Goal: Task Accomplishment & Management: Manage account settings

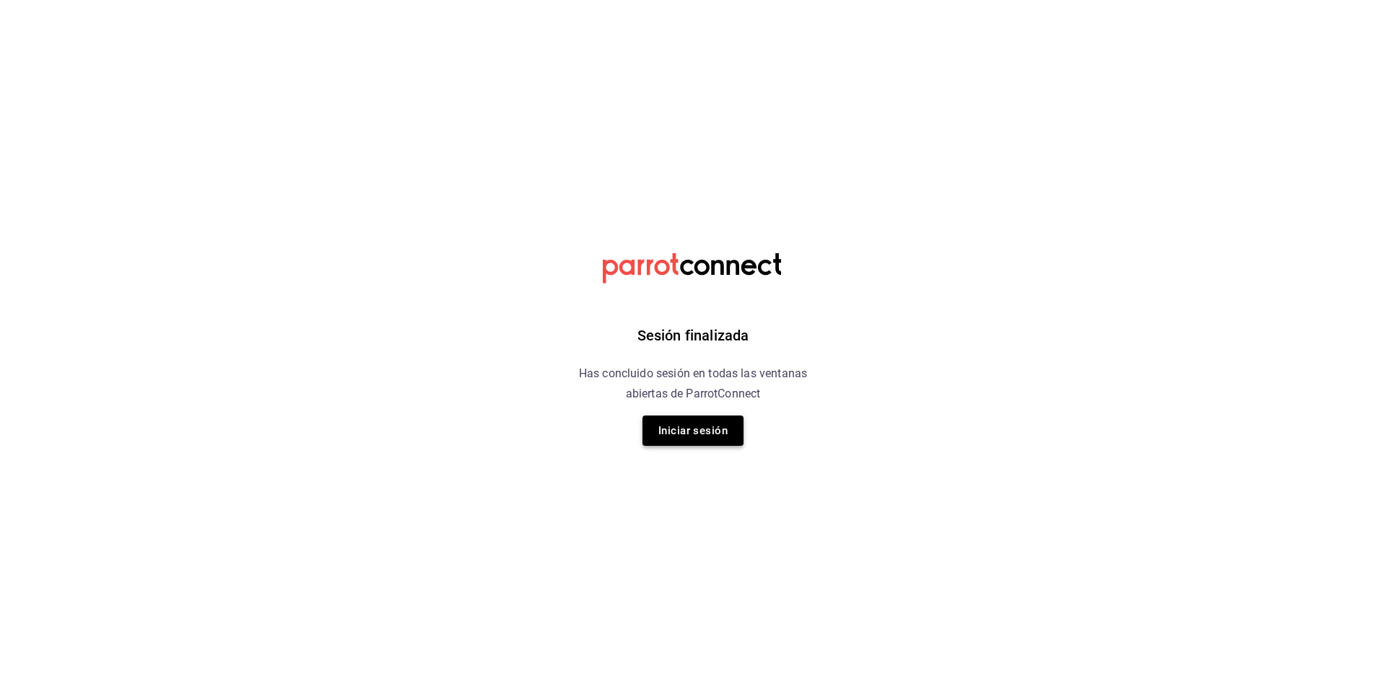
click at [699, 423] on button "Iniciar sesión" at bounding box center [692, 431] width 101 height 30
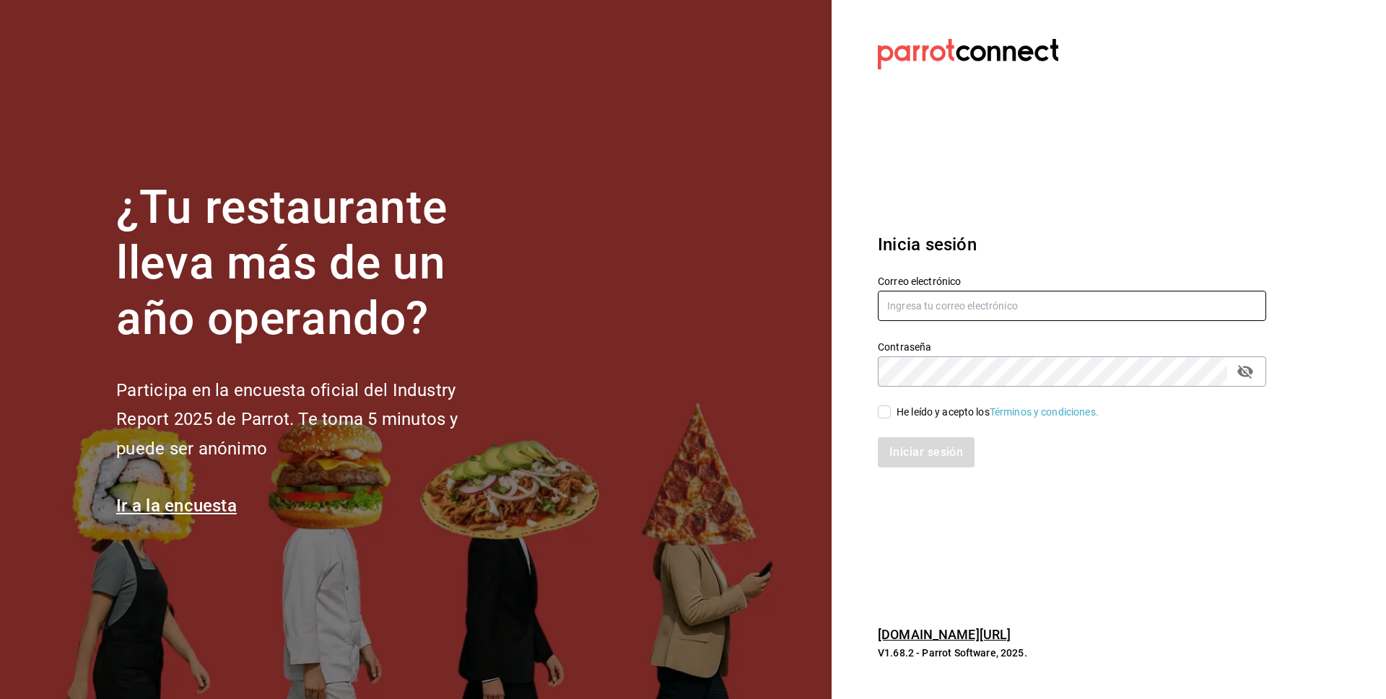
click at [975, 307] on input "text" at bounding box center [1072, 306] width 388 height 30
type input "vikygonzalez632@gmail.com"
click at [889, 416] on input "He leído y acepto los Términos y condiciones." at bounding box center [884, 412] width 13 height 13
checkbox input "true"
click at [930, 458] on button "Iniciar sesión" at bounding box center [927, 452] width 98 height 30
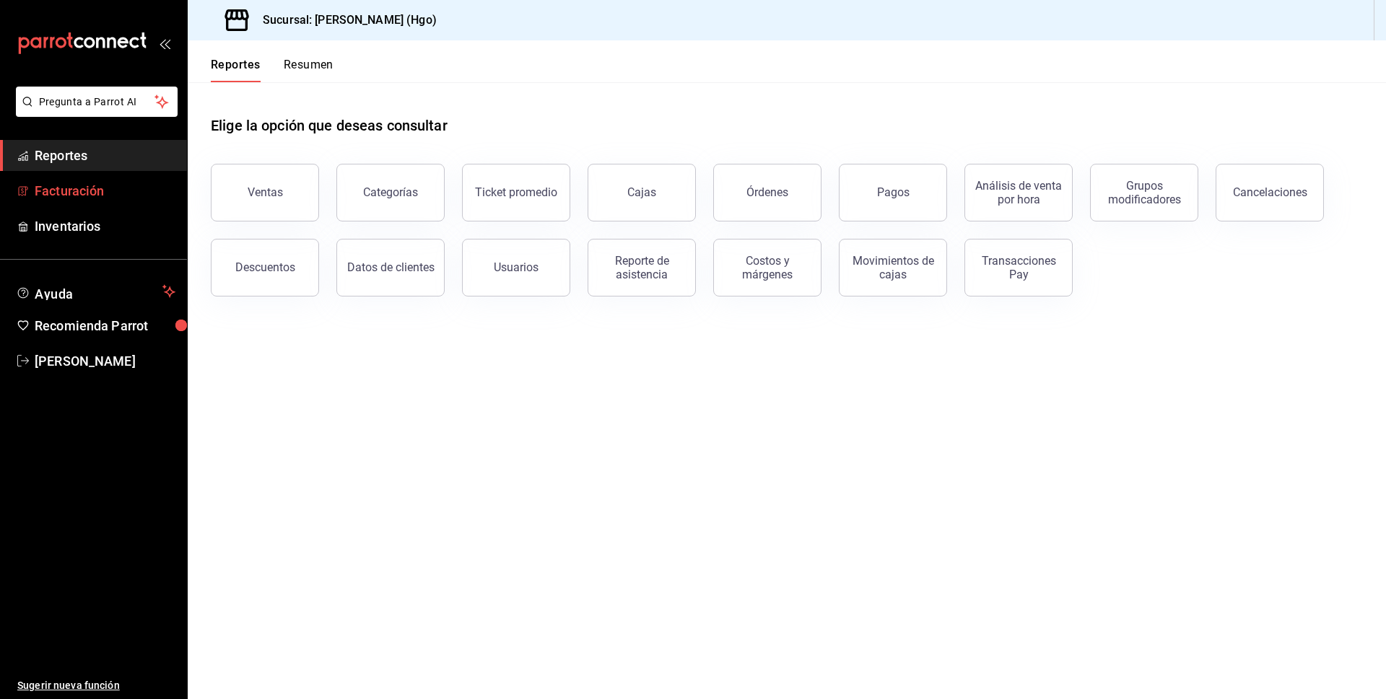
click at [144, 186] on span "Facturación" at bounding box center [105, 190] width 141 height 19
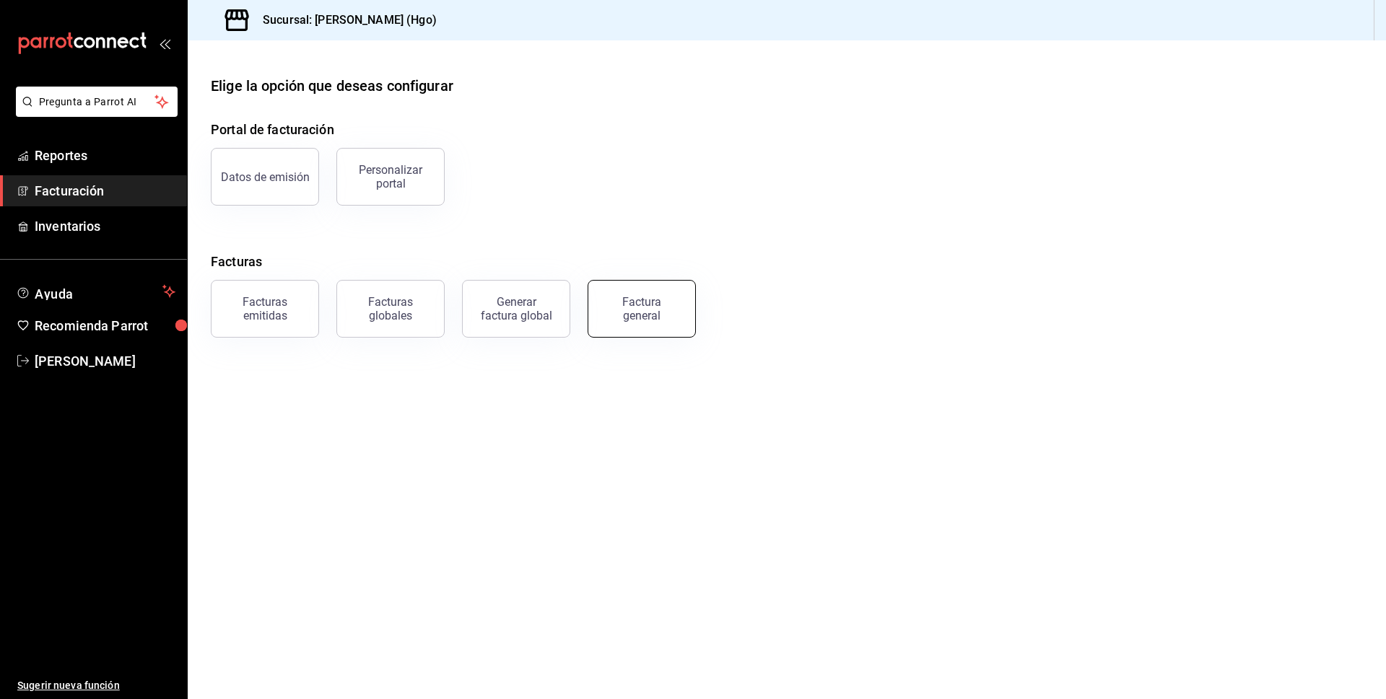
click at [680, 313] on button "Factura general" at bounding box center [642, 309] width 108 height 58
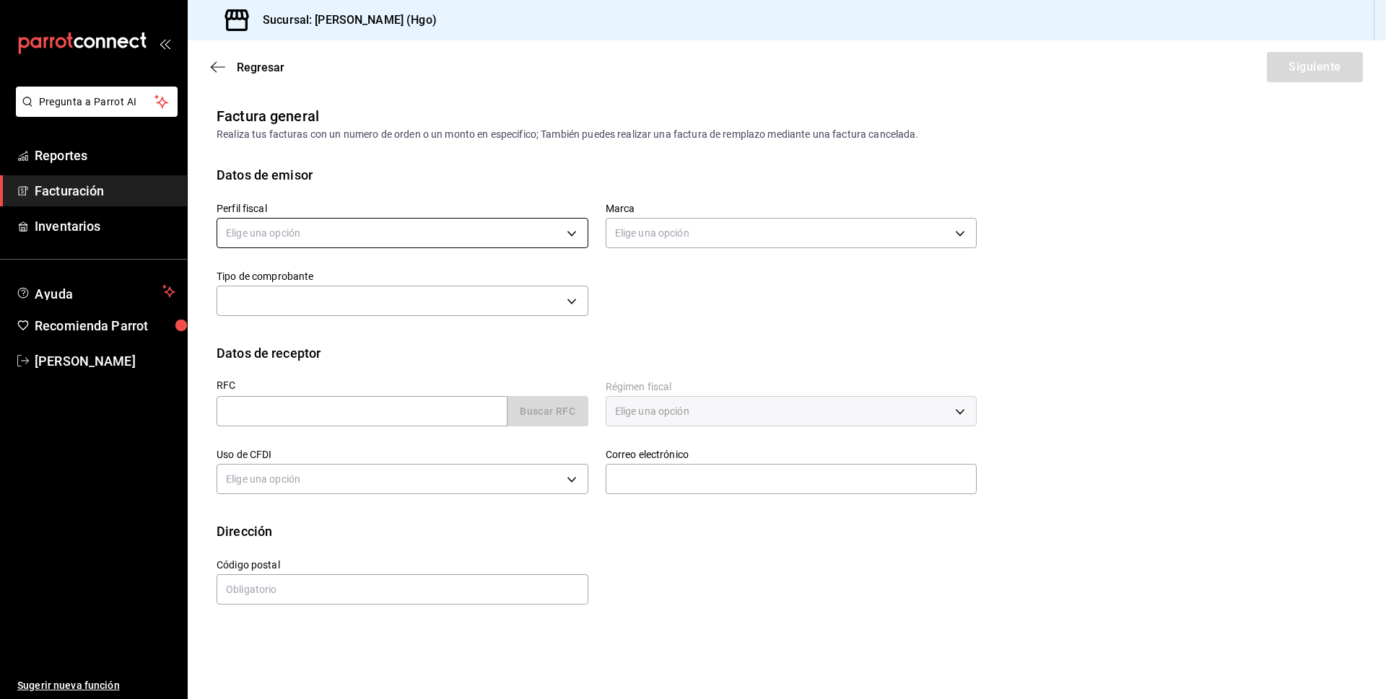
click at [437, 242] on body "Pregunta a Parrot AI Reportes Facturación Inventarios Ayuda Recomienda Parrot […" at bounding box center [693, 349] width 1386 height 699
click at [456, 293] on ul "Elige una opción [PERSON_NAME]" at bounding box center [402, 293] width 370 height 65
click at [452, 304] on li "[PERSON_NAME]" at bounding box center [402, 306] width 370 height 27
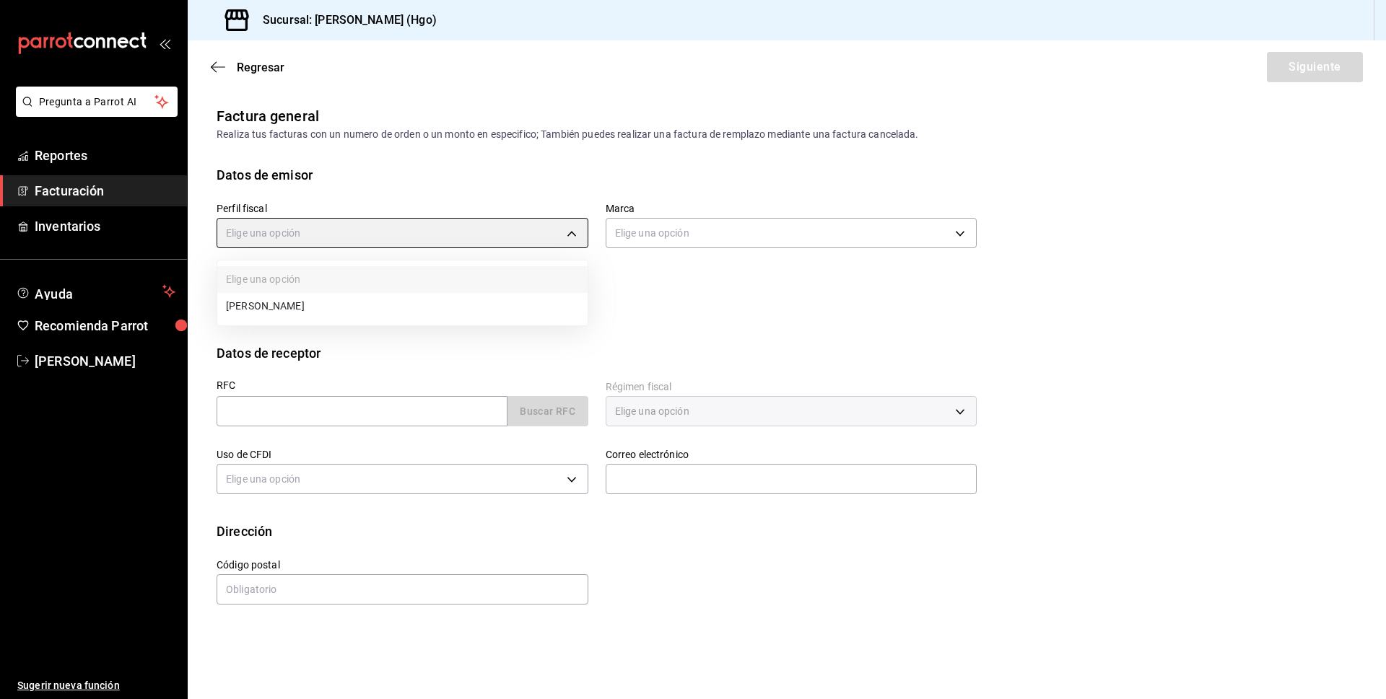
type input "143f57d4-a0c4-477f-919f-67aaf9315925"
type input "a4f139c2-eac0-4c86-bd9b-b12069b5a2fd"
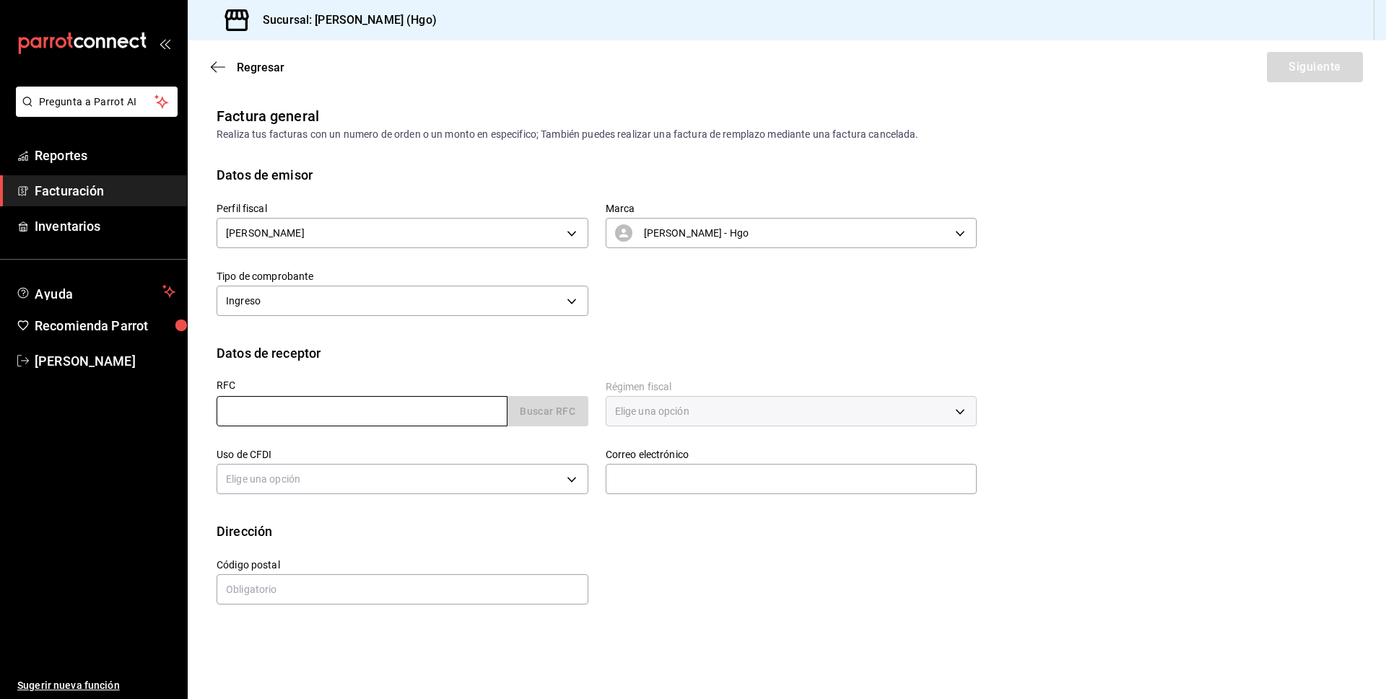
click at [385, 402] on input "text" at bounding box center [362, 411] width 291 height 30
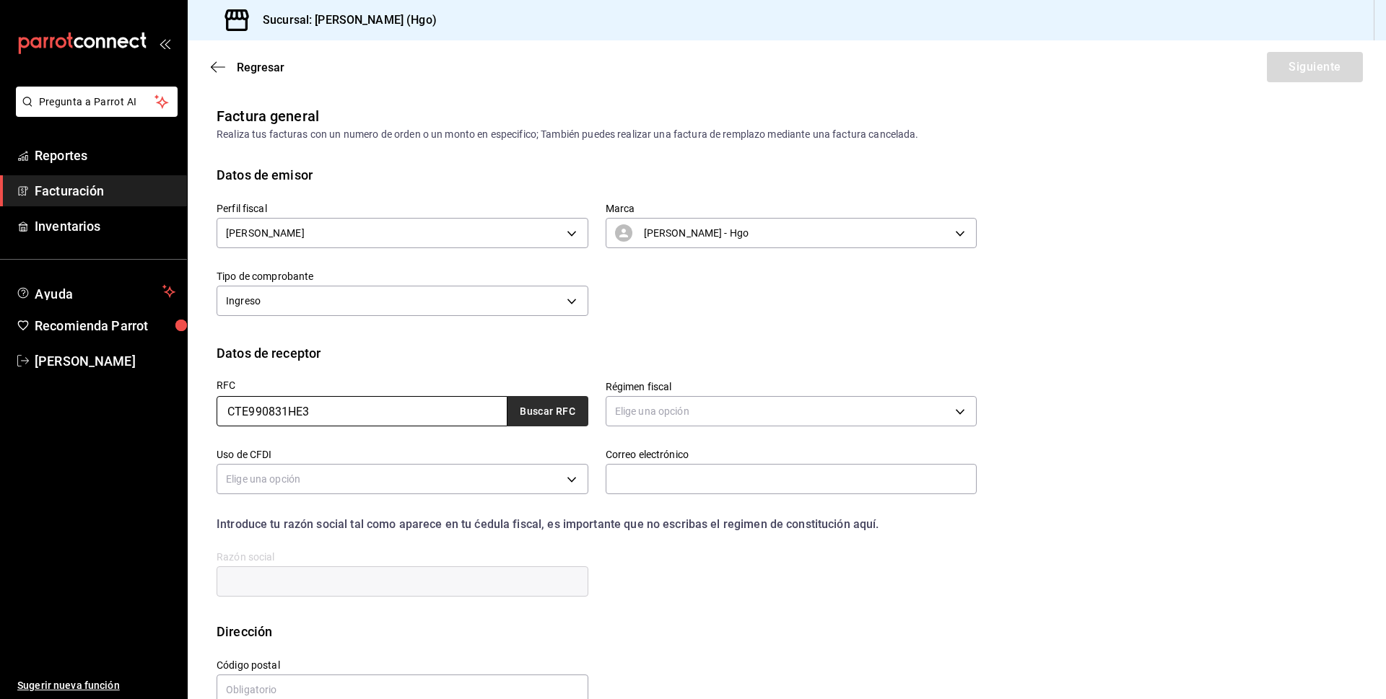
type input "CTE990831HE3"
click at [522, 417] on button "Buscar RFC" at bounding box center [547, 411] width 81 height 30
type input "601"
type input "G03"
type input "[EMAIL_ADDRESS][DOMAIN_NAME]"
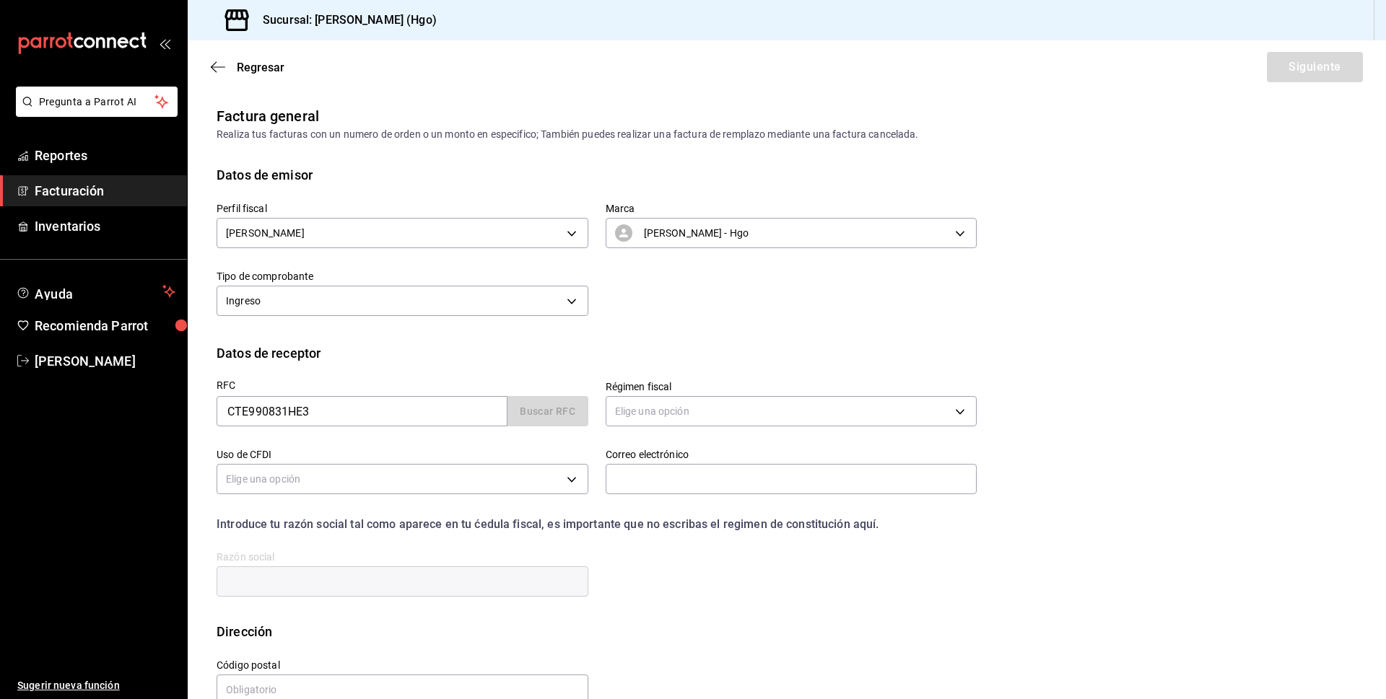
type input "43800"
type input "COAGULADOS TEXTILES"
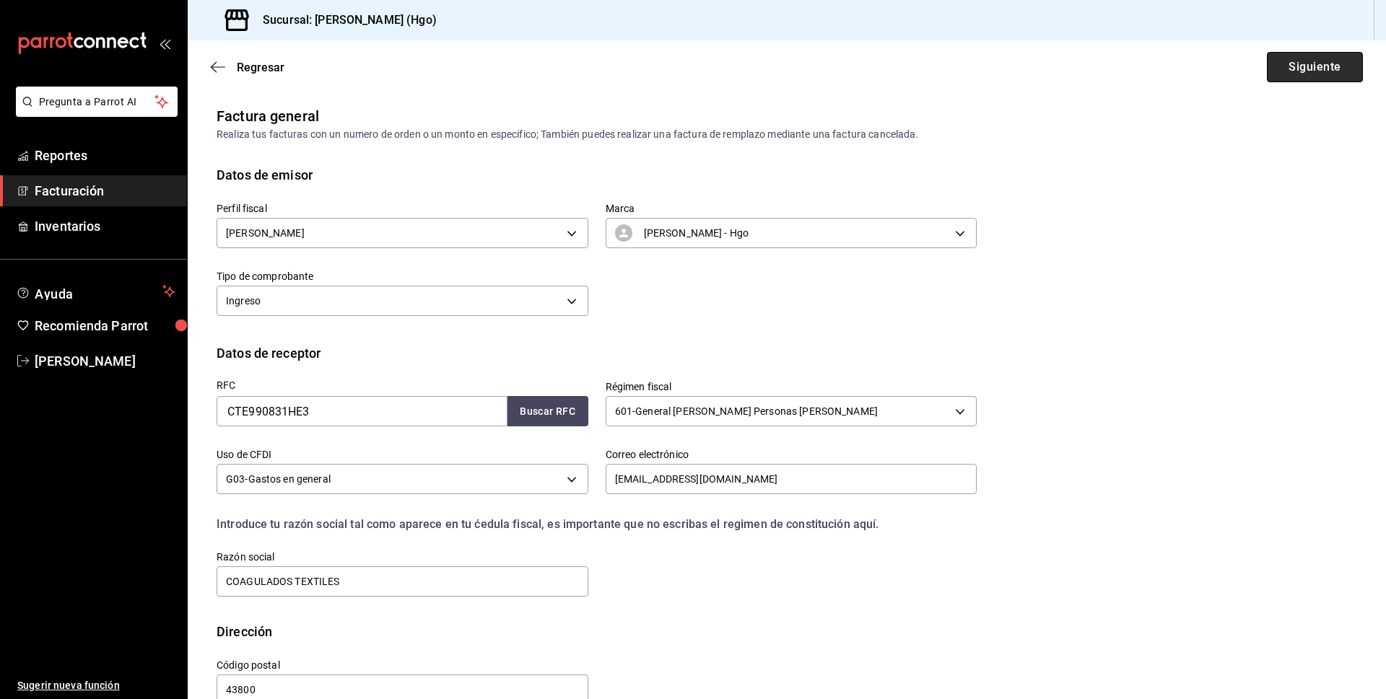
click at [1306, 69] on button "Siguiente" at bounding box center [1315, 67] width 96 height 30
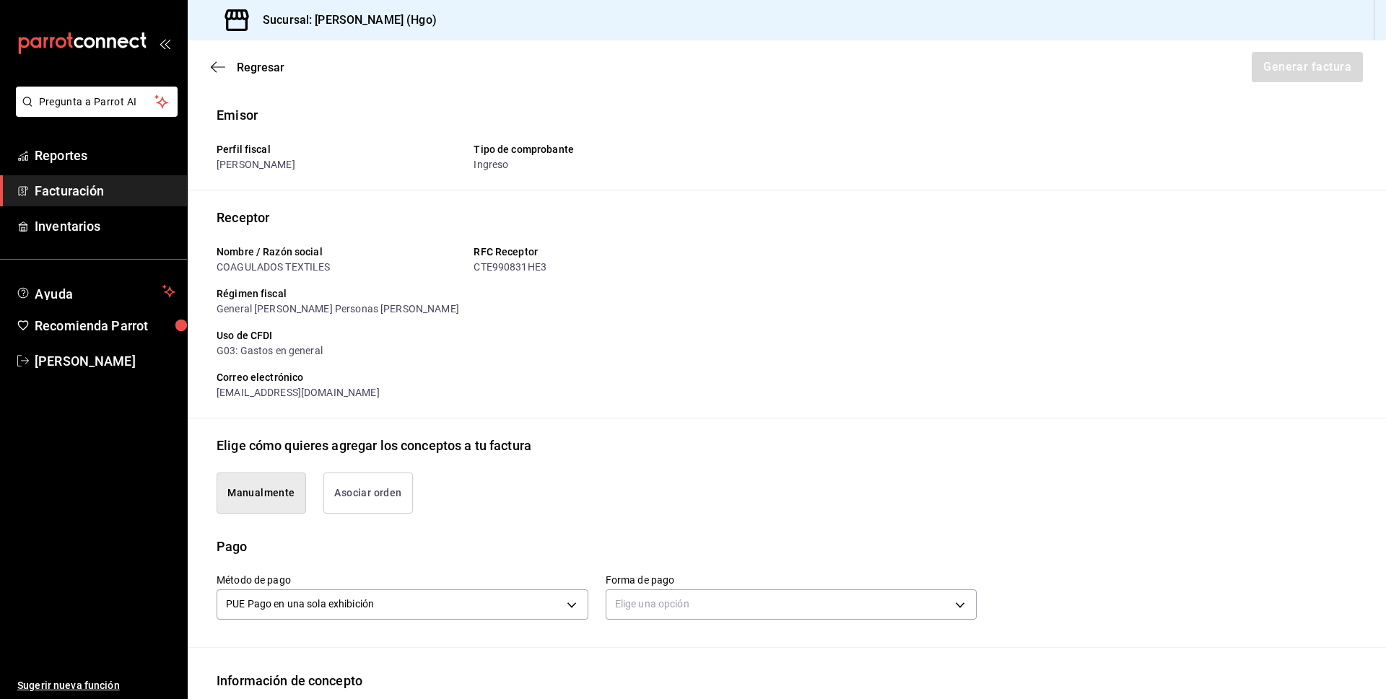
click at [338, 497] on button "Asociar orden" at bounding box center [368, 493] width 90 height 41
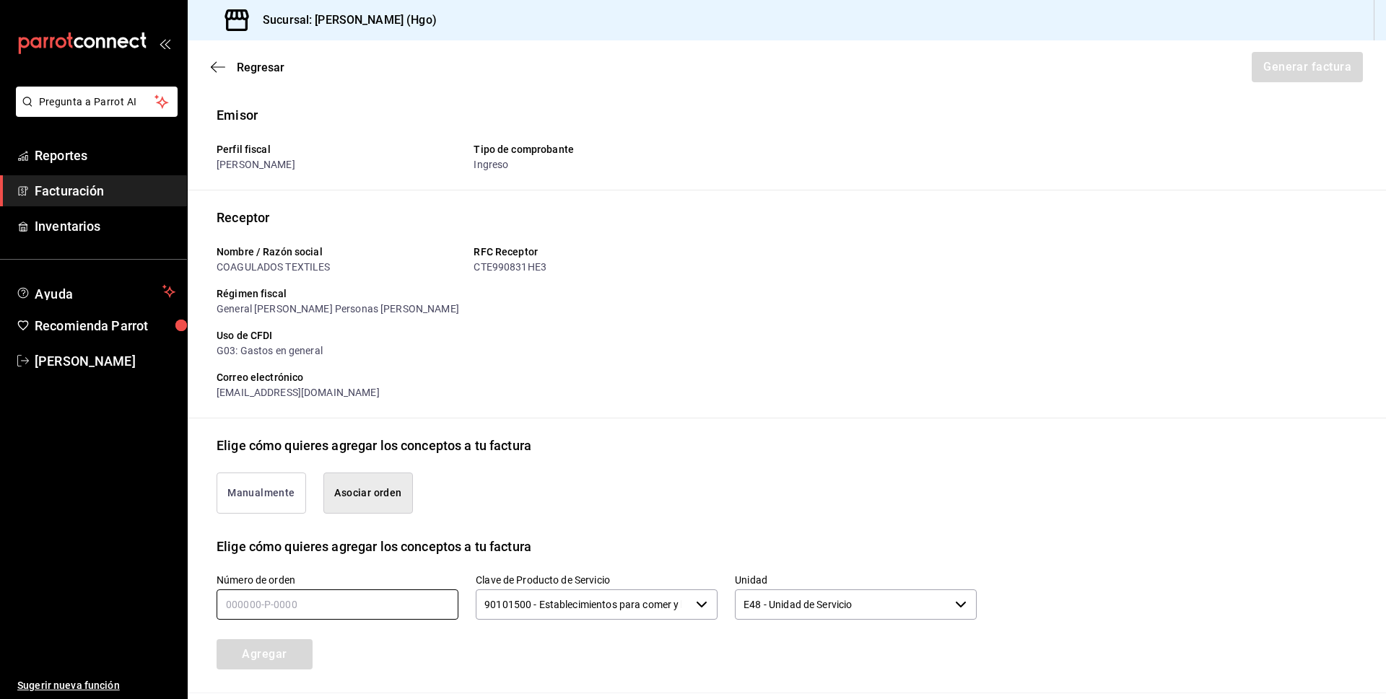
click at [348, 609] on input "text" at bounding box center [338, 605] width 242 height 30
type input "190825-p-0014"
click at [282, 645] on button "Agregar" at bounding box center [265, 655] width 96 height 30
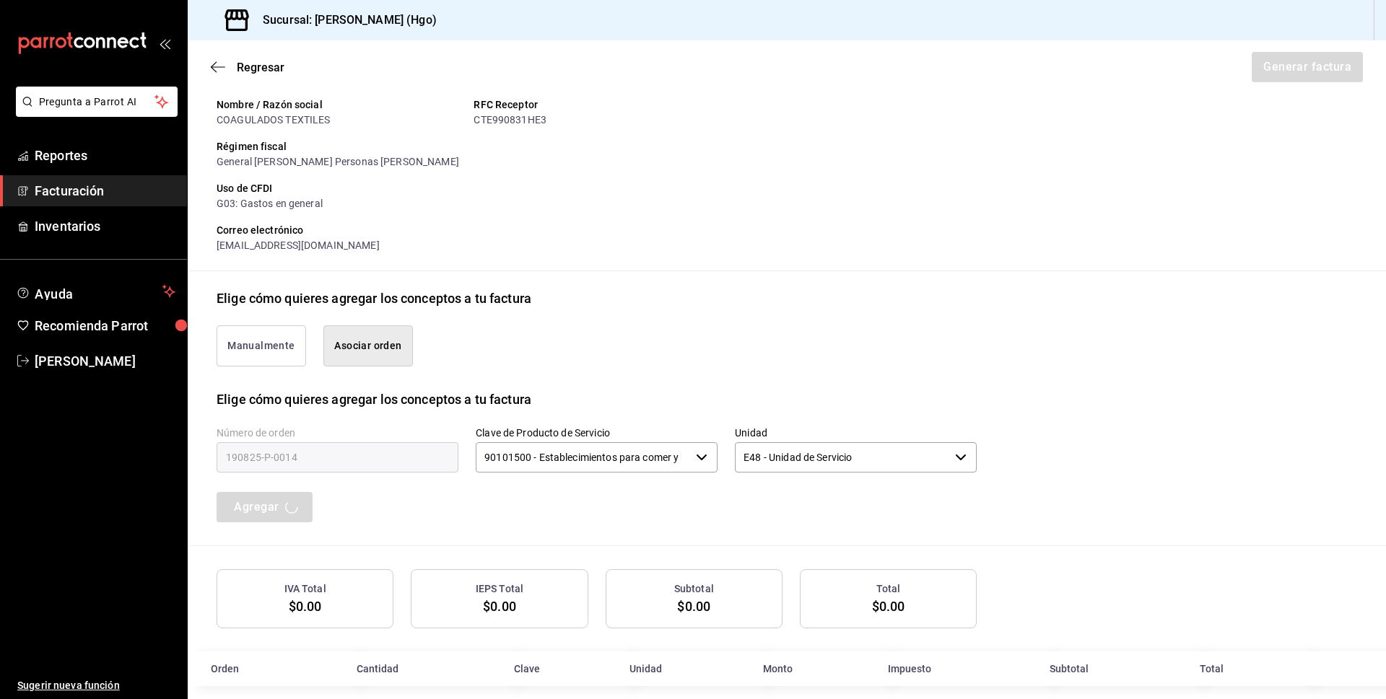
scroll to position [164, 0]
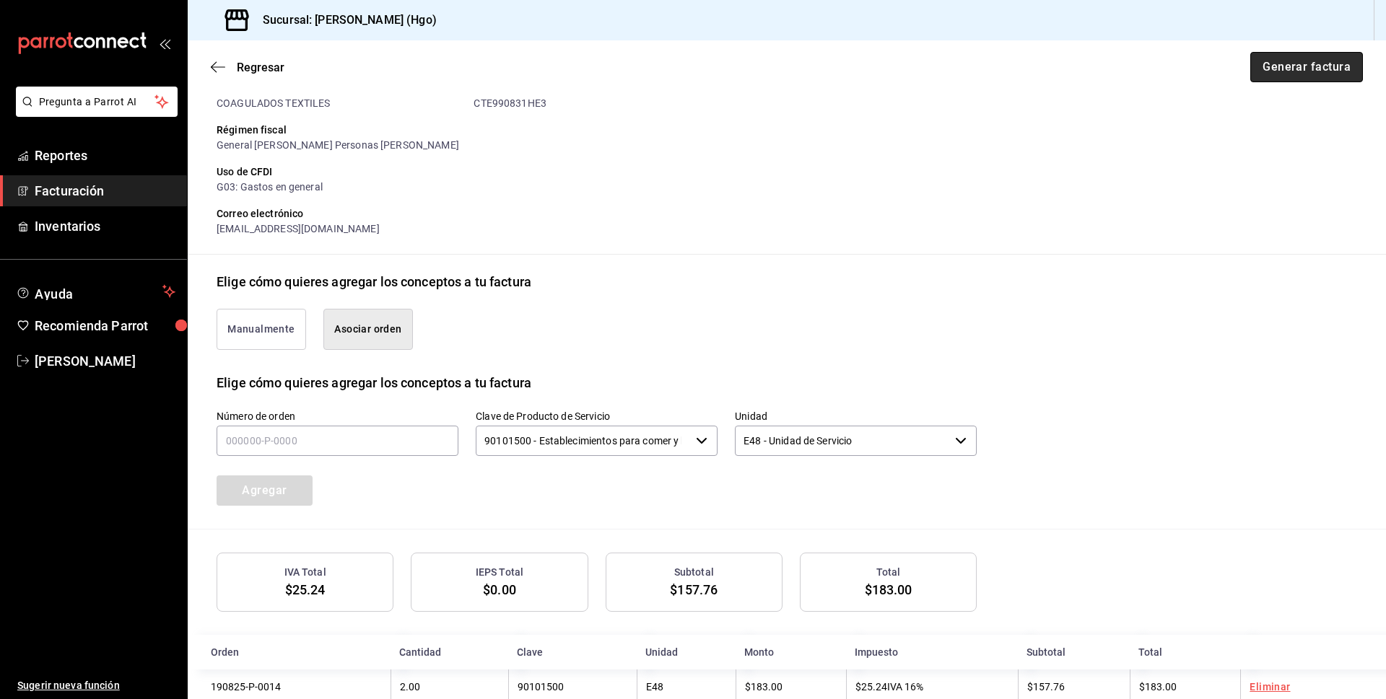
click at [1264, 76] on button "Generar factura" at bounding box center [1306, 67] width 113 height 30
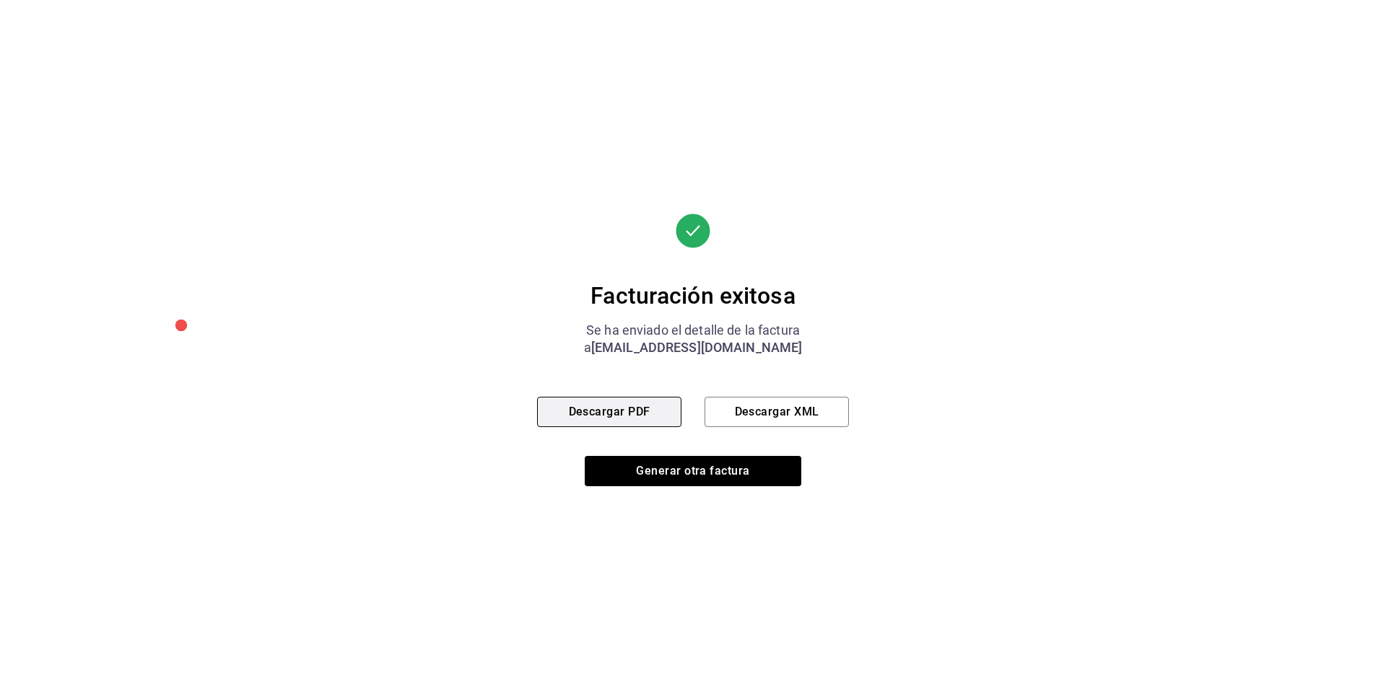
click at [601, 417] on button "Descargar PDF" at bounding box center [609, 412] width 144 height 30
click at [651, 411] on button "Descargar PDF" at bounding box center [609, 412] width 144 height 30
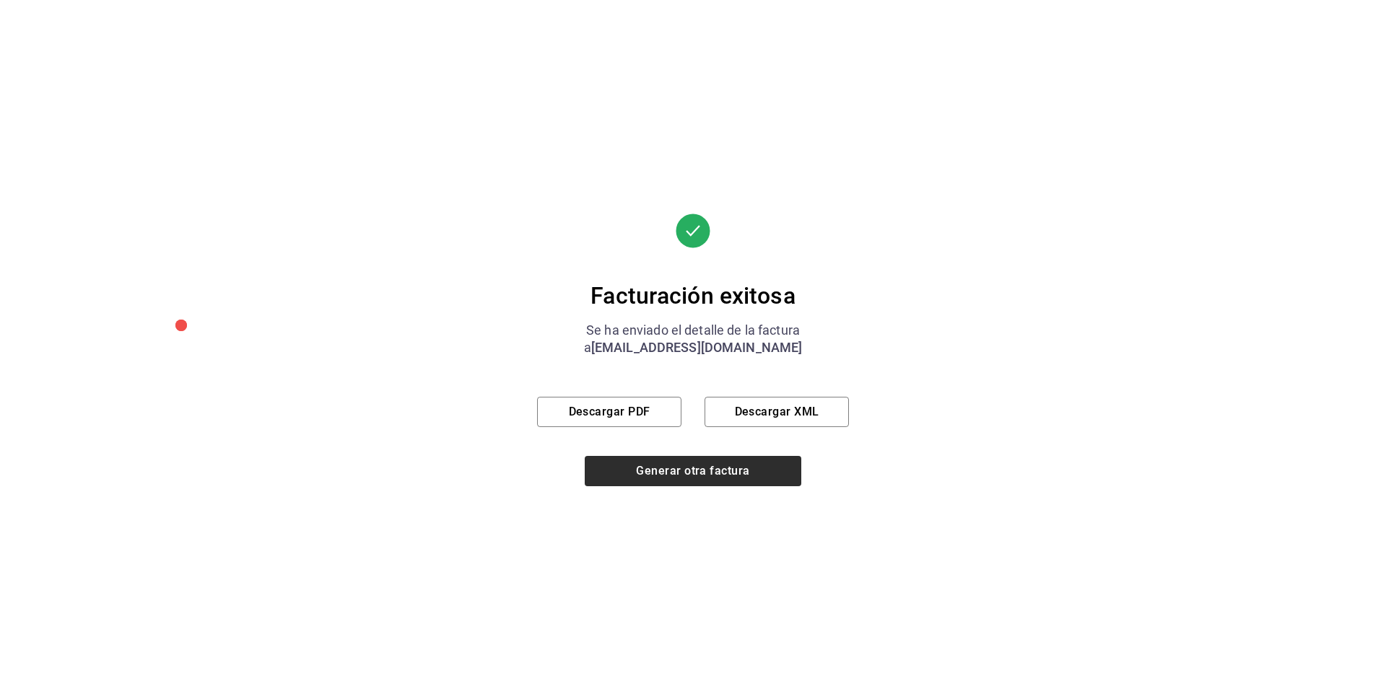
click at [689, 457] on div "Facturación exitosa Se ha enviado el detalle de la factura a [EMAIL_ADDRESS][DO…" at bounding box center [693, 350] width 312 height 273
click at [689, 467] on button "Generar otra factura" at bounding box center [693, 471] width 217 height 30
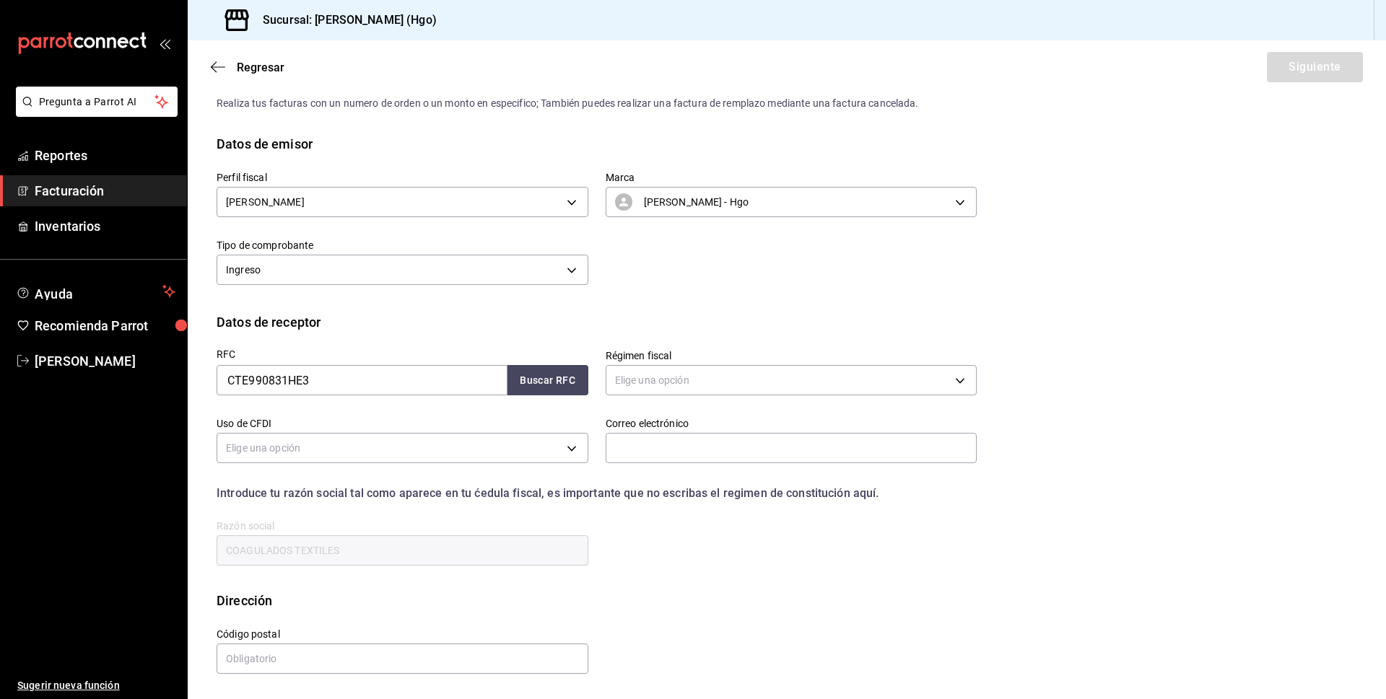
scroll to position [0, 0]
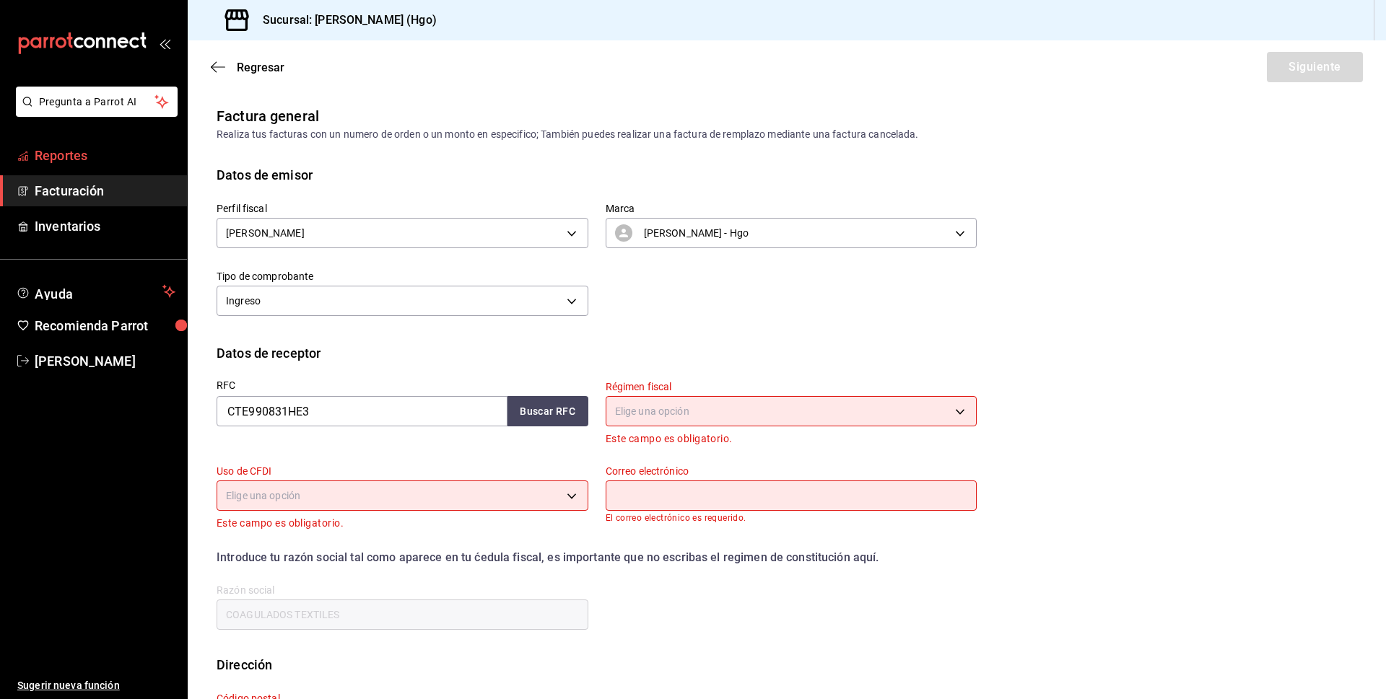
click at [115, 148] on span "Reportes" at bounding box center [105, 155] width 141 height 19
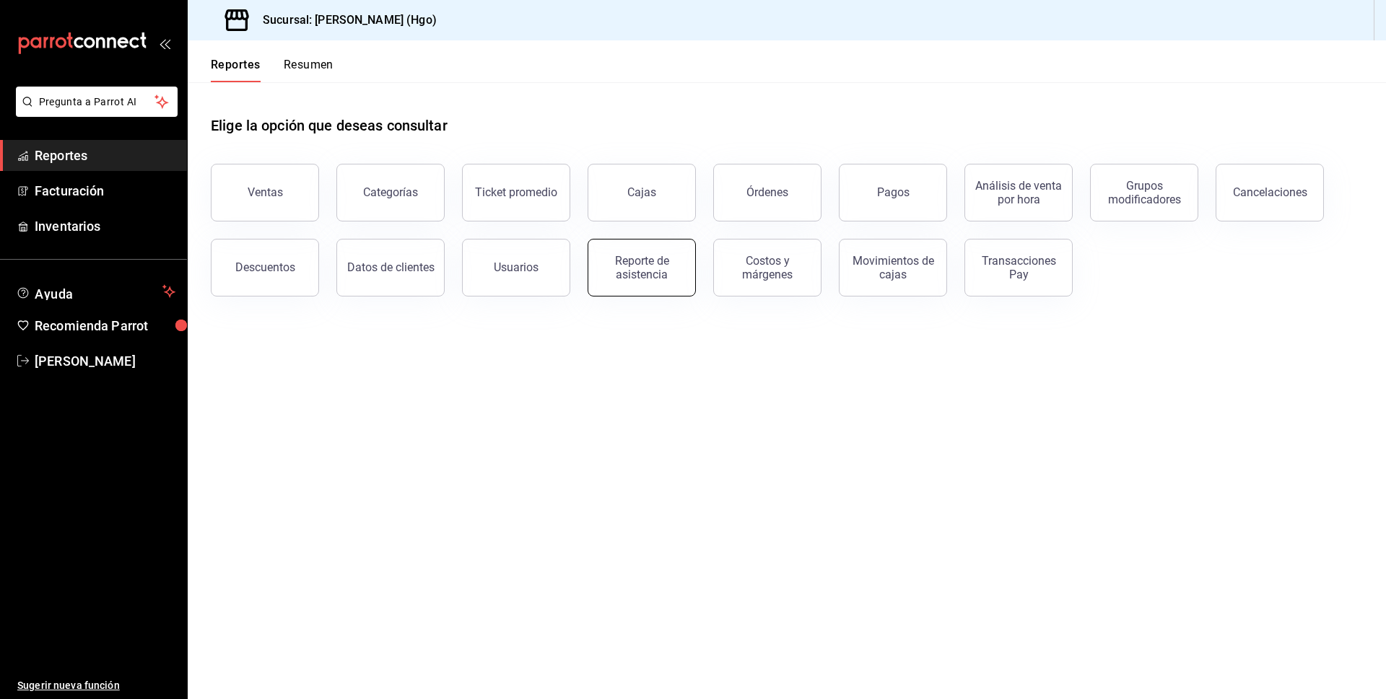
click at [645, 269] on div "Reporte de asistencia" at bounding box center [642, 267] width 90 height 27
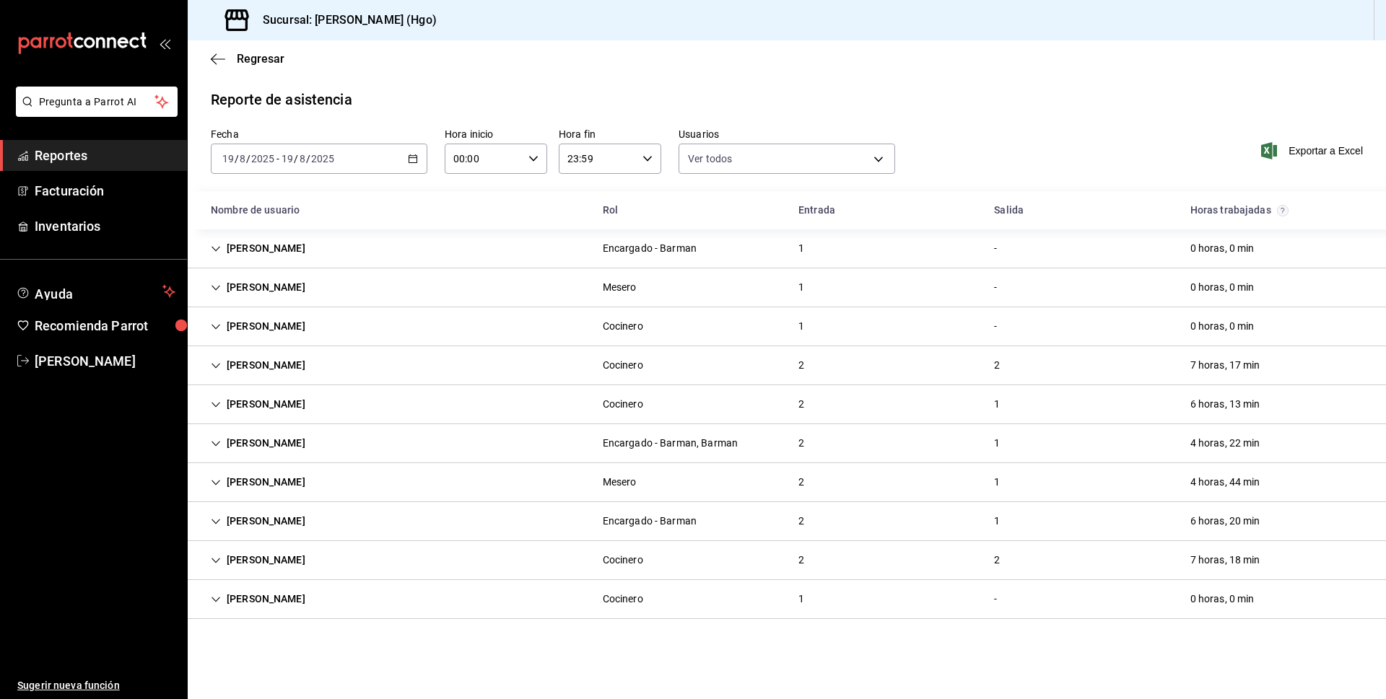
click at [414, 160] on icon "button" at bounding box center [413, 159] width 10 height 10
click at [313, 362] on span "Rango de fechas" at bounding box center [279, 364] width 112 height 15
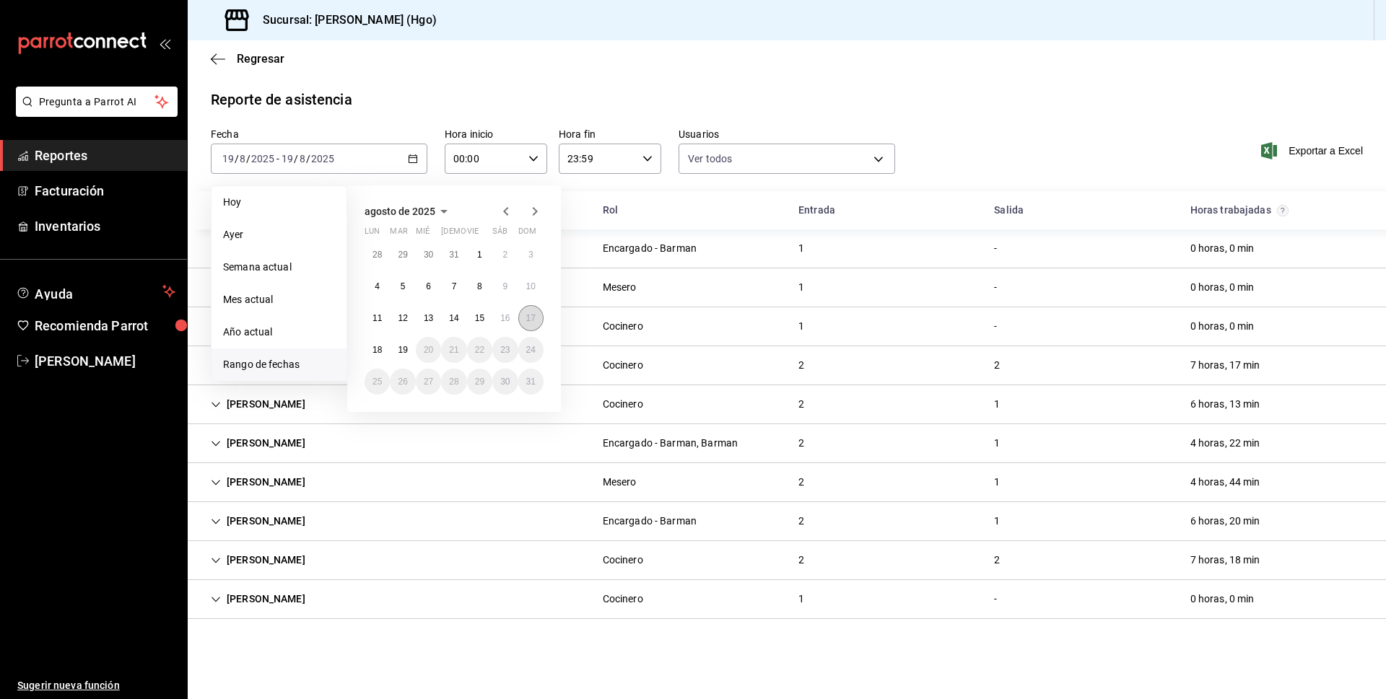
click at [525, 320] on button "17" at bounding box center [530, 318] width 25 height 26
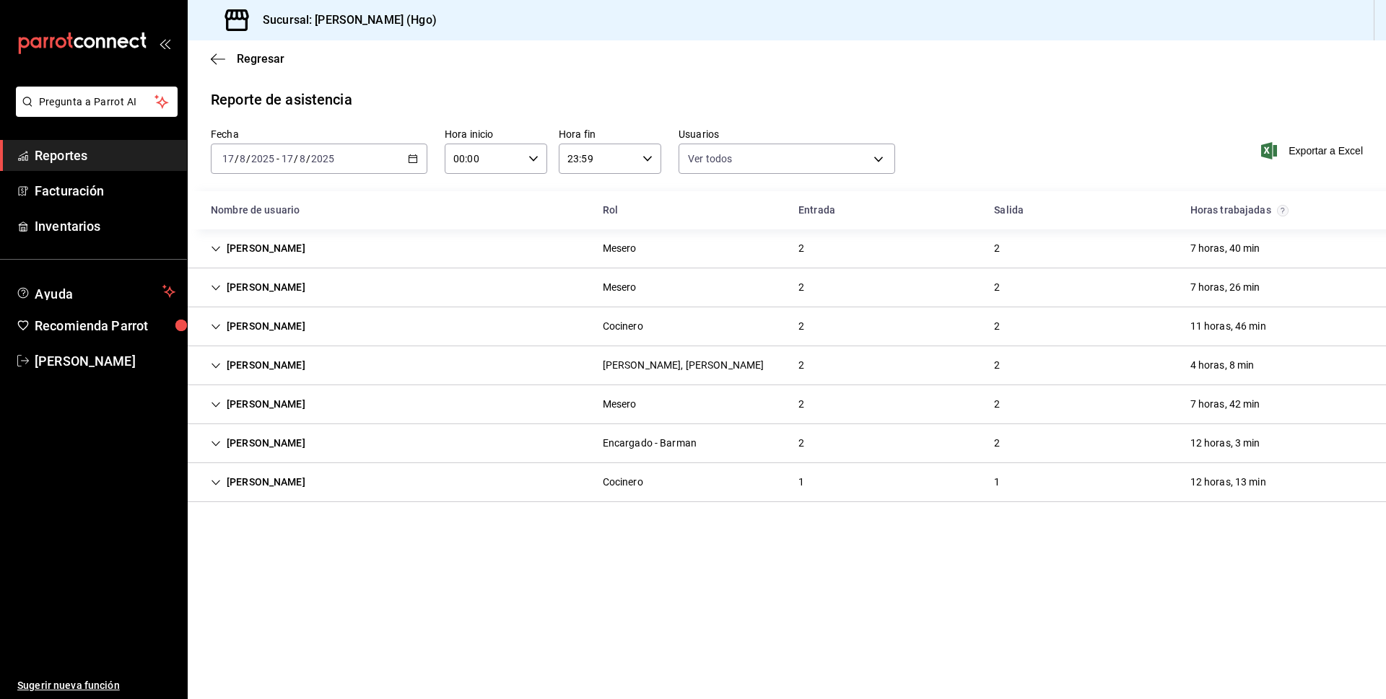
drag, startPoint x: 406, startPoint y: 151, endPoint x: 414, endPoint y: 154, distance: 8.7
click at [414, 154] on div "[DATE] [DATE] - [DATE] [DATE]" at bounding box center [319, 159] width 217 height 30
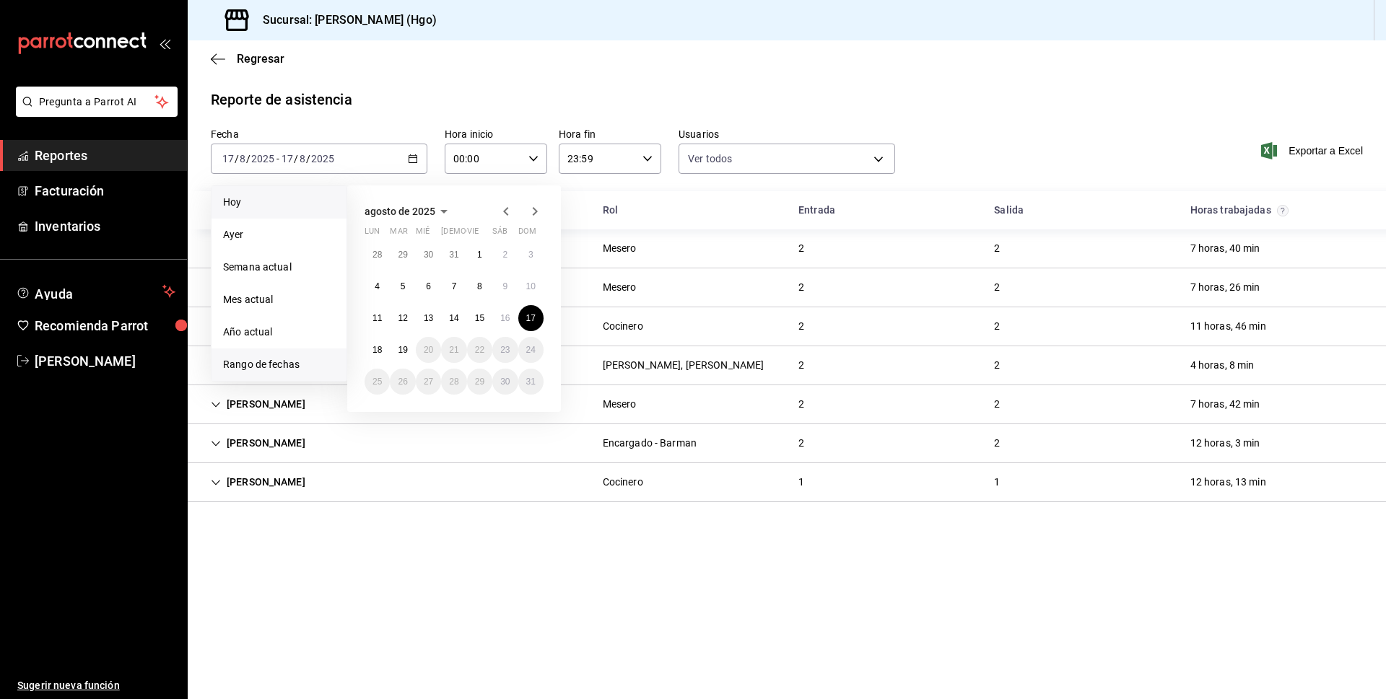
click at [233, 198] on span "Hoy" at bounding box center [279, 202] width 112 height 15
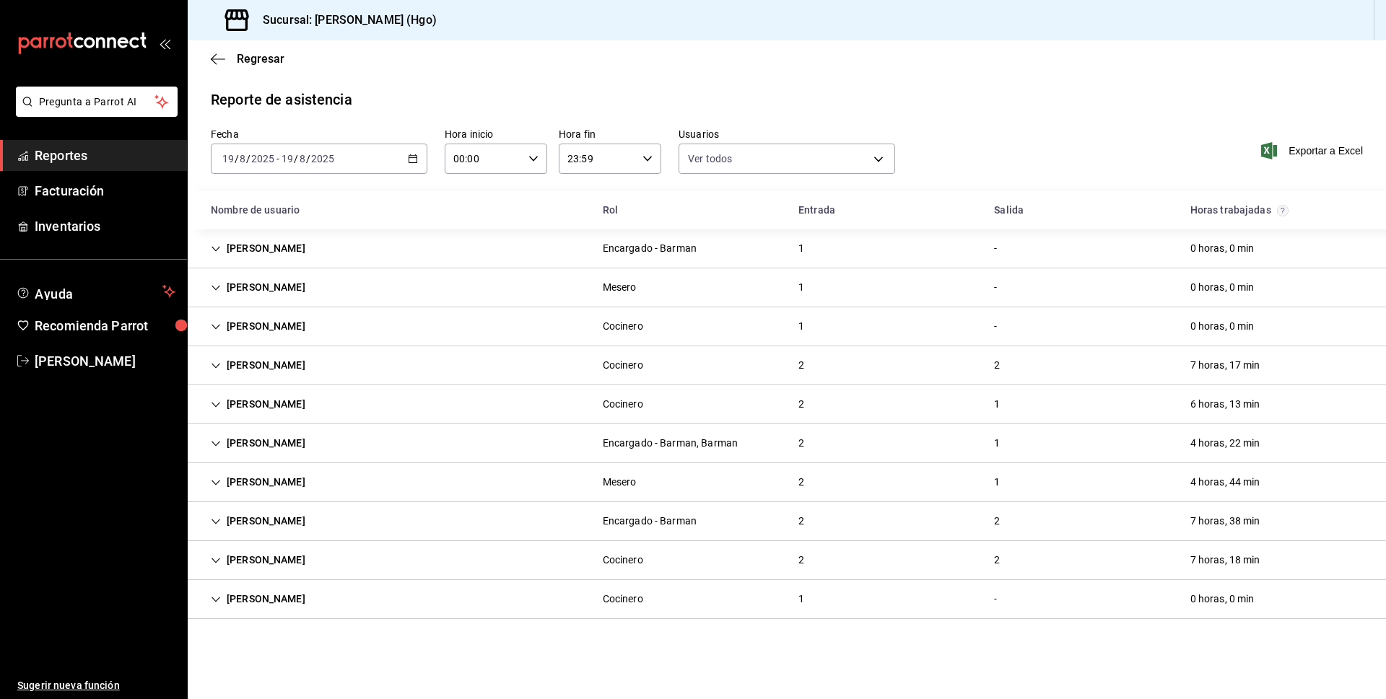
click at [829, 599] on div "[PERSON_NAME] 1 - 0 horas, 0 min" at bounding box center [787, 599] width 1198 height 39
click at [855, 570] on div "[PERSON_NAME] Cocinero 2 2 7 horas, 18 min" at bounding box center [787, 560] width 1198 height 39
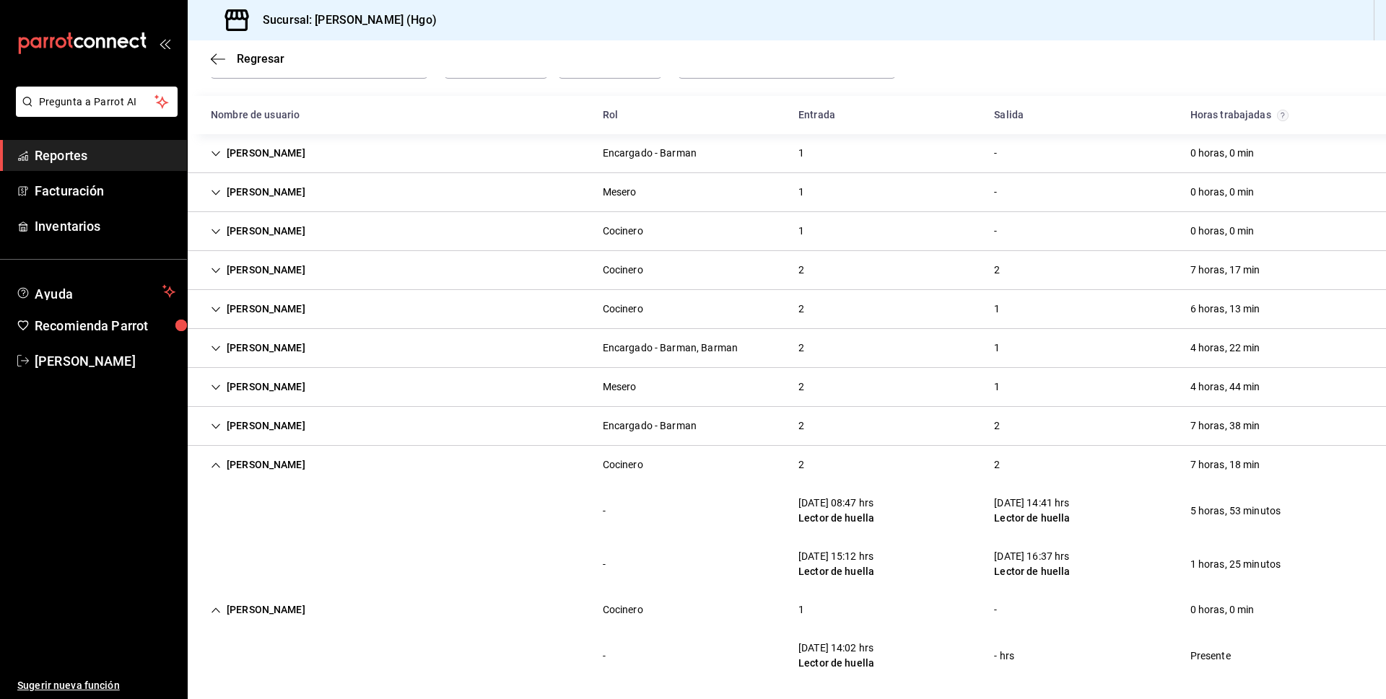
scroll to position [102, 0]
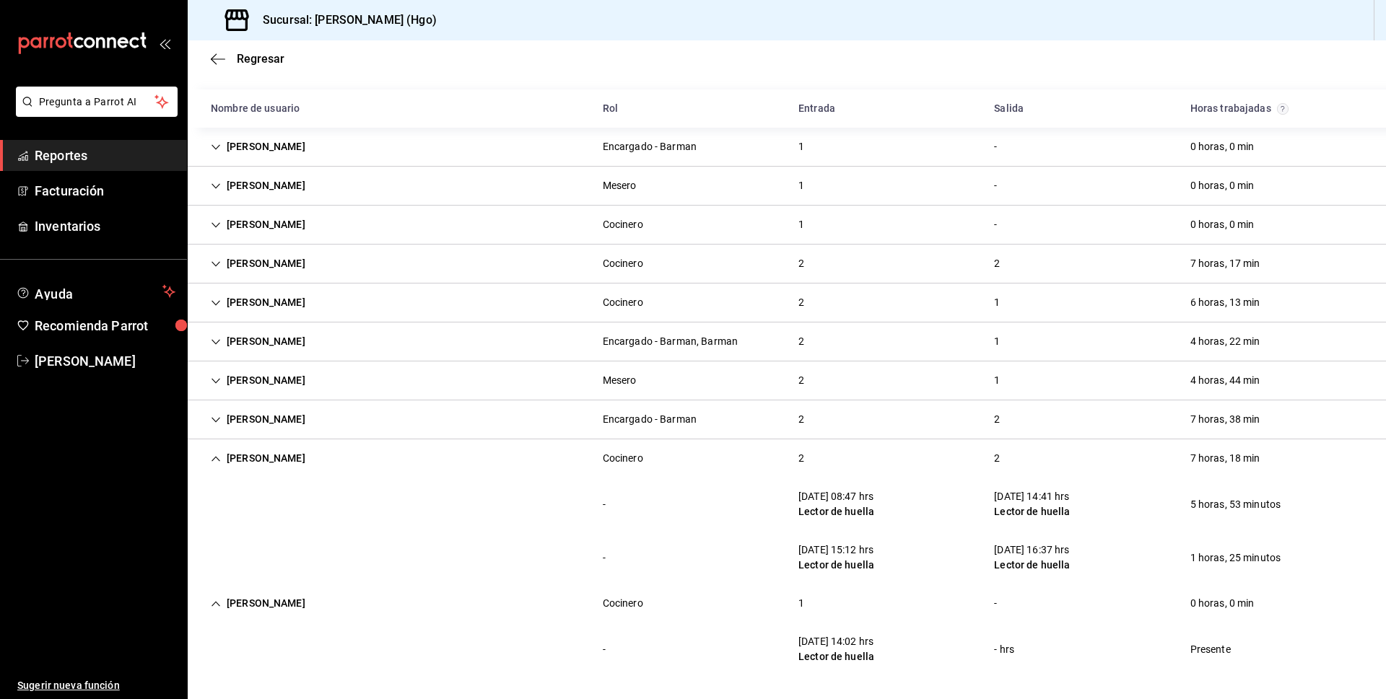
click at [895, 405] on div "[PERSON_NAME] 2 2 7 horas, 38 min" at bounding box center [787, 420] width 1198 height 39
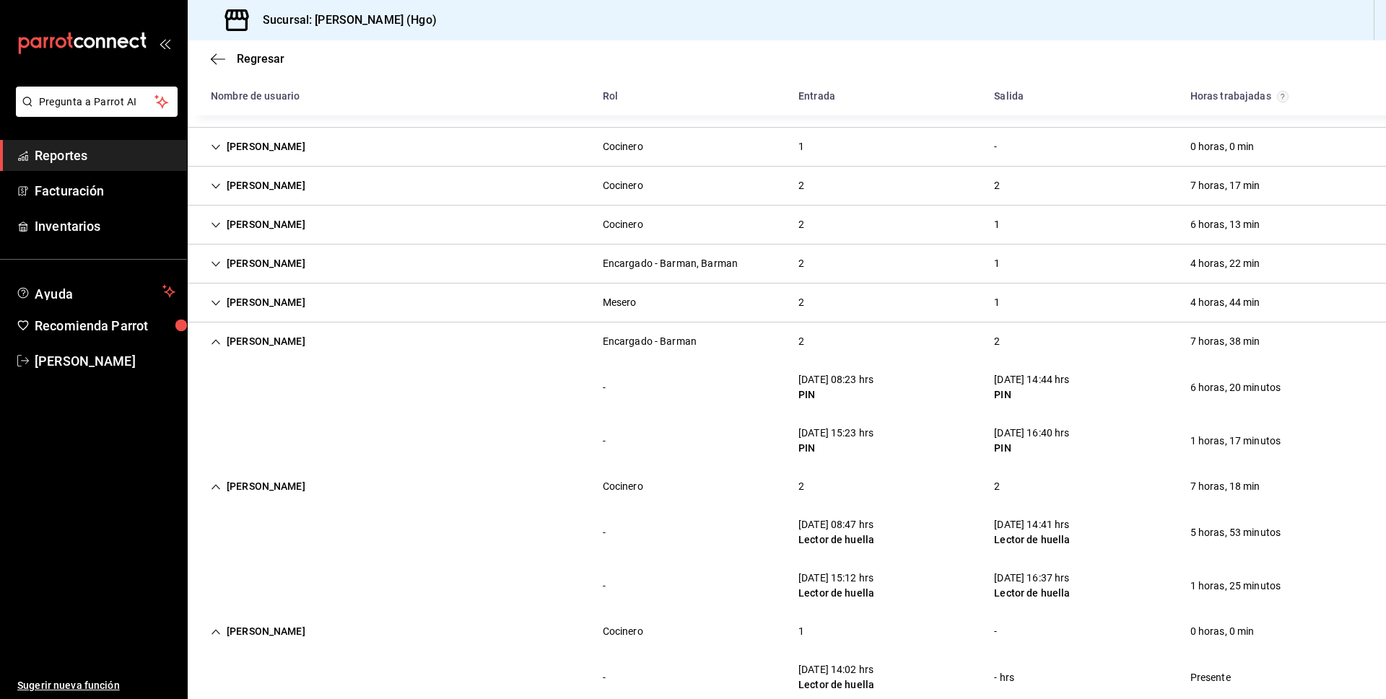
scroll to position [208, 0]
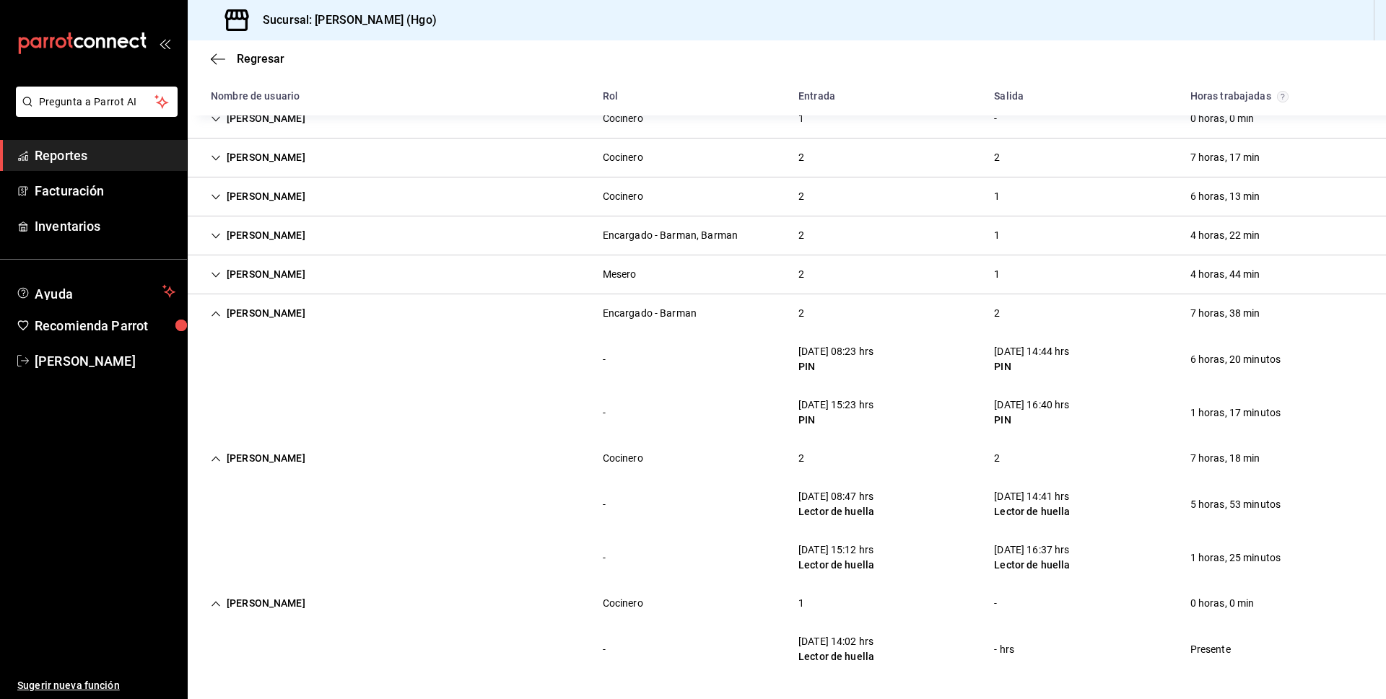
click at [218, 605] on icon "Cell" at bounding box center [215, 603] width 9 height 5
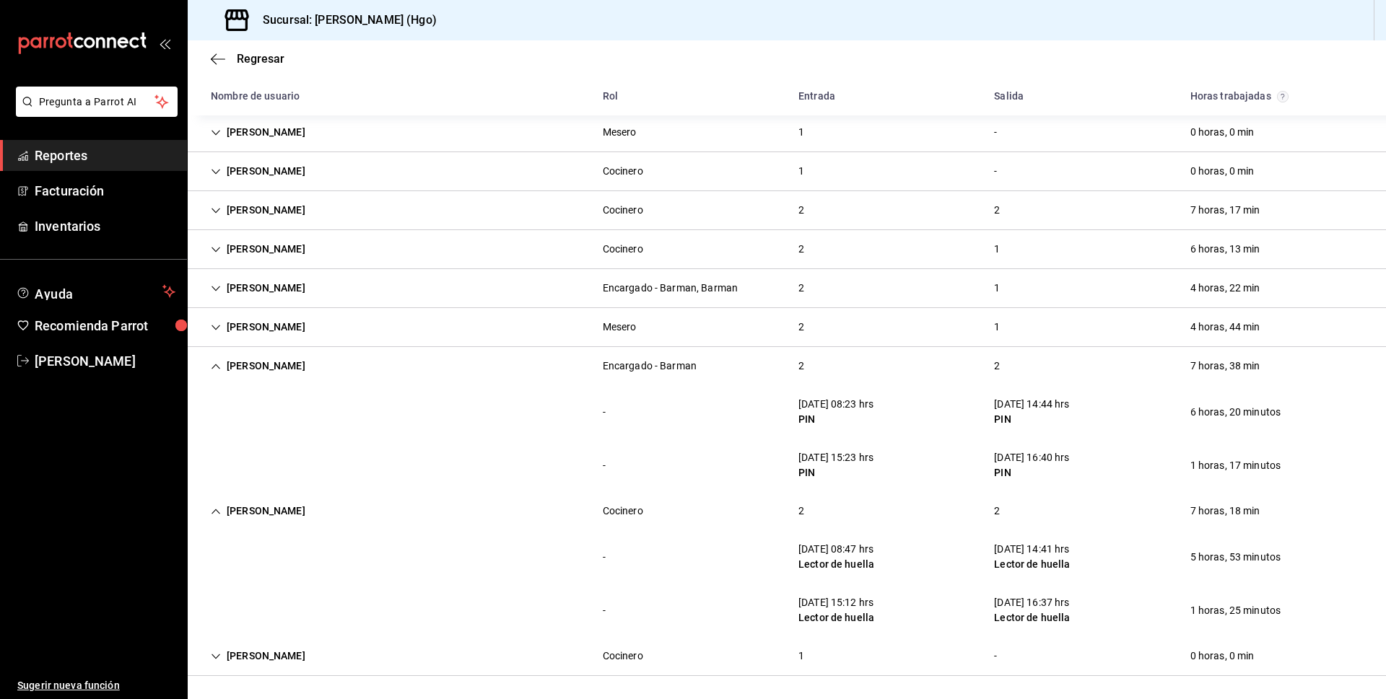
scroll to position [155, 0]
click at [217, 508] on icon "Cell" at bounding box center [216, 512] width 10 height 10
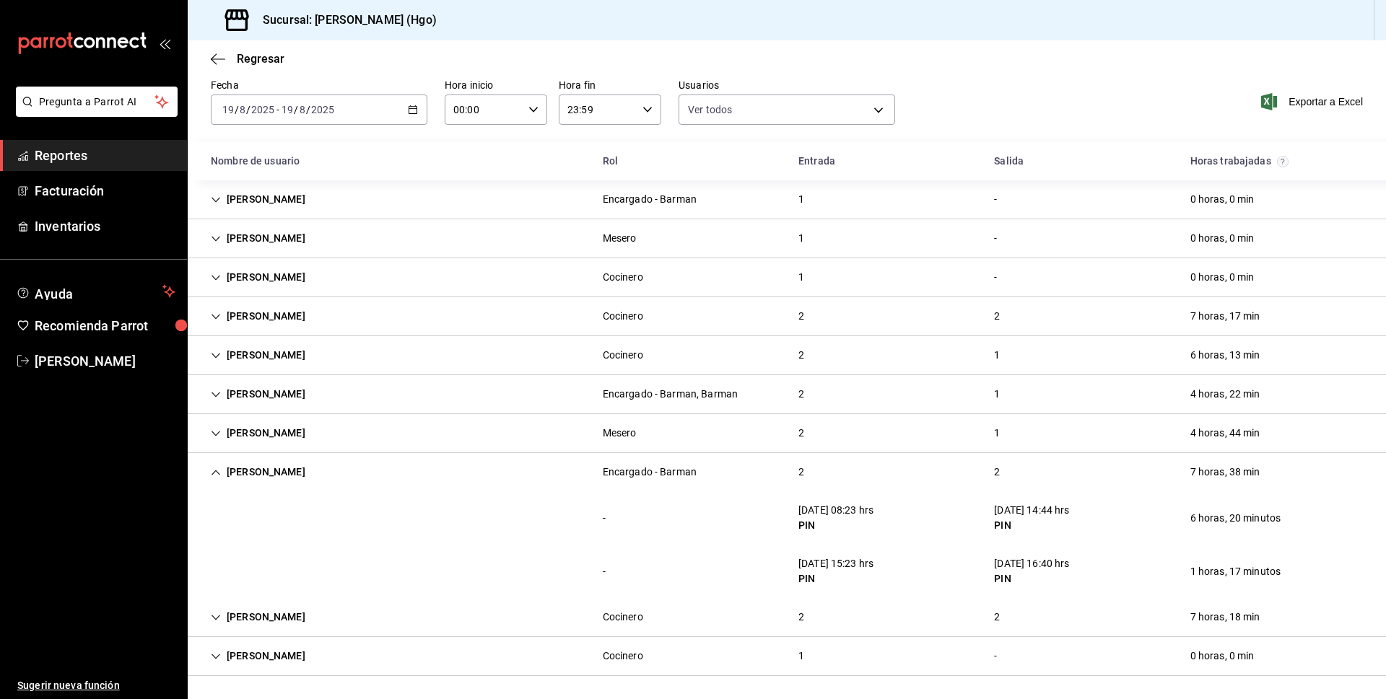
scroll to position [49, 0]
click at [207, 472] on div "[PERSON_NAME]" at bounding box center [258, 472] width 118 height 27
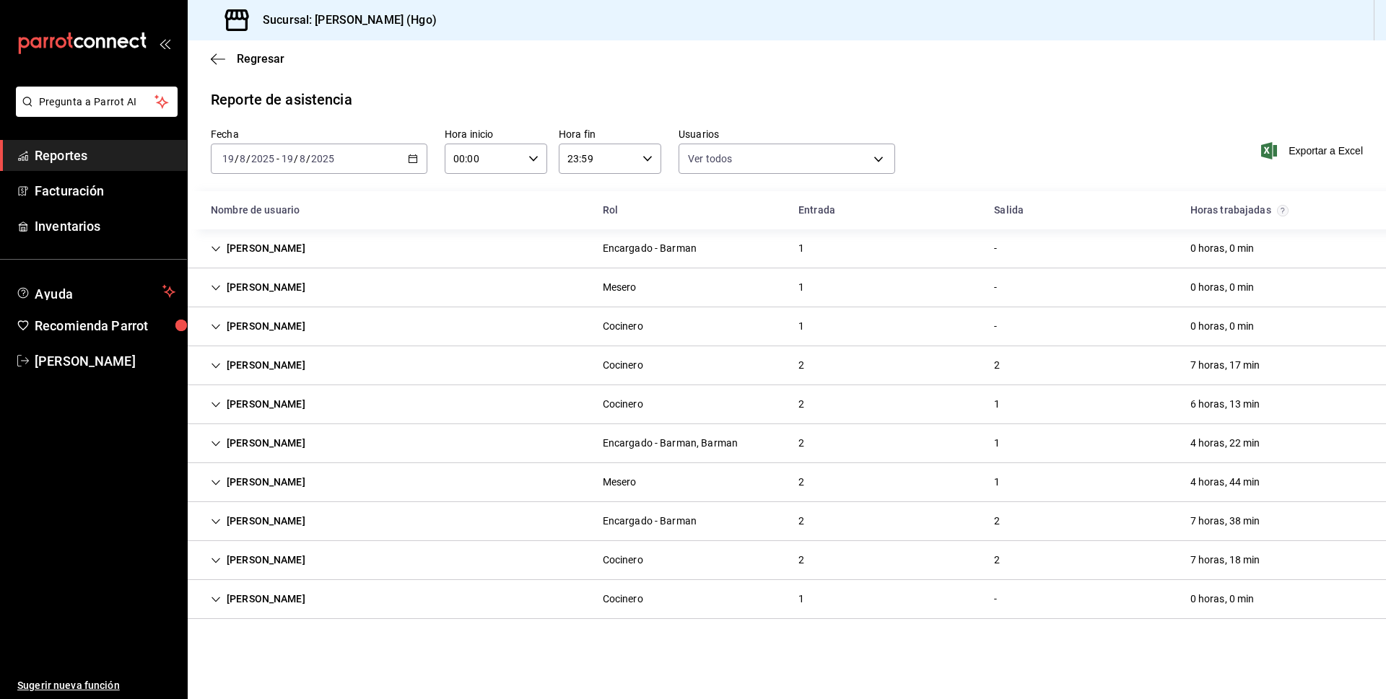
scroll to position [0, 0]
click at [797, 374] on div "2" at bounding box center [801, 365] width 29 height 27
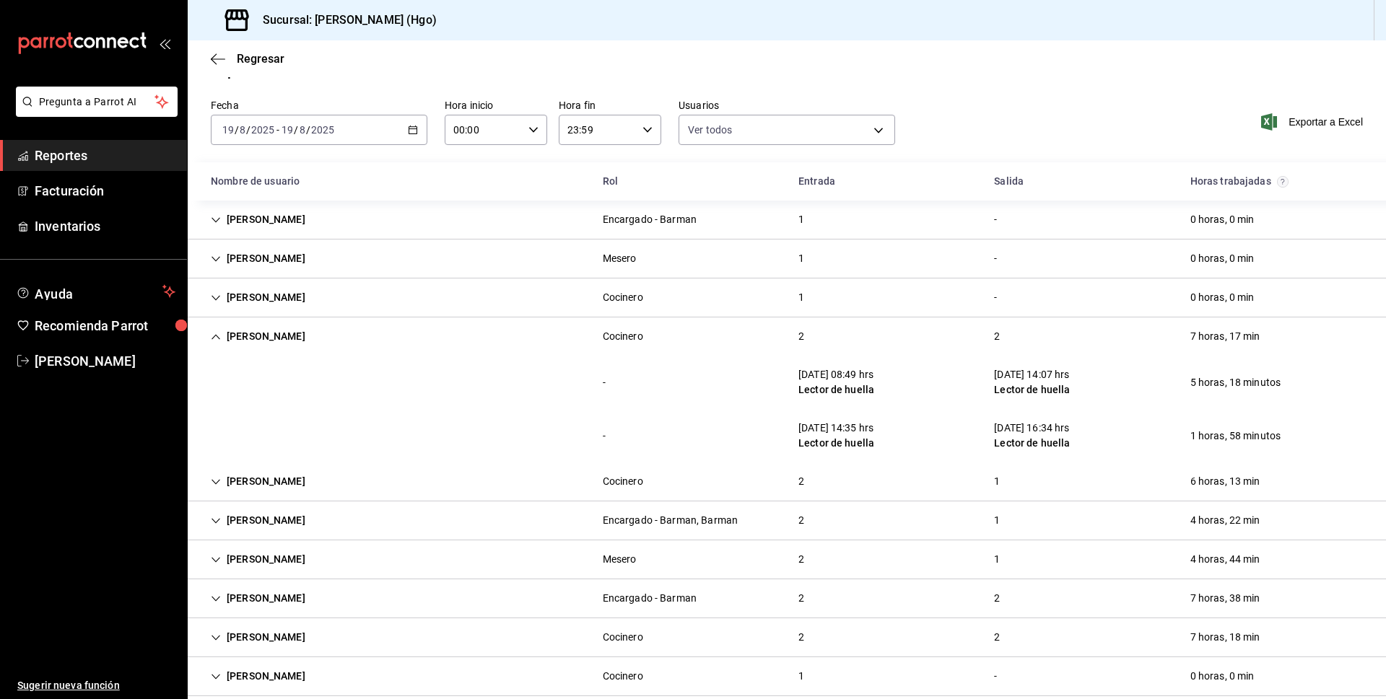
scroll to position [49, 0]
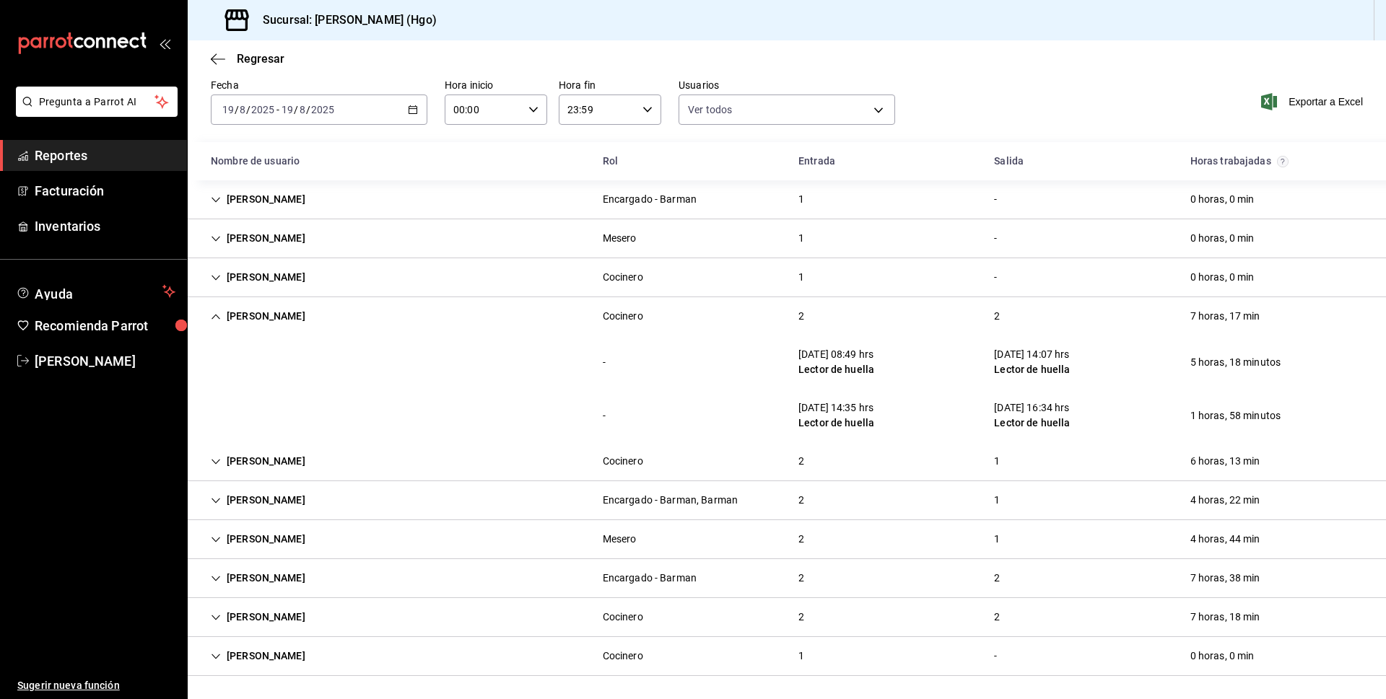
click at [794, 464] on div "2" at bounding box center [801, 461] width 29 height 27
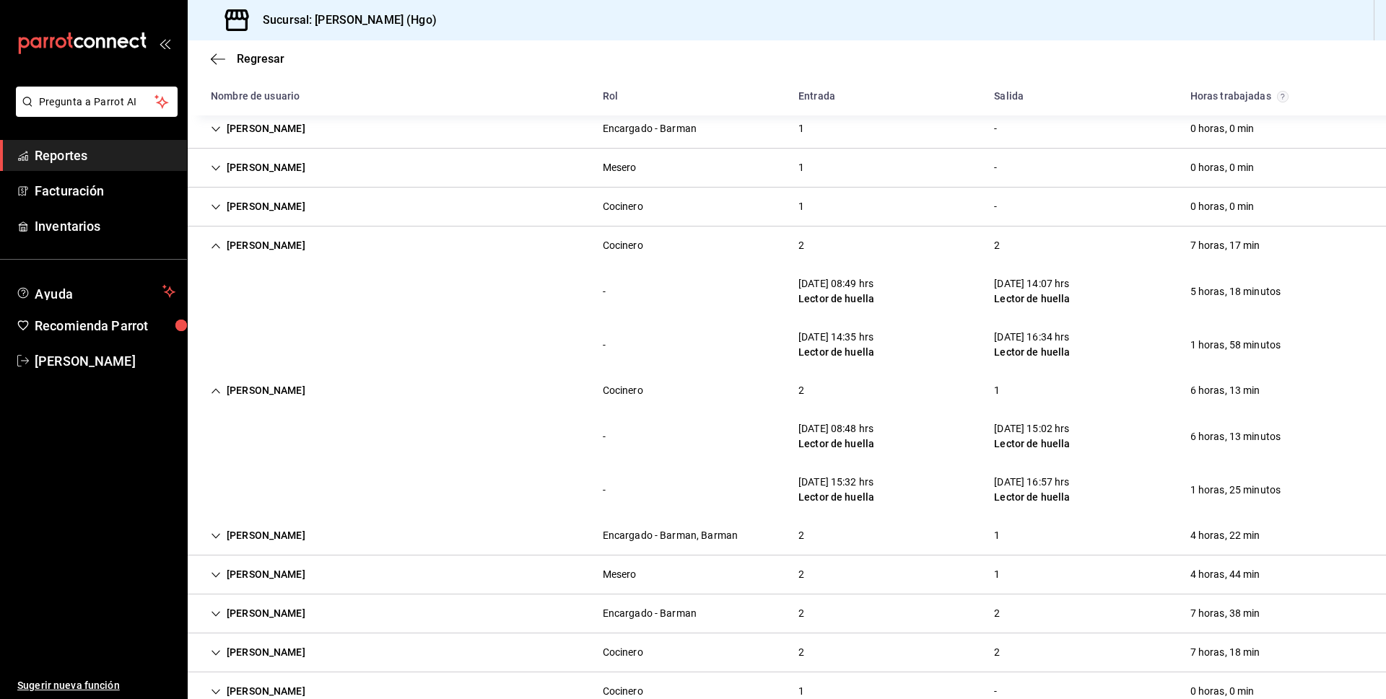
scroll to position [155, 0]
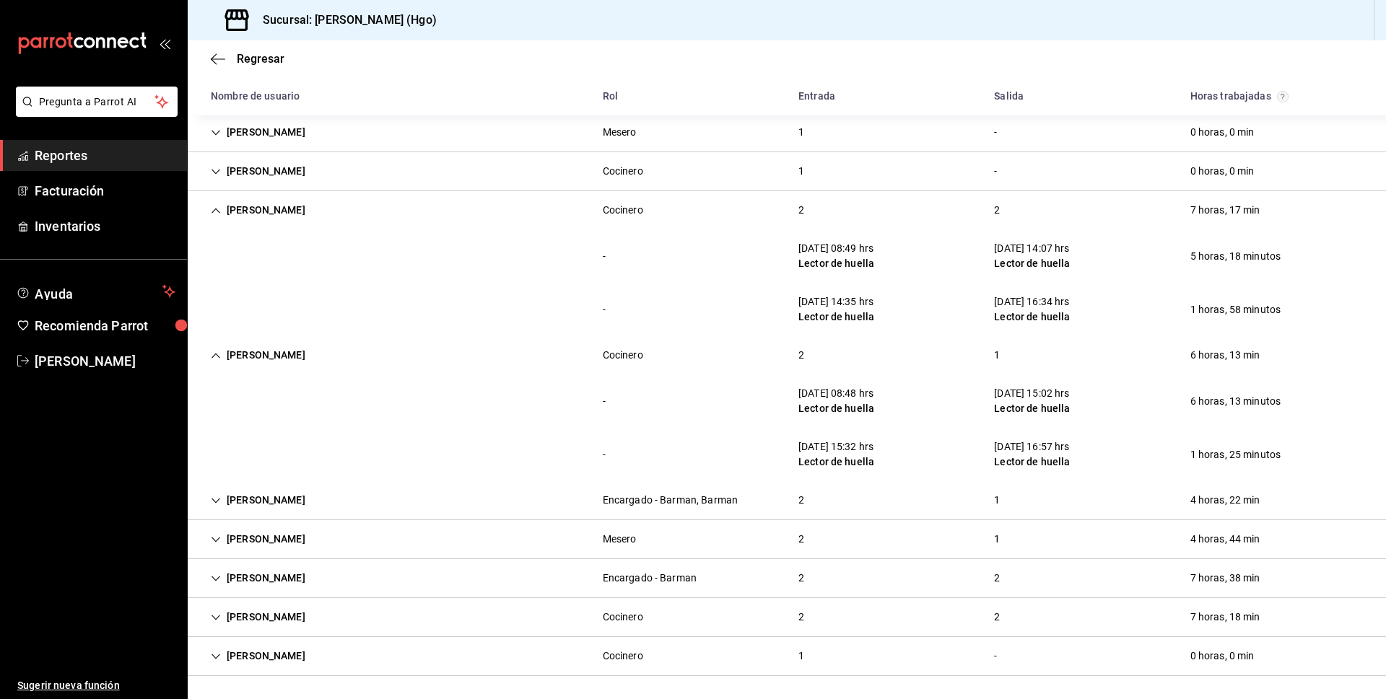
click at [208, 206] on div "[PERSON_NAME]" at bounding box center [258, 210] width 118 height 27
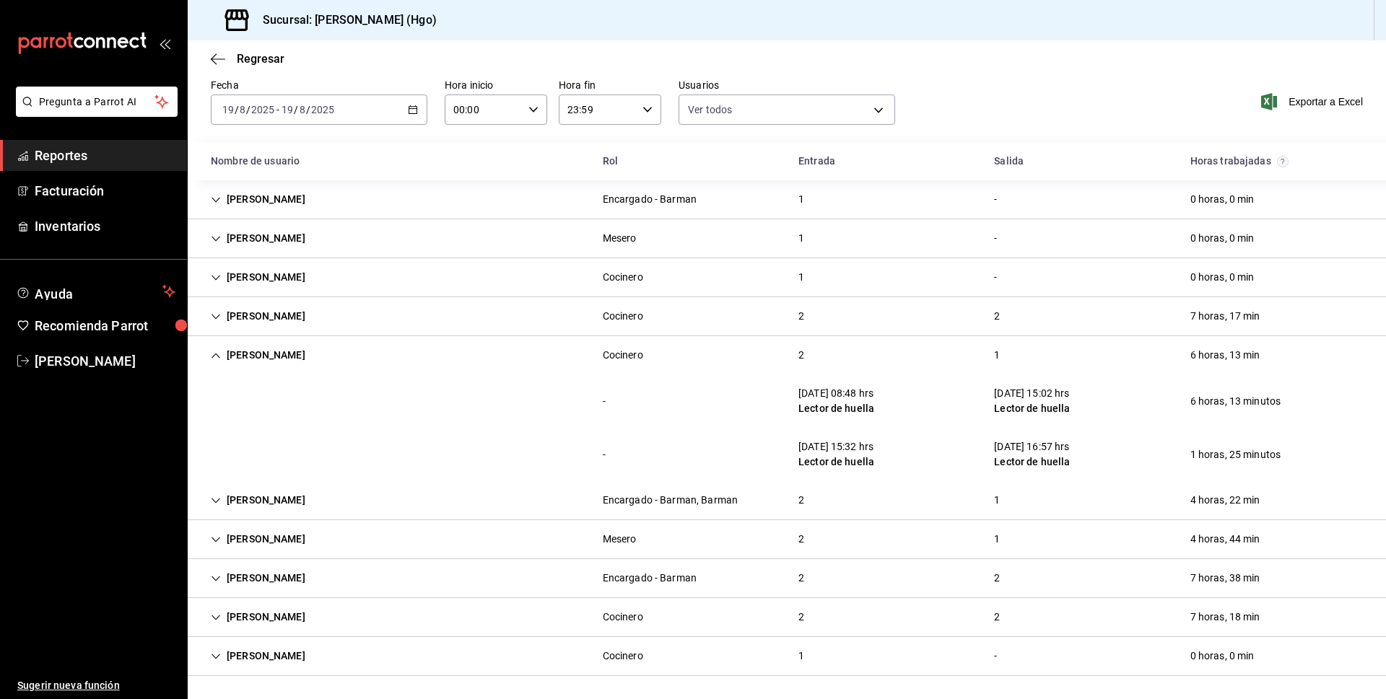
scroll to position [49, 0]
click at [223, 354] on div "[PERSON_NAME]" at bounding box center [258, 355] width 118 height 27
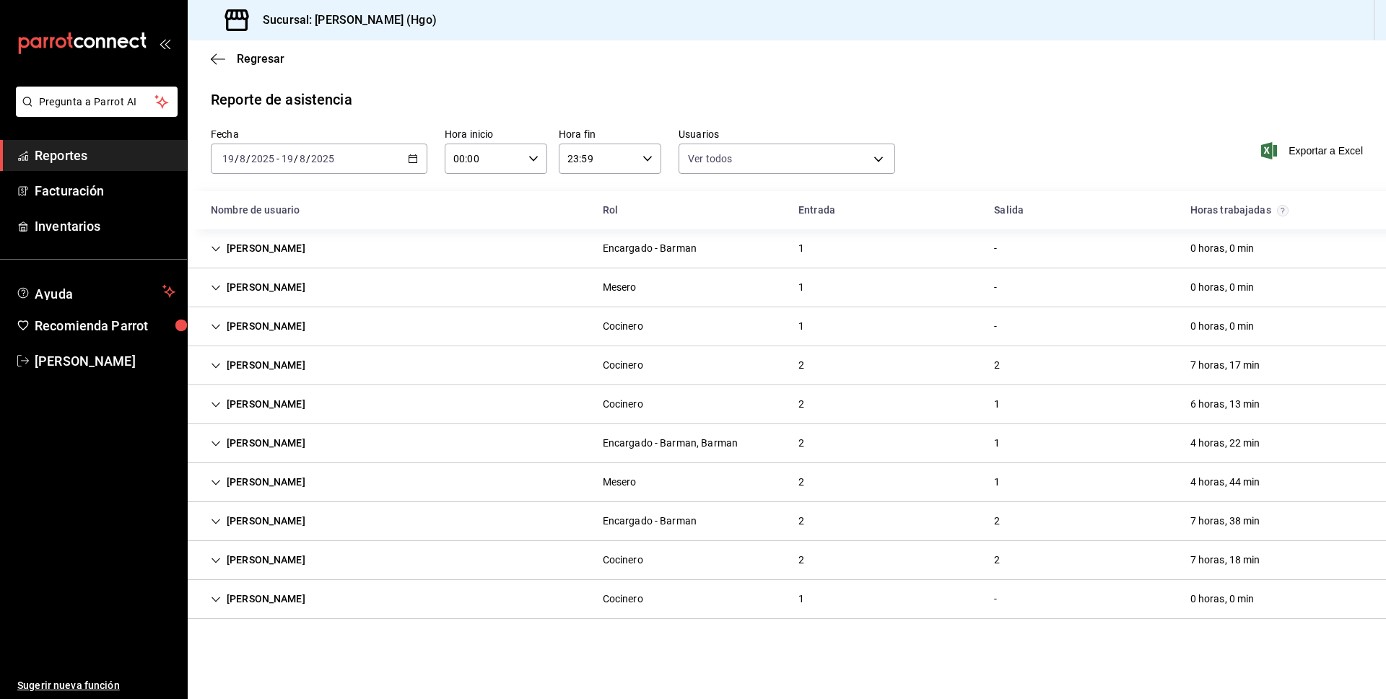
scroll to position [0, 0]
click at [212, 65] on icon "button" at bounding box center [218, 59] width 14 height 13
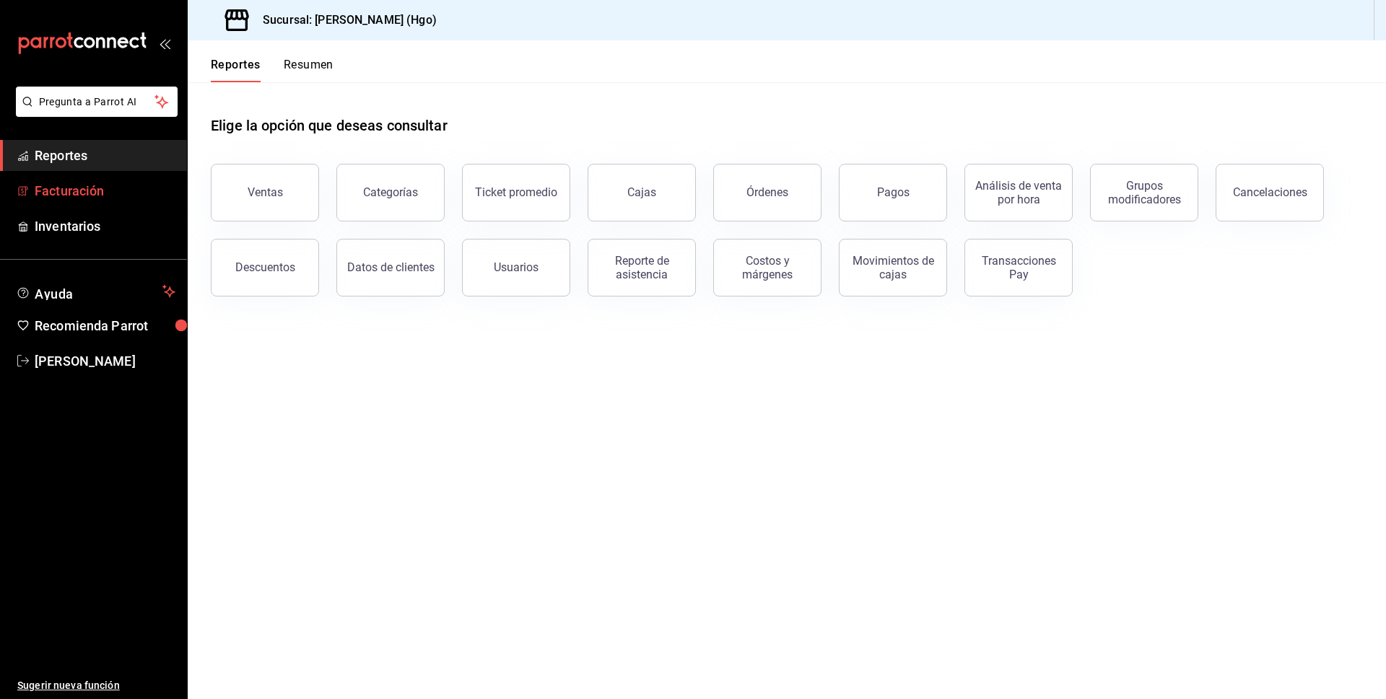
click at [121, 196] on span "Facturación" at bounding box center [105, 190] width 141 height 19
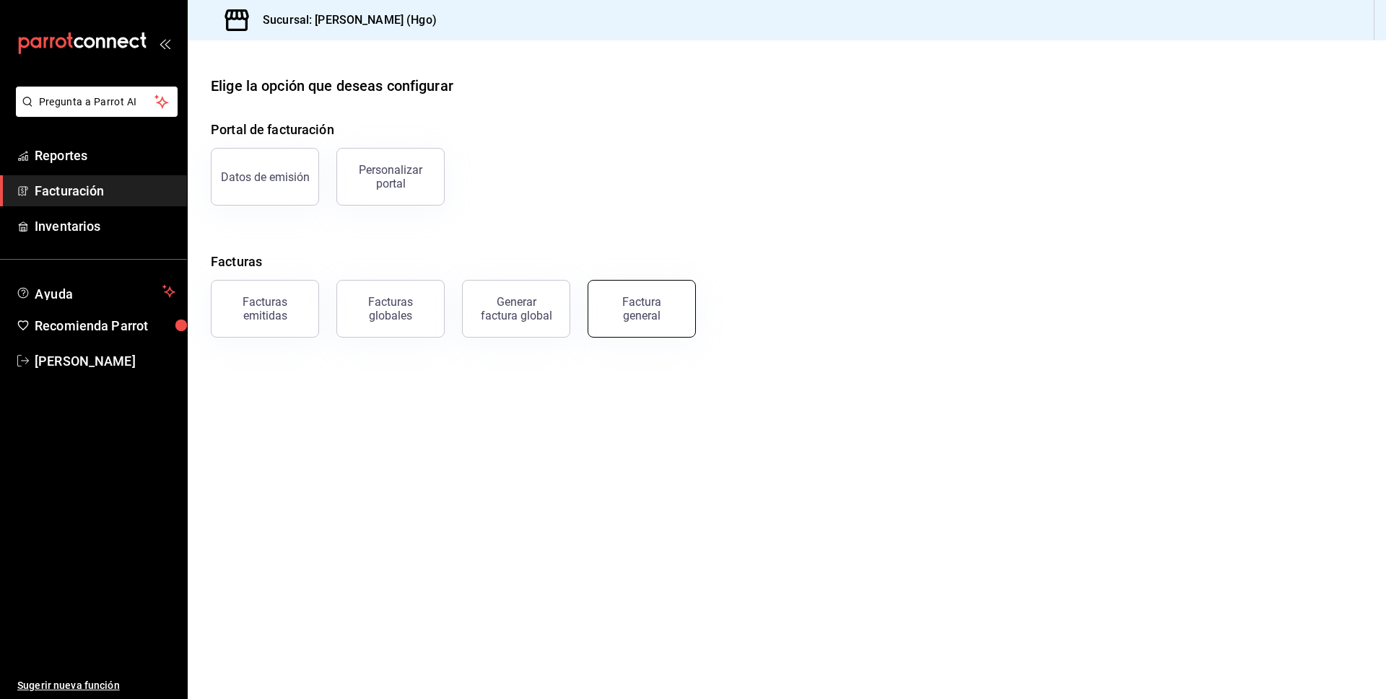
click at [680, 299] on button "Factura general" at bounding box center [642, 309] width 108 height 58
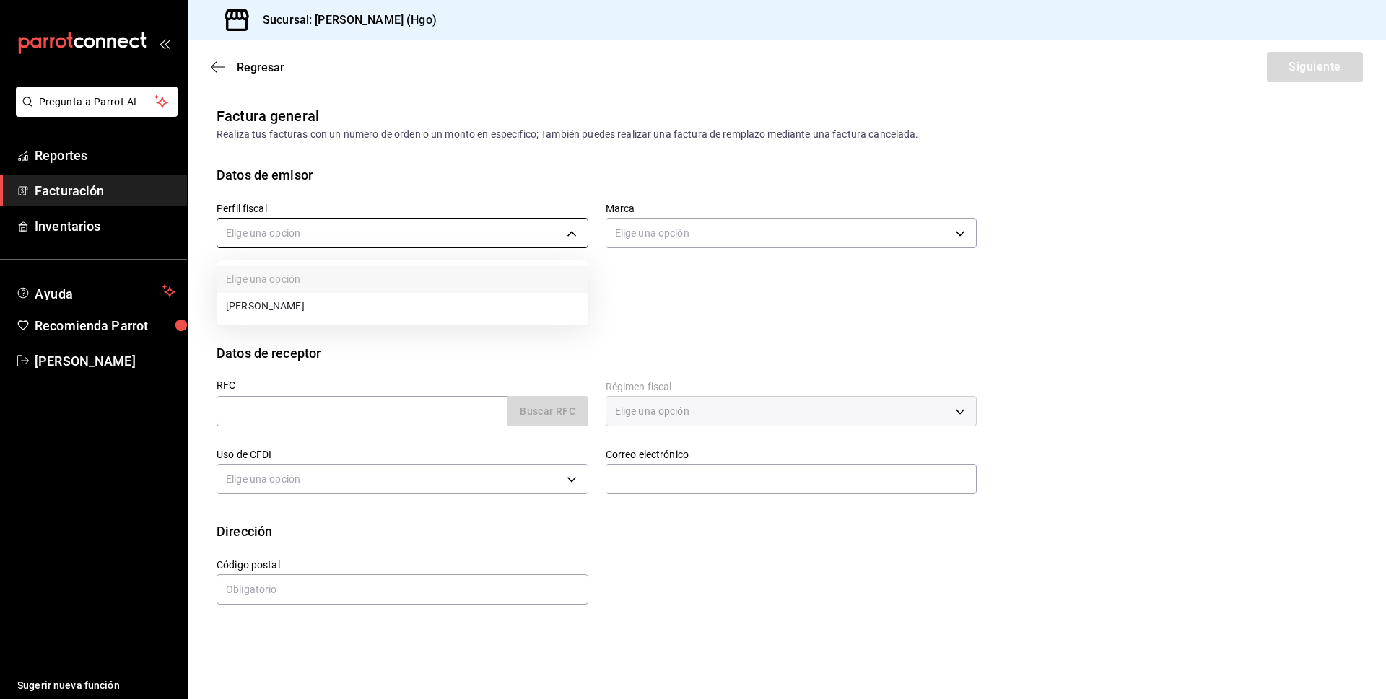
click at [399, 227] on body "Pregunta a Parrot AI Reportes Facturación Inventarios Ayuda Recomienda Parrot […" at bounding box center [693, 349] width 1386 height 699
click at [411, 303] on li "[PERSON_NAME]" at bounding box center [402, 306] width 370 height 27
type input "143f57d4-a0c4-477f-919f-67aaf9315925"
type input "a4f139c2-eac0-4c86-bd9b-b12069b5a2fd"
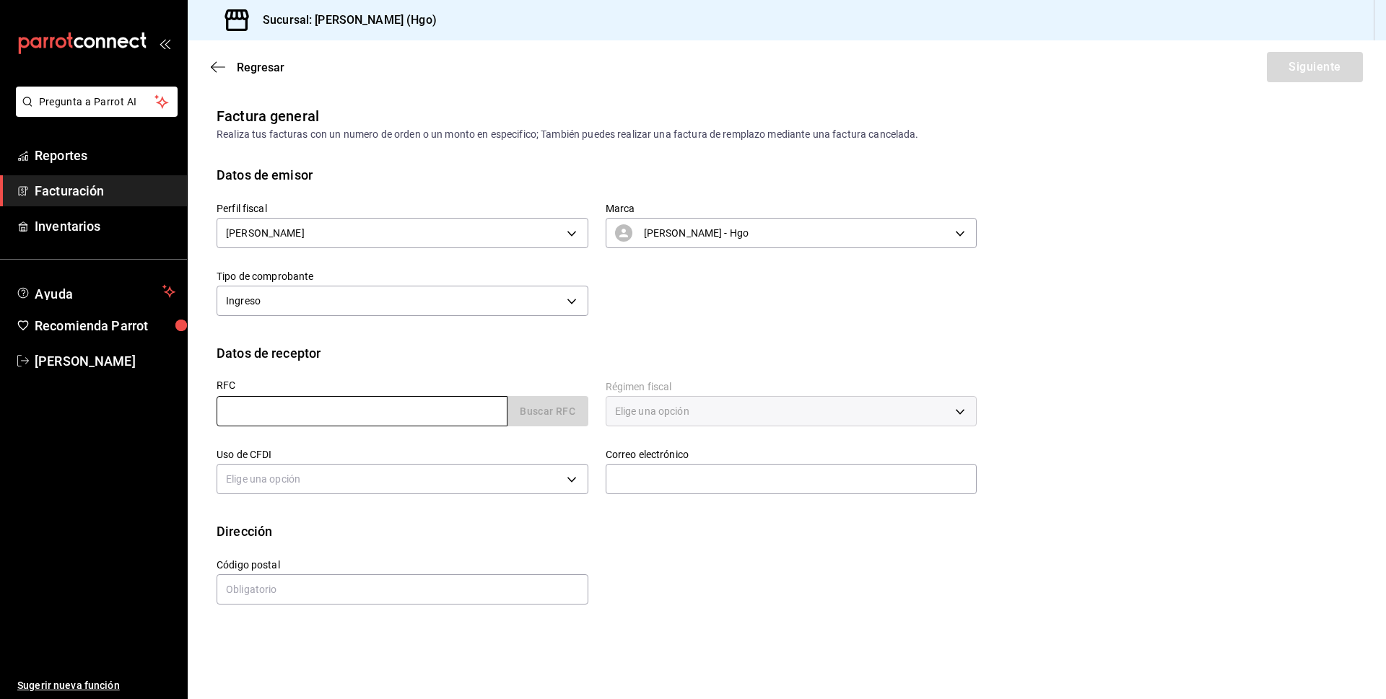
click at [424, 405] on input "text" at bounding box center [362, 411] width 291 height 30
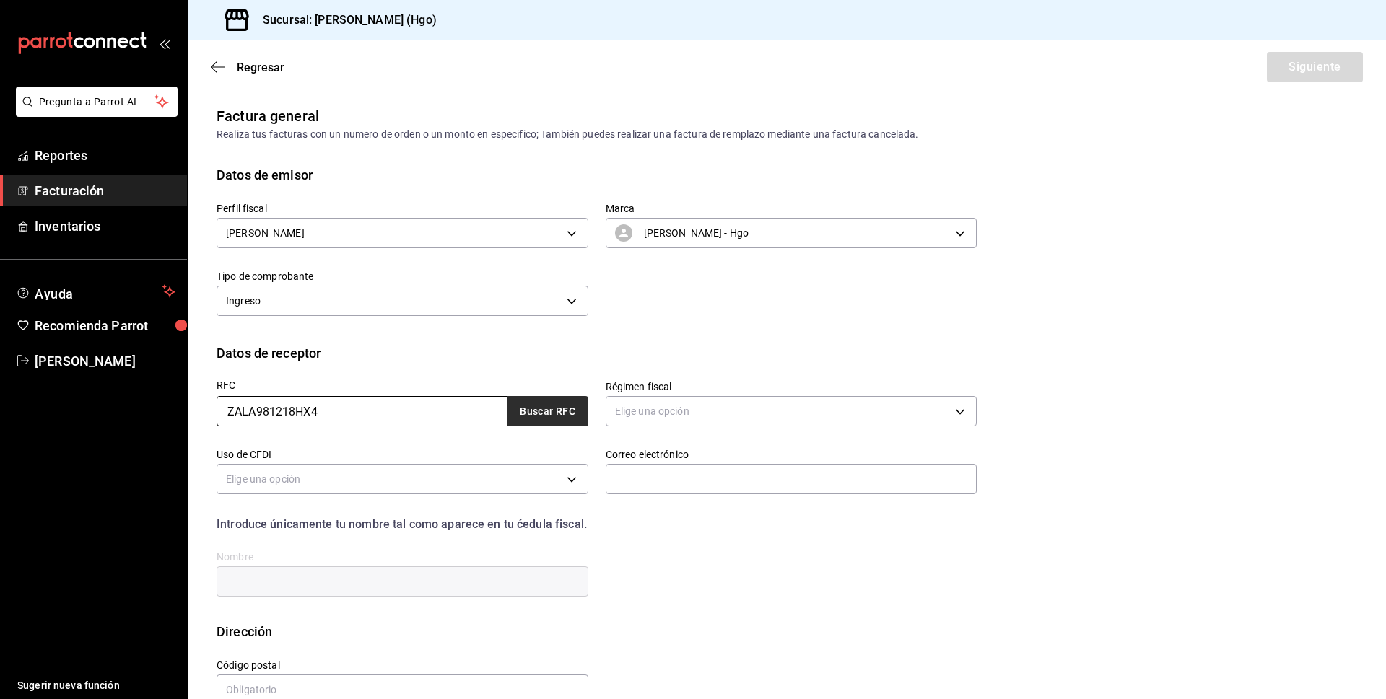
type input "ZALA981218HX4"
click at [548, 408] on button "Buscar RFC" at bounding box center [547, 411] width 81 height 30
type input "626"
type input "G03"
type input "[EMAIL_ADDRESS][DOMAIN_NAME]"
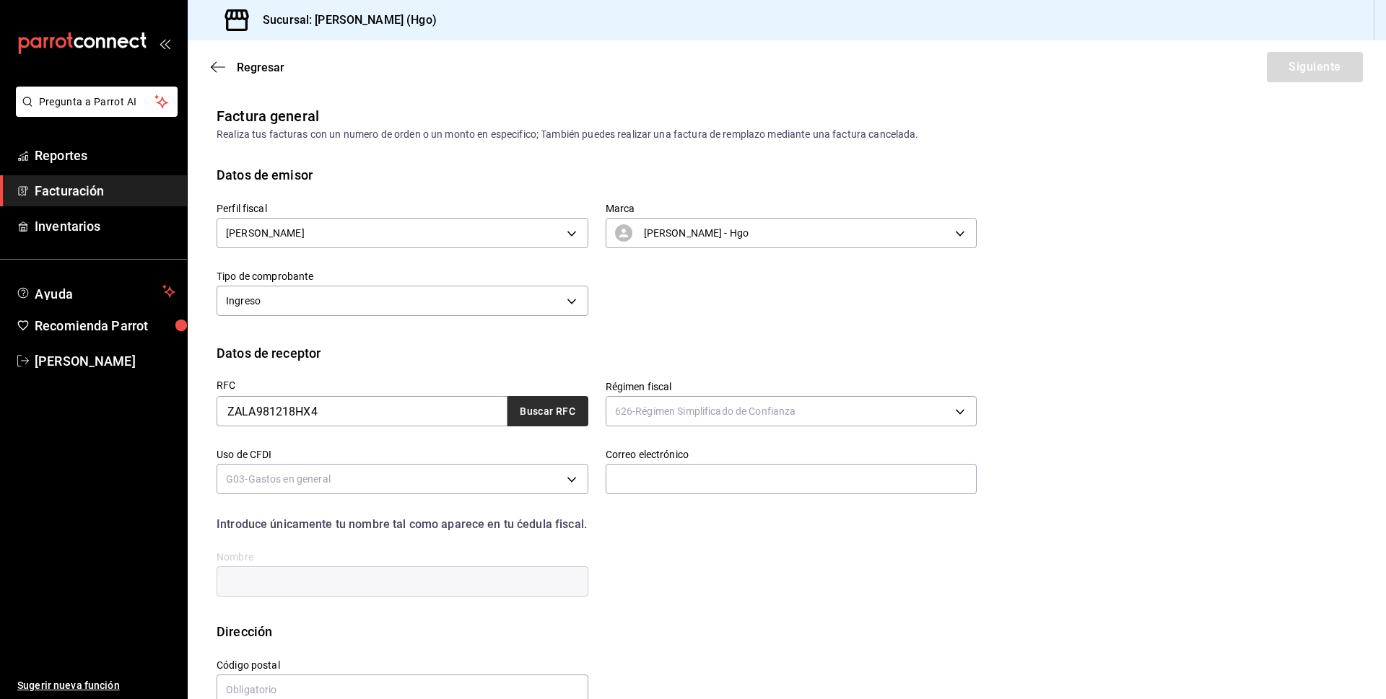
type input "43800"
type input "[PERSON_NAME]"
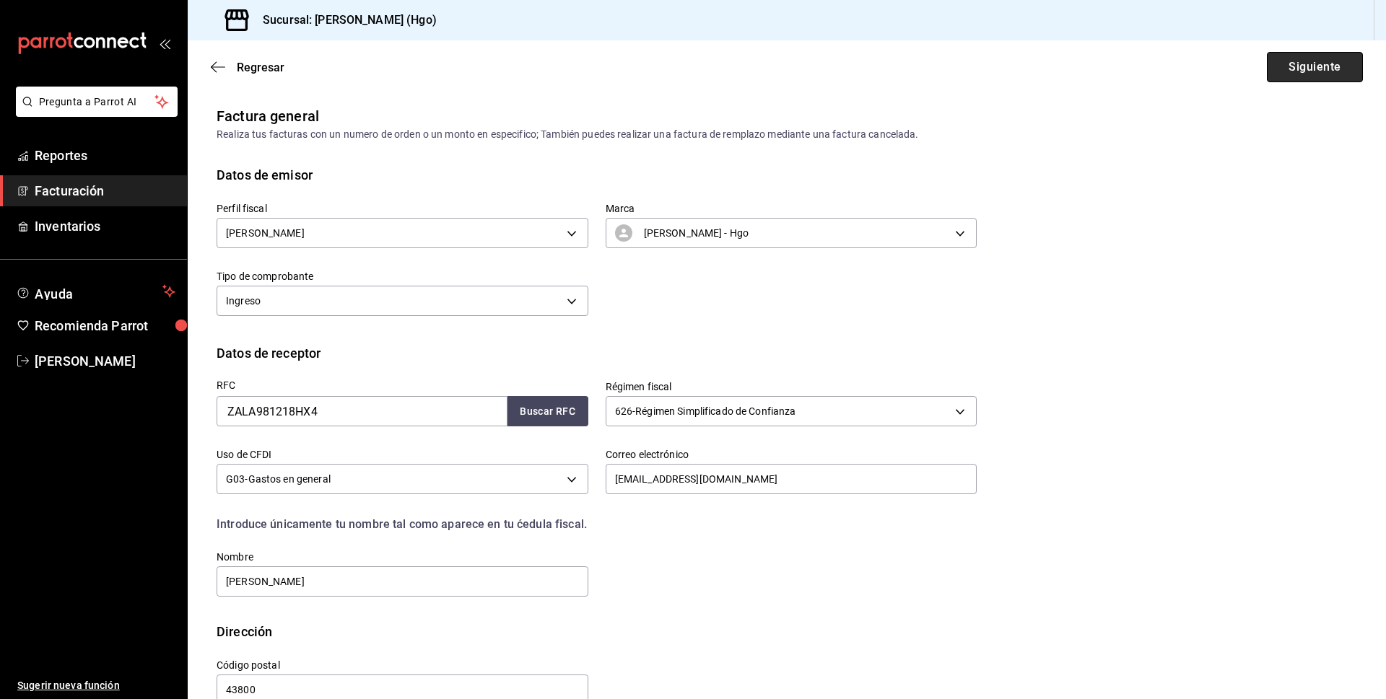
click at [1267, 63] on button "Siguiente" at bounding box center [1315, 67] width 96 height 30
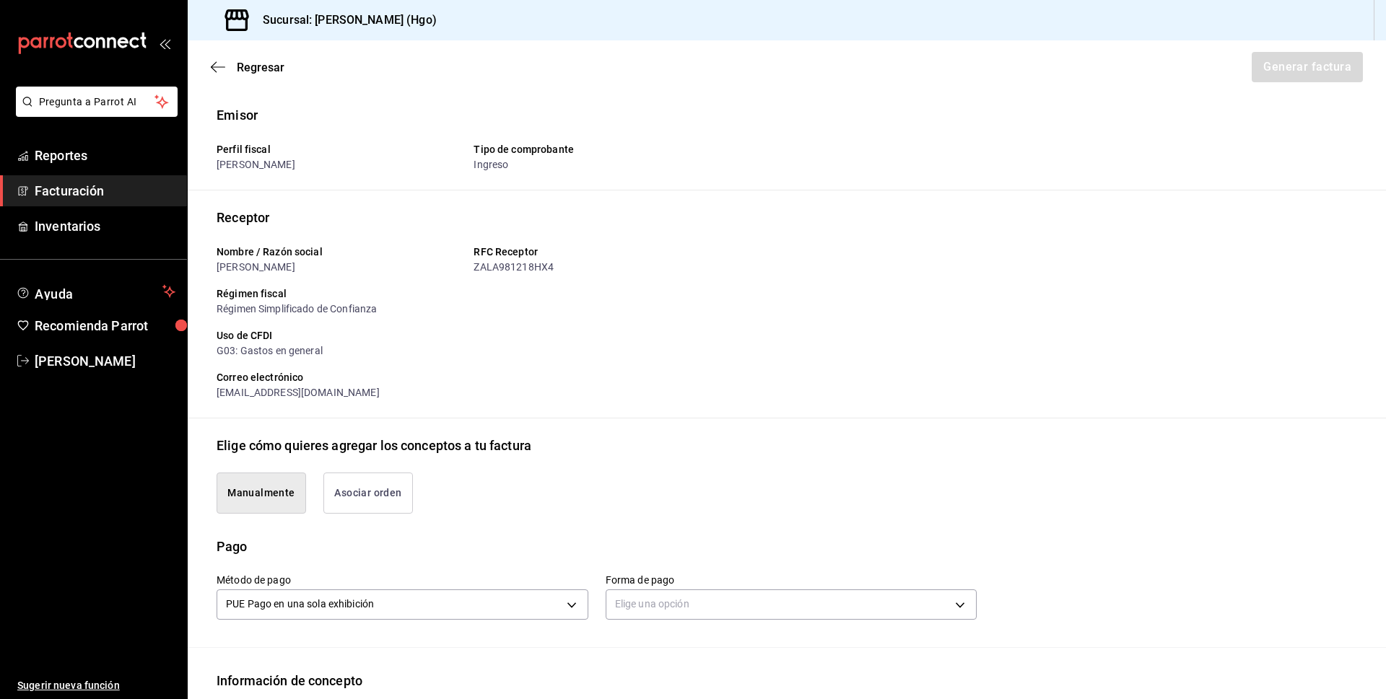
click at [385, 502] on button "Asociar orden" at bounding box center [368, 493] width 90 height 41
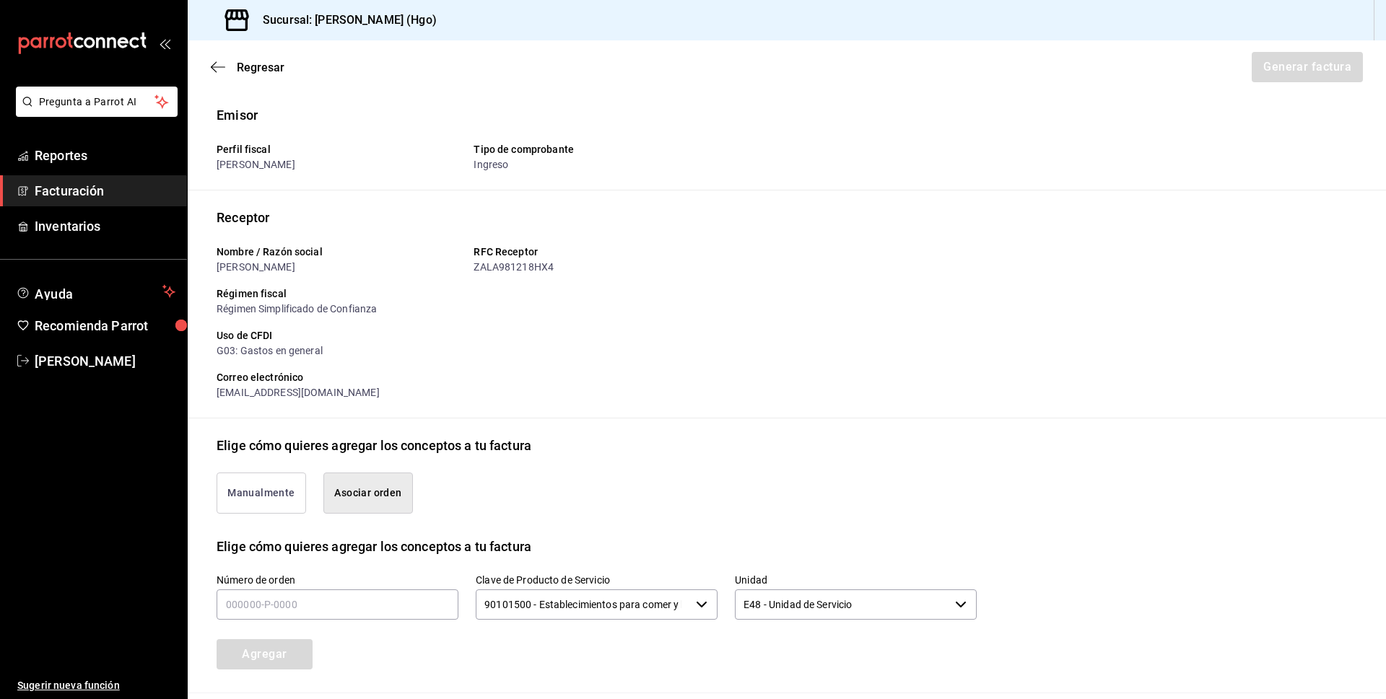
type button "associate"
click at [403, 612] on input "text" at bounding box center [338, 605] width 242 height 30
type input "140825-p-0040"
click at [299, 658] on button "Agregar" at bounding box center [265, 655] width 96 height 30
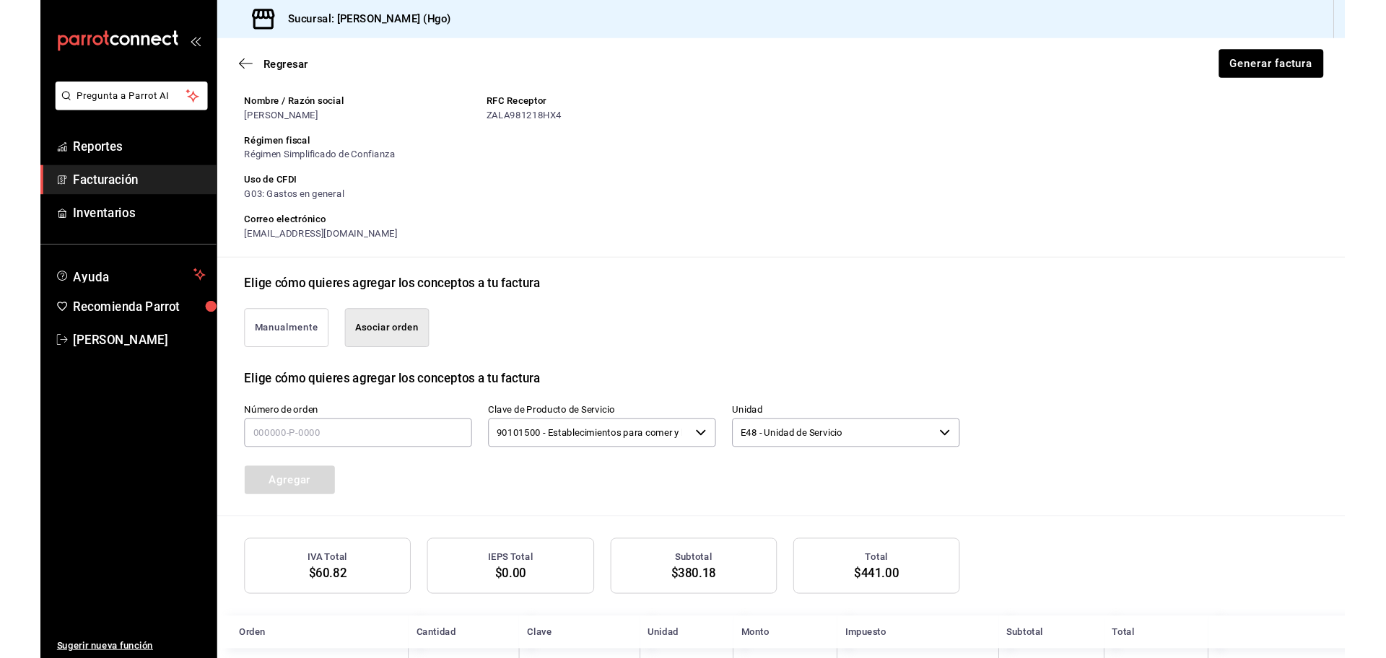
scroll to position [200, 0]
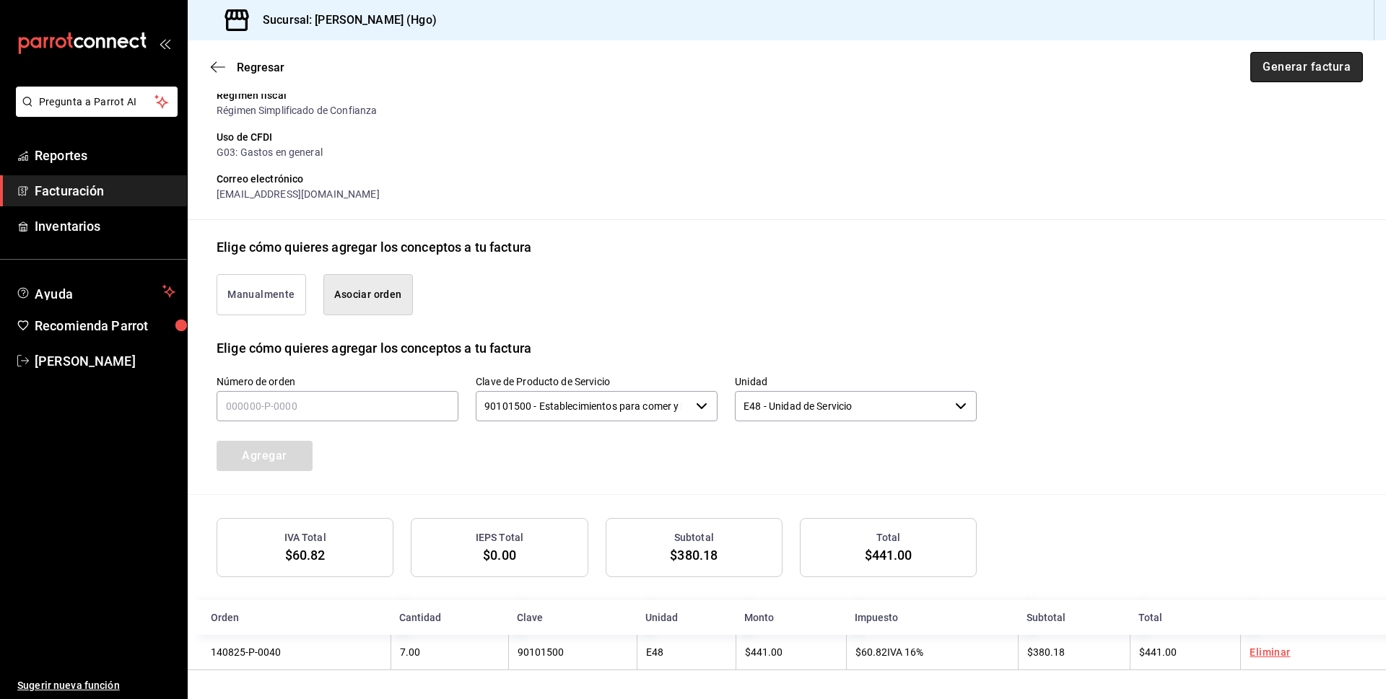
click at [1260, 71] on button "Generar factura" at bounding box center [1306, 67] width 113 height 30
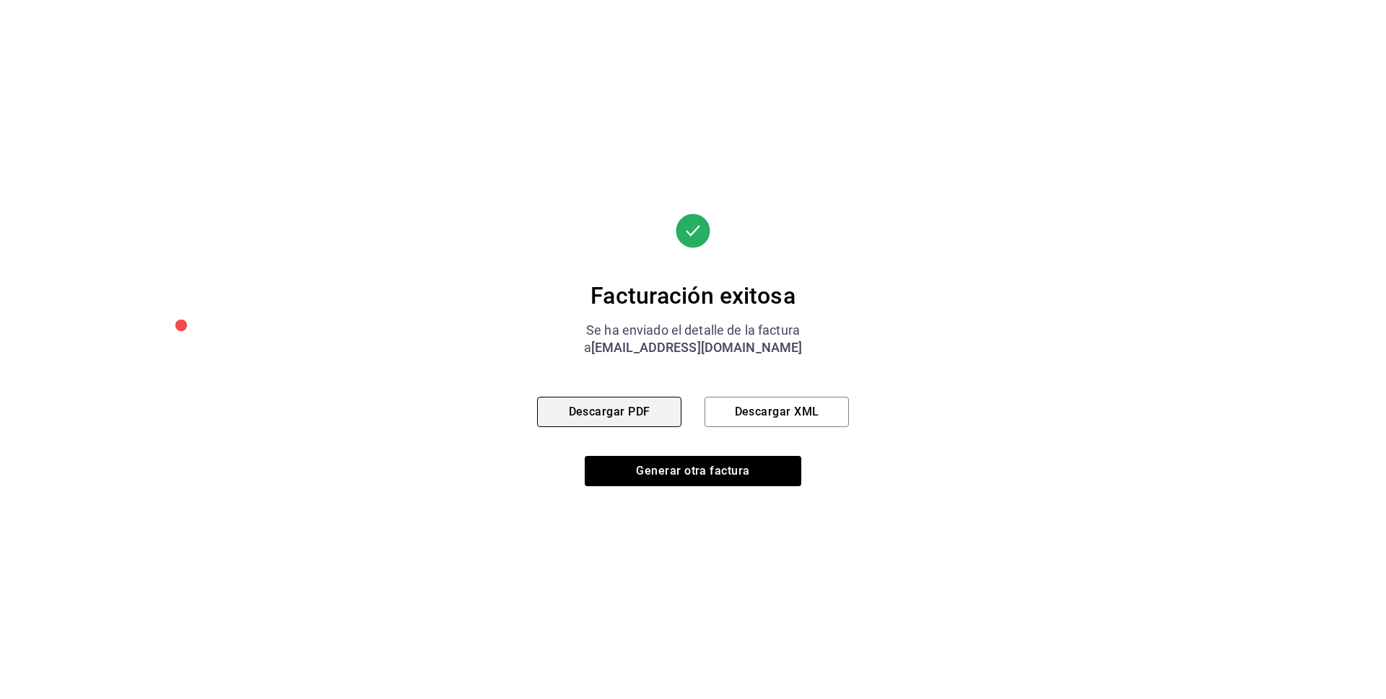
click at [650, 416] on button "Descargar PDF" at bounding box center [609, 412] width 144 height 30
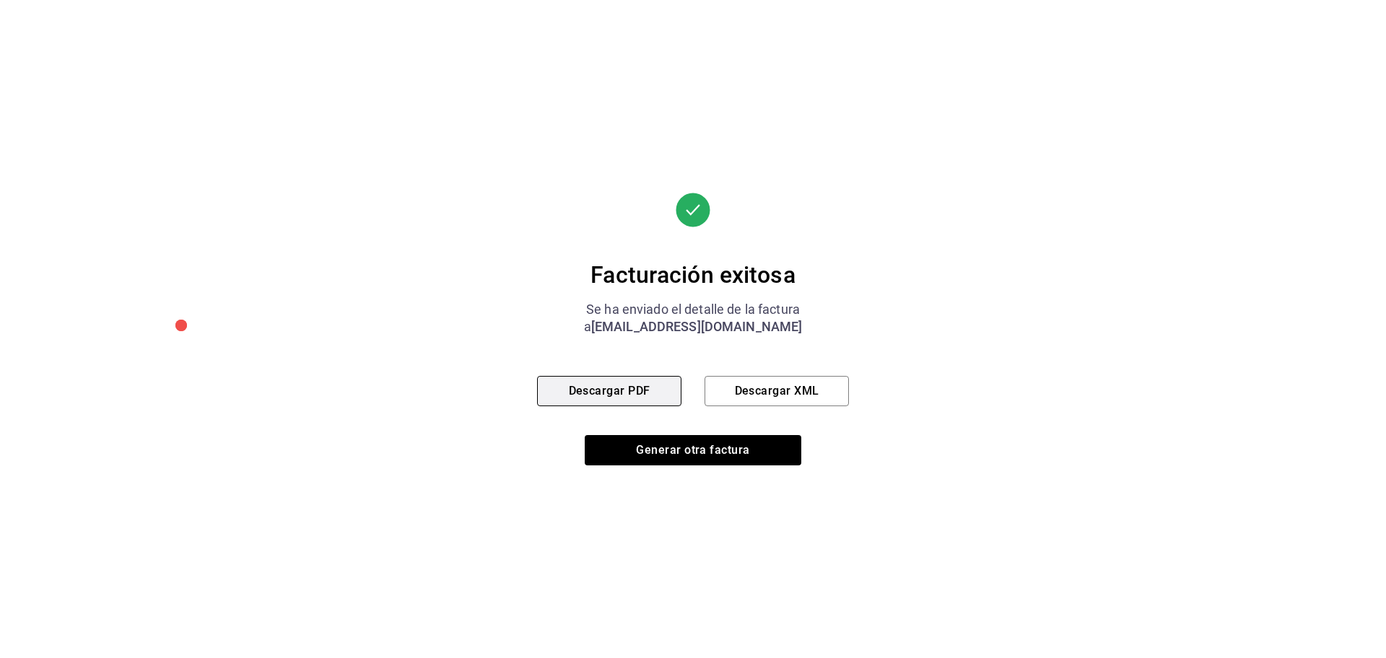
click at [637, 387] on button "Descargar PDF" at bounding box center [609, 391] width 144 height 30
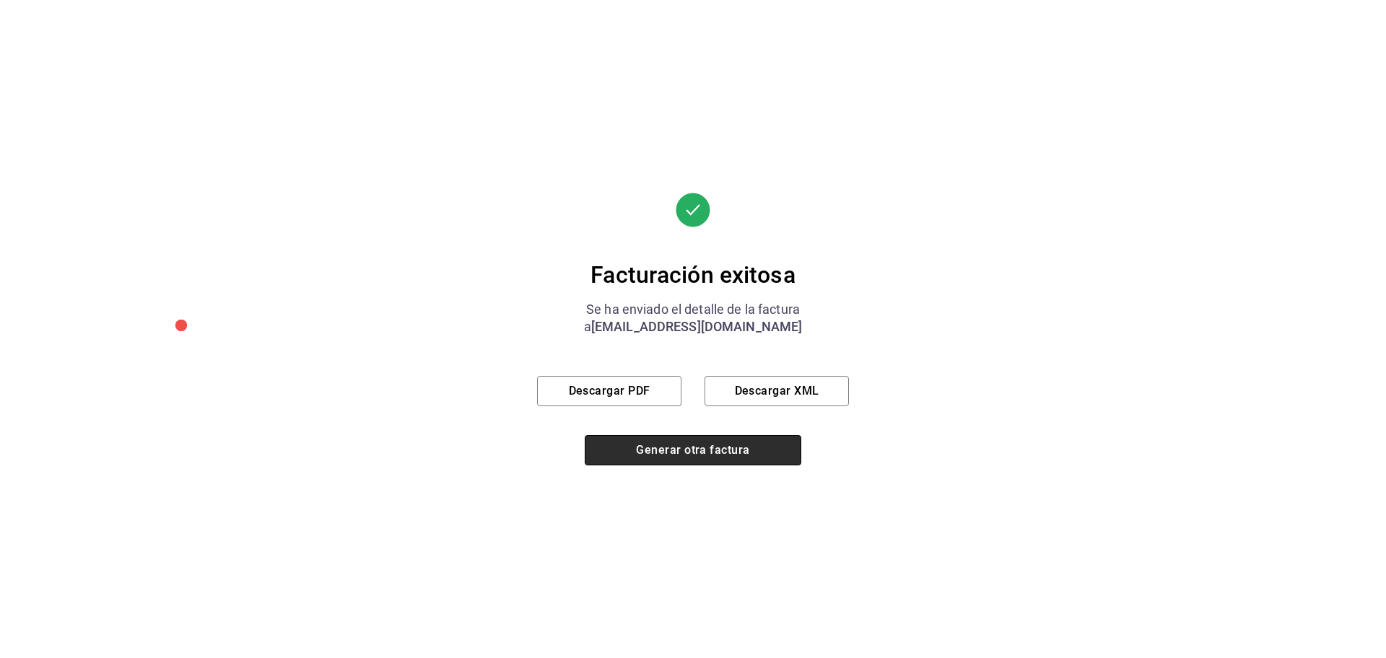
click at [742, 451] on button "Generar otra factura" at bounding box center [693, 450] width 217 height 30
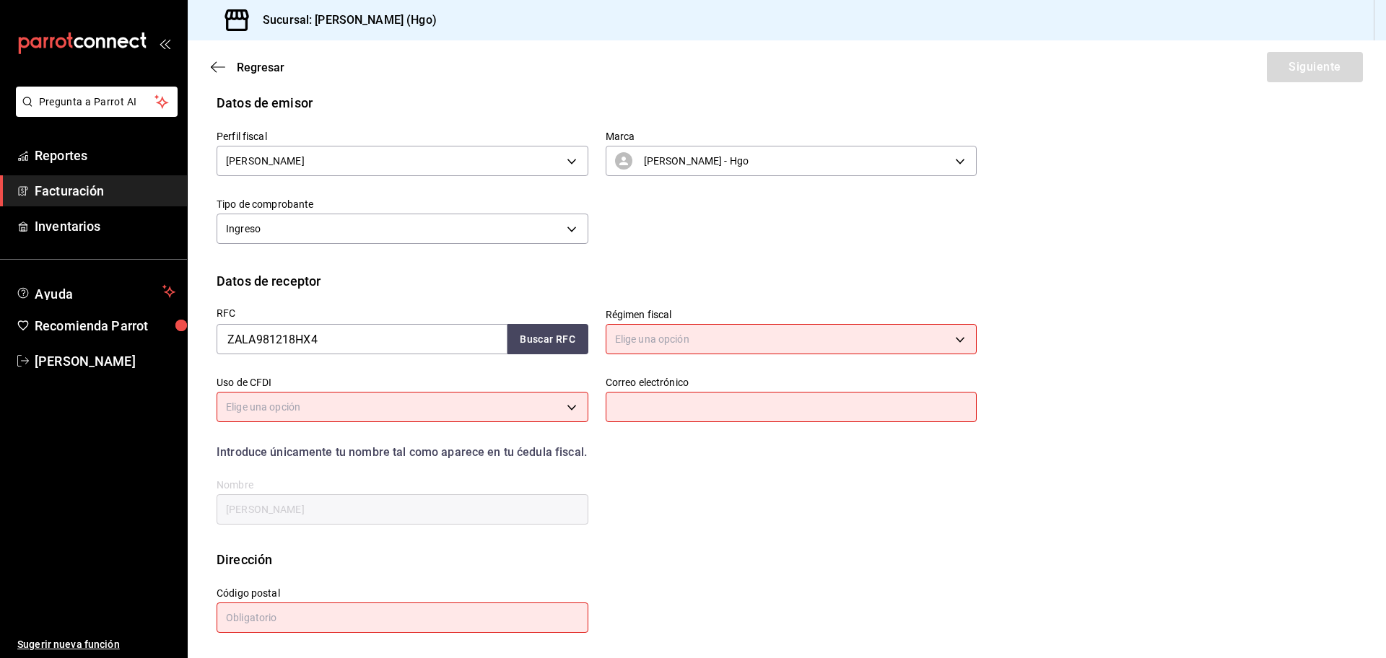
scroll to position [0, 0]
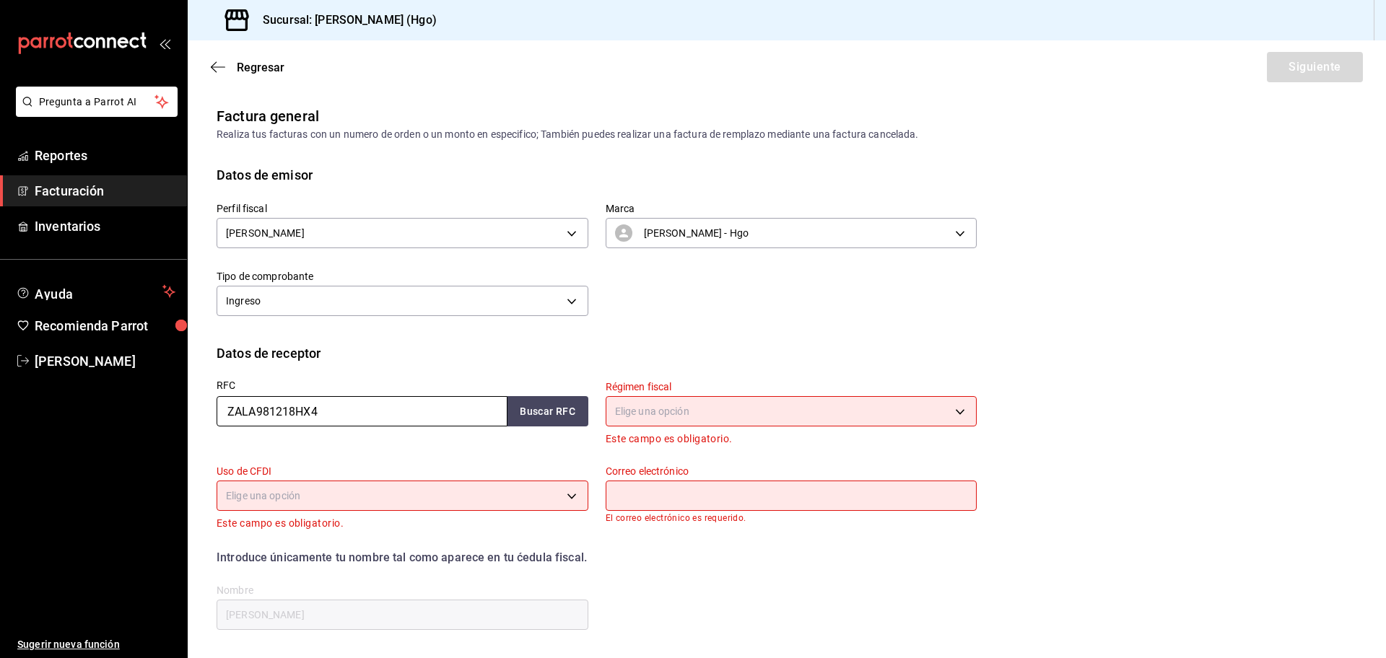
click at [406, 411] on input "ZALA981218HX4" at bounding box center [362, 411] width 291 height 30
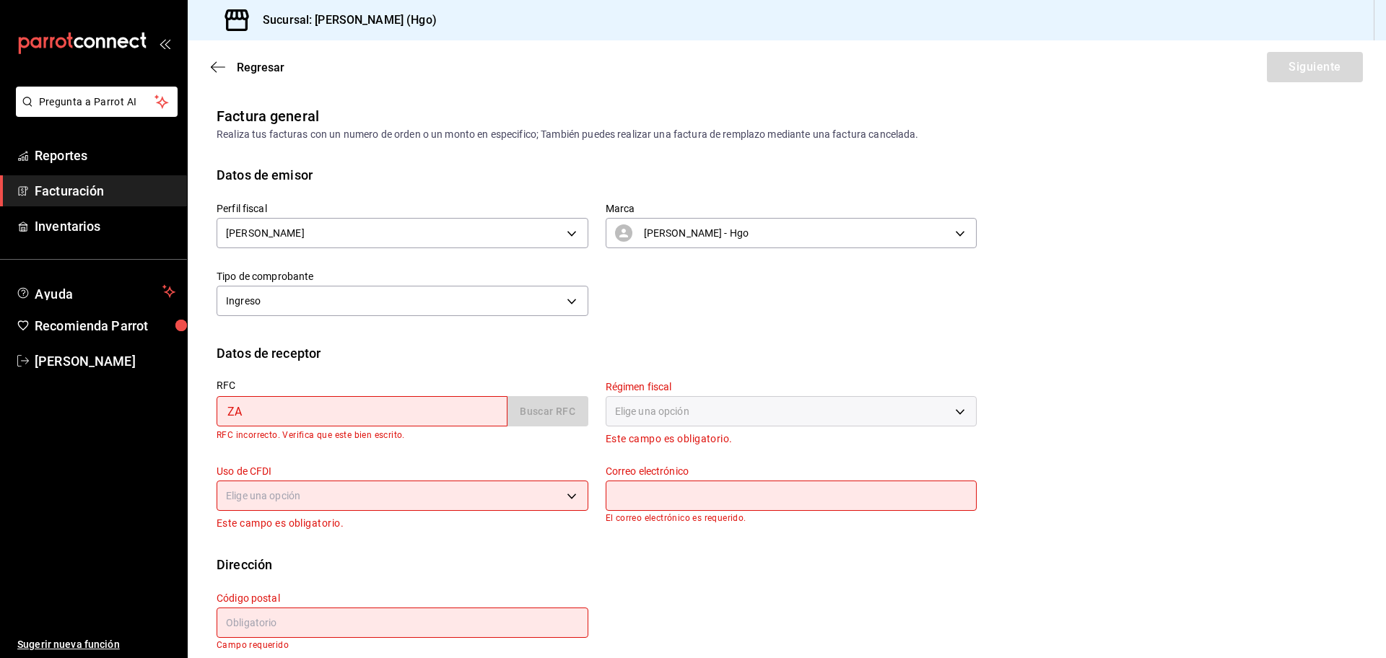
type input "Z"
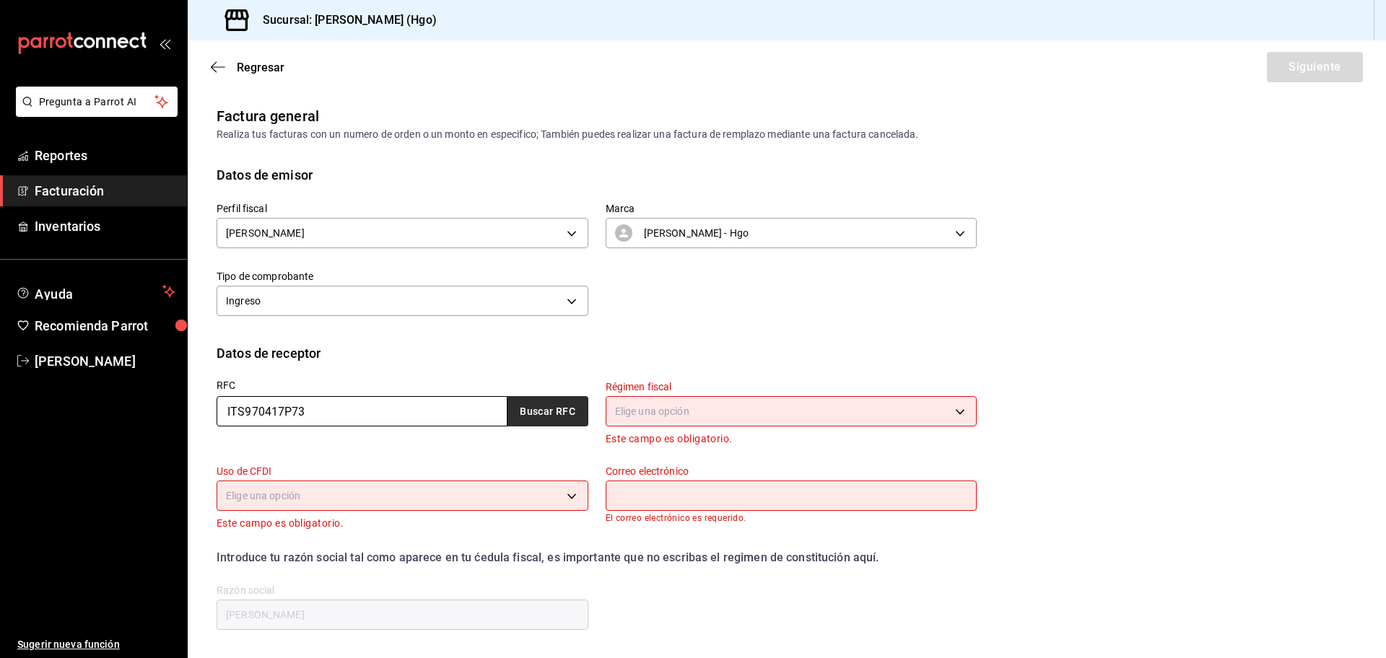
type input "ITS970417P73"
click at [529, 409] on button "Buscar RFC" at bounding box center [547, 411] width 81 height 30
type input "601"
type input "G03"
type input "[PERSON_NAME][EMAIL_ADDRESS][PERSON_NAME][DOMAIN_NAME]"
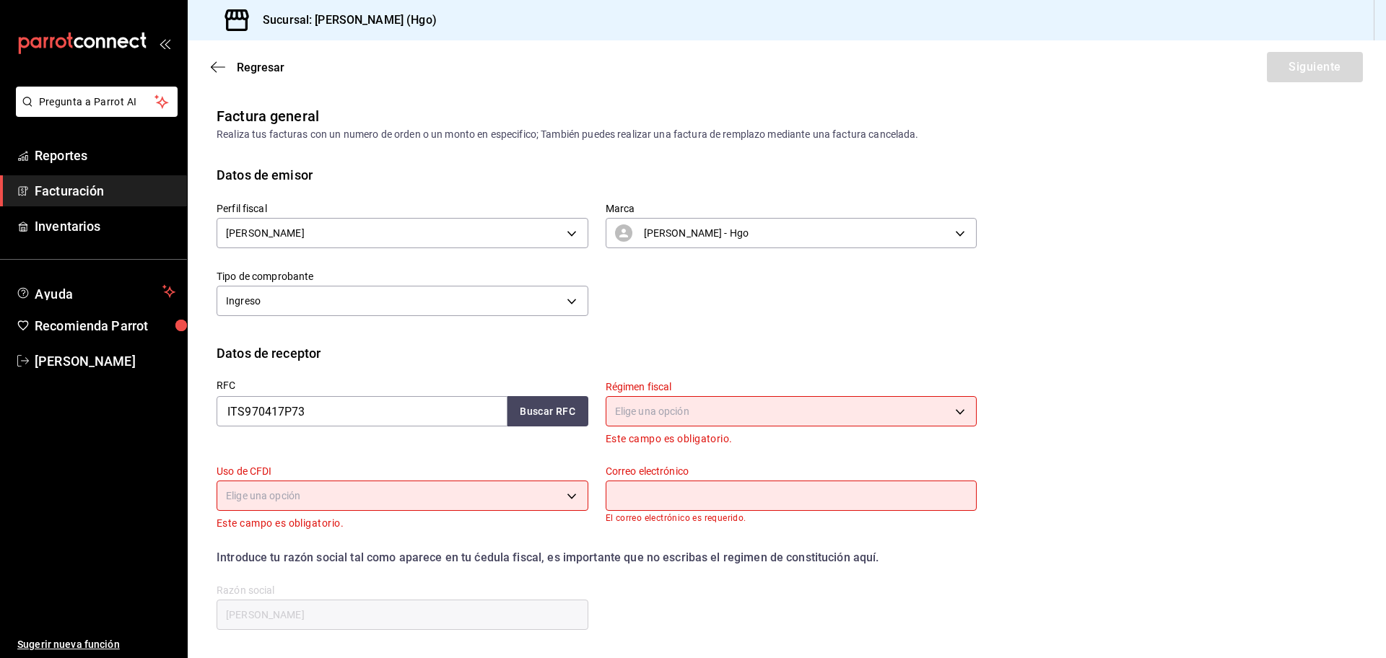
type input "02300"
type input "INTERTEK TESTING SERVICES DE [GEOGRAPHIC_DATA]"
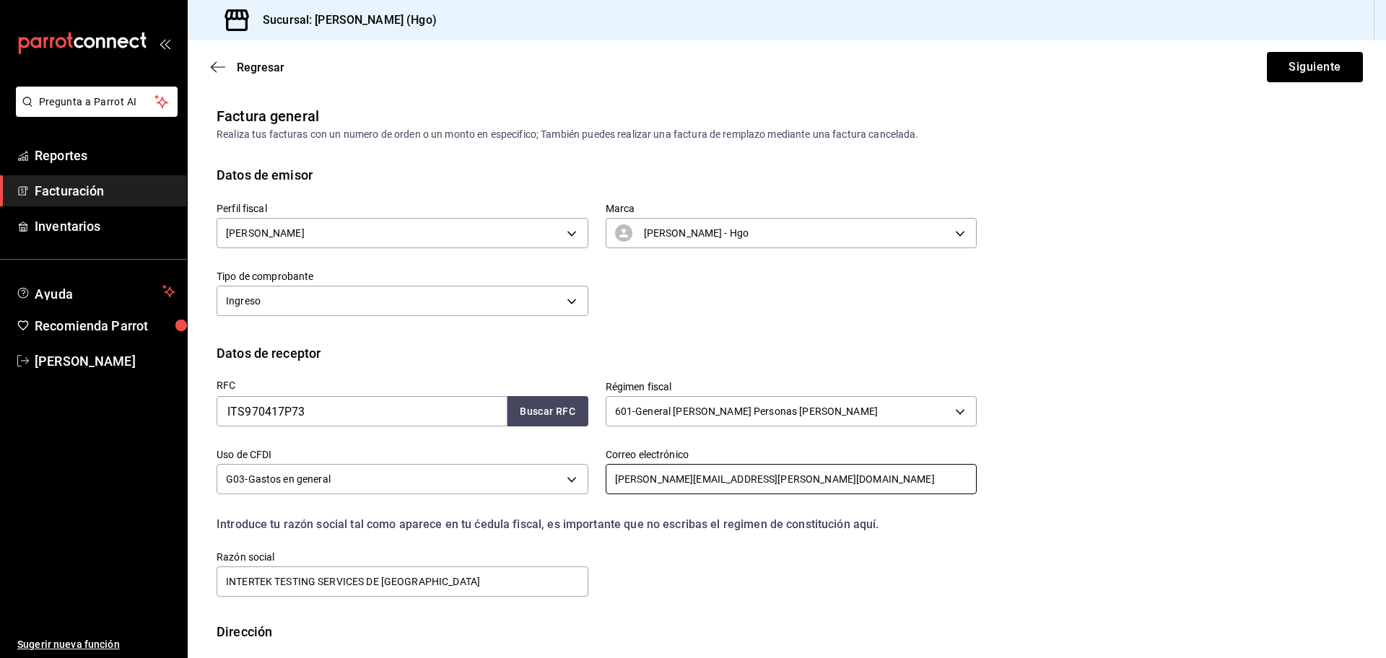
click at [681, 476] on input "[PERSON_NAME][EMAIL_ADDRESS][PERSON_NAME][DOMAIN_NAME]" at bounding box center [792, 479] width 372 height 30
type input "[PERSON_NAME][EMAIL_ADDRESS][PERSON_NAME][DOMAIN_NAME]"
click at [1275, 66] on button "Siguiente" at bounding box center [1315, 67] width 96 height 30
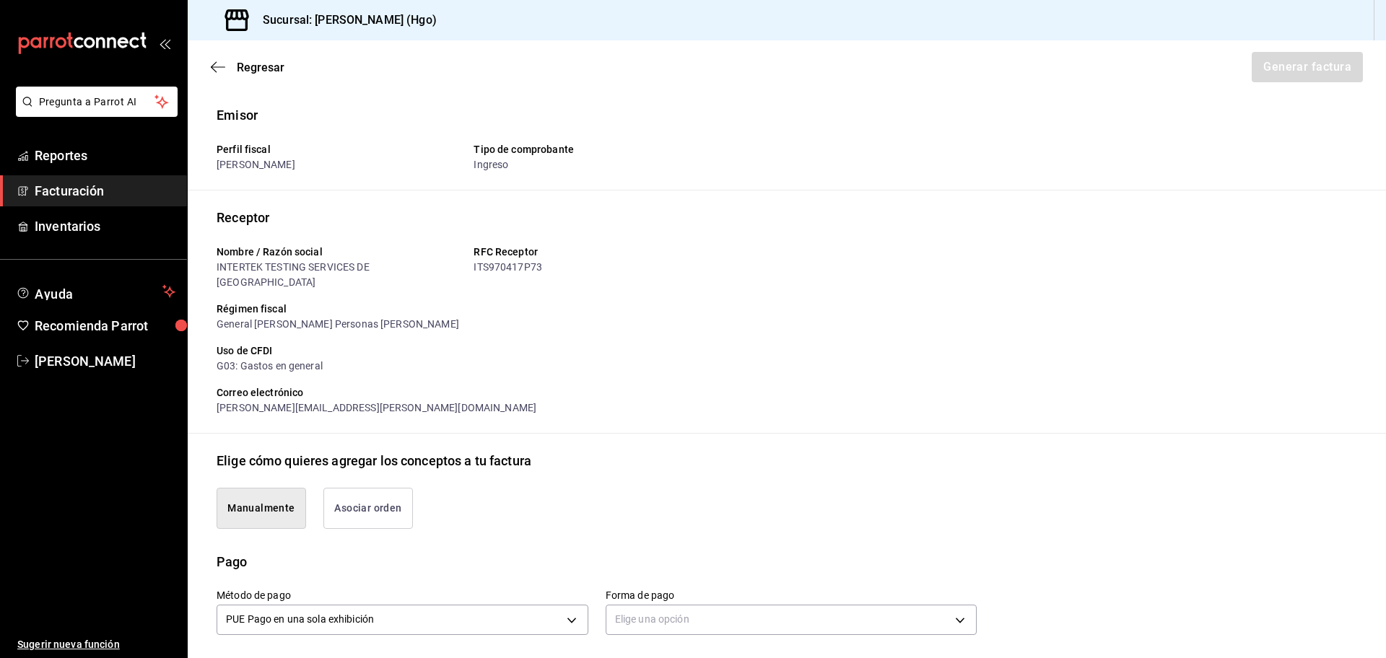
click at [381, 512] on button "Asociar orden" at bounding box center [368, 508] width 90 height 41
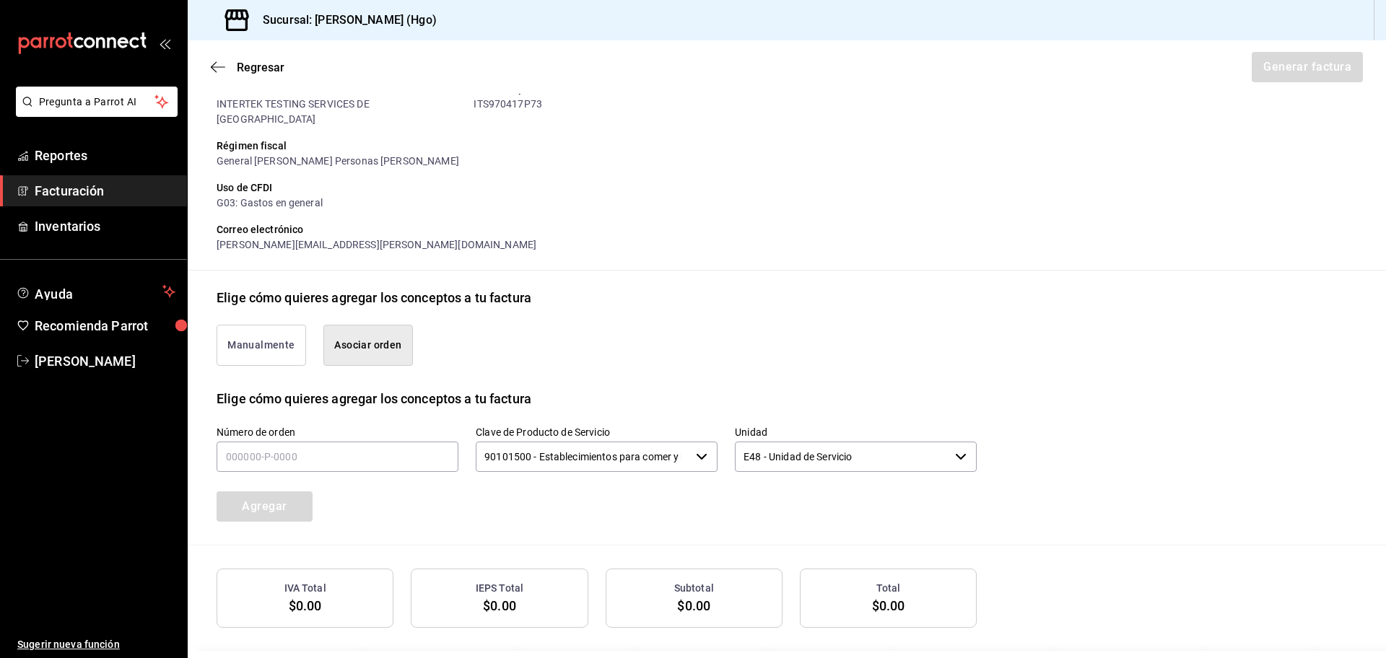
scroll to position [198, 0]
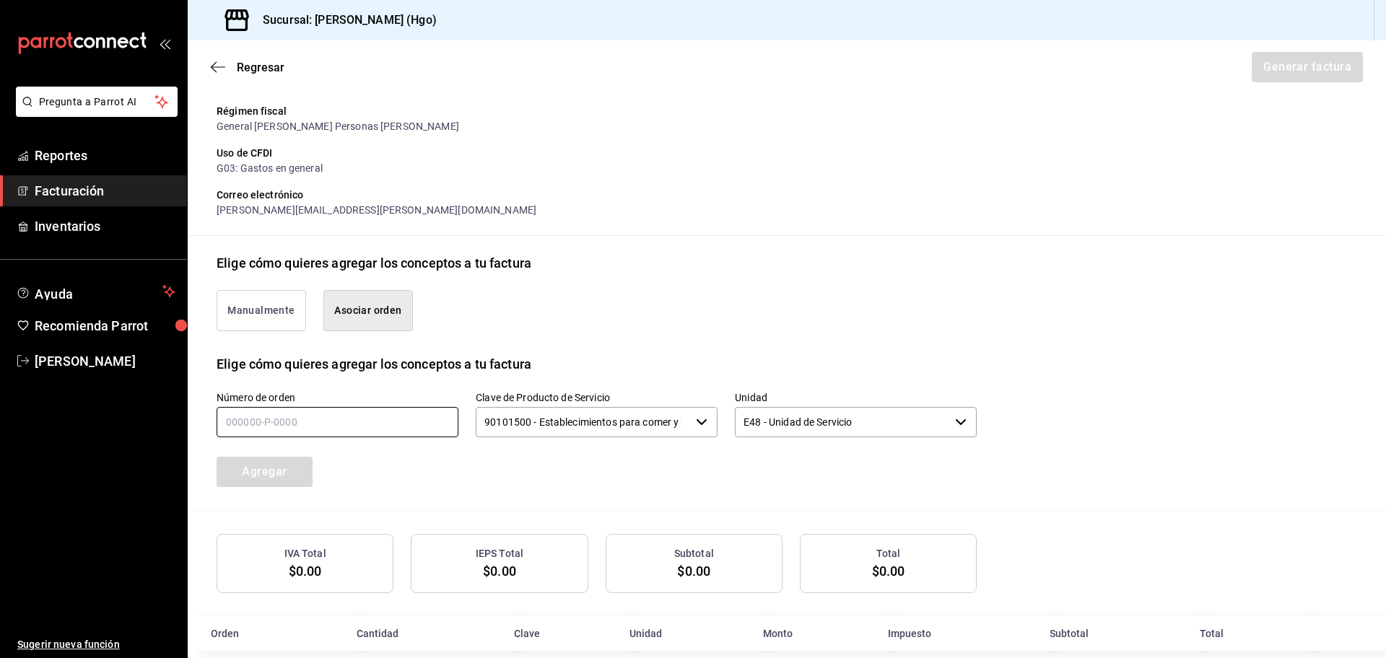
click at [424, 410] on input "text" at bounding box center [338, 422] width 242 height 30
type input "140825-p-0038"
click at [303, 457] on button "Agregar" at bounding box center [265, 472] width 96 height 30
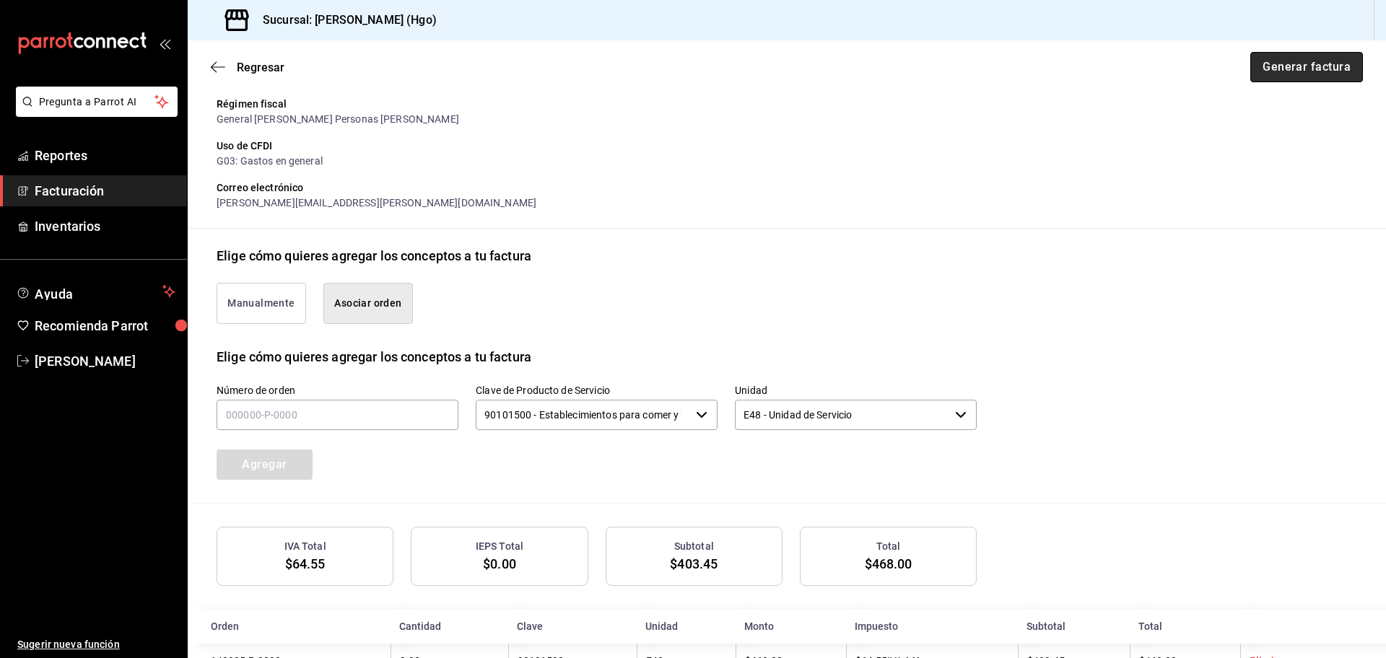
click at [1281, 71] on button "Generar factura" at bounding box center [1306, 67] width 113 height 30
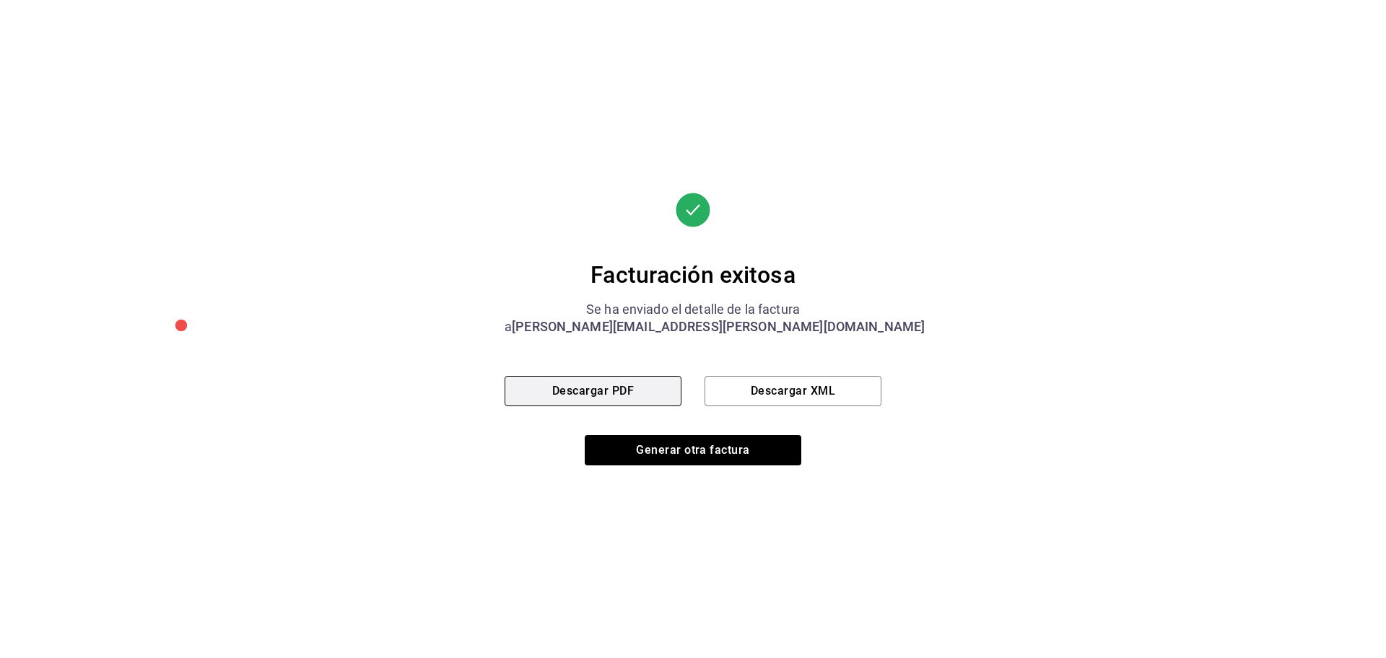
click at [678, 379] on button "Descargar PDF" at bounding box center [593, 391] width 177 height 30
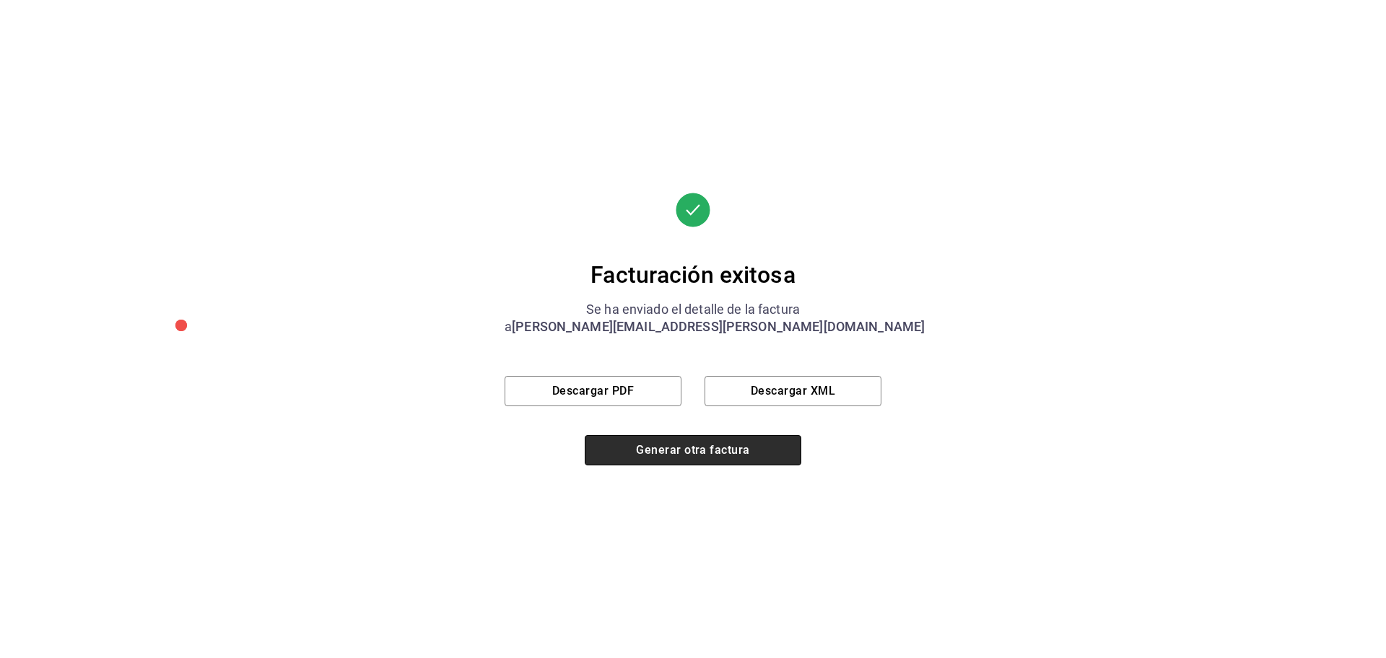
click at [675, 448] on button "Generar otra factura" at bounding box center [693, 450] width 217 height 30
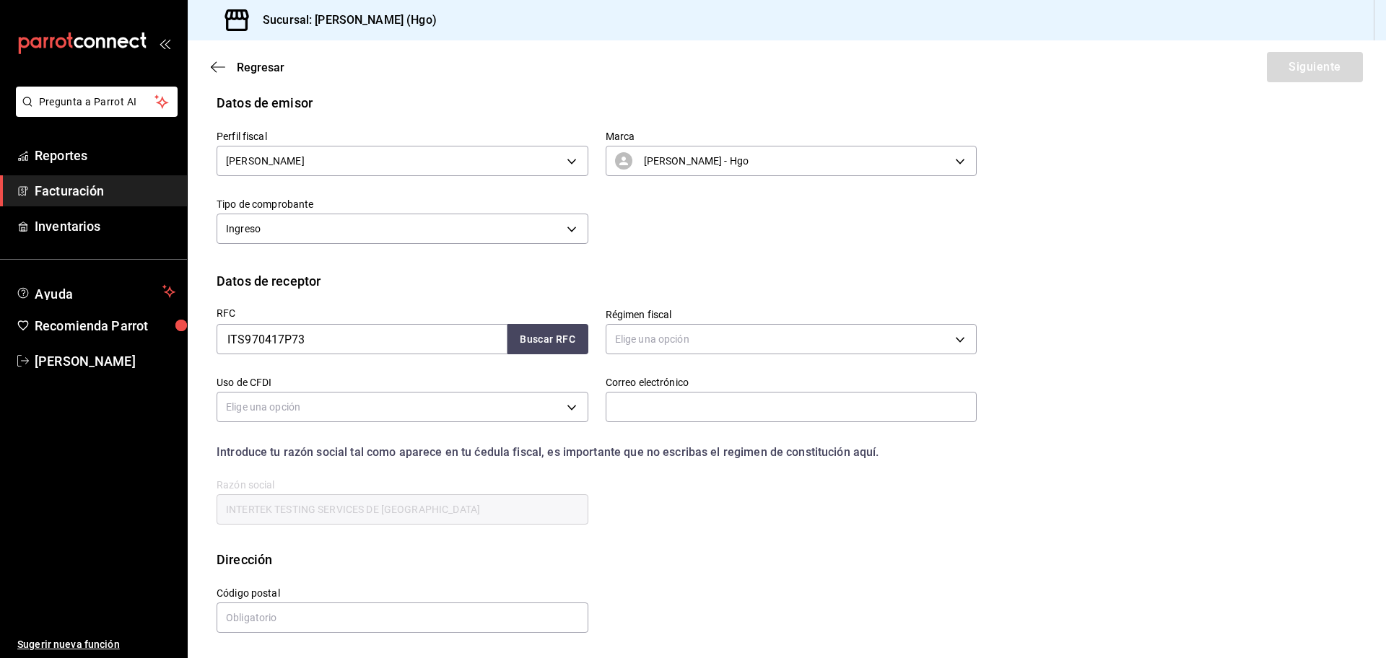
scroll to position [0, 0]
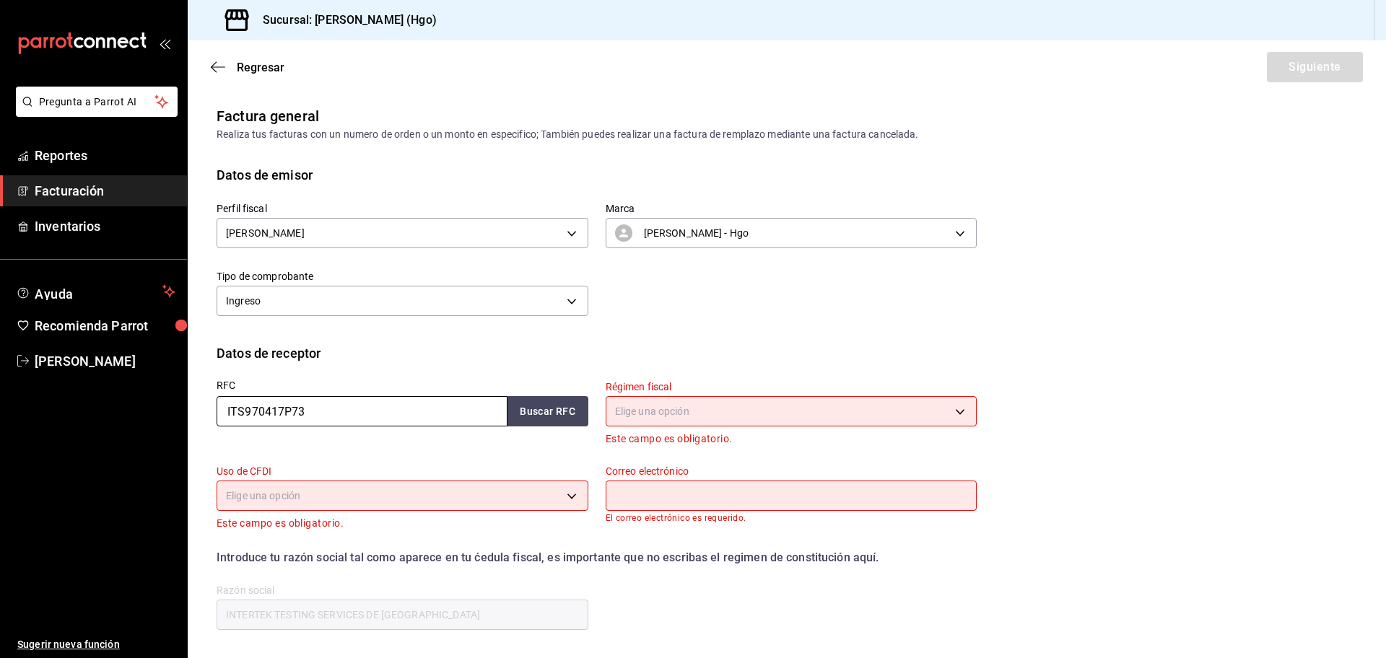
click at [339, 417] on input "ITS970417P73" at bounding box center [362, 411] width 291 height 30
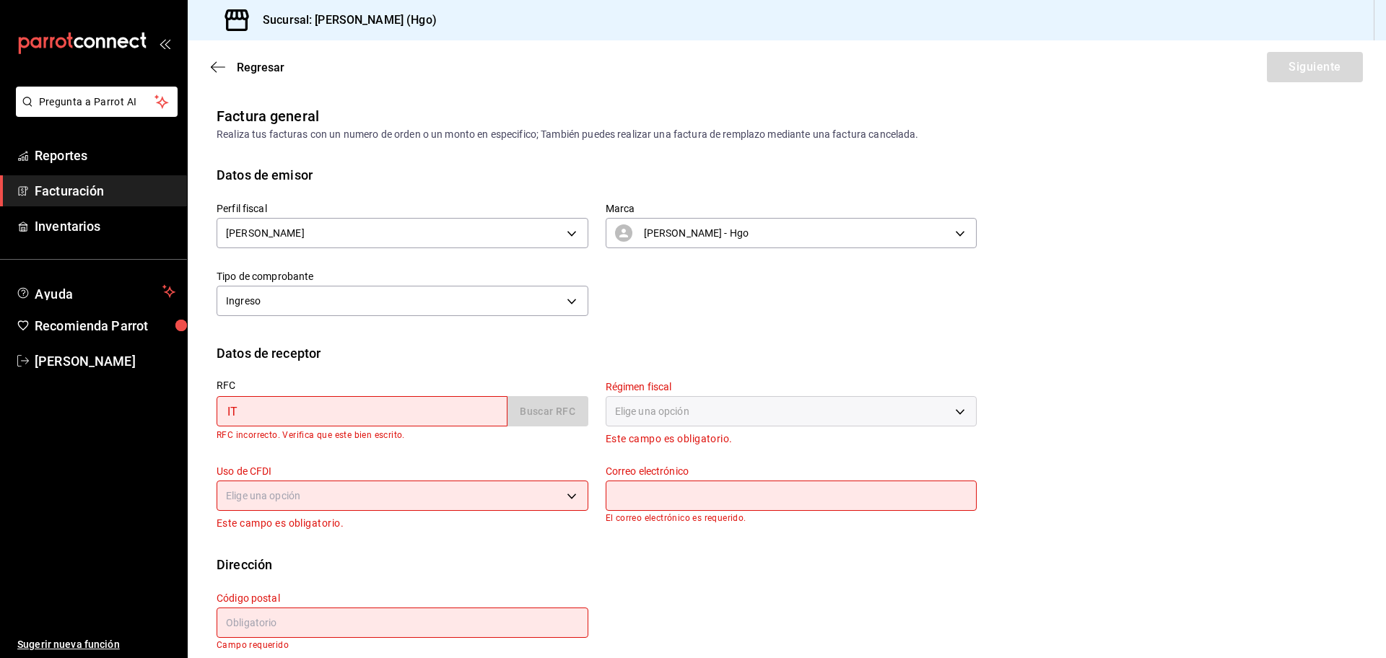
type input "I"
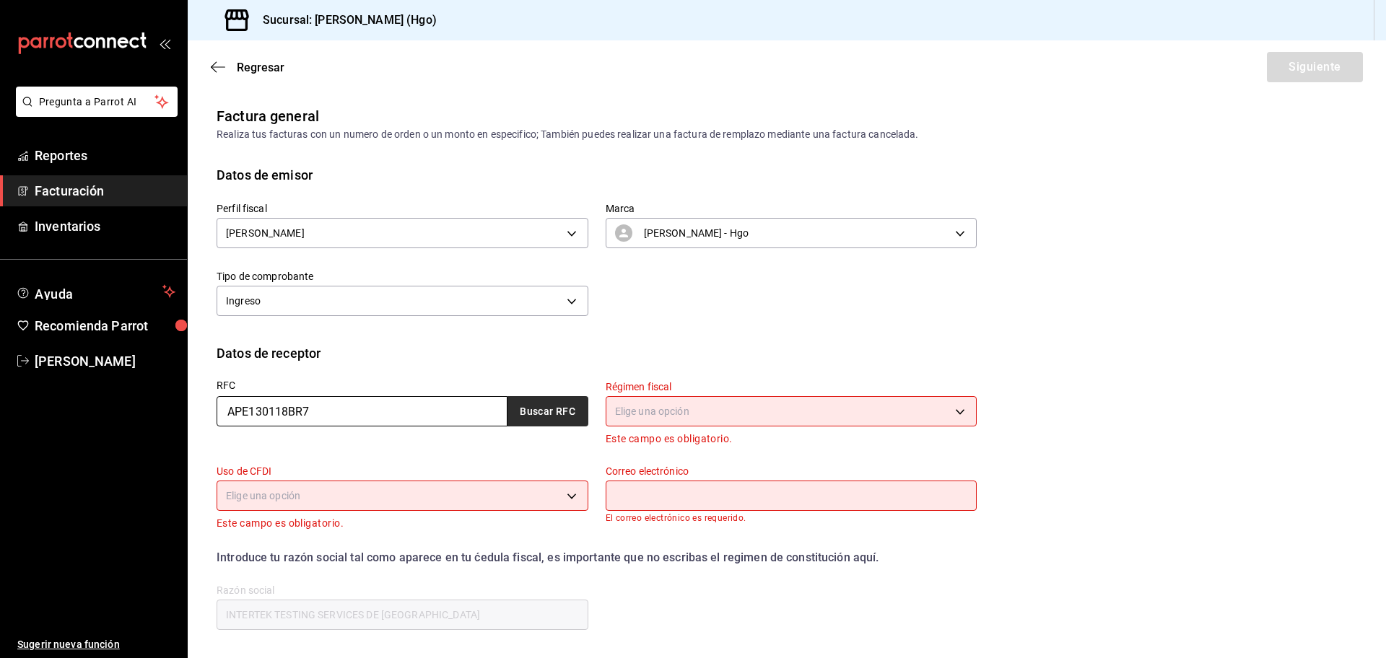
type input "APE130118BR7"
click at [533, 414] on button "Buscar RFC" at bounding box center [547, 411] width 81 height 30
type input "623"
type input "G03"
type input "[PERSON_NAME][EMAIL_ADDRESS][PERSON_NAME][DOMAIN_NAME]"
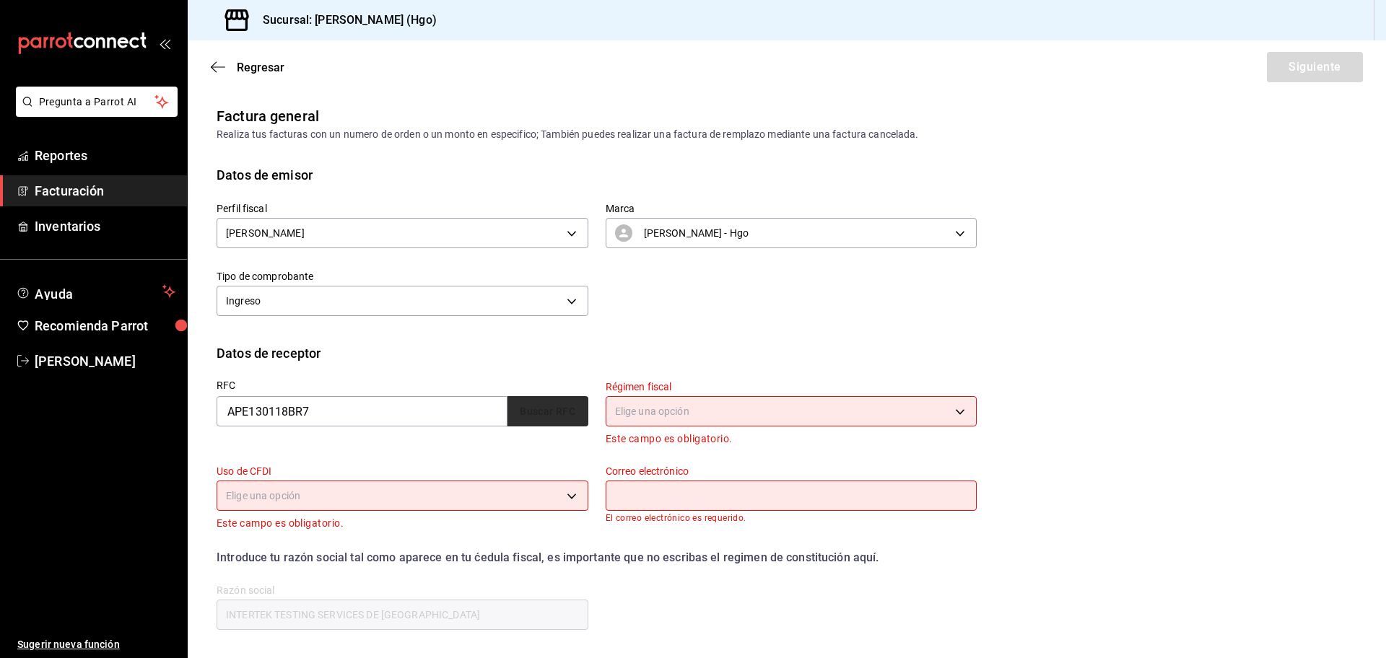
type input "45610"
type input "ADHESIVOS PERDURA"
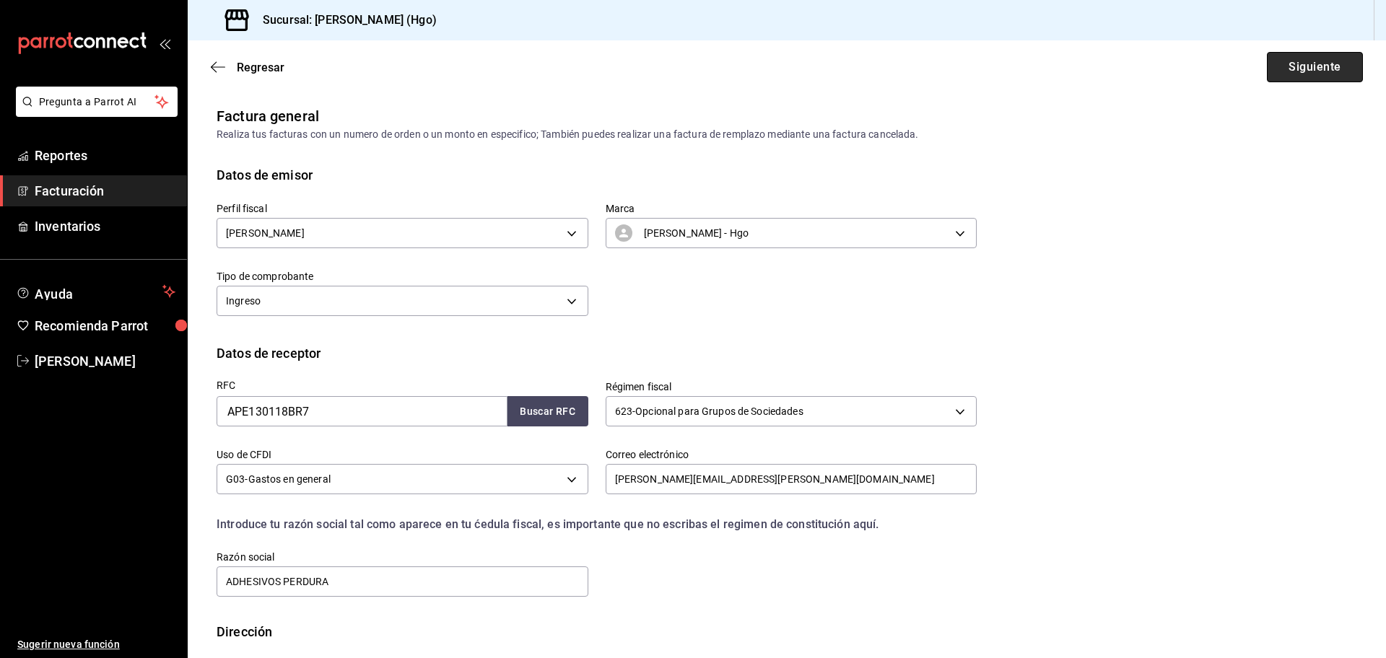
click at [1296, 68] on button "Siguiente" at bounding box center [1315, 67] width 96 height 30
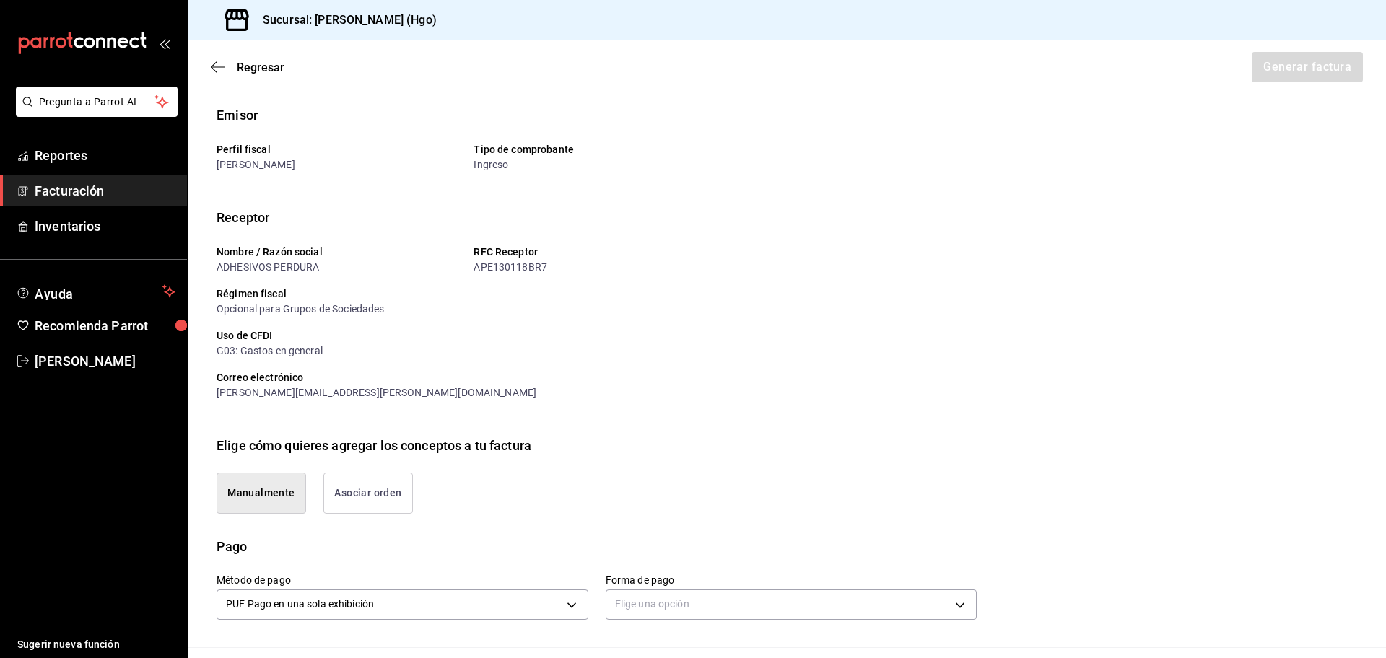
click at [408, 501] on button "Asociar orden" at bounding box center [368, 493] width 90 height 41
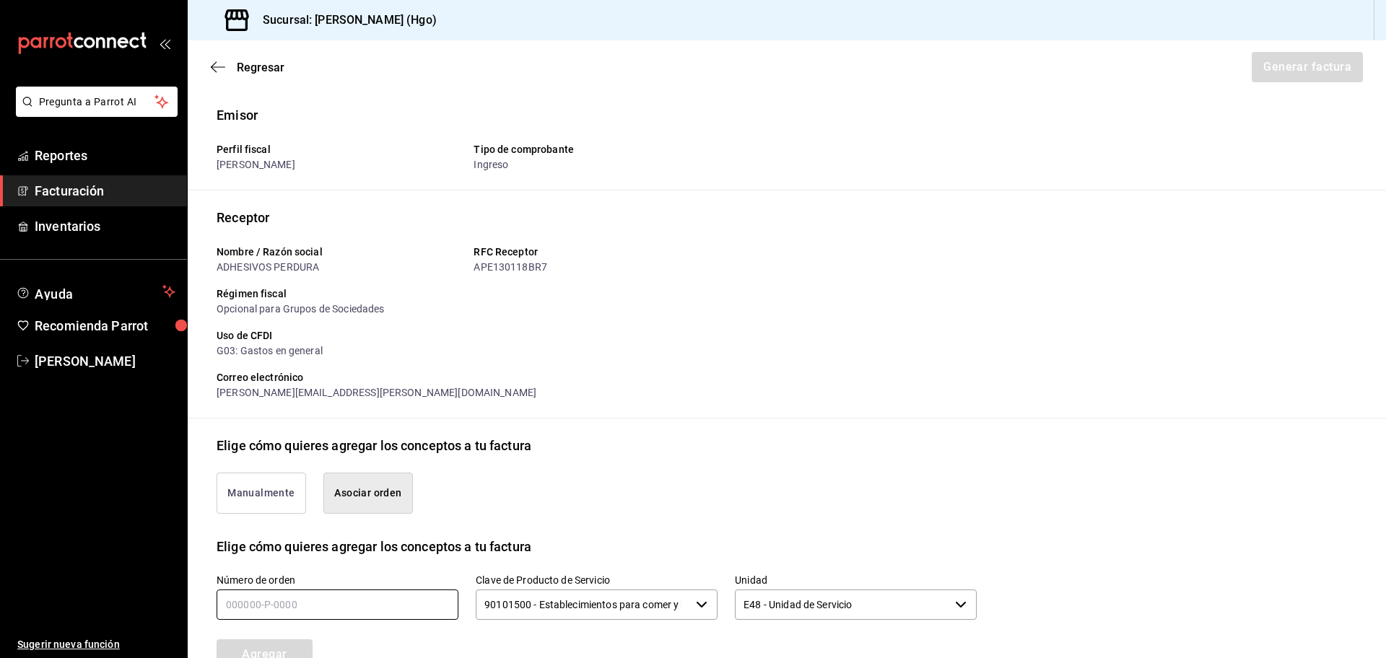
click at [388, 600] on input "text" at bounding box center [338, 605] width 242 height 30
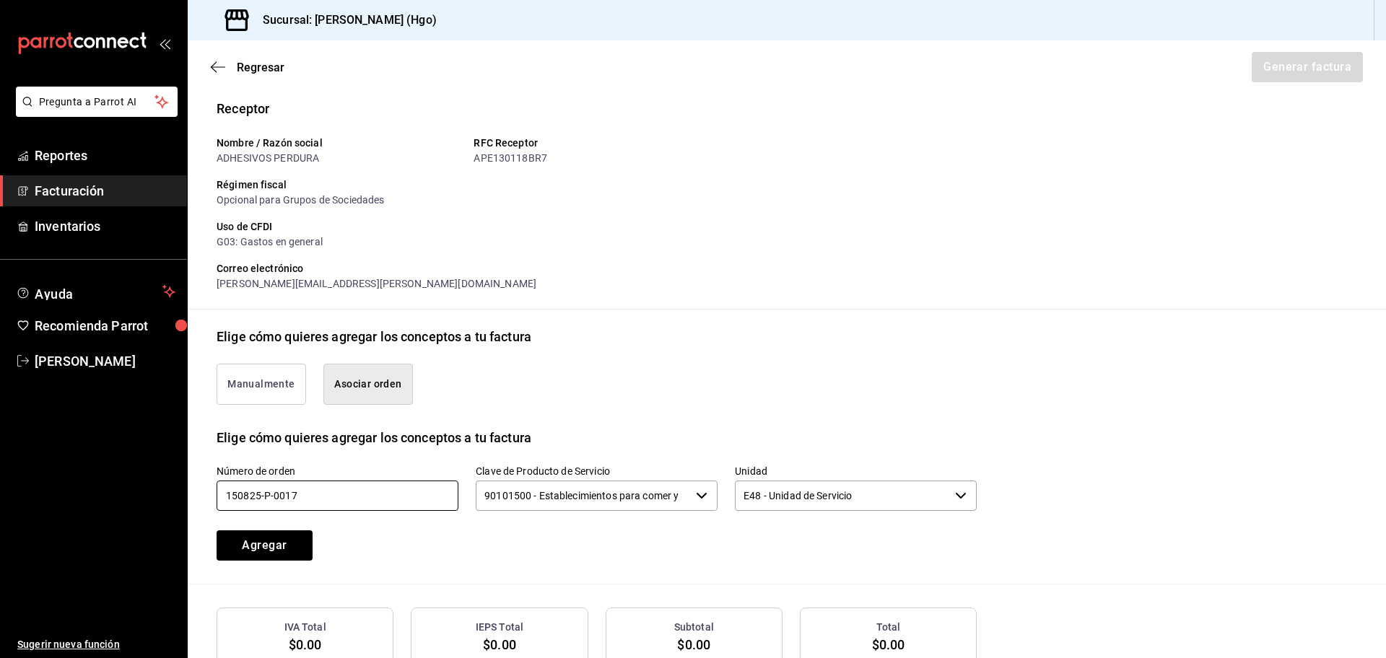
scroll to position [133, 0]
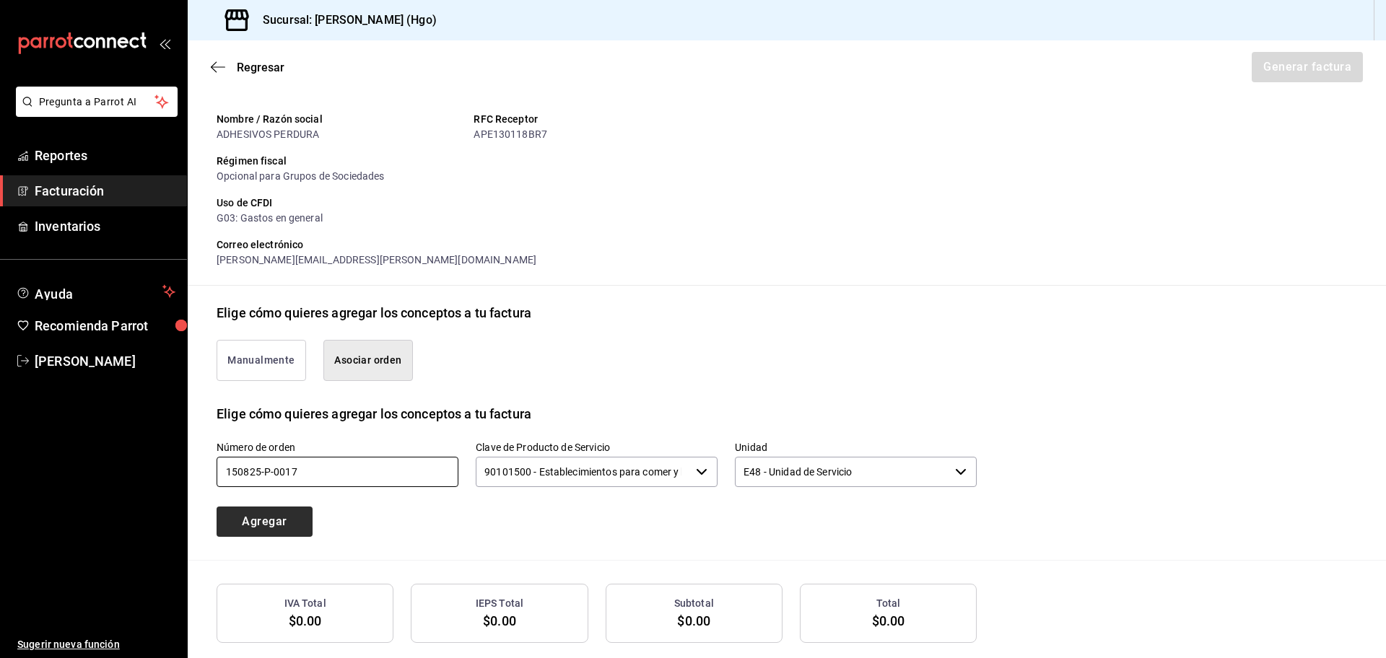
type input "150825-p-0017"
click at [303, 531] on button "Agregar" at bounding box center [265, 522] width 96 height 30
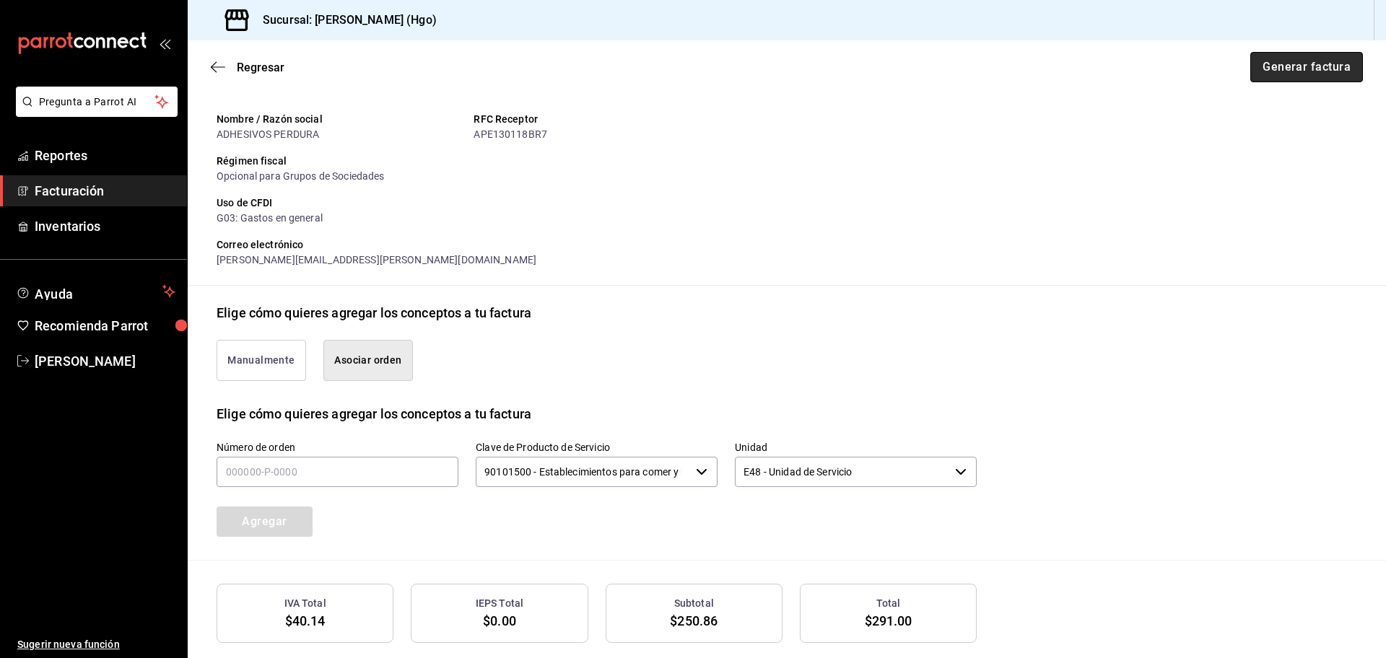
click at [1294, 66] on button "Generar factura" at bounding box center [1306, 67] width 113 height 30
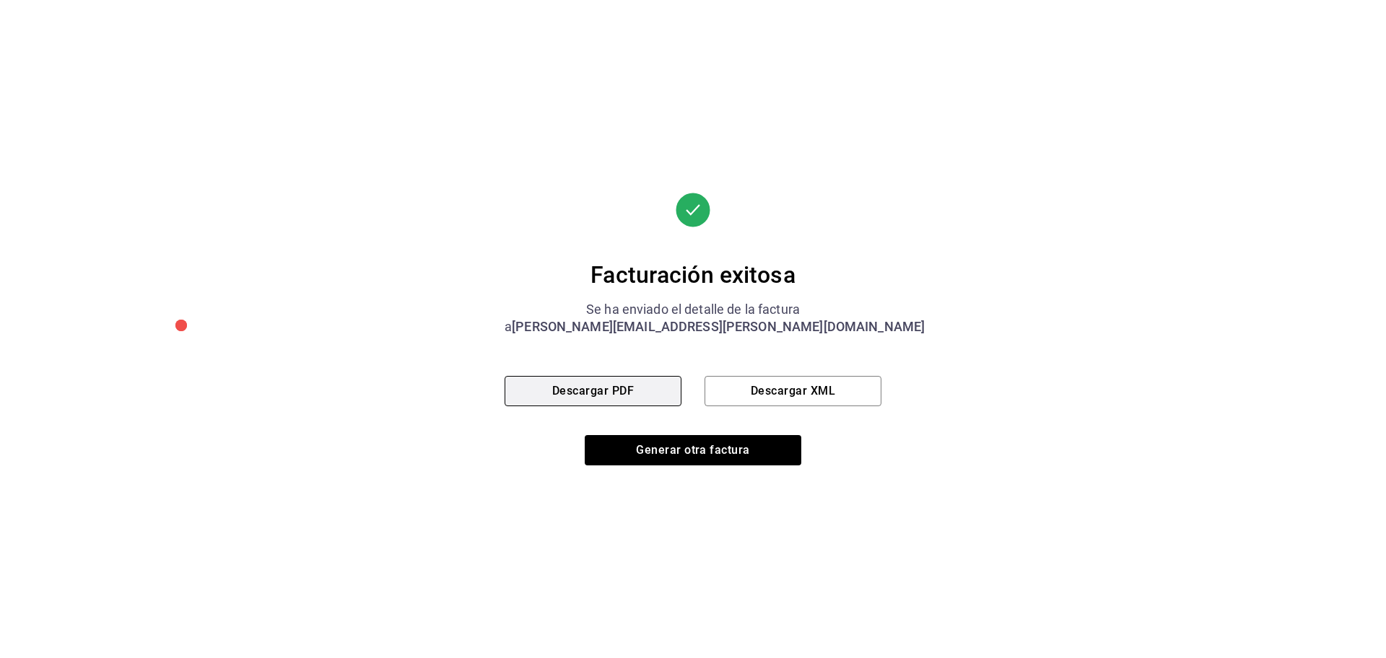
click at [588, 392] on button "Descargar PDF" at bounding box center [593, 391] width 177 height 30
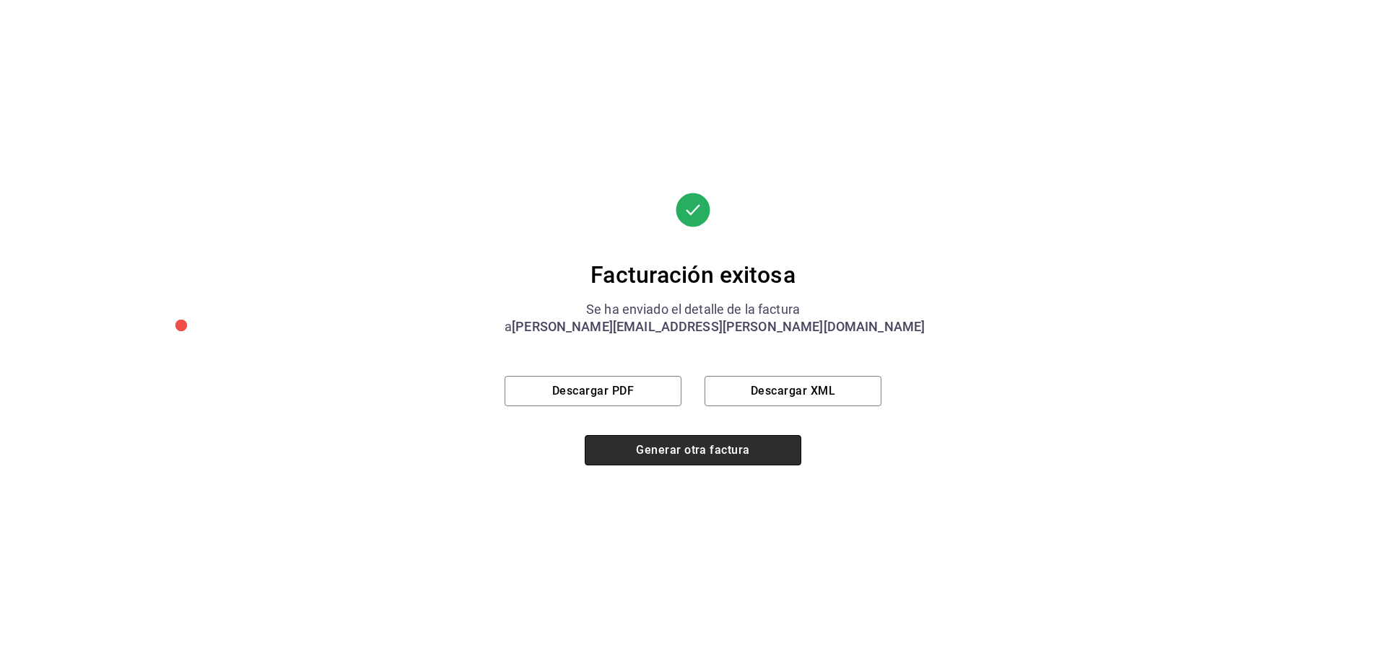
click at [657, 444] on button "Generar otra factura" at bounding box center [693, 450] width 217 height 30
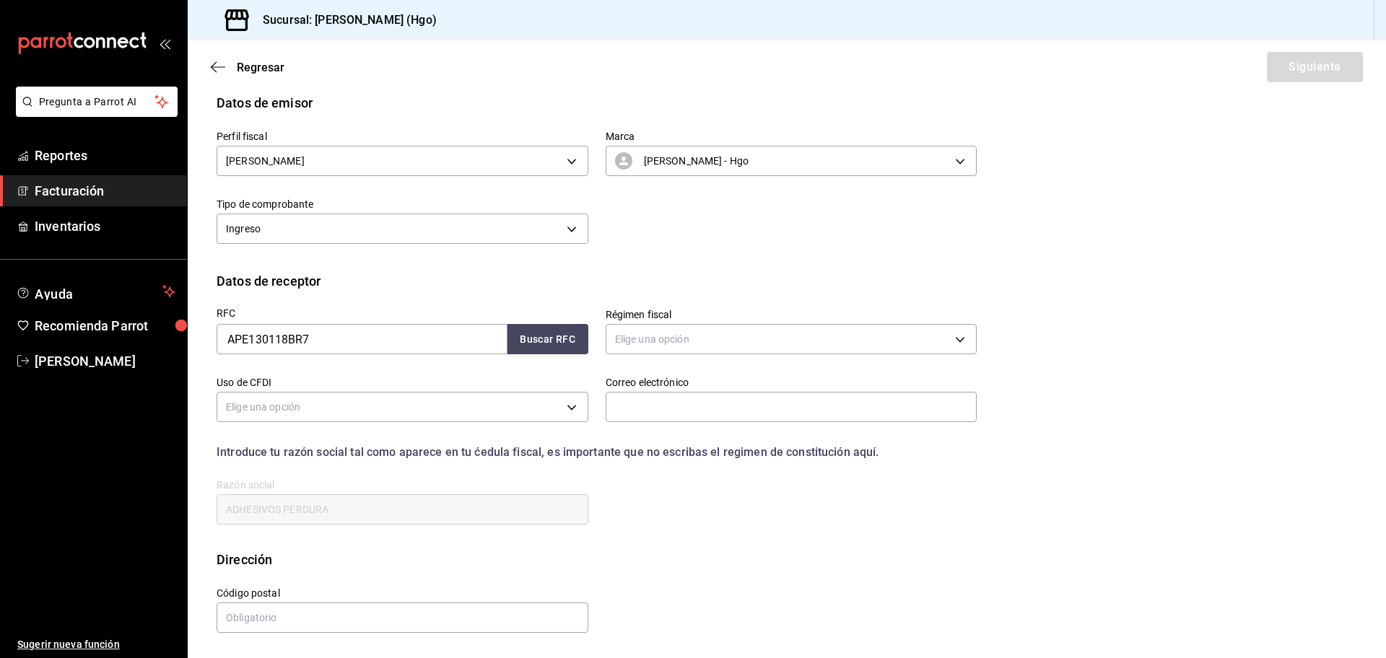
scroll to position [0, 0]
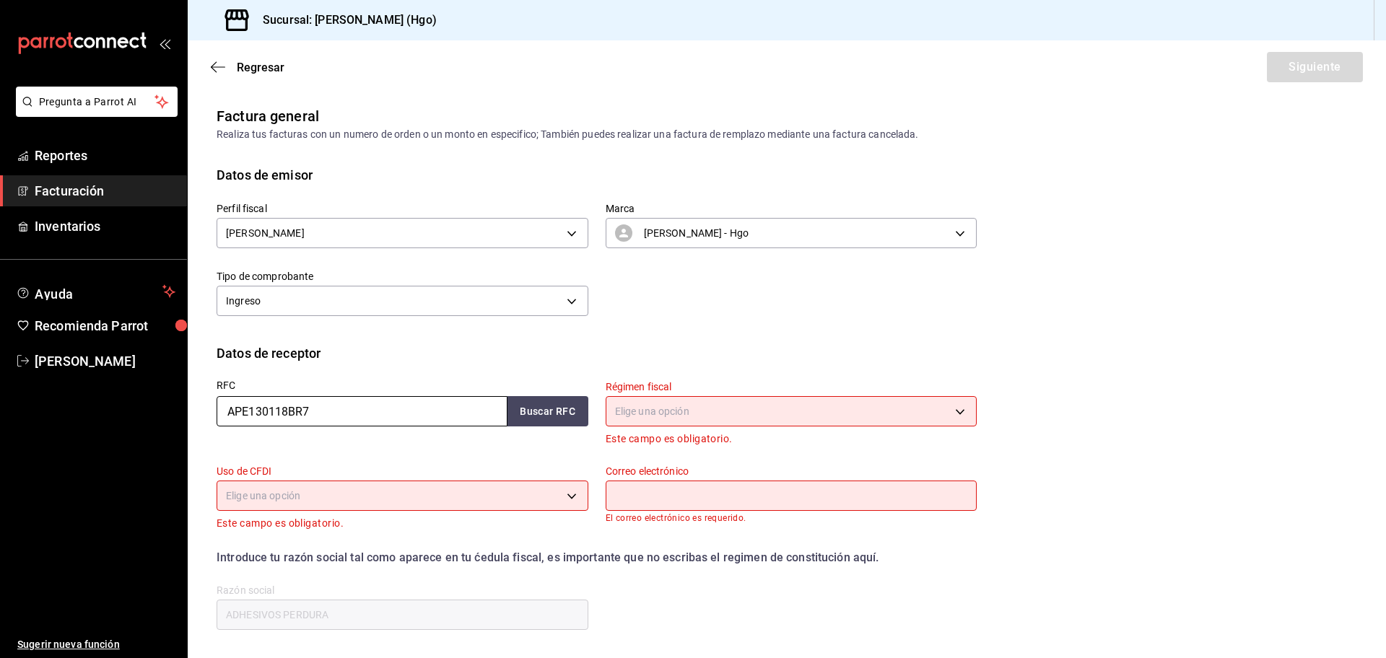
click at [410, 403] on input "APE130118BR7" at bounding box center [362, 411] width 291 height 30
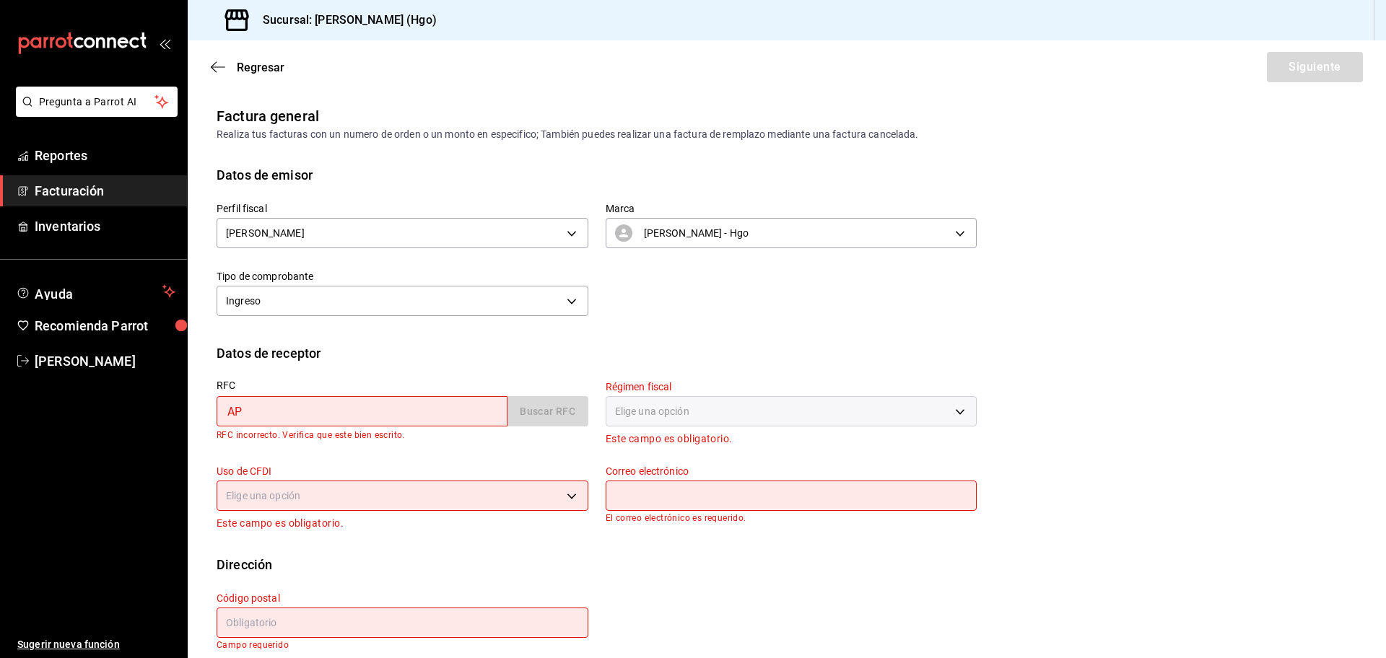
type input "A"
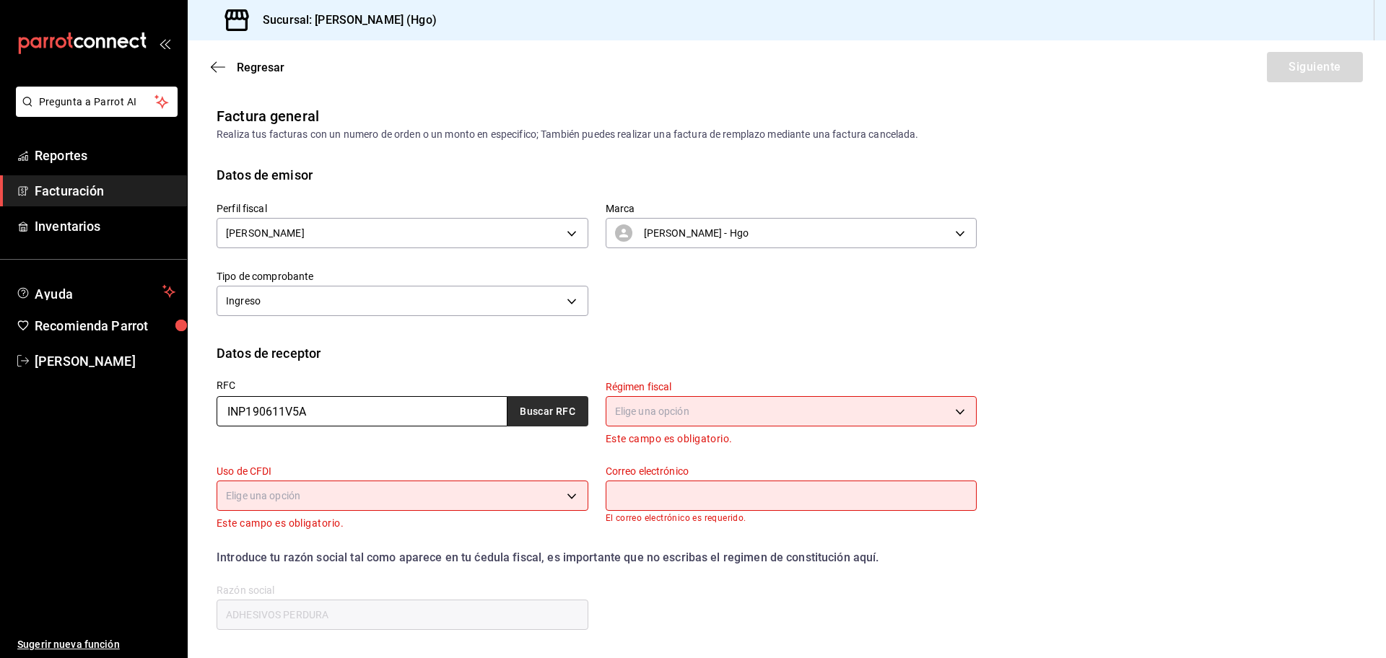
type input "INP190611V5A"
click at [525, 412] on button "Buscar RFC" at bounding box center [547, 411] width 81 height 30
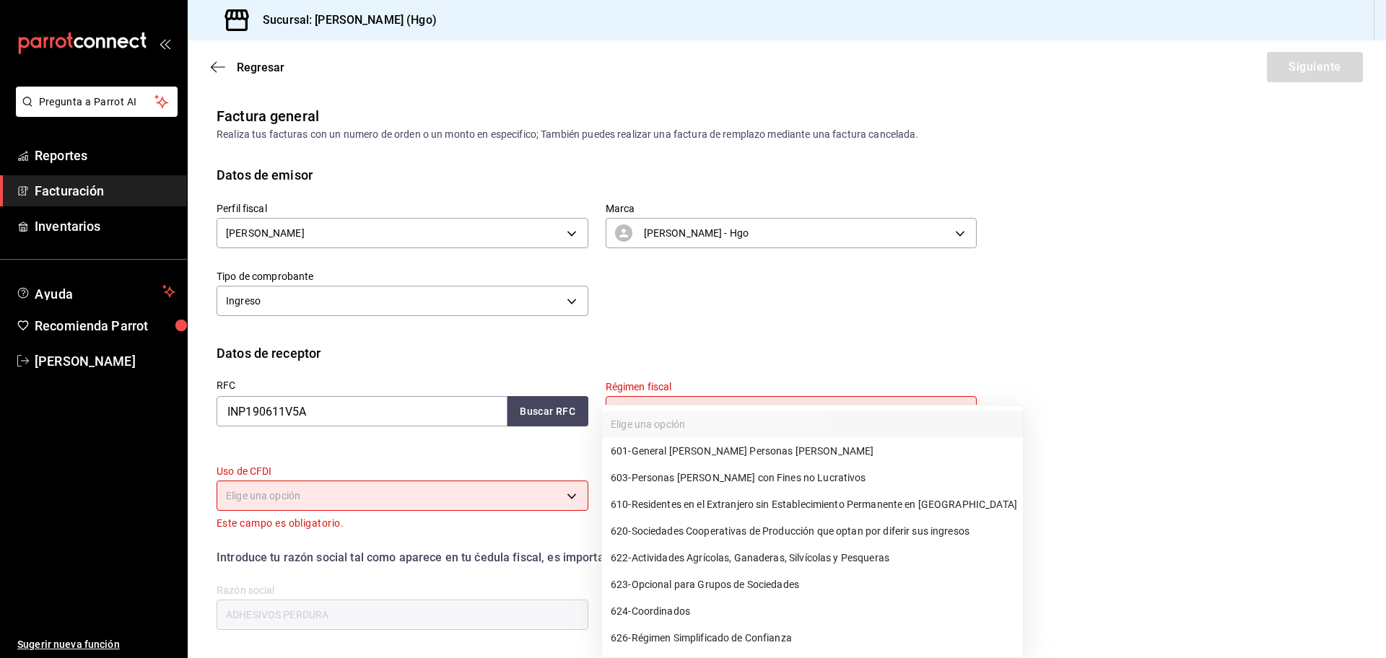
click at [685, 415] on body "Pregunta a Parrot AI Reportes Facturación Inventarios Ayuda Recomienda Parrot […" at bounding box center [693, 329] width 1386 height 658
click at [697, 455] on span "601 - General [PERSON_NAME] Personas [PERSON_NAME]" at bounding box center [742, 451] width 263 height 15
type input "601"
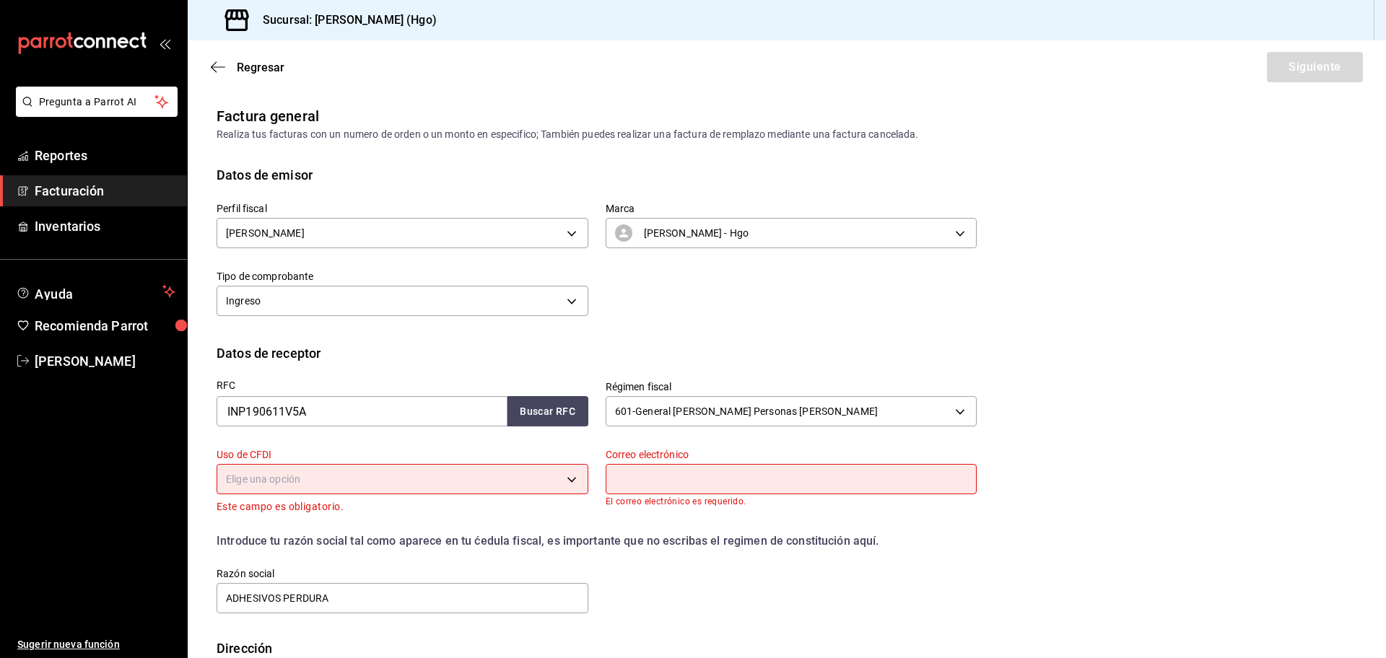
click at [508, 488] on body "Pregunta a Parrot AI Reportes Facturación Inventarios Ayuda Recomienda Parrot […" at bounding box center [693, 329] width 1386 height 658
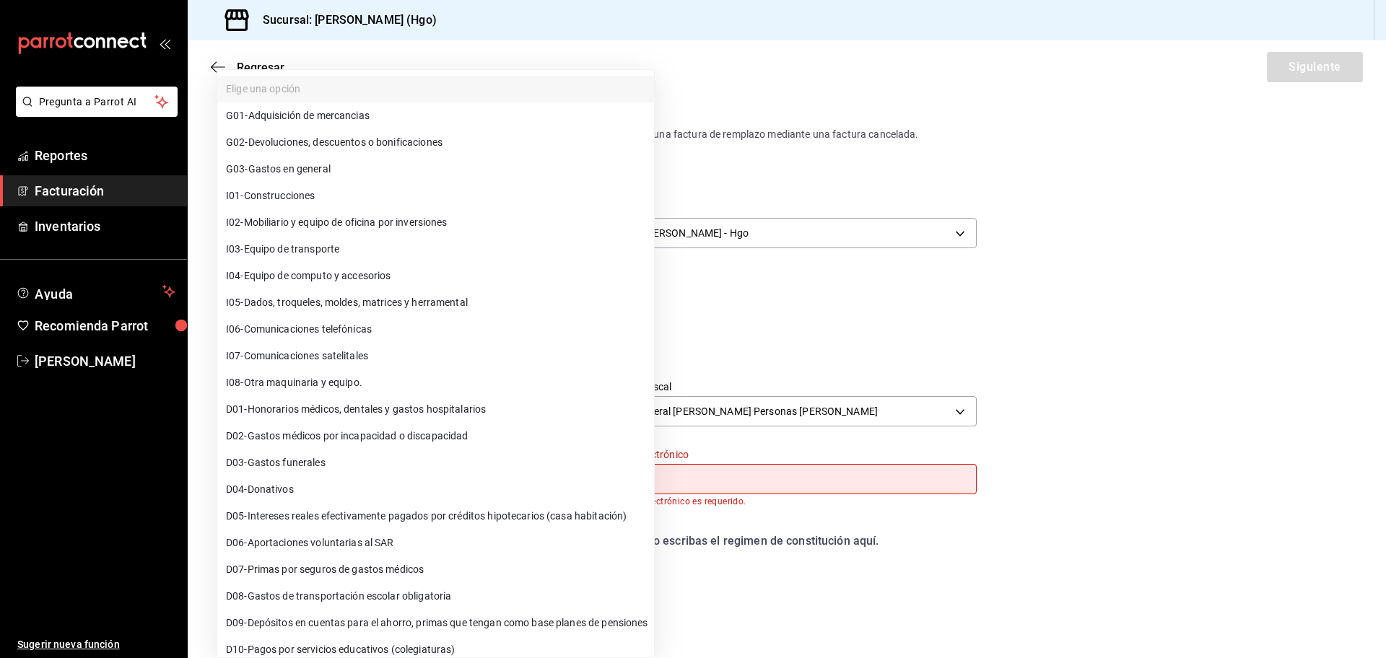
click at [428, 167] on li "G03 - Gastos en general" at bounding box center [435, 169] width 437 height 27
type input "G03"
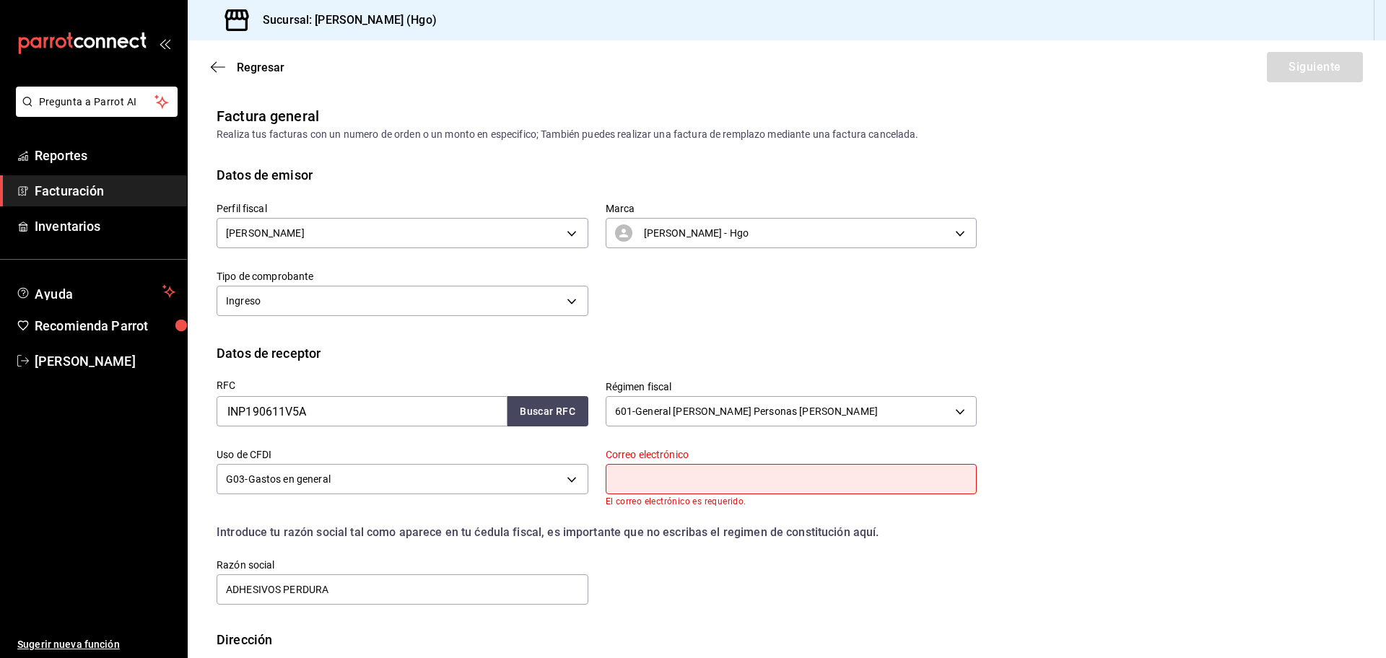
click at [650, 474] on input "text" at bounding box center [792, 479] width 372 height 30
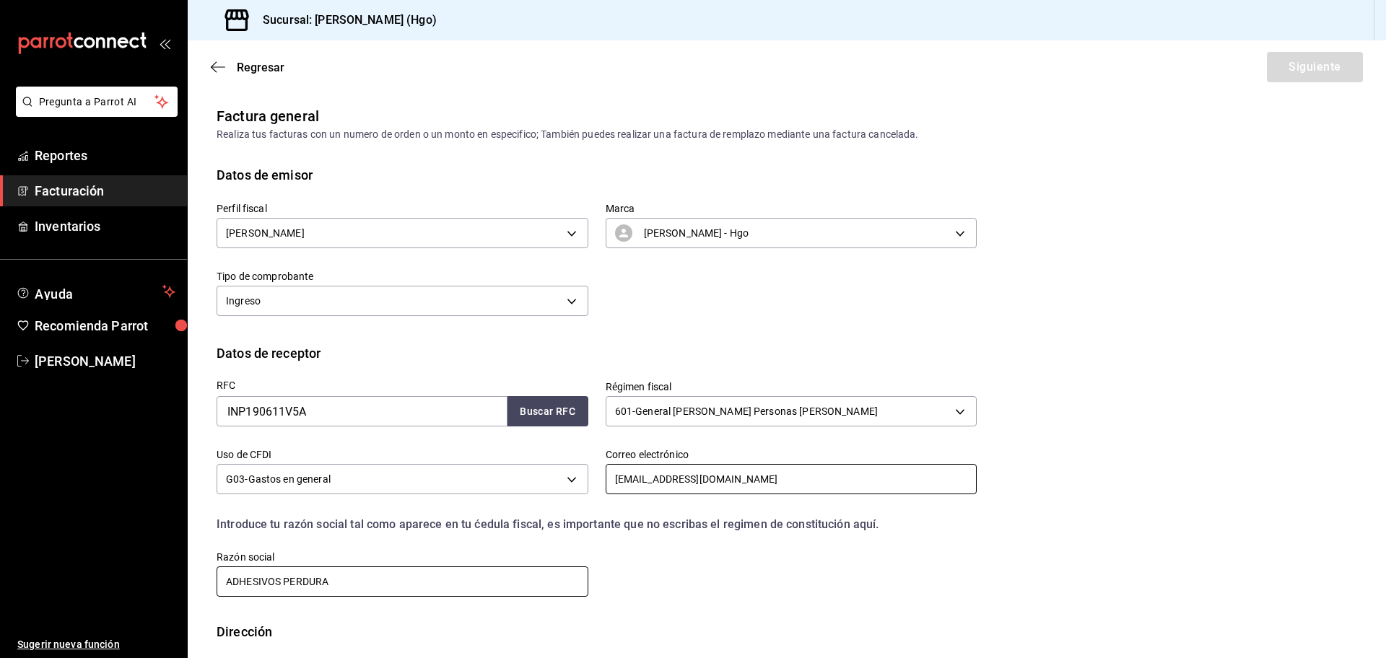
type input "[EMAIL_ADDRESS][DOMAIN_NAME]"
click at [385, 575] on input "ADHESIVOS PERDURA" at bounding box center [403, 582] width 372 height 30
type input "A"
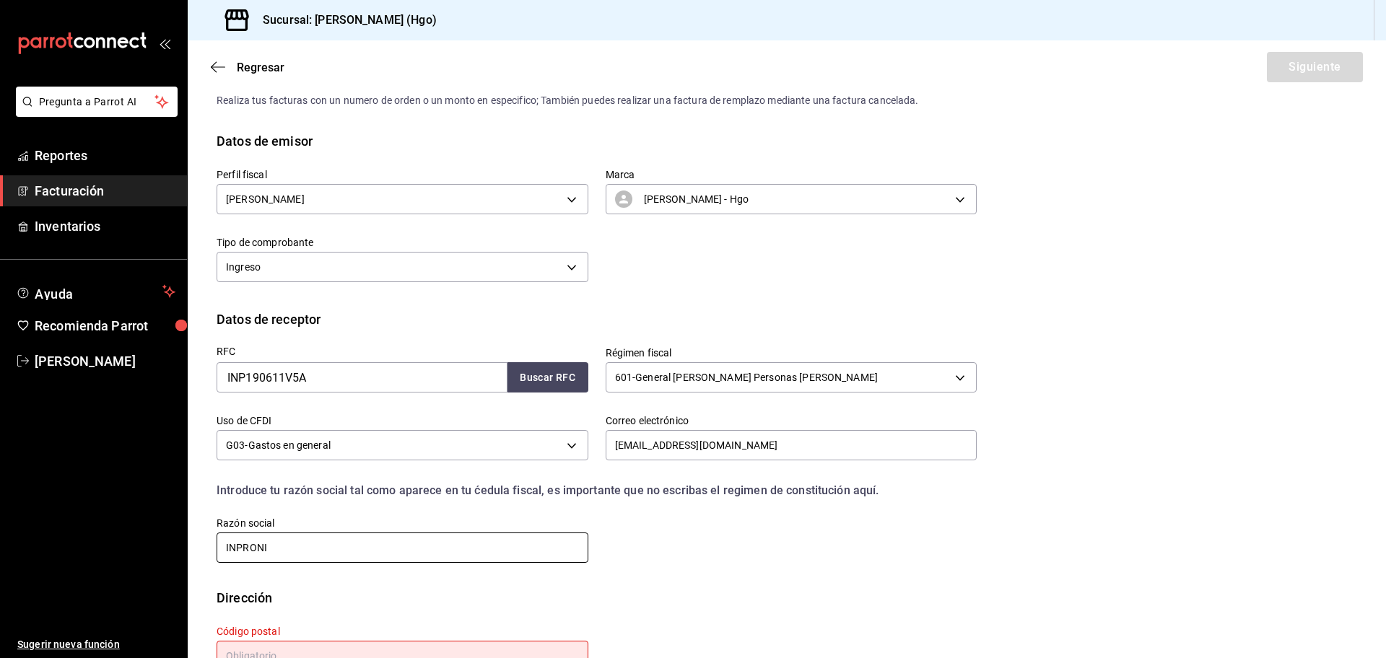
scroll to position [82, 0]
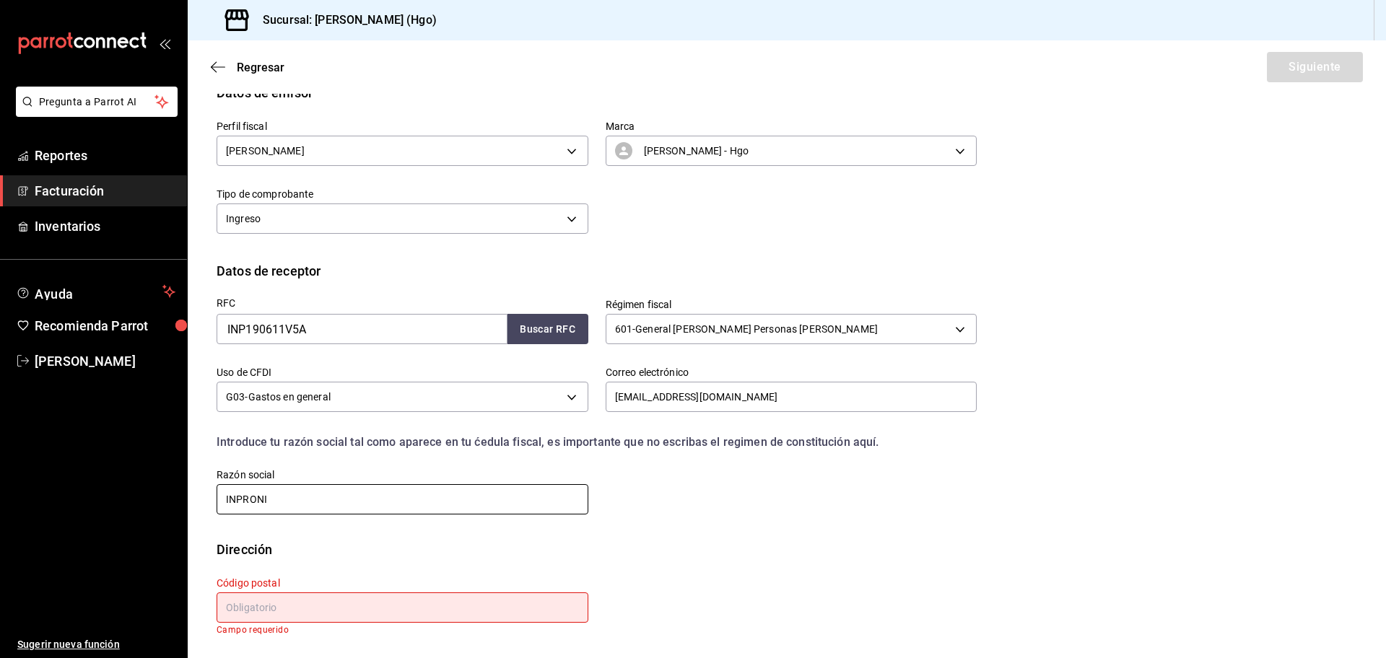
type input "INPRONI"
click at [353, 616] on input "text" at bounding box center [403, 608] width 372 height 30
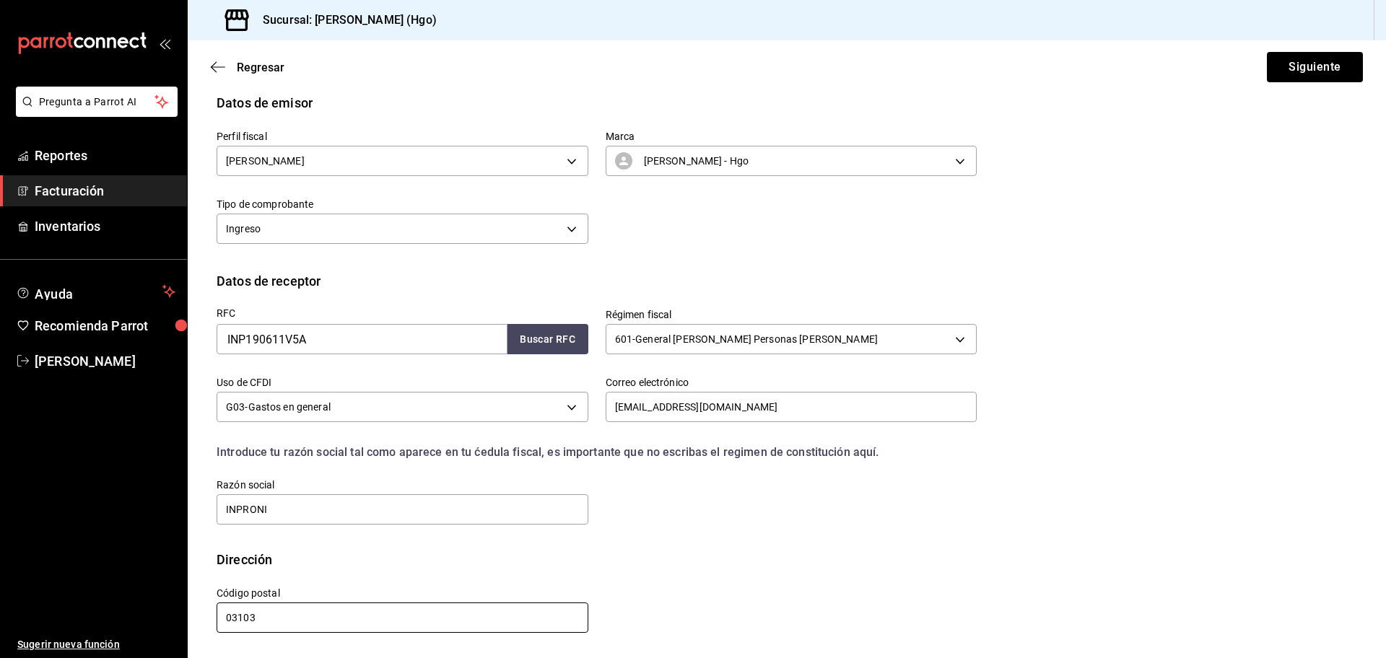
scroll to position [72, 0]
type input "03103"
click at [1332, 62] on button "Siguiente" at bounding box center [1315, 67] width 96 height 30
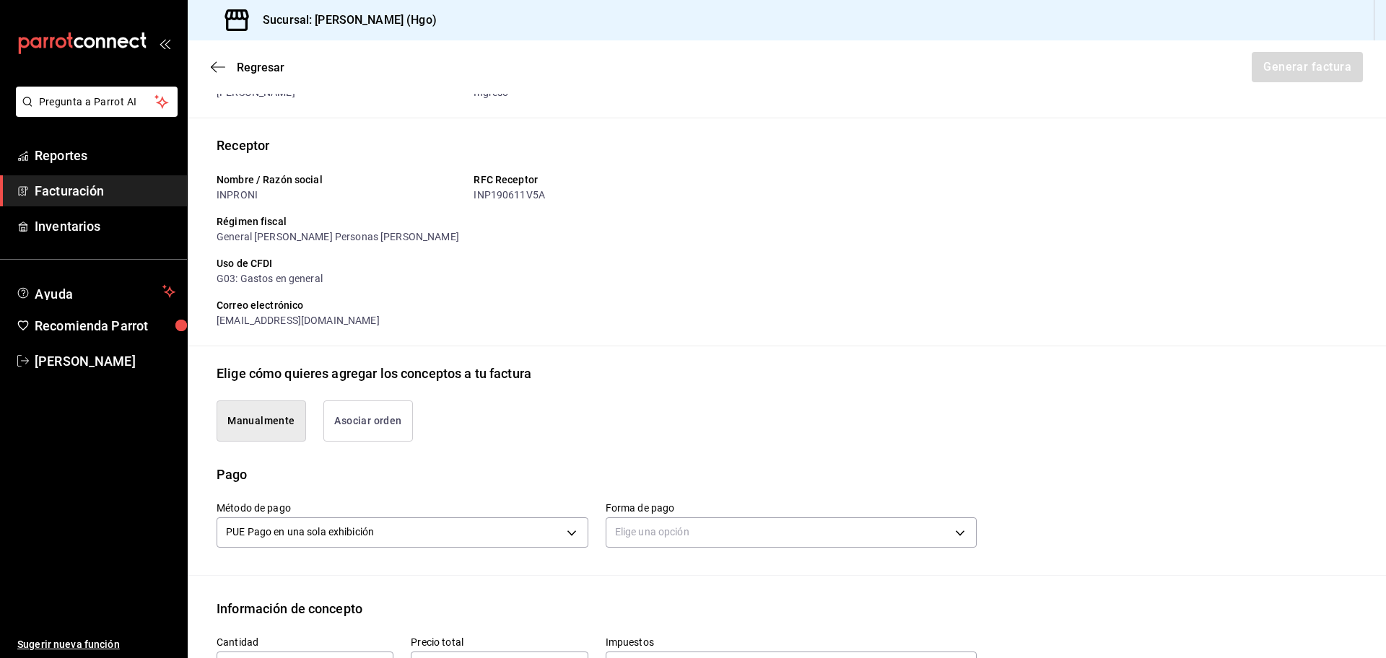
click at [412, 429] on button "Asociar orden" at bounding box center [368, 421] width 90 height 41
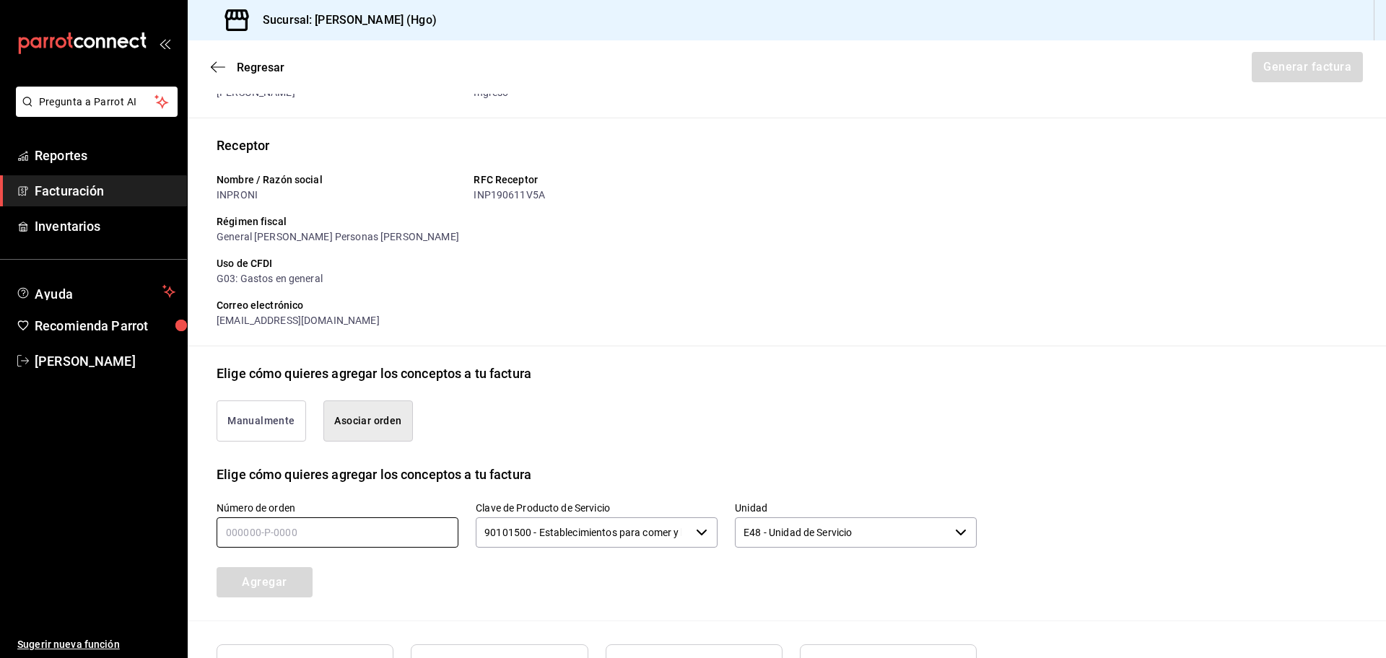
click at [330, 521] on input "text" at bounding box center [338, 533] width 242 height 30
type input "150825-p-0012"
click at [266, 573] on button "Agregar" at bounding box center [265, 582] width 96 height 30
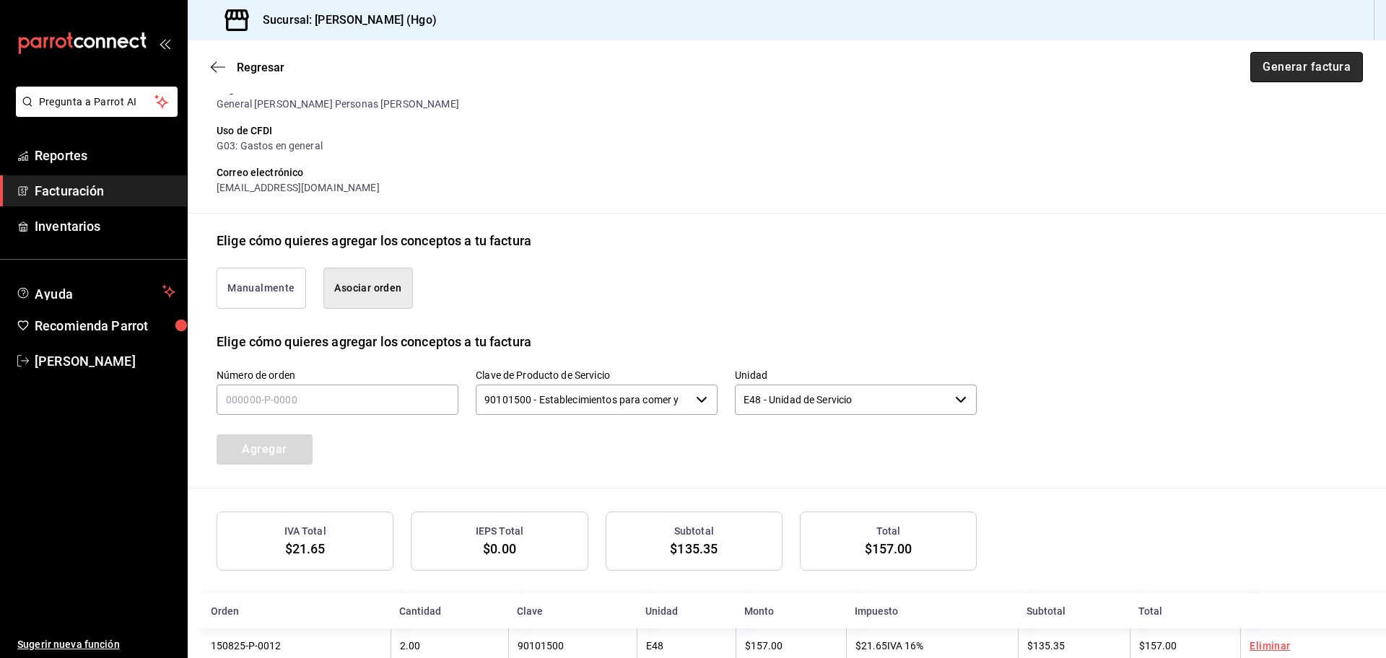
click at [1308, 70] on button "Generar factura" at bounding box center [1306, 67] width 113 height 30
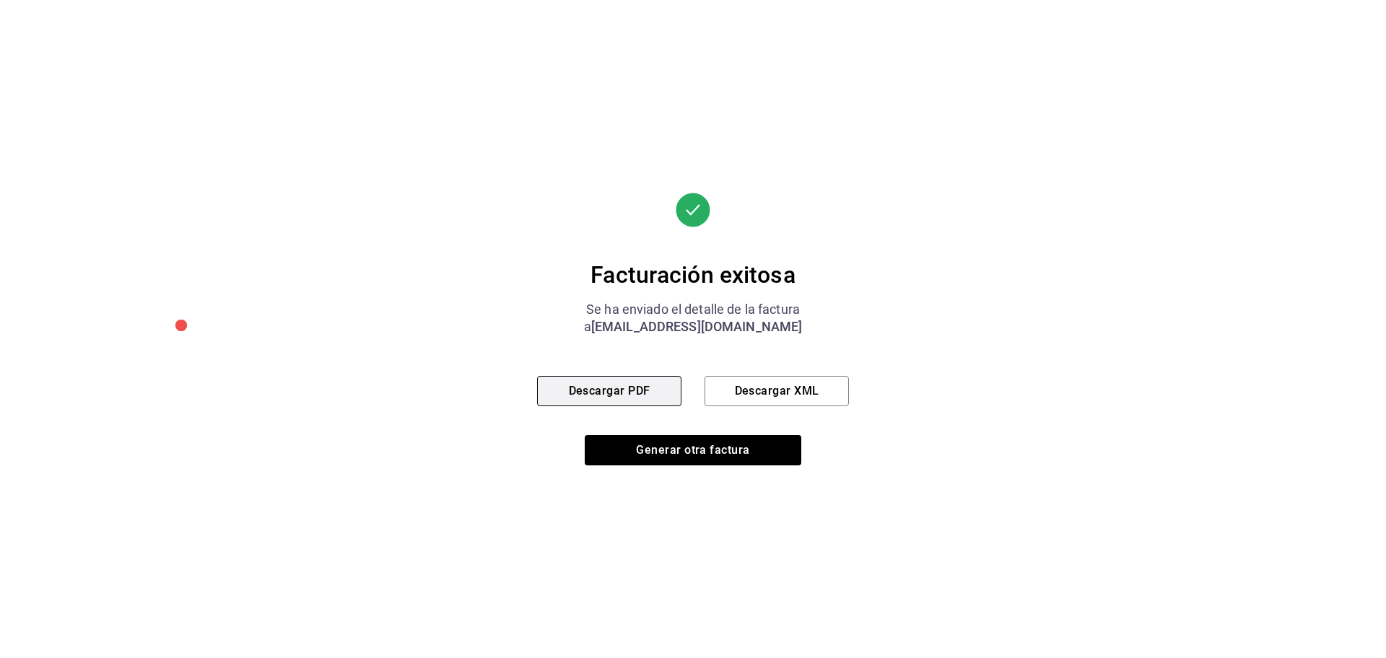
click at [627, 385] on button "Descargar PDF" at bounding box center [609, 391] width 144 height 30
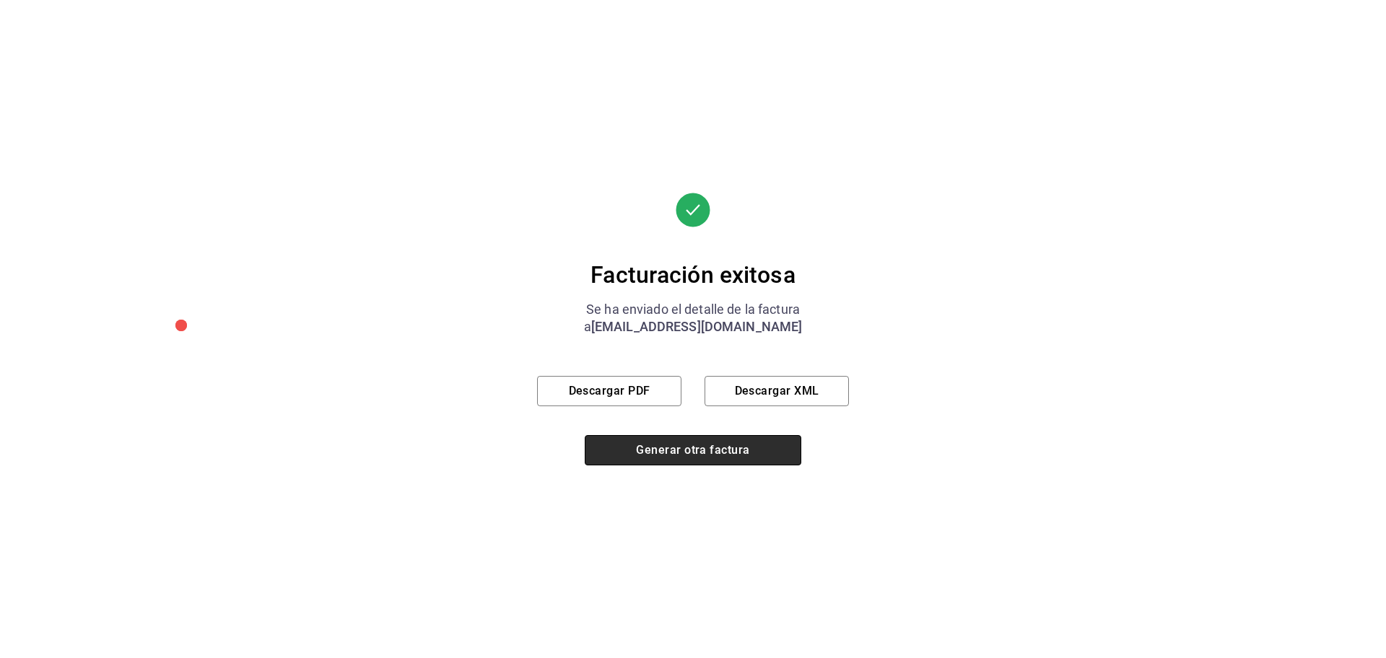
click at [738, 448] on button "Generar otra factura" at bounding box center [693, 450] width 217 height 30
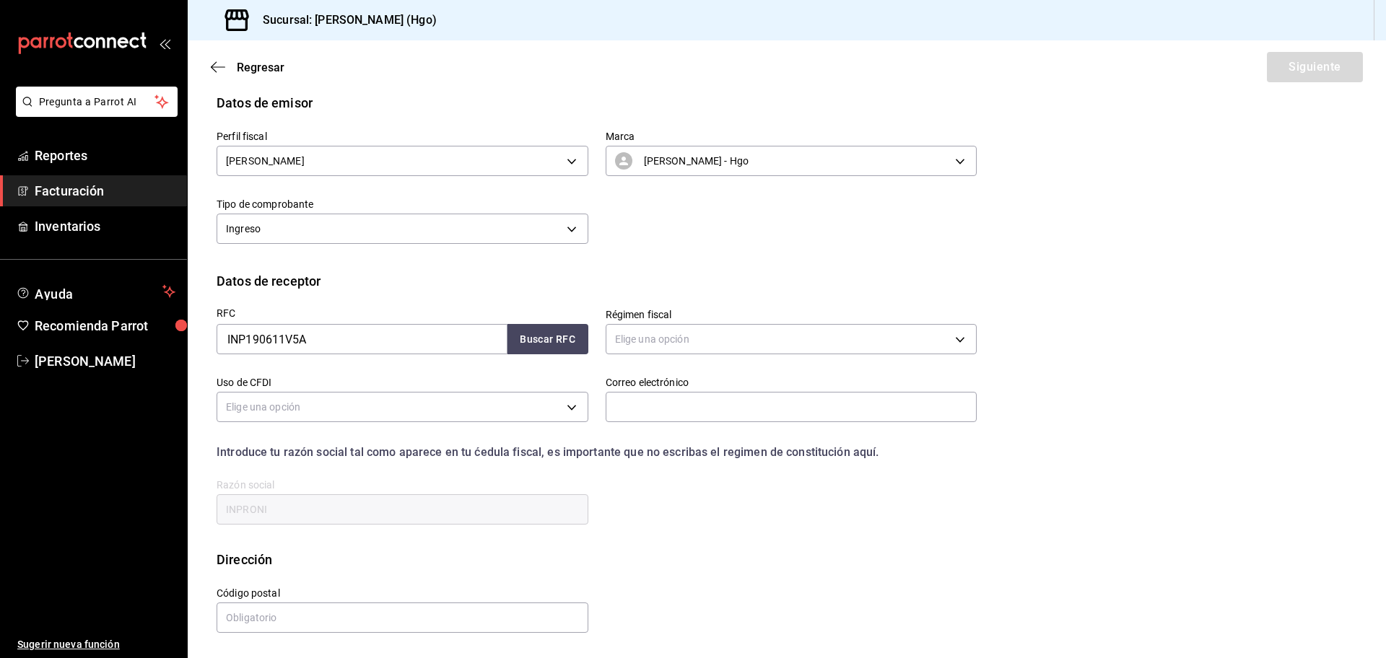
scroll to position [0, 0]
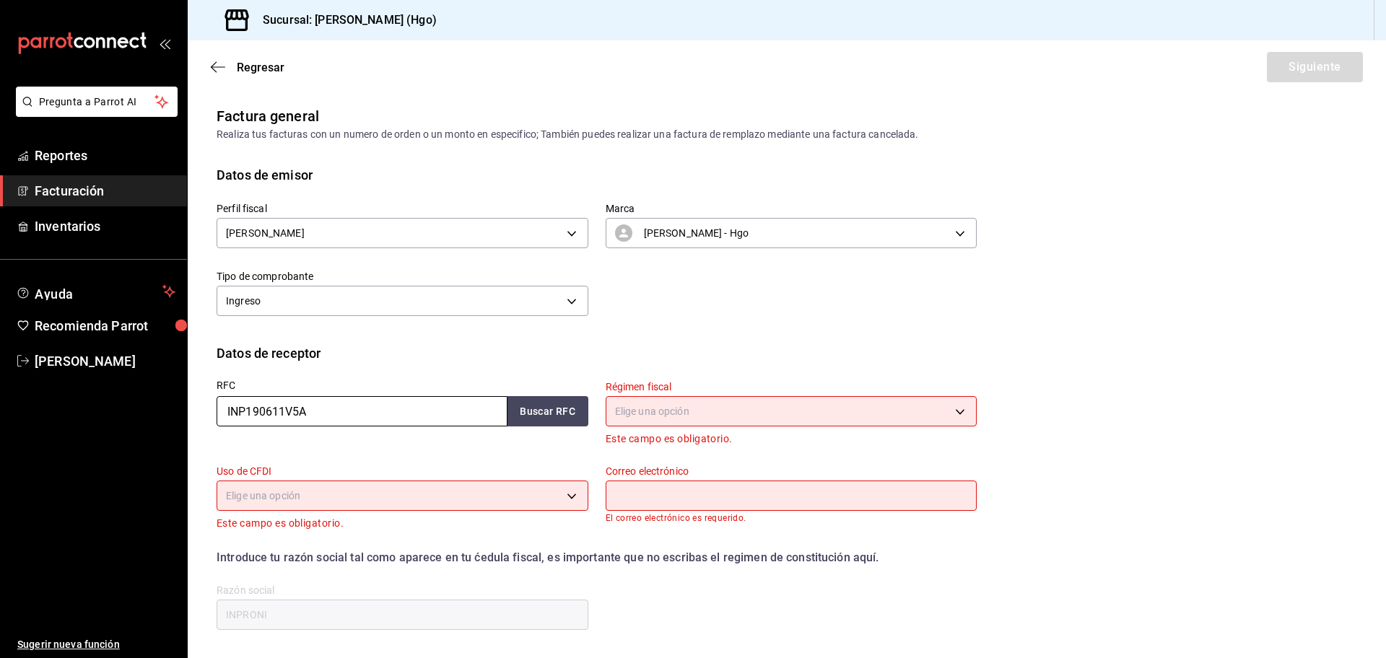
click at [333, 401] on input "INP190611V5A" at bounding box center [362, 411] width 291 height 30
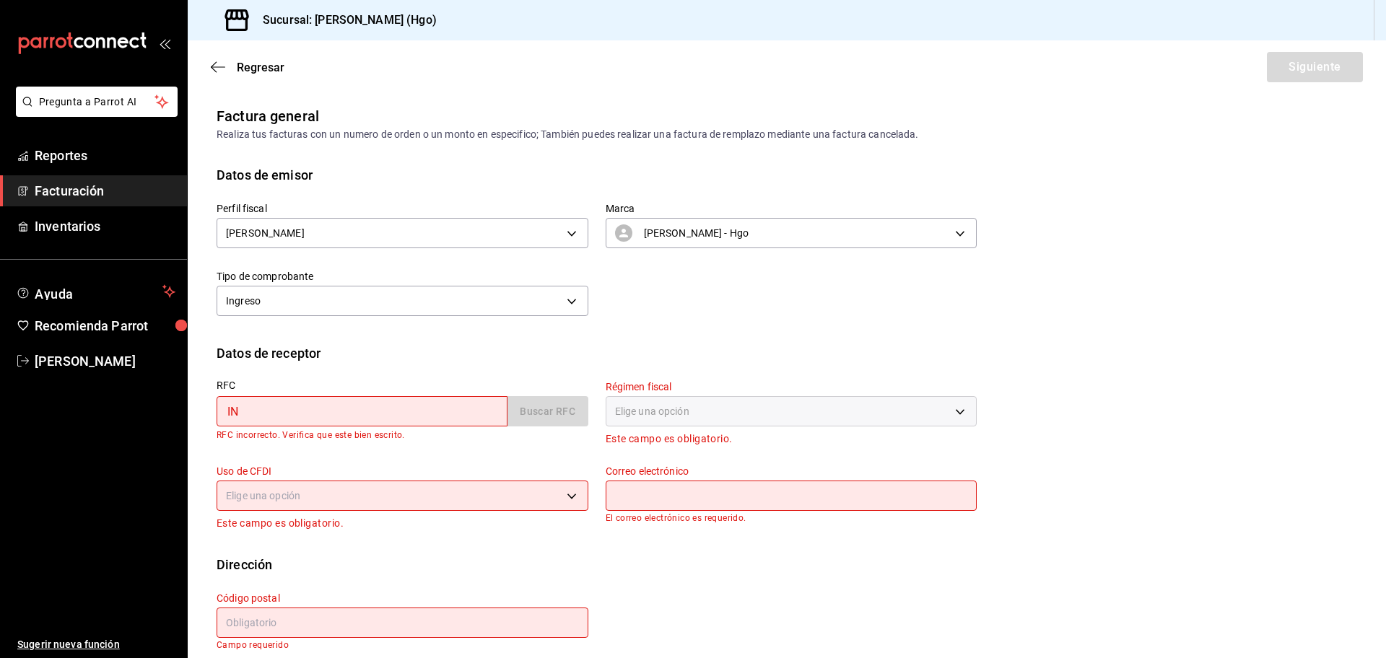
type input "I"
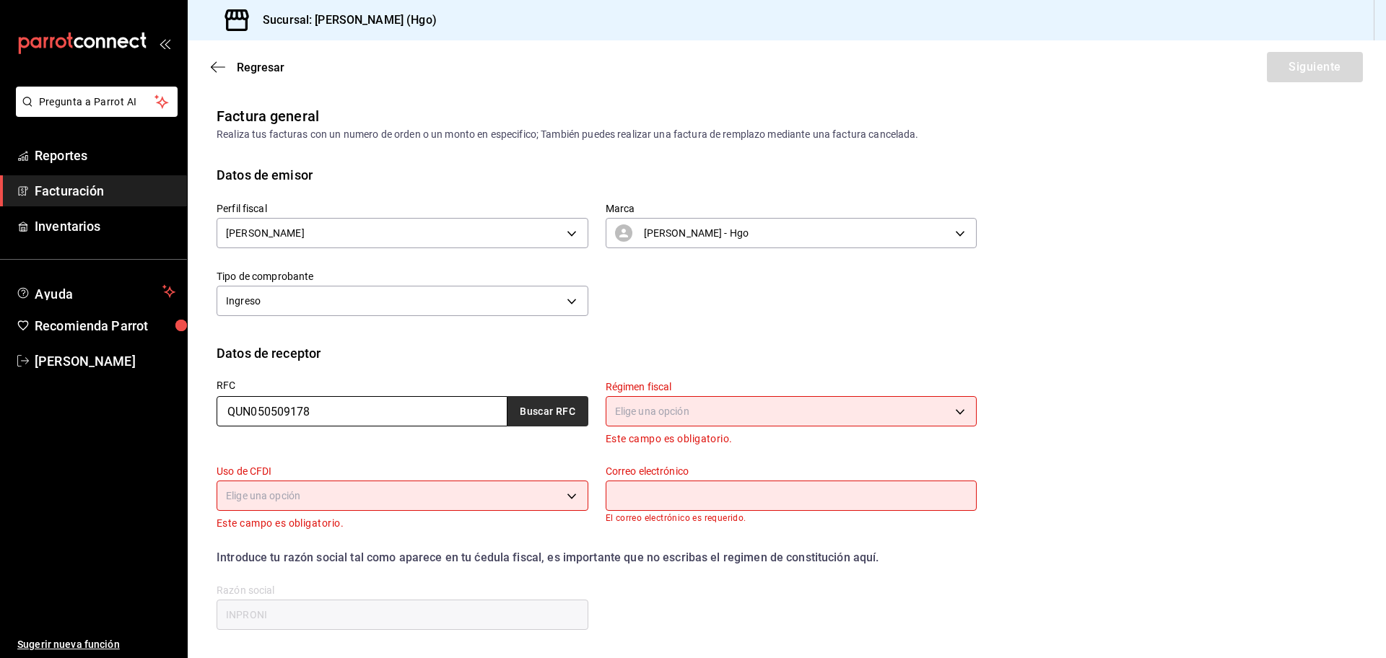
type input "QUN050509178"
click at [524, 419] on button "Buscar RFC" at bounding box center [547, 411] width 81 height 30
type input "601"
type input "G03"
type input "[EMAIL_ADDRESS][DOMAIN_NAME]"
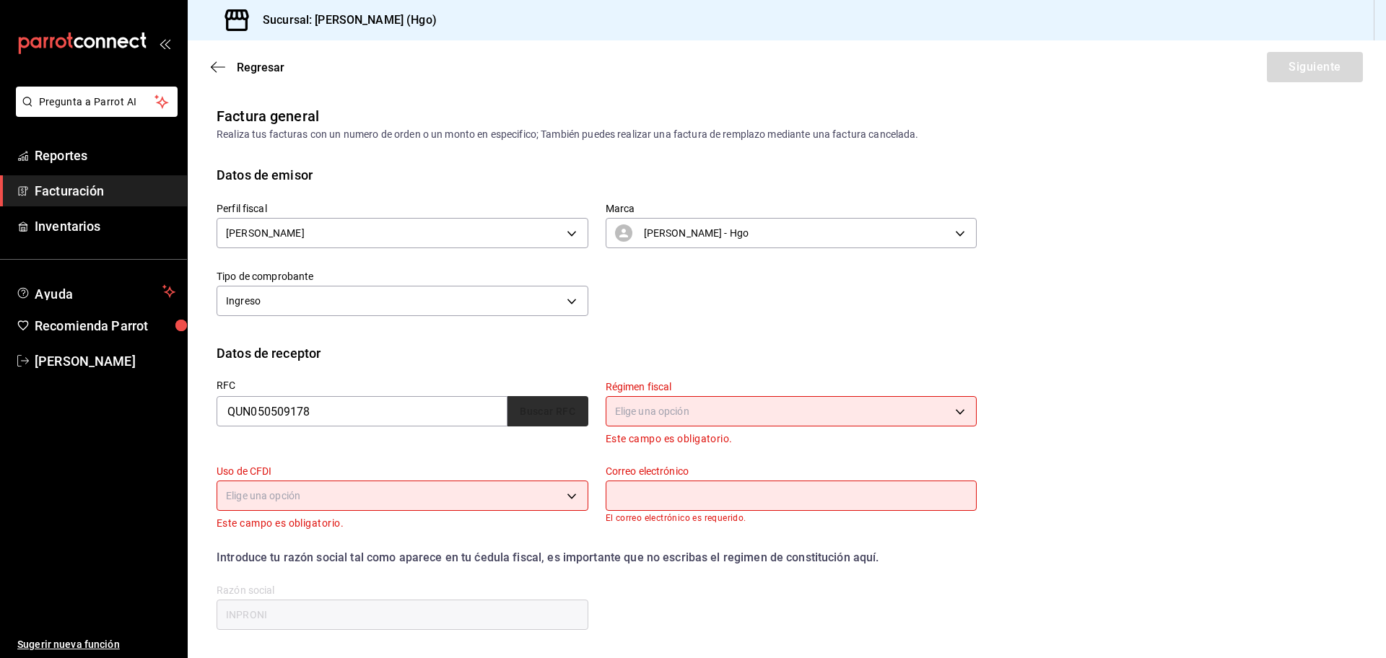
type input "43805"
type input "QUIMICA UNIVALIX"
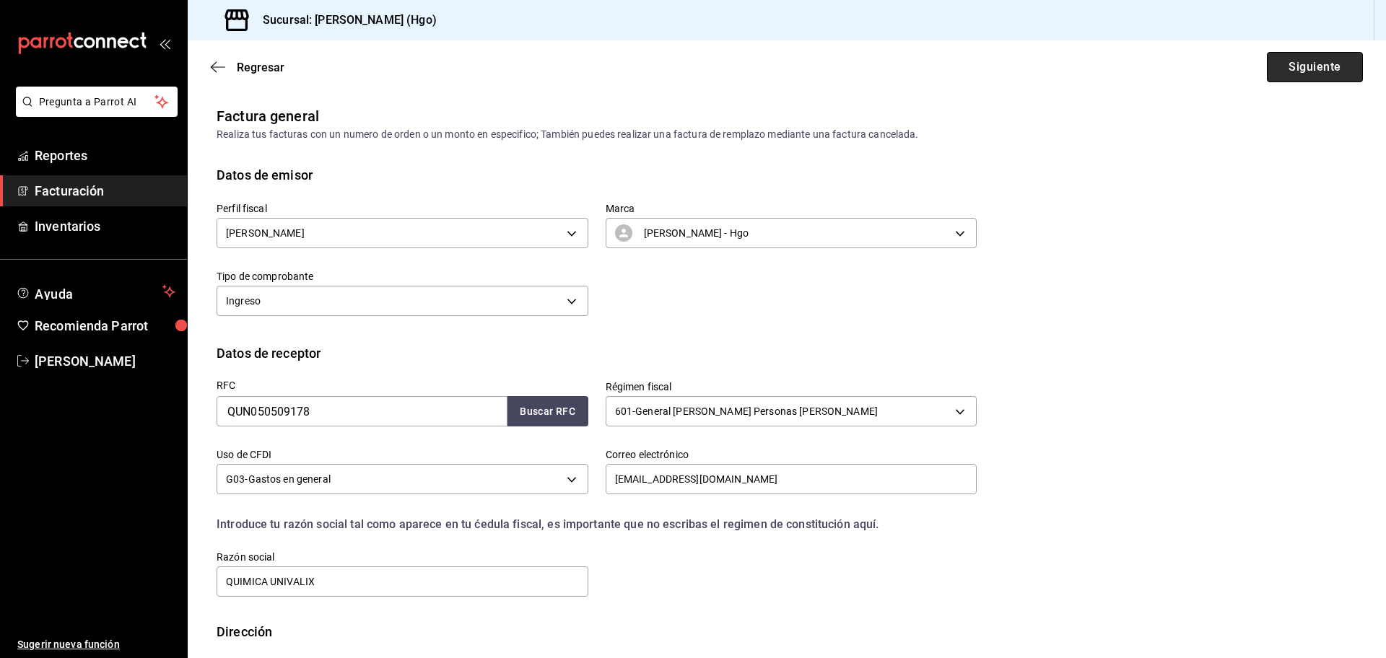
click at [1304, 66] on button "Siguiente" at bounding box center [1315, 67] width 96 height 30
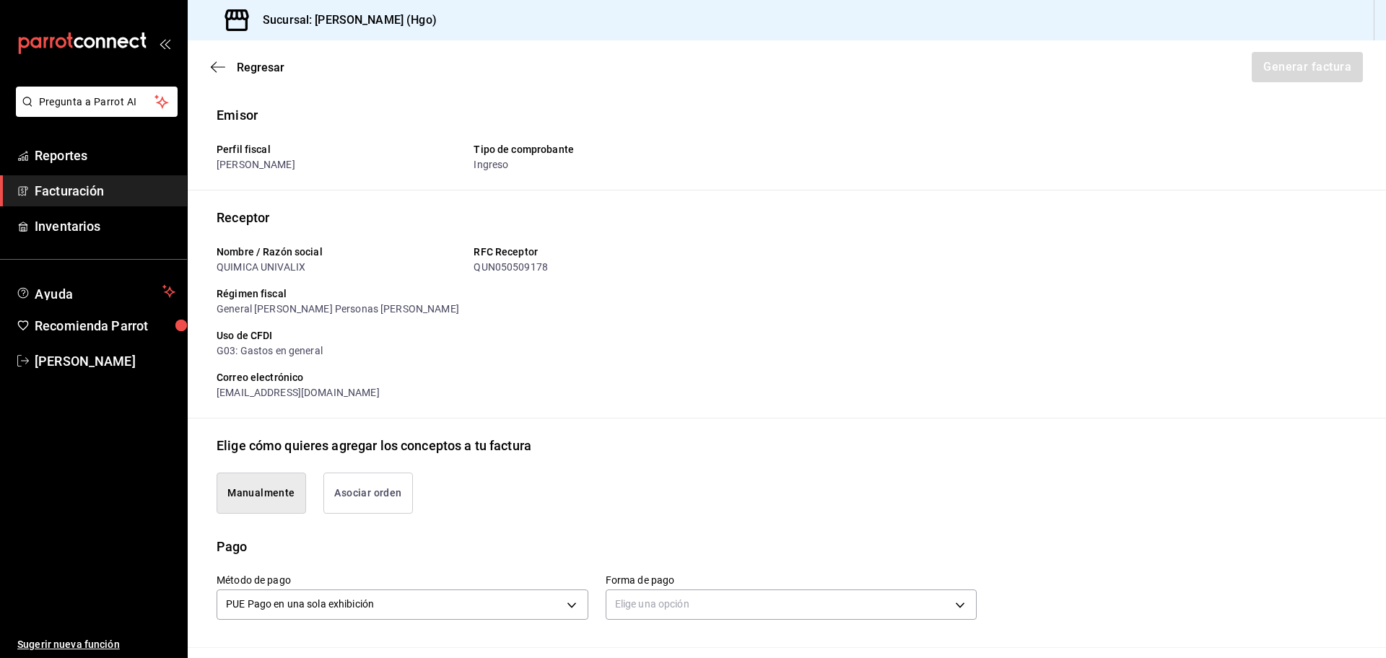
click at [356, 466] on div "Manualmente Asociar orden" at bounding box center [587, 484] width 777 height 58
click at [367, 484] on button "Asociar orden" at bounding box center [368, 493] width 90 height 41
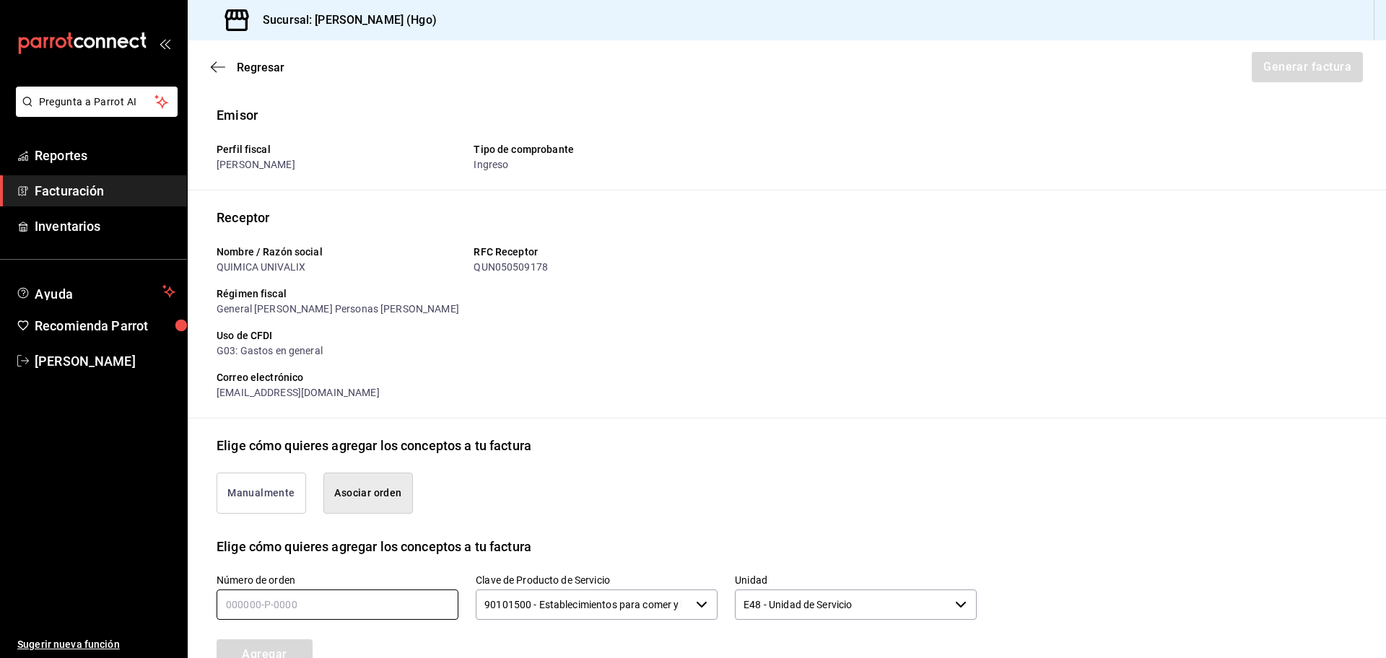
click at [367, 610] on input "text" at bounding box center [338, 605] width 242 height 30
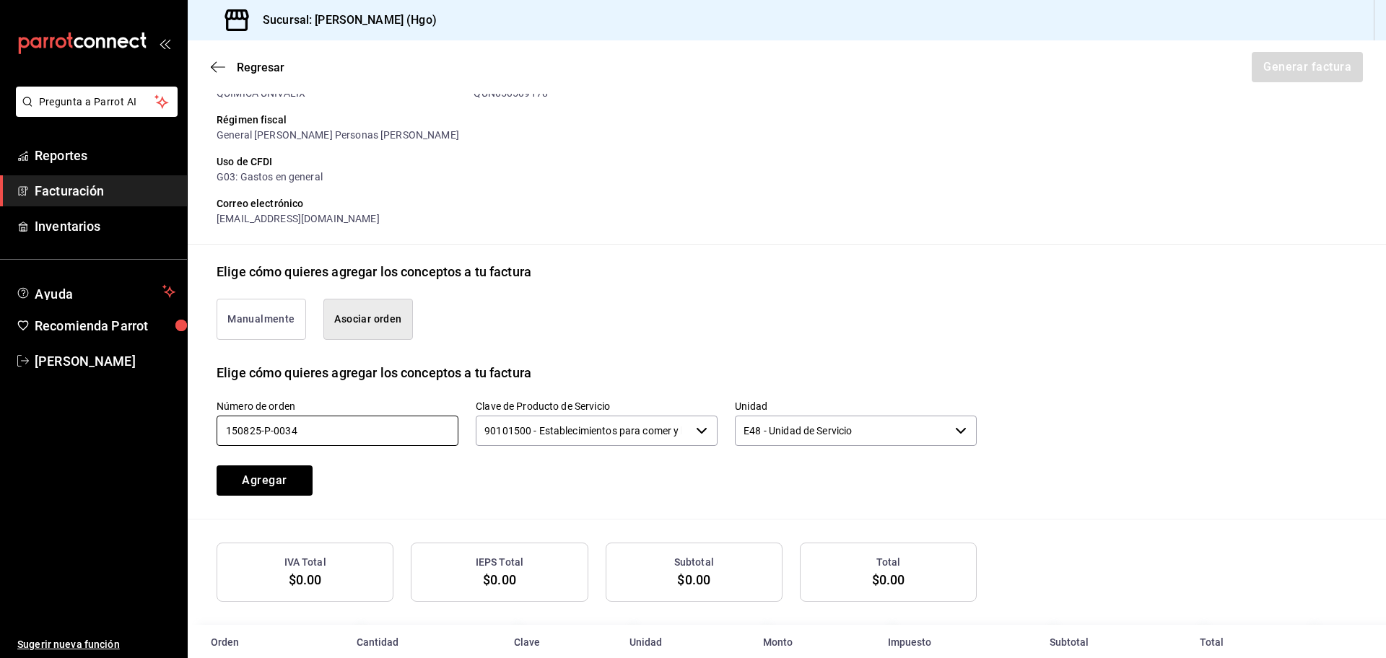
scroll to position [176, 0]
type input "150825-p-0034"
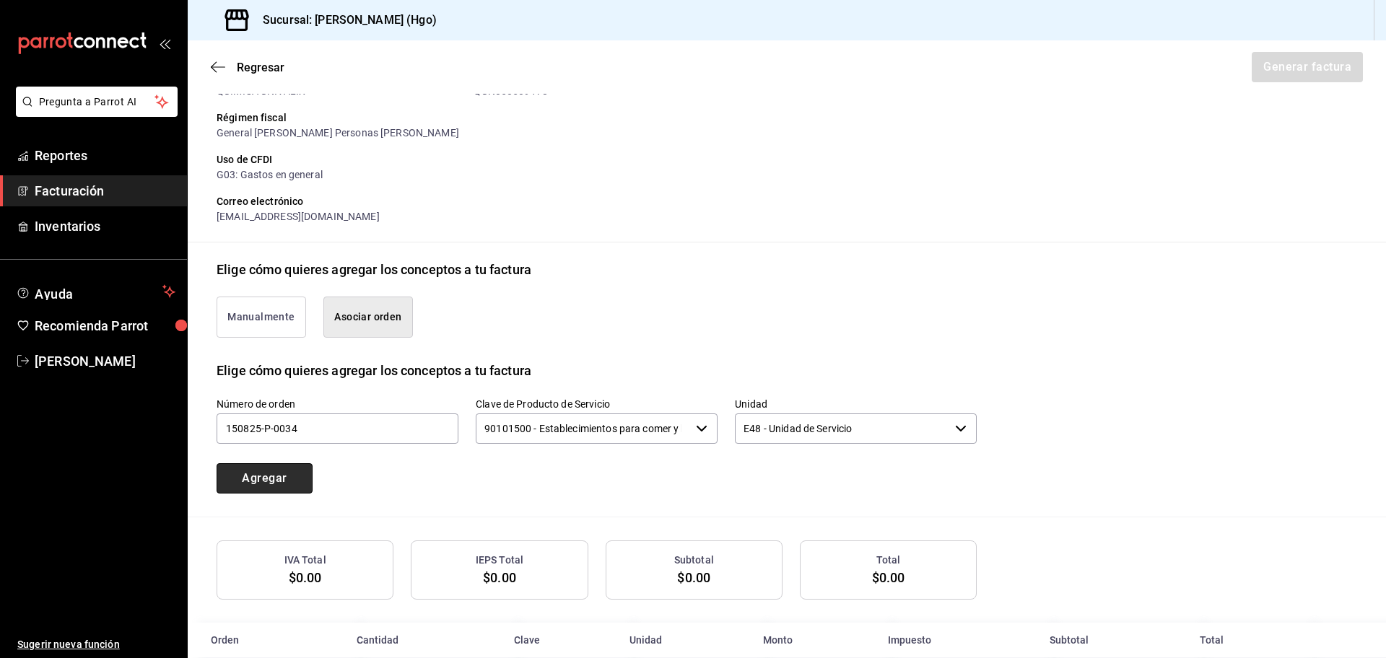
click at [294, 486] on button "Agregar" at bounding box center [265, 478] width 96 height 30
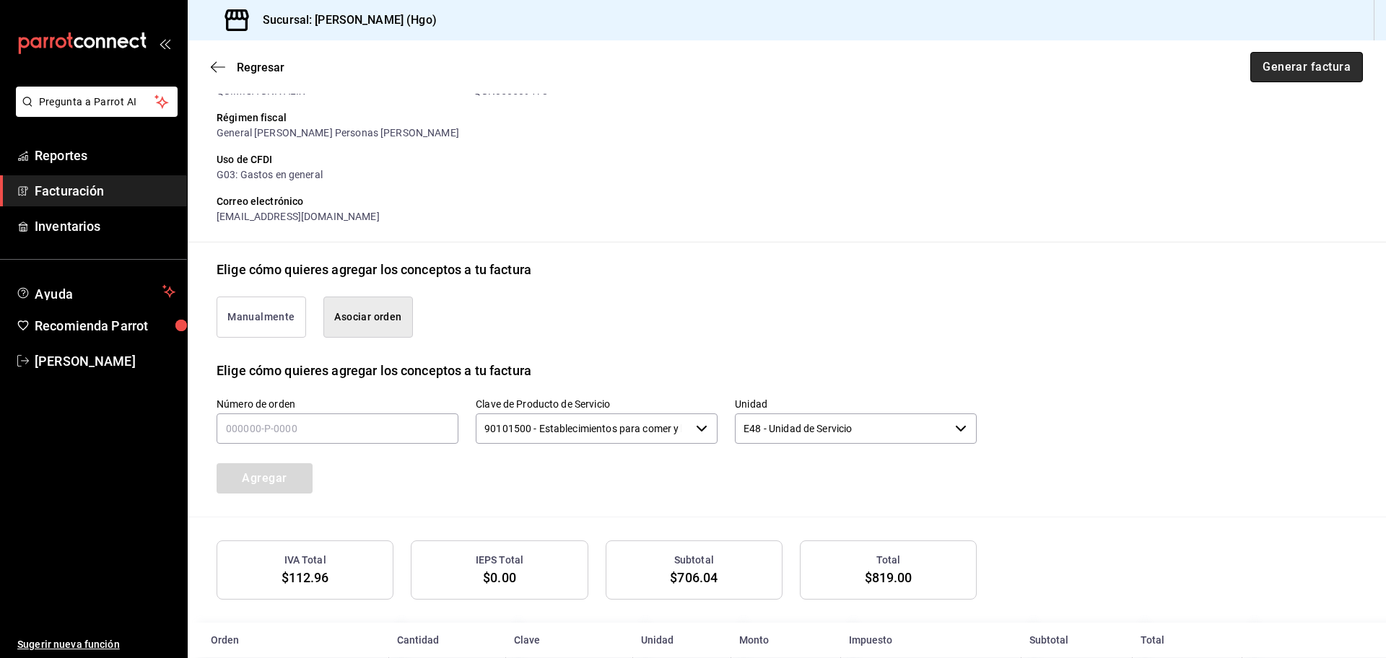
click at [1288, 63] on button "Generar factura" at bounding box center [1306, 67] width 113 height 30
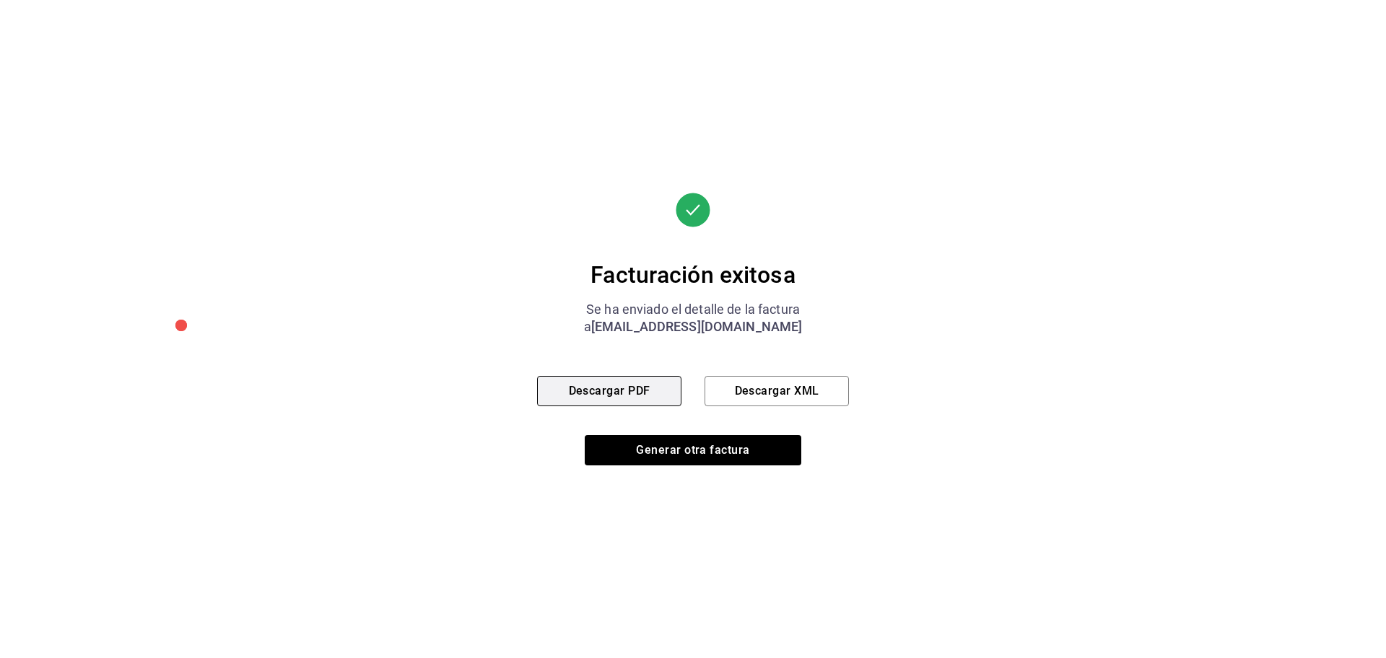
click at [667, 396] on button "Descargar PDF" at bounding box center [609, 391] width 144 height 30
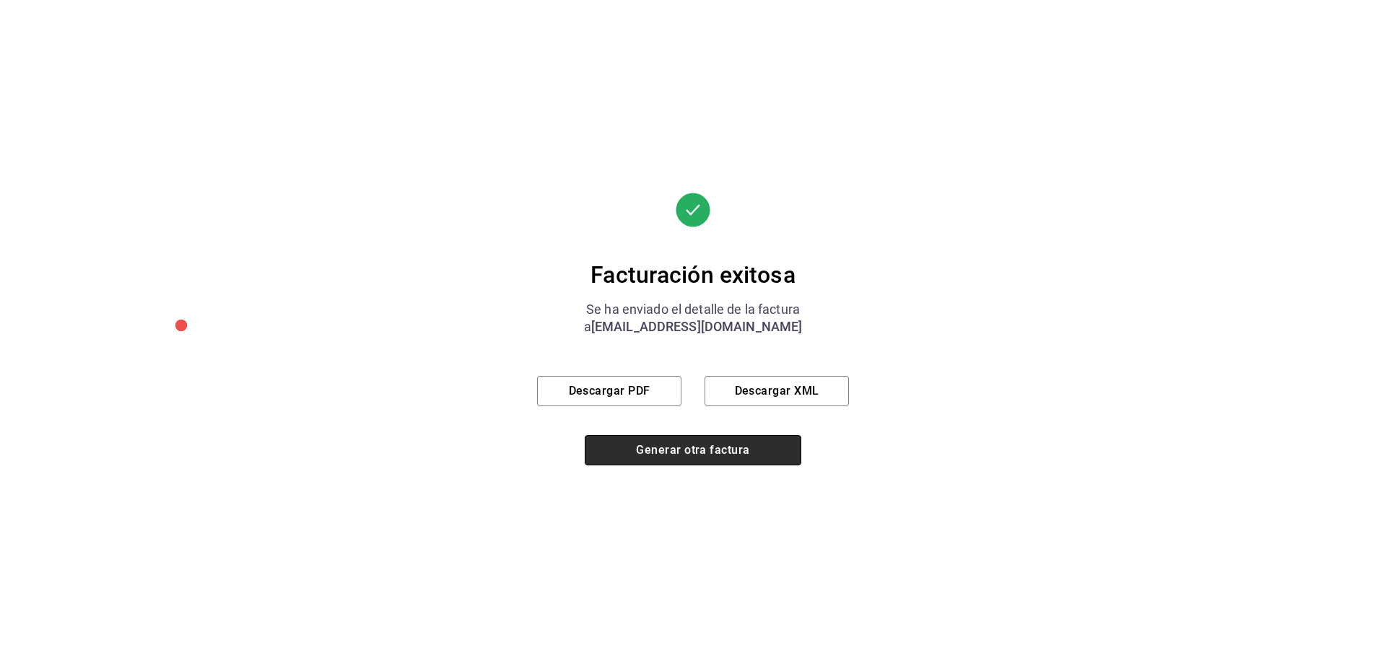
click at [741, 456] on button "Generar otra factura" at bounding box center [693, 450] width 217 height 30
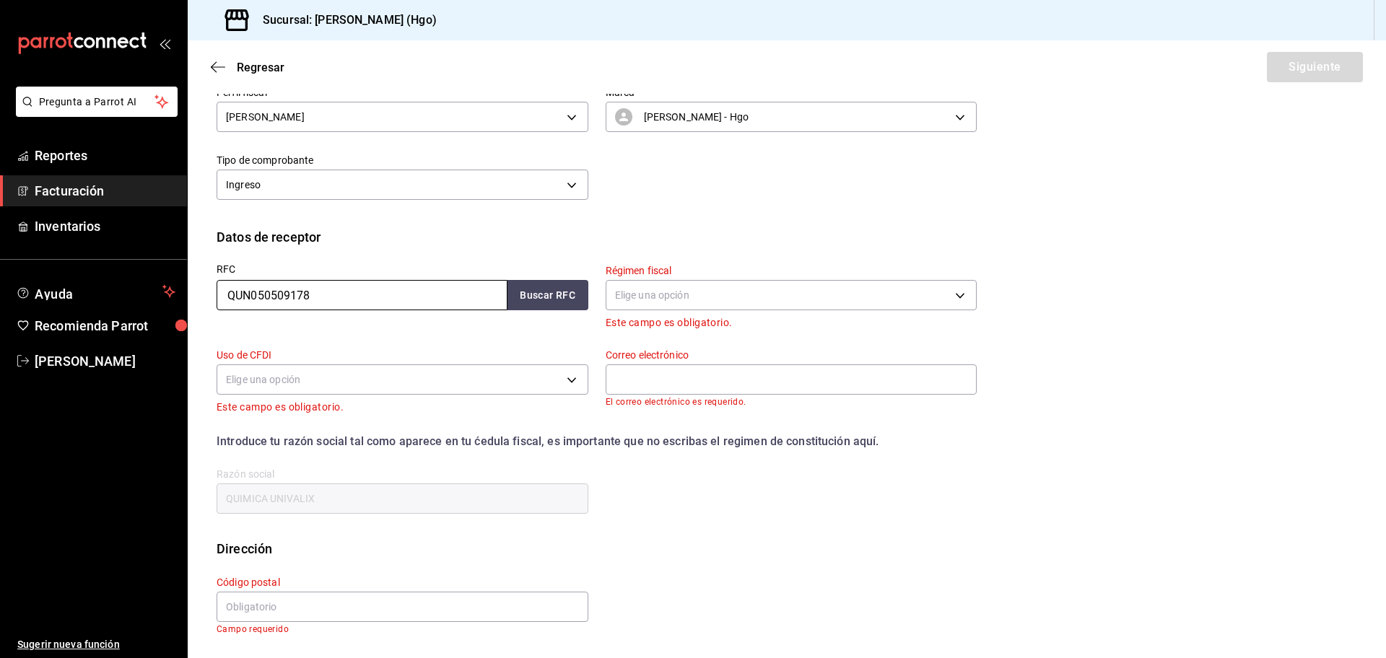
scroll to position [0, 0]
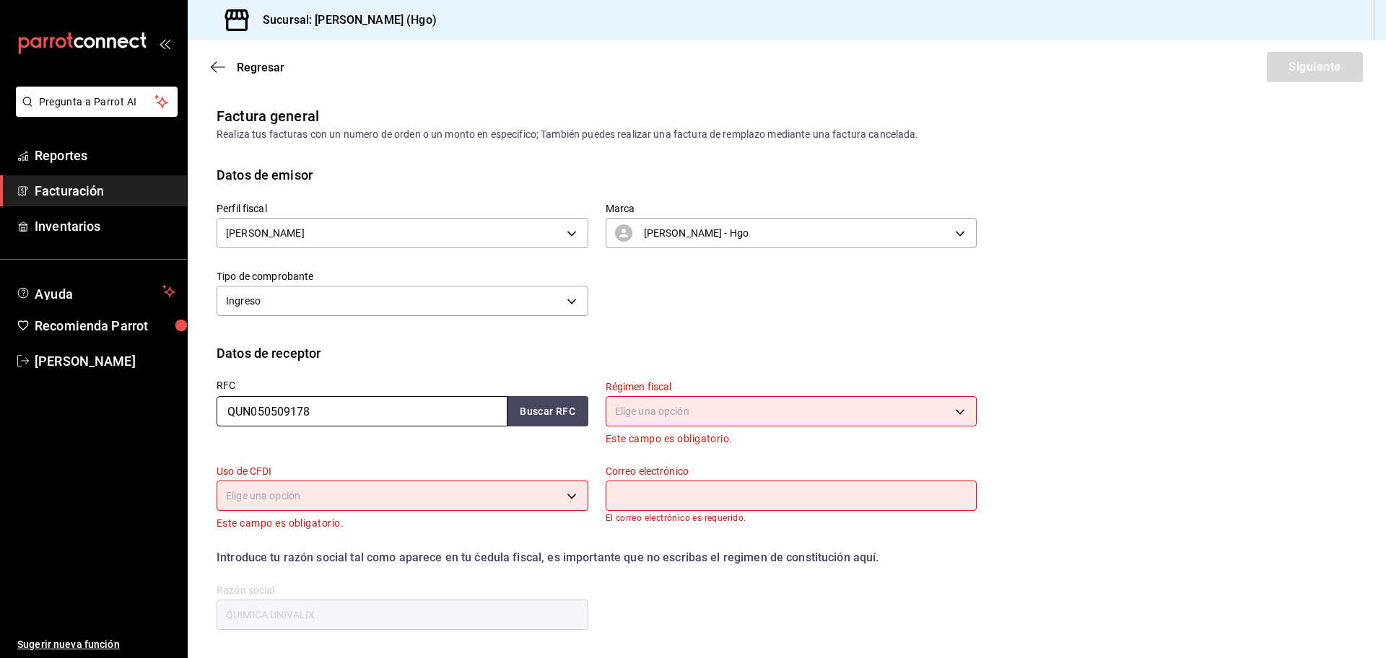
drag, startPoint x: 381, startPoint y: 428, endPoint x: 379, endPoint y: 414, distance: 14.6
click at [381, 428] on div "RFC QUN050509178 Buscar RFC" at bounding box center [393, 405] width 389 height 84
click at [379, 414] on input "QUN050509178" at bounding box center [362, 411] width 291 height 30
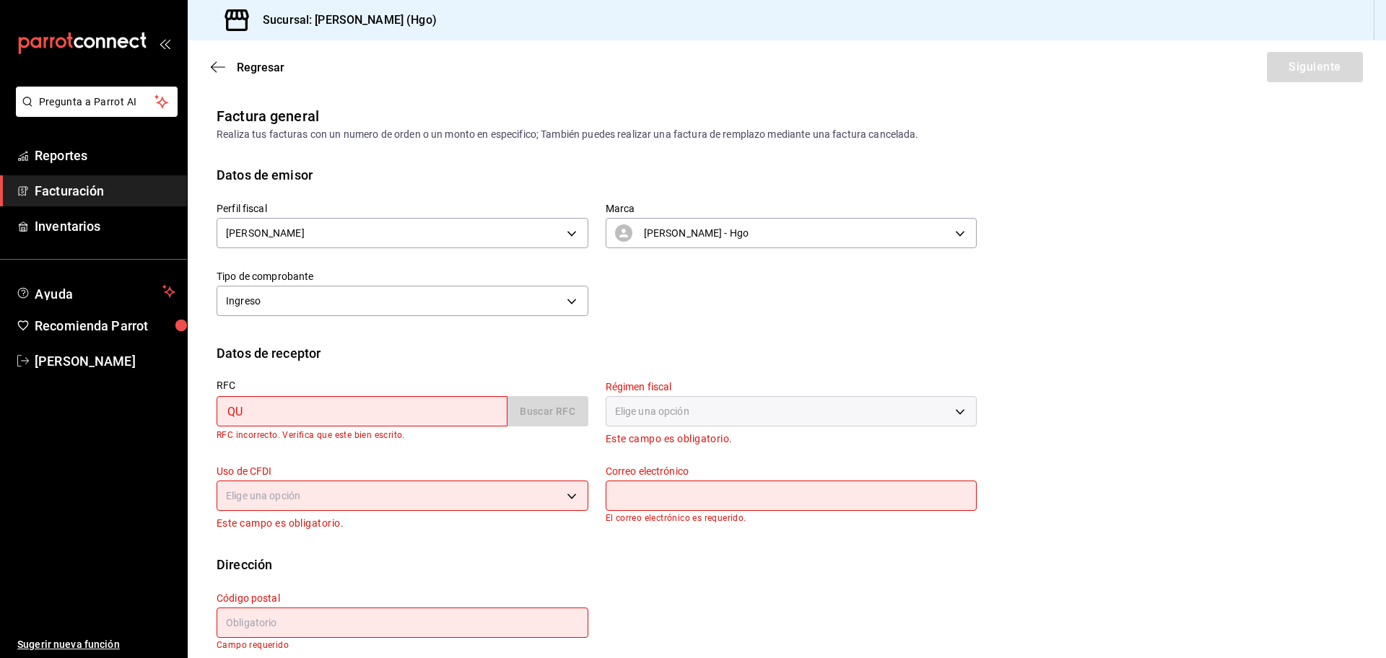
type input "Q"
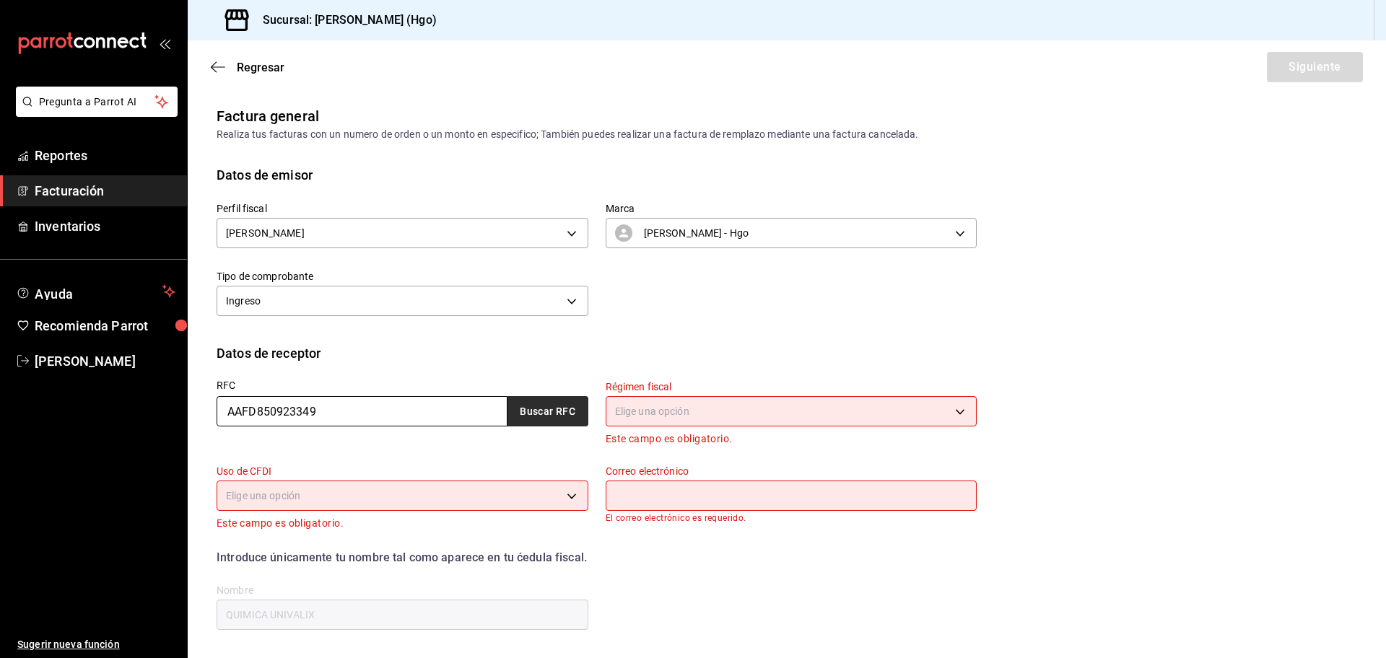
type input "AAFD850923349"
click at [528, 422] on button "Buscar RFC" at bounding box center [547, 411] width 81 height 30
type input "612"
type input "G03"
type input "[EMAIL_ADDRESS][DOMAIN_NAME]"
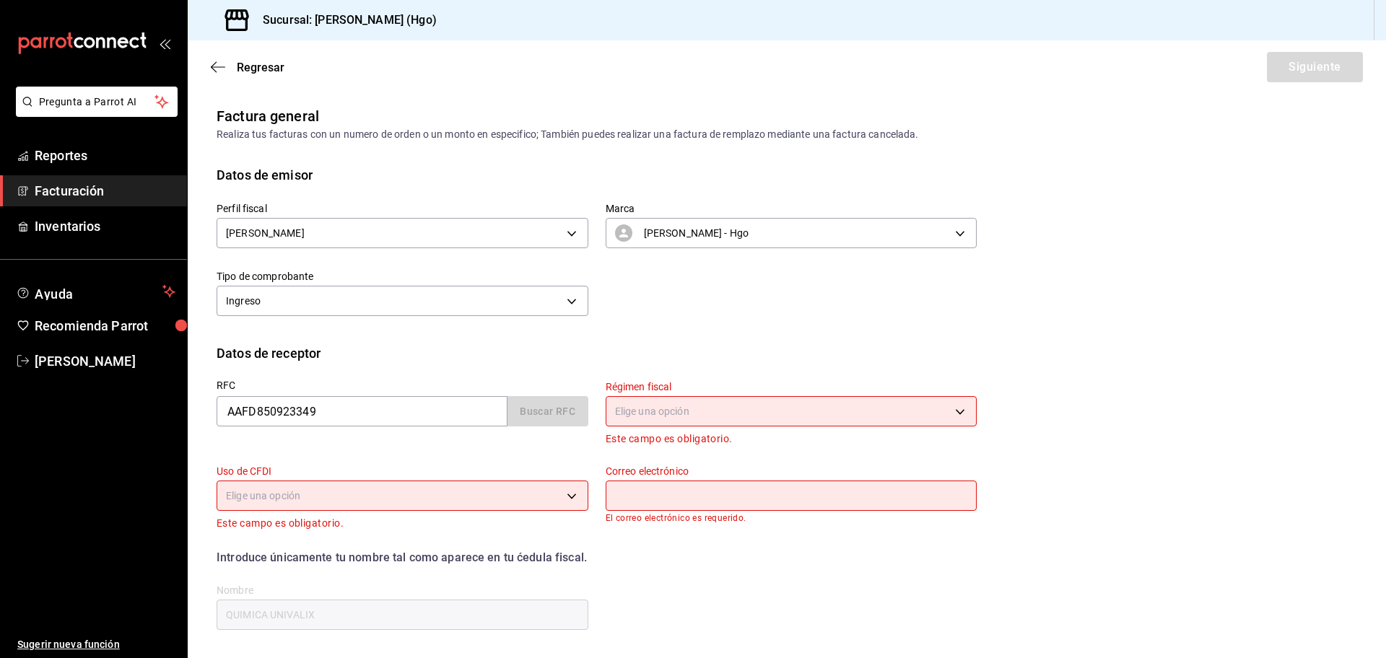
type input "43808"
type input "[PERSON_NAME]"
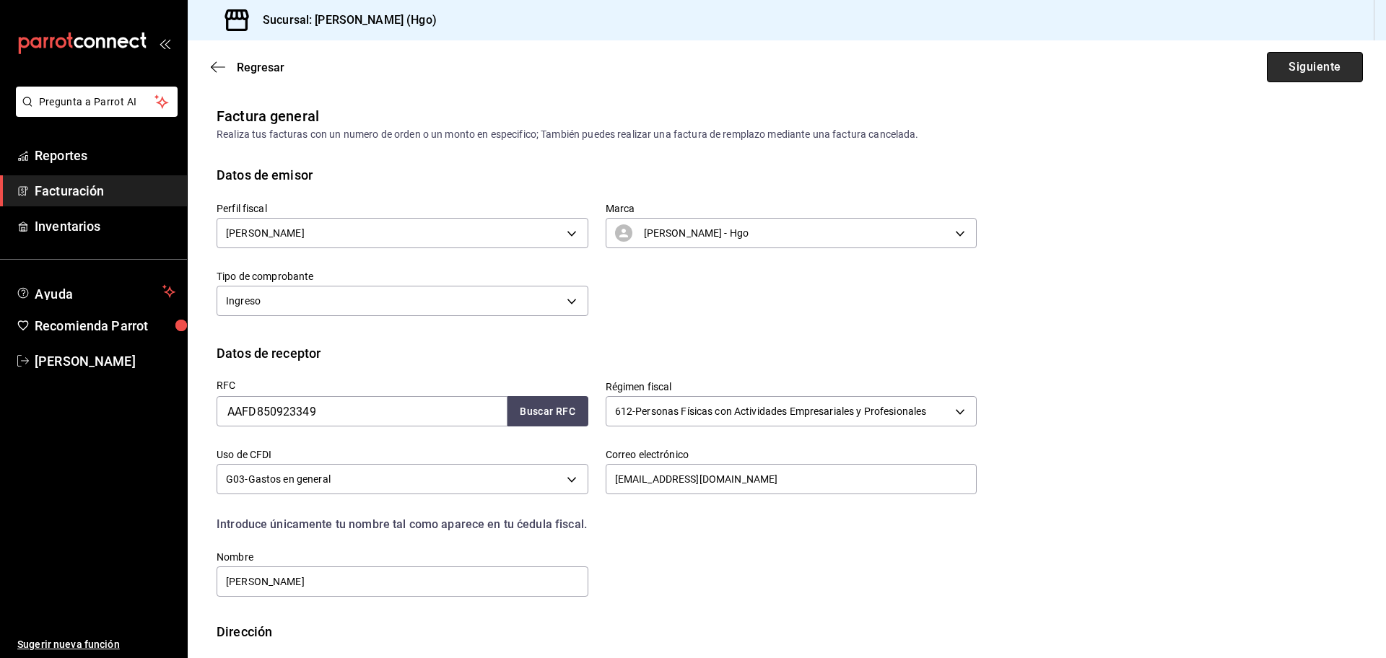
click at [1296, 67] on button "Siguiente" at bounding box center [1315, 67] width 96 height 30
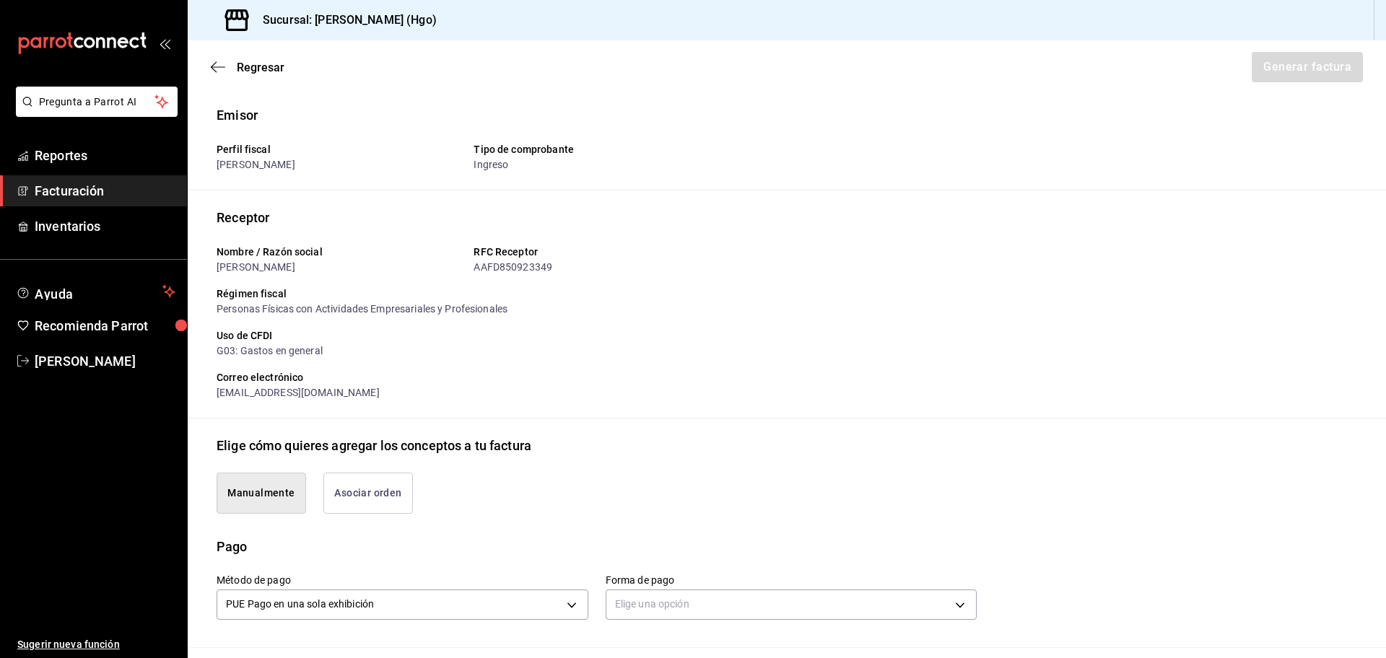
click at [407, 489] on button "Asociar orden" at bounding box center [368, 493] width 90 height 41
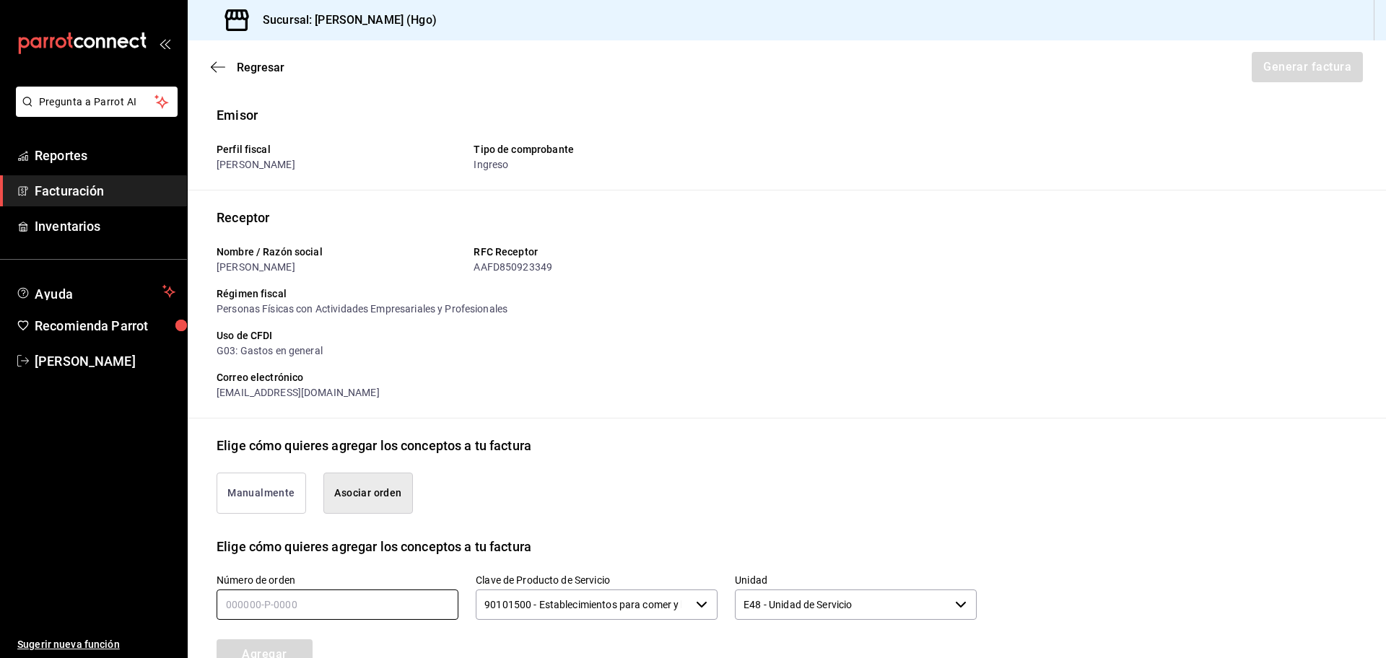
click at [400, 593] on input "text" at bounding box center [338, 605] width 242 height 30
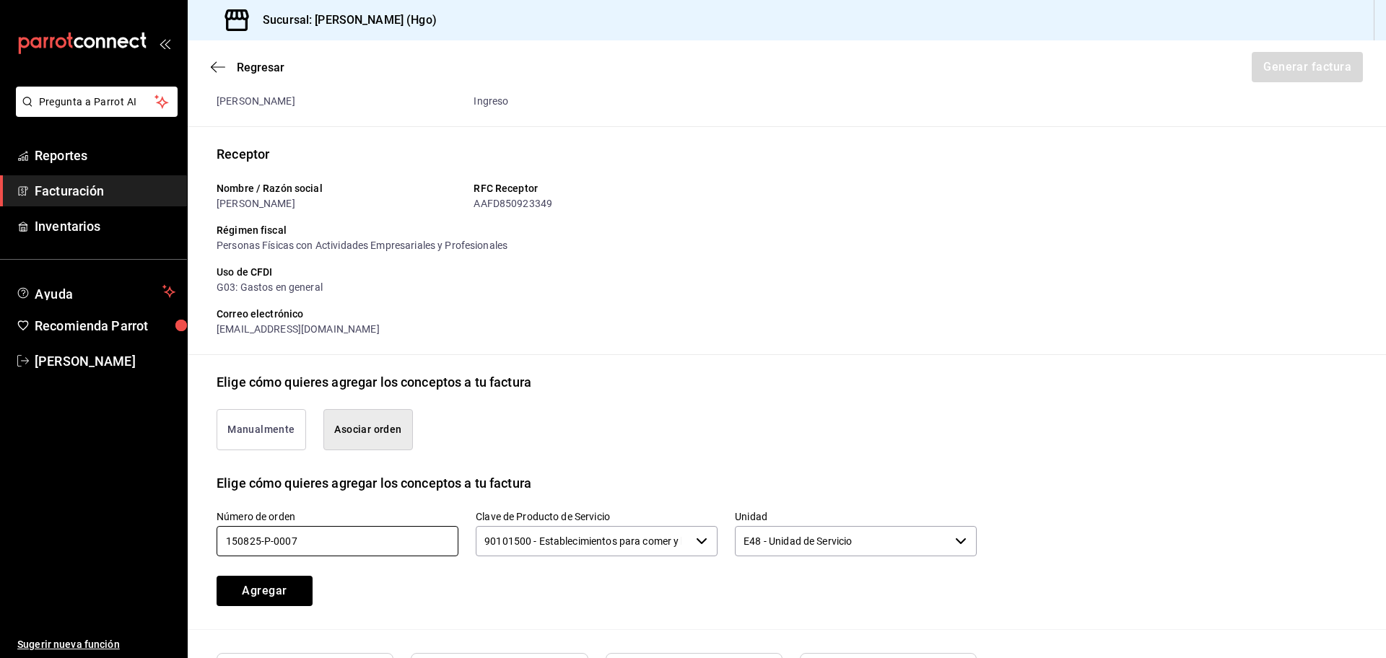
scroll to position [82, 0]
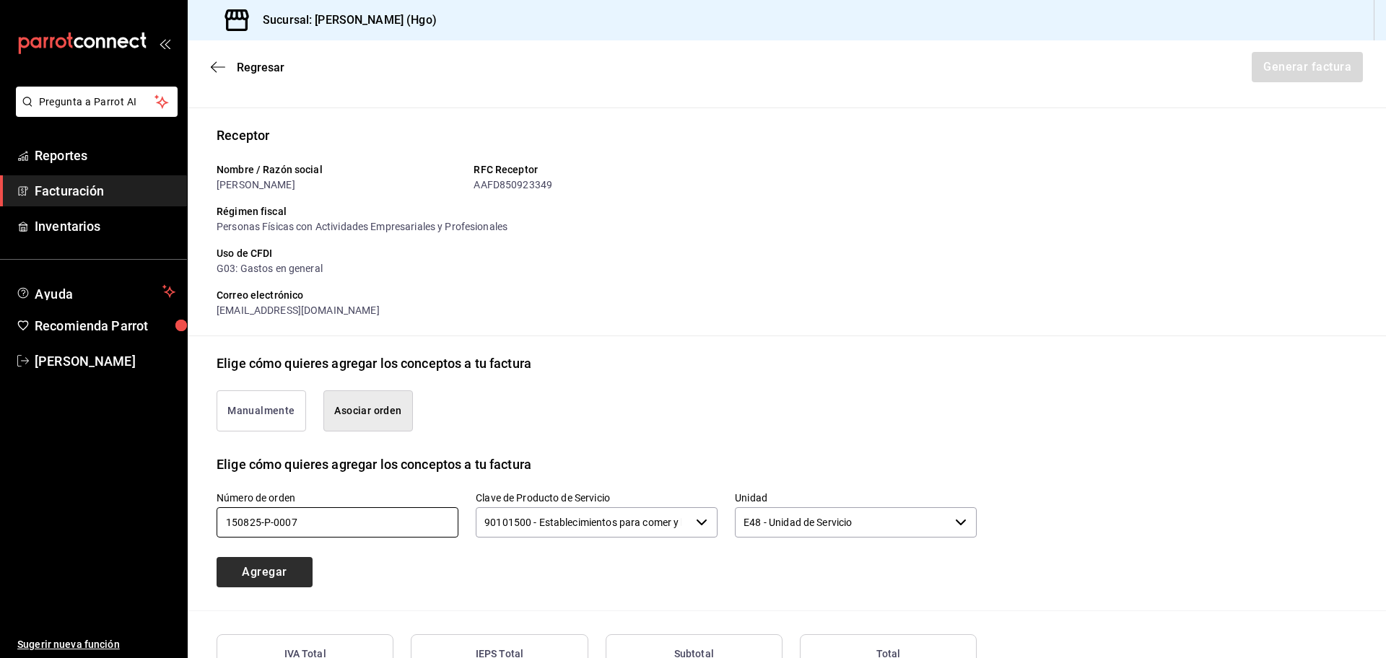
type input "150825-p-0007"
click at [302, 577] on button "Agregar" at bounding box center [265, 572] width 96 height 30
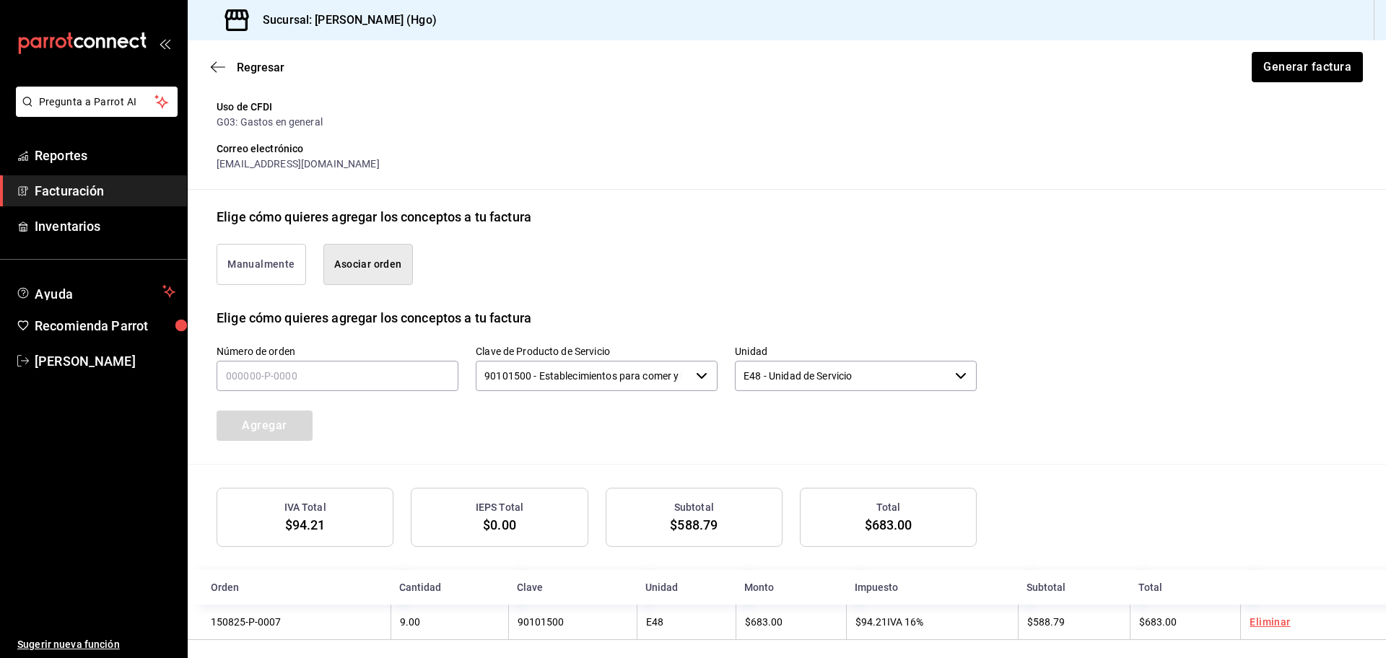
scroll to position [241, 0]
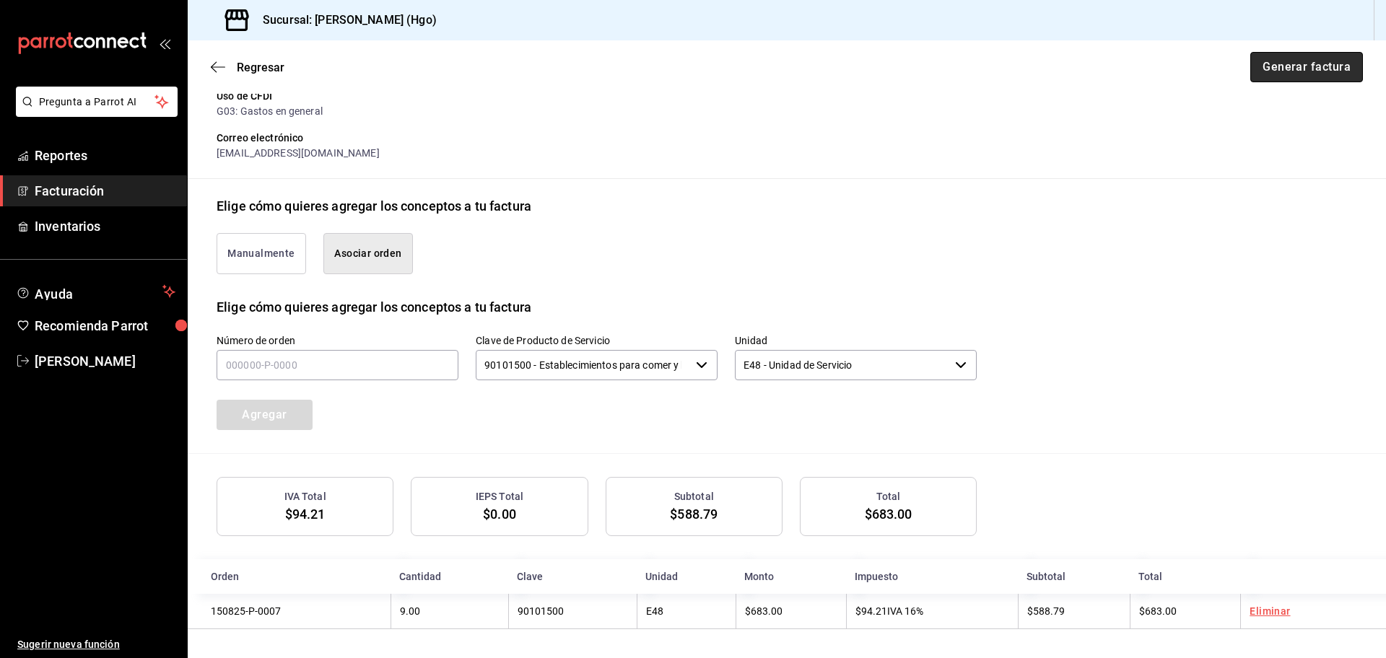
click at [1309, 63] on button "Generar factura" at bounding box center [1306, 67] width 113 height 30
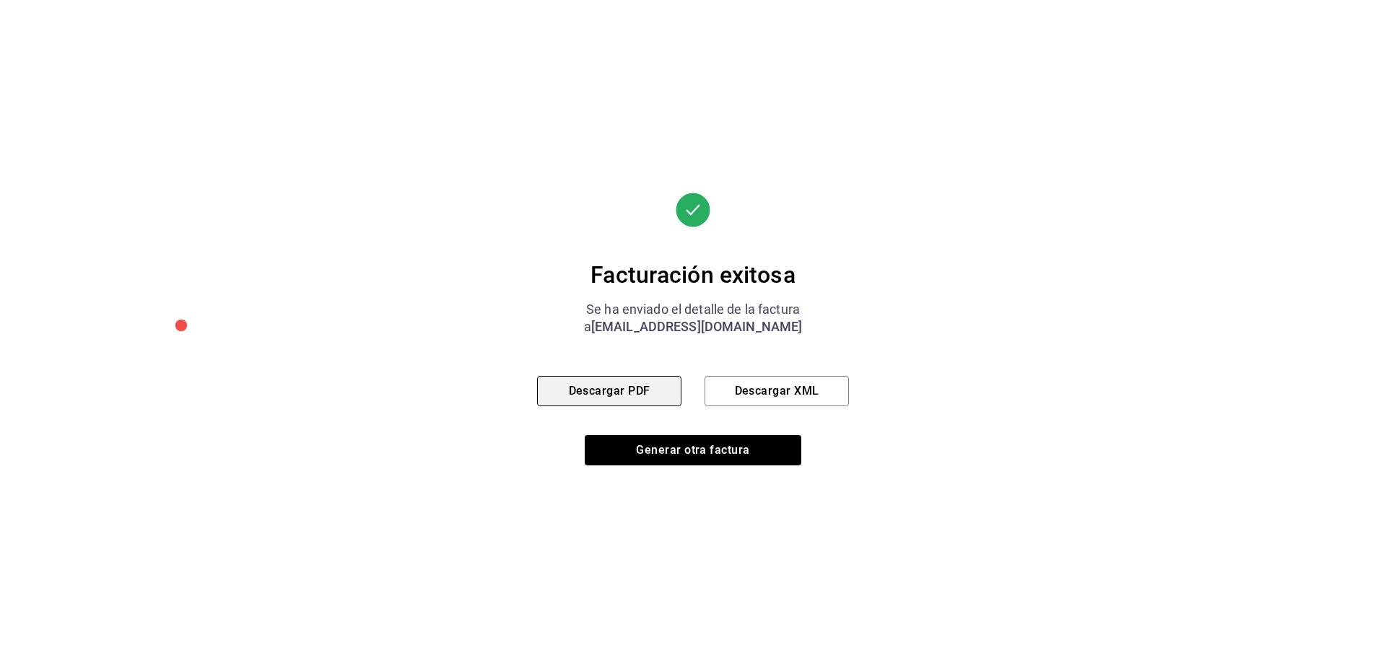
click at [665, 385] on button "Descargar PDF" at bounding box center [609, 391] width 144 height 30
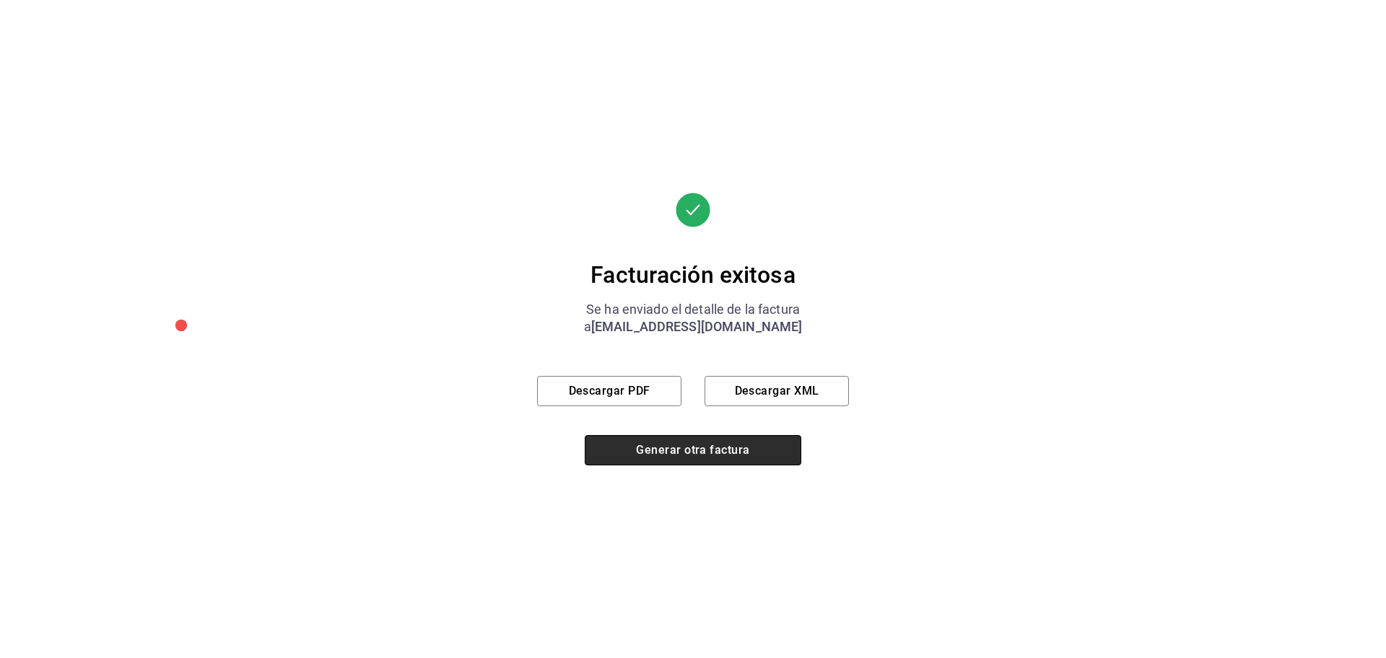
click at [634, 450] on button "Generar otra factura" at bounding box center [693, 450] width 217 height 30
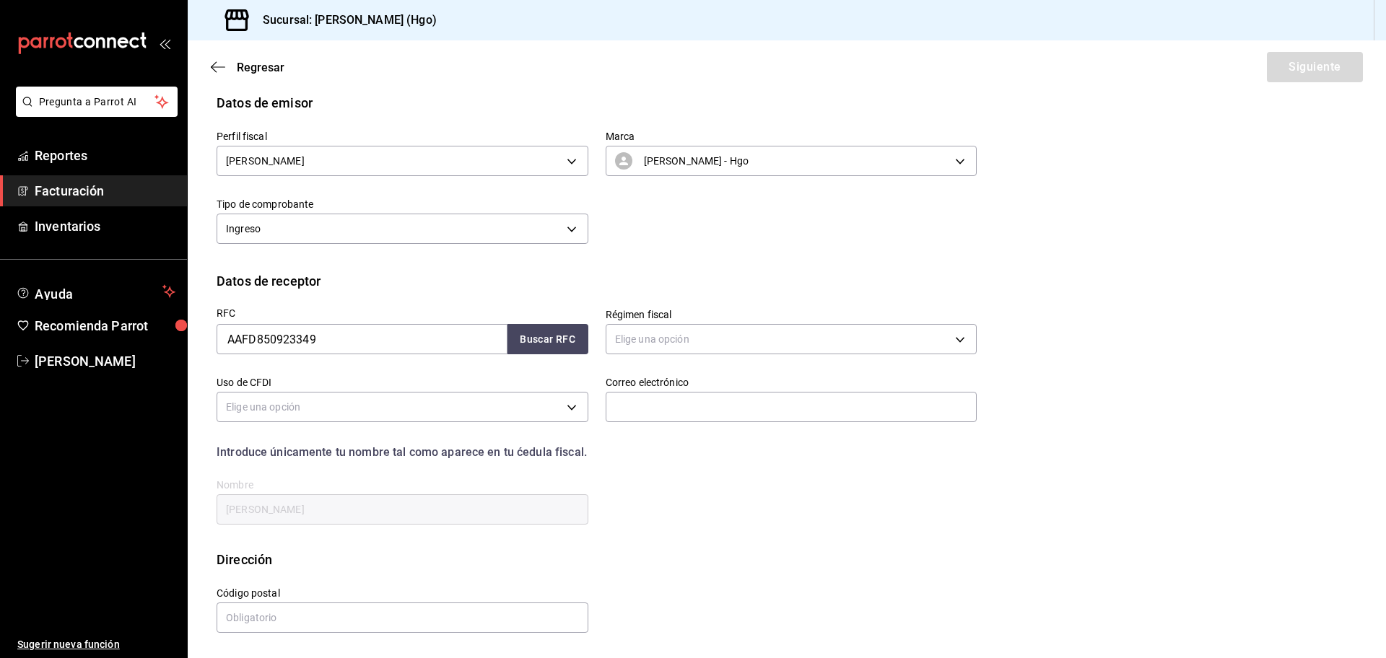
scroll to position [0, 0]
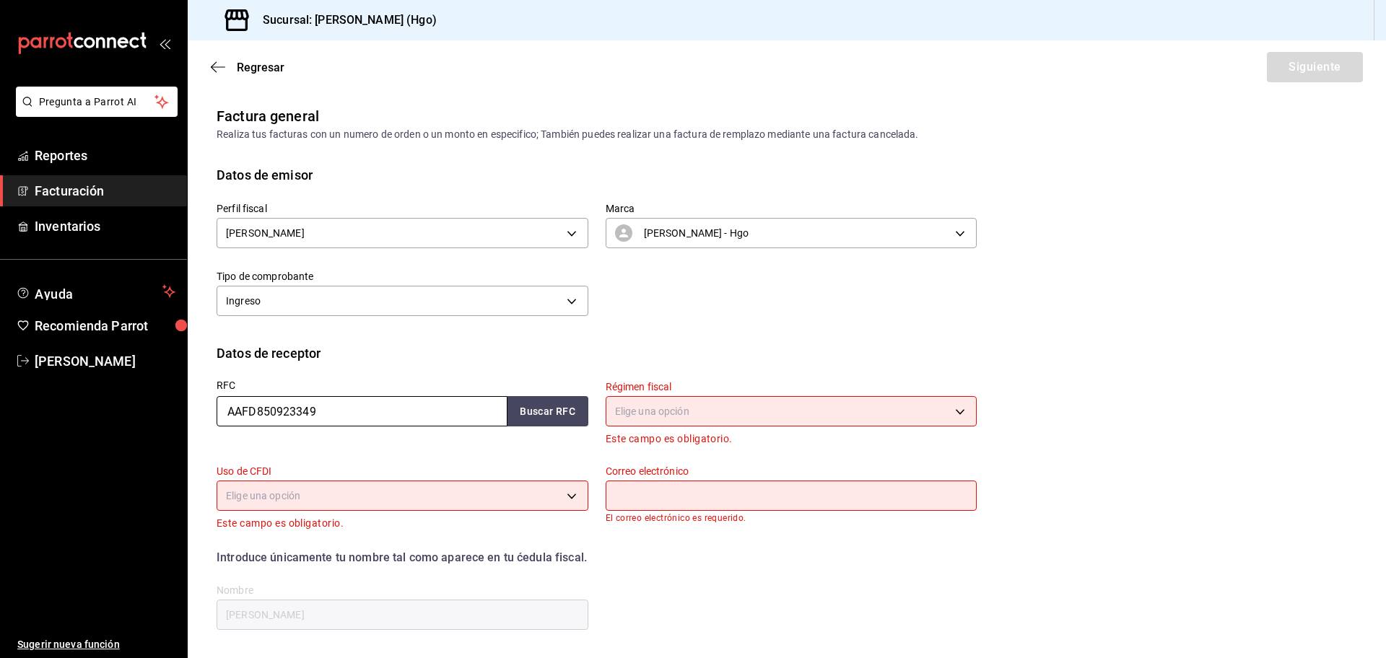
click at [331, 416] on input "AAFD850923349" at bounding box center [362, 411] width 291 height 30
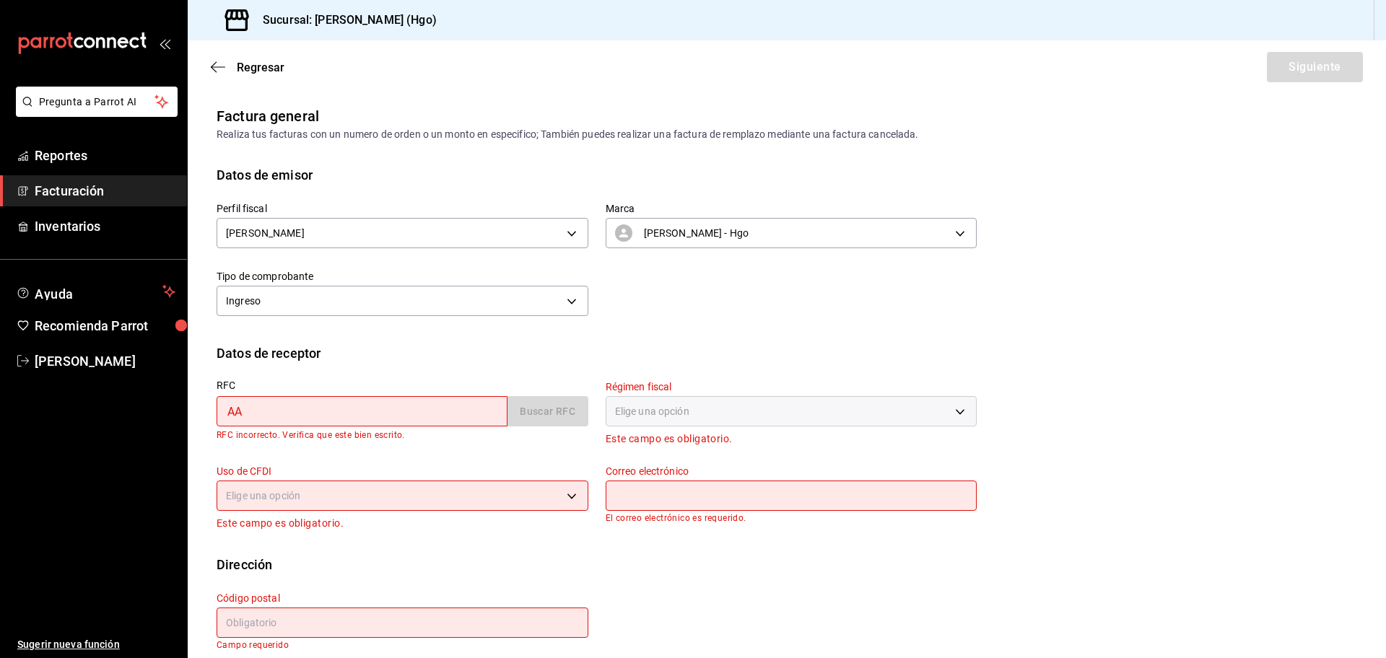
type input "A"
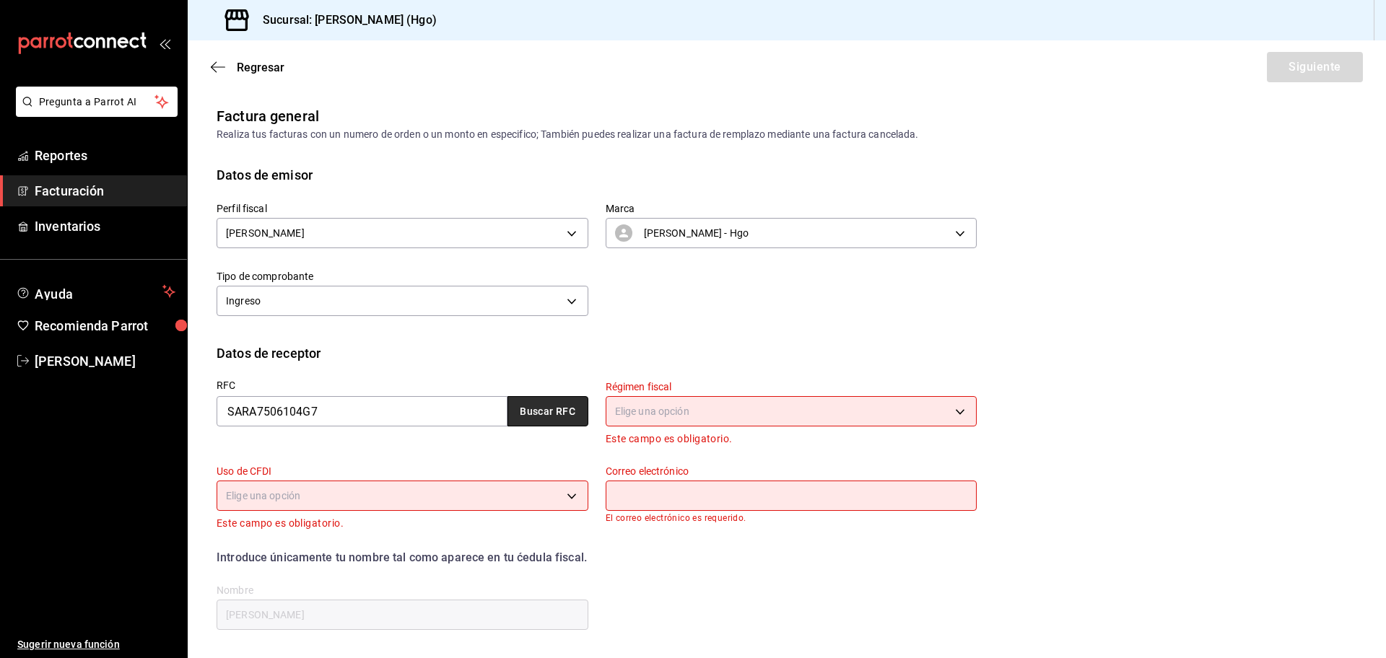
click at [574, 411] on button "Buscar RFC" at bounding box center [547, 411] width 81 height 30
click at [564, 411] on button "Buscar RFC" at bounding box center [547, 411] width 81 height 30
click at [619, 414] on body "Pregunta a Parrot AI Reportes Facturación Inventarios Ayuda Recomienda Parrot […" at bounding box center [693, 329] width 1386 height 658
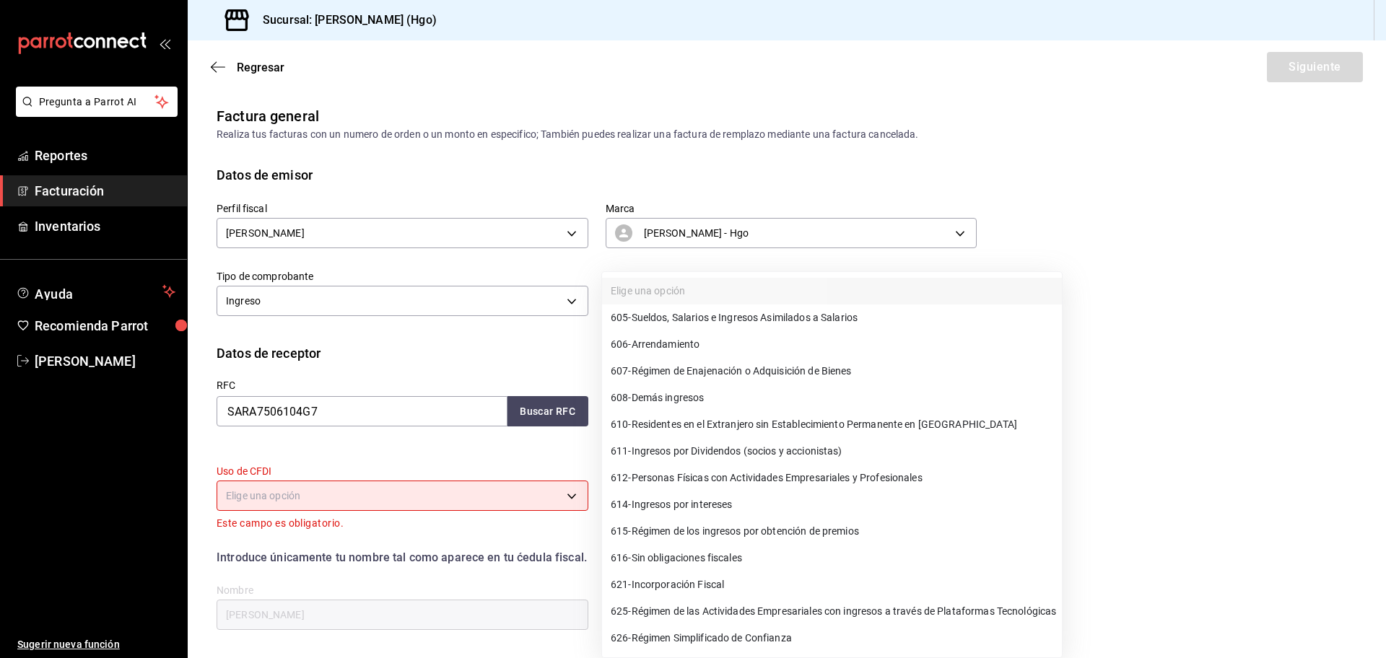
click at [303, 409] on div at bounding box center [693, 329] width 1386 height 658
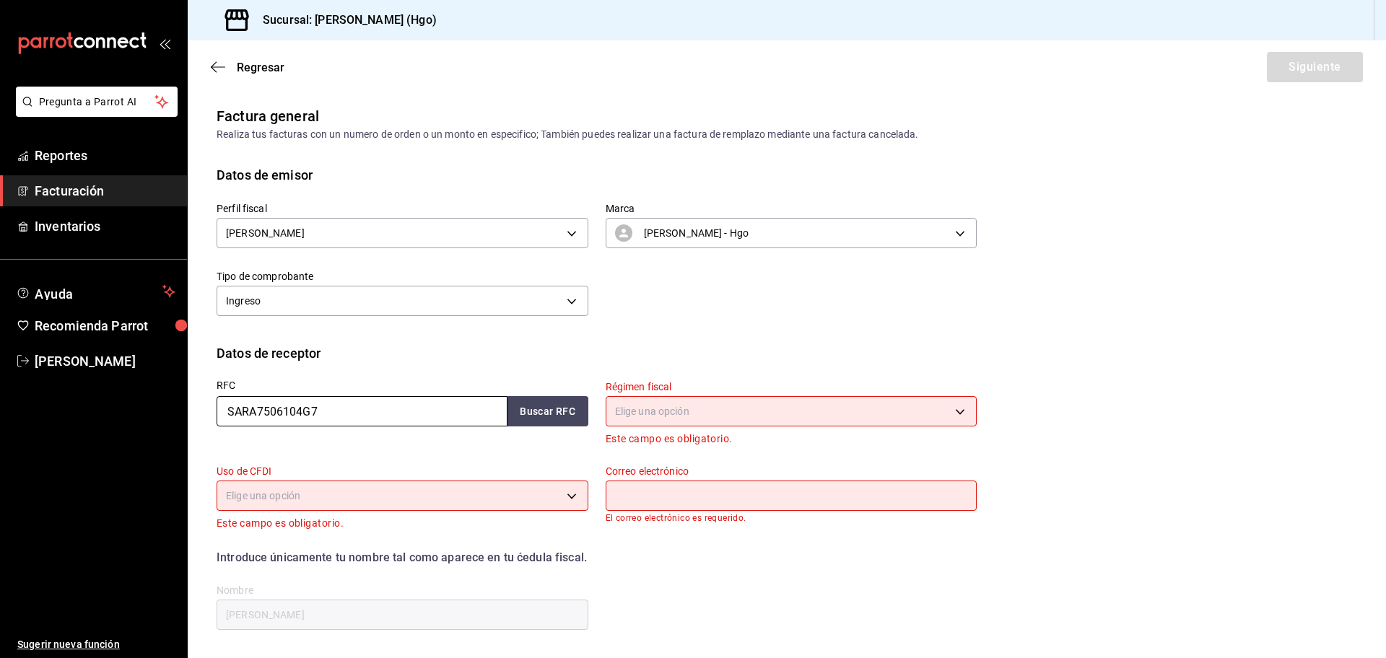
click at [302, 406] on input "SARA7506104G7" at bounding box center [362, 411] width 291 height 30
type input "SARA750610YG7"
click at [538, 413] on button "Buscar RFC" at bounding box center [547, 411] width 81 height 30
click at [539, 413] on button "Buscar RFC" at bounding box center [547, 411] width 81 height 30
click at [616, 411] on body "Pregunta a Parrot AI Reportes Facturación Inventarios Ayuda Recomienda Parrot […" at bounding box center [693, 329] width 1386 height 658
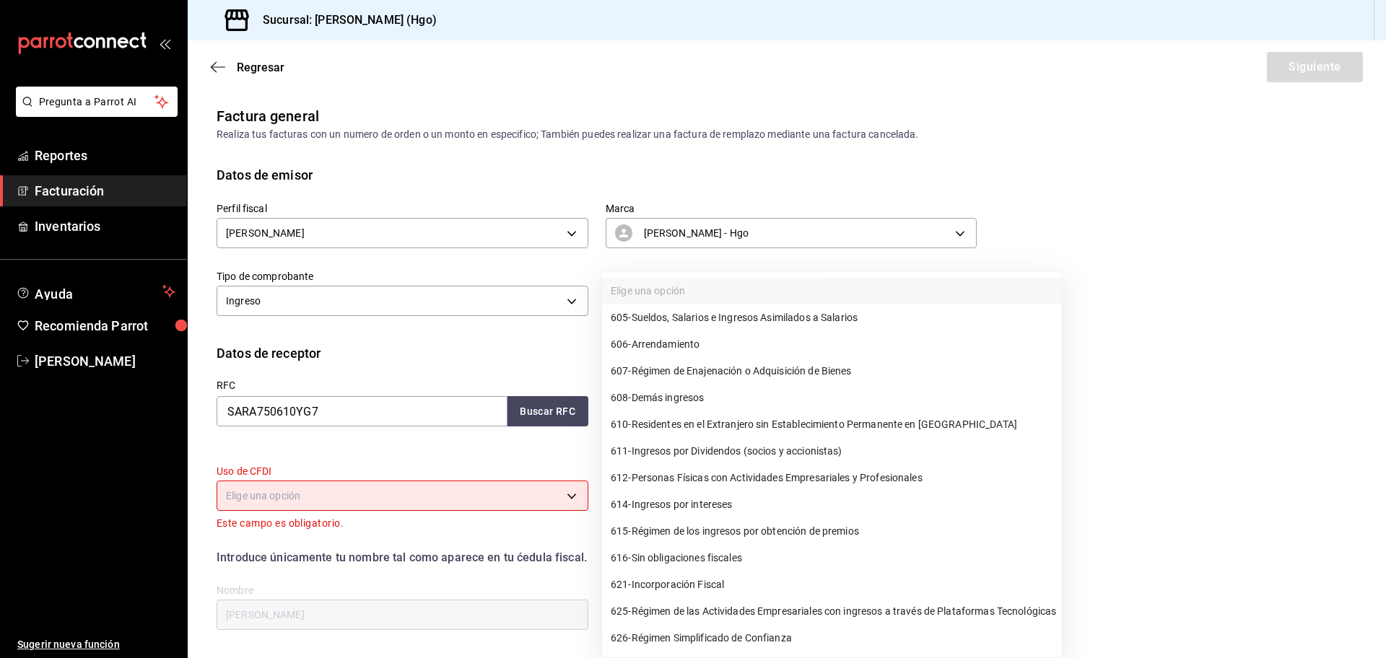
click at [620, 414] on li "610 - Residentes en el Extranjero sin Establecimiento Permanente en [GEOGRAPHIC…" at bounding box center [832, 424] width 460 height 27
type input "610"
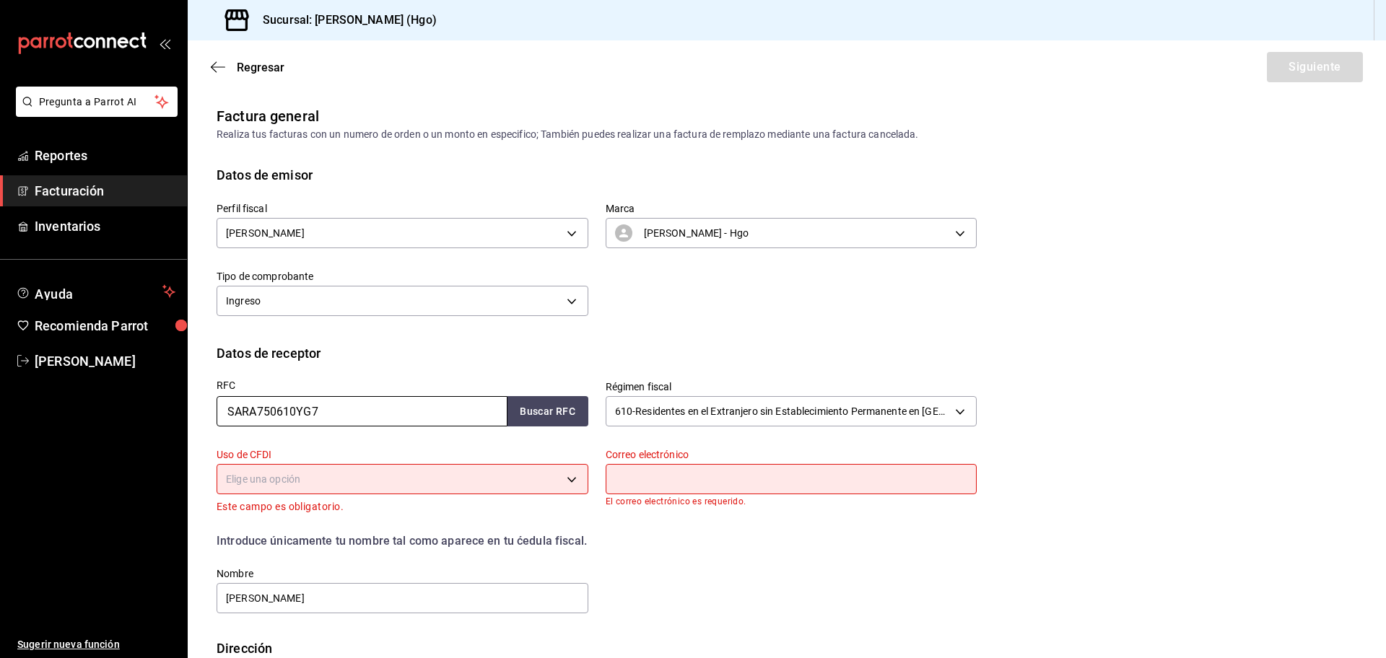
click at [330, 415] on input "SARA750610YG7" at bounding box center [362, 411] width 291 height 30
type input "SARA750610YG"
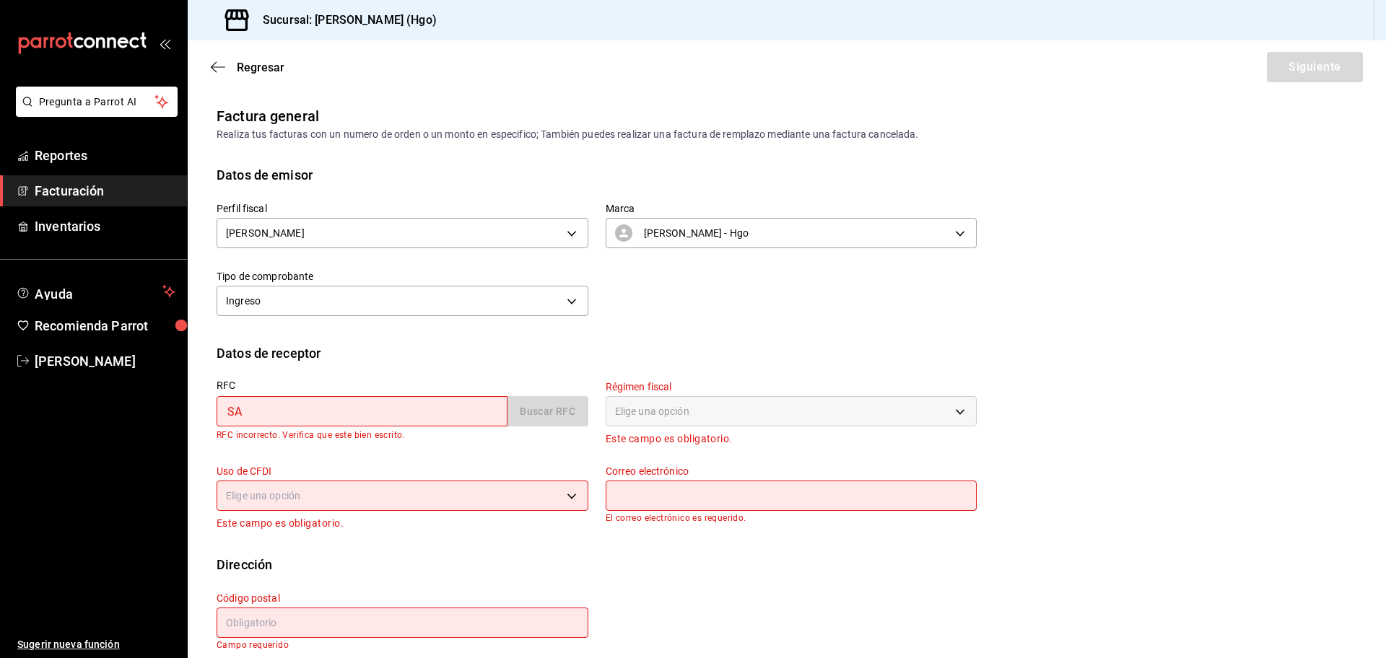
type input "S"
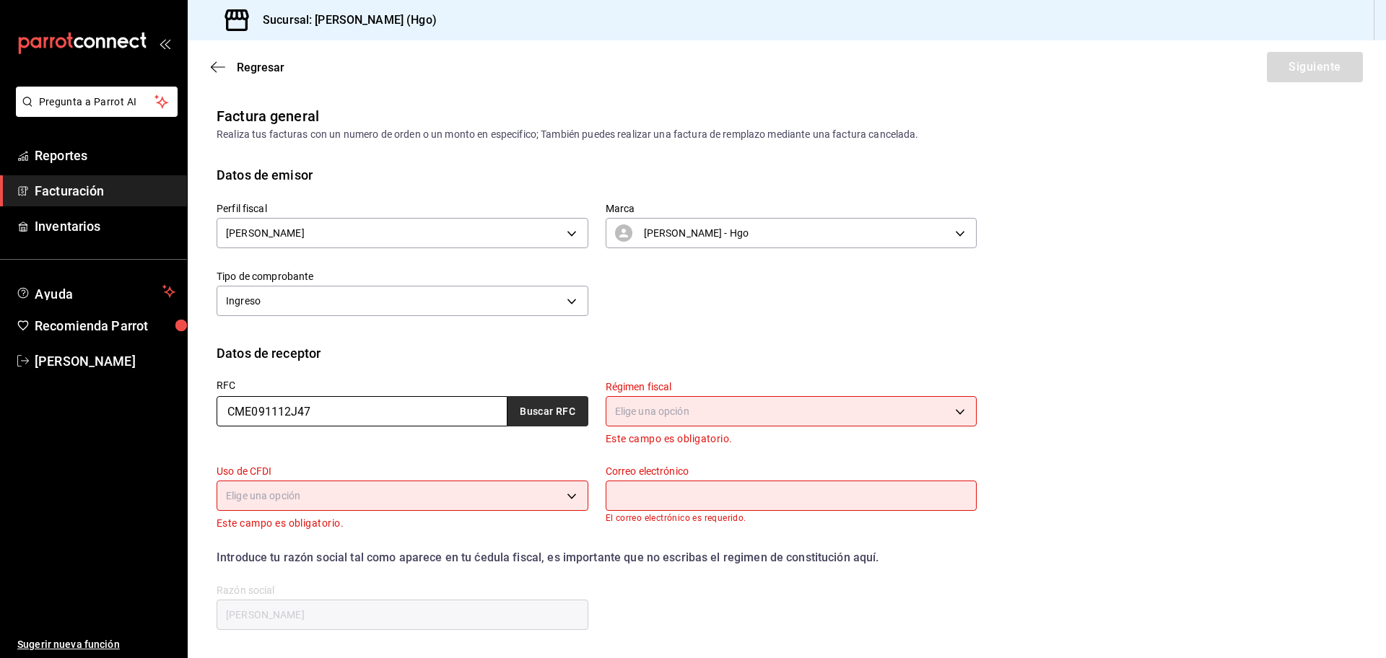
type input "CME091112J47"
click at [527, 414] on button "Buscar RFC" at bounding box center [547, 411] width 81 height 30
type input "601"
type input "G03"
type input "[EMAIL_ADDRESS][DOMAIN_NAME]"
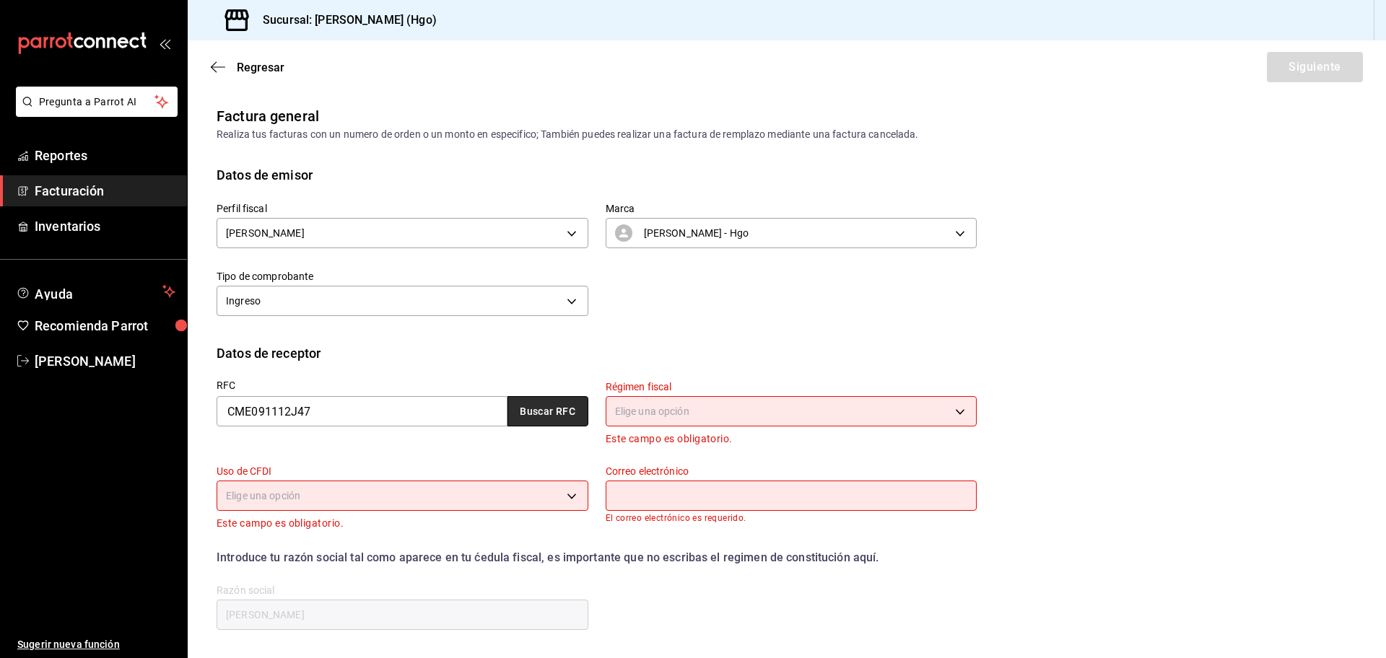
type input "37148"
type input "CONHSIBA MEXICANA"
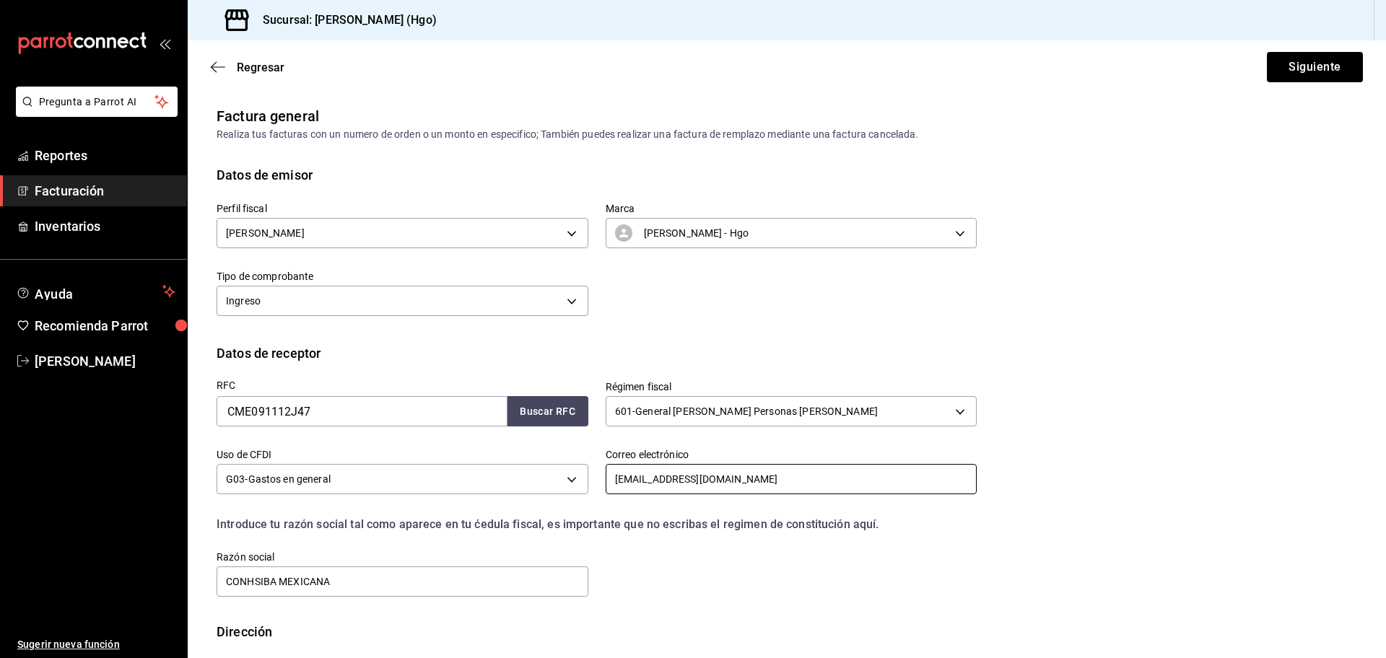
click at [741, 481] on input "[EMAIL_ADDRESS][DOMAIN_NAME]" at bounding box center [792, 479] width 372 height 30
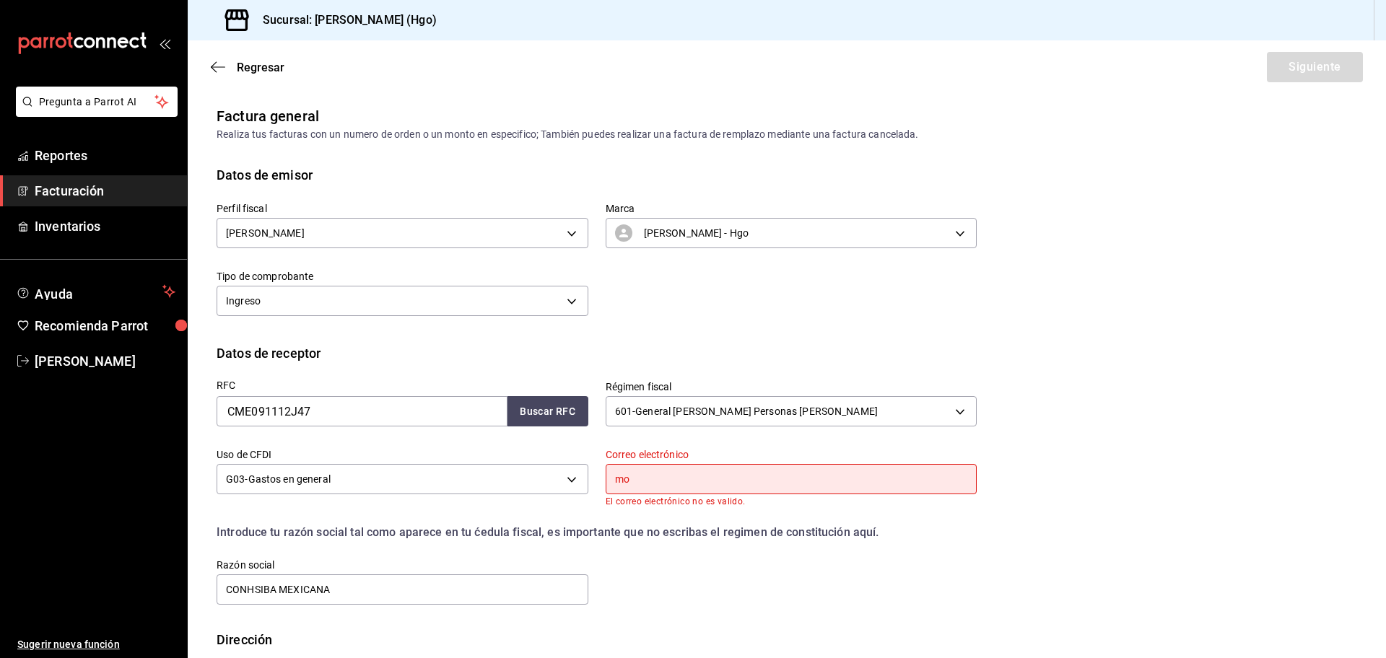
type input "m"
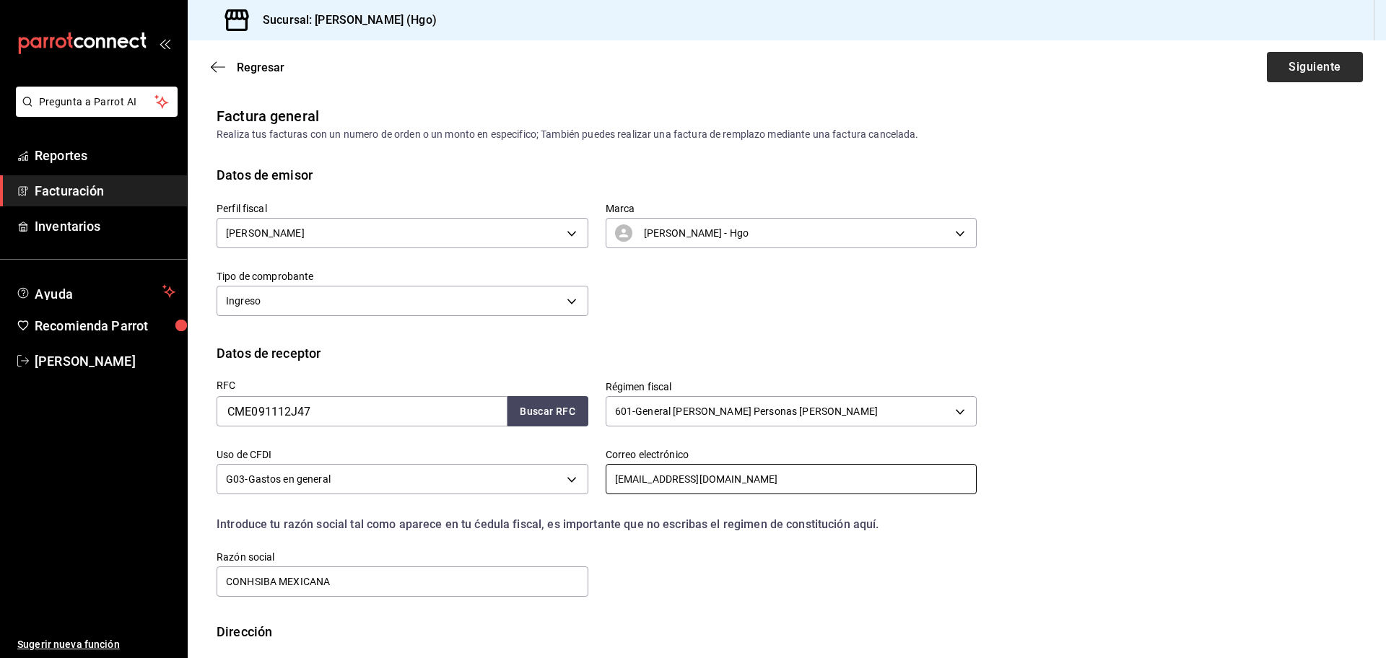
type input "[EMAIL_ADDRESS][DOMAIN_NAME]"
click at [1314, 71] on button "Siguiente" at bounding box center [1315, 67] width 96 height 30
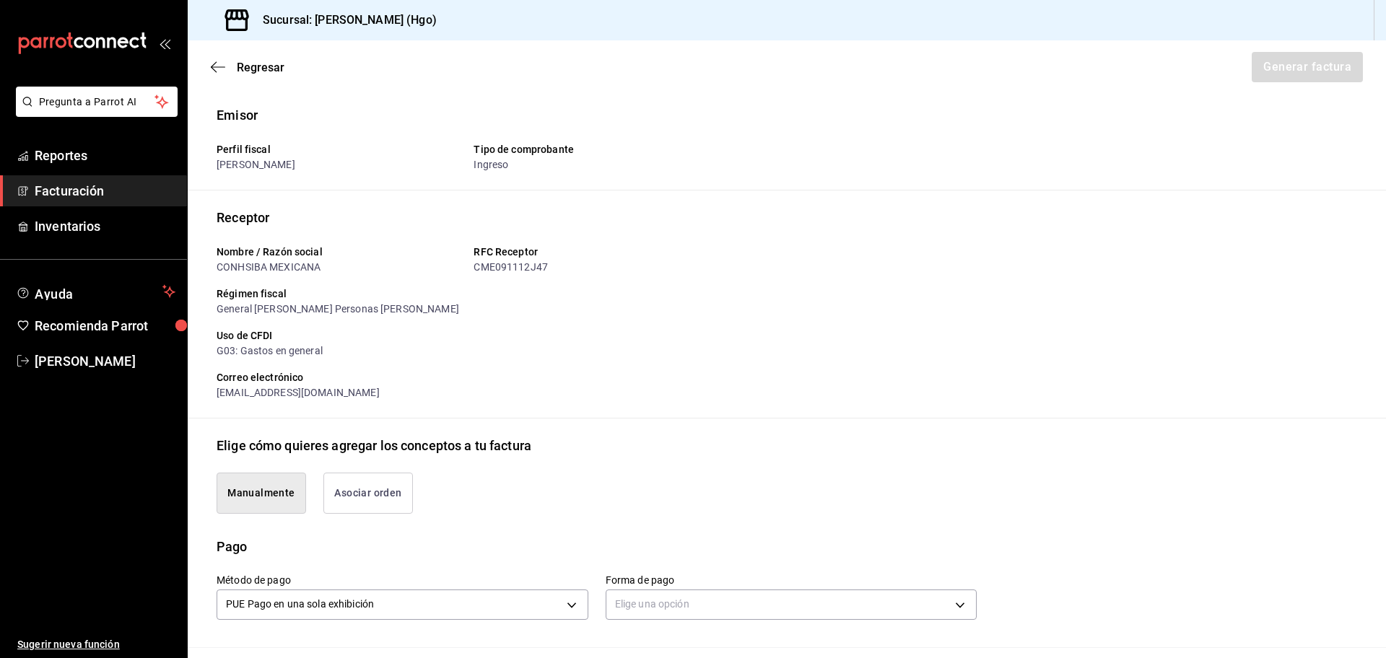
click at [339, 502] on button "Asociar orden" at bounding box center [368, 493] width 90 height 41
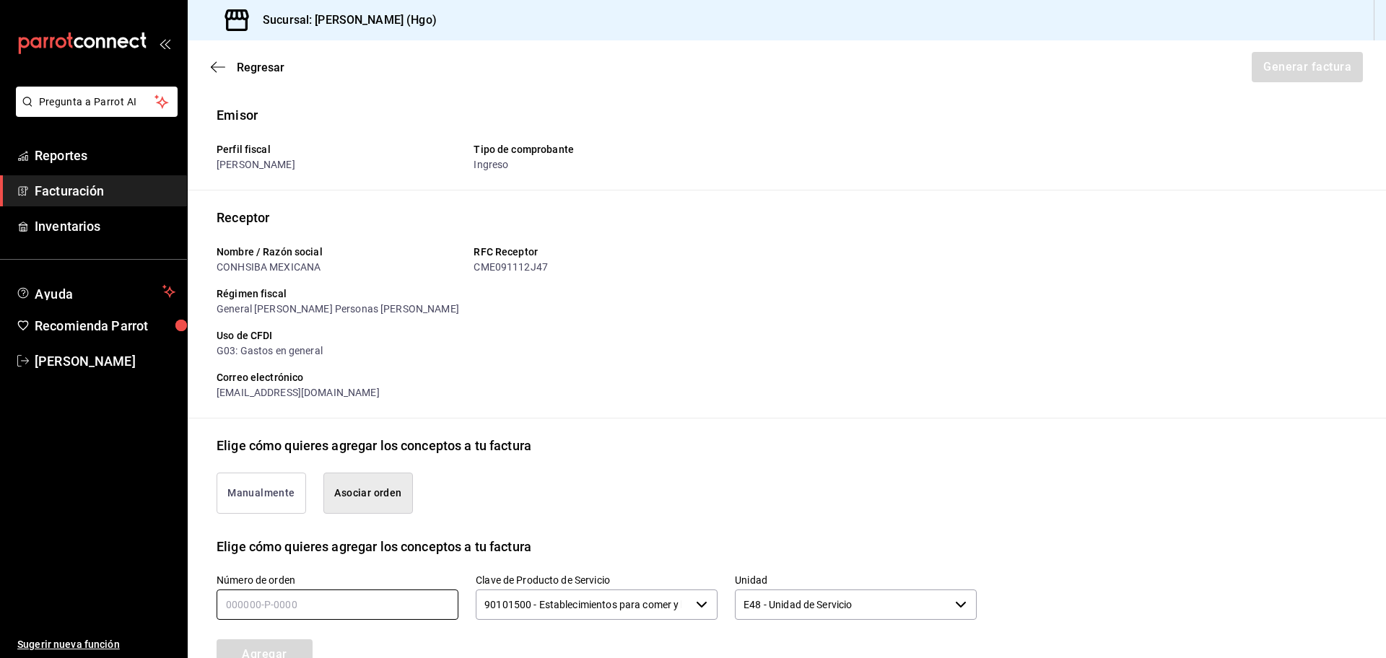
click at [364, 591] on input "text" at bounding box center [338, 605] width 242 height 30
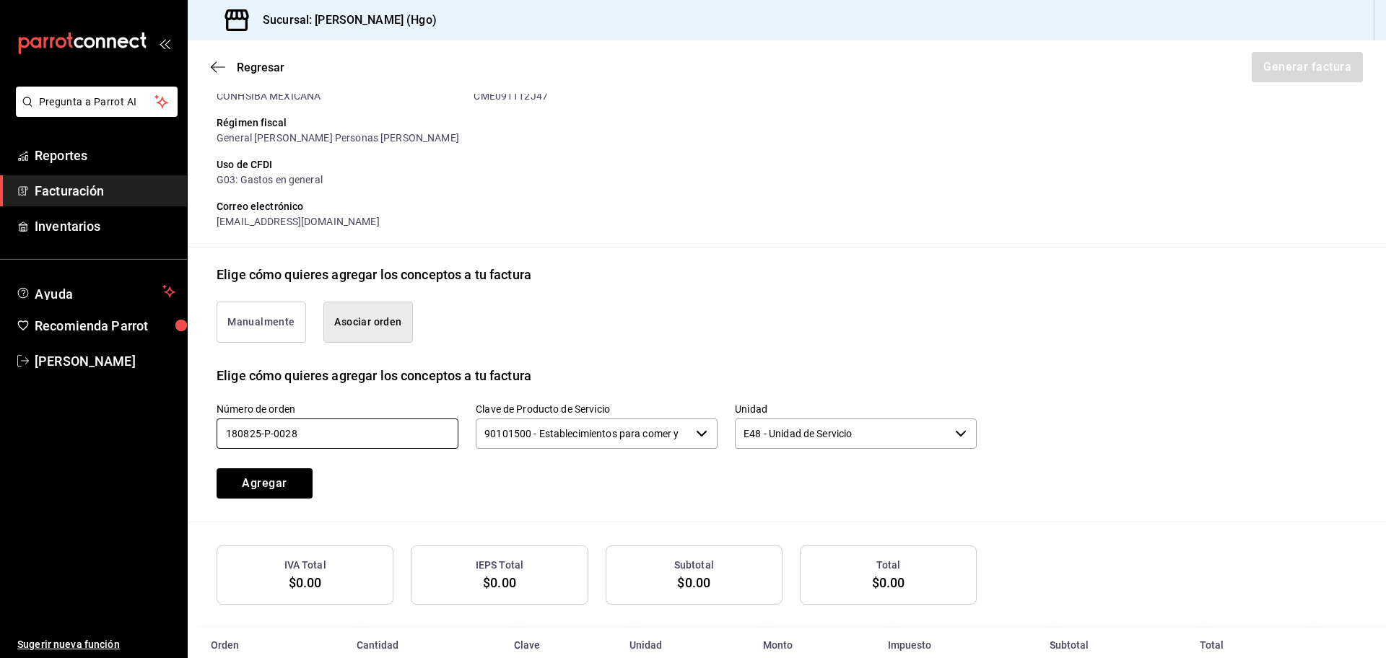
scroll to position [205, 0]
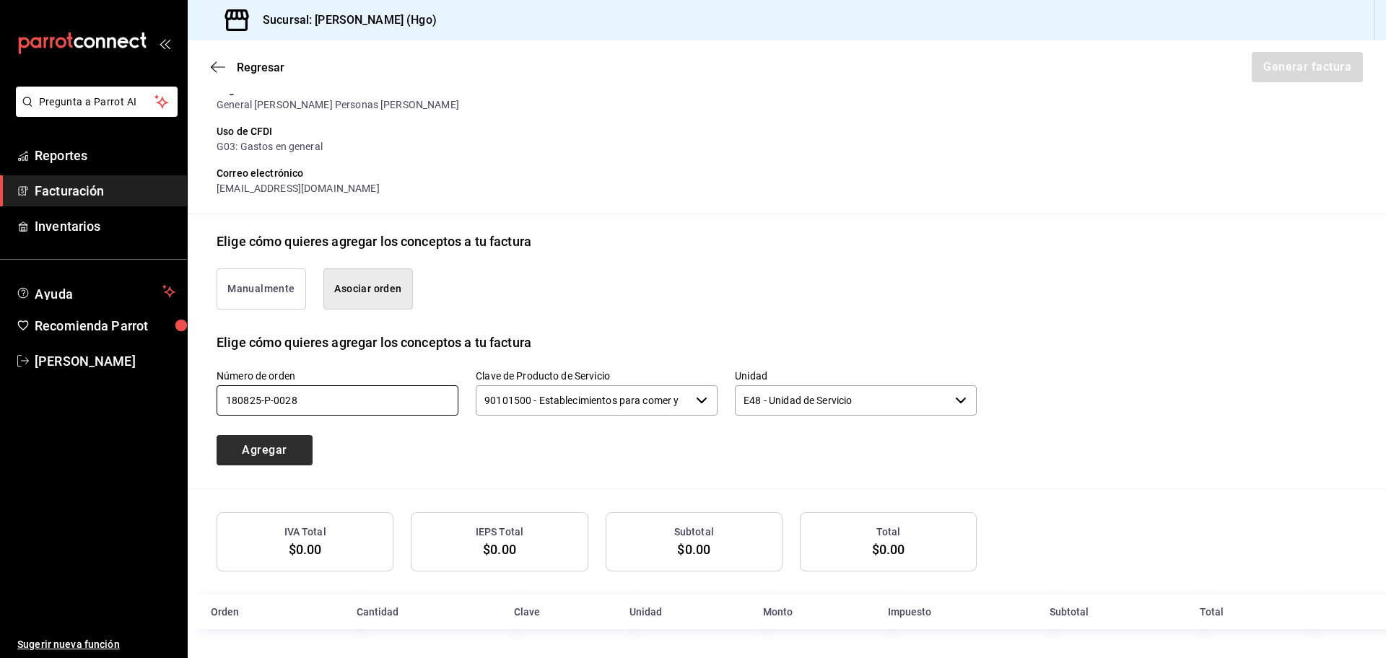
type input "180825-p-0028"
click at [301, 443] on button "Agregar" at bounding box center [265, 450] width 96 height 30
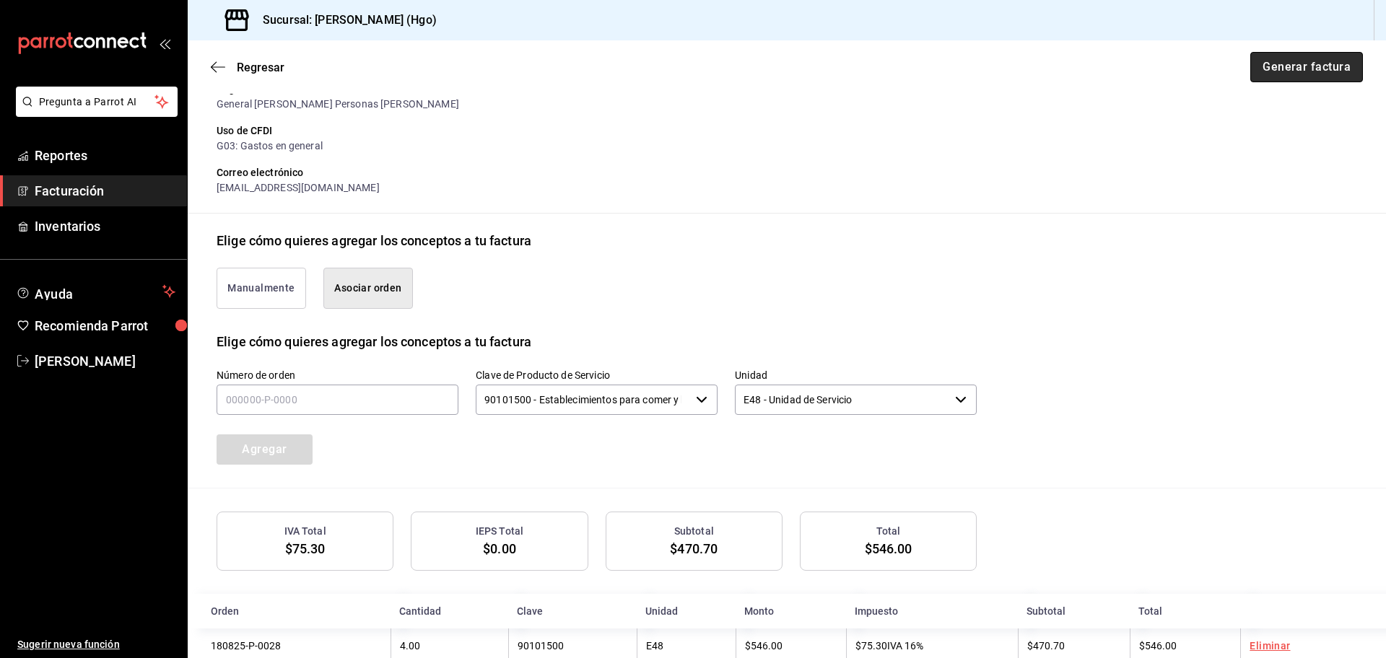
click at [1261, 74] on button "Generar factura" at bounding box center [1306, 67] width 113 height 30
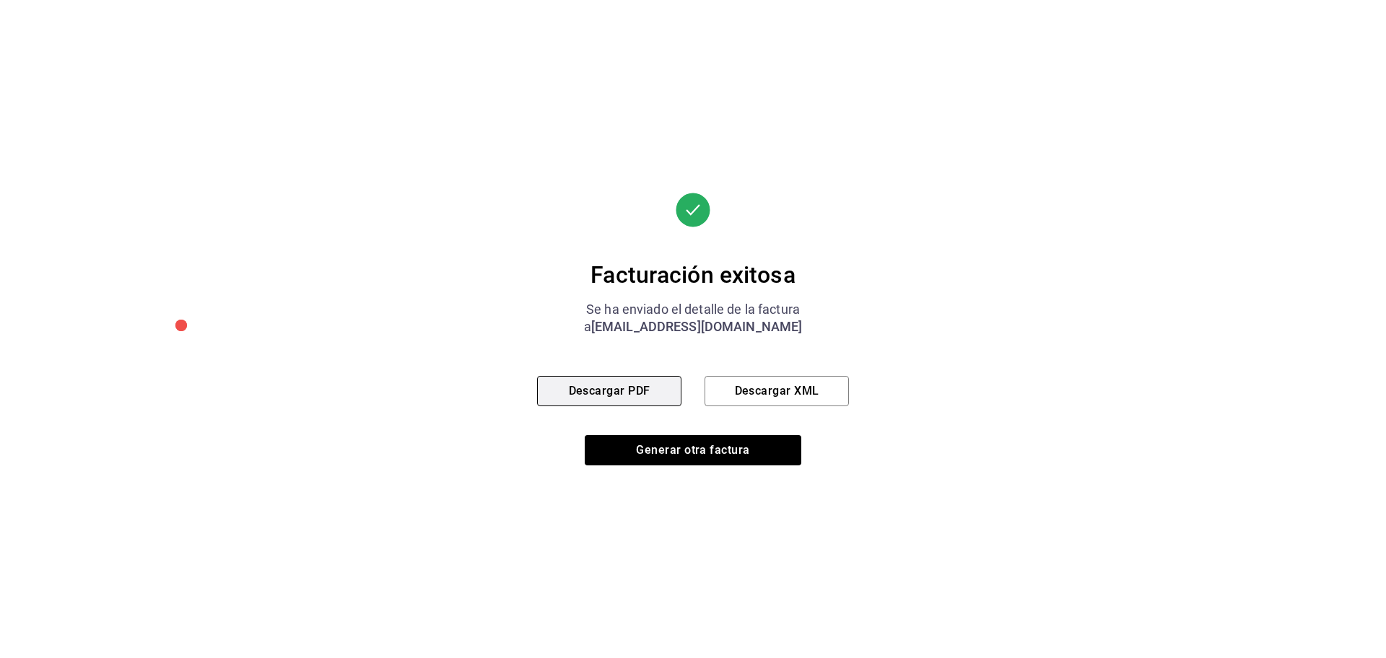
click at [608, 386] on button "Descargar PDF" at bounding box center [609, 391] width 144 height 30
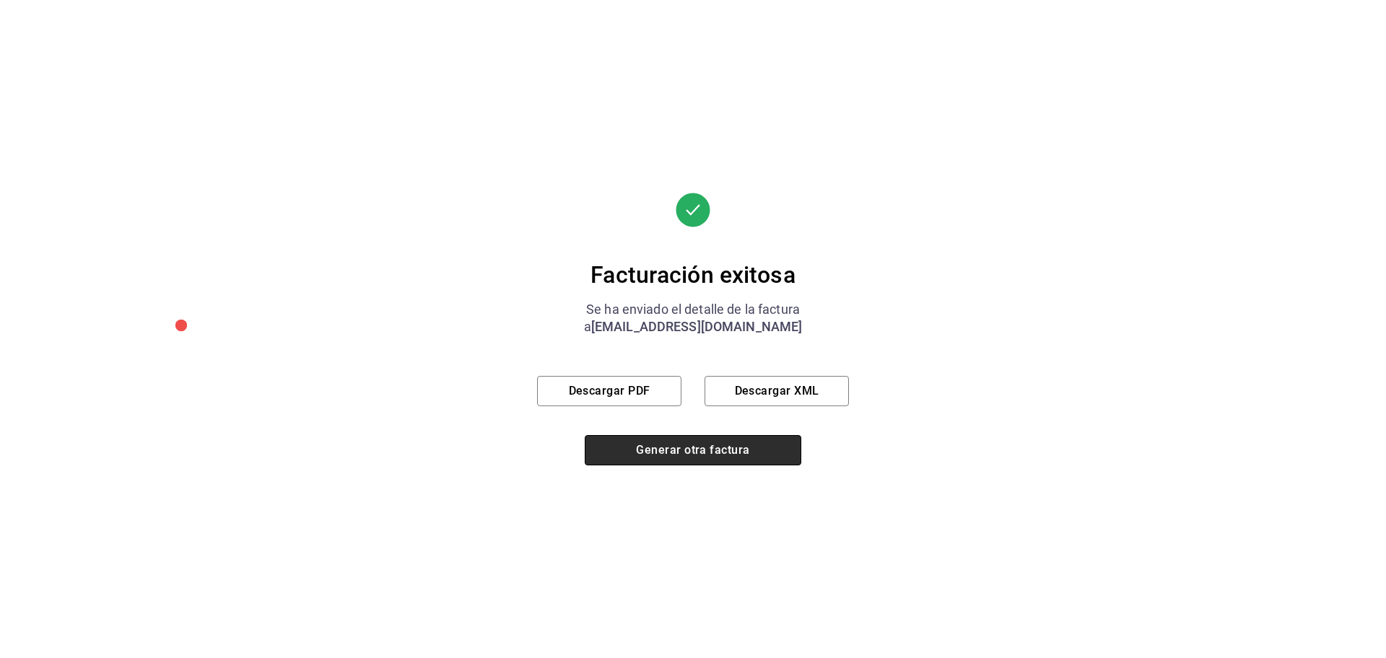
click at [707, 457] on button "Generar otra factura" at bounding box center [693, 450] width 217 height 30
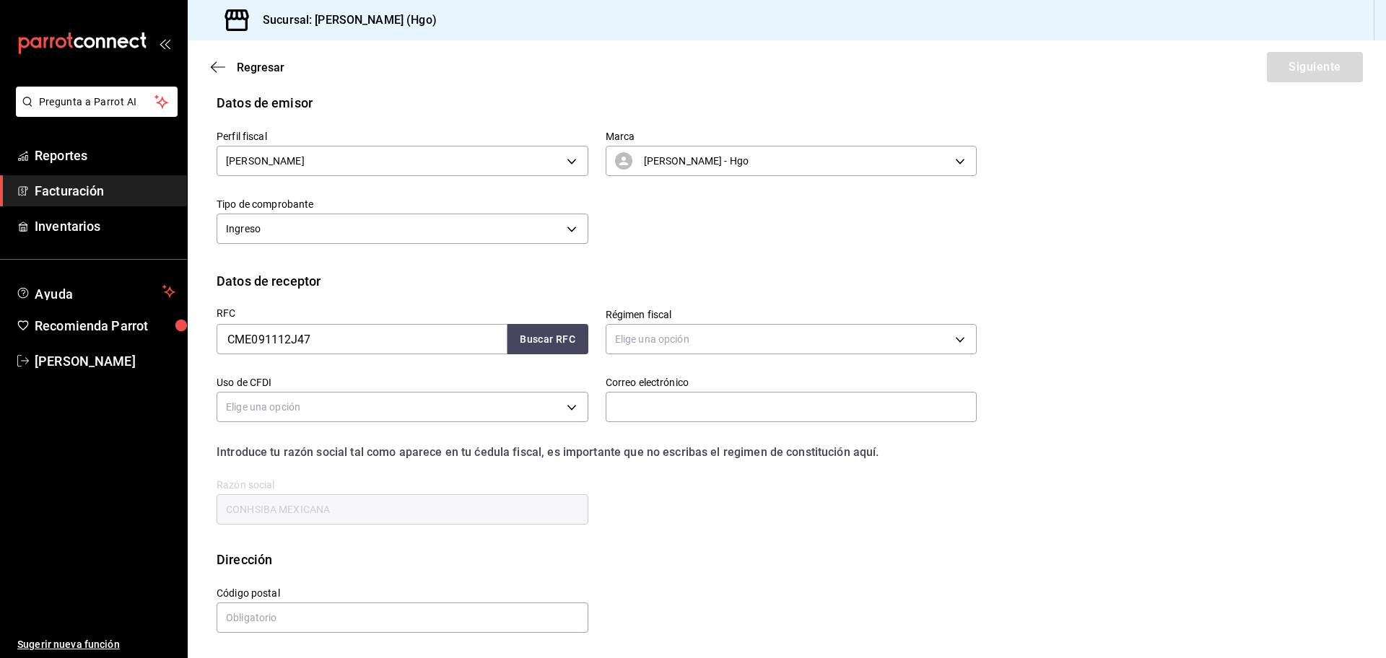
scroll to position [0, 0]
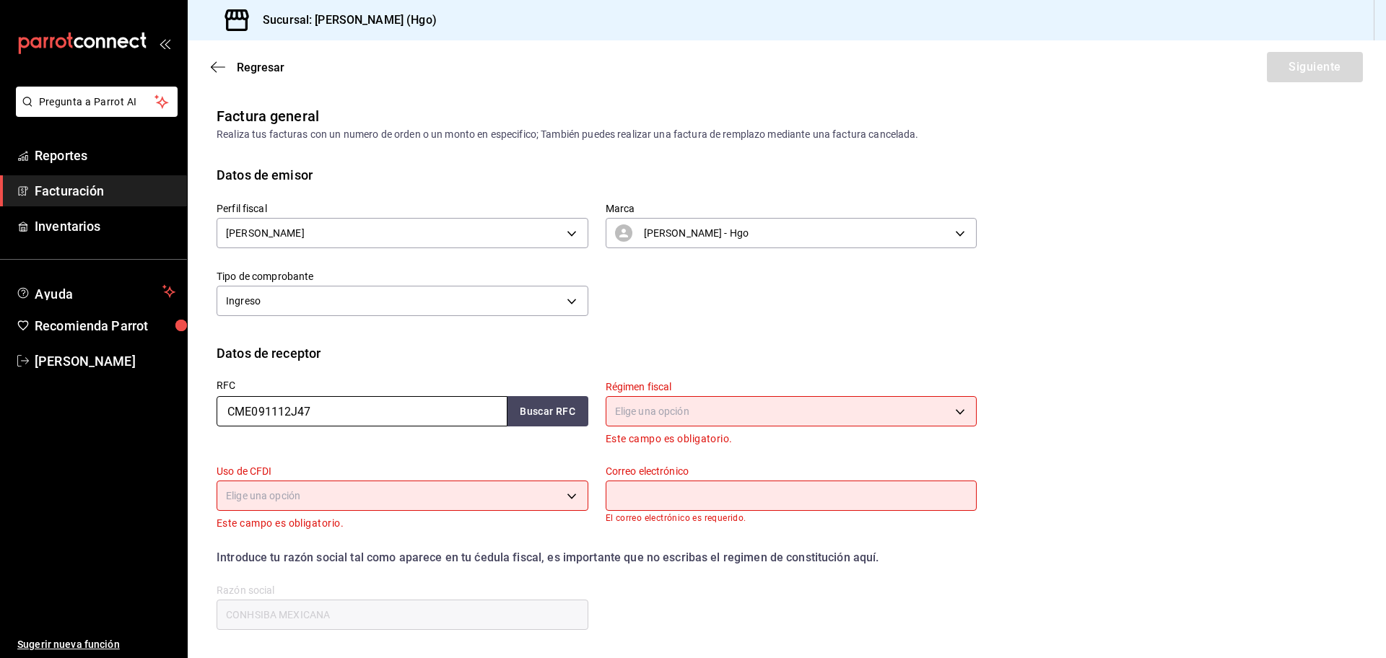
click at [346, 420] on input "CME091112J47" at bounding box center [362, 411] width 291 height 30
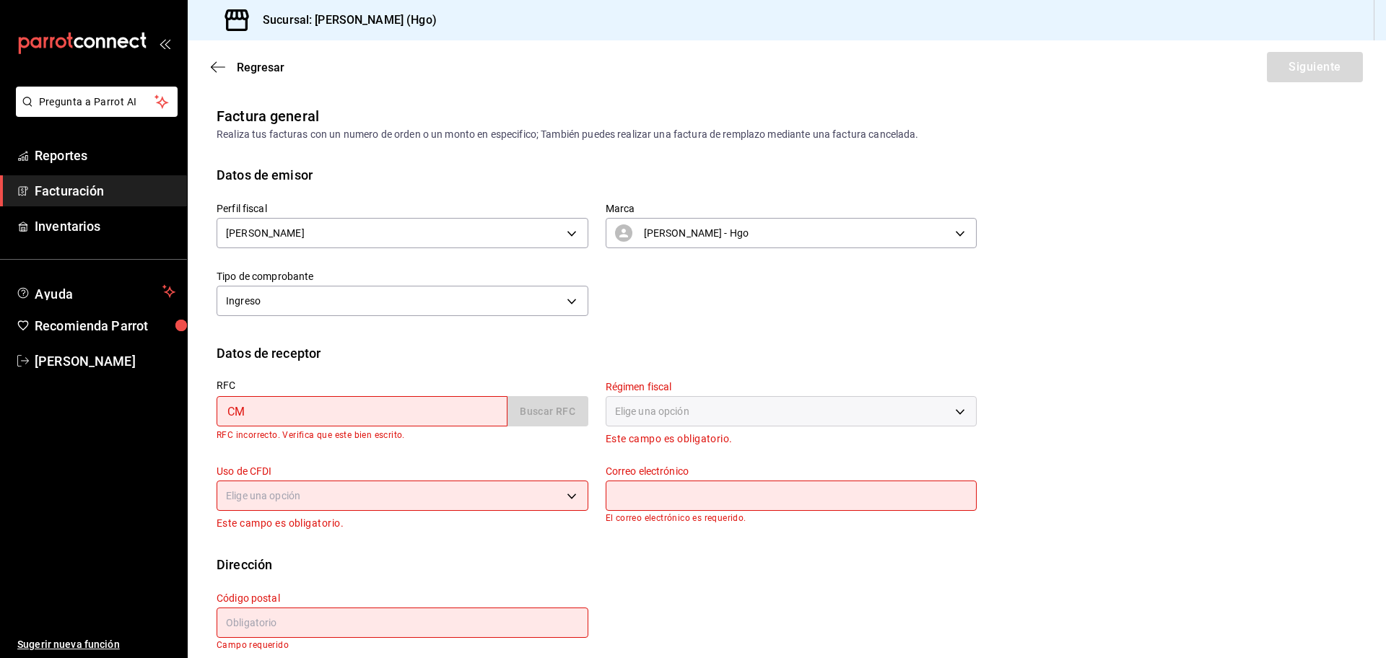
type input "C"
type input "N"
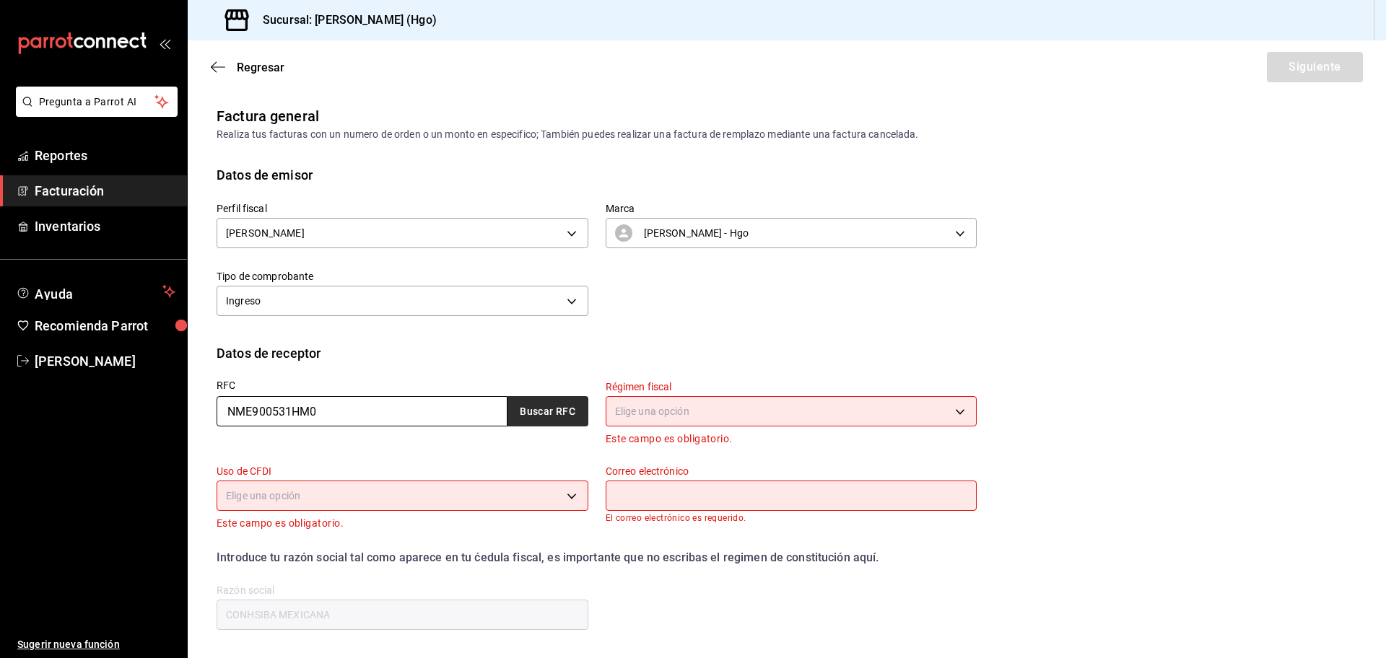
type input "NME900531HM0"
click at [518, 403] on button "Buscar RFC" at bounding box center [547, 411] width 81 height 30
type input "[EMAIL_ADDRESS][DOMAIN_NAME]"
type input "05348"
type input "NALCO DE [GEOGRAPHIC_DATA]"
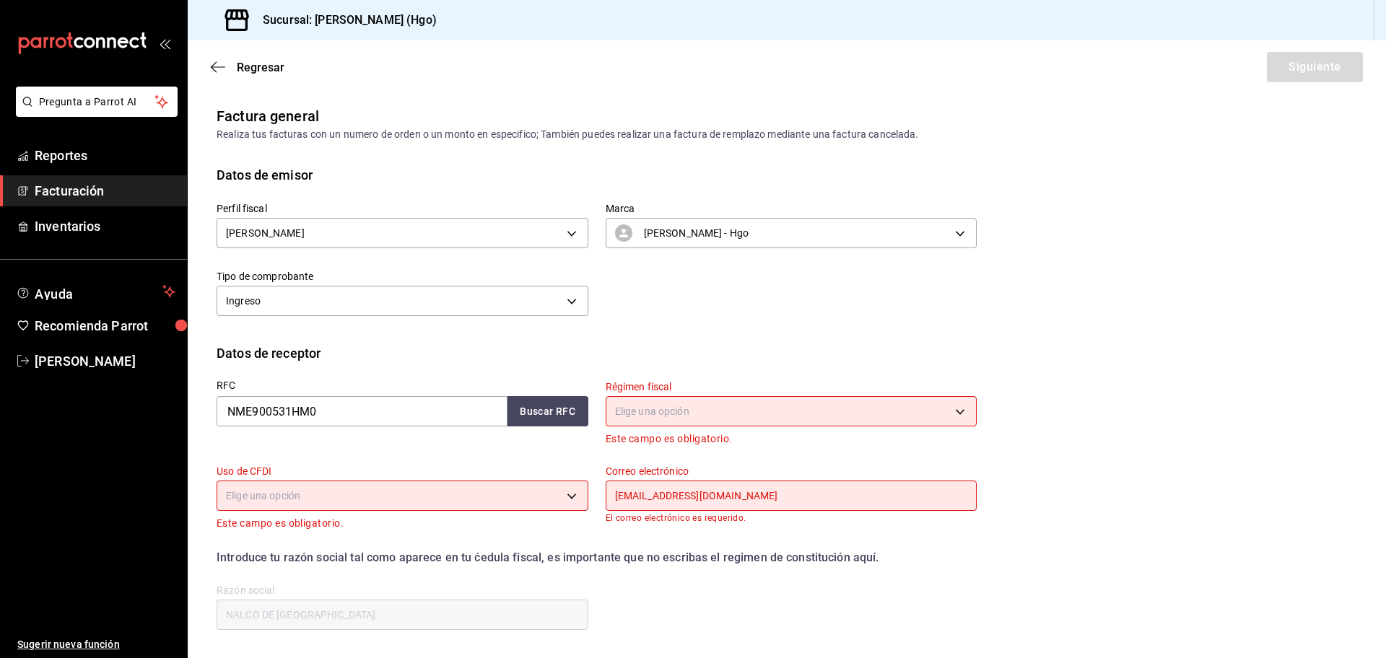
type input "601"
type input "G03"
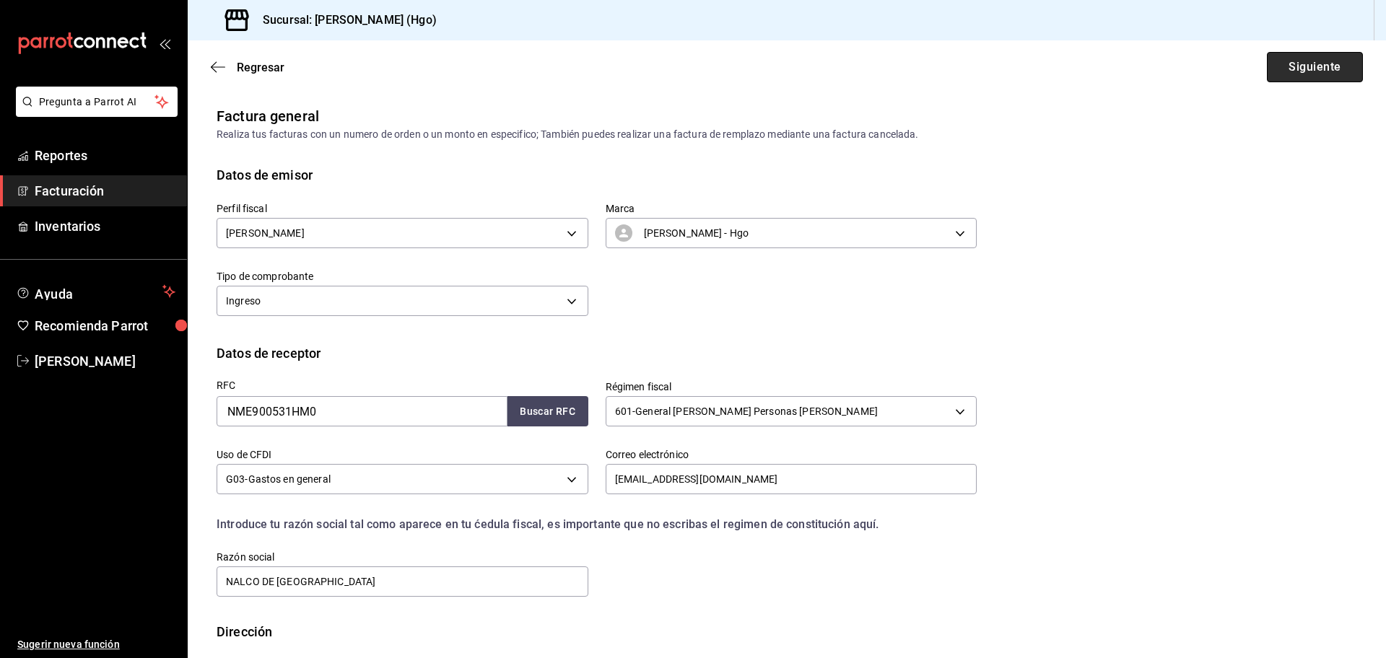
click at [1307, 68] on button "Siguiente" at bounding box center [1315, 67] width 96 height 30
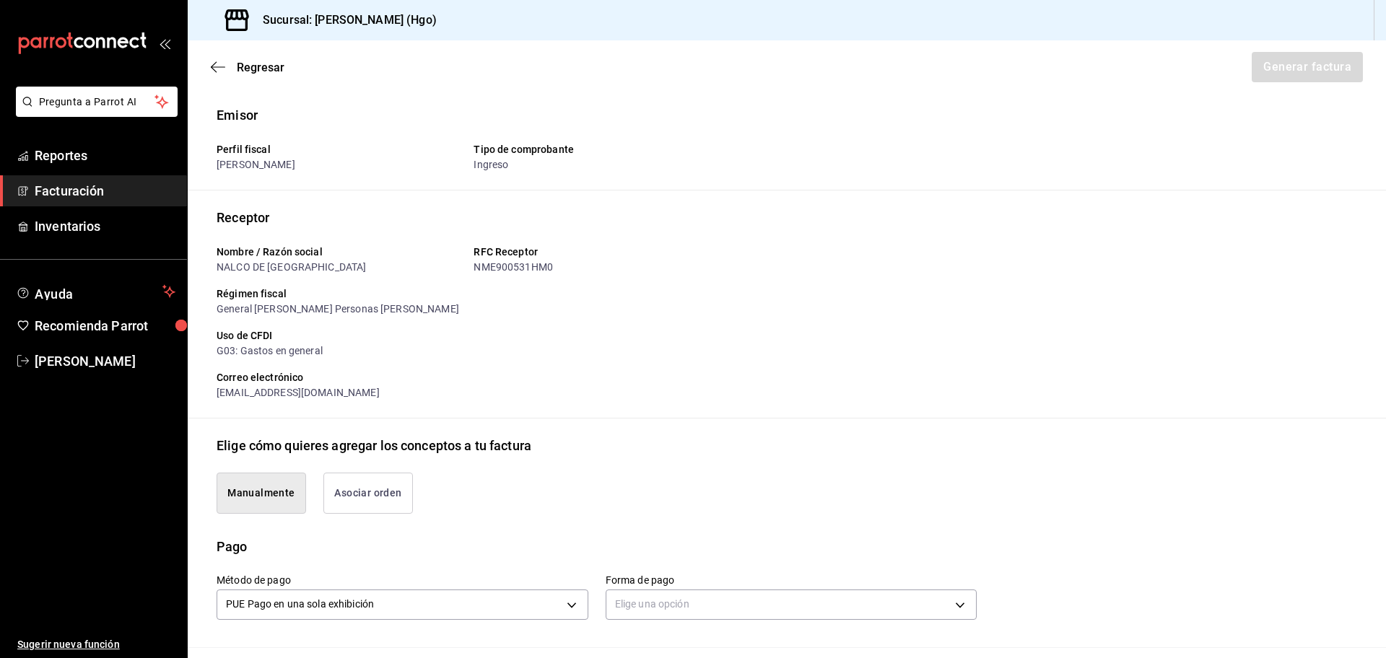
click at [406, 489] on button "Asociar orden" at bounding box center [368, 493] width 90 height 41
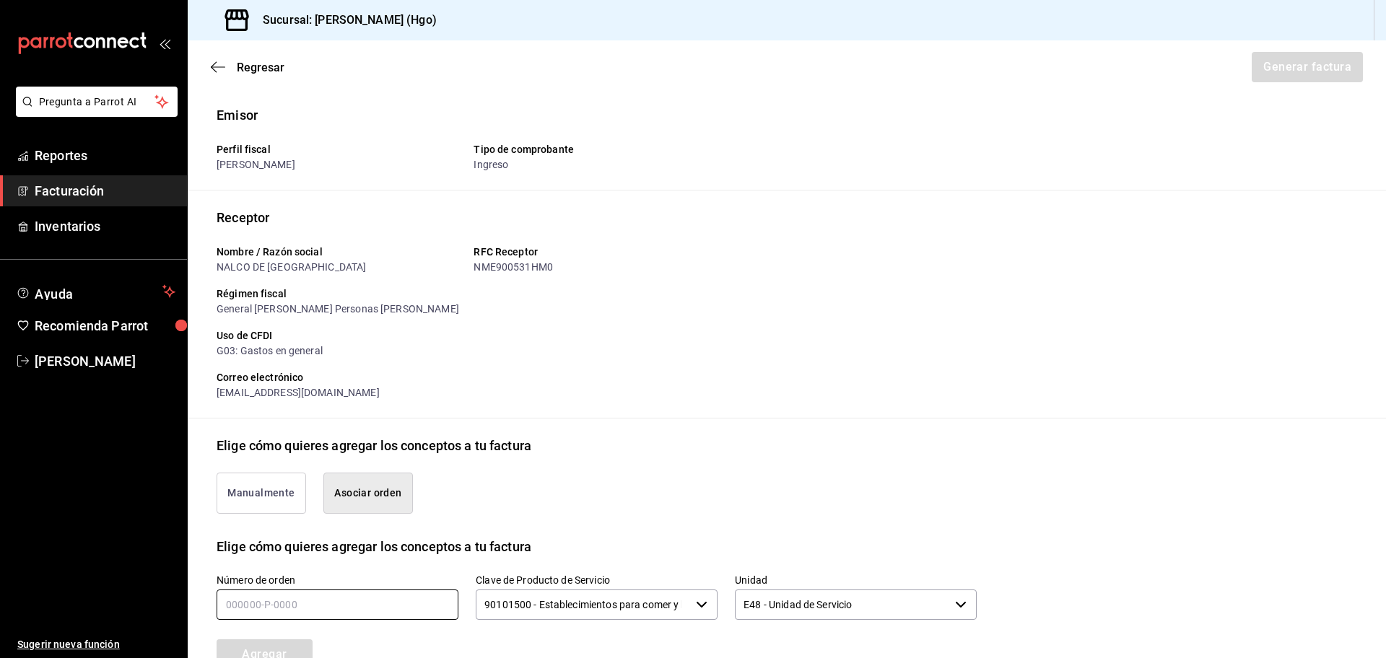
click at [413, 601] on input "text" at bounding box center [338, 605] width 242 height 30
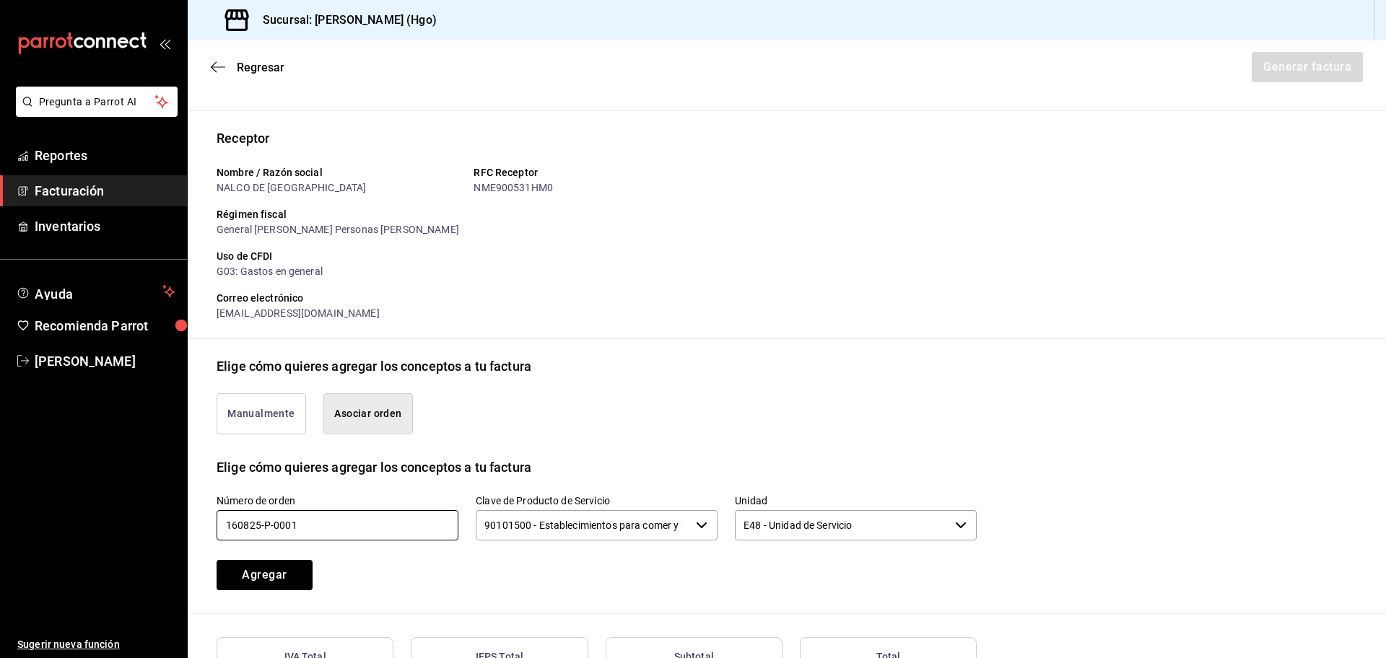
scroll to position [146, 0]
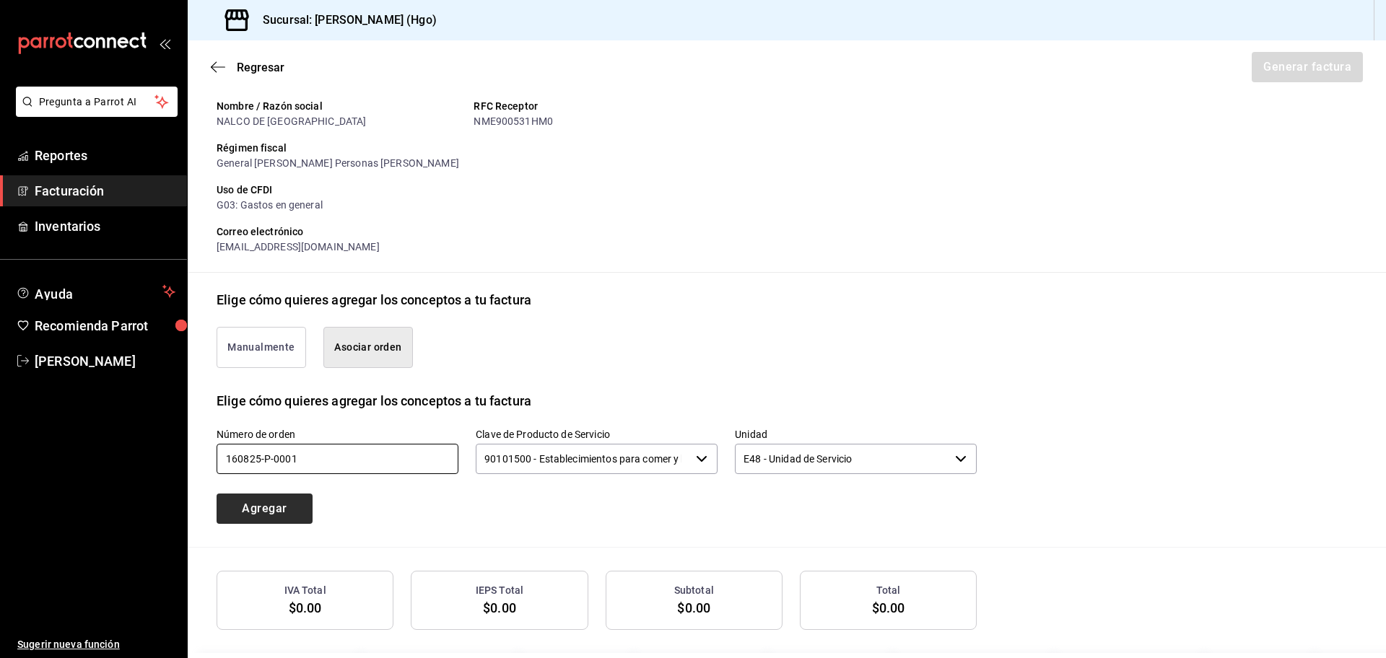
type input "160825-p-0001"
click at [294, 512] on button "Agregar" at bounding box center [265, 509] width 96 height 30
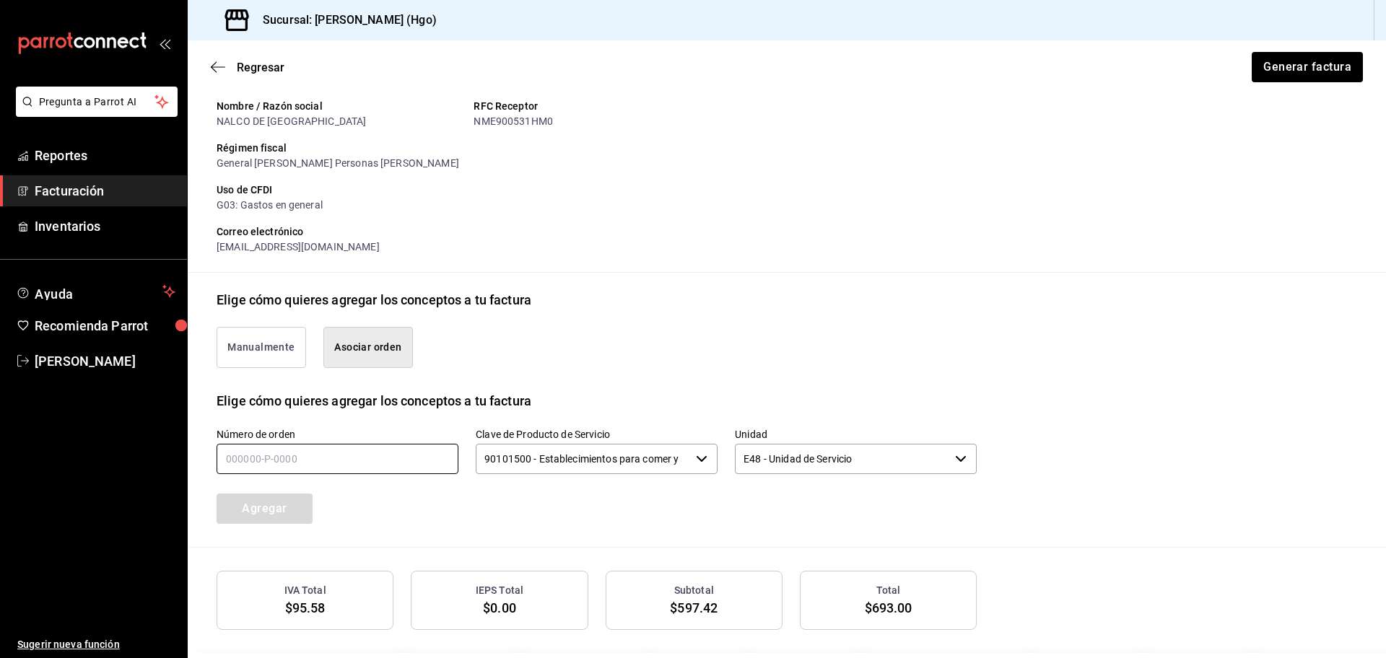
click at [346, 469] on input "text" at bounding box center [338, 459] width 242 height 30
type input "160825-p-0001"
click at [244, 519] on button "Agregar" at bounding box center [265, 509] width 96 height 30
click at [1294, 65] on button "Generar factura" at bounding box center [1306, 67] width 113 height 30
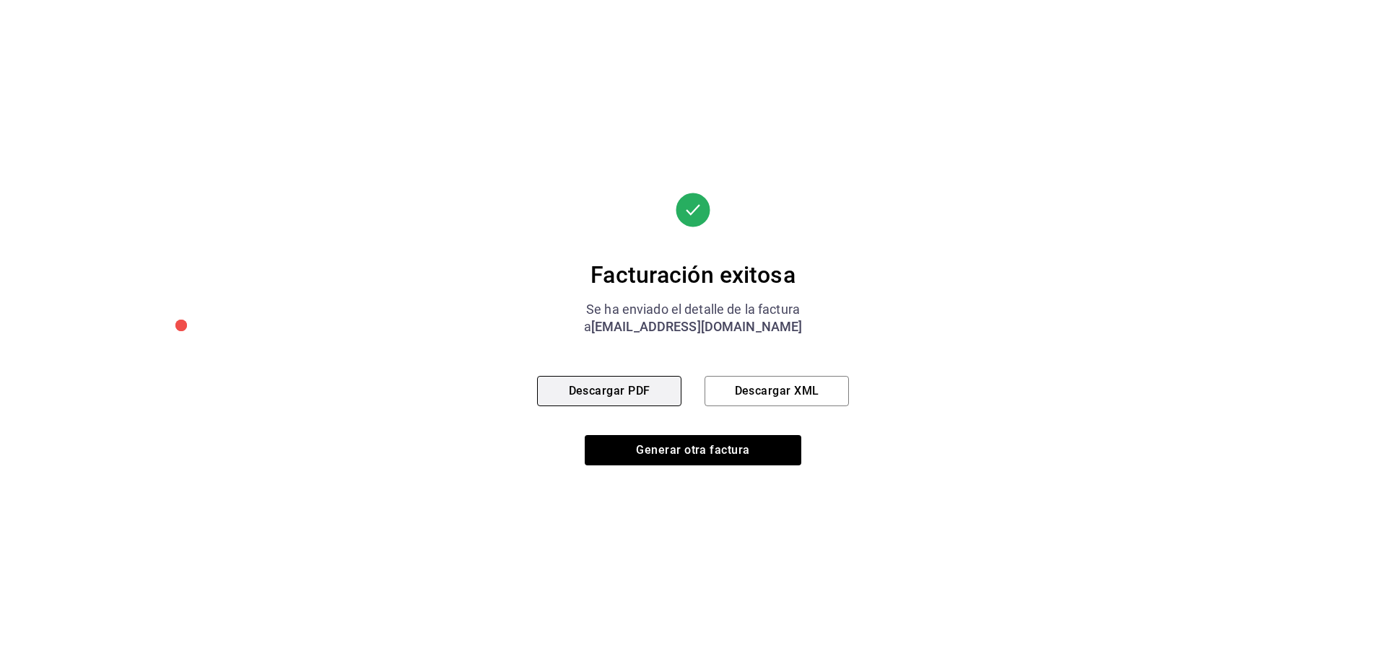
click at [670, 405] on button "Descargar PDF" at bounding box center [609, 391] width 144 height 30
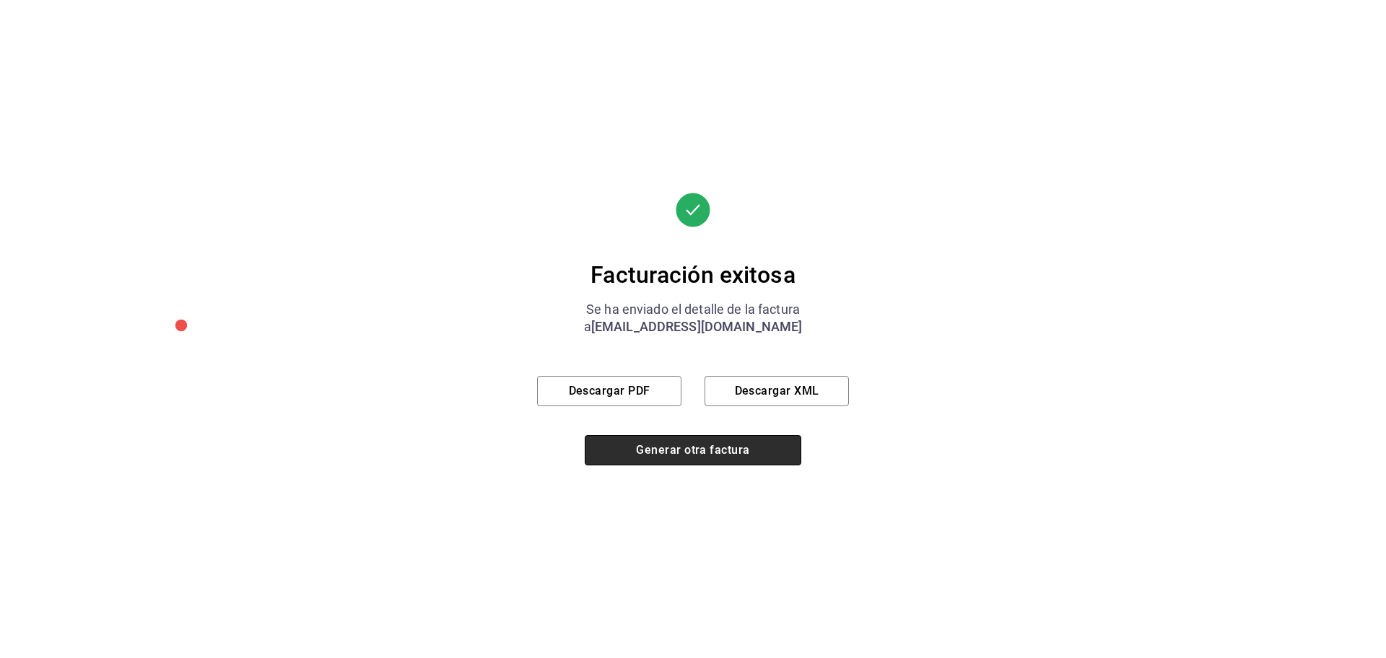
click at [691, 463] on button "Generar otra factura" at bounding box center [693, 450] width 217 height 30
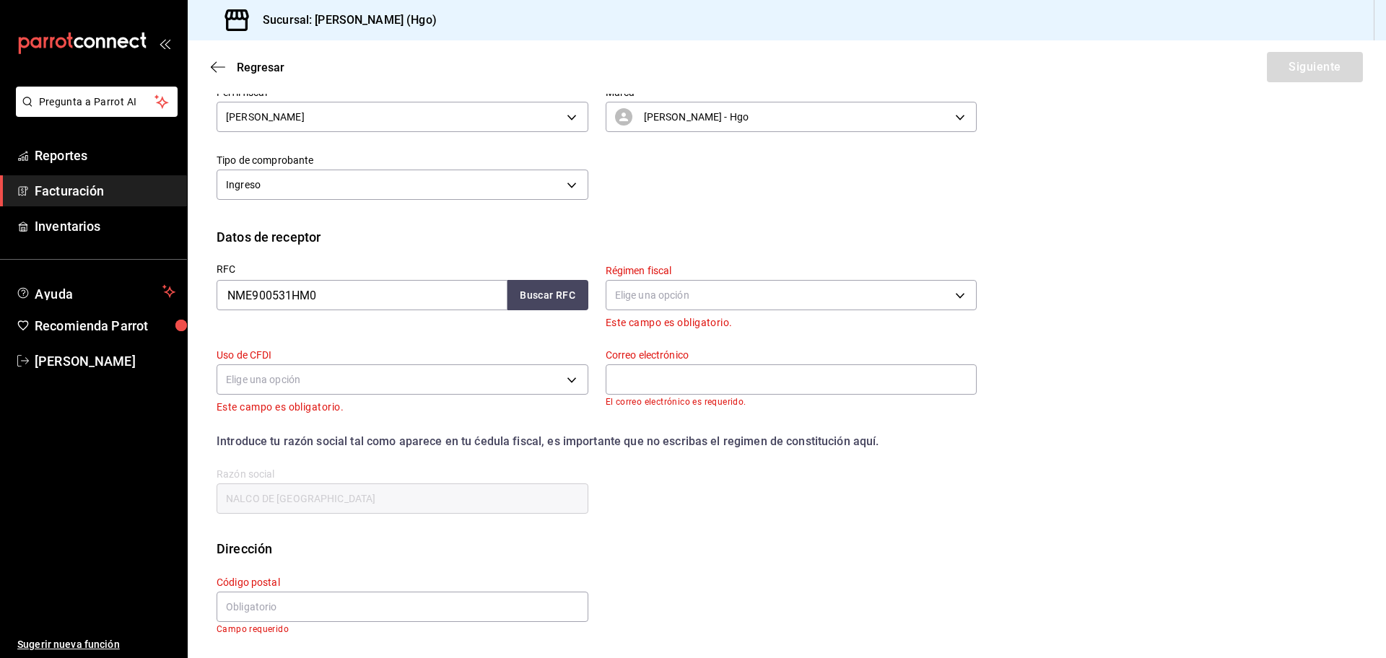
scroll to position [0, 0]
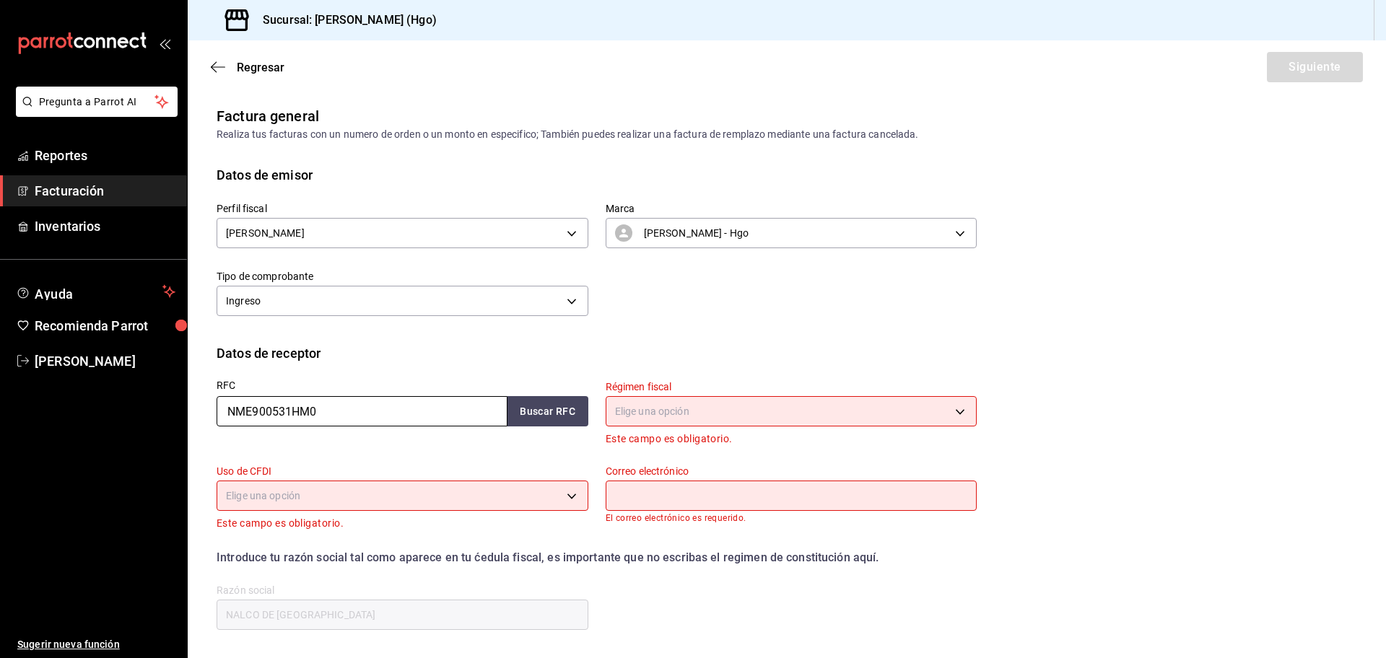
click at [332, 417] on input "NME900531HM0" at bounding box center [362, 411] width 291 height 30
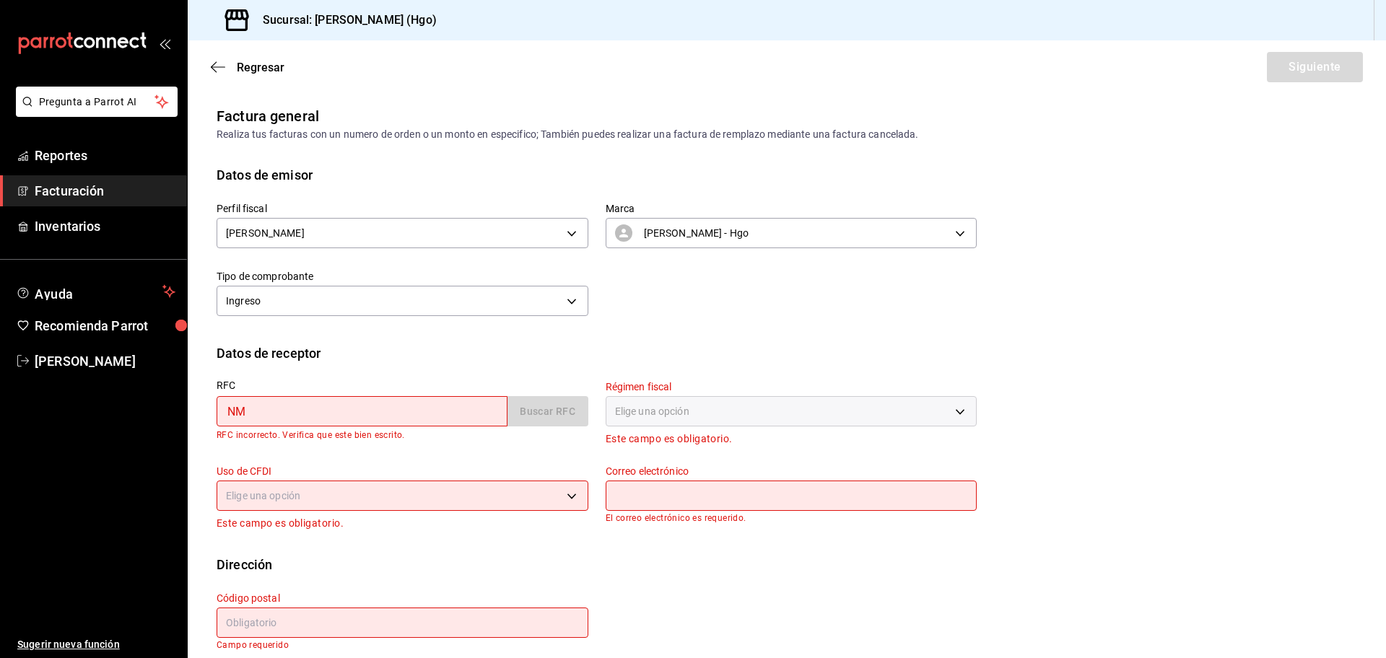
type input "N"
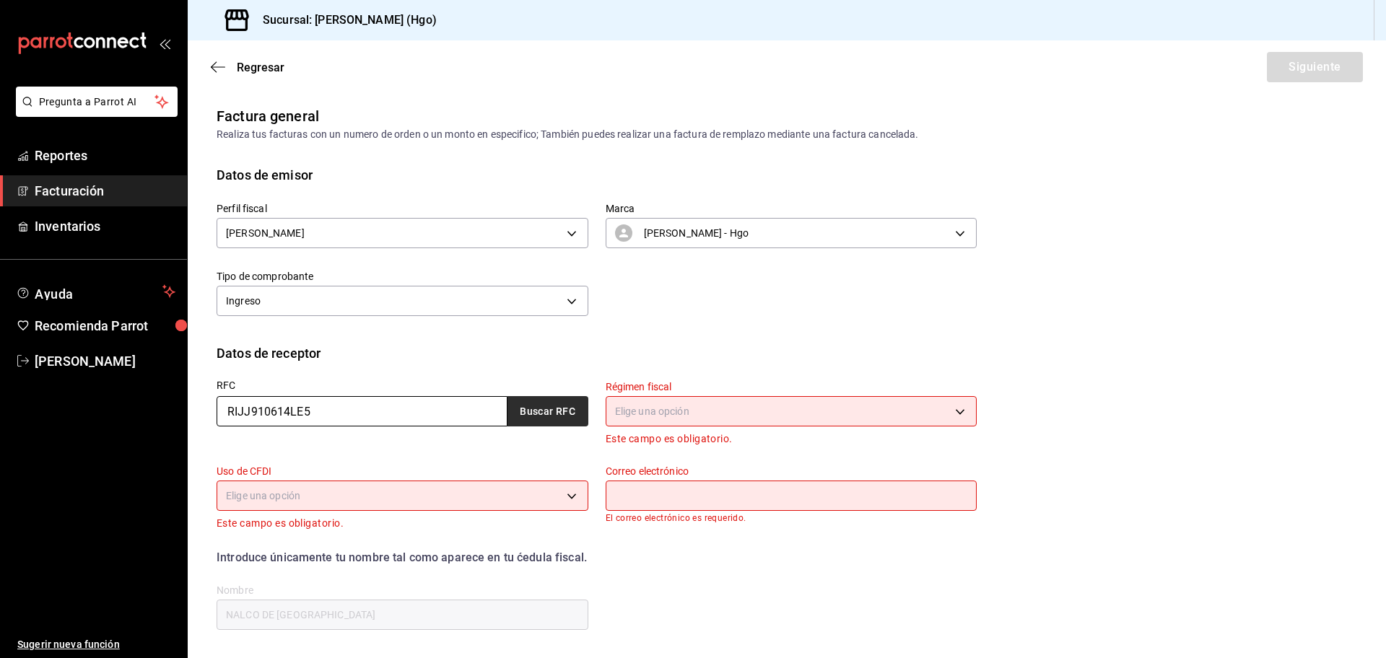
type input "RIJJ910614LE5"
click at [548, 419] on button "Buscar RFC" at bounding box center [547, 411] width 81 height 30
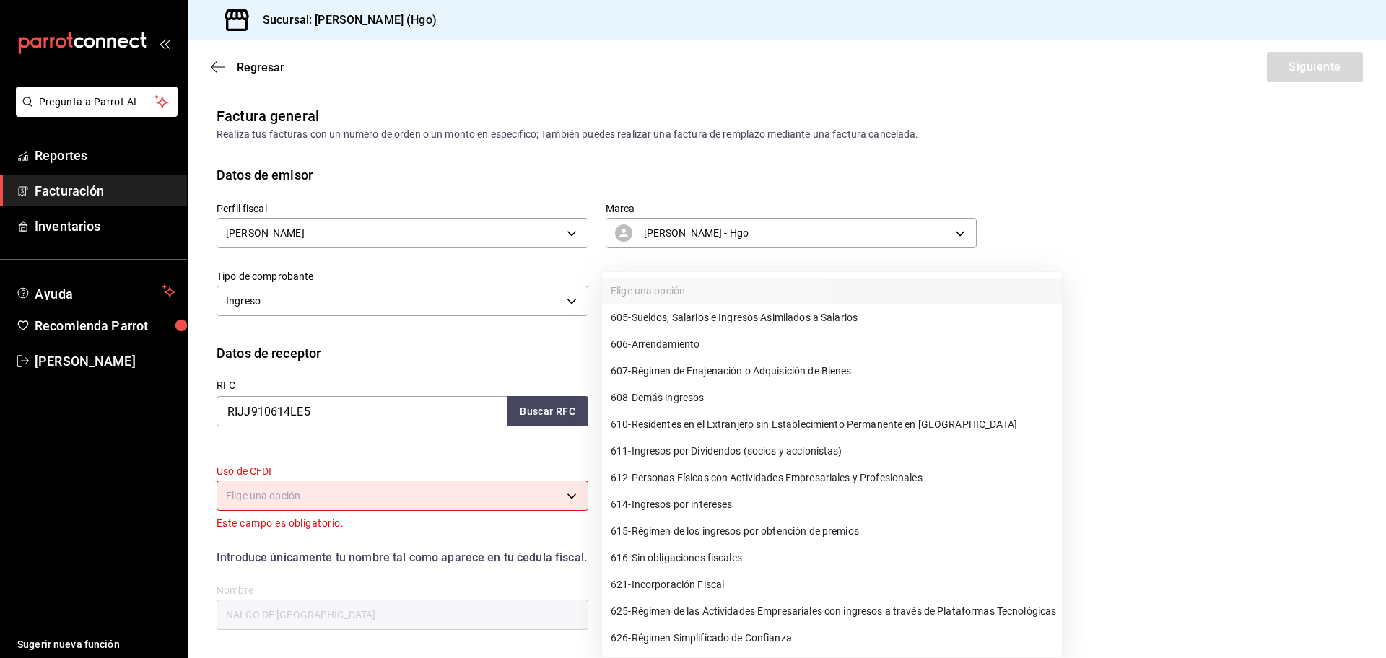
click at [809, 410] on body "Pregunta a Parrot AI Reportes Facturación Inventarios Ayuda Recomienda Parrot […" at bounding box center [693, 329] width 1386 height 658
click at [908, 482] on span "612 - Personas Físicas con Actividades Empresariales y Profesionales" at bounding box center [767, 478] width 312 height 15
type input "612"
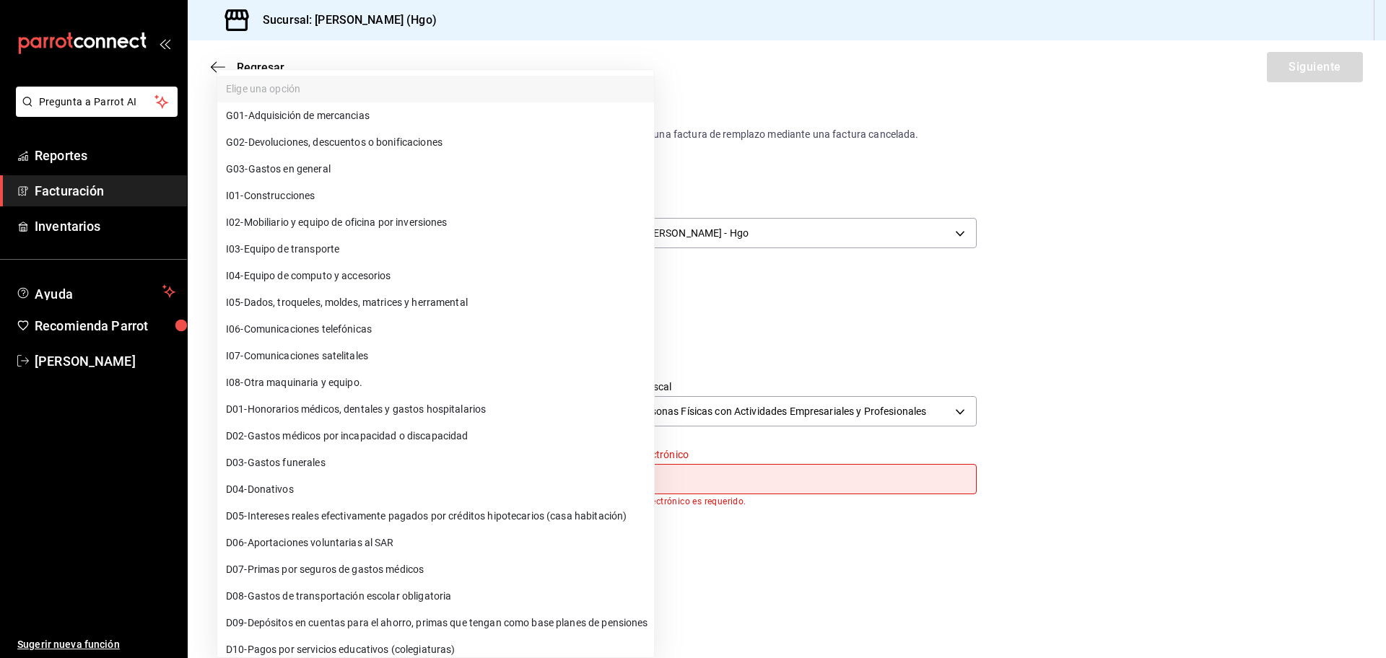
click at [440, 479] on body "Pregunta a Parrot AI Reportes Facturación Inventarios Ayuda Recomienda Parrot […" at bounding box center [693, 329] width 1386 height 658
click at [404, 169] on li "G03 - Gastos en general" at bounding box center [435, 169] width 437 height 27
type input "G03"
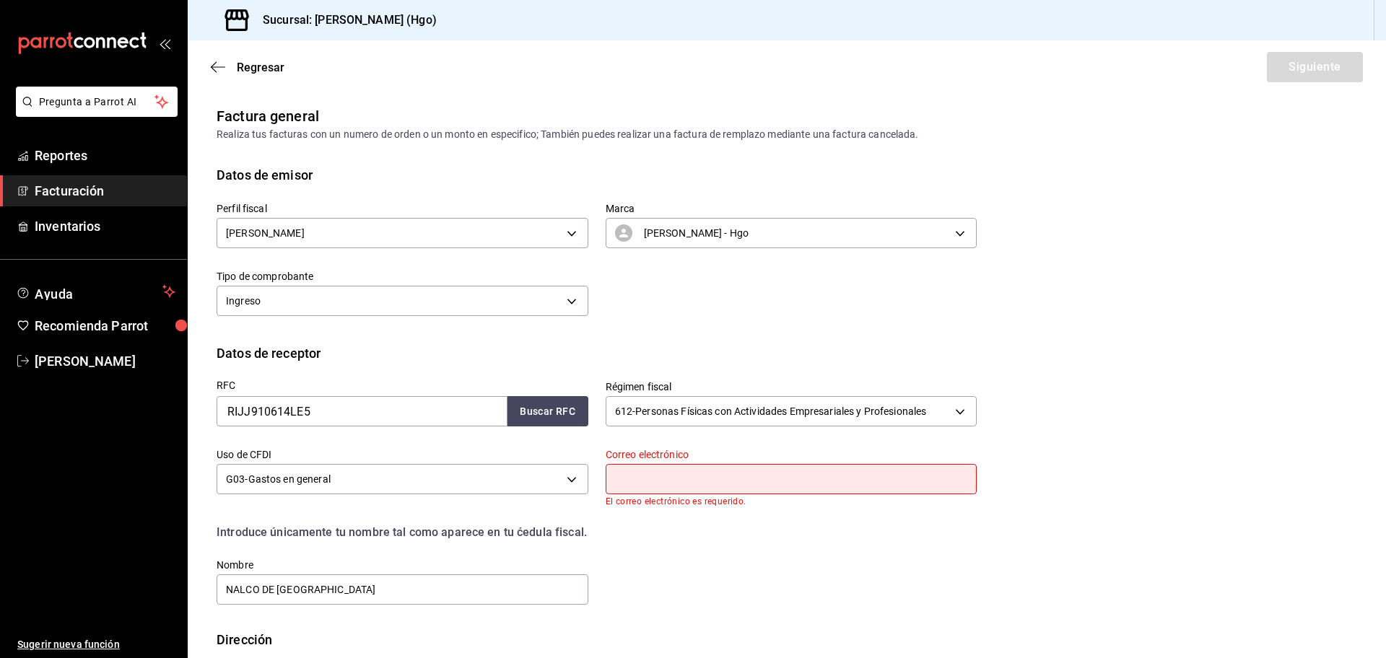
click at [741, 486] on input "text" at bounding box center [792, 479] width 372 height 30
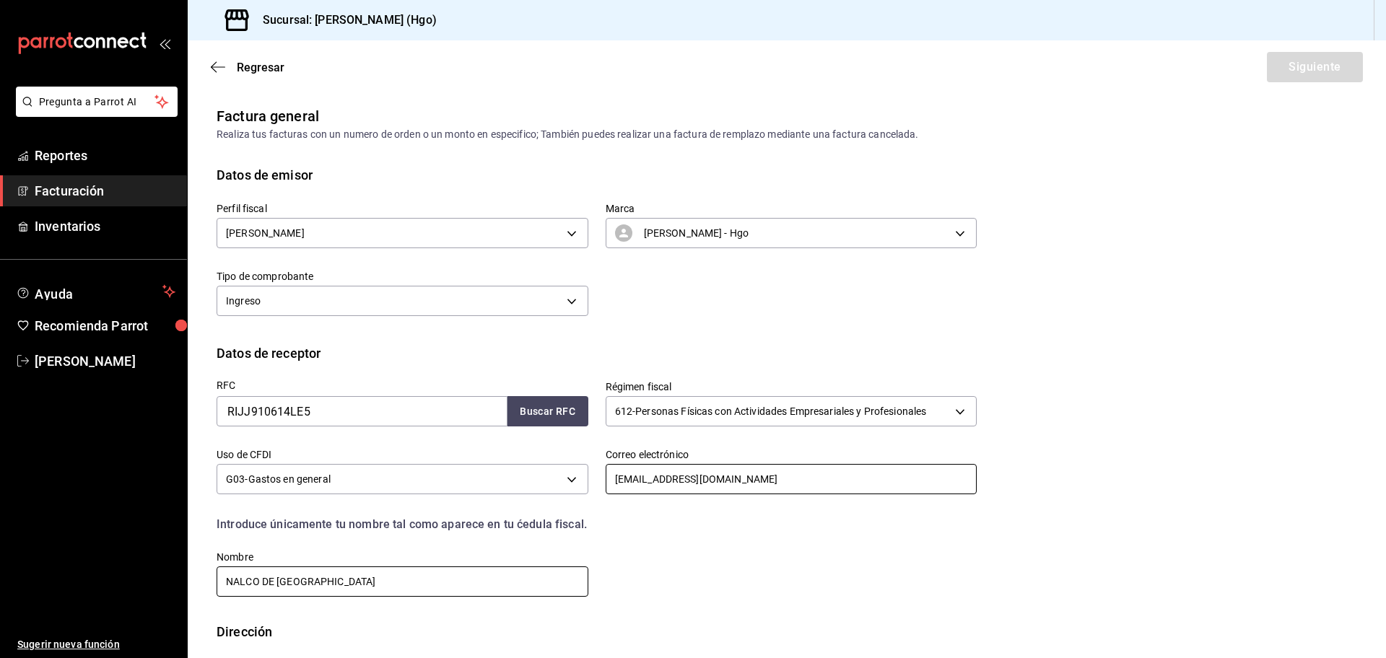
type input "[EMAIL_ADDRESS][DOMAIN_NAME]"
click at [370, 582] on input "NALCO DE [GEOGRAPHIC_DATA]" at bounding box center [403, 582] width 372 height 30
type input "N"
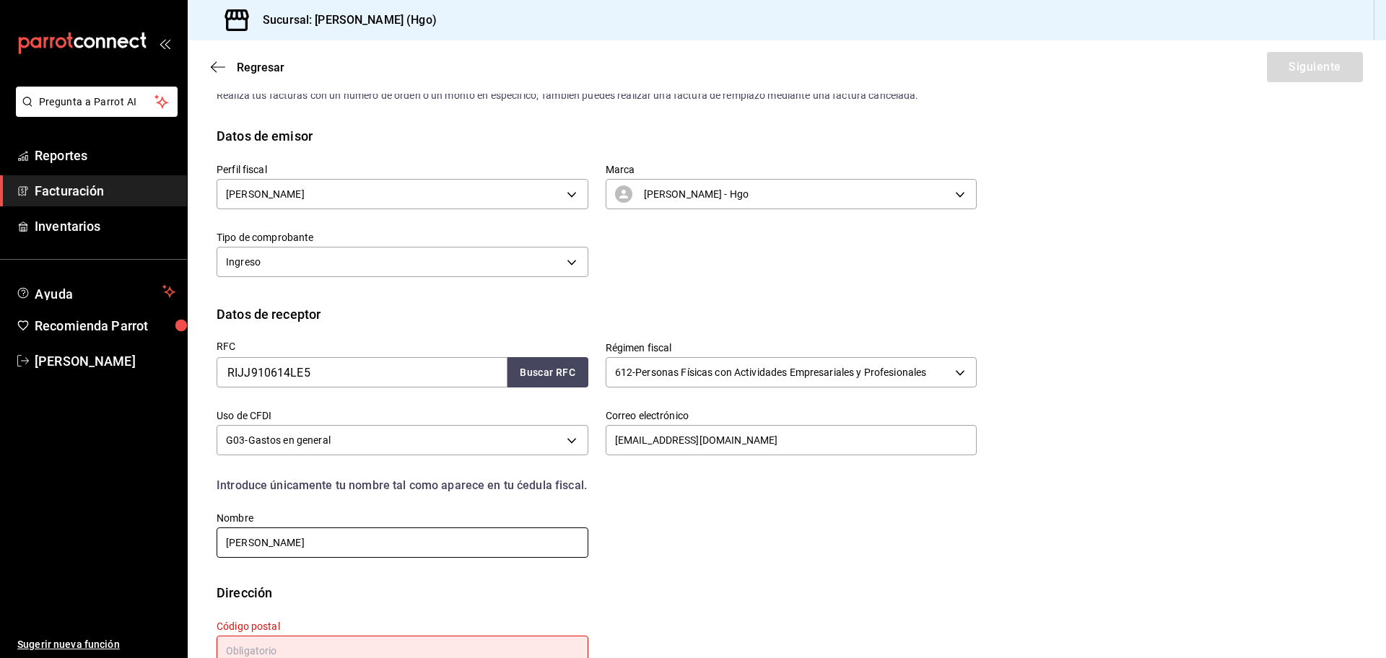
scroll to position [82, 0]
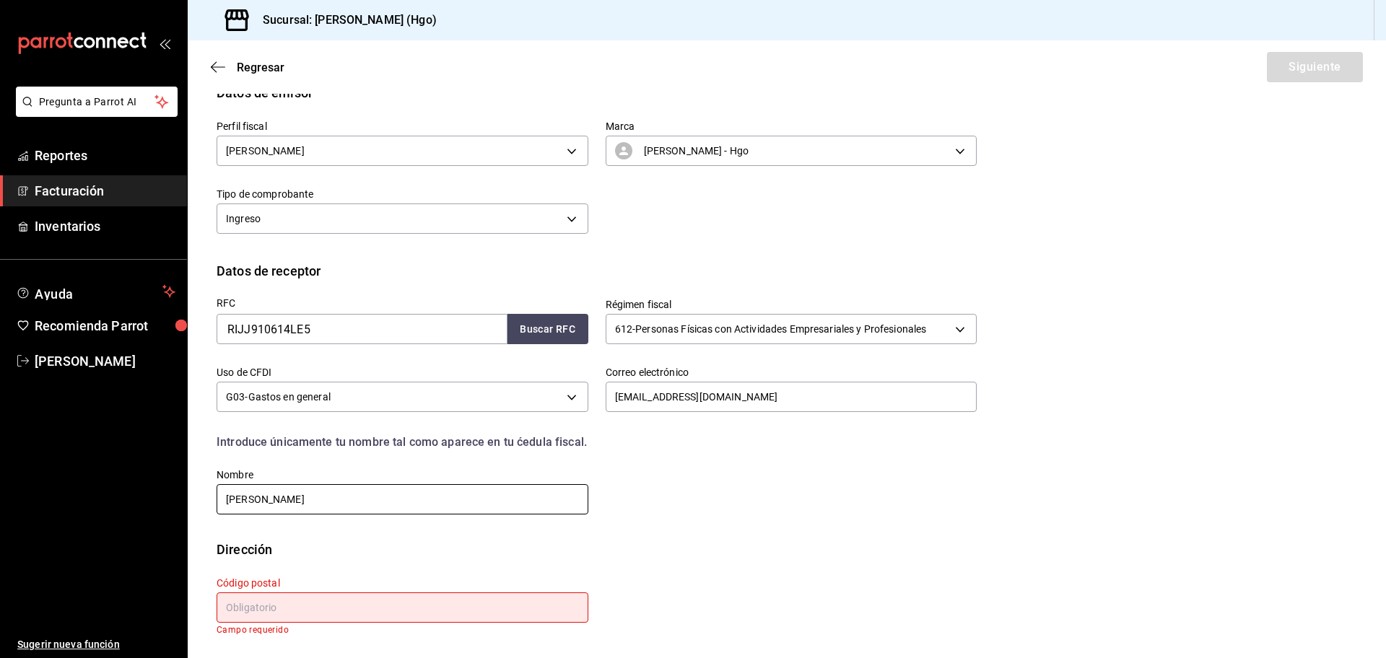
type input "[PERSON_NAME]"
click at [336, 601] on input "text" at bounding box center [403, 608] width 372 height 30
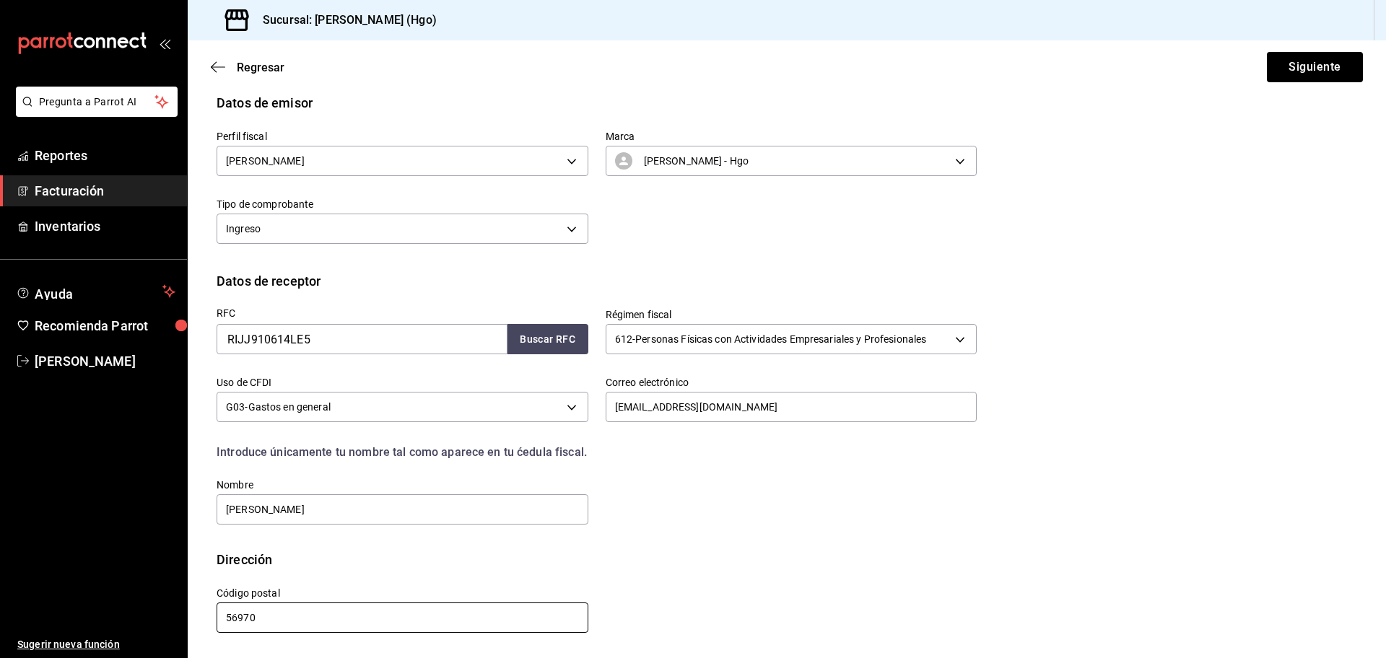
scroll to position [72, 0]
type input "56970"
click at [1314, 69] on button "Siguiente" at bounding box center [1315, 67] width 96 height 30
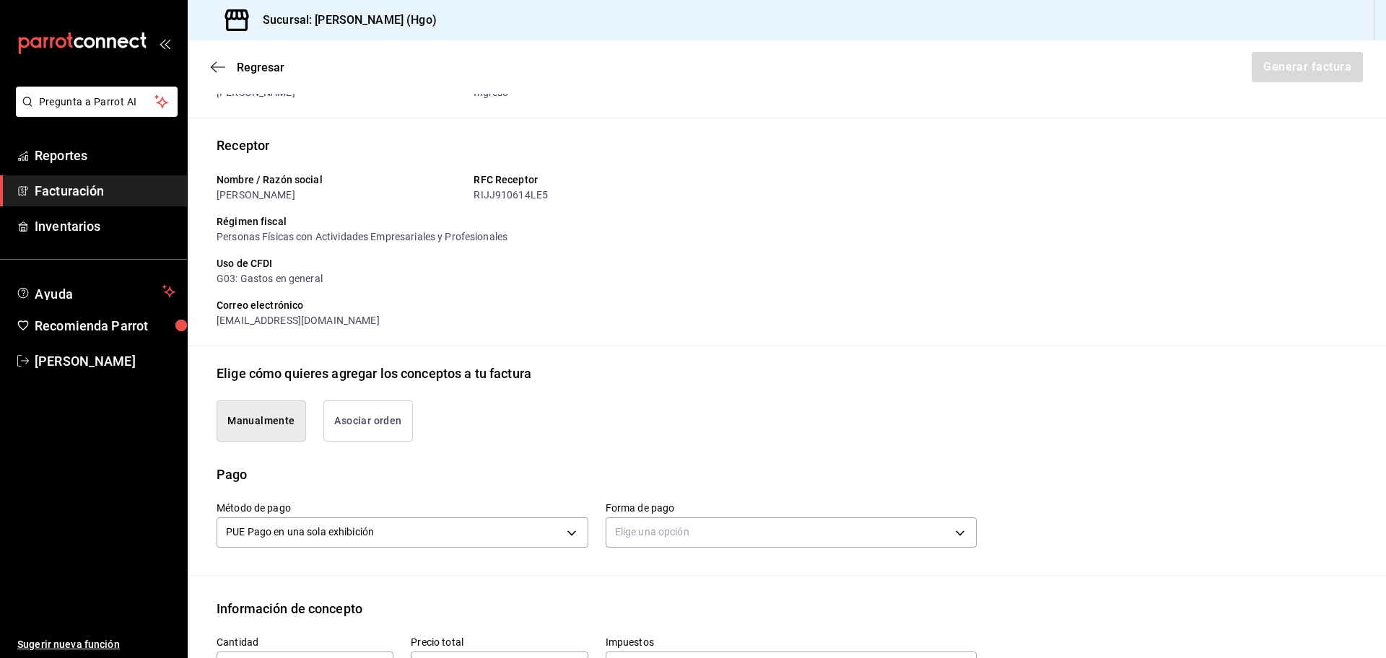
click at [399, 428] on button "Asociar orden" at bounding box center [368, 421] width 90 height 41
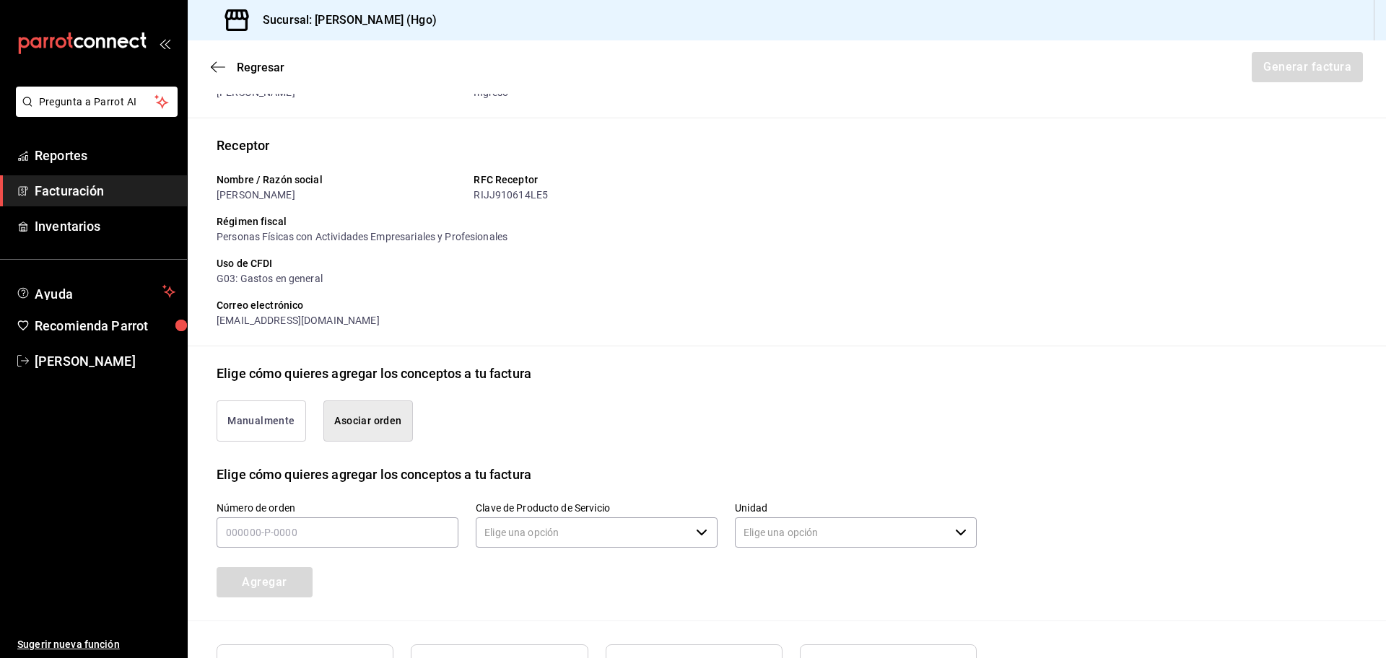
type input "90101500 - Establecimientos para comer y beber"
type input "E48 - Unidad de Servicio"
click at [352, 531] on input "text" at bounding box center [338, 533] width 242 height 30
type input "170825-p-0002"
click at [281, 589] on button "Agregar" at bounding box center [265, 582] width 96 height 30
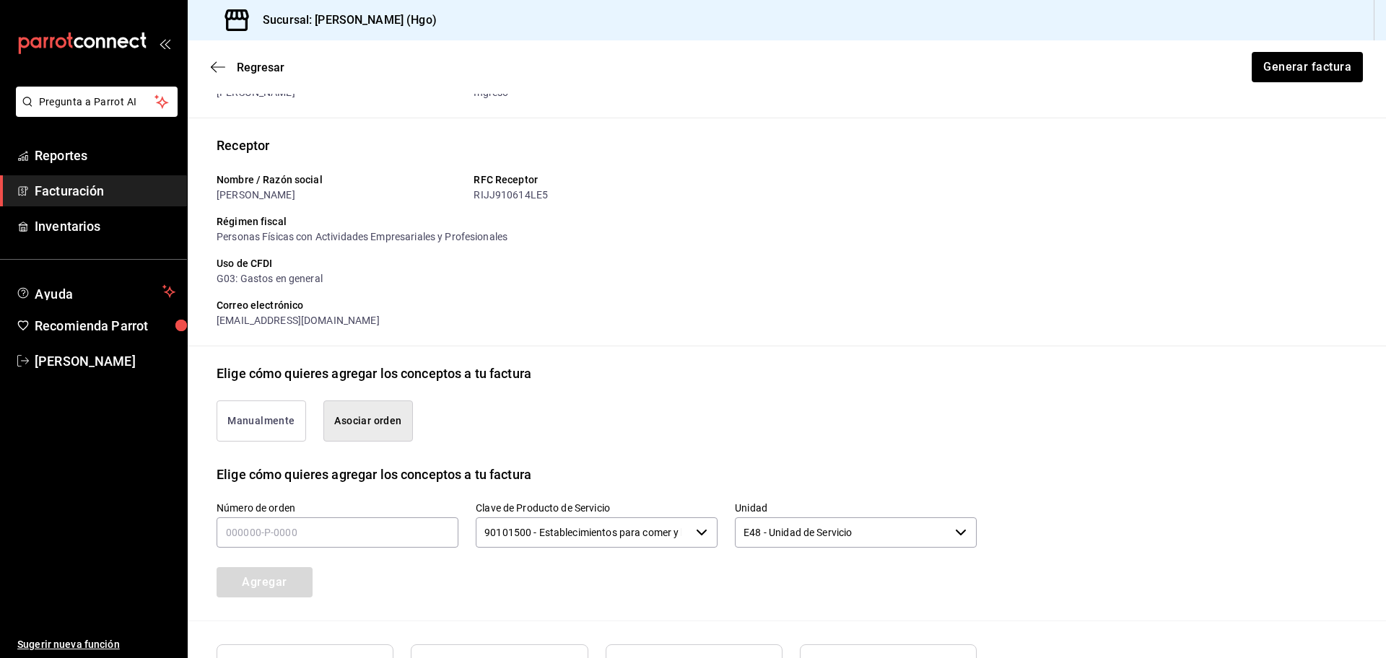
scroll to position [241, 0]
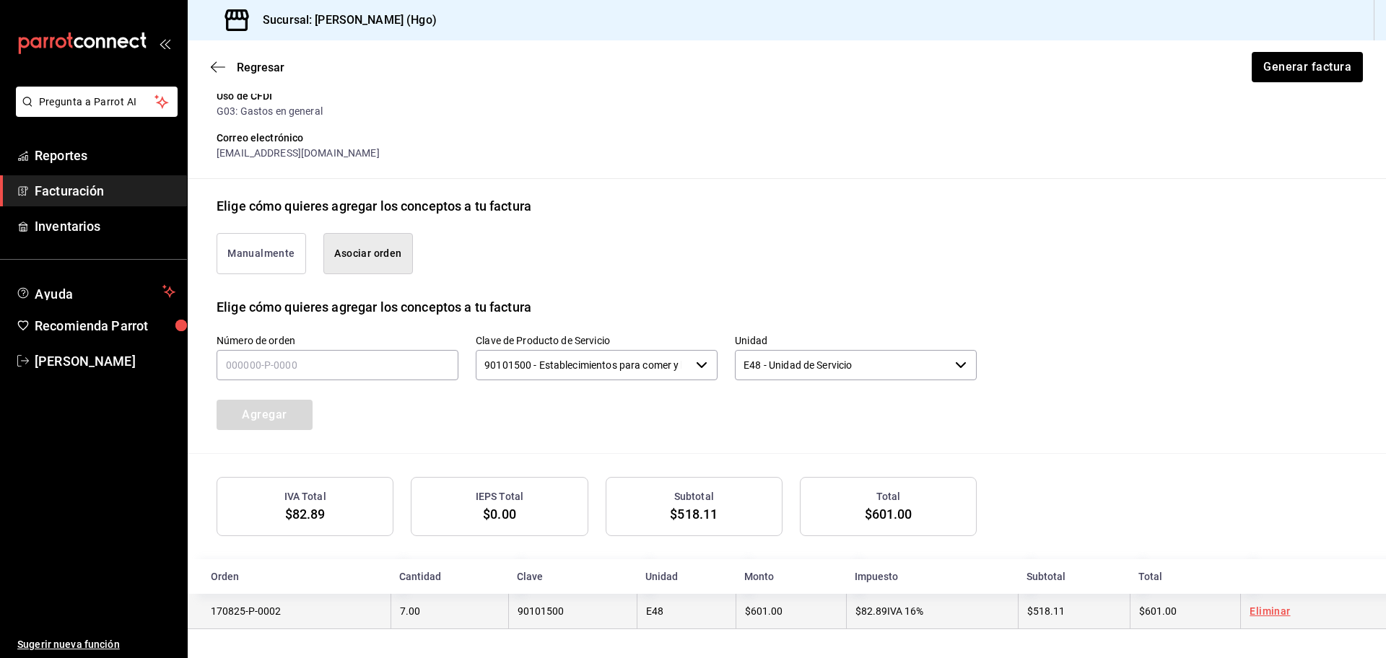
click at [1293, 599] on td "Eliminar" at bounding box center [1313, 611] width 146 height 35
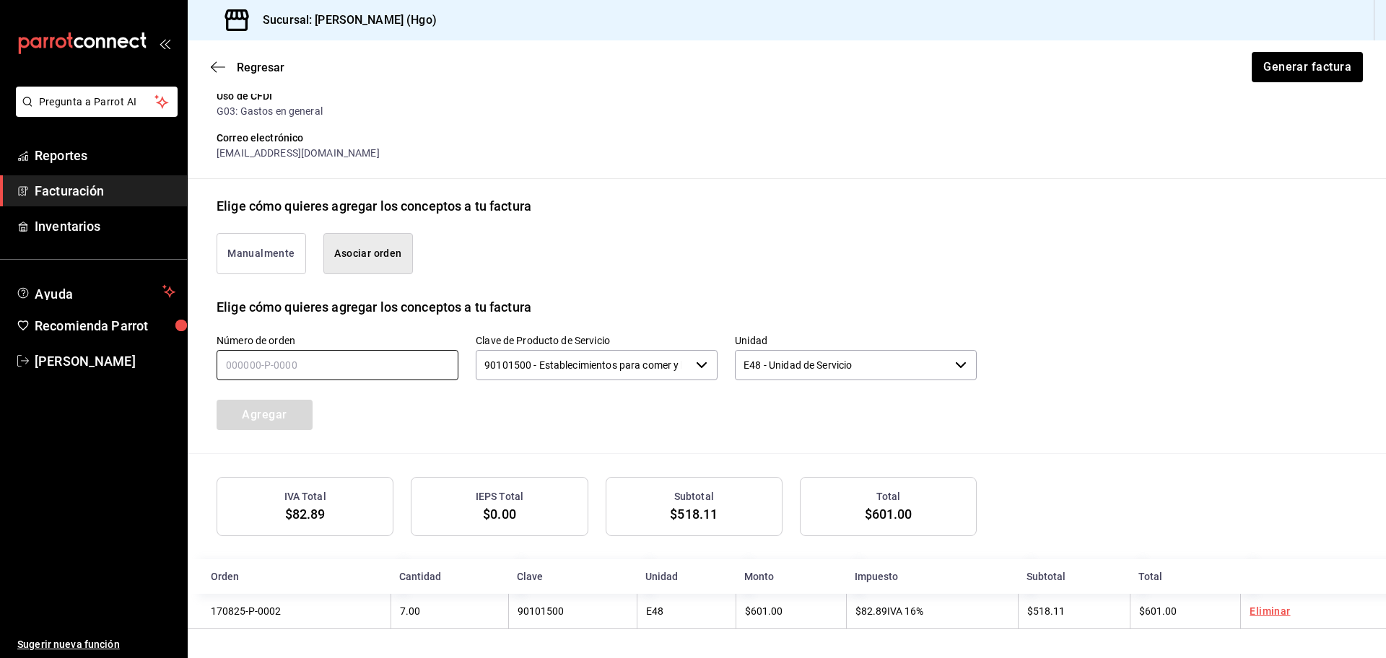
click at [439, 366] on input "text" at bounding box center [338, 365] width 242 height 30
type input "170825-p-0002"
click at [310, 422] on button "Agregar" at bounding box center [265, 415] width 96 height 30
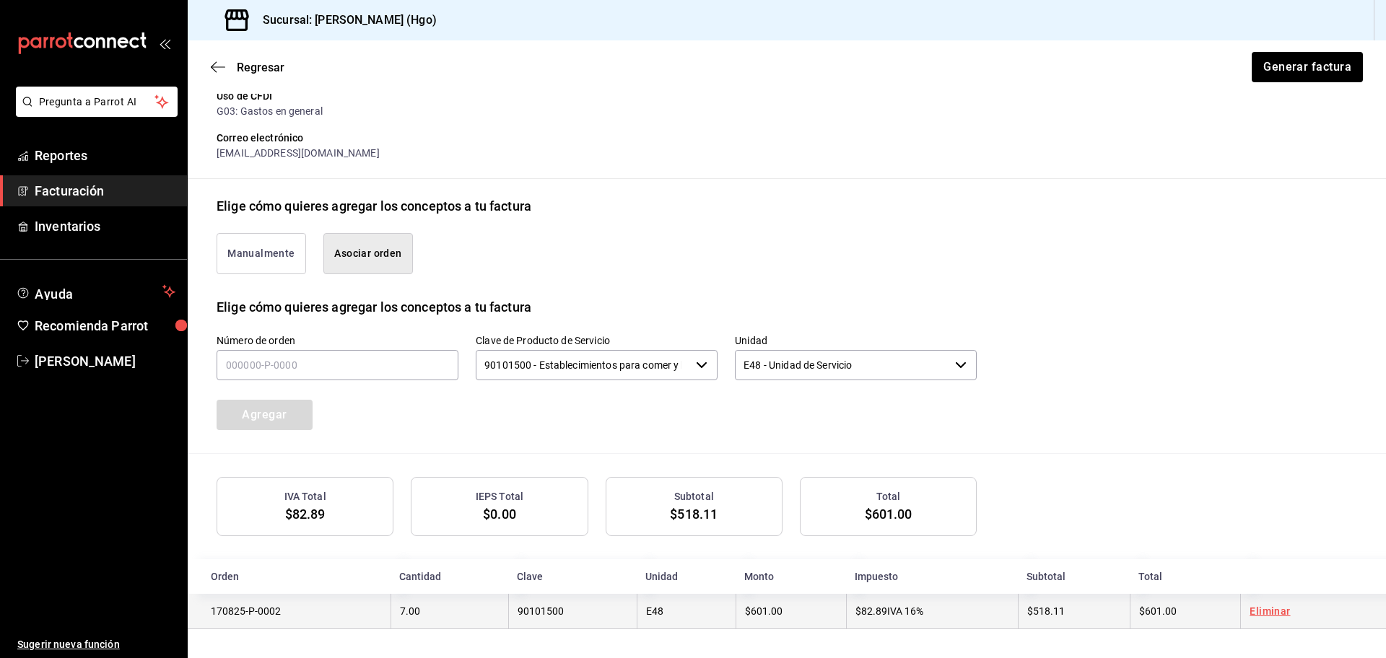
click at [1283, 619] on td "Eliminar" at bounding box center [1313, 611] width 146 height 35
click at [1275, 609] on link "Eliminar" at bounding box center [1269, 612] width 40 height 12
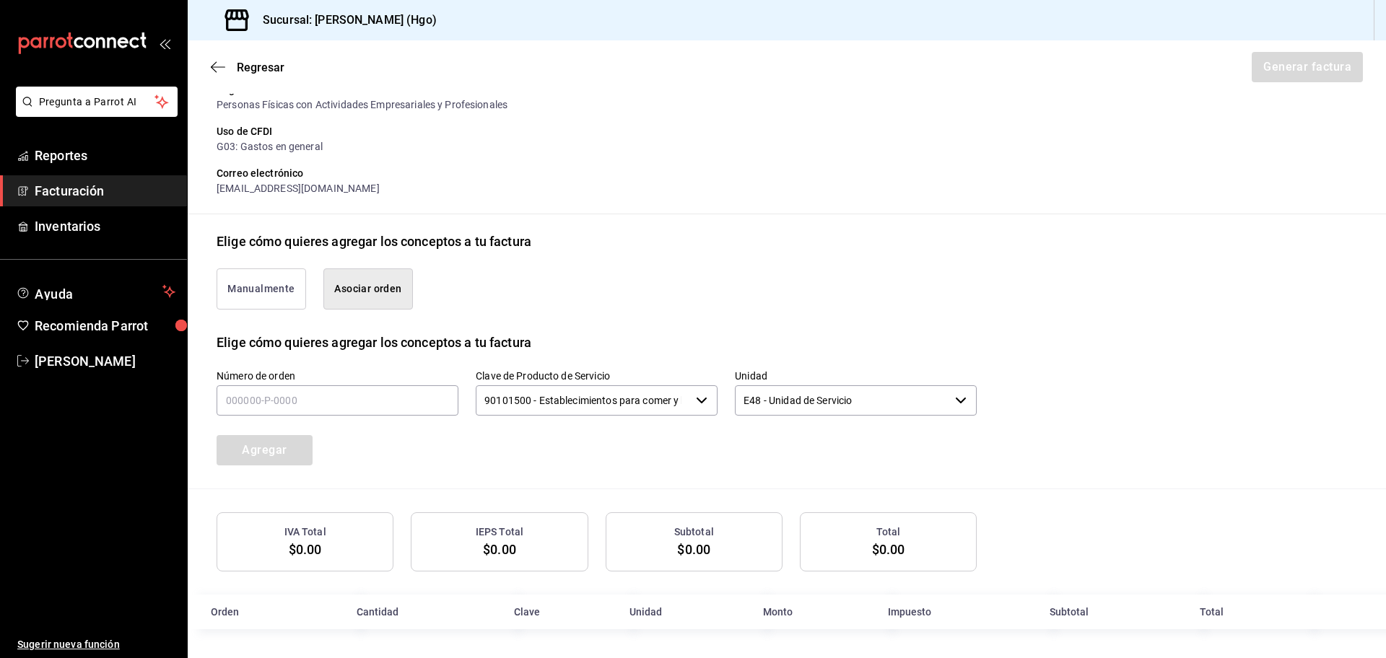
scroll to position [205, 0]
click at [287, 409] on input "text" at bounding box center [338, 400] width 242 height 30
type input "170825-p-0002"
click at [298, 455] on button "Agregar" at bounding box center [265, 450] width 96 height 30
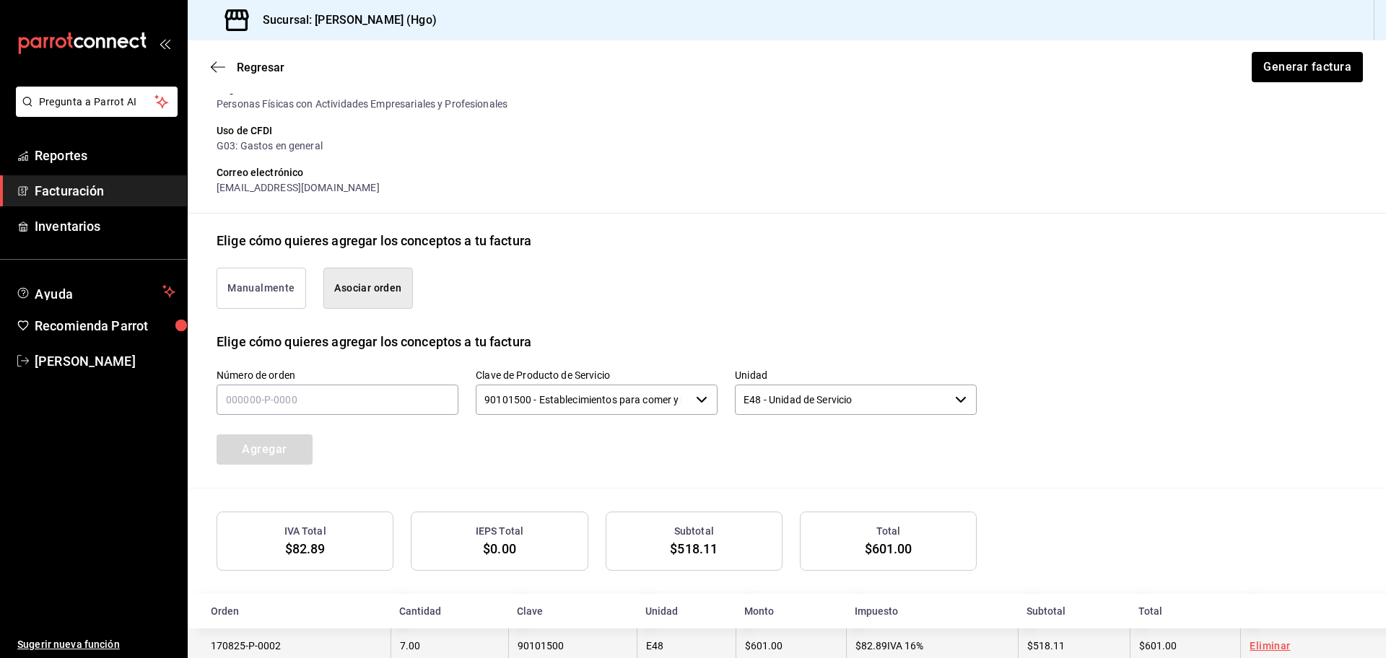
click at [1281, 647] on td "Eliminar" at bounding box center [1313, 646] width 146 height 35
click at [1267, 648] on link "Eliminar" at bounding box center [1269, 646] width 40 height 12
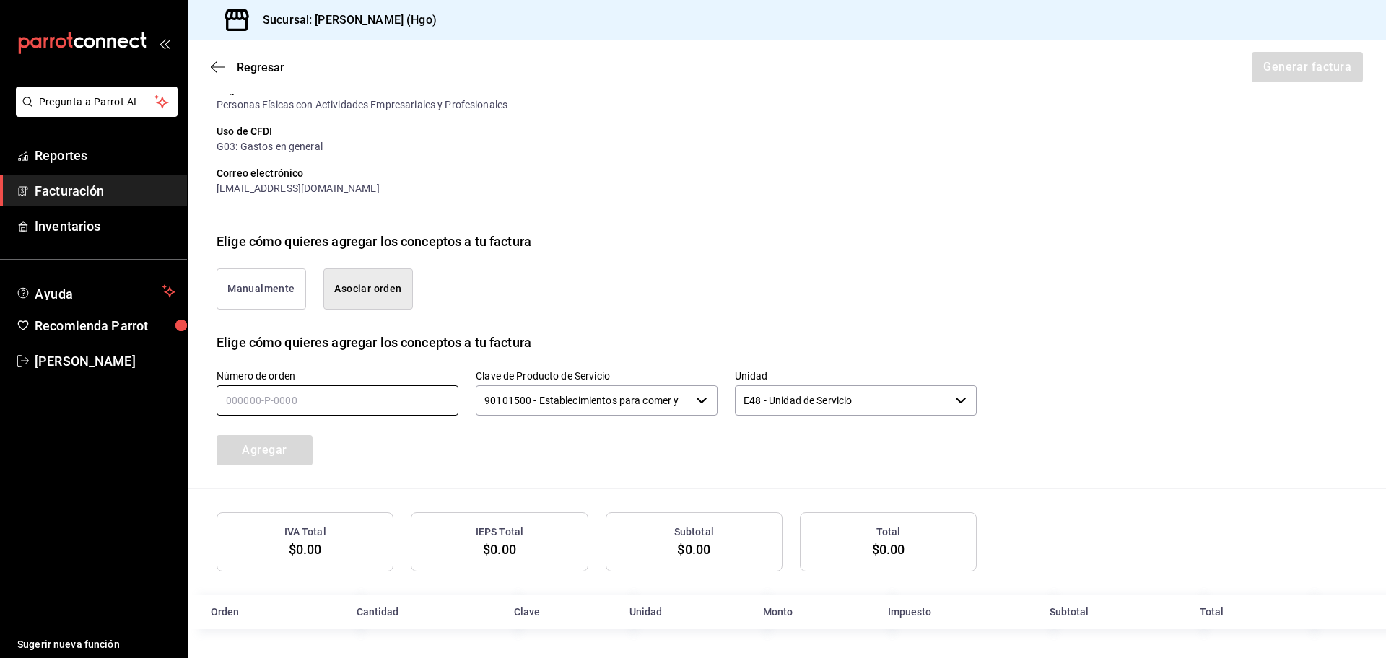
click at [367, 404] on input "text" at bounding box center [338, 400] width 242 height 30
type input "170825-p-0002"
click at [310, 450] on button "Agregar" at bounding box center [265, 450] width 96 height 30
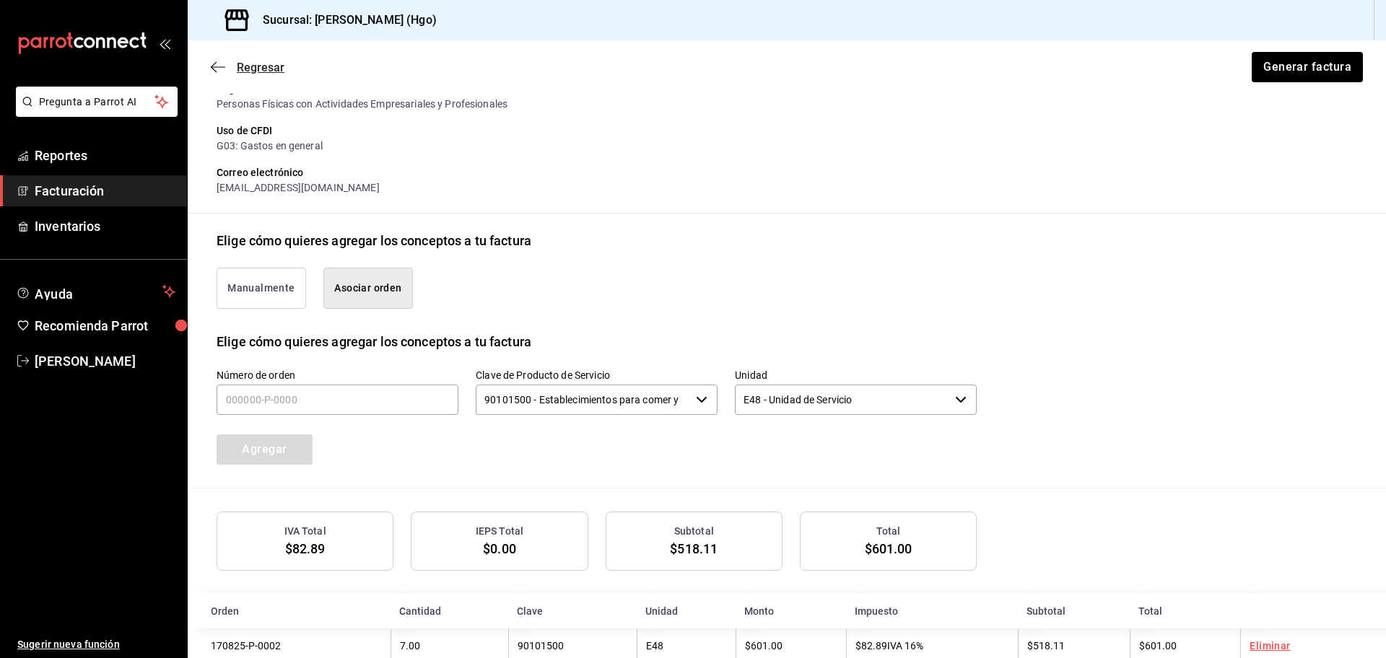
click at [211, 74] on span "Regresar" at bounding box center [248, 68] width 74 height 14
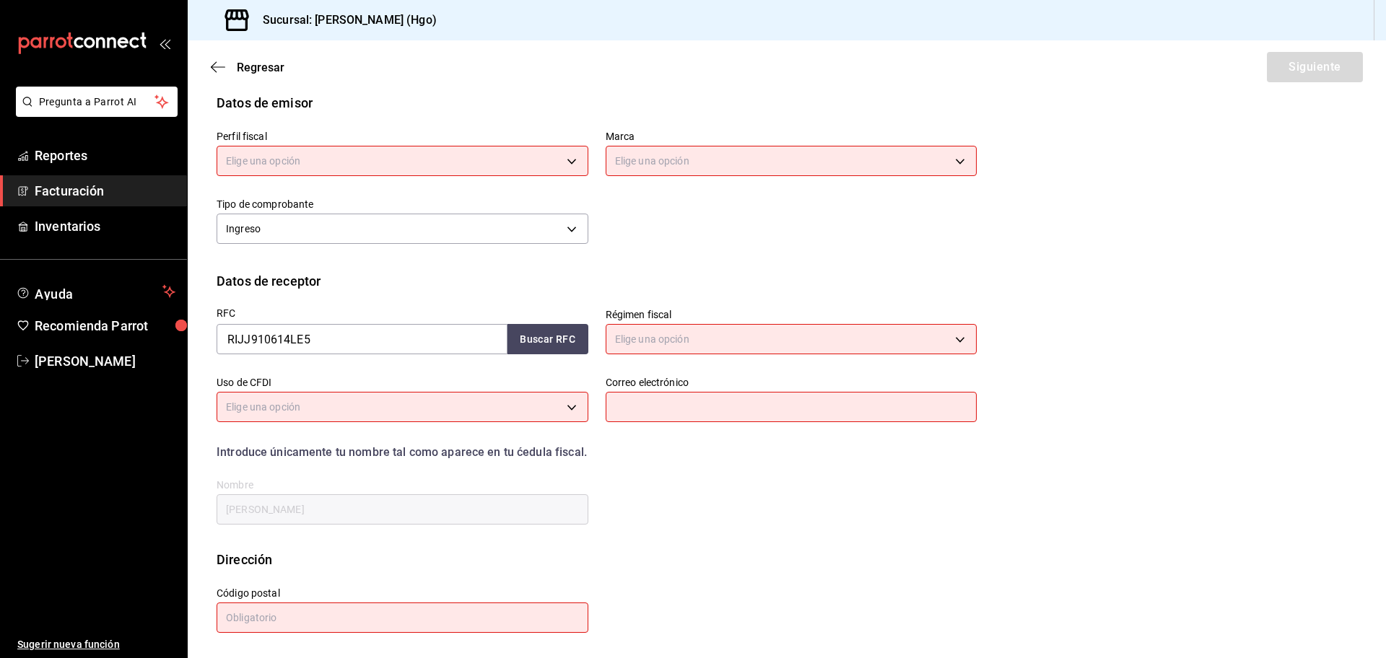
scroll to position [0, 0]
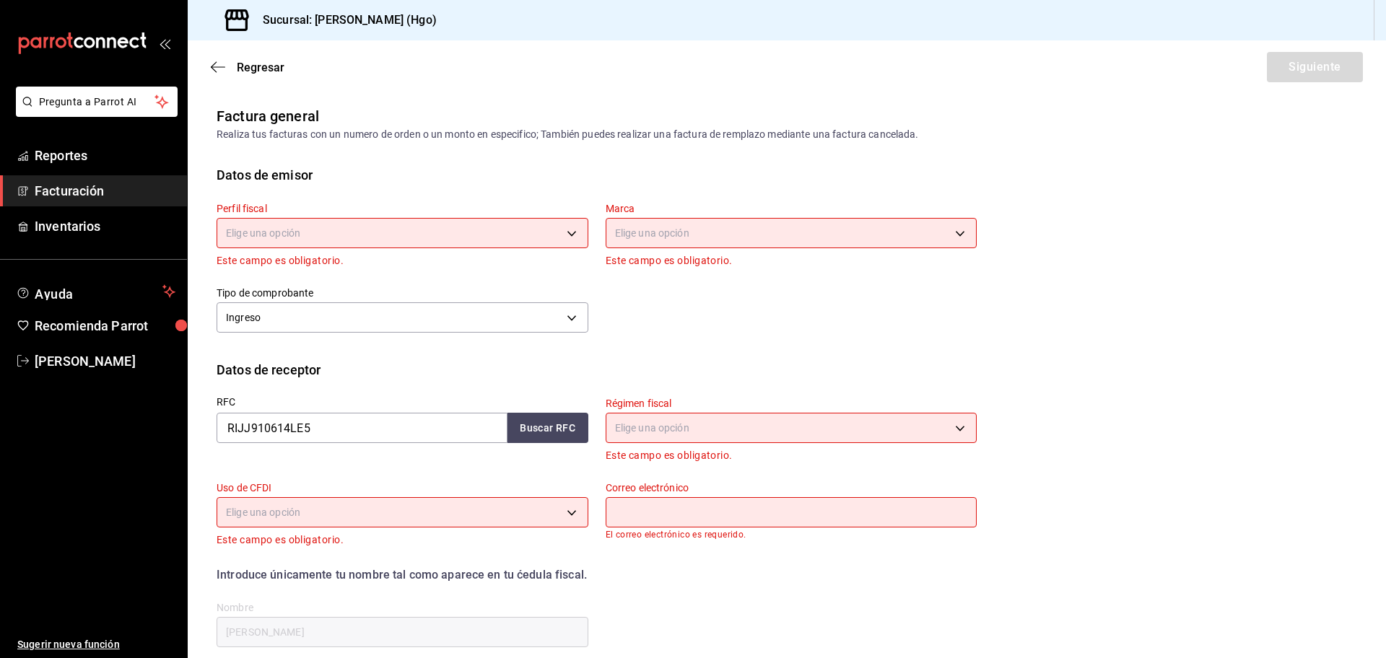
click at [373, 241] on body "Pregunta a Parrot AI Reportes Facturación Inventarios Ayuda Recomienda Parrot […" at bounding box center [693, 329] width 1386 height 658
click at [359, 313] on li "[PERSON_NAME]" at bounding box center [400, 306] width 366 height 27
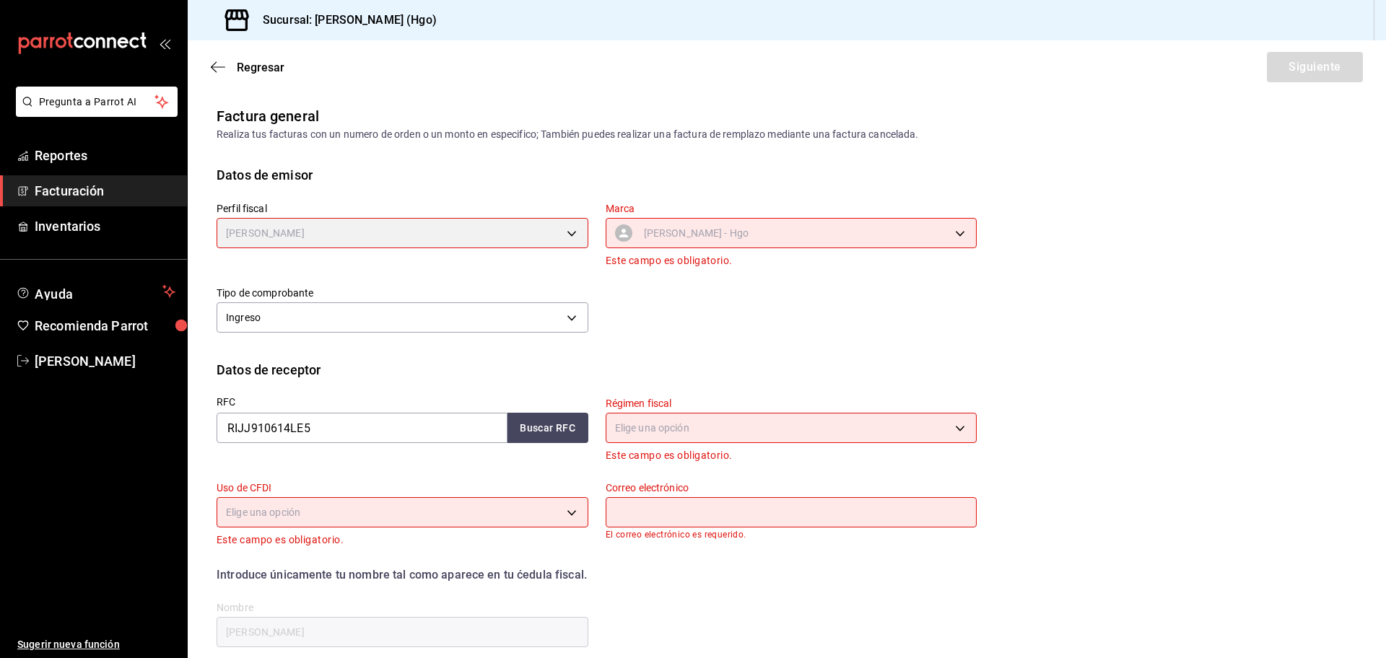
type input "143f57d4-a0c4-477f-919f-67aaf9315925"
type input "a4f139c2-eac0-4c86-bd9b-b12069b5a2fd"
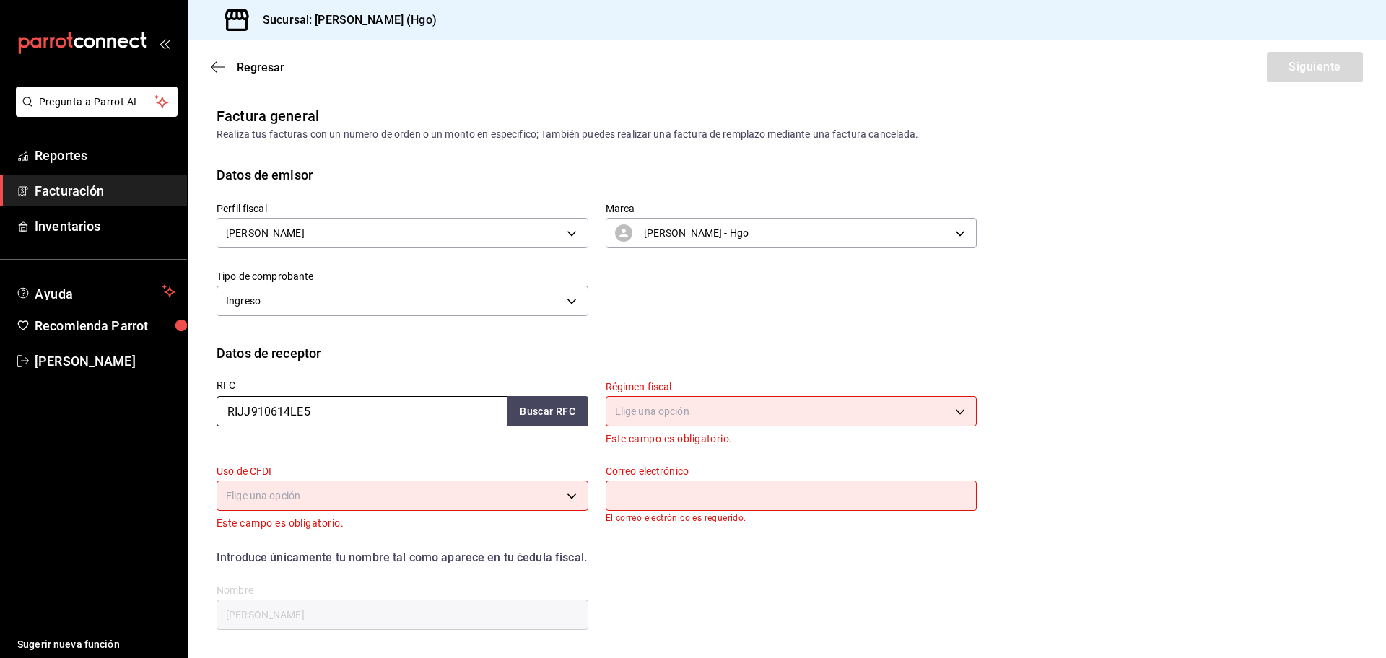
click at [343, 416] on input "RIJJ910614LE5" at bounding box center [362, 411] width 291 height 30
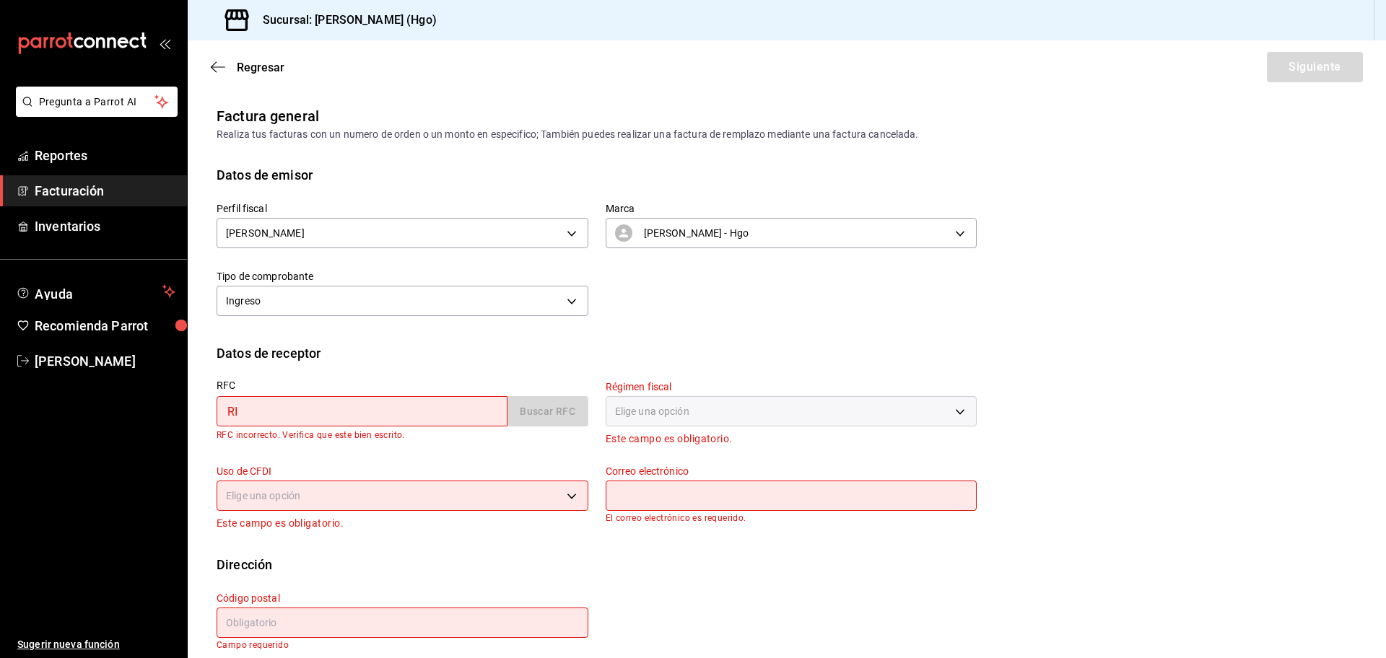
type input "R"
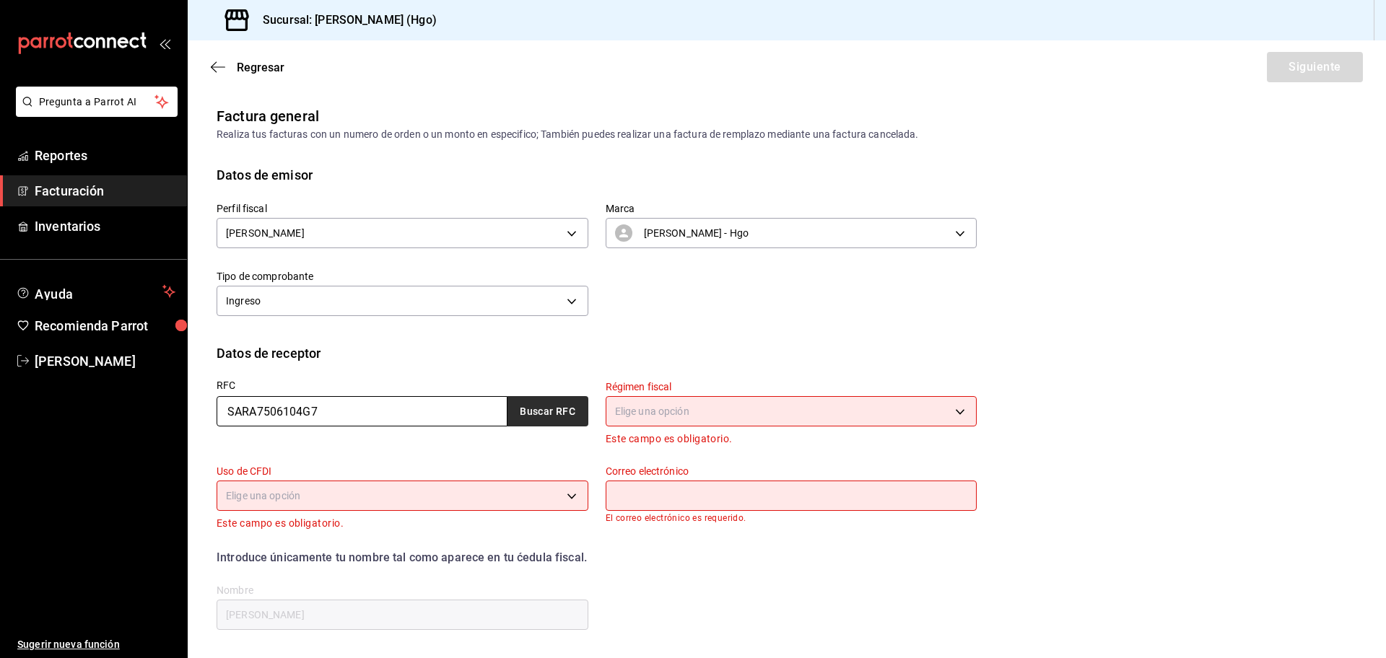
type input "SARA7506104G7"
click at [544, 409] on button "Buscar RFC" at bounding box center [547, 411] width 81 height 30
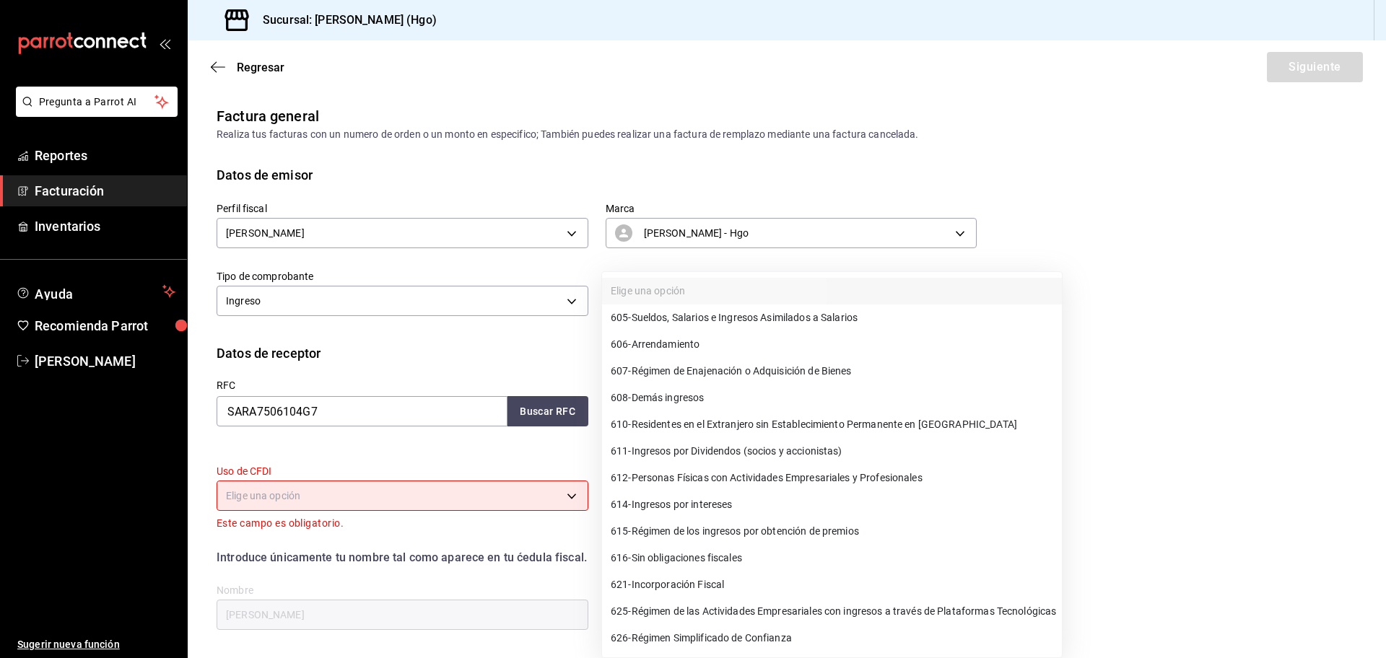
click at [613, 404] on body "Pregunta a Parrot AI Reportes Facturación Inventarios Ayuda Recomienda Parrot […" at bounding box center [693, 329] width 1386 height 658
click at [780, 483] on span "612 - Personas Físicas con Actividades Empresariales y Profesionales" at bounding box center [767, 478] width 312 height 15
type input "612"
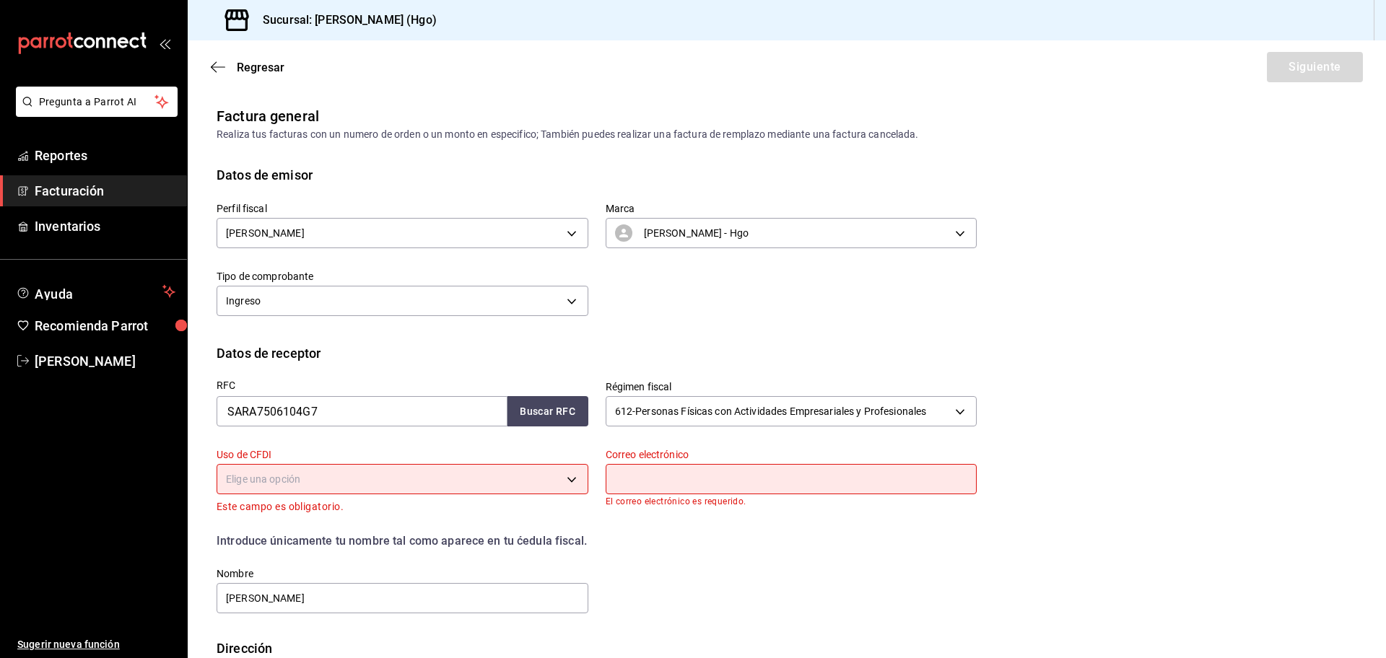
click at [463, 463] on div "Elige una opción" at bounding box center [403, 477] width 372 height 38
click at [463, 472] on body "Pregunta a Parrot AI Reportes Facturación Inventarios Ayuda Recomienda Parrot […" at bounding box center [693, 329] width 1386 height 658
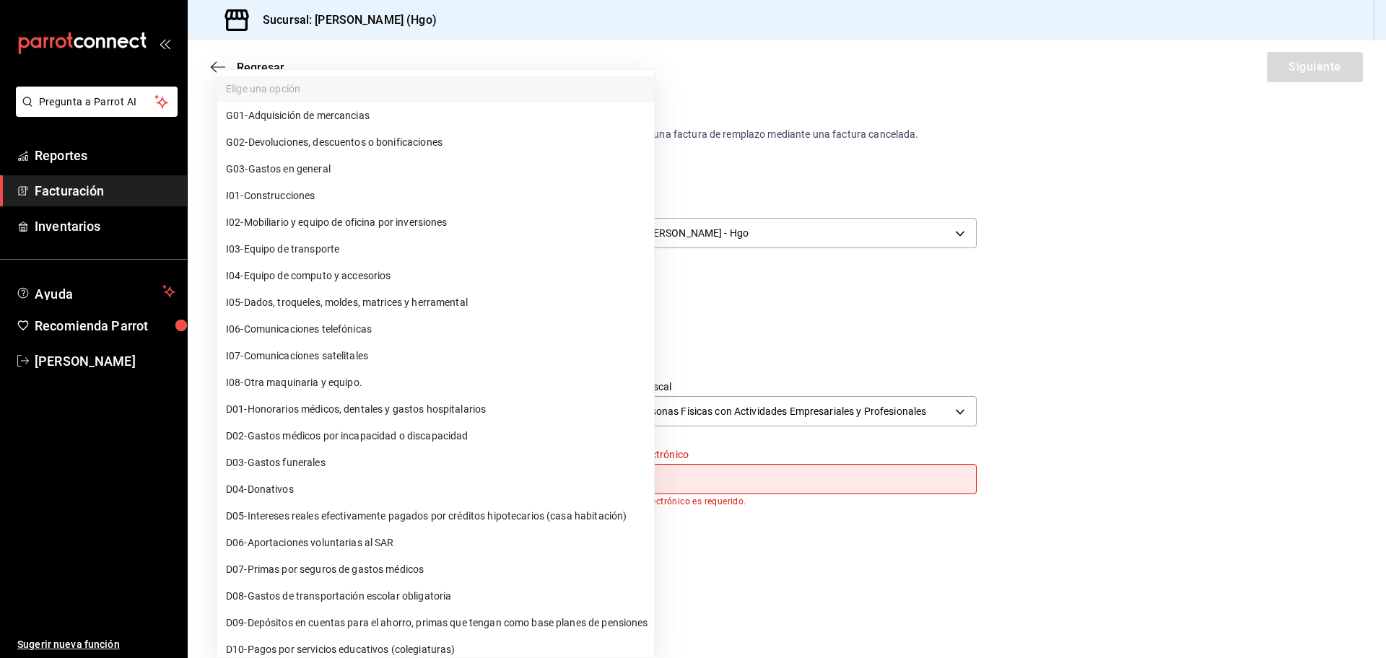
click at [354, 170] on li "G03 - Gastos en general" at bounding box center [435, 169] width 437 height 27
type input "G03"
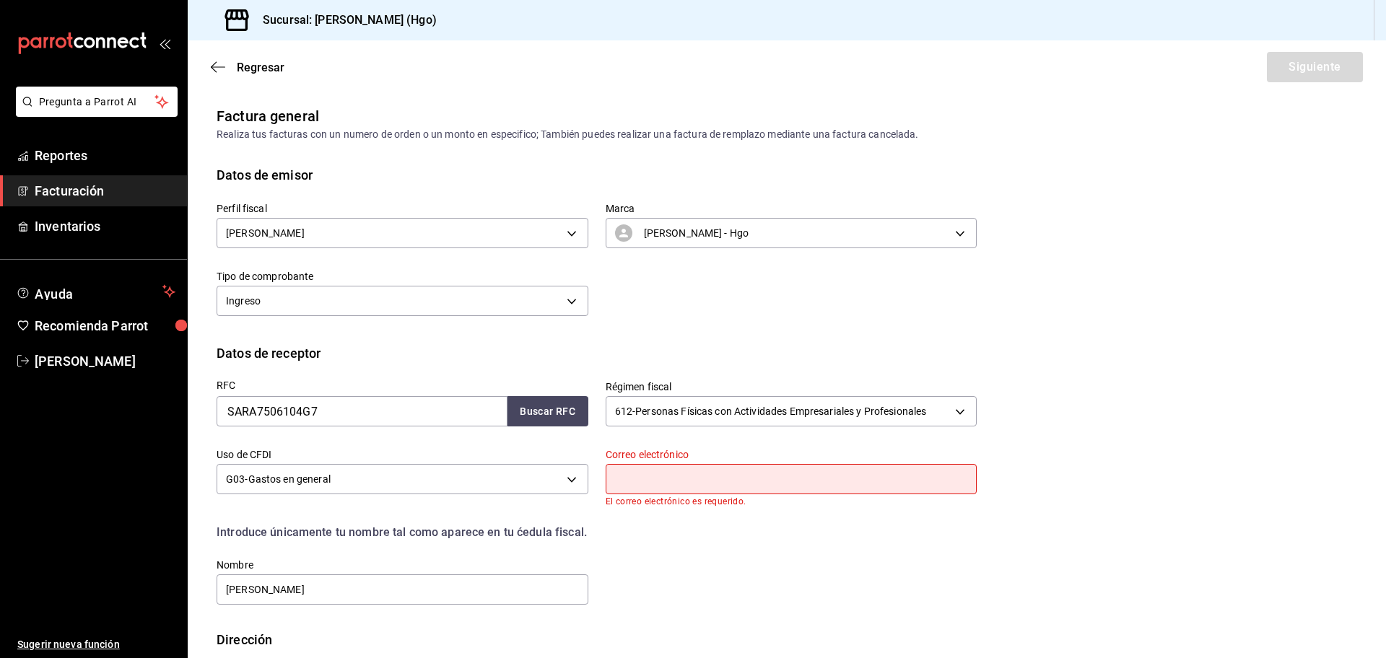
click at [704, 473] on input "text" at bounding box center [792, 479] width 372 height 30
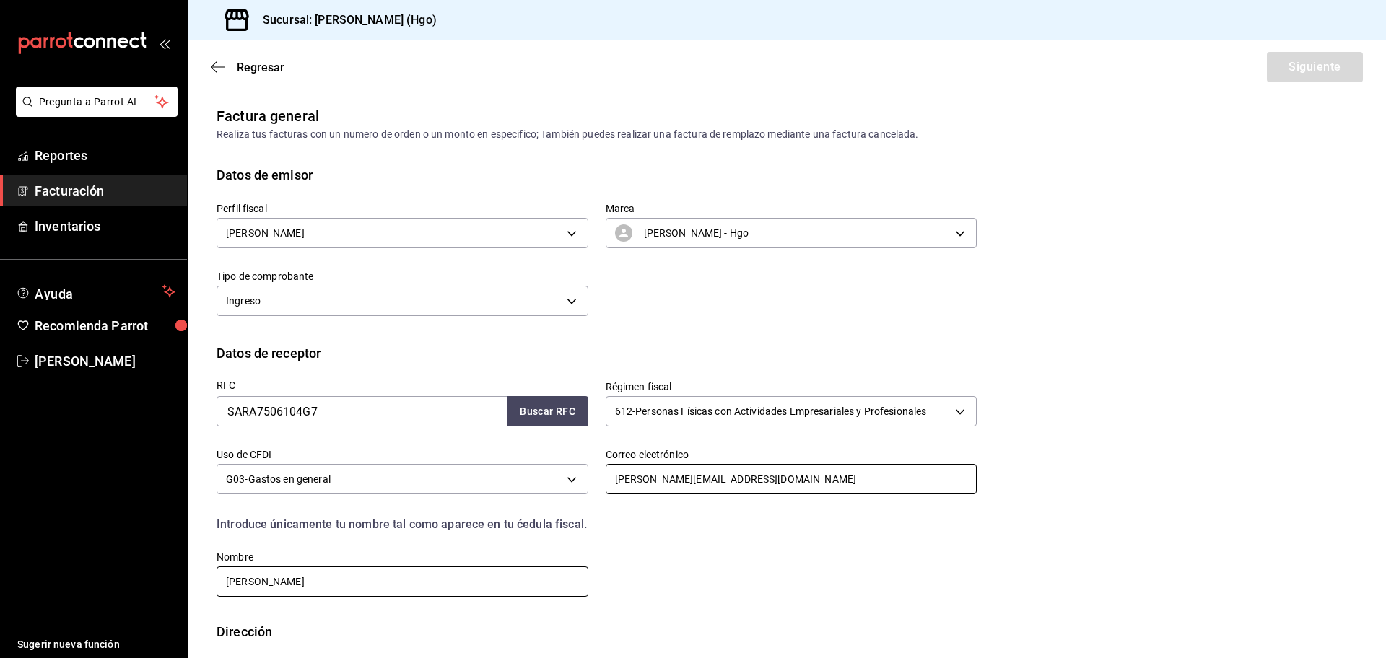
type input "[PERSON_NAME][EMAIL_ADDRESS][DOMAIN_NAME]"
click at [370, 584] on input "[PERSON_NAME]" at bounding box center [403, 582] width 372 height 30
type input "J"
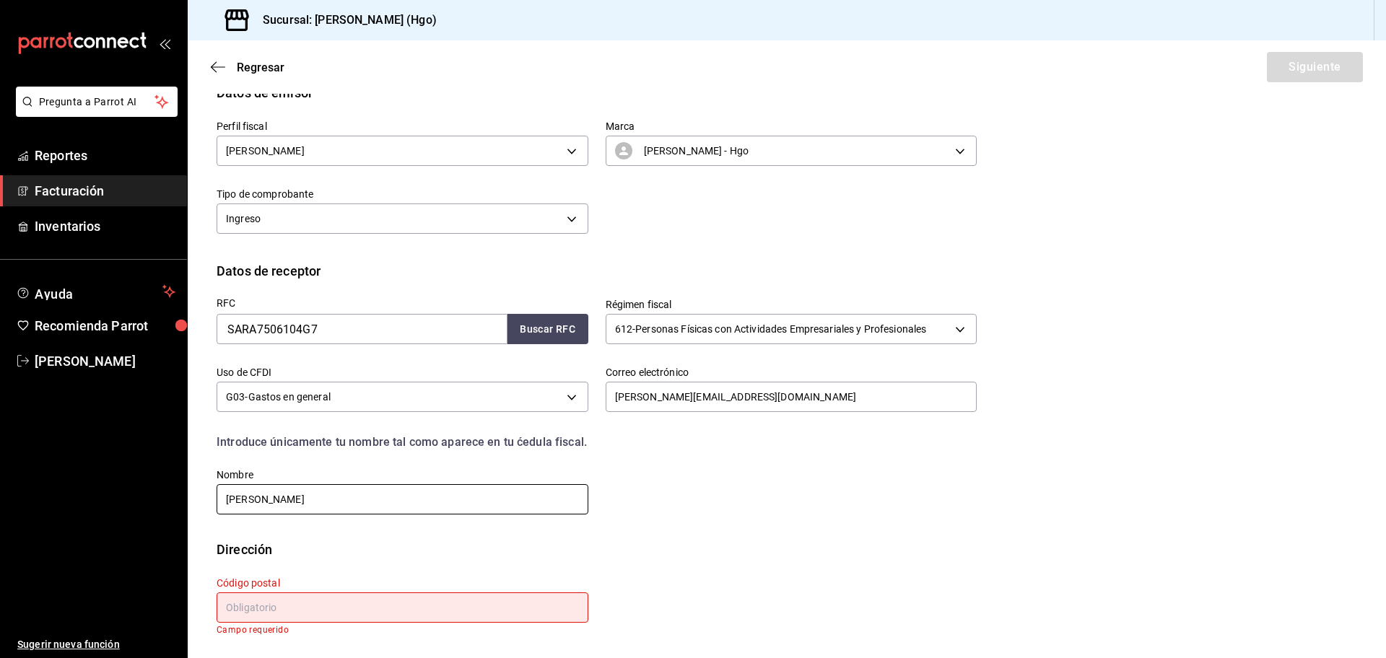
type input "[PERSON_NAME]"
click at [274, 605] on input "text" at bounding box center [403, 608] width 372 height 30
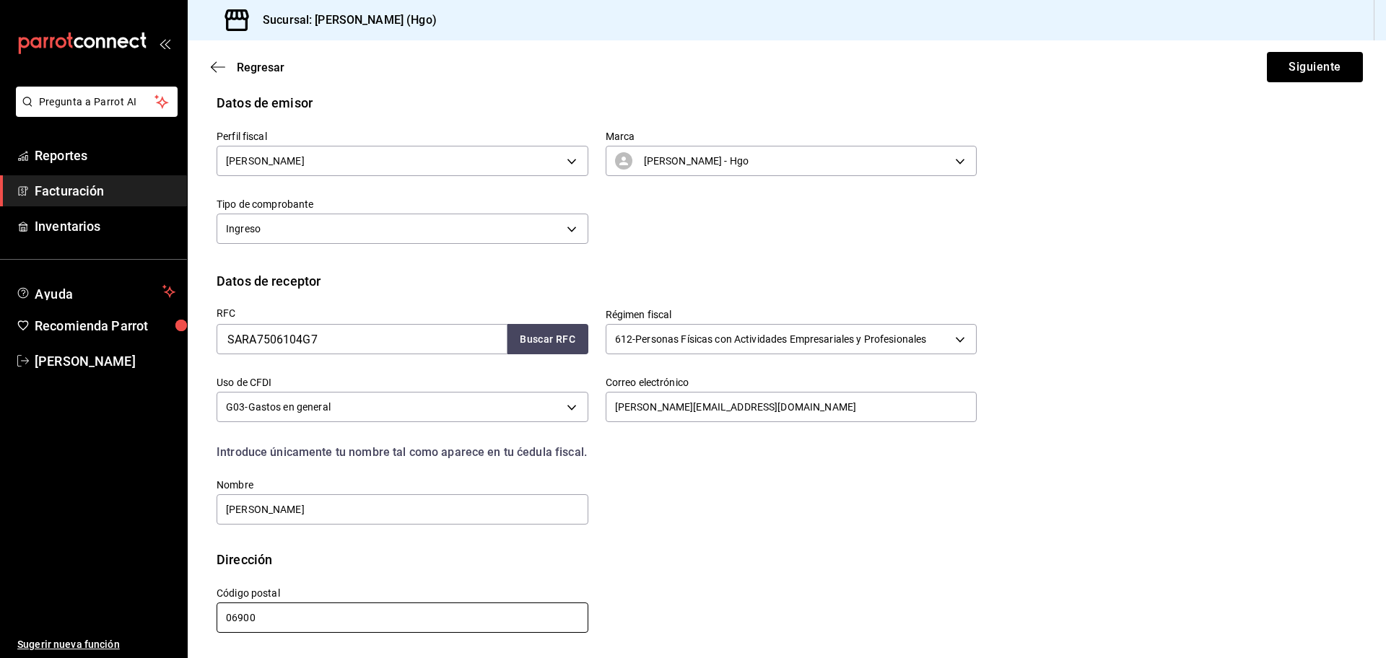
scroll to position [72, 0]
type input "06900"
click at [1319, 62] on button "Siguiente" at bounding box center [1315, 67] width 96 height 30
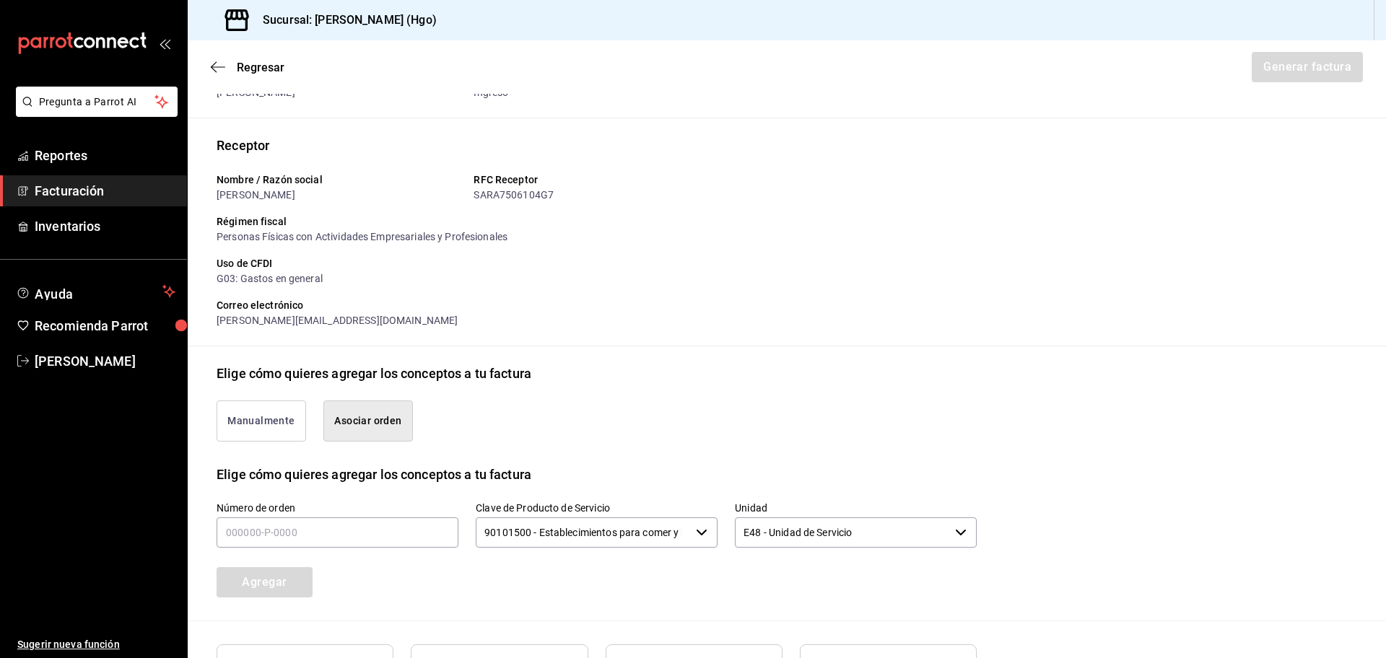
click at [406, 411] on button "Asociar orden" at bounding box center [368, 421] width 90 height 41
click at [334, 521] on input "text" at bounding box center [338, 533] width 242 height 30
type input "160825-p-0014"
click at [302, 588] on button "Agregar" at bounding box center [265, 582] width 96 height 30
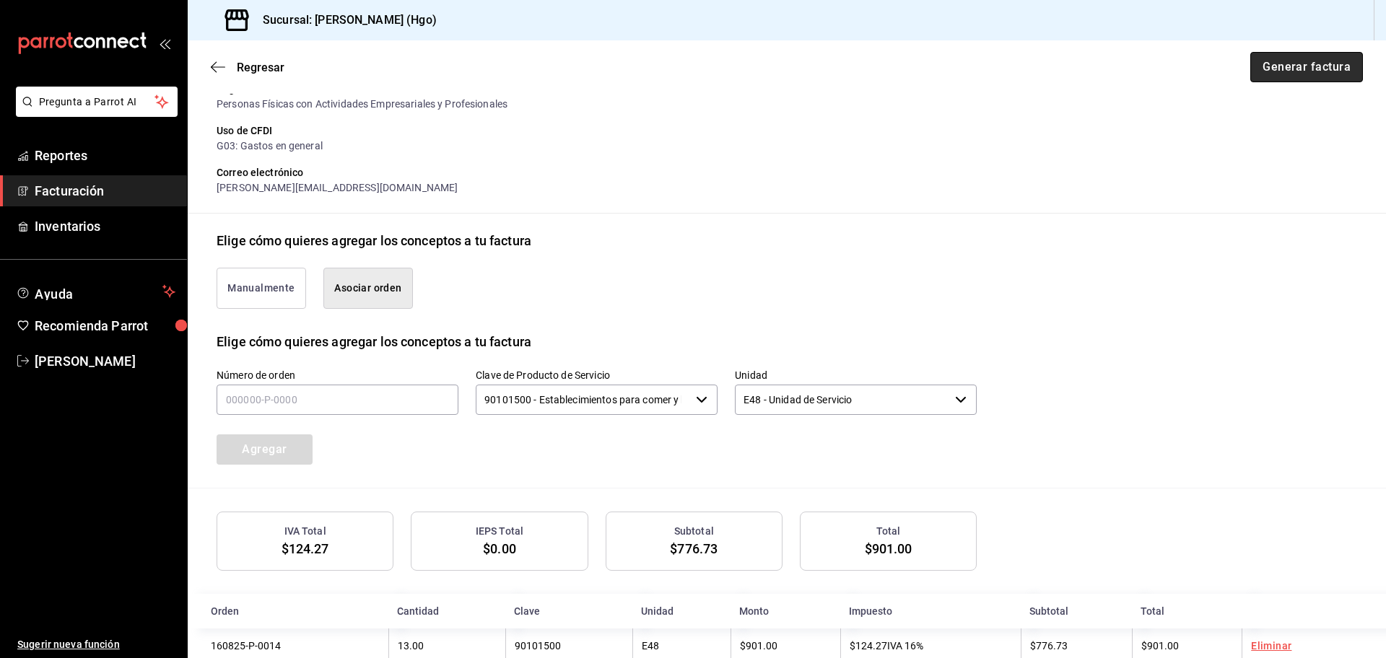
click at [1278, 69] on button "Generar factura" at bounding box center [1306, 67] width 113 height 30
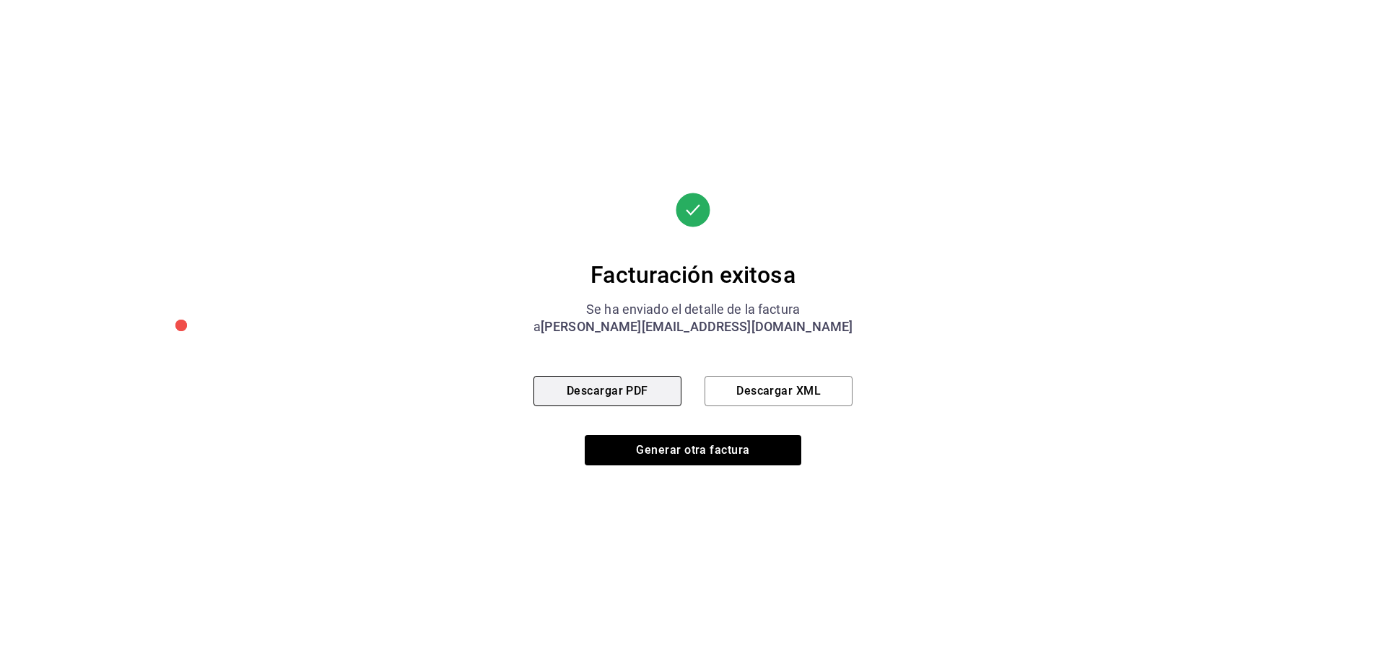
click at [635, 390] on button "Descargar PDF" at bounding box center [607, 391] width 148 height 30
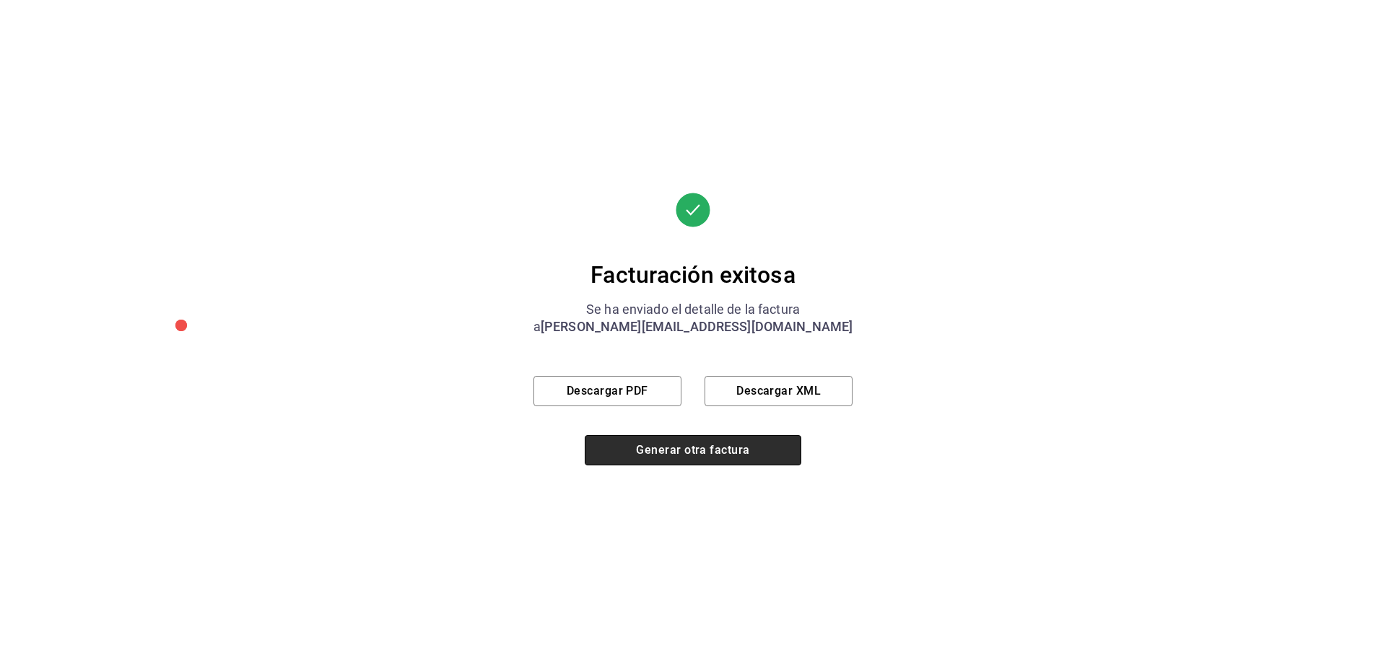
click at [753, 450] on button "Generar otra factura" at bounding box center [693, 450] width 217 height 30
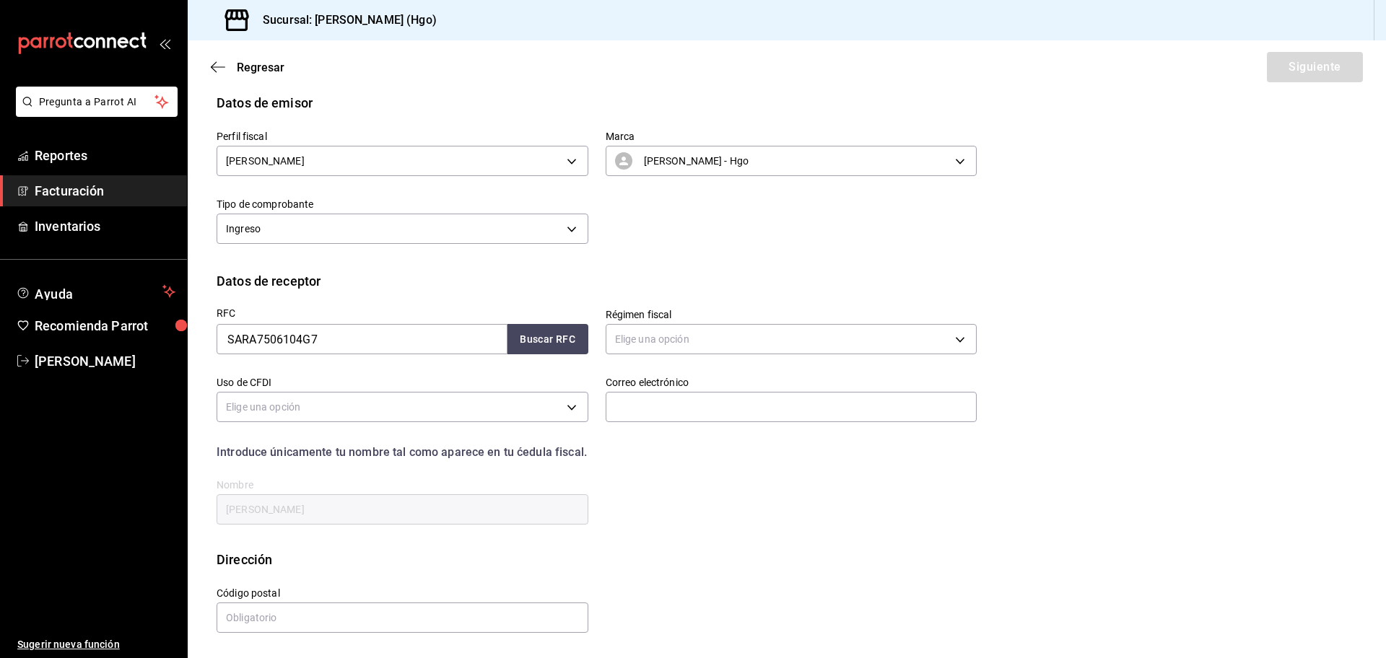
scroll to position [0, 0]
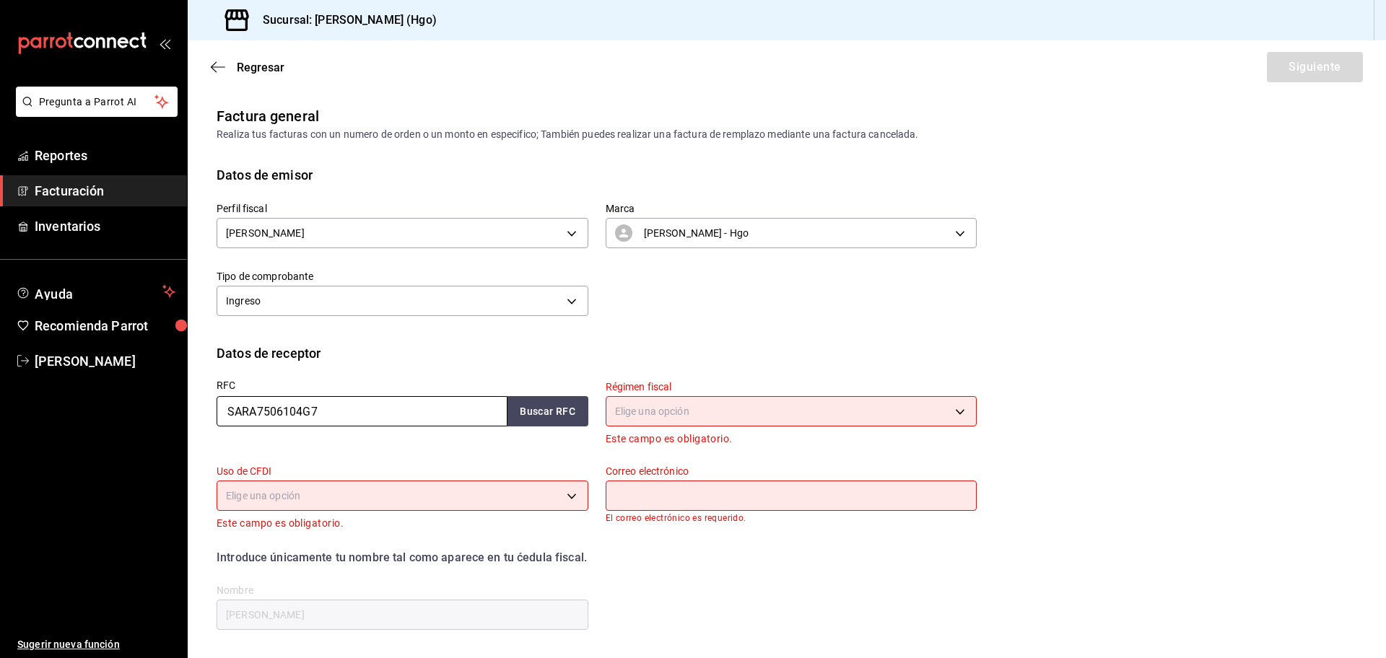
click at [353, 418] on input "SARA7506104G7" at bounding box center [362, 411] width 291 height 30
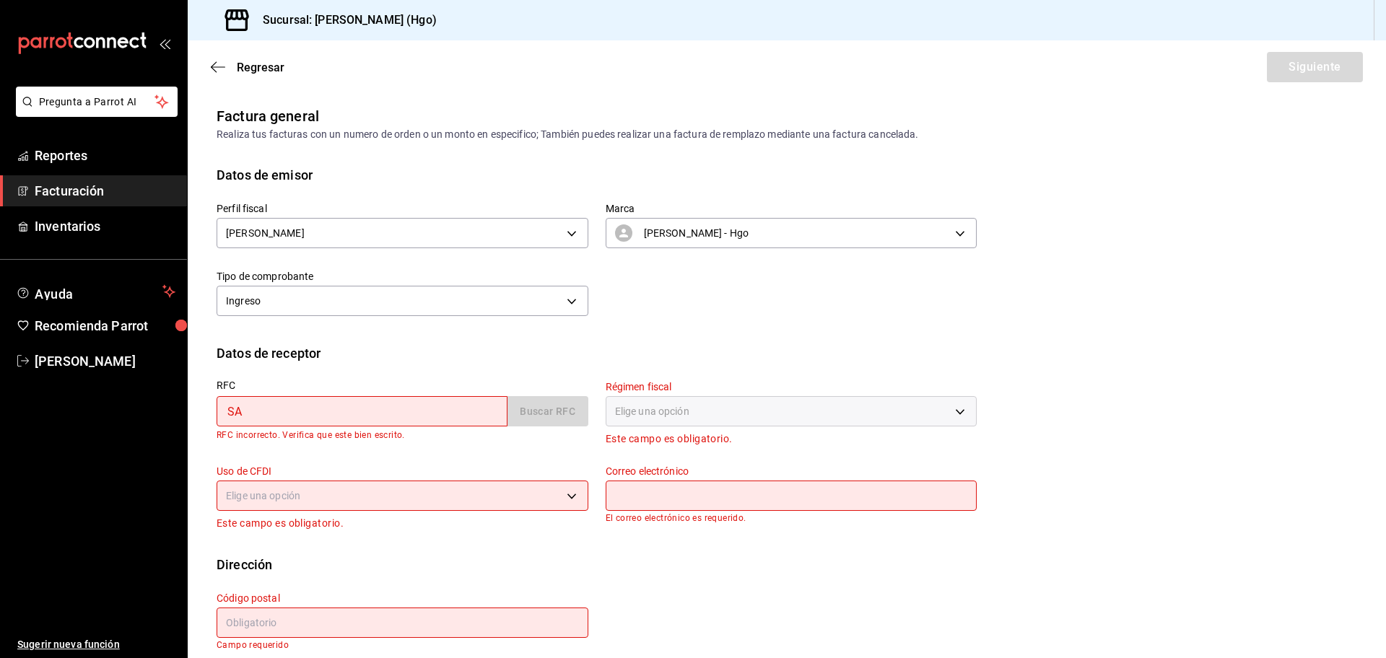
type input "S"
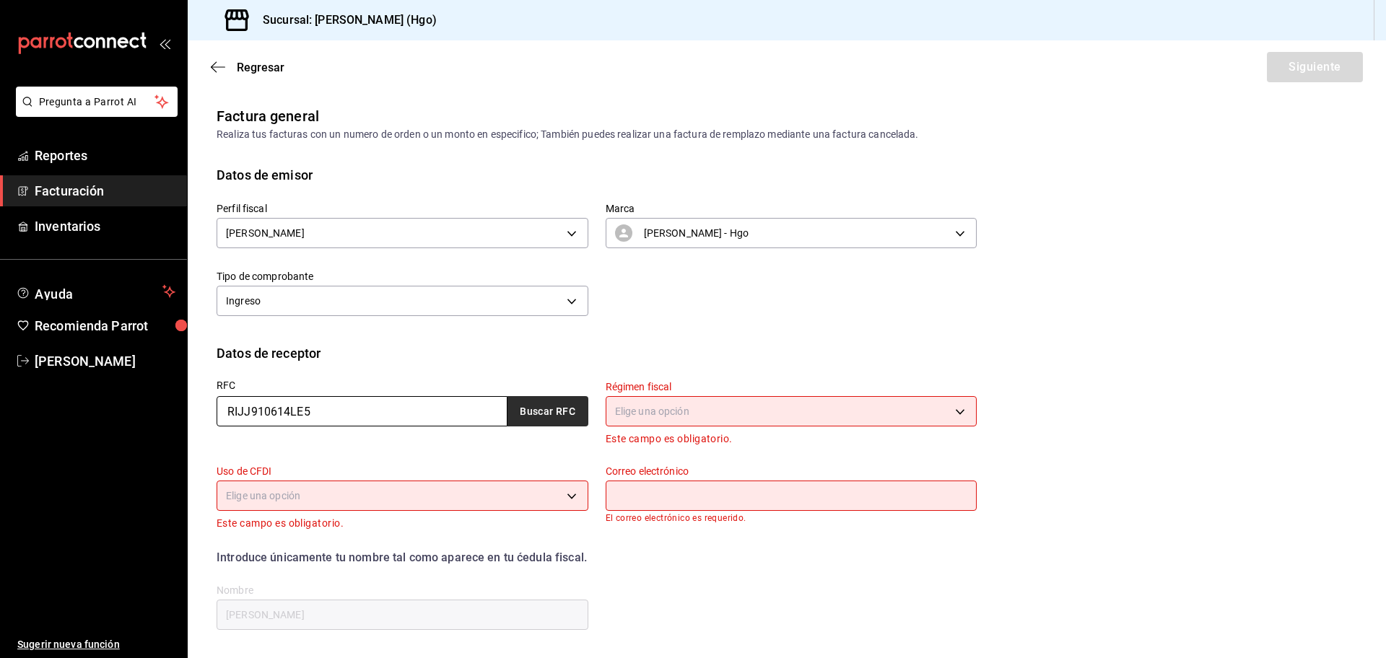
type input "RIJJ910614LE5"
click at [536, 412] on button "Buscar RFC" at bounding box center [547, 411] width 81 height 30
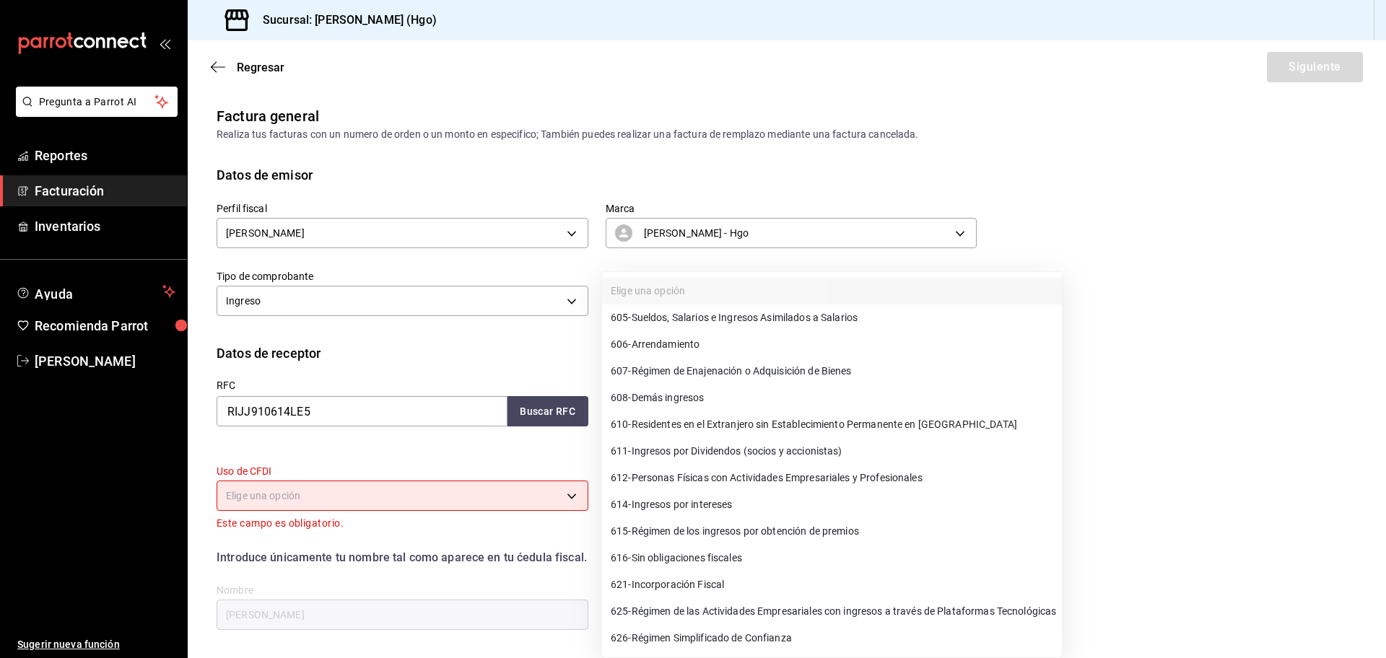
click at [663, 421] on body "Pregunta a Parrot AI Reportes Facturación Inventarios Ayuda Recomienda Parrot […" at bounding box center [693, 329] width 1386 height 658
click at [723, 481] on span "612 - Personas Físicas con Actividades Empresariales y Profesionales" at bounding box center [767, 478] width 312 height 15
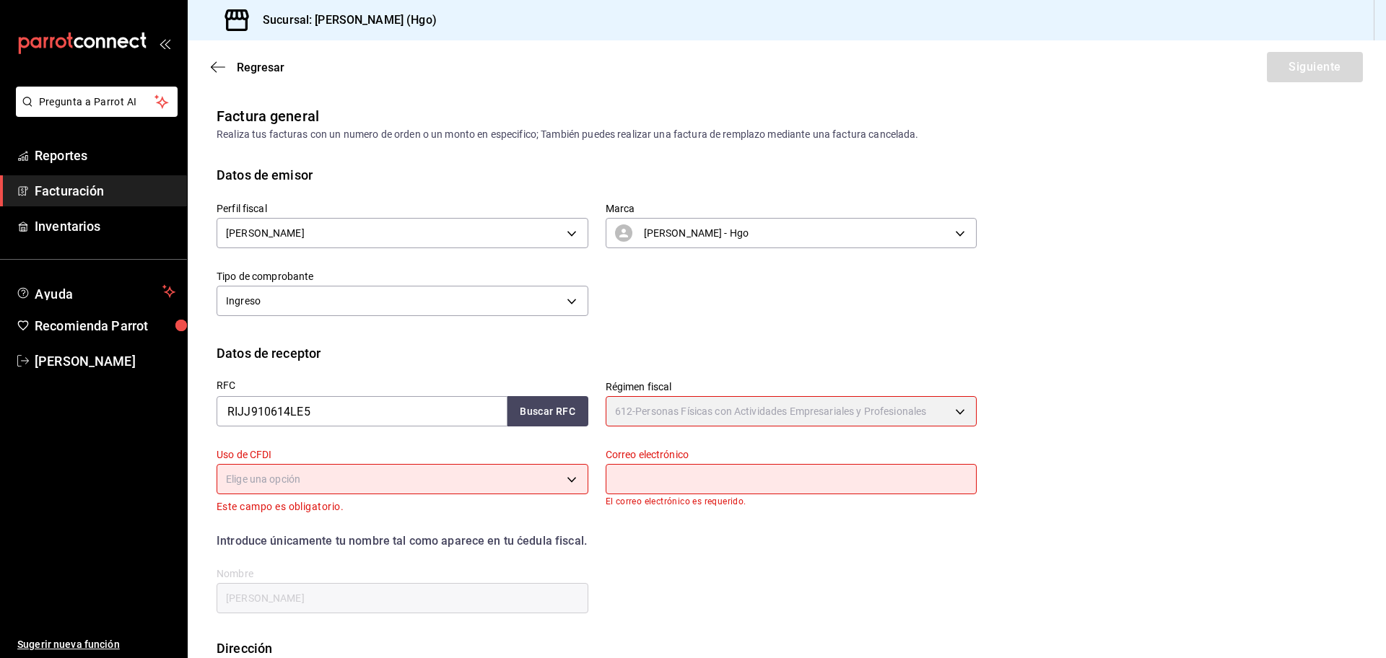
type input "612"
click at [506, 476] on body "Pregunta a Parrot AI Reportes Facturación Inventarios Ayuda Recomienda Parrot […" at bounding box center [693, 329] width 1386 height 658
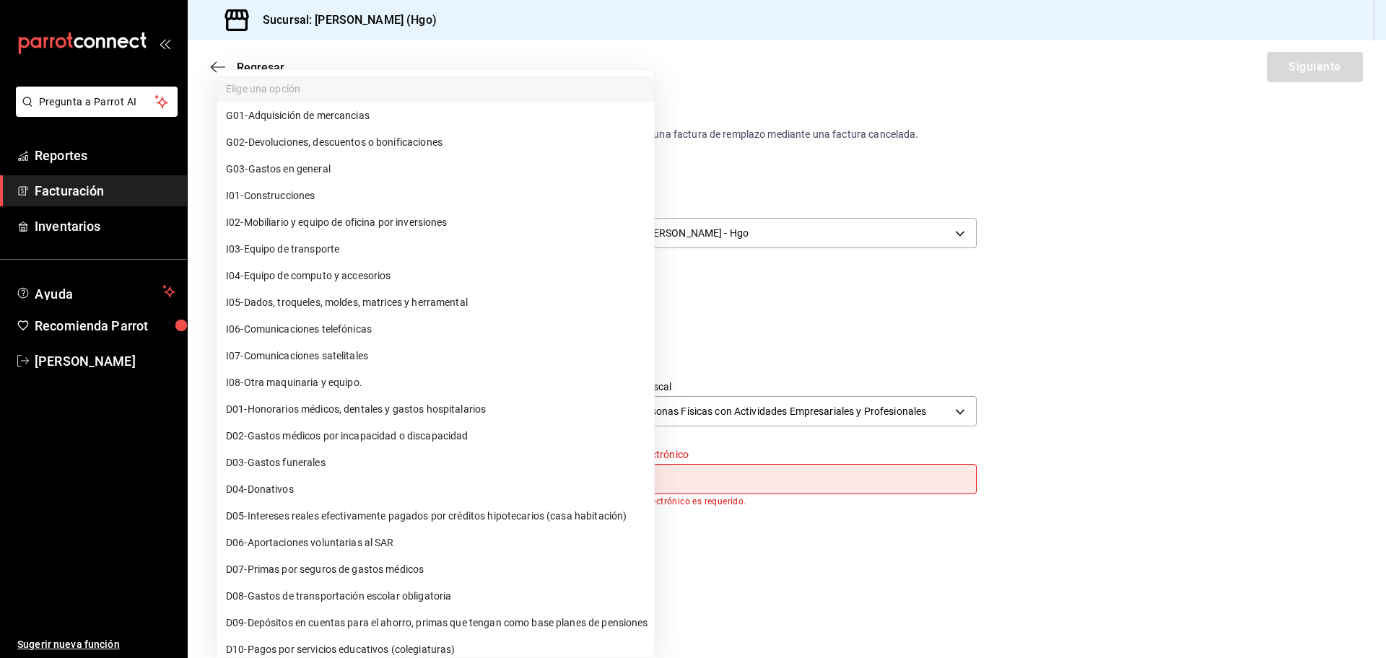
click at [447, 173] on li "G03 - Gastos en general" at bounding box center [435, 169] width 437 height 27
type input "G03"
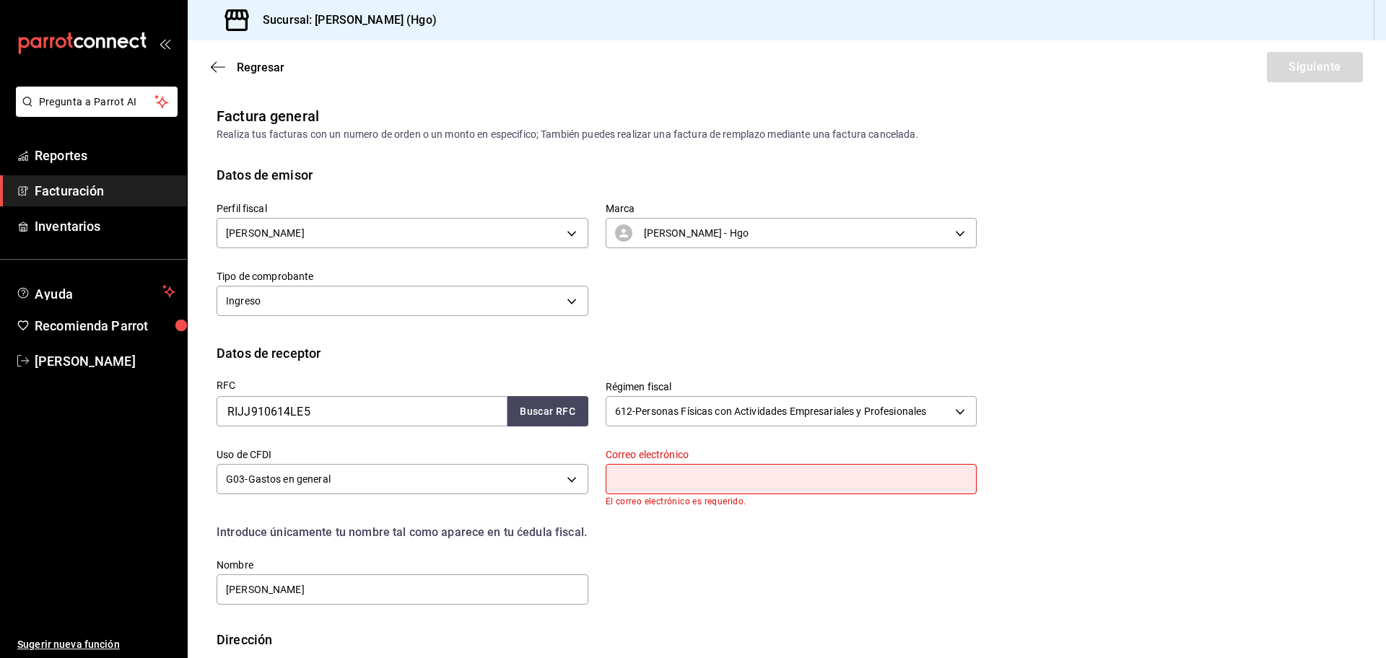
click at [694, 476] on input "text" at bounding box center [792, 479] width 372 height 30
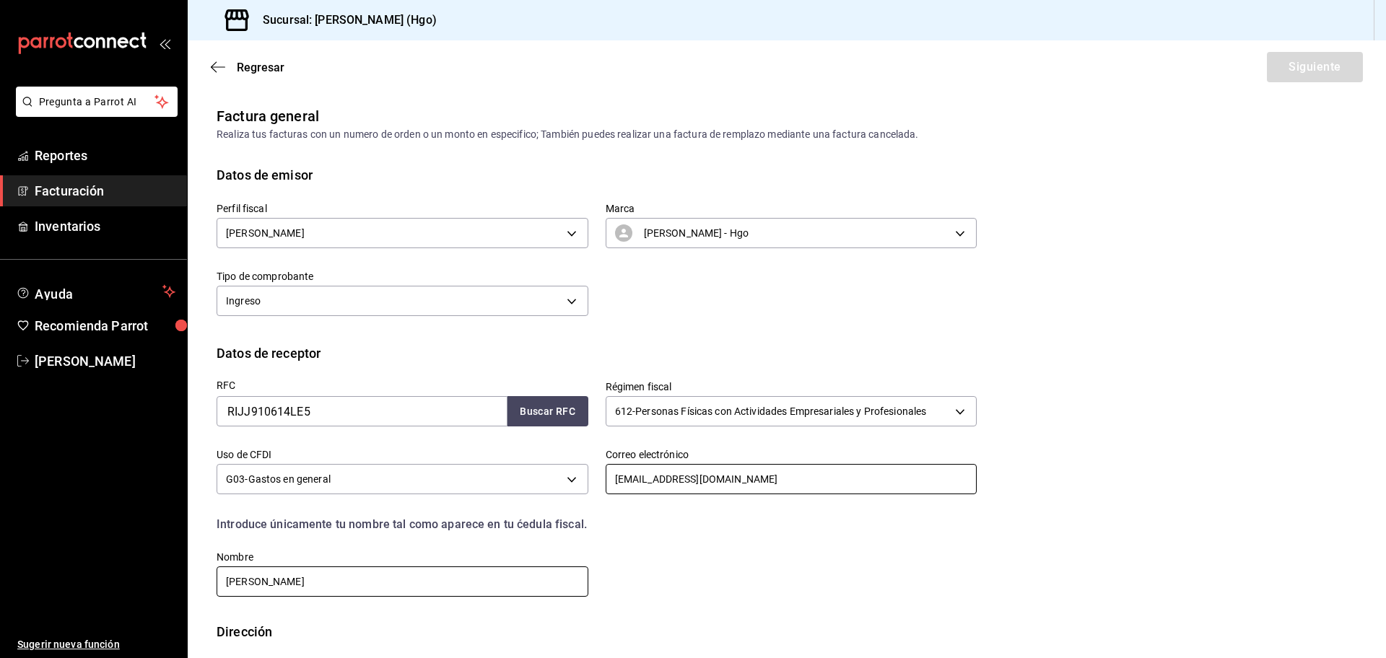
type input "[EMAIL_ADDRESS][DOMAIN_NAME]"
click at [403, 575] on input "[PERSON_NAME]" at bounding box center [403, 582] width 372 height 30
type input "A"
type input "M"
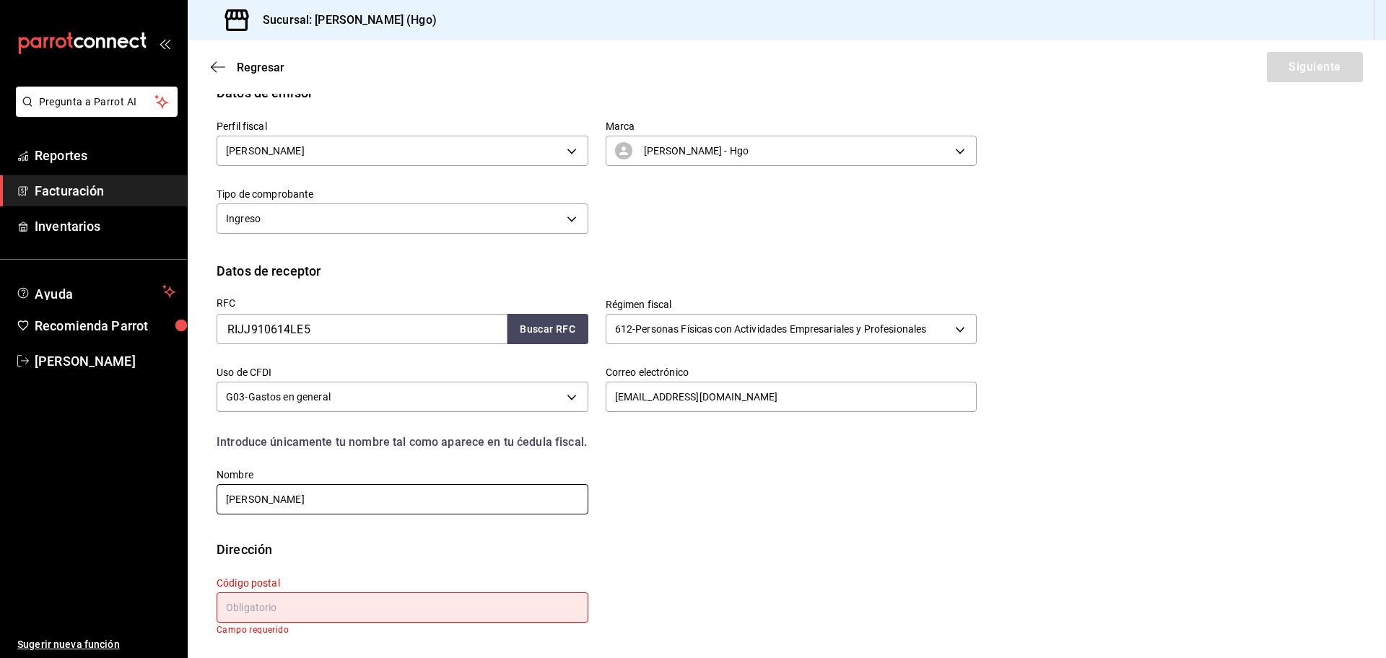
type input "[PERSON_NAME]"
click at [276, 603] on input "text" at bounding box center [403, 608] width 372 height 30
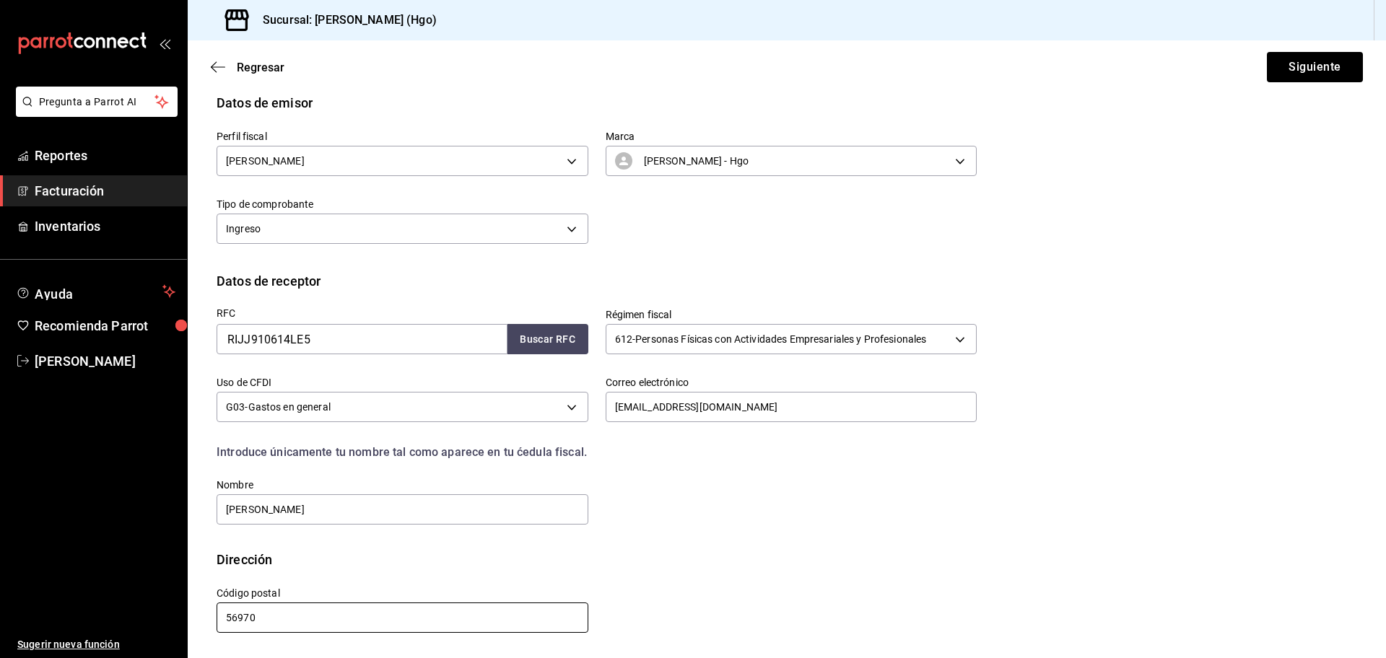
scroll to position [72, 0]
type input "56970"
click at [1273, 74] on button "Siguiente" at bounding box center [1315, 67] width 96 height 30
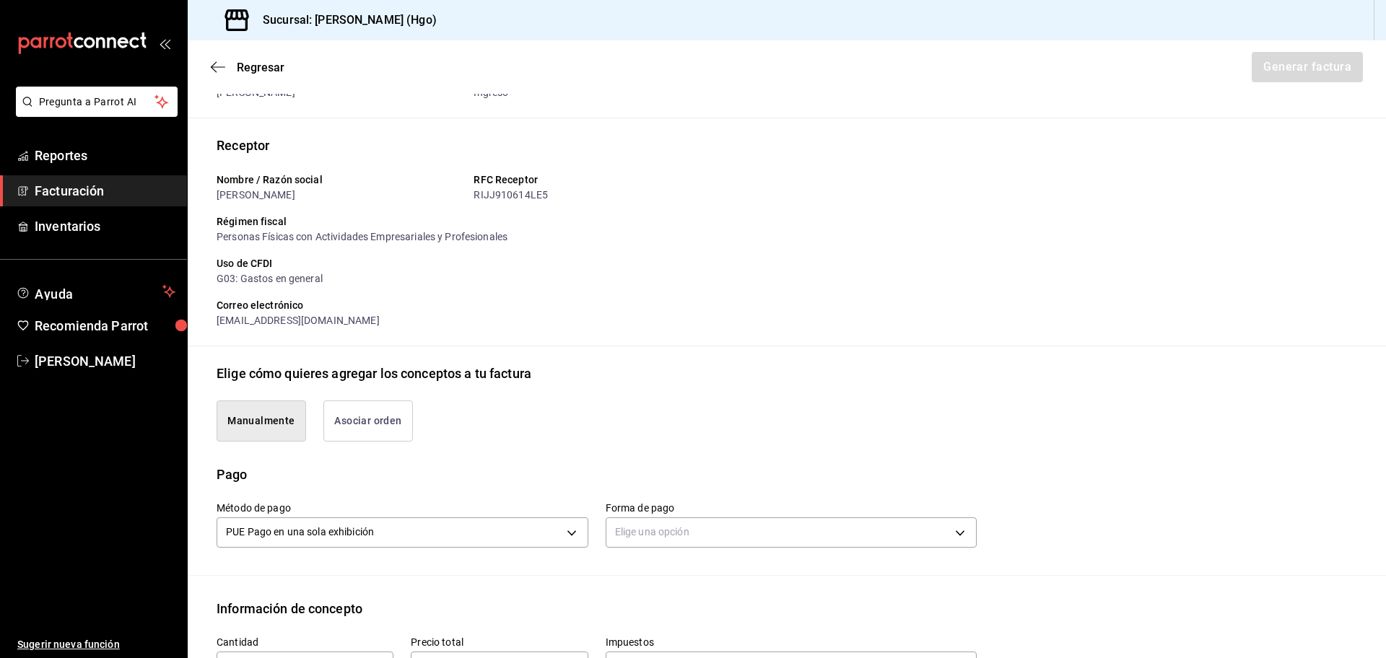
click at [403, 423] on button "Asociar orden" at bounding box center [368, 421] width 90 height 41
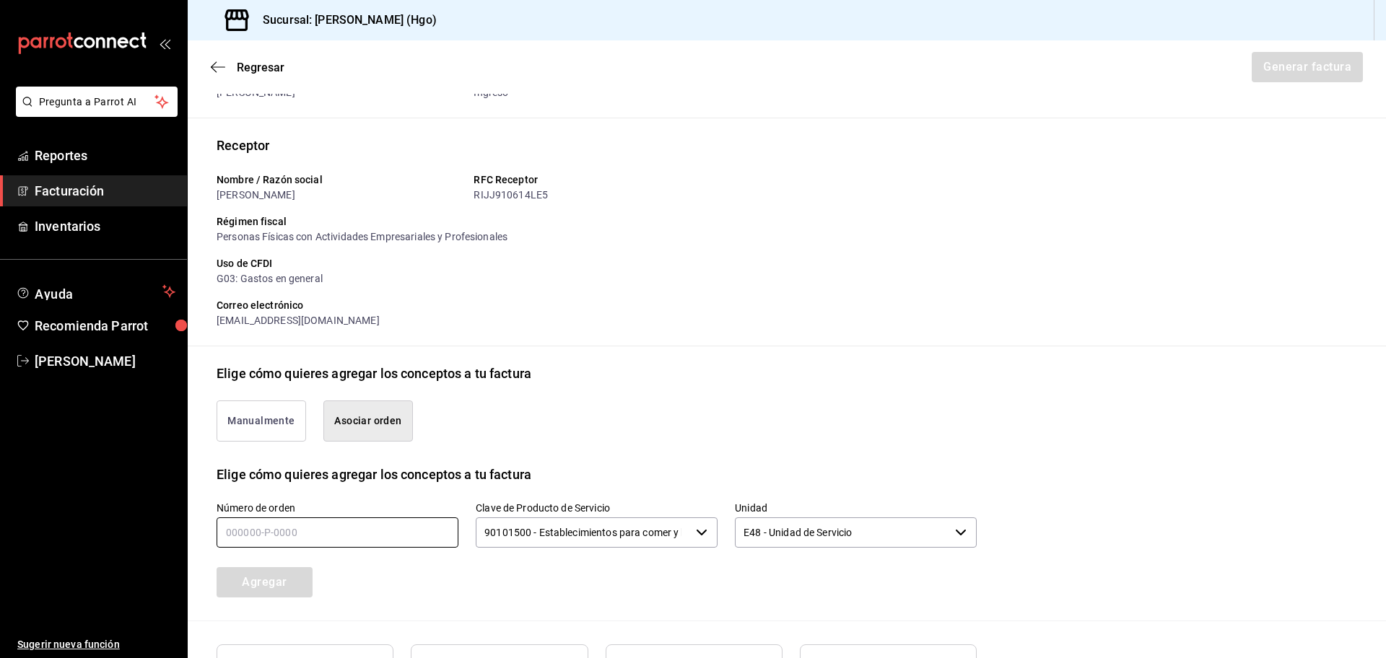
click at [351, 520] on input "text" at bounding box center [338, 533] width 242 height 30
click at [349, 529] on input "text" at bounding box center [338, 533] width 242 height 30
type input "170825-p-0002"
click at [306, 588] on button "Agregar" at bounding box center [265, 582] width 96 height 30
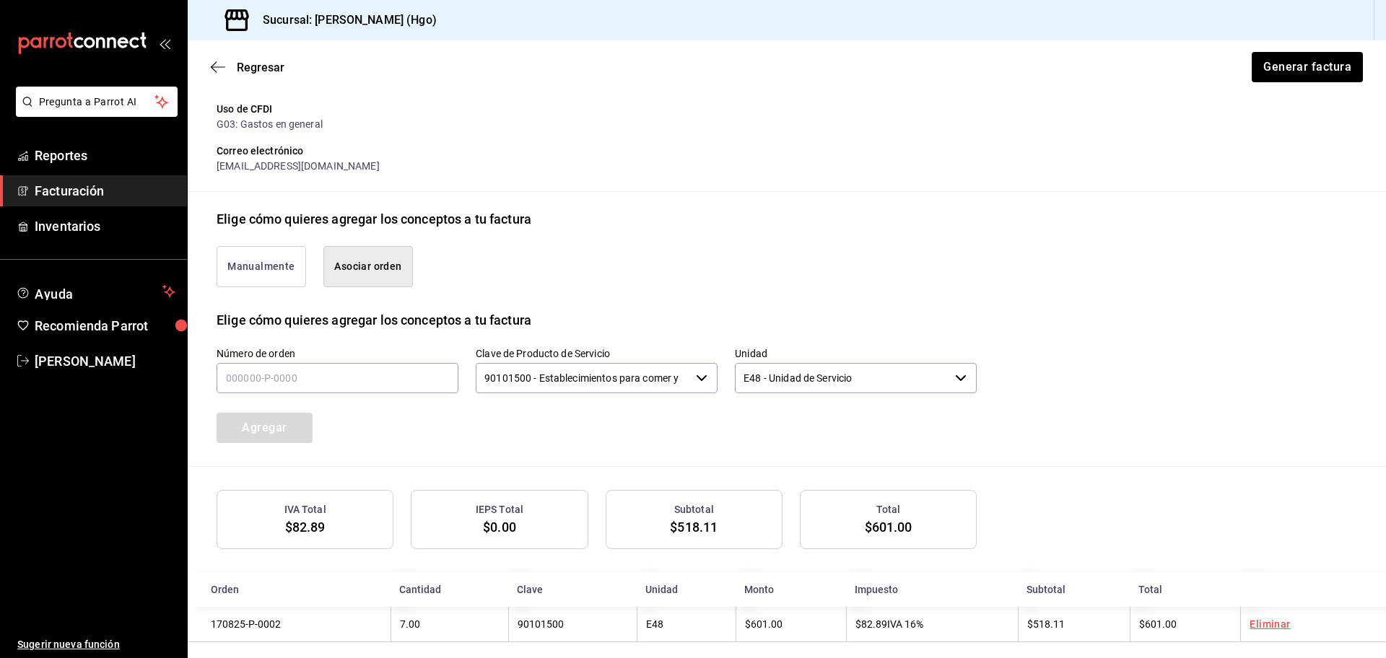
scroll to position [241, 0]
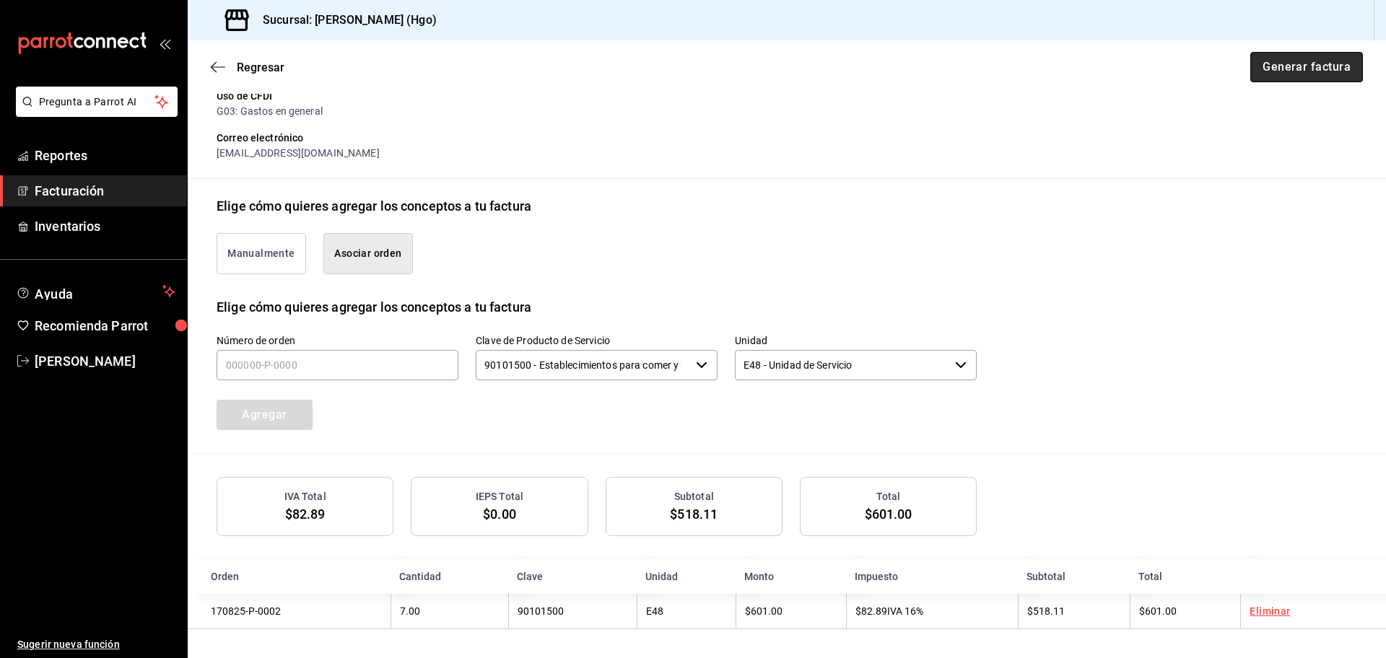
click at [1304, 58] on button "Generar factura" at bounding box center [1306, 67] width 113 height 30
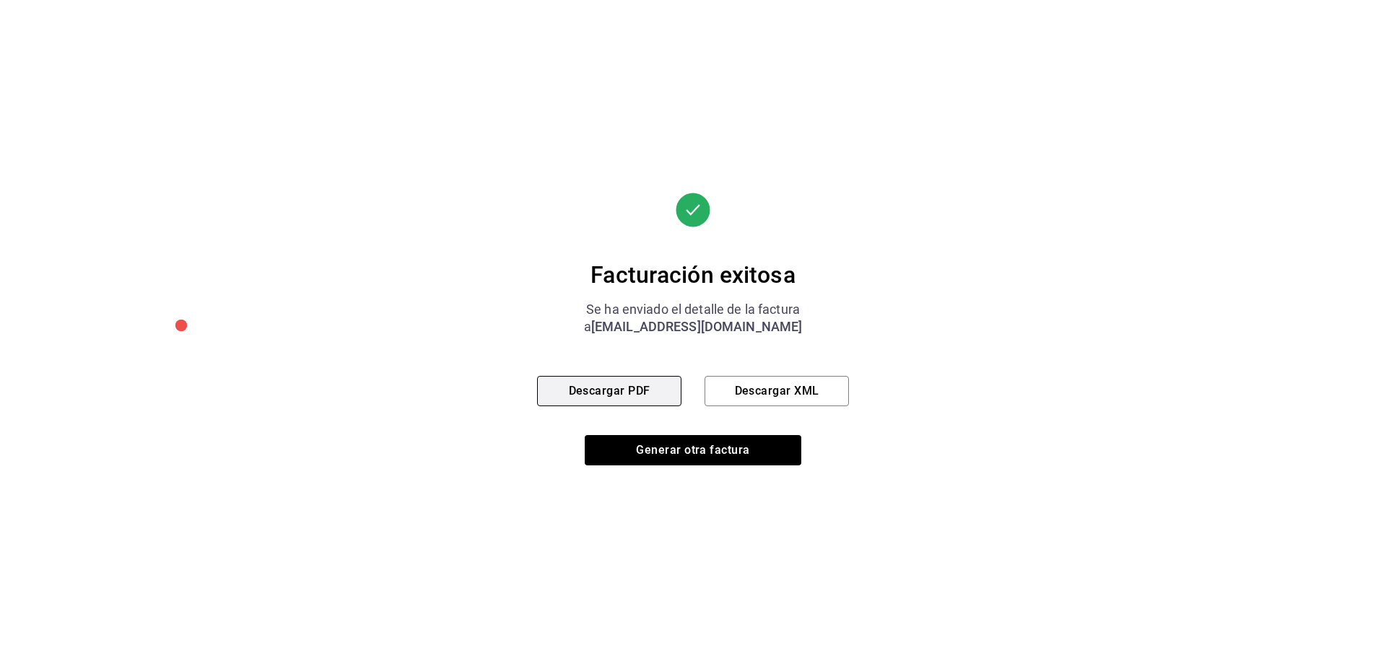
click at [607, 390] on button "Descargar PDF" at bounding box center [609, 391] width 144 height 30
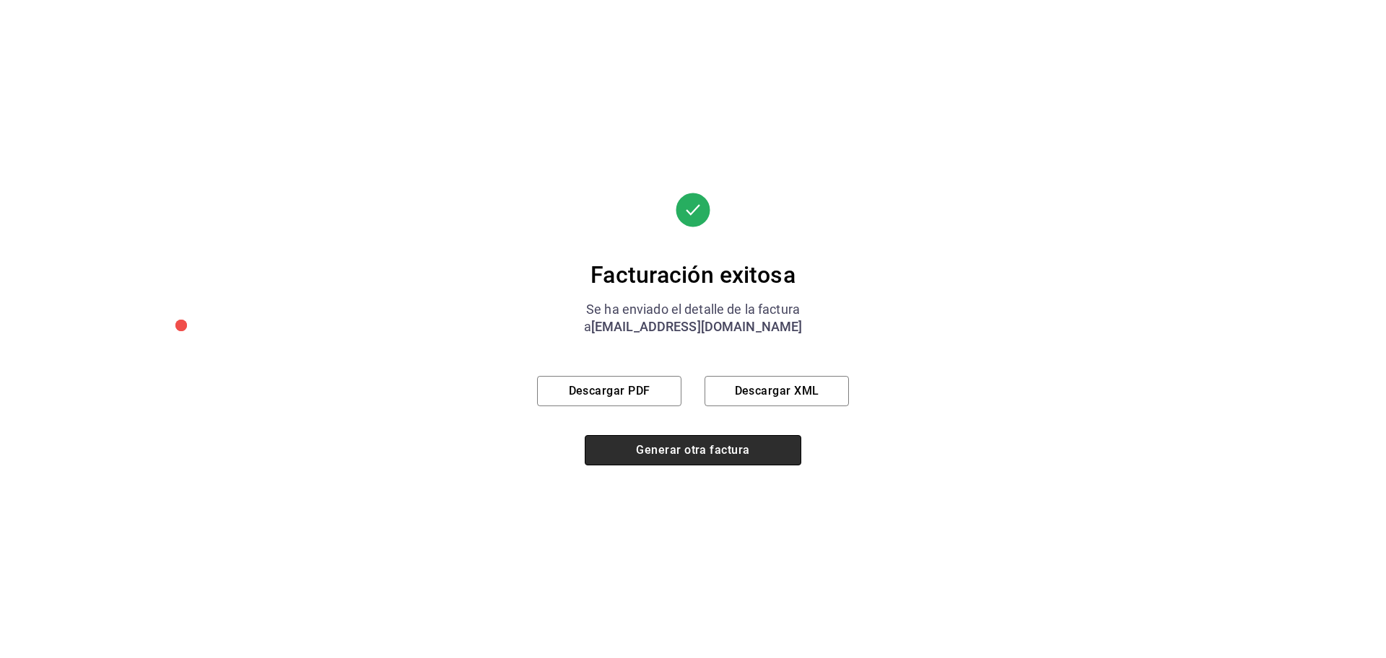
click at [618, 443] on button "Generar otra factura" at bounding box center [693, 450] width 217 height 30
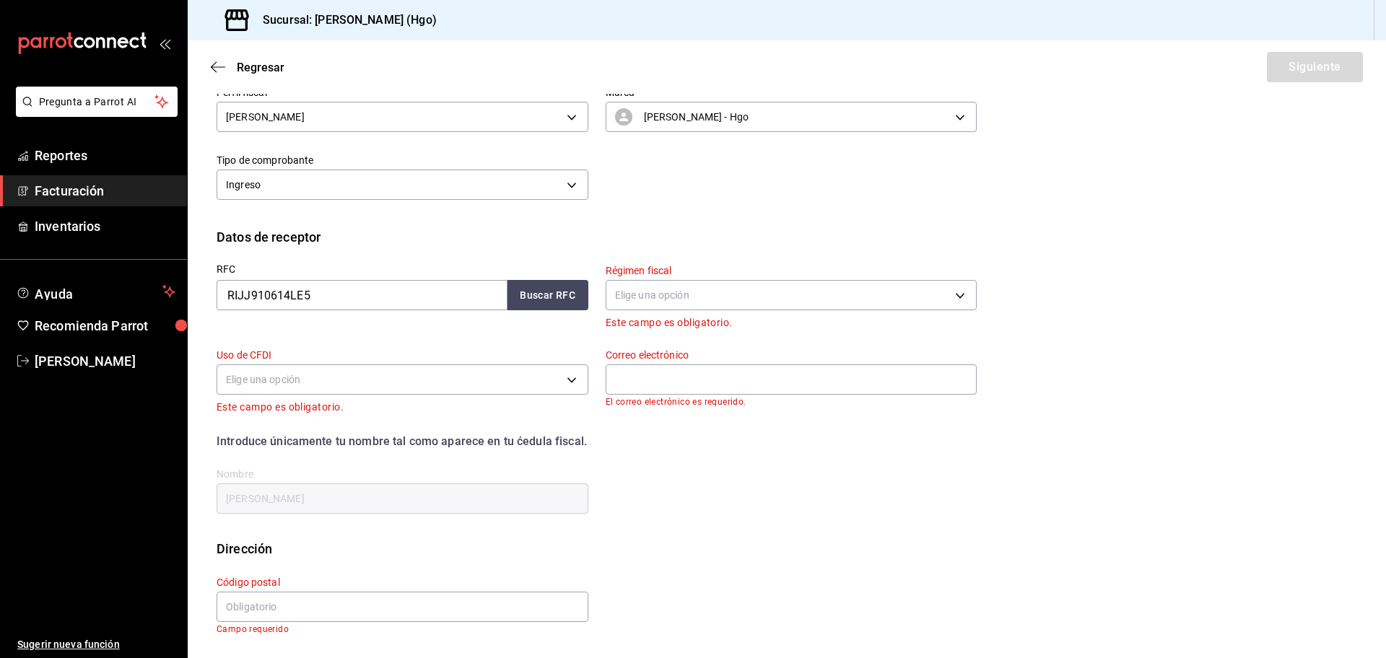
scroll to position [0, 0]
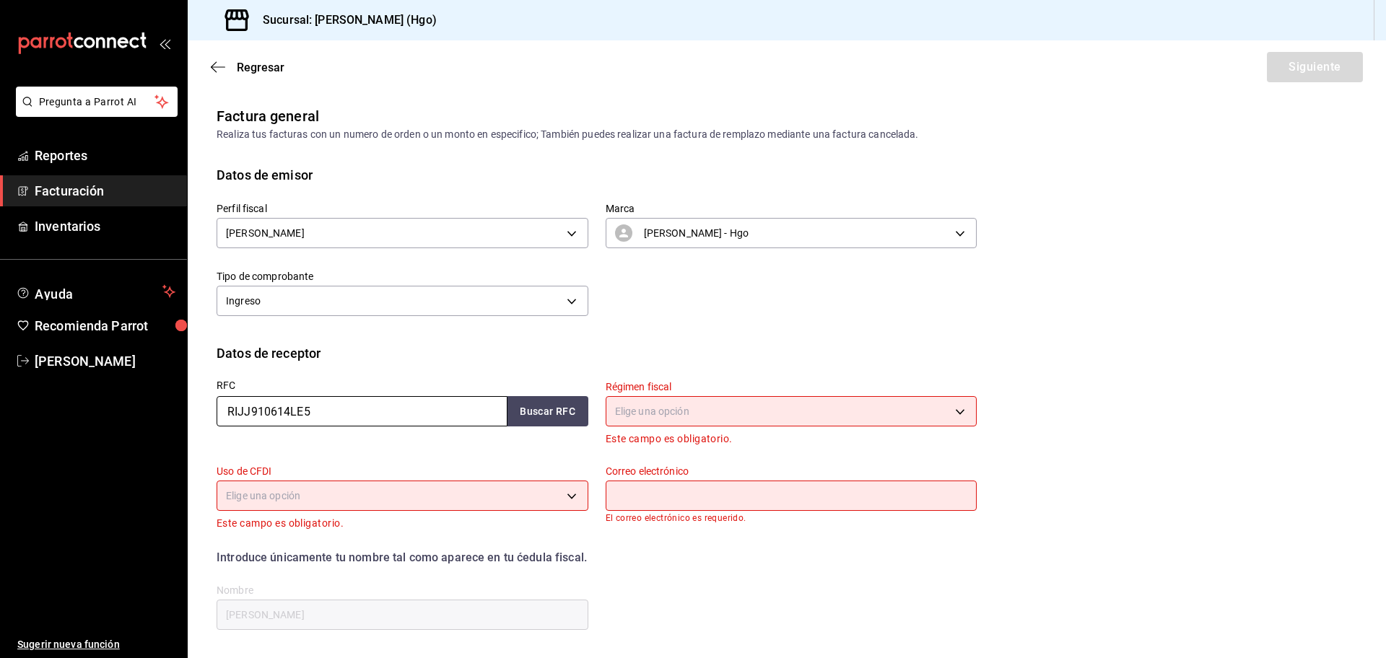
click at [387, 410] on input "RIJJ910614LE5" at bounding box center [362, 411] width 291 height 30
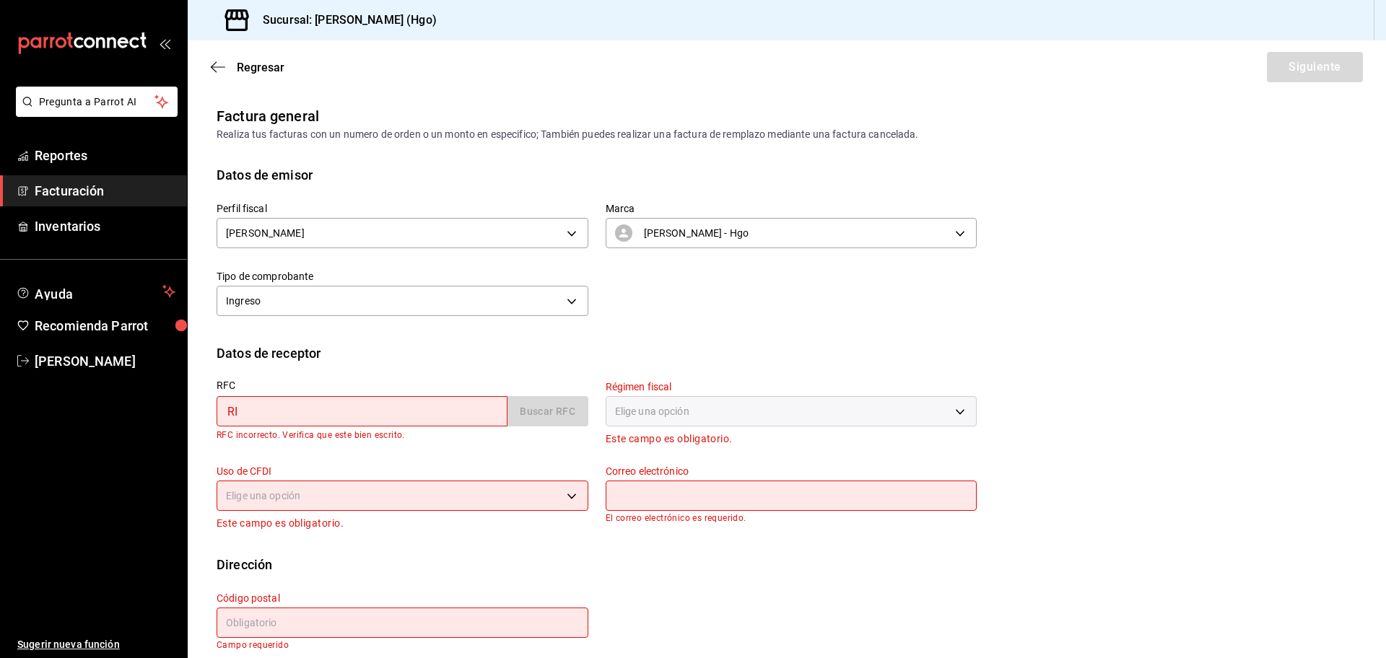
type input "R"
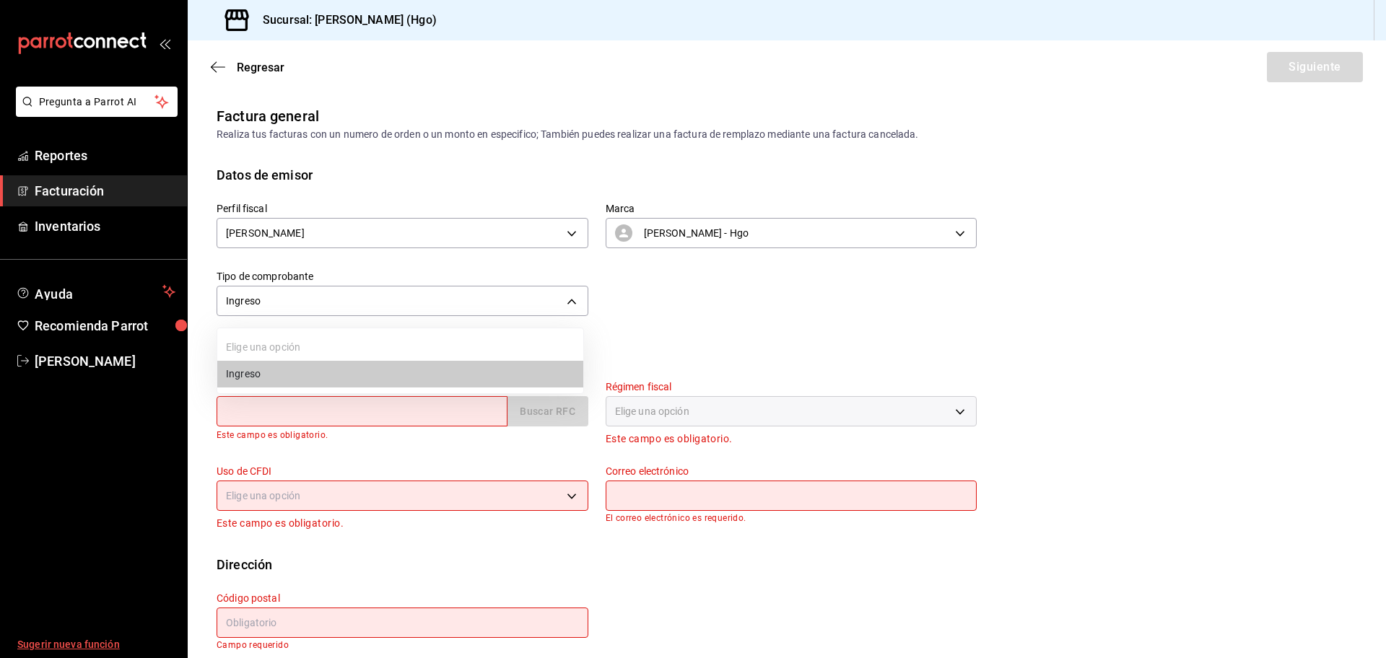
drag, startPoint x: 0, startPoint y: 652, endPoint x: 576, endPoint y: 372, distance: 640.2
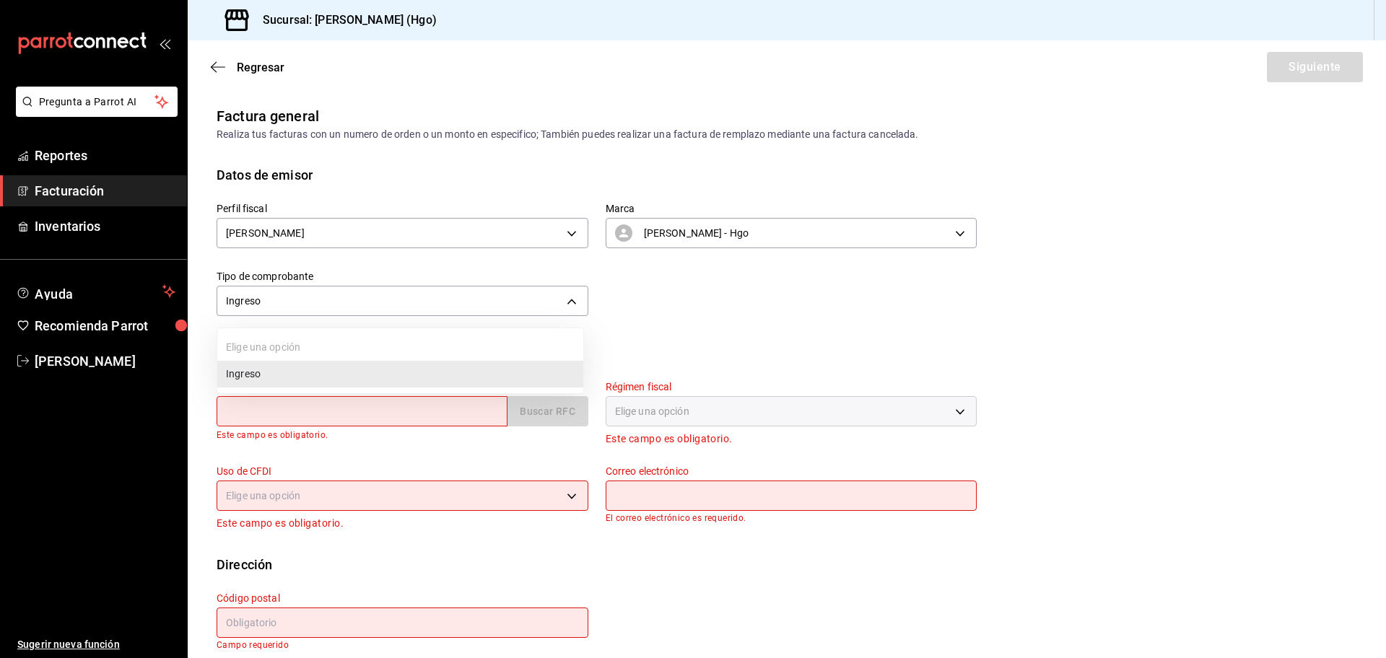
click at [576, 303] on body "Pregunta a Parrot AI Reportes Facturación Inventarios Ayuda Recomienda Parrot […" at bounding box center [693, 329] width 1386 height 658
click at [758, 350] on div at bounding box center [693, 329] width 1386 height 658
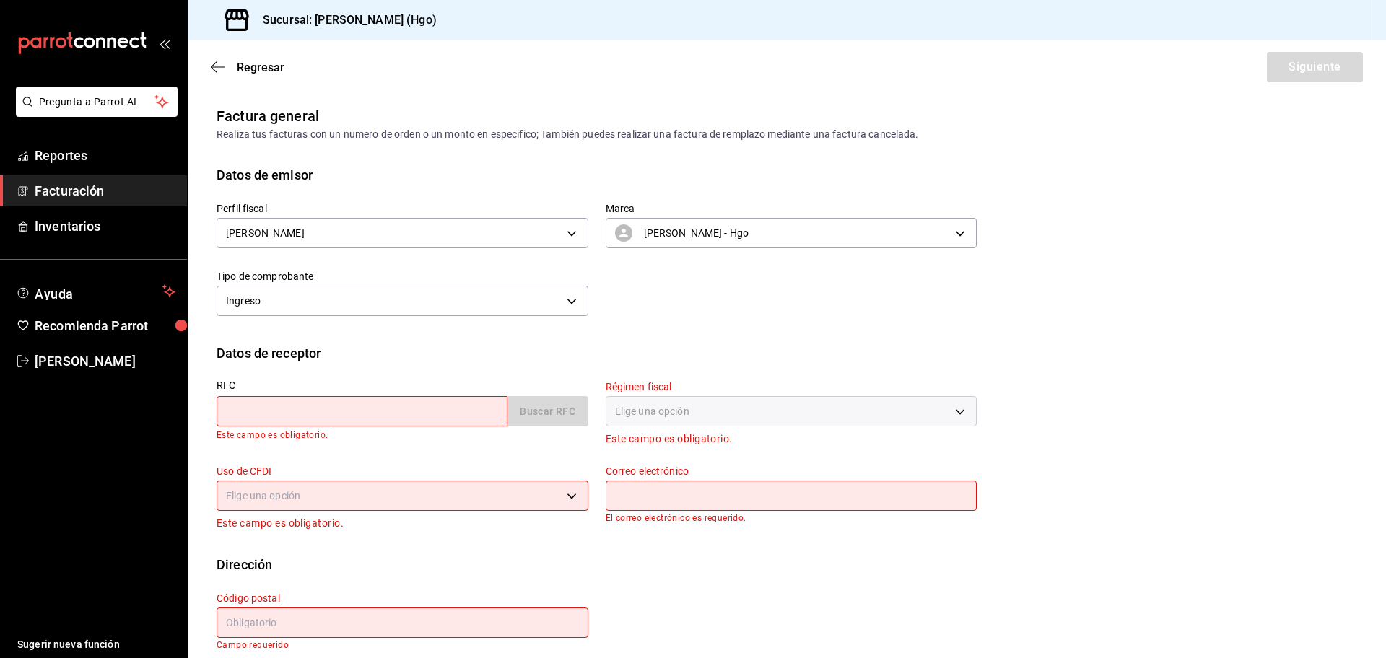
click at [303, 407] on input "text" at bounding box center [362, 411] width 291 height 30
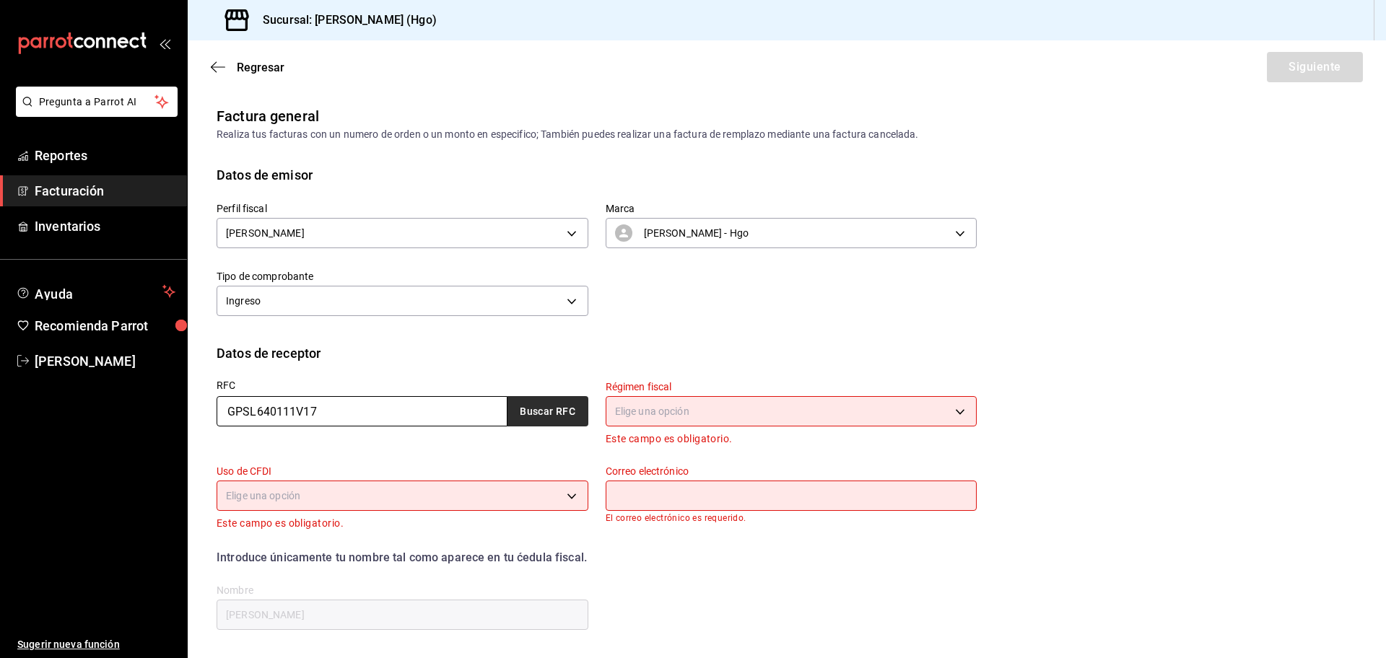
type input "GPSL640111V17"
click at [537, 412] on button "Buscar RFC" at bounding box center [547, 411] width 81 height 30
click at [675, 412] on body "Pregunta a Parrot AI Reportes Facturación Inventarios Ayuda Recomienda Parrot […" at bounding box center [693, 329] width 1386 height 658
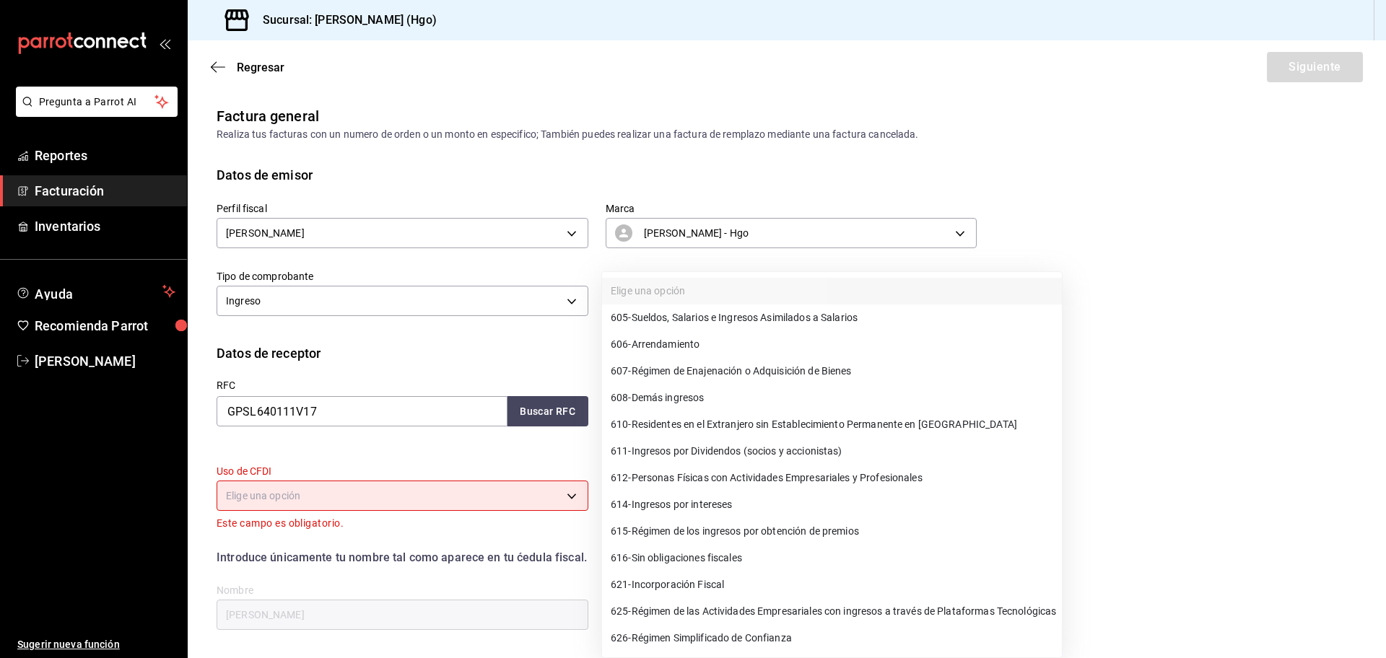
click at [708, 478] on span "612 - Personas Físicas con Actividades Empresariales y Profesionales" at bounding box center [767, 478] width 312 height 15
type input "612"
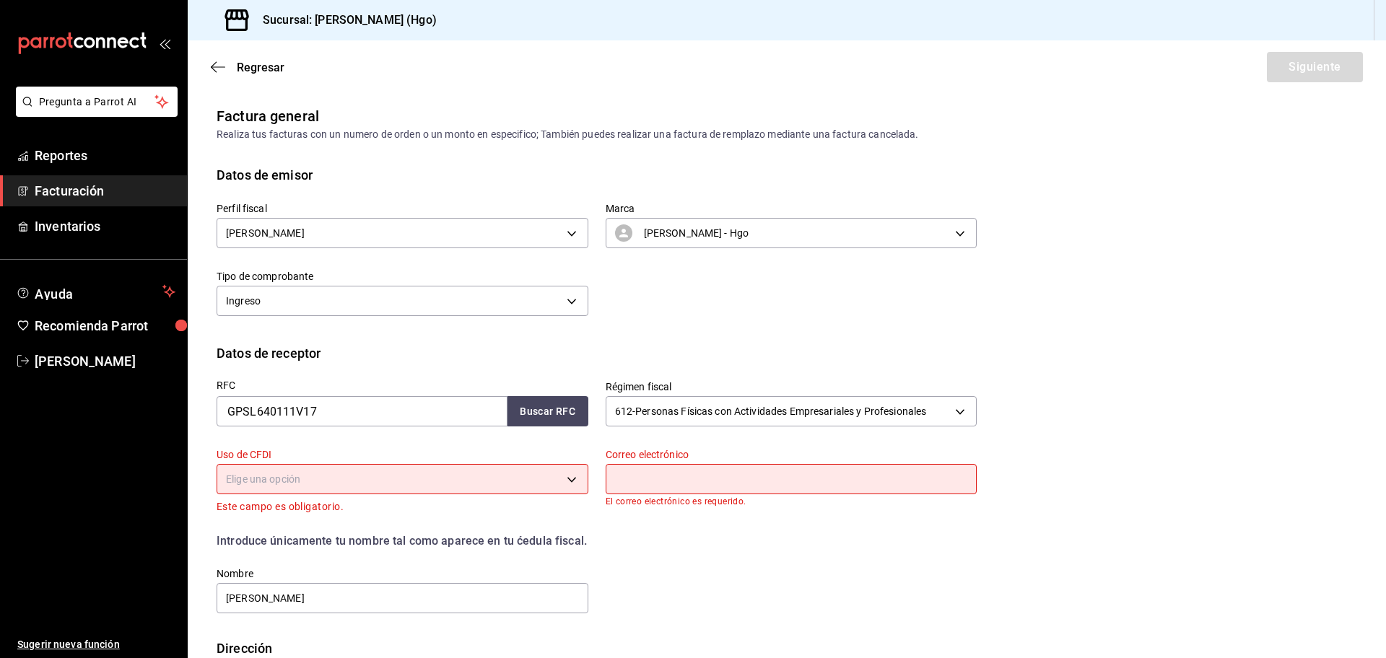
click at [485, 483] on body "Pregunta a Parrot AI Reportes Facturación Inventarios Ayuda Recomienda Parrot […" at bounding box center [693, 329] width 1386 height 658
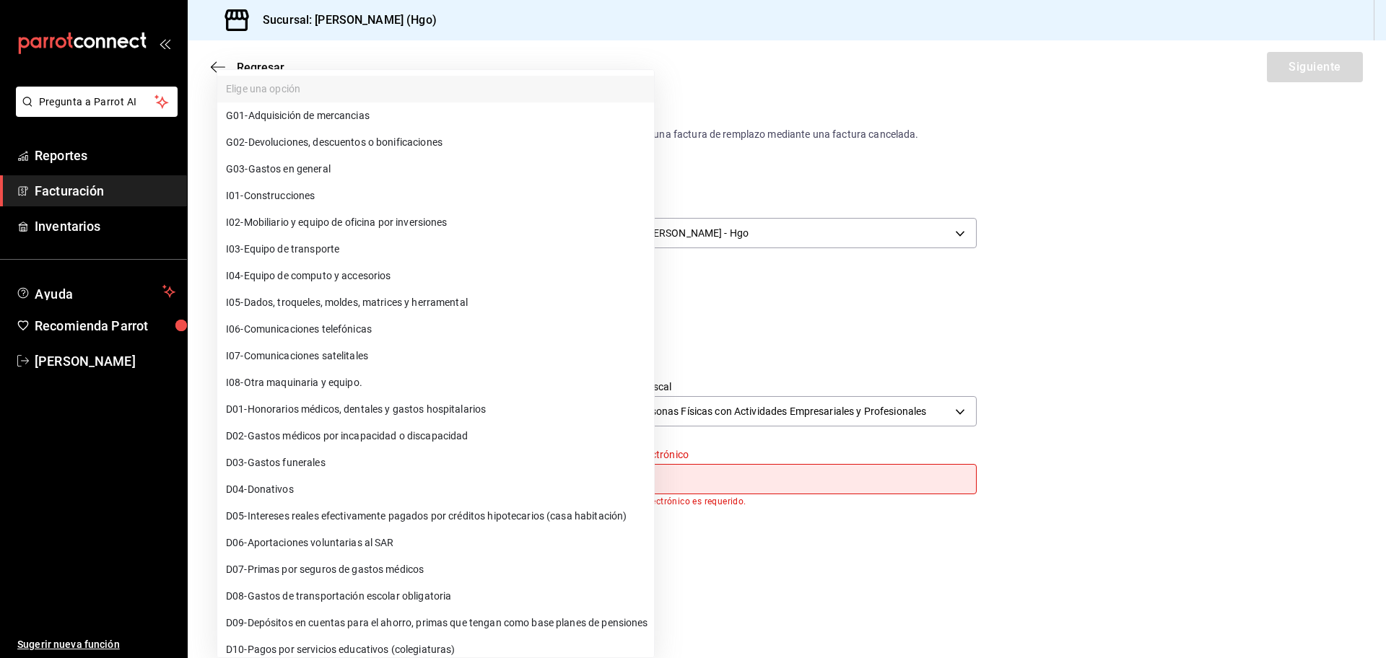
click at [441, 172] on li "G03 - Gastos en general" at bounding box center [435, 169] width 437 height 27
type input "G03"
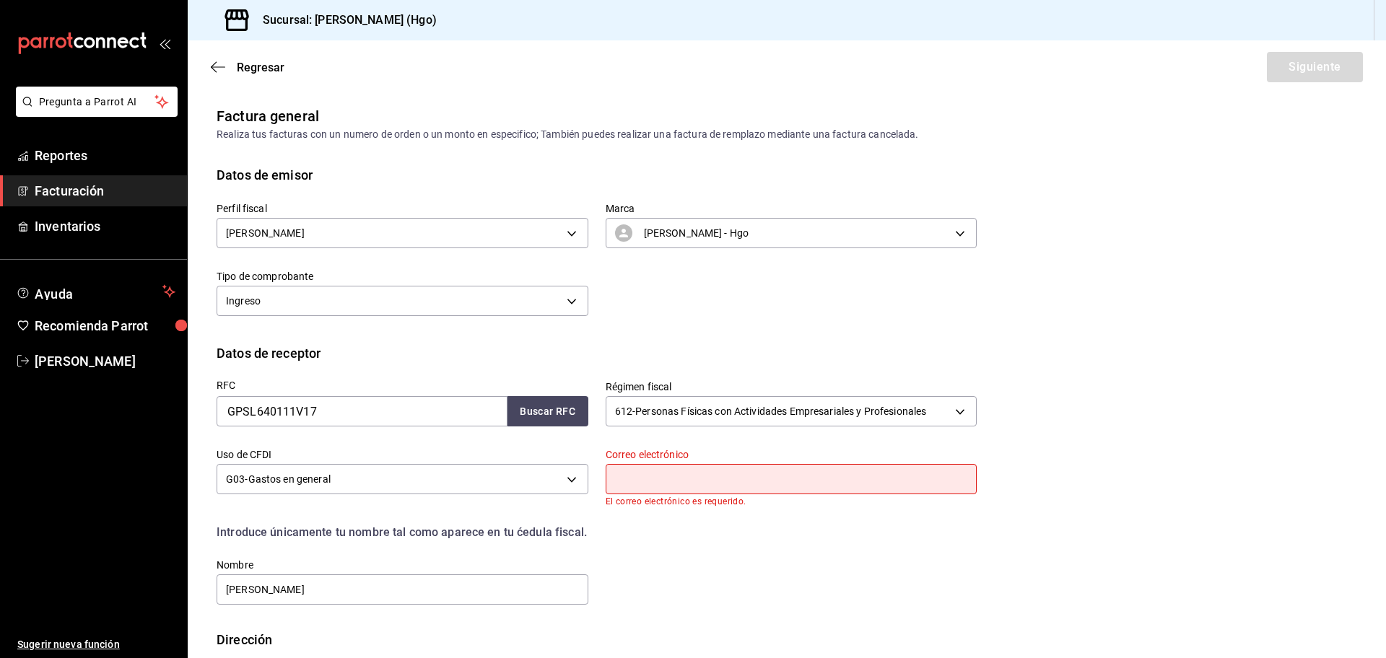
click at [671, 476] on input "text" at bounding box center [792, 479] width 372 height 30
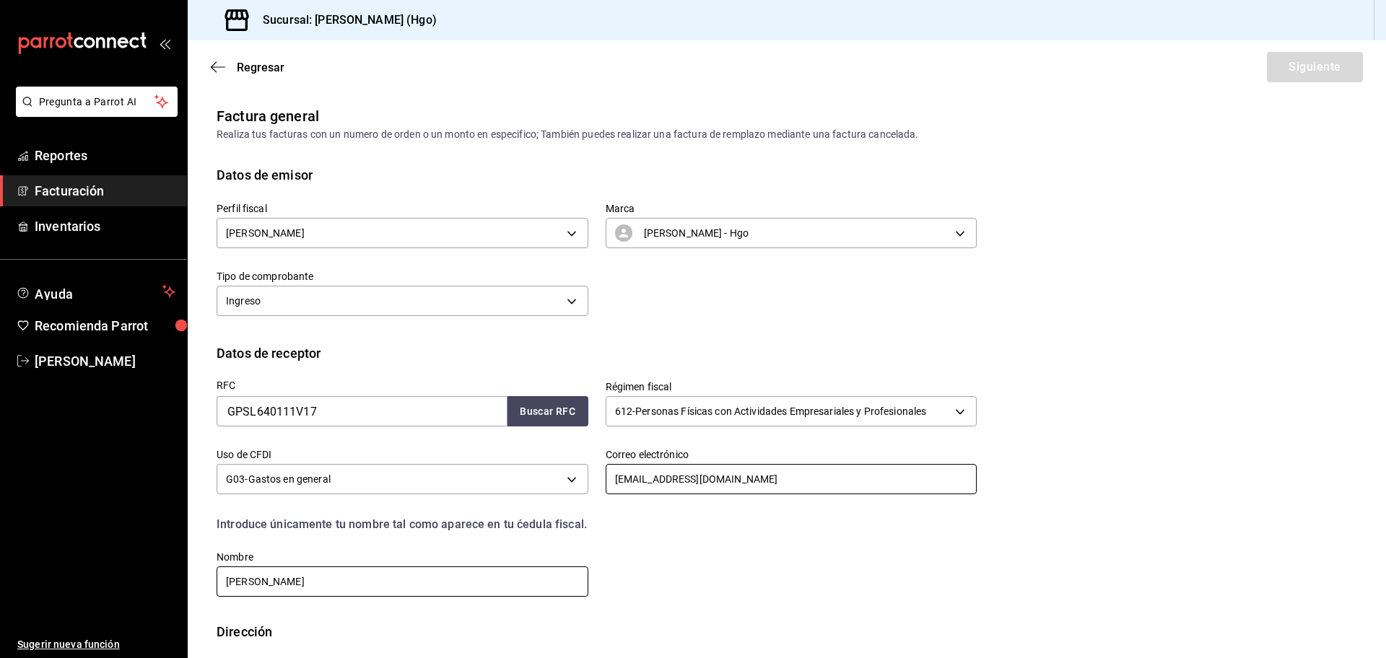
type input "[EMAIL_ADDRESS][DOMAIN_NAME]"
click at [393, 571] on input "[PERSON_NAME]" at bounding box center [403, 582] width 372 height 30
type input "J"
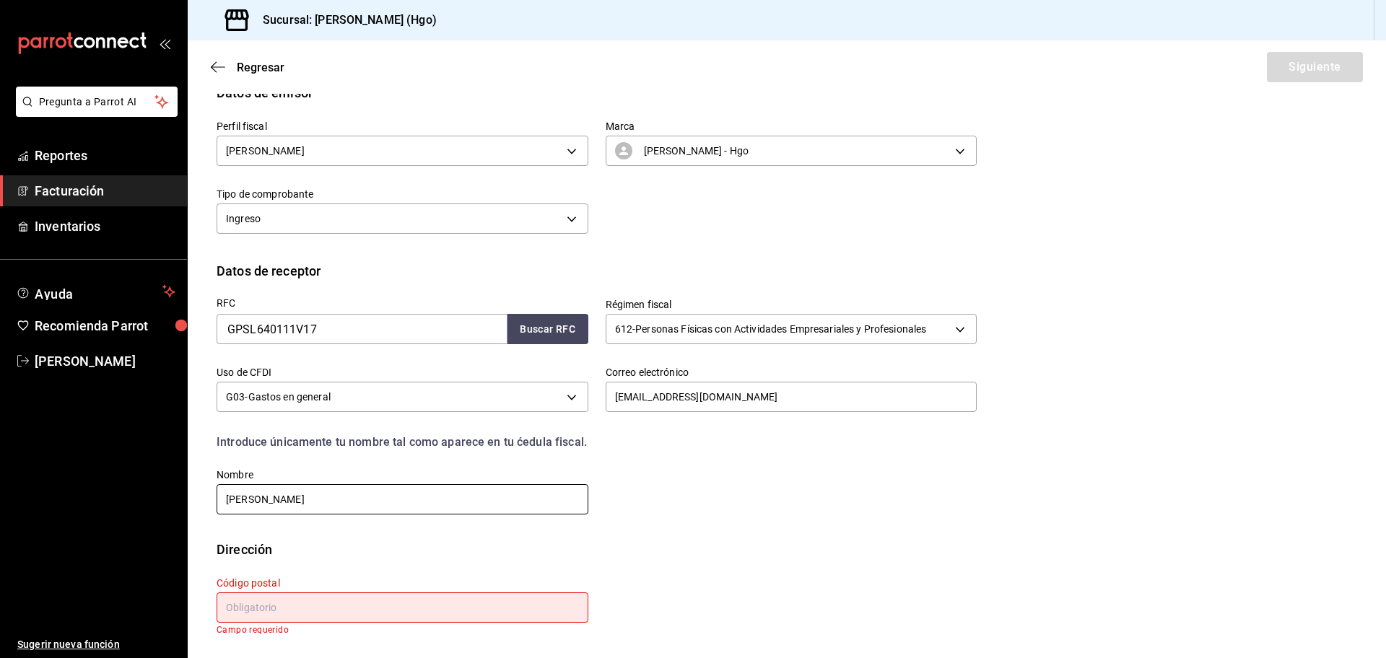
type input "[PERSON_NAME]"
click at [284, 614] on input "text" at bounding box center [403, 608] width 372 height 30
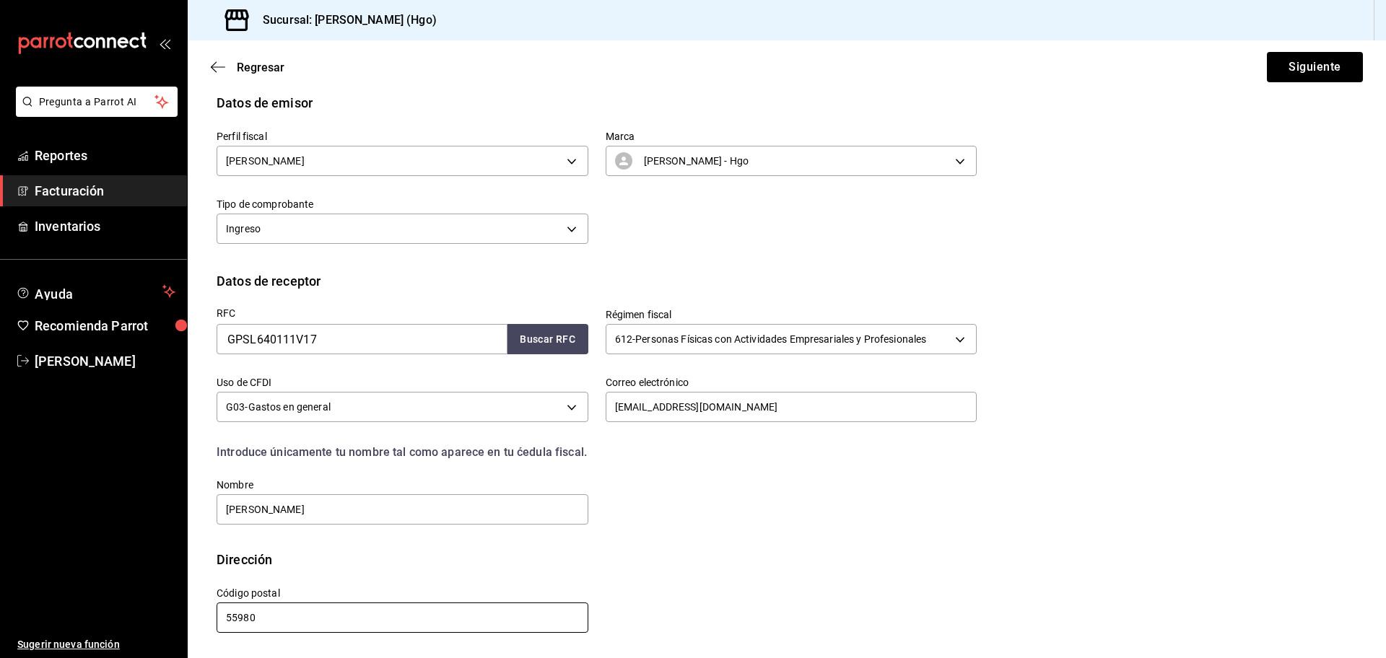
scroll to position [72, 0]
type input "55980"
click at [1283, 70] on button "Siguiente" at bounding box center [1315, 67] width 96 height 30
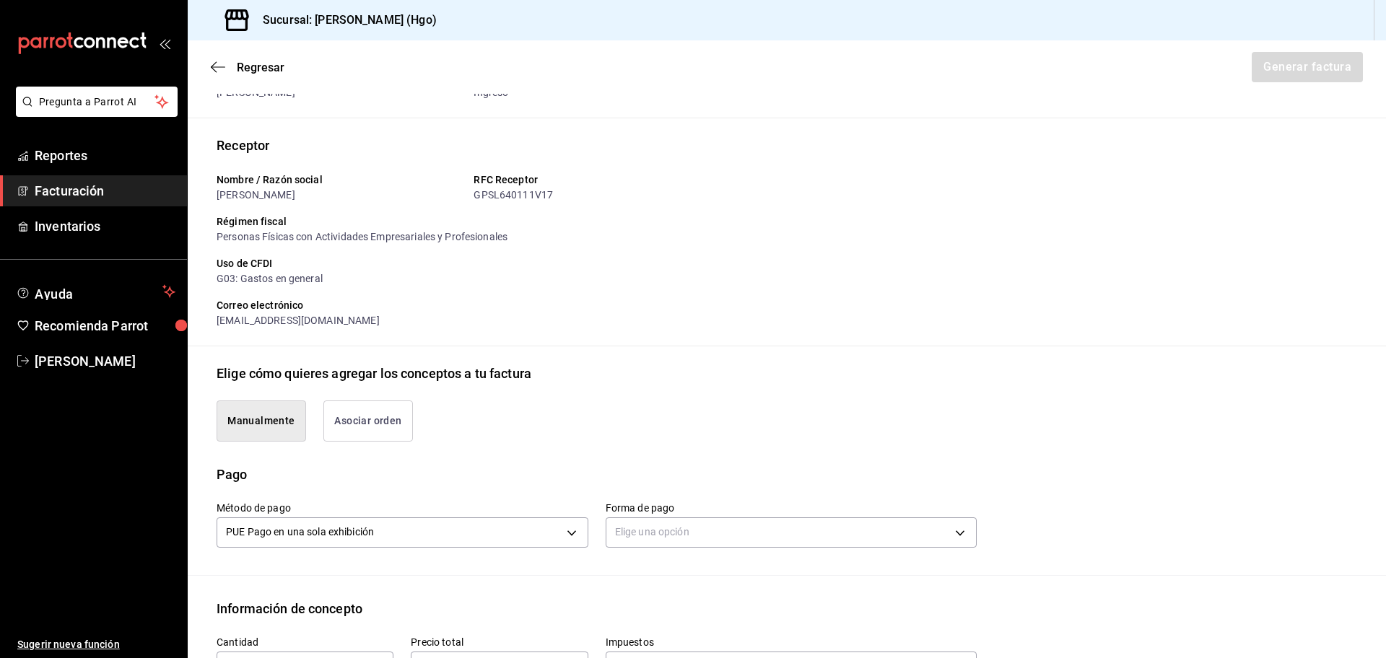
click at [336, 422] on button "Asociar orden" at bounding box center [368, 421] width 90 height 41
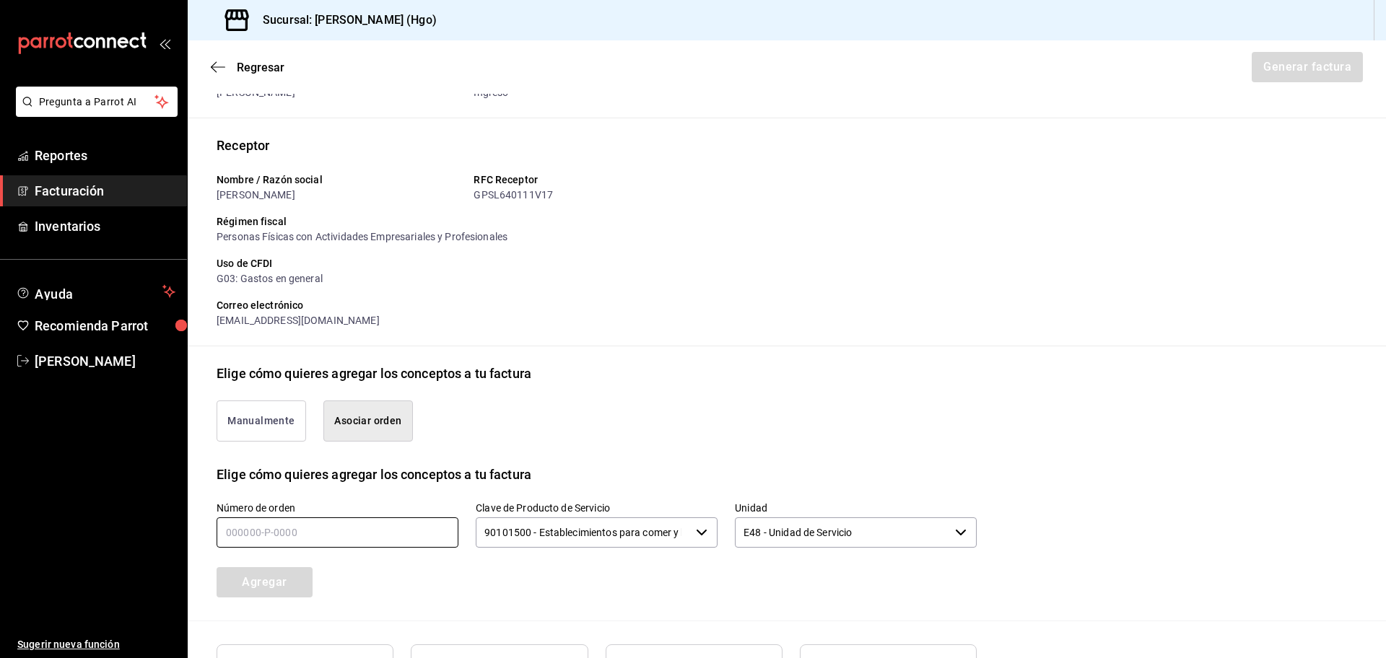
click at [354, 541] on input "text" at bounding box center [338, 533] width 242 height 30
type input "170825-p-0010"
click at [279, 575] on button "Agregar" at bounding box center [265, 582] width 96 height 30
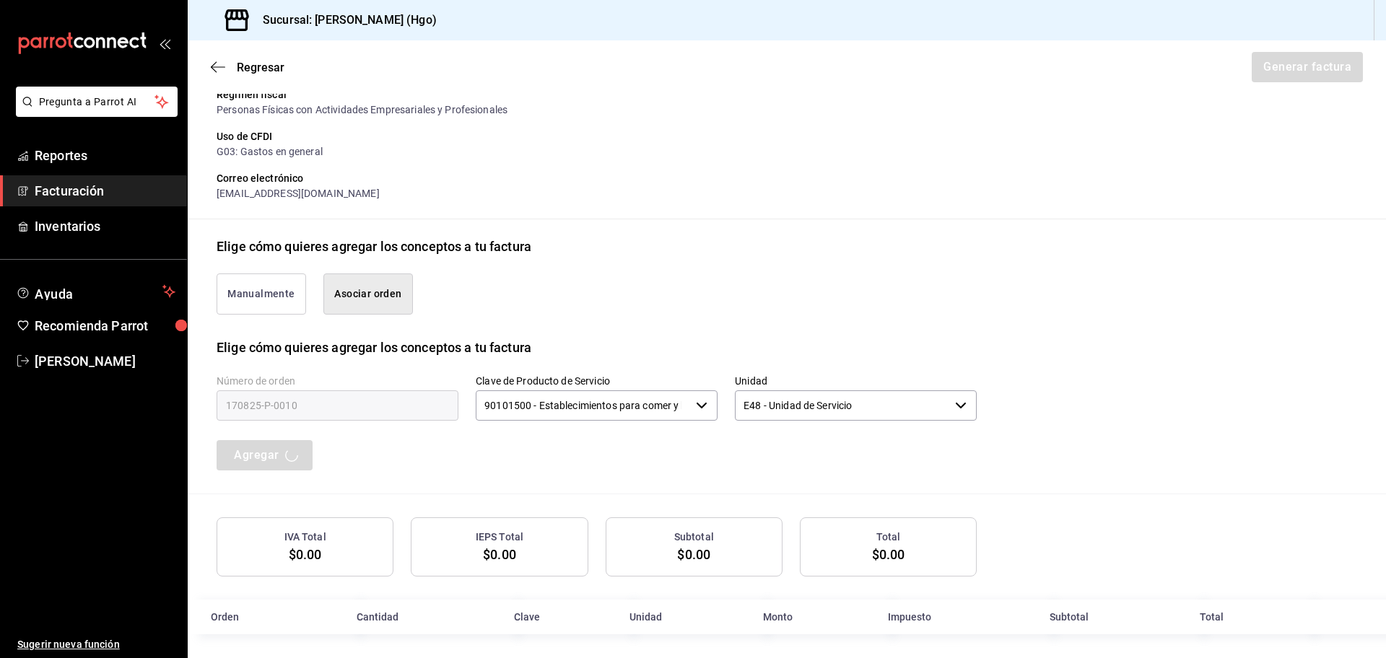
scroll to position [205, 0]
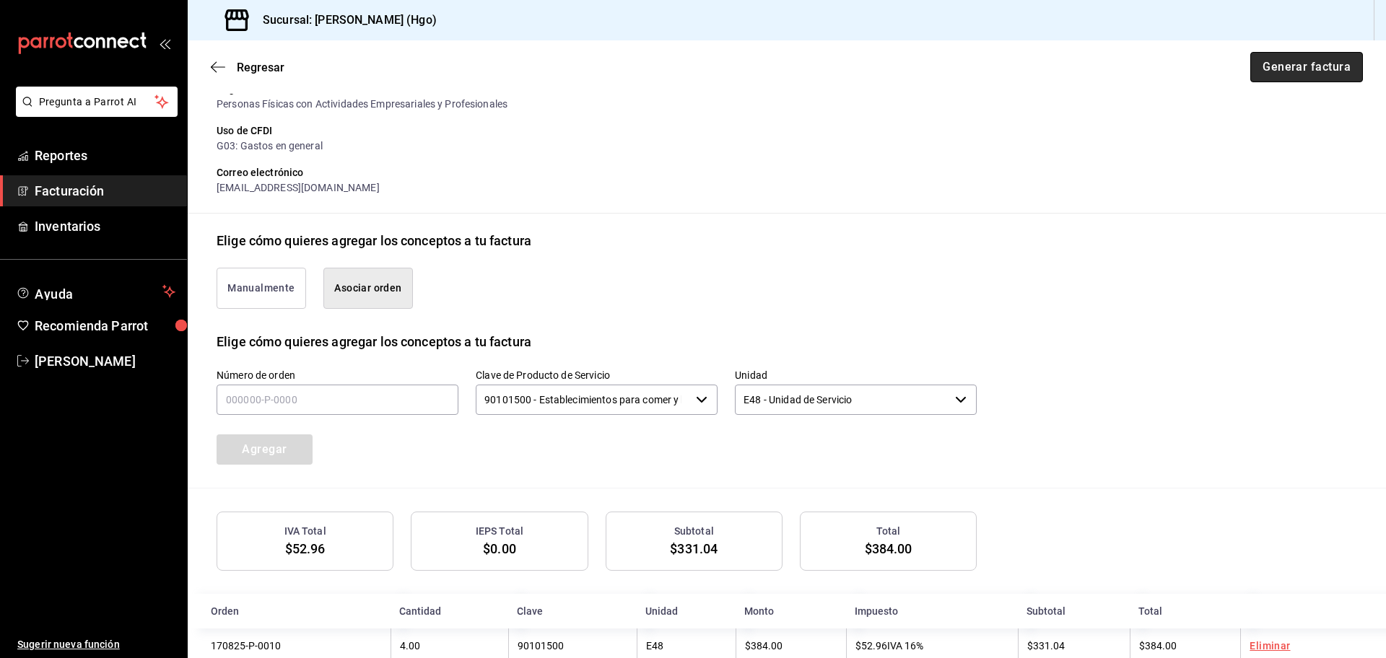
click at [1296, 60] on button "Generar factura" at bounding box center [1306, 67] width 113 height 30
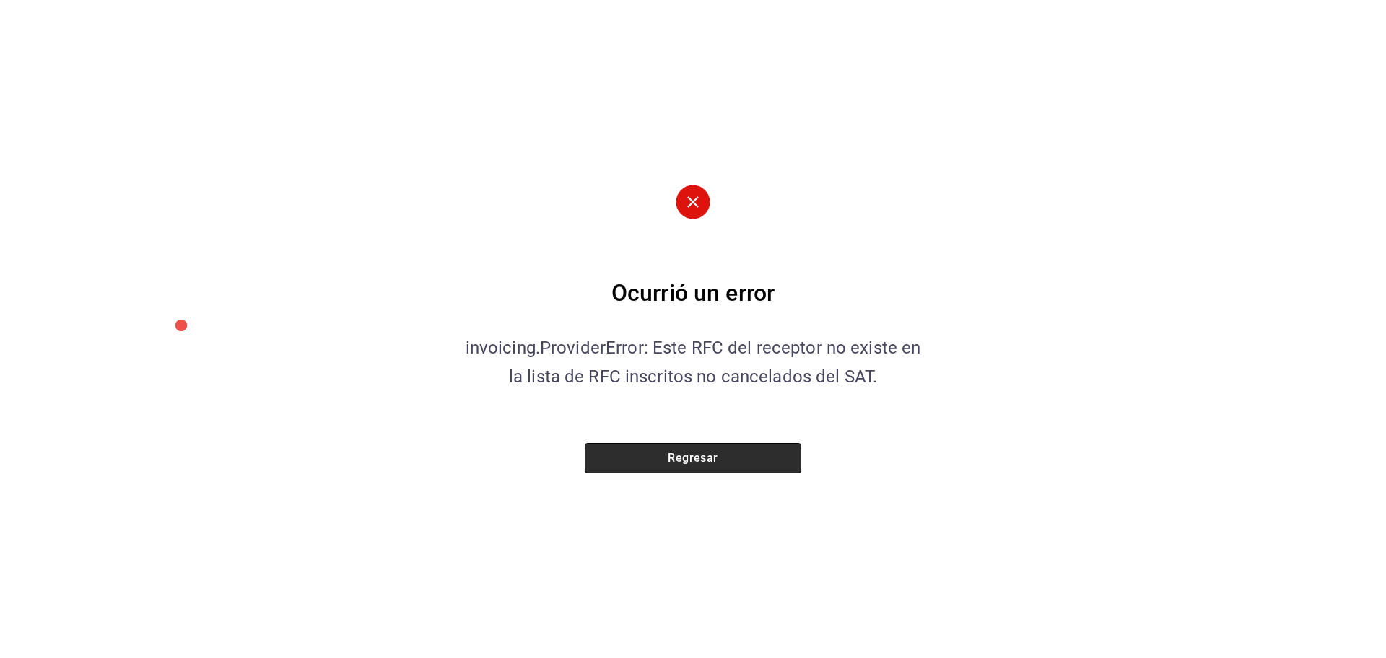
click at [757, 467] on button "Regresar" at bounding box center [693, 458] width 217 height 30
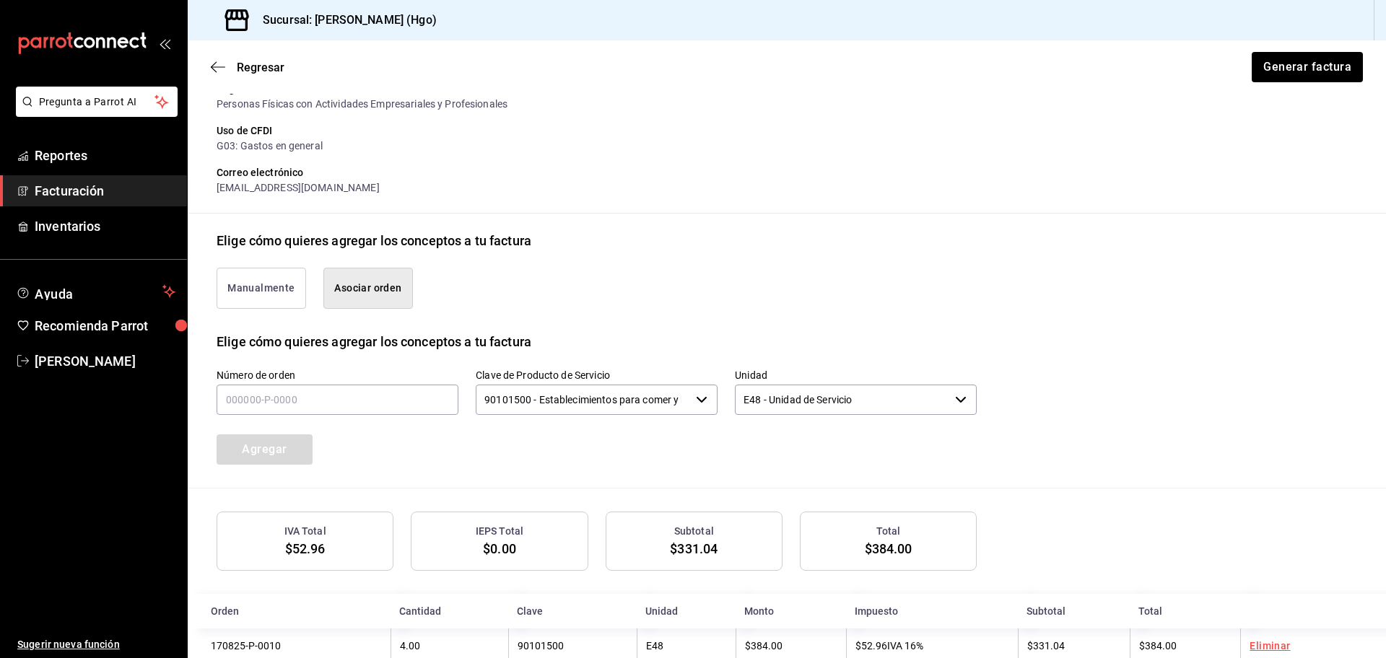
click at [209, 65] on div "Regresar Generar factura" at bounding box center [787, 66] width 1198 height 53
click at [212, 66] on icon "button" at bounding box center [214, 67] width 6 height 11
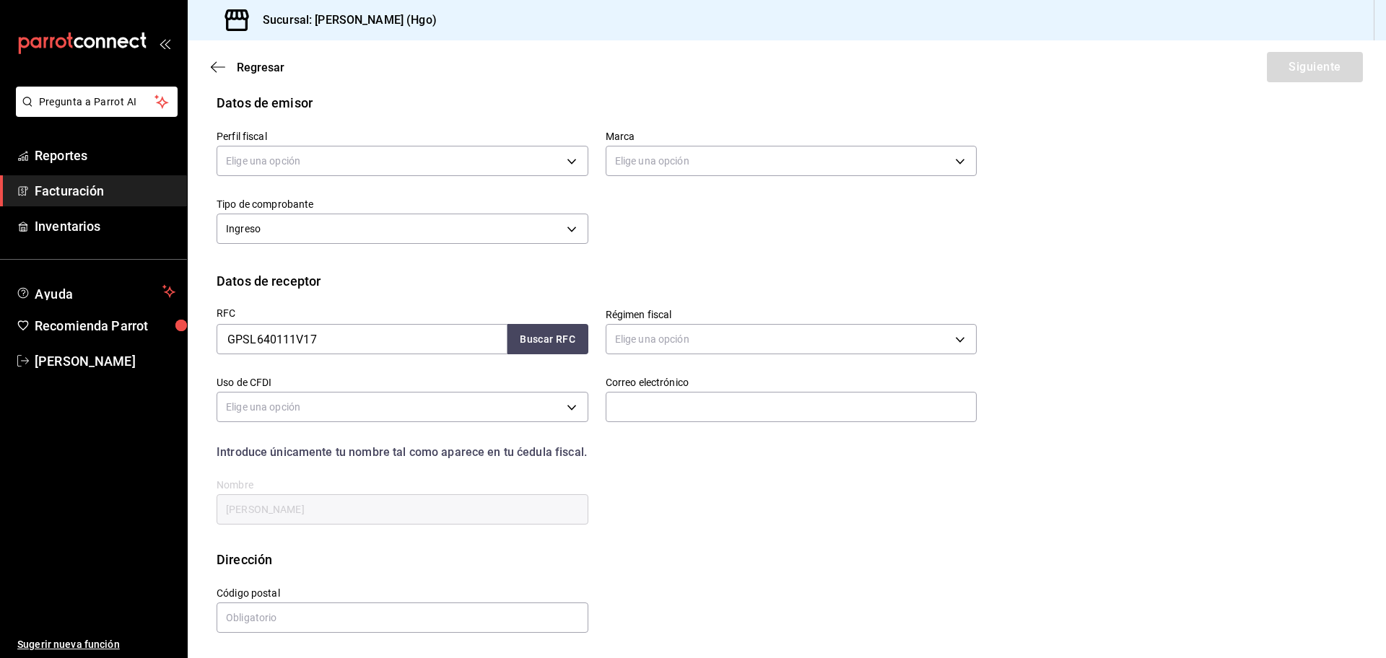
scroll to position [0, 0]
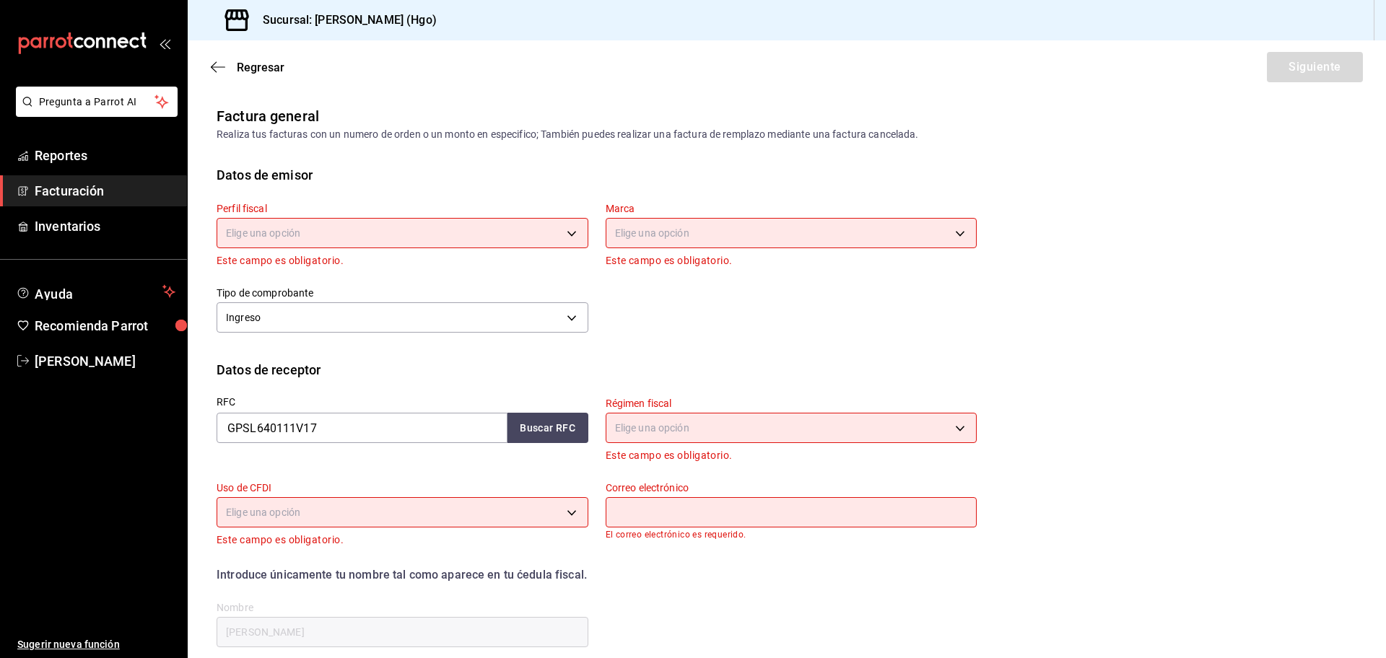
click at [332, 217] on div "Elige una opción" at bounding box center [403, 231] width 372 height 38
click at [324, 237] on body "Pregunta a Parrot AI Reportes Facturación Inventarios Ayuda Recomienda Parrot […" at bounding box center [693, 329] width 1386 height 658
click at [323, 305] on li "[PERSON_NAME]" at bounding box center [400, 306] width 366 height 27
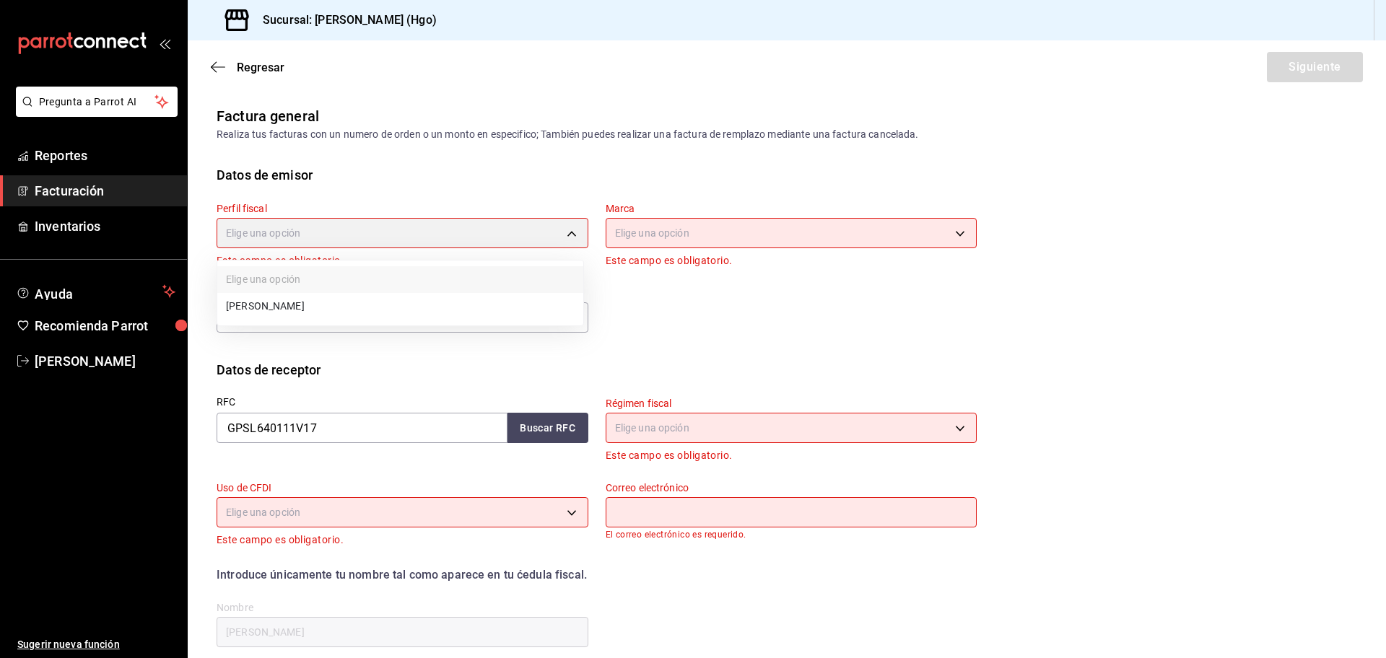
type input "143f57d4-a0c4-477f-919f-67aaf9315925"
type input "a4f139c2-eac0-4c86-bd9b-b12069b5a2fd"
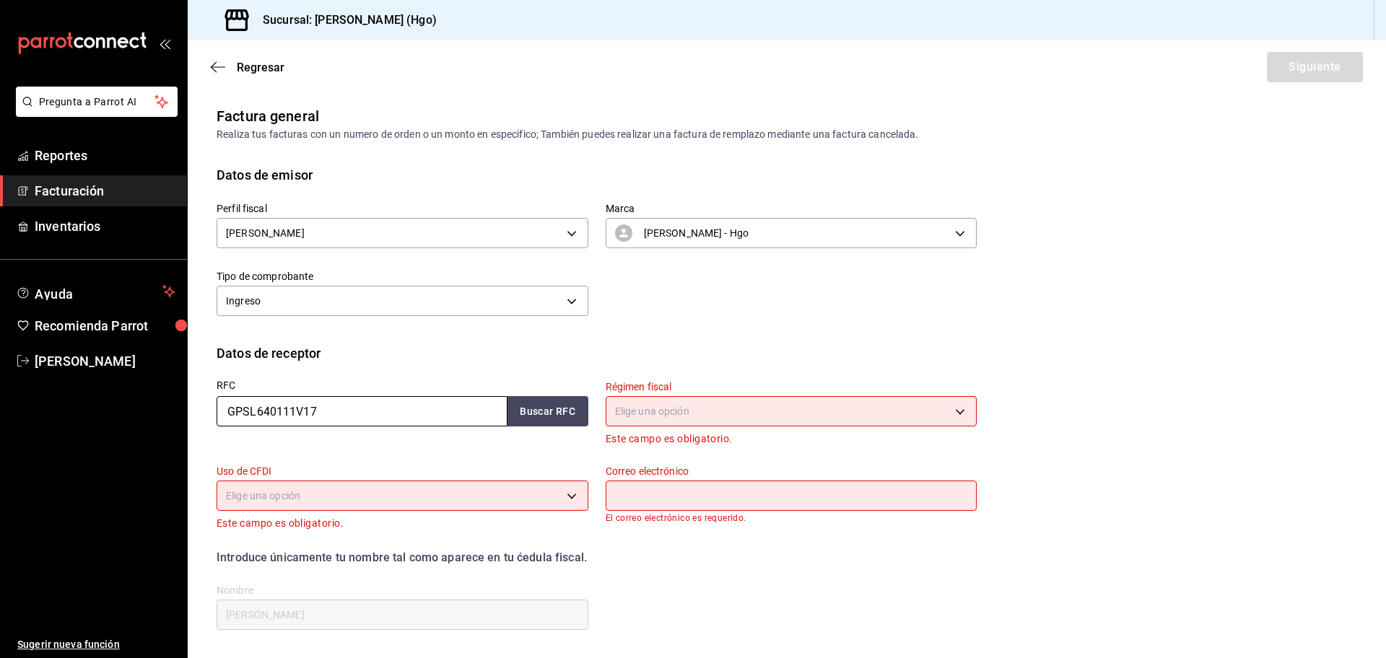
click at [370, 412] on input "GPSL640111V17" at bounding box center [362, 411] width 291 height 30
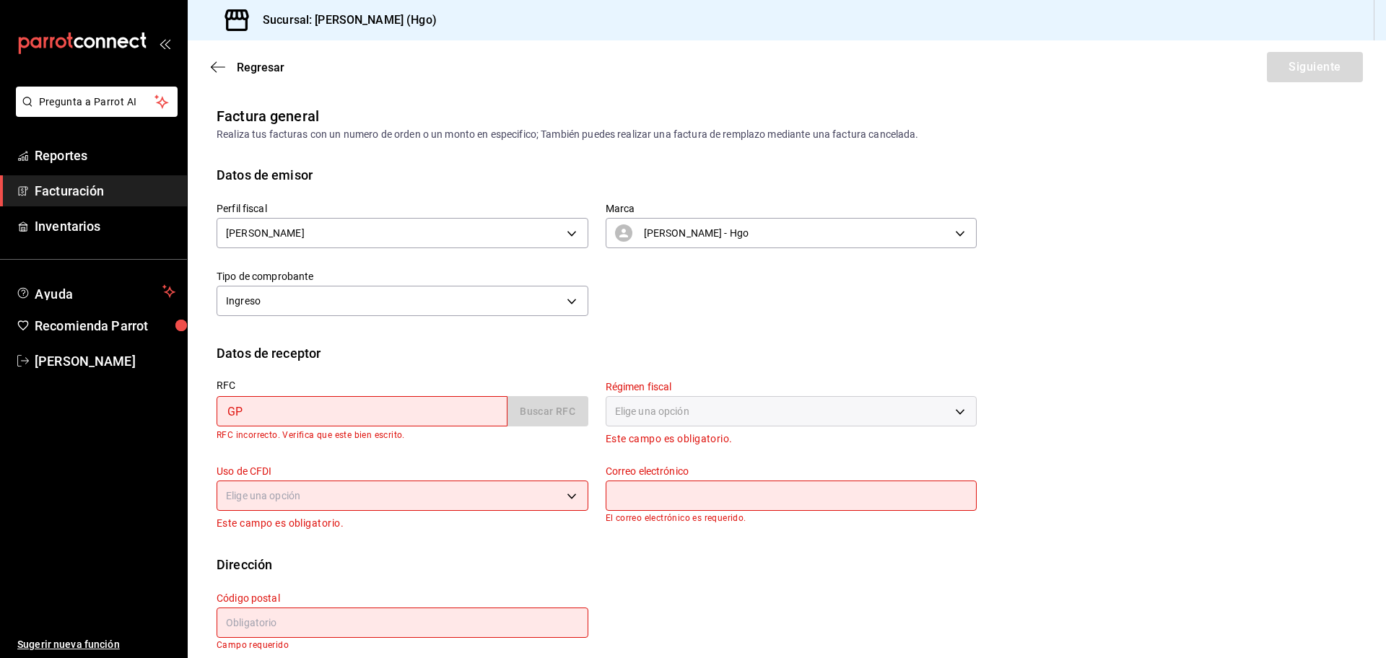
type input "G"
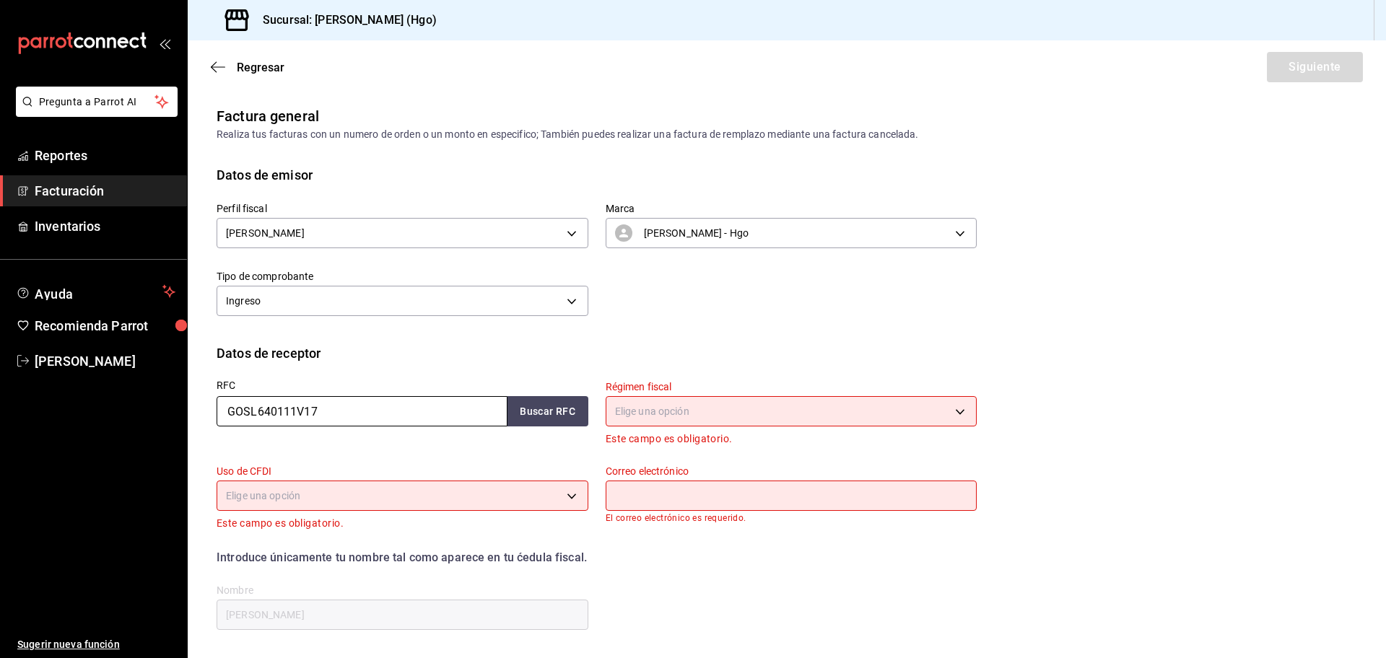
type input "GOSL640111V17"
click at [531, 409] on button "Buscar RFC" at bounding box center [547, 411] width 81 height 30
type input "[EMAIL_ADDRESS][DOMAIN_NAME]"
type input "55980"
type input "612"
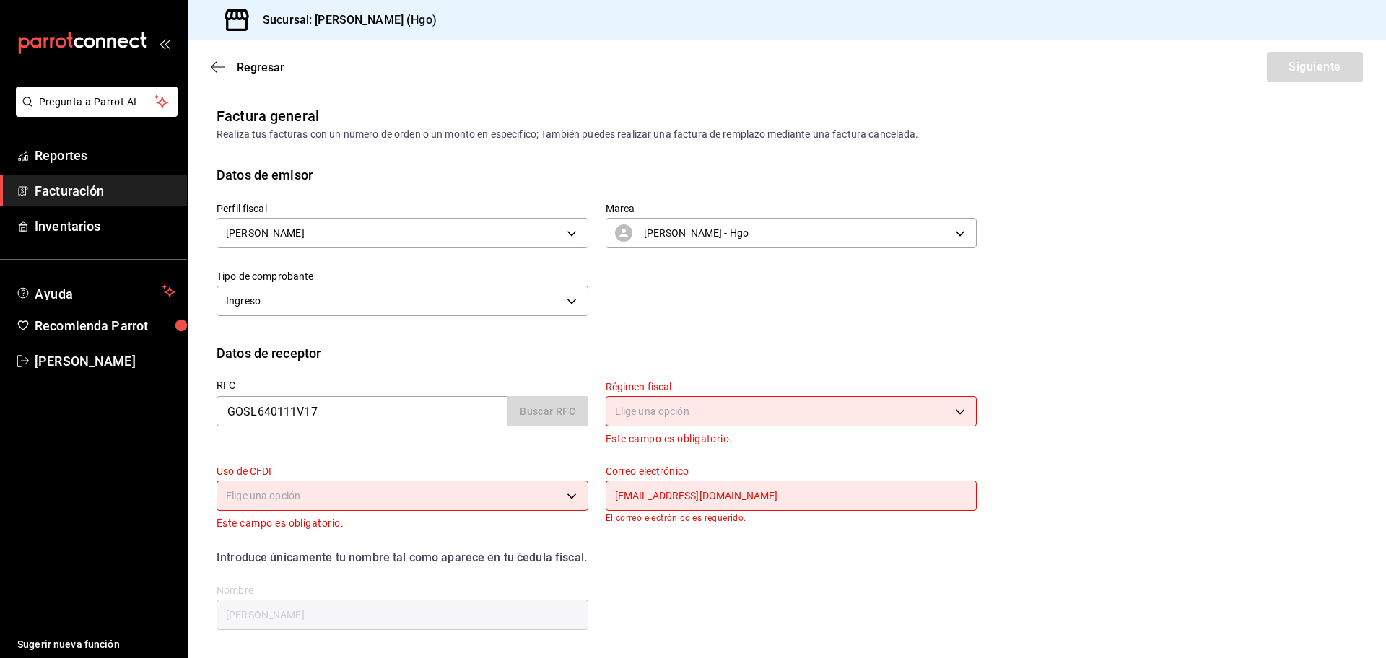
type input "G03"
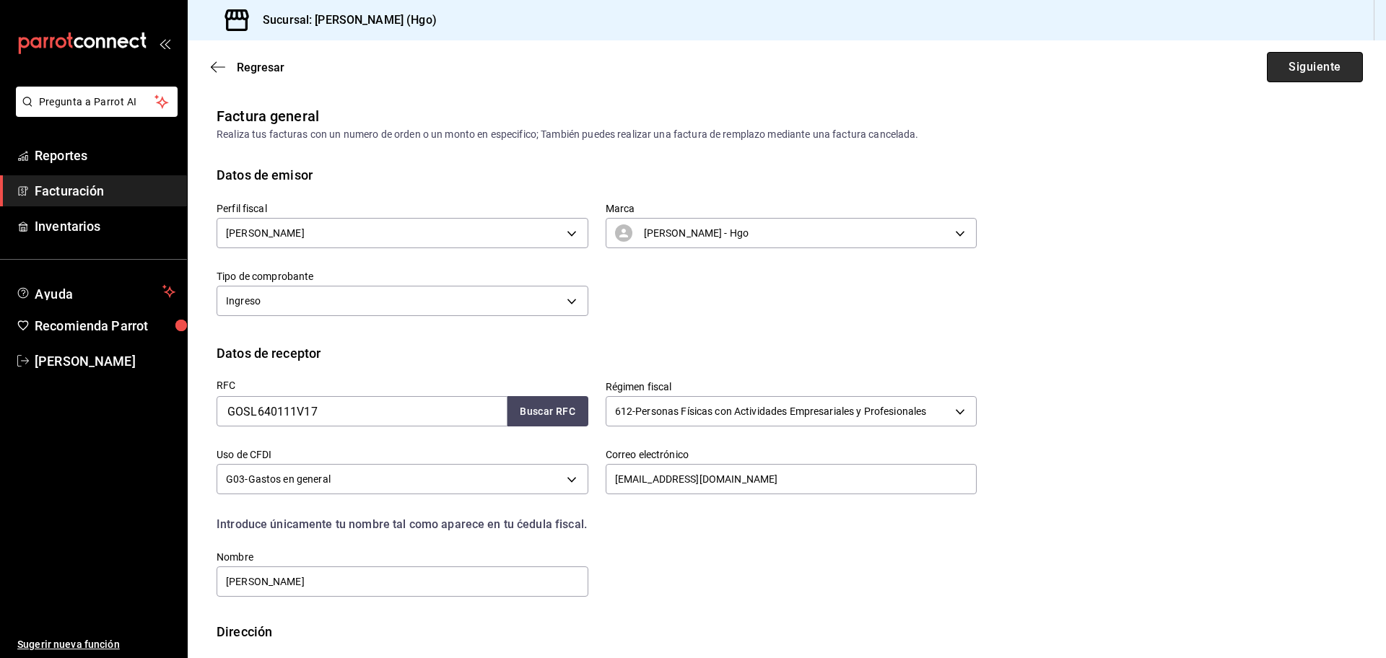
drag, startPoint x: 1304, startPoint y: 65, endPoint x: 1304, endPoint y: 77, distance: 11.6
click at [1304, 77] on button "Siguiente" at bounding box center [1315, 67] width 96 height 30
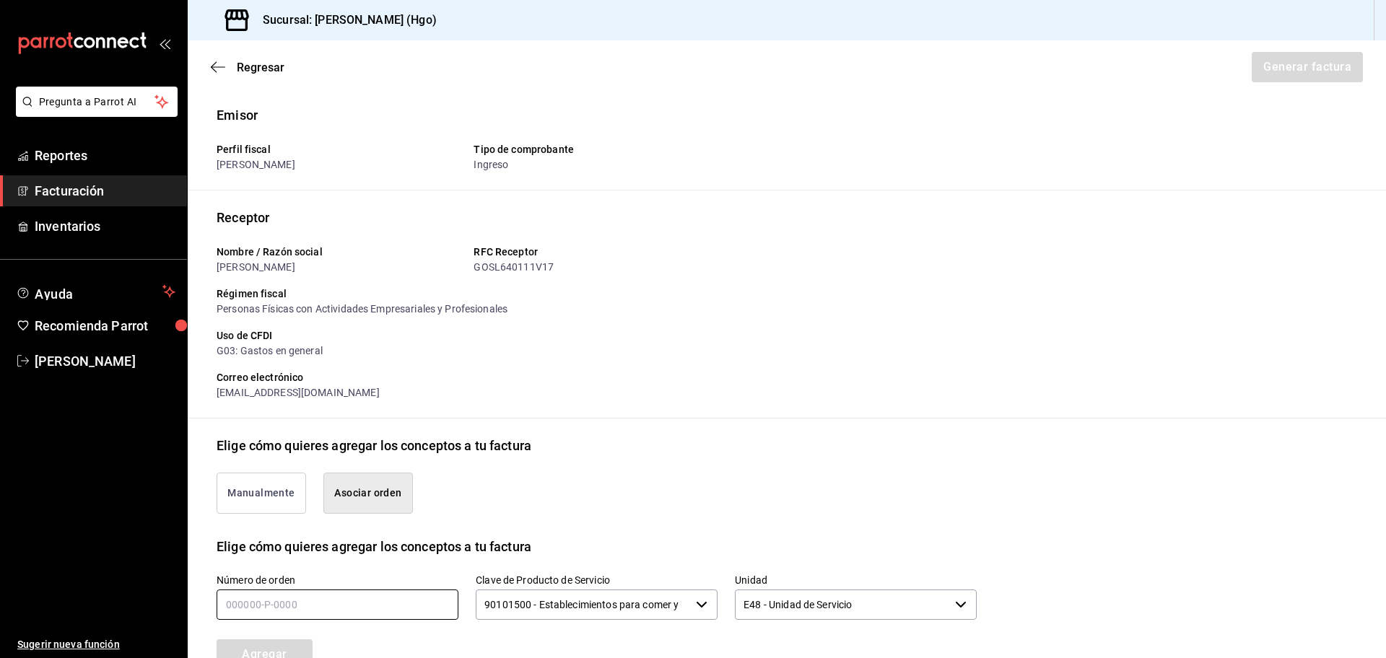
click at [433, 602] on input "text" at bounding box center [338, 605] width 242 height 30
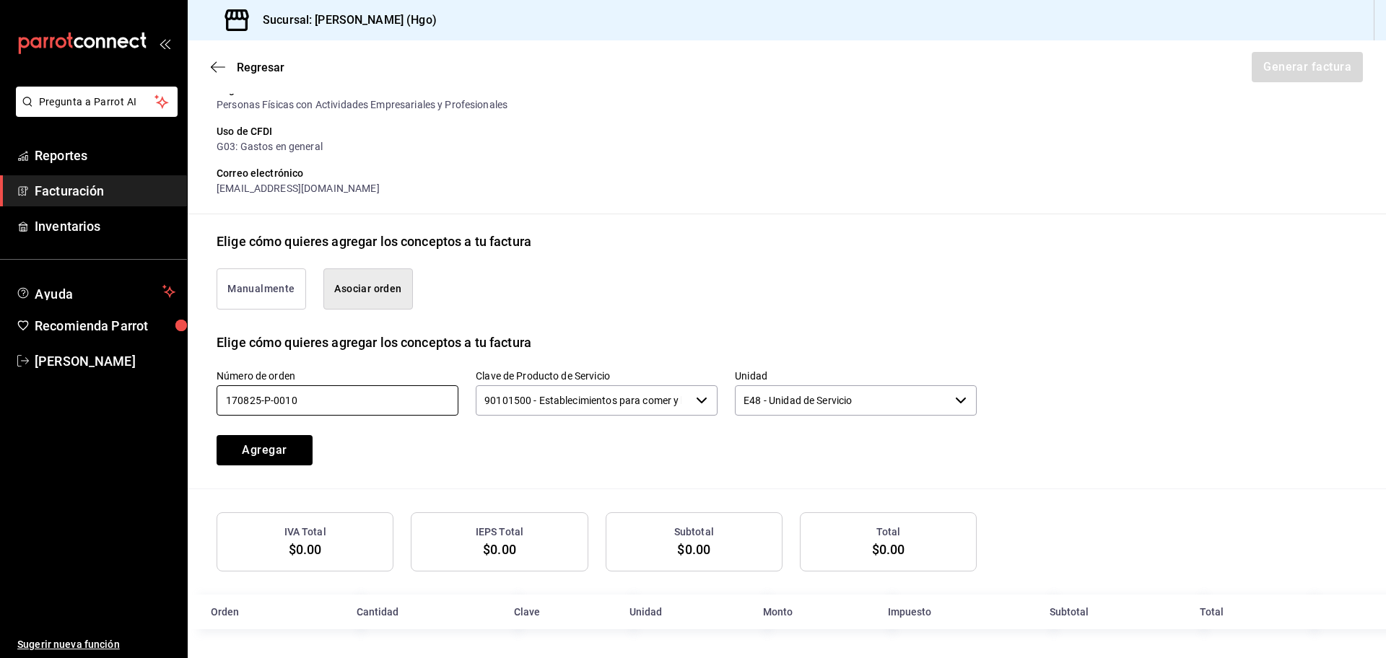
scroll to position [205, 0]
type input "170825-p-0010"
click at [277, 443] on button "Agregar" at bounding box center [265, 450] width 96 height 30
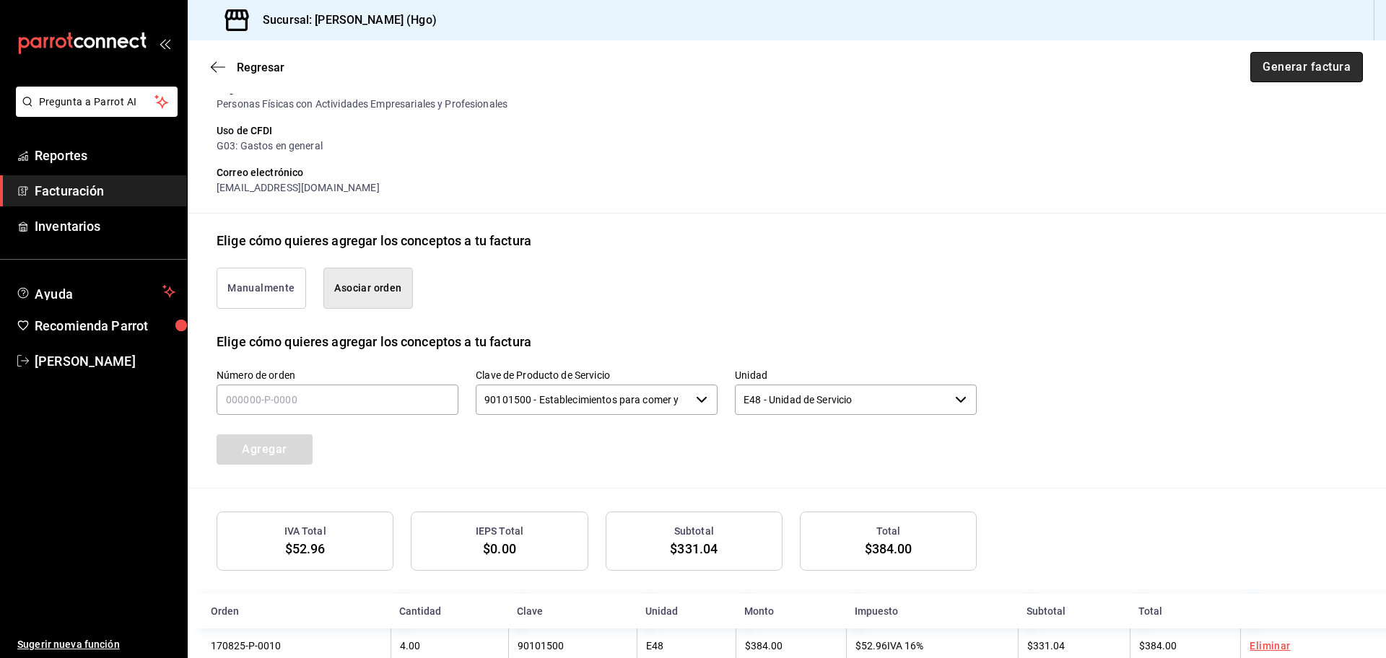
click at [1299, 64] on button "Generar factura" at bounding box center [1306, 67] width 113 height 30
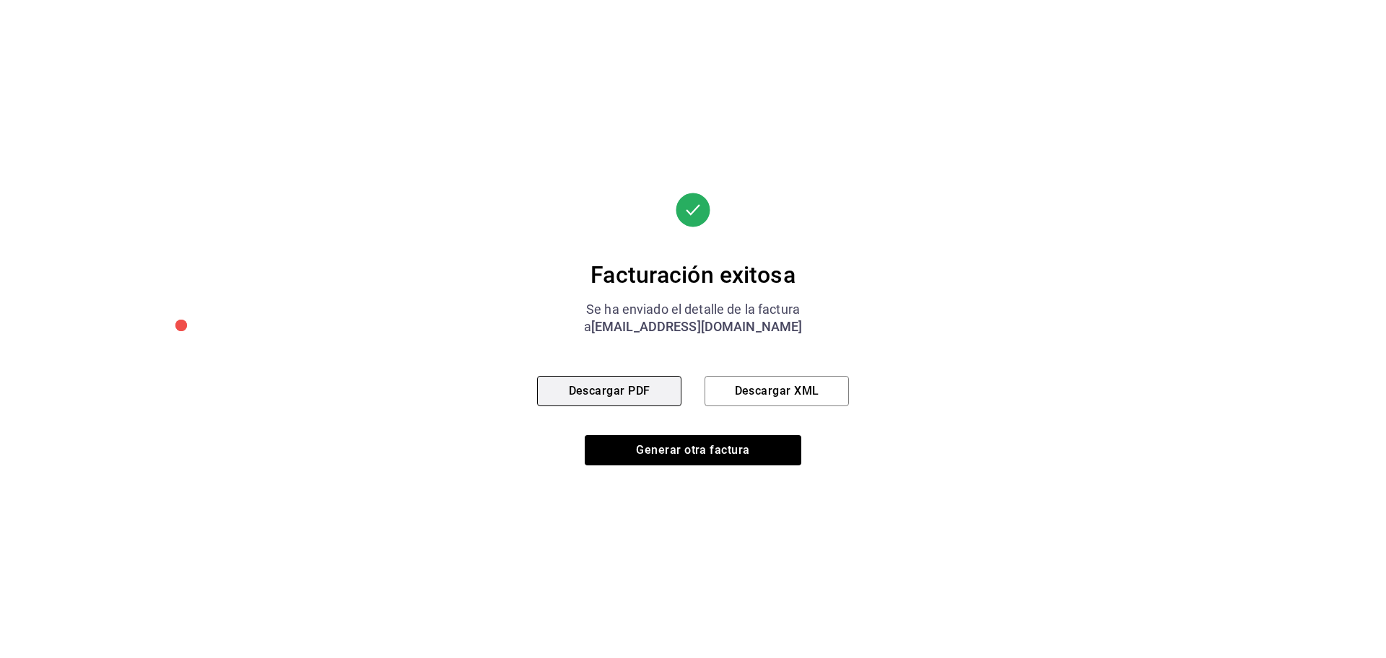
click at [611, 380] on button "Descargar PDF" at bounding box center [609, 391] width 144 height 30
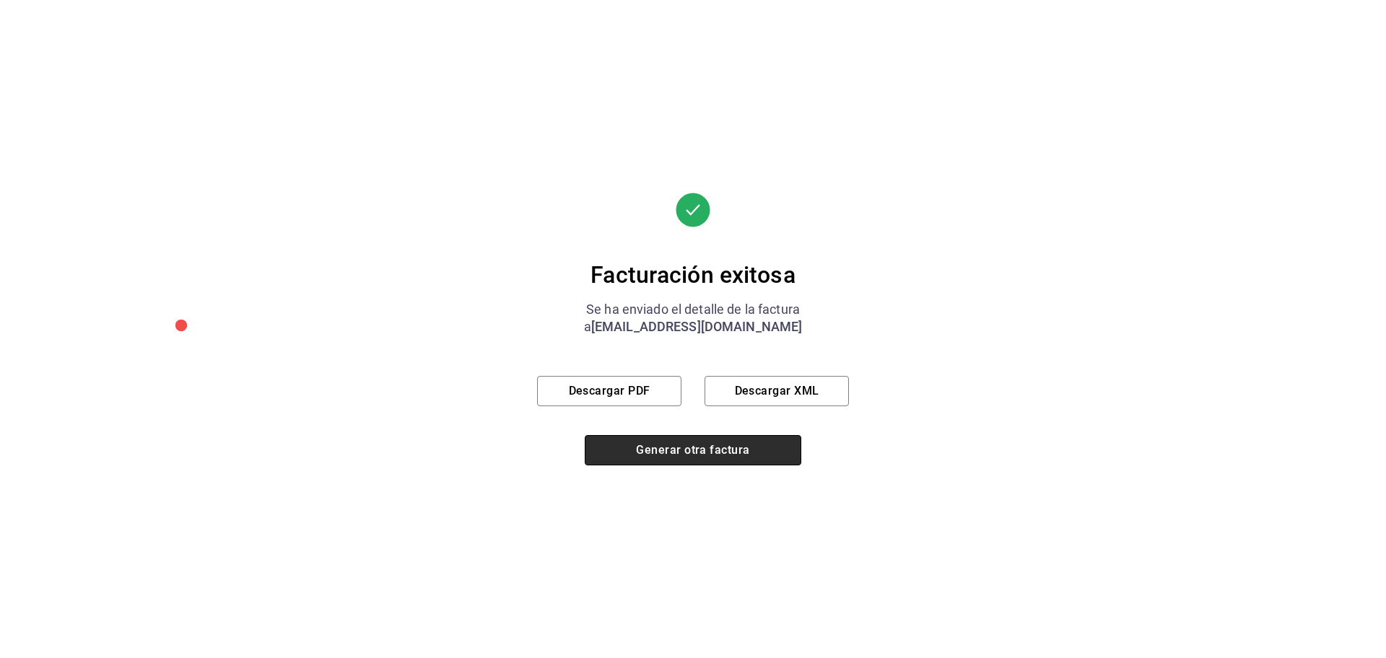
click at [709, 455] on button "Generar otra factura" at bounding box center [693, 450] width 217 height 30
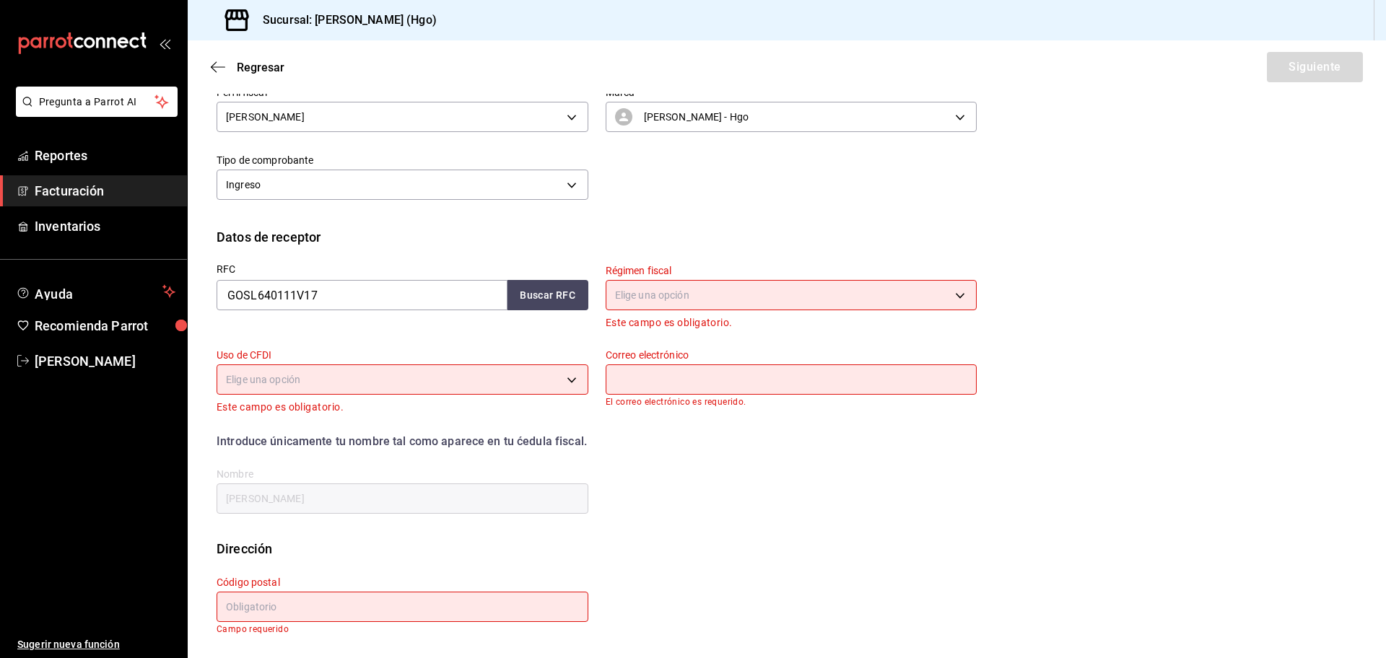
scroll to position [0, 0]
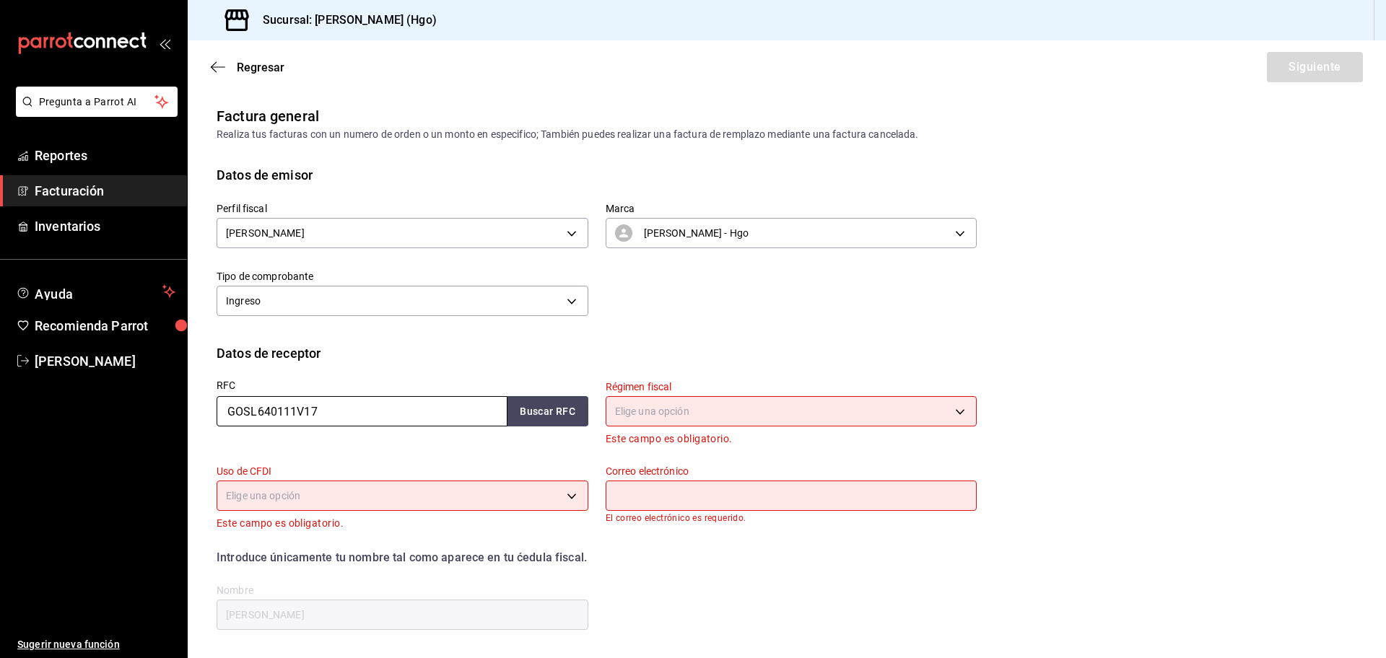
click at [336, 410] on input "GOSL640111V17" at bounding box center [362, 411] width 291 height 30
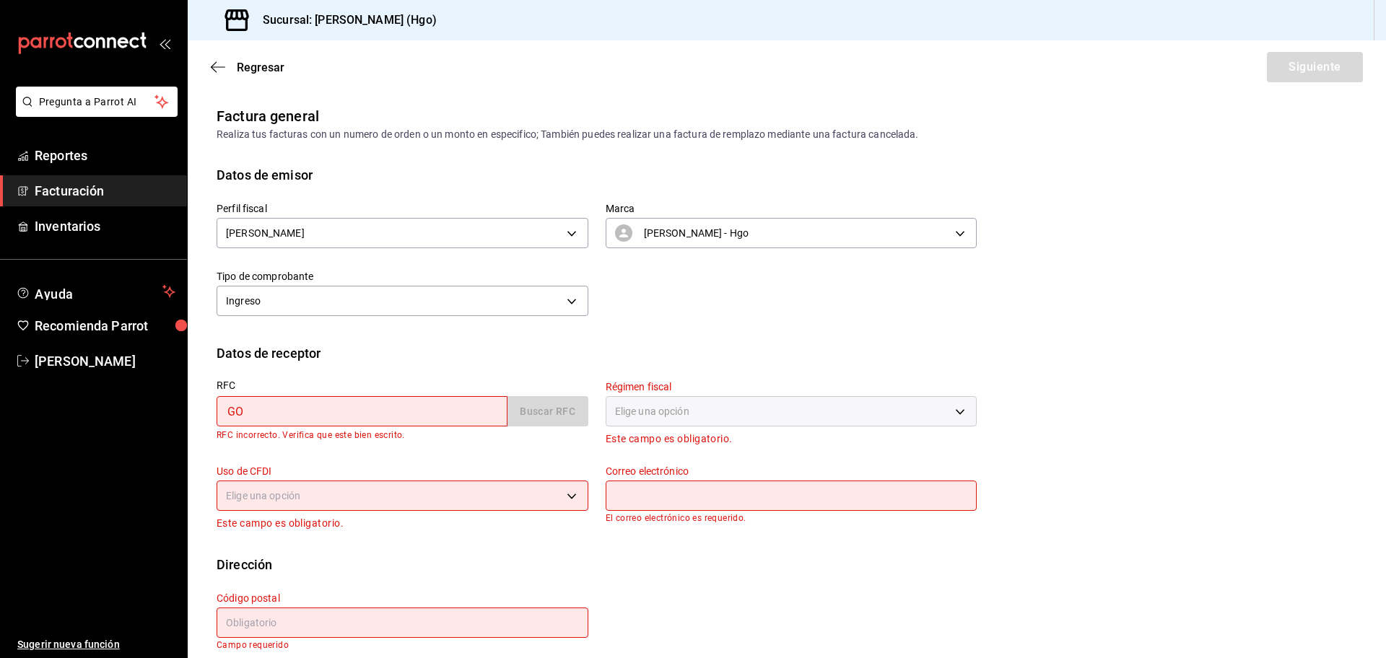
type input "G"
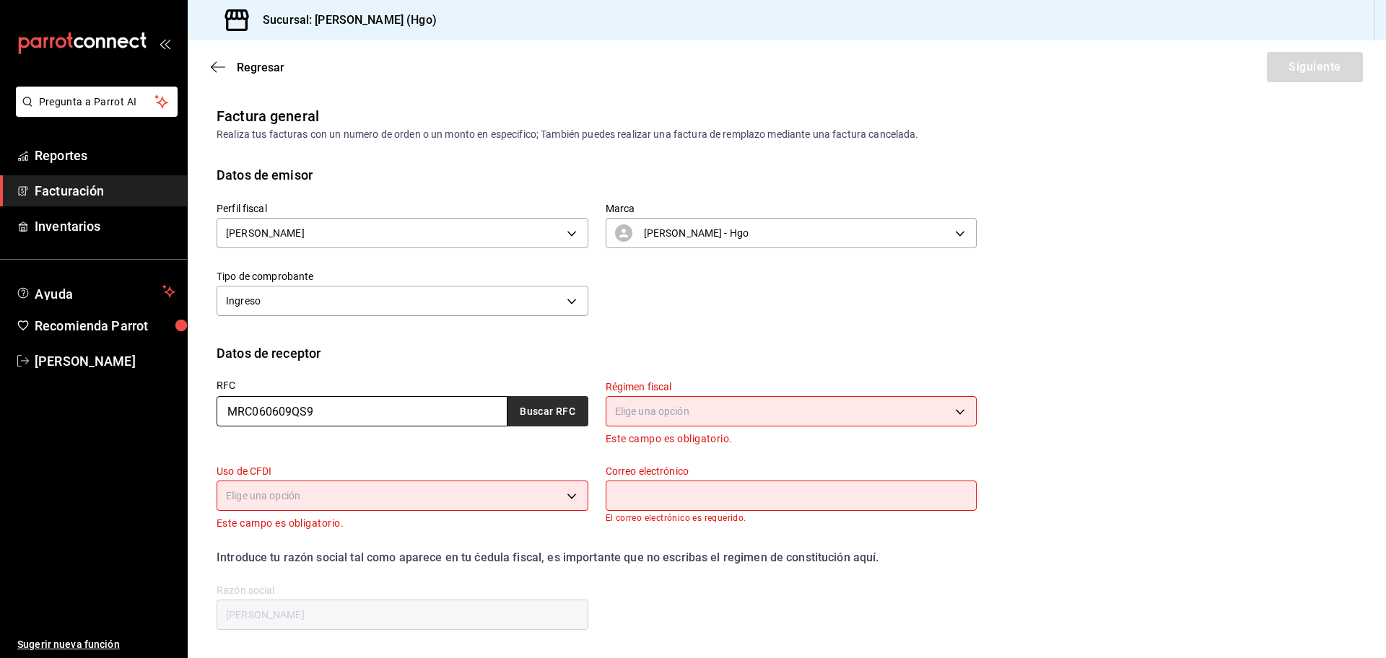
type input "MRC060609QS9"
click at [518, 413] on button "Buscar RFC" at bounding box center [547, 411] width 81 height 30
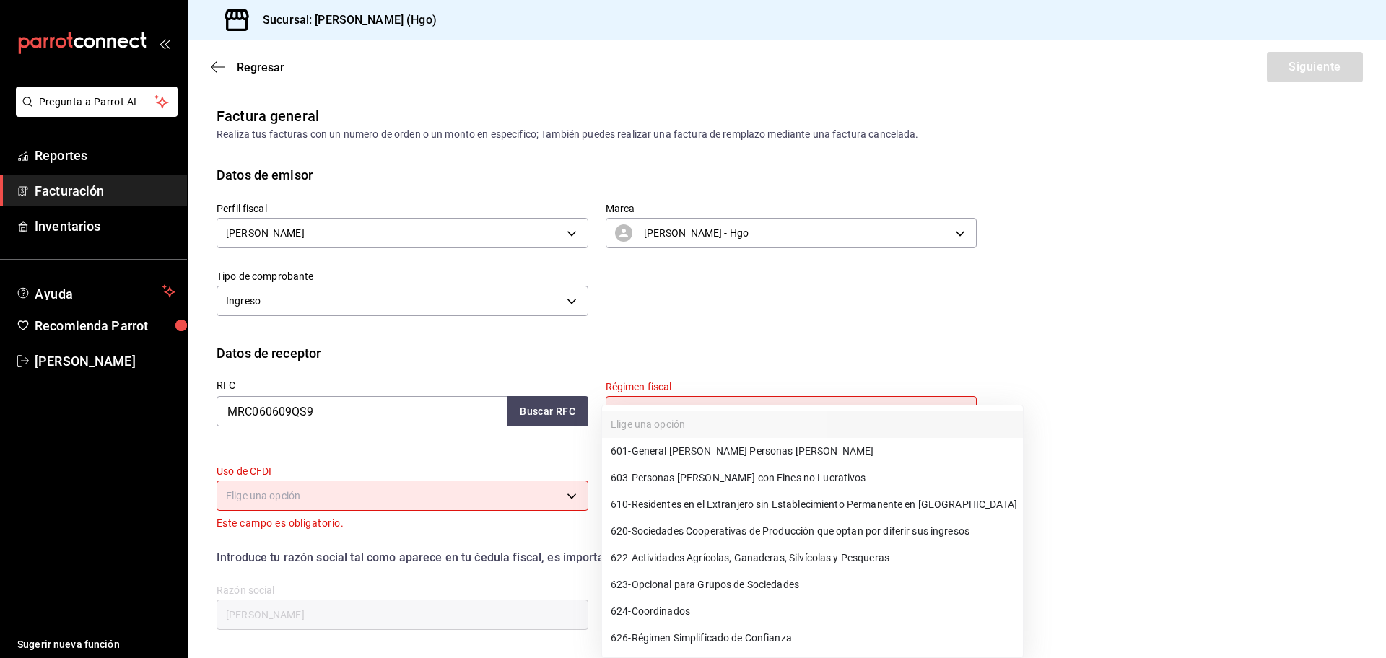
click at [640, 414] on body "Pregunta a Parrot AI Reportes Facturación Inventarios Ayuda Recomienda Parrot […" at bounding box center [693, 329] width 1386 height 658
click at [681, 449] on span "601 - General [PERSON_NAME] Personas [PERSON_NAME]" at bounding box center [742, 451] width 263 height 15
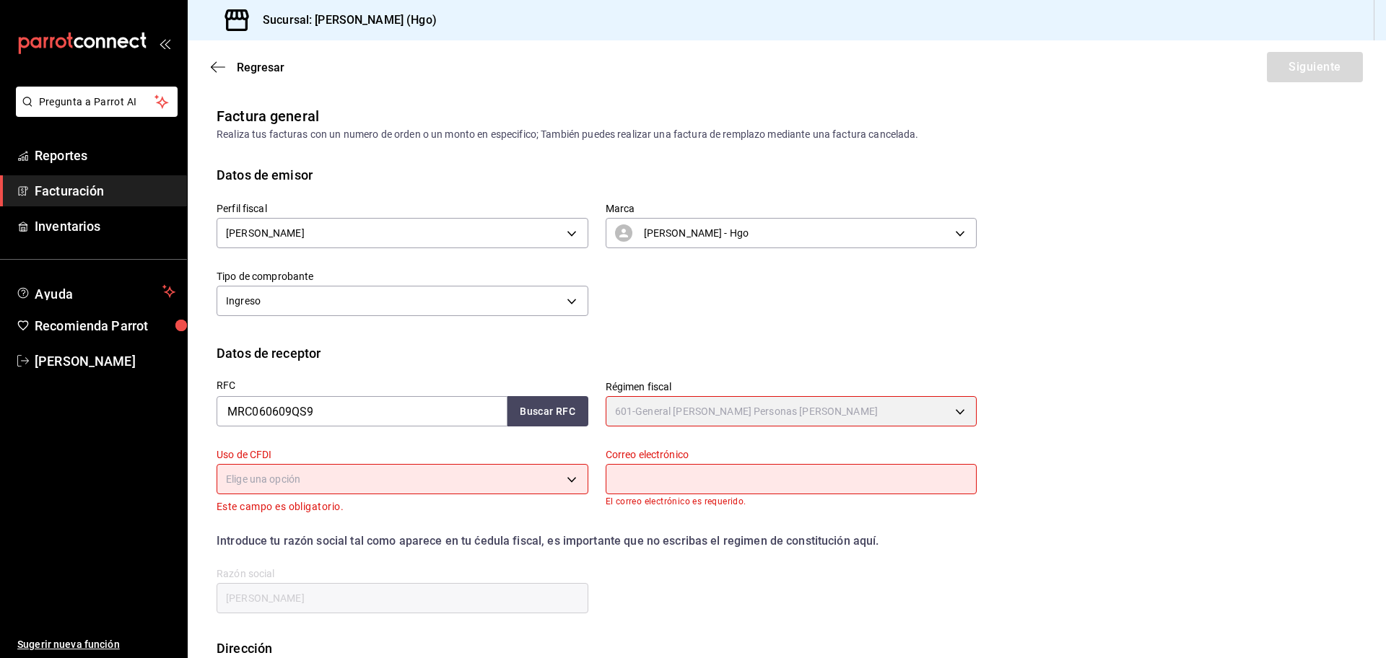
type input "601"
click at [436, 474] on body "Pregunta a Parrot AI Reportes Facturación Inventarios Ayuda Recomienda Parrot […" at bounding box center [693, 329] width 1386 height 658
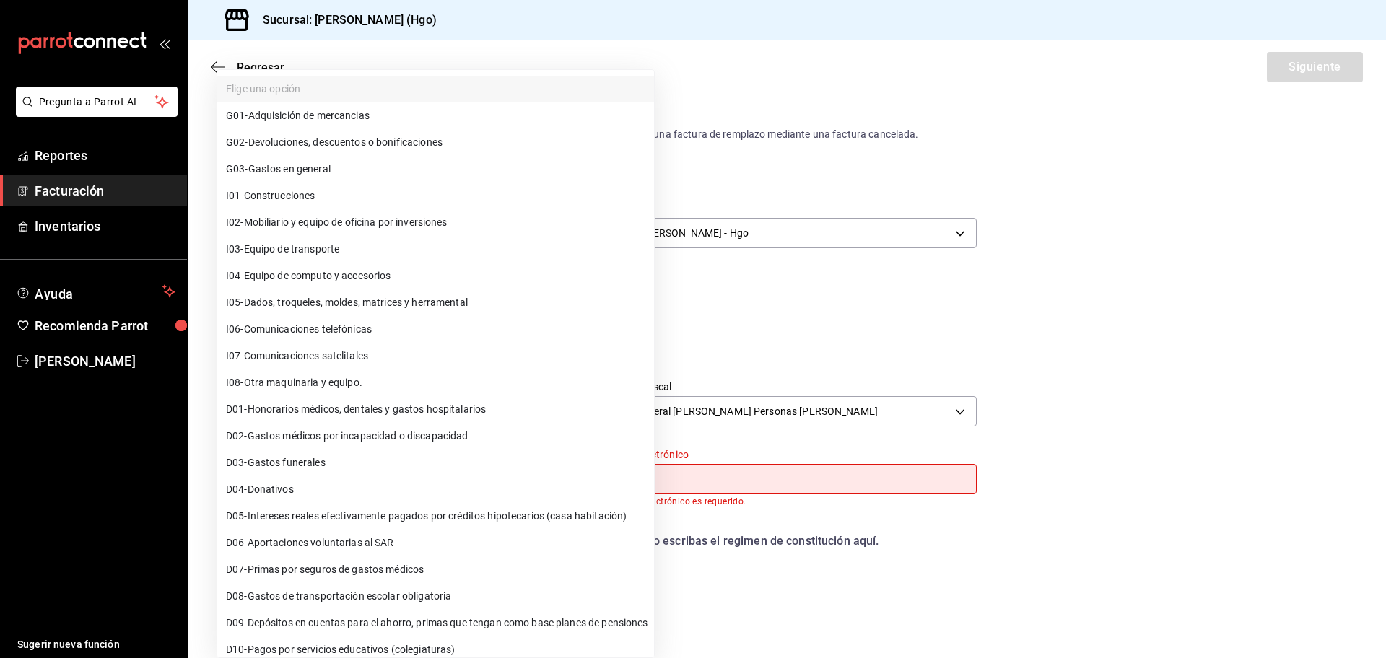
click at [404, 165] on li "G03 - Gastos en general" at bounding box center [435, 169] width 437 height 27
type input "G03"
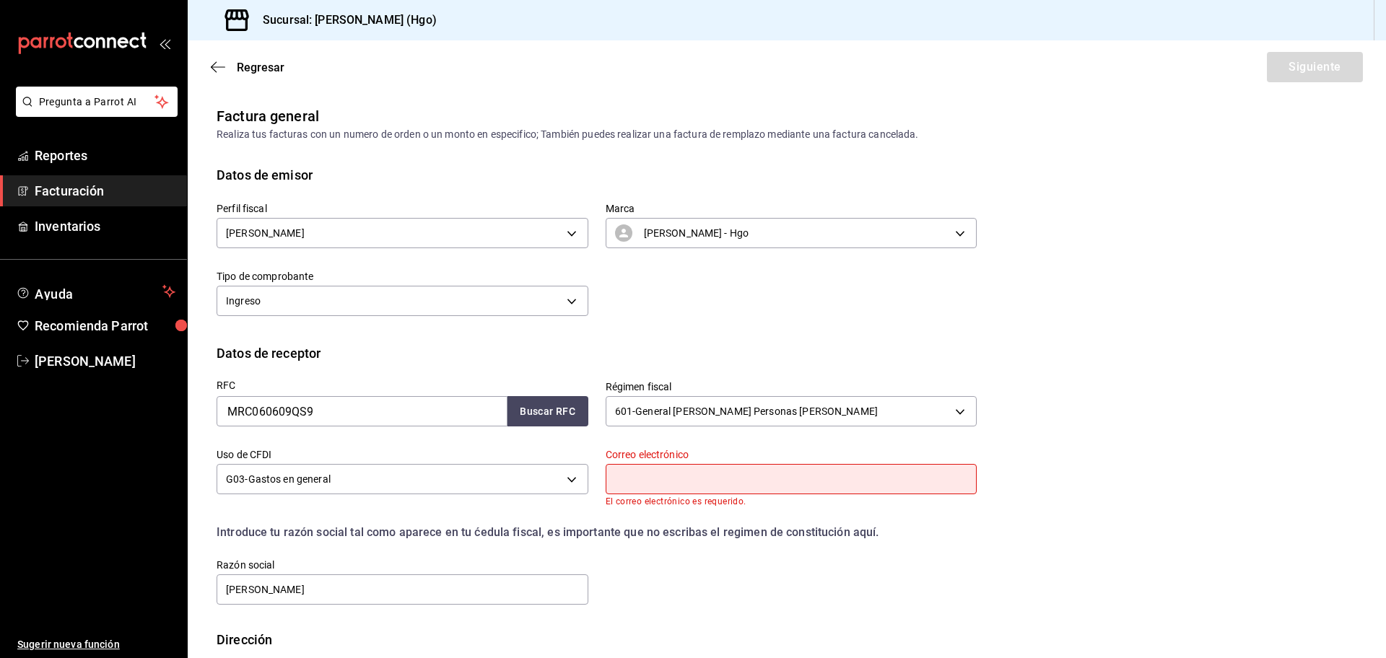
click at [631, 476] on input "text" at bounding box center [792, 479] width 372 height 30
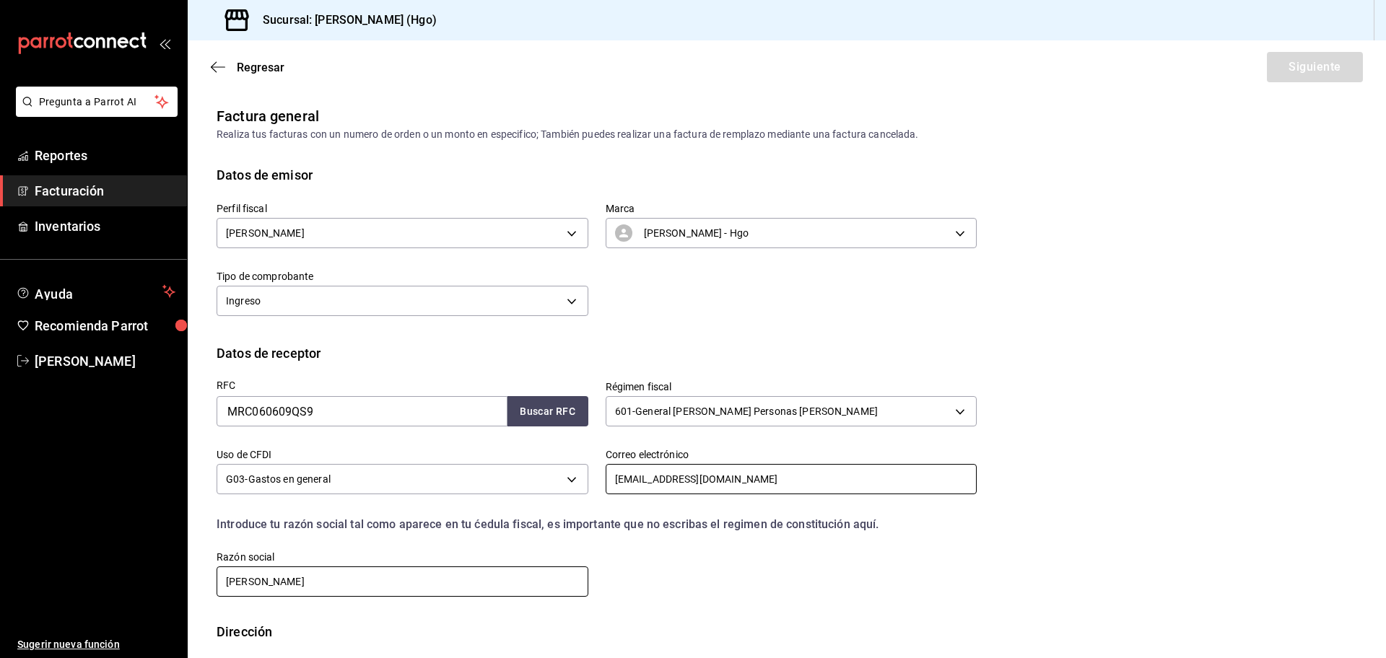
type input "[EMAIL_ADDRESS][DOMAIN_NAME]"
click at [391, 579] on input "[PERSON_NAME]" at bounding box center [403, 582] width 372 height 30
type input "L"
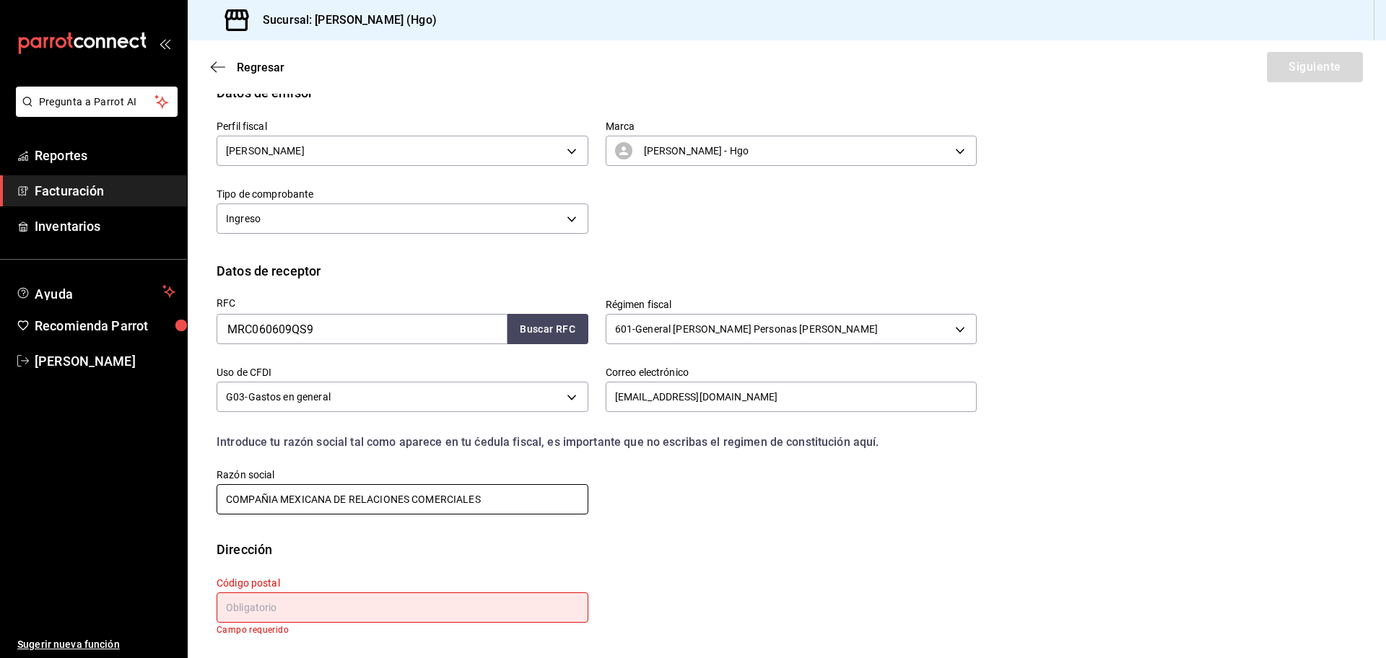
type input "COMPAÑIA MEXICANA DE RELACIONES COMERCIALES"
click at [232, 595] on input "text" at bounding box center [403, 608] width 372 height 30
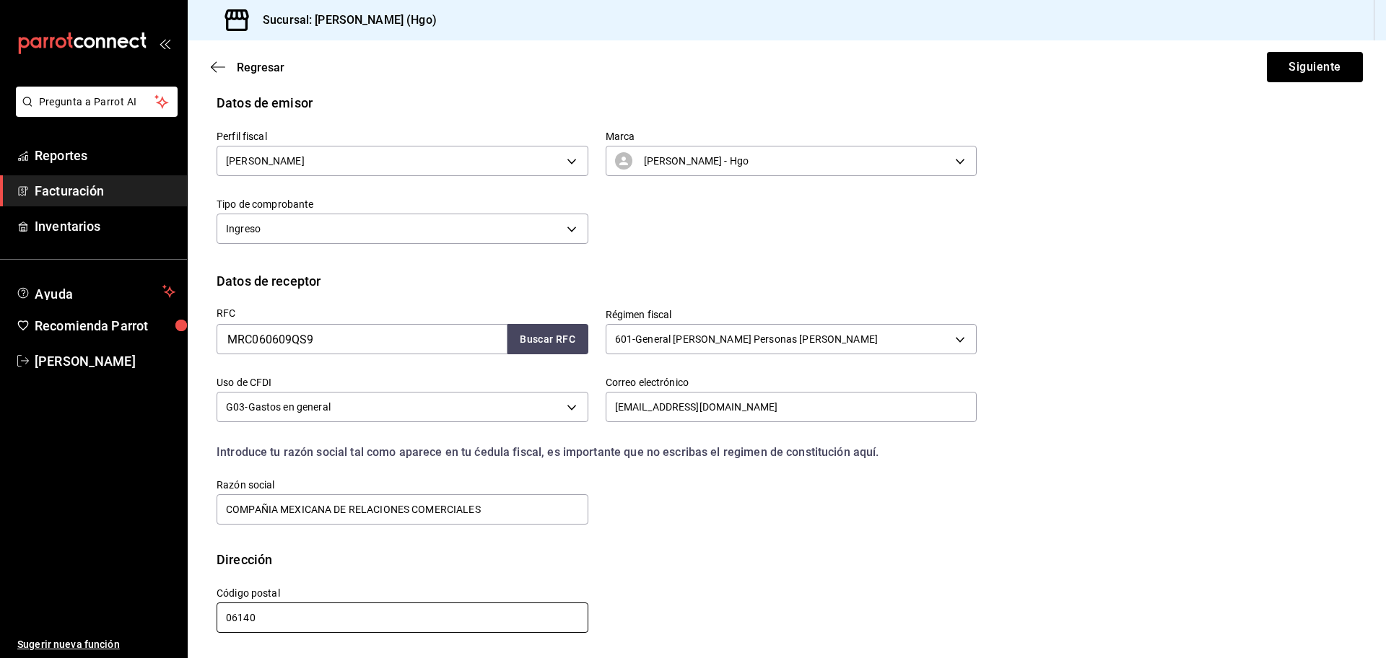
scroll to position [72, 0]
type input "06140"
click at [1306, 73] on button "Siguiente" at bounding box center [1315, 67] width 96 height 30
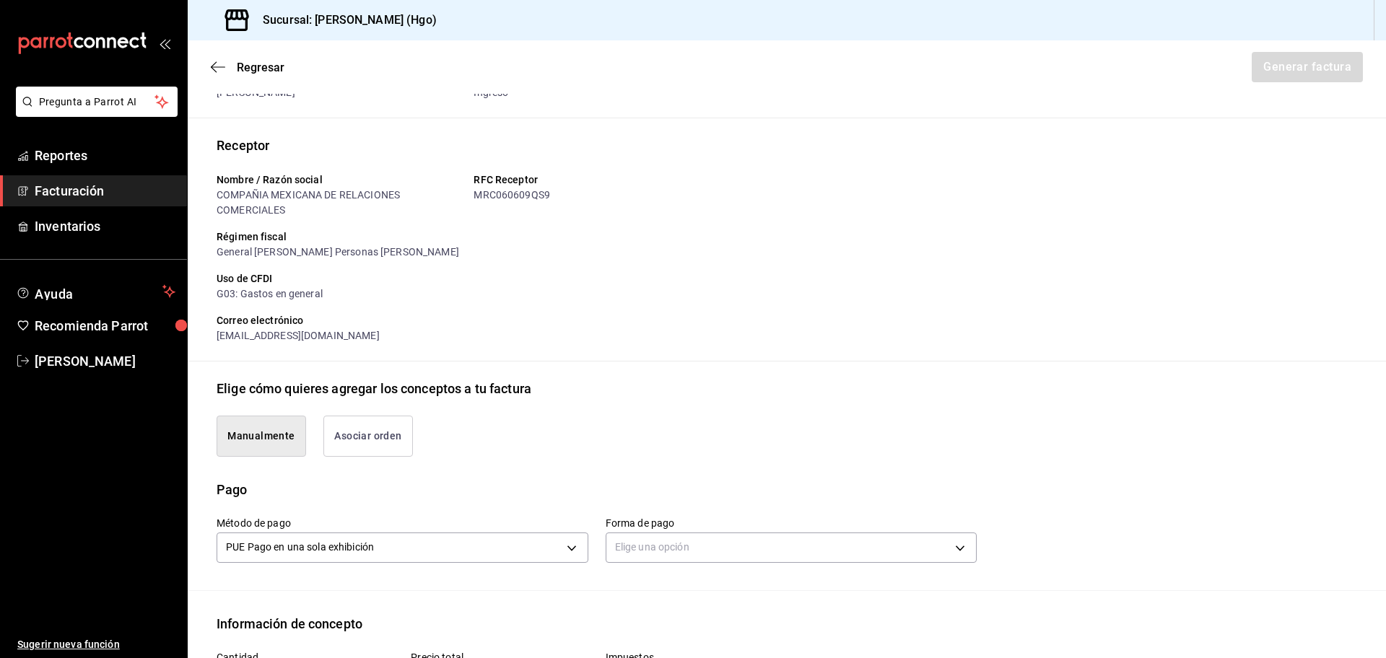
click at [352, 436] on button "Asociar orden" at bounding box center [368, 436] width 90 height 41
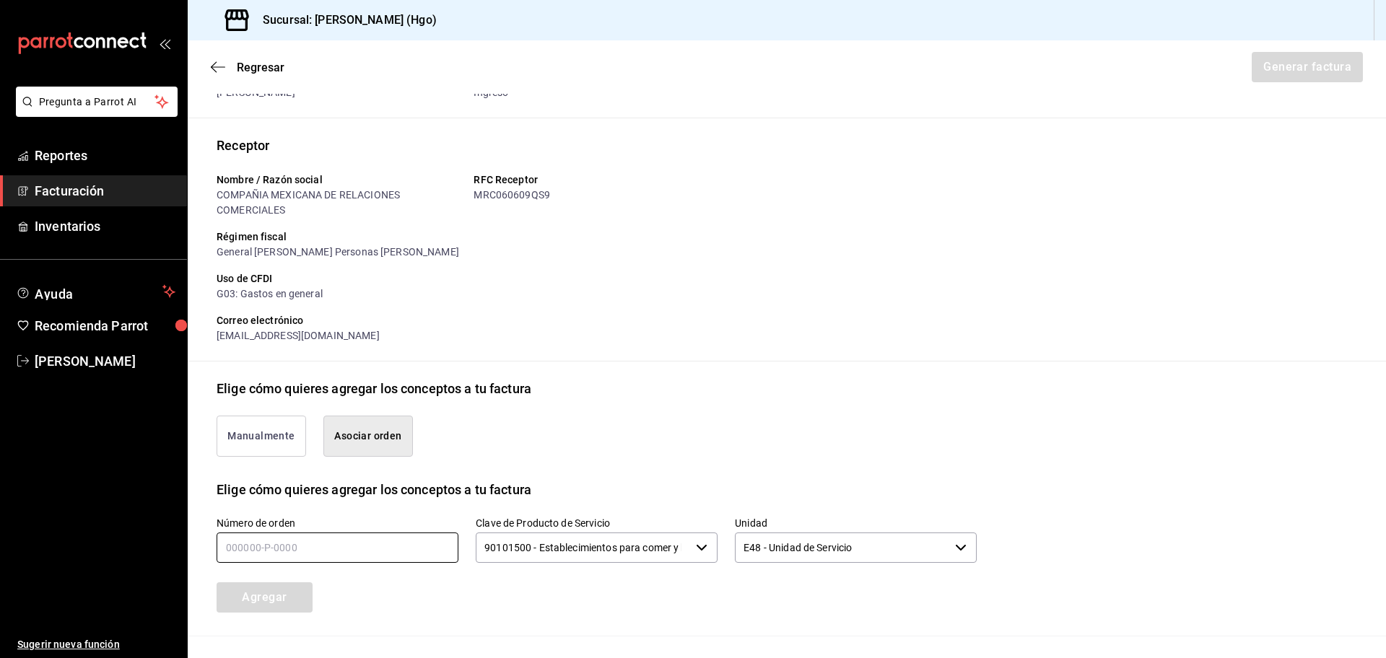
click at [321, 559] on input "text" at bounding box center [338, 548] width 242 height 30
type input "170825-p-0016"
click at [279, 606] on button "Agregar" at bounding box center [265, 597] width 96 height 30
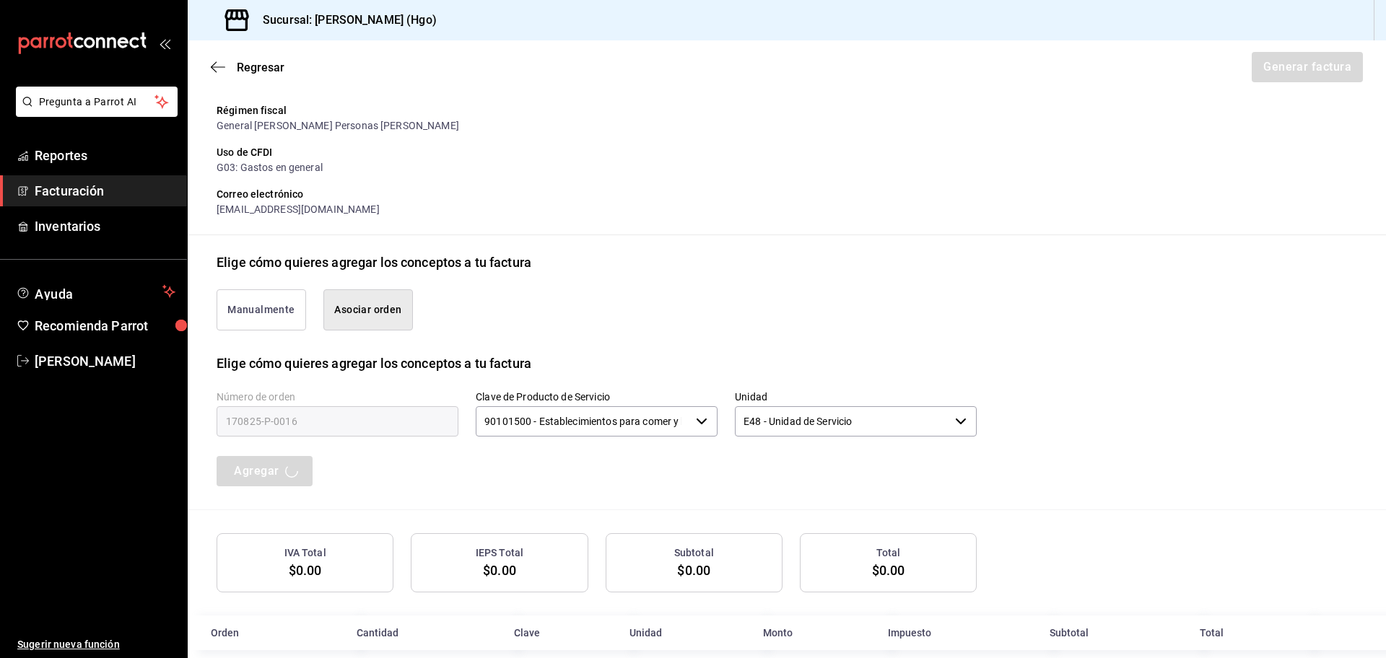
scroll to position [220, 0]
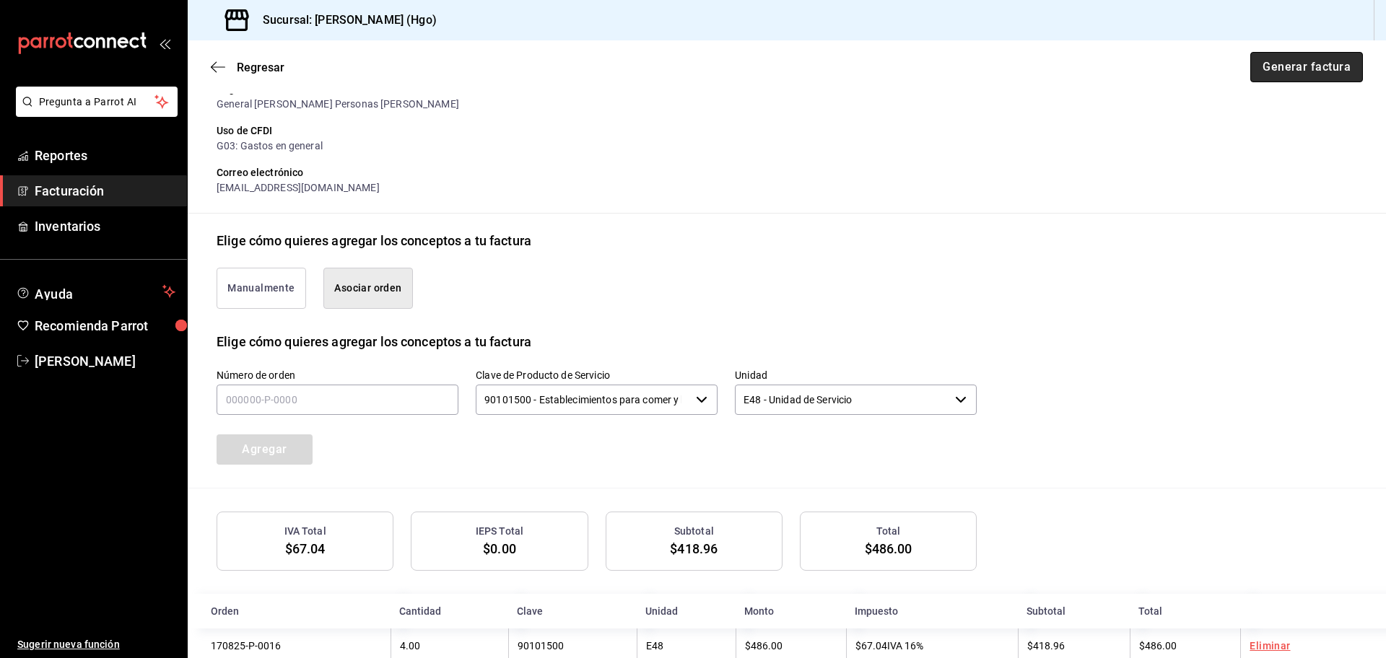
click at [1296, 68] on button "Generar factura" at bounding box center [1306, 67] width 113 height 30
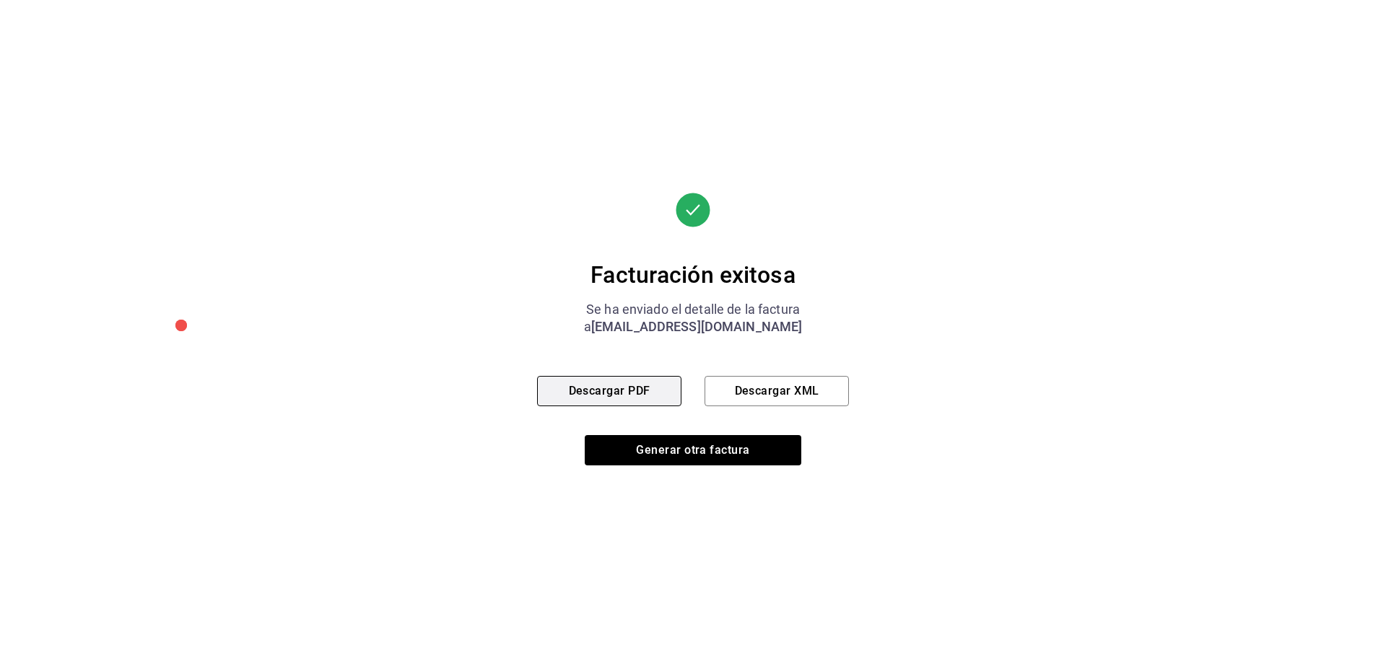
click at [659, 393] on button "Descargar PDF" at bounding box center [609, 391] width 144 height 30
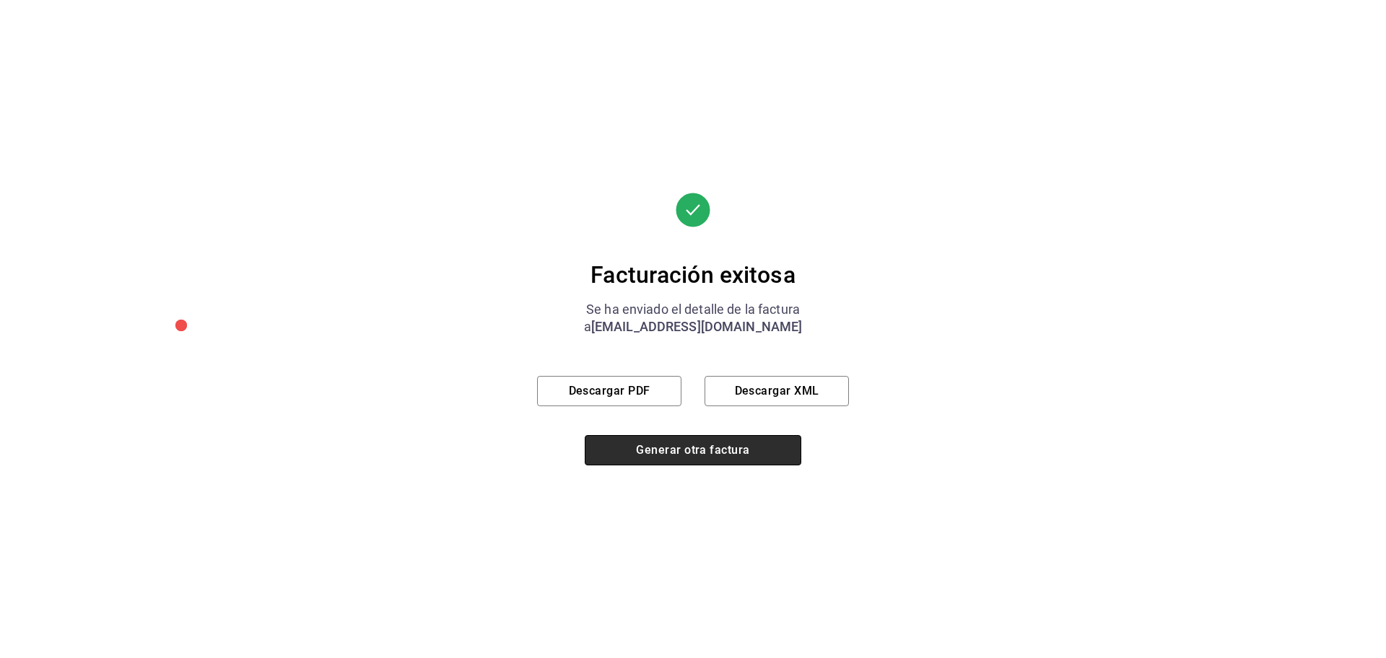
click at [746, 435] on button "Generar otra factura" at bounding box center [693, 450] width 217 height 30
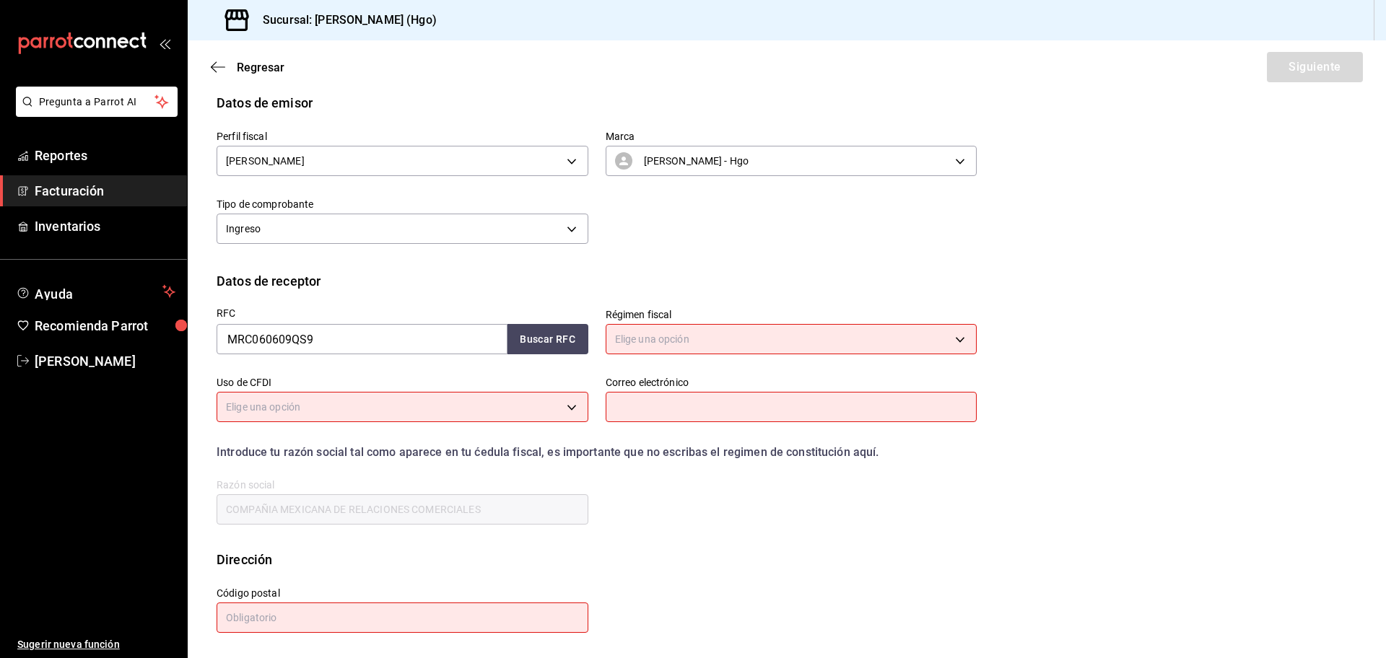
scroll to position [0, 0]
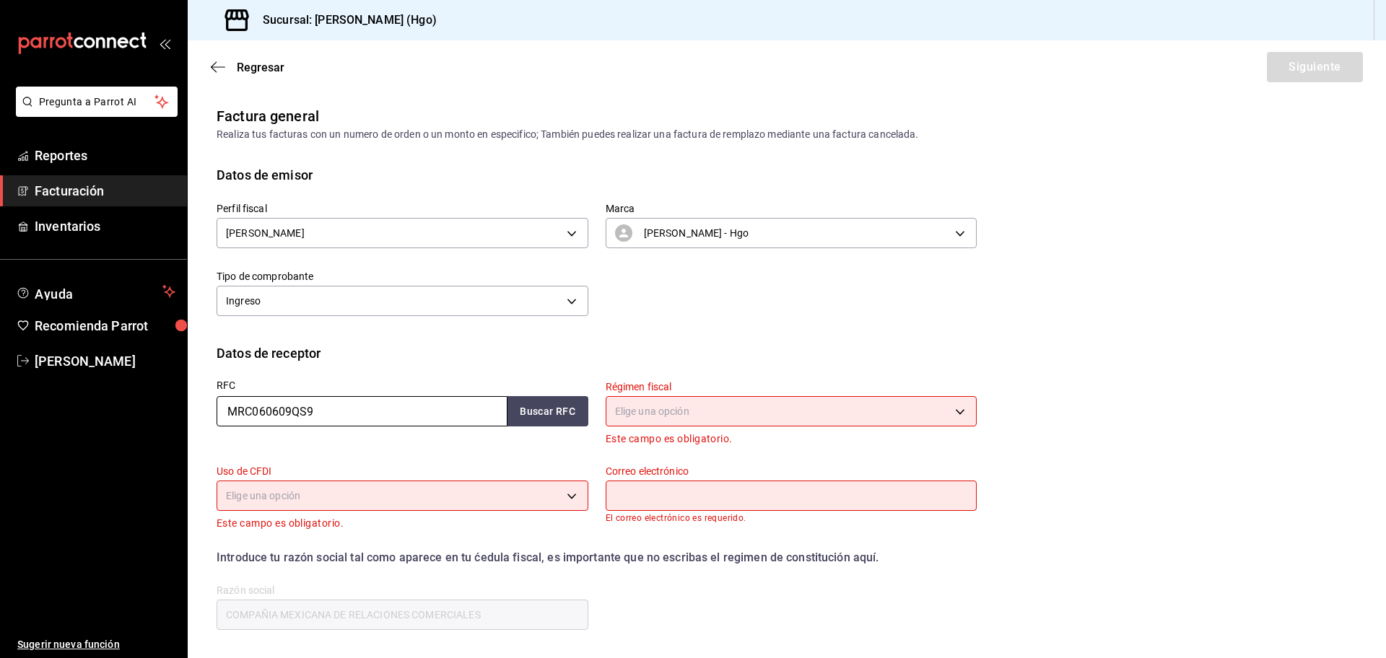
click at [348, 417] on input "MRC060609QS9" at bounding box center [362, 411] width 291 height 30
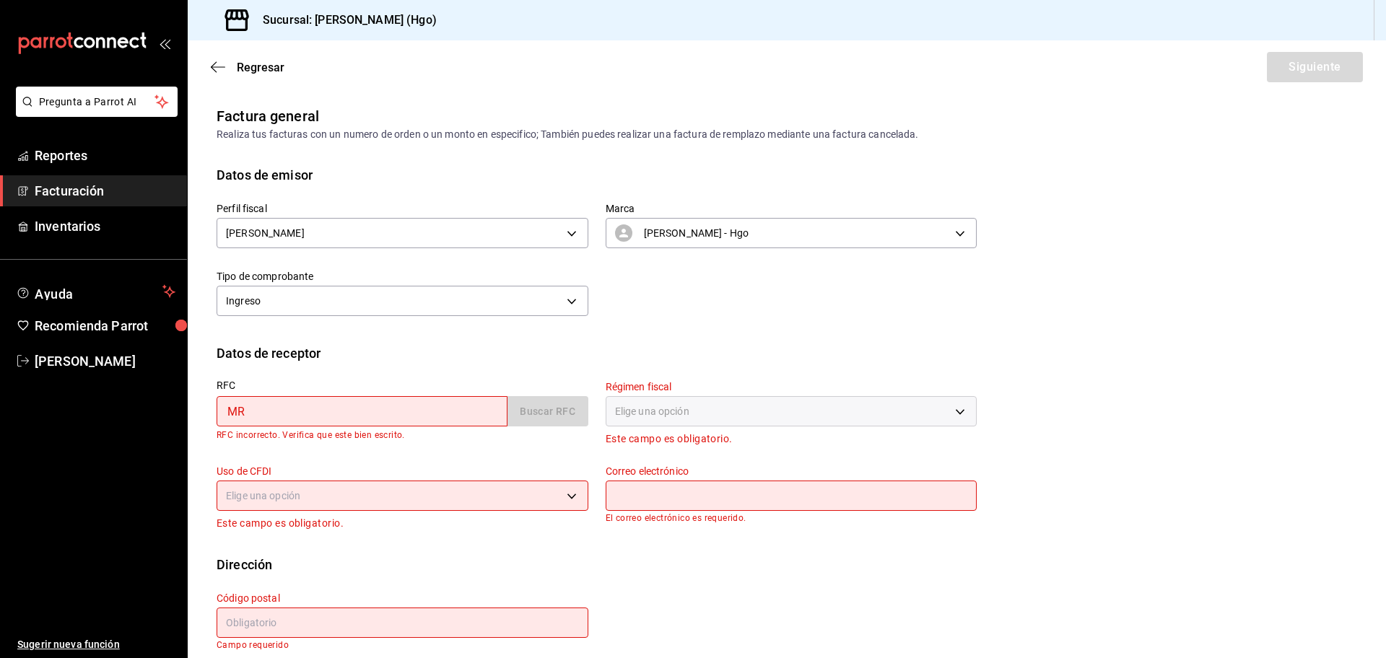
type input "M"
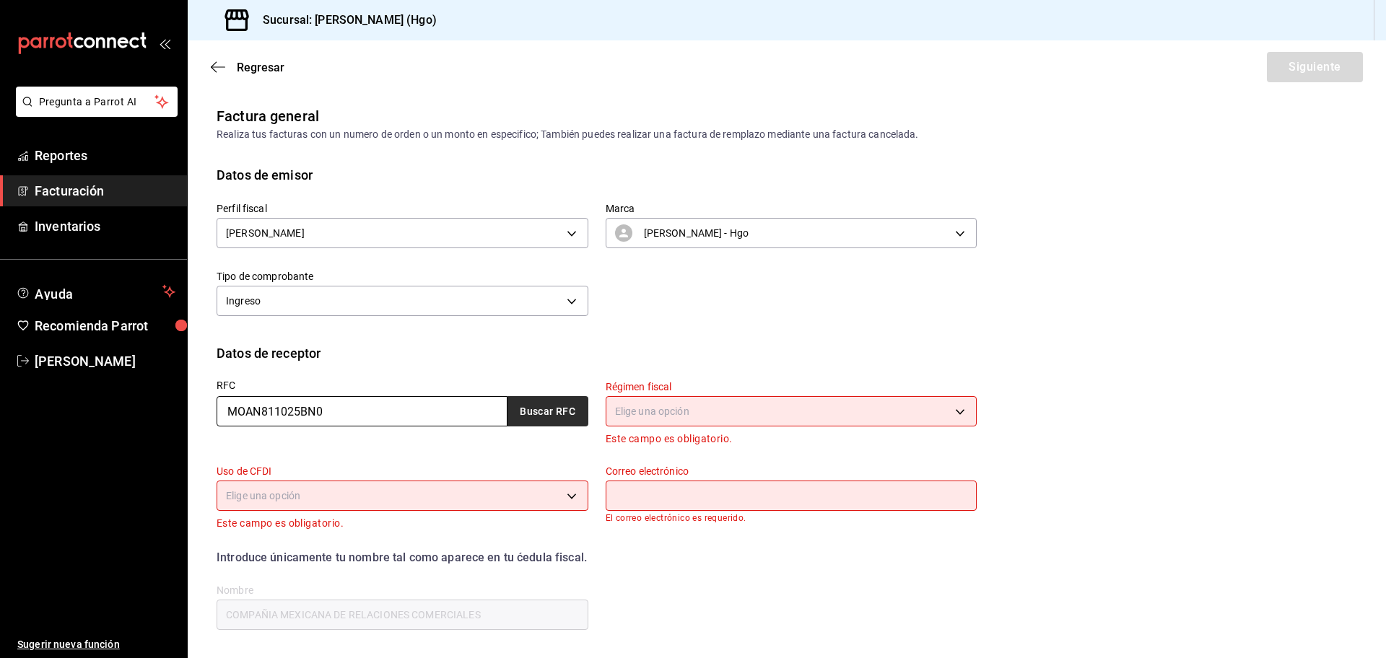
type input "MOAN811025BN0"
click at [534, 410] on button "Buscar RFC" at bounding box center [547, 411] width 81 height 30
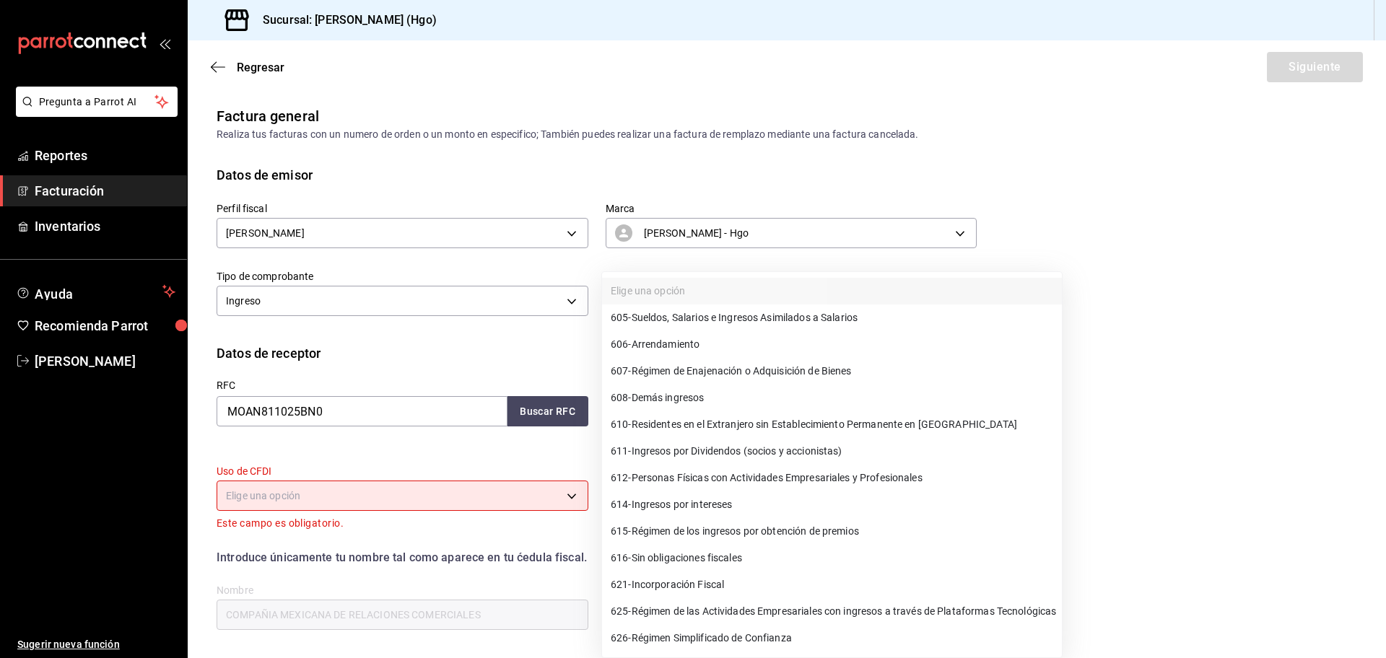
click at [704, 415] on body "Pregunta a Parrot AI Reportes Facturación Inventarios Ayuda Recomienda Parrot […" at bounding box center [693, 329] width 1386 height 658
click at [772, 481] on span "612 - Personas Físicas con Actividades Empresariales y Profesionales" at bounding box center [767, 478] width 312 height 15
type input "612"
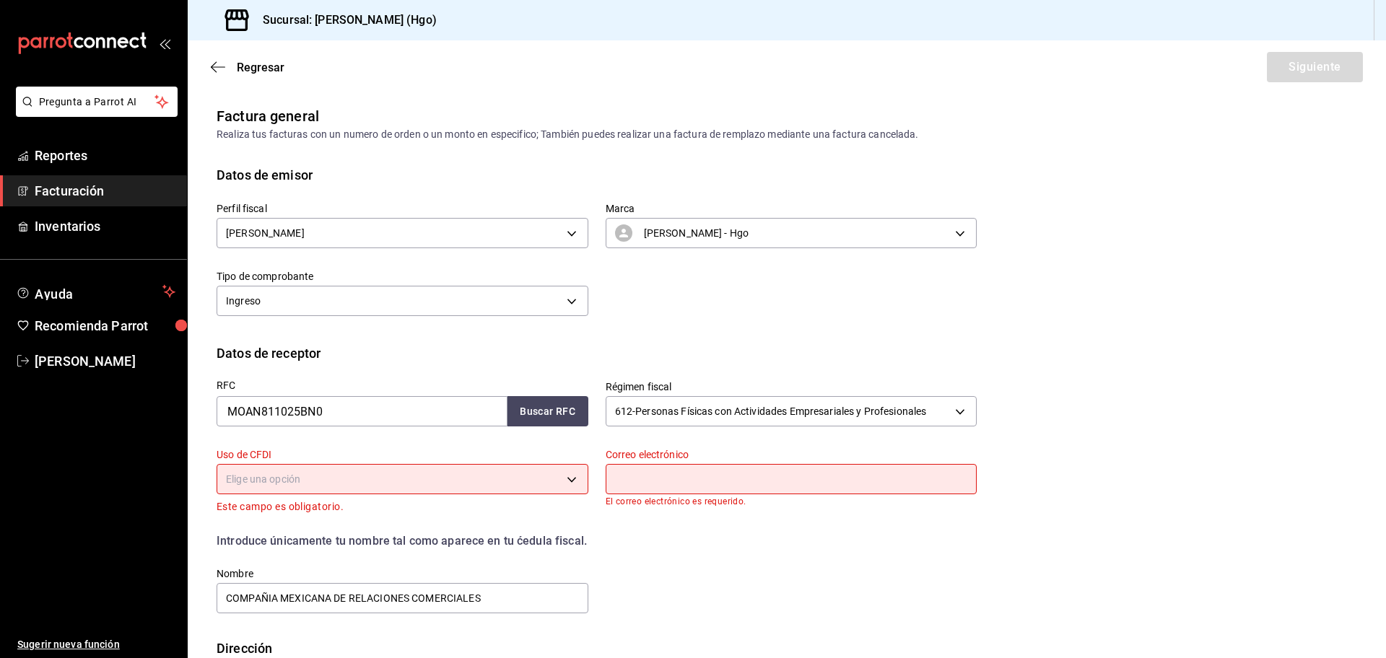
click at [393, 482] on body "Pregunta a Parrot AI Reportes Facturación Inventarios Ayuda Recomienda Parrot […" at bounding box center [693, 329] width 1386 height 658
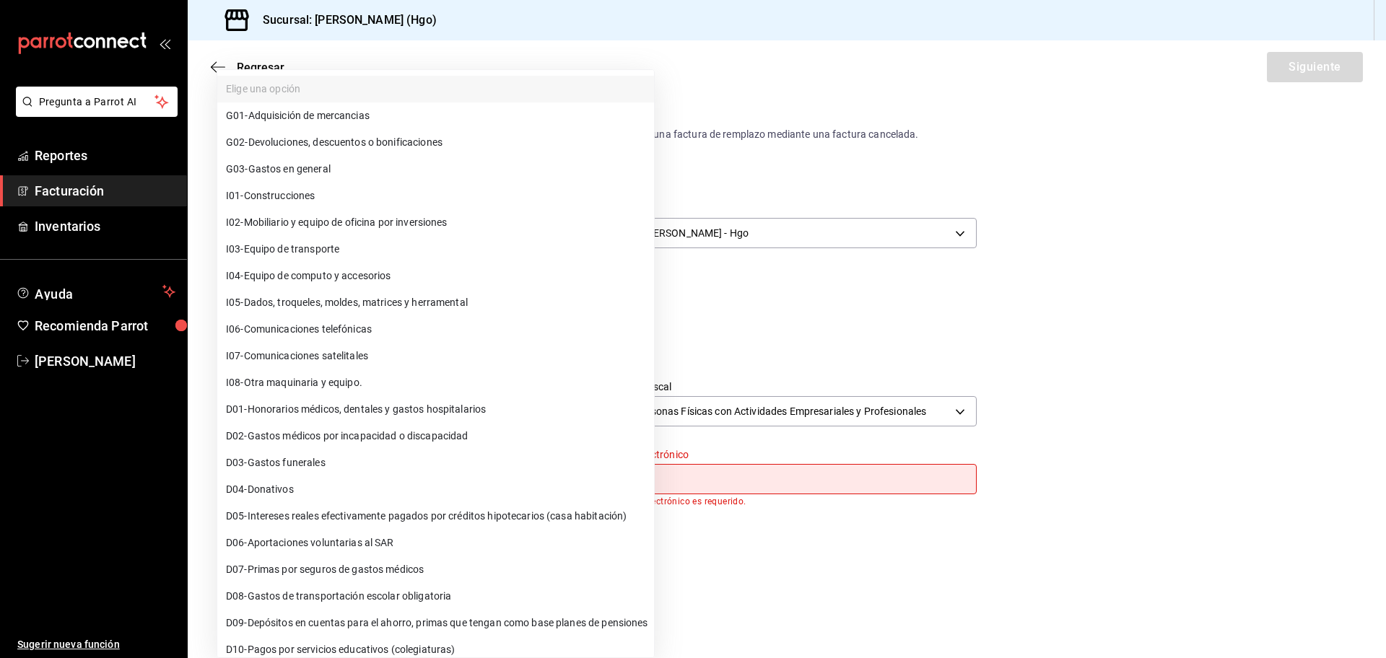
click at [435, 176] on li "G03 - Gastos en general" at bounding box center [435, 169] width 437 height 27
type input "G03"
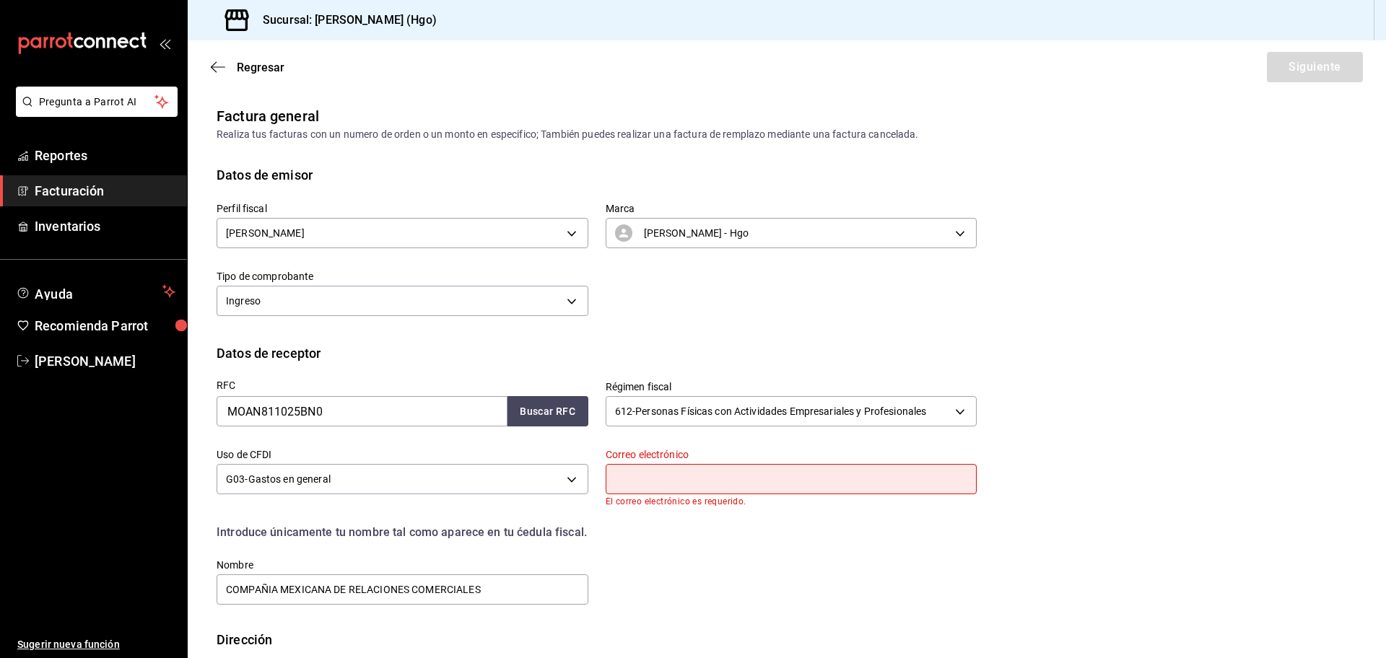
click at [693, 494] on div "Correo electrónico El correo electrónico es requerido." at bounding box center [792, 477] width 372 height 58
click at [692, 474] on input "text" at bounding box center [792, 479] width 372 height 30
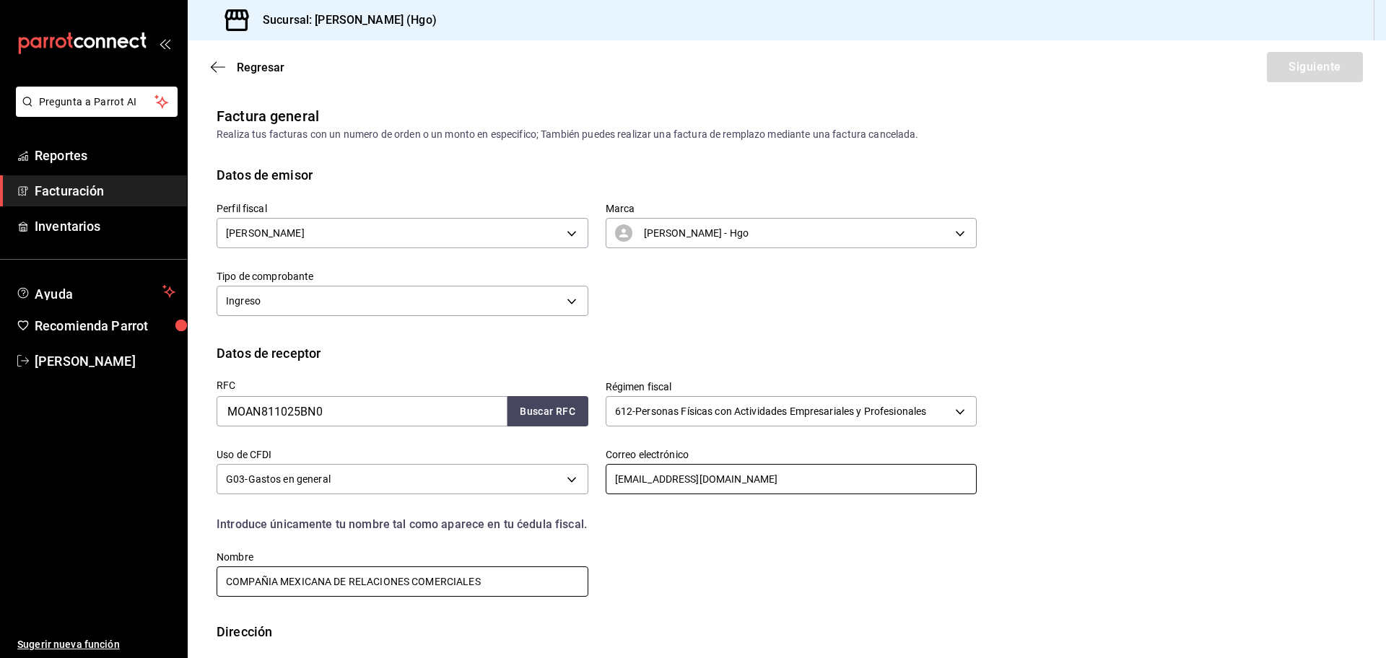
type input "[EMAIL_ADDRESS][DOMAIN_NAME]"
click at [507, 585] on input "COMPAÑIA MEXICANA DE RELACIONES COMERCIALES" at bounding box center [403, 582] width 372 height 30
type input "C"
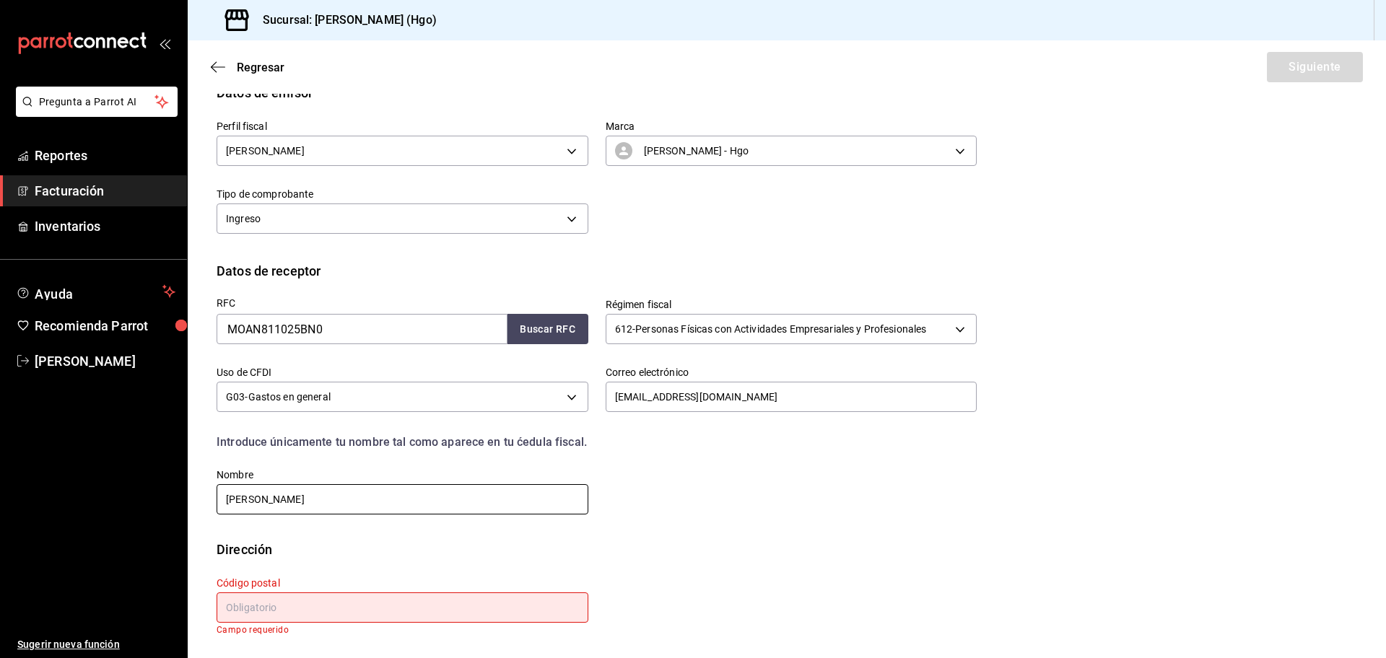
type input "[PERSON_NAME]"
click at [447, 608] on input "text" at bounding box center [403, 608] width 372 height 30
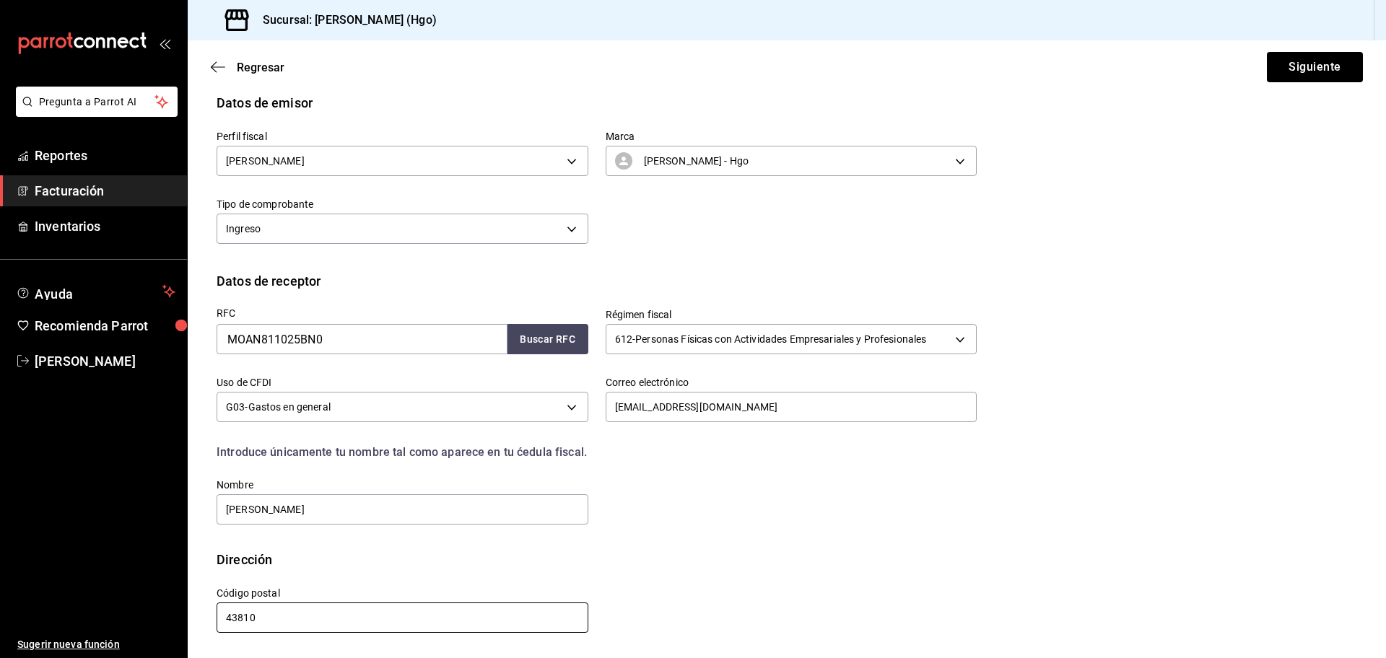
scroll to position [72, 0]
type input "43810"
click at [1304, 60] on button "Siguiente" at bounding box center [1315, 67] width 96 height 30
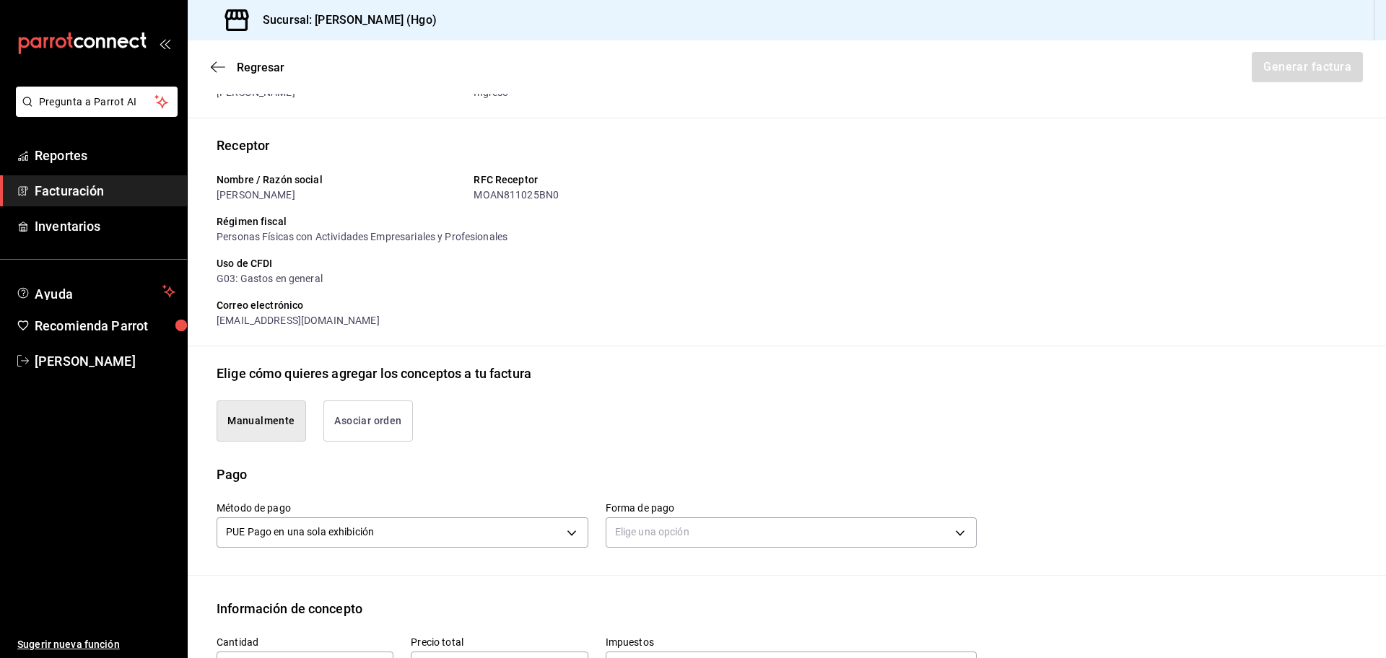
click at [346, 419] on button "Asociar orden" at bounding box center [368, 421] width 90 height 41
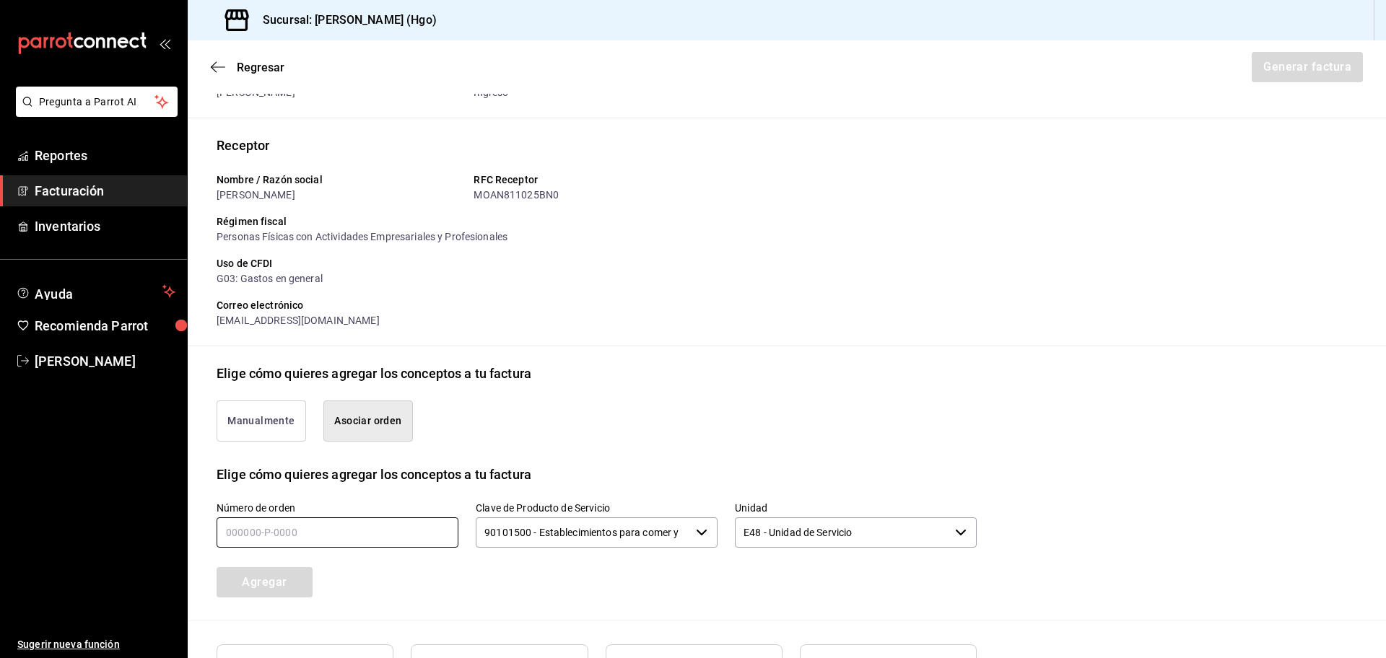
click at [424, 537] on input "text" at bounding box center [338, 533] width 242 height 30
type input "170825-p-0020"
click at [292, 588] on button "Agregar" at bounding box center [265, 582] width 96 height 30
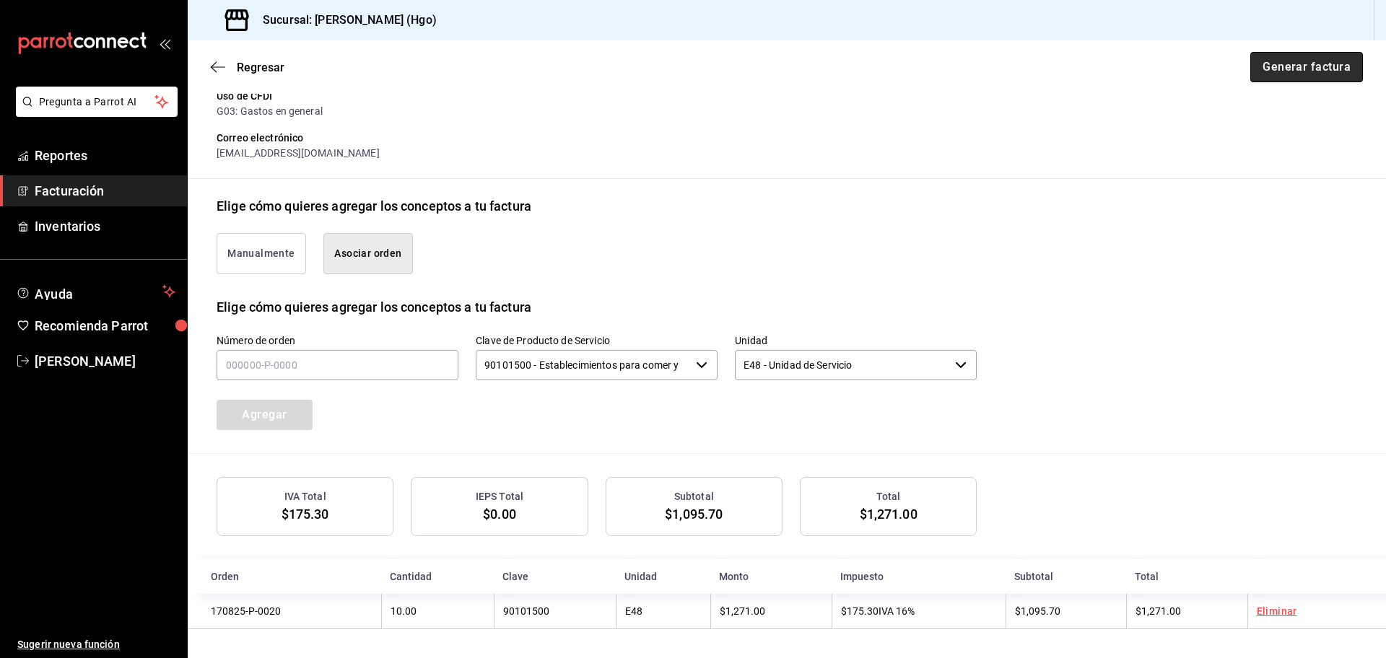
click at [1296, 69] on button "Generar factura" at bounding box center [1306, 67] width 113 height 30
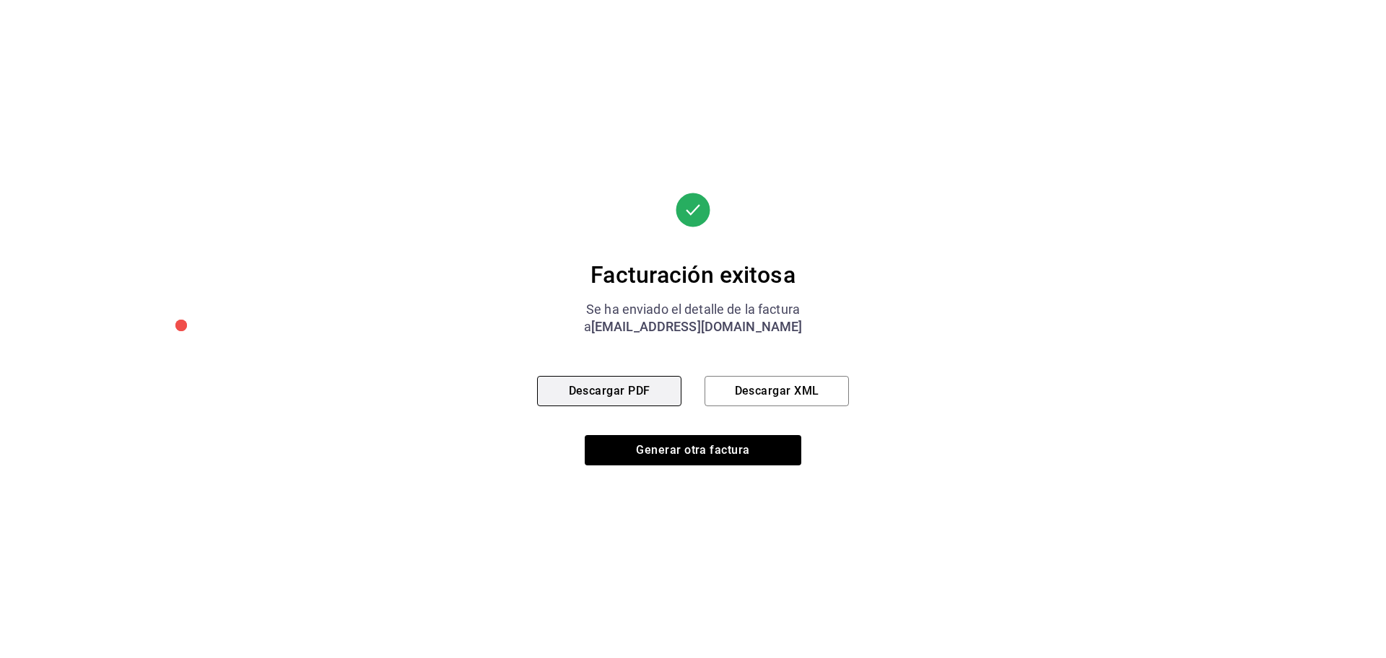
click at [647, 392] on button "Descargar PDF" at bounding box center [609, 391] width 144 height 30
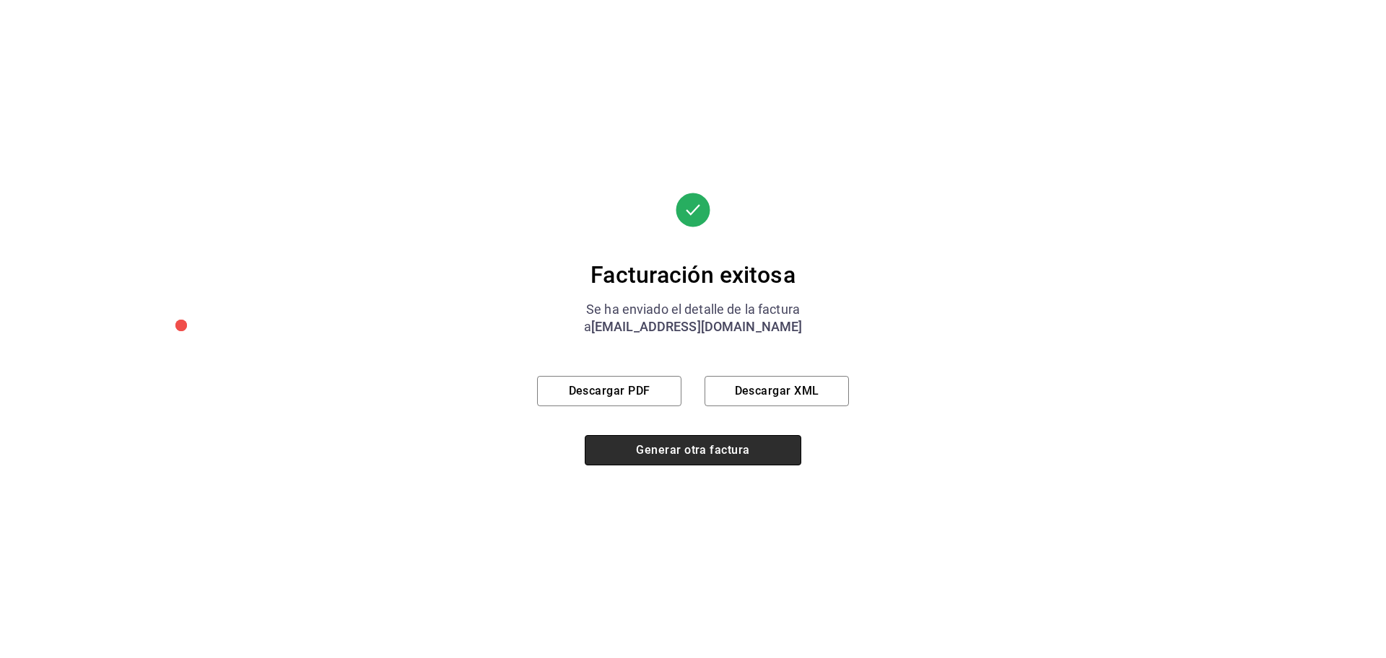
click at [668, 442] on button "Generar otra factura" at bounding box center [693, 450] width 217 height 30
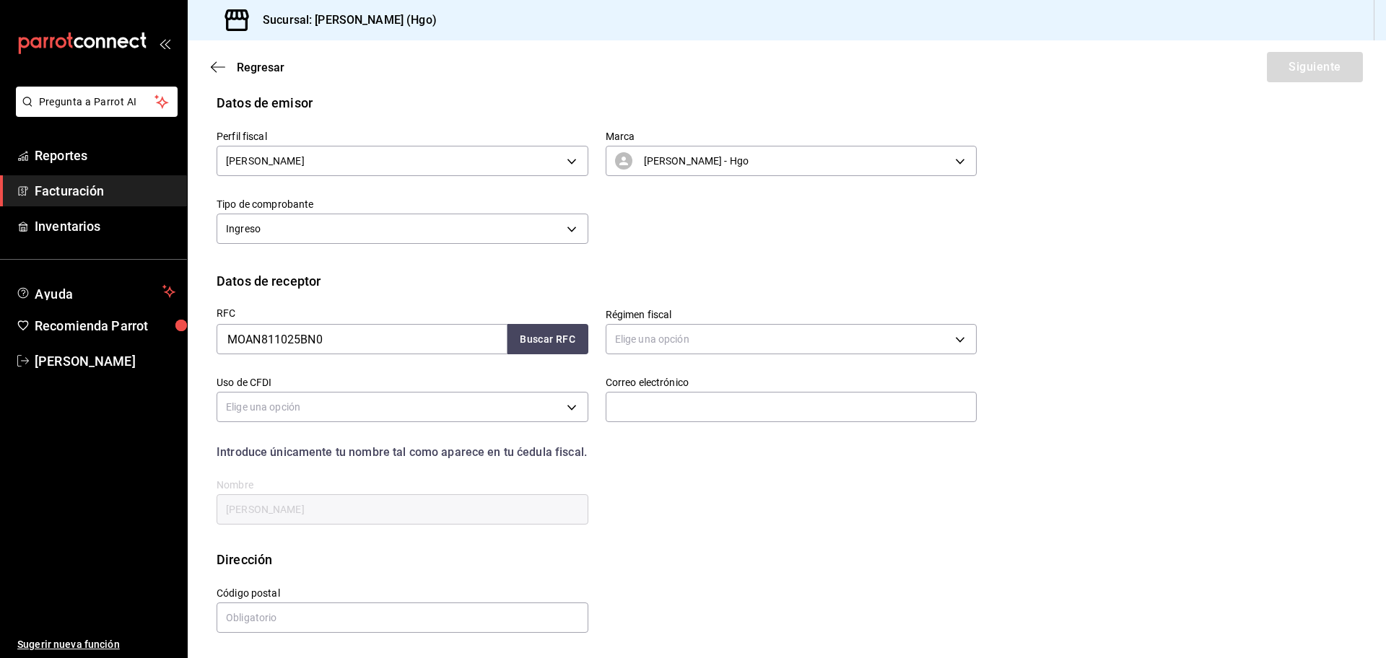
scroll to position [0, 0]
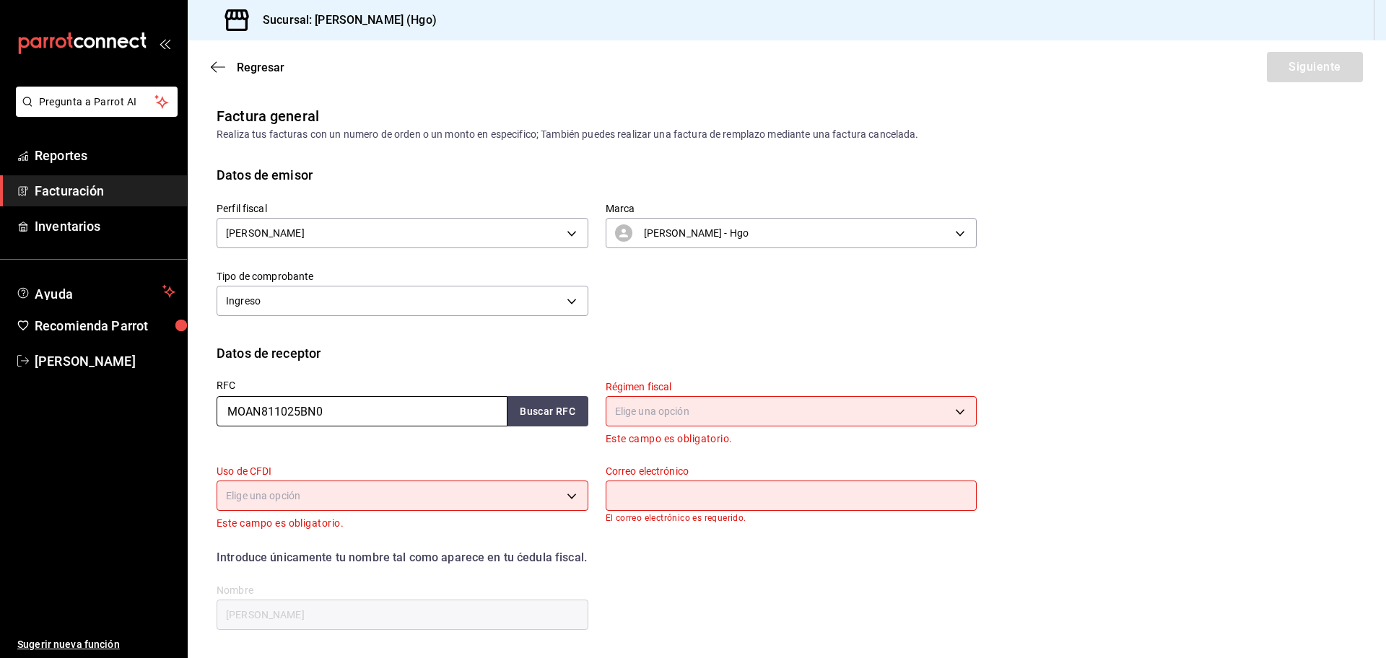
click at [354, 422] on input "MOAN811025BN0" at bounding box center [362, 411] width 291 height 30
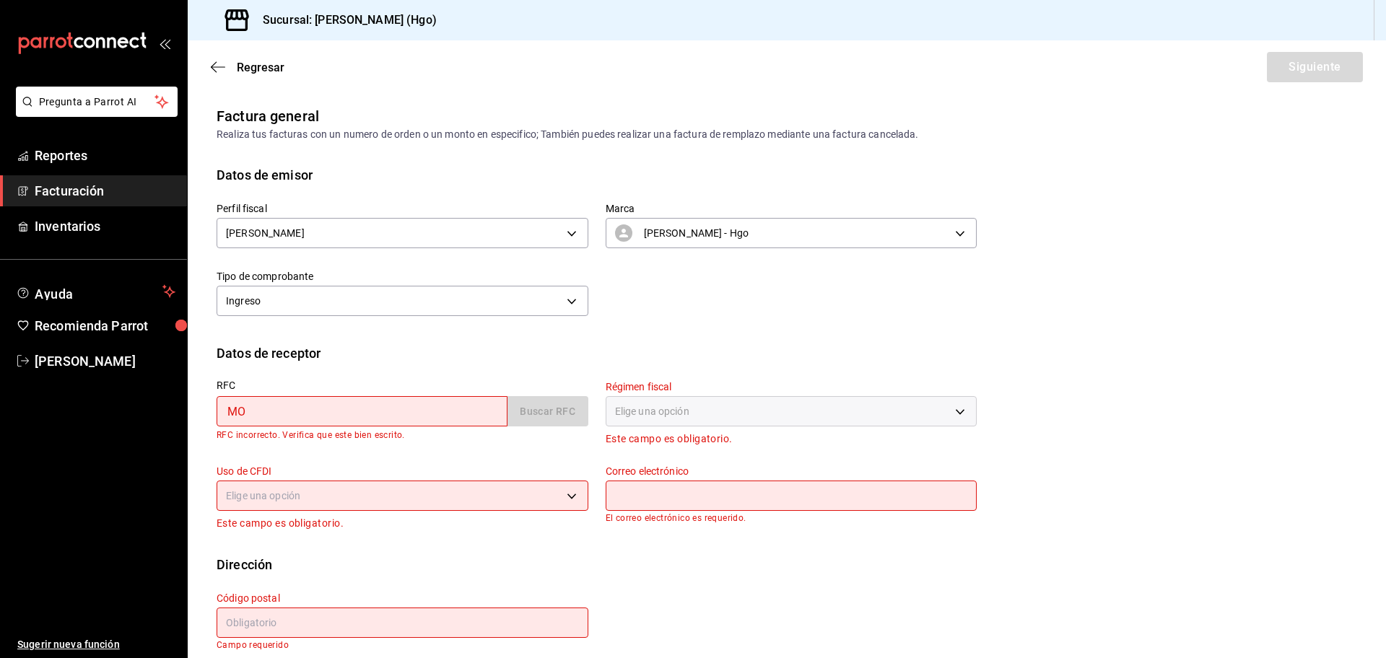
type input "M"
type input "D"
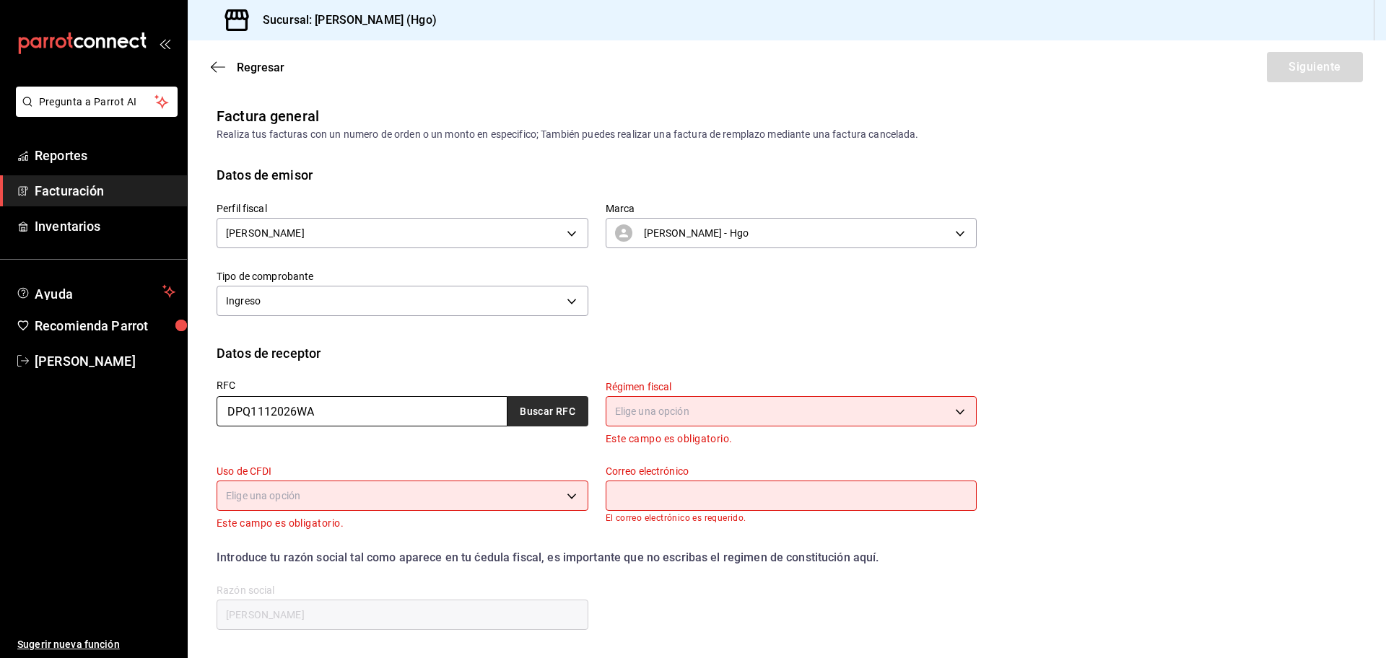
type input "DPQ1112026WA"
click at [520, 416] on button "Buscar RFC" at bounding box center [547, 411] width 81 height 30
type input "601"
type input "G03"
type input "[EMAIL_ADDRESS][DOMAIN_NAME]"
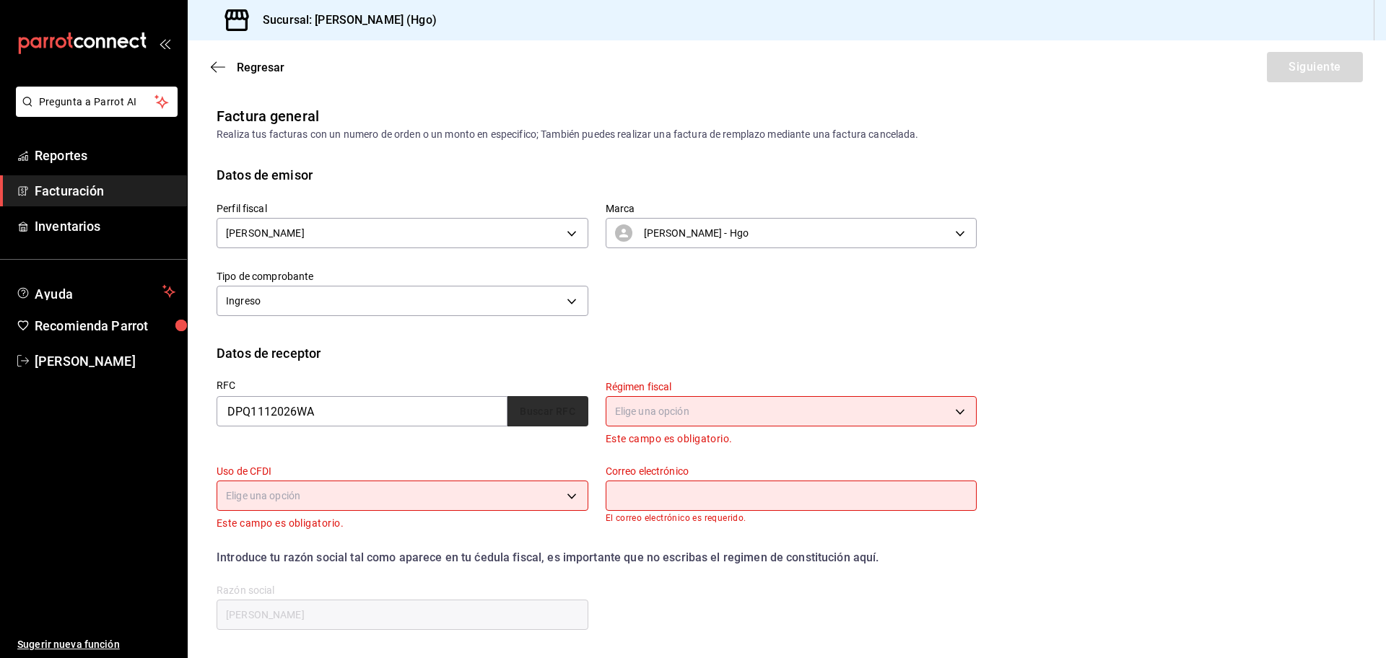
type input "55080"
type input "DAKA PRODUCTOS QUIMICOS"
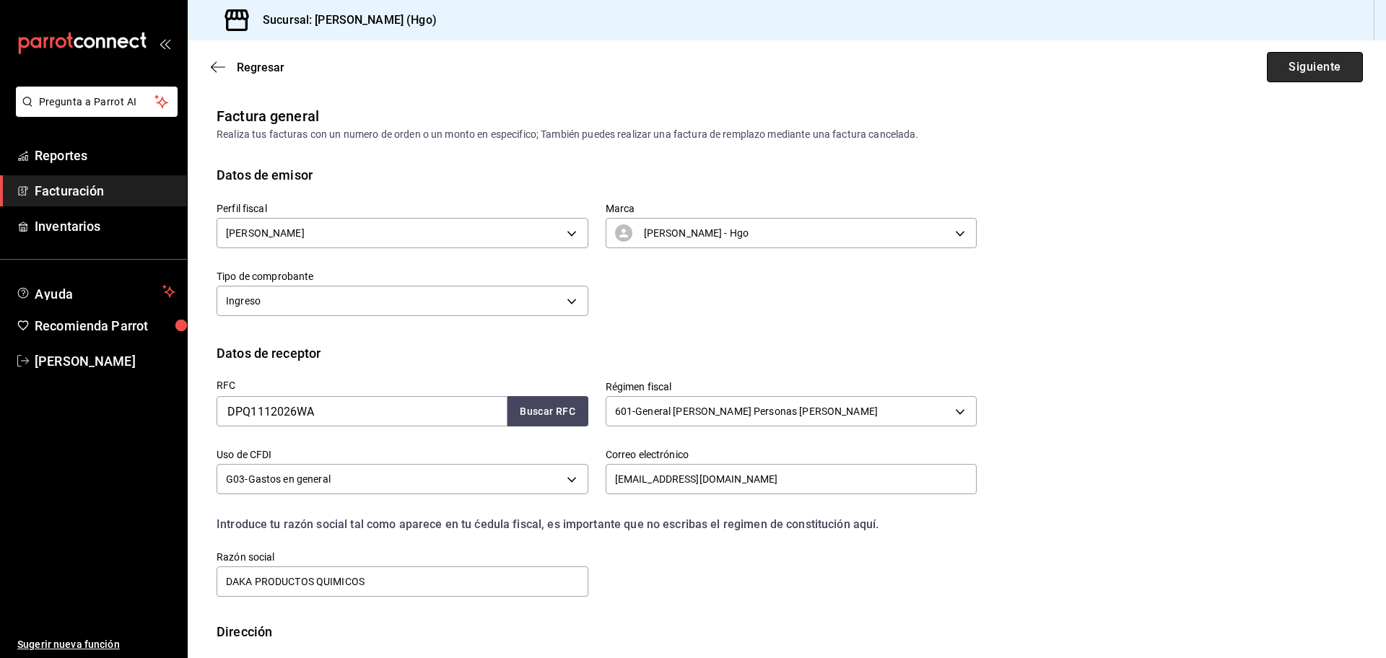
click at [1267, 60] on button "Siguiente" at bounding box center [1315, 67] width 96 height 30
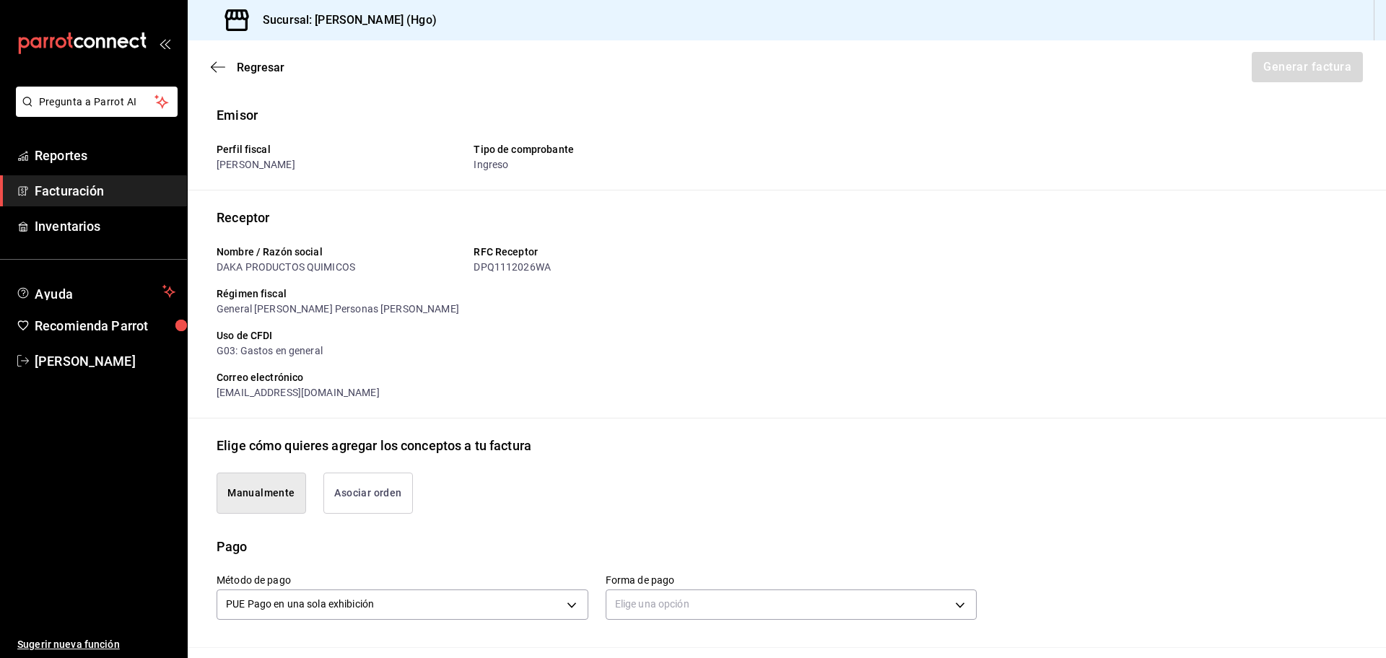
click at [383, 502] on button "Asociar orden" at bounding box center [368, 493] width 90 height 41
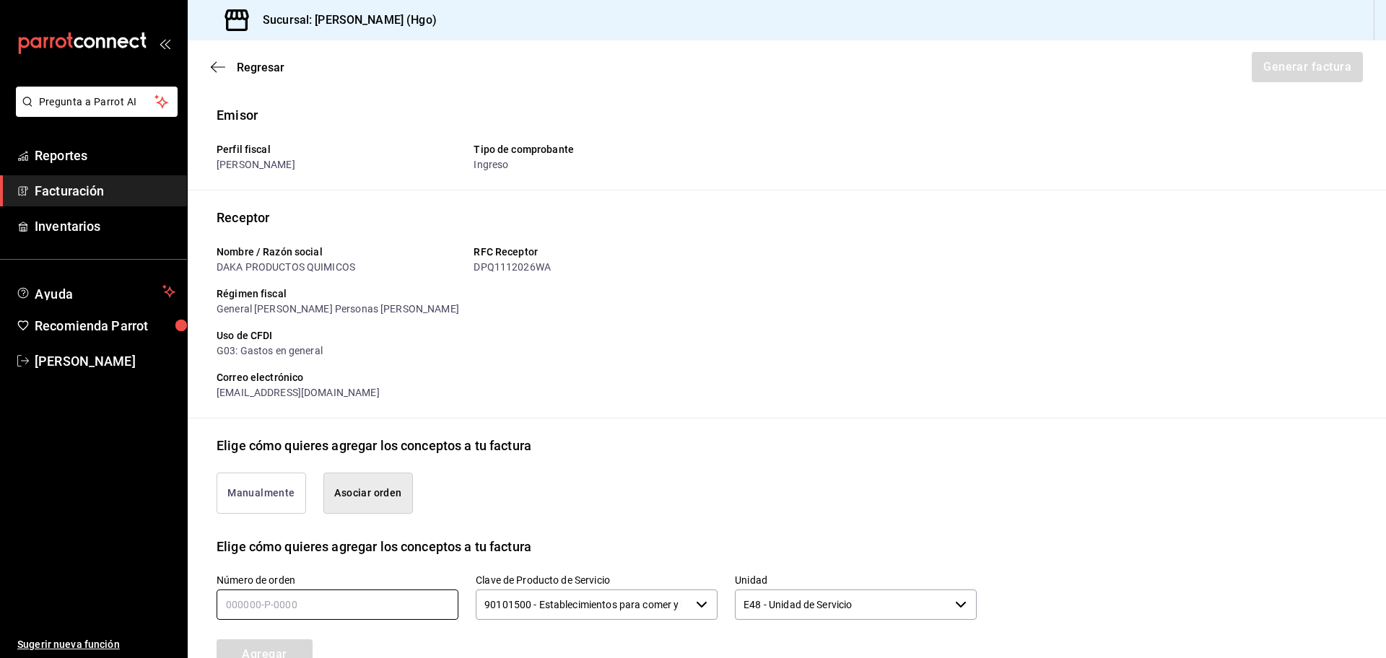
click at [396, 611] on input "text" at bounding box center [338, 605] width 242 height 30
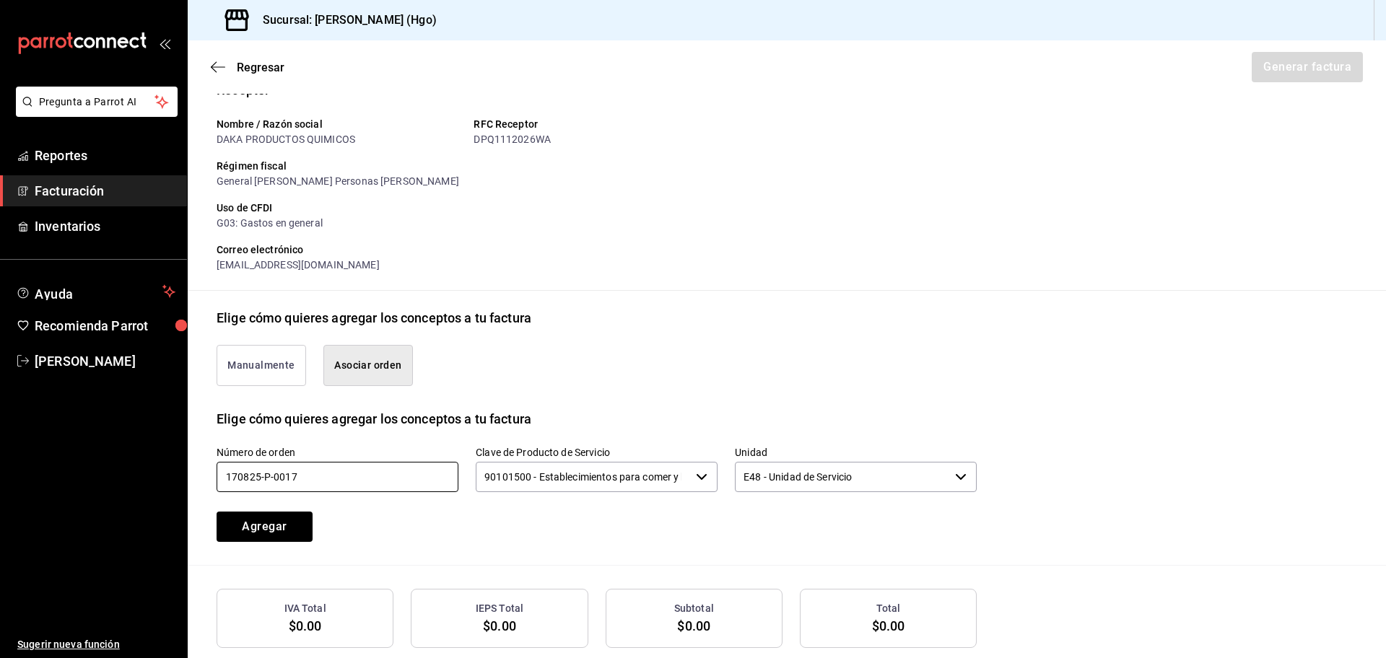
scroll to position [205, 0]
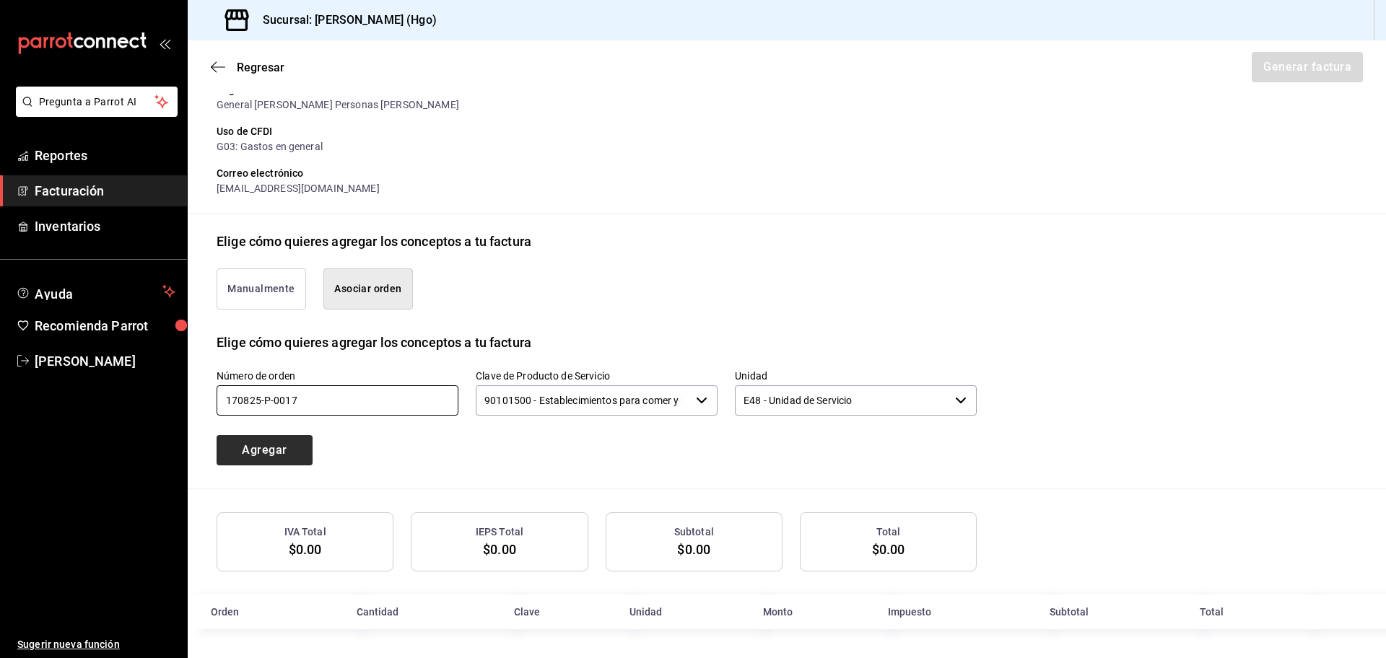
type input "170825-p-0017"
click at [299, 454] on button "Agregar" at bounding box center [265, 450] width 96 height 30
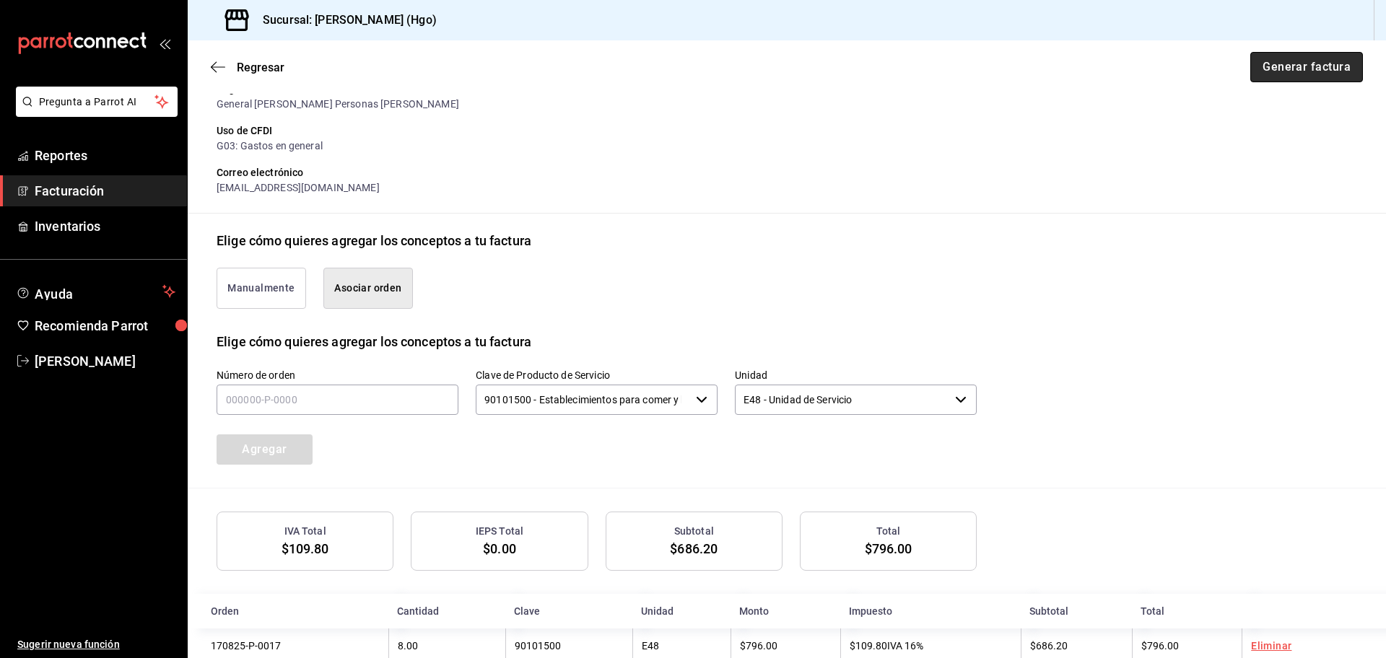
click at [1291, 73] on button "Generar factura" at bounding box center [1306, 67] width 113 height 30
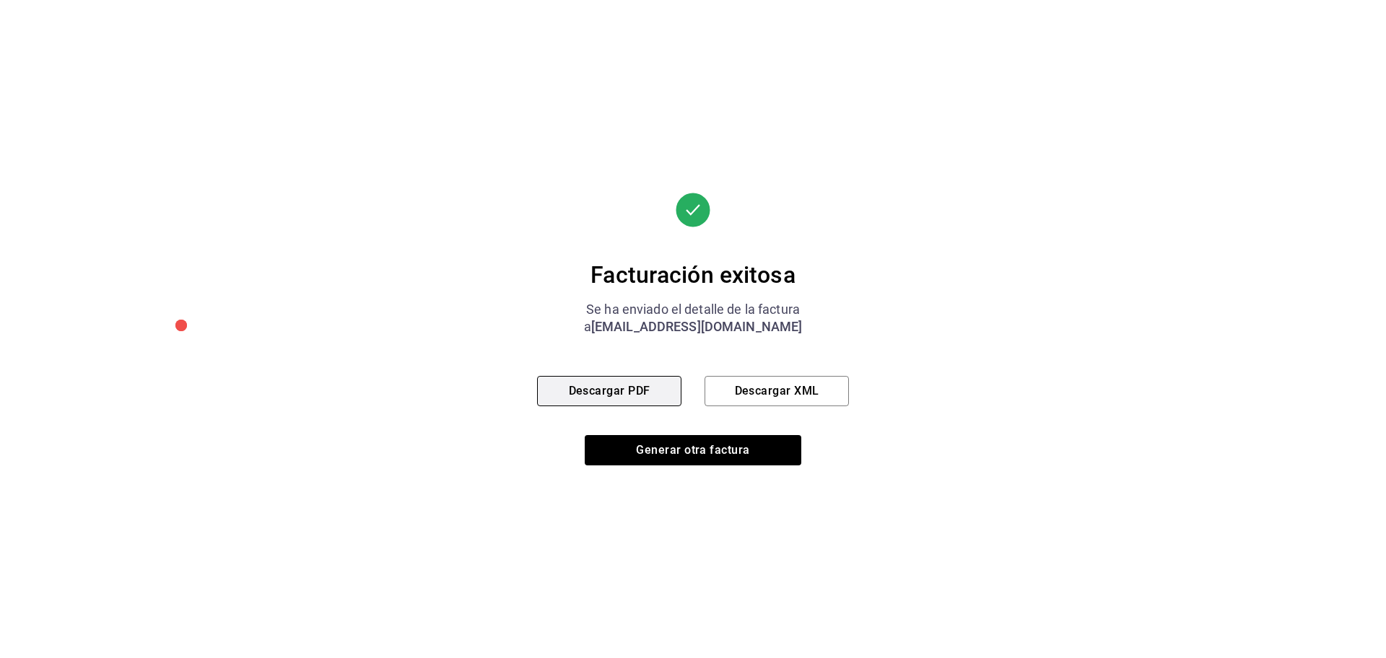
click at [656, 391] on button "Descargar PDF" at bounding box center [609, 391] width 144 height 30
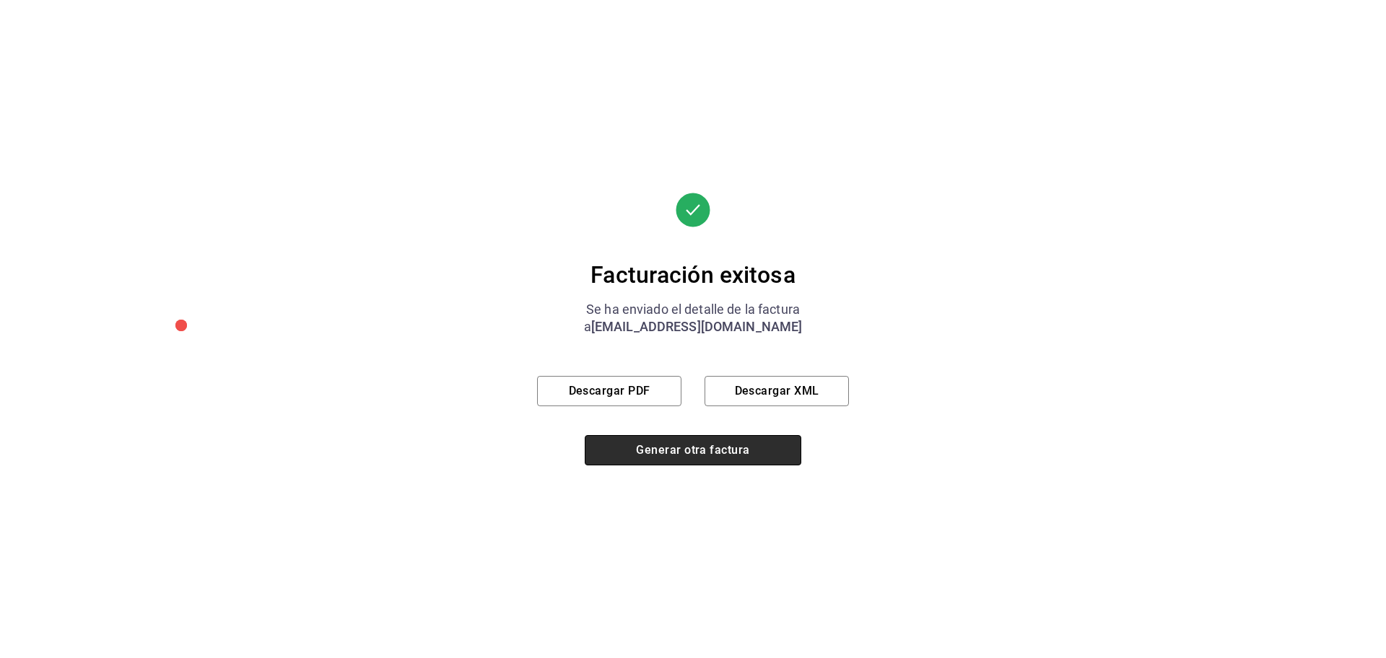
click at [680, 448] on button "Generar otra factura" at bounding box center [693, 450] width 217 height 30
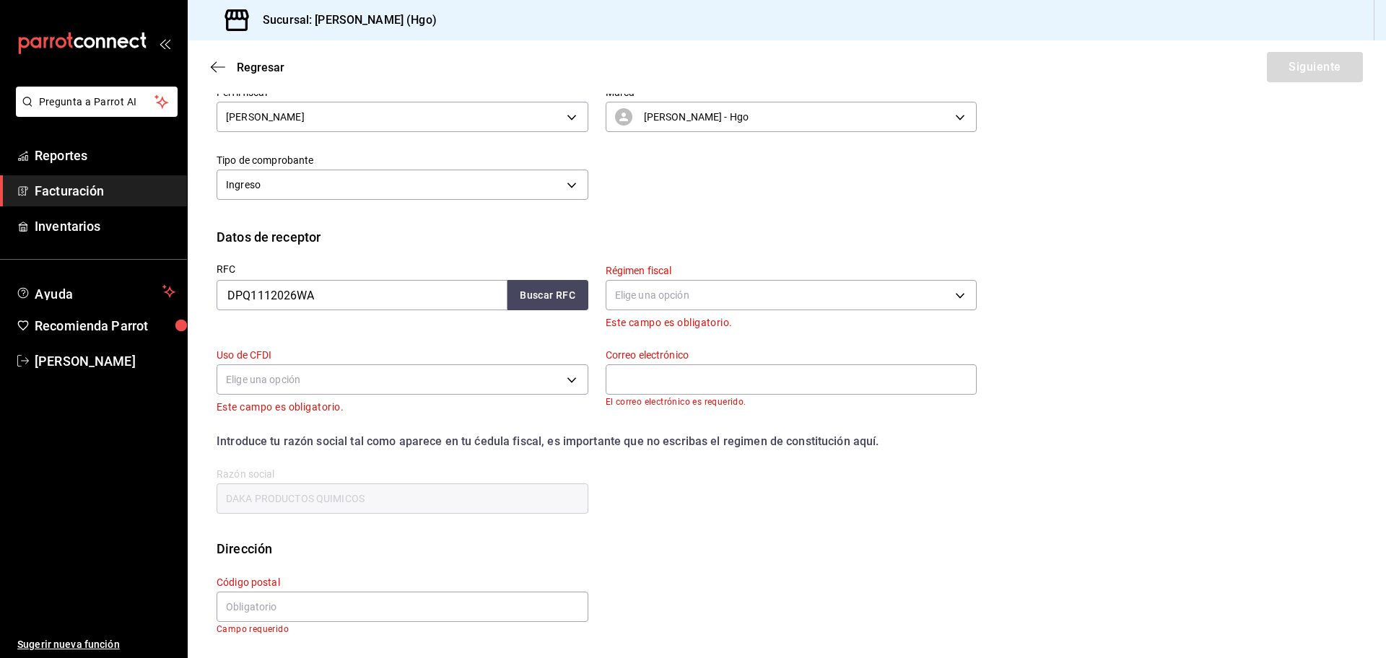
scroll to position [0, 0]
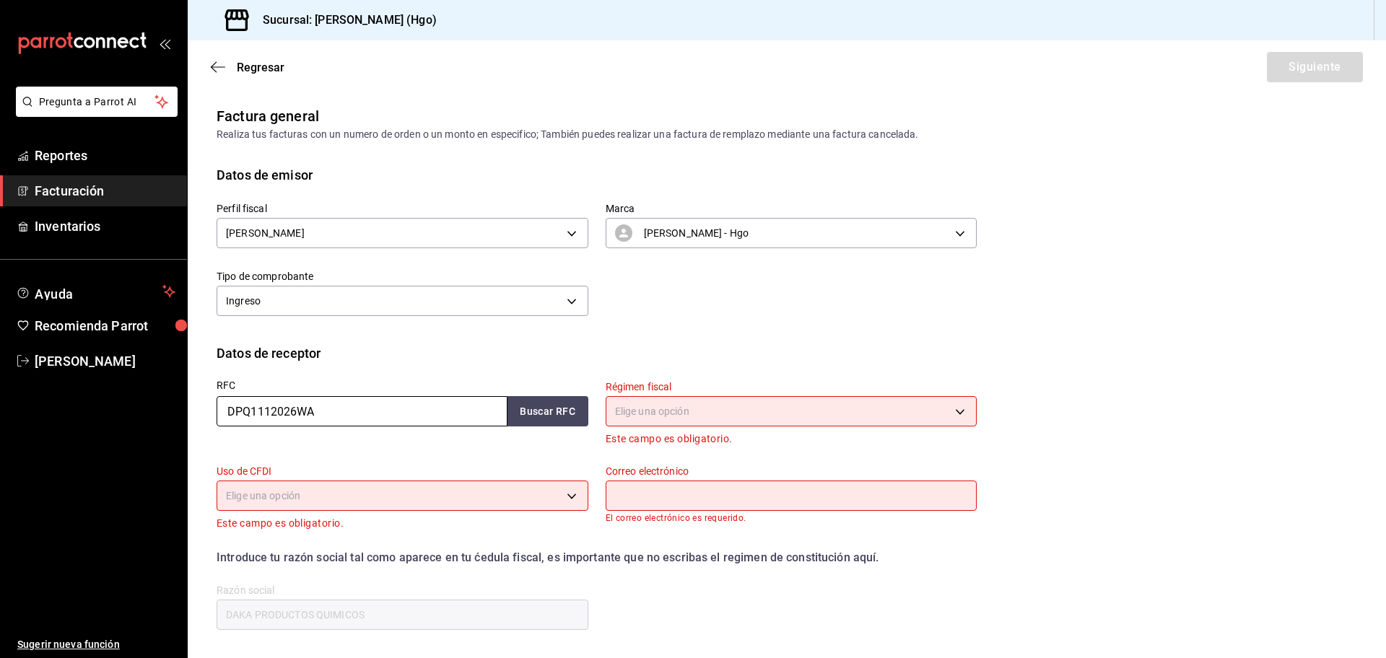
click at [363, 401] on input "DPQ1112026WA" at bounding box center [362, 411] width 291 height 30
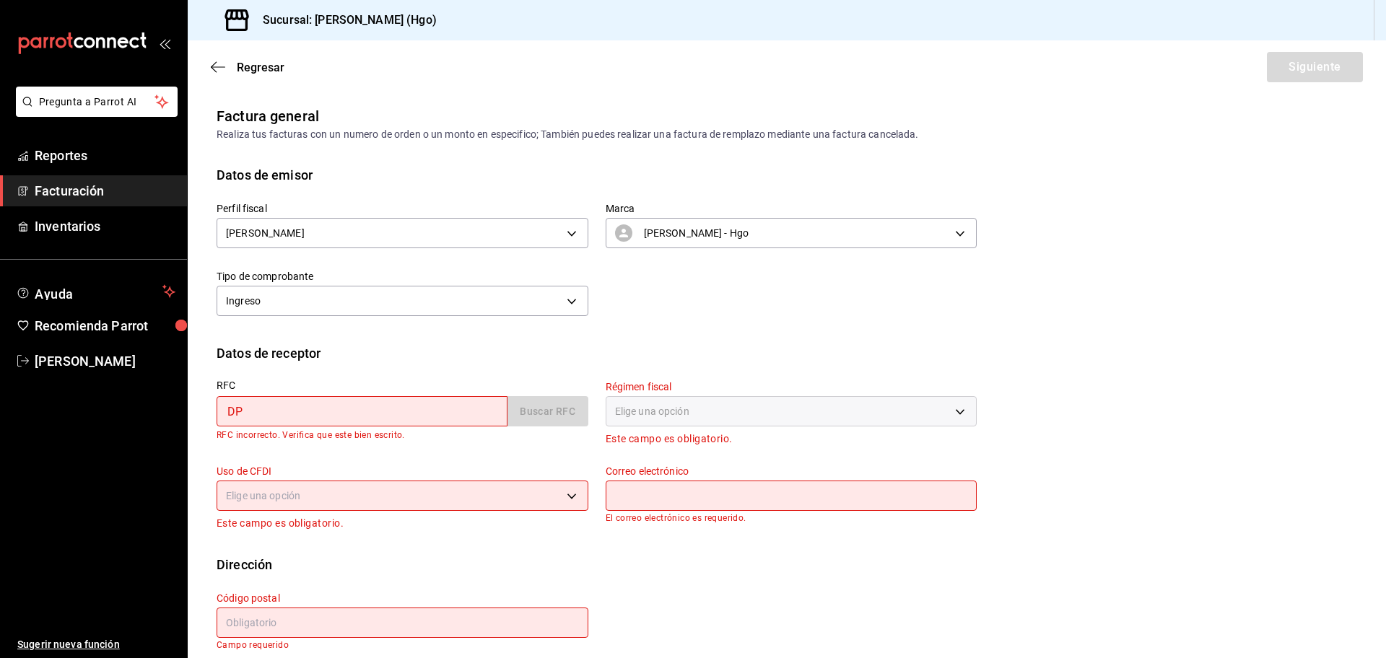
type input "D"
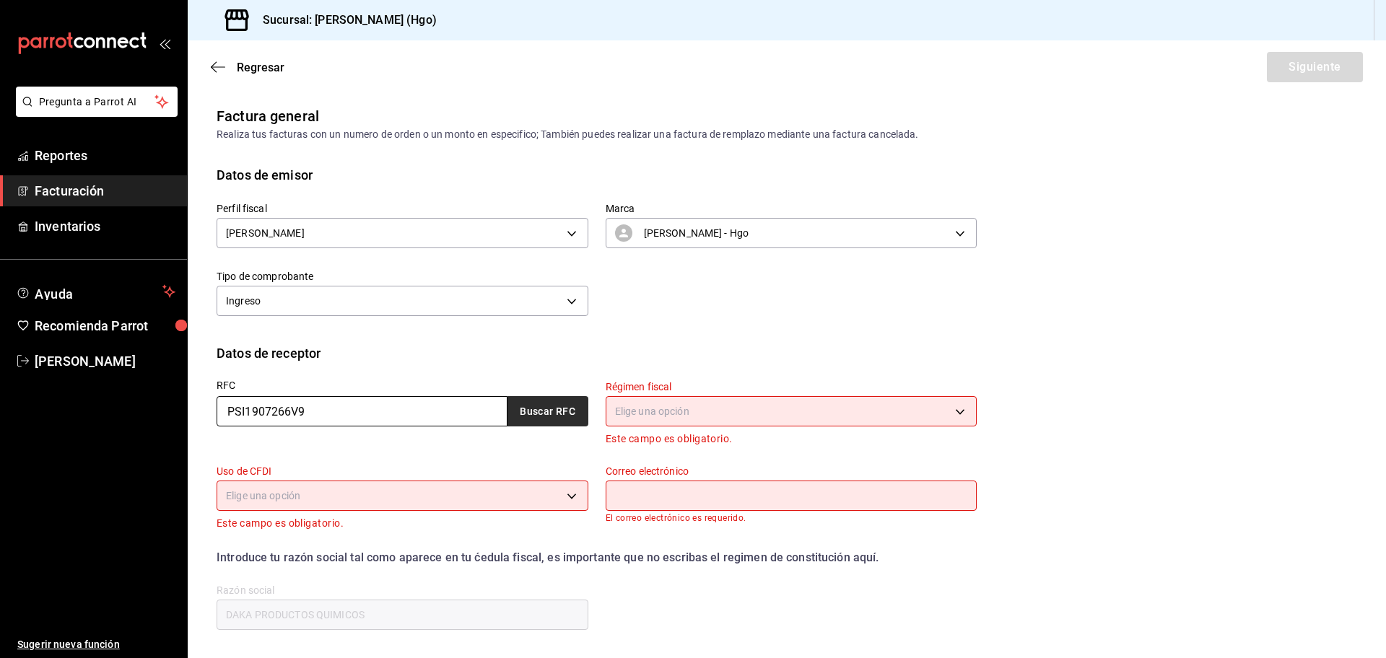
type input "PSI1907266V9"
click at [524, 416] on button "Buscar RFC" at bounding box center [547, 411] width 81 height 30
type input "626"
type input "G03"
type input "[EMAIL_ADDRESS][DOMAIN_NAME]"
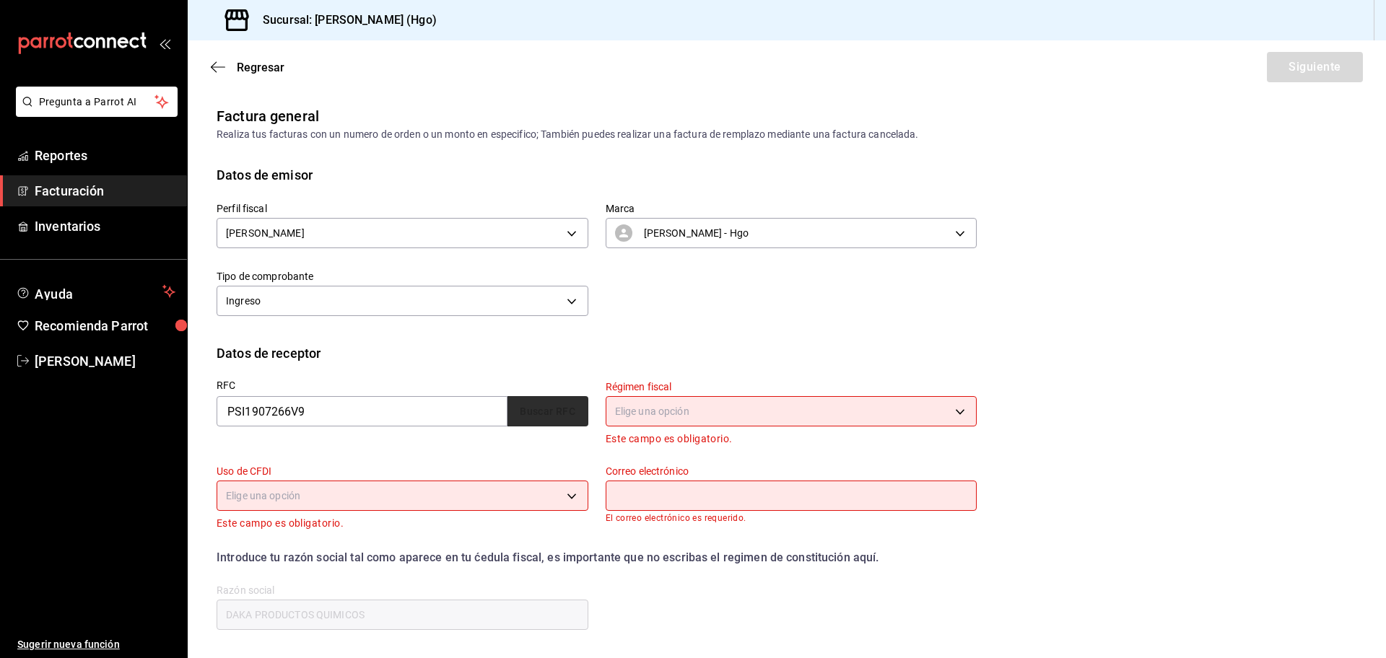
type input "55766"
type input "PROYECTOS Y SOLUCIONES INDUSTRIALES AMG"
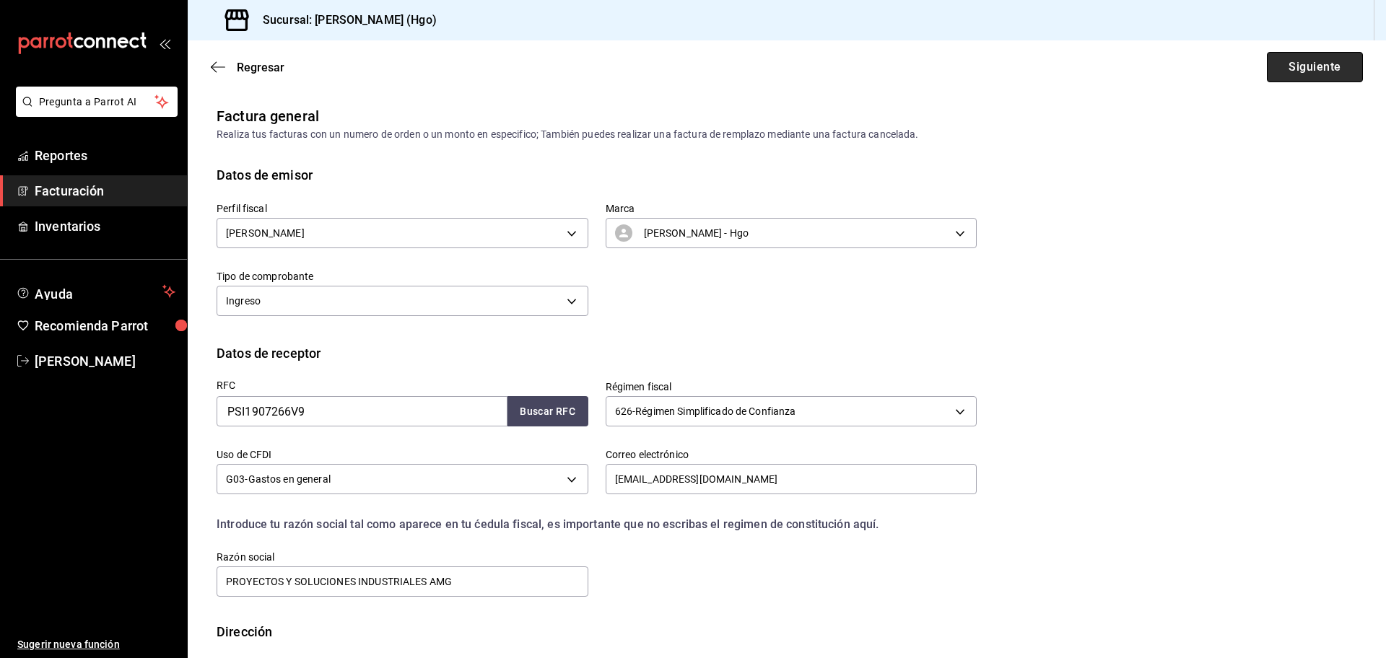
click at [1279, 74] on button "Siguiente" at bounding box center [1315, 67] width 96 height 30
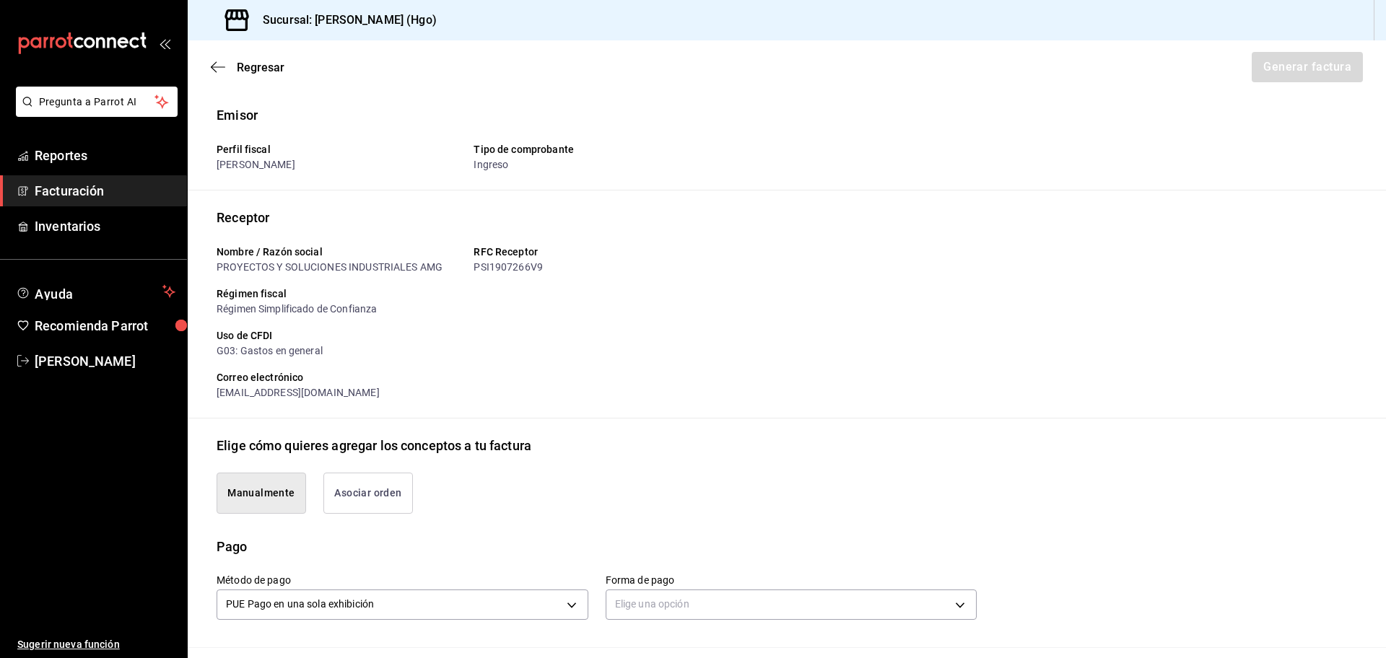
click at [378, 492] on button "Asociar orden" at bounding box center [368, 493] width 90 height 41
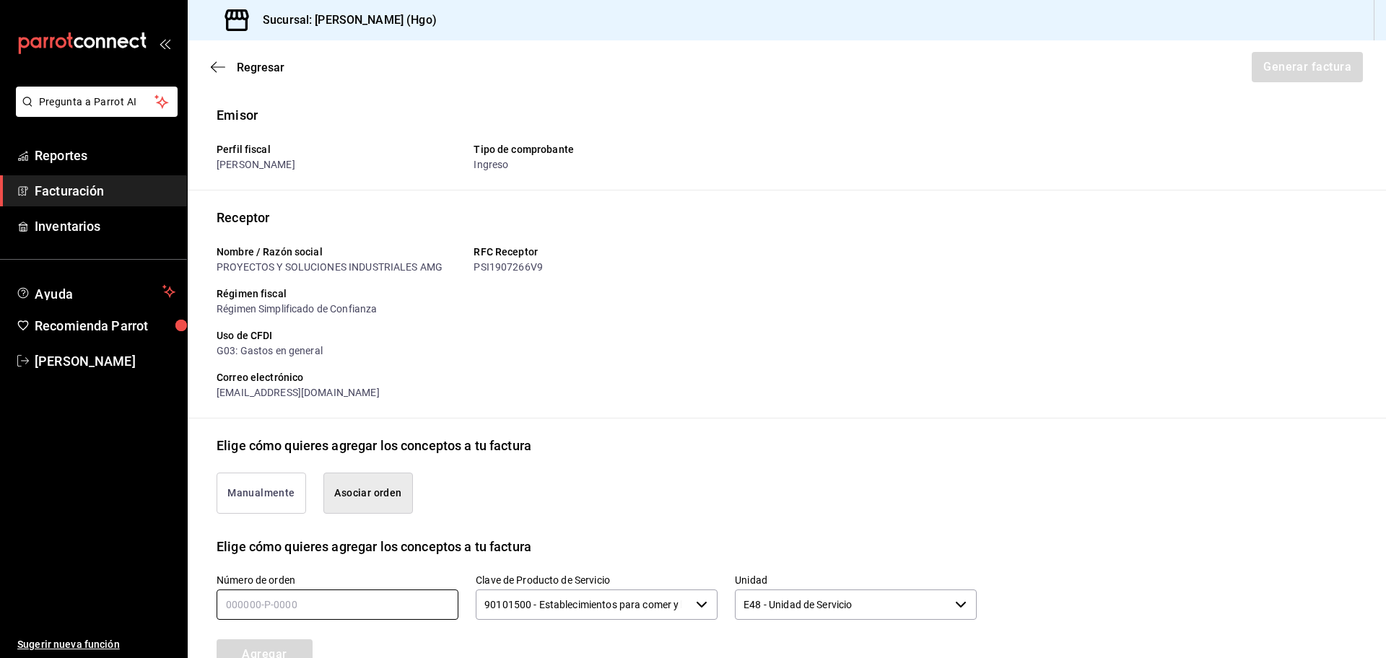
click at [344, 619] on input "text" at bounding box center [338, 605] width 242 height 30
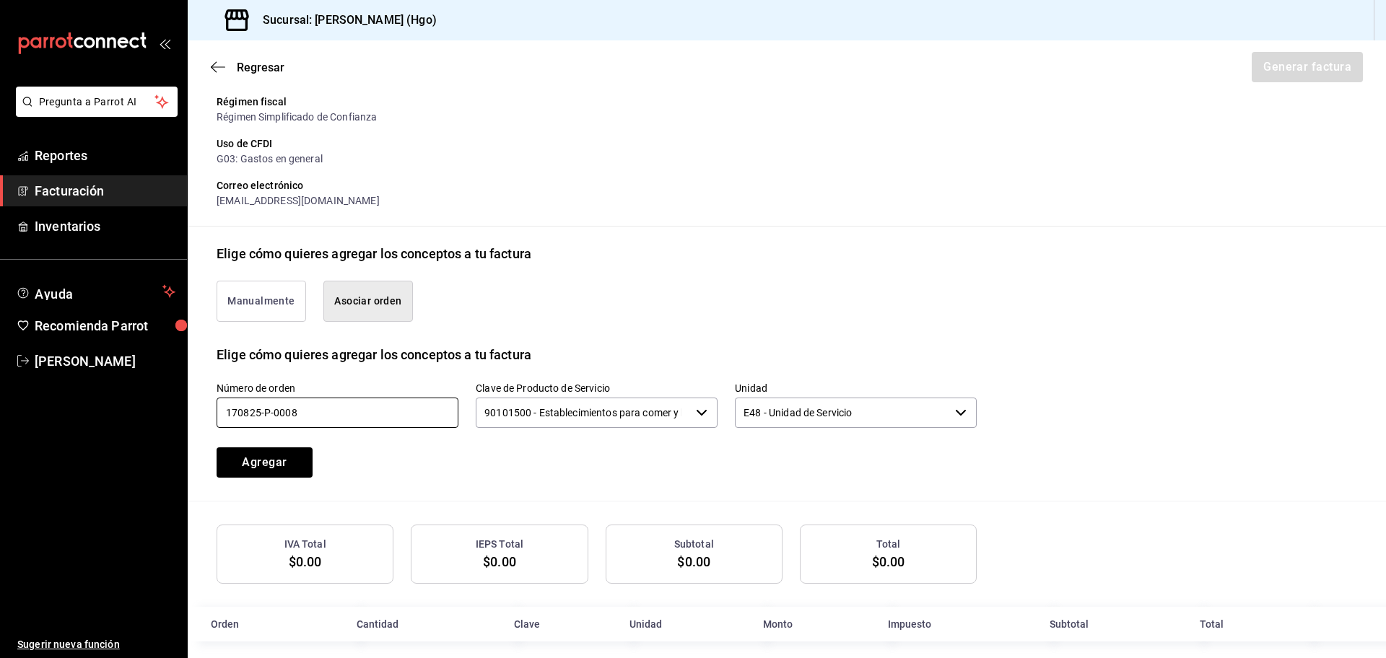
scroll to position [197, 0]
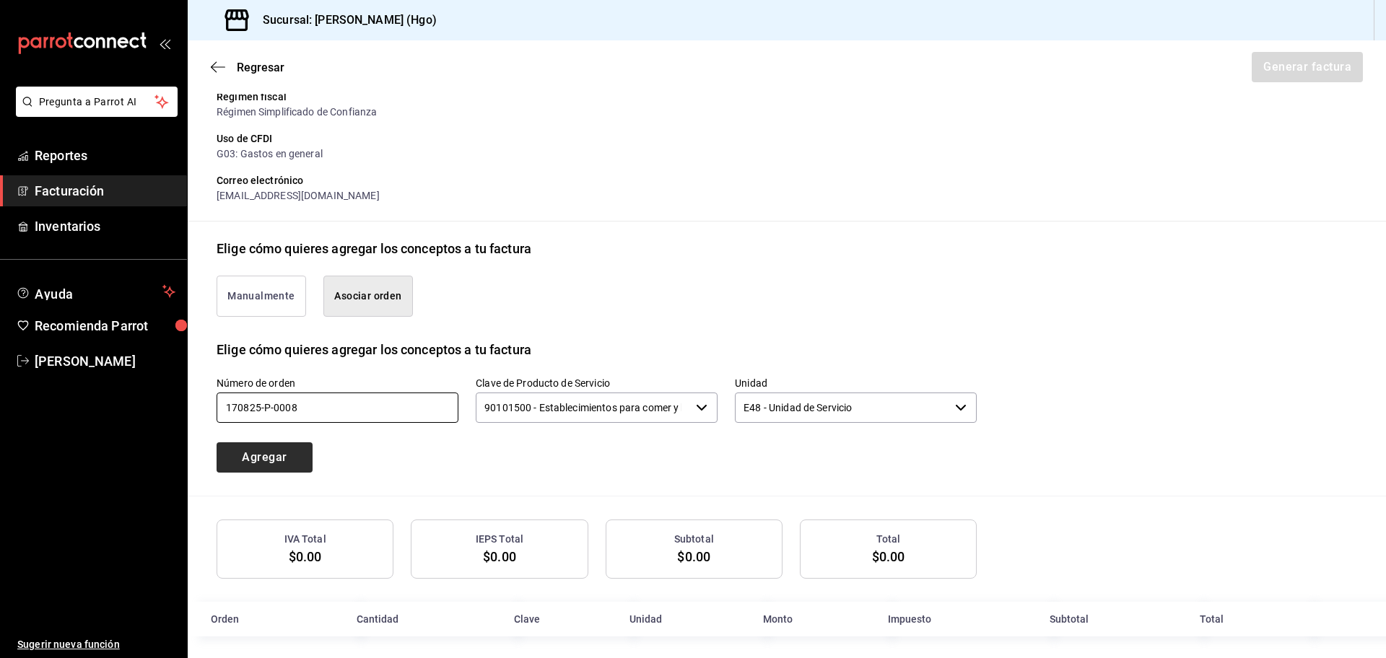
type input "170825-p-0008"
click at [298, 449] on button "Agregar" at bounding box center [265, 457] width 96 height 30
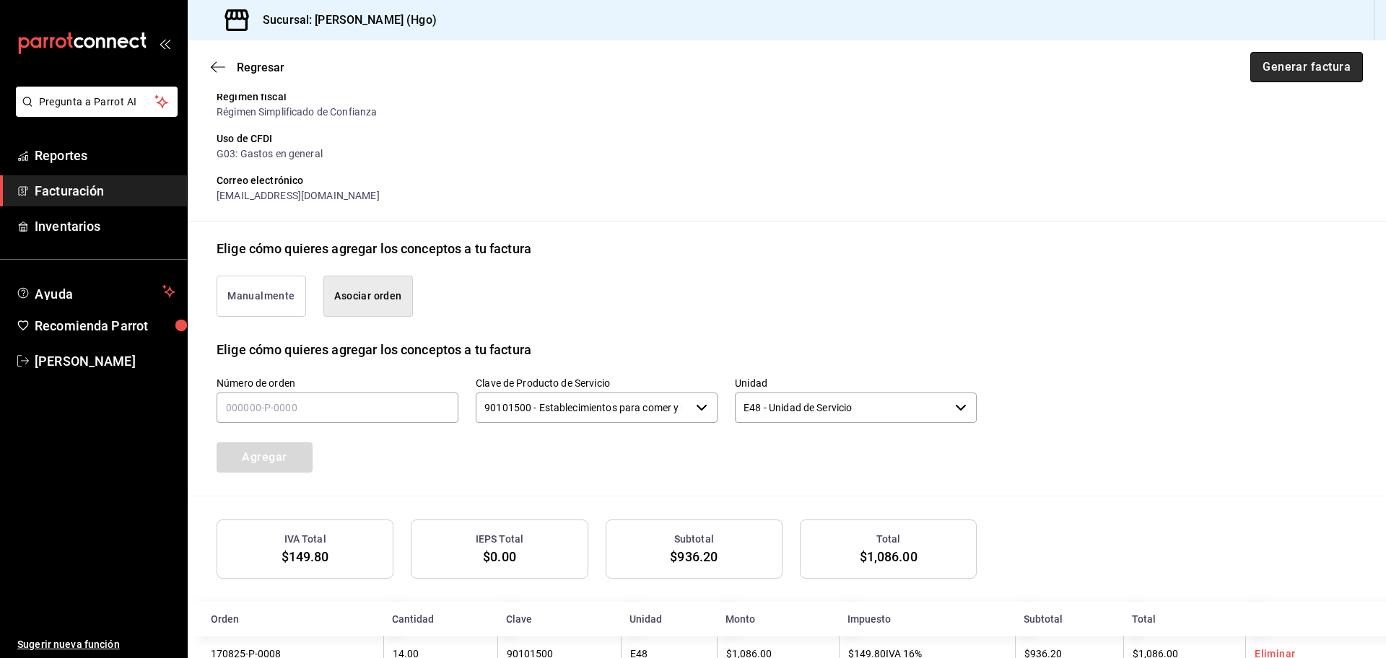
click at [1250, 69] on button "Generar factura" at bounding box center [1306, 67] width 113 height 30
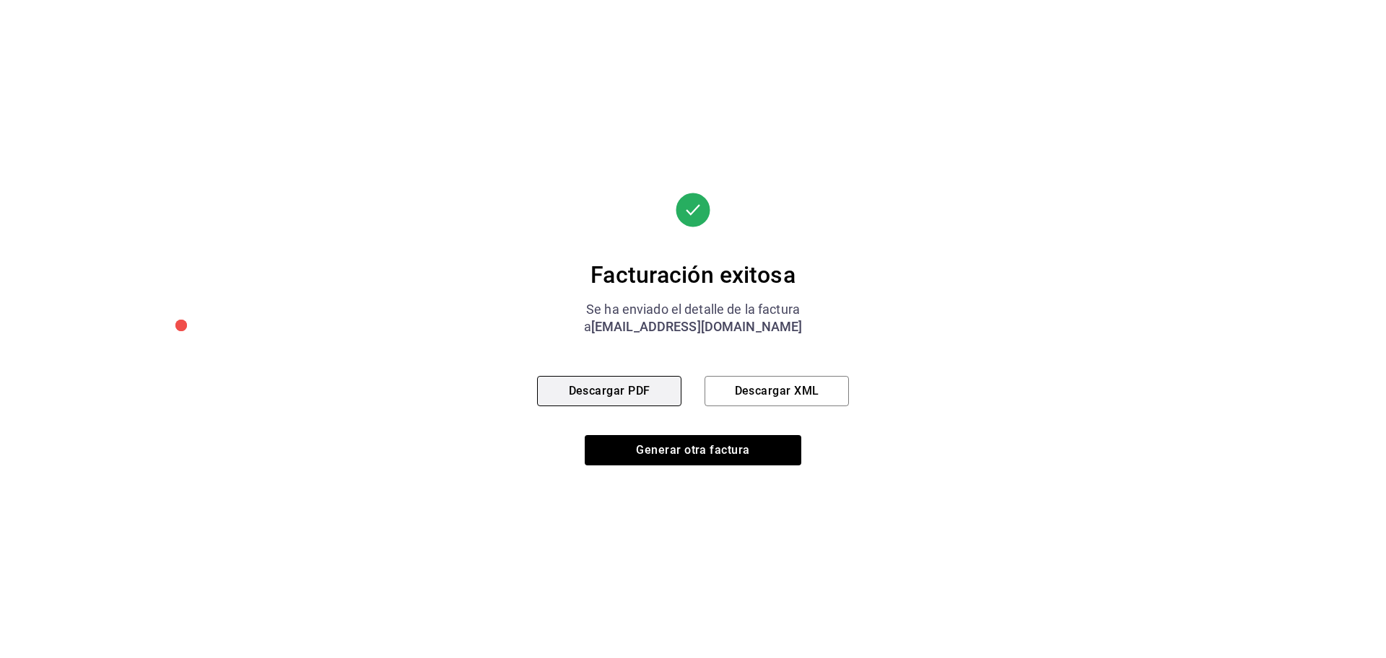
click at [646, 395] on button "Descargar PDF" at bounding box center [609, 391] width 144 height 30
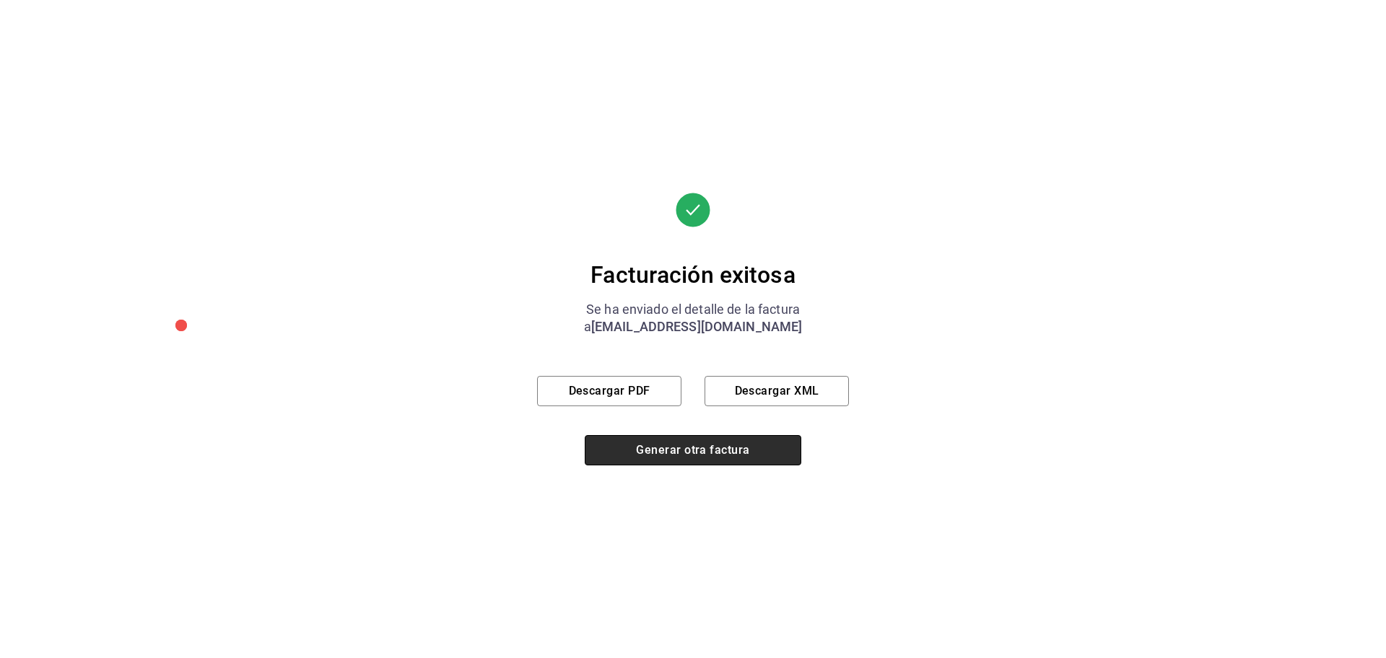
click at [720, 440] on button "Generar otra factura" at bounding box center [693, 450] width 217 height 30
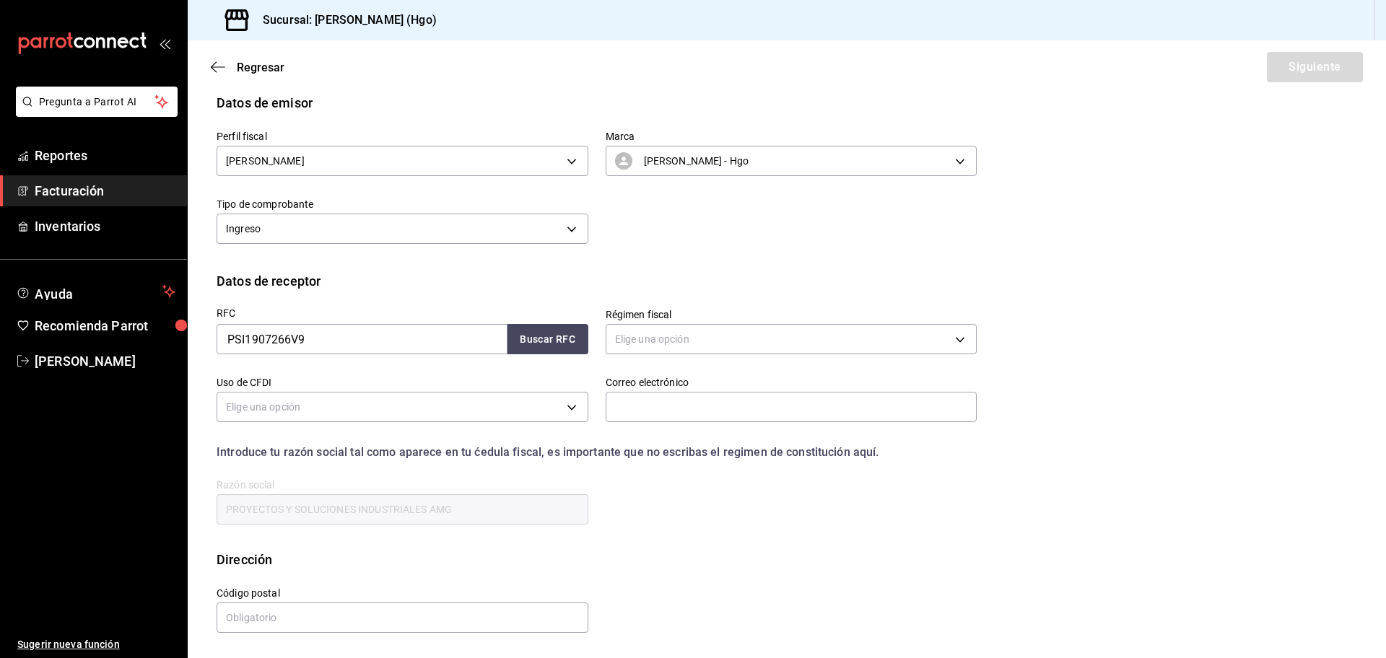
scroll to position [0, 0]
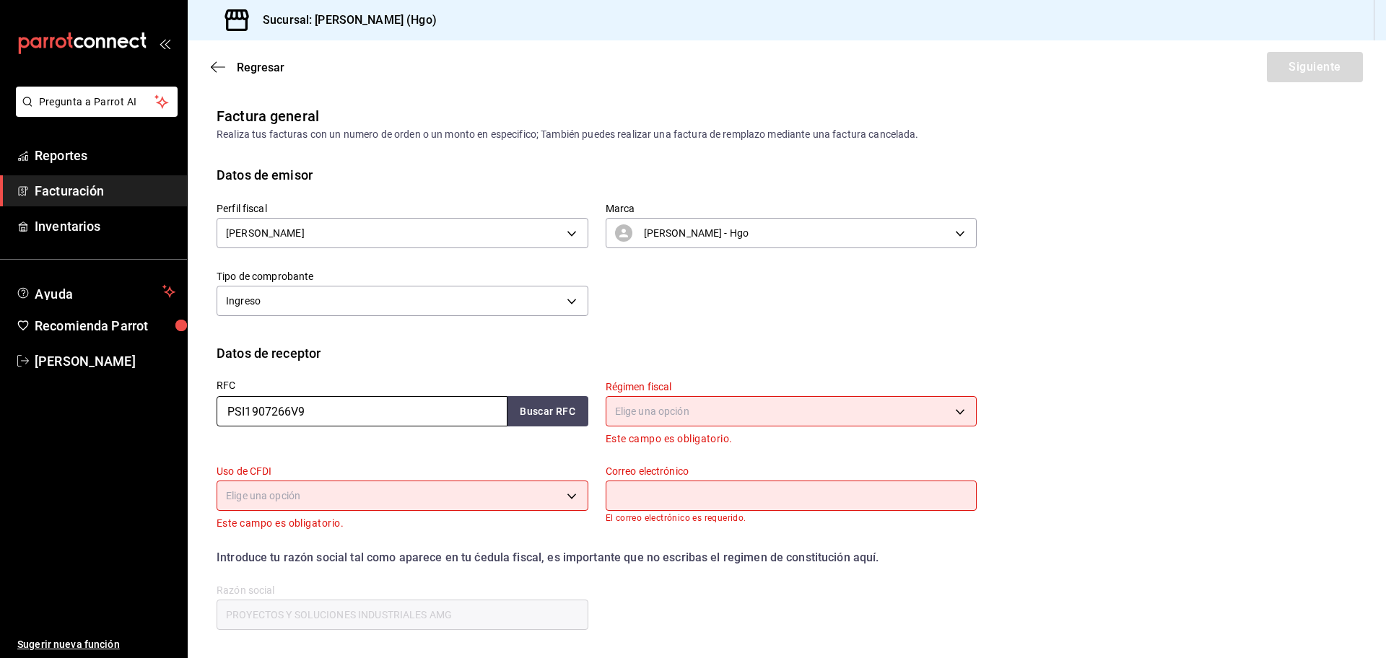
click at [344, 408] on input "PSI1907266V9" at bounding box center [362, 411] width 291 height 30
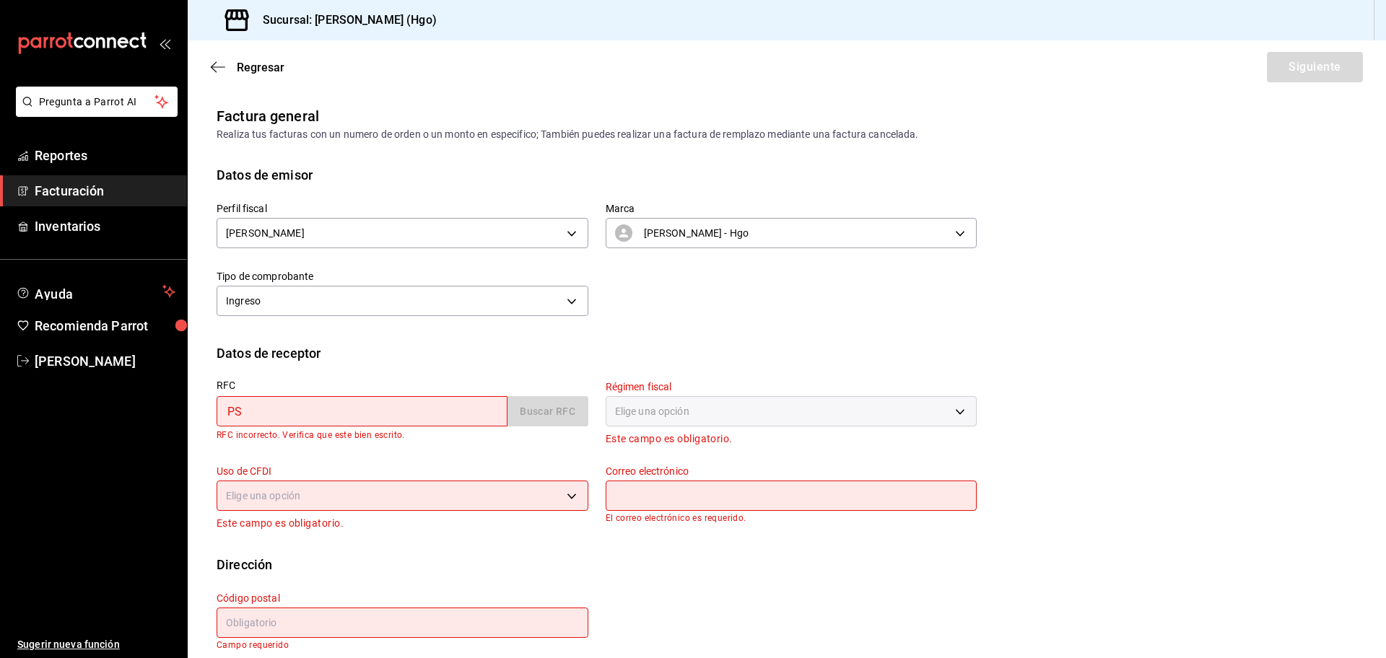
type input "P"
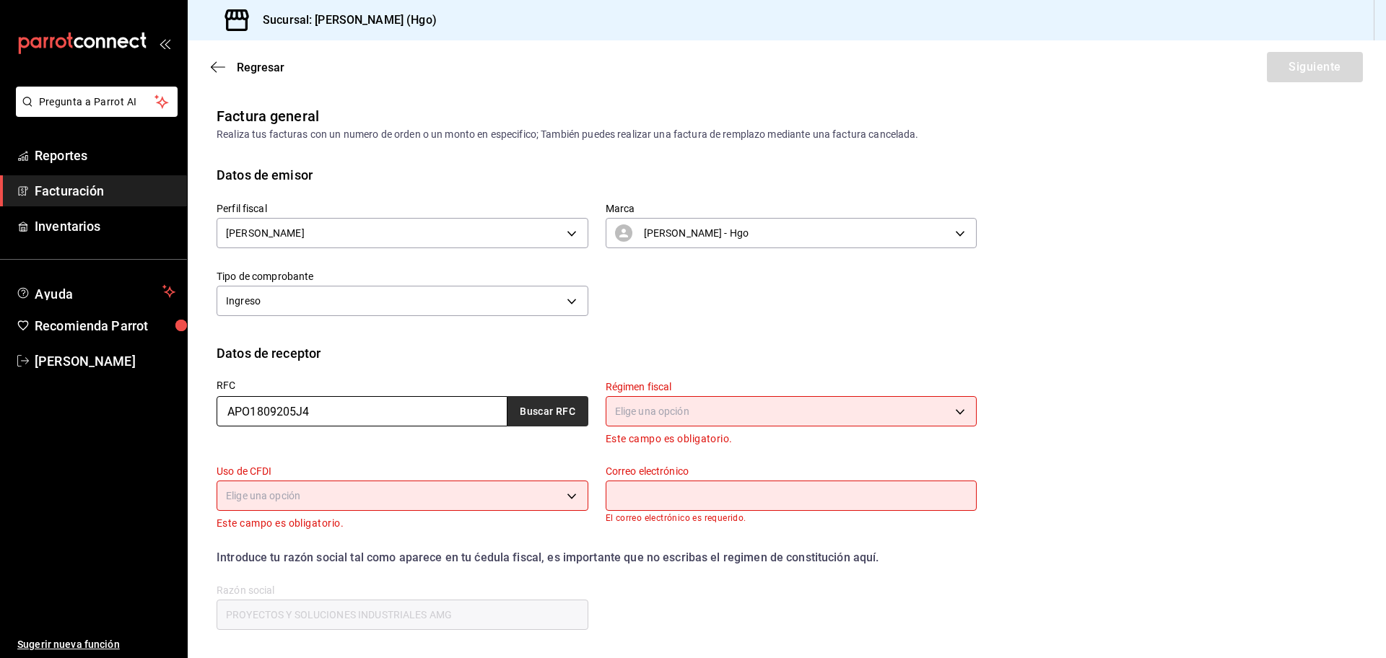
type input "APO1809205J4"
click at [563, 410] on button "Buscar RFC" at bounding box center [547, 411] width 81 height 30
type input "601"
type input "G03"
type input "[EMAIL_ADDRESS][DOMAIN_NAME]"
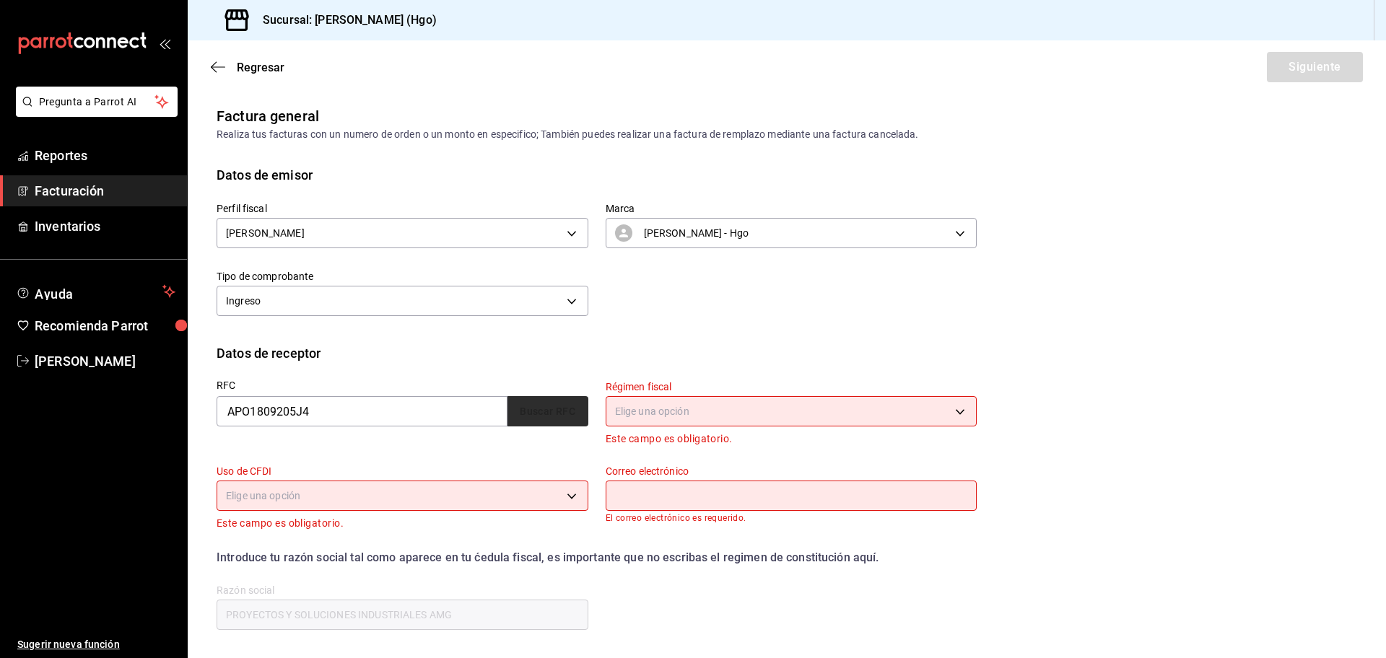
type input "55740"
type input "ARRENDADORA [PERSON_NAME]"
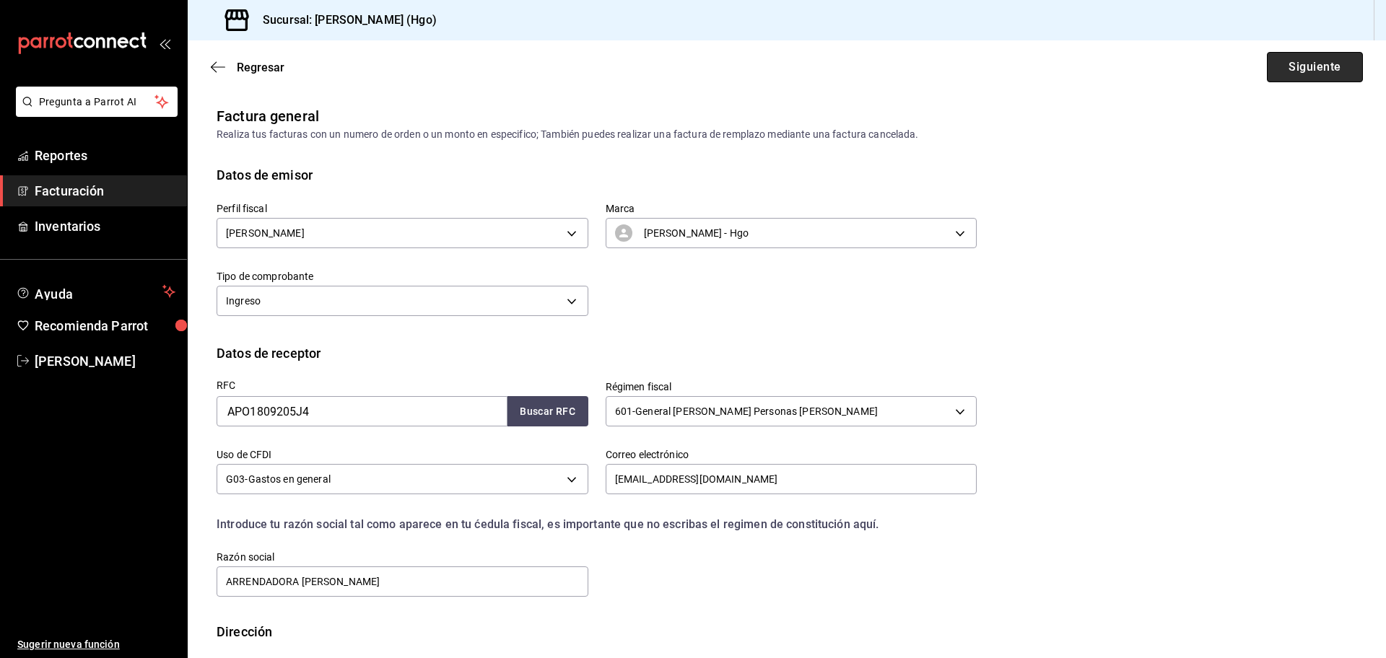
click at [1332, 71] on button "Siguiente" at bounding box center [1315, 67] width 96 height 30
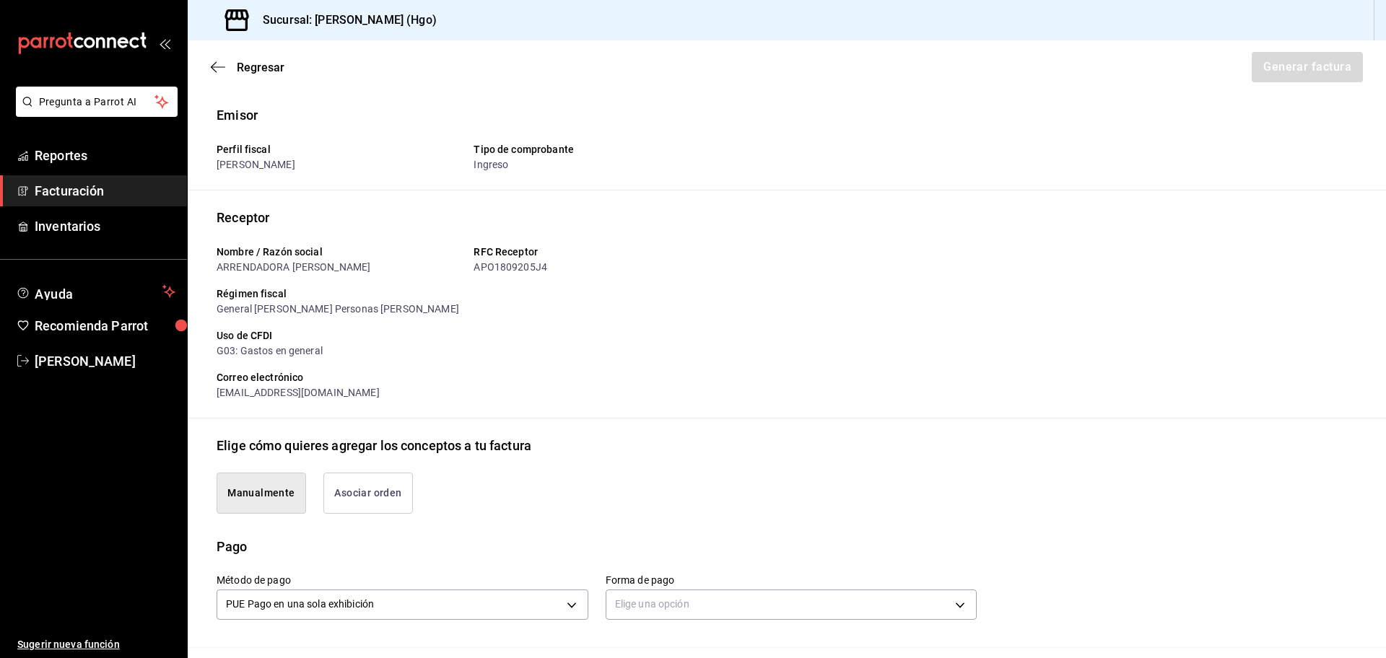
click at [383, 493] on button "Asociar orden" at bounding box center [368, 493] width 90 height 41
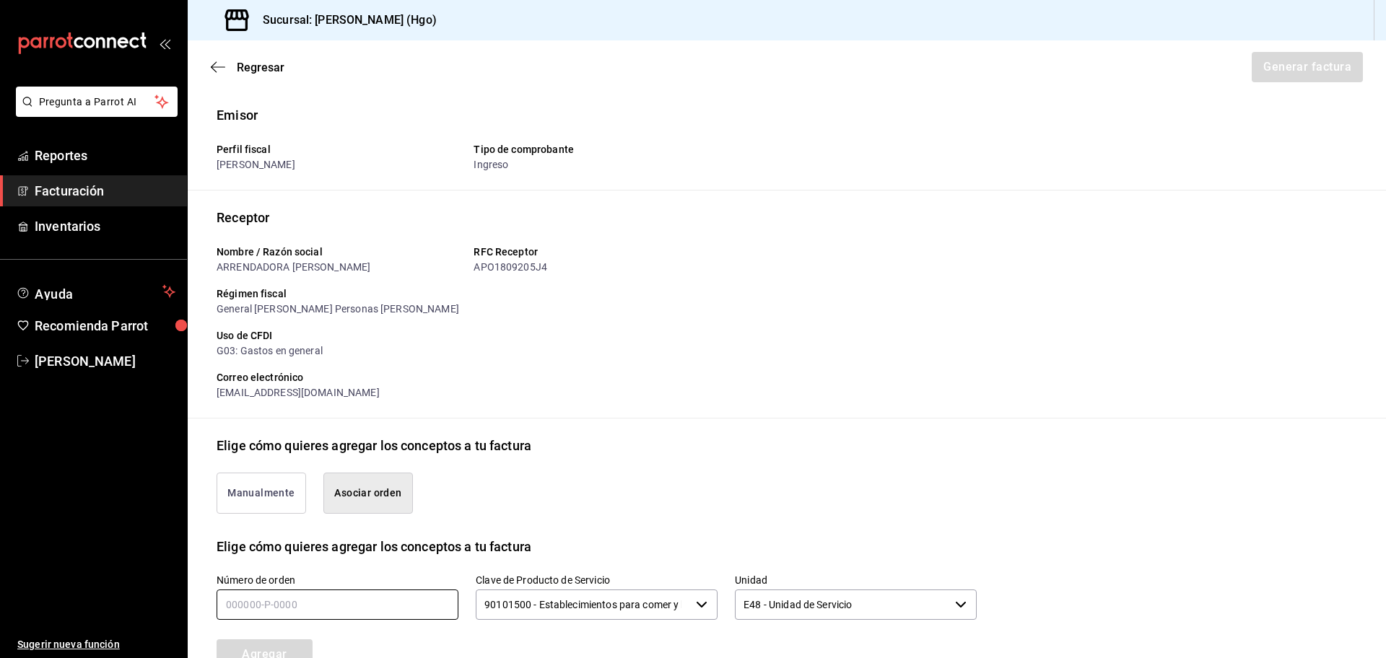
click at [372, 604] on input "text" at bounding box center [338, 605] width 242 height 30
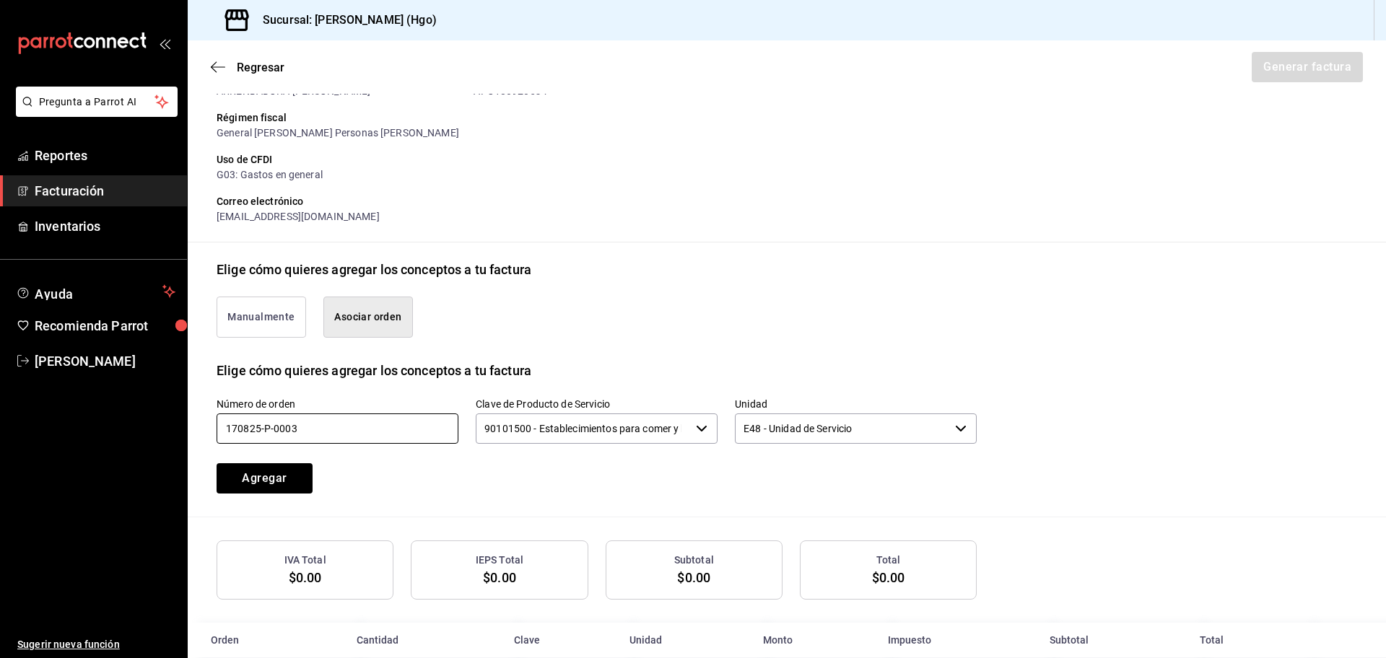
scroll to position [205, 0]
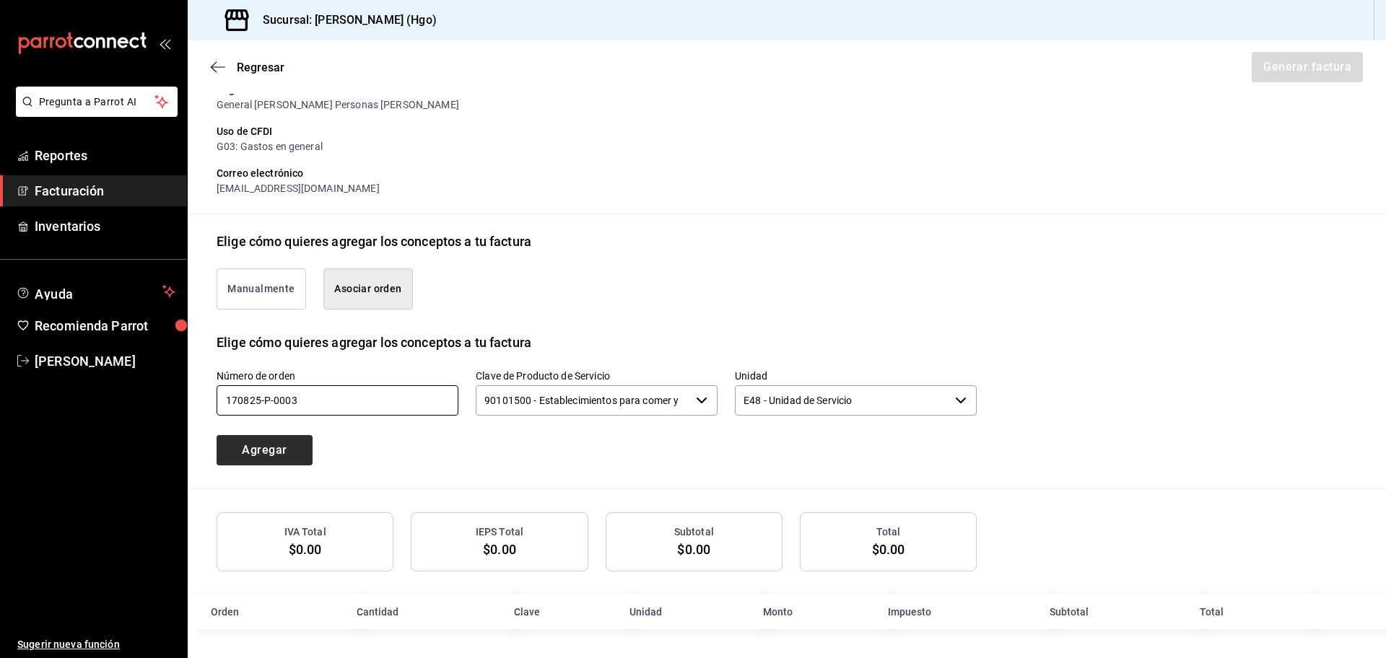
type input "170825-p-0003"
click at [267, 449] on button "Agregar" at bounding box center [265, 450] width 96 height 30
click at [311, 393] on input "text" at bounding box center [338, 400] width 242 height 30
click at [302, 455] on button "Agregar" at bounding box center [265, 450] width 96 height 30
click at [302, 456] on div "Agregar" at bounding box center [296, 442] width 194 height 48
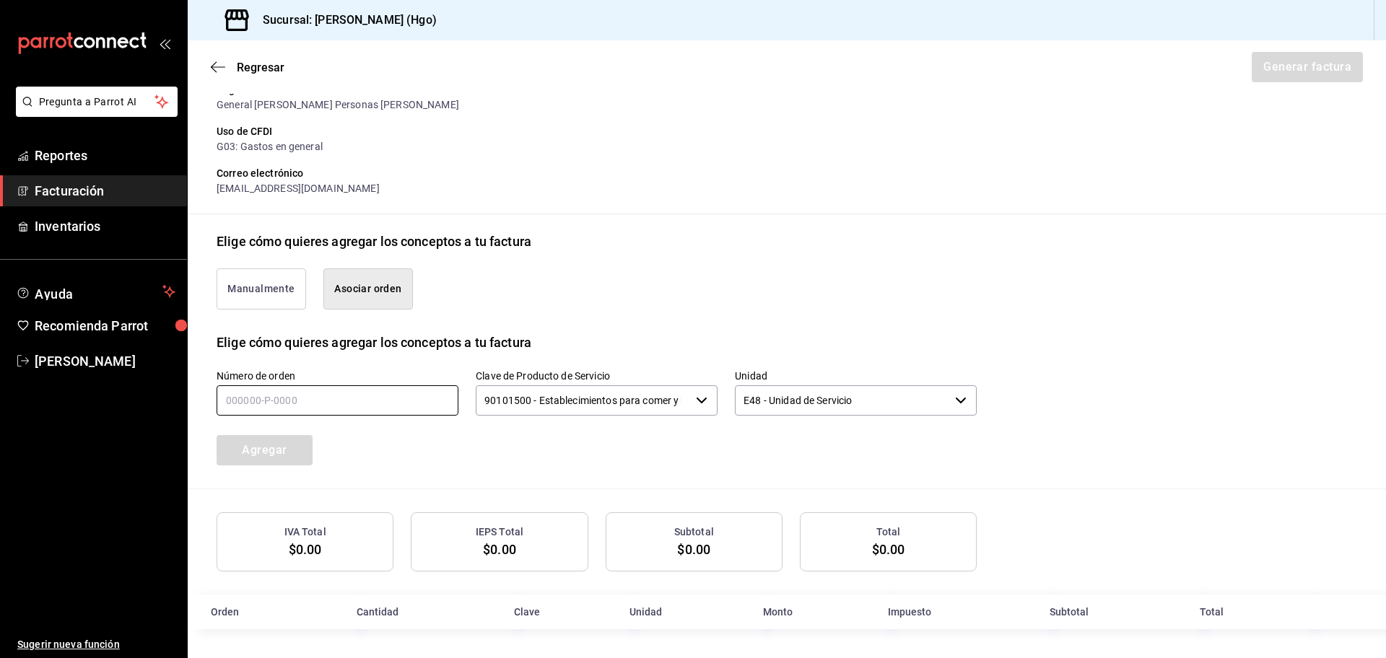
click at [349, 397] on input "text" at bounding box center [338, 400] width 242 height 30
click at [270, 447] on button "Agregar" at bounding box center [265, 450] width 96 height 30
click at [393, 292] on button "Asociar orden" at bounding box center [368, 289] width 90 height 41
click at [369, 399] on input "text" at bounding box center [338, 400] width 242 height 30
click at [273, 452] on button "Agregar" at bounding box center [265, 450] width 96 height 30
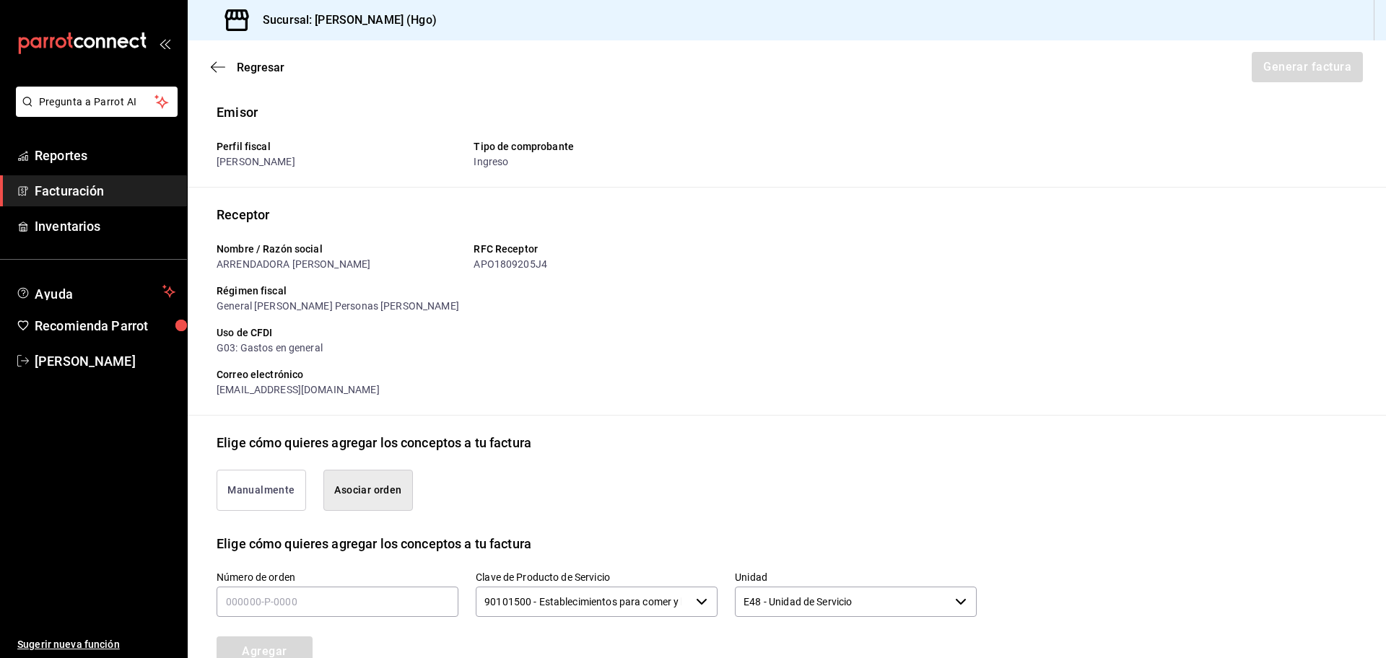
scroll to position [0, 0]
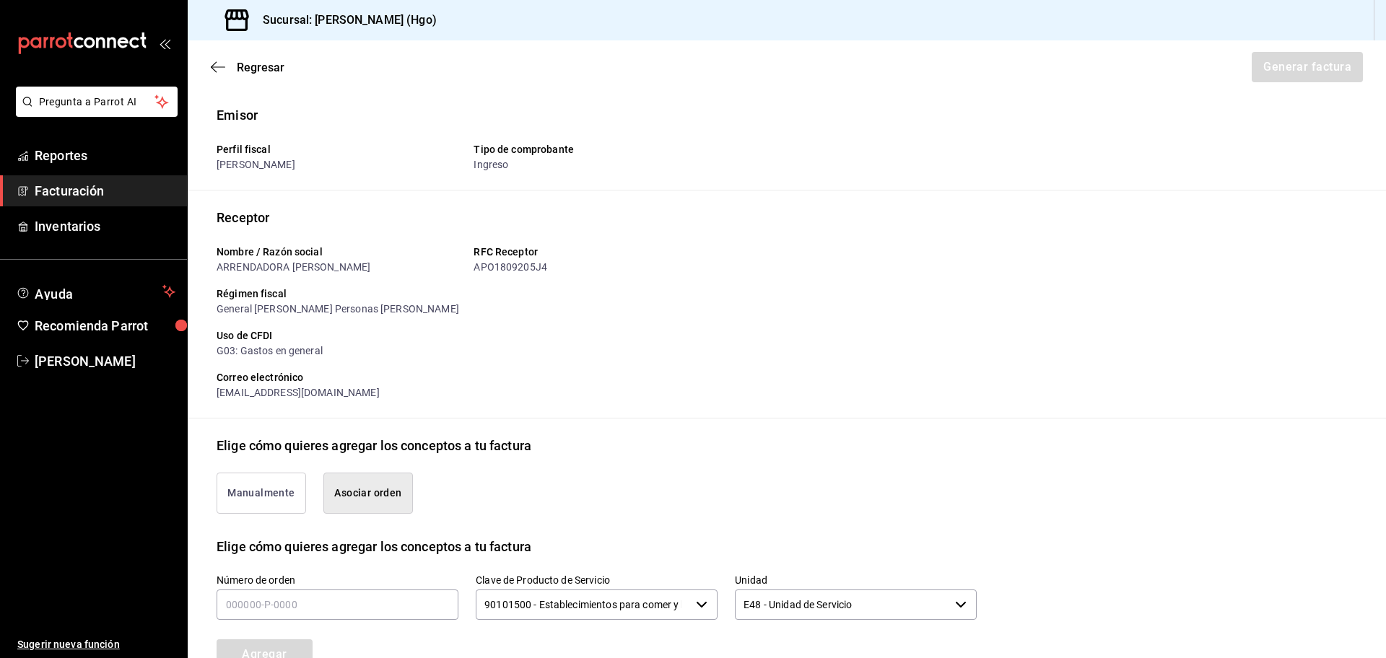
click at [375, 483] on button "Asociar orden" at bounding box center [368, 493] width 90 height 41
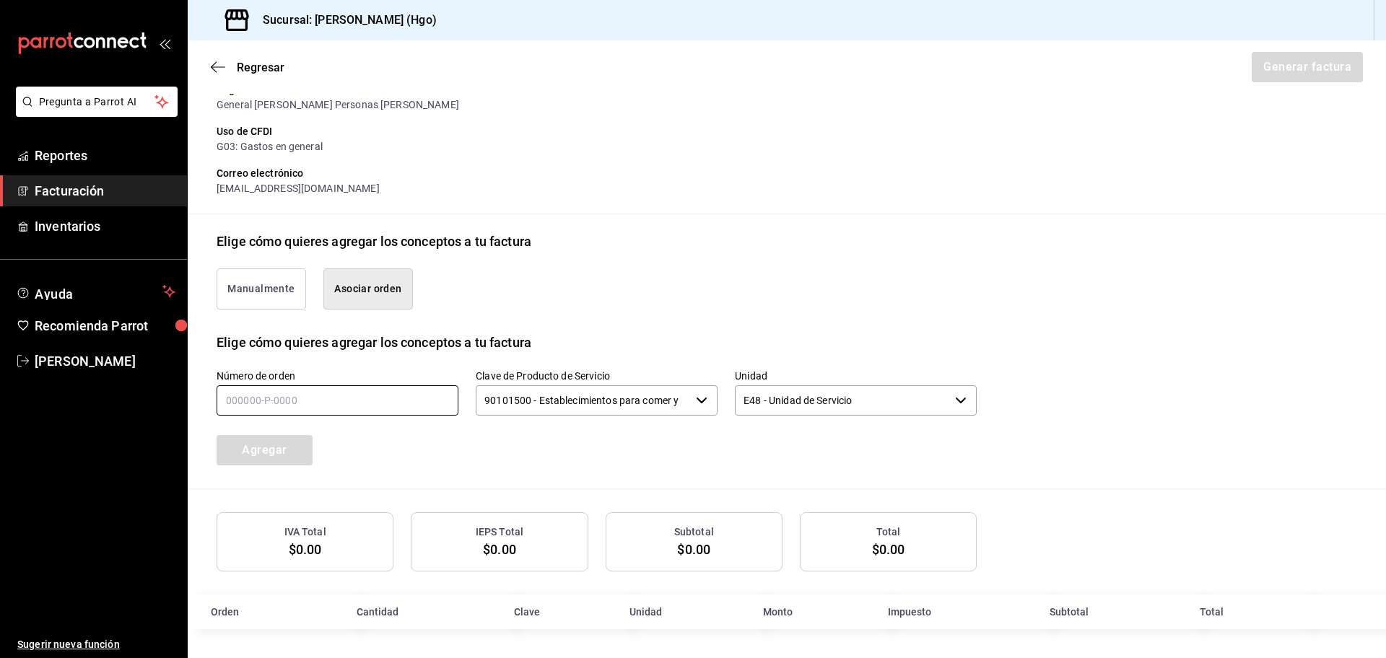
click at [273, 413] on input "text" at bounding box center [338, 400] width 242 height 30
click at [279, 450] on button "Agregar" at bounding box center [265, 450] width 96 height 30
click at [285, 298] on button "Manualmente" at bounding box center [262, 289] width 90 height 41
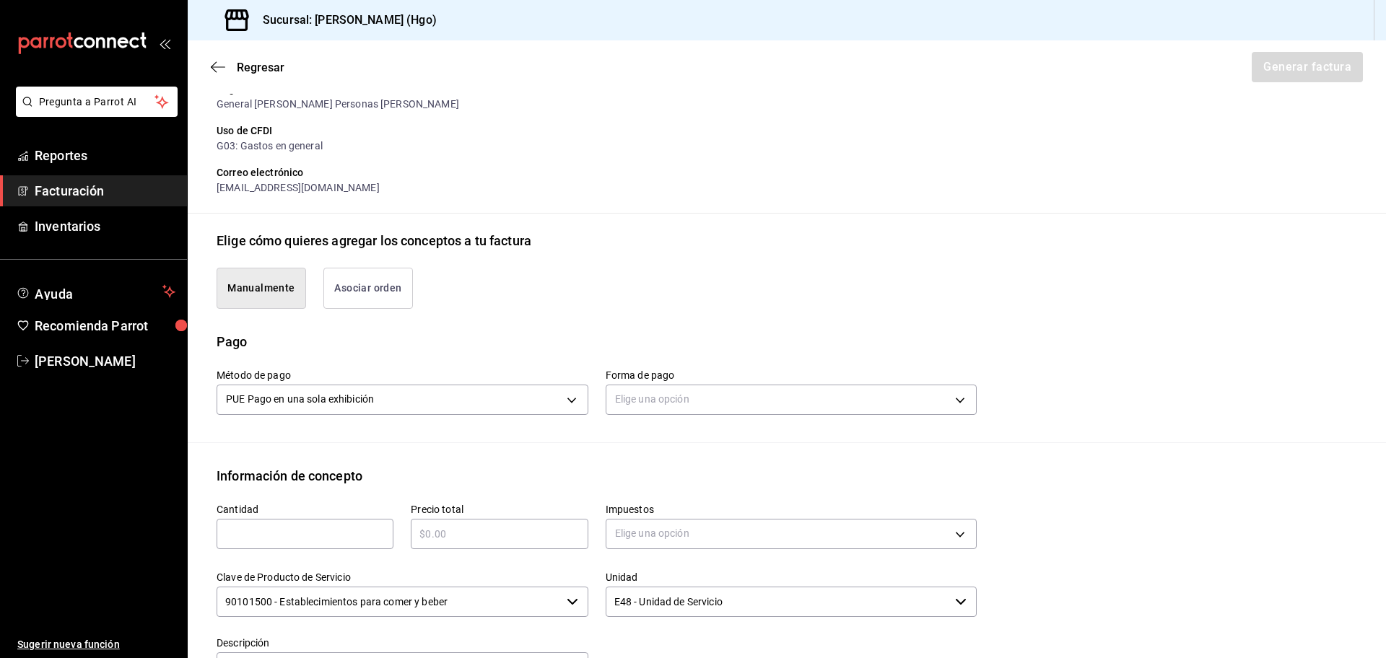
click at [339, 305] on button "Asociar orden" at bounding box center [368, 288] width 90 height 41
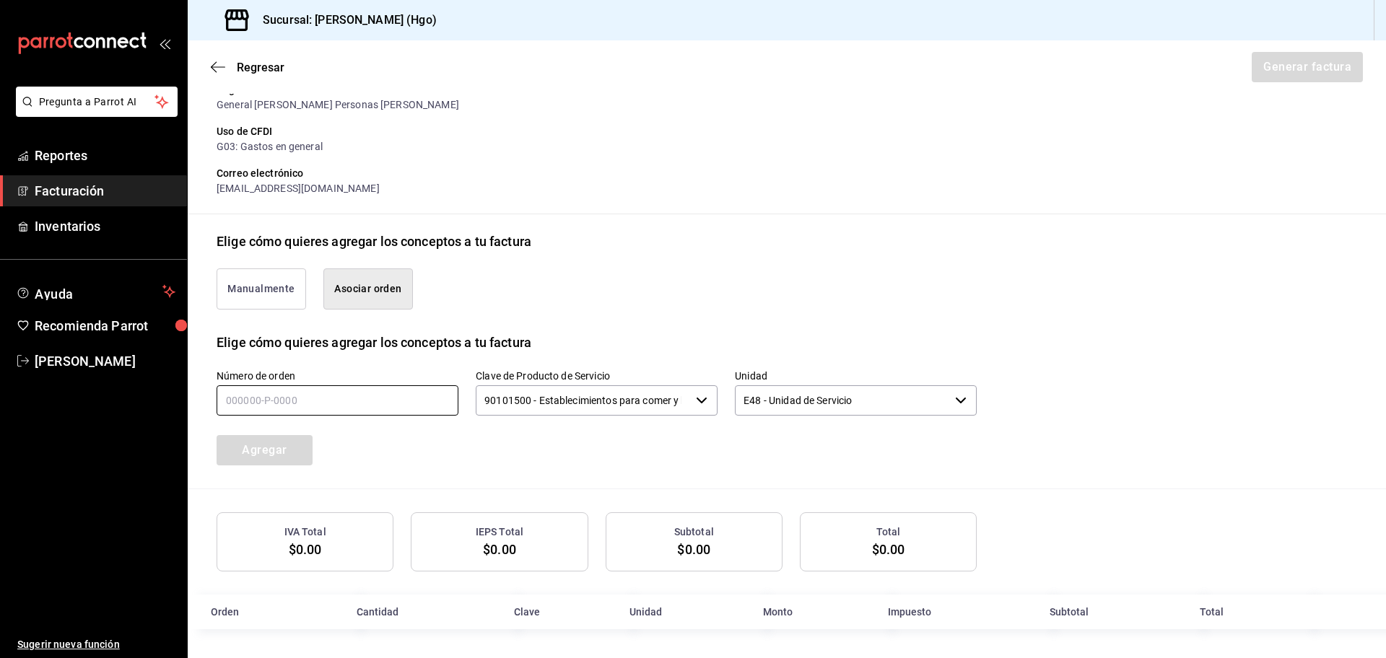
click at [335, 410] on input "text" at bounding box center [338, 400] width 242 height 30
click at [284, 450] on button "Agregar" at bounding box center [265, 450] width 96 height 30
click at [362, 284] on button "Asociar orden" at bounding box center [368, 289] width 90 height 41
click at [359, 398] on input "text" at bounding box center [338, 400] width 242 height 30
click at [287, 458] on button "Agregar" at bounding box center [265, 450] width 96 height 30
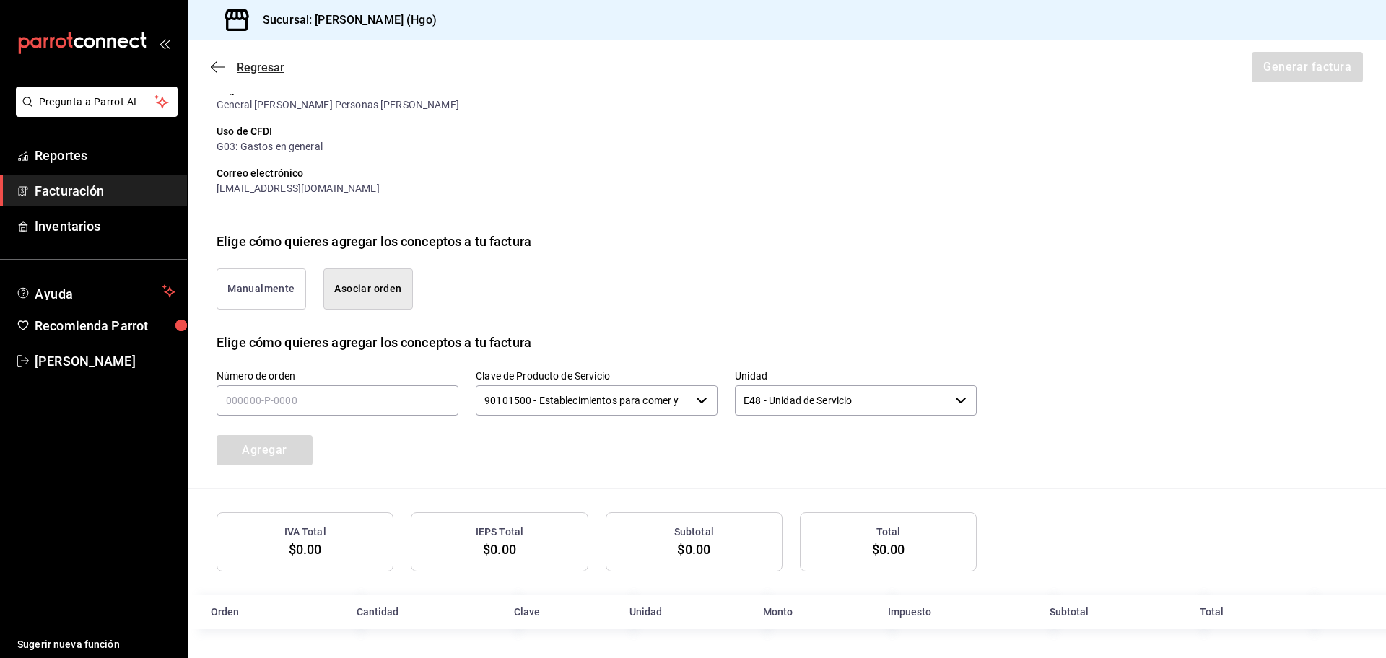
click at [222, 69] on icon "button" at bounding box center [218, 67] width 14 height 13
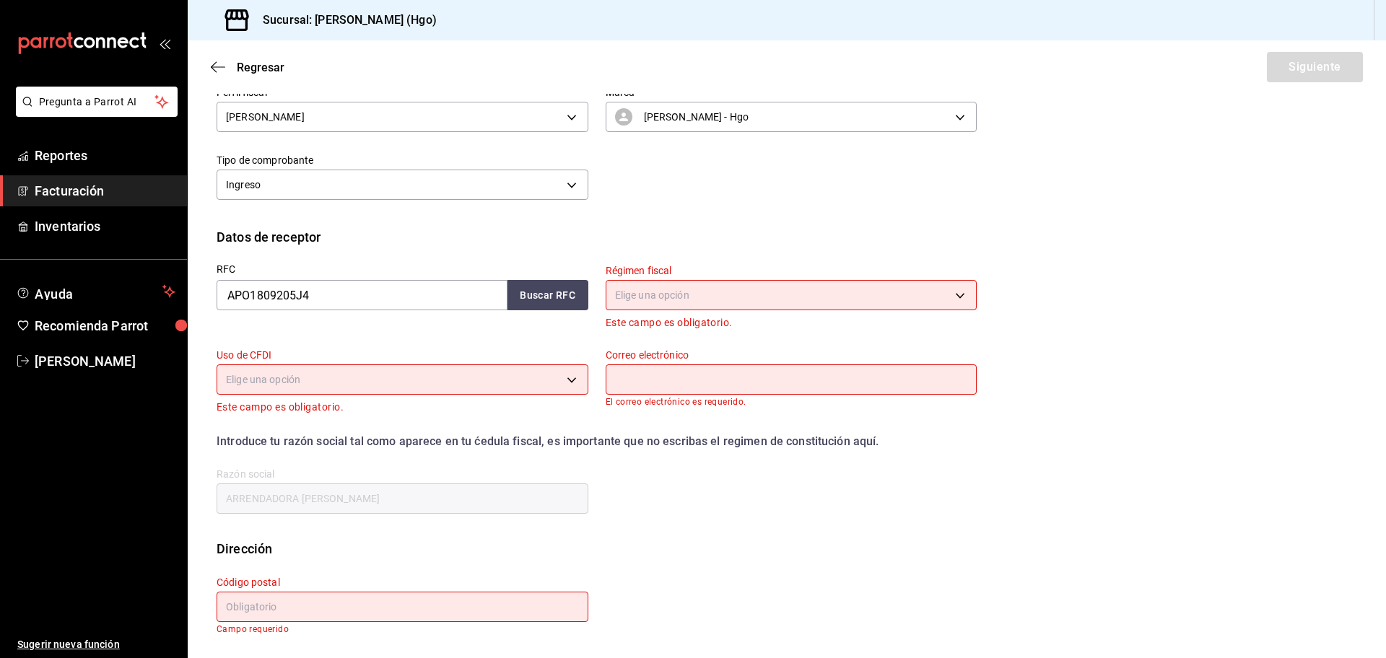
scroll to position [0, 0]
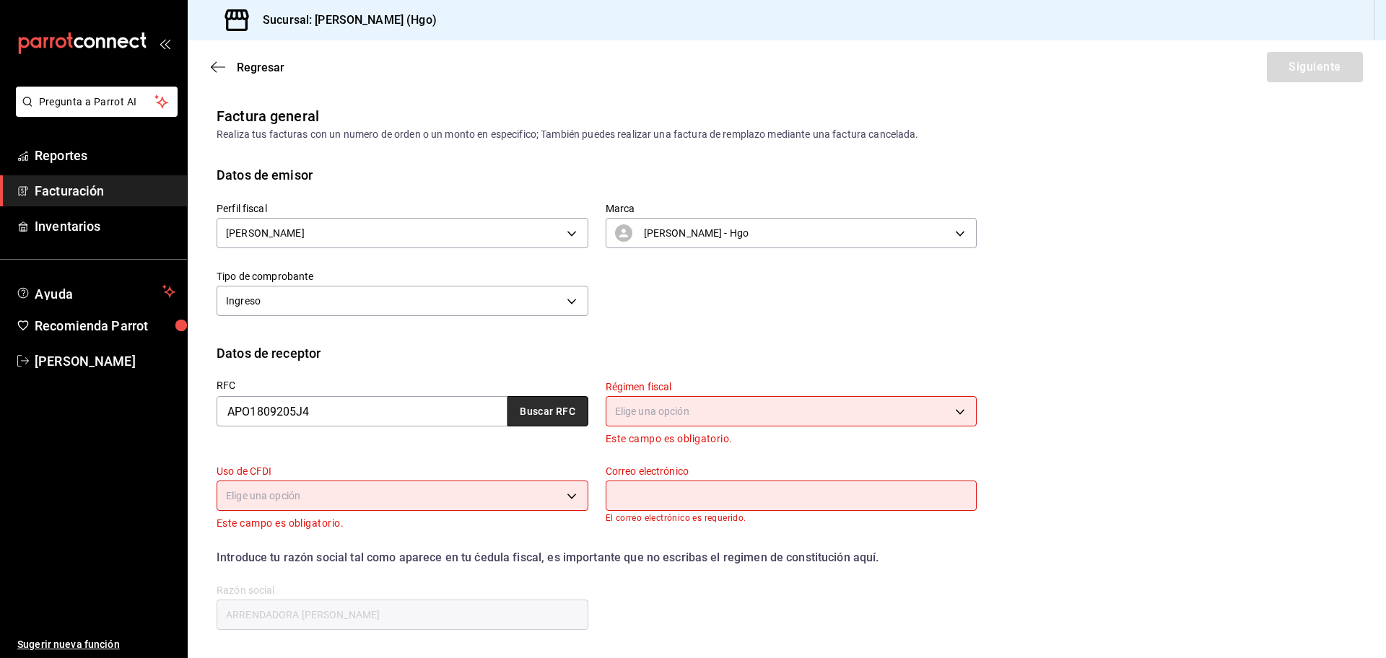
click at [512, 416] on button "Buscar RFC" at bounding box center [547, 411] width 81 height 30
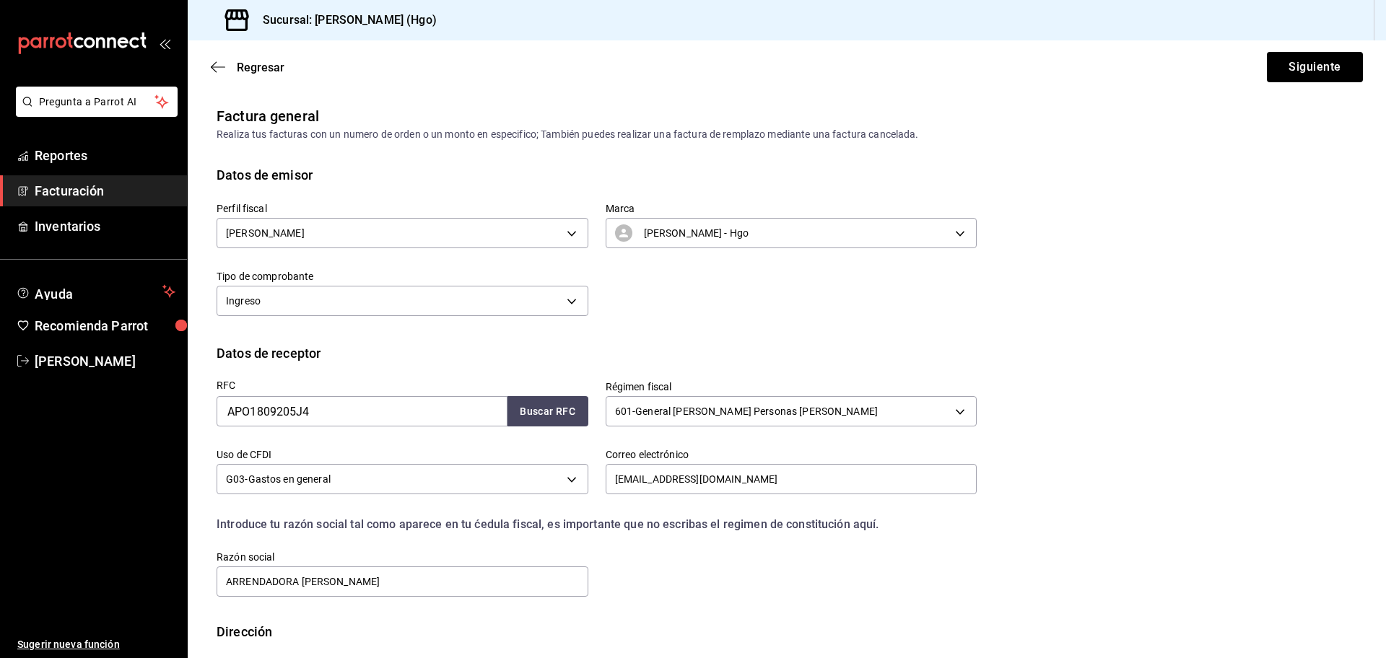
scroll to position [72, 0]
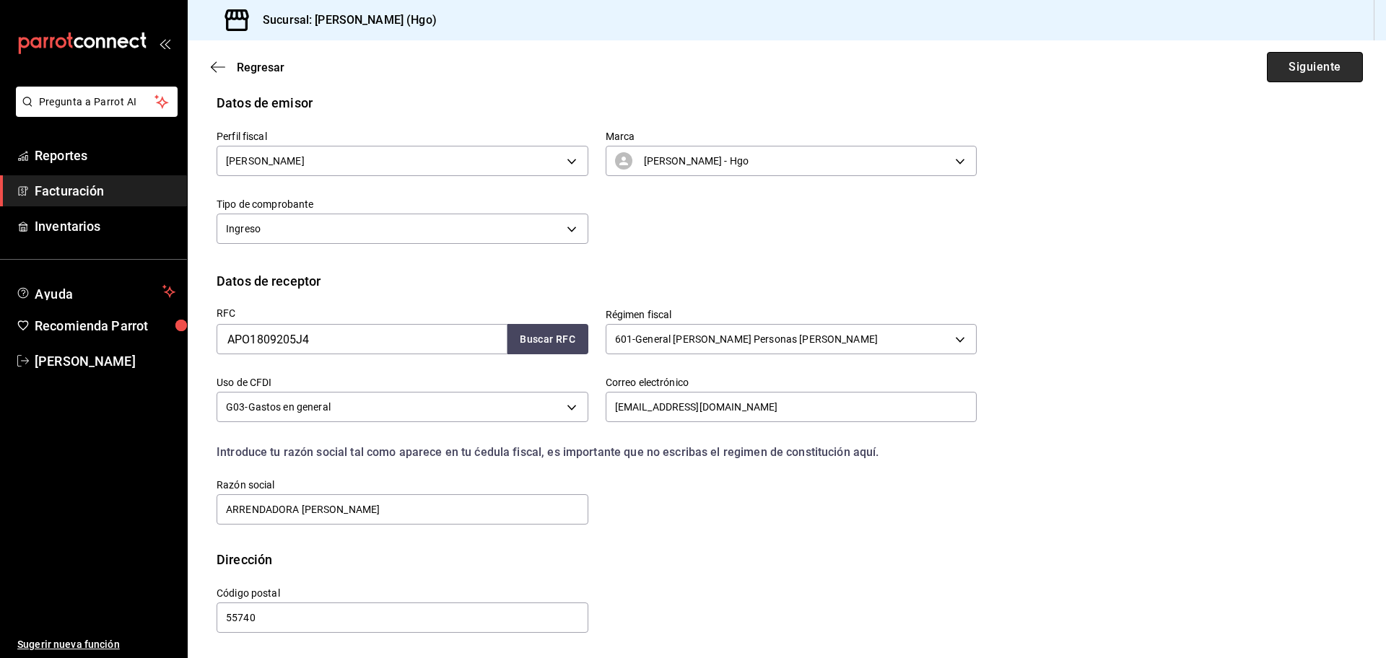
click at [1316, 74] on button "Siguiente" at bounding box center [1315, 67] width 96 height 30
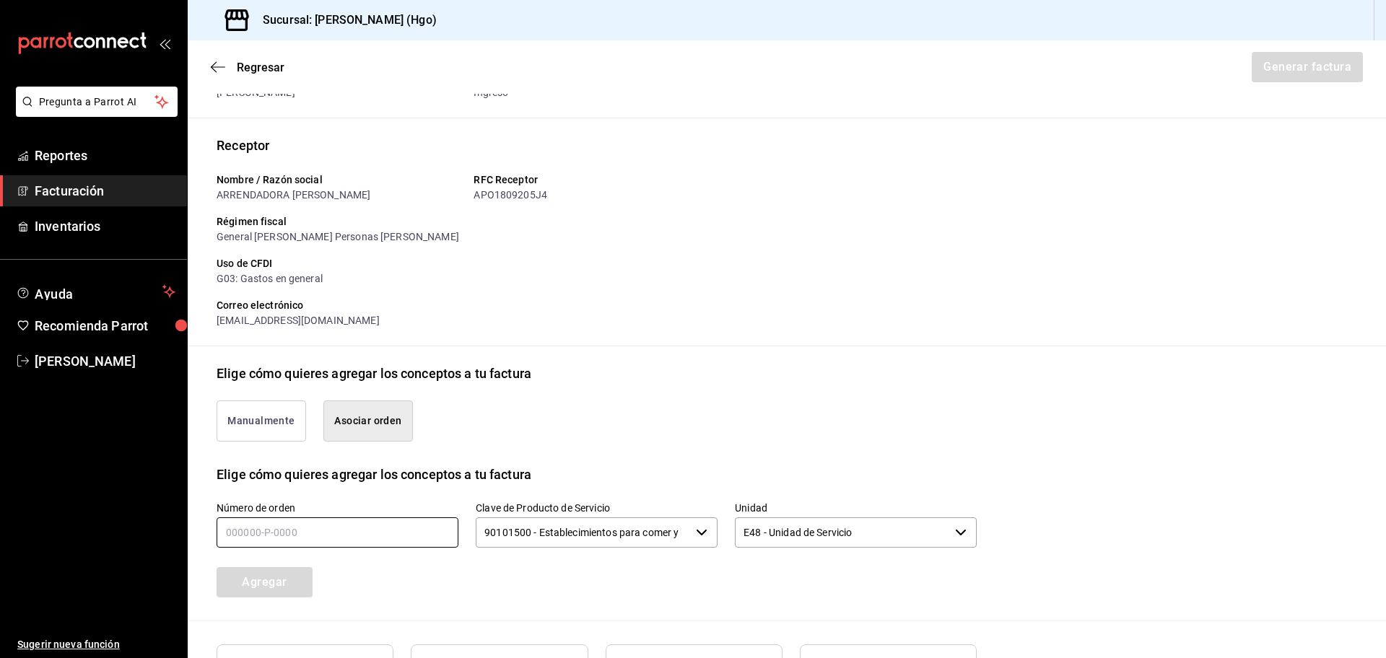
click at [365, 544] on input "text" at bounding box center [338, 533] width 242 height 30
click at [283, 581] on button "Agregar" at bounding box center [265, 582] width 96 height 30
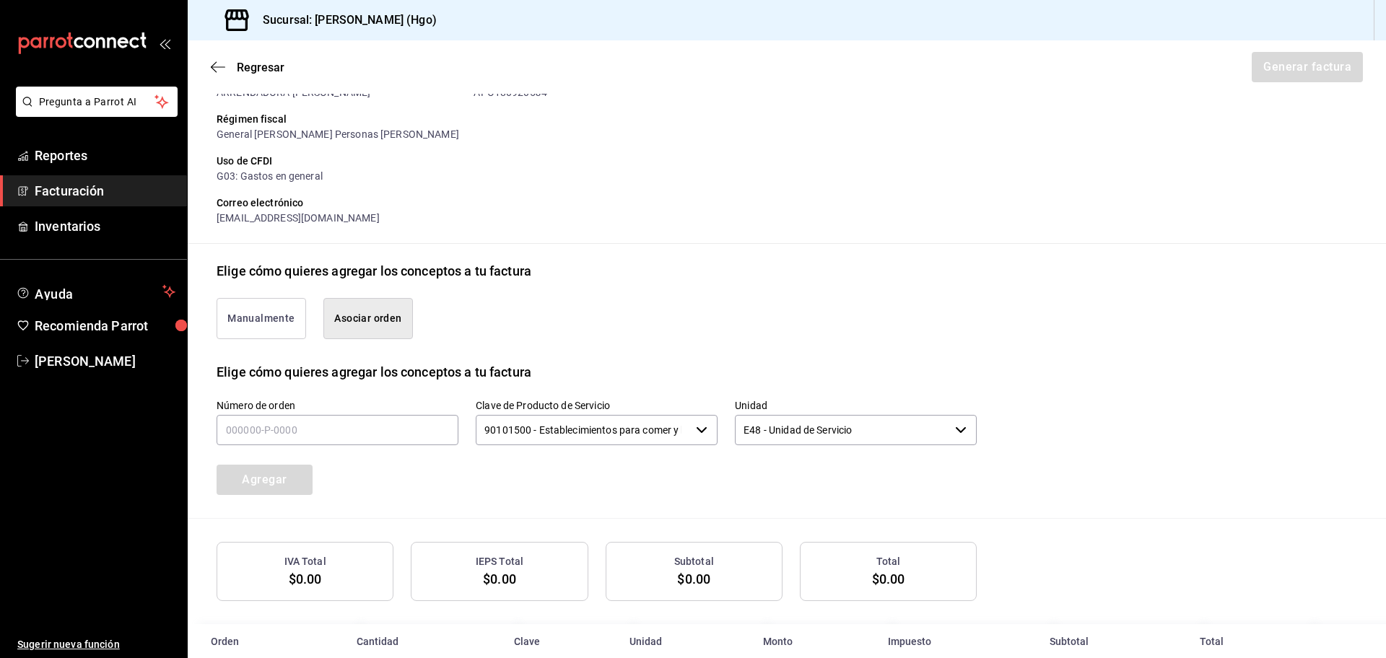
scroll to position [205, 0]
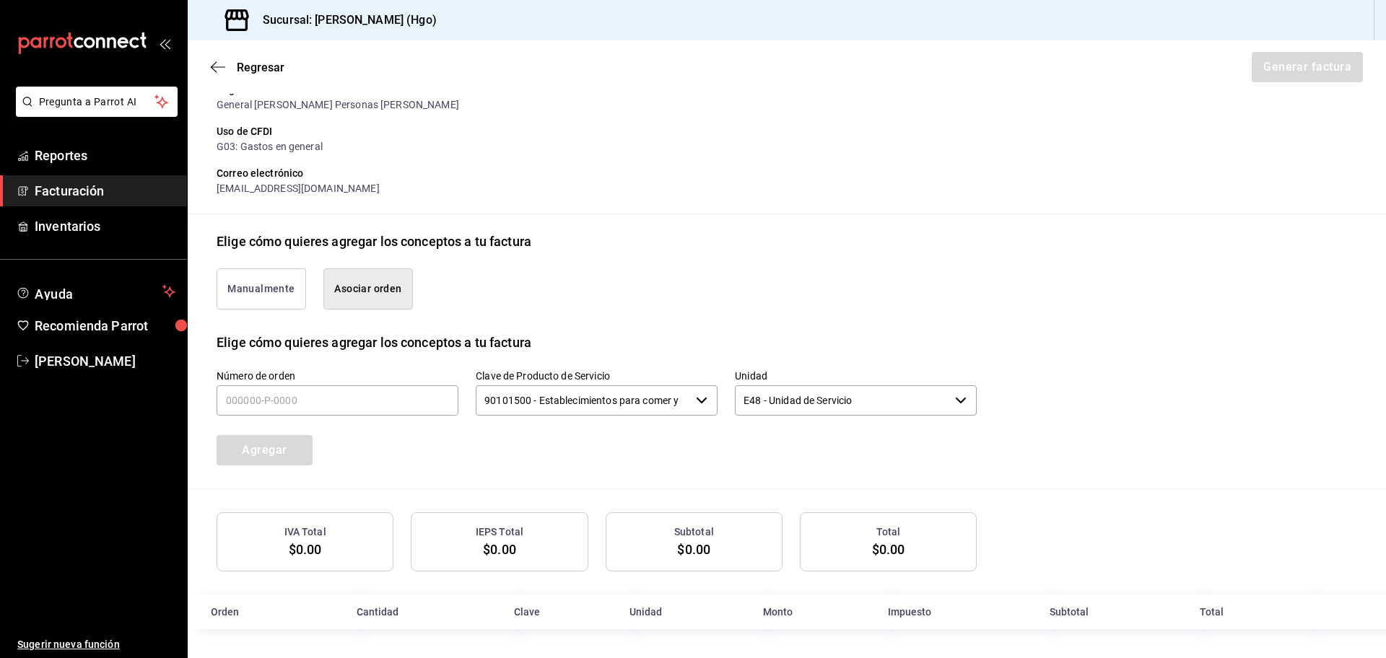
click at [204, 64] on div "Regresar Generar factura" at bounding box center [787, 66] width 1198 height 53
click at [213, 64] on icon "button" at bounding box center [218, 67] width 14 height 13
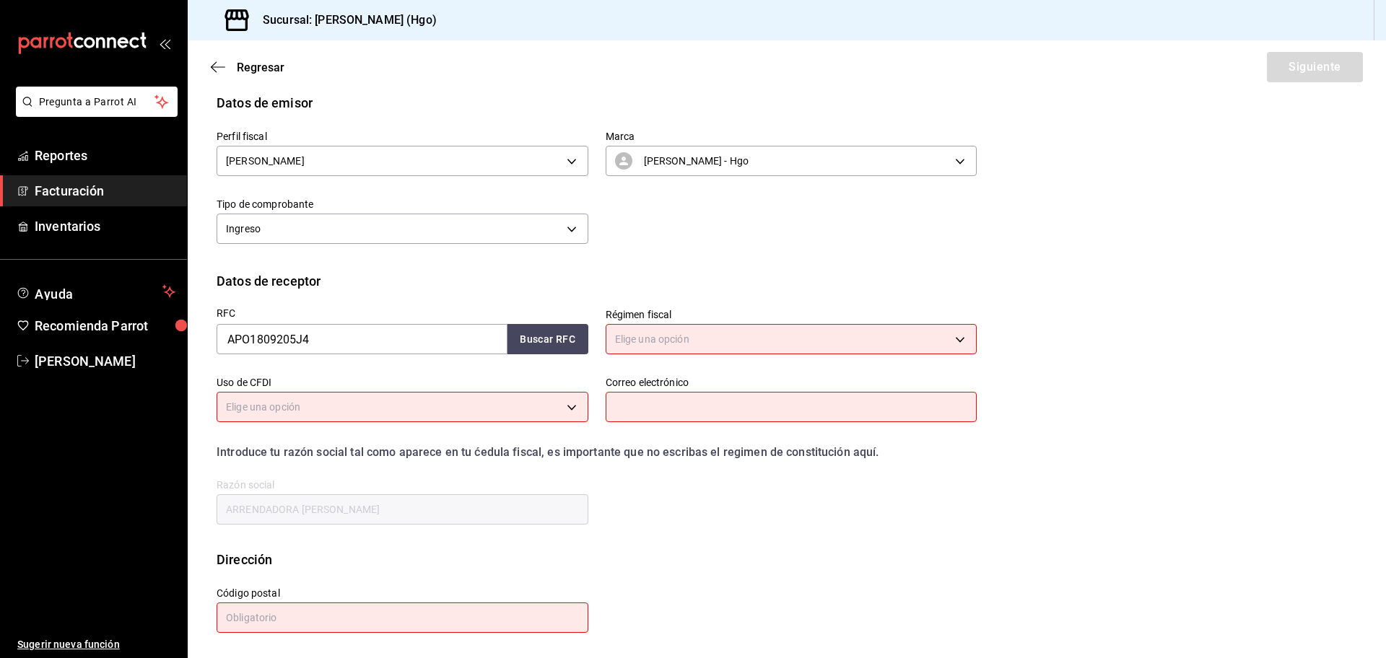
scroll to position [0, 0]
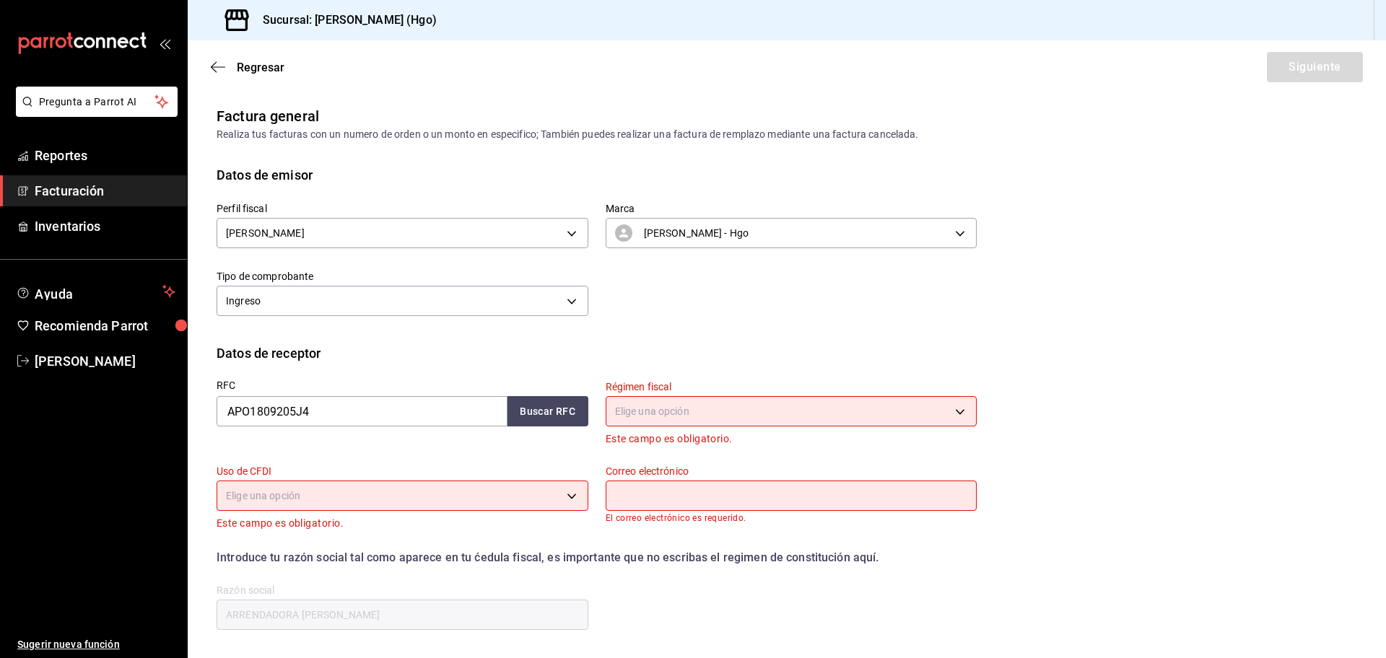
click at [215, 58] on div "Regresar Siguiente" at bounding box center [787, 66] width 1198 height 53
click at [214, 64] on icon "button" at bounding box center [214, 67] width 6 height 11
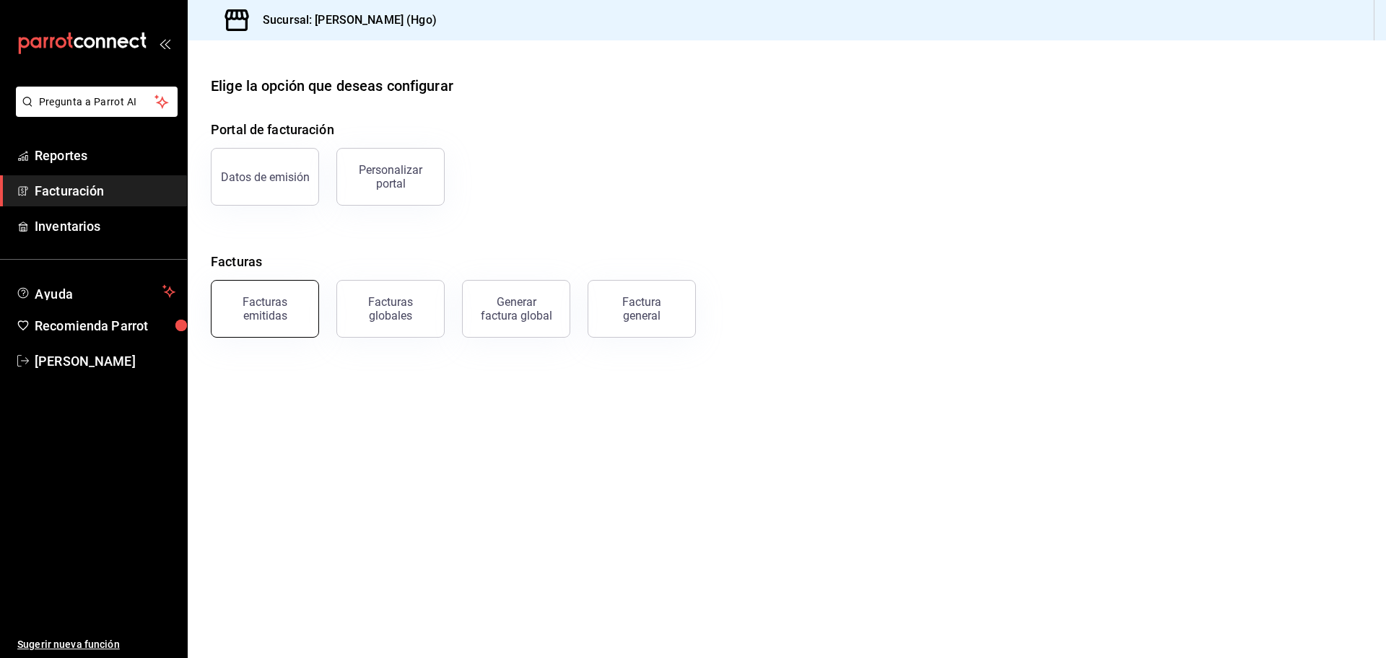
click at [313, 300] on button "Facturas emitidas" at bounding box center [265, 309] width 108 height 58
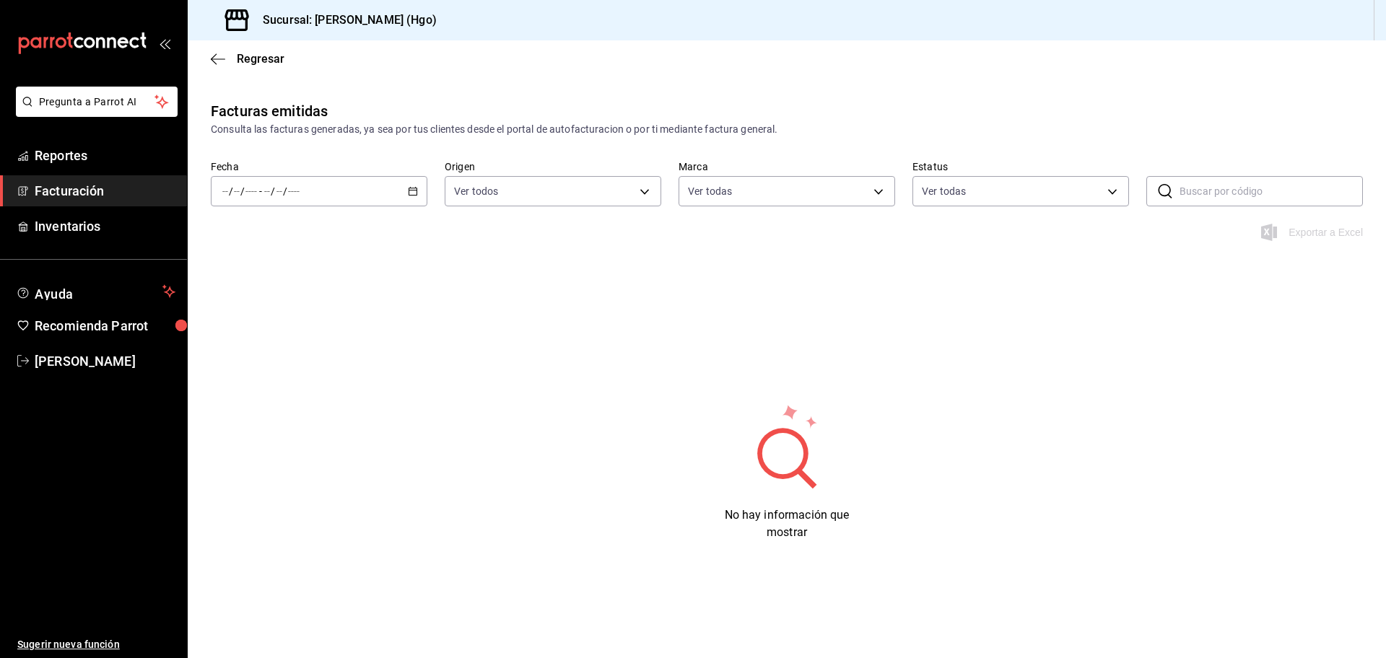
click at [422, 198] on div "/ / - / /" at bounding box center [319, 191] width 217 height 30
click at [304, 243] on li "Hoy" at bounding box center [278, 235] width 135 height 32
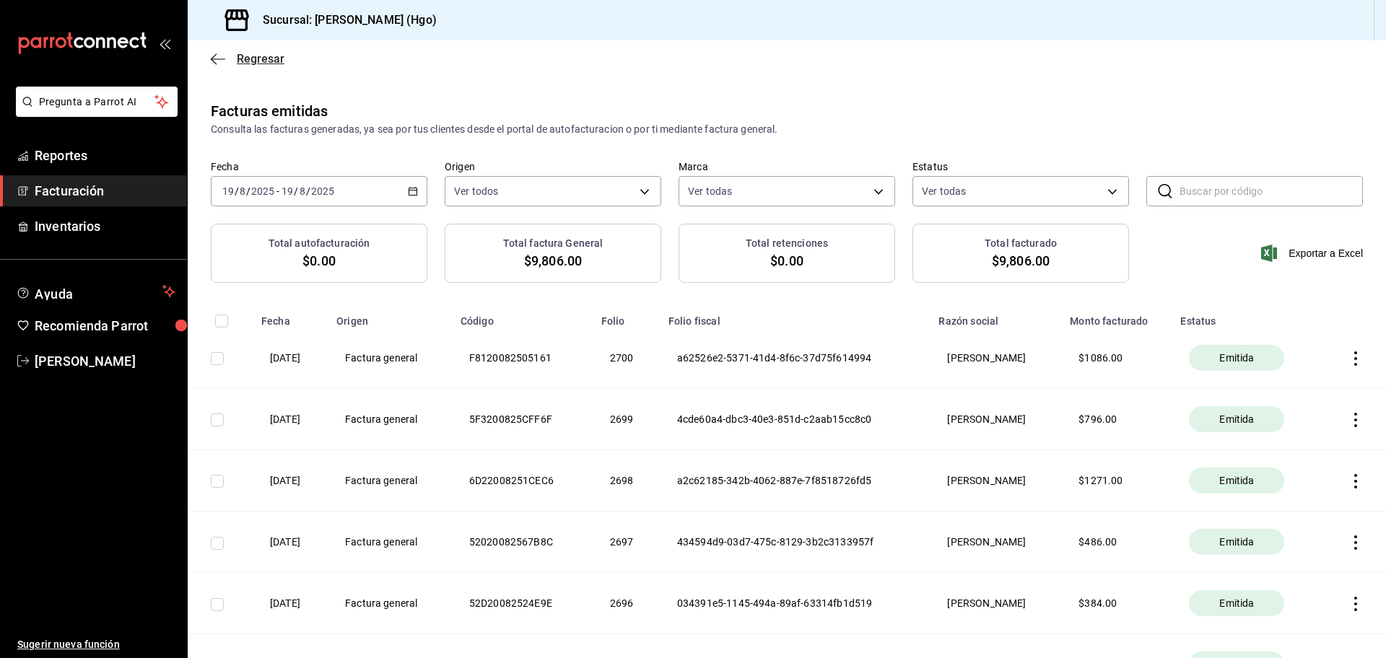
click at [219, 61] on icon "button" at bounding box center [218, 59] width 14 height 13
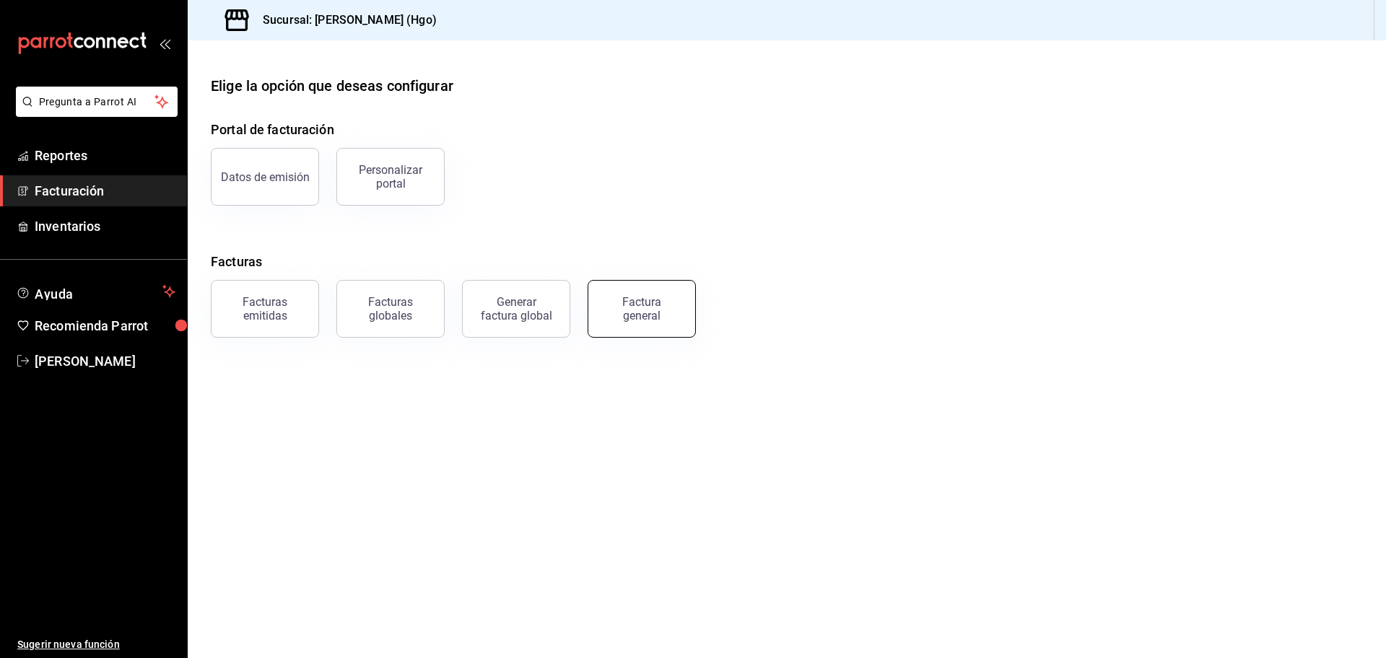
click at [624, 307] on div "Factura general" at bounding box center [642, 308] width 72 height 27
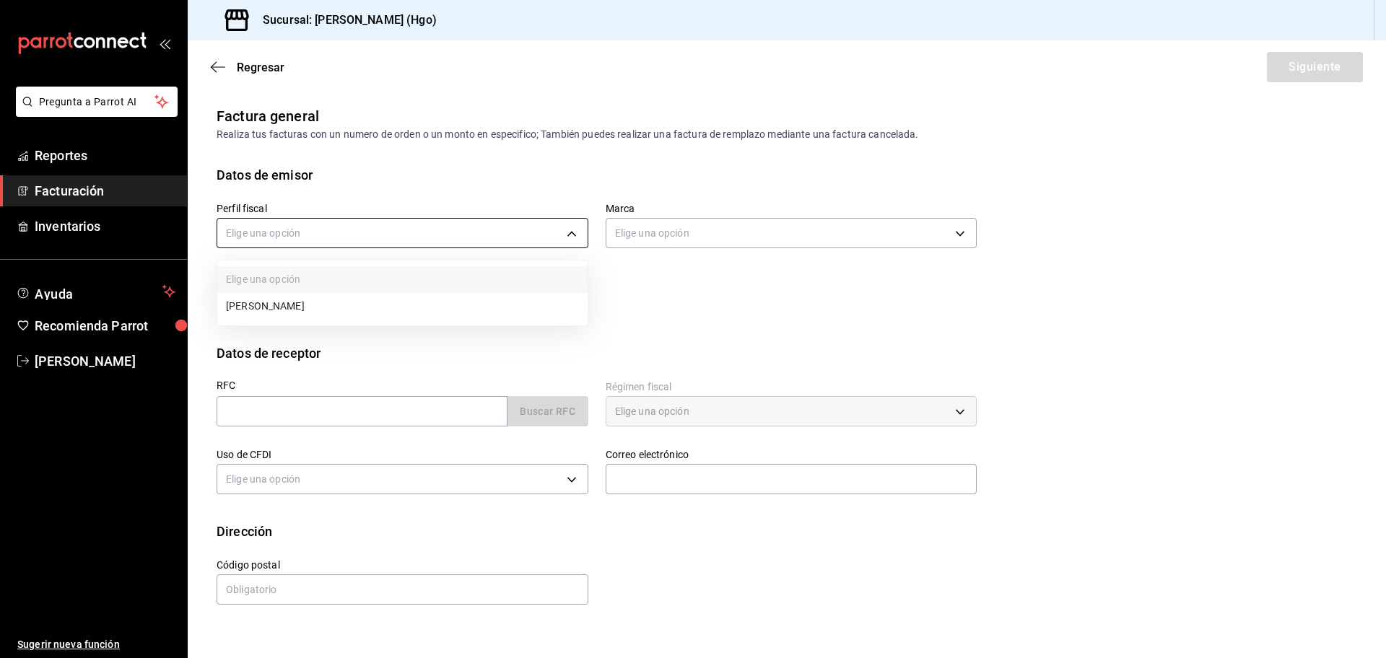
click at [346, 221] on body "Pregunta a Parrot AI Reportes Facturación Inventarios Ayuda Recomienda Parrot […" at bounding box center [693, 329] width 1386 height 658
click at [379, 314] on li "[PERSON_NAME]" at bounding box center [402, 306] width 370 height 27
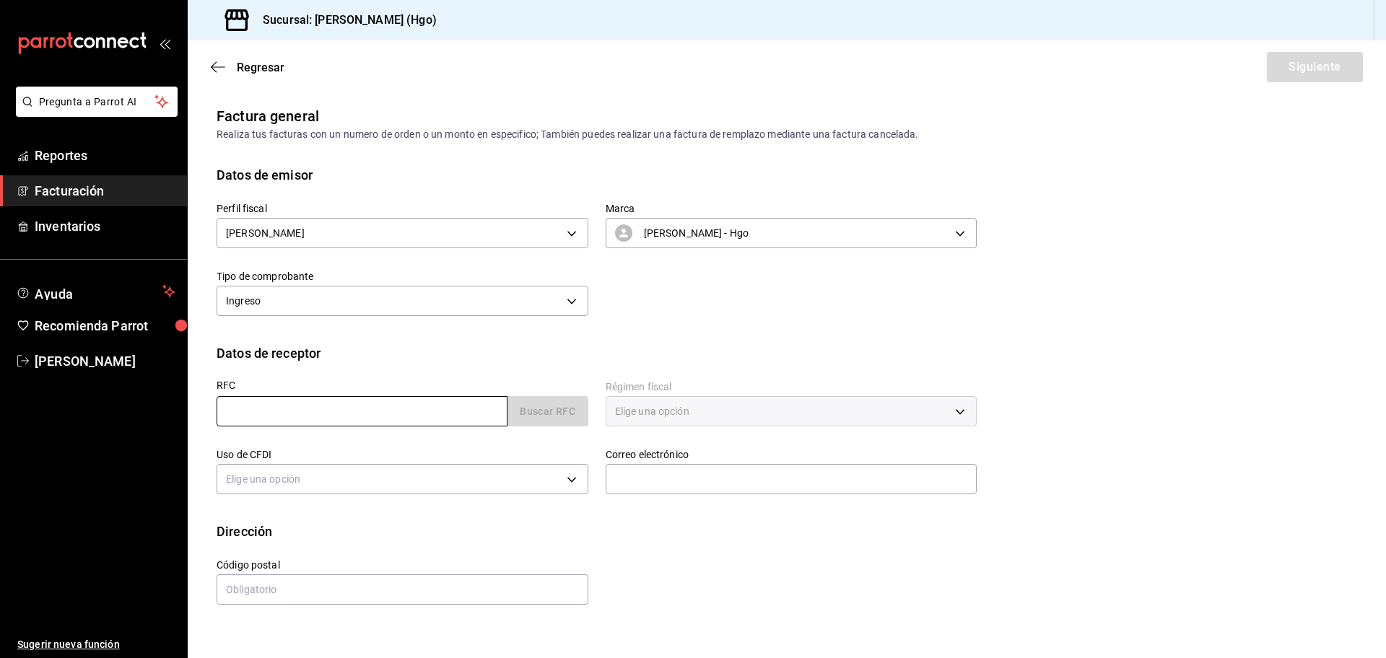
click at [384, 404] on input "text" at bounding box center [362, 411] width 291 height 30
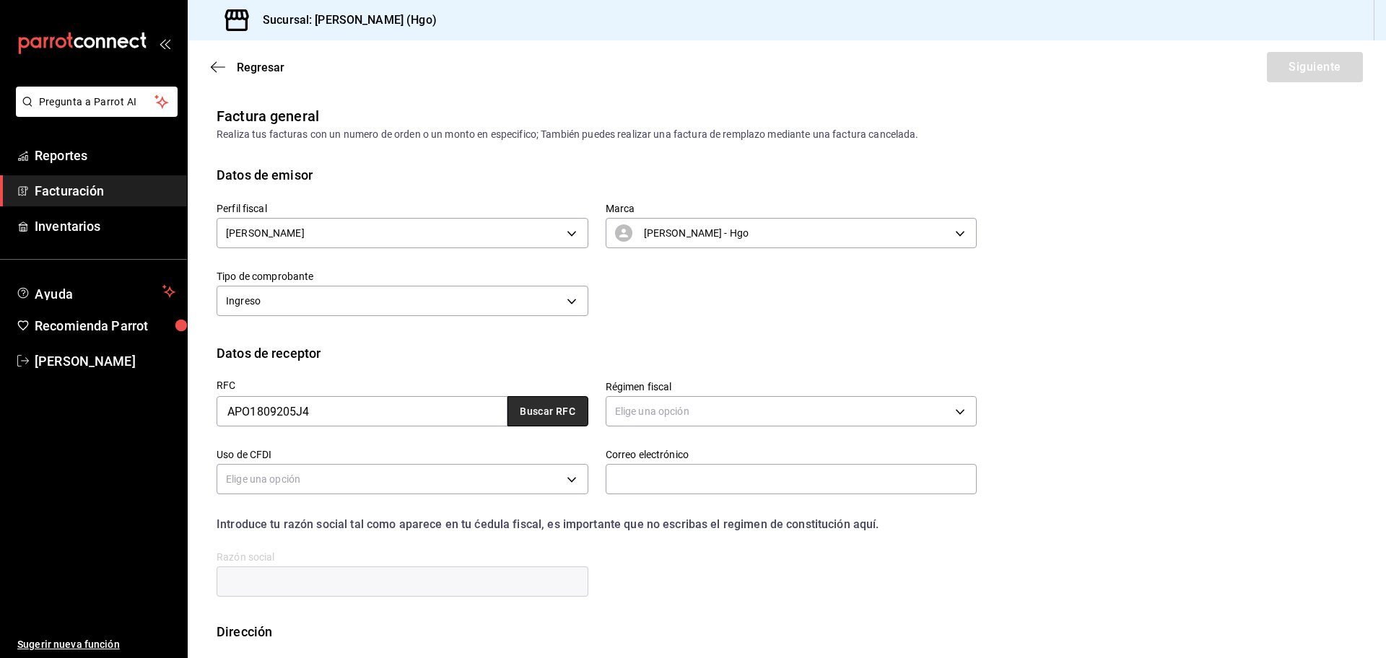
click at [550, 410] on button "Buscar RFC" at bounding box center [547, 411] width 81 height 30
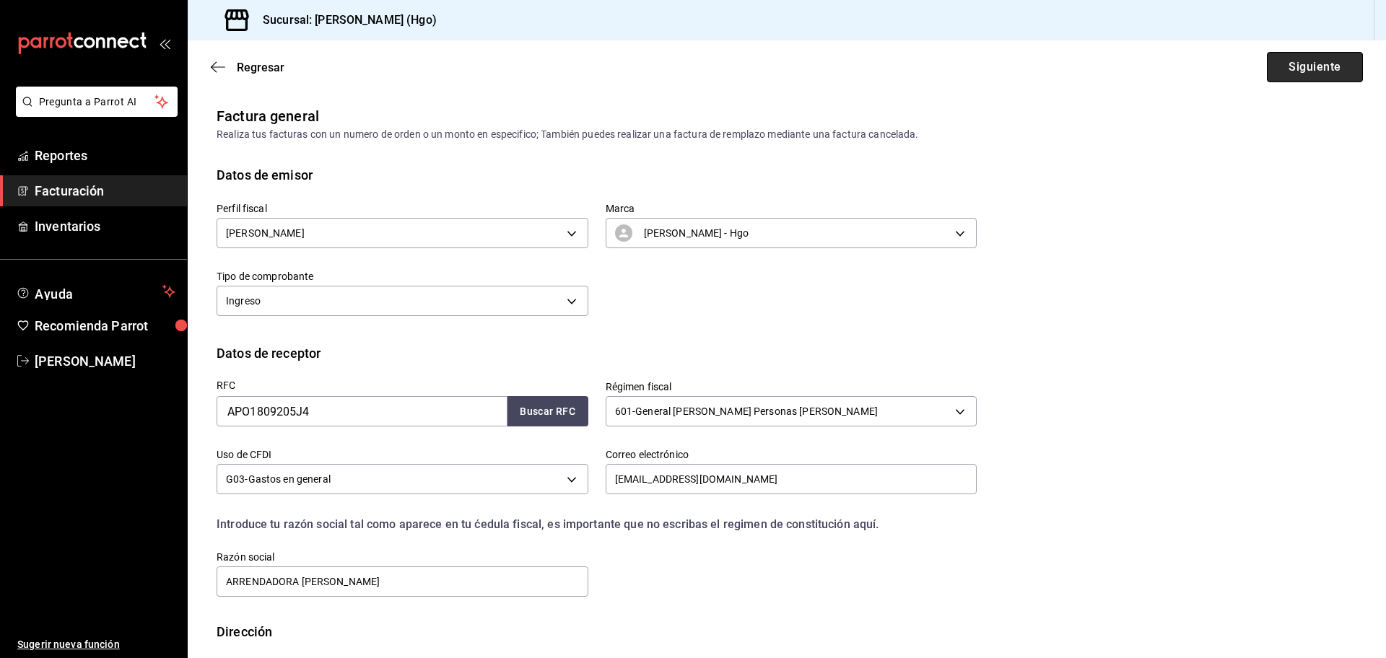
click at [1278, 62] on button "Siguiente" at bounding box center [1315, 67] width 96 height 30
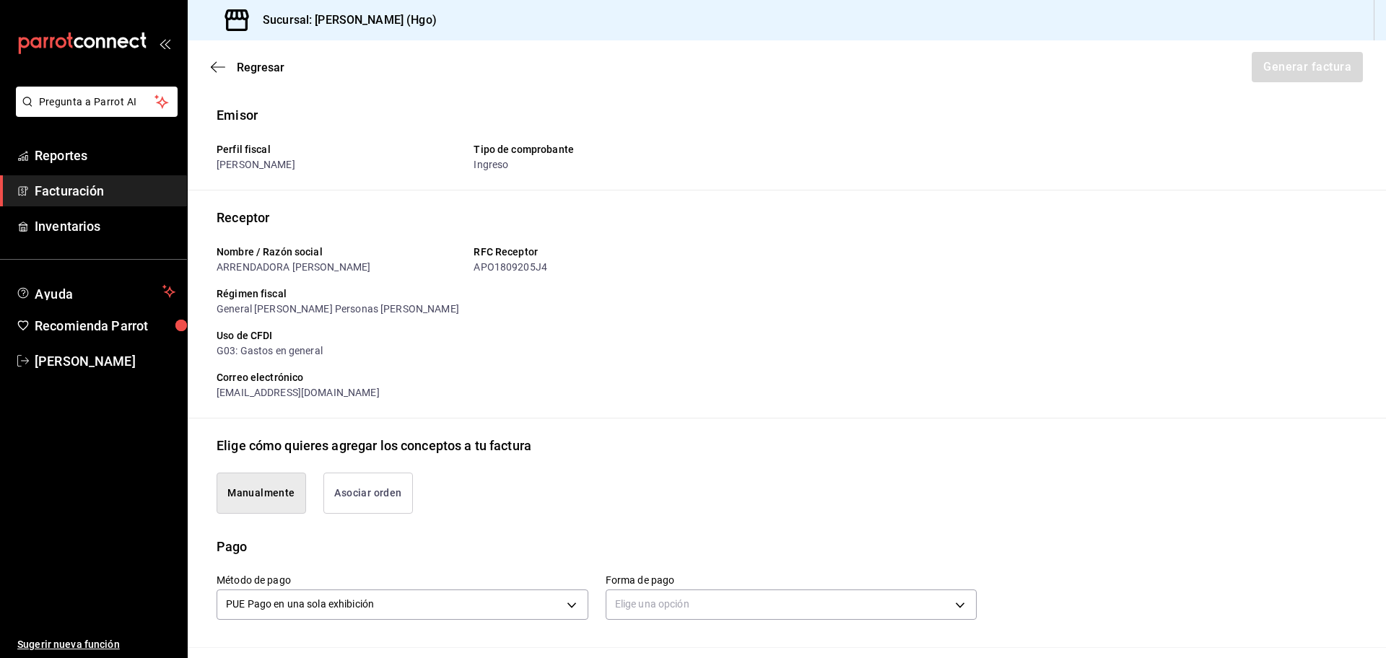
click at [392, 492] on button "Asociar orden" at bounding box center [368, 493] width 90 height 41
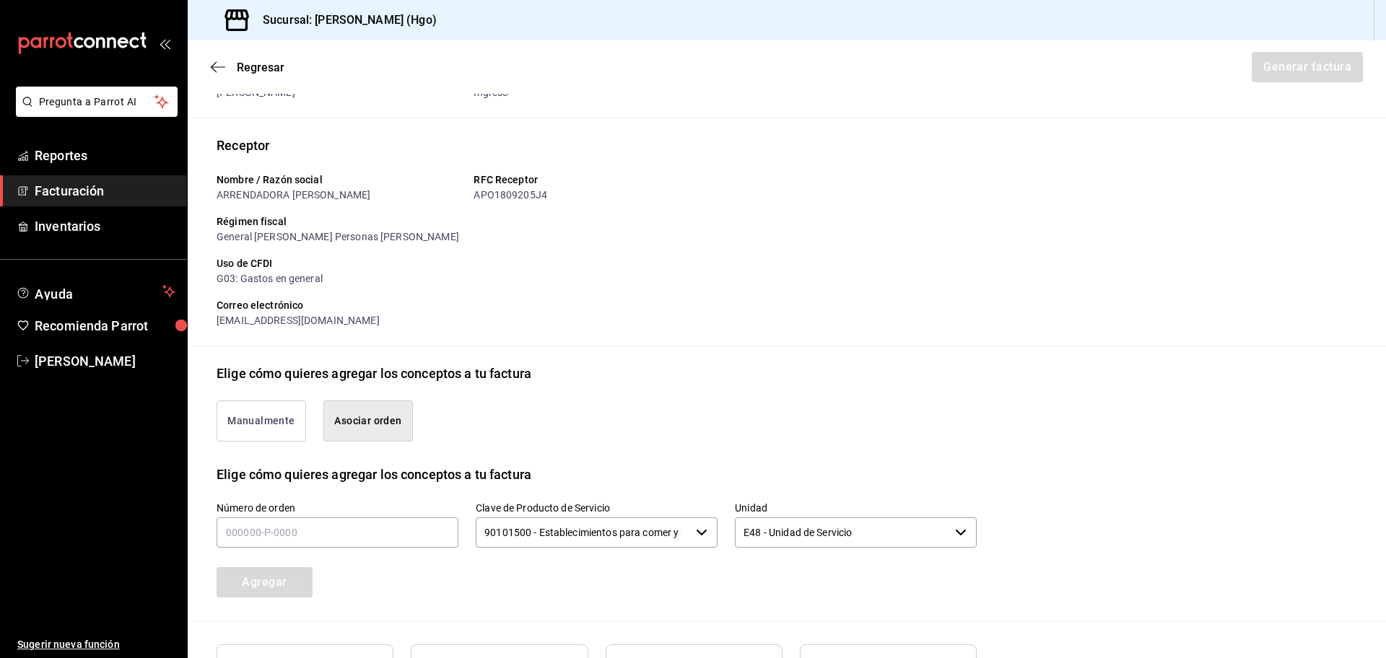
scroll to position [205, 0]
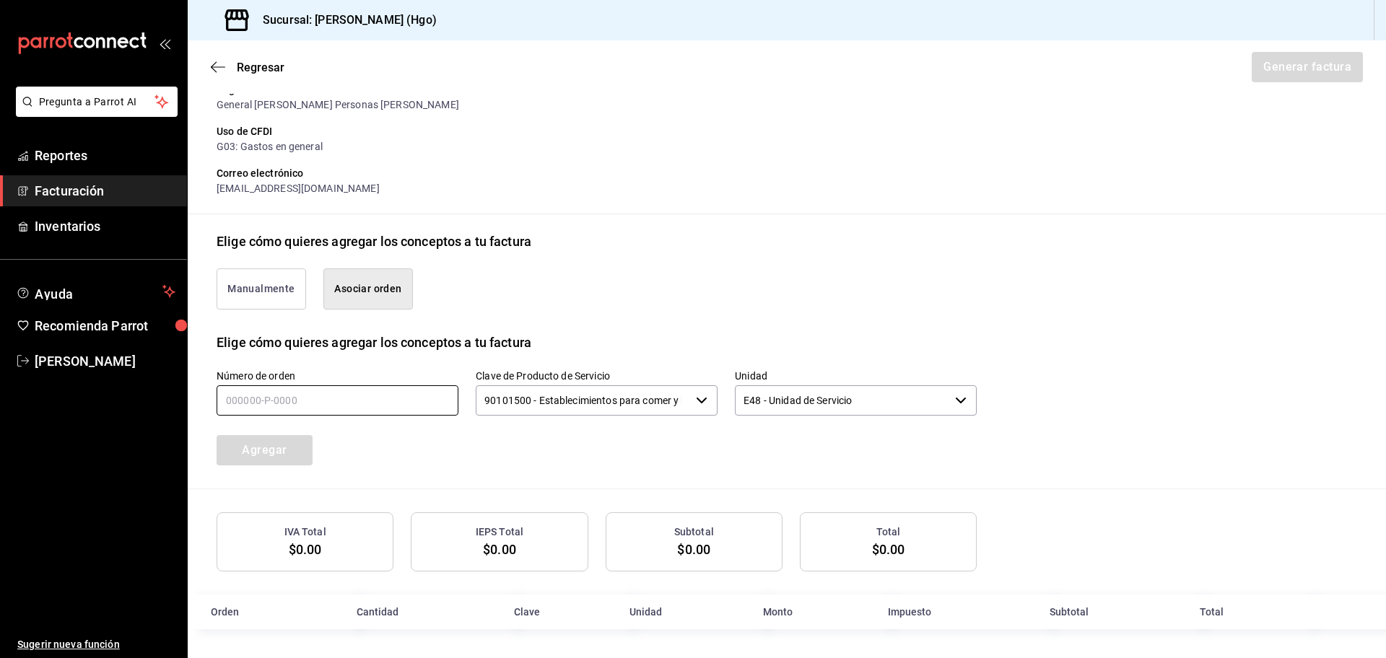
click at [341, 401] on input "text" at bounding box center [338, 400] width 242 height 30
click at [294, 459] on button "Agregar" at bounding box center [265, 450] width 96 height 30
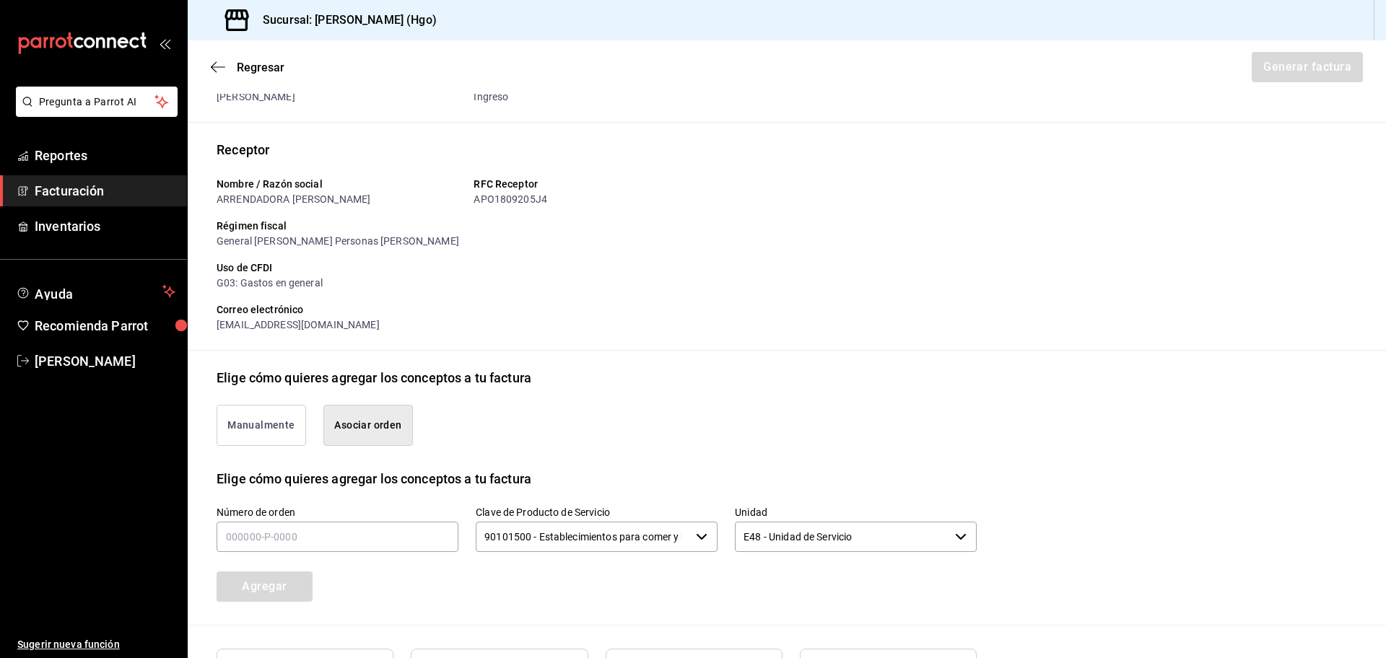
scroll to position [0, 0]
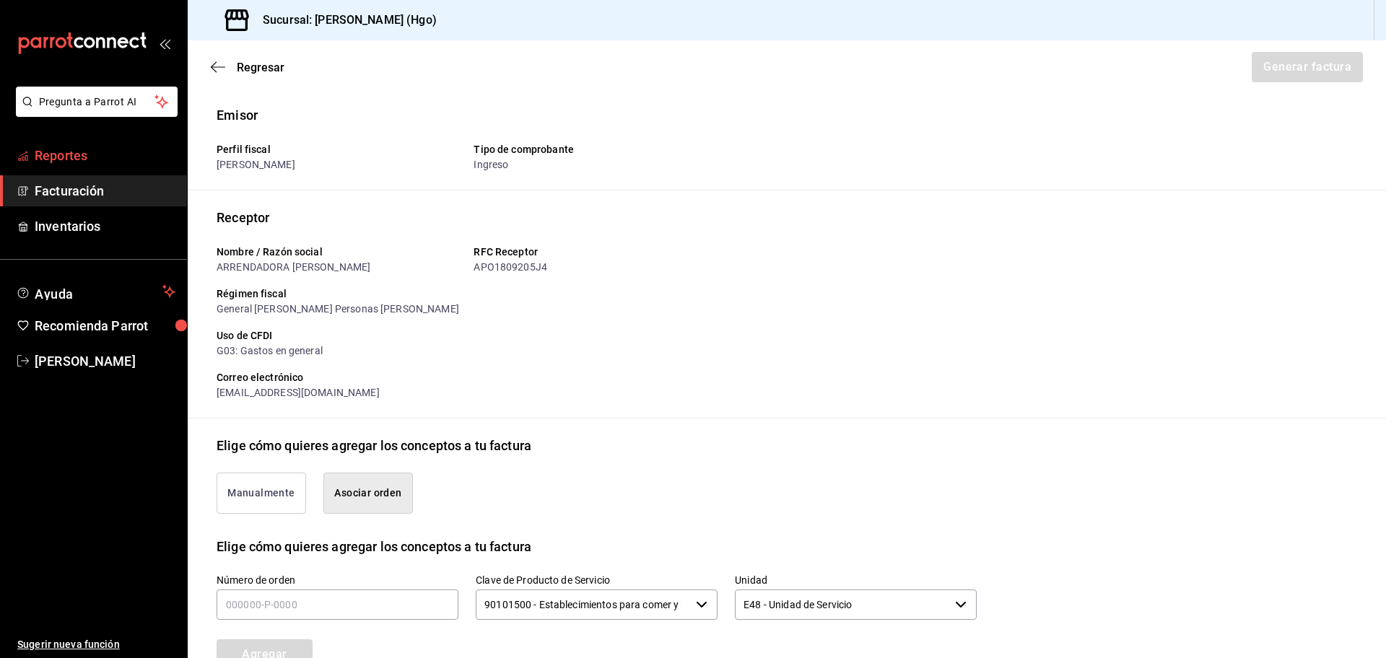
click at [108, 147] on span "Reportes" at bounding box center [105, 155] width 141 height 19
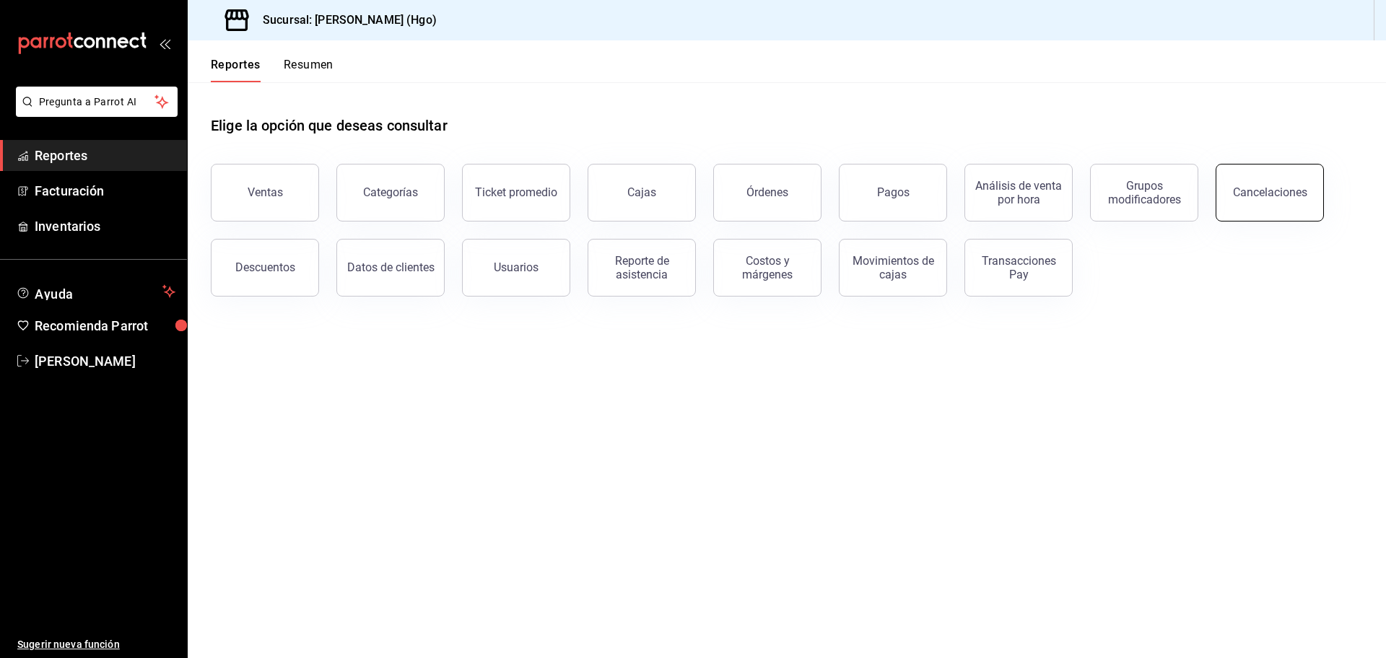
click at [1307, 202] on button "Cancelaciones" at bounding box center [1270, 193] width 108 height 58
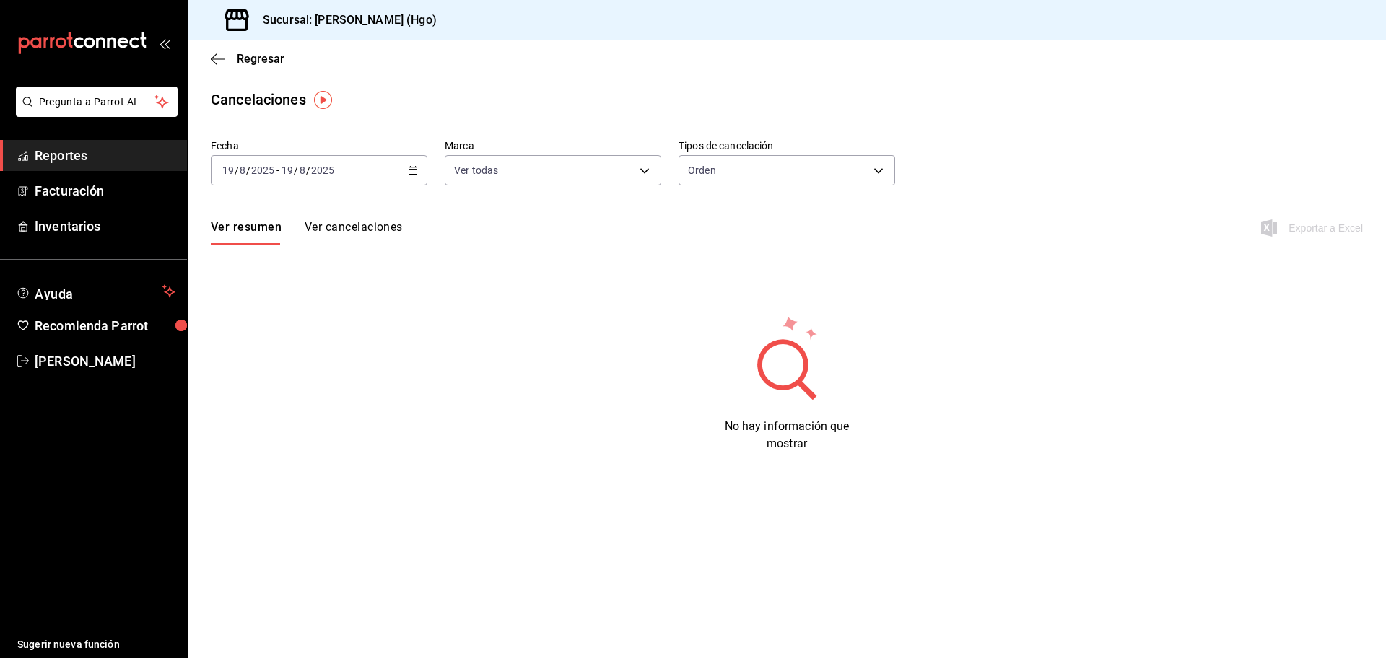
click at [414, 175] on \(Stroke\) "button" at bounding box center [413, 171] width 9 height 8
click at [298, 303] on li "Mes actual" at bounding box center [278, 311] width 135 height 32
click at [809, 176] on body "Pregunta a Parrot AI Reportes Facturación Inventarios Ayuda Recomienda Parrot […" at bounding box center [693, 329] width 1386 height 658
click at [794, 239] on li "Artículo" at bounding box center [786, 239] width 215 height 24
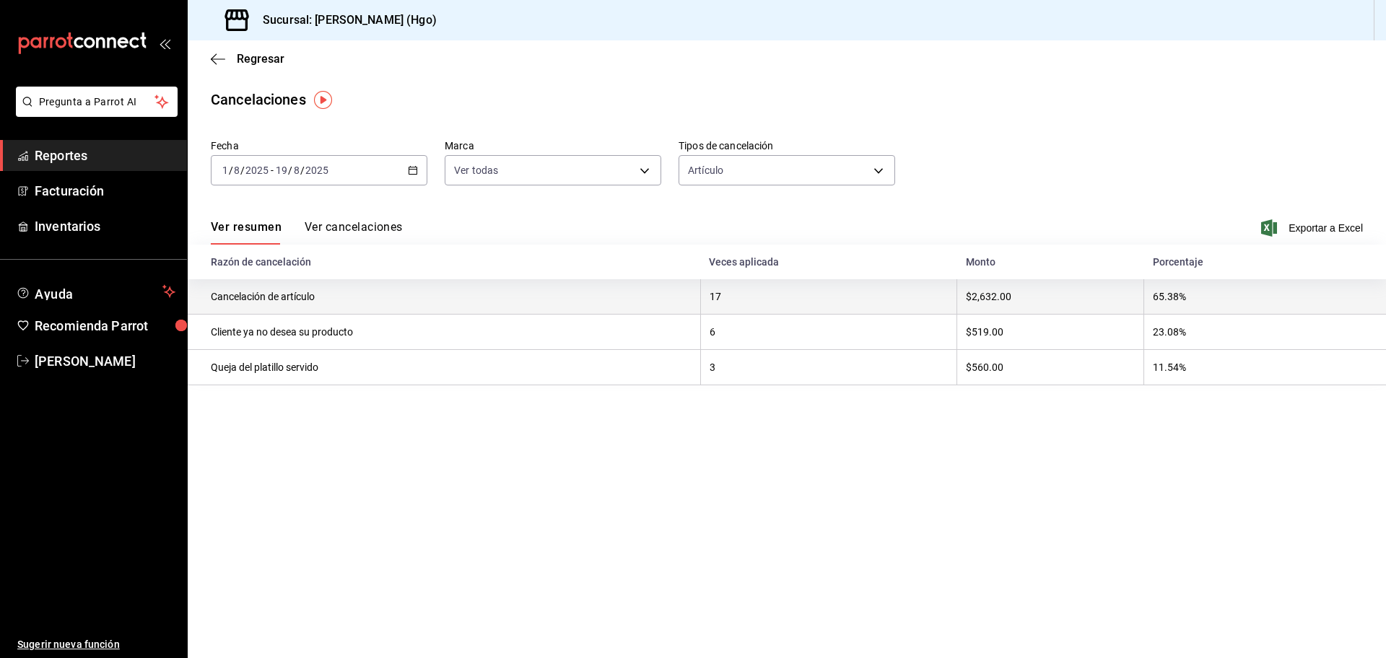
click at [767, 297] on th "17" at bounding box center [828, 296] width 257 height 35
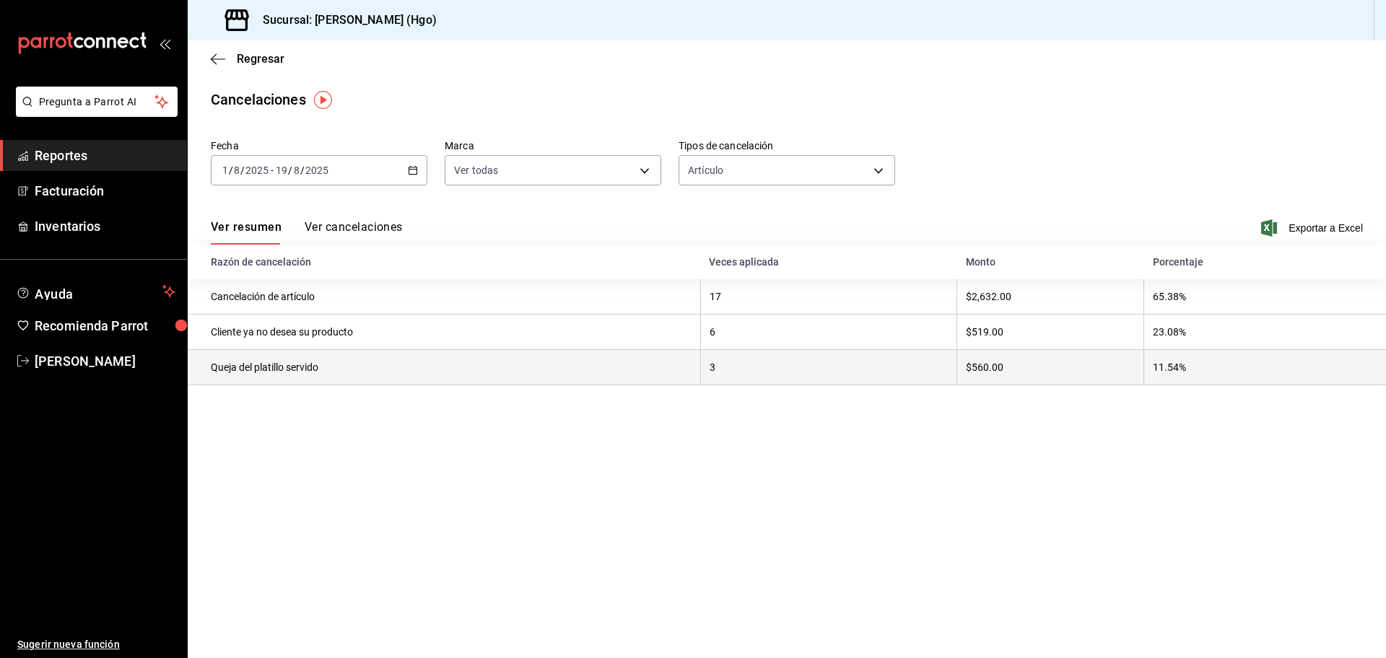
click at [752, 380] on th "3" at bounding box center [828, 367] width 257 height 35
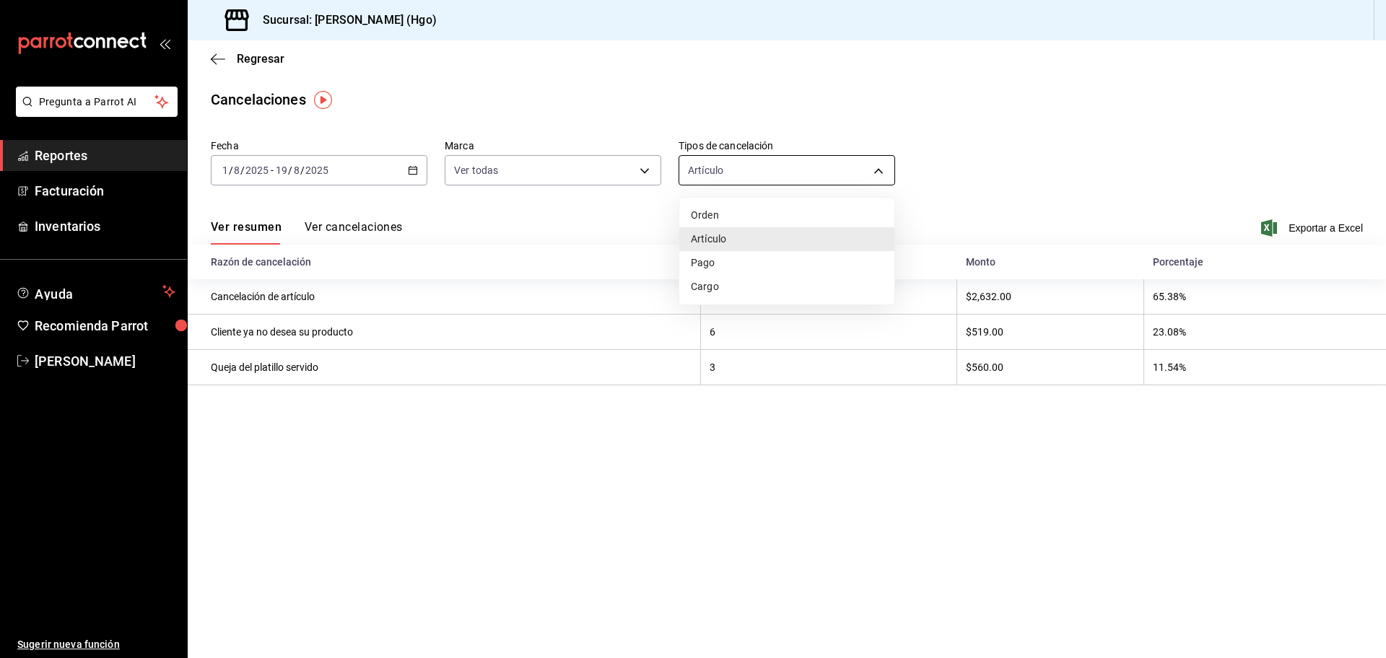
click at [745, 162] on body "Pregunta a Parrot AI Reportes Facturación Inventarios Ayuda Recomienda Parrot […" at bounding box center [693, 329] width 1386 height 658
click at [632, 160] on div at bounding box center [693, 329] width 1386 height 658
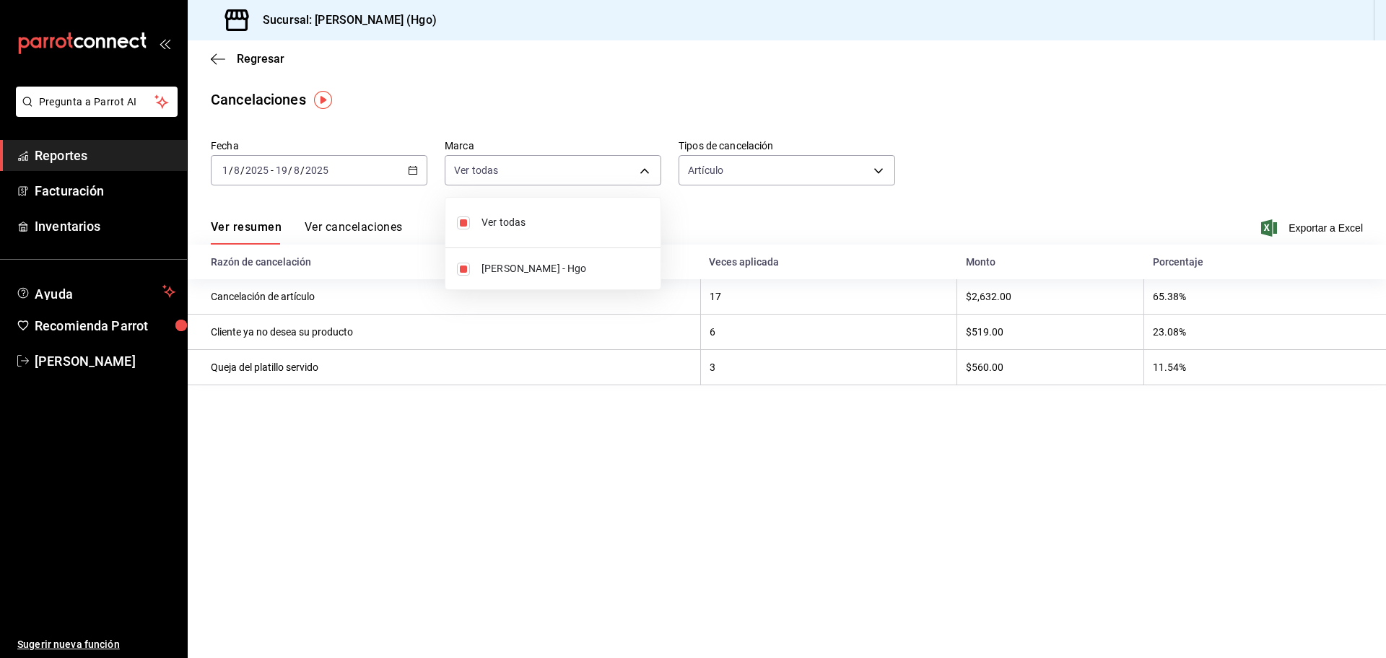
click at [632, 160] on body "Pregunta a Parrot AI Reportes Facturación Inventarios Ayuda Recomienda Parrot […" at bounding box center [693, 329] width 1386 height 658
click at [621, 86] on div at bounding box center [693, 329] width 1386 height 658
click at [359, 230] on button "Ver cancelaciones" at bounding box center [354, 232] width 98 height 25
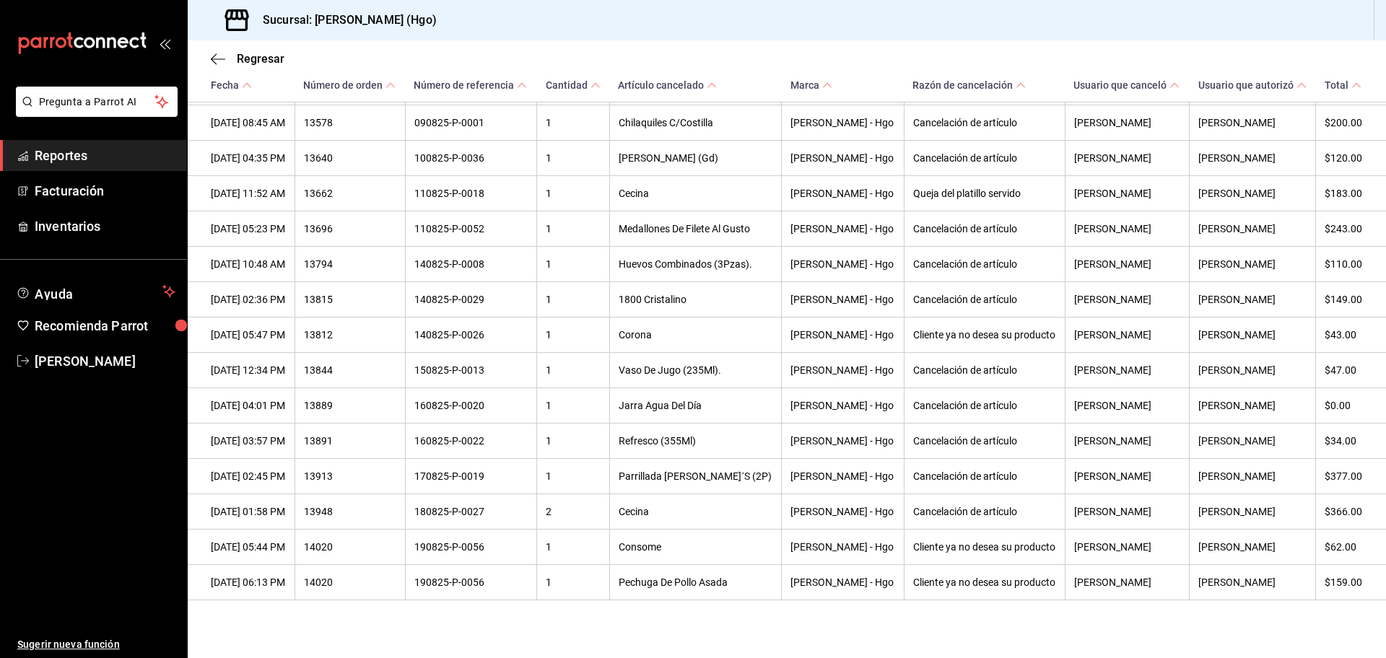
scroll to position [962, 0]
click at [218, 61] on icon "button" at bounding box center [218, 59] width 14 height 13
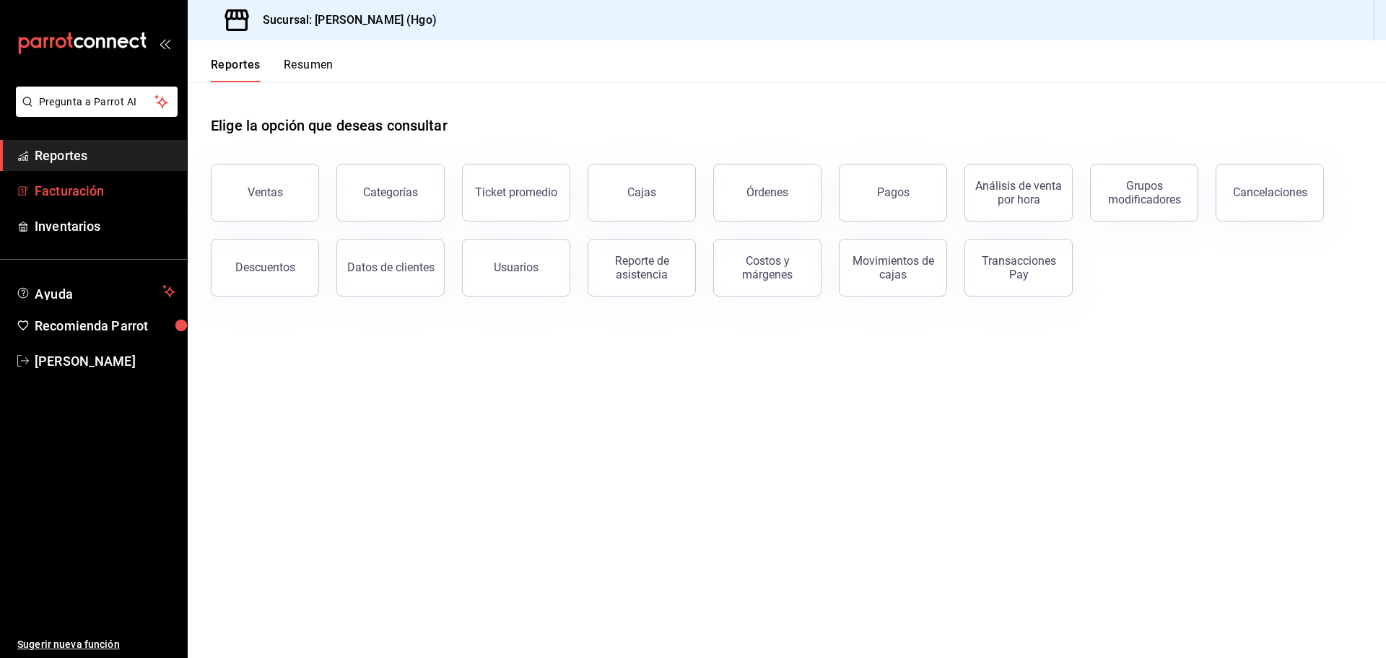
click at [131, 186] on span "Facturación" at bounding box center [105, 190] width 141 height 19
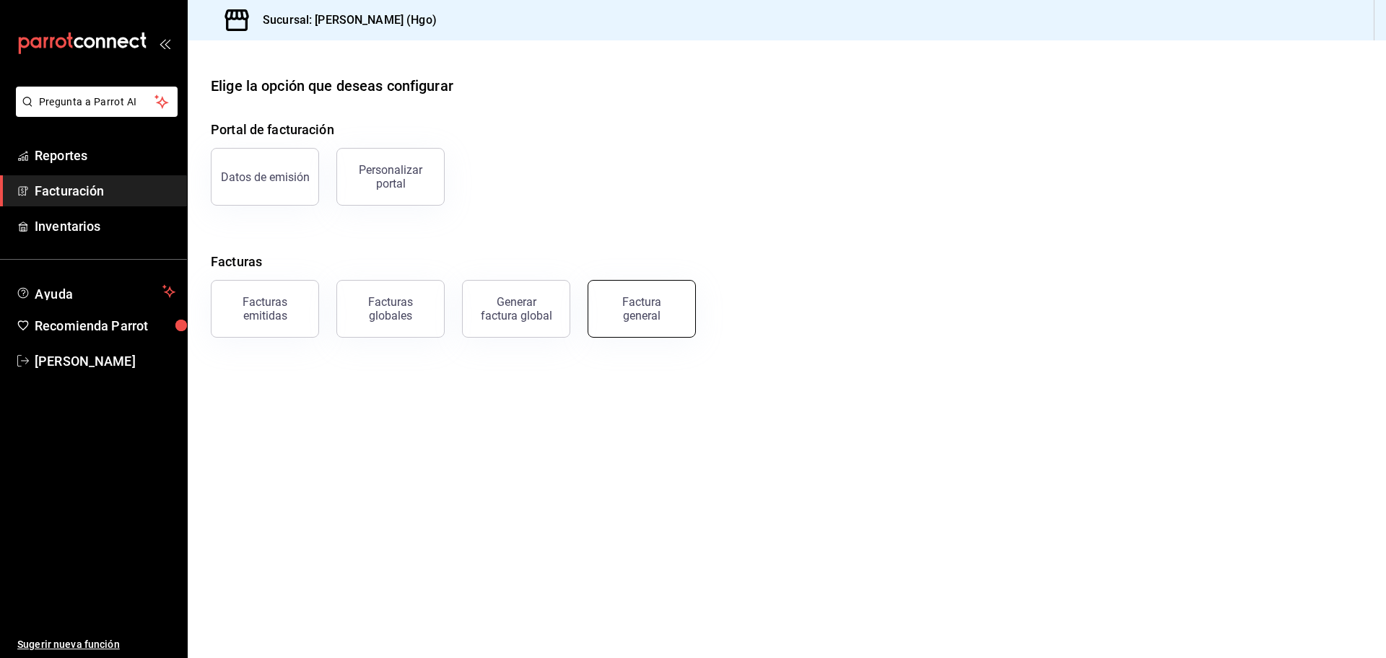
click at [636, 312] on div "Factura general" at bounding box center [642, 308] width 72 height 27
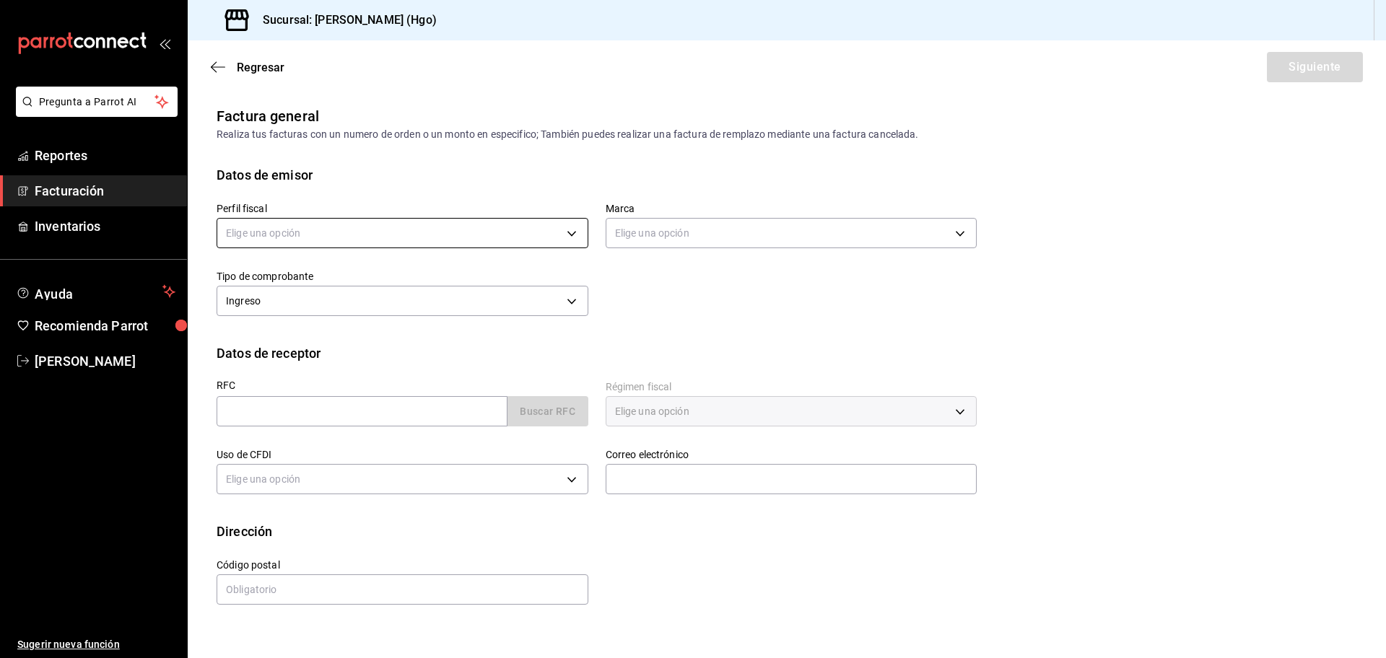
click at [348, 230] on body "Pregunta a Parrot AI Reportes Facturación Inventarios Ayuda Recomienda Parrot […" at bounding box center [693, 329] width 1386 height 658
click at [383, 315] on li "[PERSON_NAME]" at bounding box center [402, 306] width 370 height 27
click at [315, 412] on input "text" at bounding box center [362, 411] width 291 height 30
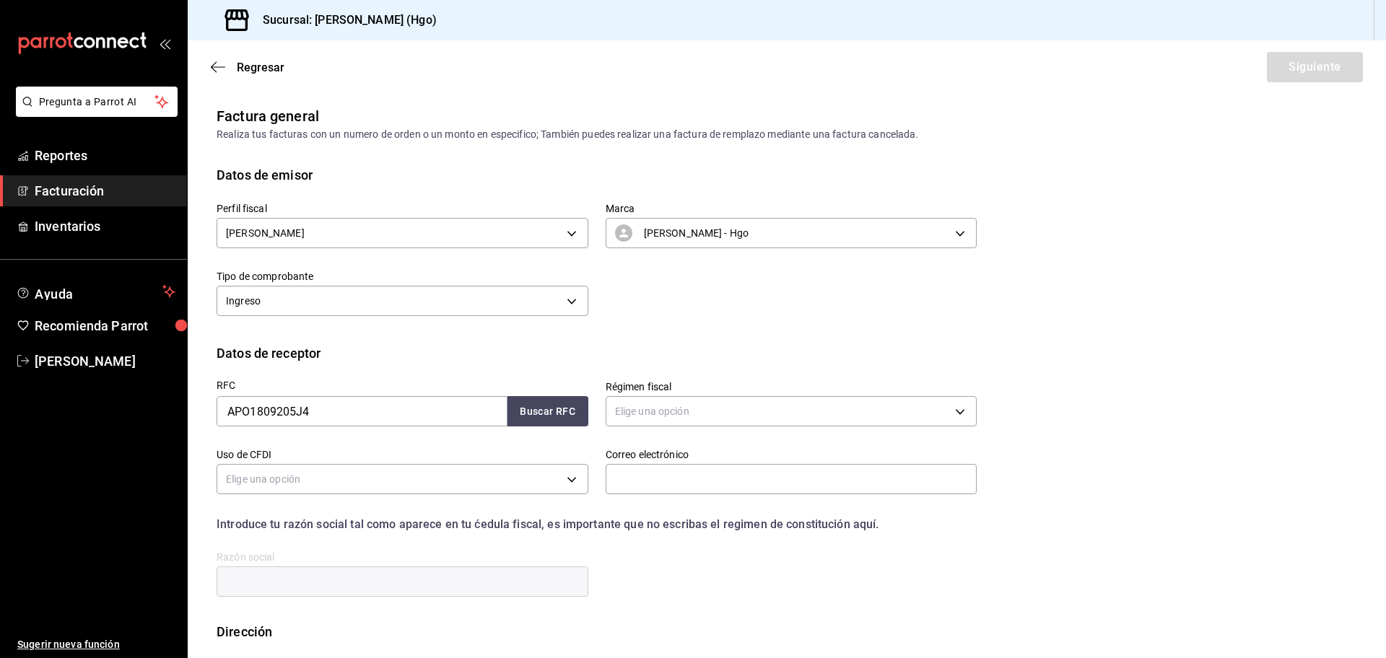
click at [557, 376] on div "RFC APO1809205J4 Buscar RFC" at bounding box center [393, 397] width 389 height 68
click at [575, 409] on button "Buscar RFC" at bounding box center [547, 411] width 81 height 30
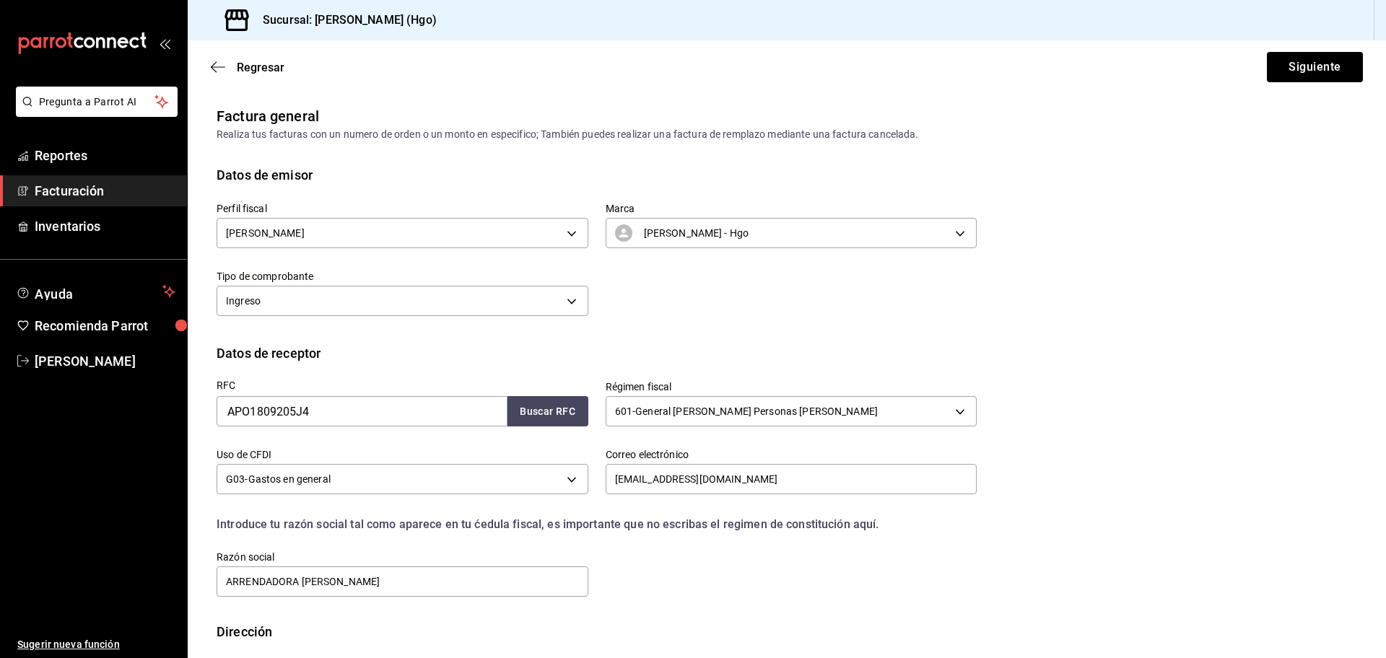
scroll to position [72, 0]
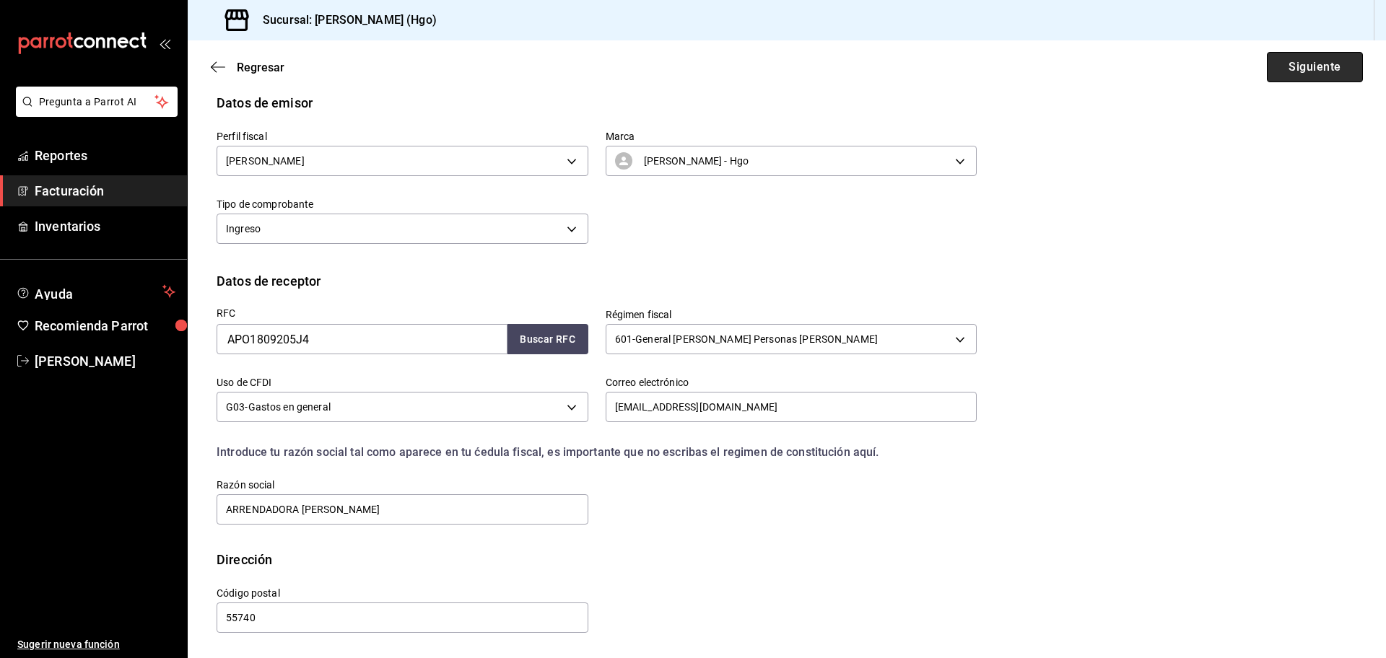
click at [1319, 58] on button "Siguiente" at bounding box center [1315, 67] width 96 height 30
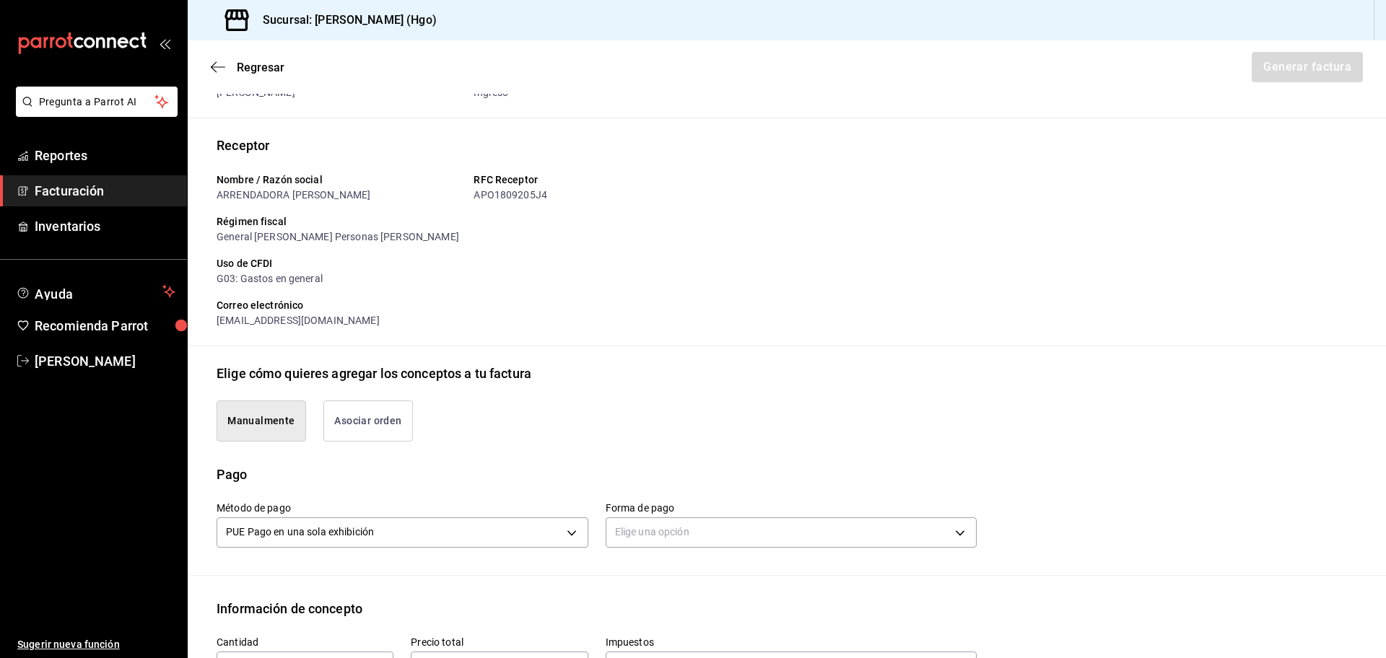
click at [396, 427] on button "Asociar orden" at bounding box center [368, 421] width 90 height 41
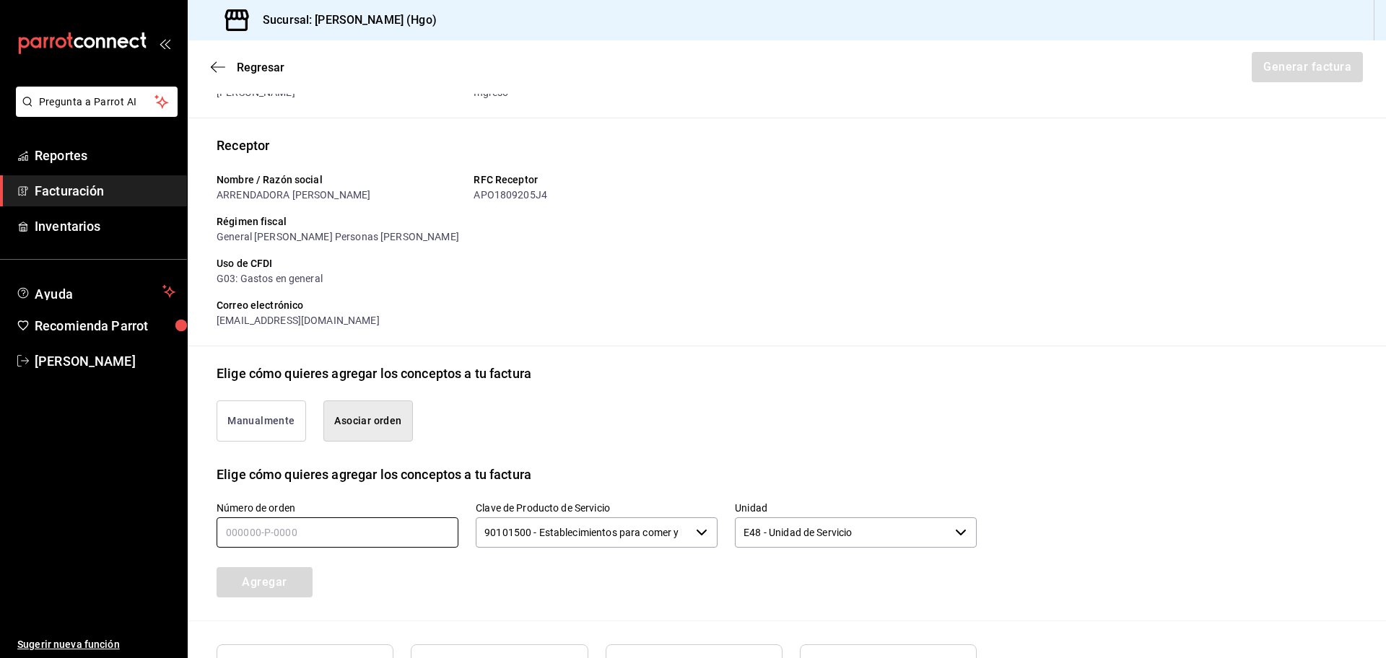
click at [404, 538] on input "text" at bounding box center [338, 533] width 242 height 30
click at [292, 584] on button "Agregar" at bounding box center [265, 582] width 96 height 30
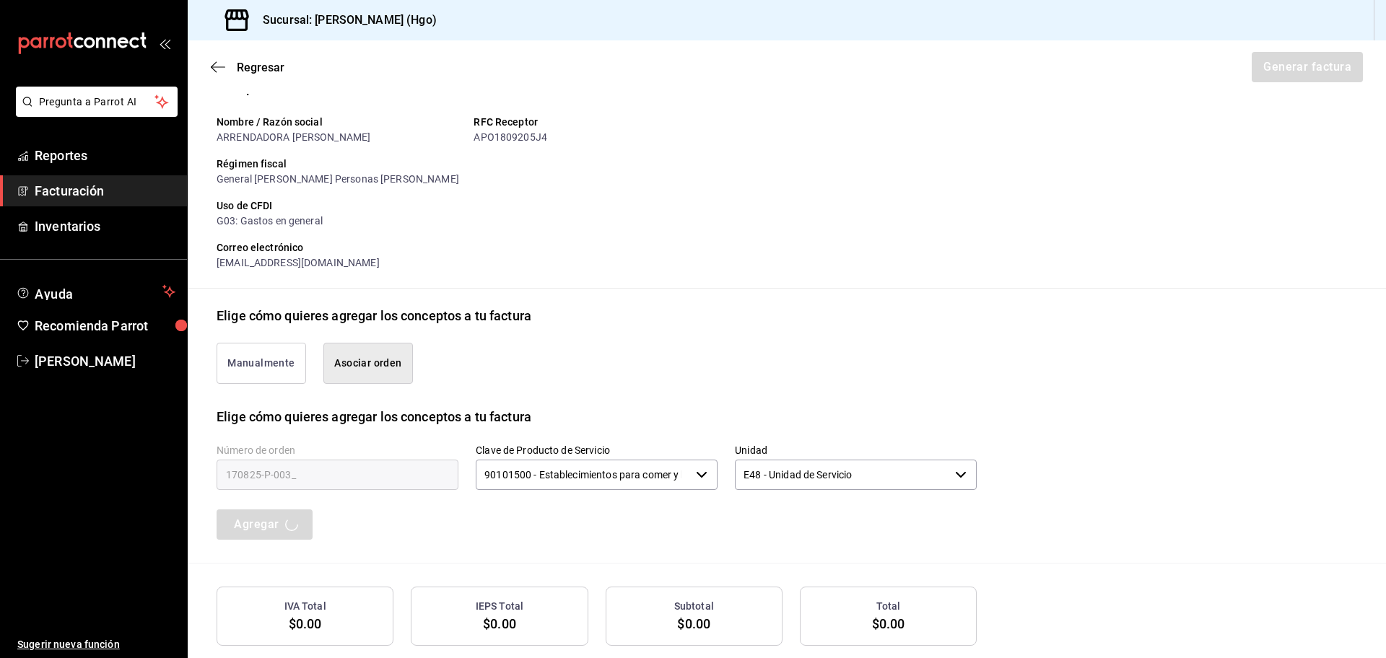
scroll to position [205, 0]
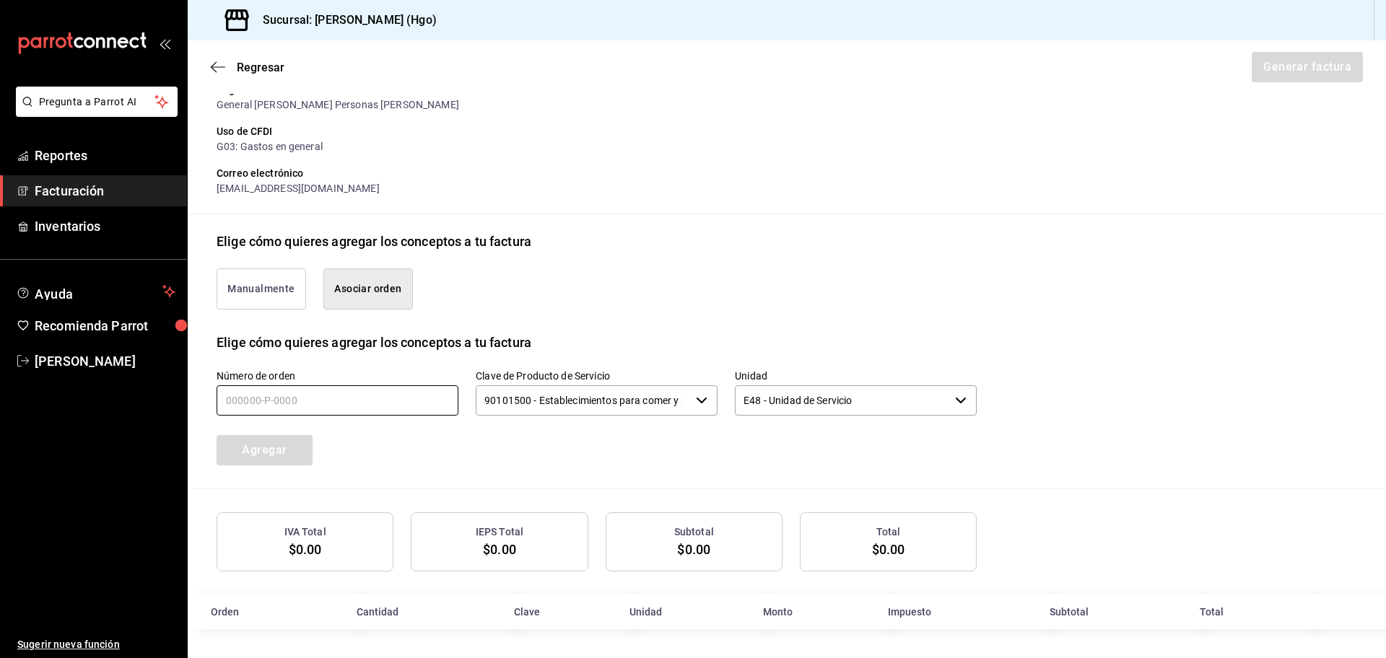
click at [292, 409] on input "text" at bounding box center [338, 400] width 242 height 30
drag, startPoint x: 289, startPoint y: 452, endPoint x: 287, endPoint y: 442, distance: 9.5
click at [289, 452] on button "Agregar" at bounding box center [265, 450] width 96 height 30
click at [209, 77] on div "Regresar Generar factura" at bounding box center [787, 66] width 1198 height 53
click at [210, 71] on div "Regresar Generar factura" at bounding box center [787, 66] width 1198 height 53
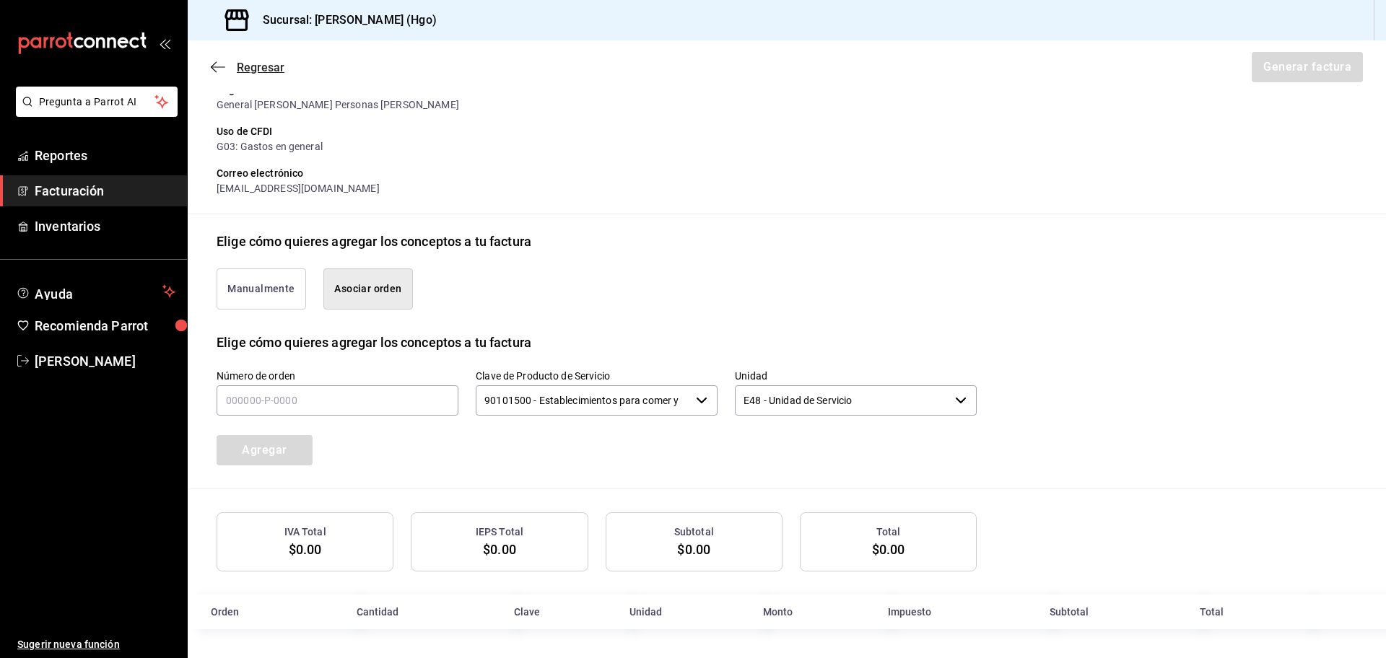
click at [224, 68] on icon "button" at bounding box center [218, 67] width 14 height 13
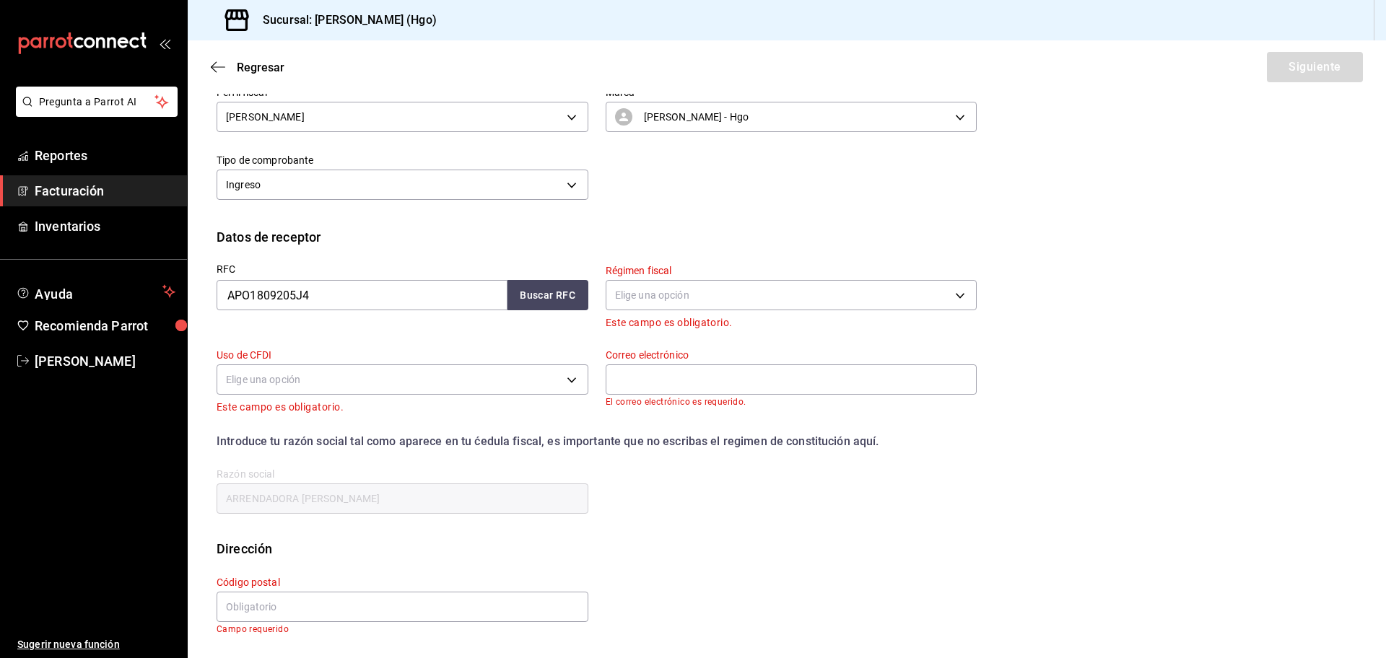
scroll to position [0, 0]
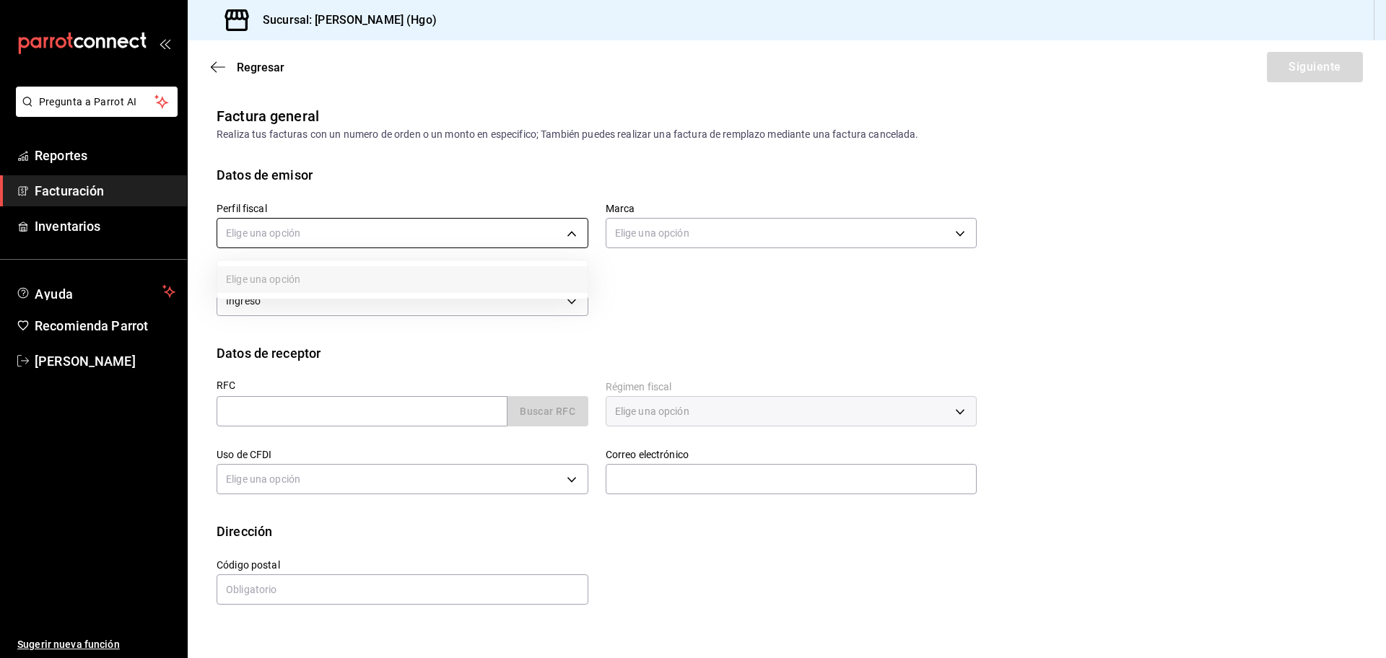
click at [294, 232] on body "Pregunta a Parrot AI Reportes Facturación Inventarios Ayuda Recomienda Parrot […" at bounding box center [693, 329] width 1386 height 658
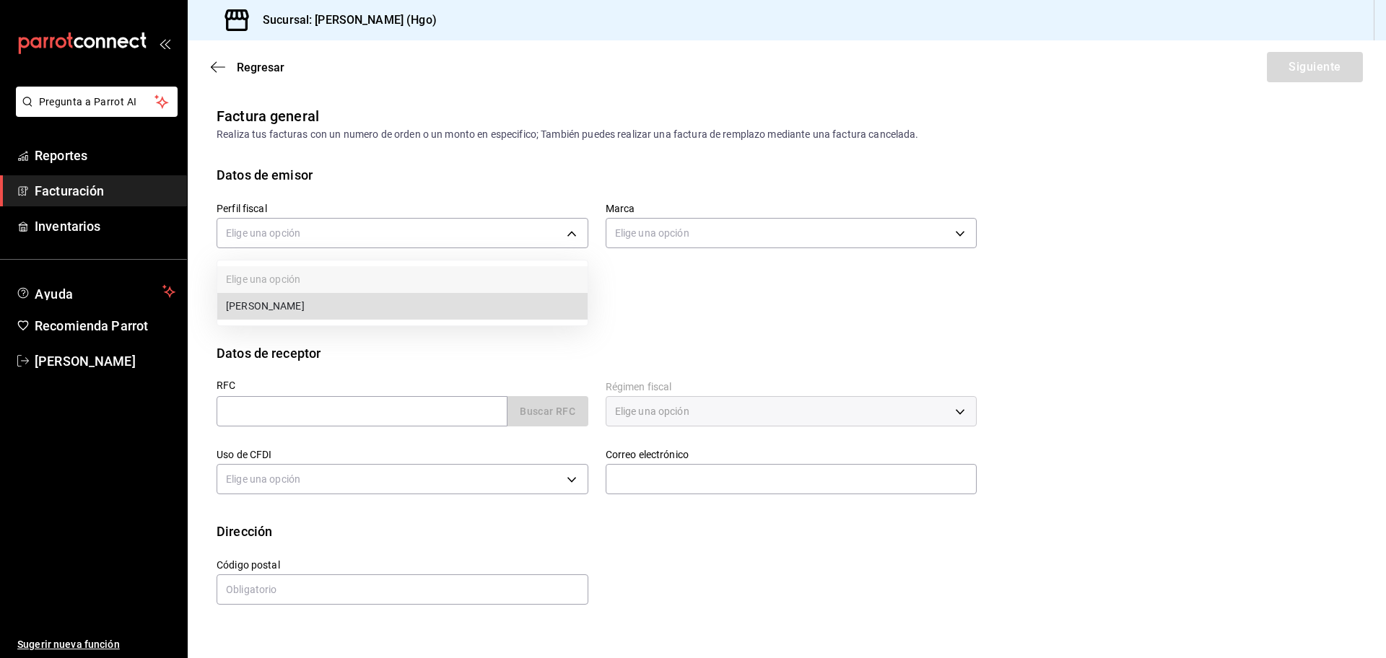
click at [306, 307] on li "[PERSON_NAME]" at bounding box center [402, 306] width 370 height 27
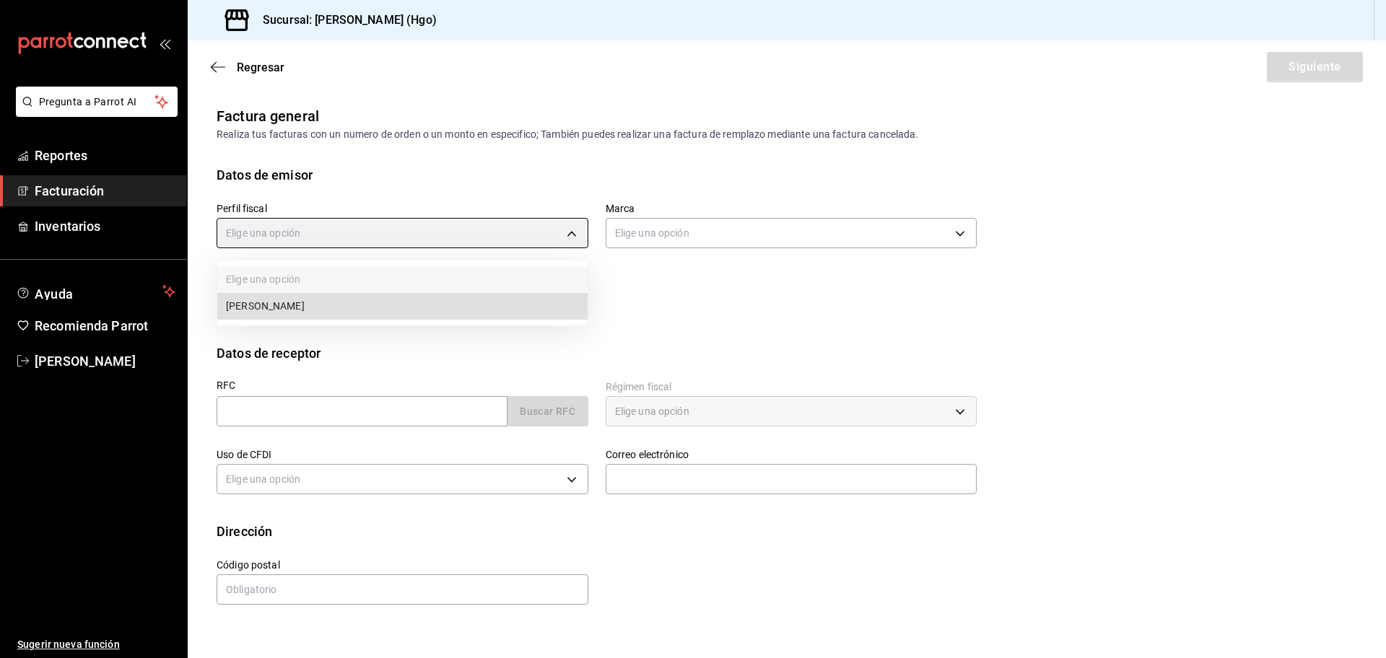
type input "143f57d4-a0c4-477f-919f-67aaf9315925"
type input "a4f139c2-eac0-4c86-bd9b-b12069b5a2fd"
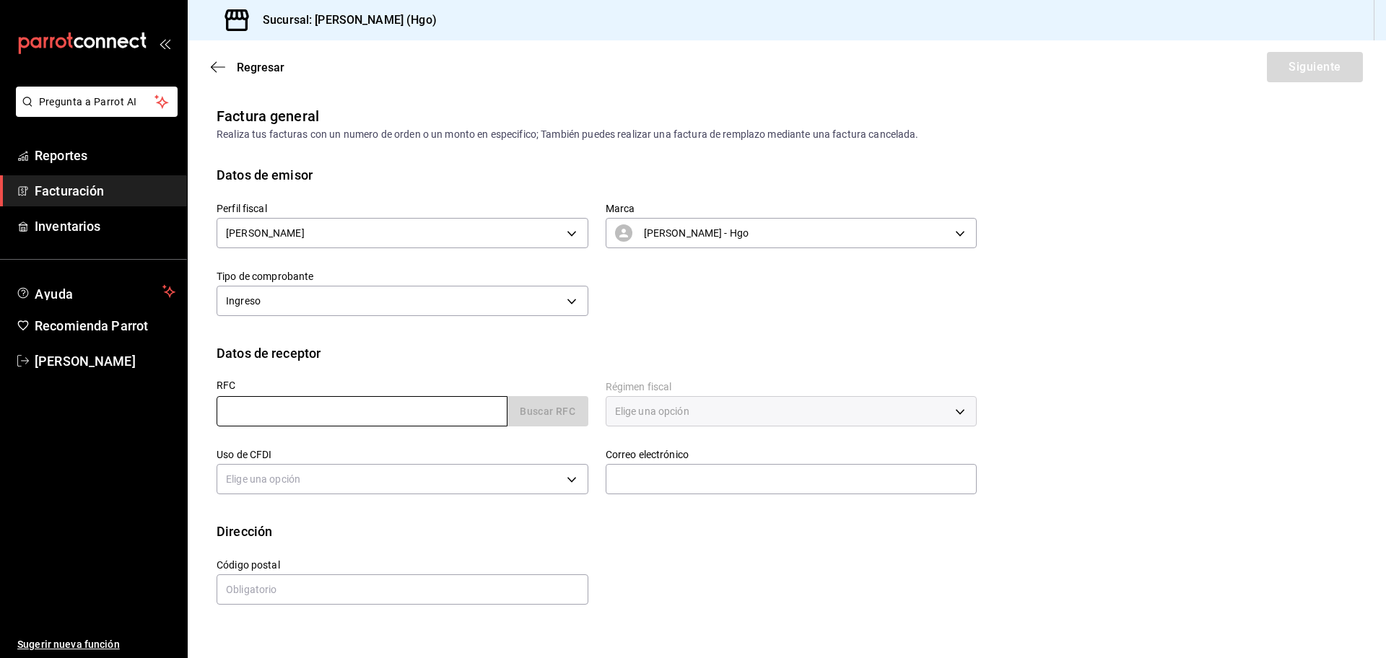
click at [346, 419] on input "text" at bounding box center [362, 411] width 291 height 30
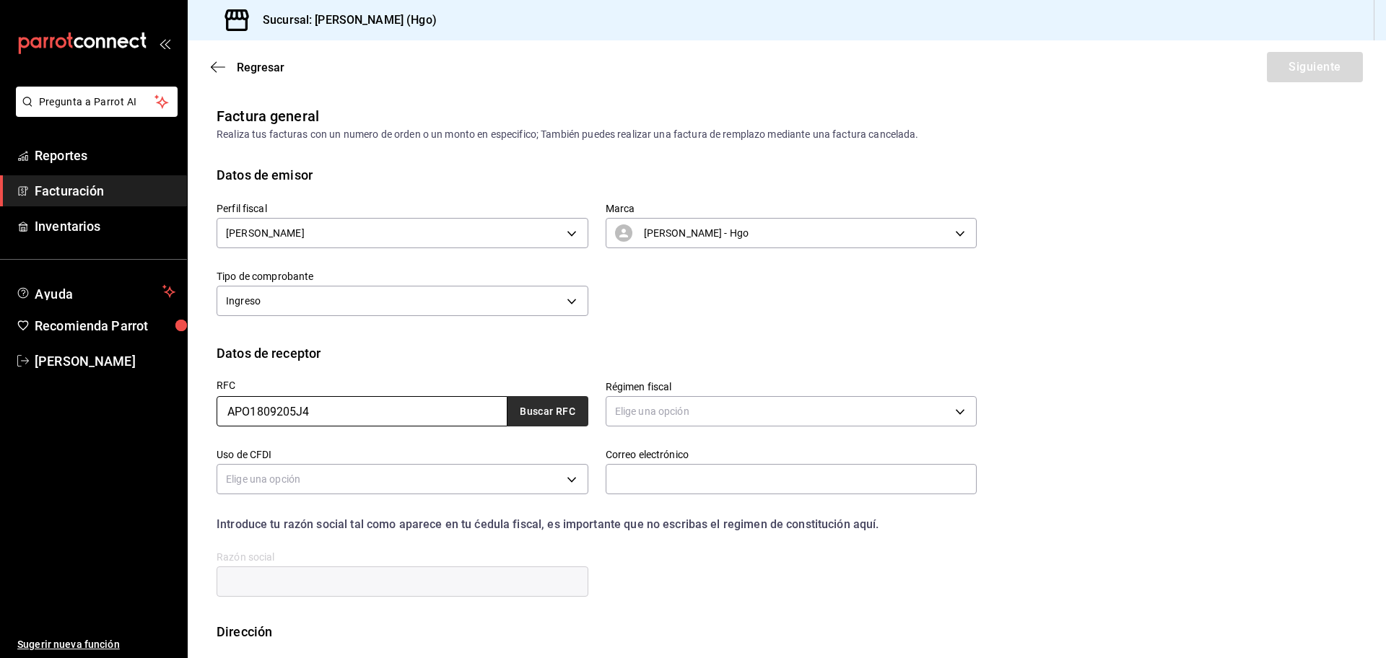
type input "APO1809205J4"
click at [531, 414] on button "Buscar RFC" at bounding box center [547, 411] width 81 height 30
type input "601"
type input "G03"
type input "[EMAIL_ADDRESS][DOMAIN_NAME]"
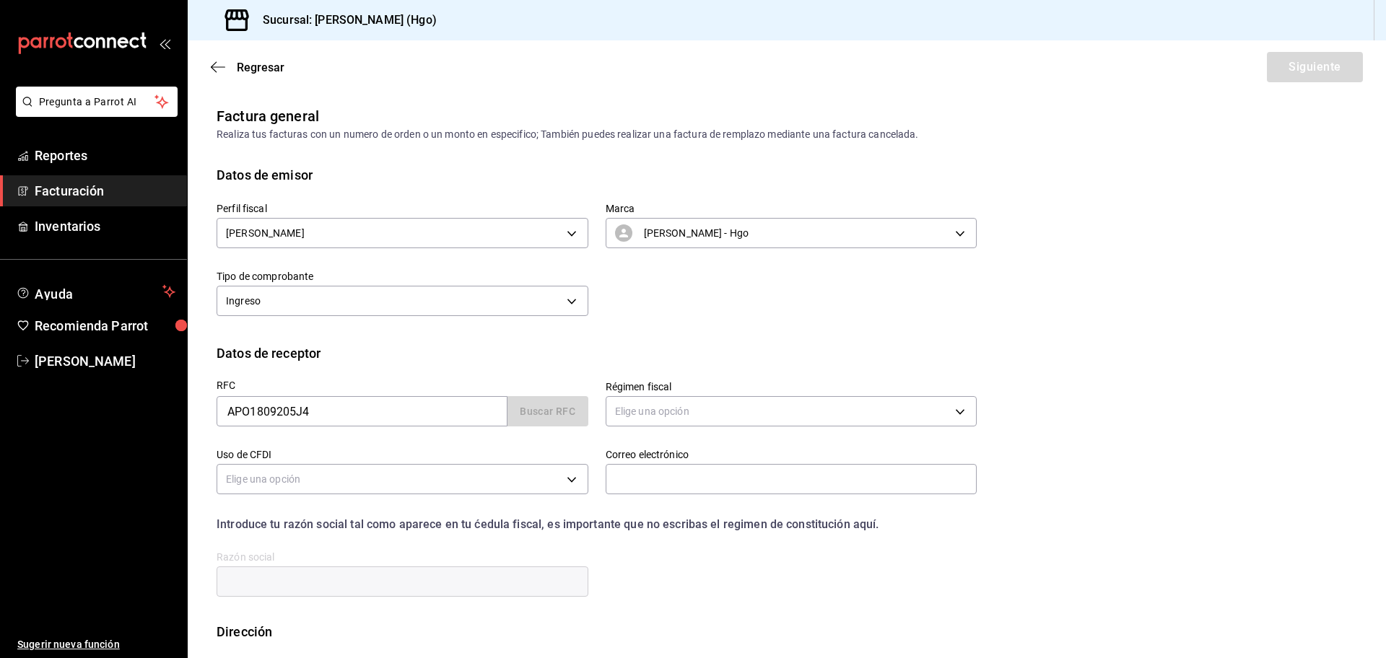
type input "55740"
type input "ARRENDADORA [PERSON_NAME]"
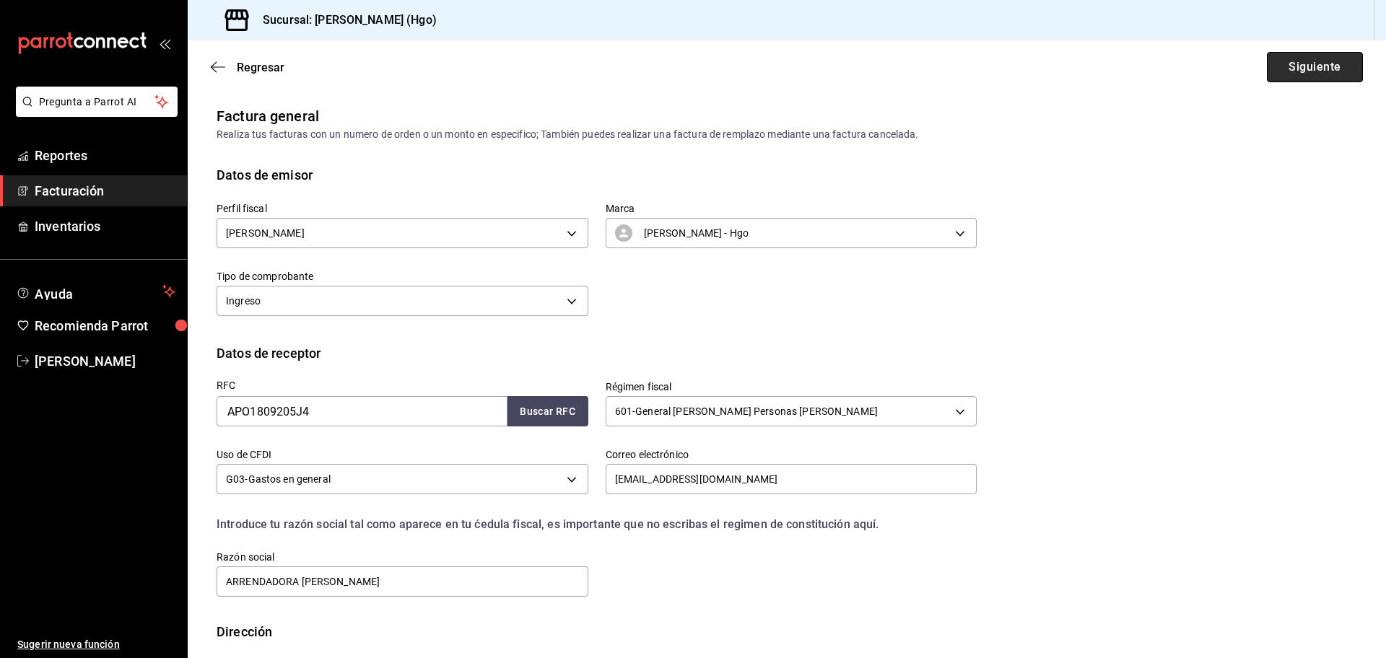
click at [1279, 57] on button "Siguiente" at bounding box center [1315, 67] width 96 height 30
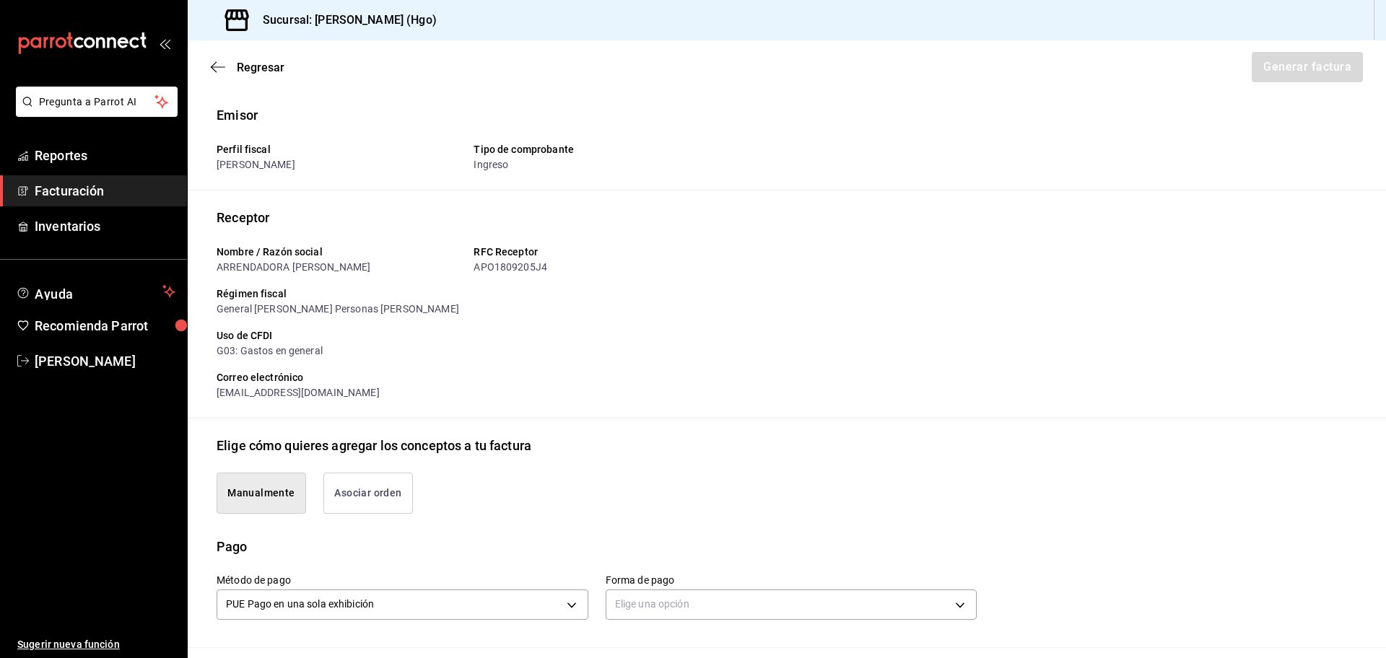
click at [363, 492] on button "Asociar orden" at bounding box center [368, 493] width 90 height 41
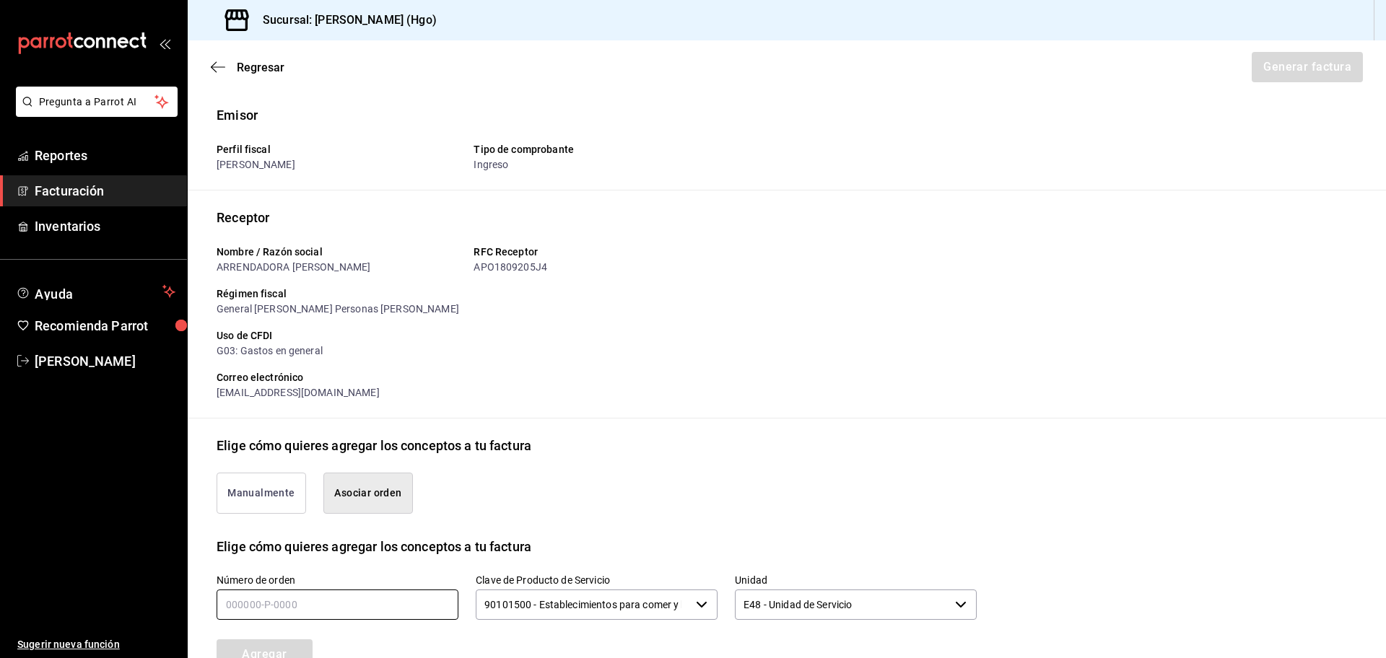
click at [370, 609] on input "text" at bounding box center [338, 605] width 242 height 30
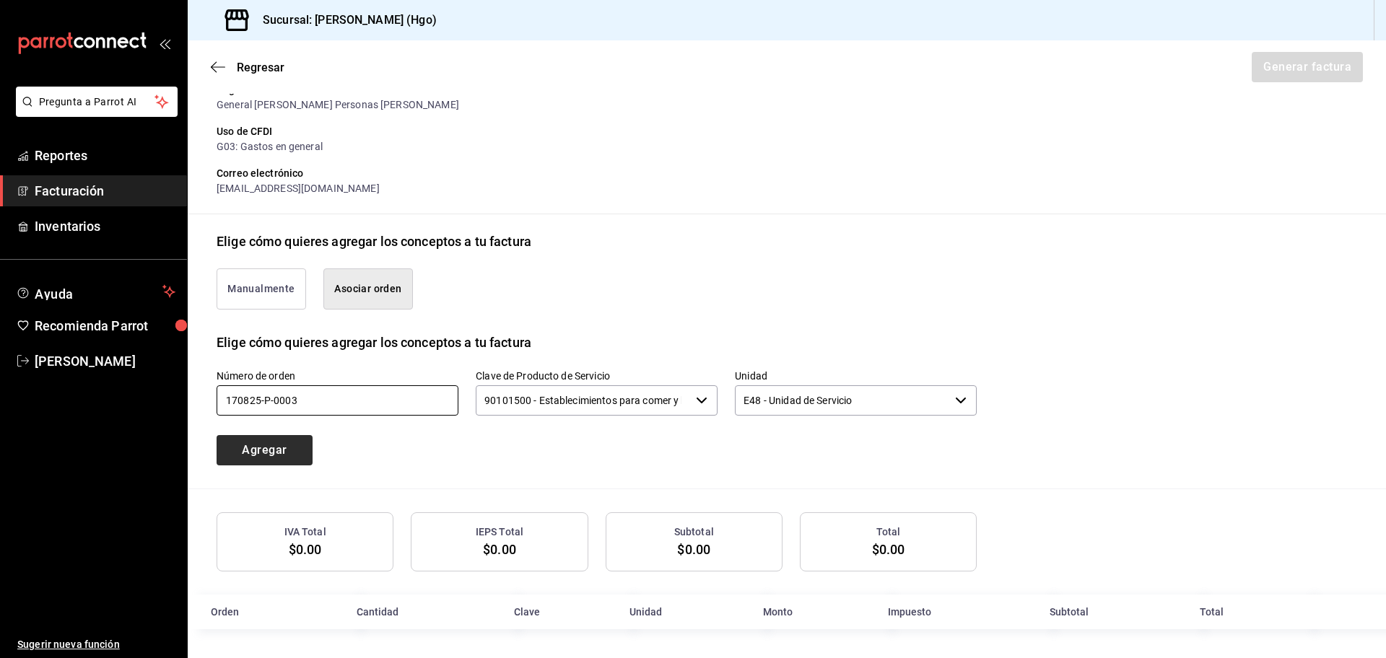
type input "170825-p-0003"
click at [248, 447] on button "Agregar" at bounding box center [265, 450] width 96 height 30
click at [97, 230] on span "Inventarios" at bounding box center [105, 226] width 141 height 19
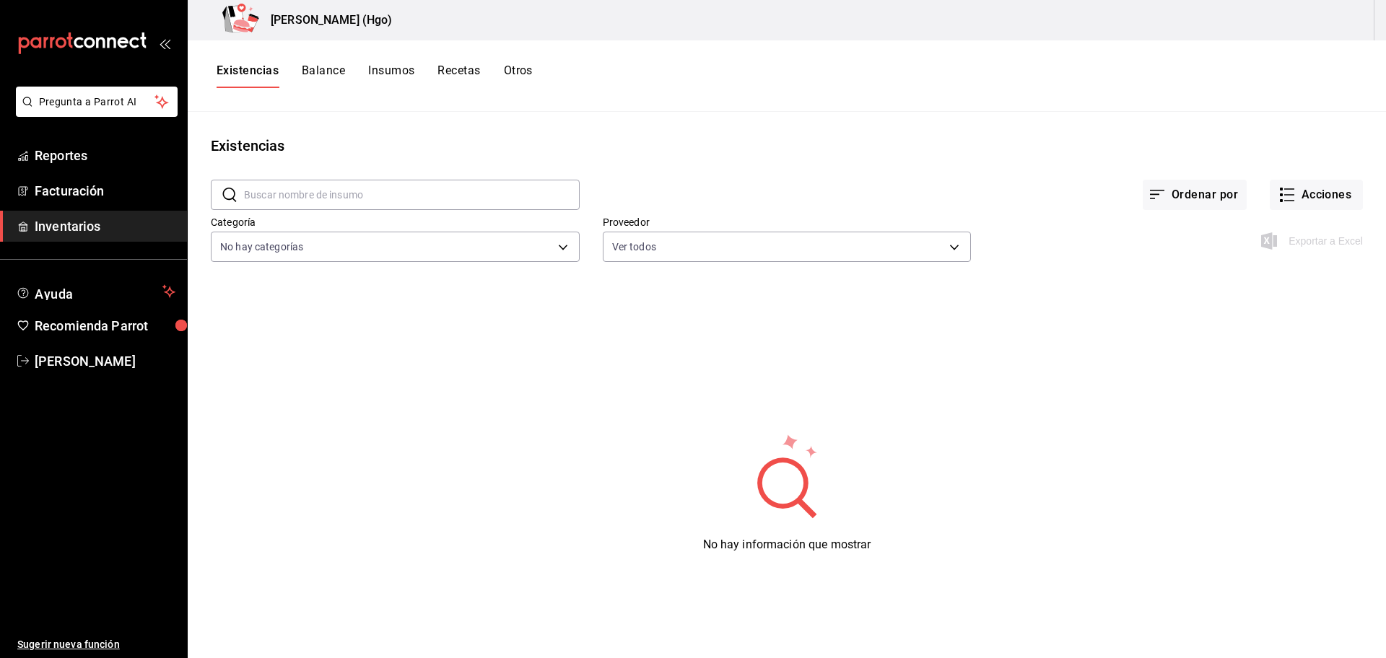
click at [393, 76] on button "Insumos" at bounding box center [391, 76] width 46 height 25
click at [1278, 188] on icon "button" at bounding box center [1286, 194] width 17 height 17
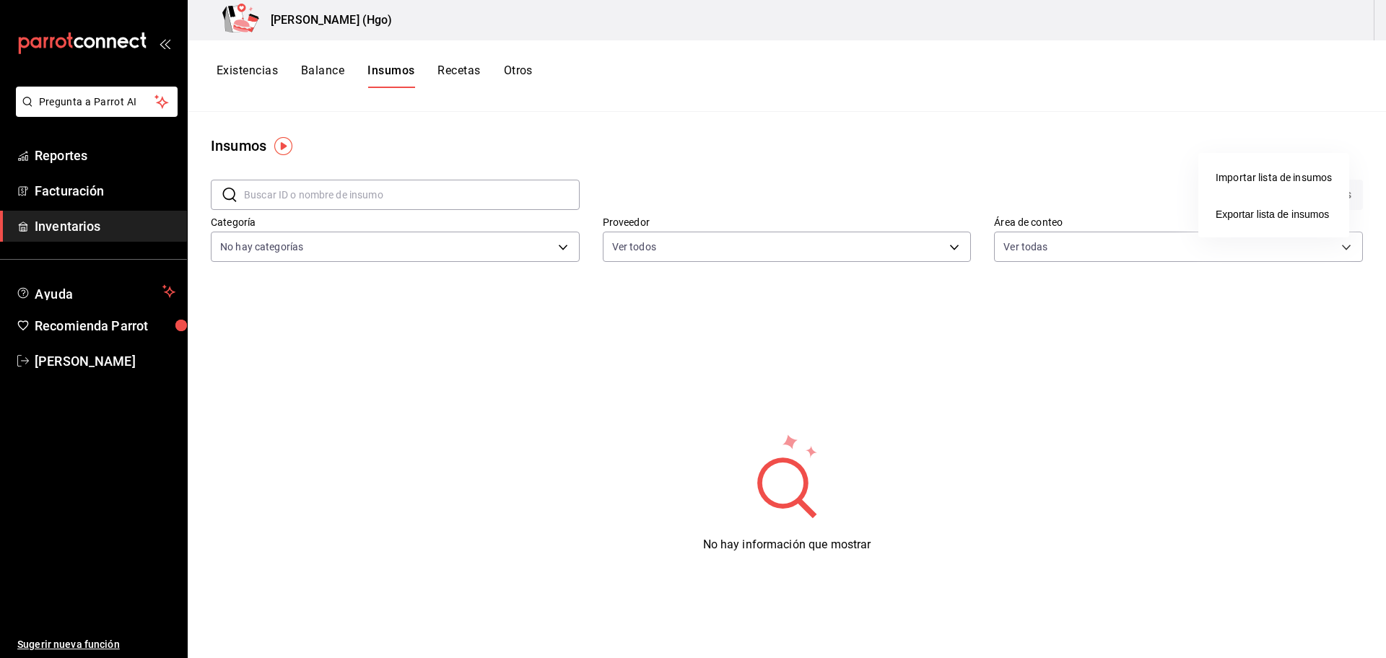
click at [1060, 152] on div at bounding box center [693, 329] width 1386 height 658
click at [452, 84] on button "Recetas" at bounding box center [458, 76] width 43 height 25
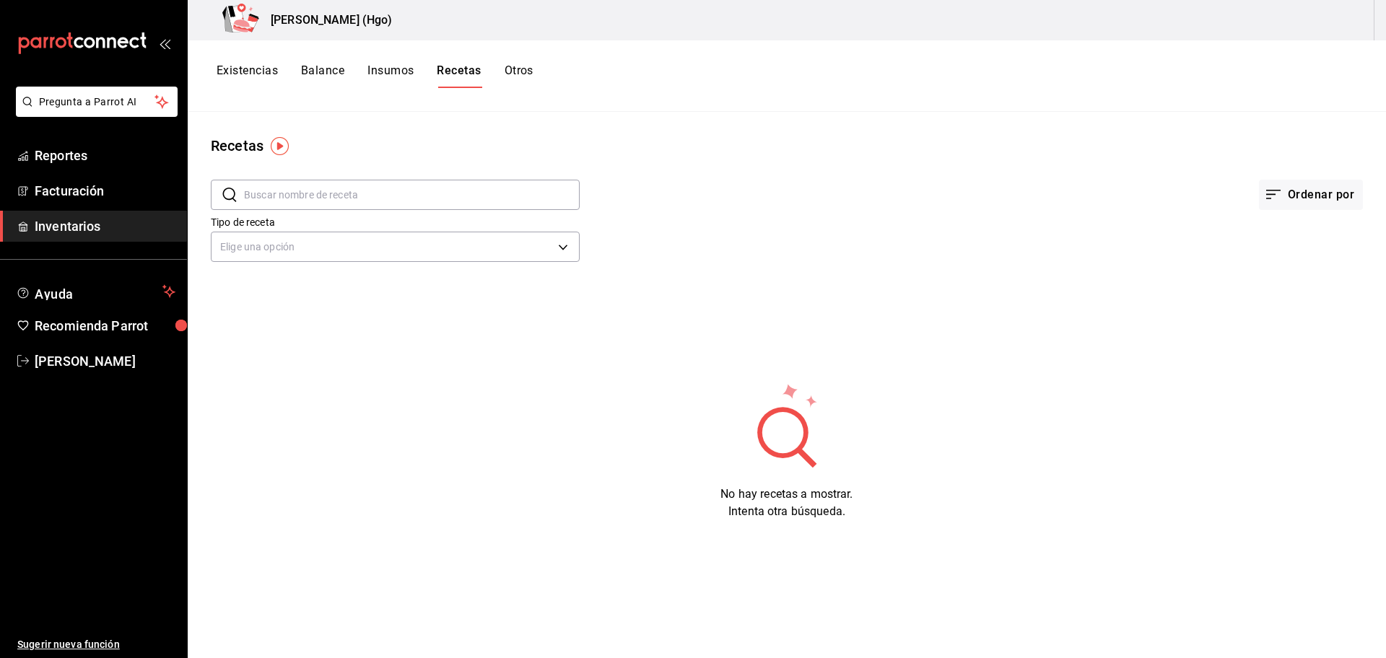
click at [247, 69] on button "Existencias" at bounding box center [247, 76] width 61 height 25
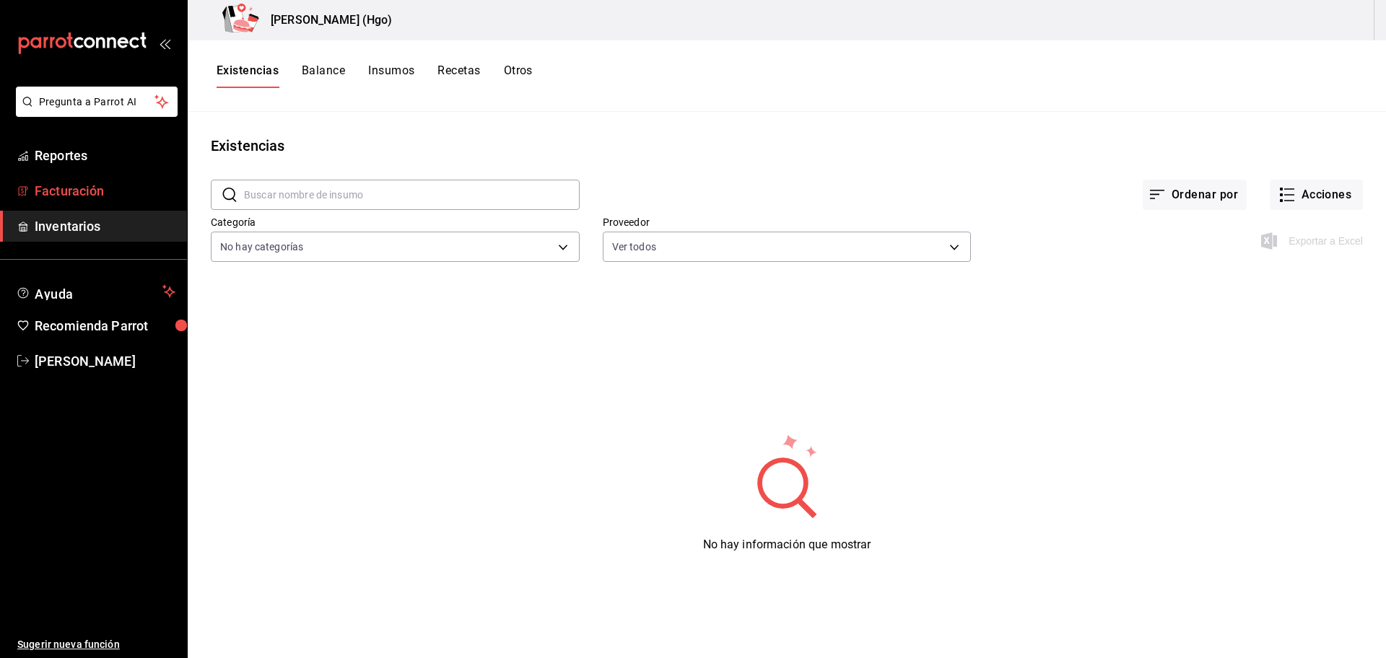
click at [123, 196] on span "Facturación" at bounding box center [105, 190] width 141 height 19
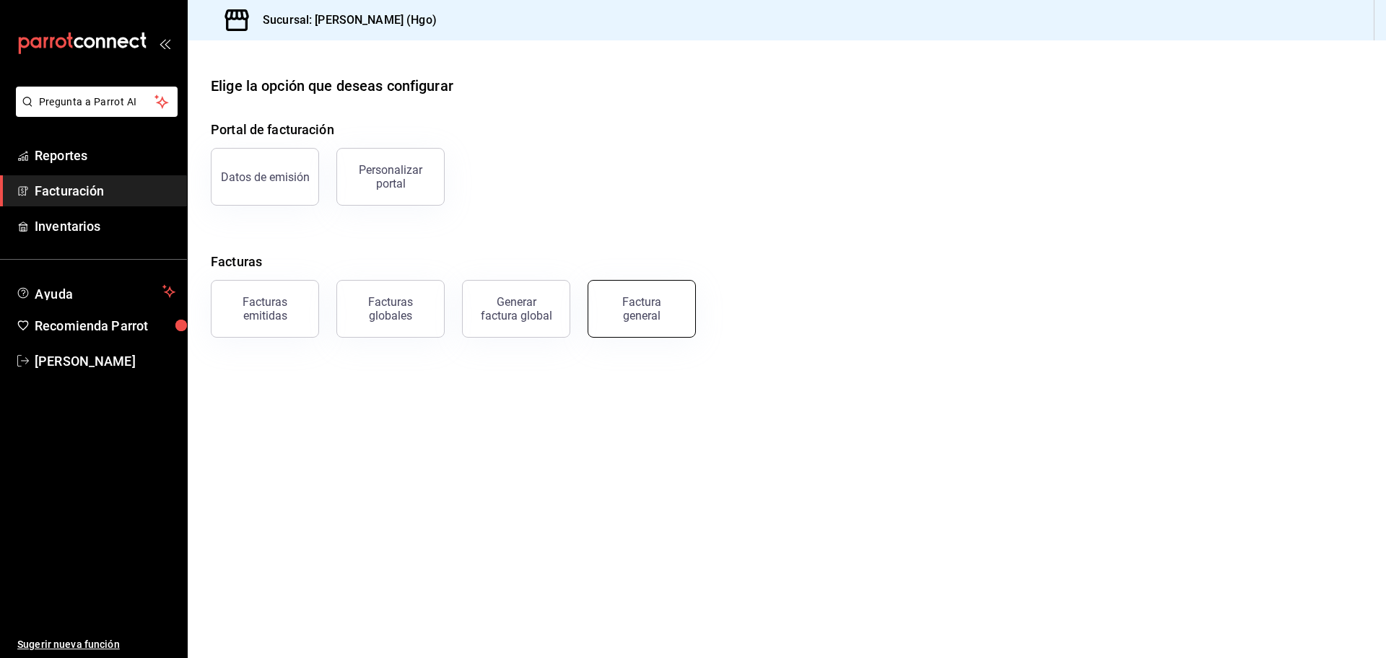
click at [603, 319] on button "Factura general" at bounding box center [642, 309] width 108 height 58
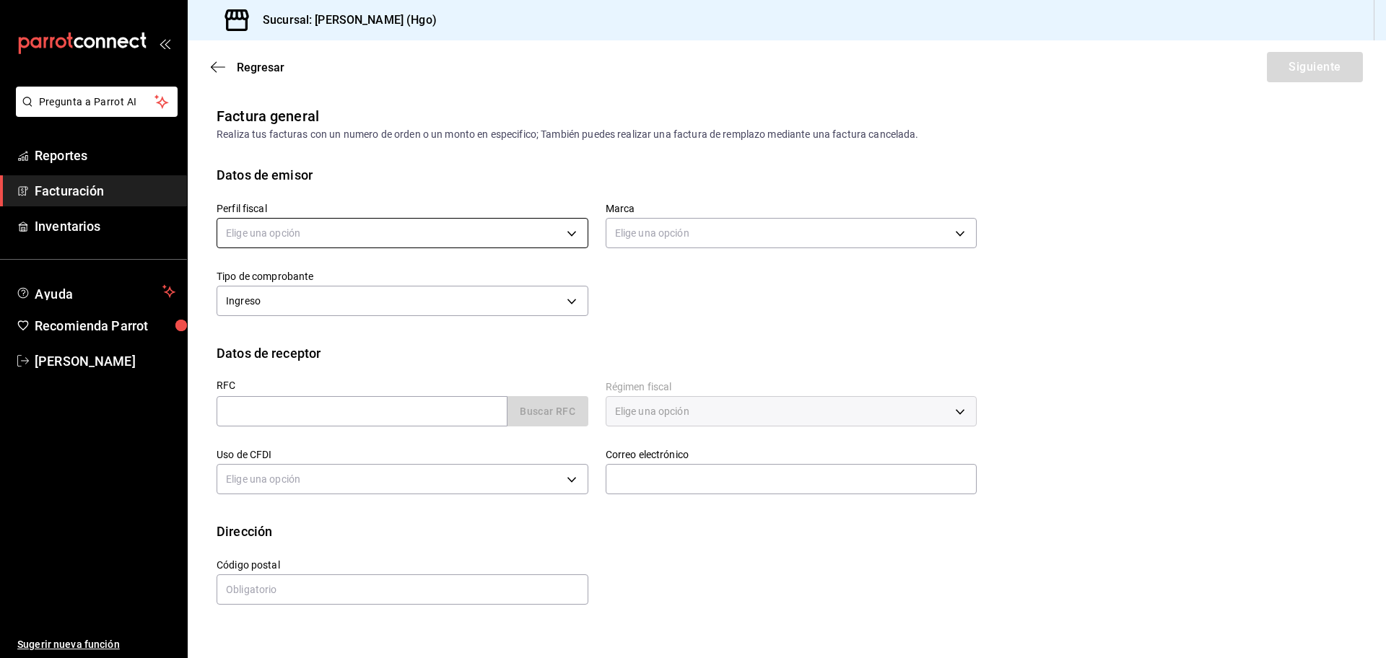
click at [487, 236] on body "Pregunta a Parrot AI Reportes Facturación Inventarios Ayuda Recomienda Parrot […" at bounding box center [693, 329] width 1386 height 658
click at [456, 301] on li "[PERSON_NAME]" at bounding box center [402, 306] width 370 height 27
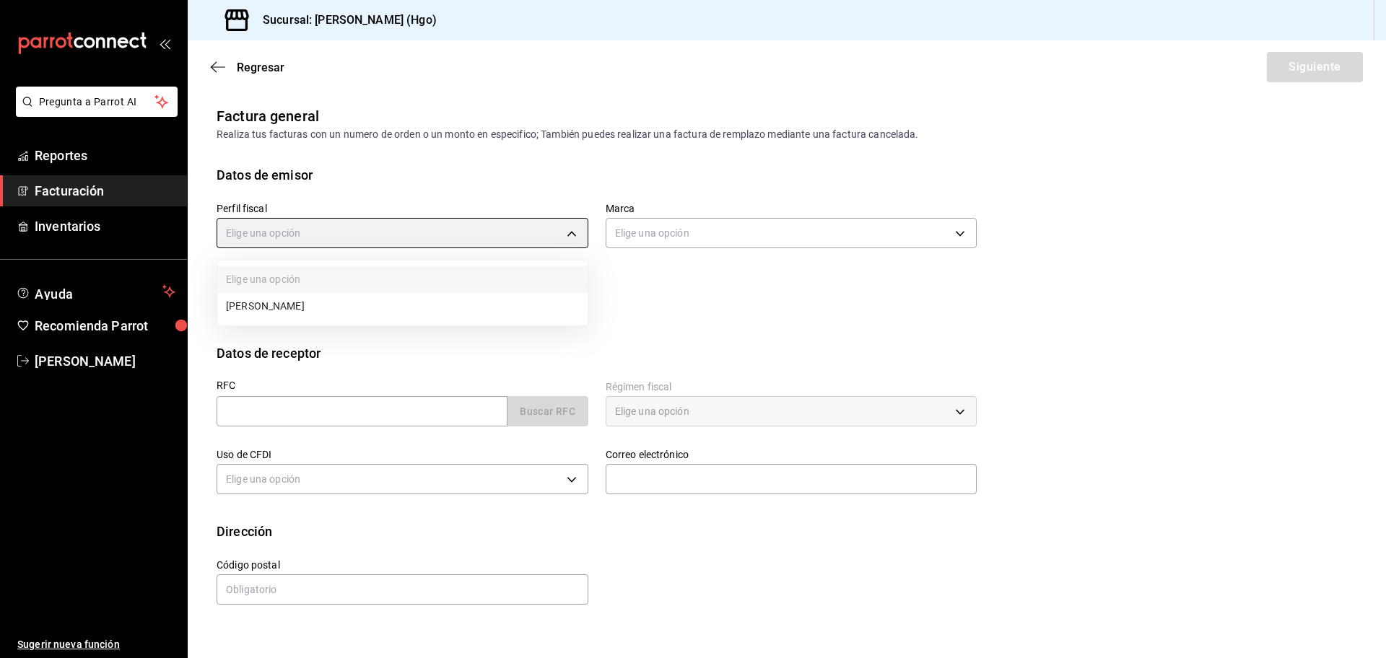
type input "143f57d4-a0c4-477f-919f-67aaf9315925"
type input "a4f139c2-eac0-4c86-bd9b-b12069b5a2fd"
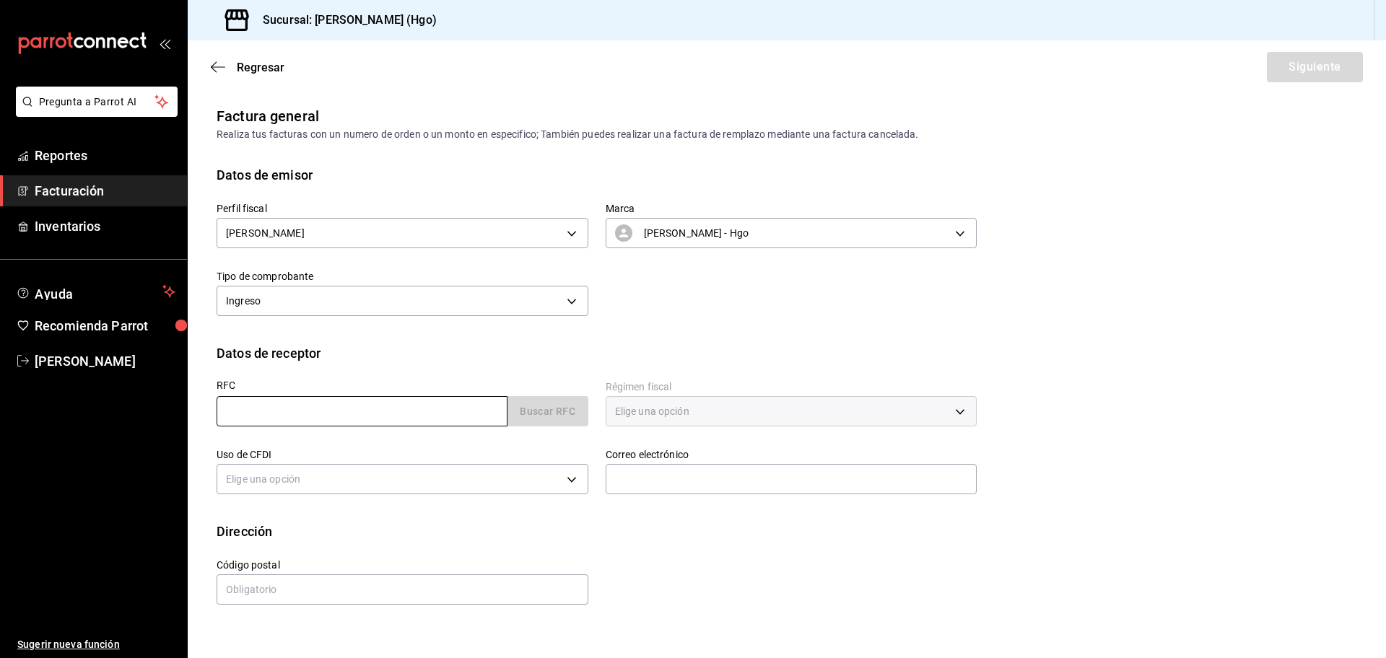
click at [413, 415] on input "text" at bounding box center [362, 411] width 291 height 30
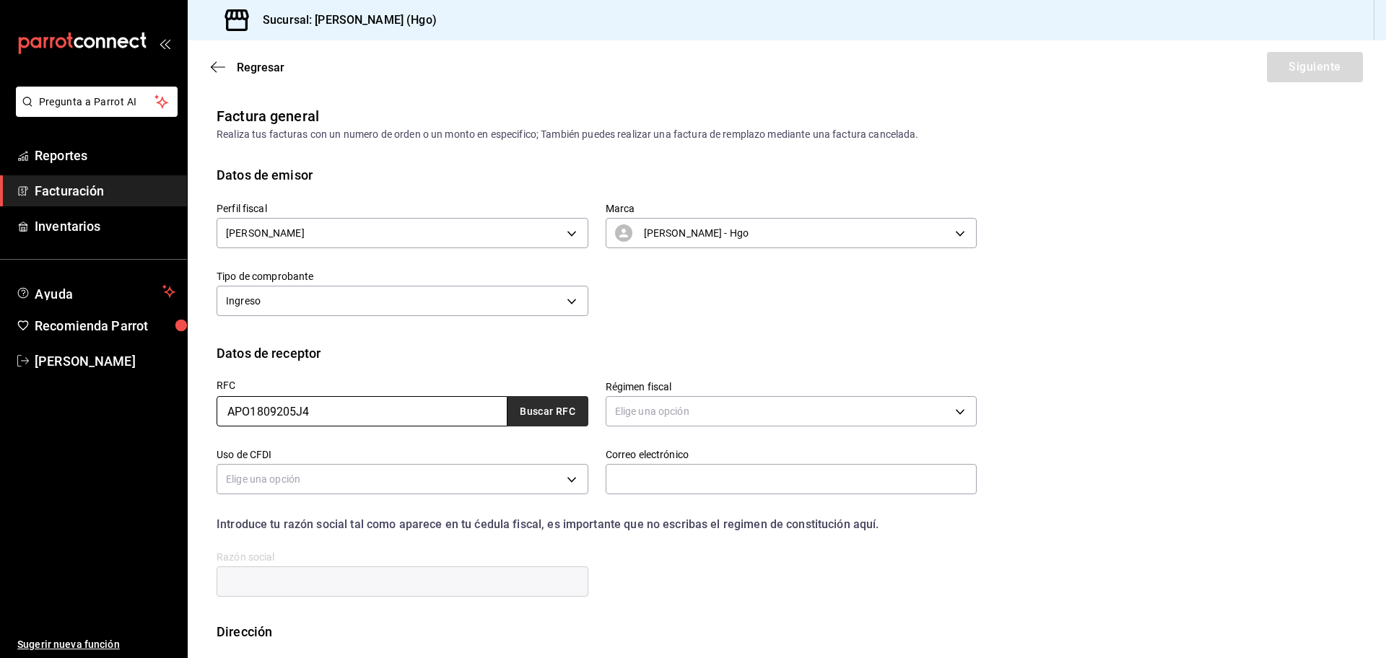
type input "APO1809205J4"
click at [564, 409] on button "Buscar RFC" at bounding box center [547, 411] width 81 height 30
type input "601"
type input "G03"
type input "[EMAIL_ADDRESS][DOMAIN_NAME]"
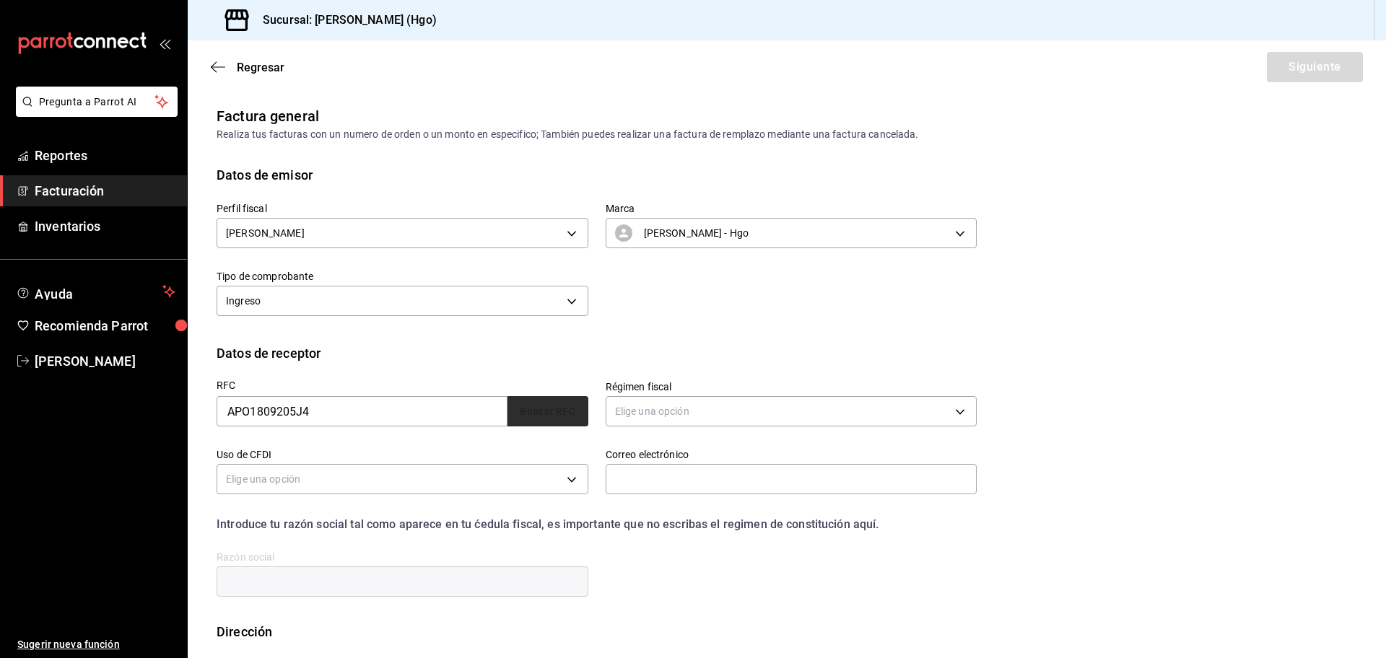
type input "55740"
type input "ARRENDADORA [PERSON_NAME]"
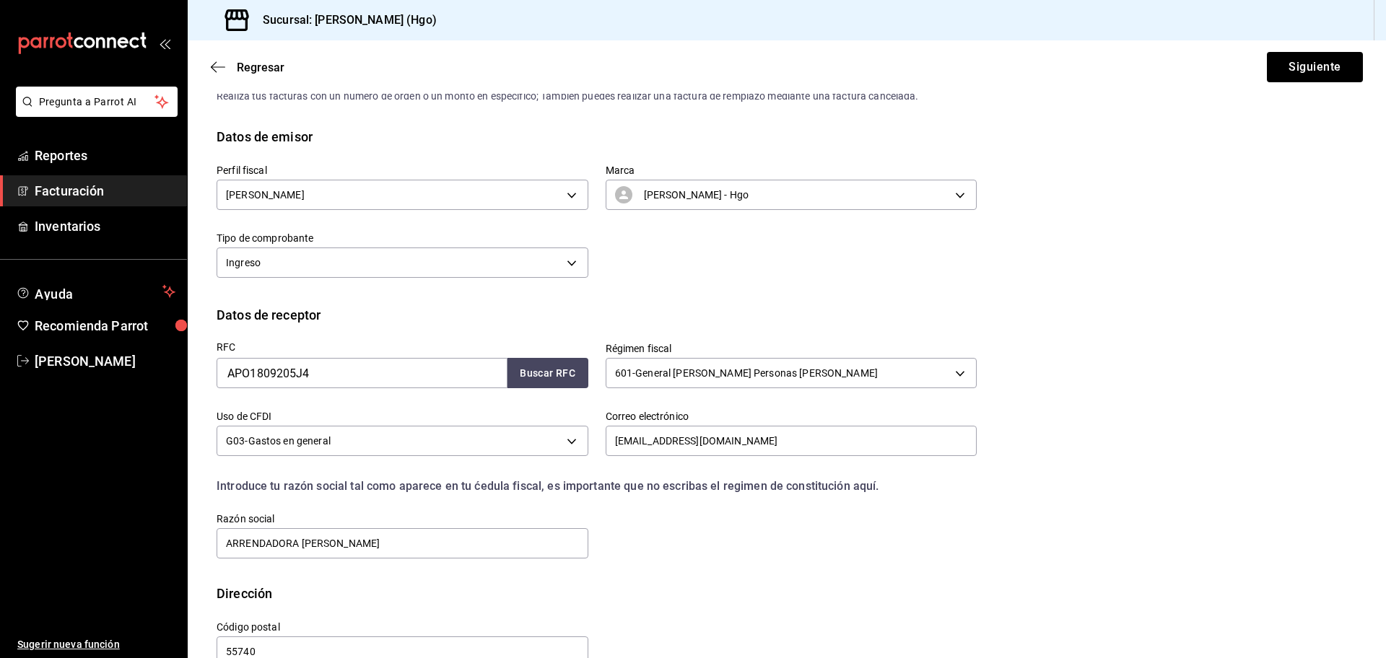
scroll to position [72, 0]
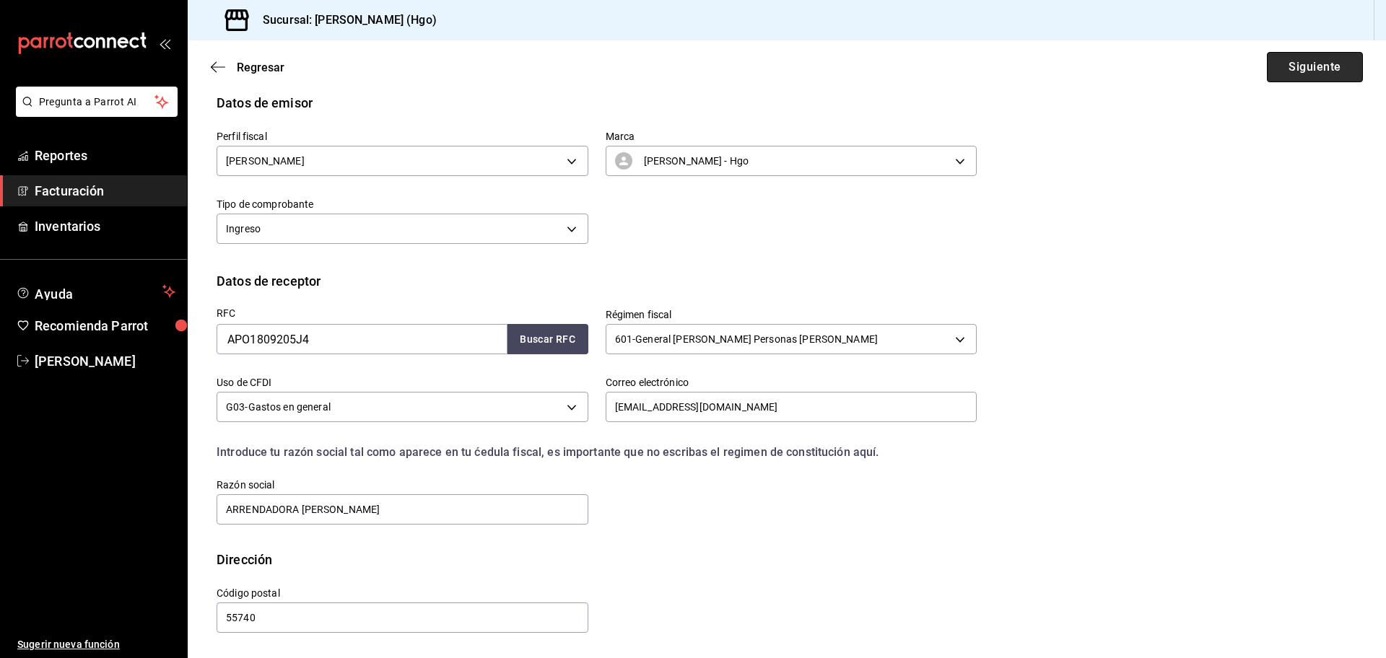
click at [1331, 65] on button "Siguiente" at bounding box center [1315, 67] width 96 height 30
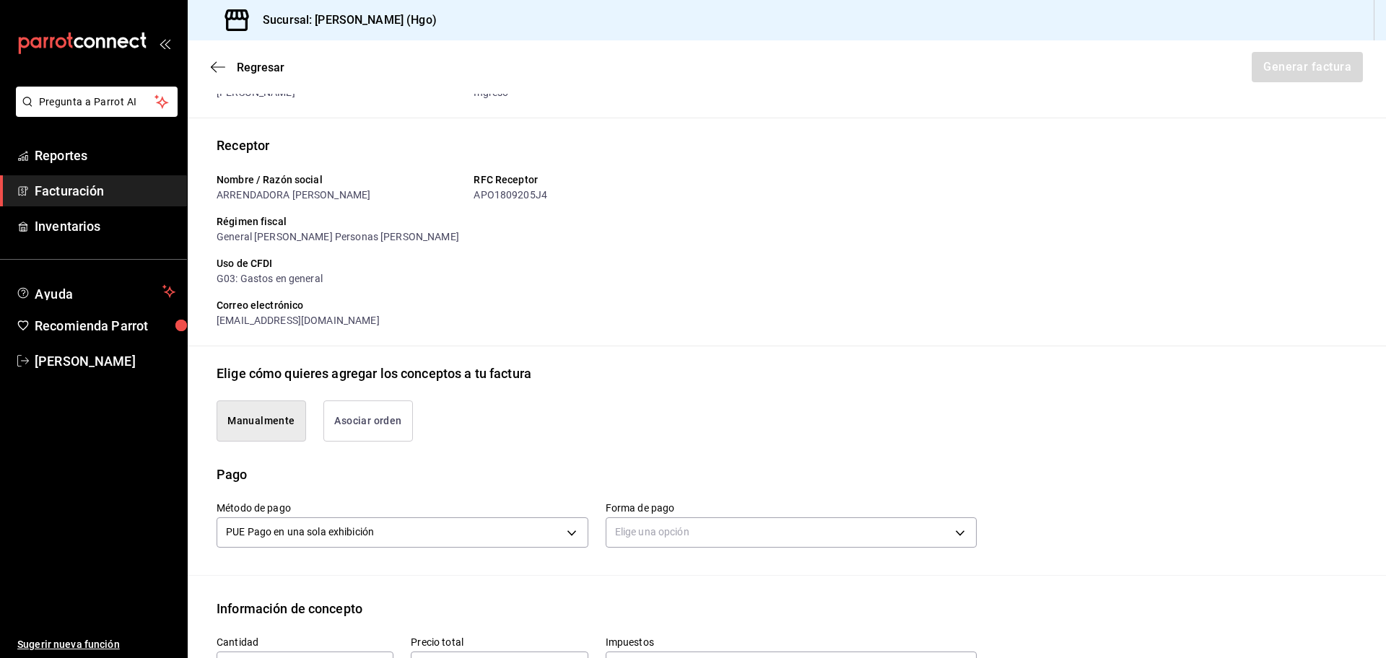
click at [375, 426] on button "Asociar orden" at bounding box center [368, 421] width 90 height 41
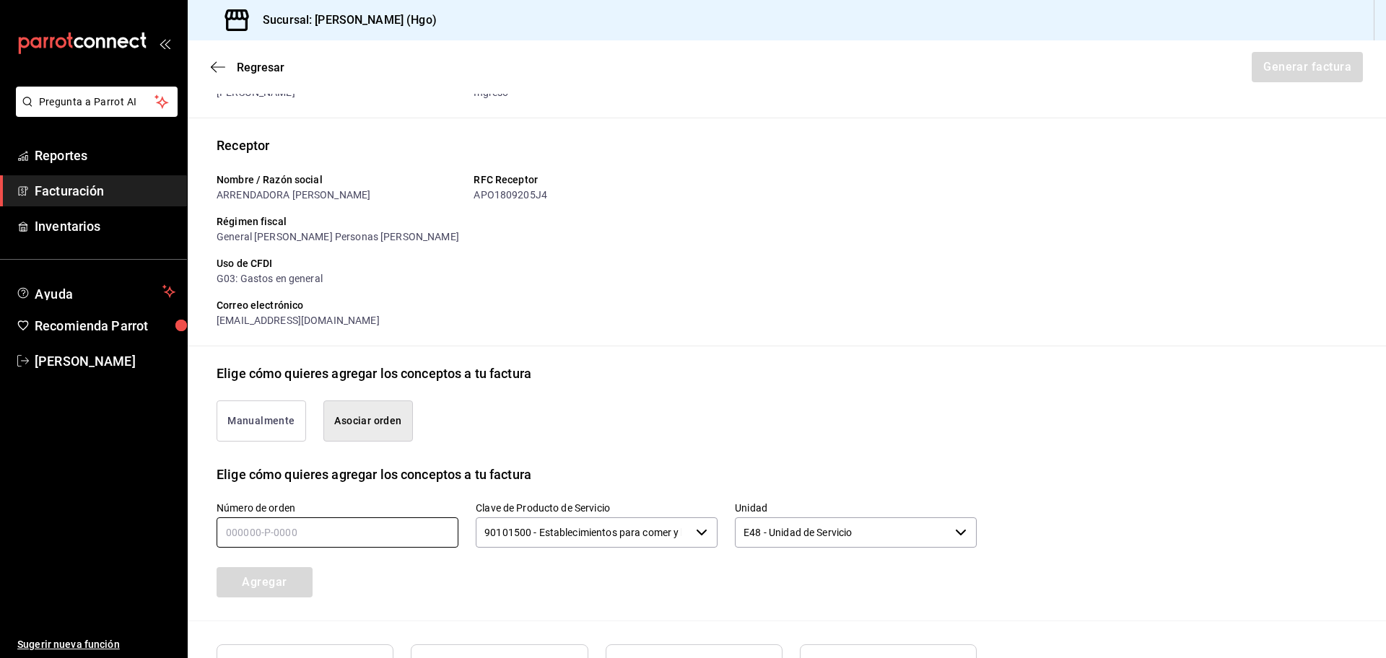
click at [387, 543] on input "text" at bounding box center [338, 533] width 242 height 30
type input "170825-p-0003"
click at [292, 585] on button "Agregar" at bounding box center [265, 582] width 96 height 30
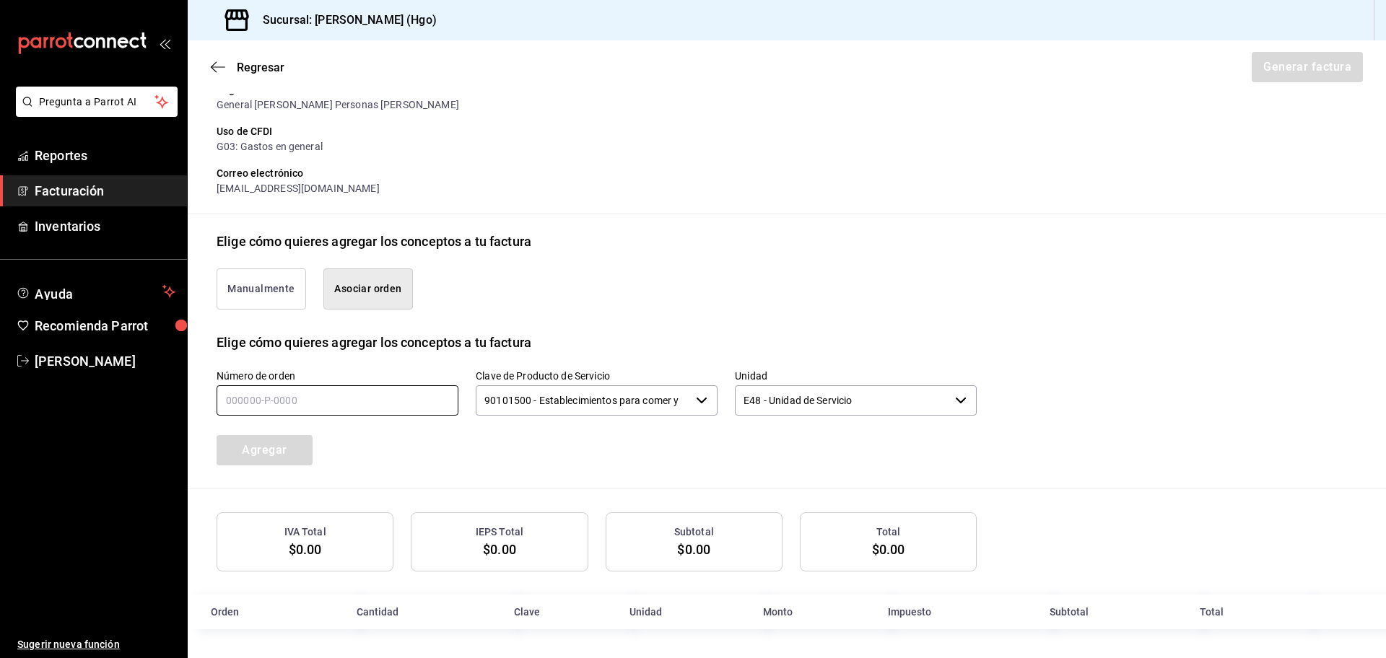
click at [396, 396] on input "text" at bounding box center [338, 400] width 242 height 30
type input "170825-p-0003"
drag, startPoint x: 348, startPoint y: 426, endPoint x: 300, endPoint y: 453, distance: 55.2
click at [301, 452] on div "Agregar" at bounding box center [296, 442] width 194 height 48
click at [298, 453] on button "Agregar" at bounding box center [265, 450] width 96 height 30
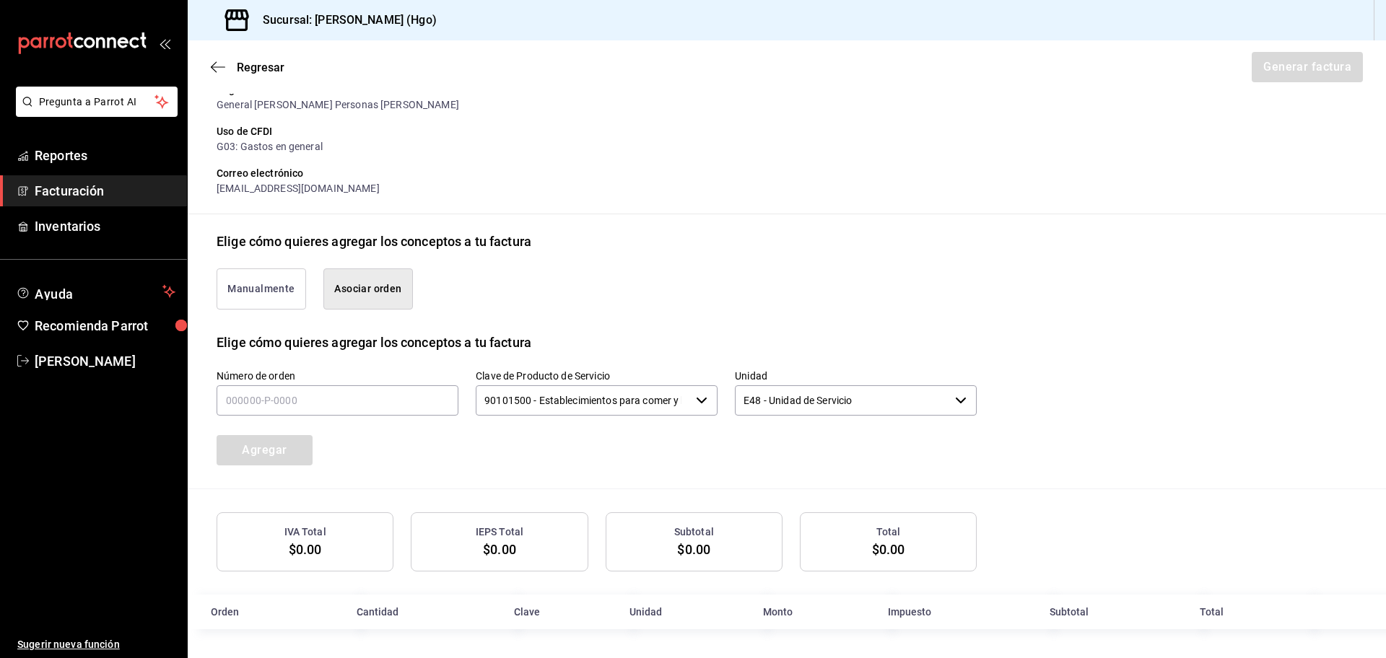
click at [221, 79] on div "Regresar Generar factura" at bounding box center [787, 66] width 1198 height 53
click at [219, 73] on icon "button" at bounding box center [218, 67] width 14 height 13
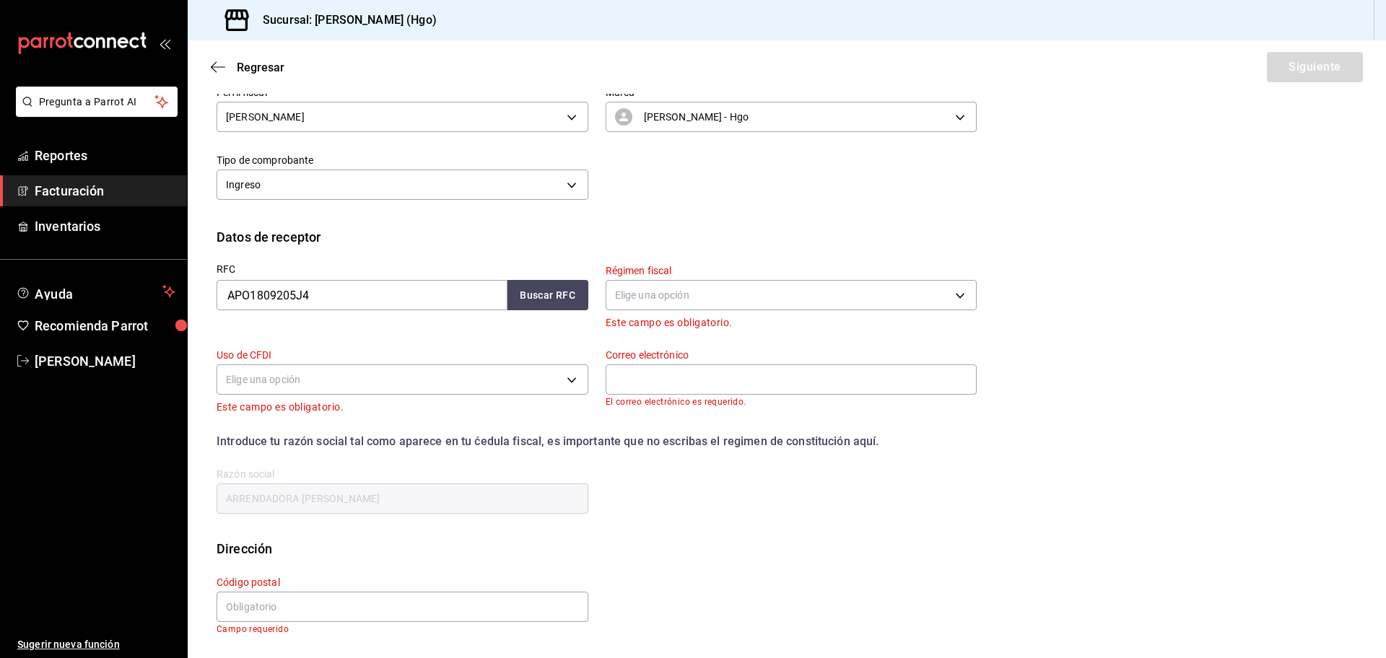
scroll to position [0, 0]
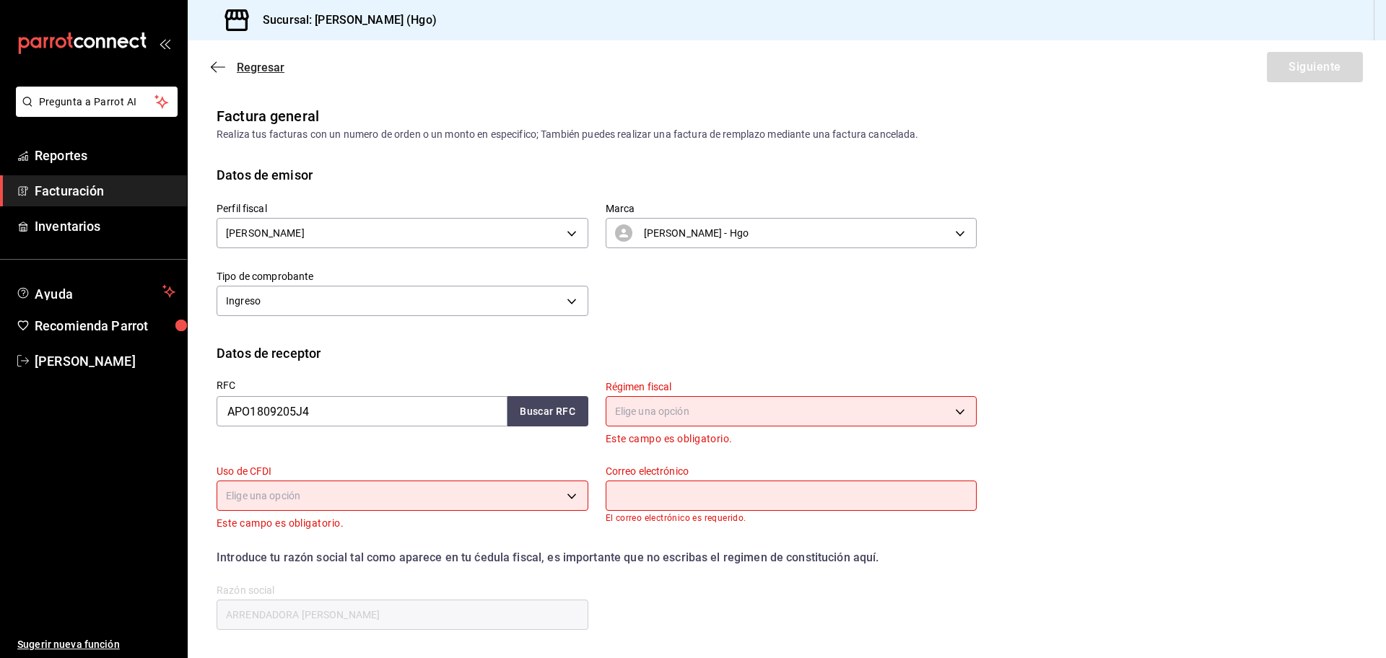
click at [219, 71] on icon "button" at bounding box center [218, 67] width 14 height 13
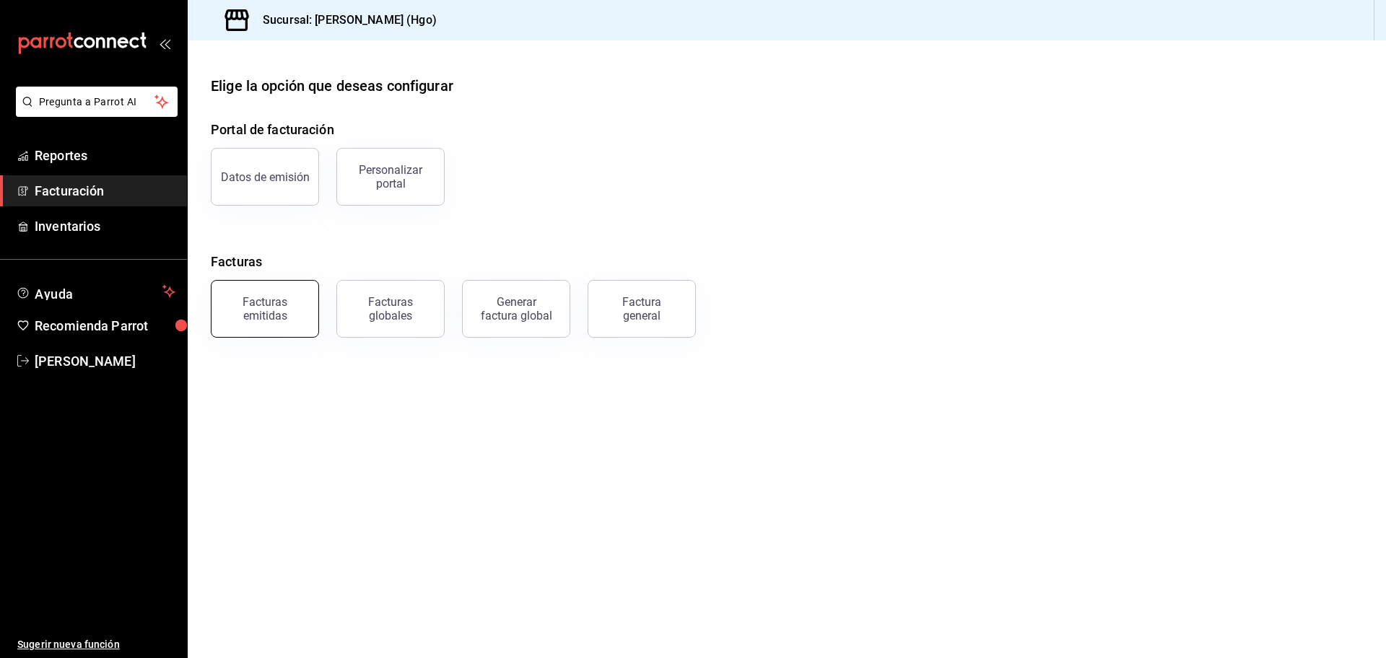
click at [271, 326] on button "Facturas emitidas" at bounding box center [265, 309] width 108 height 58
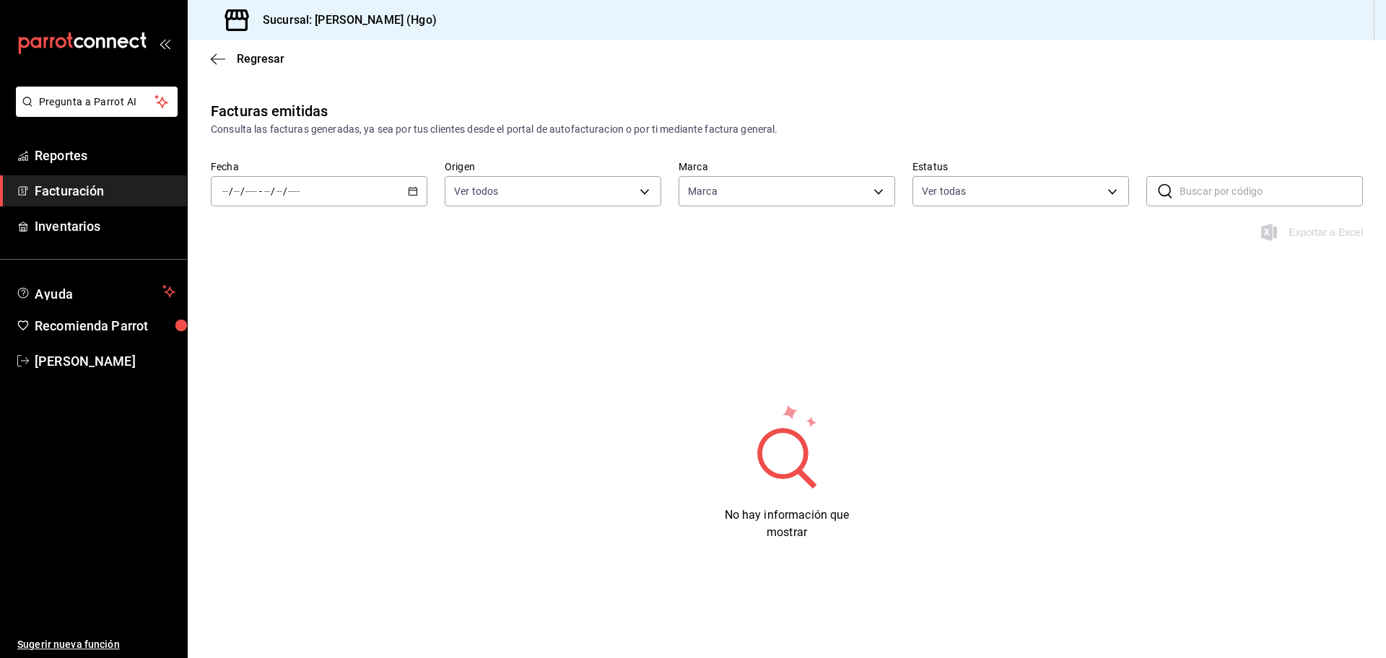
type input "a4f139c2-eac0-4c86-bd9b-b12069b5a2fd"
click at [221, 66] on div "Regresar" at bounding box center [787, 58] width 1198 height 37
click at [212, 63] on icon "button" at bounding box center [218, 59] width 14 height 13
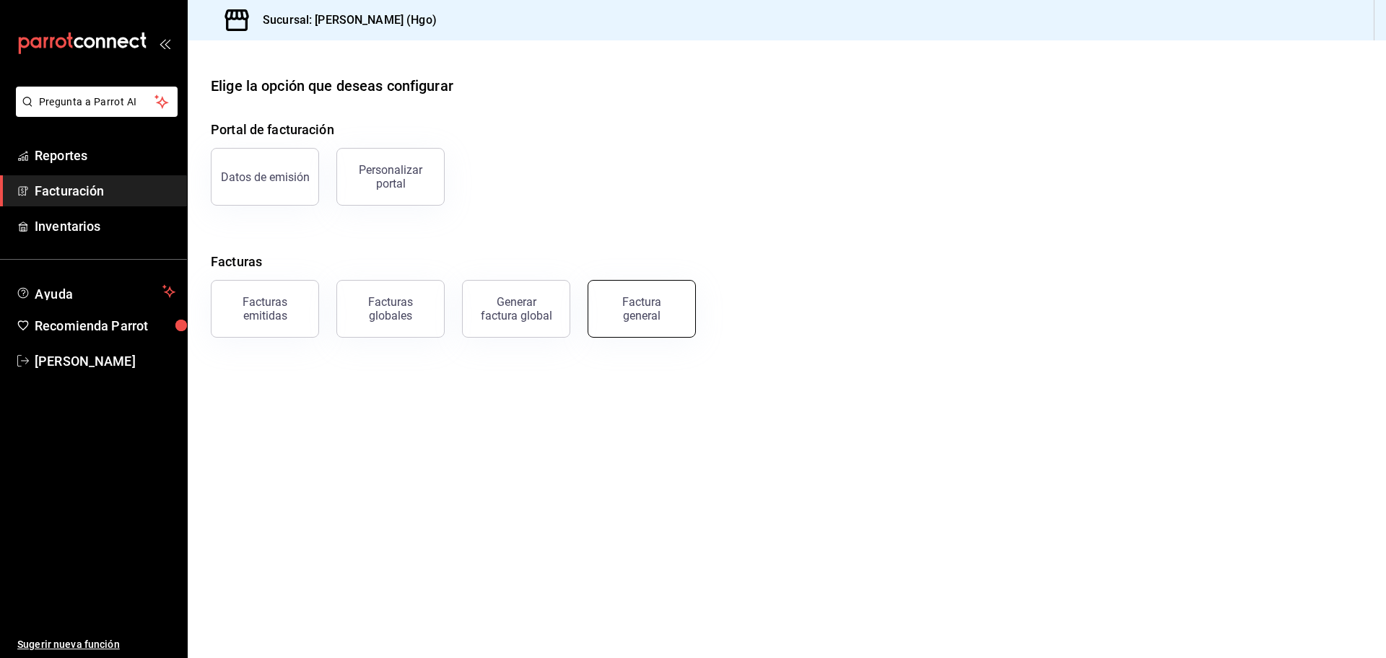
click at [606, 296] on button "Factura general" at bounding box center [642, 309] width 108 height 58
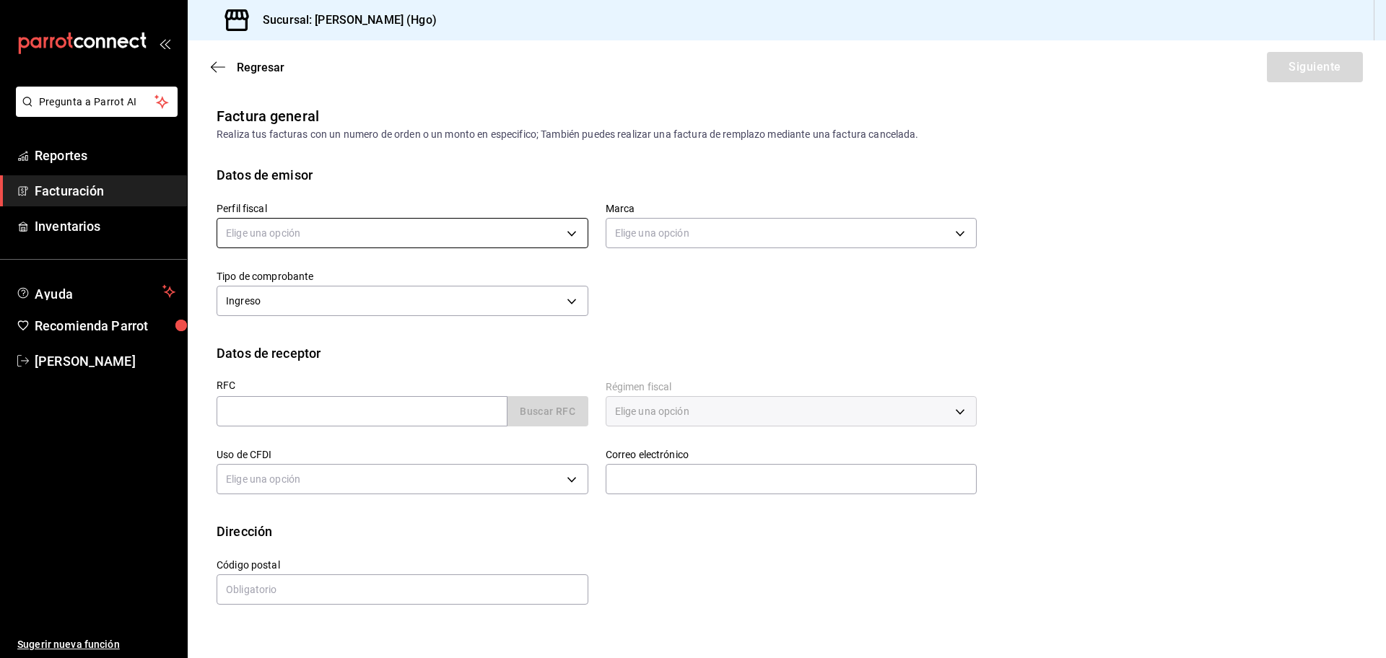
click at [445, 224] on body "Pregunta a Parrot AI Reportes Facturación Inventarios Ayuda Recomienda Parrot […" at bounding box center [693, 329] width 1386 height 658
click at [448, 313] on li "[PERSON_NAME]" at bounding box center [402, 306] width 370 height 27
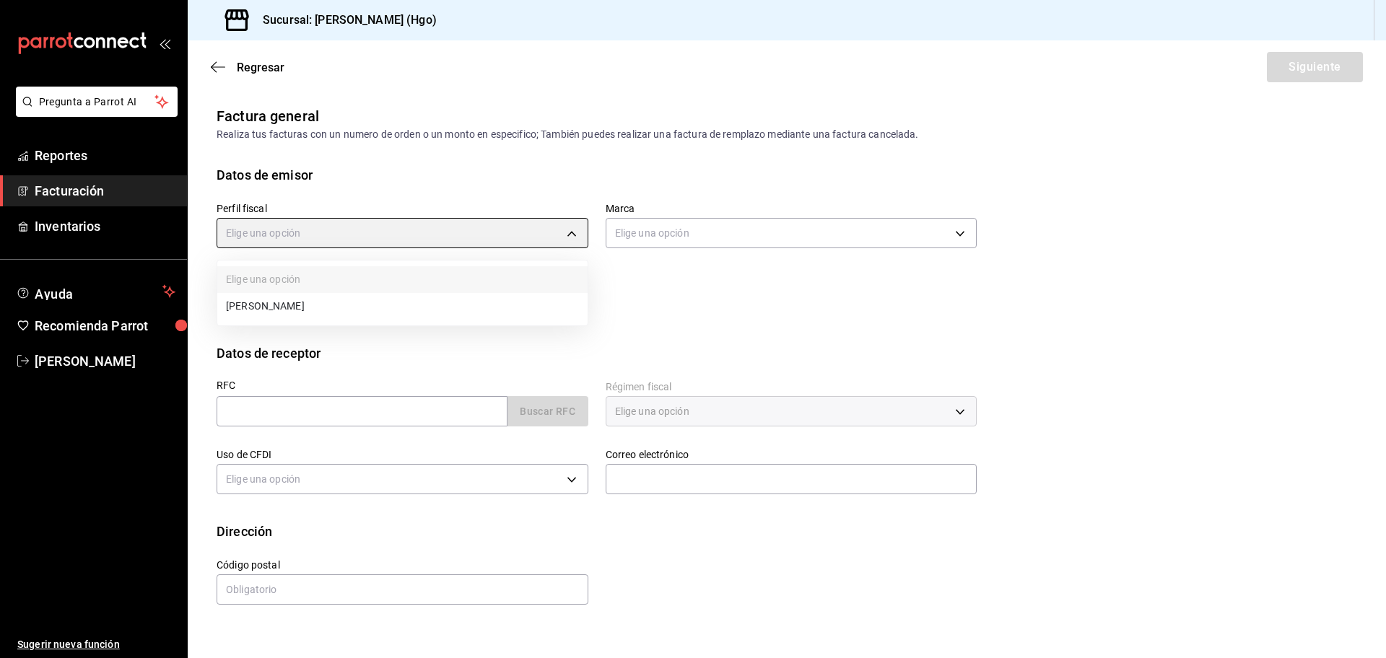
type input "143f57d4-a0c4-477f-919f-67aaf9315925"
type input "a4f139c2-eac0-4c86-bd9b-b12069b5a2fd"
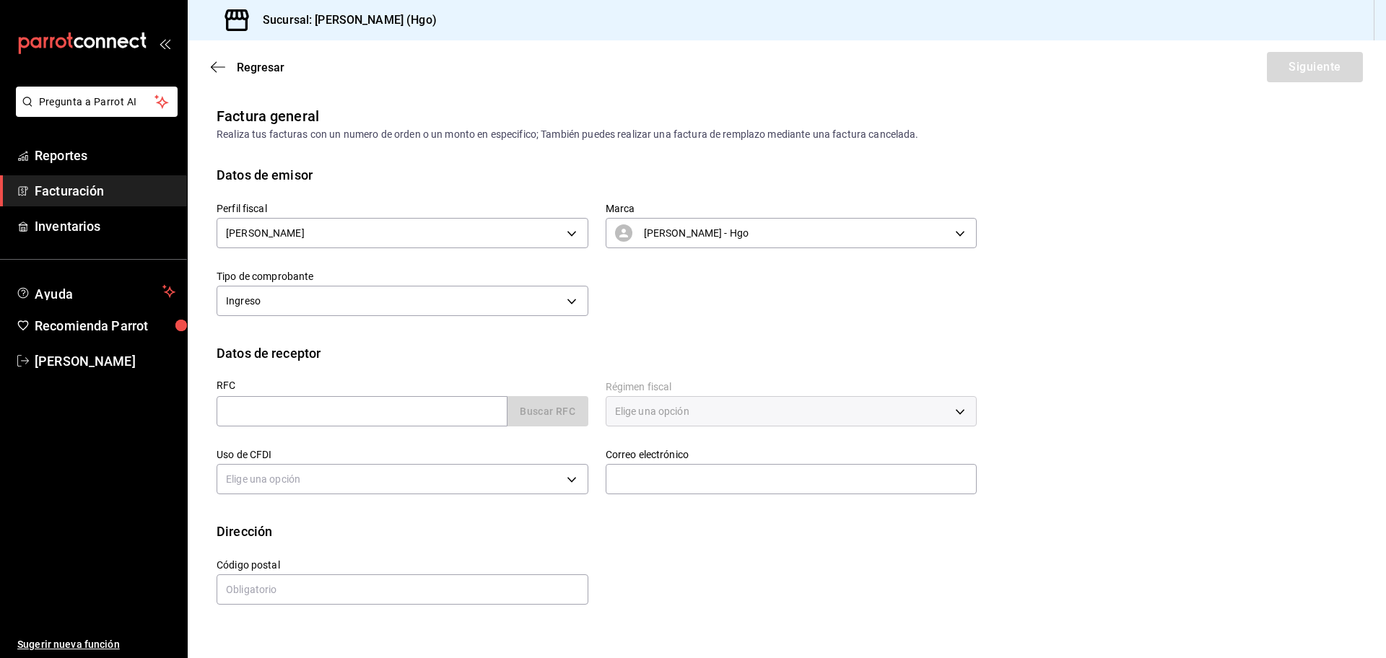
click at [429, 429] on div "RFC Buscar RFC" at bounding box center [393, 397] width 389 height 68
click at [432, 411] on input "text" at bounding box center [362, 411] width 291 height 30
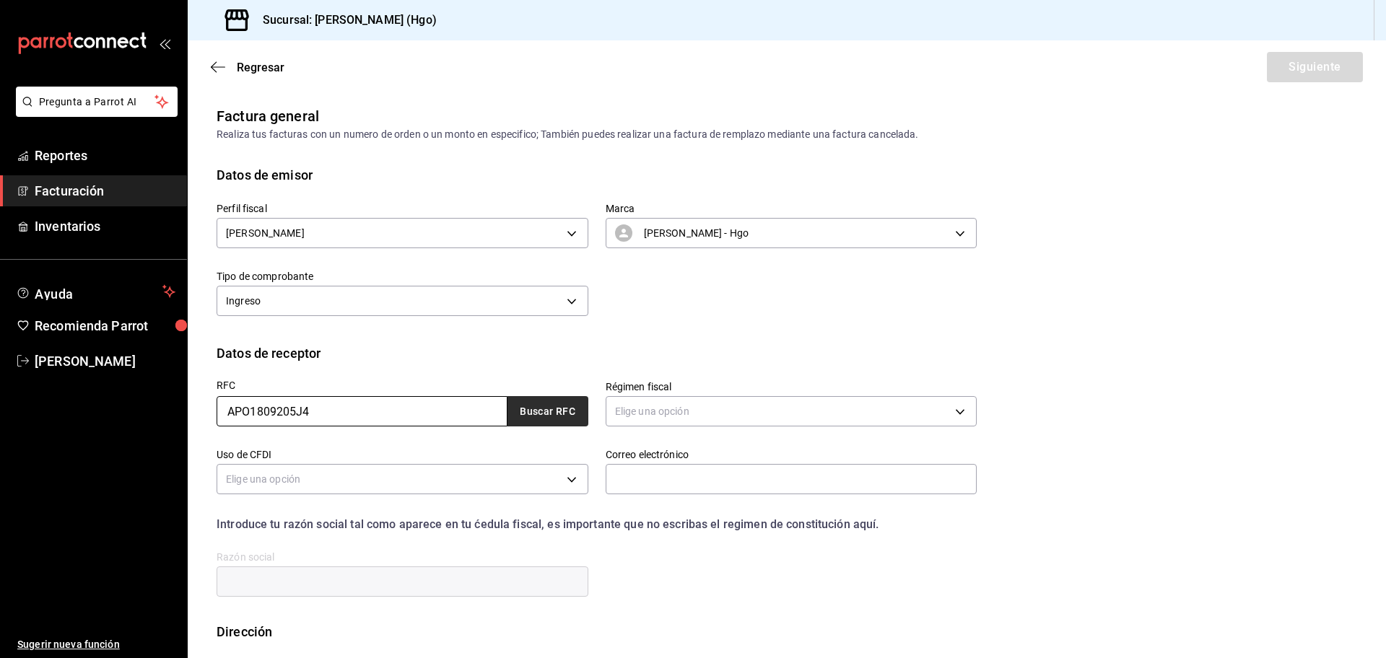
type input "APO1809205J4"
click at [545, 413] on button "Buscar RFC" at bounding box center [547, 411] width 81 height 30
type input "[EMAIL_ADDRESS][DOMAIN_NAME]"
type input "55740"
type input "ARRENDADORA [PERSON_NAME]"
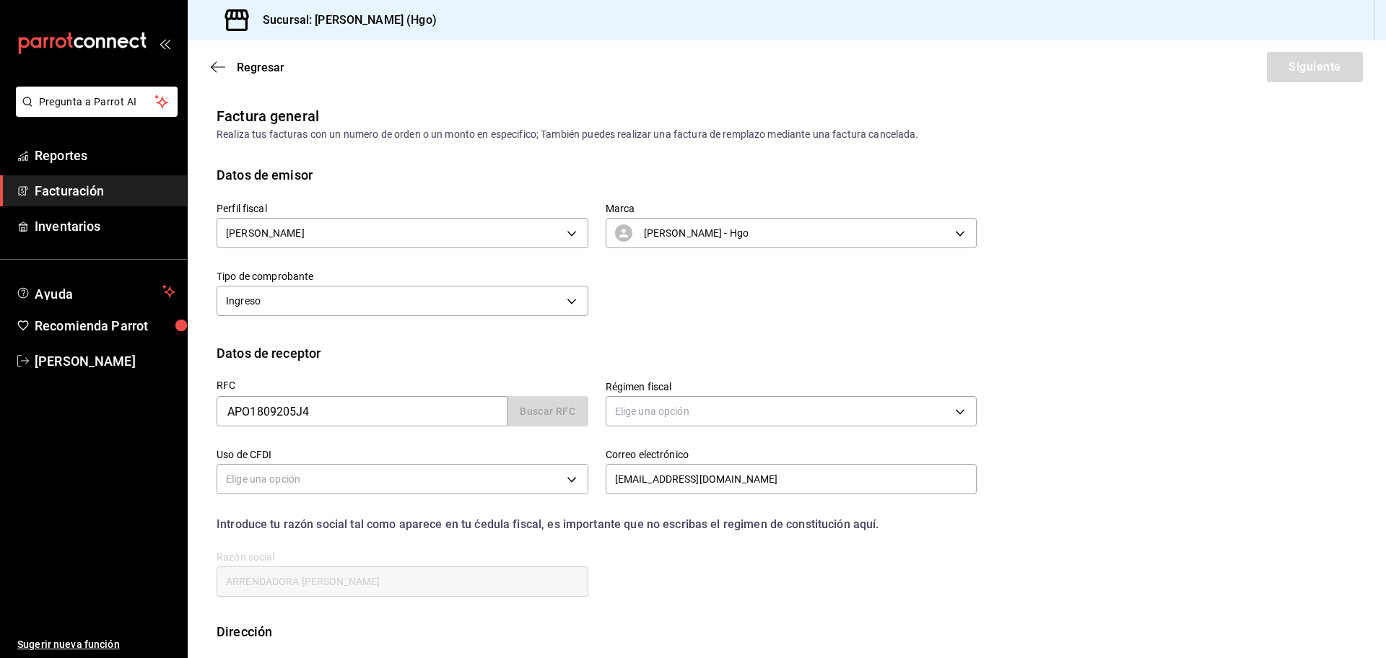
type input "601"
type input "G03"
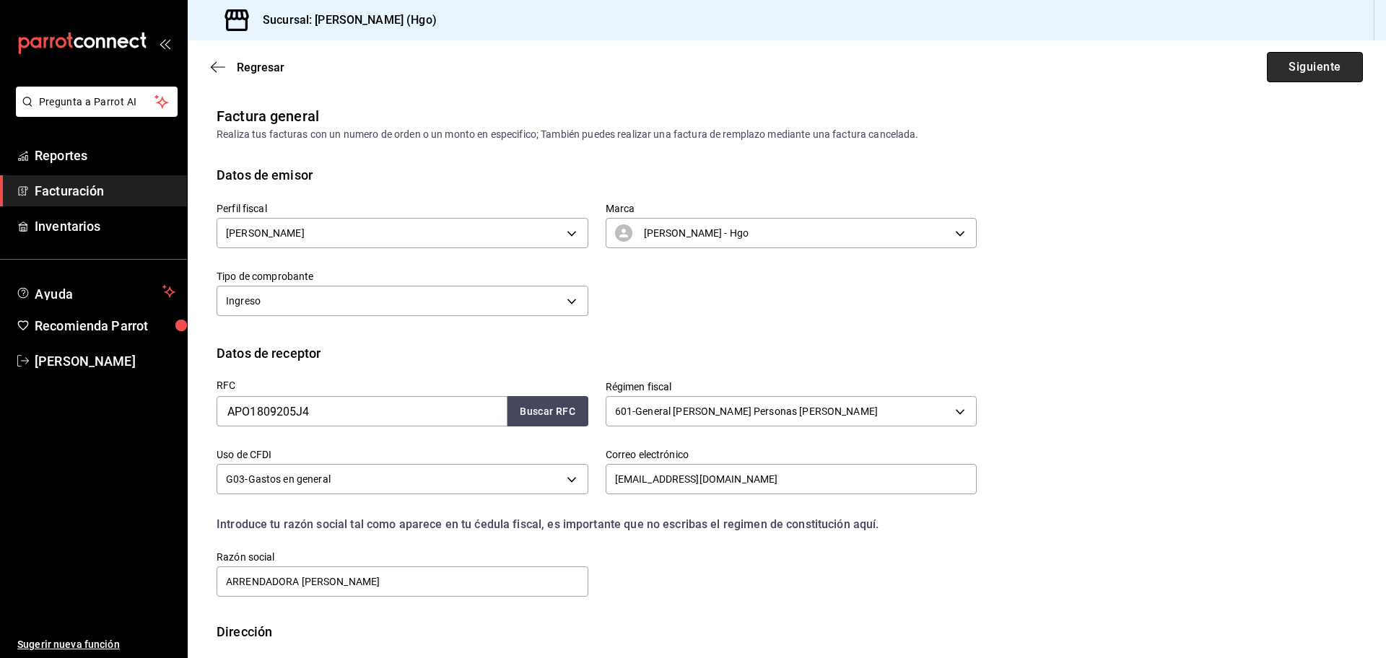
click at [1297, 53] on button "Siguiente" at bounding box center [1315, 67] width 96 height 30
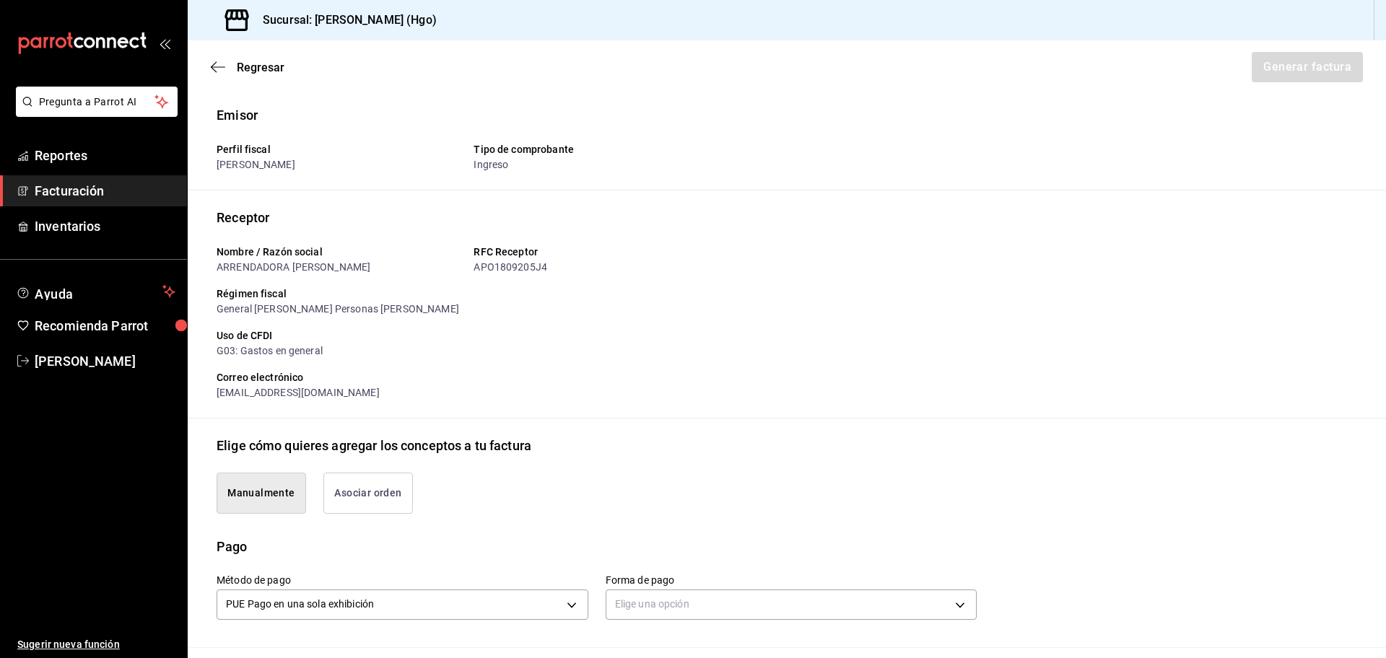
click at [381, 505] on button "Asociar orden" at bounding box center [368, 493] width 90 height 41
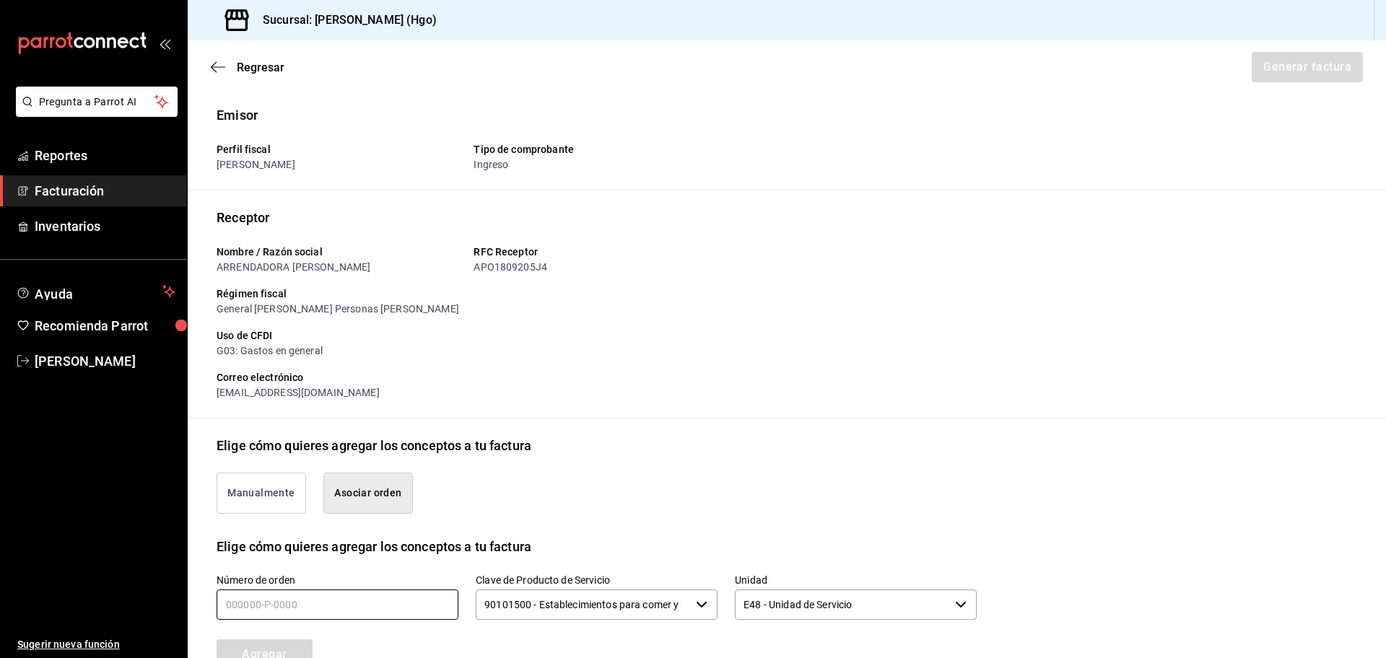
click at [385, 601] on input "text" at bounding box center [338, 605] width 242 height 30
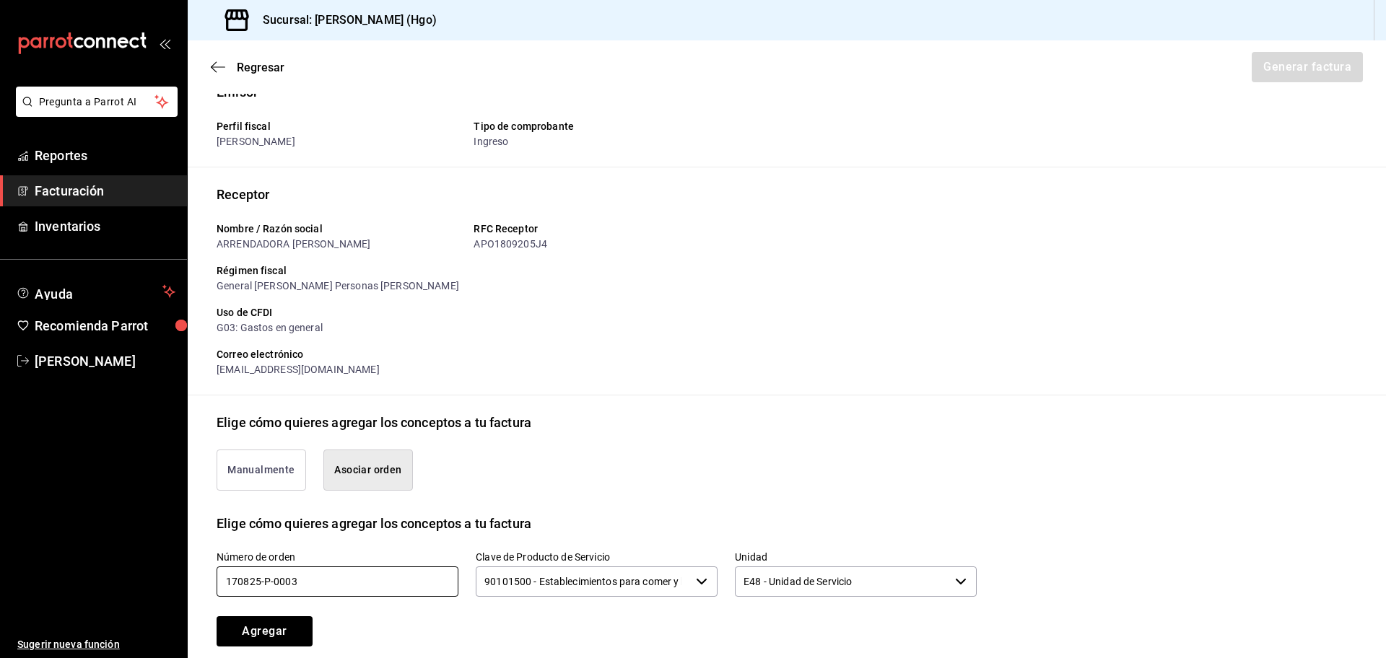
scroll to position [205, 0]
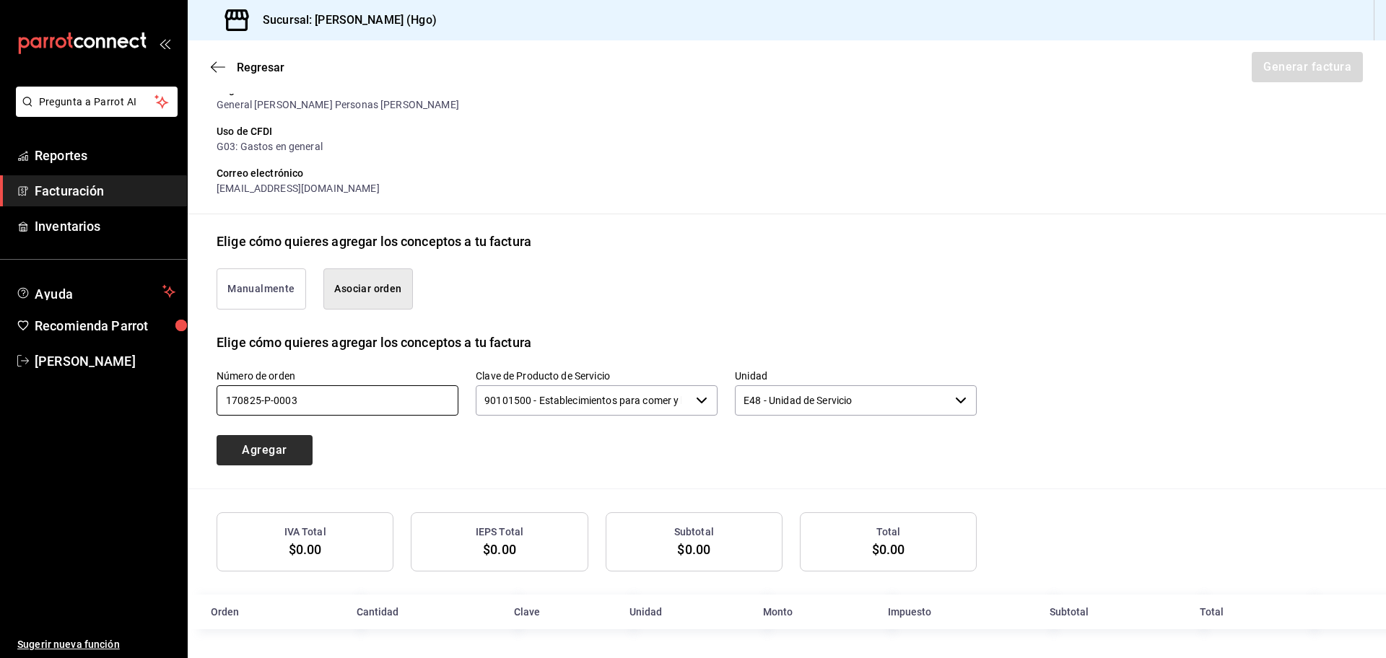
type input "170825-p-0003"
click at [240, 455] on button "Agregar" at bounding box center [265, 450] width 96 height 30
click at [366, 411] on input "text" at bounding box center [338, 400] width 242 height 30
type input "170825-p-0003"
click at [282, 451] on button "Agregar" at bounding box center [265, 450] width 96 height 30
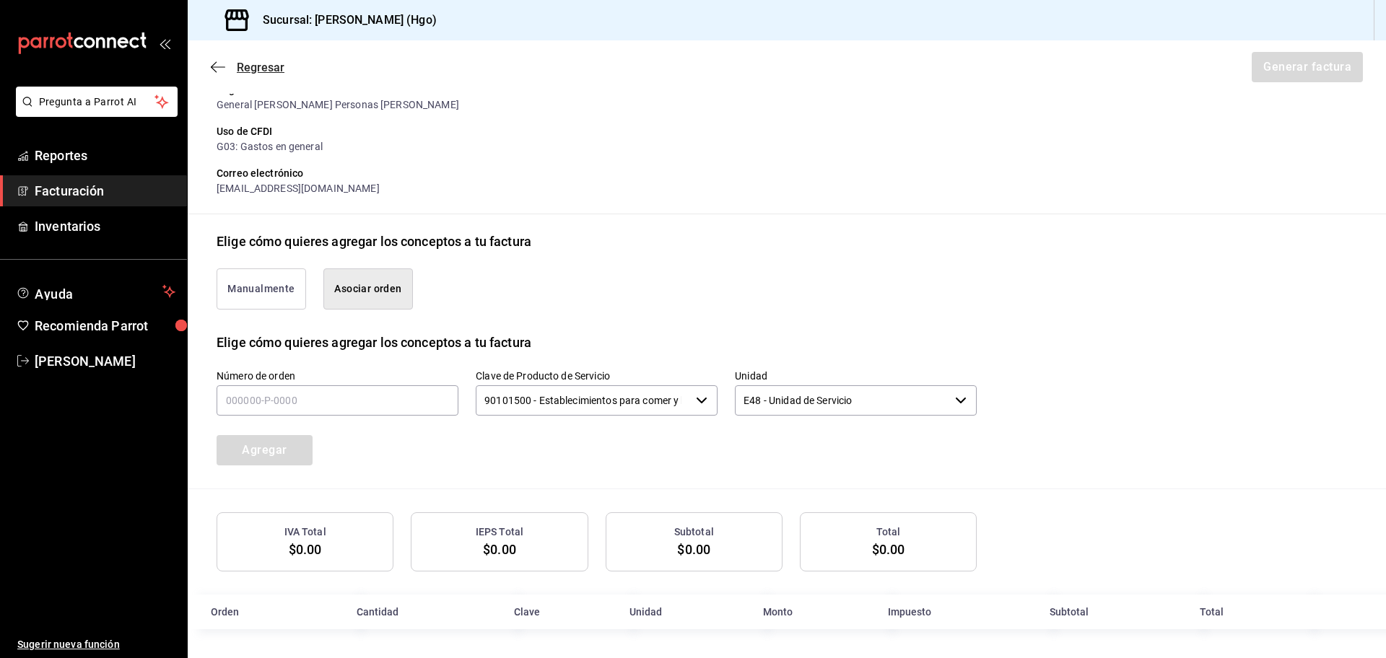
click at [221, 66] on icon "button" at bounding box center [218, 67] width 14 height 13
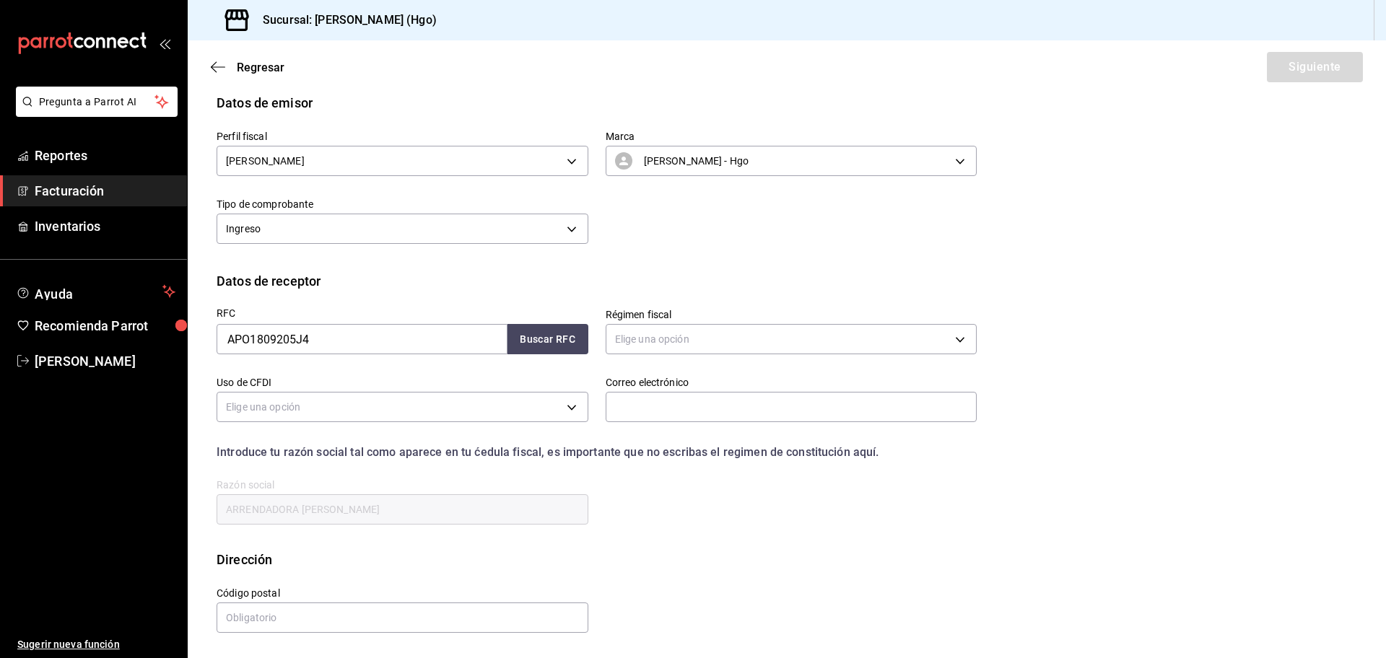
scroll to position [0, 0]
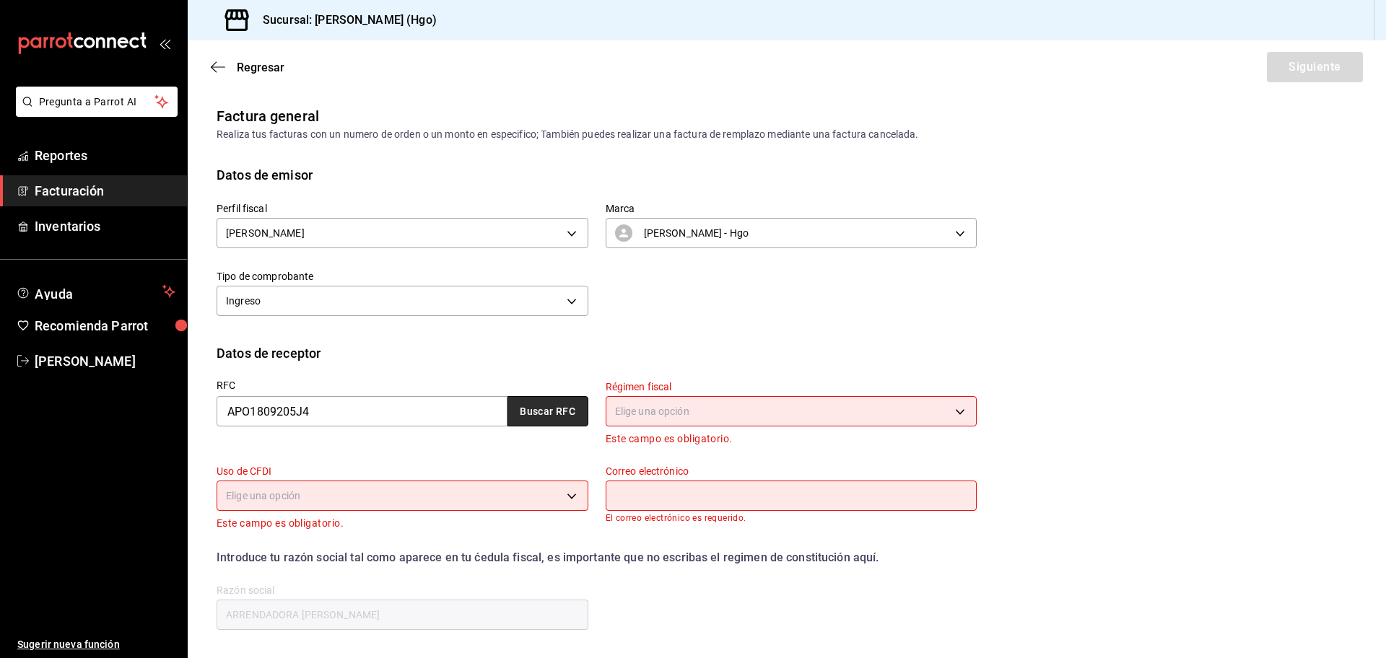
click at [526, 414] on button "Buscar RFC" at bounding box center [547, 411] width 81 height 30
type input "601"
type input "G03"
type input "[EMAIL_ADDRESS][DOMAIN_NAME]"
type input "55740"
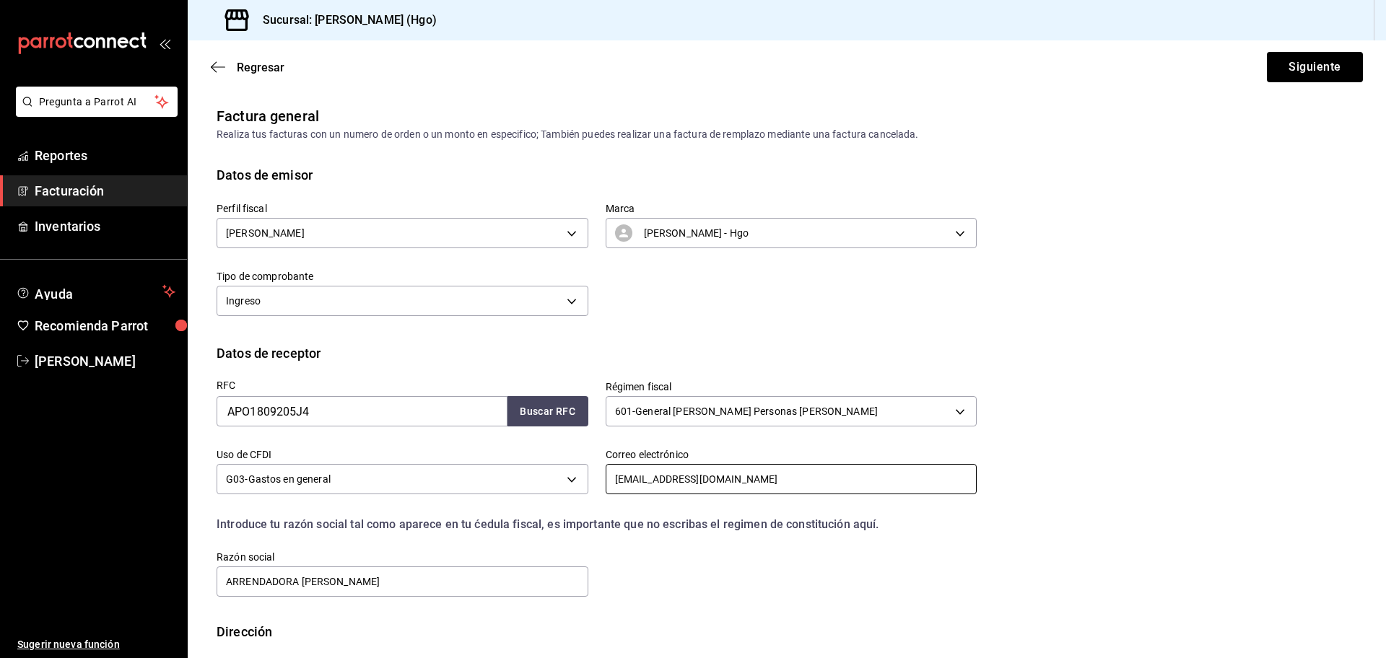
click at [762, 482] on input "[EMAIL_ADDRESS][DOMAIN_NAME]" at bounding box center [792, 479] width 372 height 30
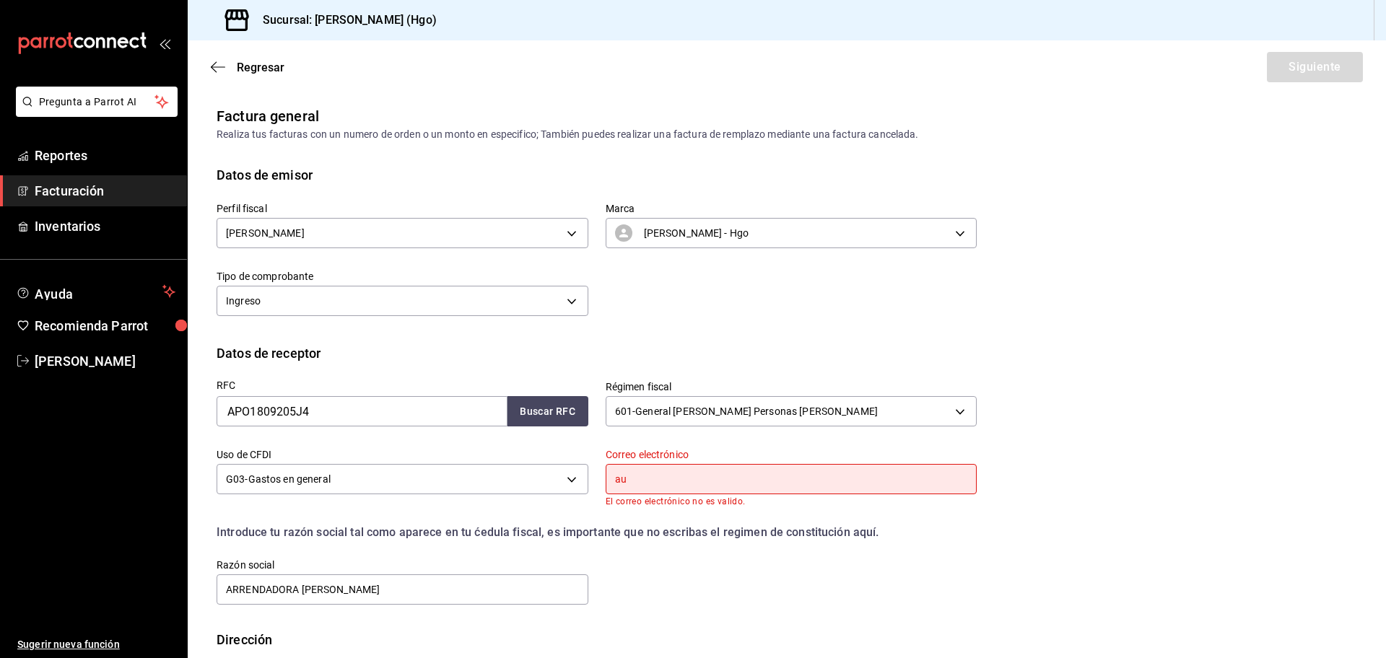
type input "a"
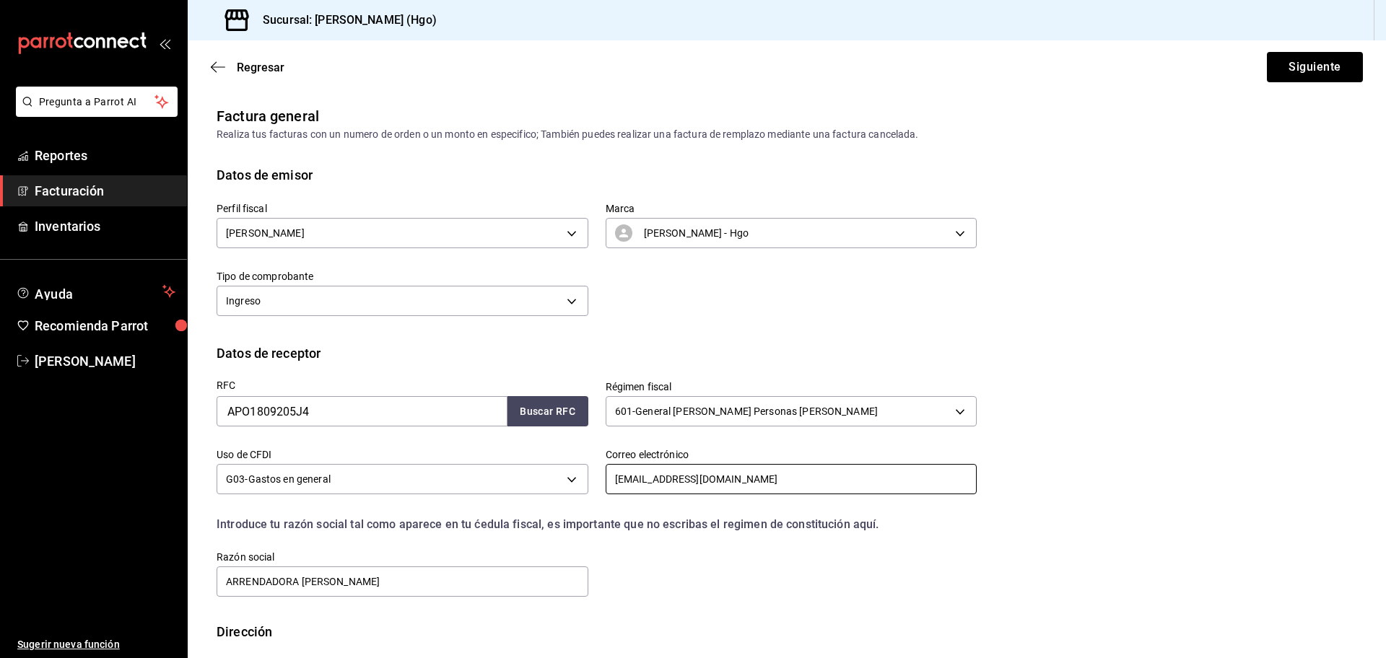
type input "[EMAIL_ADDRESS][DOMAIN_NAME]"
click at [1309, 73] on button "Siguiente" at bounding box center [1315, 67] width 96 height 30
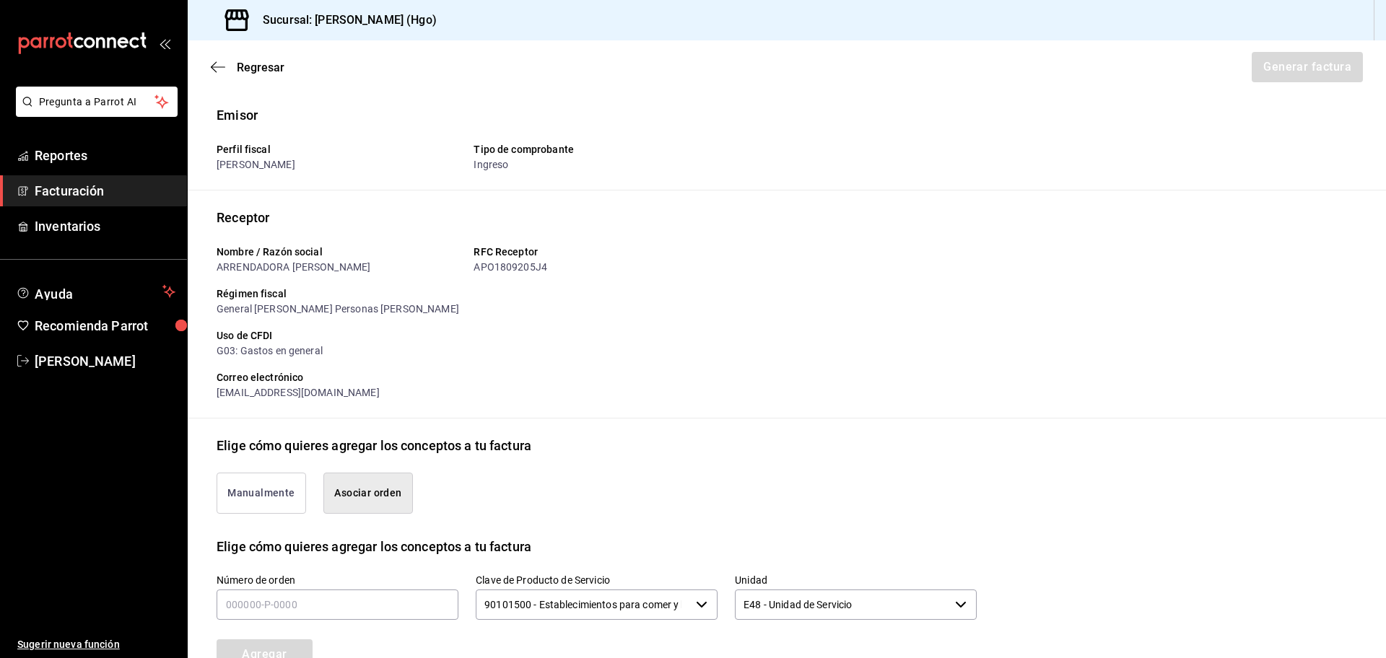
click at [403, 494] on button "Asociar orden" at bounding box center [368, 493] width 90 height 41
click at [390, 591] on input "text" at bounding box center [338, 605] width 242 height 30
type input "170825-p-0003"
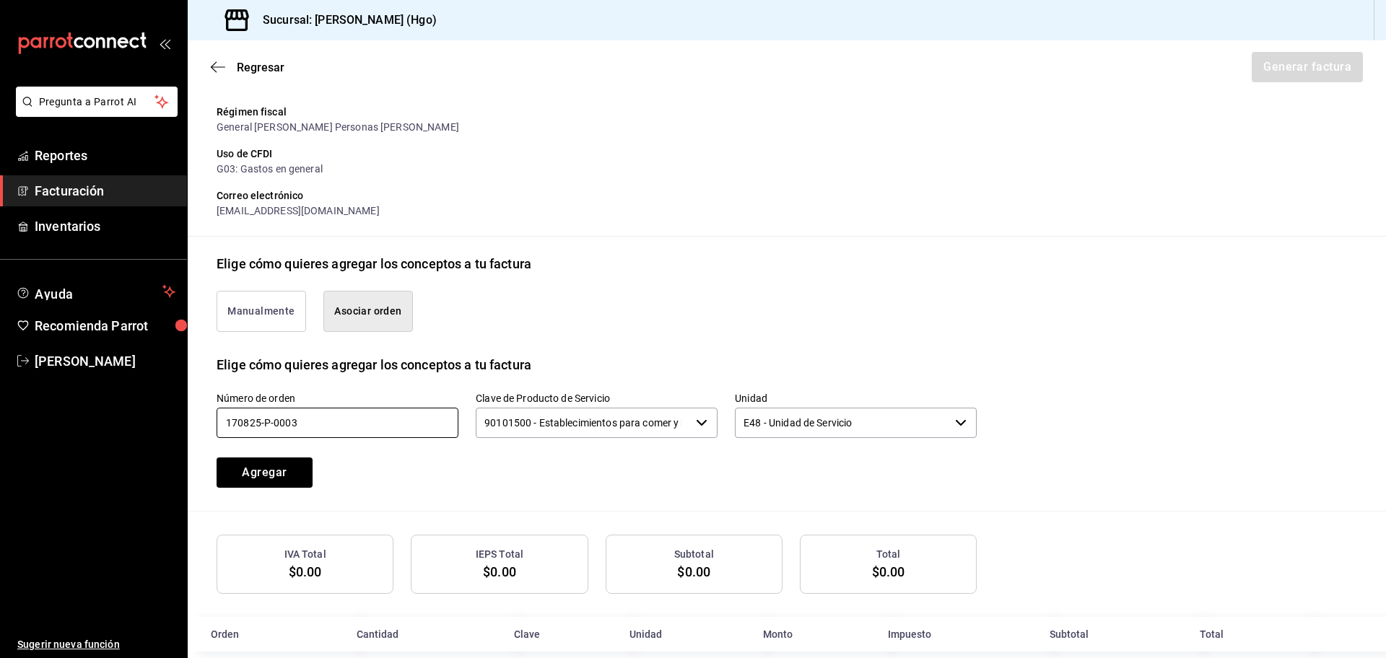
scroll to position [205, 0]
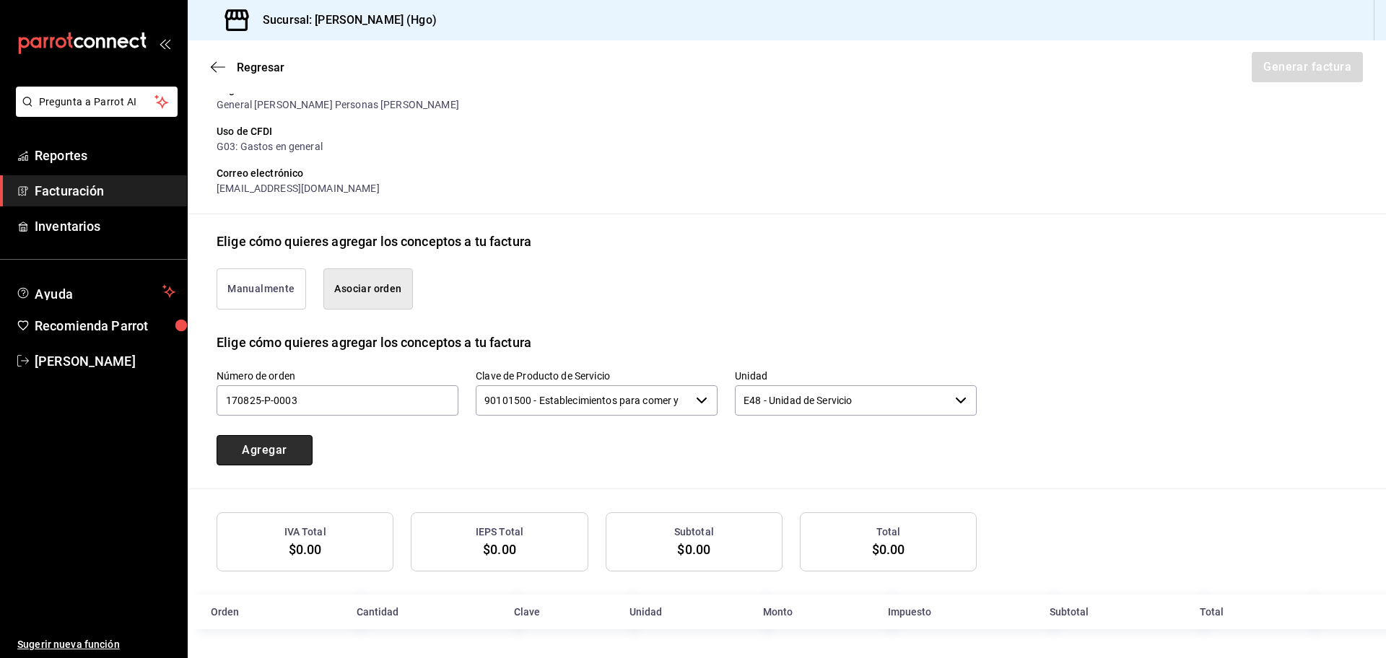
click at [300, 451] on button "Agregar" at bounding box center [265, 450] width 96 height 30
click at [297, 455] on div "Agregar" at bounding box center [296, 442] width 194 height 48
click at [214, 62] on icon "button" at bounding box center [218, 67] width 14 height 13
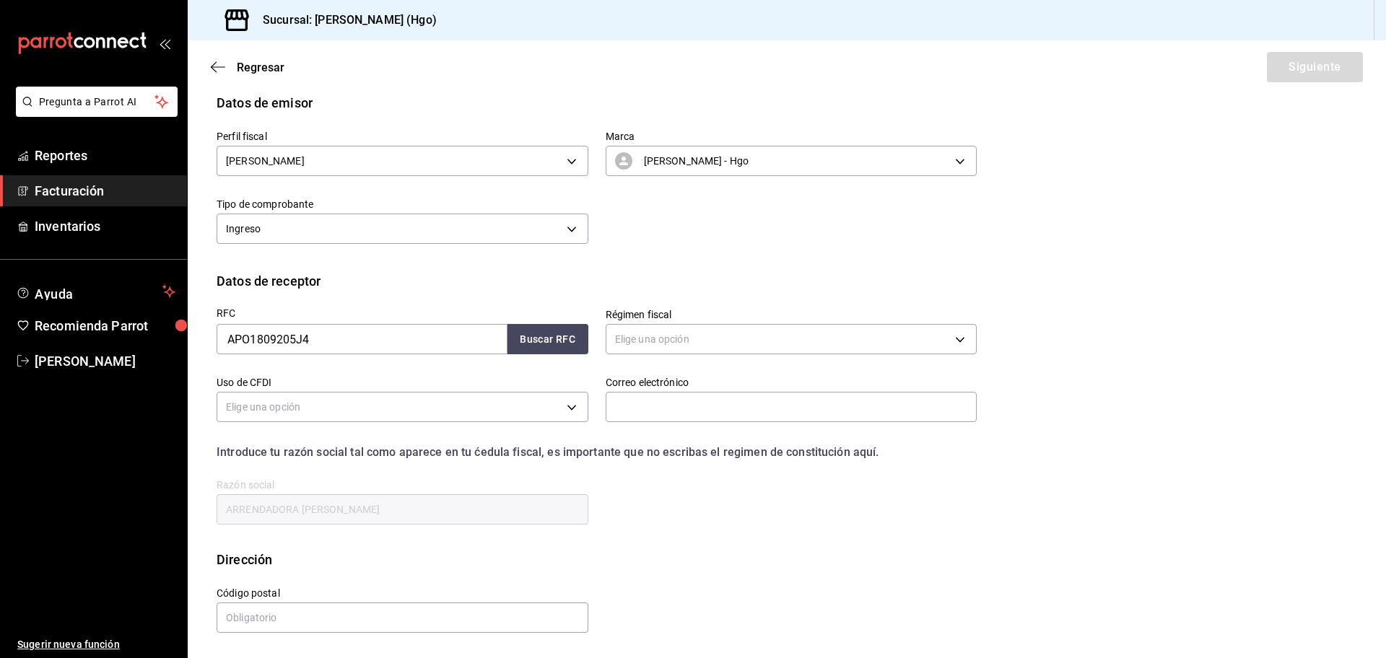
scroll to position [0, 0]
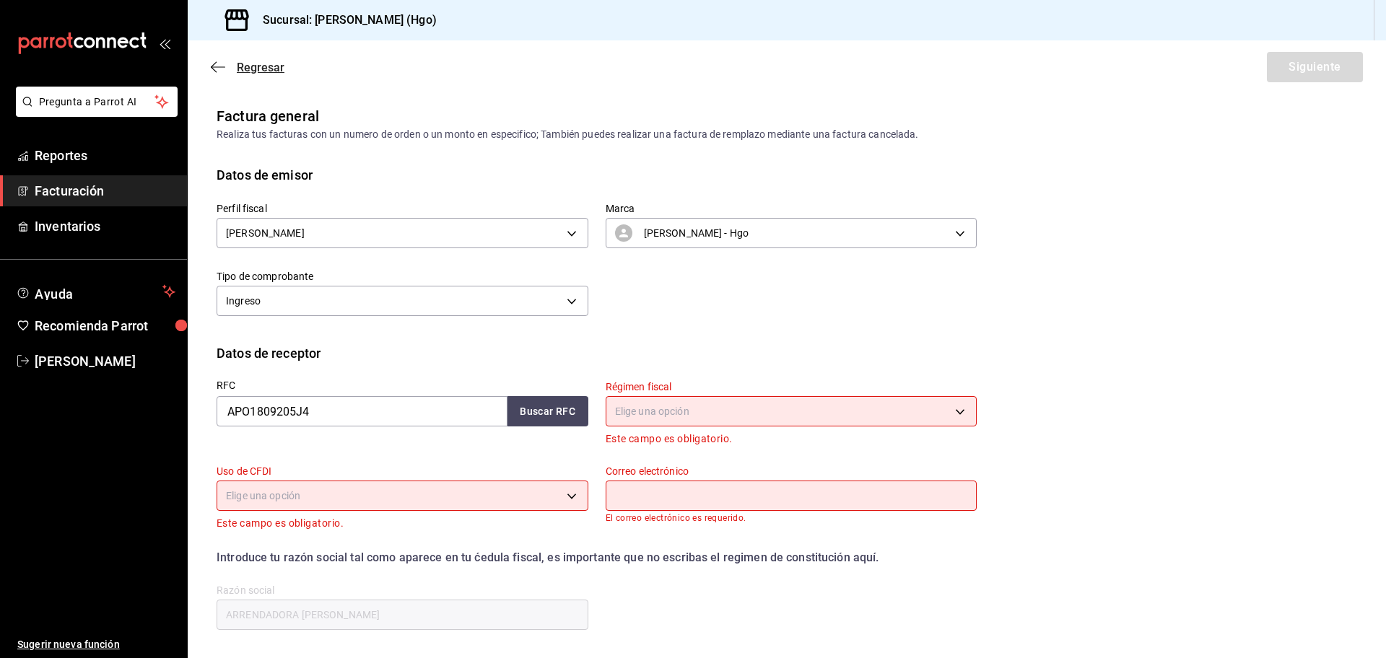
click at [224, 64] on icon "button" at bounding box center [218, 67] width 14 height 13
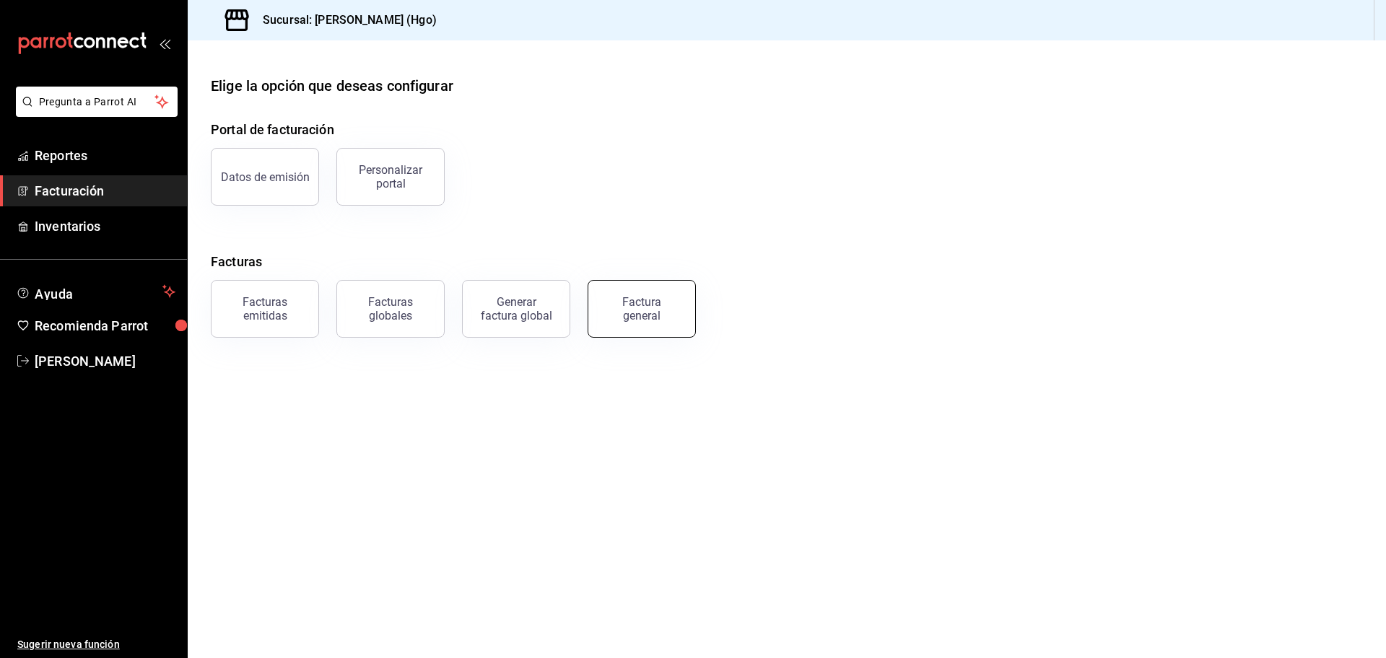
click at [669, 301] on div "Factura general" at bounding box center [642, 308] width 72 height 27
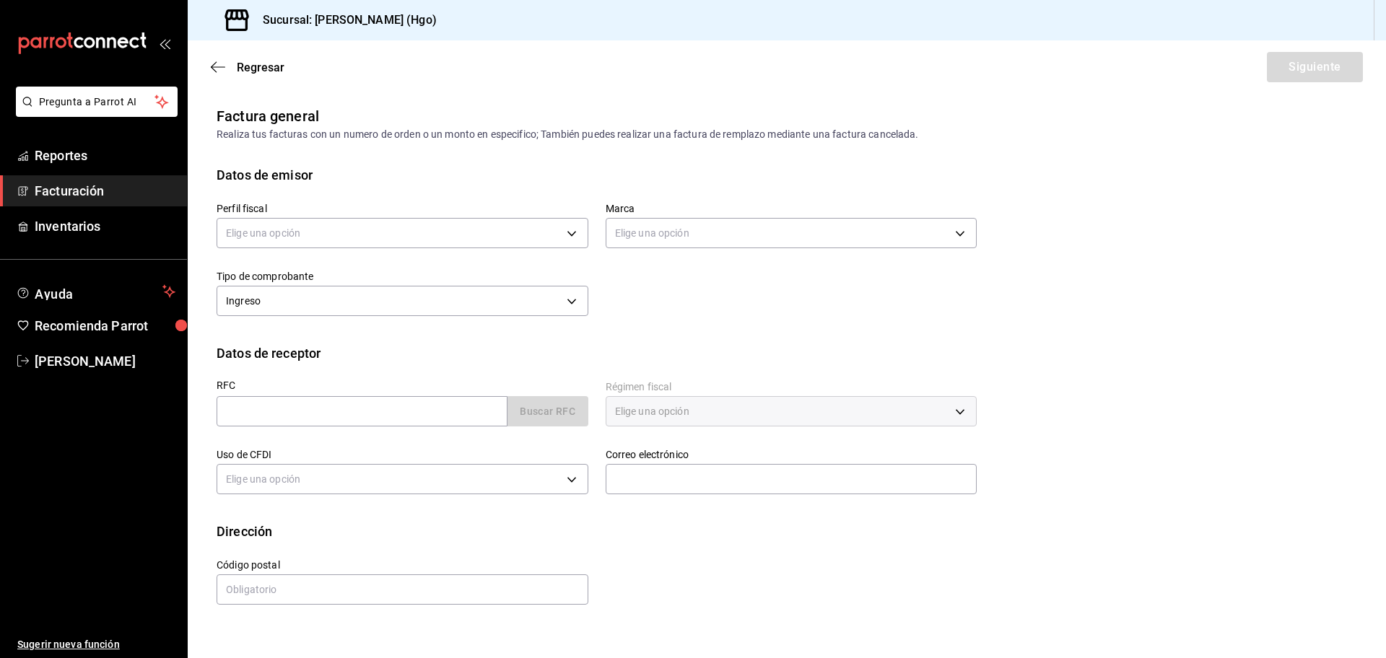
click at [442, 248] on div "Elige una opción" at bounding box center [403, 231] width 372 height 38
click at [447, 243] on body "Pregunta a Parrot AI Reportes Facturación Inventarios Ayuda Recomienda Parrot […" at bounding box center [693, 329] width 1386 height 658
click at [437, 302] on li "[PERSON_NAME]" at bounding box center [402, 306] width 370 height 27
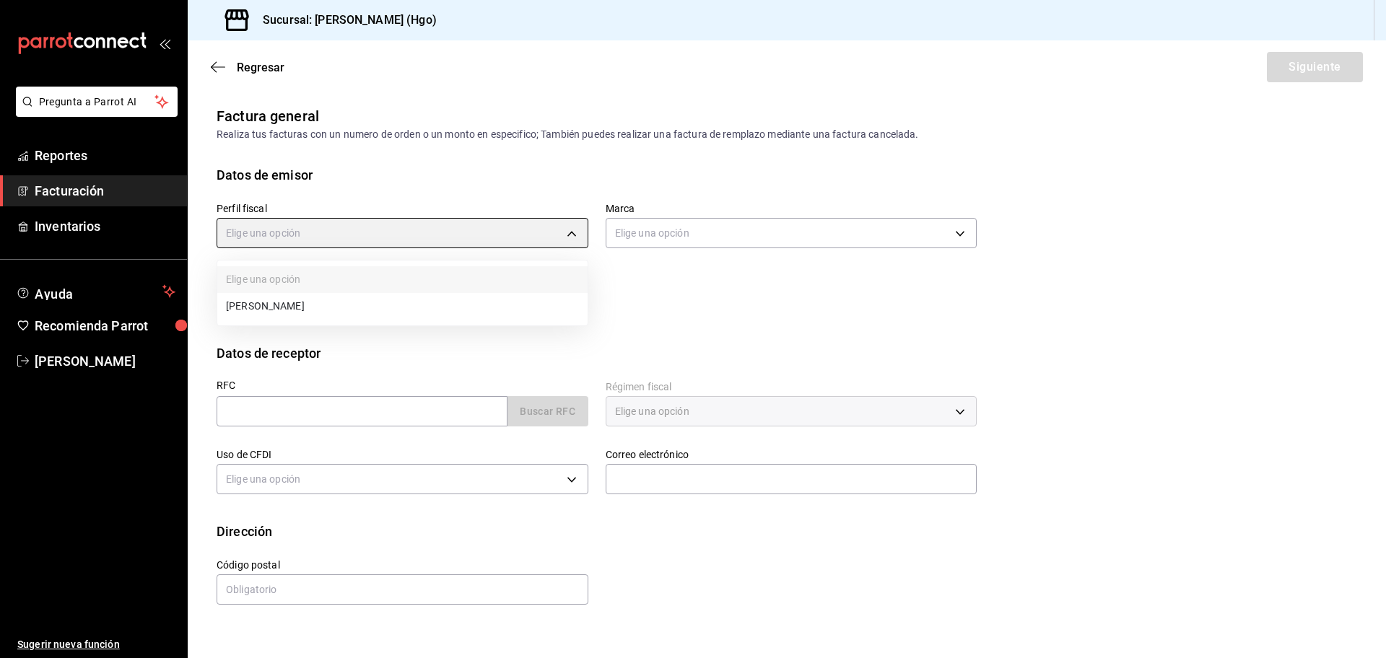
type input "143f57d4-a0c4-477f-919f-67aaf9315925"
type input "a4f139c2-eac0-4c86-bd9b-b12069b5a2fd"
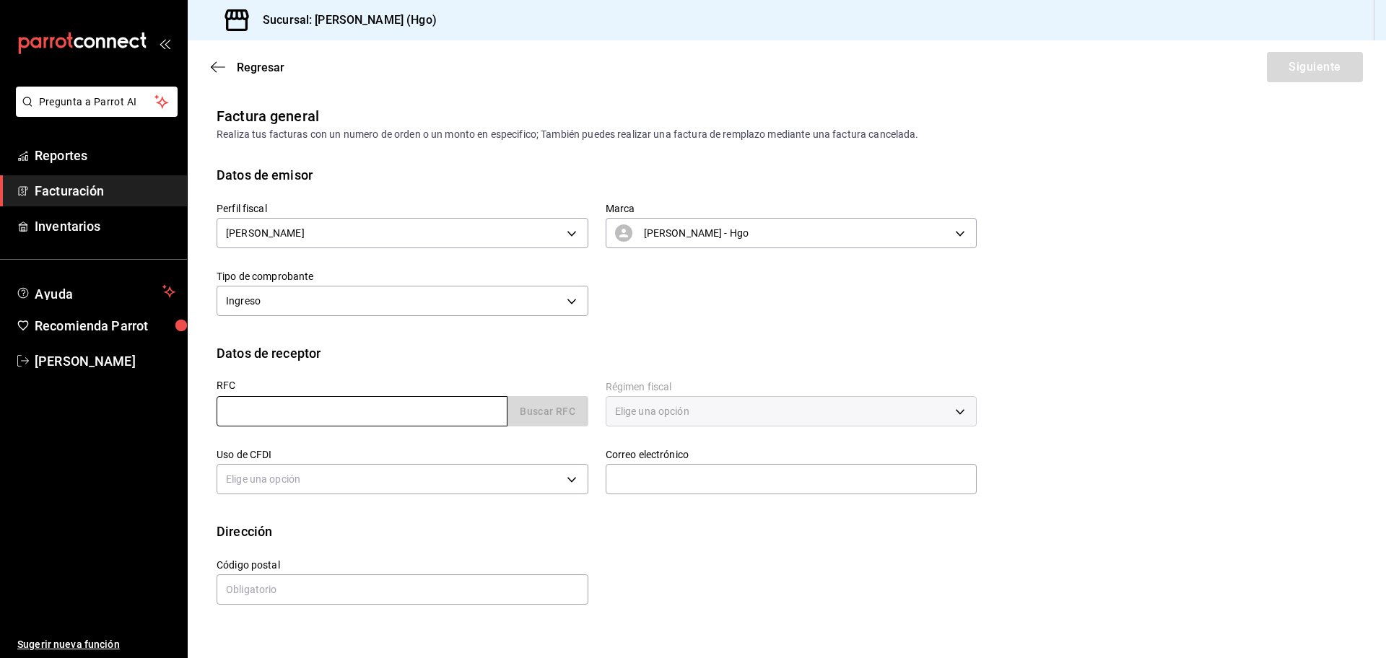
click at [419, 406] on input "text" at bounding box center [362, 411] width 291 height 30
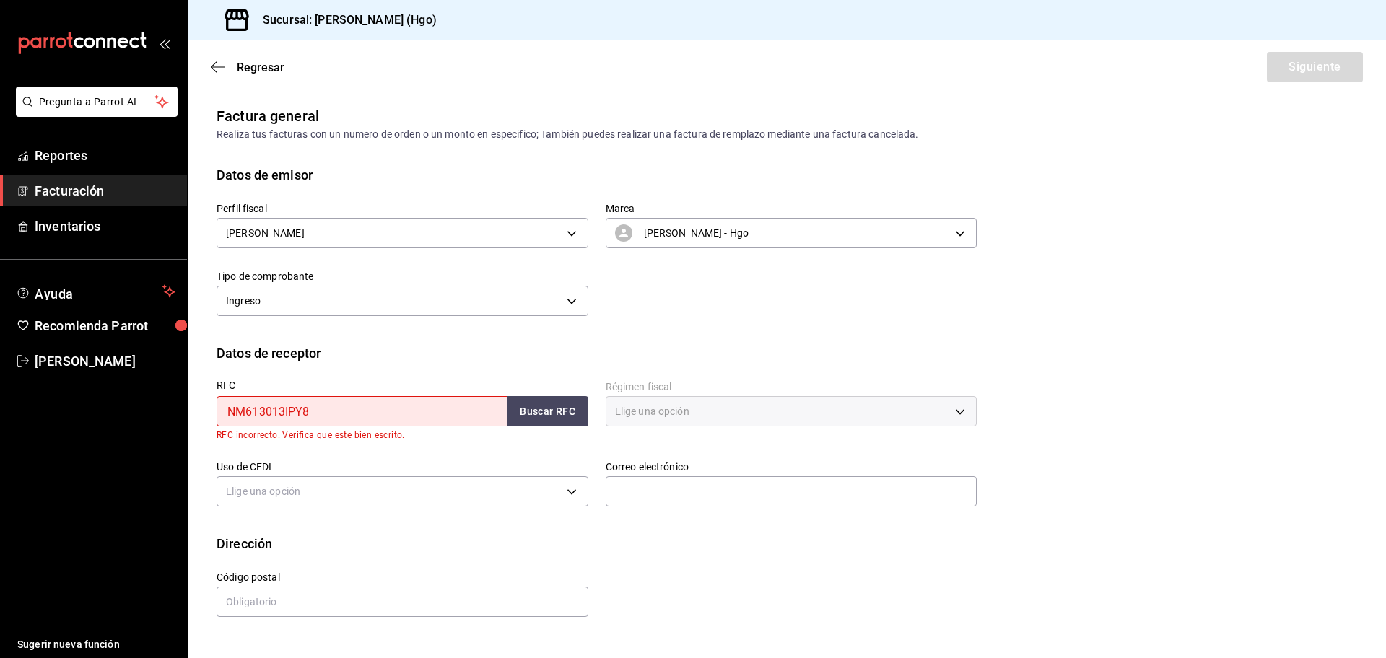
click at [288, 414] on input "NM613013IPY8" at bounding box center [362, 411] width 291 height 30
click at [255, 411] on input "NM6130131PY8" at bounding box center [362, 411] width 291 height 30
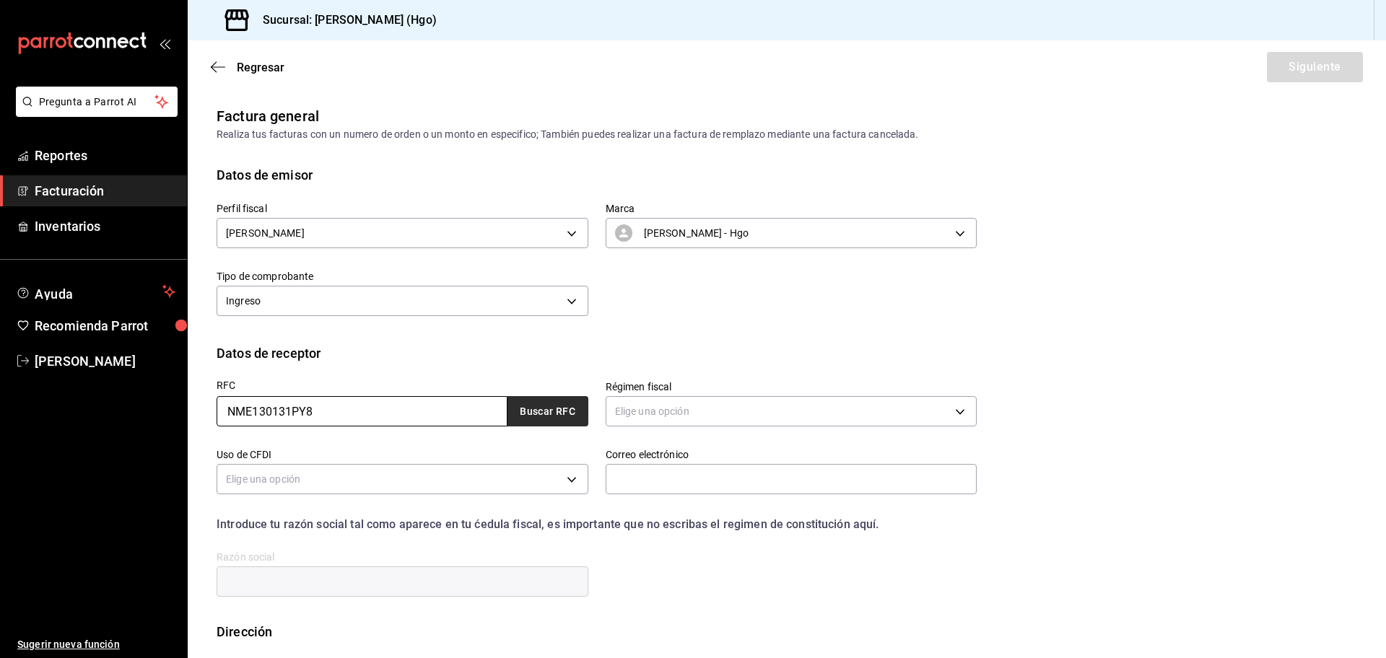
type input "NME130131PY8"
click at [521, 408] on button "Buscar RFC" at bounding box center [547, 411] width 81 height 30
type input "623"
type input "G03"
type input "angel.roca@niasa.com.mx"
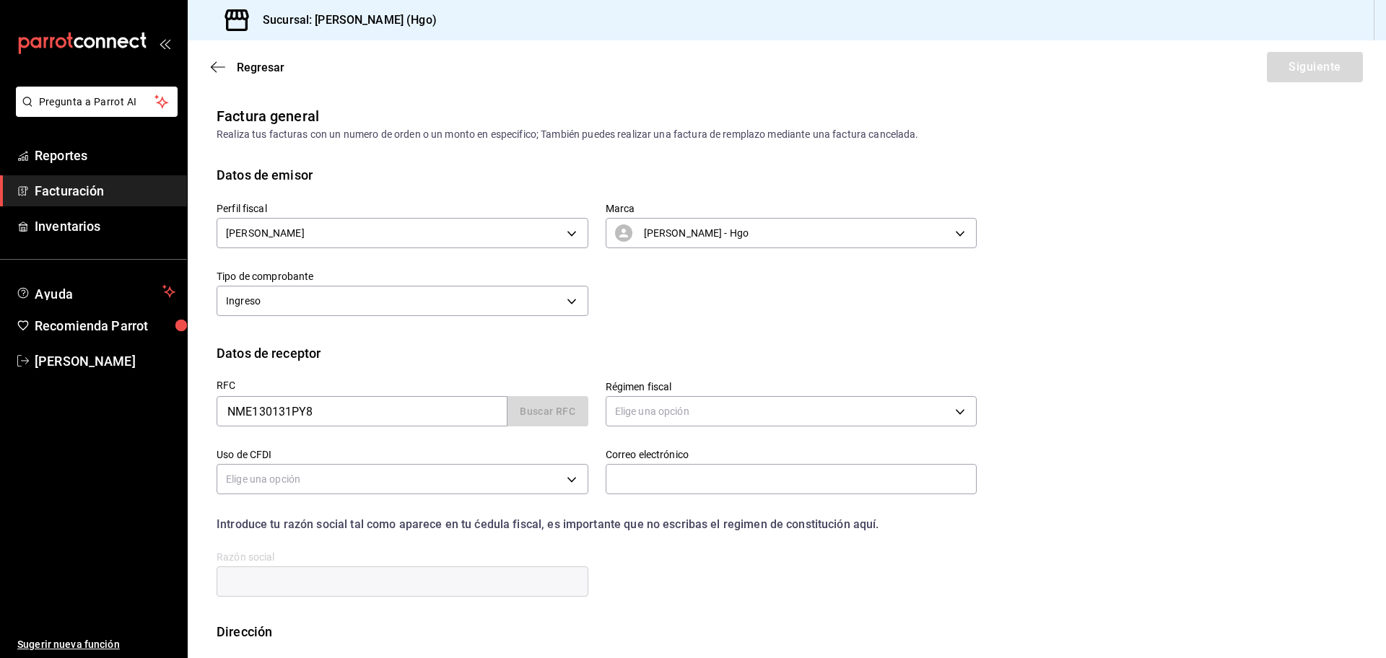
type input "11590"
type input "NIASA MEXICO"
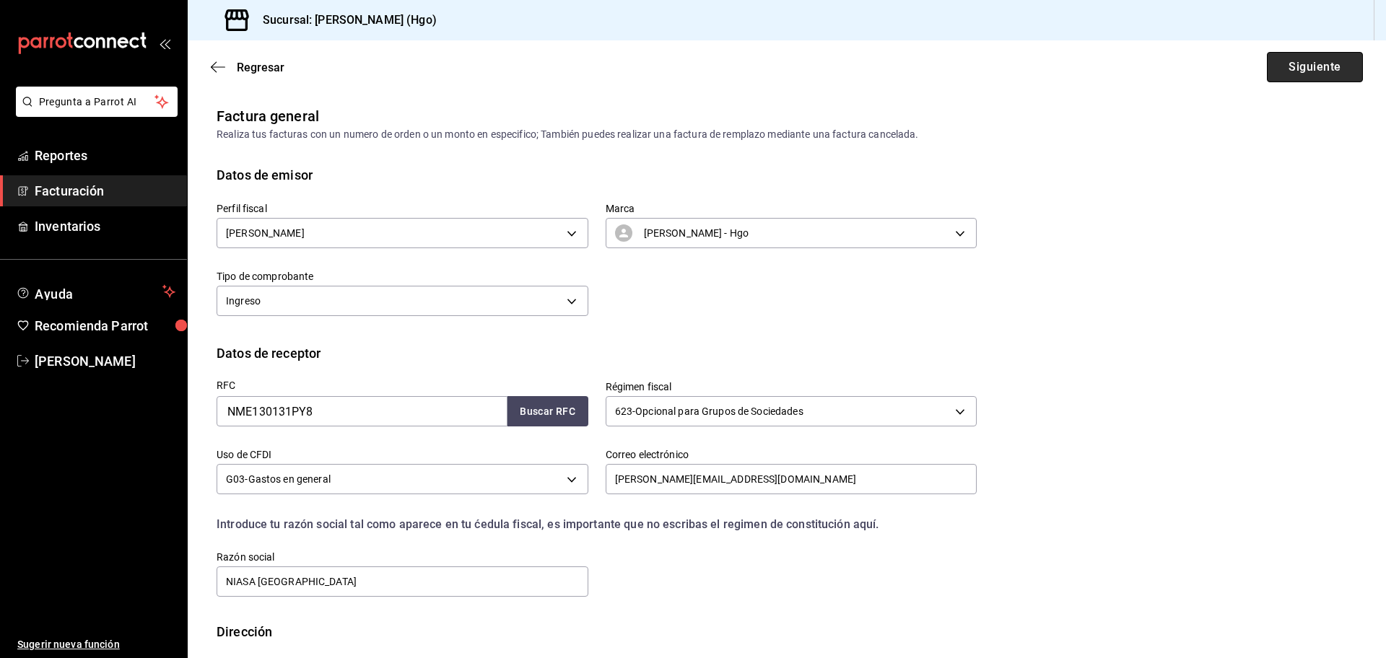
click at [1270, 57] on button "Siguiente" at bounding box center [1315, 67] width 96 height 30
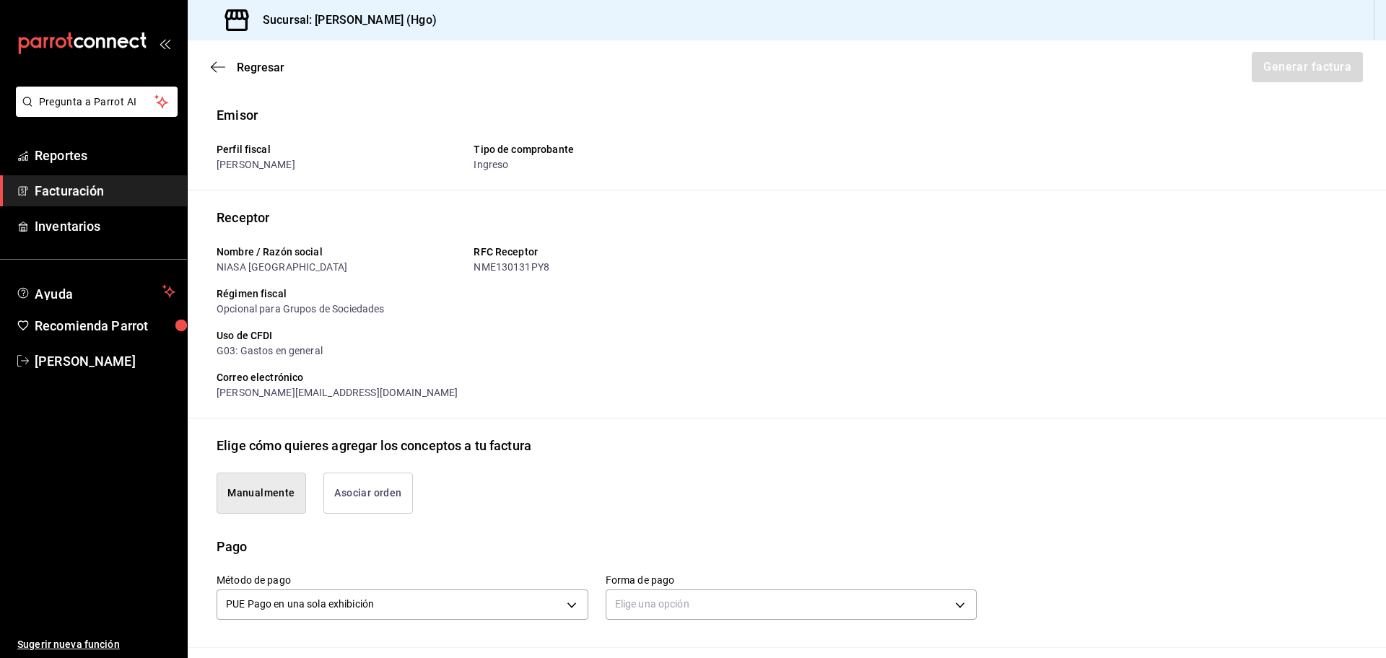
click at [396, 510] on button "Asociar orden" at bounding box center [368, 493] width 90 height 41
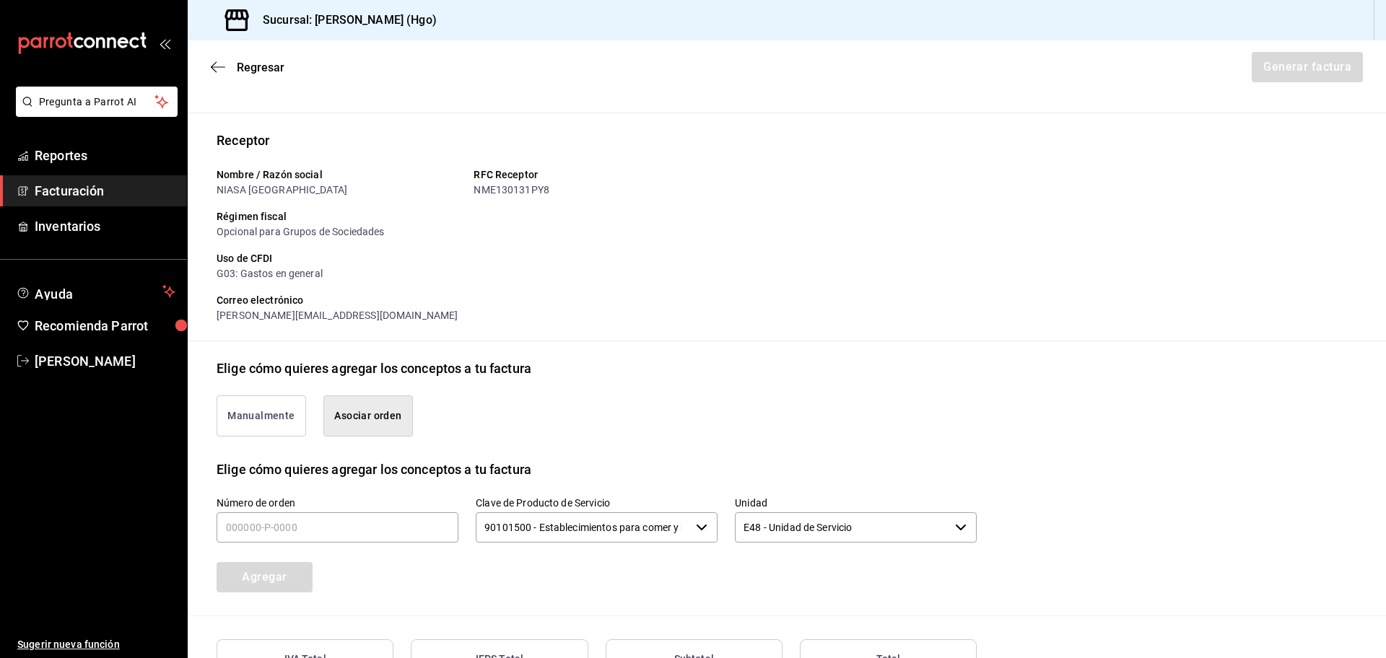
scroll to position [205, 0]
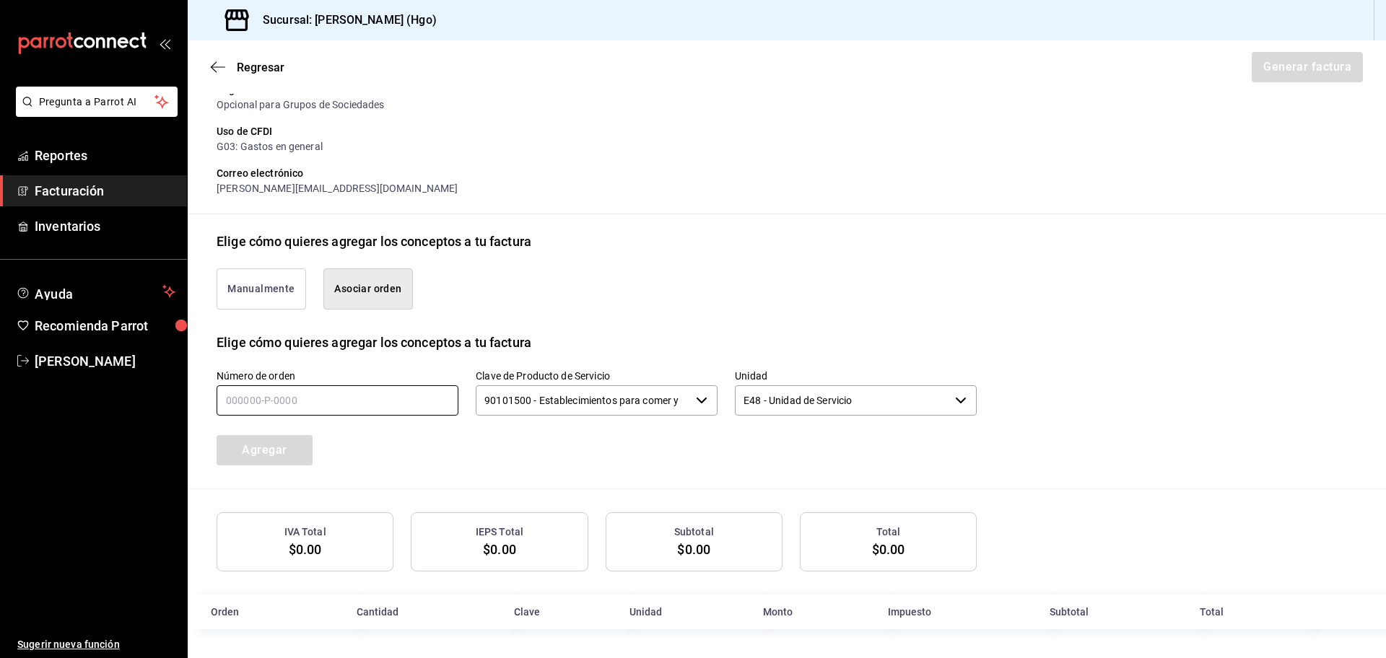
click at [234, 390] on input "text" at bounding box center [338, 400] width 242 height 30
type input "180825-p-0011"
click at [271, 441] on button "Agregar" at bounding box center [265, 450] width 96 height 30
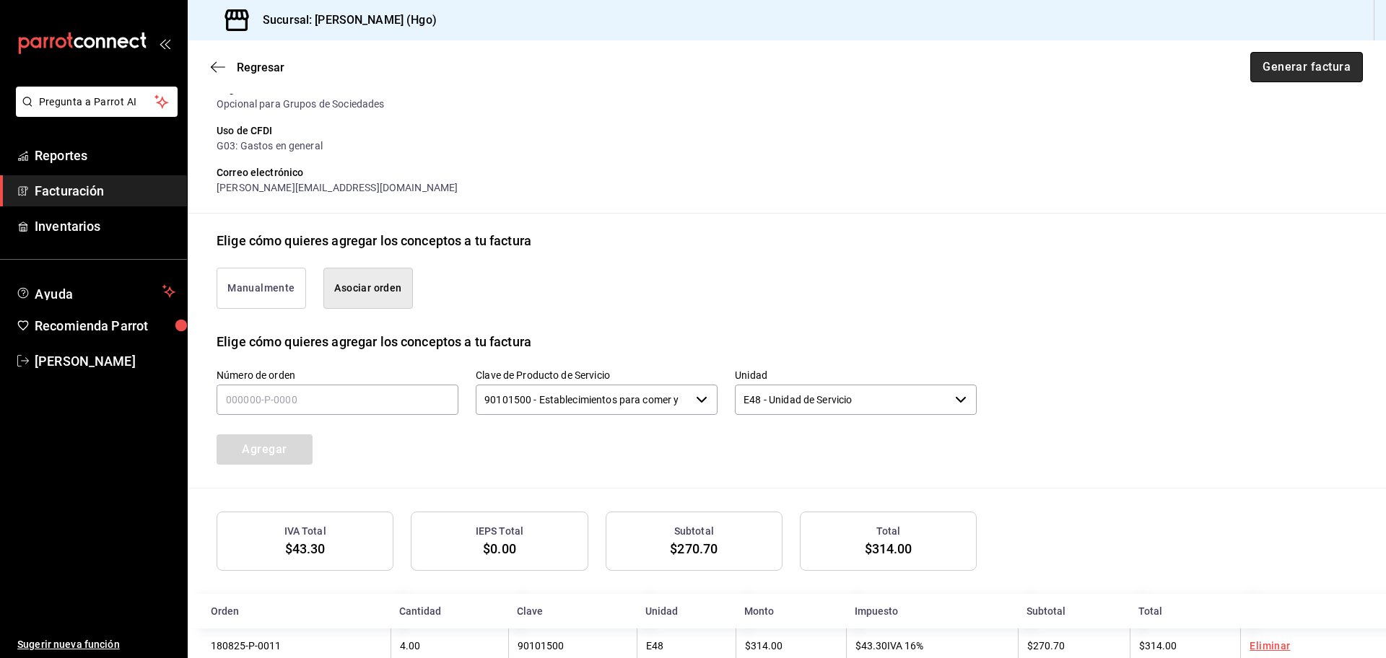
click at [1275, 74] on button "Generar factura" at bounding box center [1306, 67] width 113 height 30
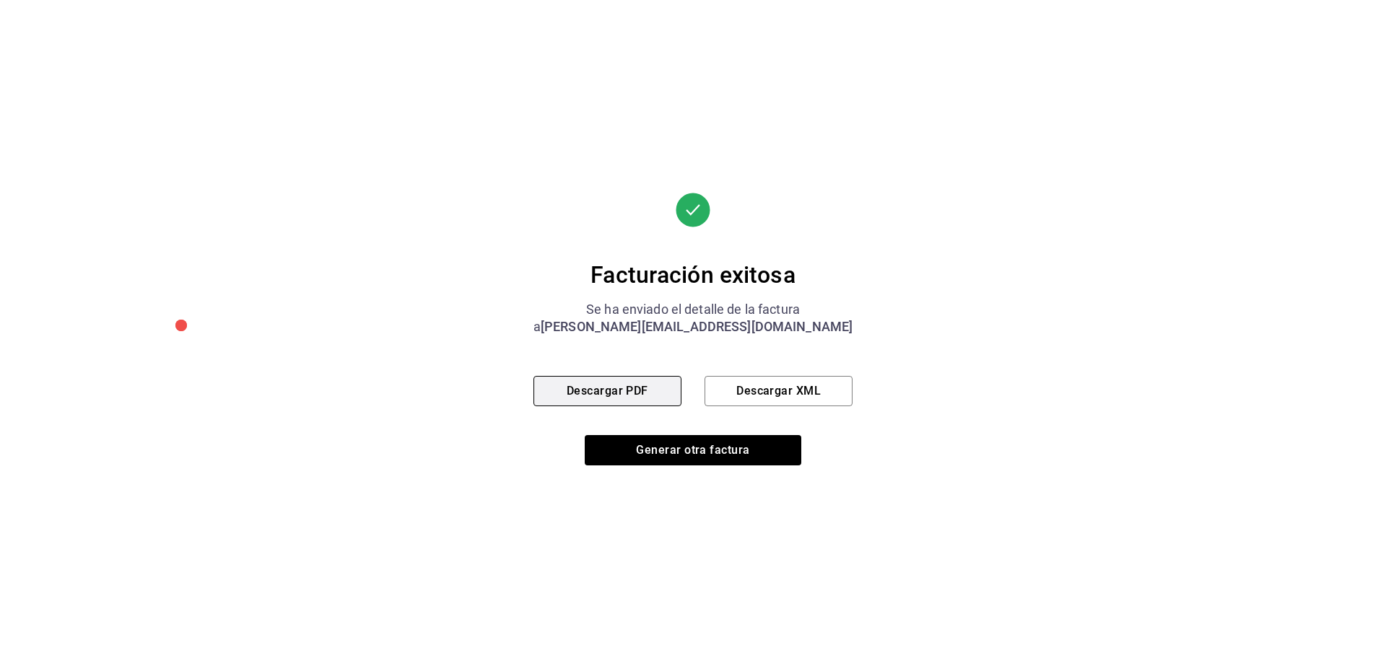
click at [633, 388] on button "Descargar PDF" at bounding box center [607, 391] width 148 height 30
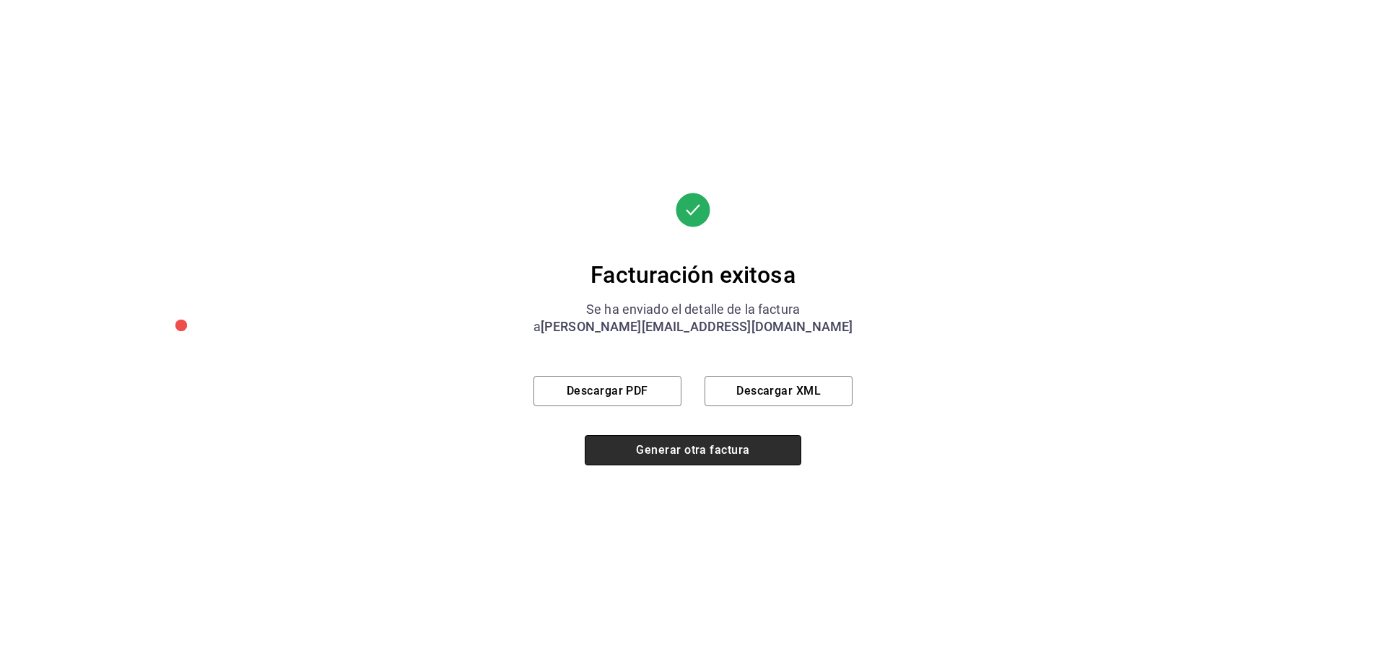
click at [723, 441] on button "Generar otra factura" at bounding box center [693, 450] width 217 height 30
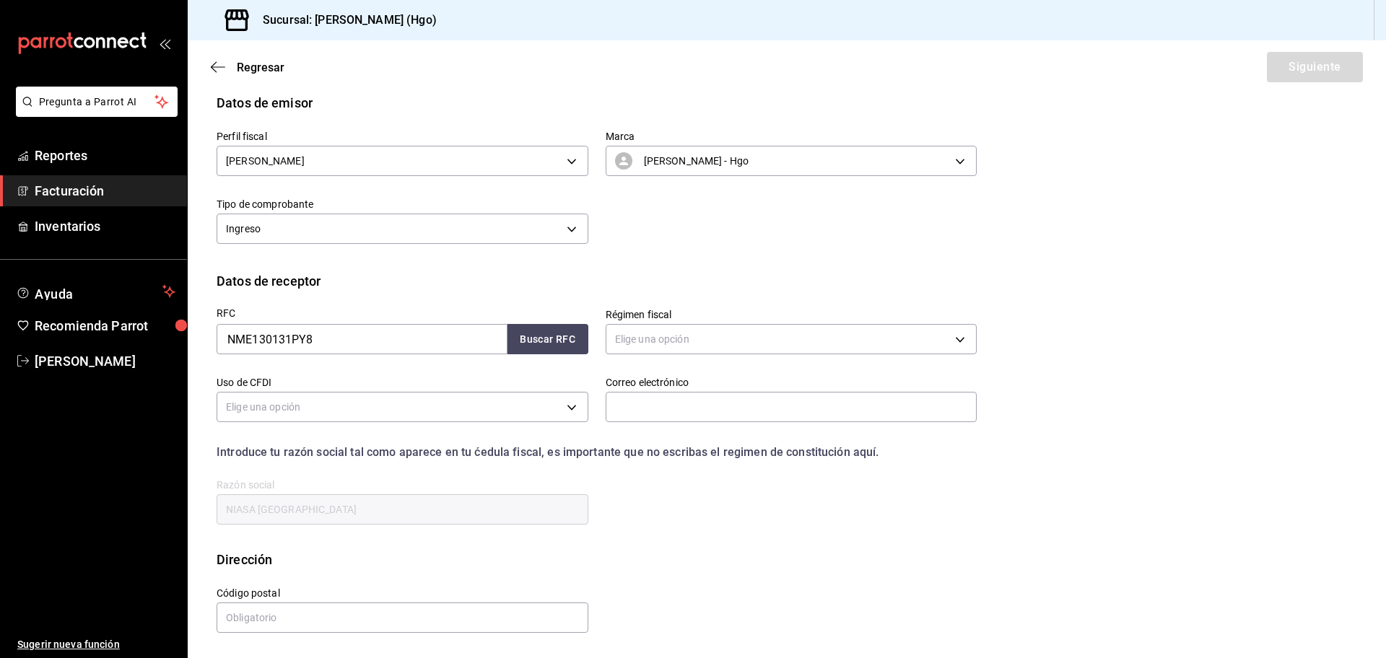
scroll to position [0, 0]
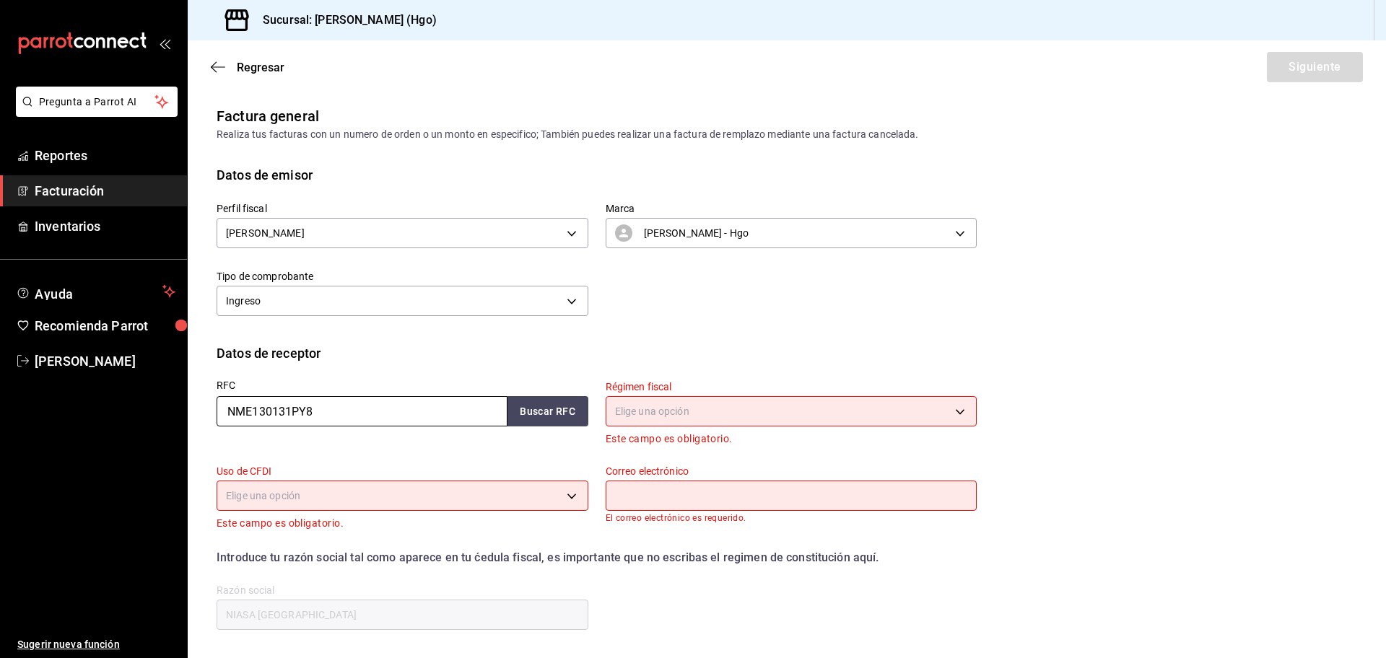
drag, startPoint x: 370, startPoint y: 399, endPoint x: 385, endPoint y: 396, distance: 16.3
click at [371, 400] on input "NME130131PY8" at bounding box center [362, 411] width 291 height 30
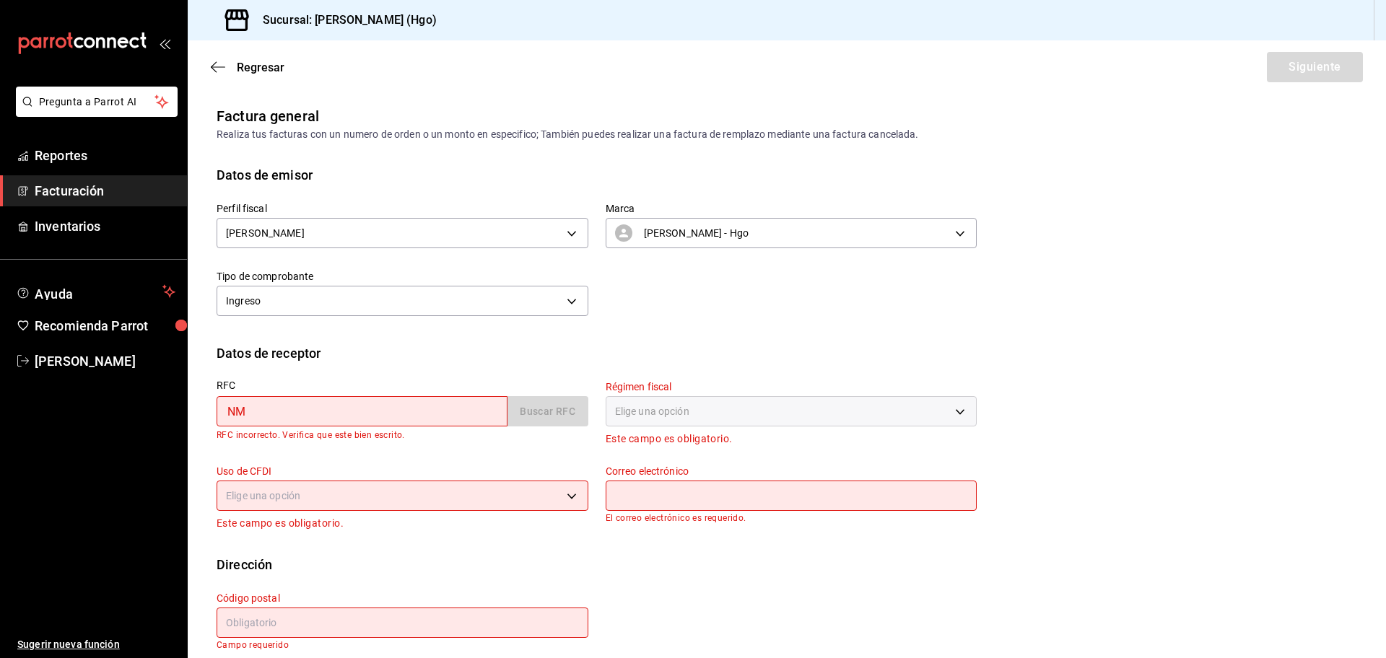
type input "N"
type input "M"
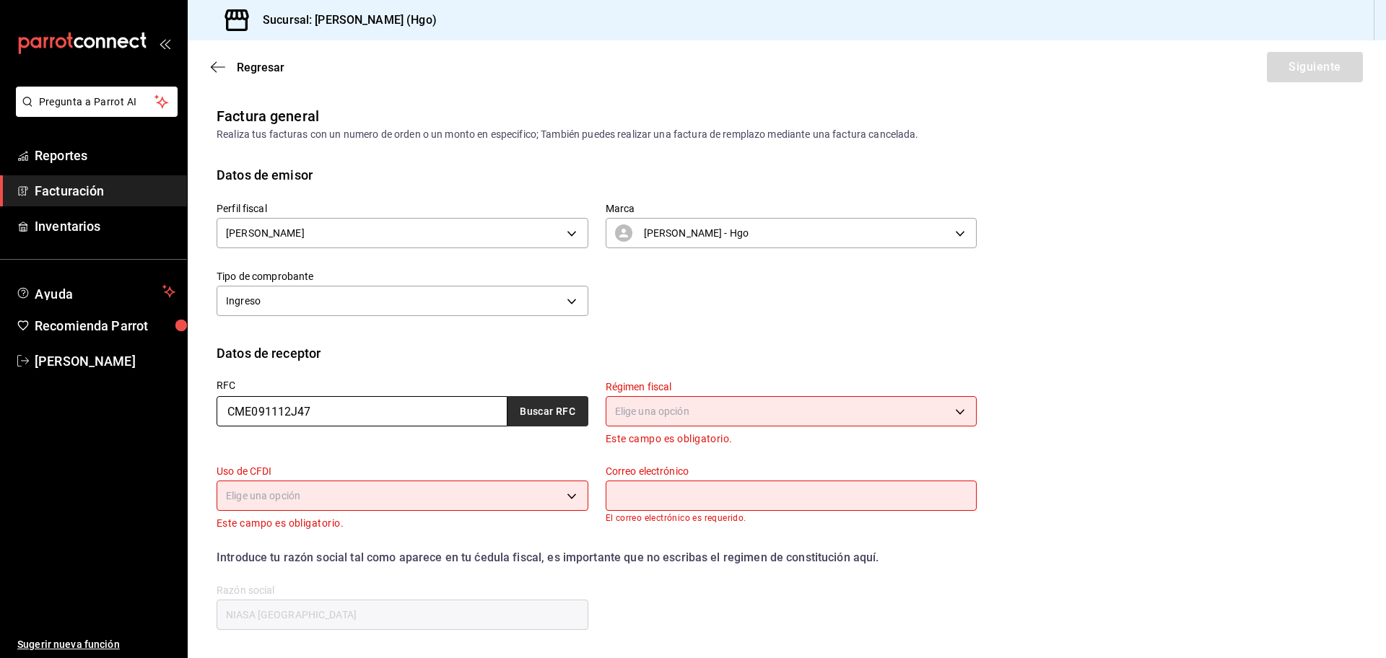
type input "CME091112J47"
click at [537, 412] on button "Buscar RFC" at bounding box center [547, 411] width 81 height 30
type input "[EMAIL_ADDRESS][DOMAIN_NAME]"
type input "37148"
type input "CONHSIBA MEXICANA"
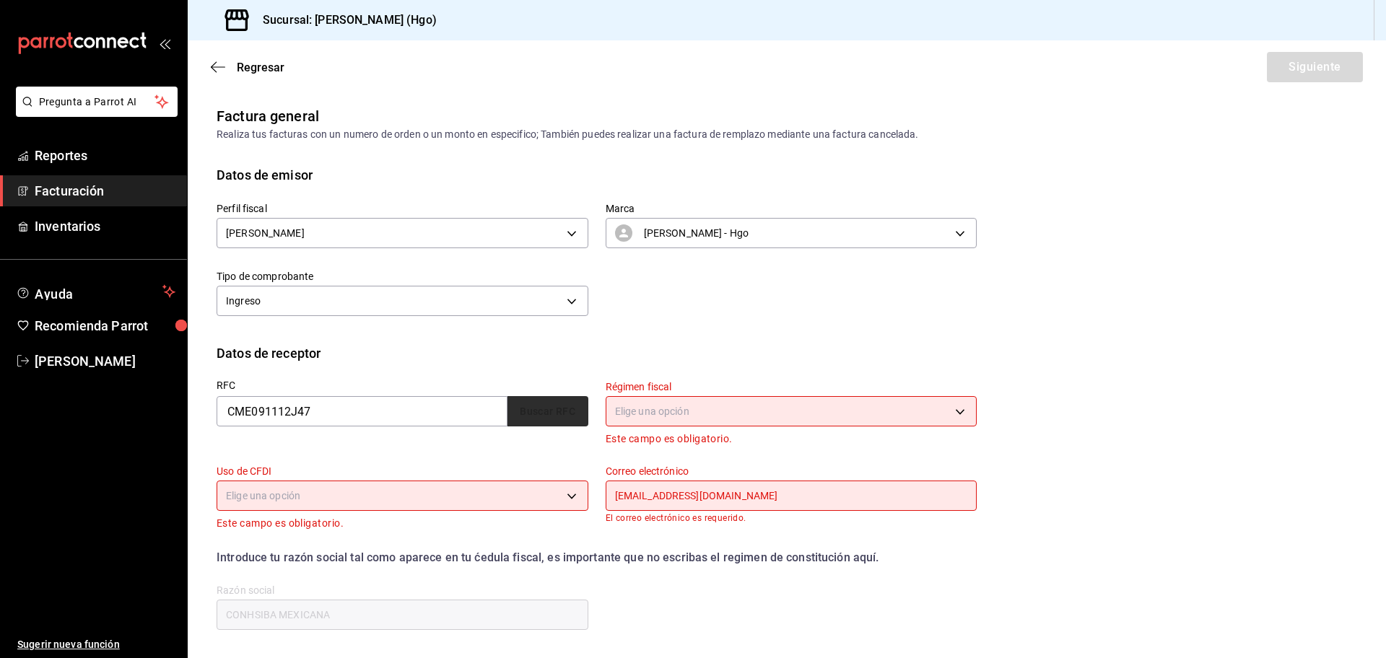
type input "601"
type input "G03"
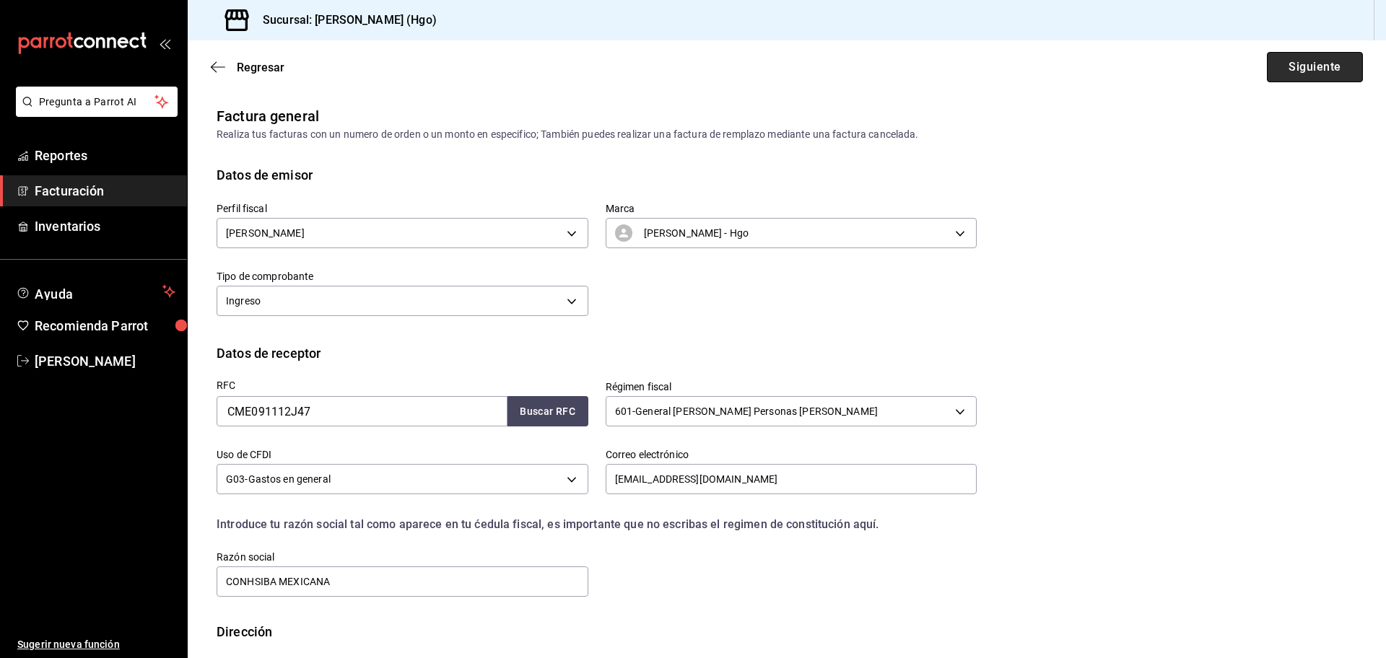
click at [1272, 77] on button "Siguiente" at bounding box center [1315, 67] width 96 height 30
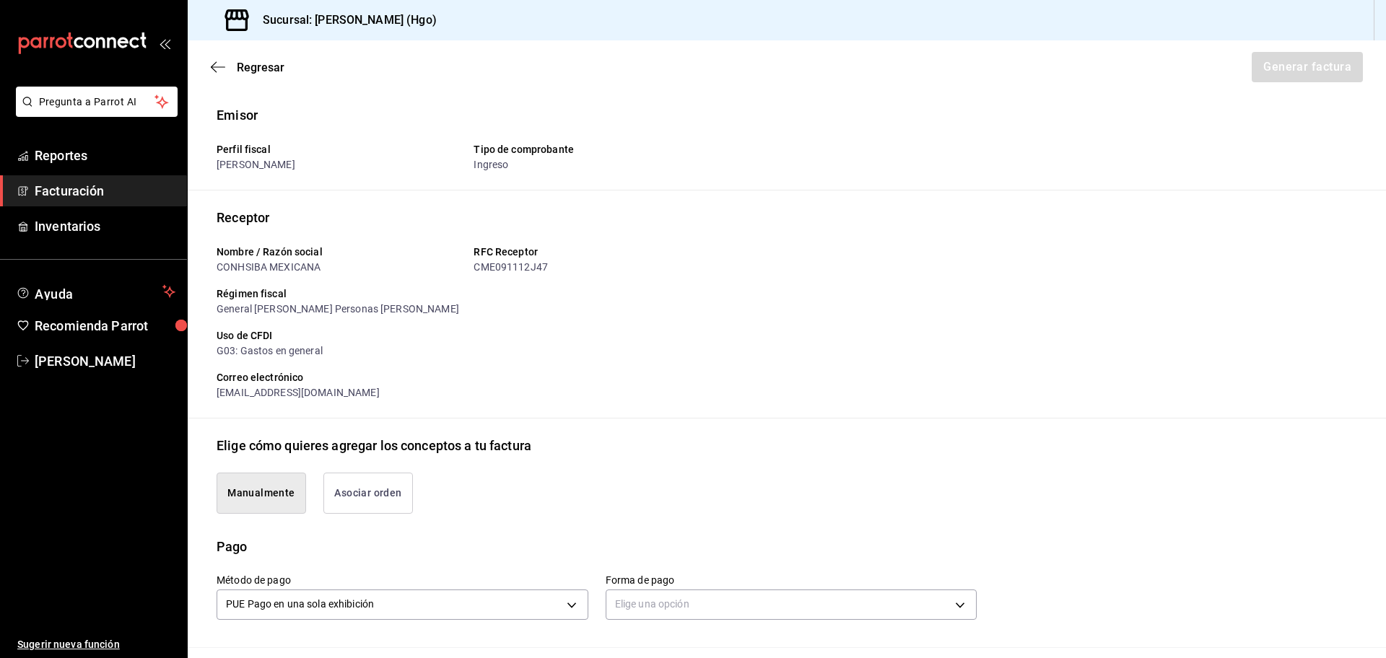
click at [390, 479] on button "Asociar orden" at bounding box center [368, 493] width 90 height 41
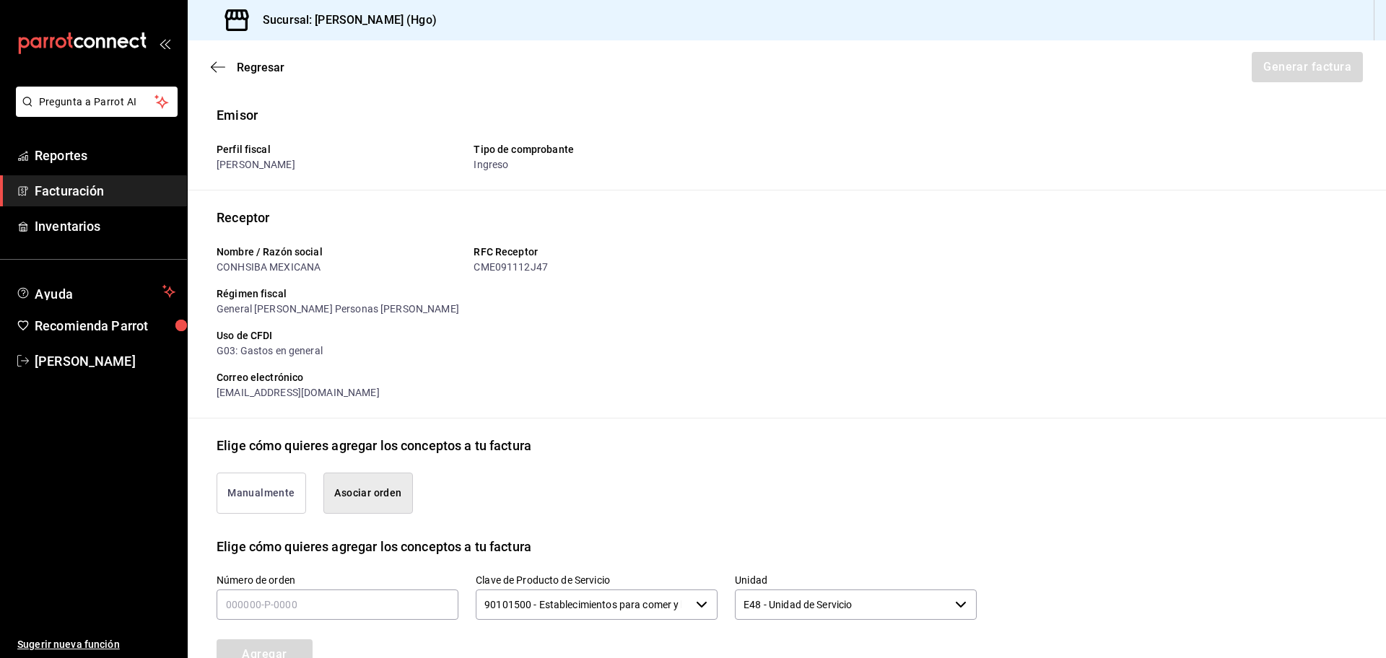
click at [379, 624] on div "Agregar" at bounding box center [296, 646] width 194 height 48
click at [382, 612] on input "text" at bounding box center [338, 605] width 242 height 30
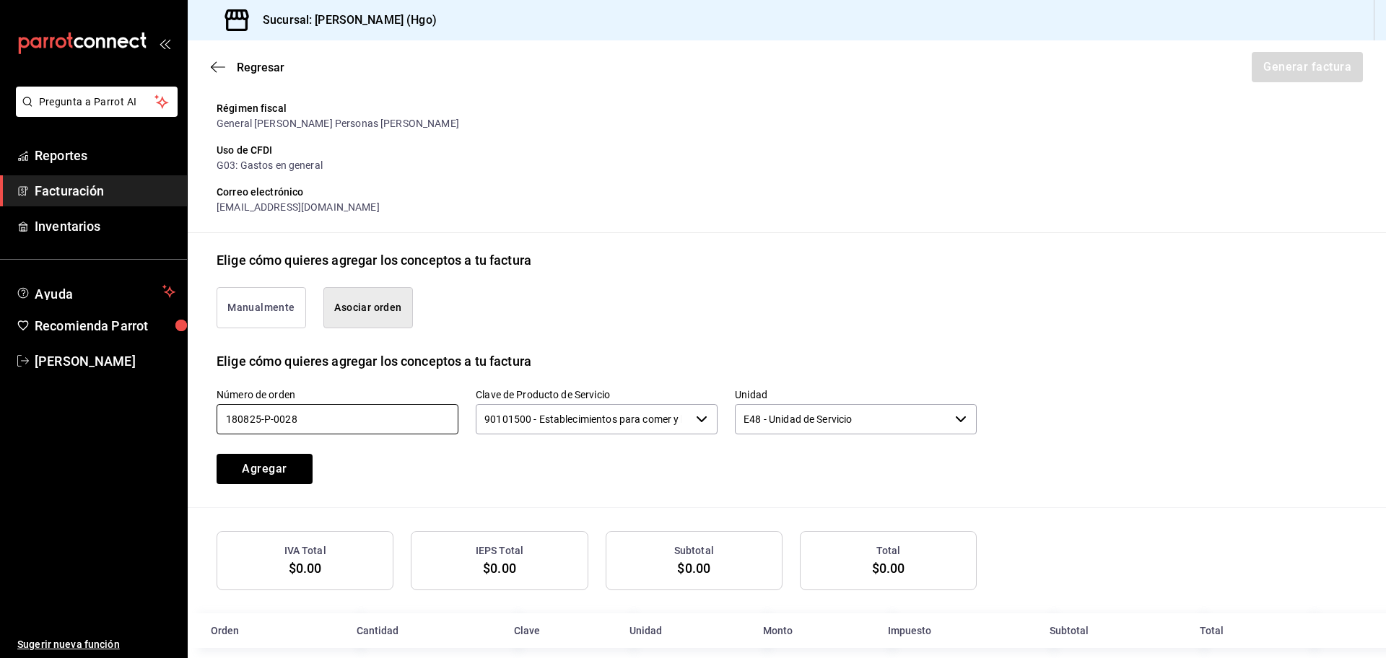
scroll to position [205, 0]
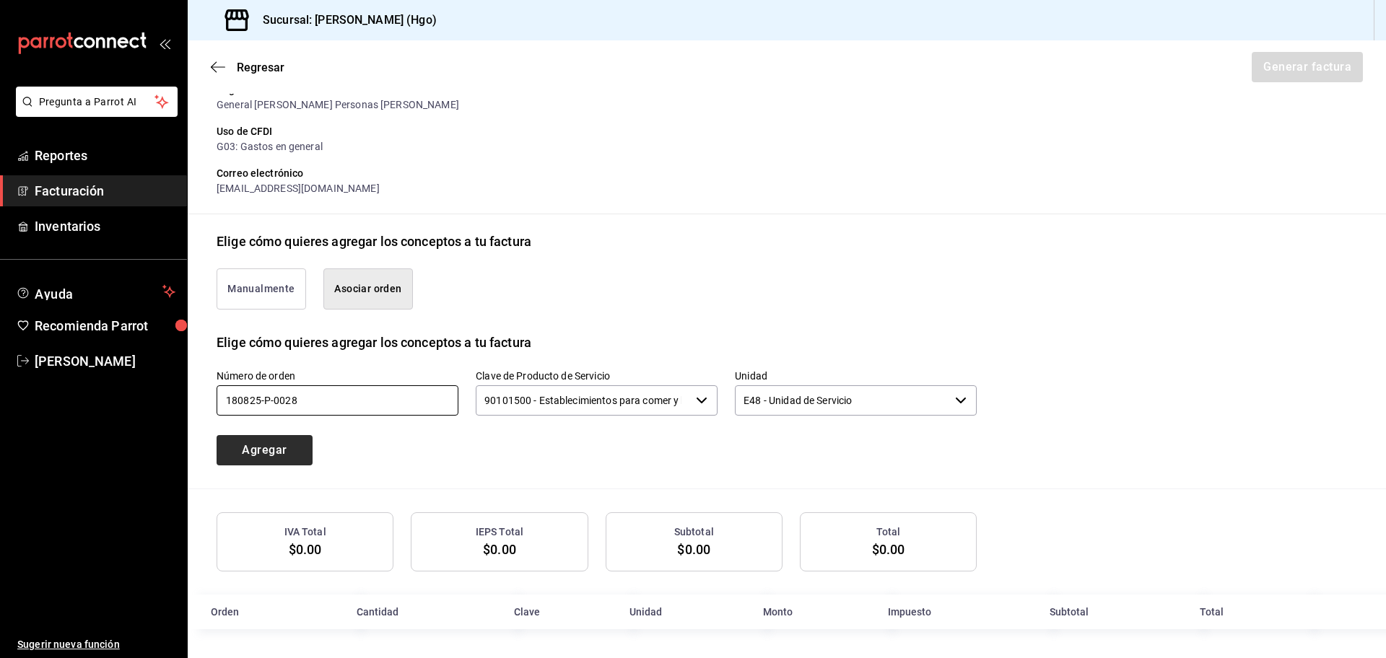
type input "180825-p-0028"
click at [243, 453] on button "Agregar" at bounding box center [265, 450] width 96 height 30
click at [210, 71] on div "Regresar Generar factura" at bounding box center [787, 66] width 1198 height 53
click at [216, 68] on icon "button" at bounding box center [218, 67] width 14 height 13
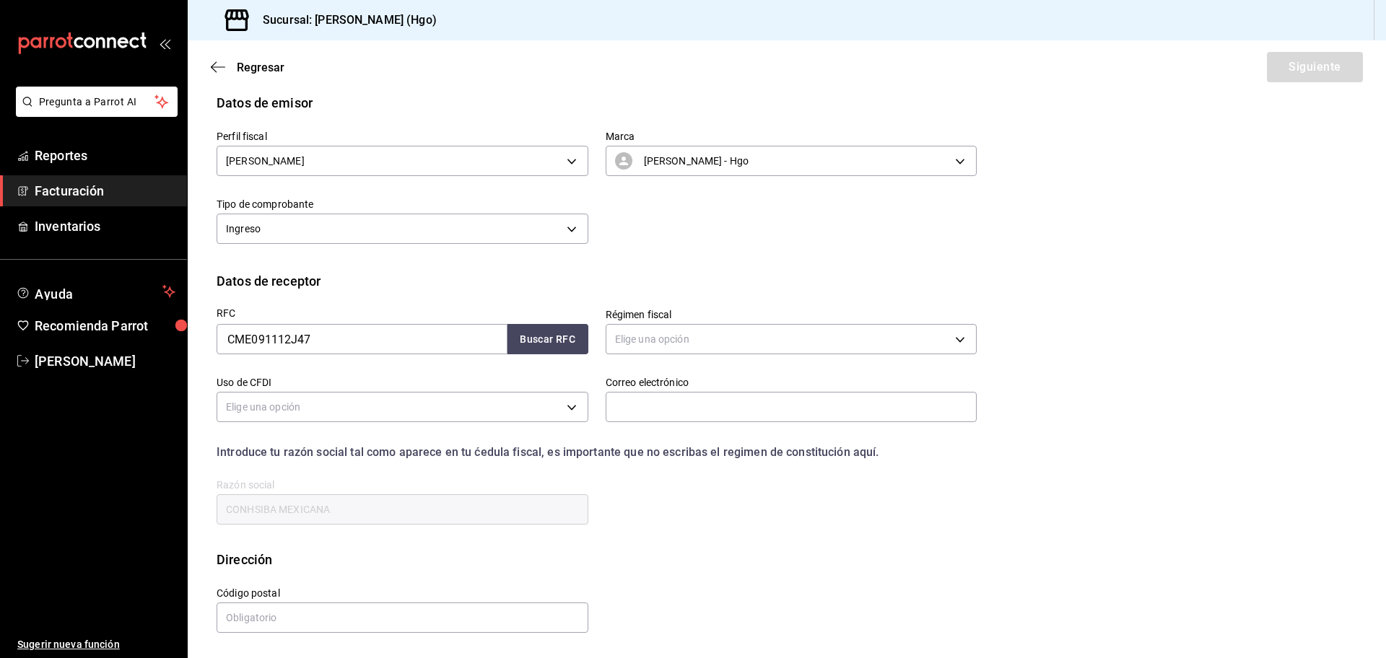
scroll to position [0, 0]
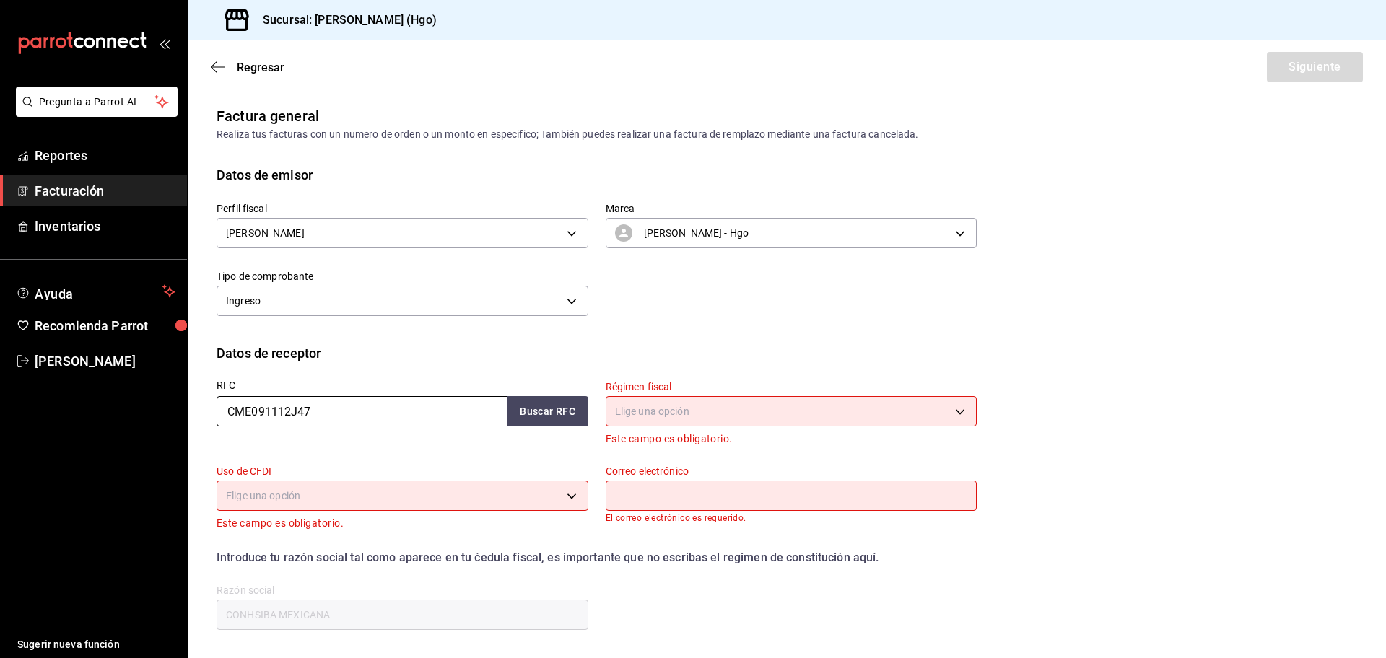
click at [362, 422] on input "CME091112J47" at bounding box center [362, 411] width 291 height 30
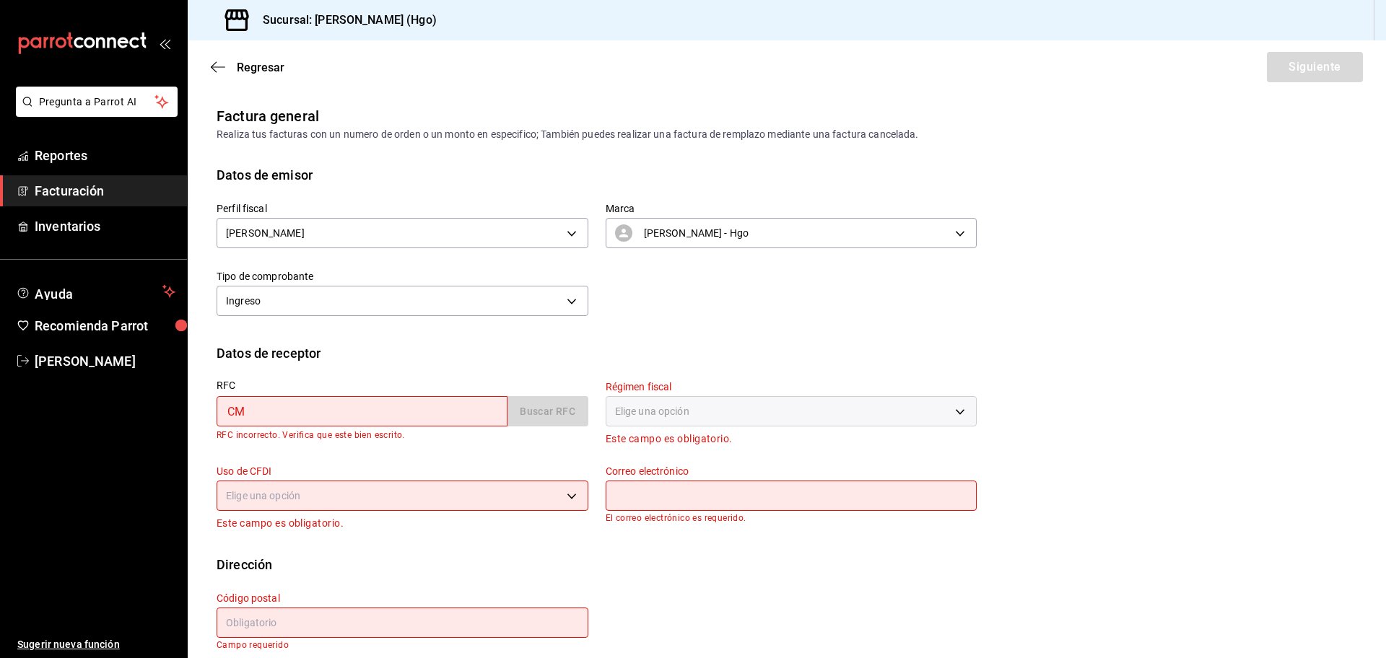
type input "C"
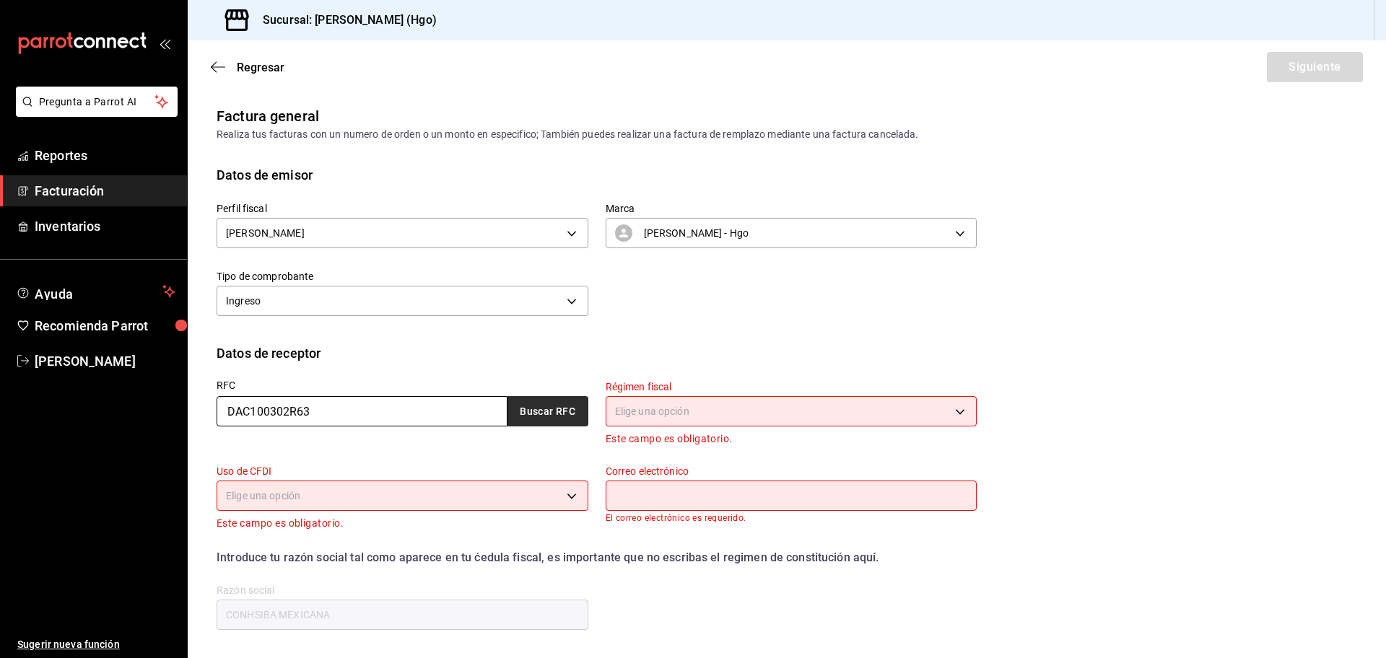
type input "DAC100302R63"
click at [547, 396] on button "Buscar RFC" at bounding box center [547, 411] width 81 height 30
type input "brenda.rivera@dacamex.com"
type input "54730"
type input "DACAMEX"
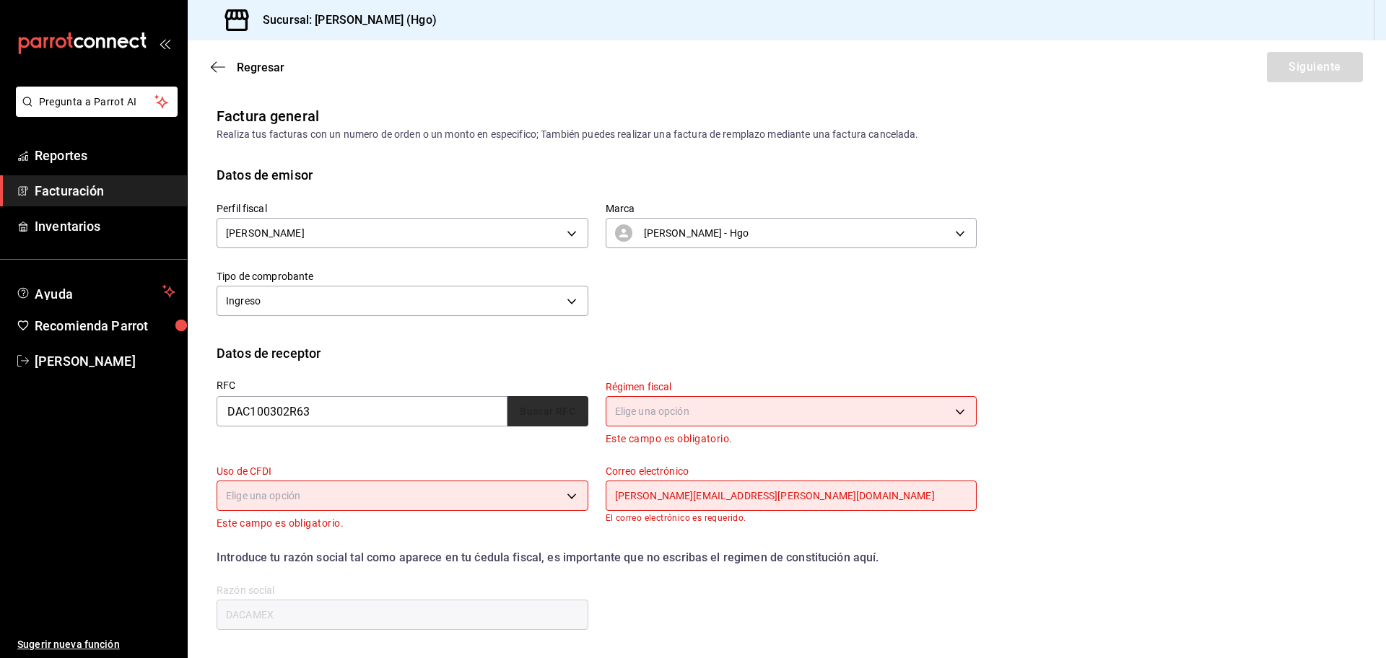
type input "601"
type input "G03"
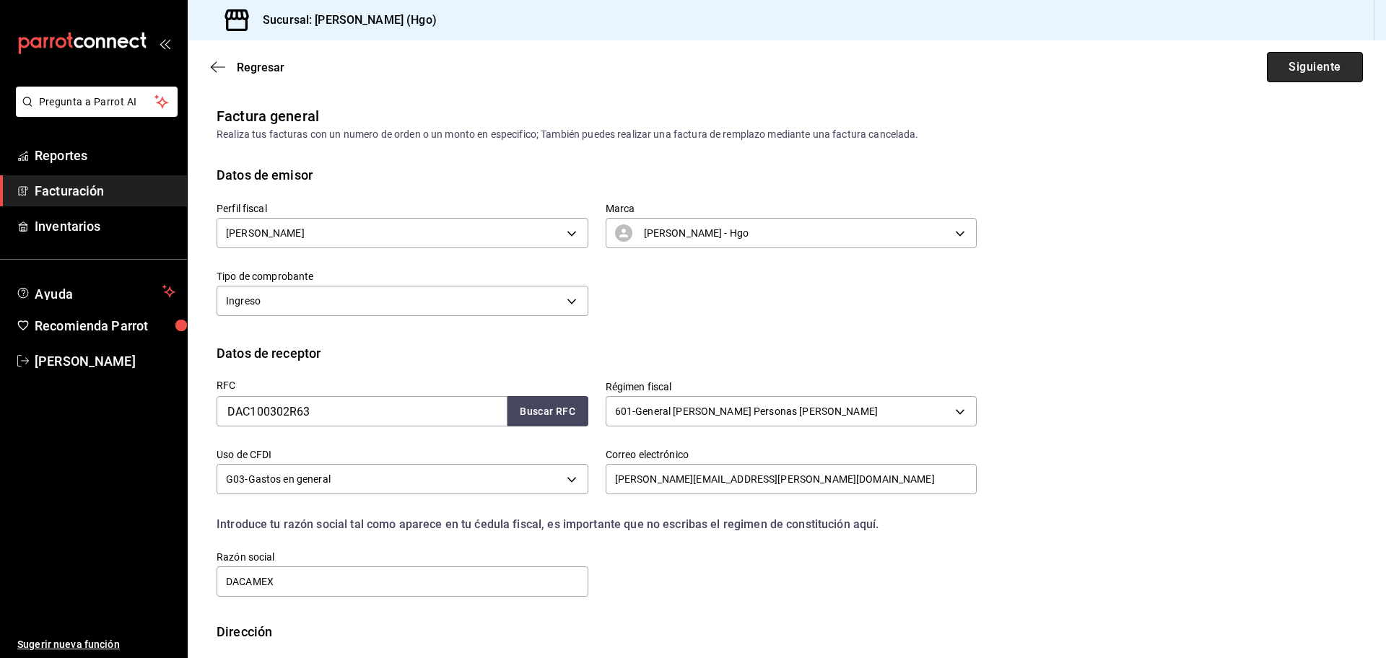
click at [1290, 69] on button "Siguiente" at bounding box center [1315, 67] width 96 height 30
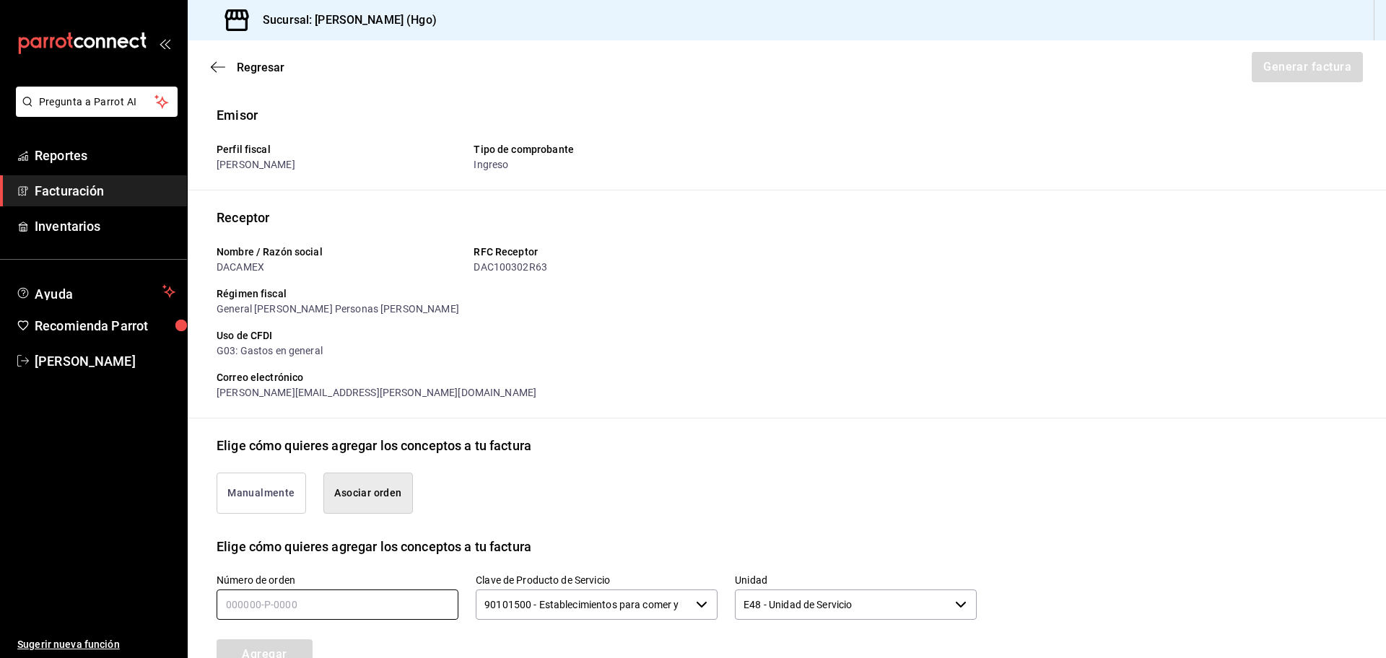
click at [375, 613] on input "text" at bounding box center [338, 605] width 242 height 30
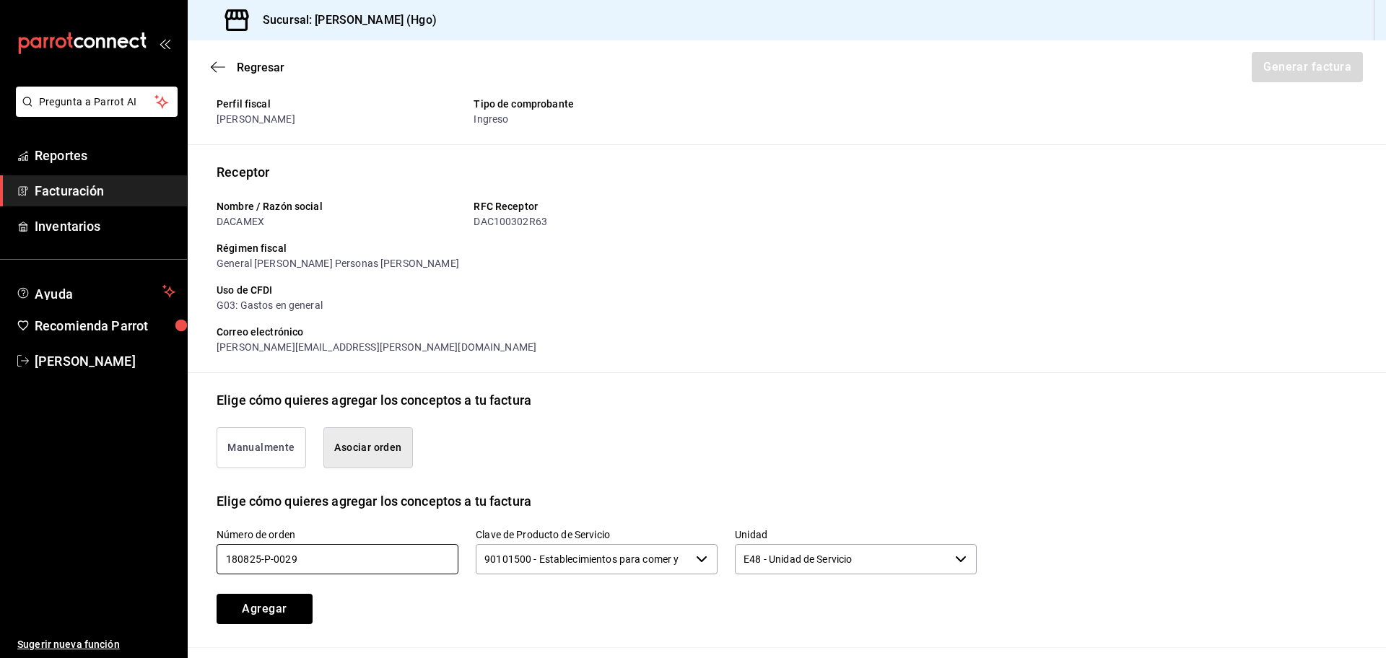
scroll to position [205, 0]
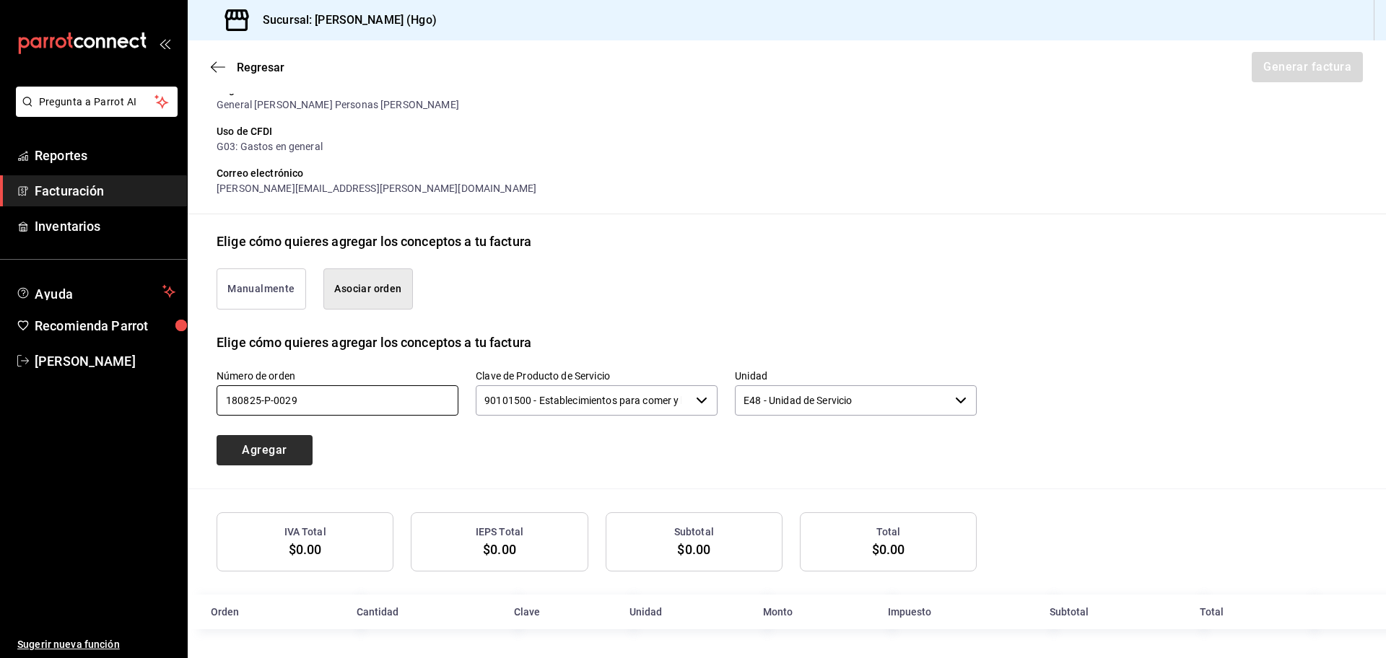
type input "180825-p-0029"
click at [243, 436] on button "Agregar" at bounding box center [265, 450] width 96 height 30
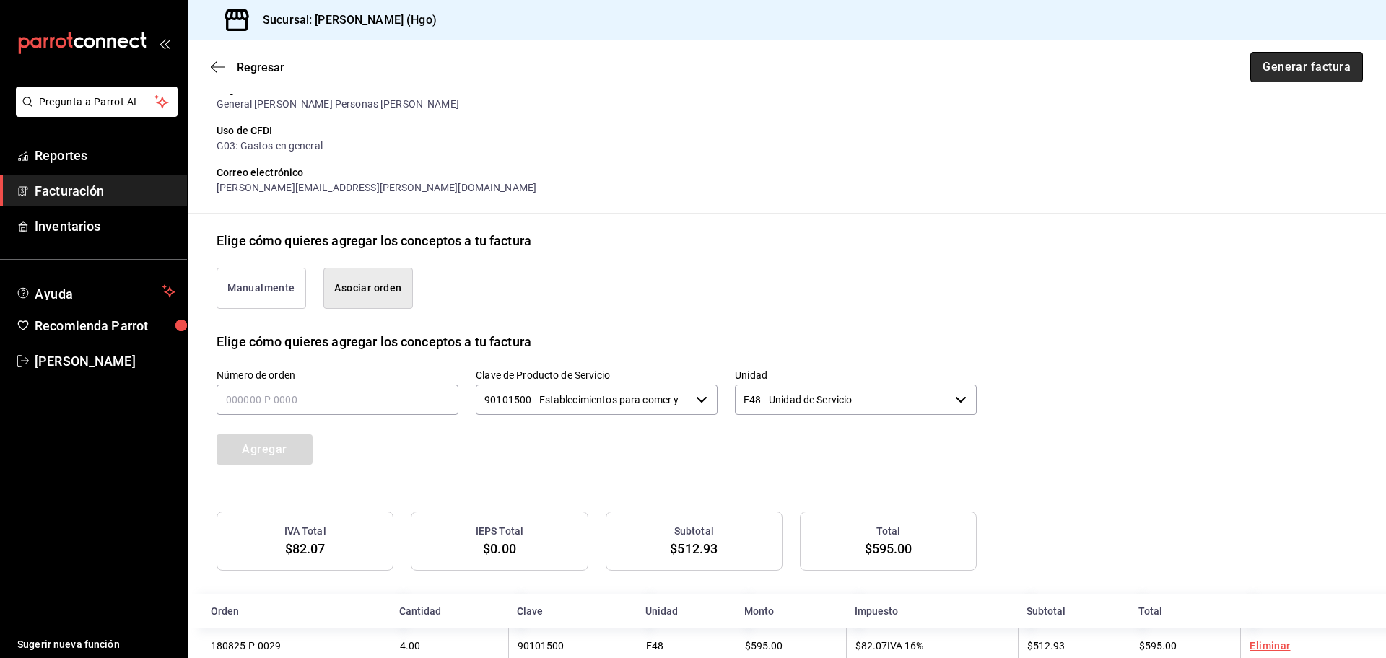
click at [1262, 58] on button "Generar factura" at bounding box center [1306, 67] width 113 height 30
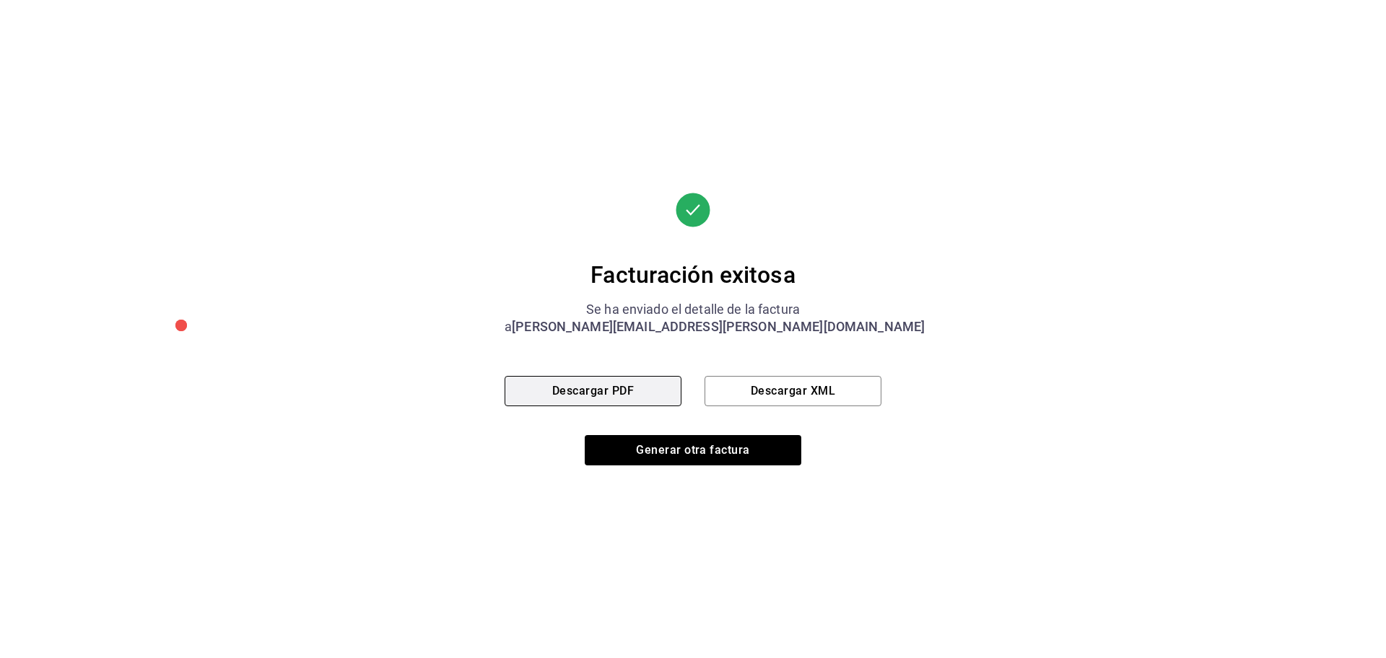
click at [654, 397] on button "Descargar PDF" at bounding box center [593, 391] width 177 height 30
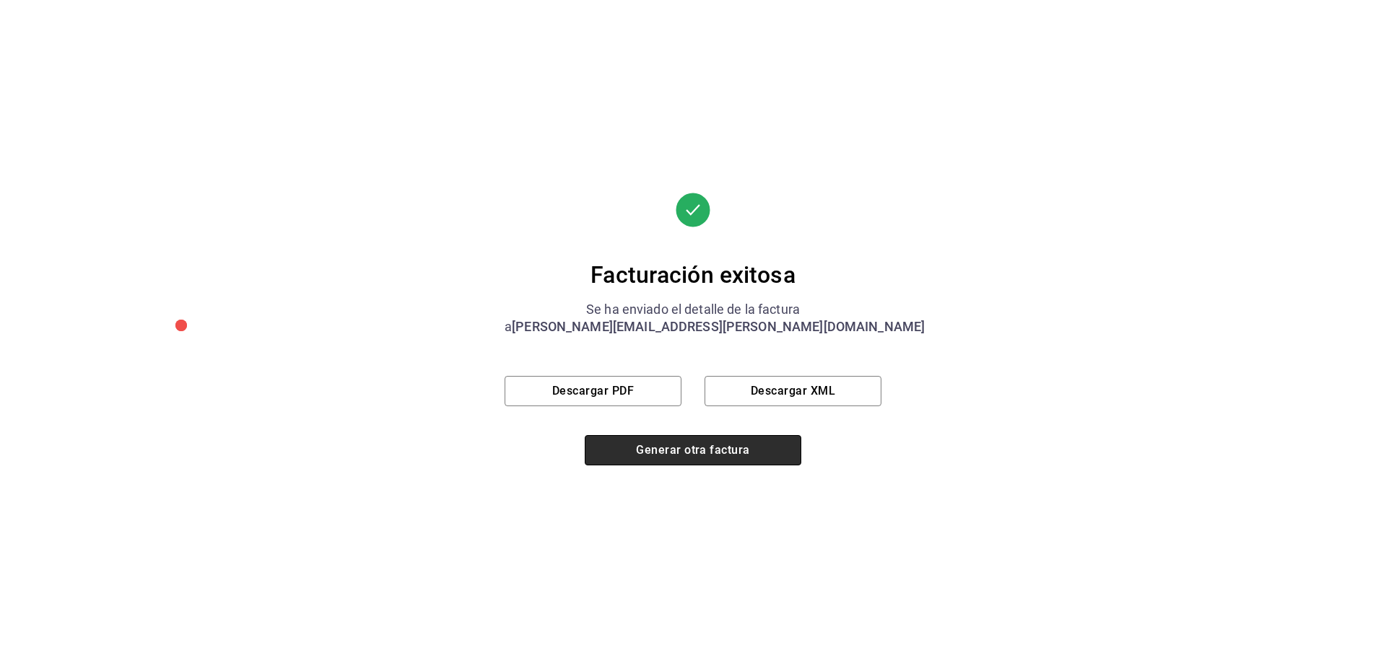
click at [683, 459] on button "Generar otra factura" at bounding box center [693, 450] width 217 height 30
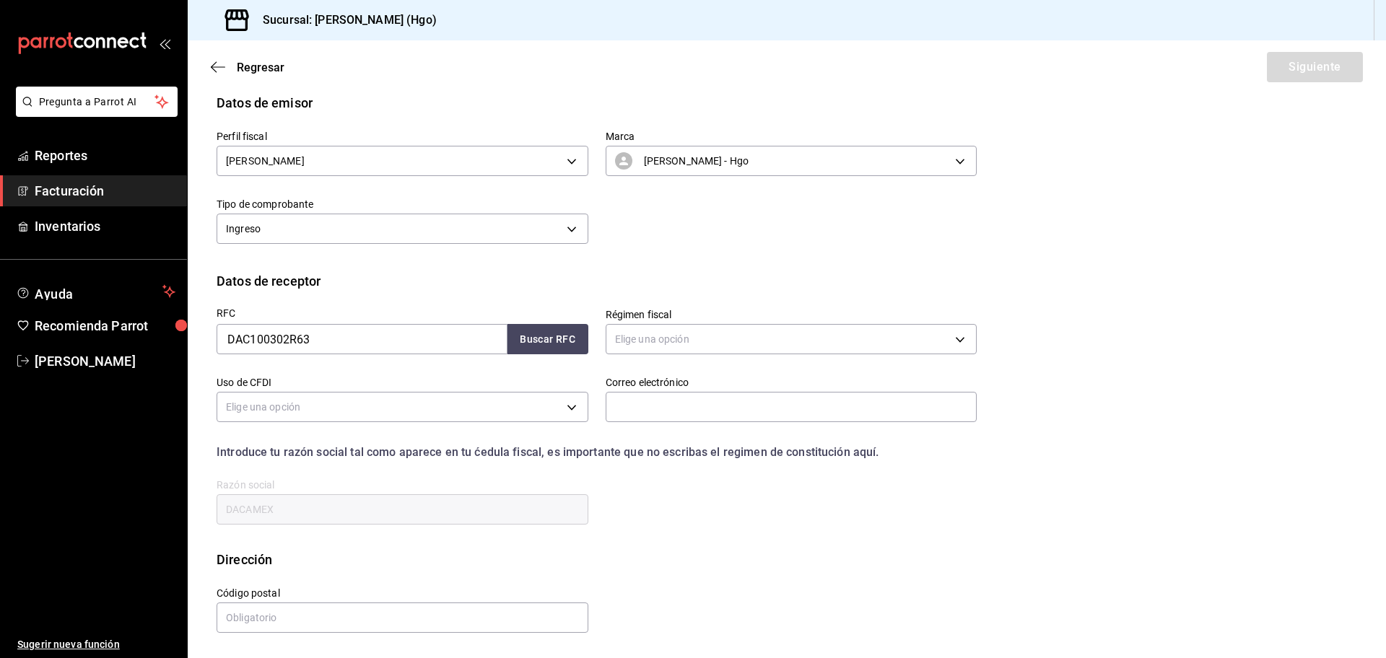
scroll to position [0, 0]
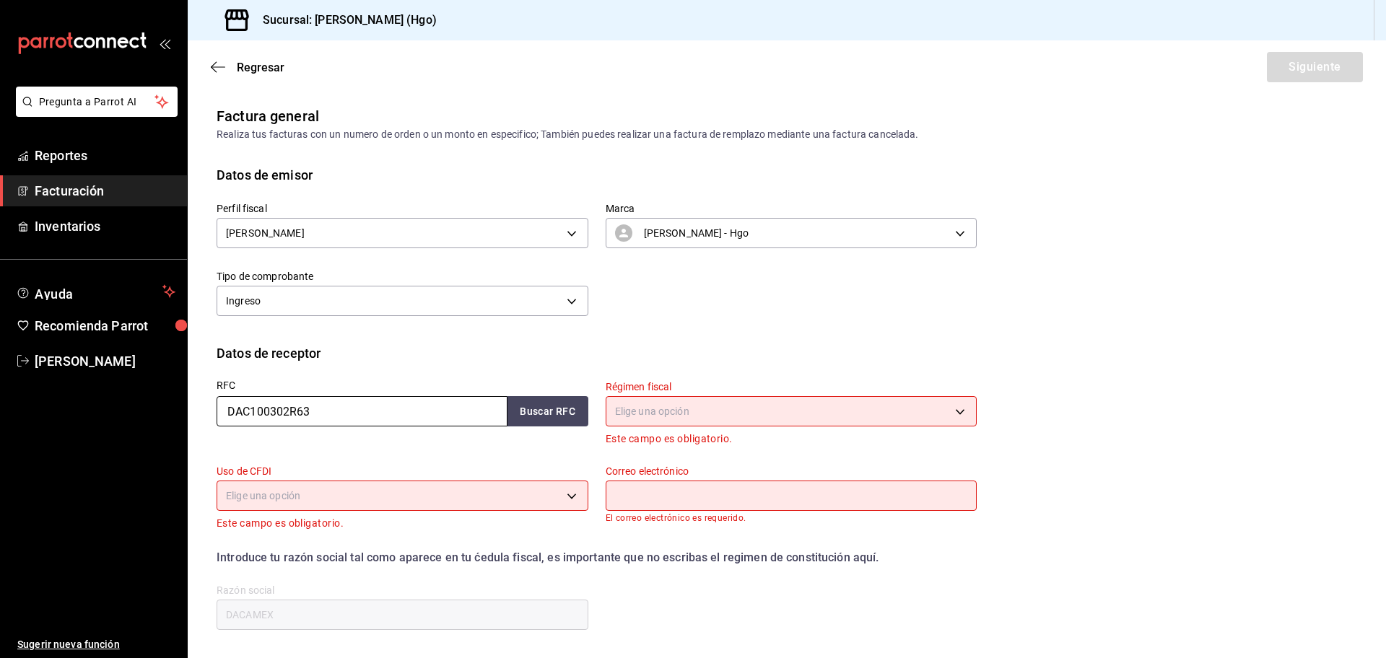
click at [333, 417] on input "DAC100302R63" at bounding box center [362, 411] width 291 height 30
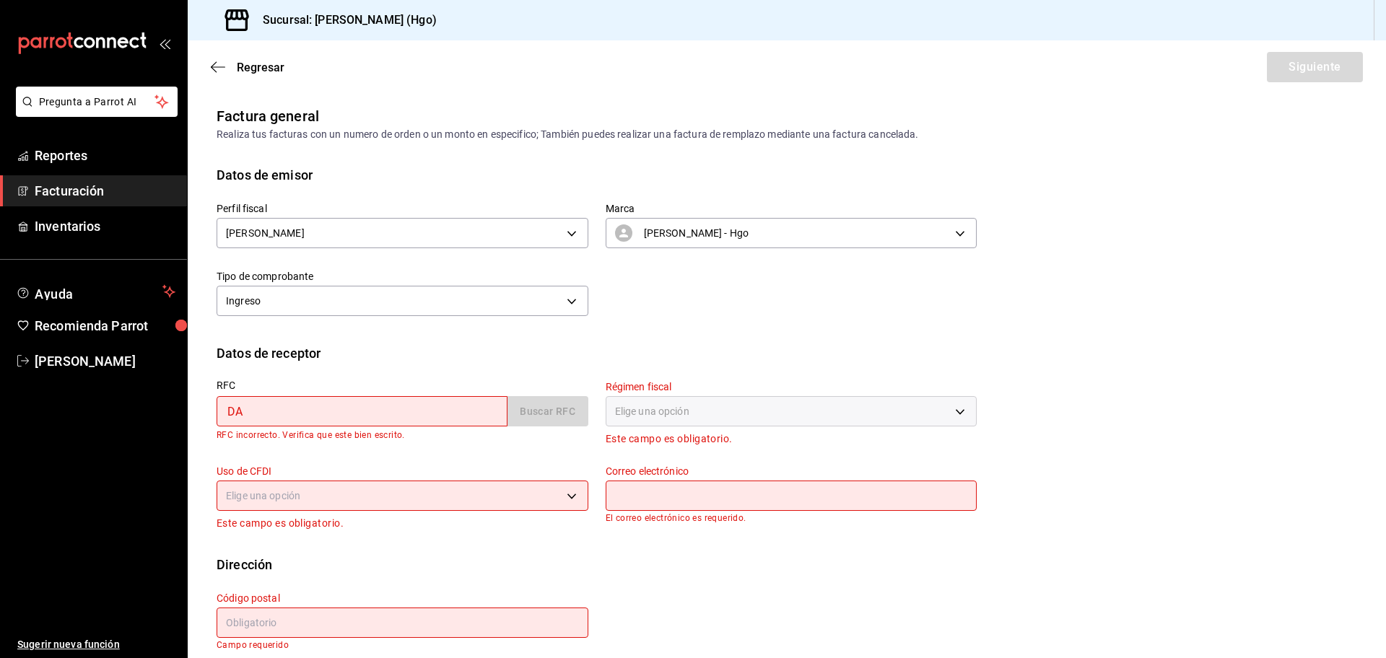
type input "D"
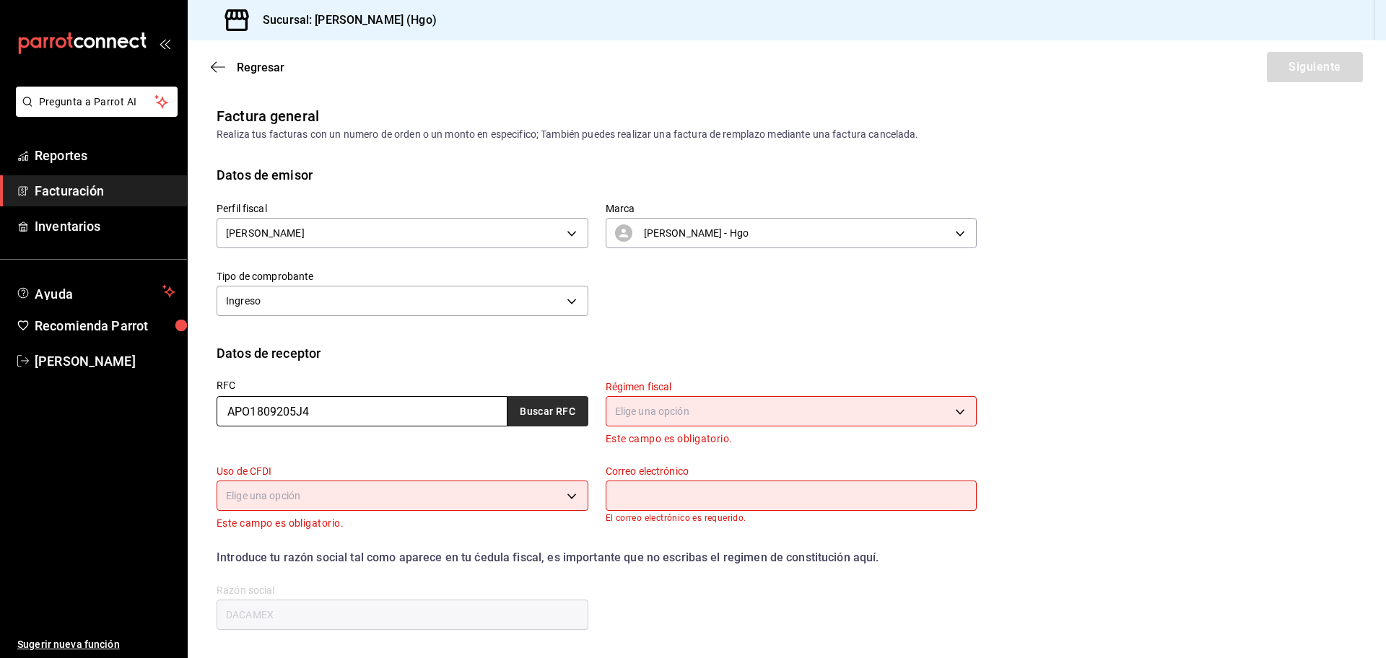
type input "APO1809205J4"
click at [554, 406] on button "Buscar RFC" at bounding box center [547, 411] width 81 height 30
type input "[EMAIL_ADDRESS][DOMAIN_NAME]"
type input "55740"
type input "ARRENDADORA [PERSON_NAME]"
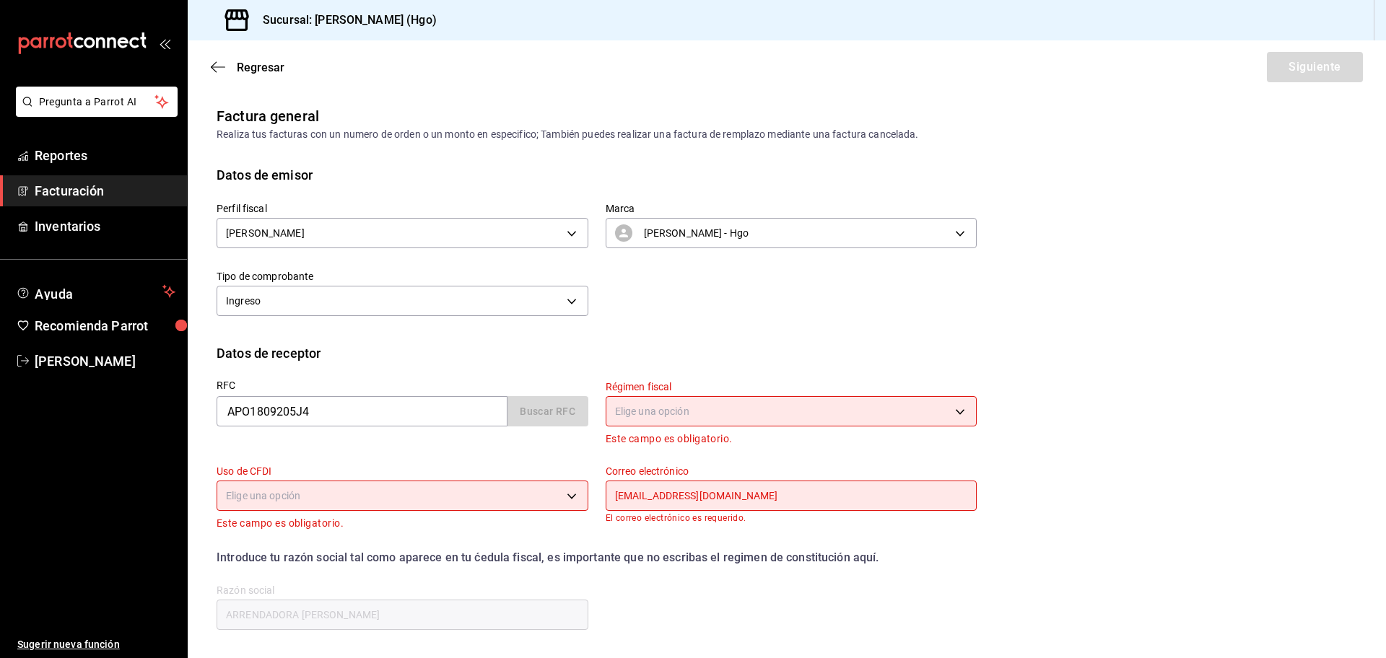
type input "601"
type input "G03"
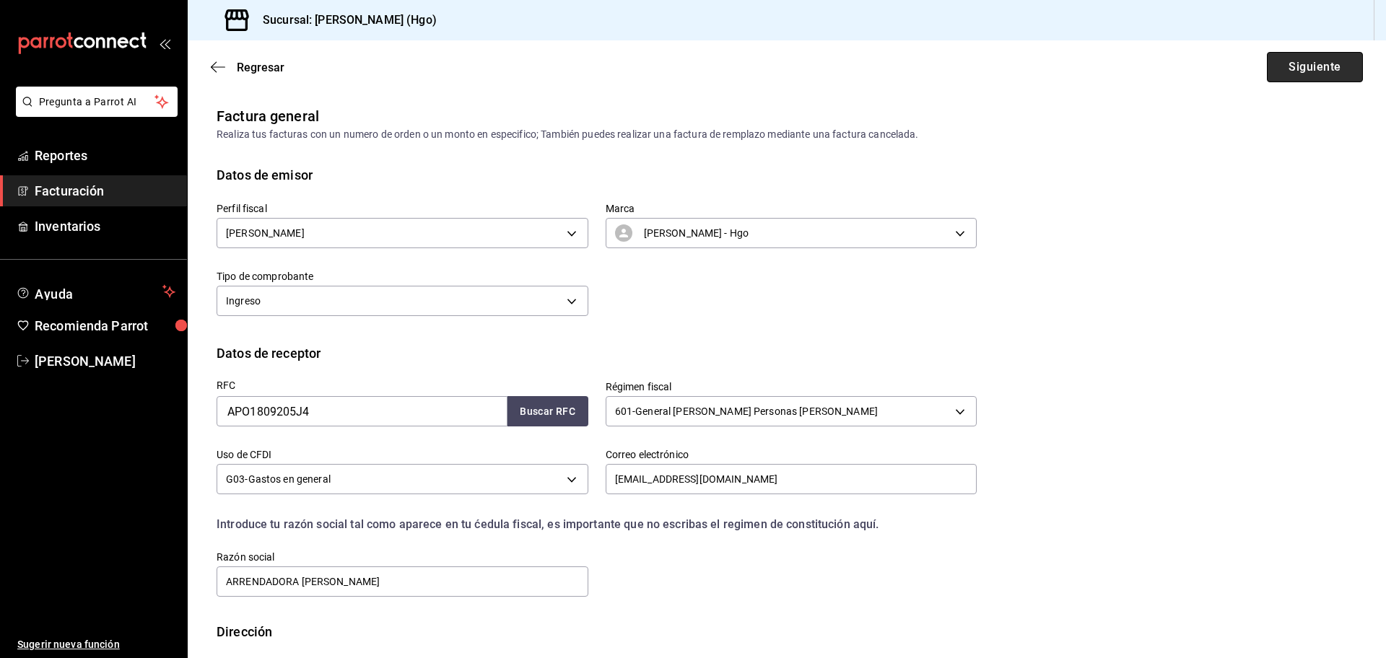
click at [1338, 66] on button "Siguiente" at bounding box center [1315, 67] width 96 height 30
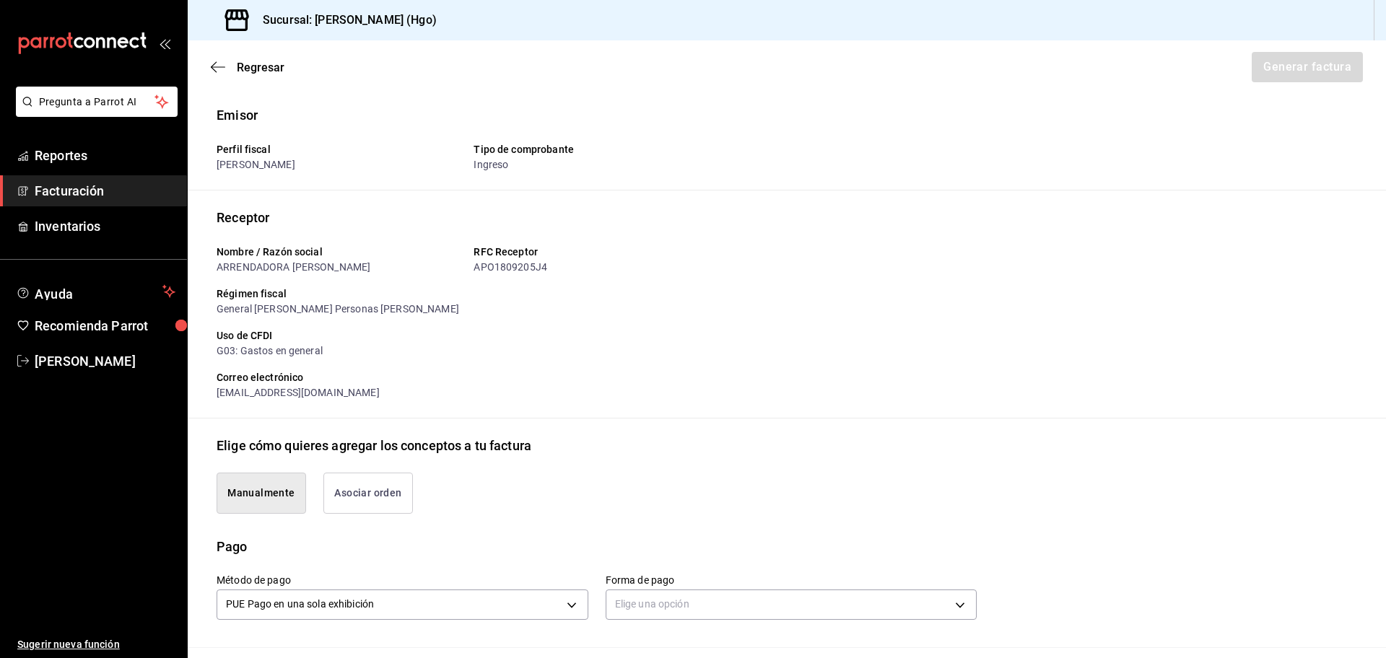
click at [390, 475] on button "Asociar orden" at bounding box center [368, 493] width 90 height 41
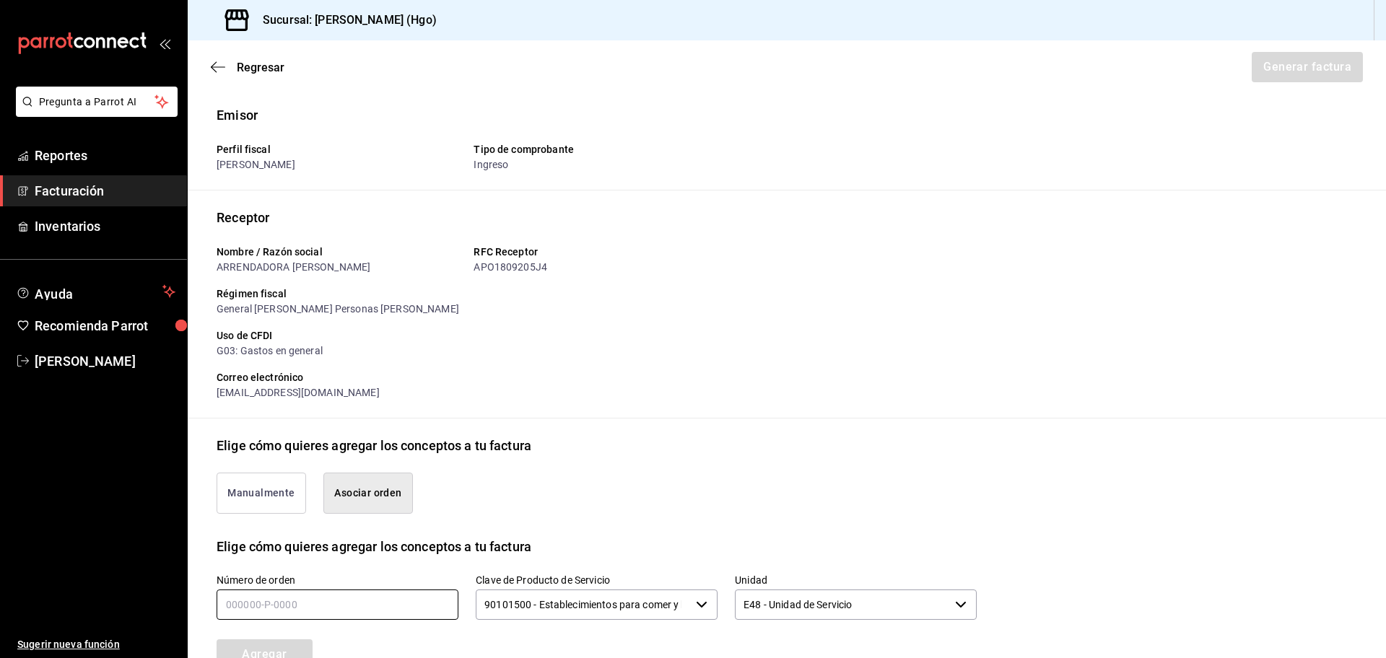
click at [389, 601] on input "text" at bounding box center [338, 605] width 242 height 30
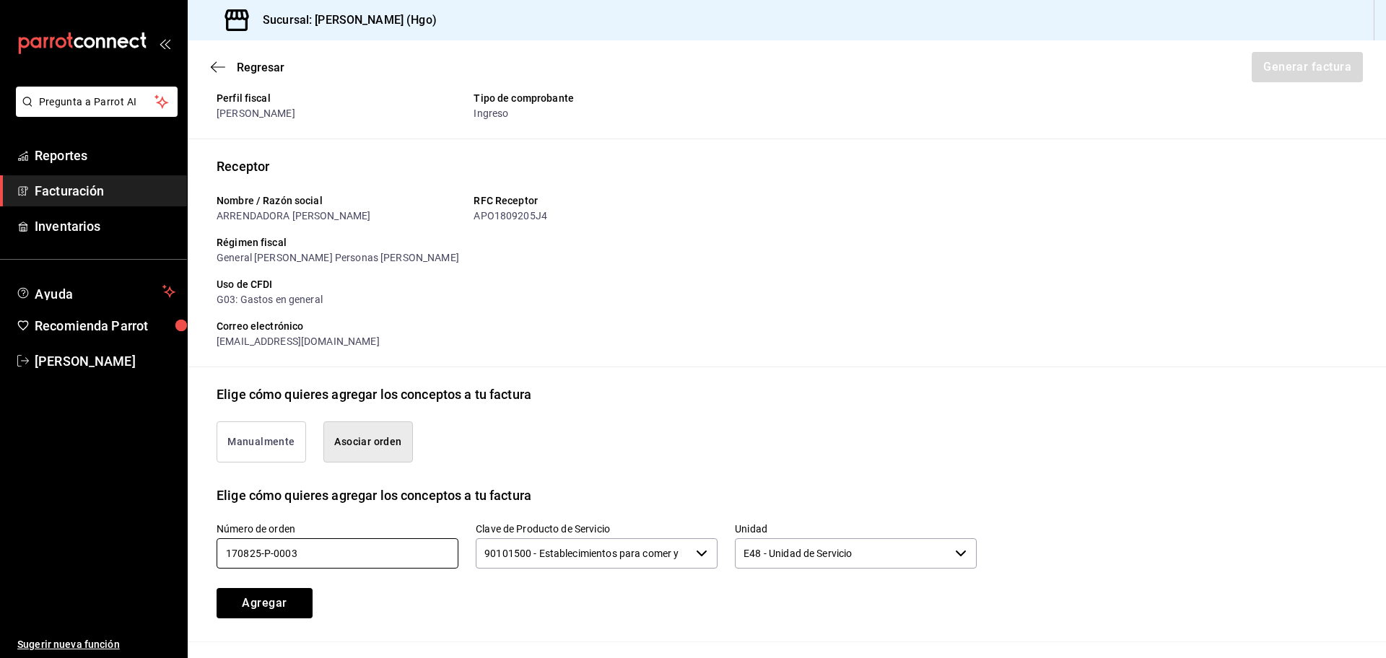
scroll to position [205, 0]
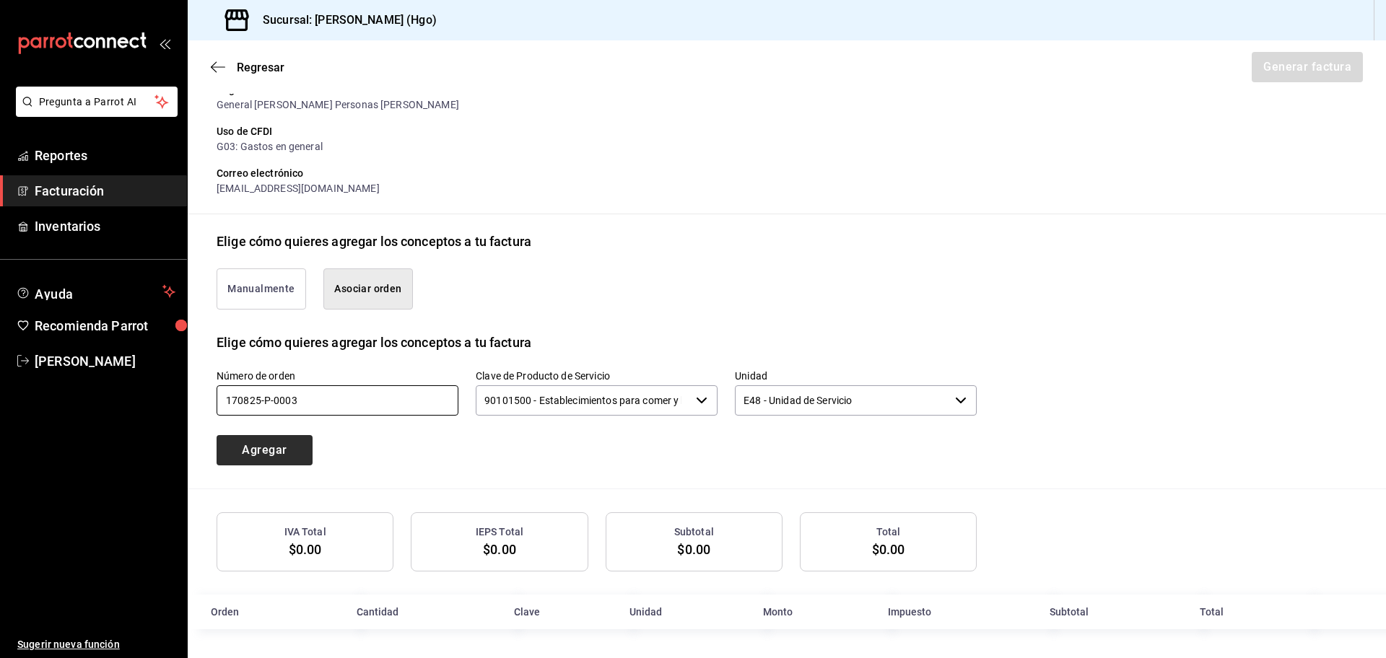
type input "170825-p-0003"
click at [278, 449] on button "Agregar" at bounding box center [265, 450] width 96 height 30
click at [219, 74] on div "Regresar Generar factura" at bounding box center [787, 66] width 1198 height 53
click at [219, 57] on div "Regresar Generar factura" at bounding box center [787, 66] width 1198 height 53
click at [214, 63] on icon "button" at bounding box center [218, 67] width 14 height 13
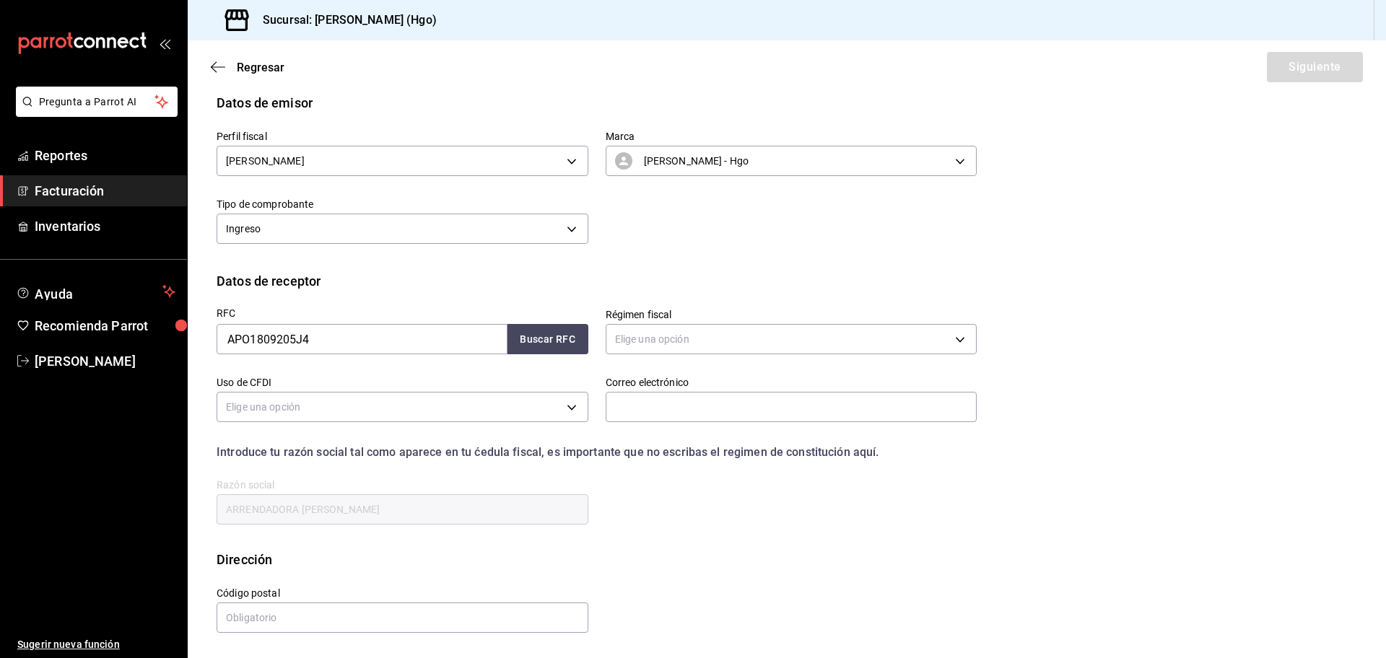
scroll to position [0, 0]
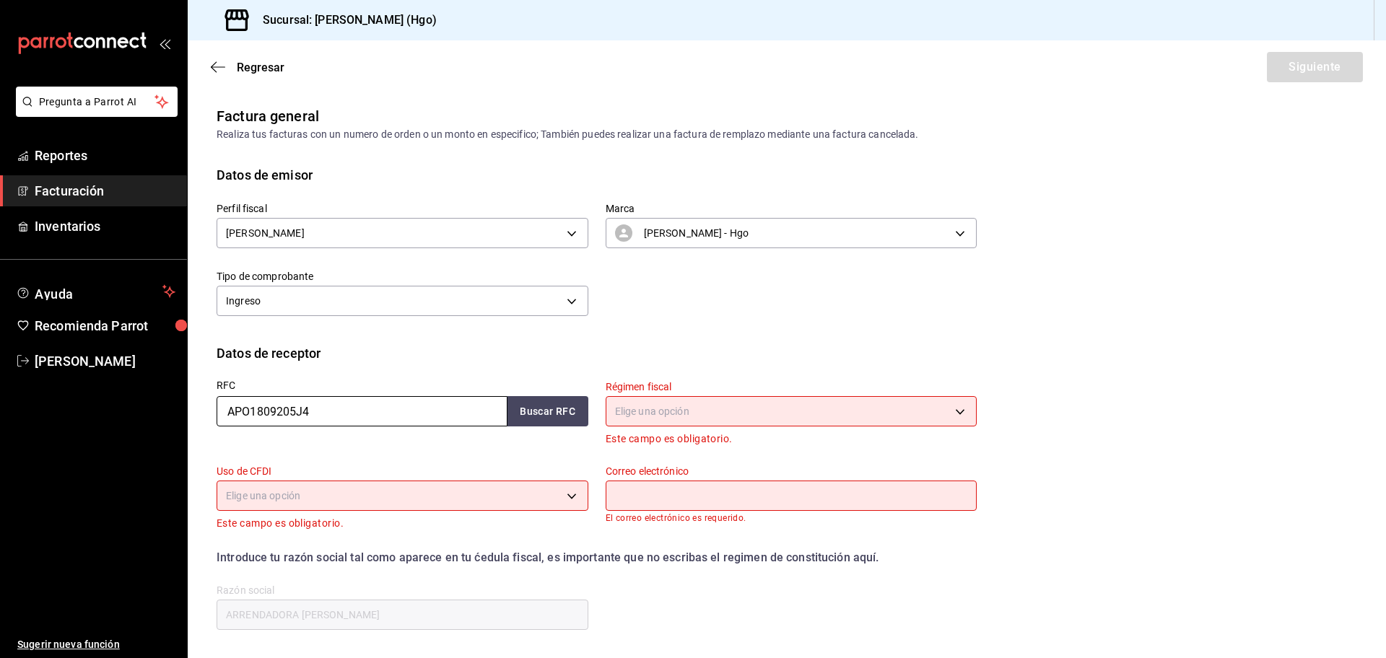
click at [327, 418] on input "APO1809205J4" at bounding box center [362, 411] width 291 height 30
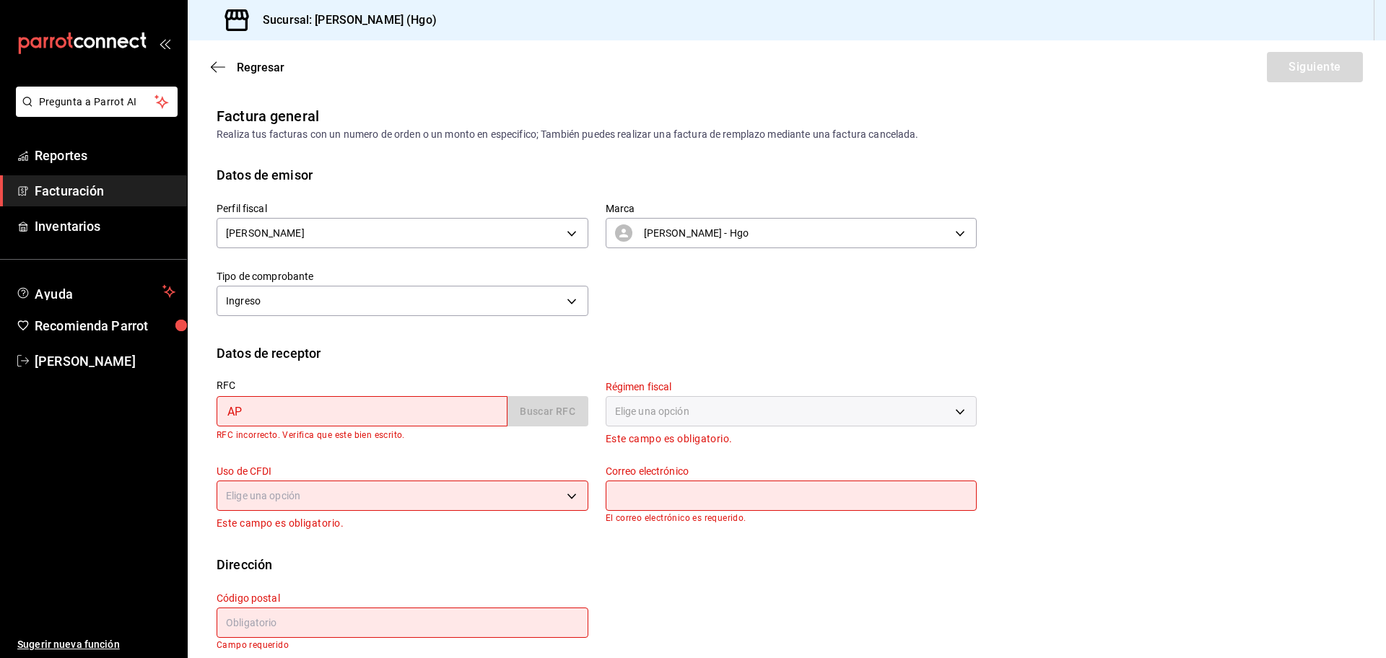
type input "A"
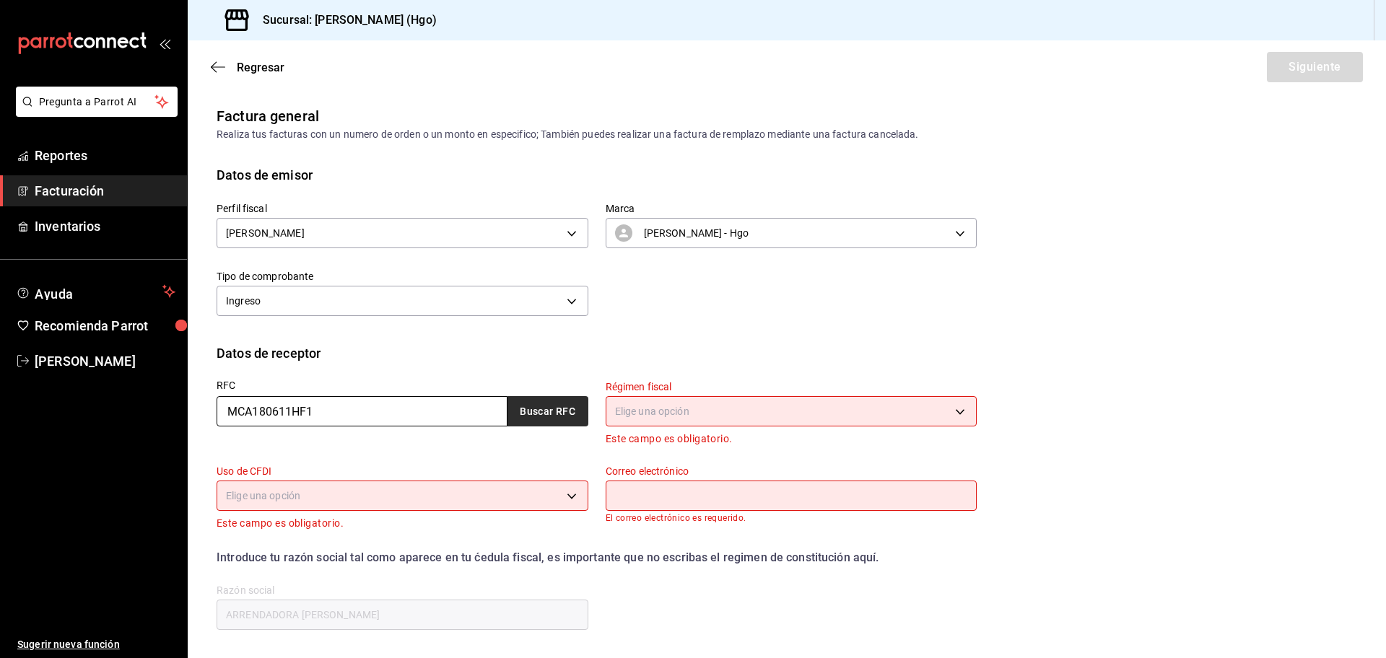
type input "MCA180611HF1"
click at [538, 417] on button "Buscar RFC" at bounding box center [547, 411] width 81 height 30
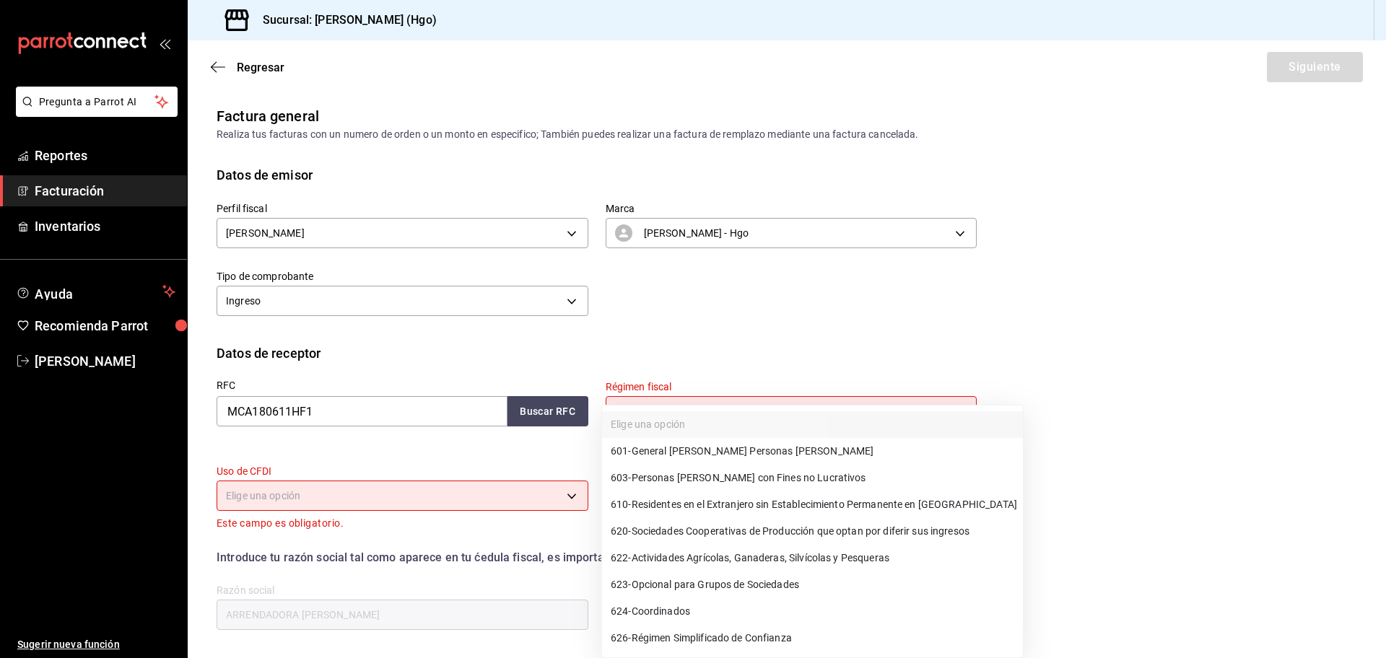
click at [629, 406] on body "Pregunta a Parrot AI Reportes Facturación Inventarios Ayuda Recomienda Parrot V…" at bounding box center [693, 329] width 1386 height 658
click at [661, 455] on span "601 - General [PERSON_NAME] Personas [PERSON_NAME]" at bounding box center [742, 451] width 263 height 15
type input "601"
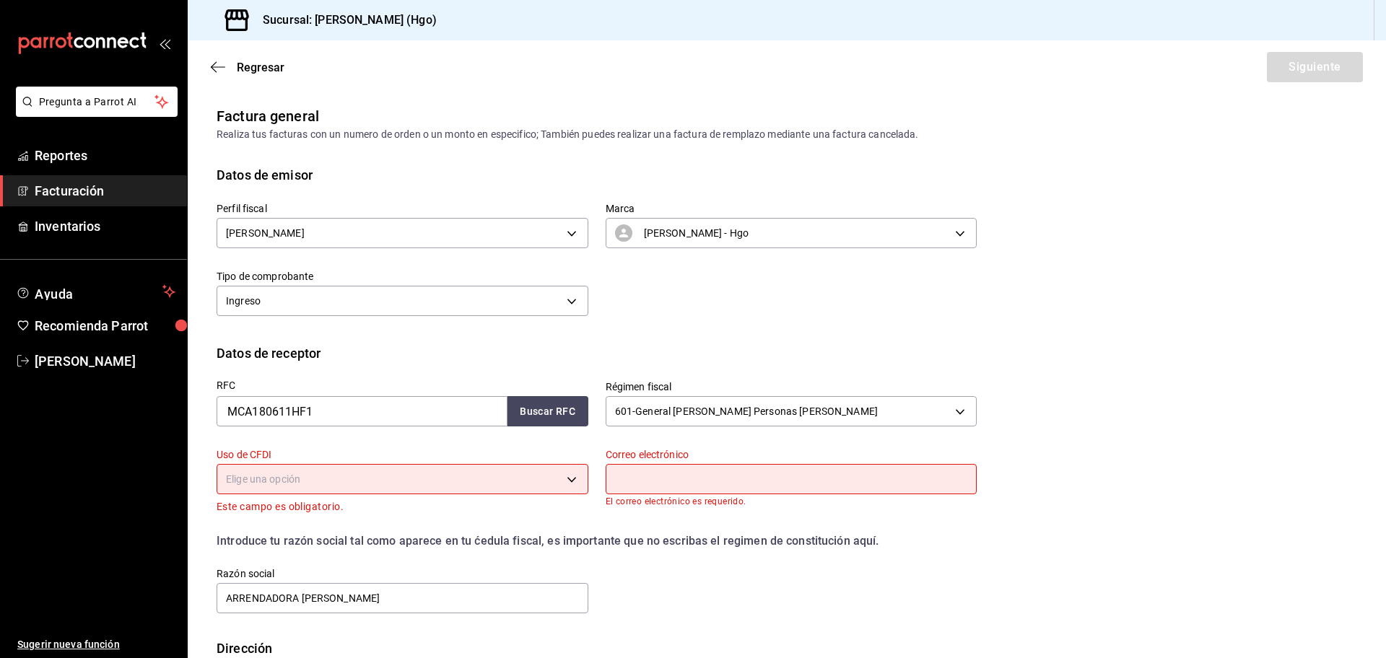
click at [499, 479] on body "Pregunta a Parrot AI Reportes Facturación Inventarios Ayuda Recomienda Parrot V…" at bounding box center [693, 329] width 1386 height 658
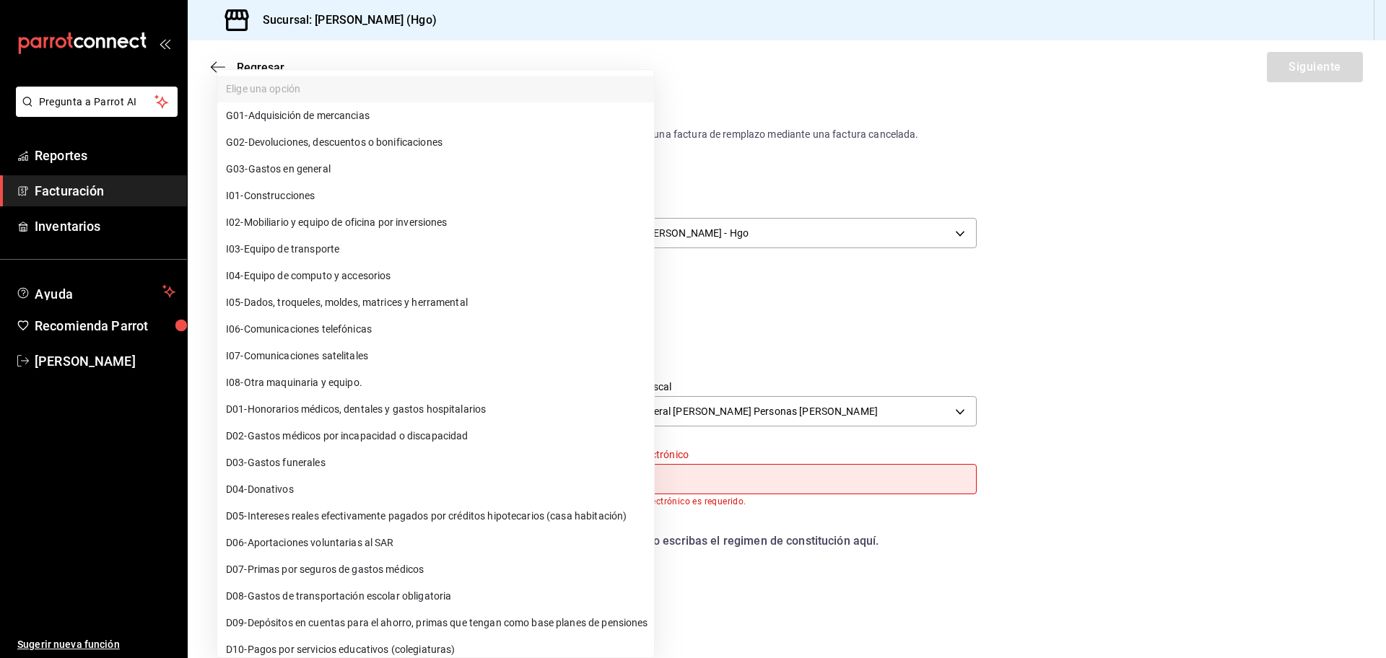
click at [411, 178] on li "G03 - Gastos en general" at bounding box center [435, 169] width 437 height 27
type input "G03"
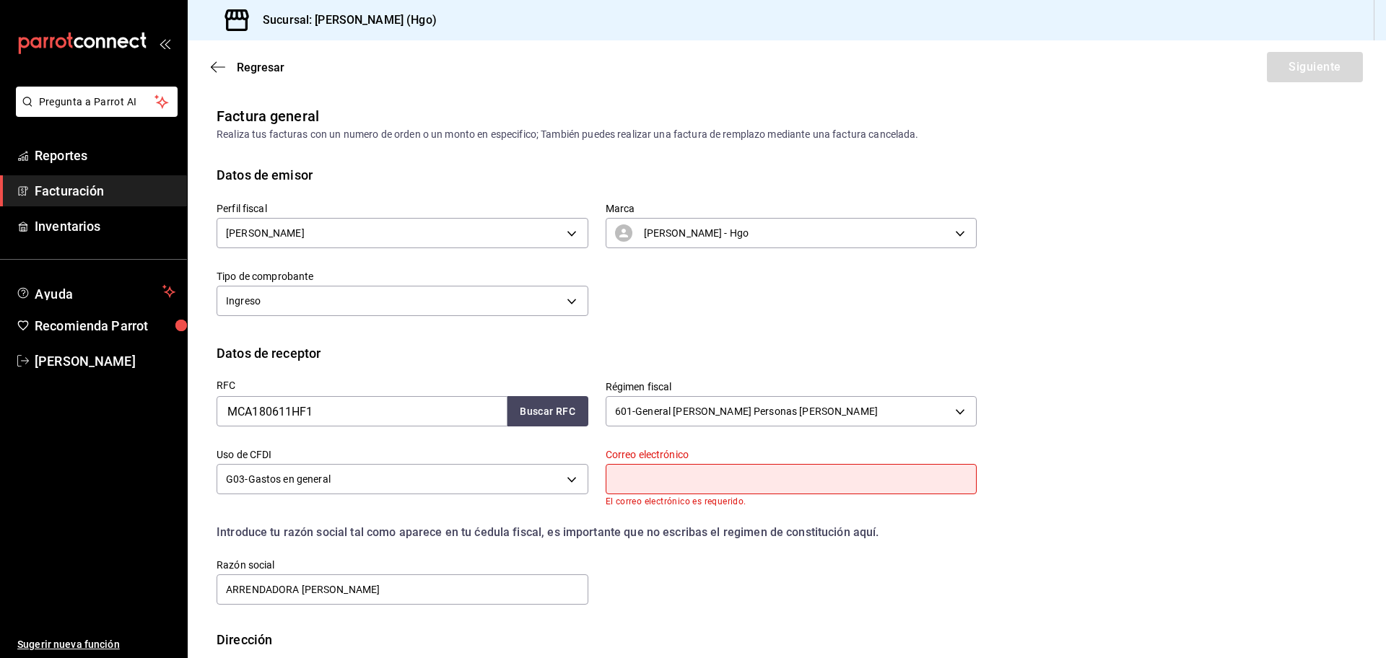
click at [656, 467] on input "text" at bounding box center [792, 479] width 372 height 30
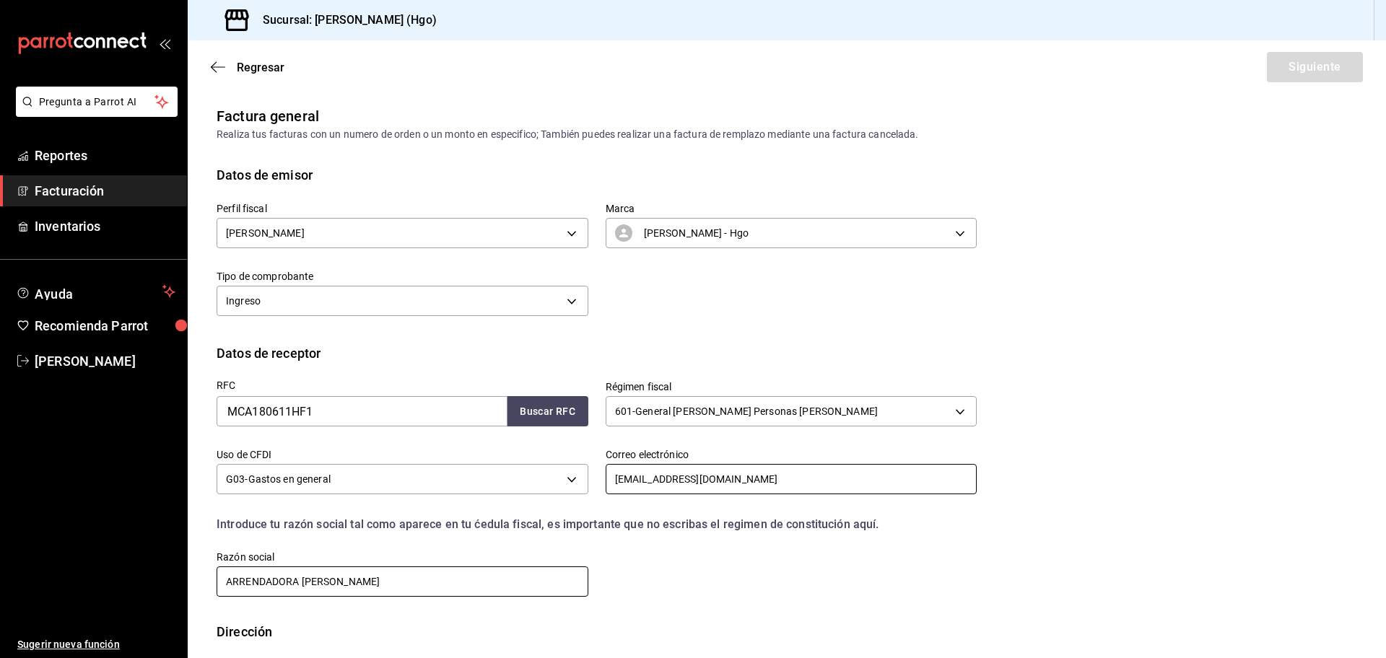
type input "negro051270@gmail.com"
click at [361, 595] on input "ARRENDADORA [PERSON_NAME]" at bounding box center [403, 582] width 372 height 30
type input "A"
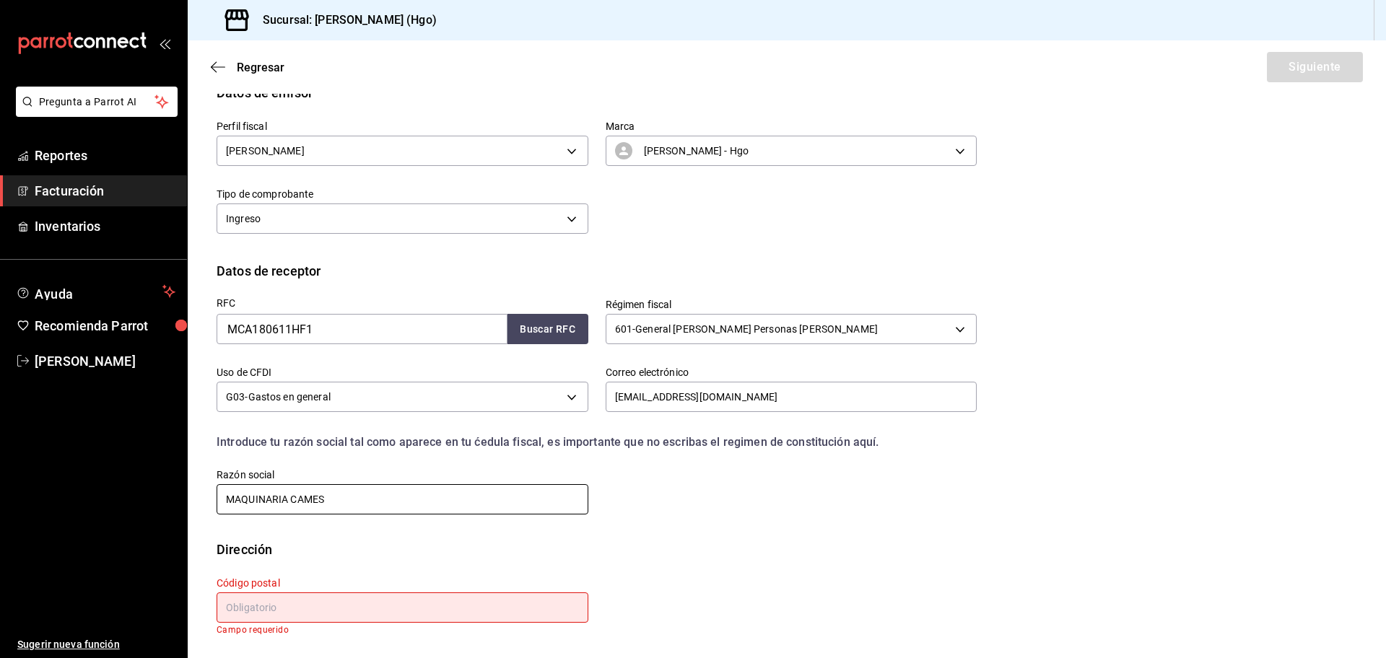
type input "MAQUINARIA CAMES"
click at [278, 613] on input "text" at bounding box center [403, 608] width 372 height 30
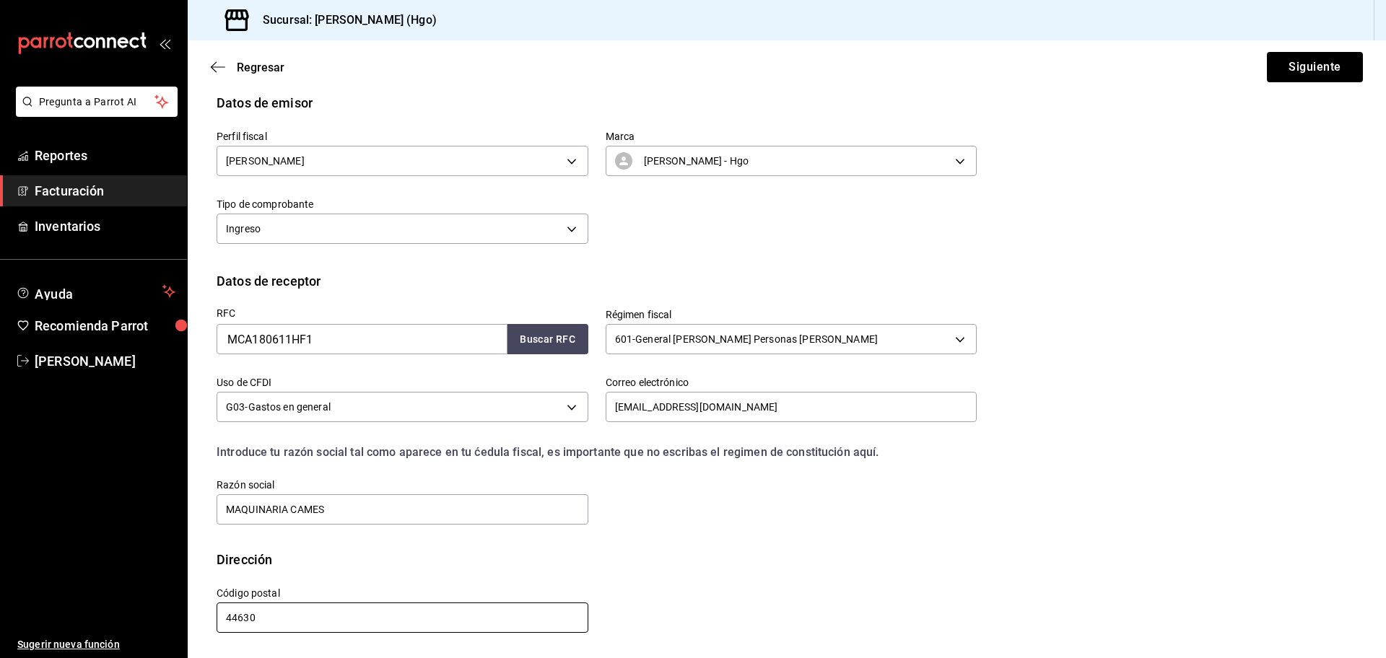
scroll to position [72, 0]
type input "44630"
click at [1308, 74] on button "Siguiente" at bounding box center [1315, 67] width 96 height 30
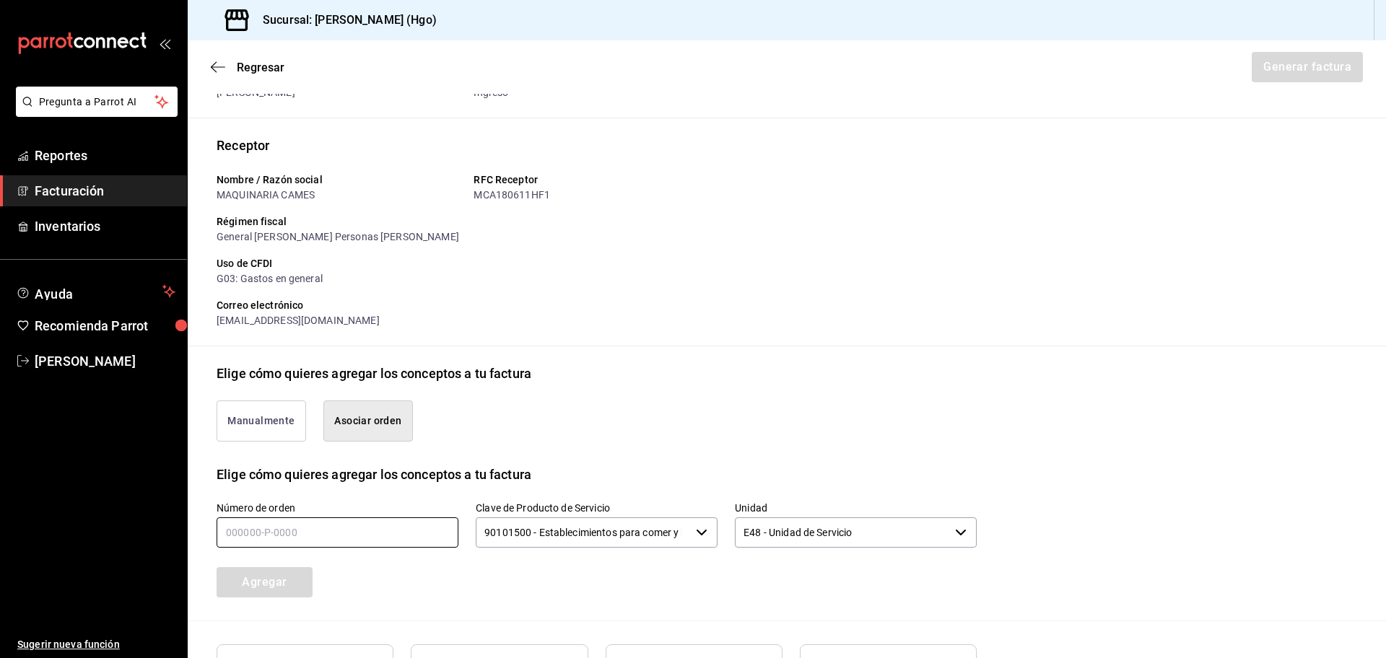
click at [377, 544] on input "text" at bounding box center [338, 533] width 242 height 30
type input "190825-p-0009"
click at [294, 590] on button "Agregar" at bounding box center [265, 582] width 96 height 30
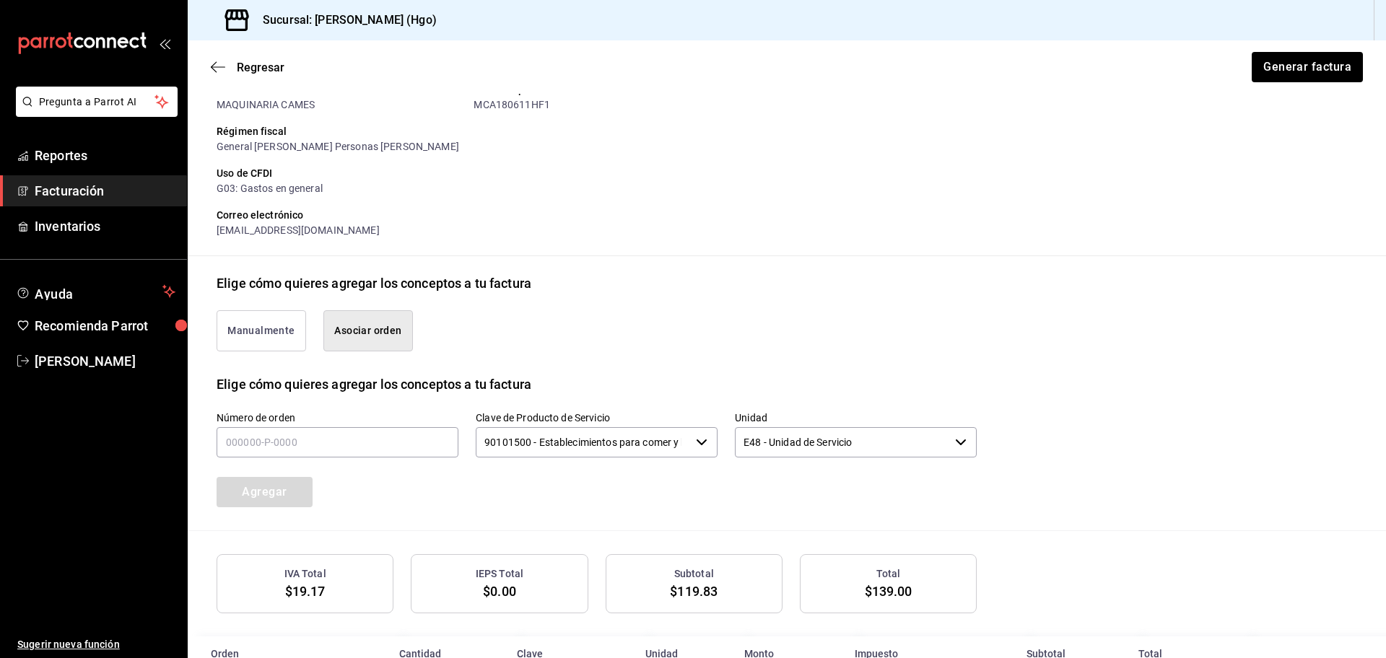
scroll to position [241, 0]
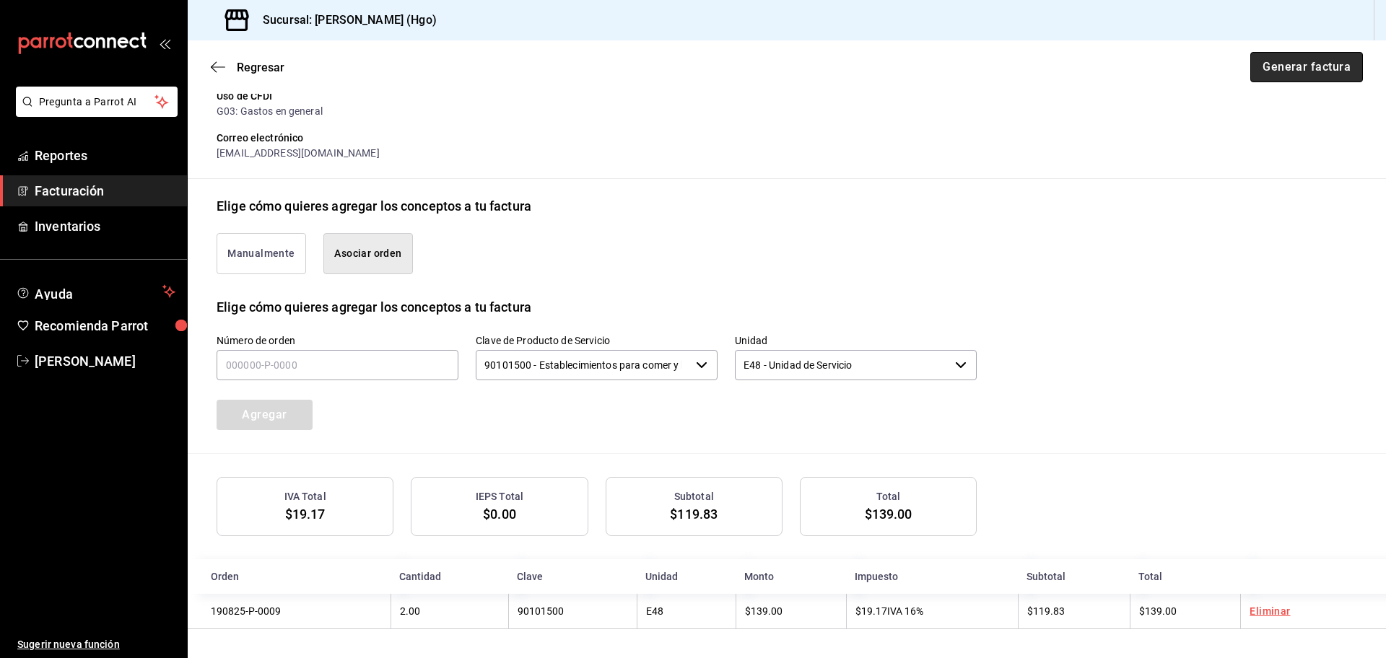
click at [1270, 74] on button "Generar factura" at bounding box center [1306, 67] width 113 height 30
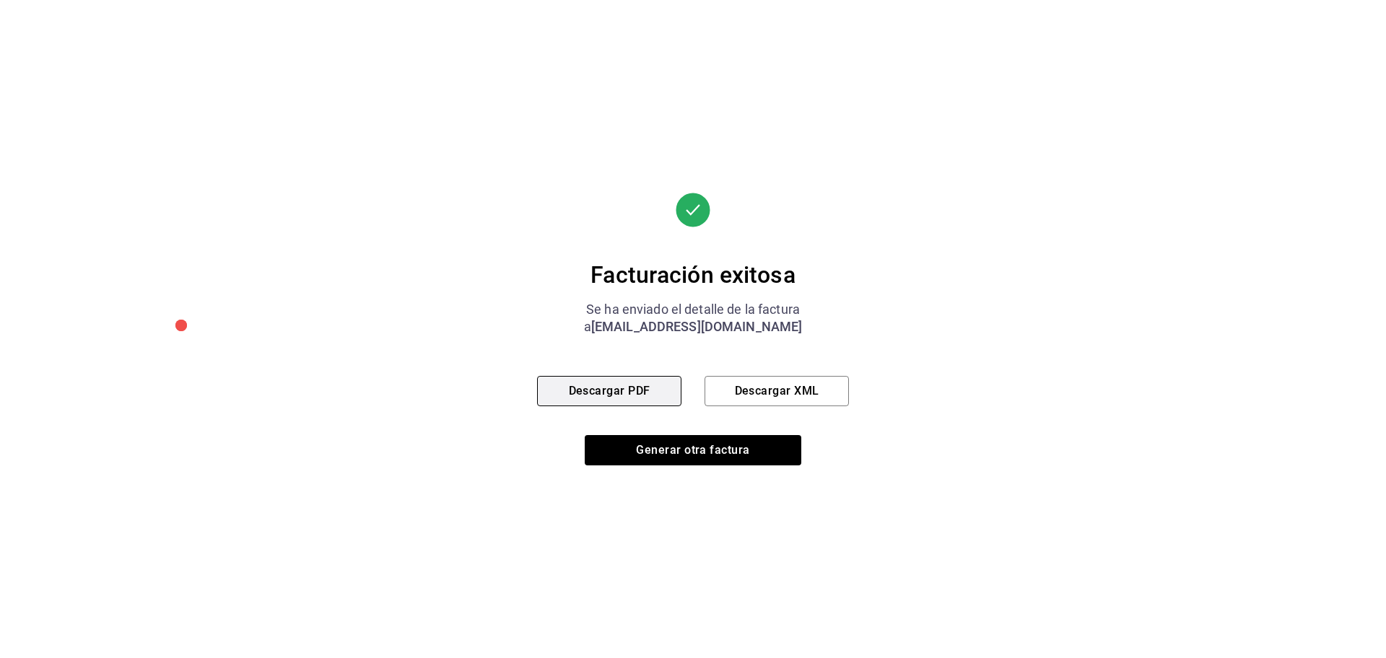
click at [634, 378] on button "Descargar PDF" at bounding box center [609, 391] width 144 height 30
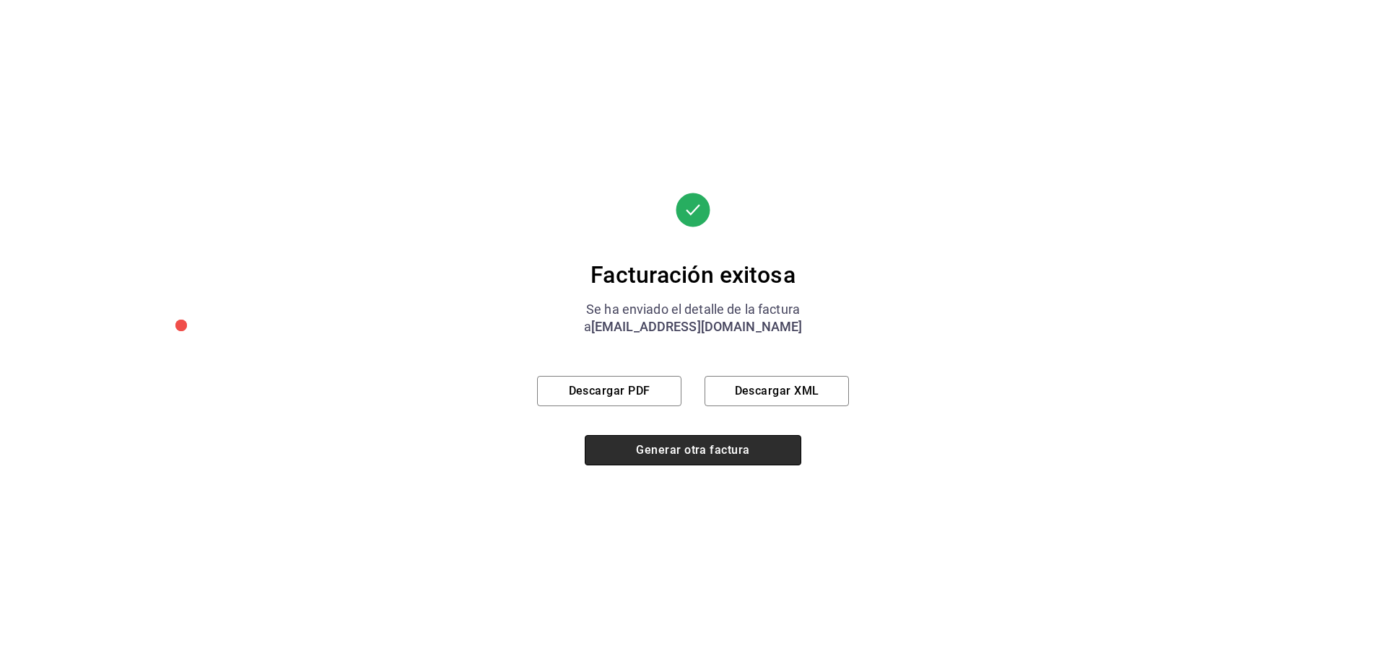
click at [663, 455] on button "Generar otra factura" at bounding box center [693, 450] width 217 height 30
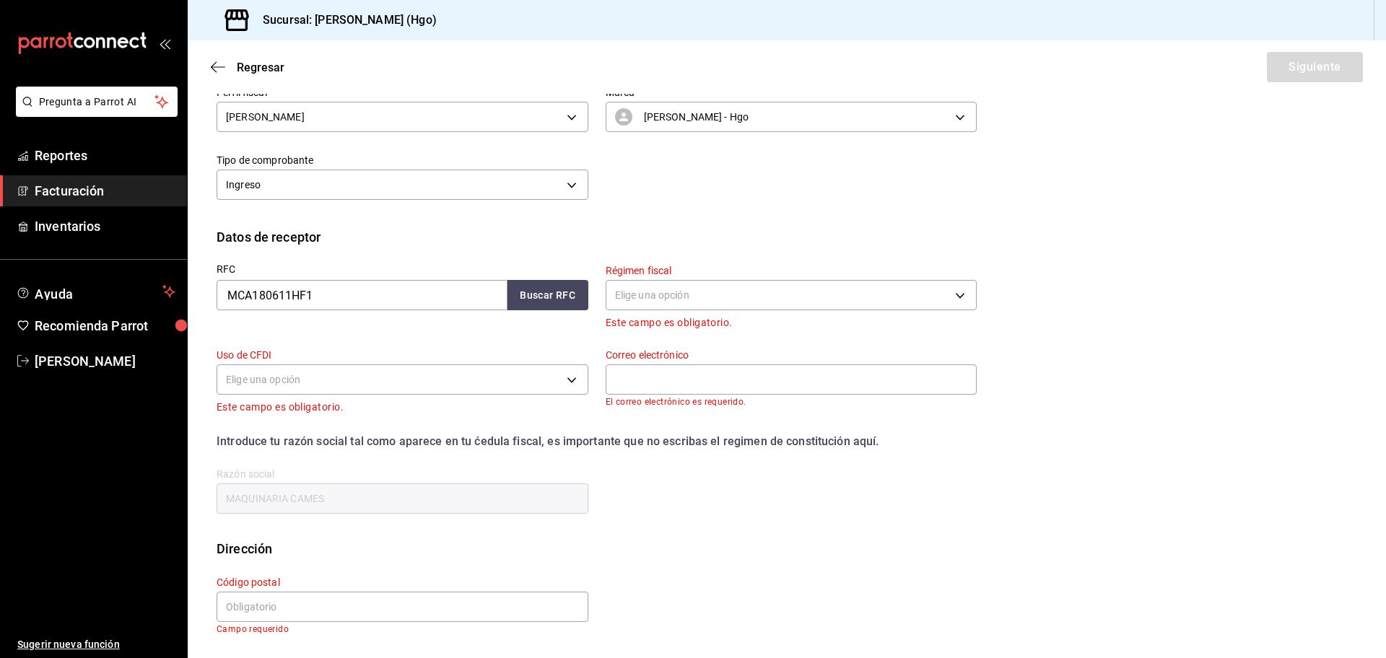
scroll to position [0, 0]
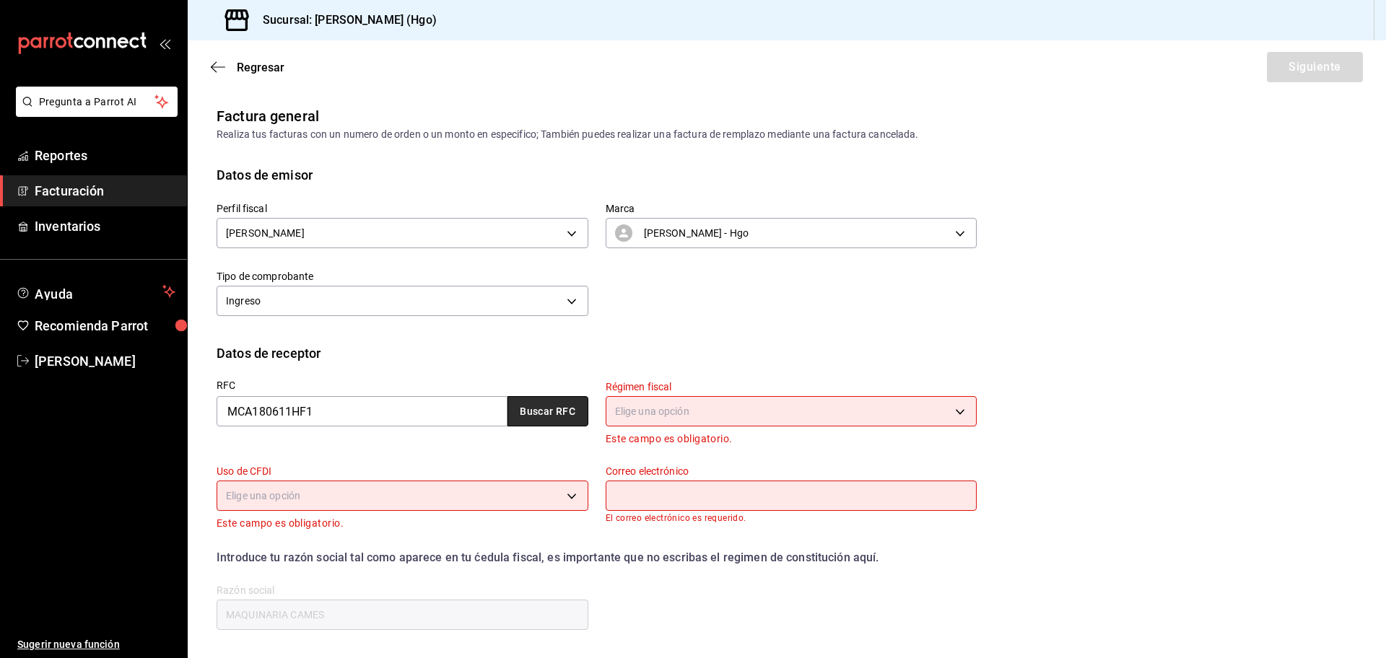
click at [538, 414] on button "Buscar RFC" at bounding box center [547, 411] width 81 height 30
type input "negro051270@gmail.com"
type input "44630"
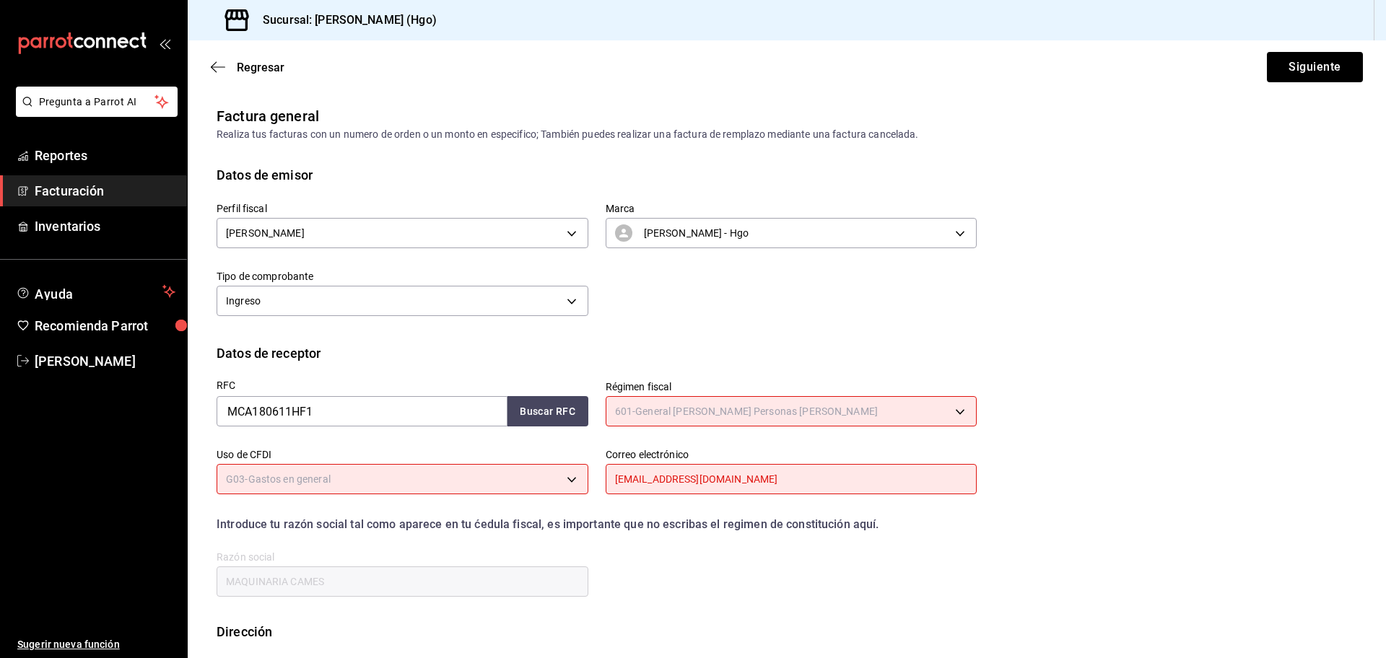
type input "601"
type input "G03"
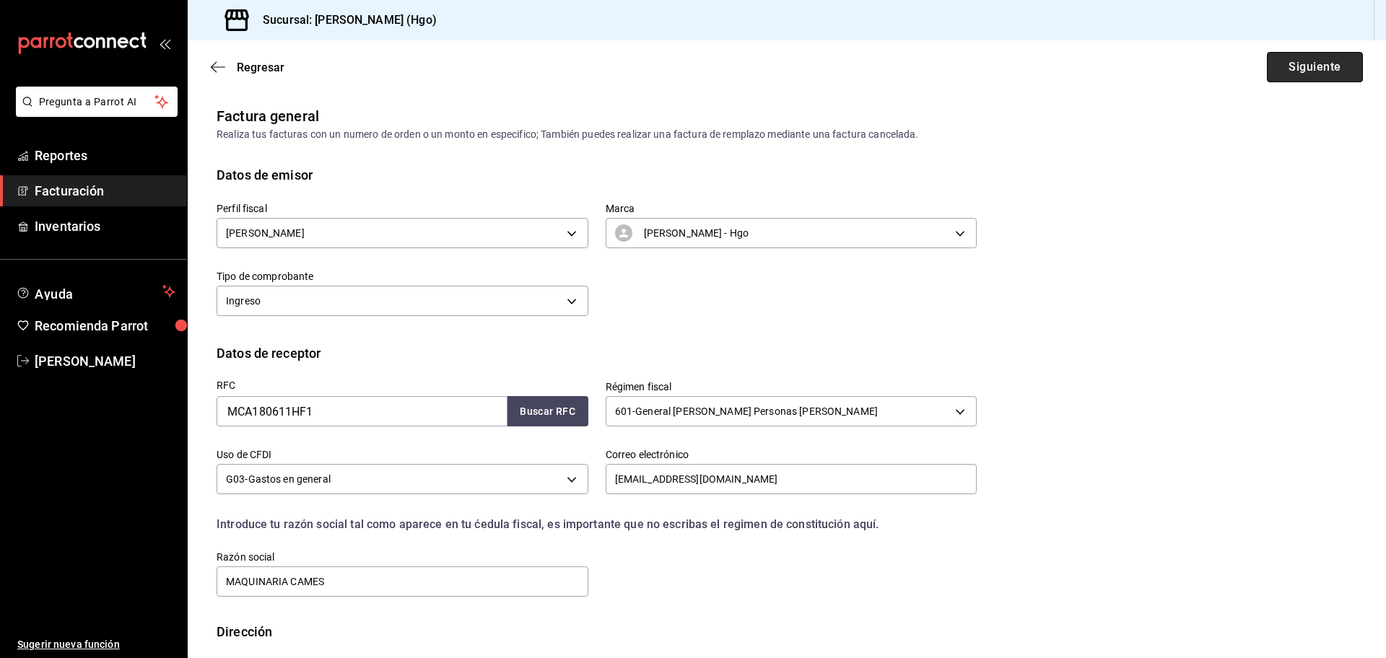
click at [1301, 66] on button "Siguiente" at bounding box center [1315, 67] width 96 height 30
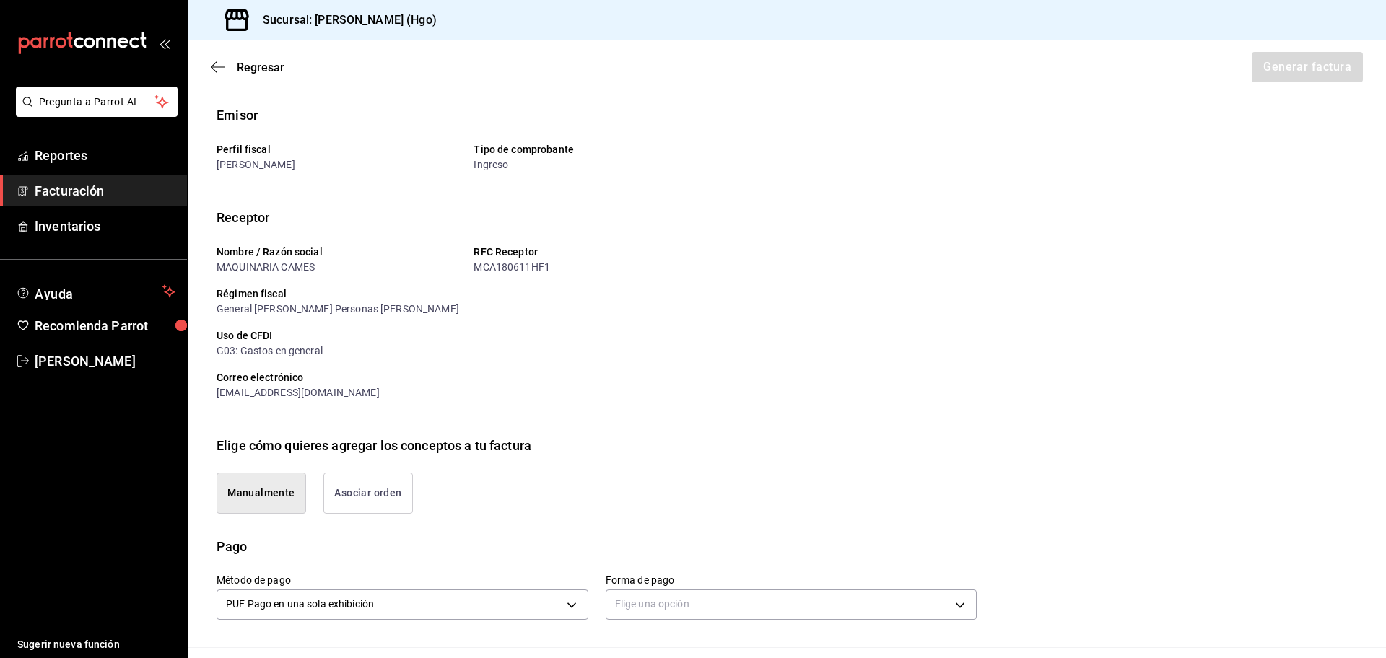
click at [372, 497] on button "Asociar orden" at bounding box center [368, 493] width 90 height 41
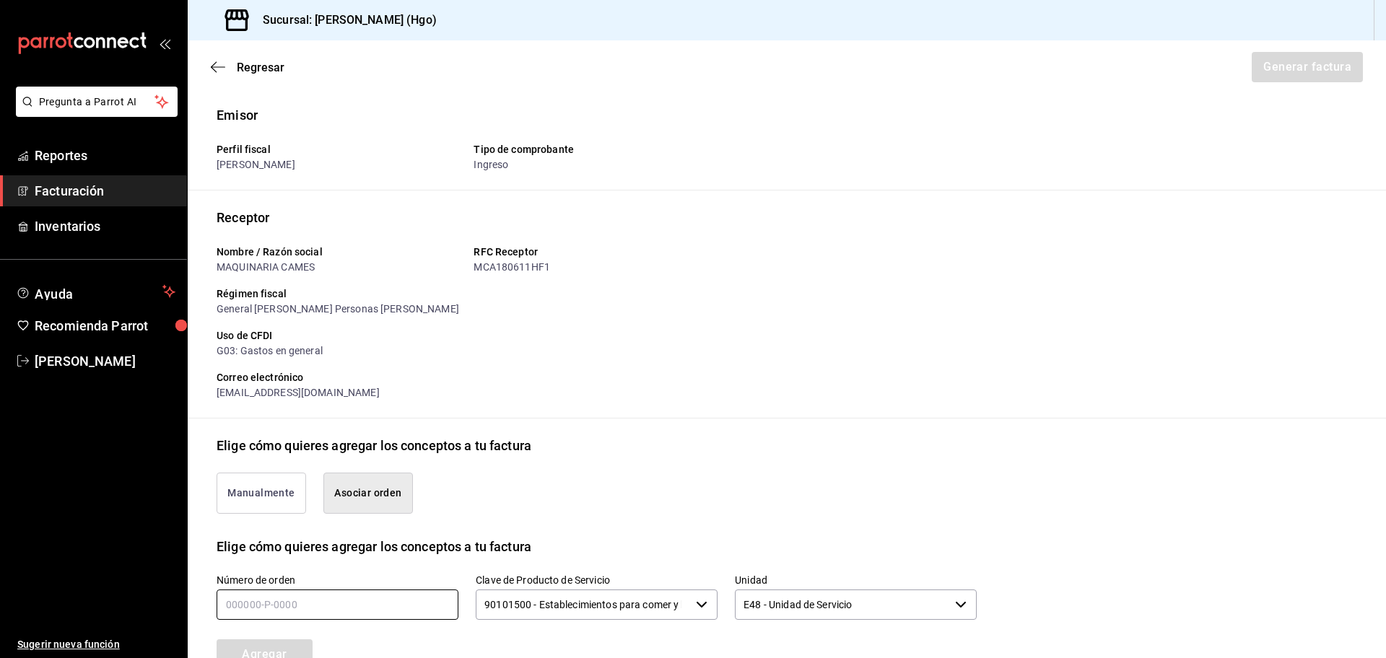
click at [393, 608] on input "text" at bounding box center [338, 605] width 242 height 30
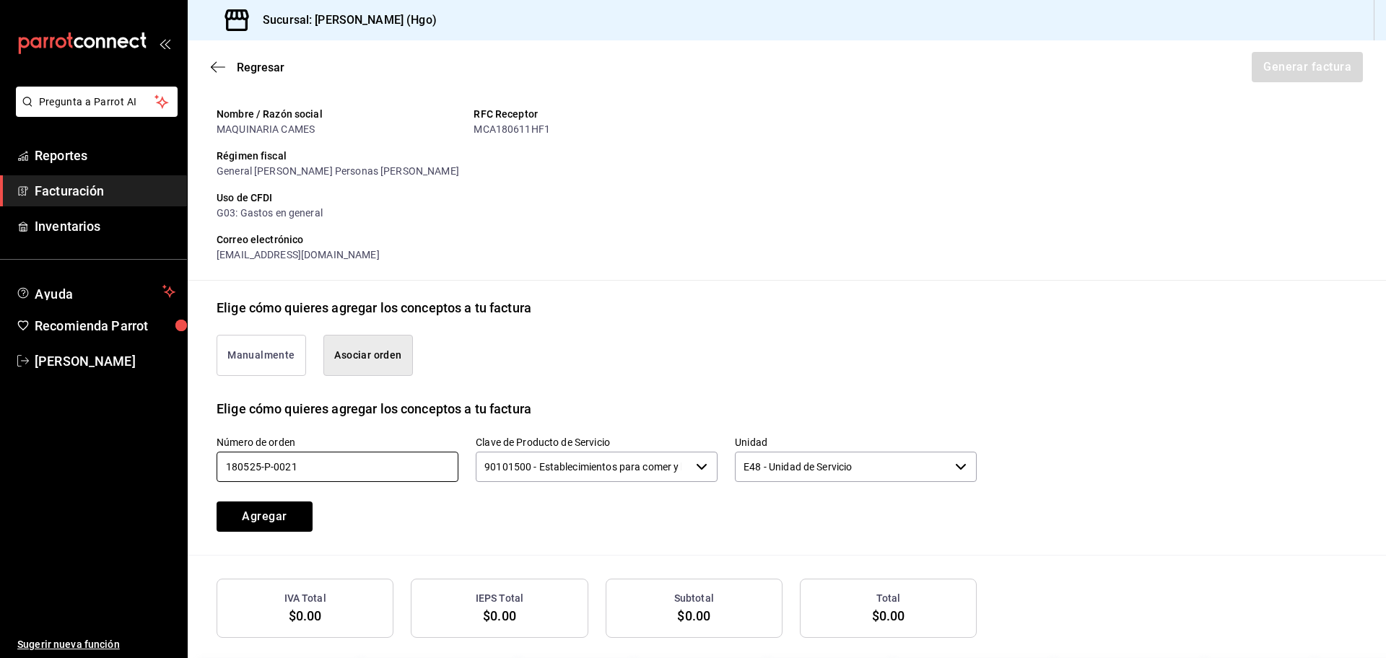
scroll to position [141, 0]
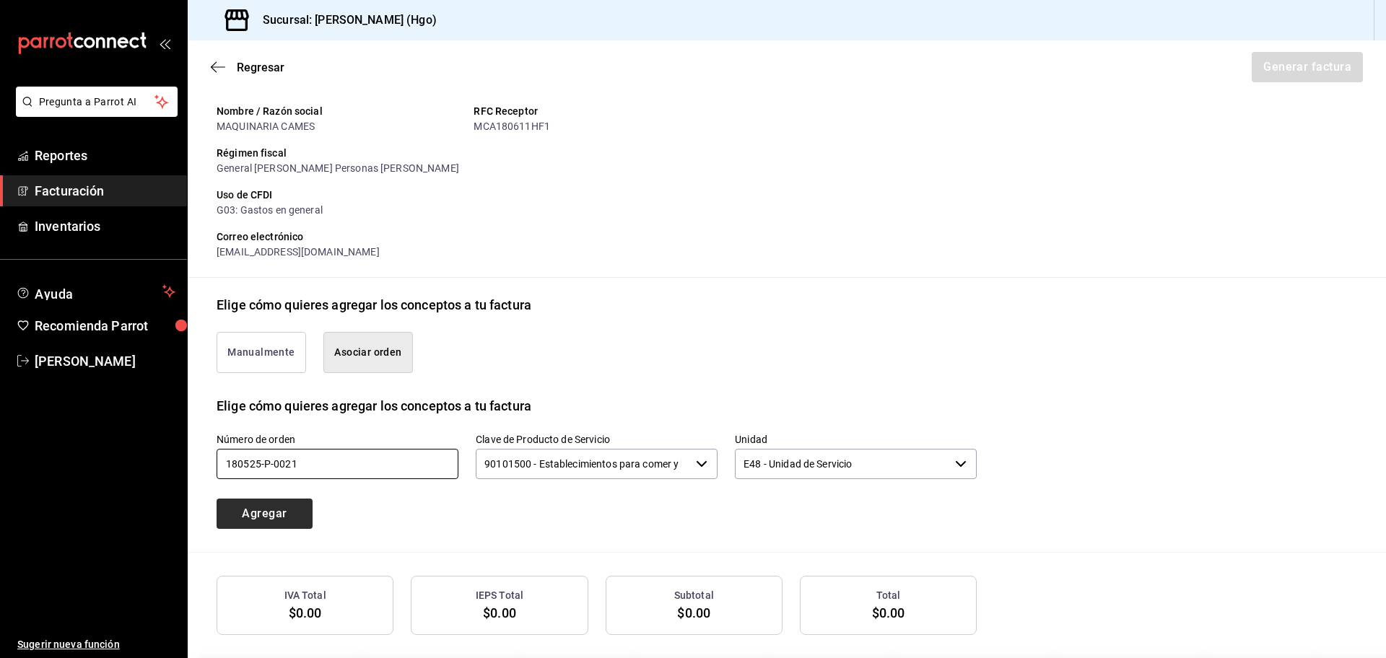
type input "180525-p-0021"
click at [269, 517] on button "Agregar" at bounding box center [265, 514] width 96 height 30
click at [295, 469] on input "text" at bounding box center [338, 464] width 242 height 30
type input "180825-p-0021"
click at [263, 512] on button "Agregar" at bounding box center [265, 514] width 96 height 30
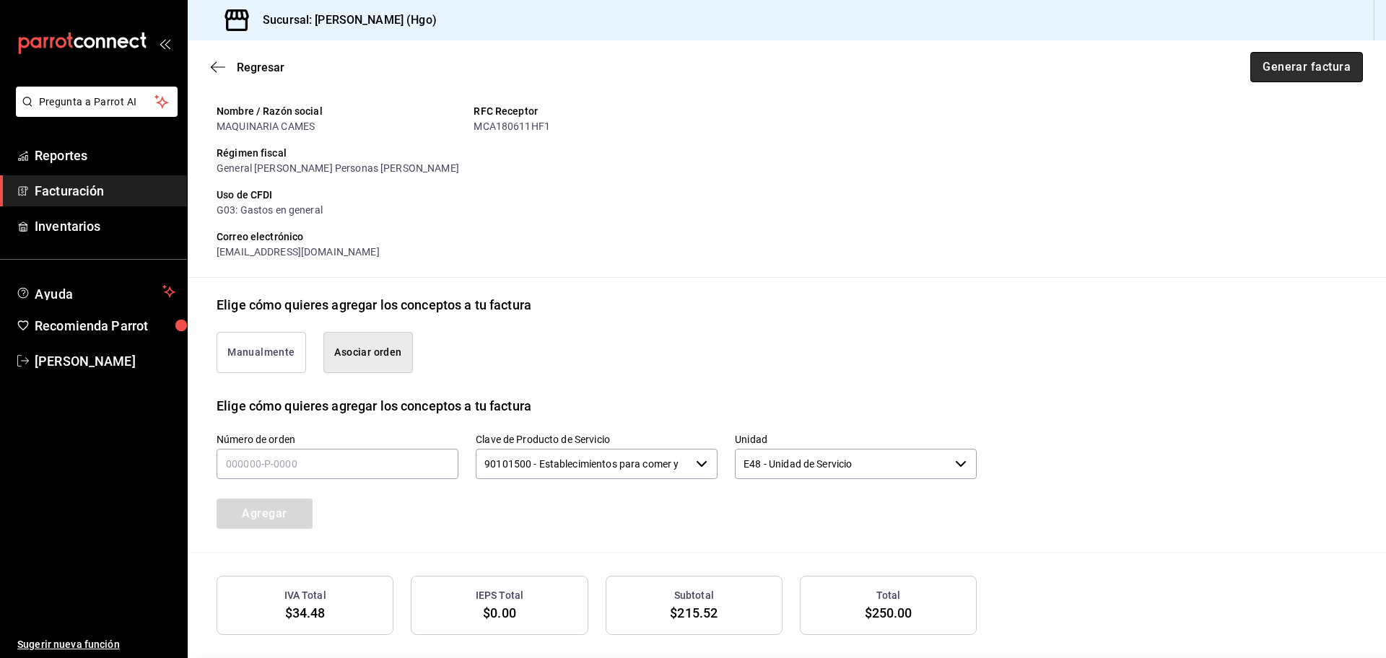
click at [1250, 67] on button "Generar factura" at bounding box center [1306, 67] width 113 height 30
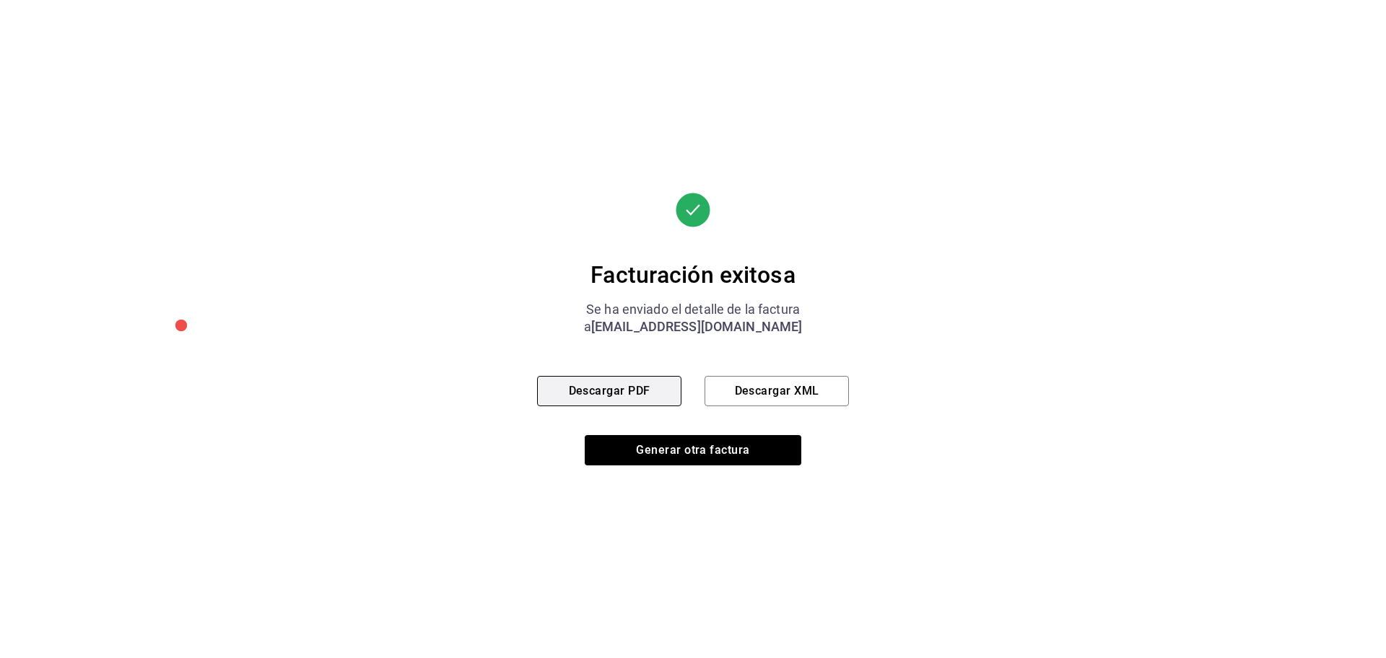
click at [655, 397] on button "Descargar PDF" at bounding box center [609, 391] width 144 height 30
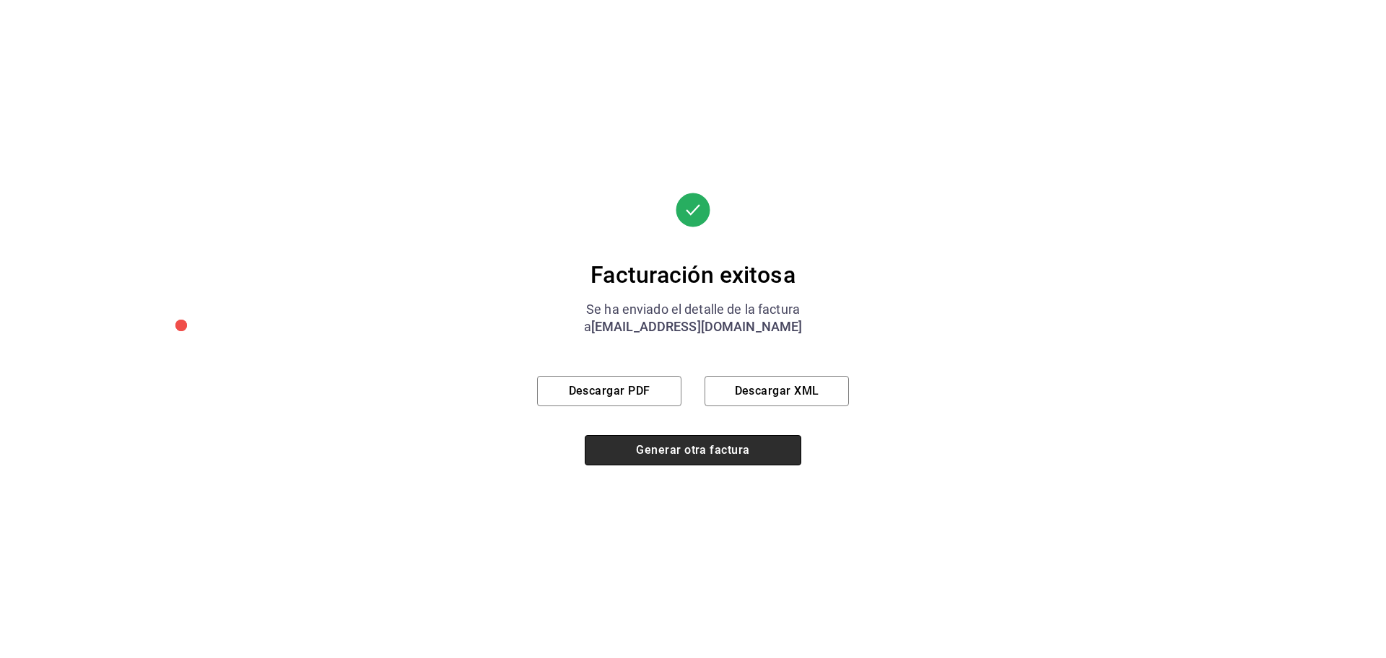
click at [667, 455] on button "Generar otra factura" at bounding box center [693, 450] width 217 height 30
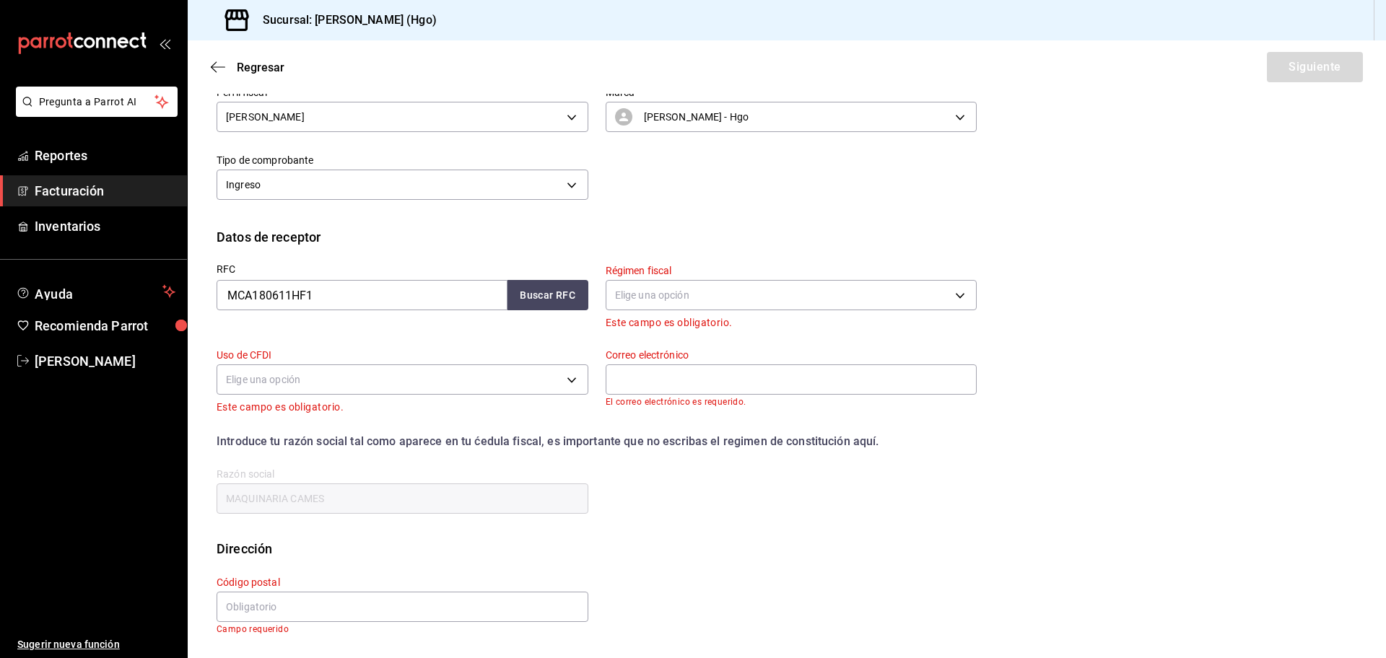
scroll to position [0, 0]
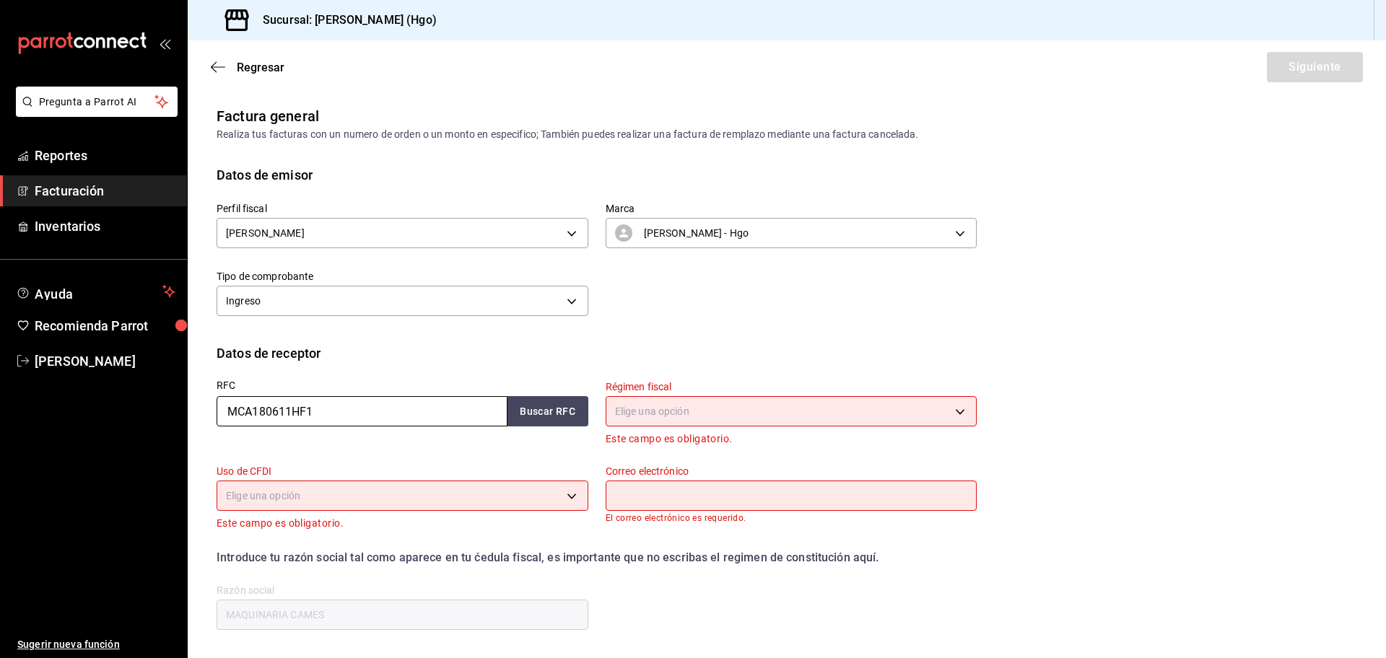
click at [341, 416] on input "MCA180611HF1" at bounding box center [362, 411] width 291 height 30
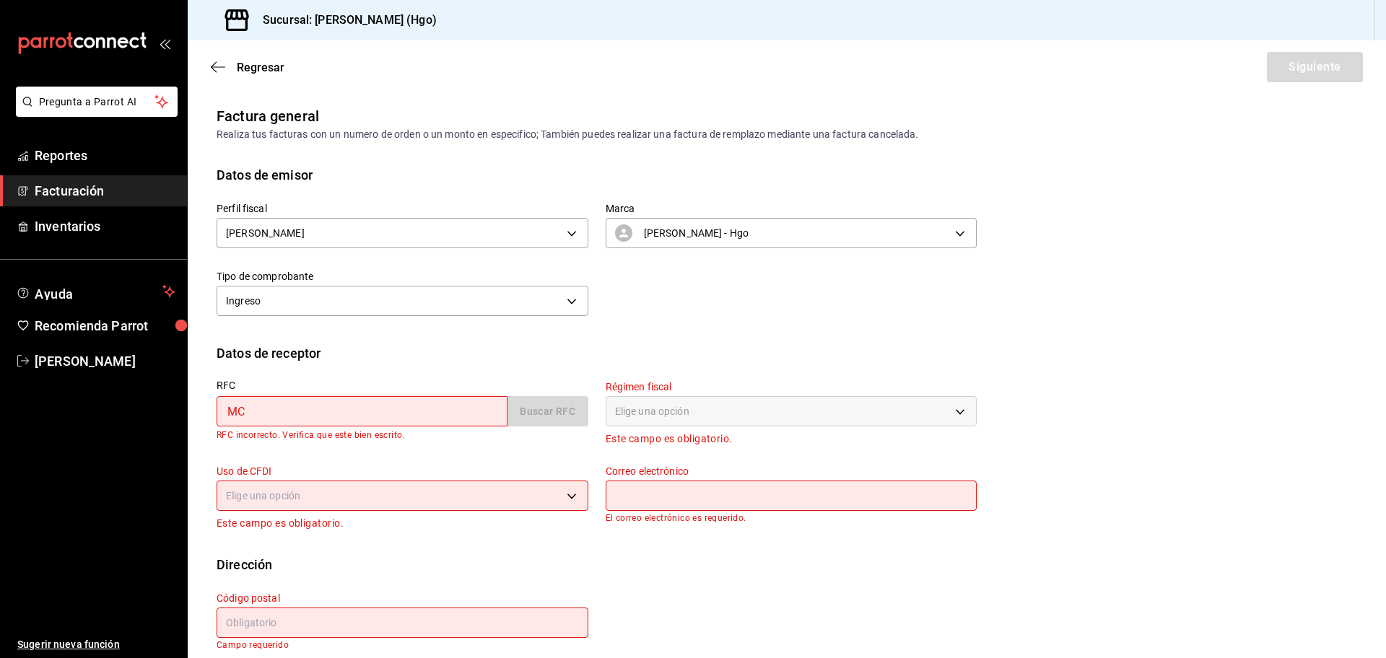
type input "M"
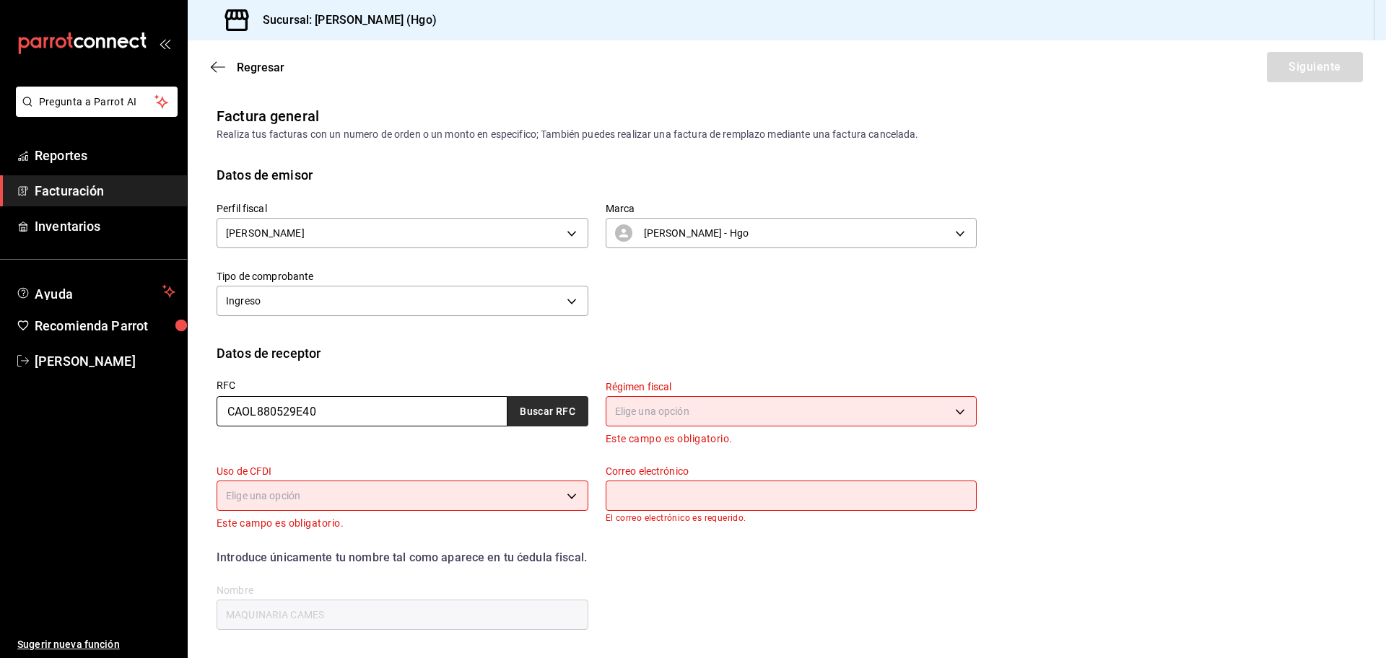
type input "CAOL880529E40"
click at [541, 413] on button "Buscar RFC" at bounding box center [547, 411] width 81 height 30
type input "612"
type input "G03"
type input "luisramoncastillootilio@gmail.com"
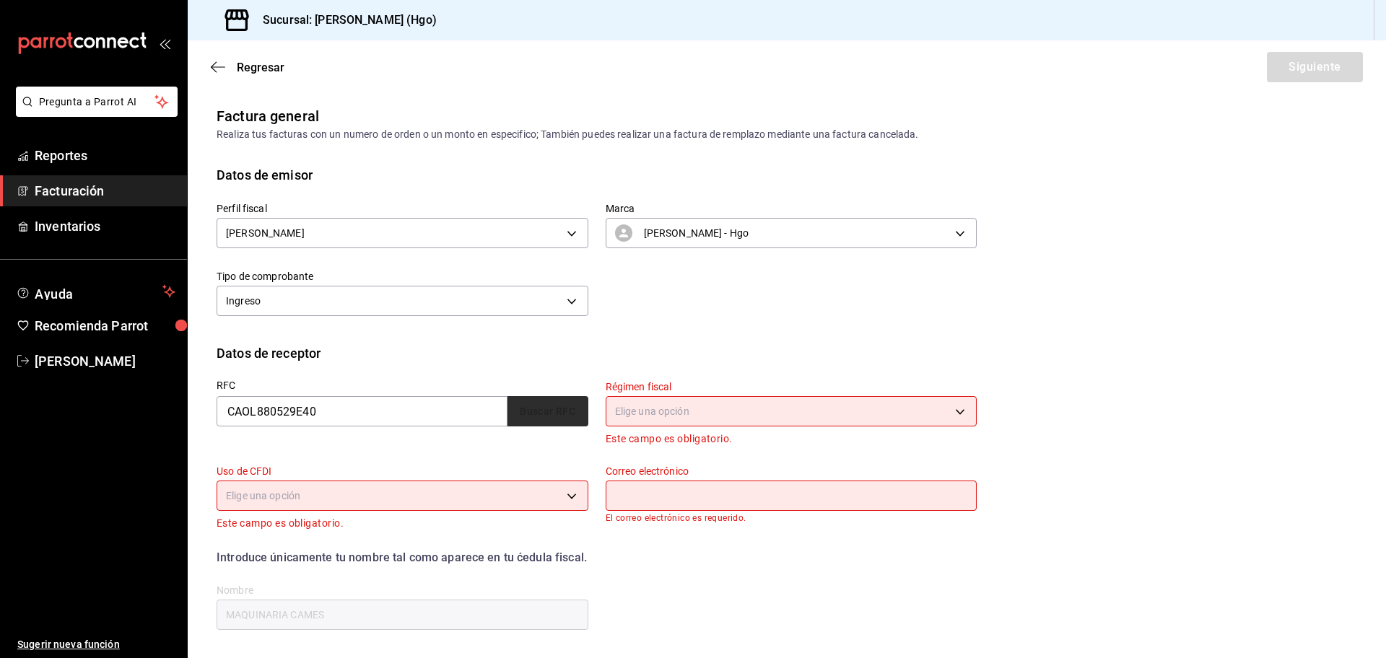
type input "76147"
type input "LUIS RAMON CASTILLO OTILIO"
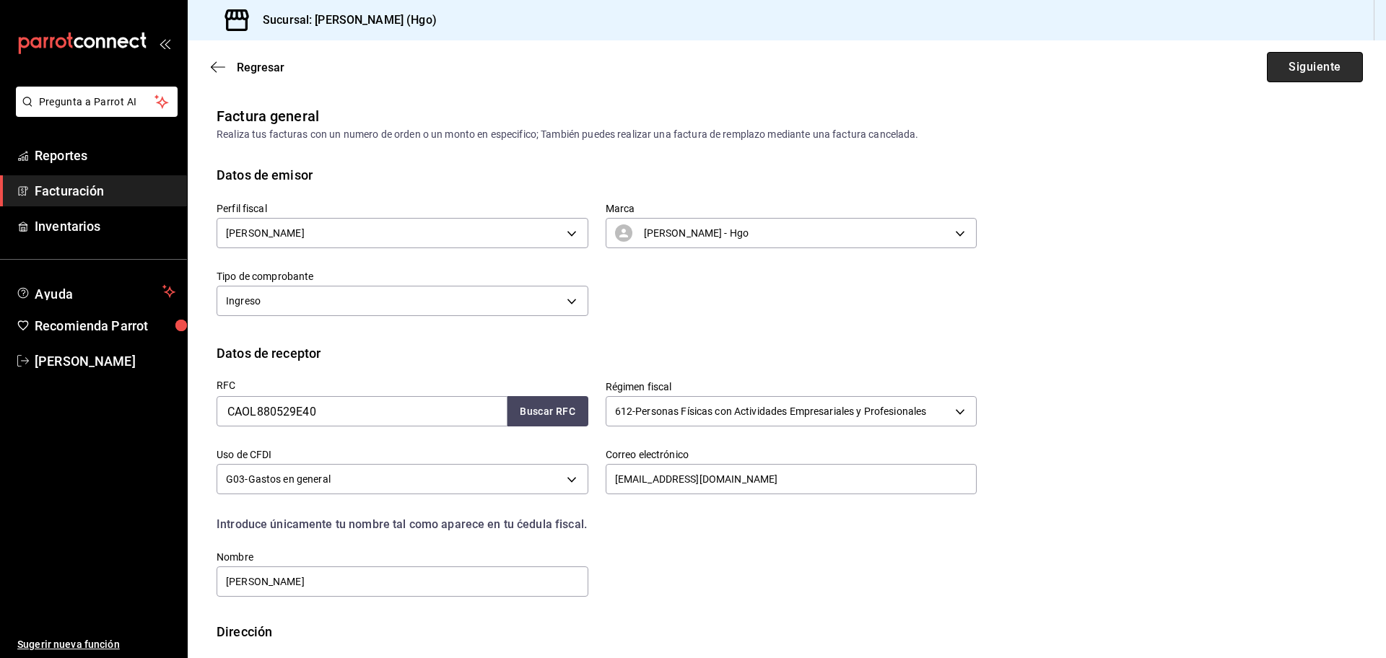
click at [1278, 73] on button "Siguiente" at bounding box center [1315, 67] width 96 height 30
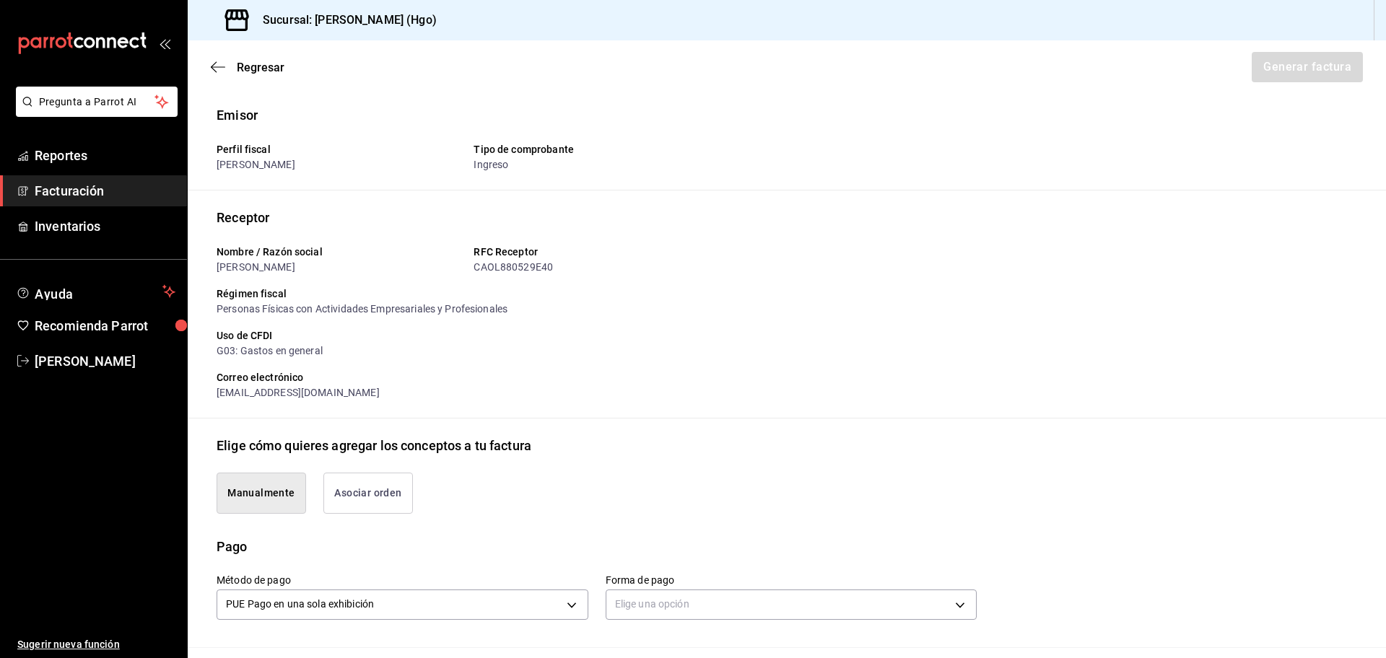
click at [393, 504] on button "Asociar orden" at bounding box center [368, 493] width 90 height 41
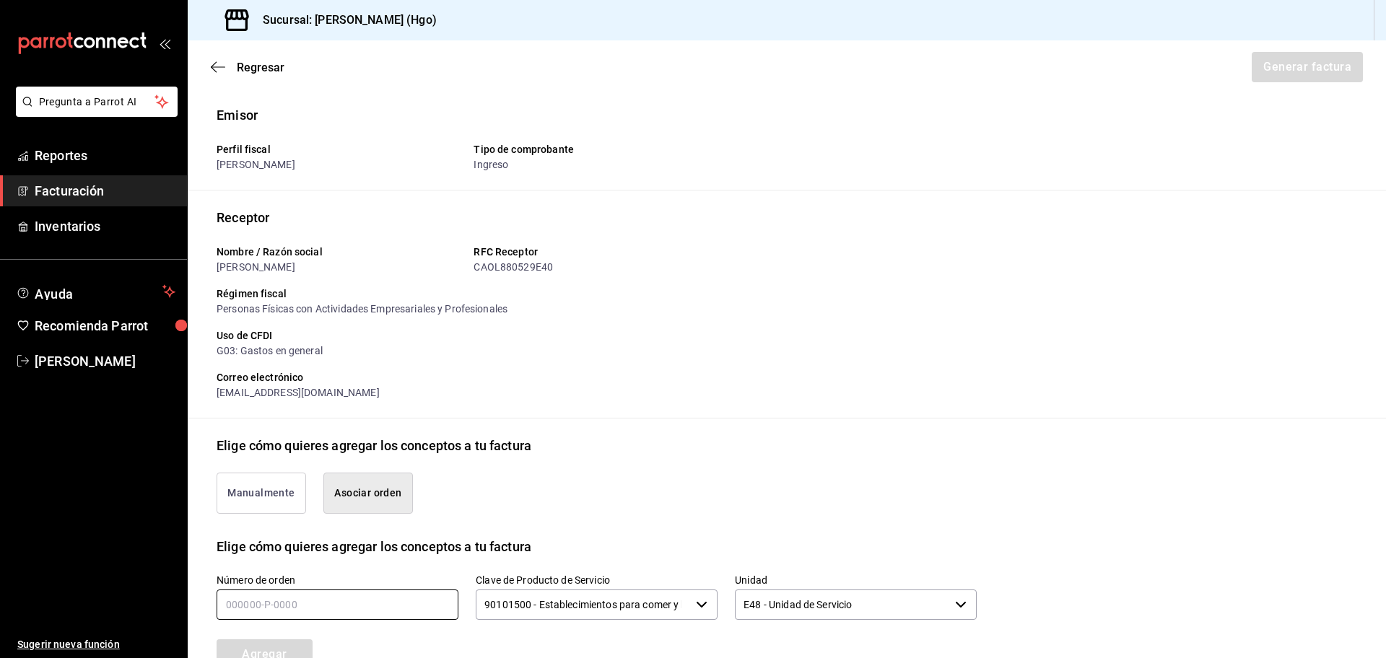
click at [375, 600] on input "text" at bounding box center [338, 605] width 242 height 30
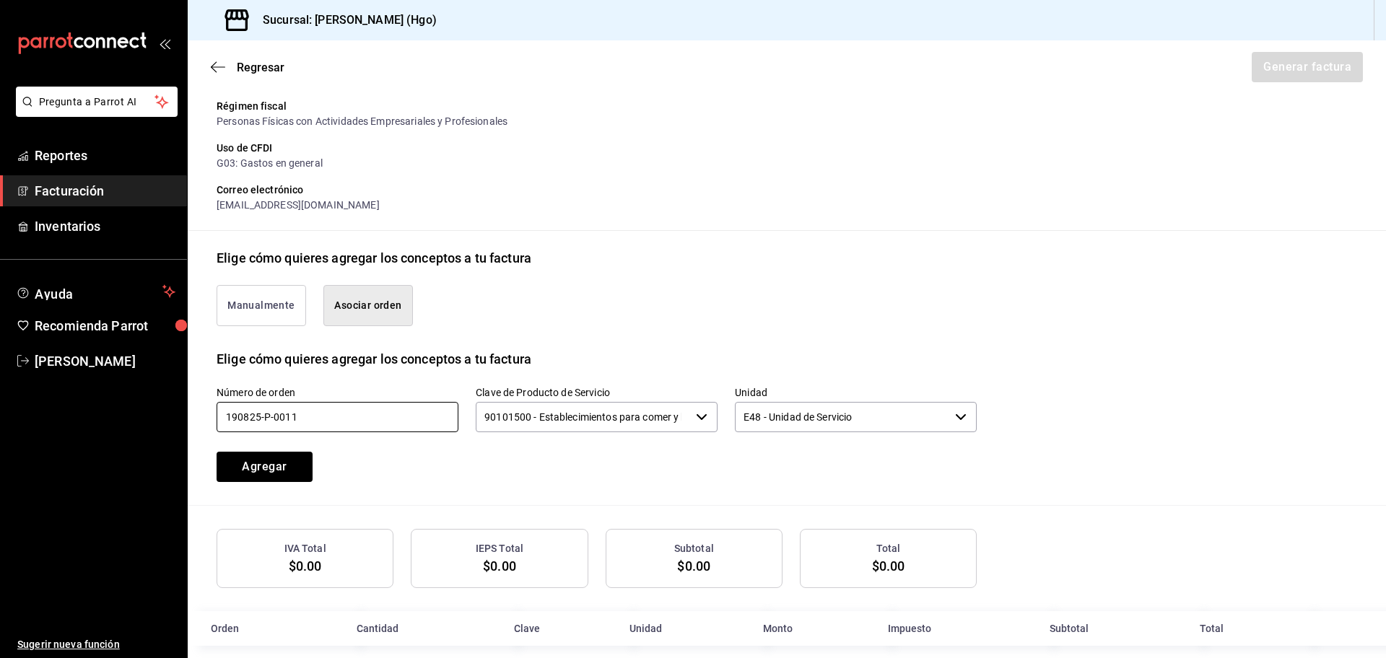
scroll to position [205, 0]
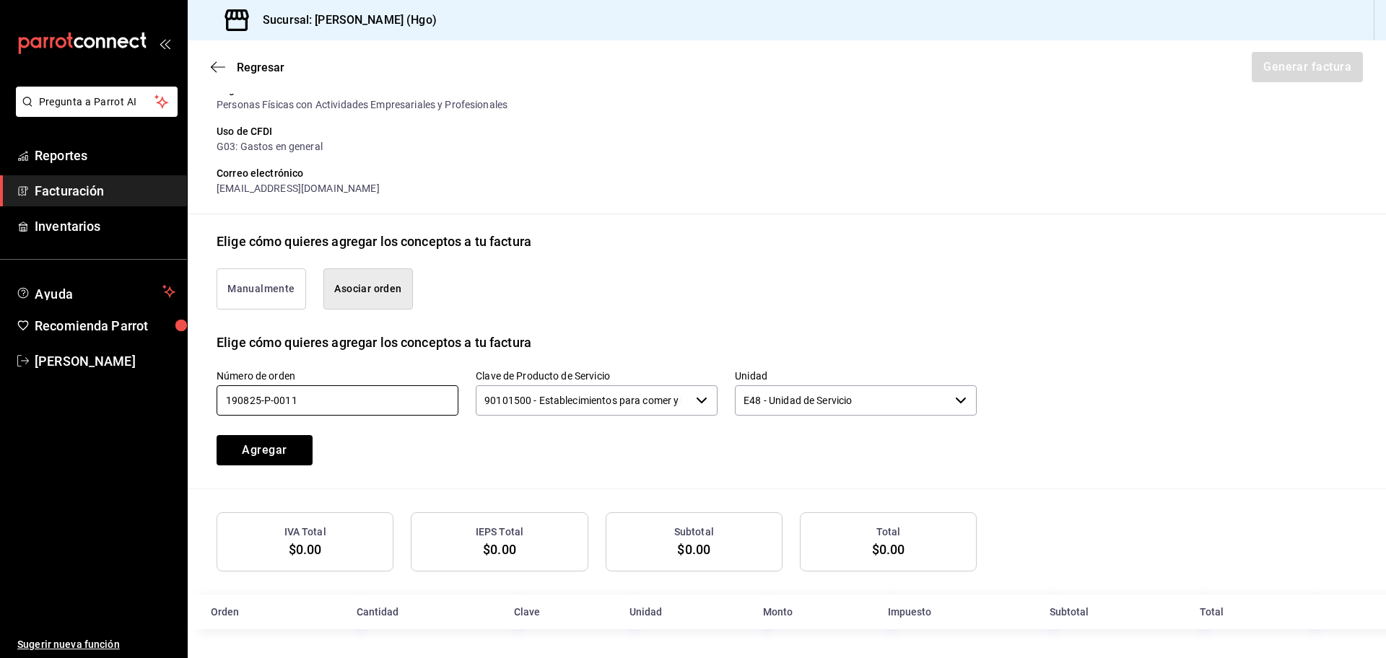
type input "190825-p-0011"
click at [259, 445] on button "Agregar" at bounding box center [265, 450] width 96 height 30
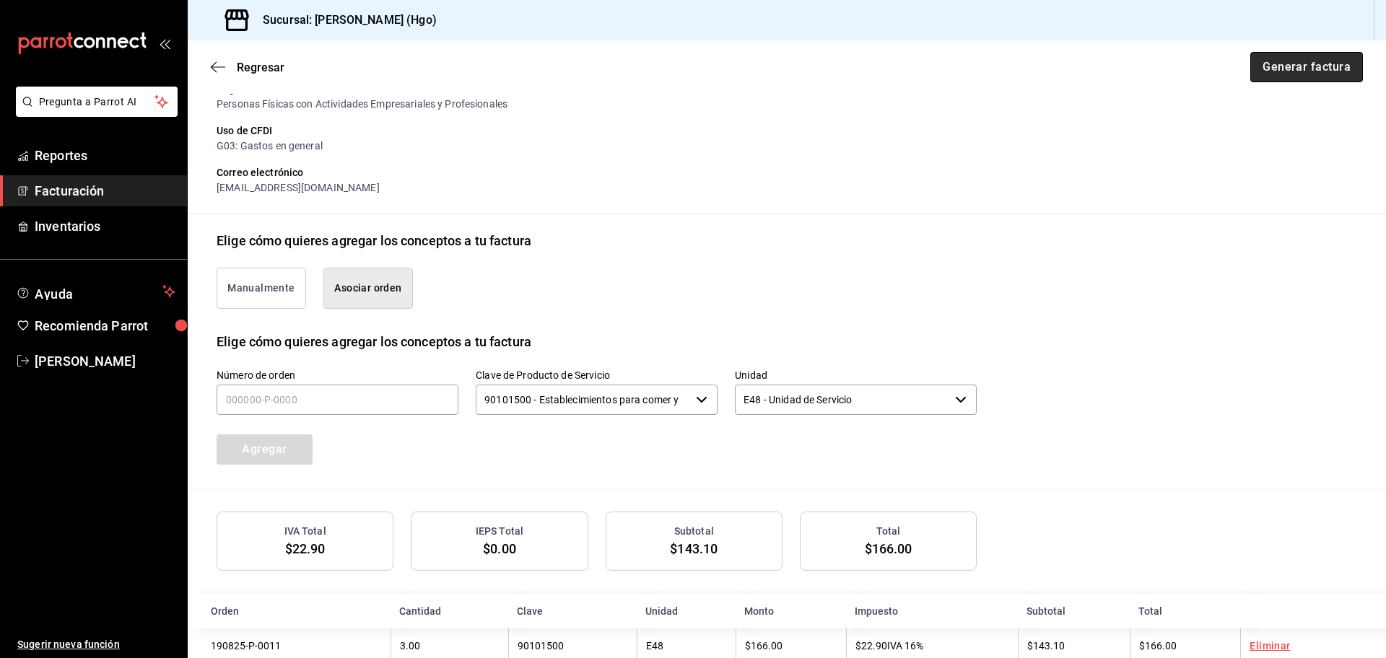
click at [1262, 59] on button "Generar factura" at bounding box center [1306, 67] width 113 height 30
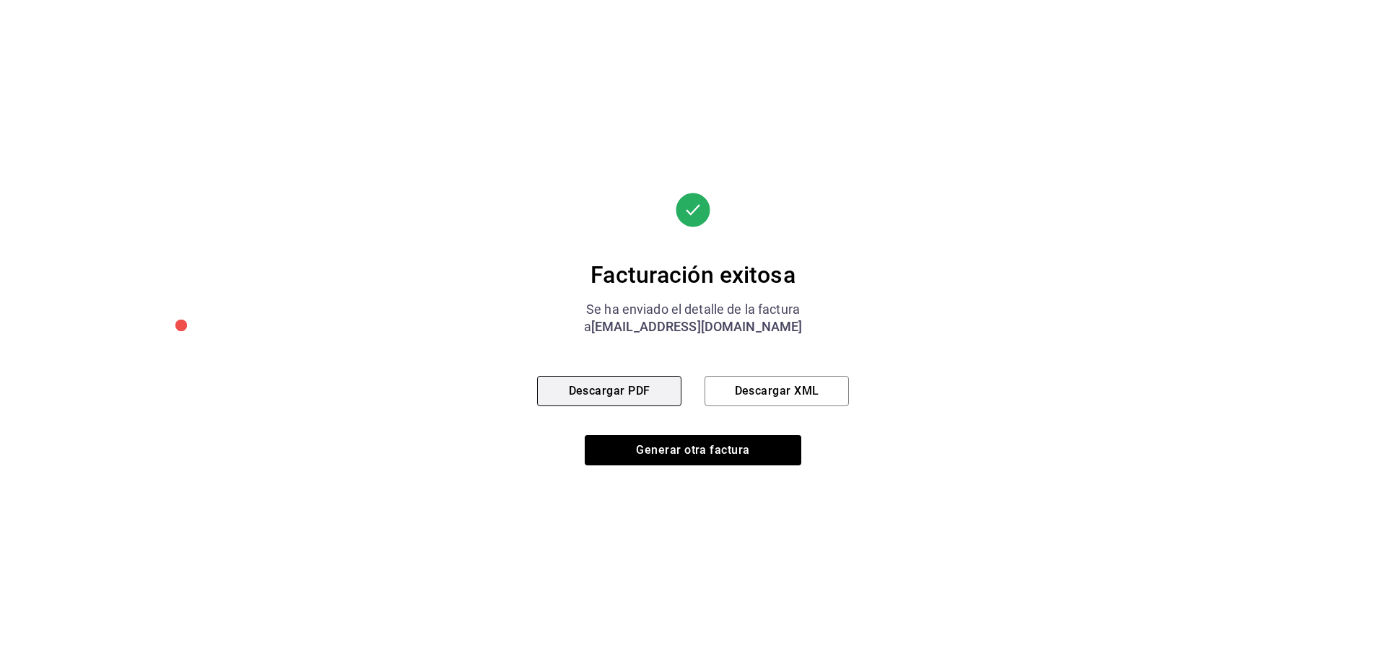
click at [658, 382] on button "Descargar PDF" at bounding box center [609, 391] width 144 height 30
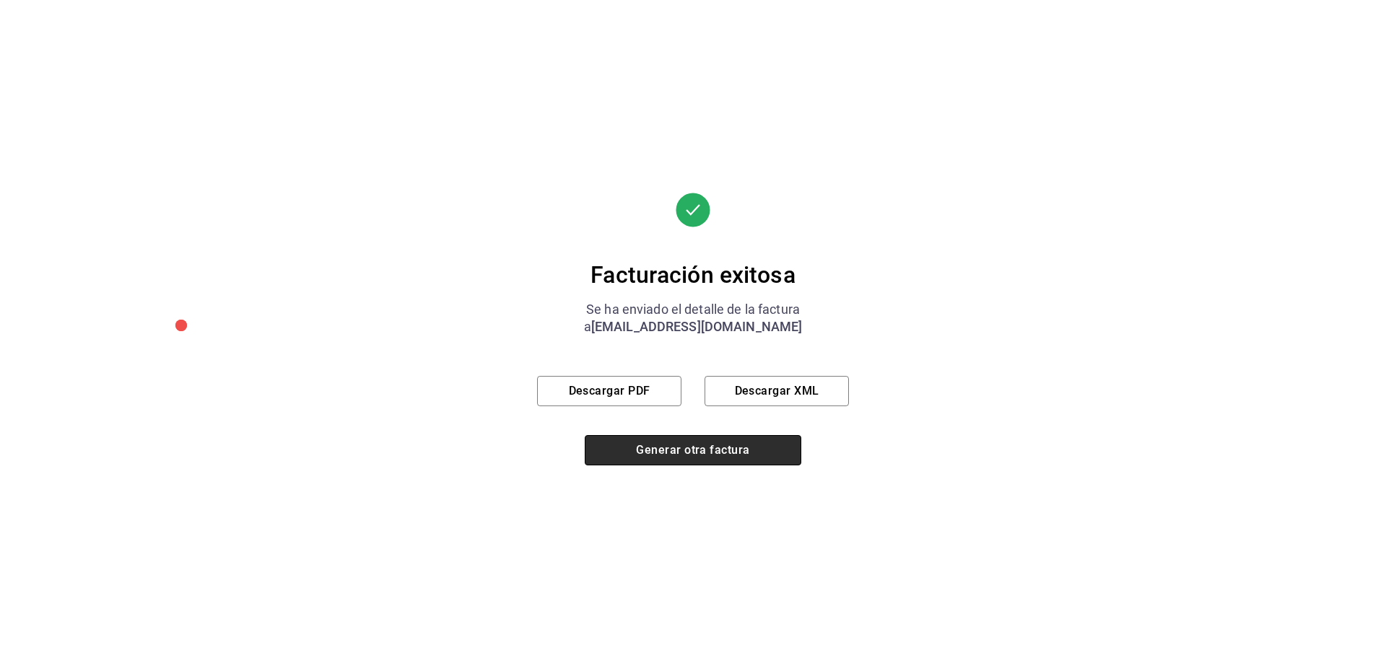
click at [627, 449] on button "Generar otra factura" at bounding box center [693, 450] width 217 height 30
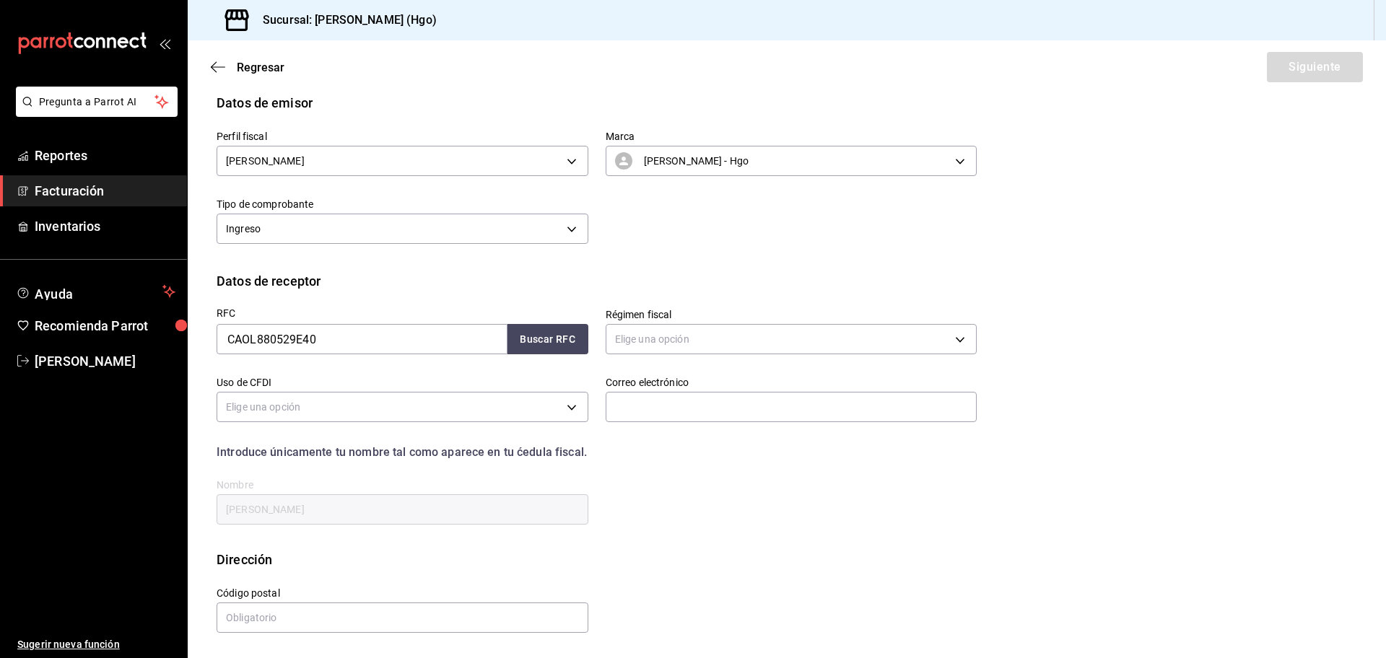
scroll to position [0, 0]
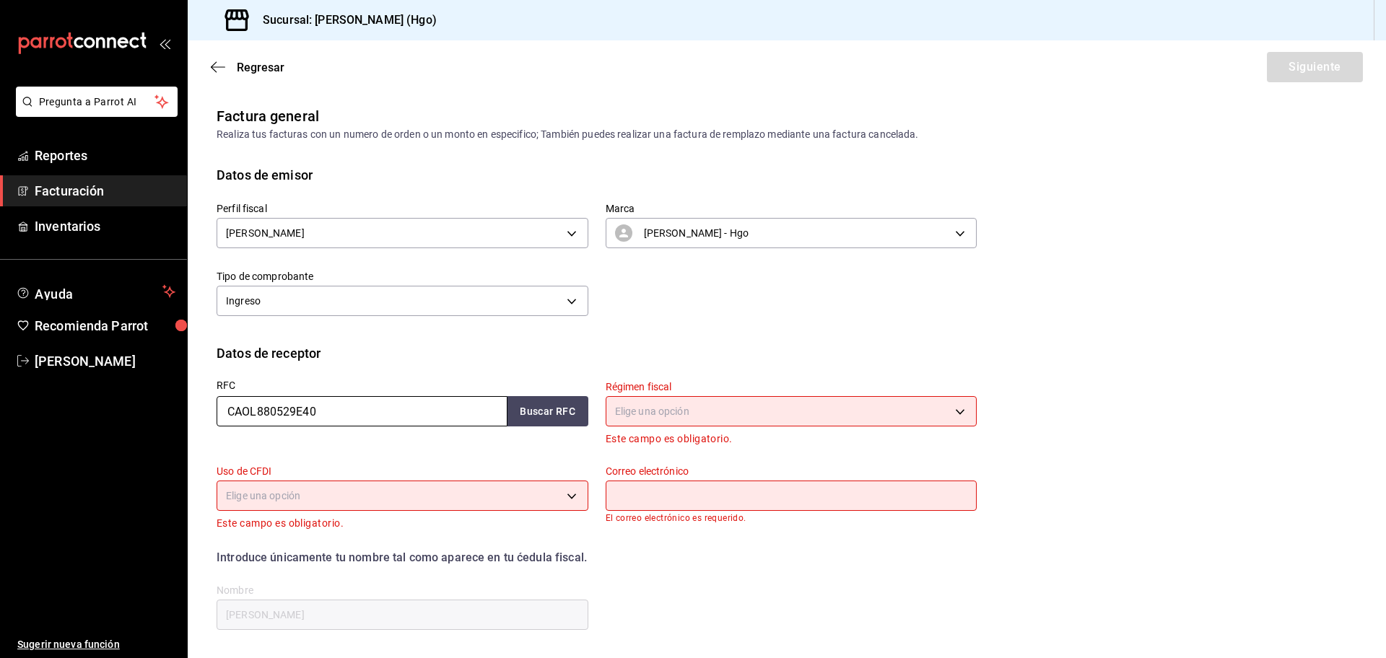
click at [333, 403] on input "CAOL880529E40" at bounding box center [362, 411] width 291 height 30
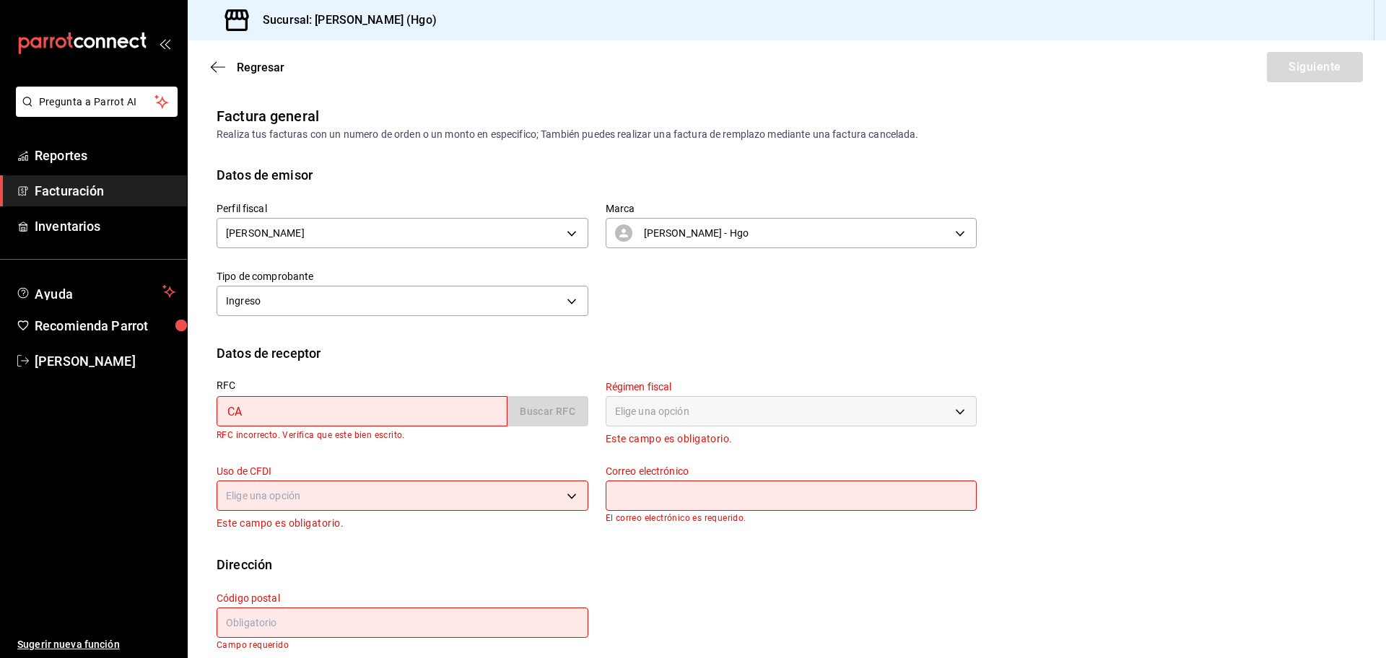
type input "C"
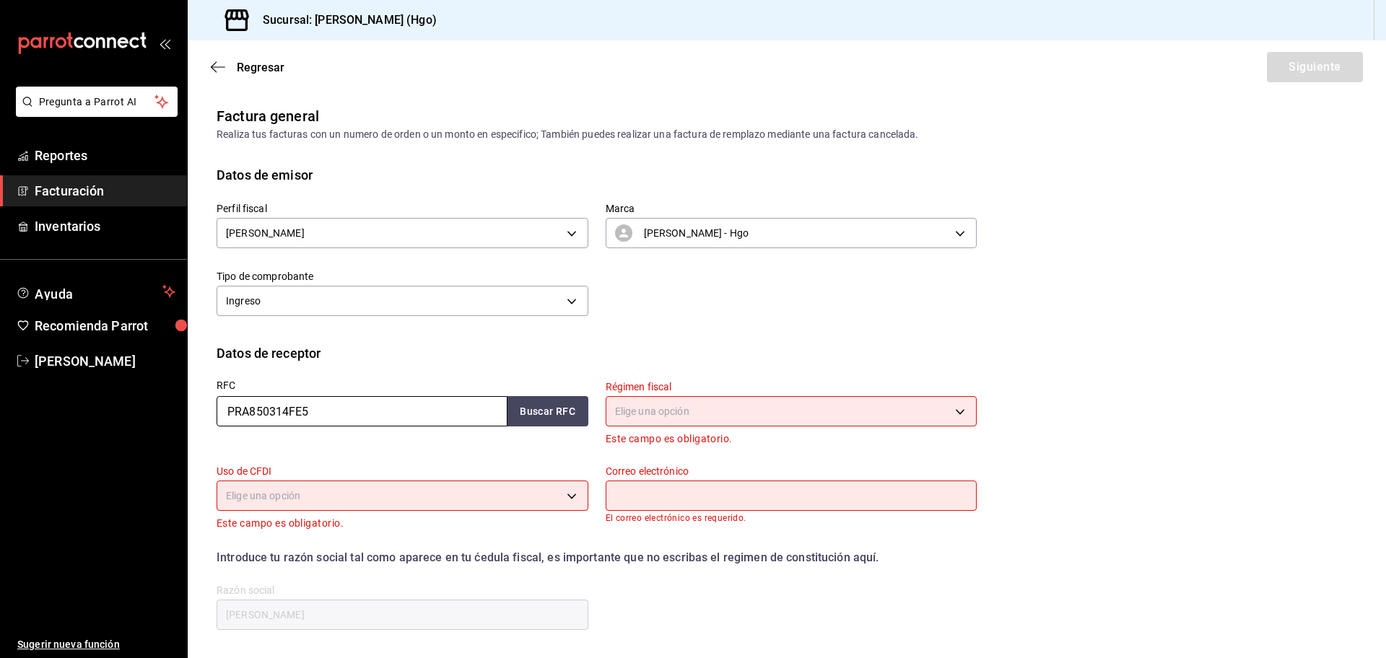
type input "PRA850314FE5"
drag, startPoint x: 547, startPoint y: 390, endPoint x: 551, endPoint y: 412, distance: 22.7
click at [547, 390] on div "RFC PRA850314FE5 Buscar RFC" at bounding box center [403, 403] width 372 height 46
click at [551, 412] on button "Buscar RFC" at bounding box center [547, 411] width 81 height 30
click at [427, 349] on div "Datos de receptor" at bounding box center [787, 353] width 1140 height 19
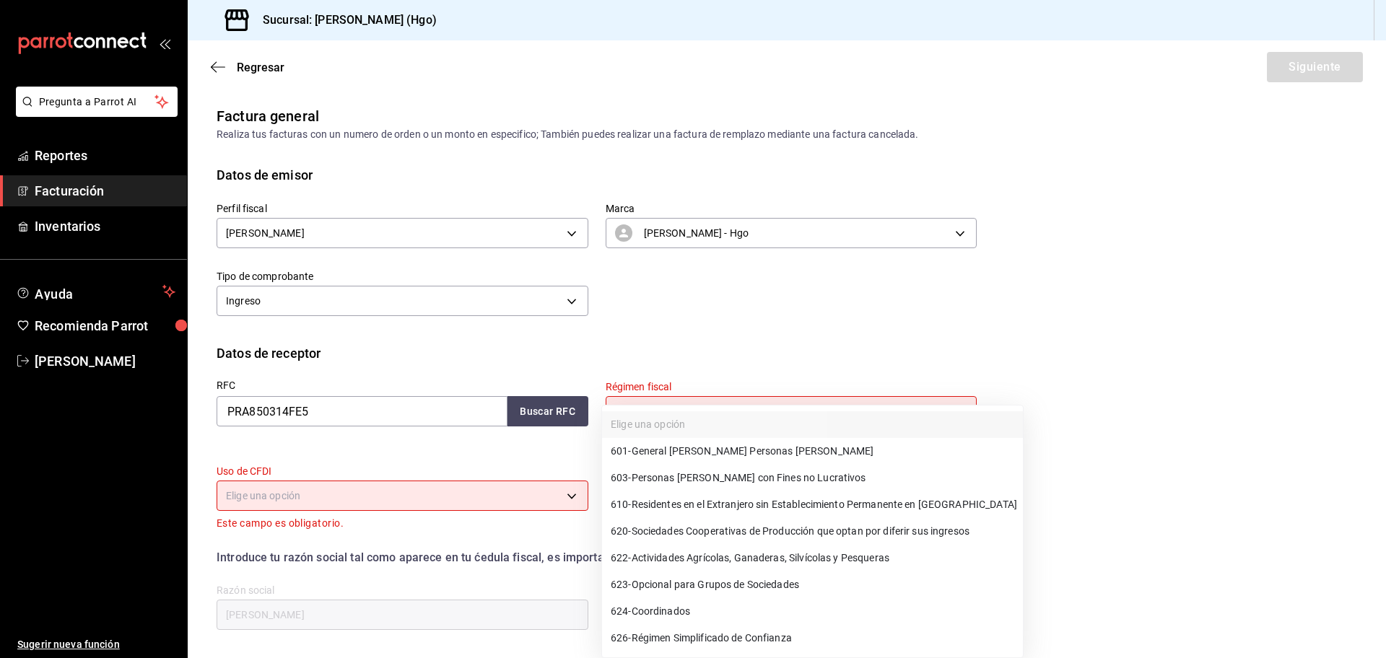
click at [704, 419] on body "Pregunta a Parrot AI Reportes Facturación Inventarios Ayuda Recomienda Parrot V…" at bounding box center [693, 329] width 1386 height 658
click at [730, 459] on li "601 - General [PERSON_NAME] Personas [PERSON_NAME]" at bounding box center [812, 451] width 421 height 27
type input "601"
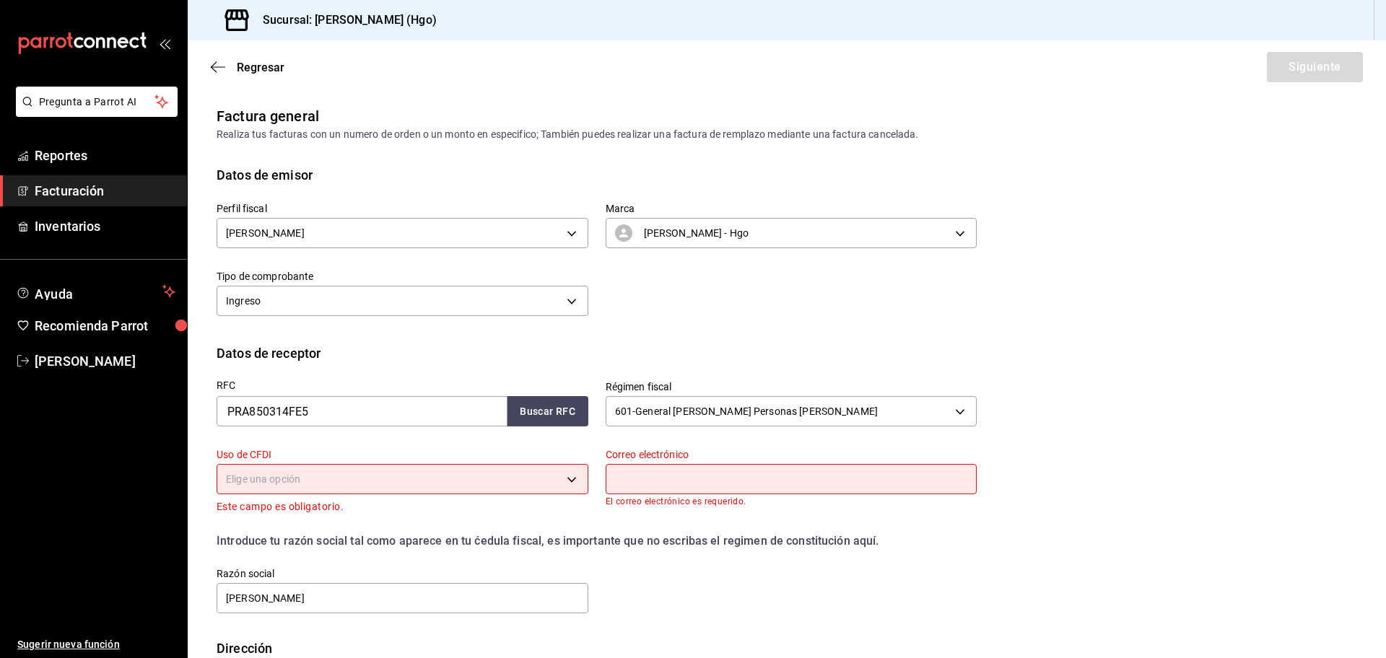
click at [527, 488] on body "Pregunta a Parrot AI Reportes Facturación Inventarios Ayuda Recomienda Parrot V…" at bounding box center [693, 329] width 1386 height 658
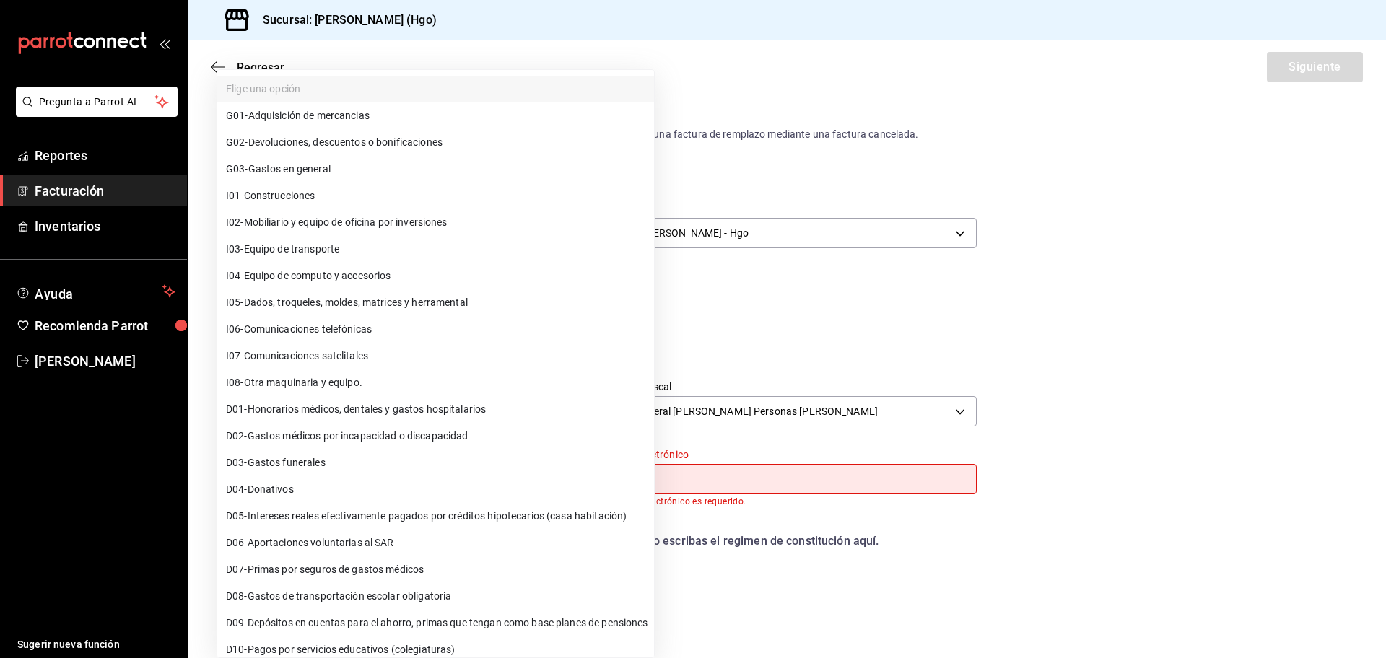
click at [429, 178] on li "G03 - Gastos en general" at bounding box center [435, 169] width 437 height 27
type input "G03"
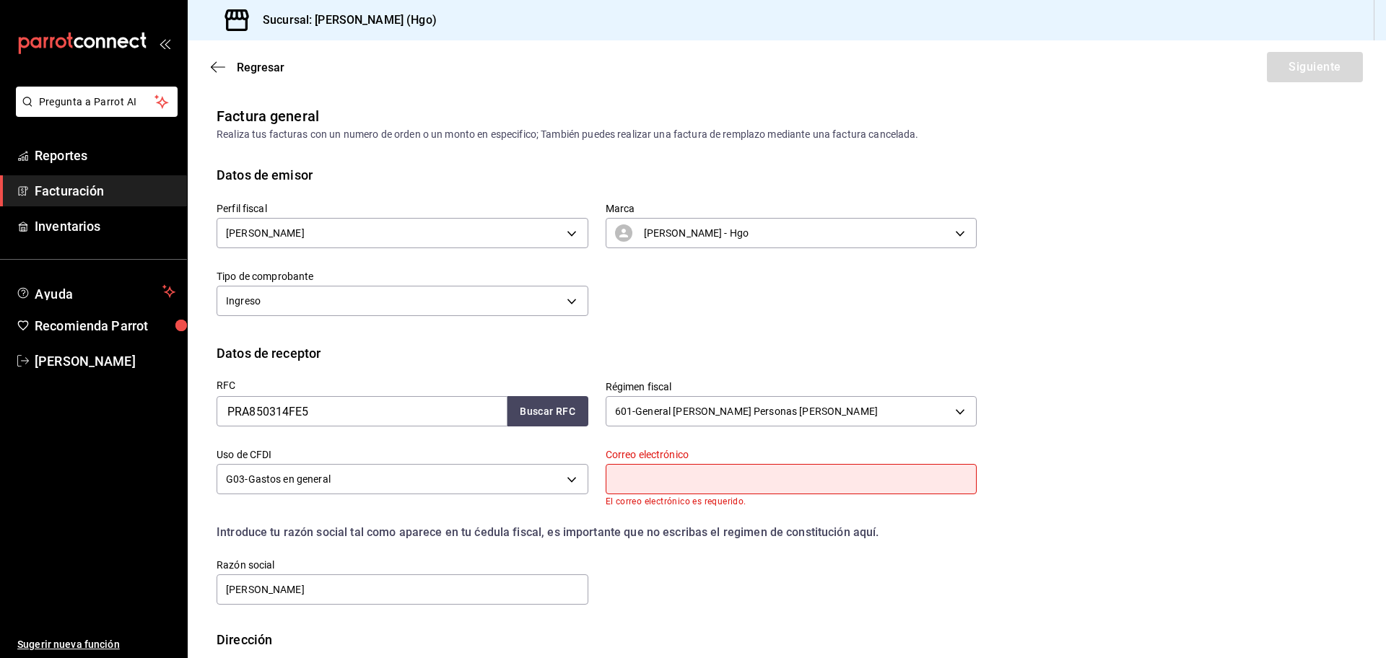
click at [672, 484] on input "text" at bounding box center [792, 479] width 372 height 30
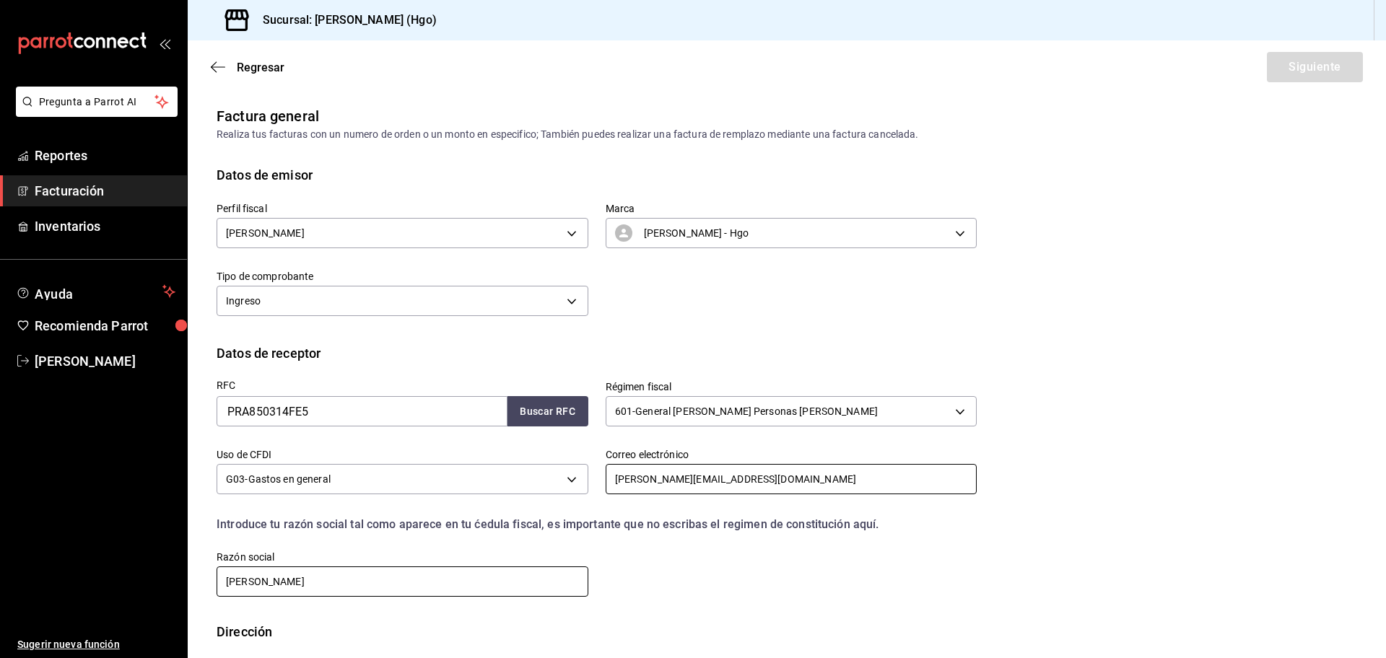
type input "karina.sbusto@polyrabia.com.mx"
click at [389, 585] on input "LUIS RAMON CASTILLO OTILIO" at bounding box center [403, 582] width 372 height 30
type input "L"
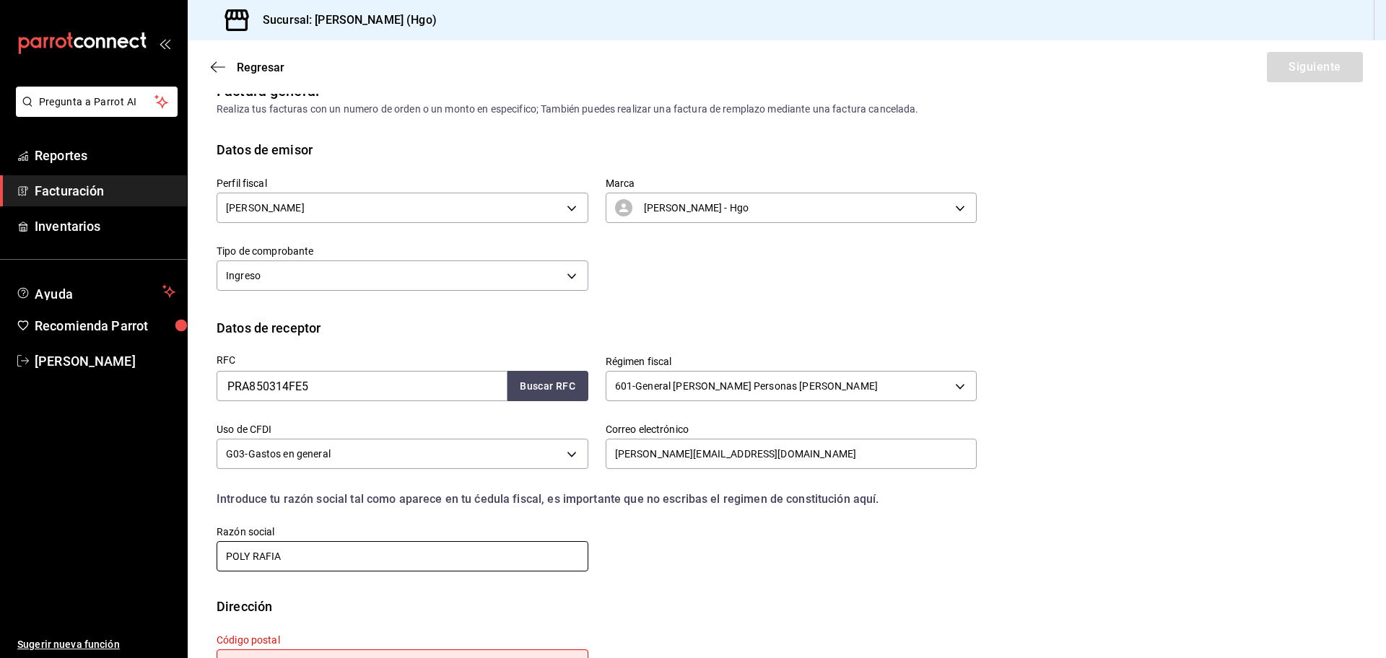
scroll to position [82, 0]
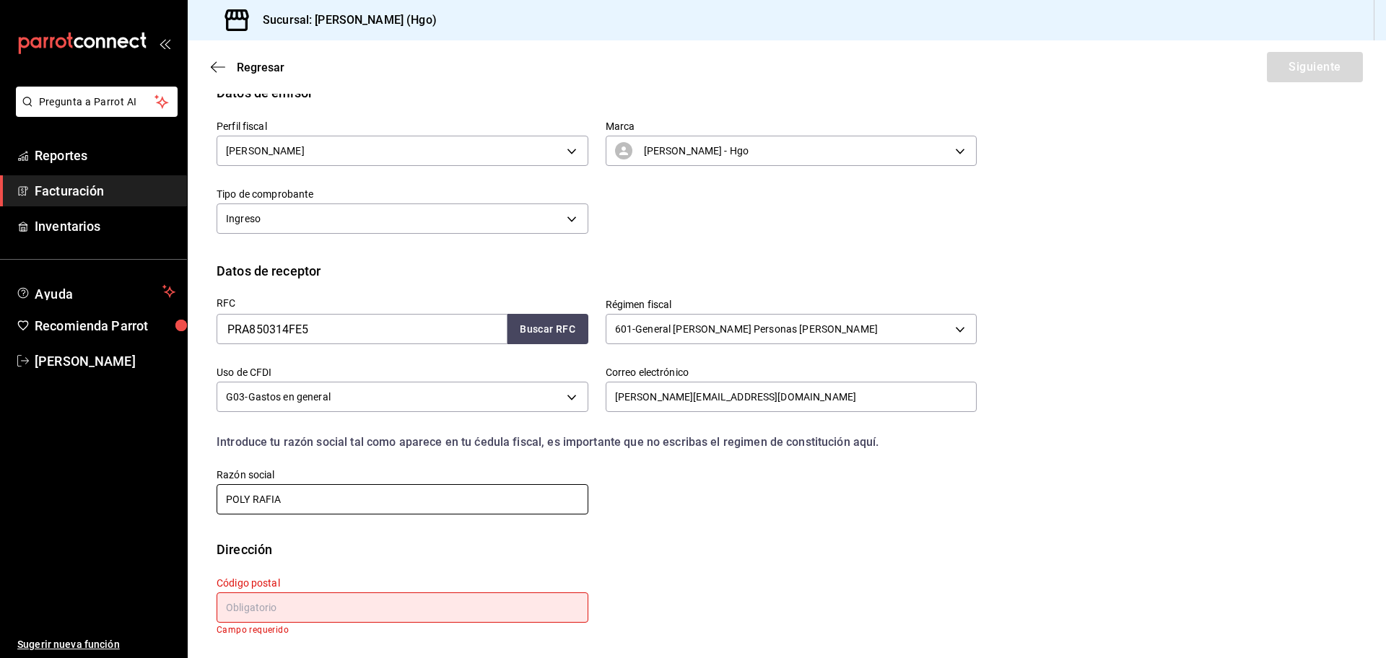
type input "POLY RAFIA"
click at [399, 620] on input "text" at bounding box center [403, 608] width 372 height 30
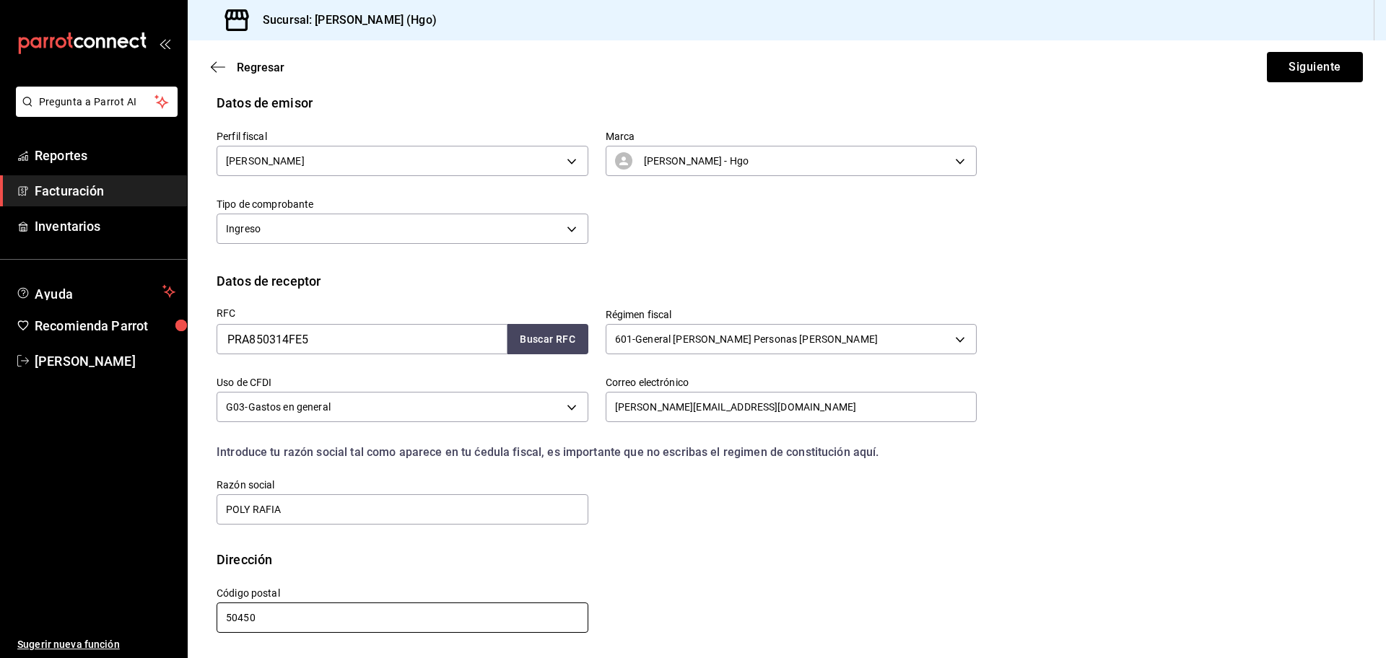
scroll to position [72, 0]
type input "50450"
click at [1295, 74] on button "Siguiente" at bounding box center [1315, 67] width 96 height 30
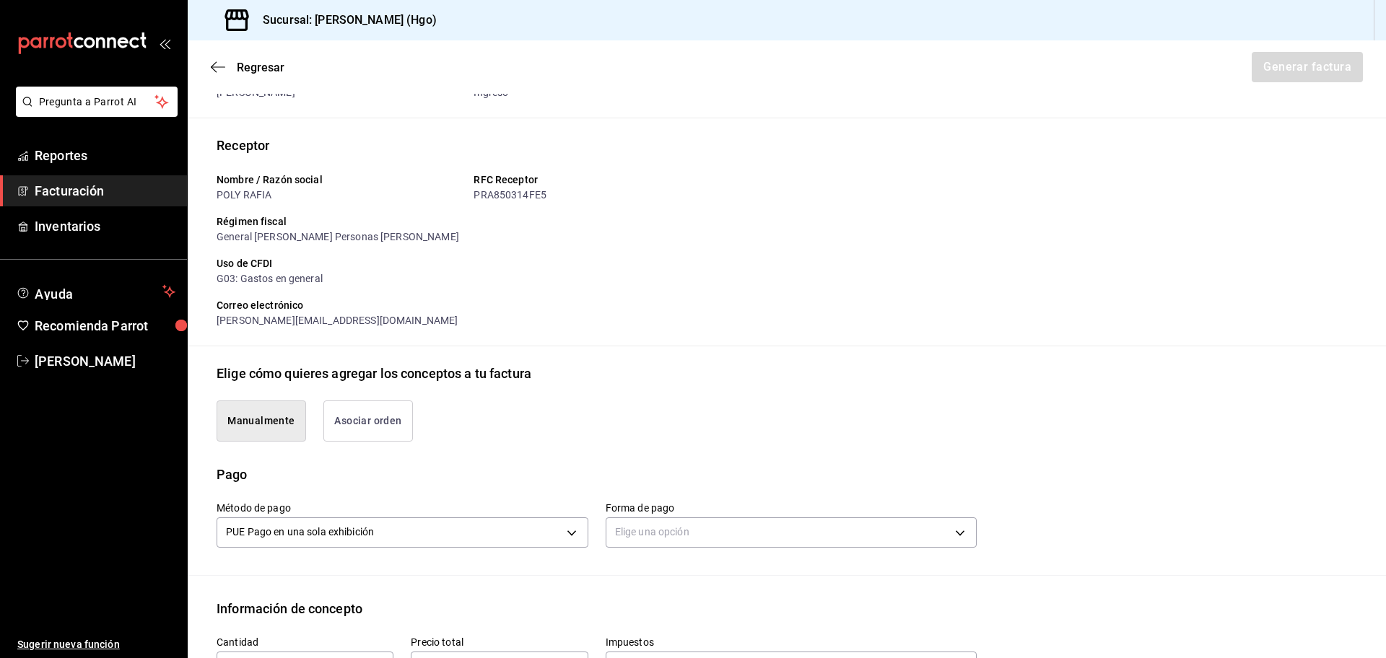
click at [413, 435] on div "Manualmente Asociar orden" at bounding box center [587, 412] width 777 height 58
drag, startPoint x: 393, startPoint y: 432, endPoint x: 509, endPoint y: 399, distance: 120.7
click at [393, 432] on button "Asociar orden" at bounding box center [368, 421] width 90 height 41
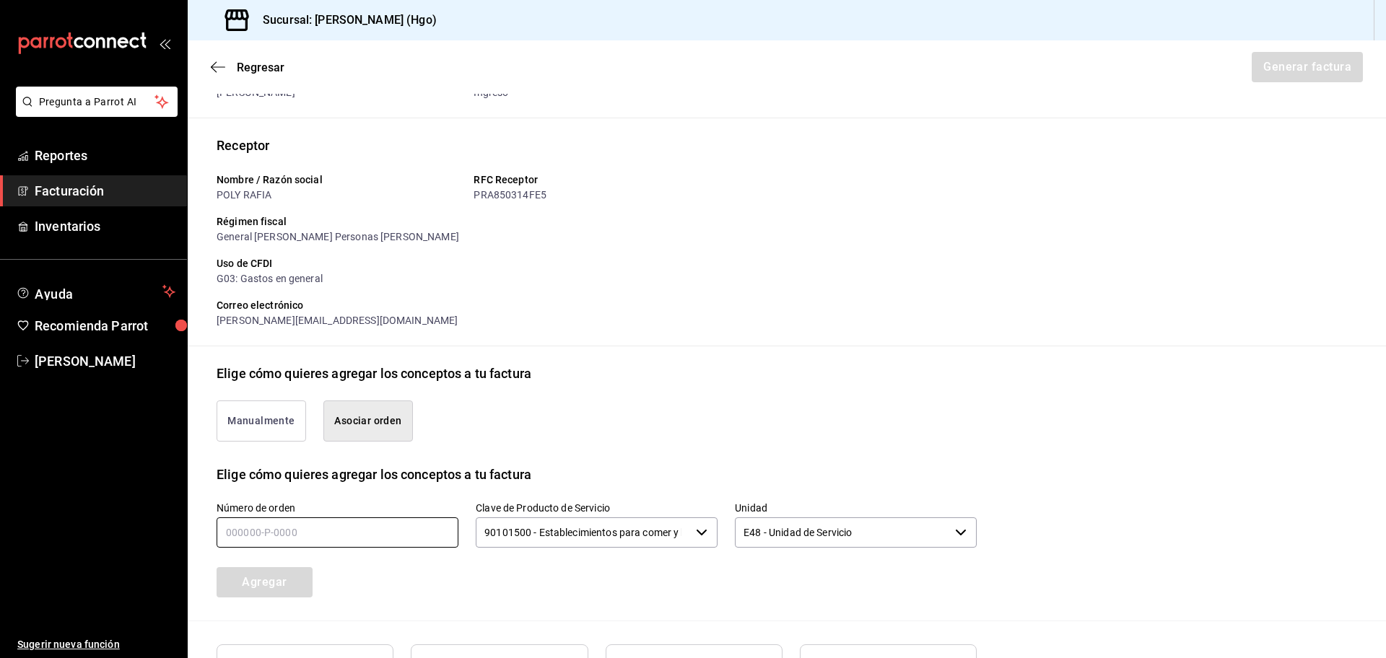
click at [429, 544] on input "text" at bounding box center [338, 533] width 242 height 30
type input "190825-p-0010"
click at [289, 591] on button "Agregar" at bounding box center [265, 582] width 96 height 30
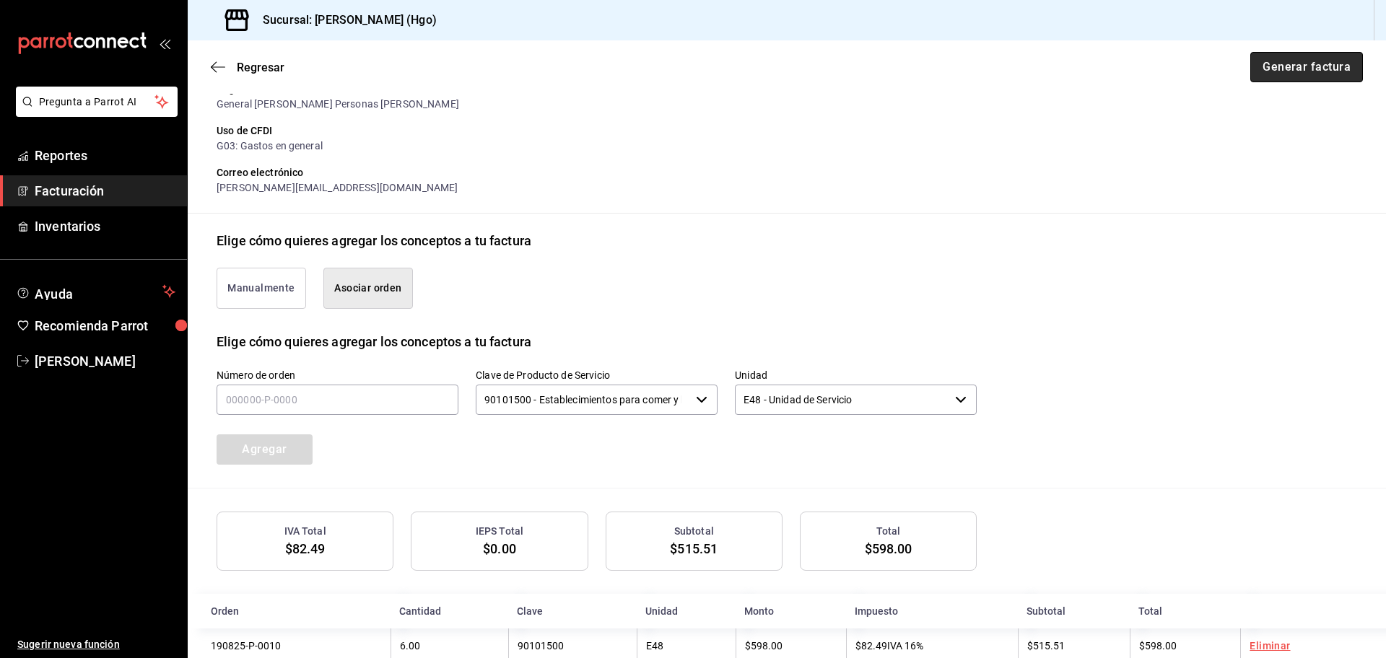
click at [1302, 64] on button "Generar factura" at bounding box center [1306, 67] width 113 height 30
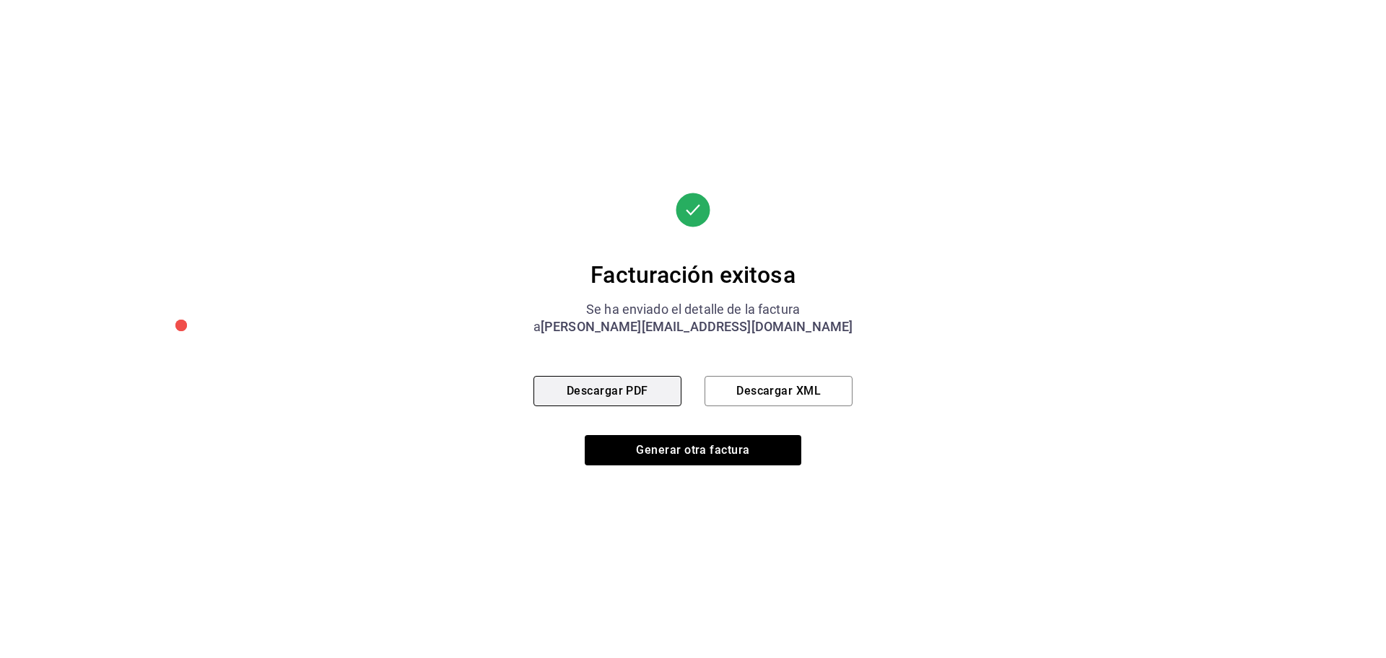
click at [616, 397] on button "Descargar PDF" at bounding box center [607, 391] width 148 height 30
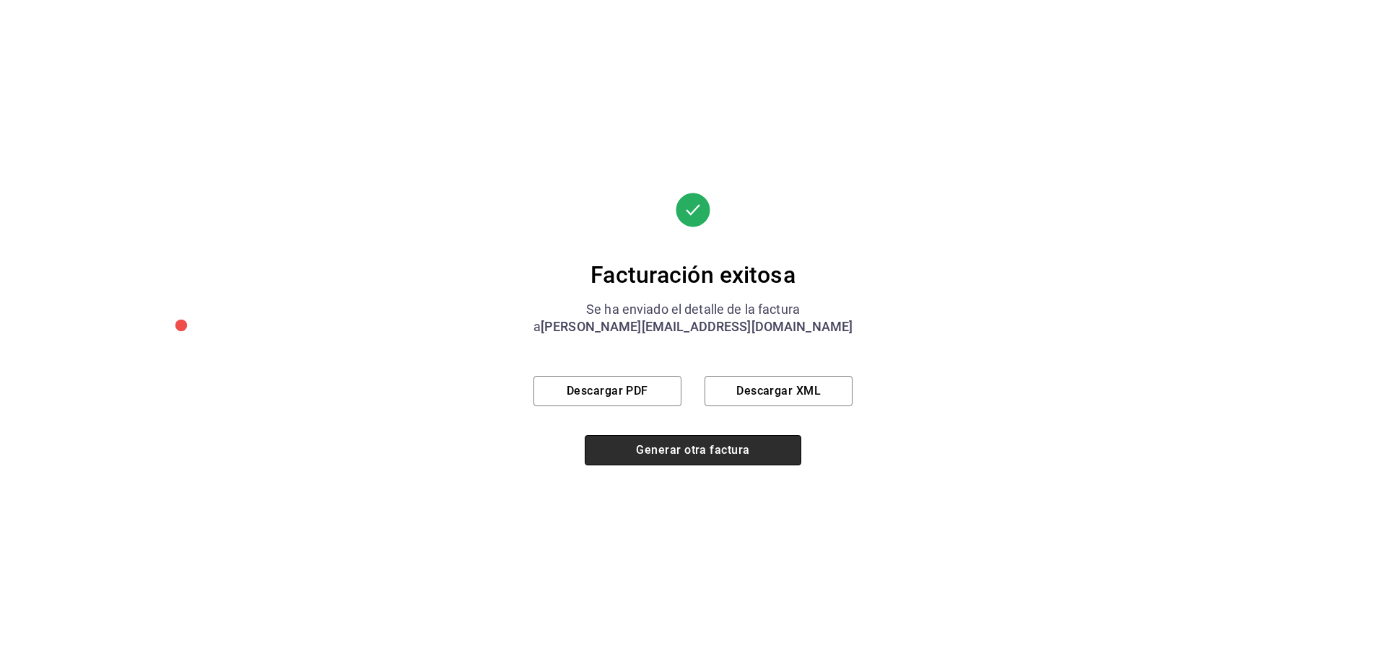
click at [675, 453] on button "Generar otra factura" at bounding box center [693, 450] width 217 height 30
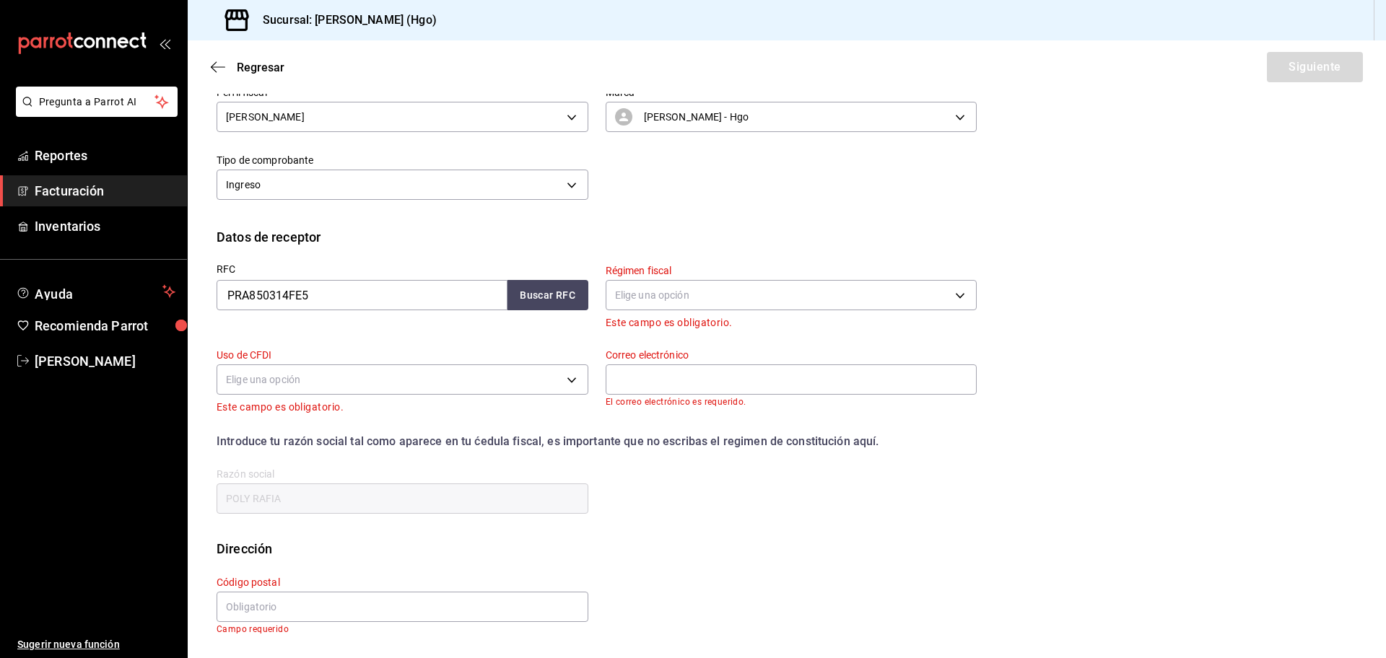
scroll to position [0, 0]
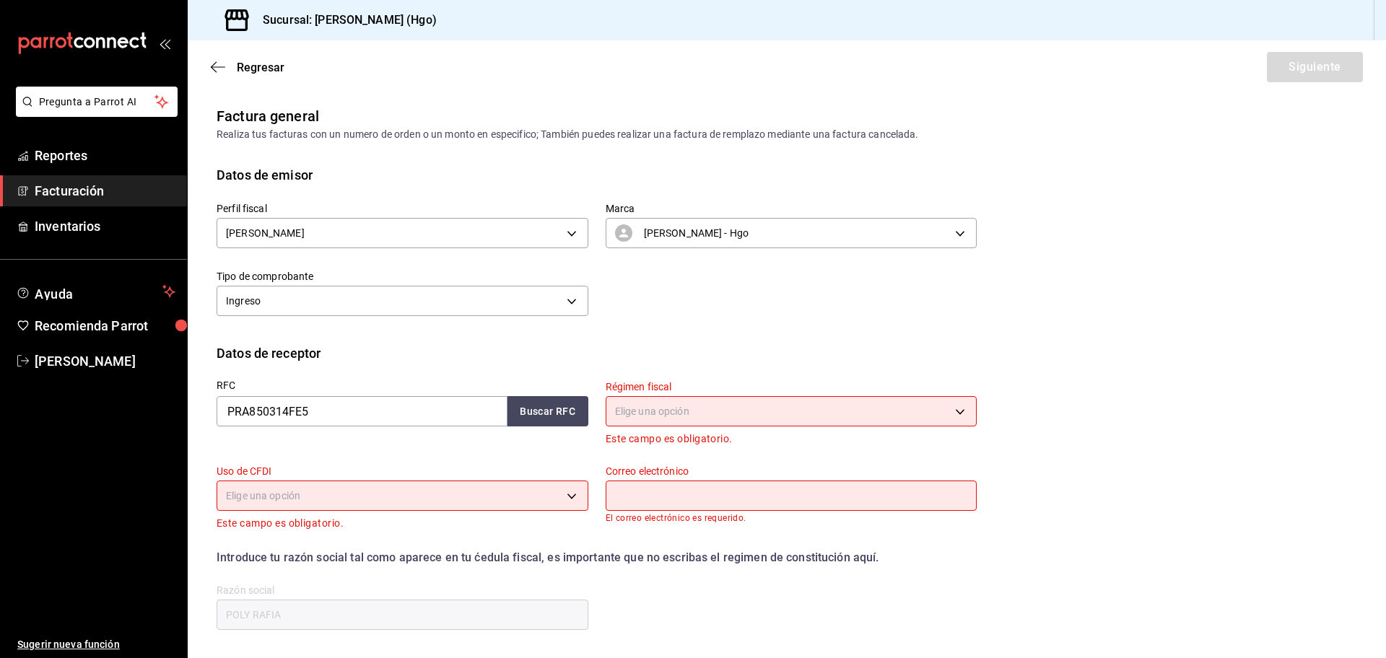
click at [209, 68] on div "Regresar Siguiente" at bounding box center [787, 66] width 1198 height 53
click at [212, 65] on icon "button" at bounding box center [218, 67] width 14 height 13
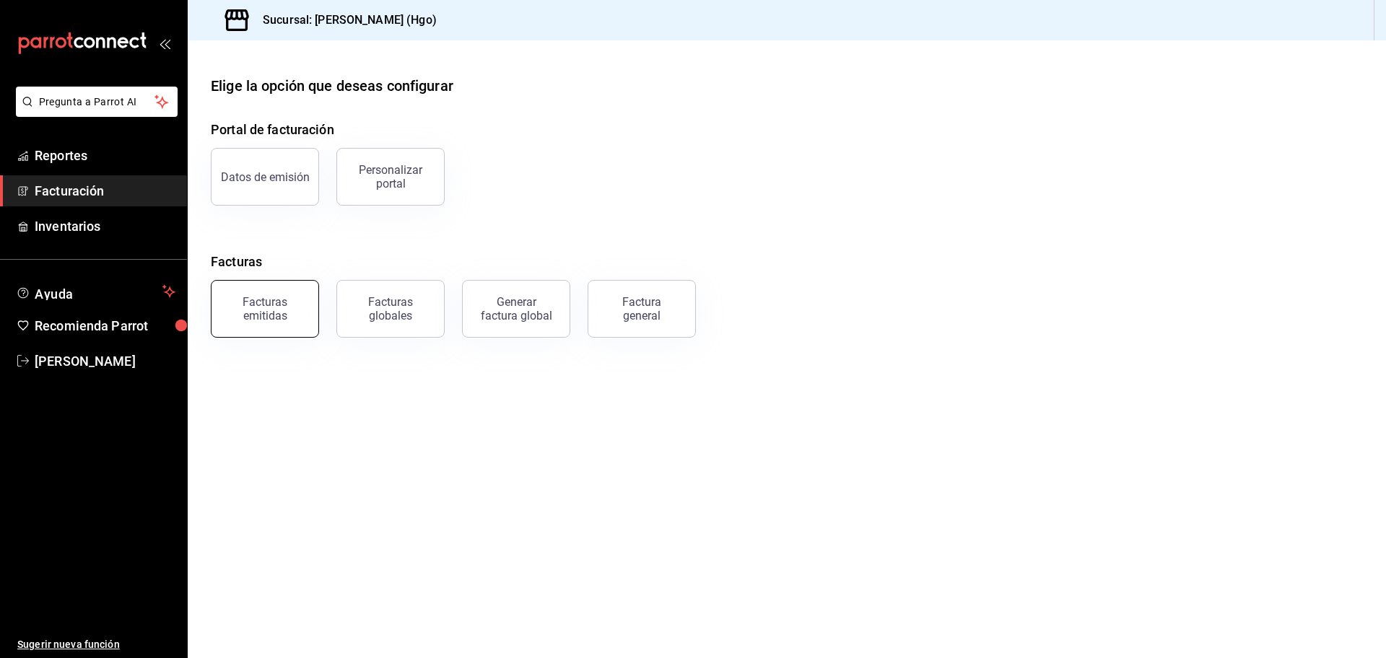
click at [271, 324] on button "Facturas emitidas" at bounding box center [265, 309] width 108 height 58
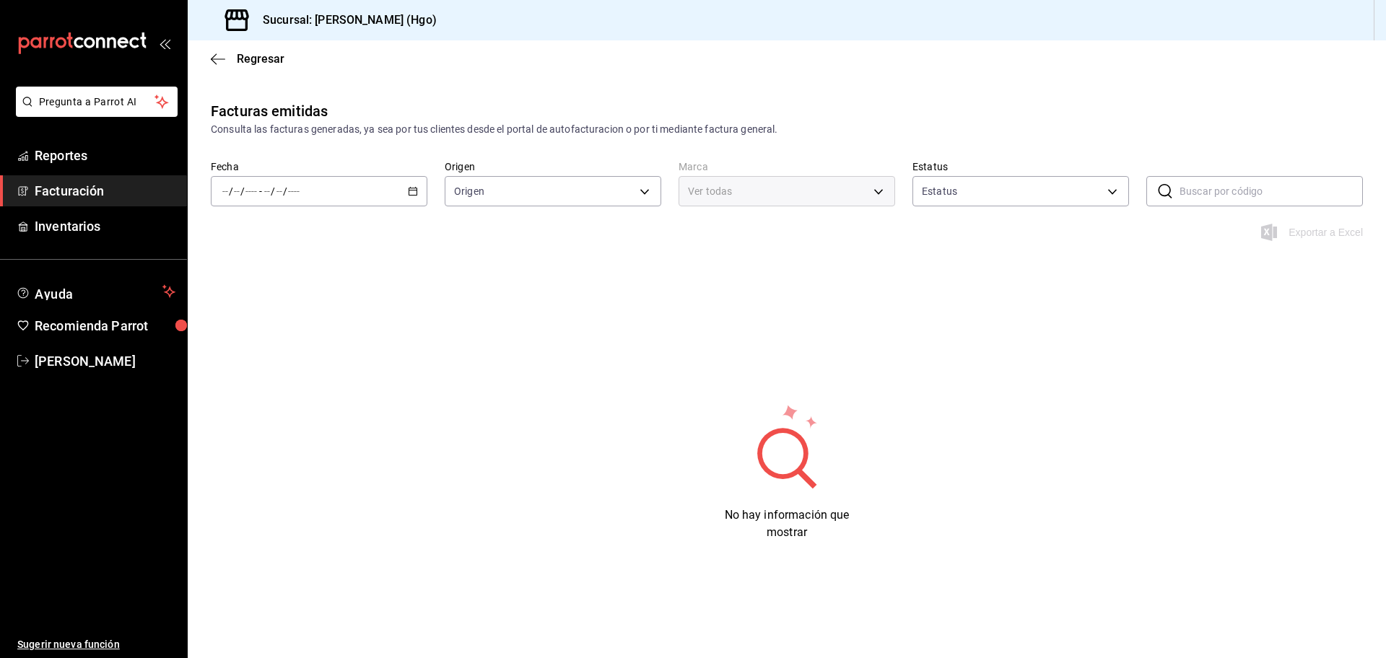
type input "ORDER_INVOICE,GENERAL_INVOICE"
type input "ACTIVE,PENDING_CANCELLATION,CANCELLED,PRE_CANCELLED"
type input "a4f139c2-eac0-4c86-bd9b-b12069b5a2fd"
click at [404, 193] on div "/ / - / /" at bounding box center [319, 191] width 217 height 30
click at [257, 237] on span "Hoy" at bounding box center [279, 234] width 112 height 15
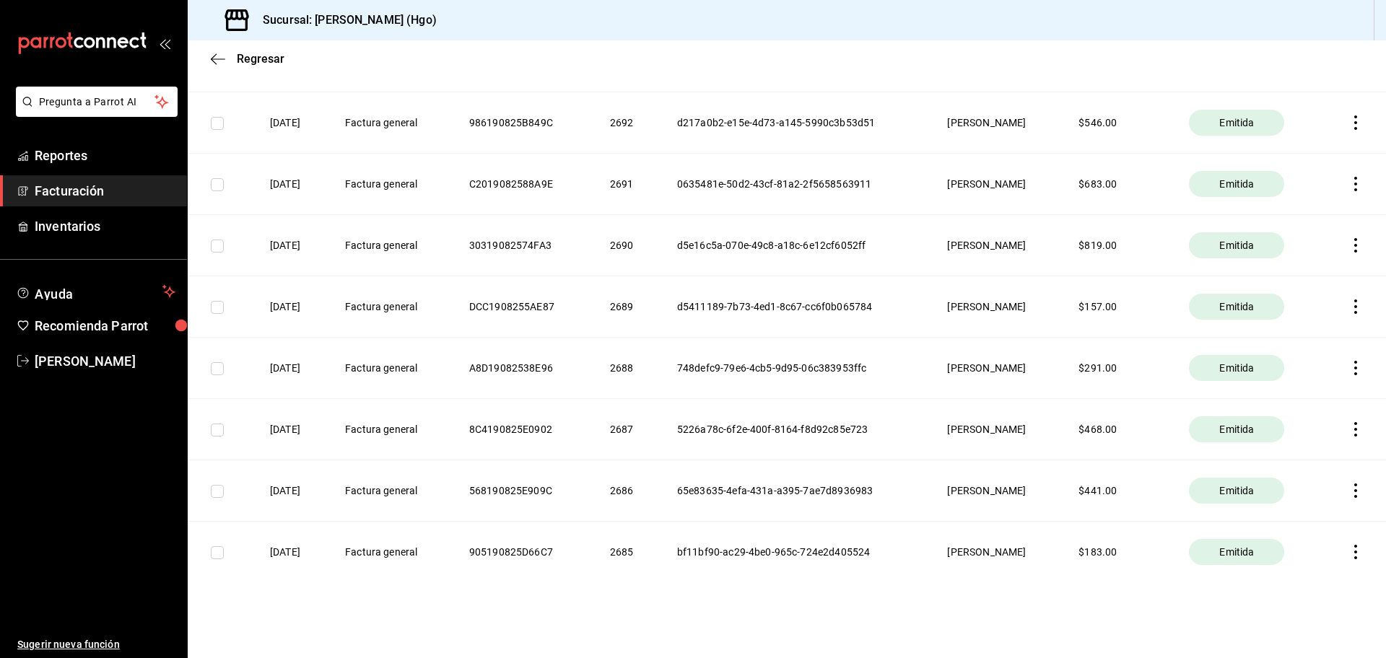
scroll to position [1100, 0]
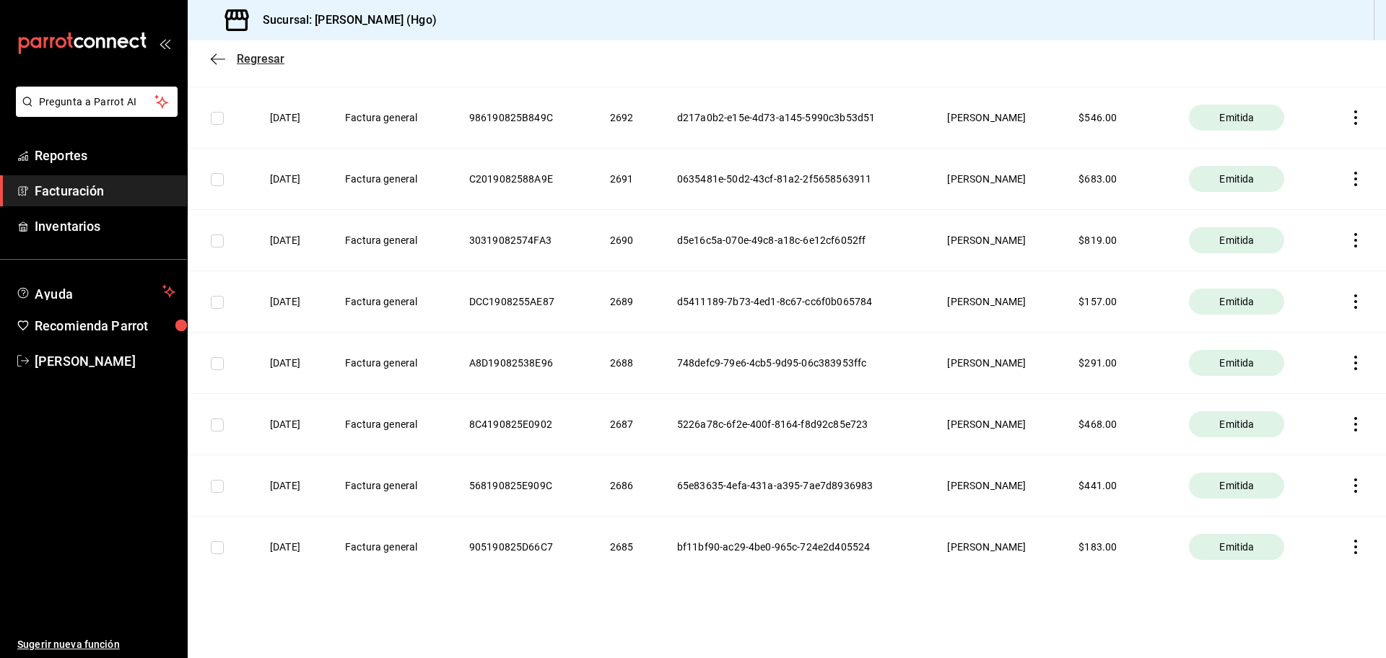
click at [214, 57] on icon "button" at bounding box center [218, 59] width 14 height 13
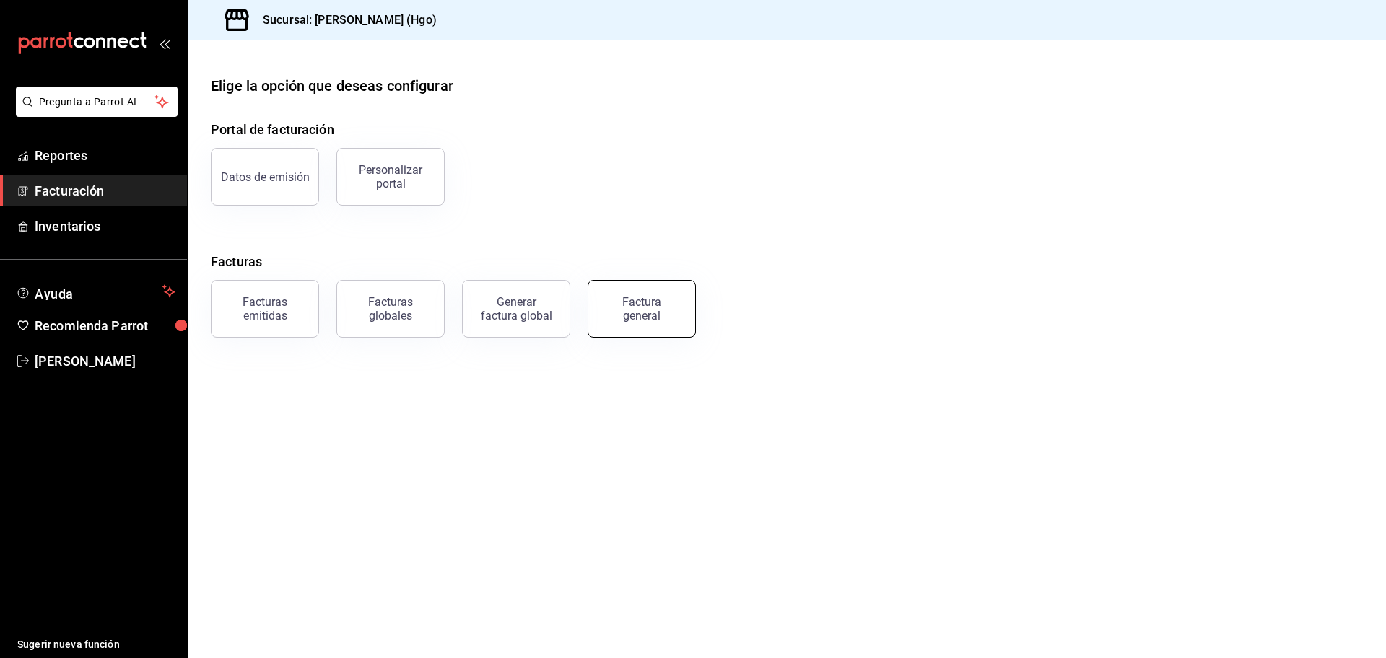
click at [674, 323] on button "Factura general" at bounding box center [642, 309] width 108 height 58
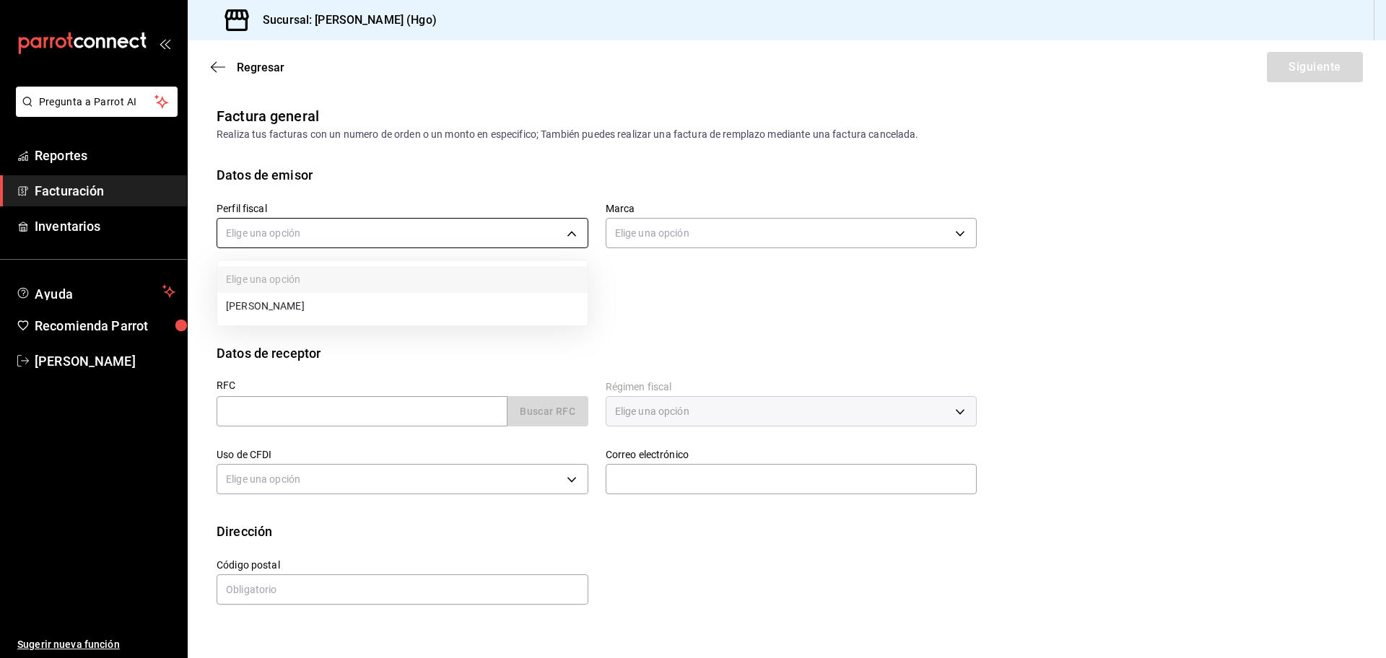
click at [346, 234] on body "Pregunta a Parrot AI Reportes Facturación Inventarios Ayuda Recomienda Parrot […" at bounding box center [693, 329] width 1386 height 658
click at [396, 318] on li "[PERSON_NAME]" at bounding box center [402, 306] width 370 height 27
type input "143f57d4-a0c4-477f-919f-67aaf9315925"
type input "a4f139c2-eac0-4c86-bd9b-b12069b5a2fd"
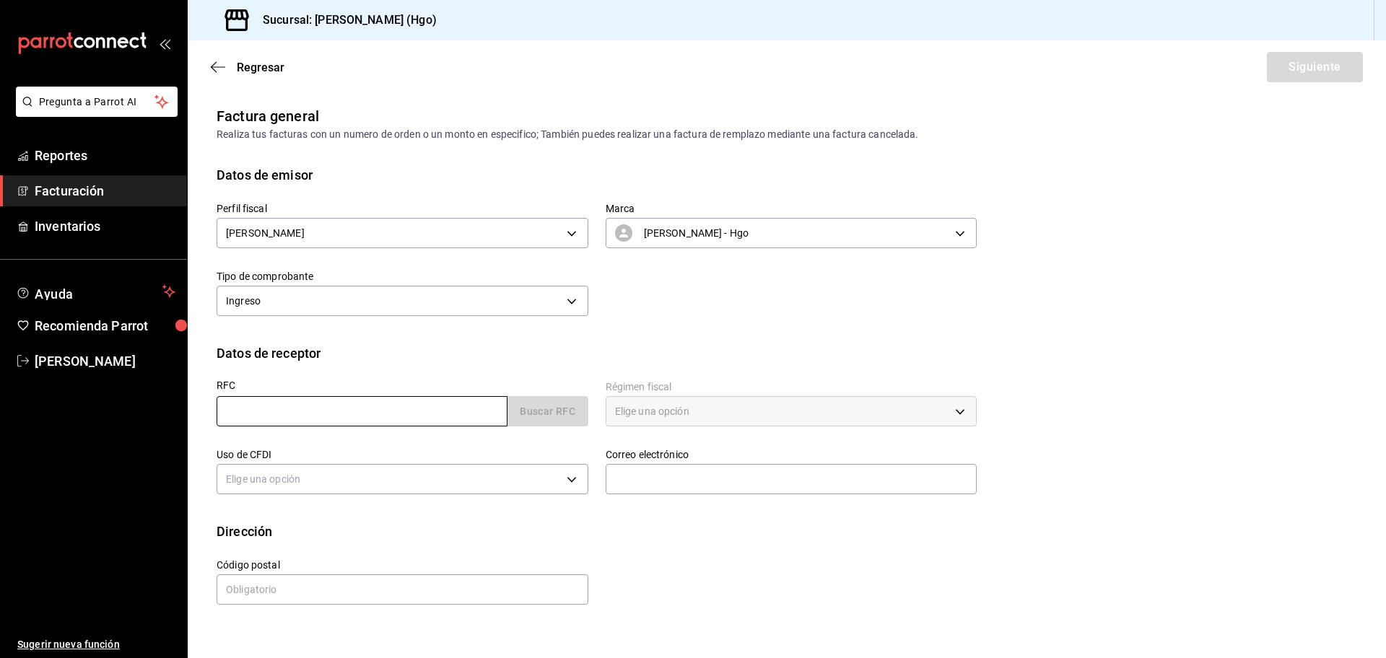
click at [363, 418] on input "text" at bounding box center [362, 411] width 291 height 30
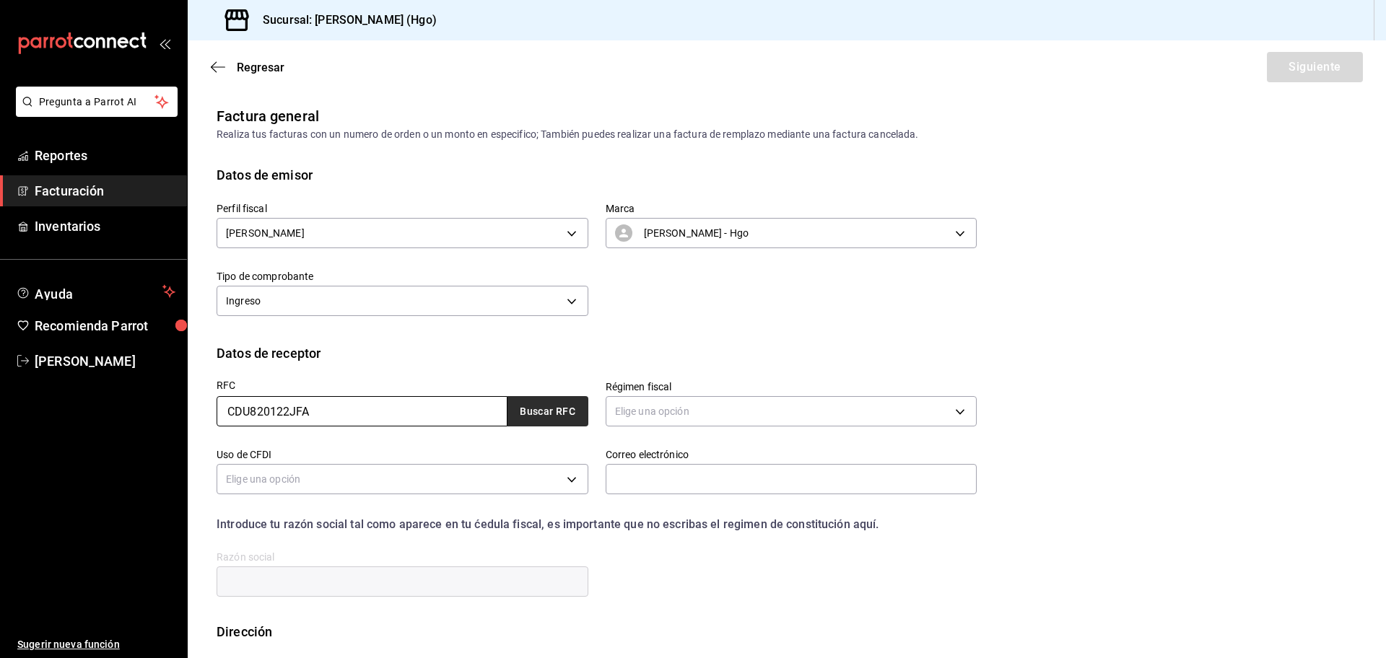
type input "CDU820122JFA"
click at [549, 416] on button "Buscar RFC" at bounding box center [547, 411] width 81 height 30
type input "601"
type input "G03"
type input "cchavezr@biopappel.com"
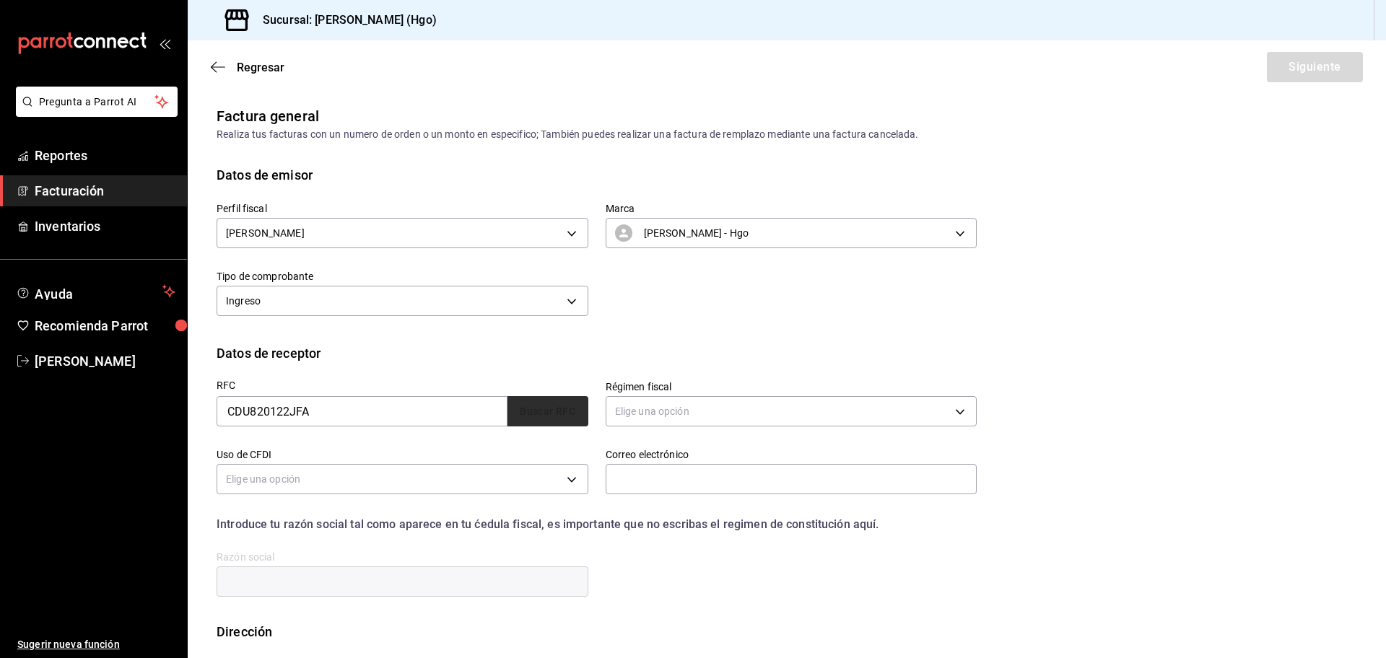
type input "11510"
type input "BIO PAPPEL"
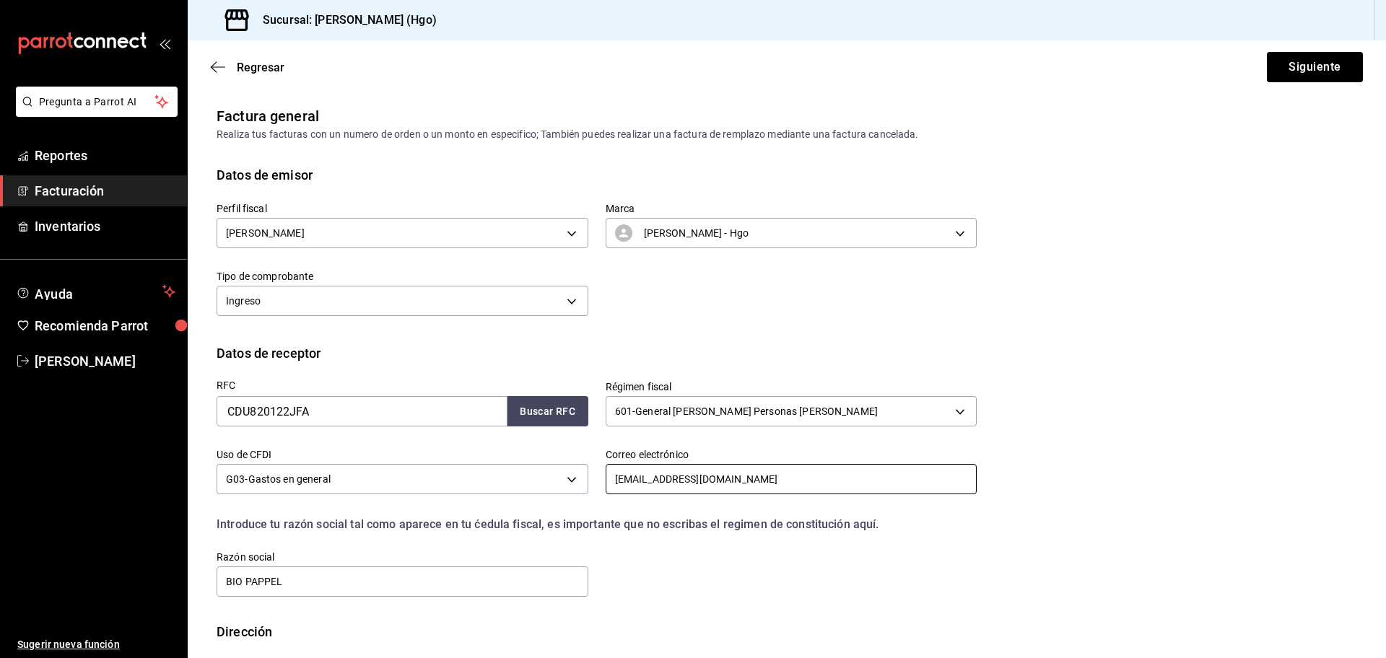
click at [651, 480] on input "cchavezr@biopappel.com" at bounding box center [792, 479] width 372 height 30
type input "msantiago@biopappel.com"
click at [1287, 61] on button "Siguiente" at bounding box center [1315, 67] width 96 height 30
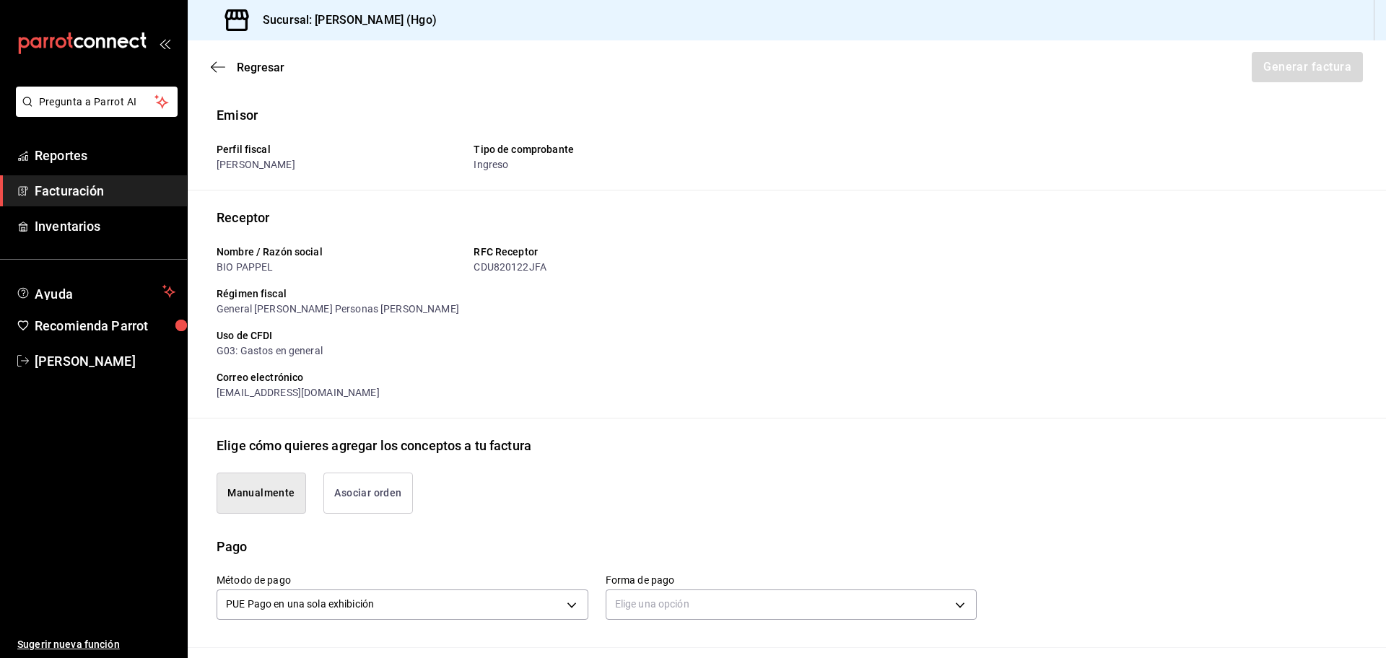
click at [363, 492] on button "Asociar orden" at bounding box center [368, 493] width 90 height 41
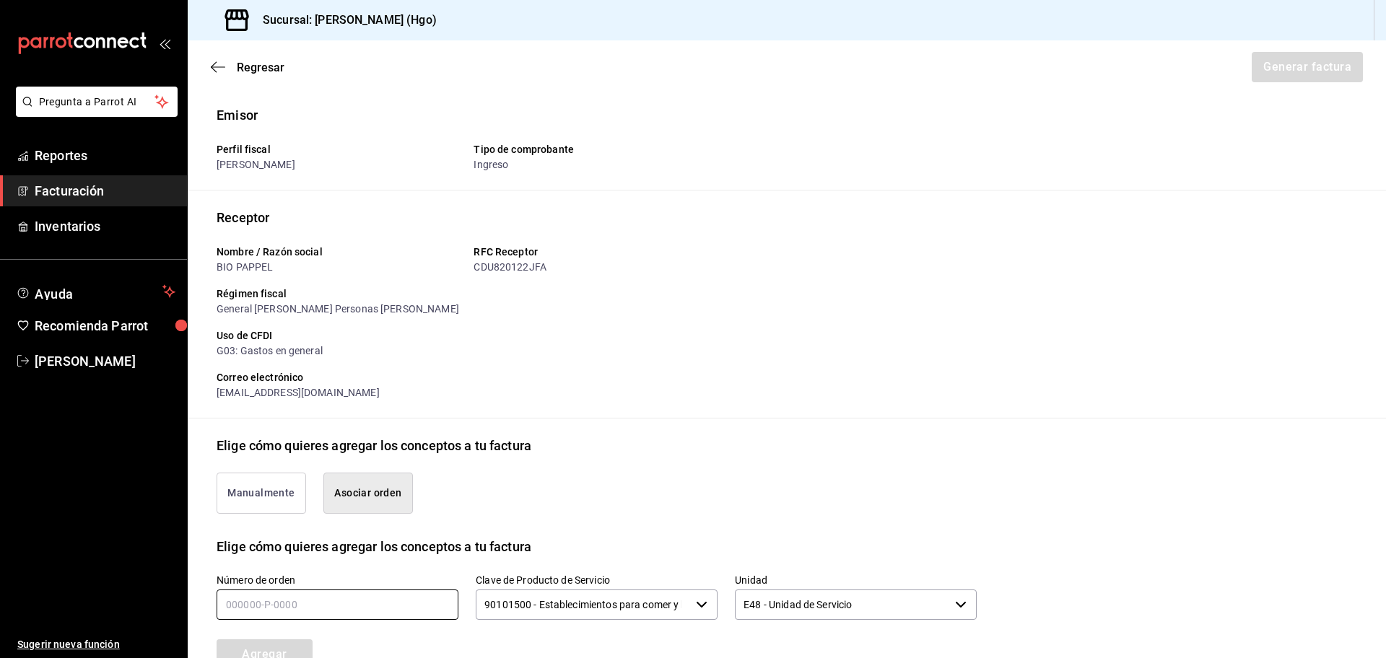
click at [367, 597] on input "text" at bounding box center [338, 605] width 242 height 30
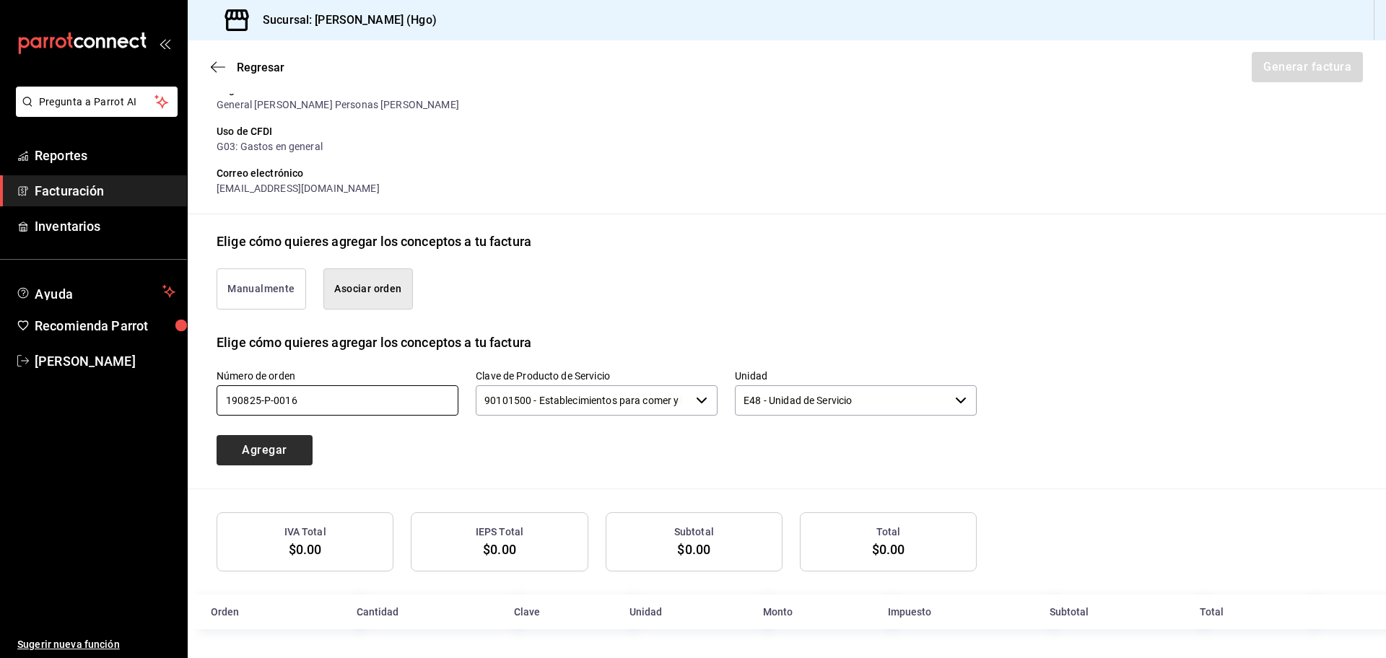
type input "190825-p-0016"
click at [307, 447] on button "Agregar" at bounding box center [265, 450] width 96 height 30
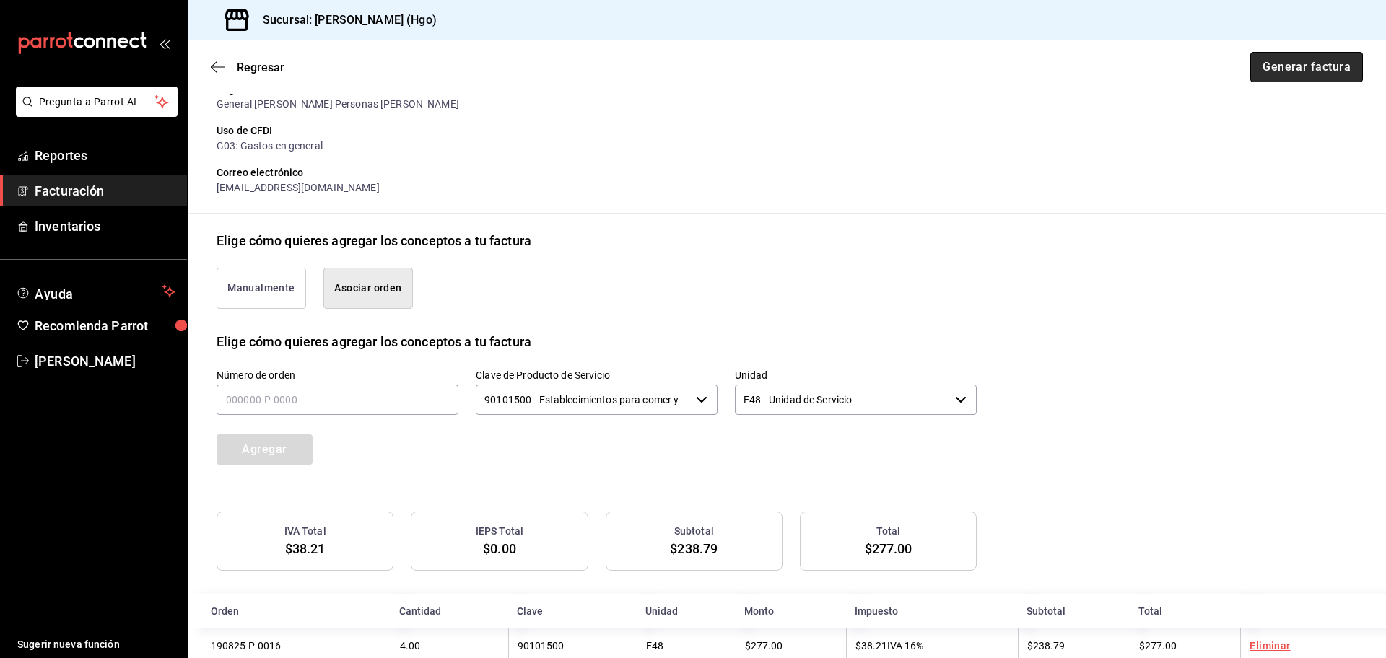
click at [1328, 64] on button "Generar factura" at bounding box center [1306, 67] width 113 height 30
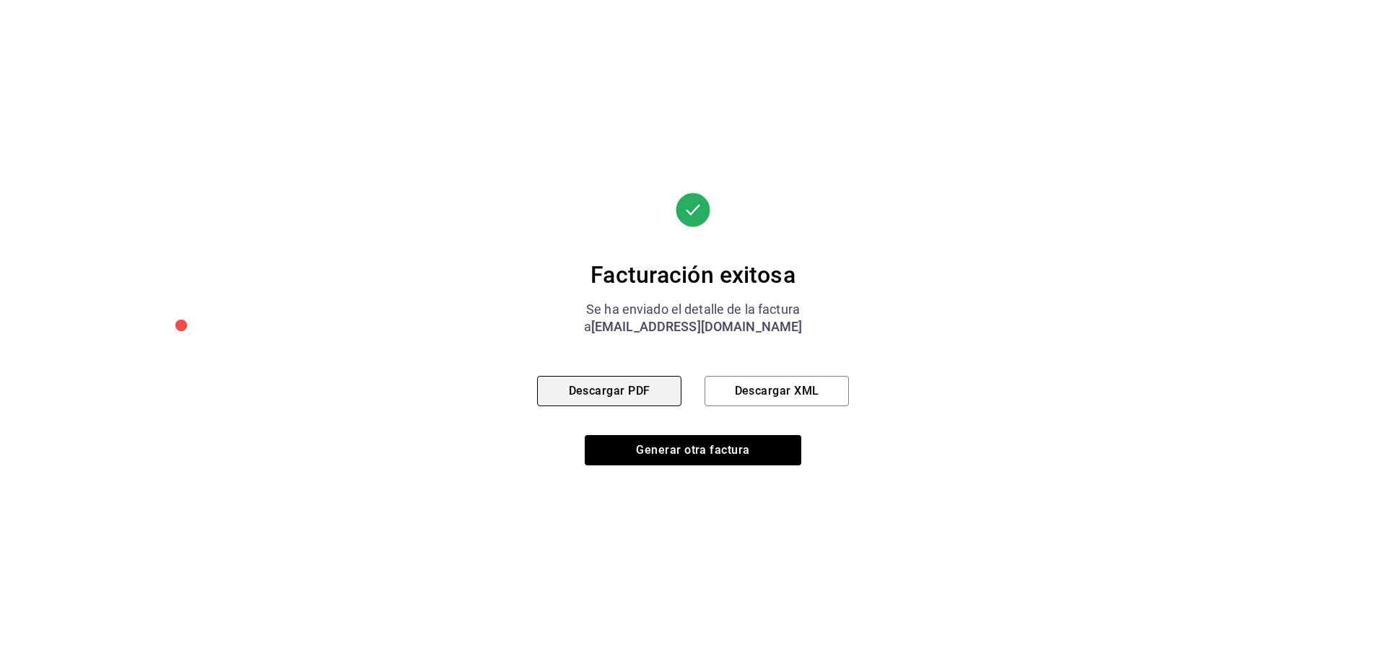
click at [650, 380] on button "Descargar PDF" at bounding box center [609, 391] width 144 height 30
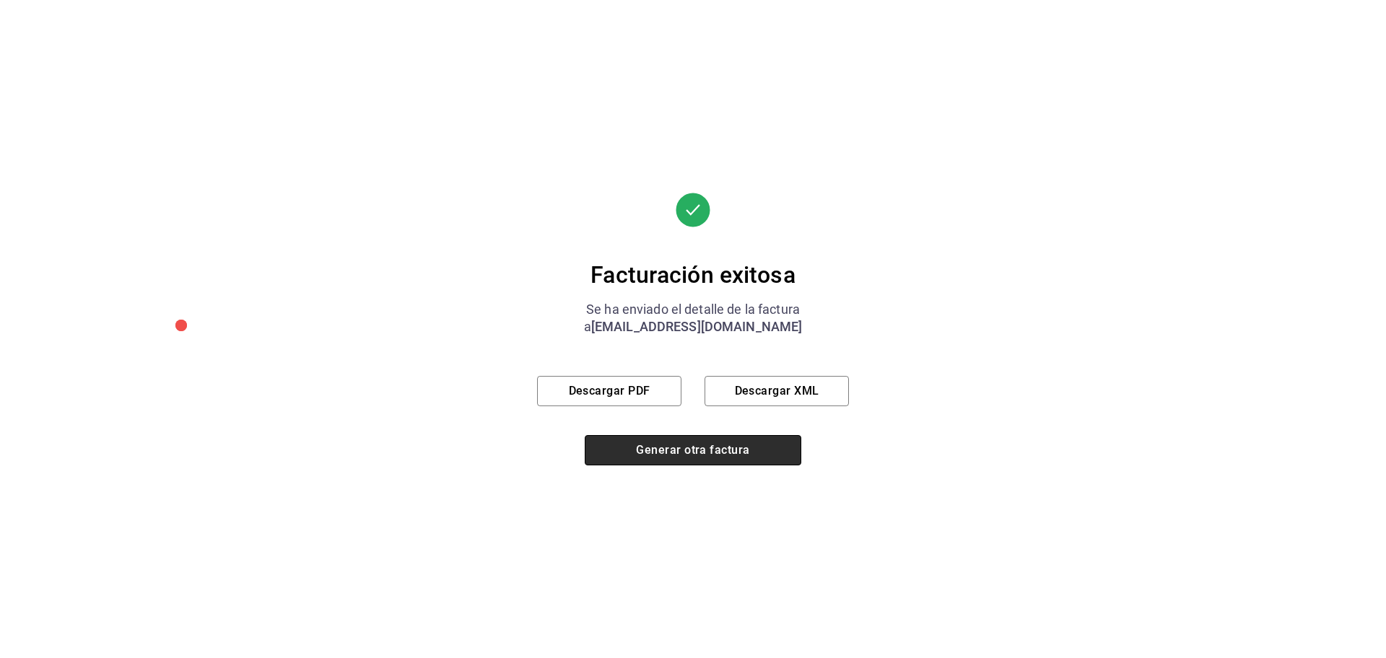
click at [633, 447] on button "Generar otra factura" at bounding box center [693, 450] width 217 height 30
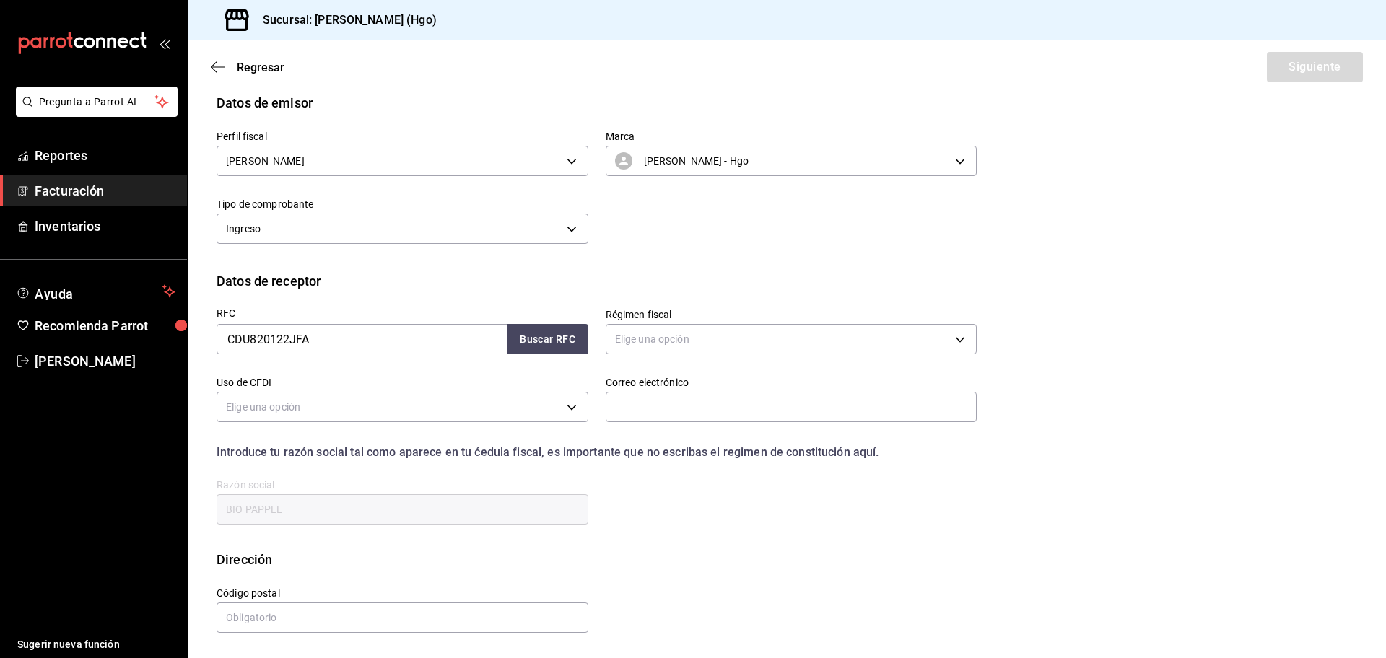
scroll to position [0, 0]
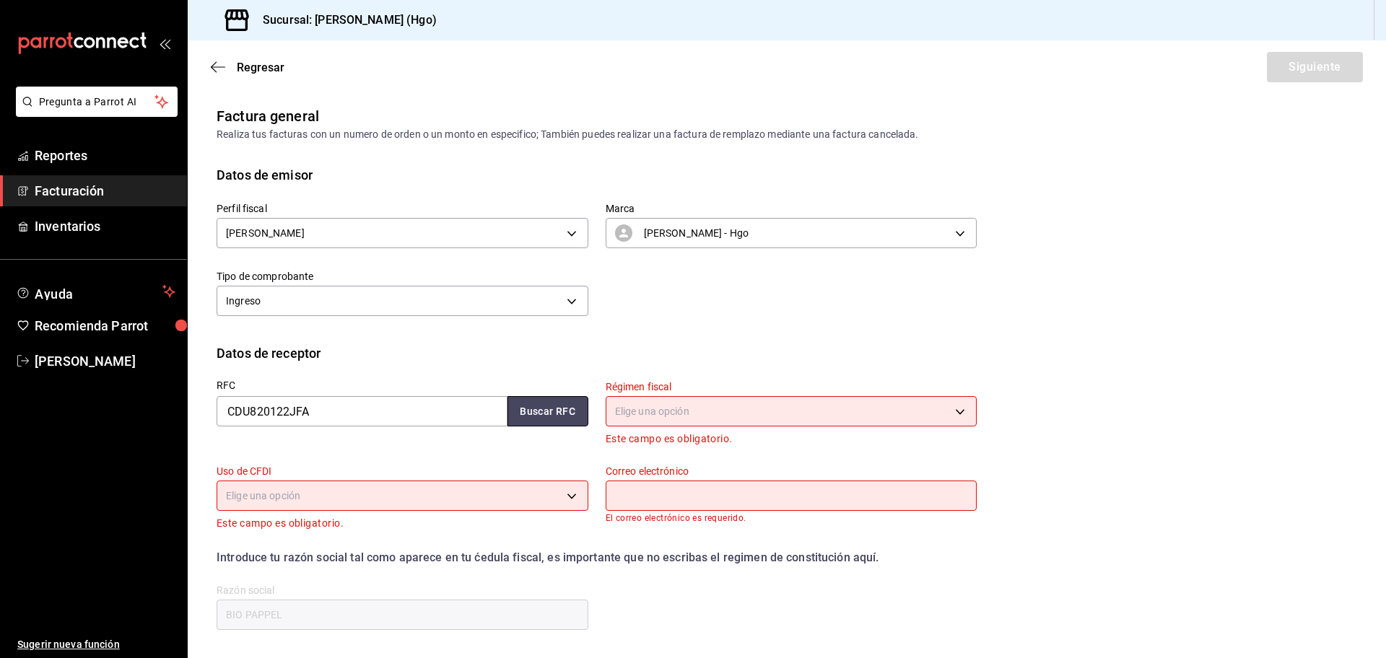
click at [522, 411] on button "Buscar RFC" at bounding box center [547, 411] width 81 height 30
type input "601"
type input "G03"
type input "msantiago@biopappel.com"
type input "11510"
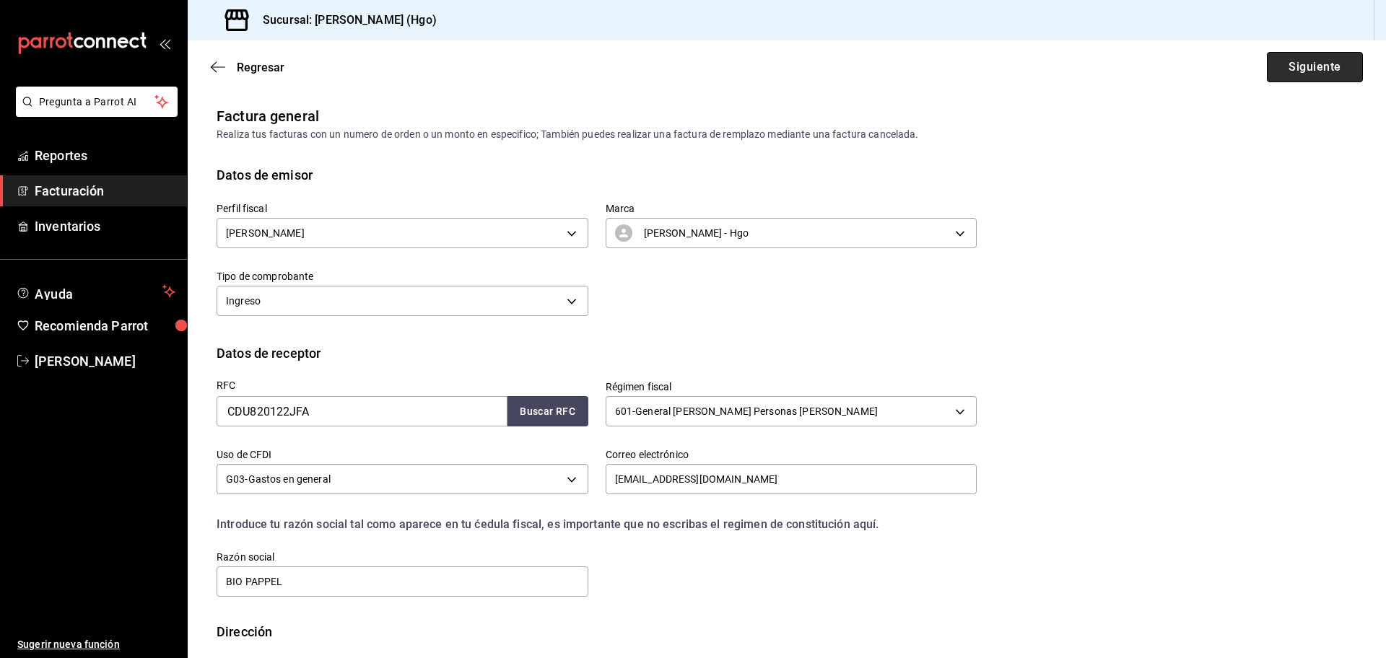
click at [1312, 61] on button "Siguiente" at bounding box center [1315, 67] width 96 height 30
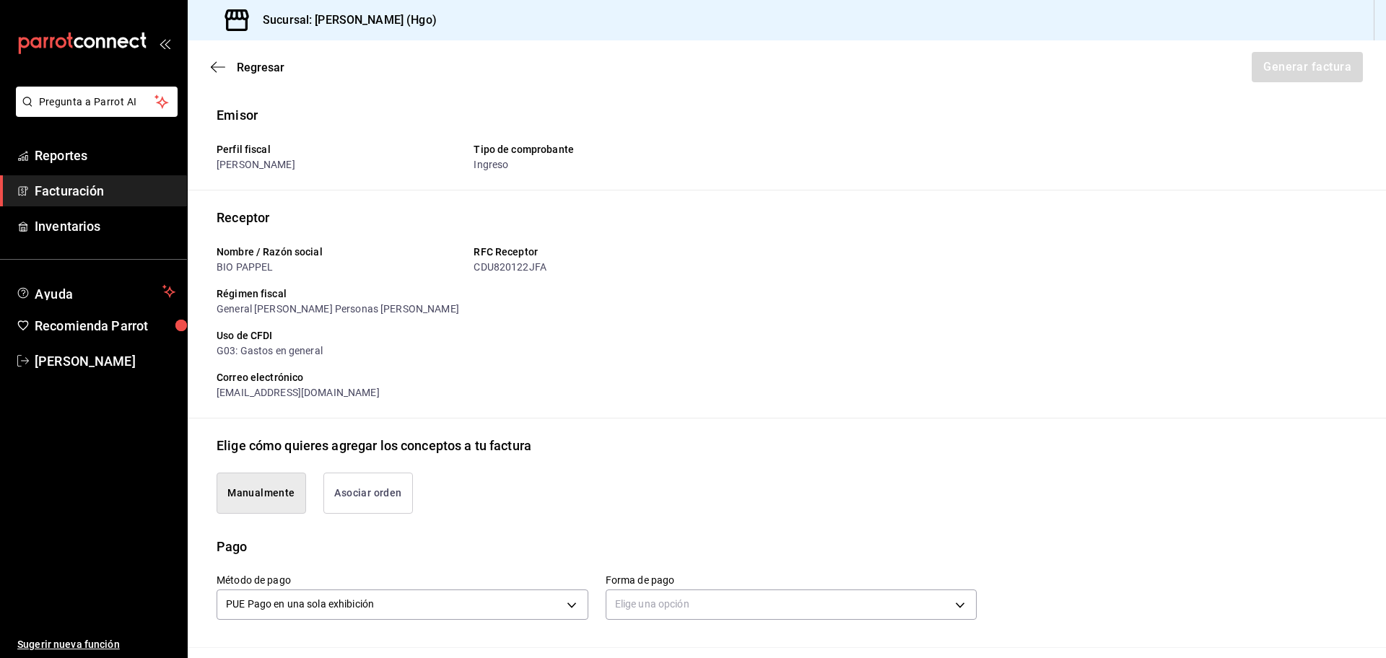
click at [361, 496] on button "Asociar orden" at bounding box center [368, 493] width 90 height 41
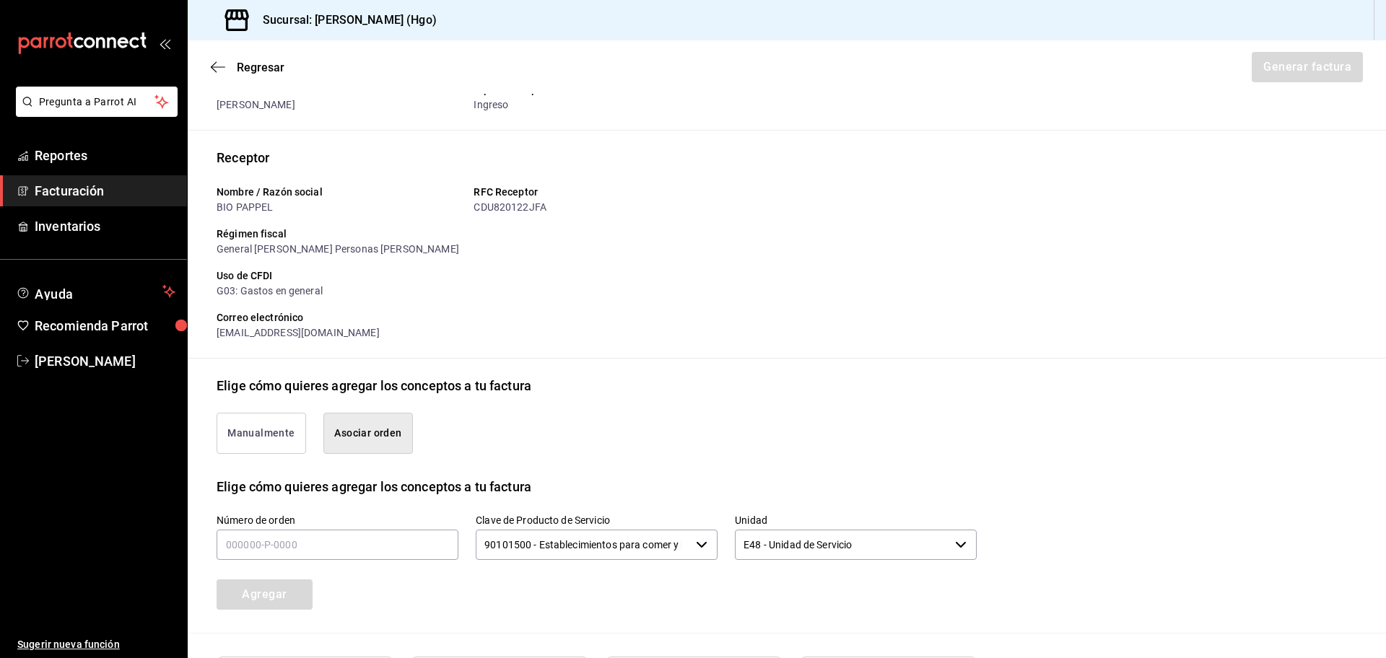
scroll to position [205, 0]
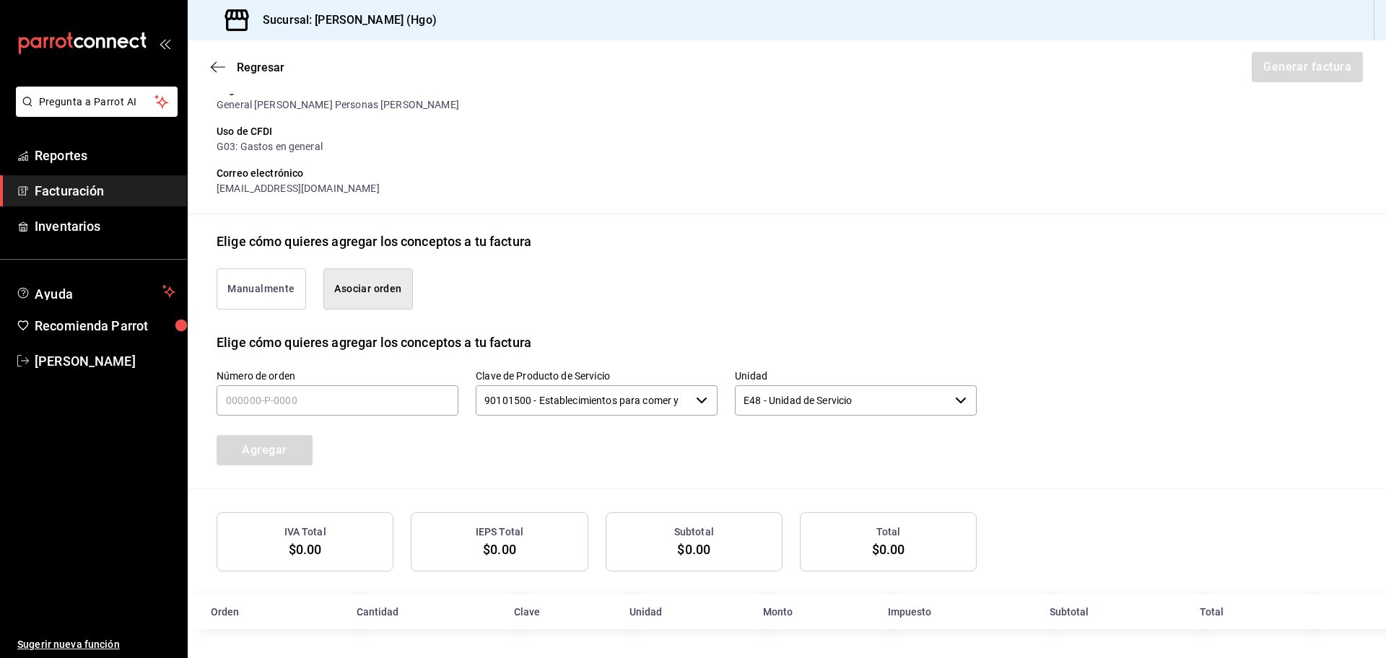
click at [285, 373] on label "Número de orden" at bounding box center [338, 375] width 242 height 10
drag, startPoint x: 284, startPoint y: 386, endPoint x: 287, endPoint y: 396, distance: 10.5
click at [287, 396] on input "text" at bounding box center [338, 400] width 242 height 30
type input "190825-p-0017"
click at [271, 458] on button "Agregar" at bounding box center [265, 450] width 96 height 30
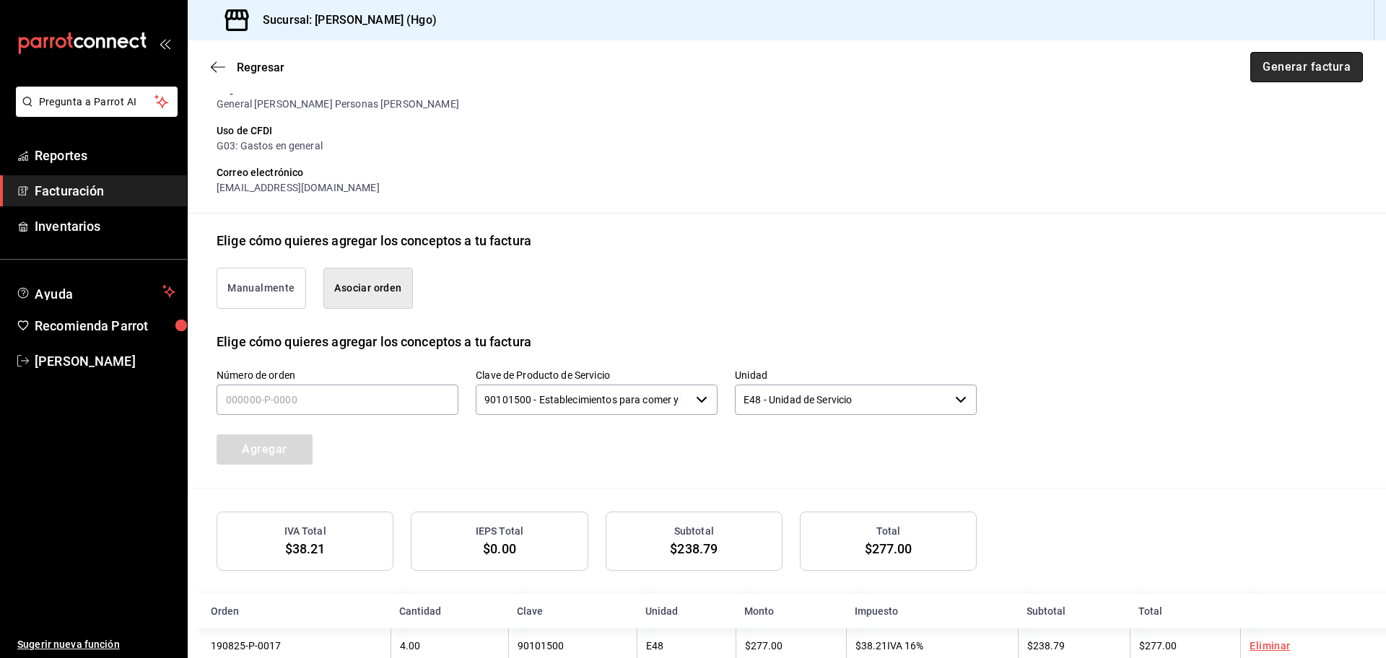
click at [1253, 75] on button "Generar factura" at bounding box center [1306, 67] width 113 height 30
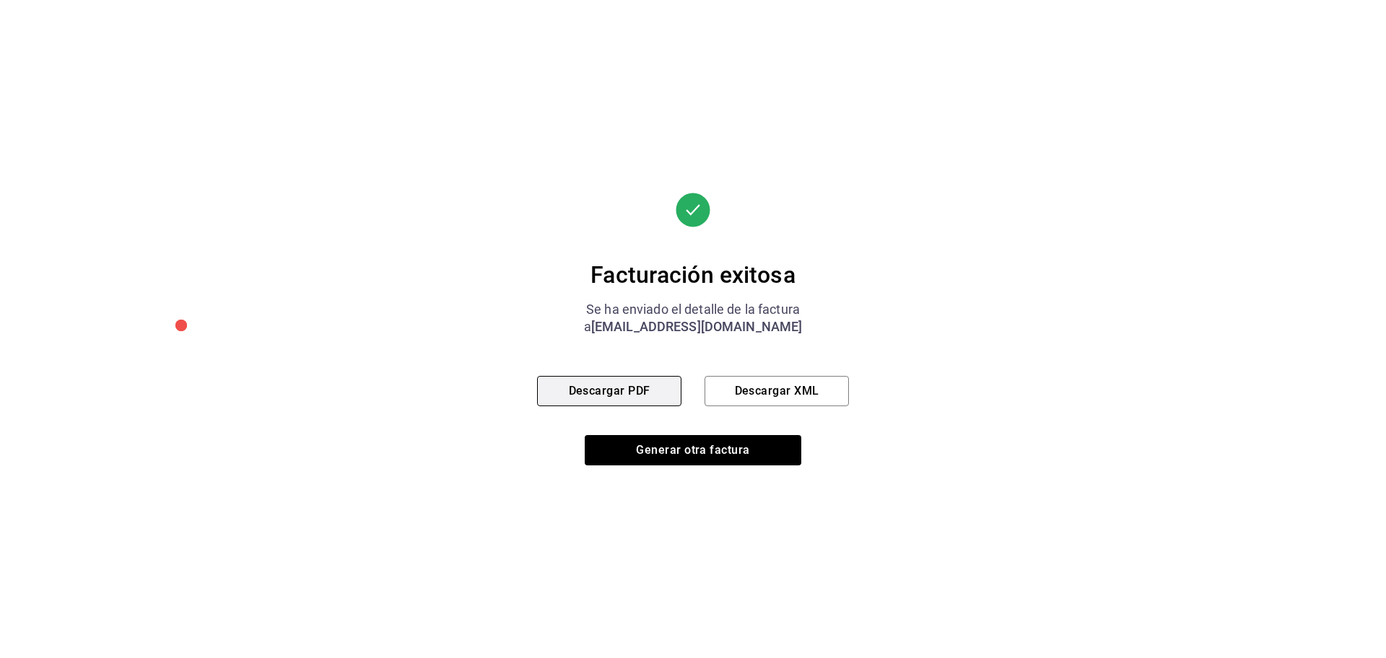
click at [627, 401] on button "Descargar PDF" at bounding box center [609, 391] width 144 height 30
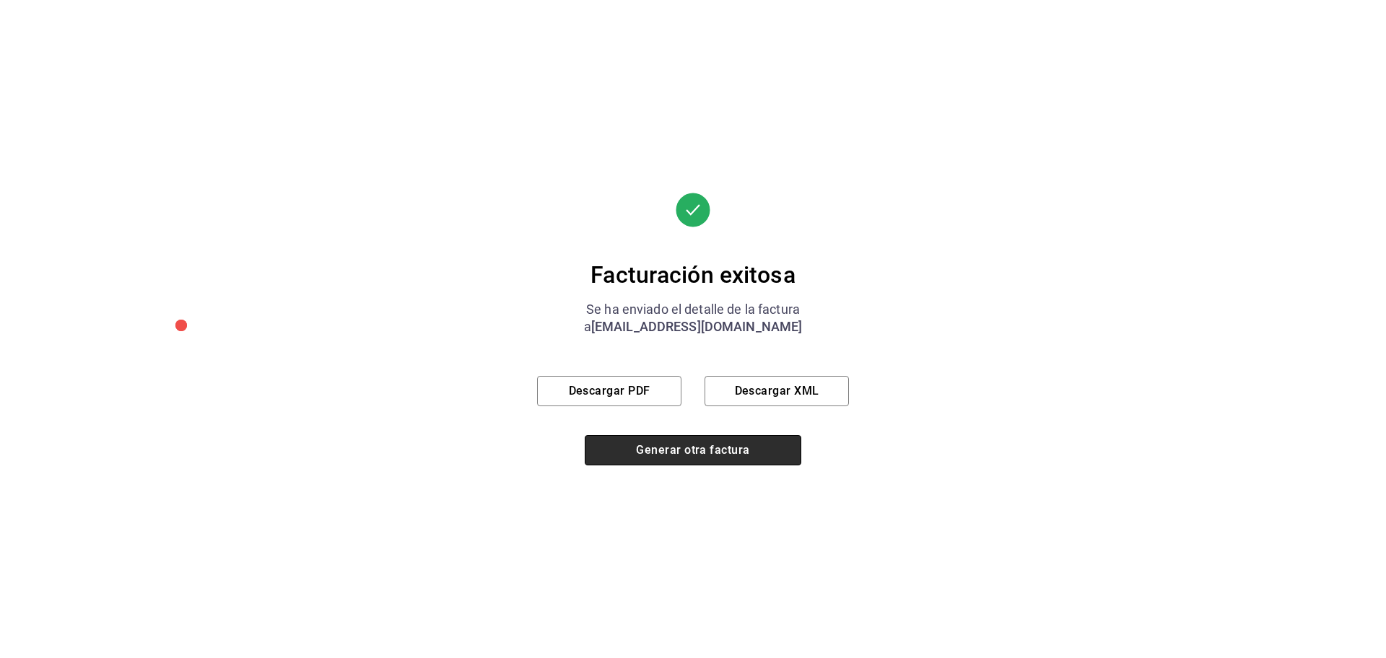
click at [711, 448] on button "Generar otra factura" at bounding box center [693, 450] width 217 height 30
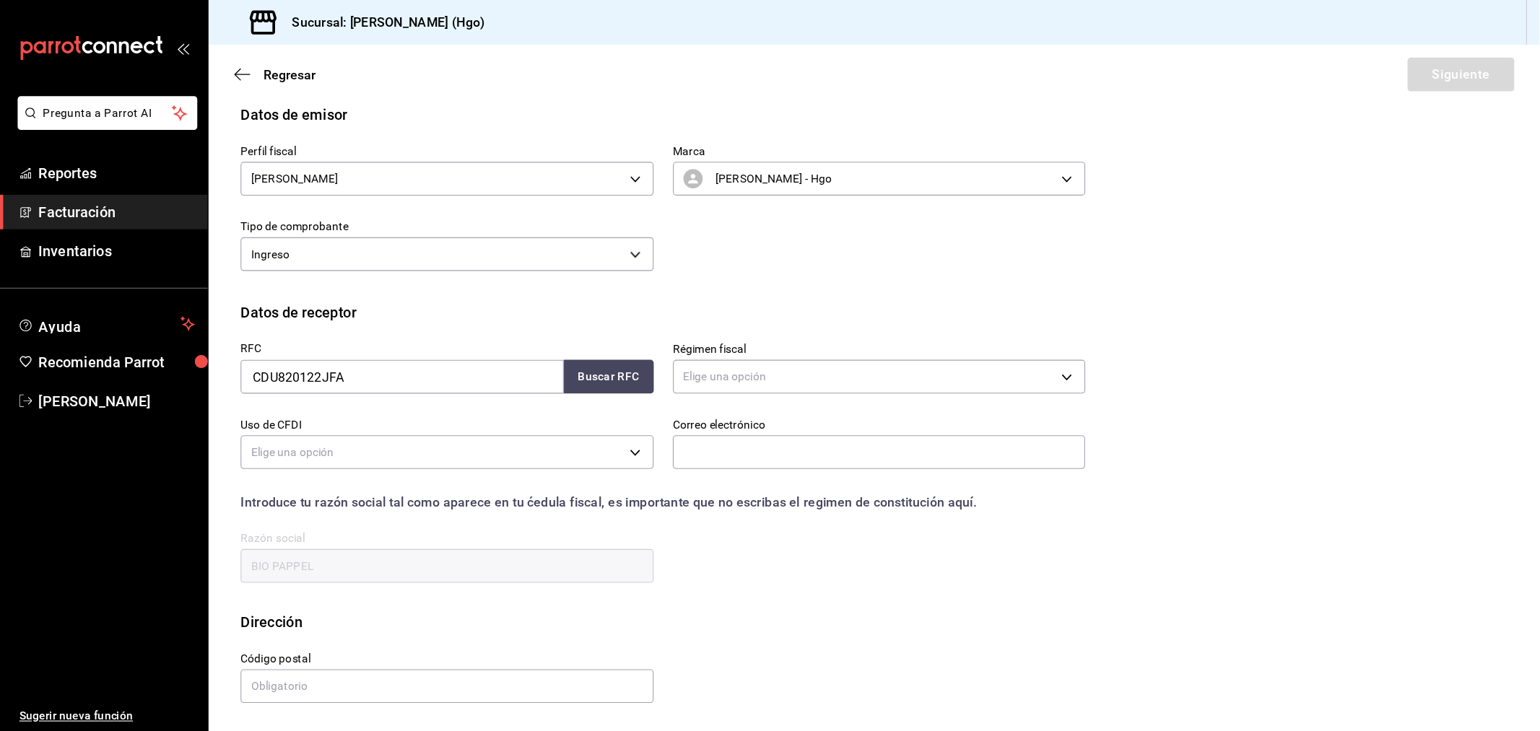
scroll to position [0, 0]
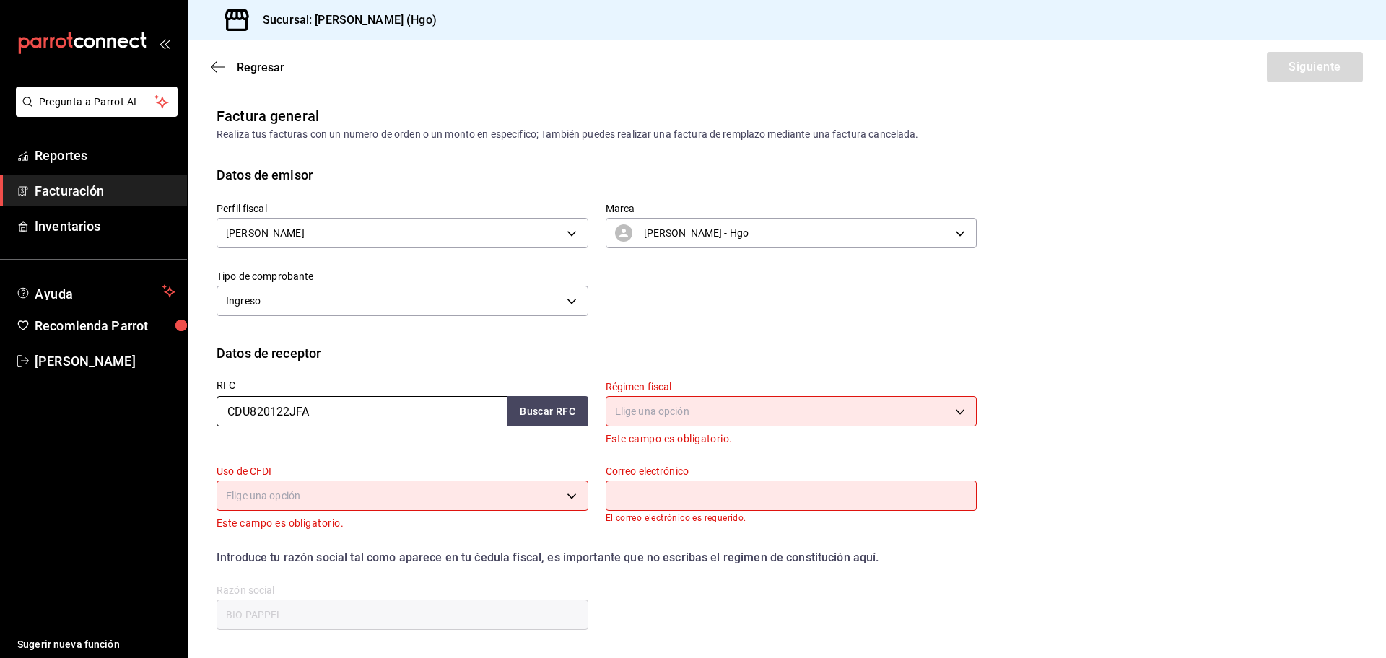
click at [388, 411] on input "CDU820122JFA" at bounding box center [362, 411] width 291 height 30
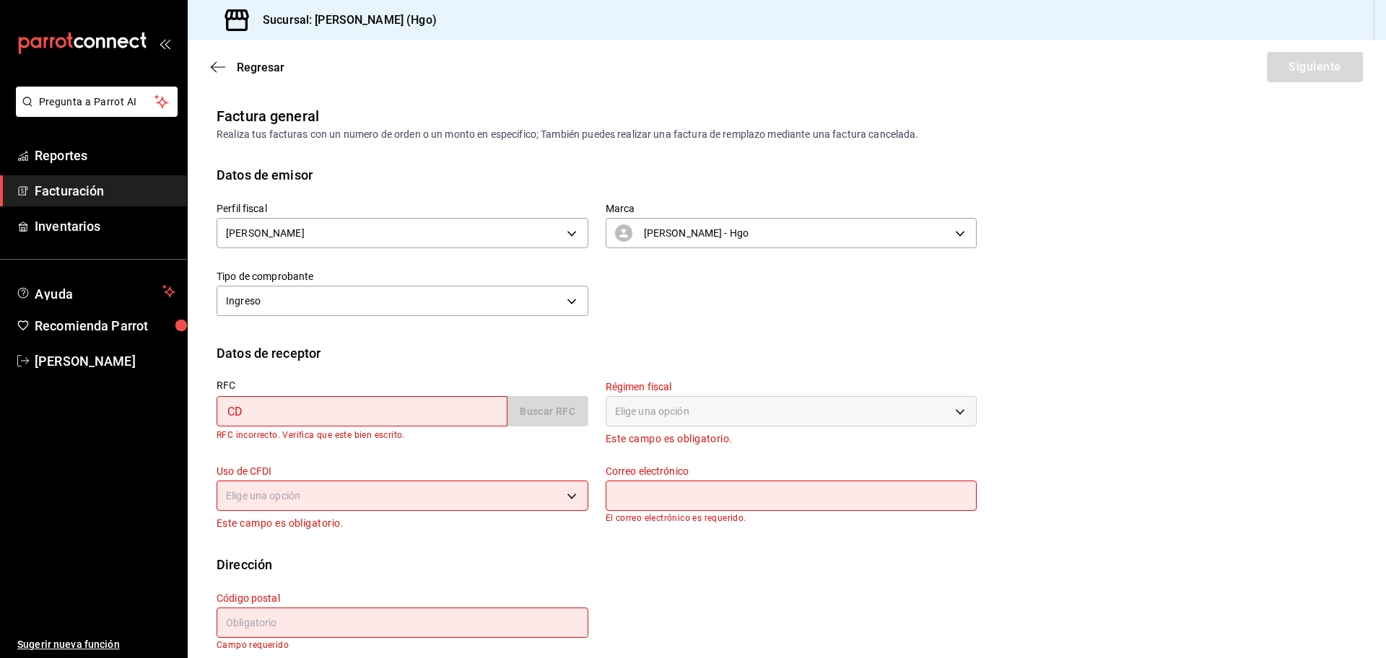
type input "C"
type input "CDU820122JFA"
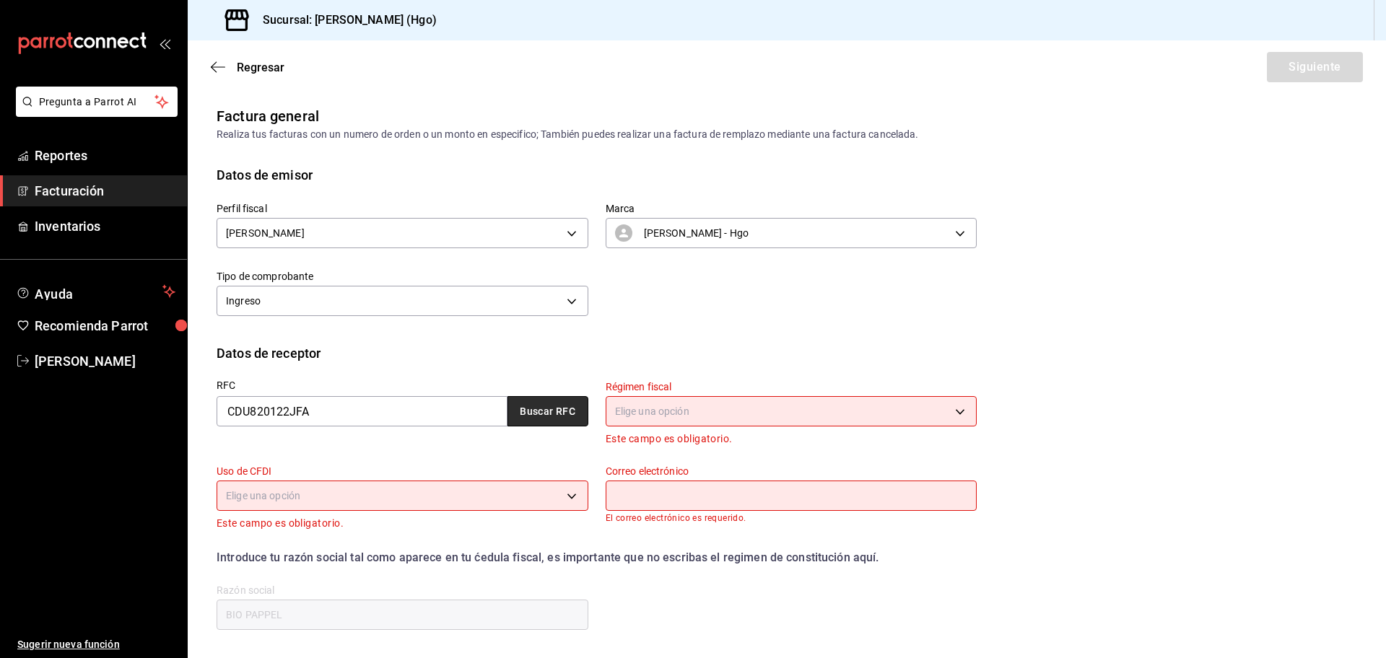
click at [514, 414] on button "Buscar RFC" at bounding box center [547, 411] width 81 height 30
type input "msantiago@biopappel.com"
type input "11510"
type input "601"
type input "G03"
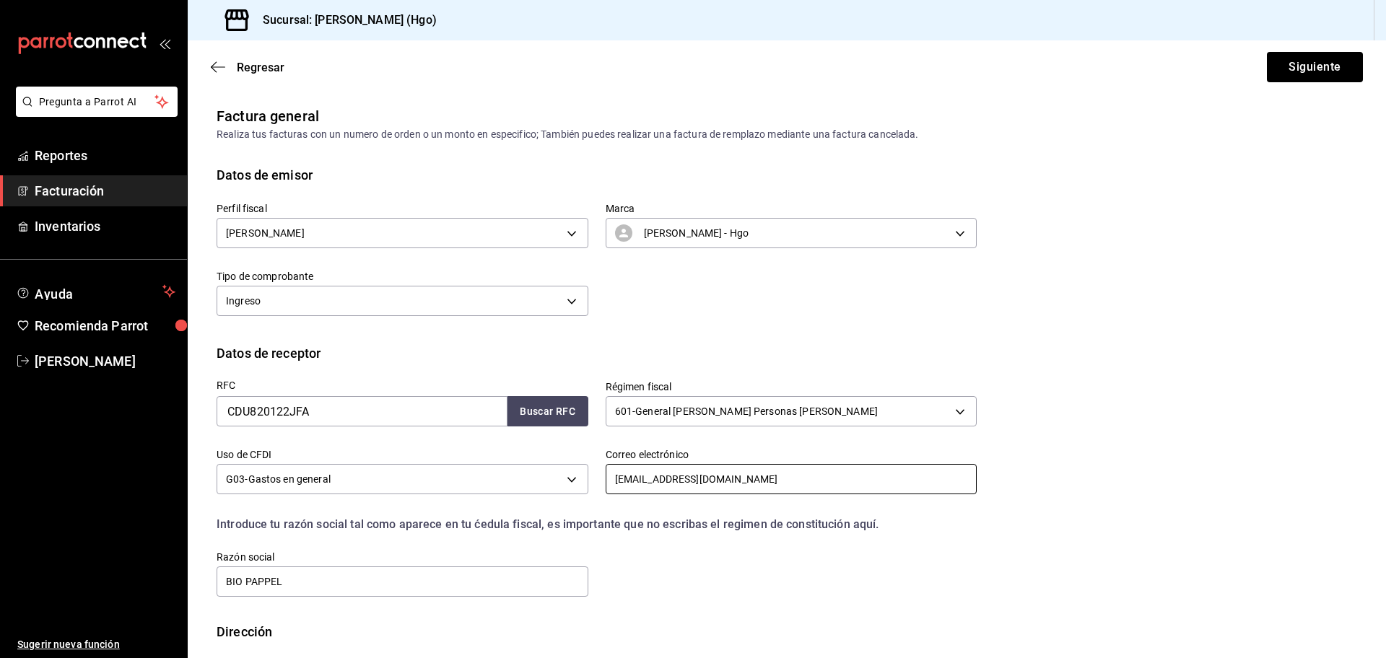
click at [766, 476] on input "msantiago@biopappel.com" at bounding box center [792, 479] width 372 height 30
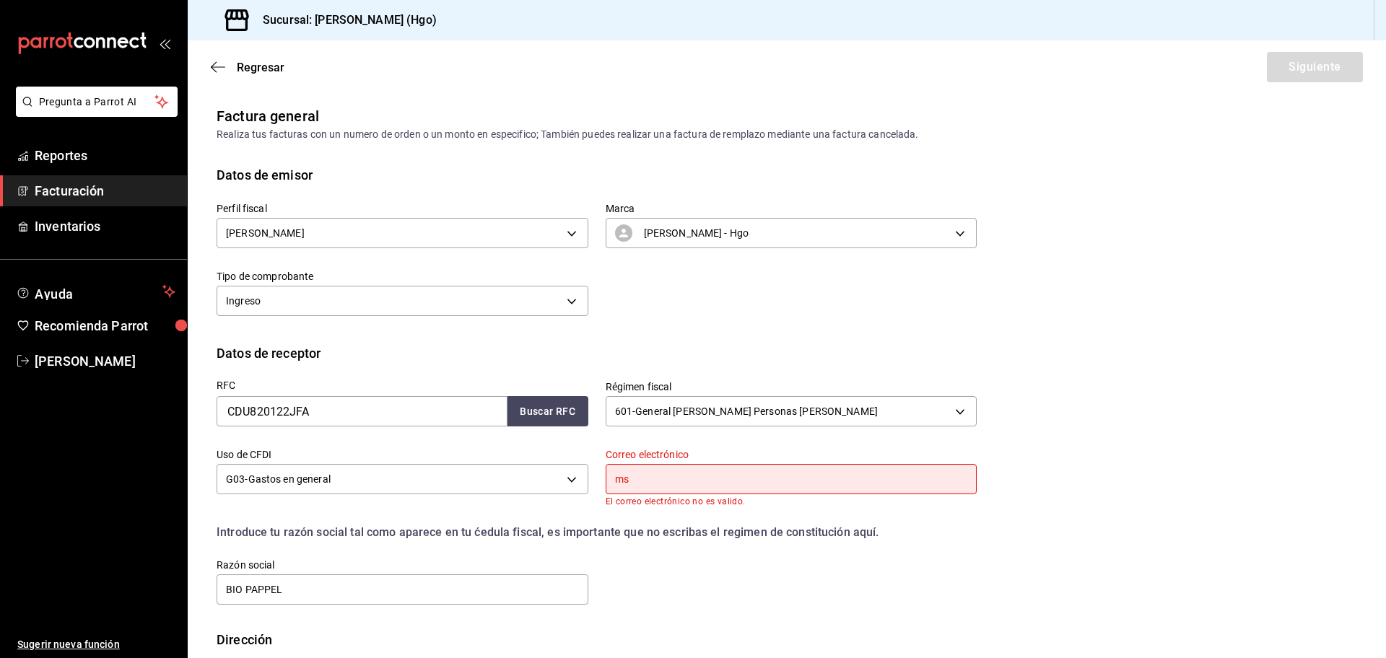
type input "m"
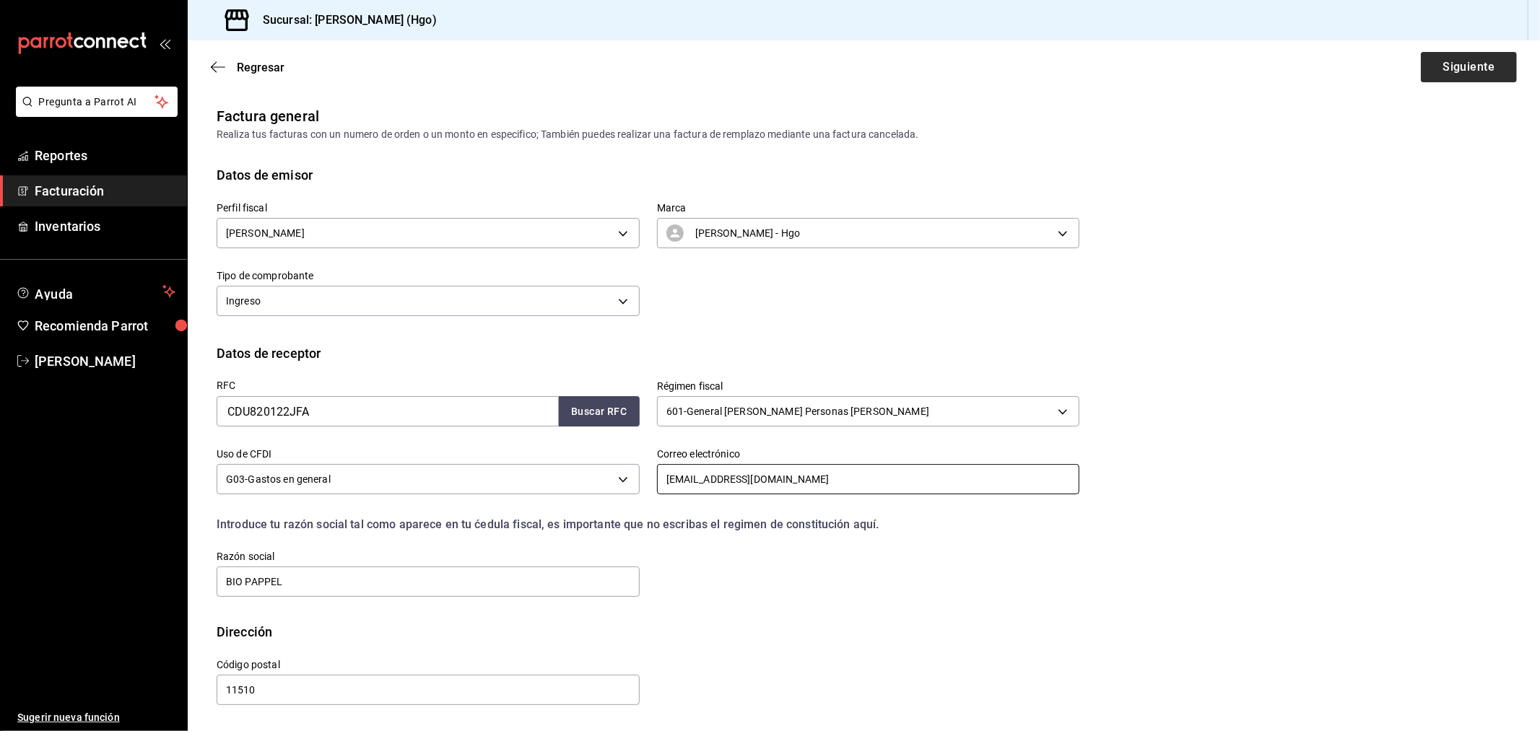
type input "laura_cruz1titanleopappel@biopappel.com"
click at [1385, 73] on button "Siguiente" at bounding box center [1469, 67] width 96 height 30
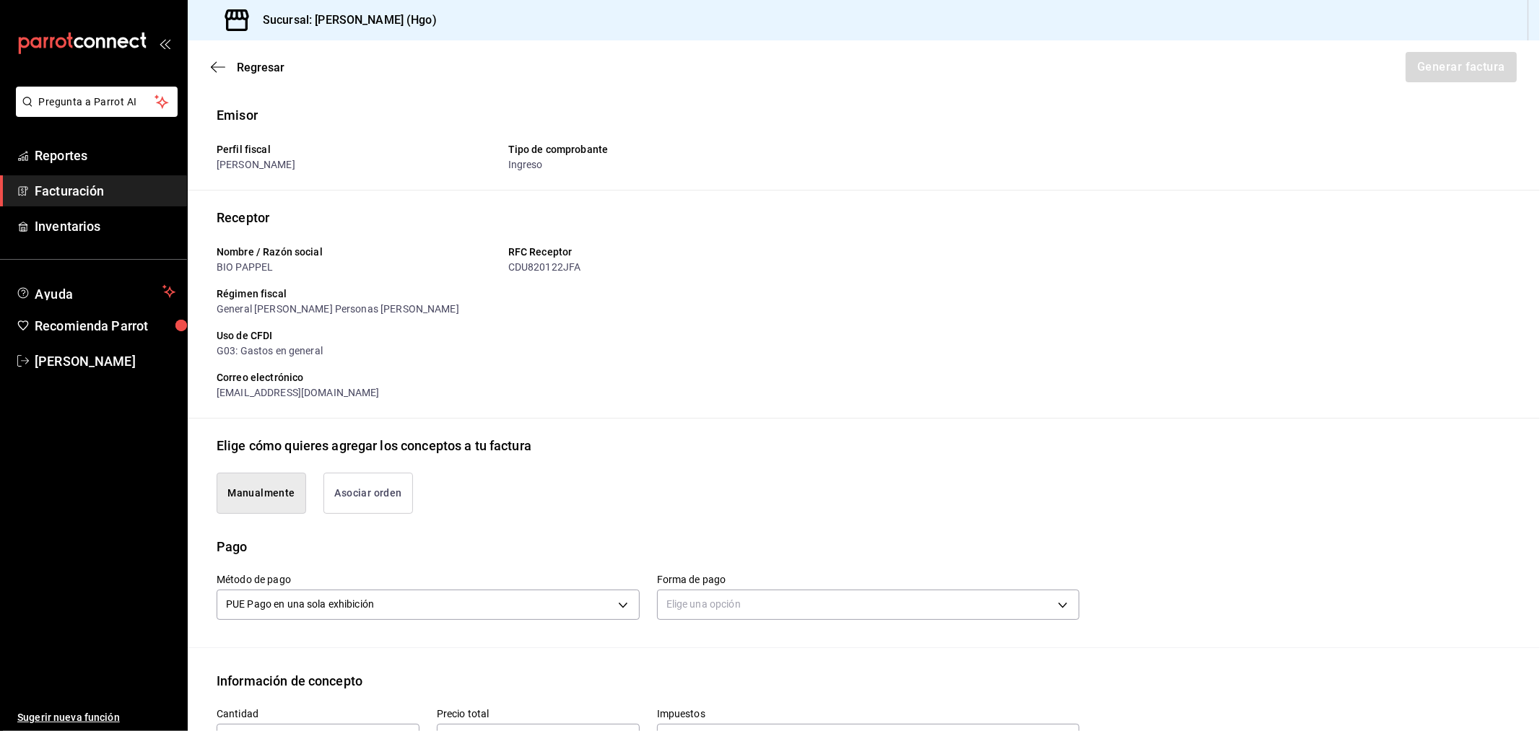
click at [354, 500] on button "Asociar orden" at bounding box center [368, 493] width 90 height 41
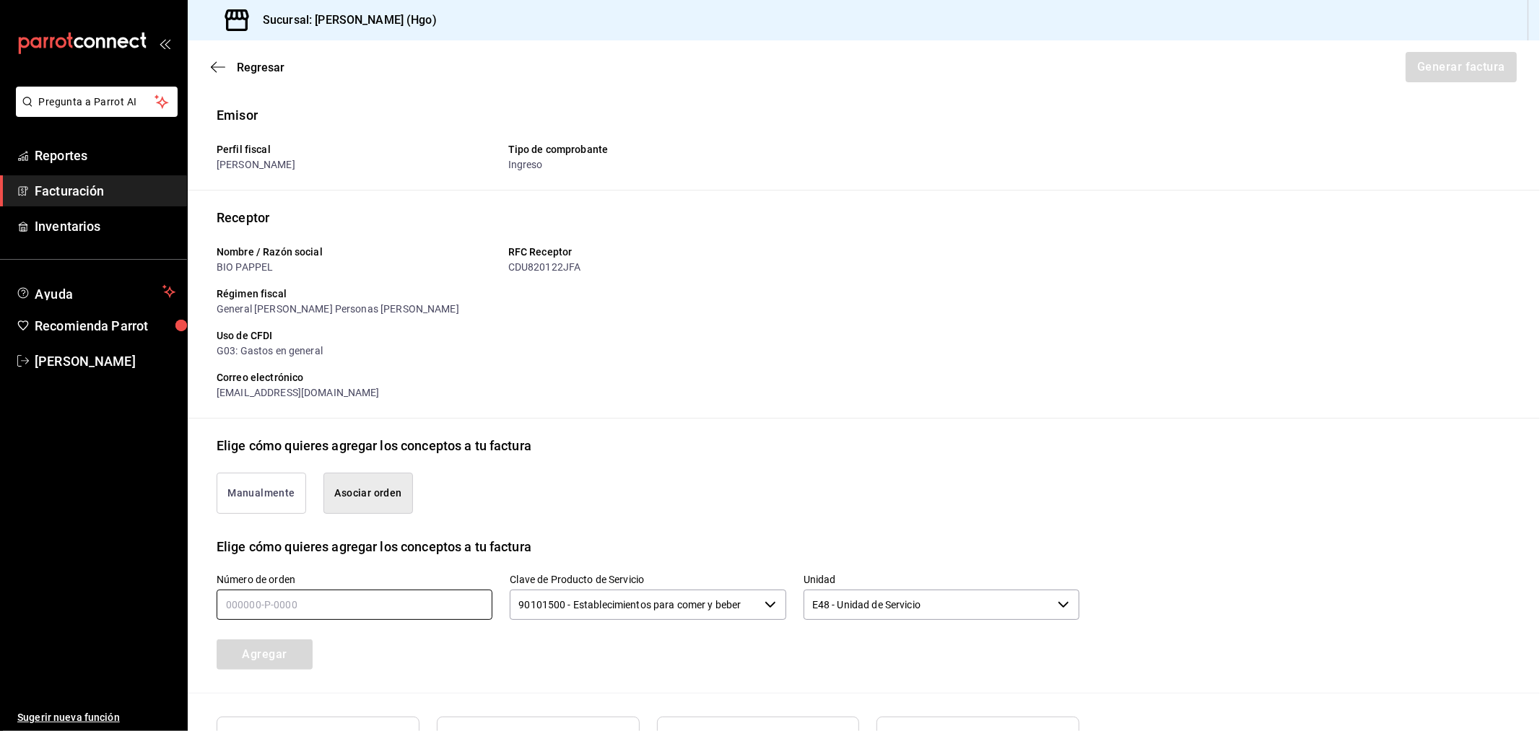
click at [352, 592] on input "text" at bounding box center [355, 605] width 276 height 30
type input "190825-p-0024"
click at [303, 655] on button "Agregar" at bounding box center [265, 655] width 96 height 30
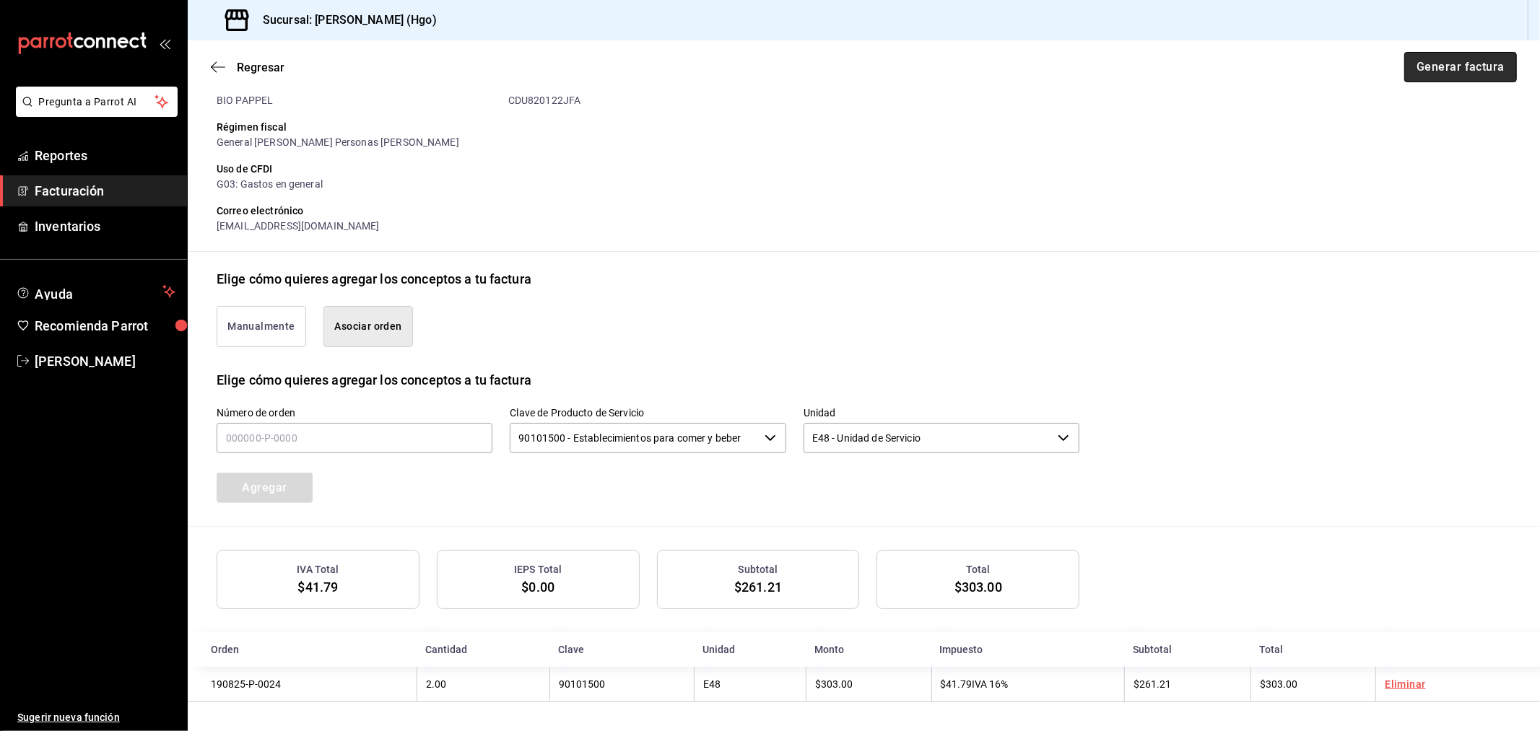
click at [1385, 67] on button "Generar factura" at bounding box center [1460, 67] width 113 height 30
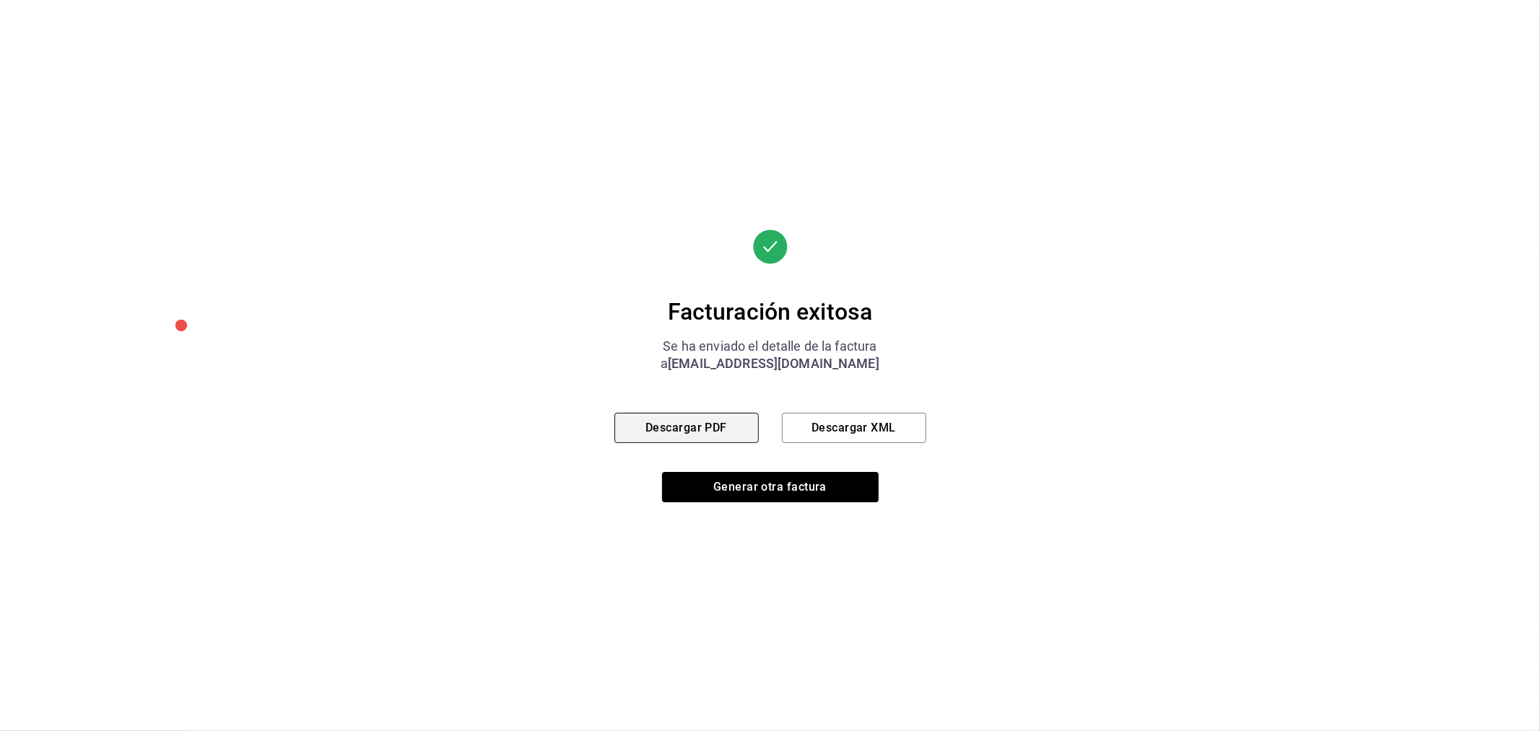
click at [723, 435] on button "Descargar PDF" at bounding box center [686, 428] width 144 height 30
click at [745, 487] on button "Generar otra factura" at bounding box center [770, 487] width 217 height 30
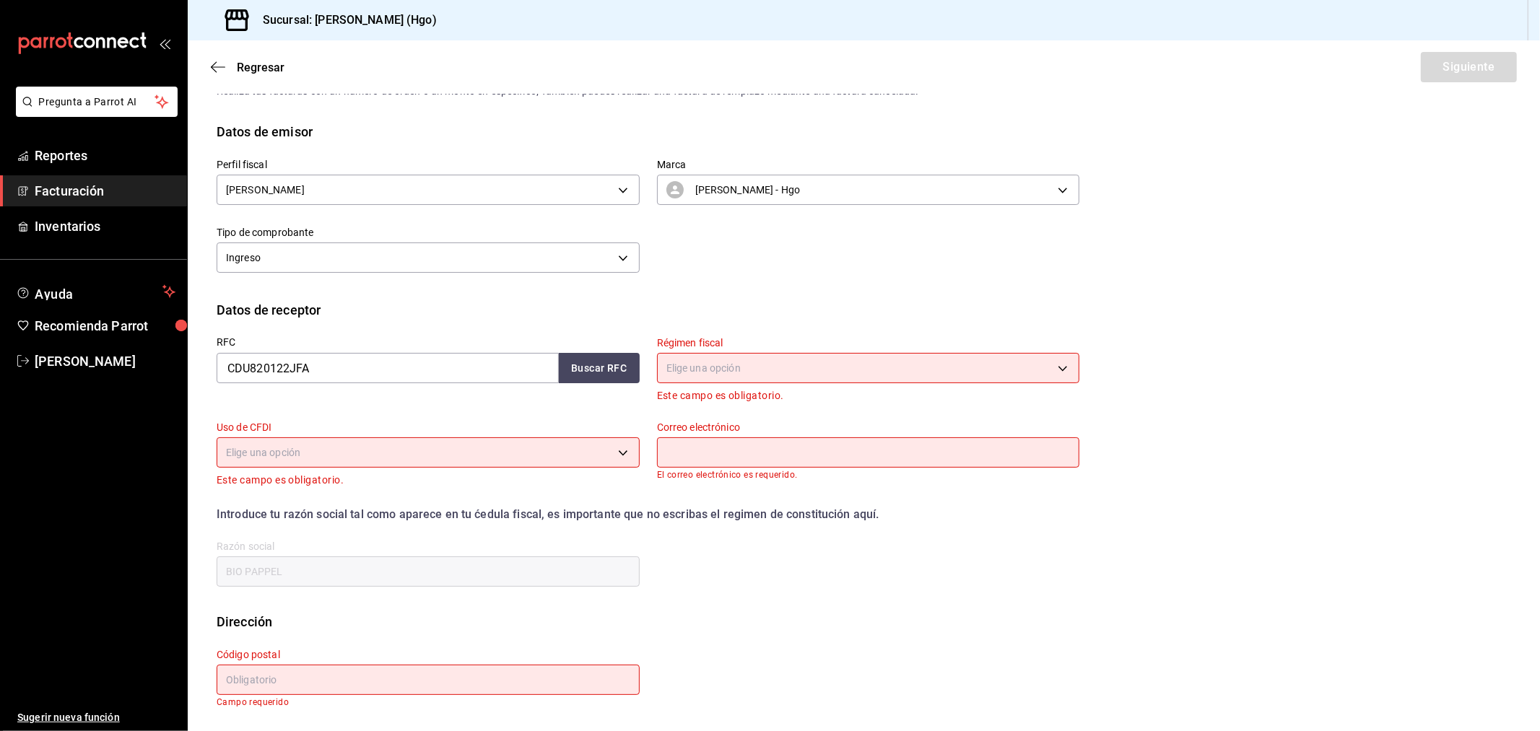
scroll to position [0, 0]
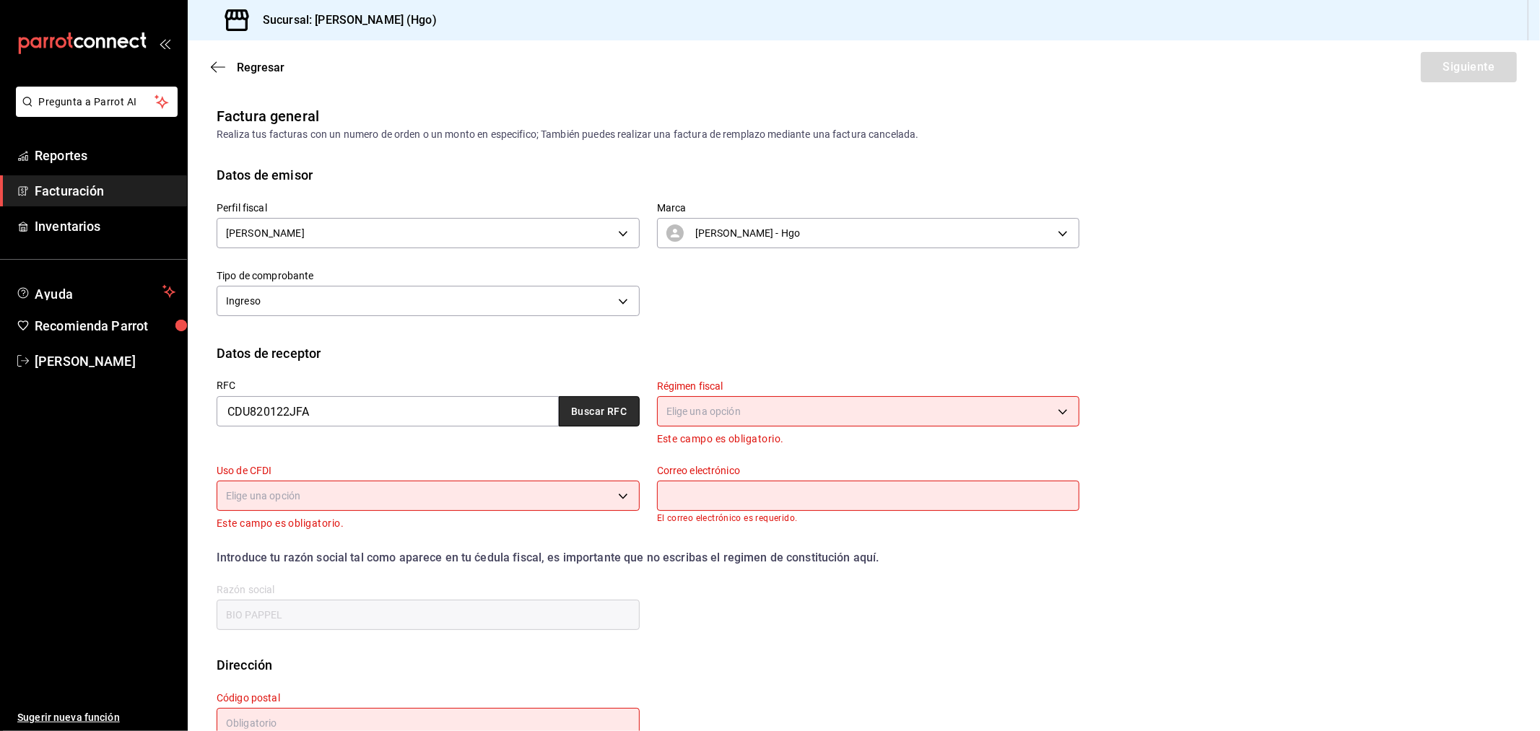
click at [577, 409] on button "Buscar RFC" at bounding box center [599, 411] width 81 height 30
type input "601"
type input "G03"
type input "laura_cruz1titanleopappel@biopappel.com"
type input "11510"
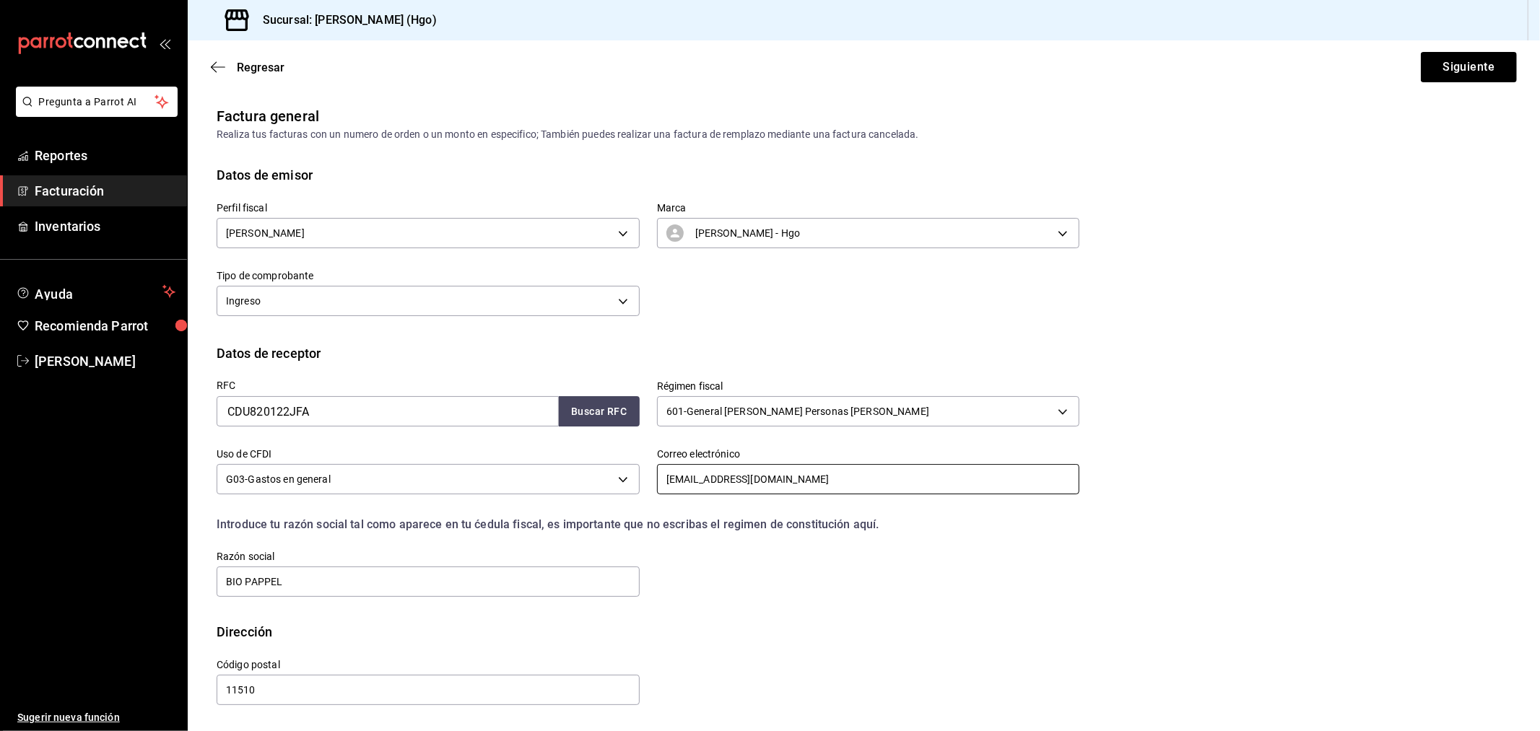
click at [718, 479] on input "laura_cruz1titanleopappel@biopappel.com" at bounding box center [868, 479] width 423 height 30
click at [739, 478] on input "laura_cruz/titanleopappel@biopappel.com" at bounding box center [868, 479] width 423 height 30
click at [877, 482] on input "laura_cruz/titan/eopappel@biopappel.com" at bounding box center [868, 479] width 423 height 30
type input "laura_cruz/titan/biopappel@biopappel.com"
click at [1385, 67] on button "Siguiente" at bounding box center [1469, 67] width 96 height 30
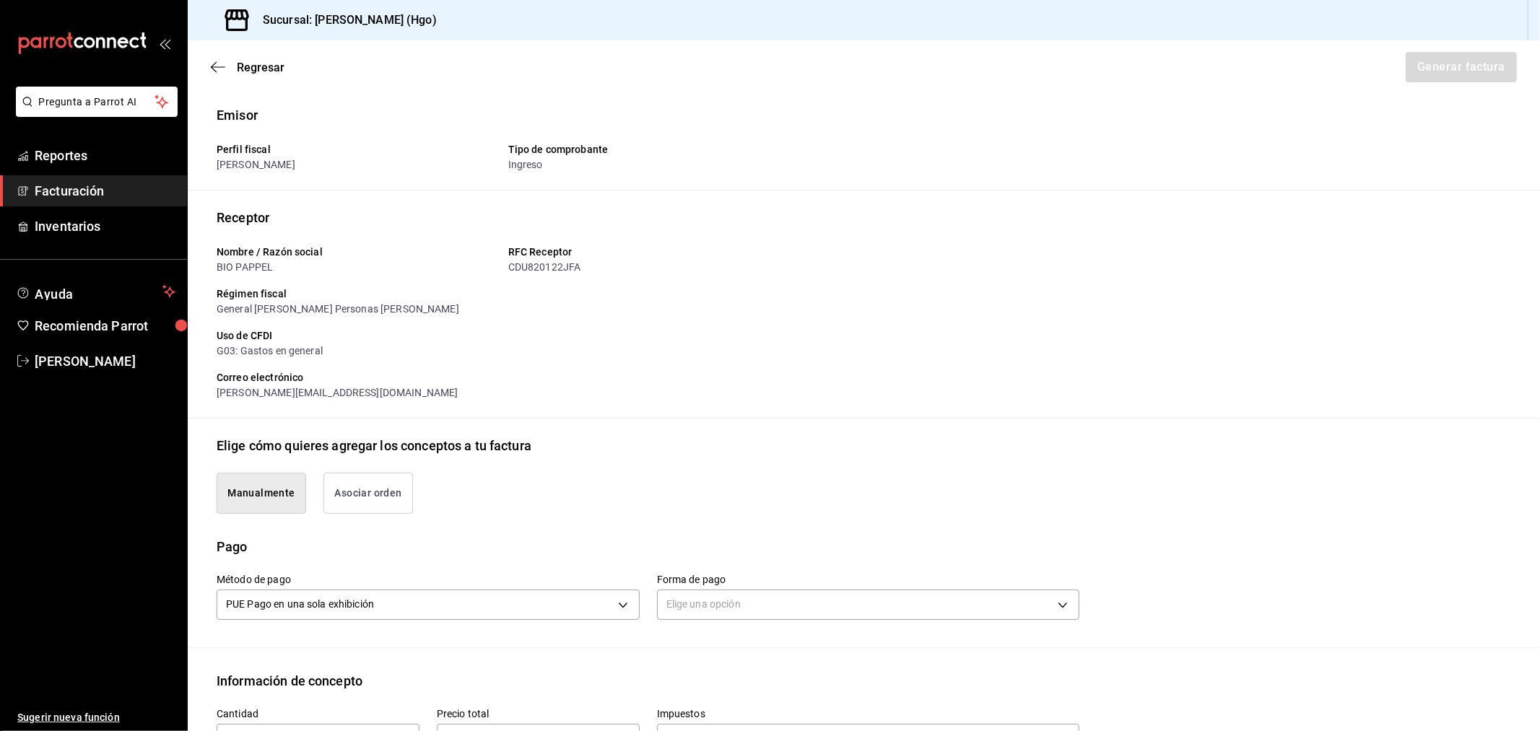
click at [344, 498] on button "Asociar orden" at bounding box center [368, 493] width 90 height 41
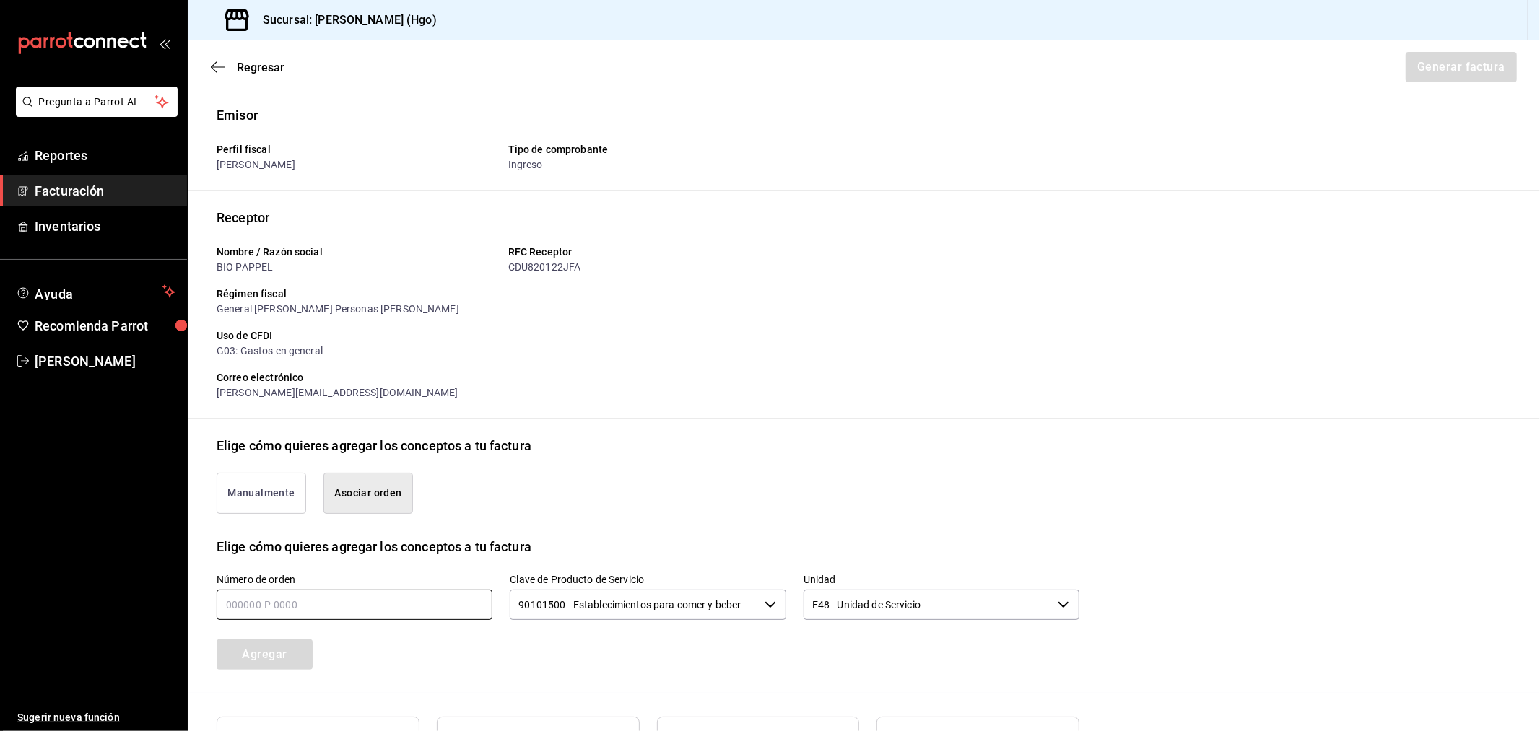
click at [369, 603] on input "text" at bounding box center [355, 605] width 276 height 30
type input "190825-p-0023"
click at [292, 653] on button "Agregar" at bounding box center [265, 655] width 96 height 30
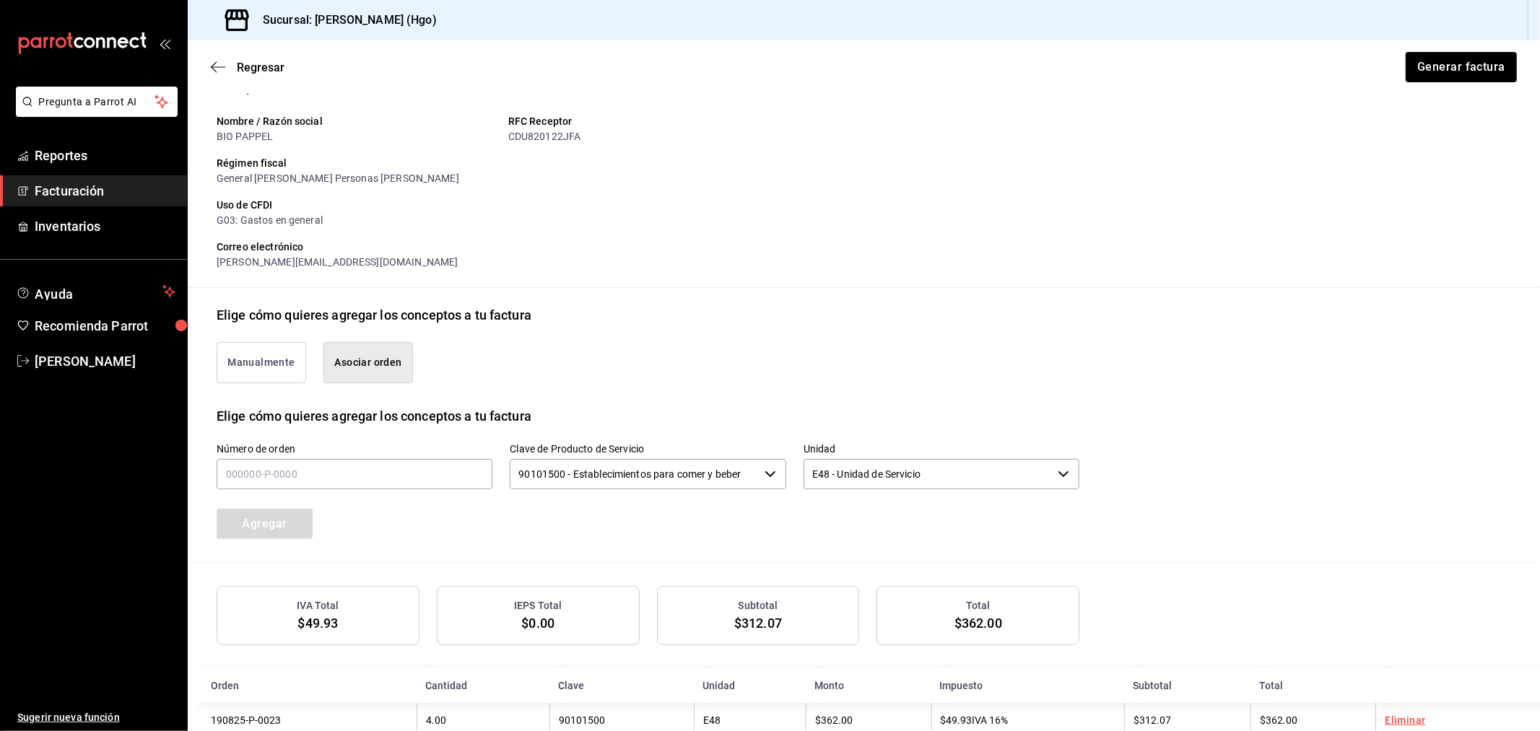
scroll to position [167, 0]
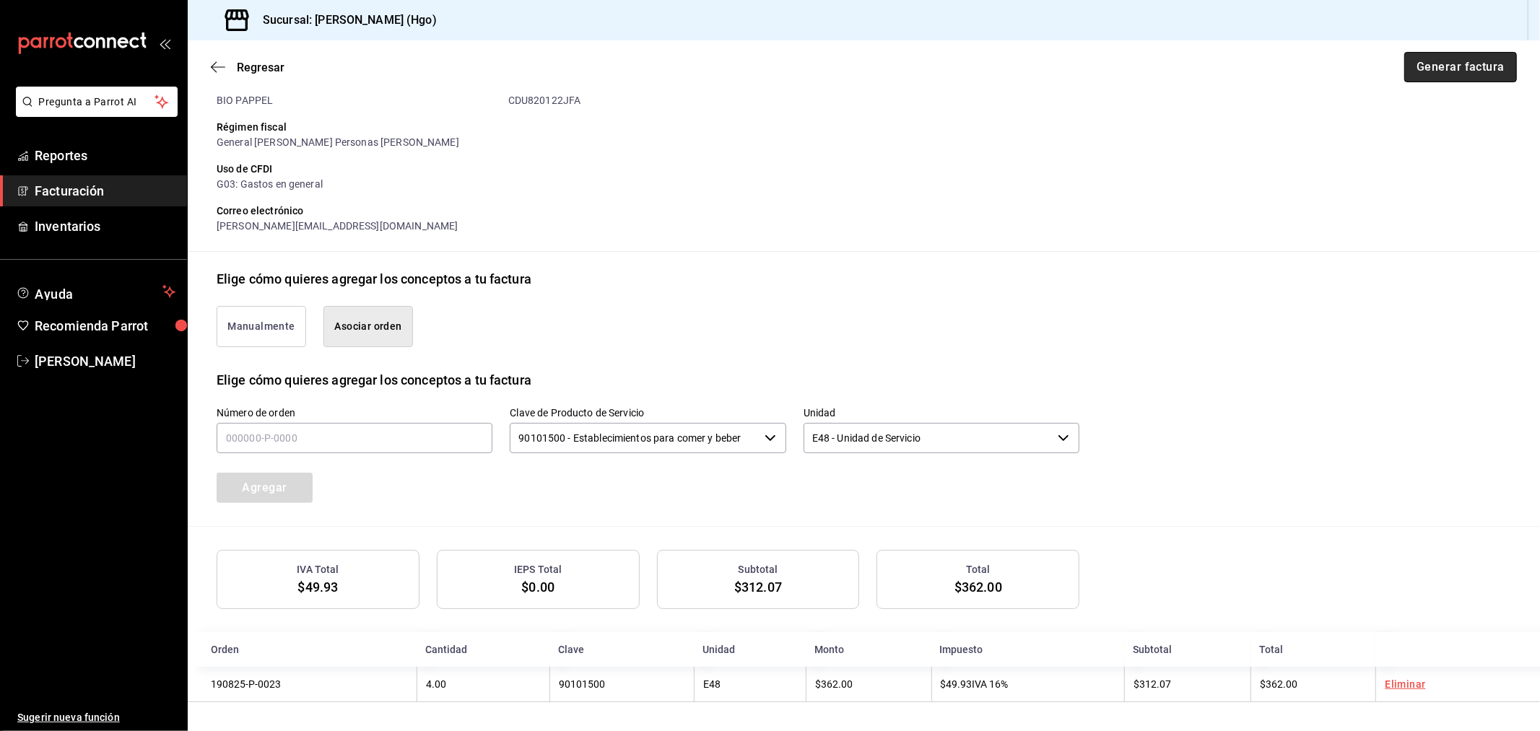
click at [1385, 75] on button "Generar factura" at bounding box center [1460, 67] width 113 height 30
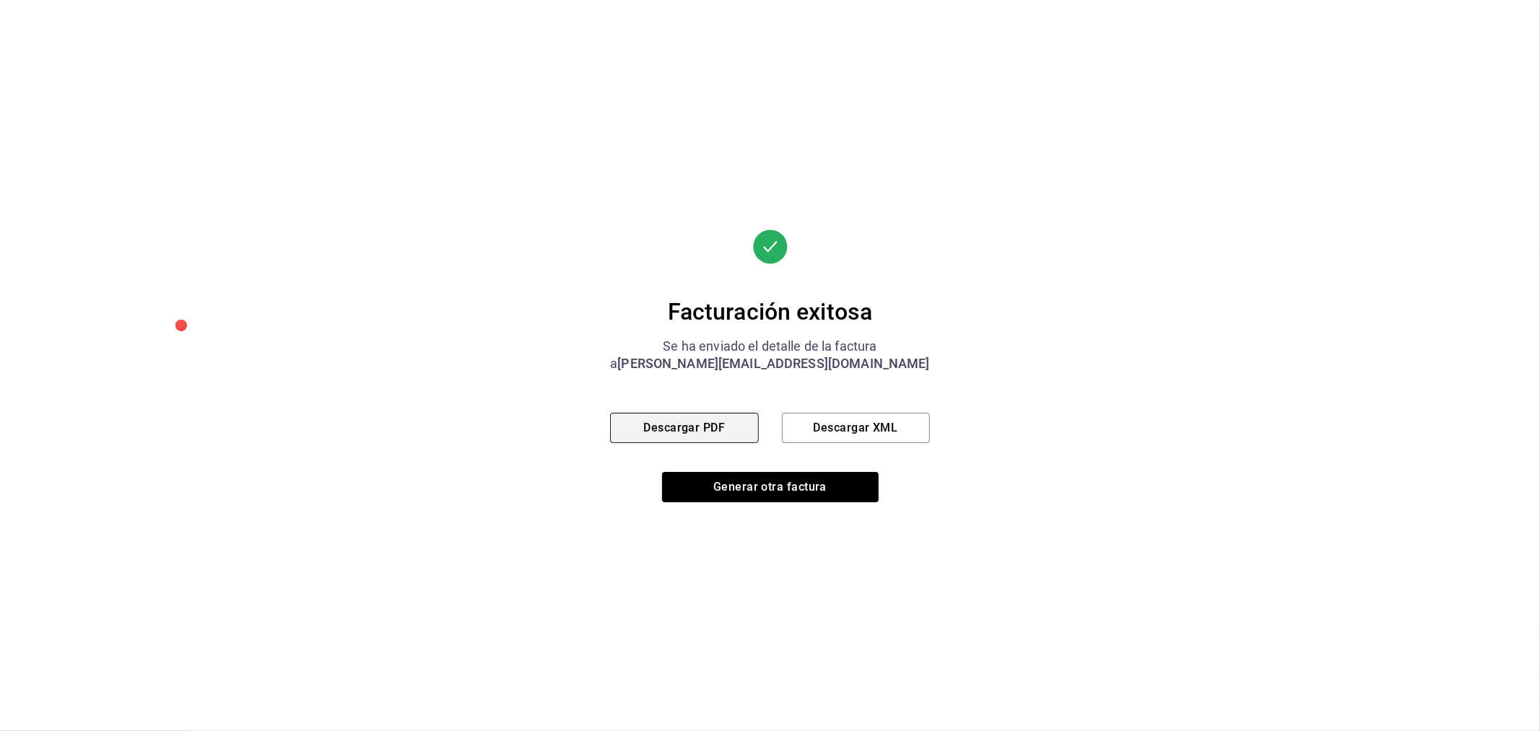
click at [704, 433] on button "Descargar PDF" at bounding box center [684, 428] width 148 height 30
click at [827, 496] on button "Generar otra factura" at bounding box center [770, 487] width 217 height 30
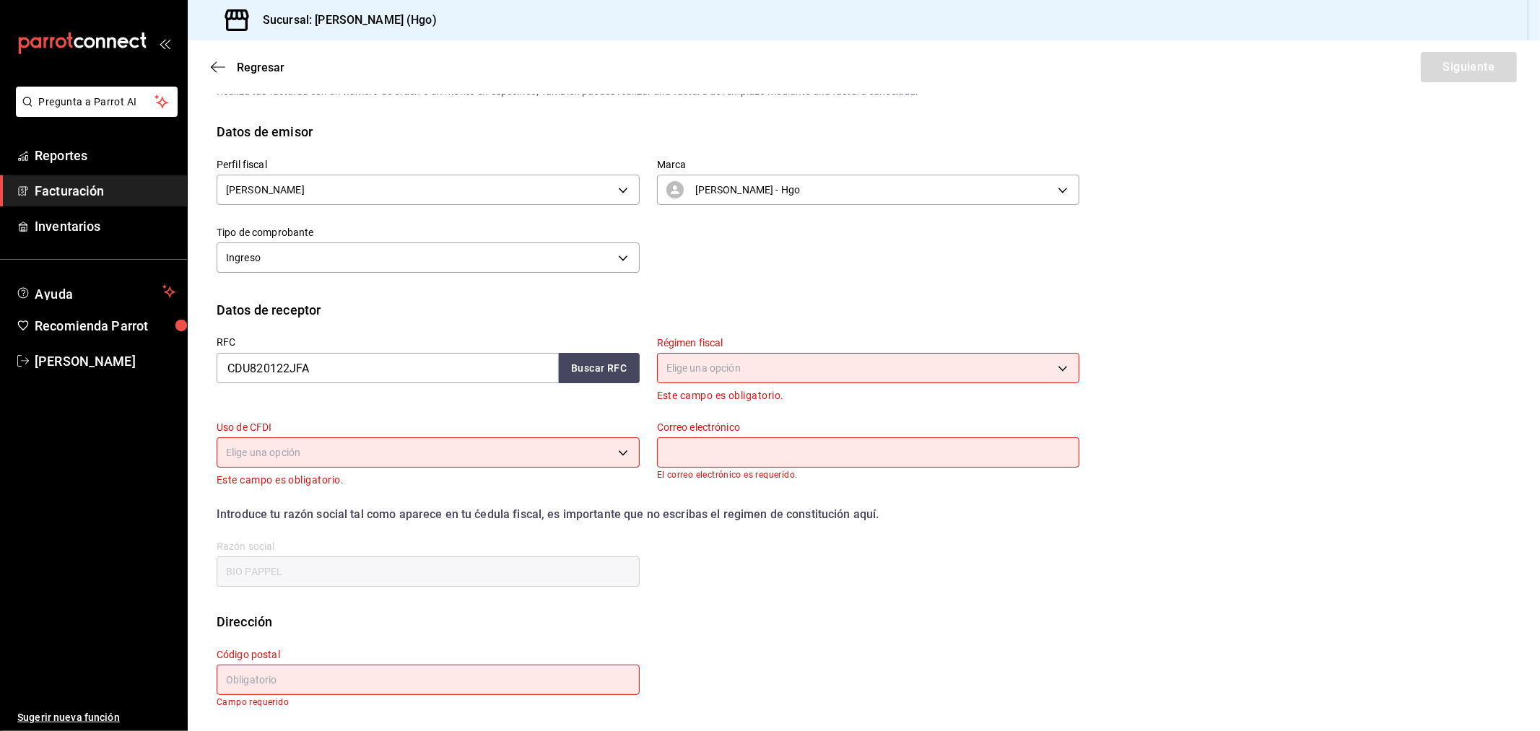
scroll to position [0, 0]
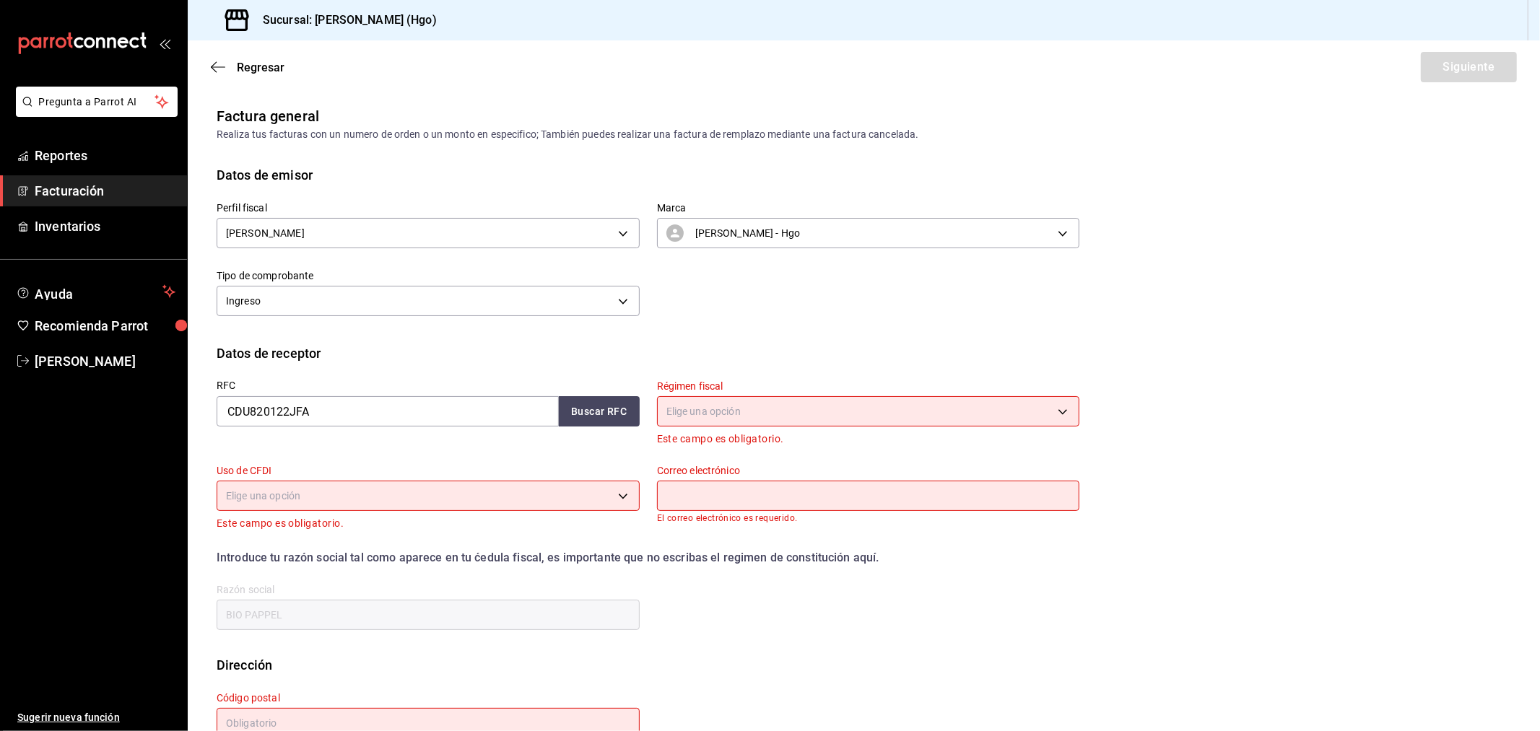
click at [368, 429] on div "RFC CDU820122JFA Buscar RFC" at bounding box center [419, 405] width 440 height 84
click at [370, 413] on input "CDU820122JFA" at bounding box center [388, 411] width 342 height 30
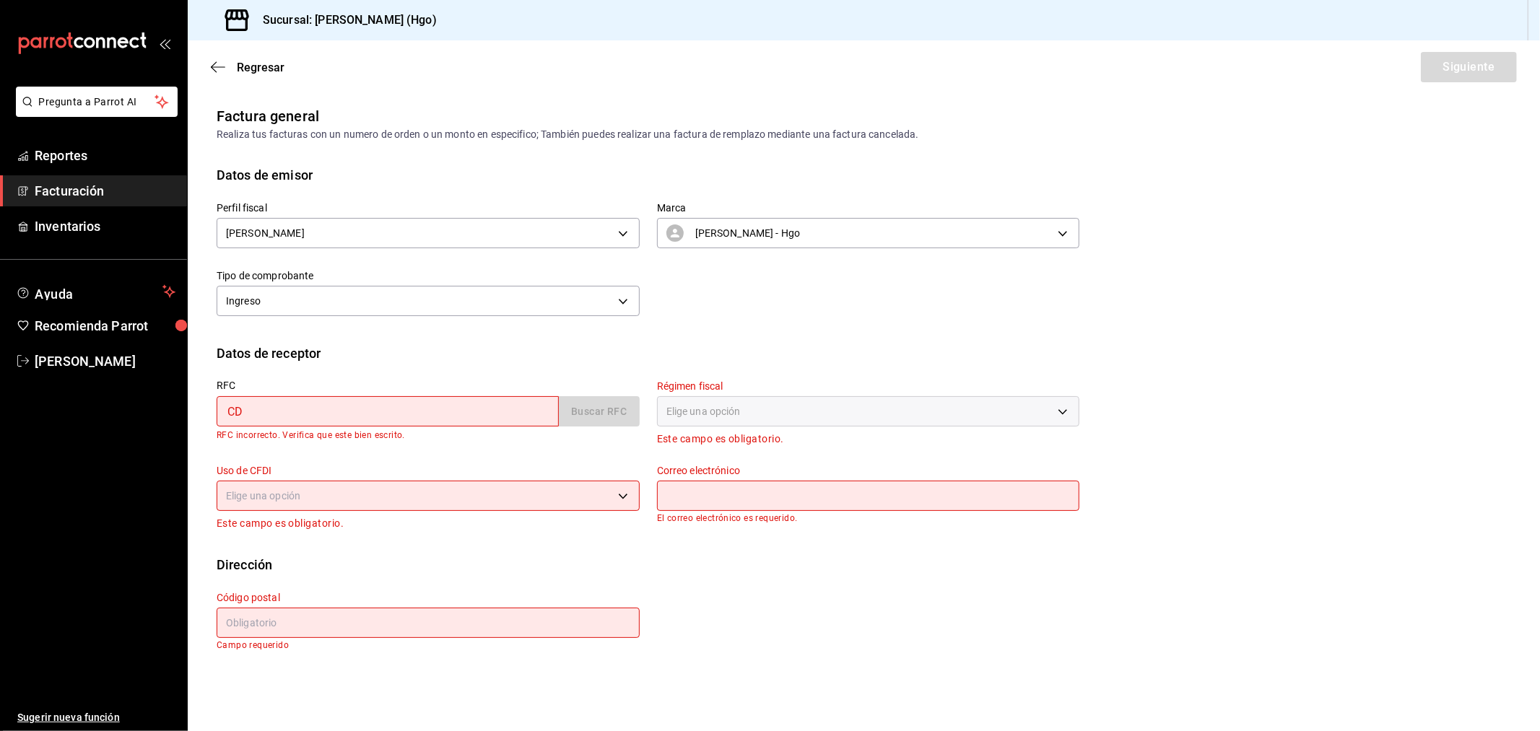
type input "C"
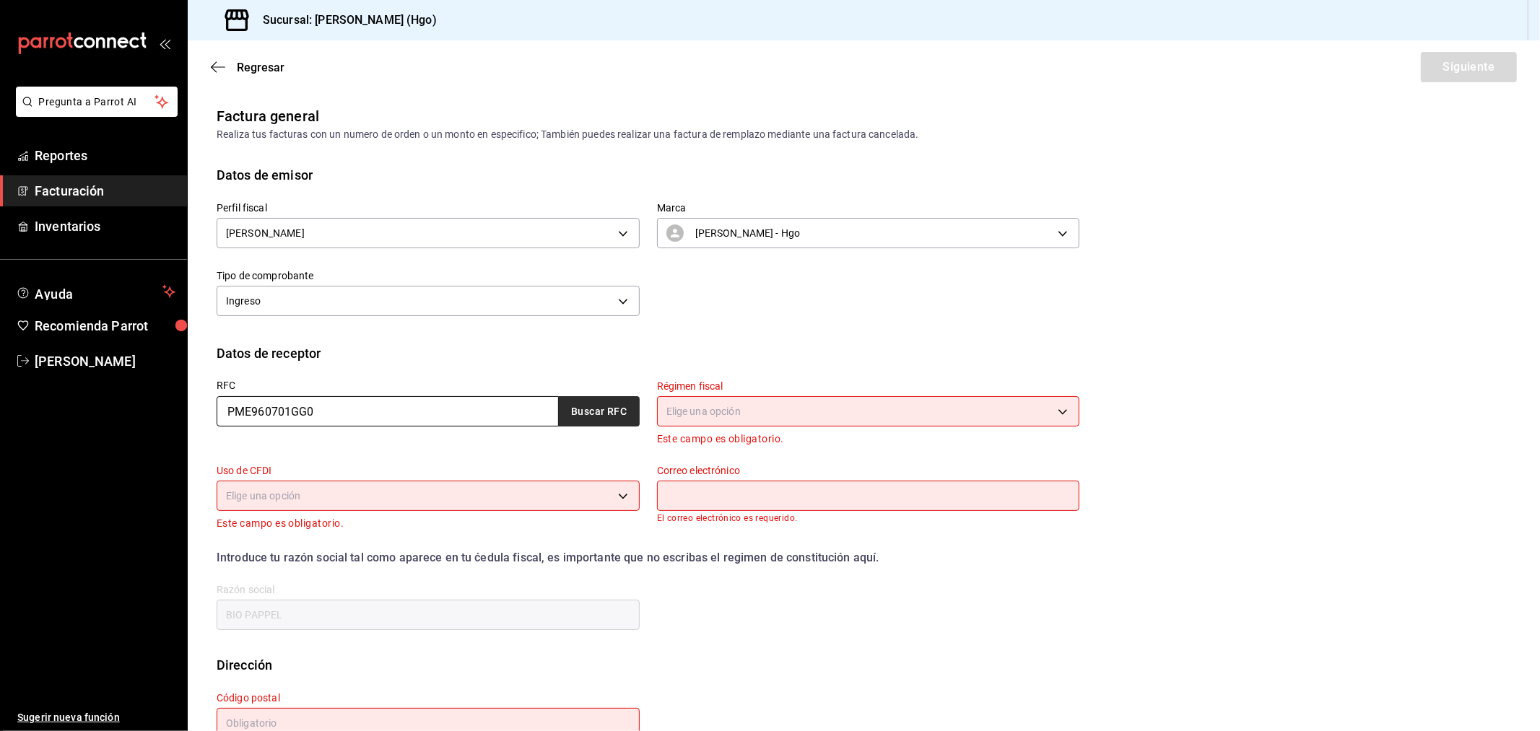
type input "PME960701GG0"
click at [599, 400] on button "Buscar RFC" at bounding box center [599, 411] width 81 height 30
type input "jesustrgarcia007@gmail.com"
type input "02870"
type input "PRAXAIR MEXICO"
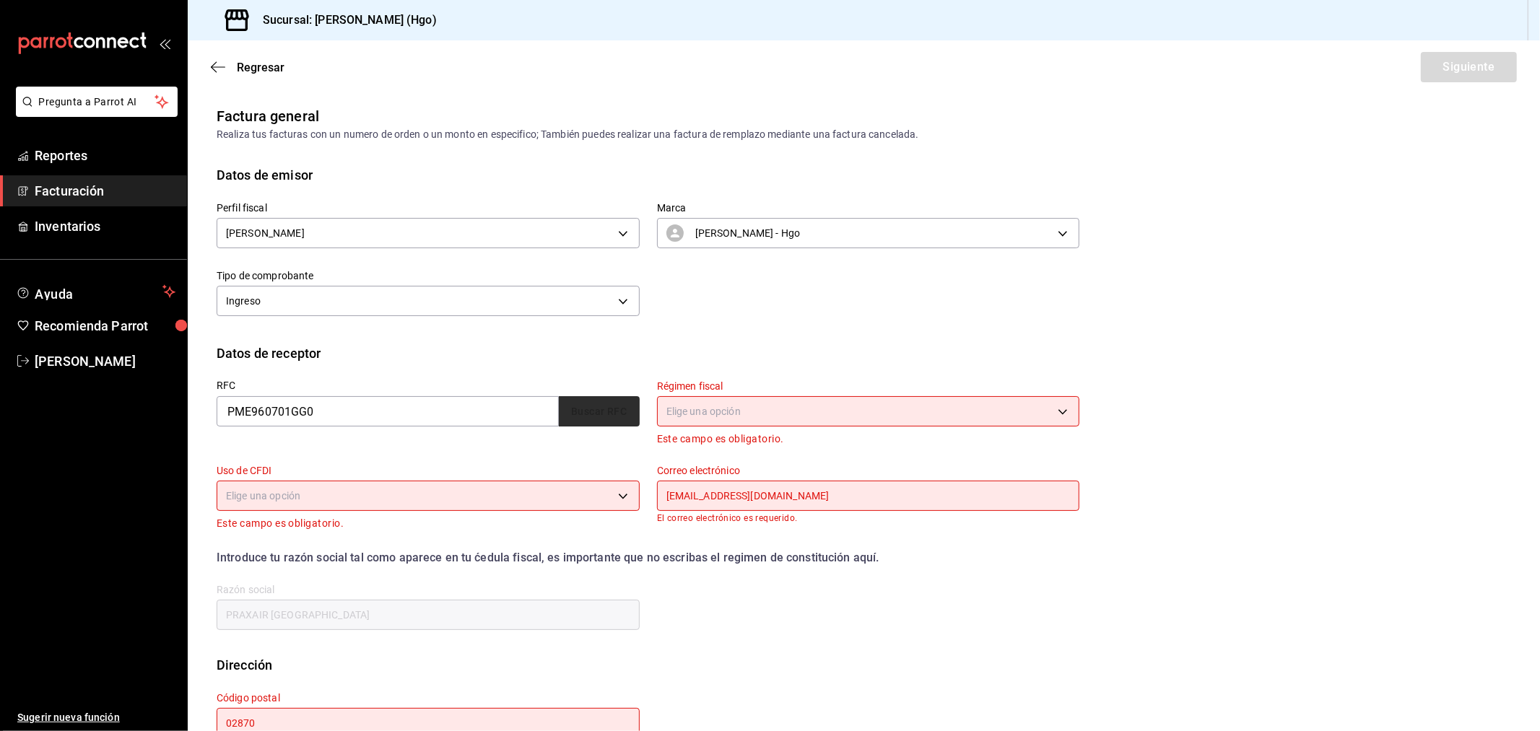
type input "601"
type input "G03"
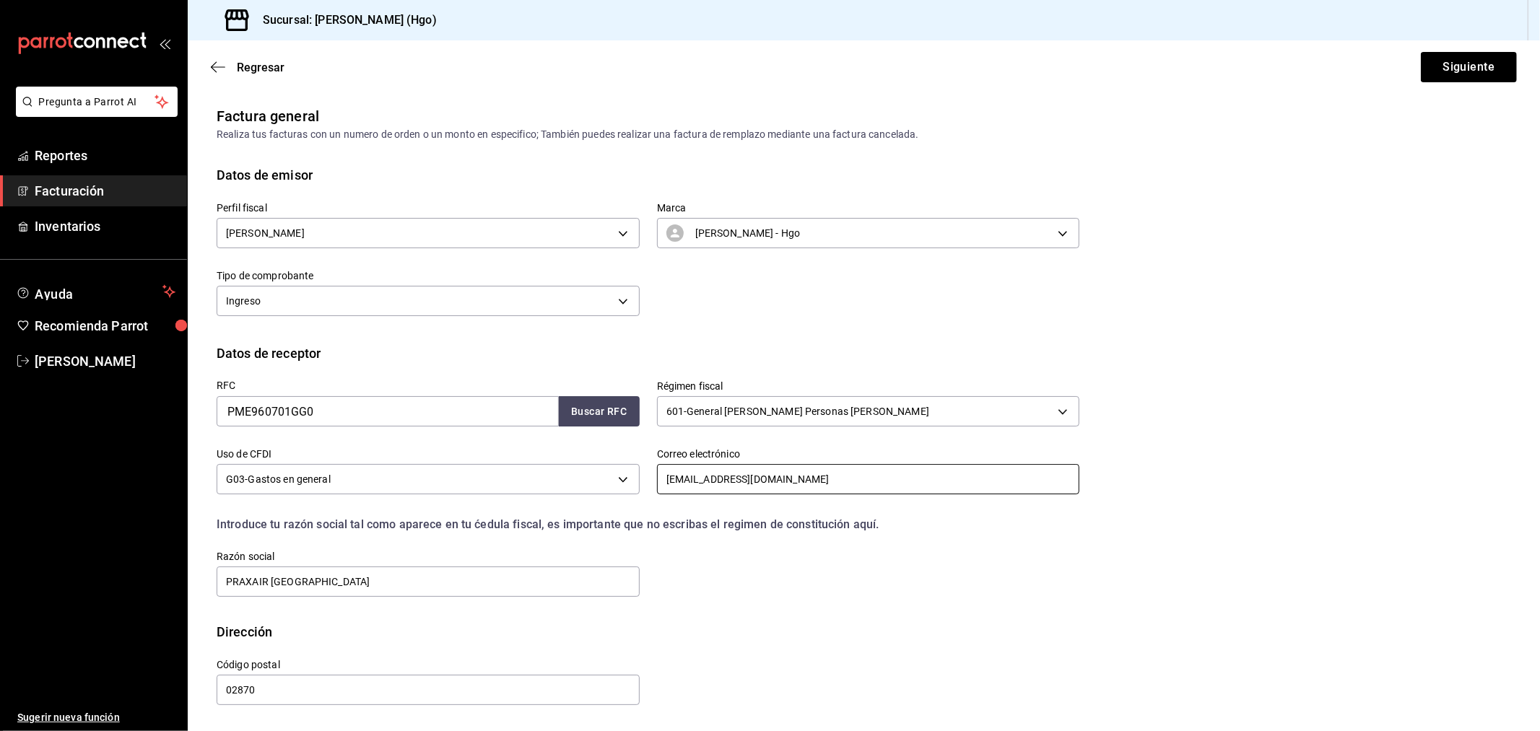
click at [825, 484] on input "jesustrgarcia007@gmail.com" at bounding box center [868, 479] width 423 height 30
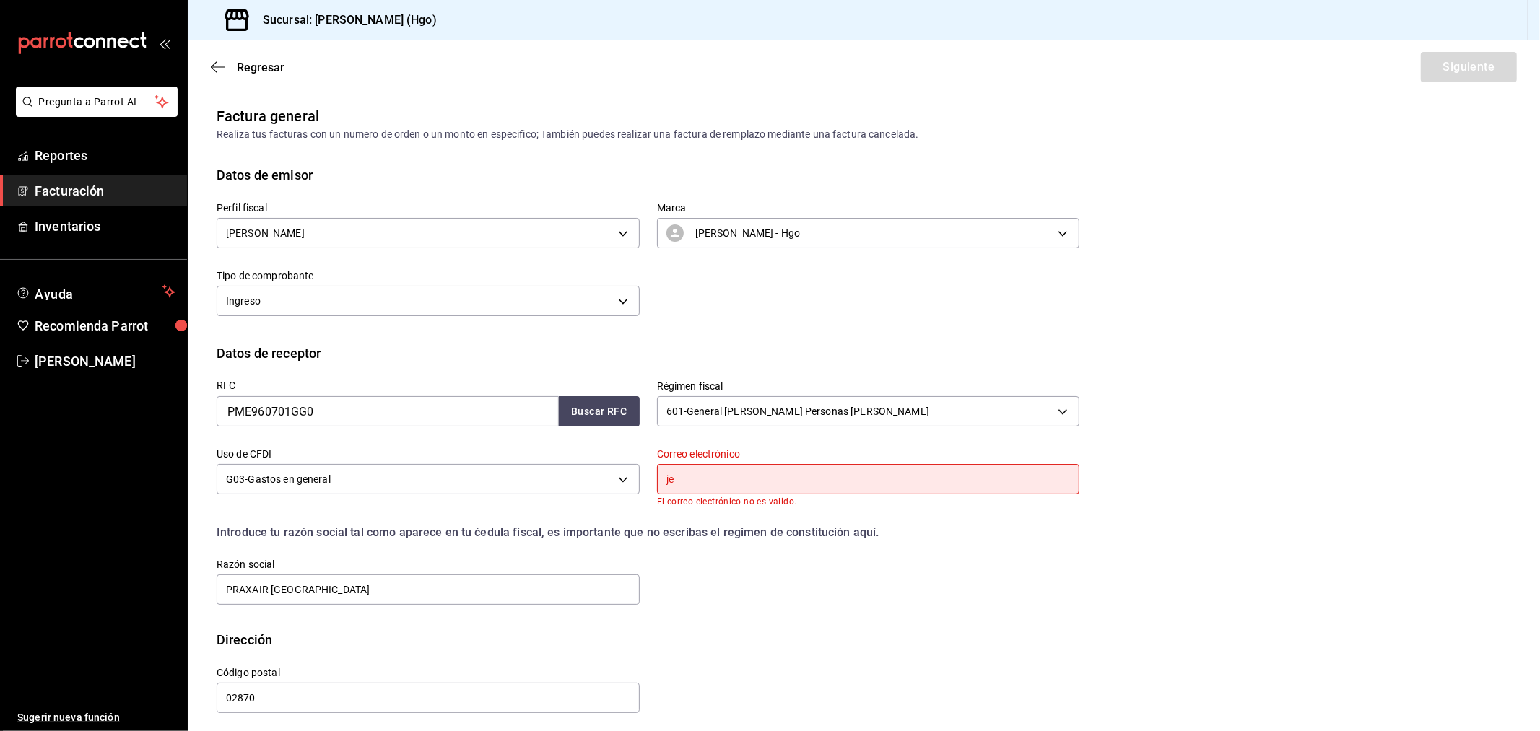
type input "j"
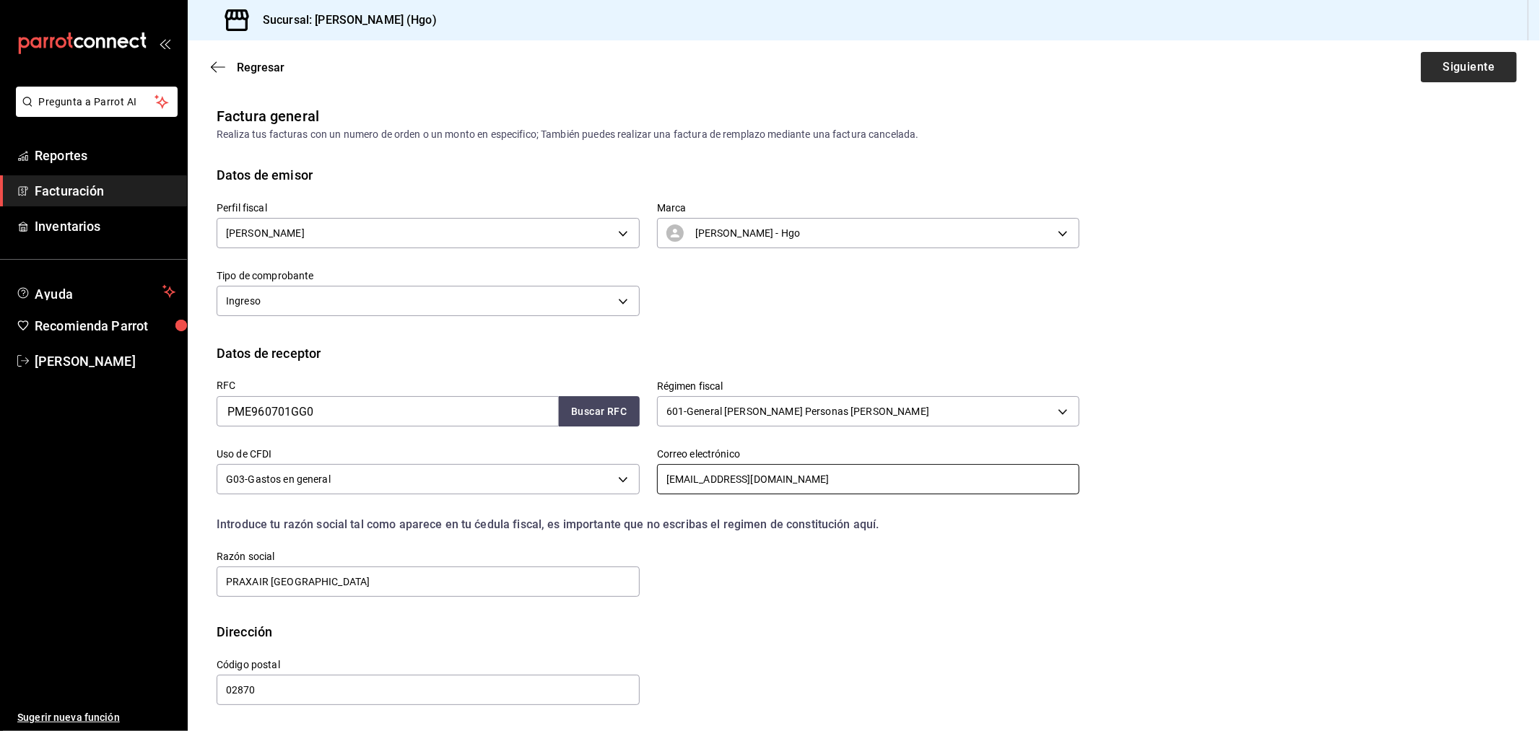
type input "ericklinde17@gmail.com"
click at [1385, 58] on button "Siguiente" at bounding box center [1469, 67] width 96 height 30
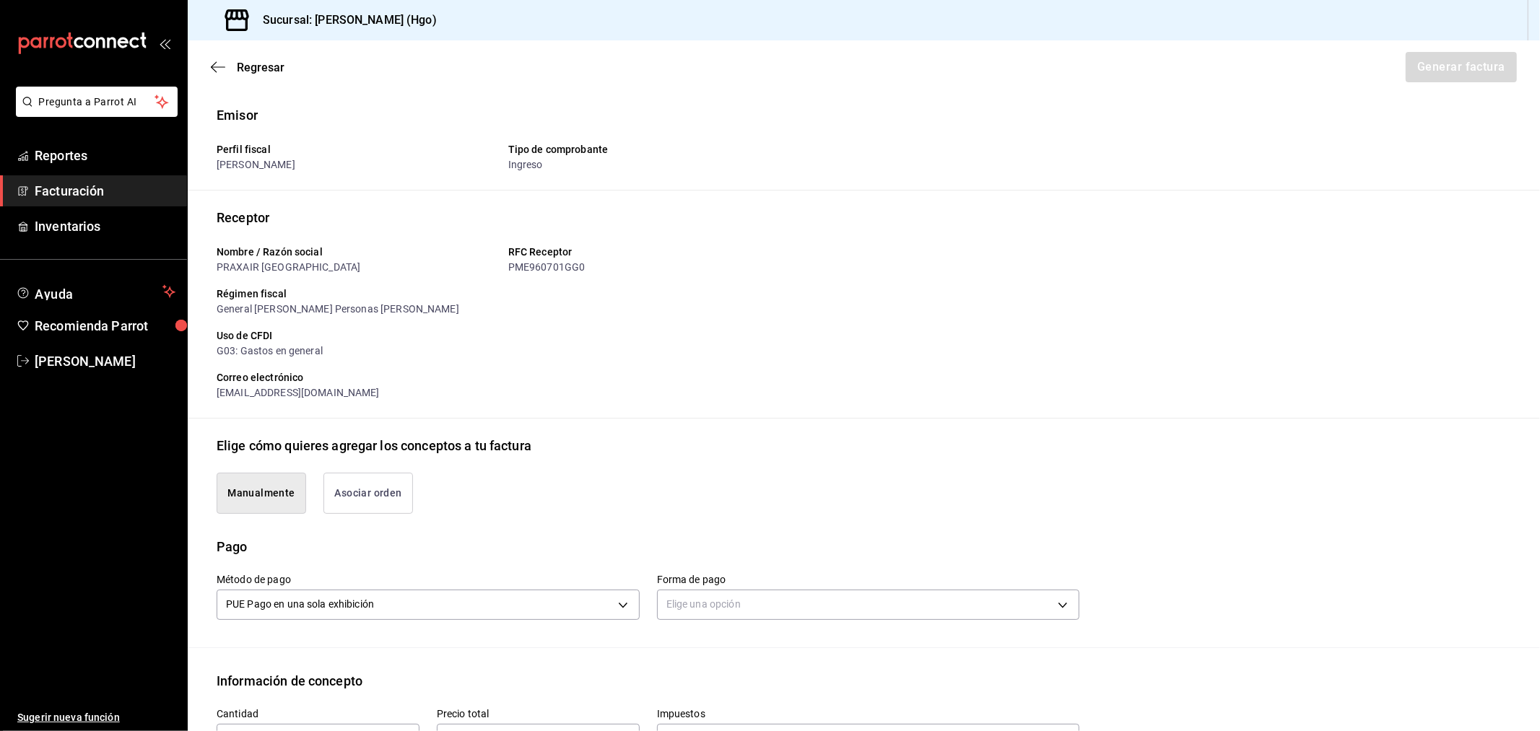
click at [376, 481] on button "Asociar orden" at bounding box center [368, 493] width 90 height 41
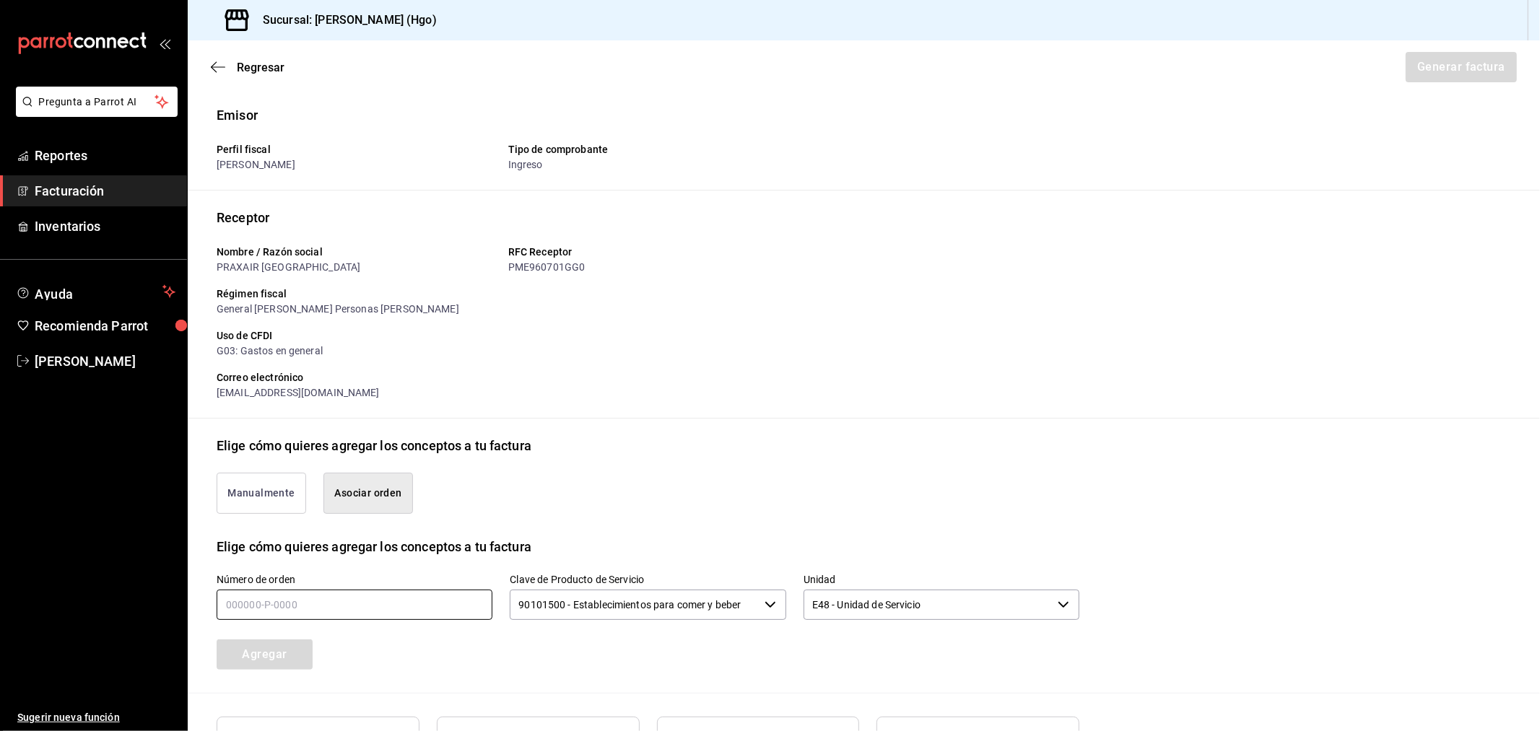
click at [393, 609] on input "text" at bounding box center [355, 605] width 276 height 30
type input "190825-p-0026"
click at [284, 652] on button "Agregar" at bounding box center [265, 655] width 96 height 30
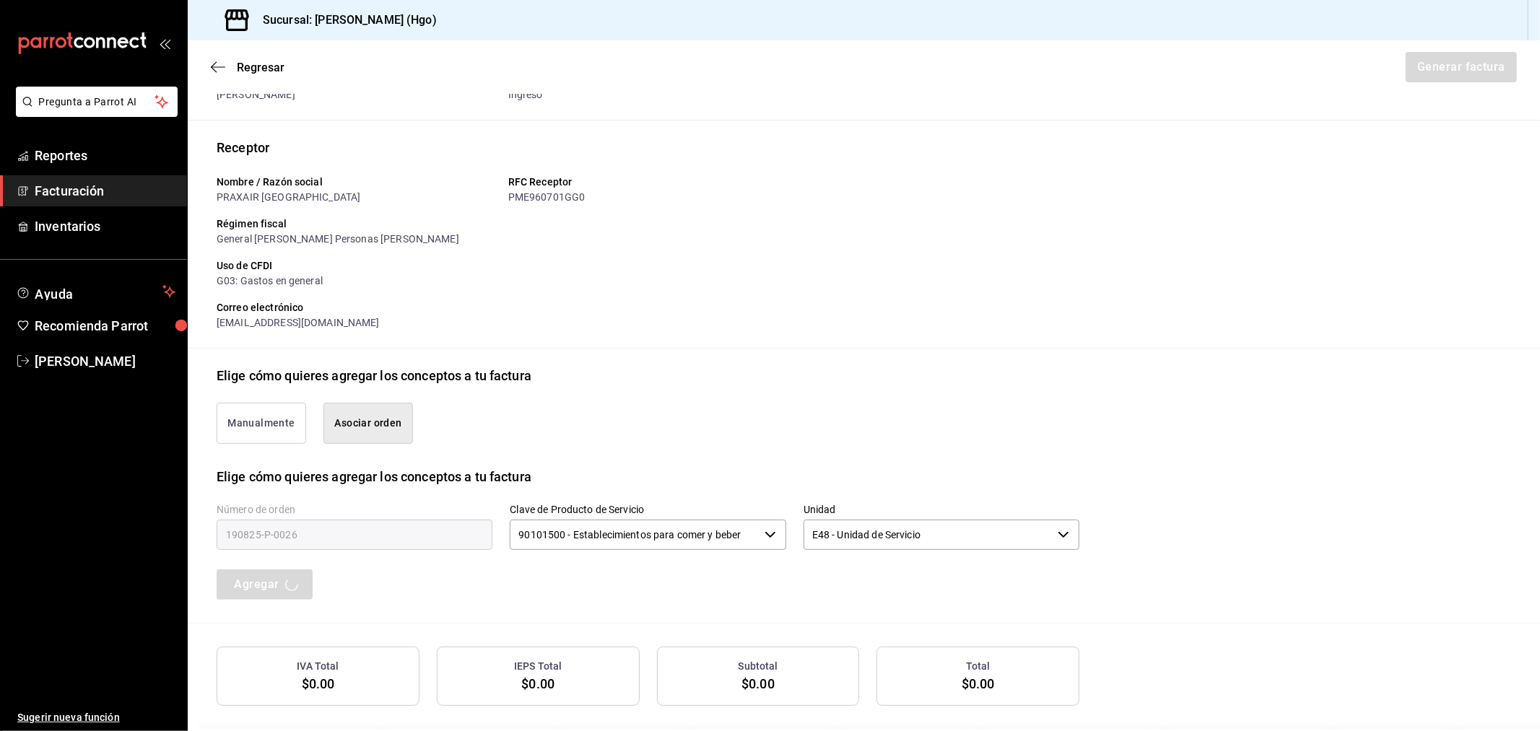
scroll to position [131, 0]
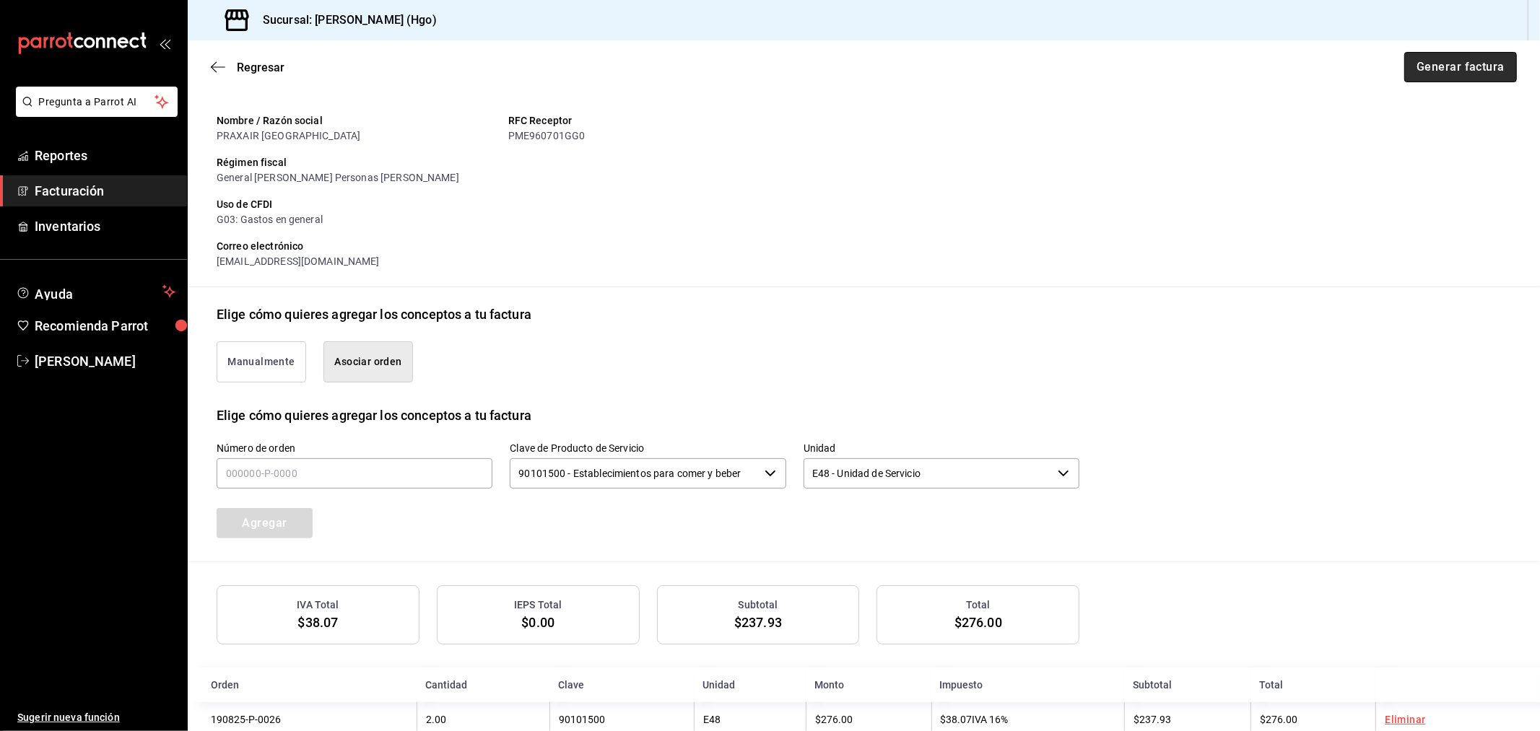
click at [1385, 59] on button "Generar factura" at bounding box center [1460, 67] width 113 height 30
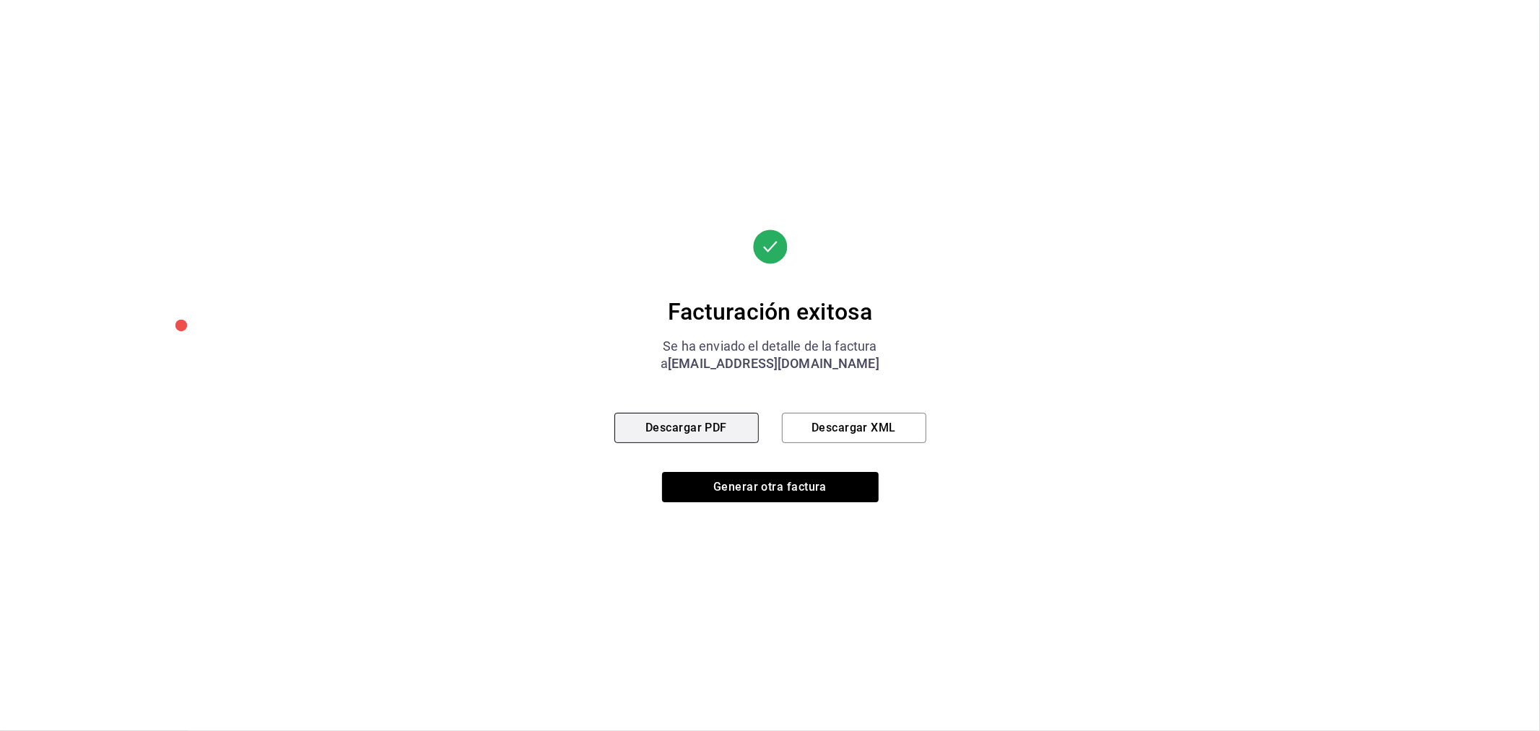
click at [735, 431] on button "Descargar PDF" at bounding box center [686, 428] width 144 height 30
click at [790, 492] on button "Generar otra factura" at bounding box center [770, 487] width 217 height 30
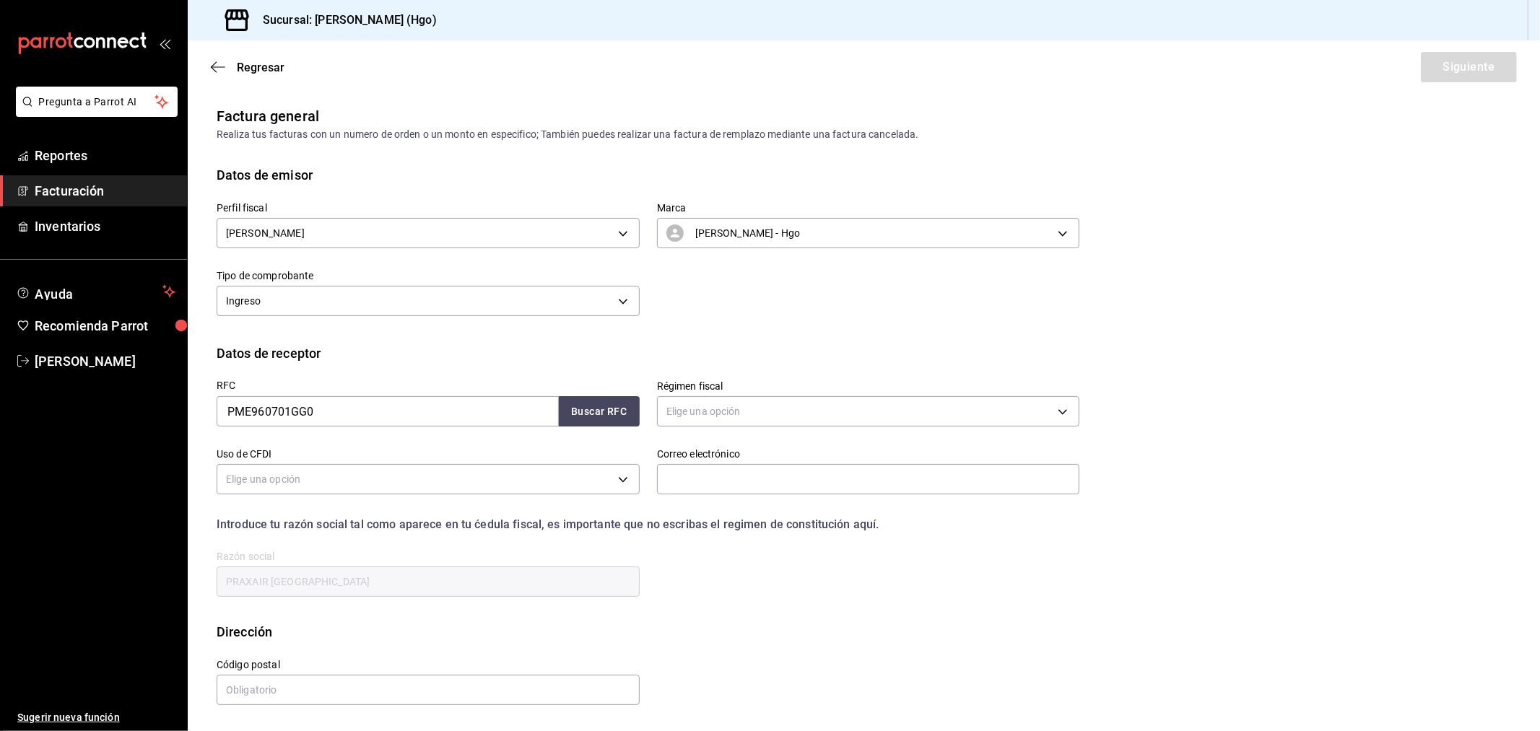
scroll to position [0, 0]
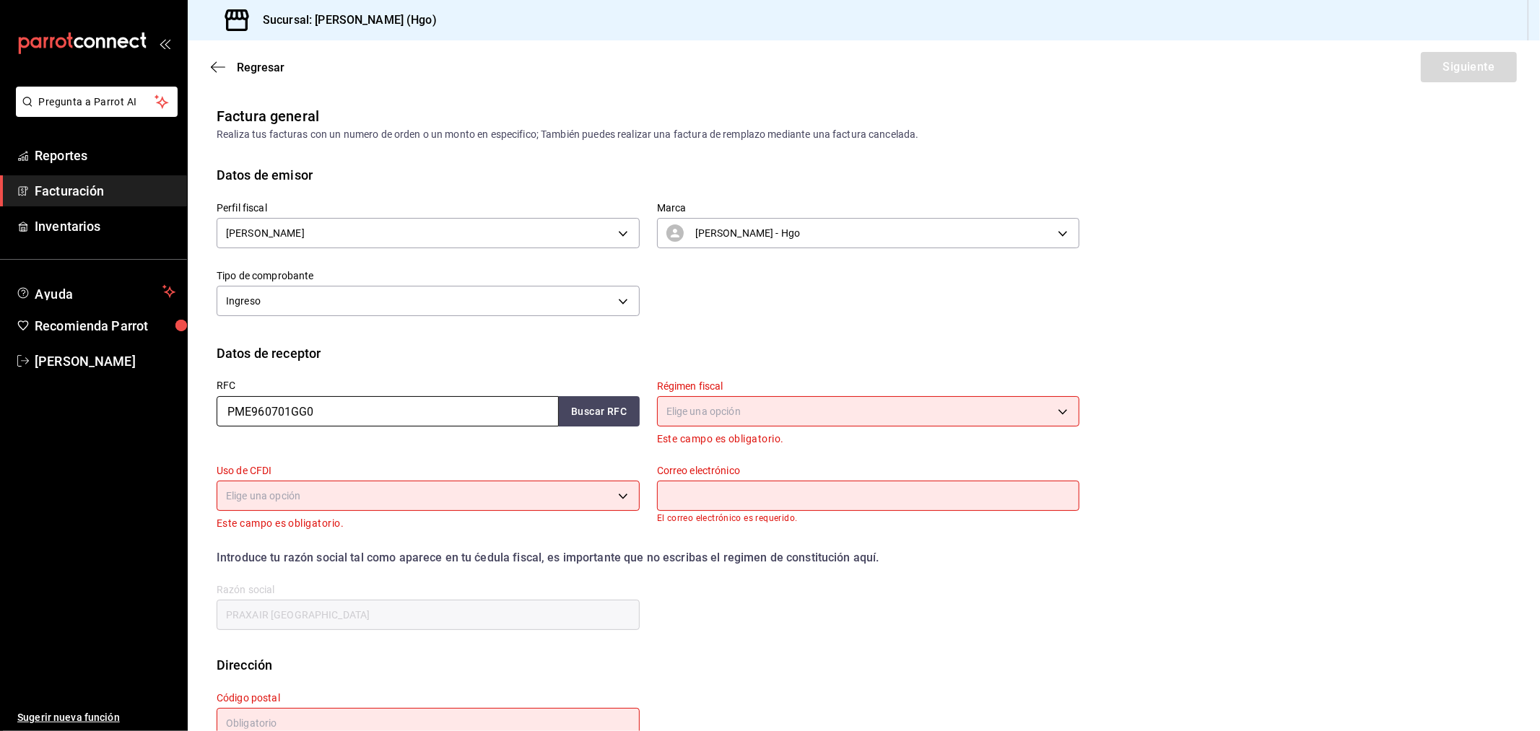
click at [387, 420] on input "PME960701GG0" at bounding box center [388, 411] width 342 height 30
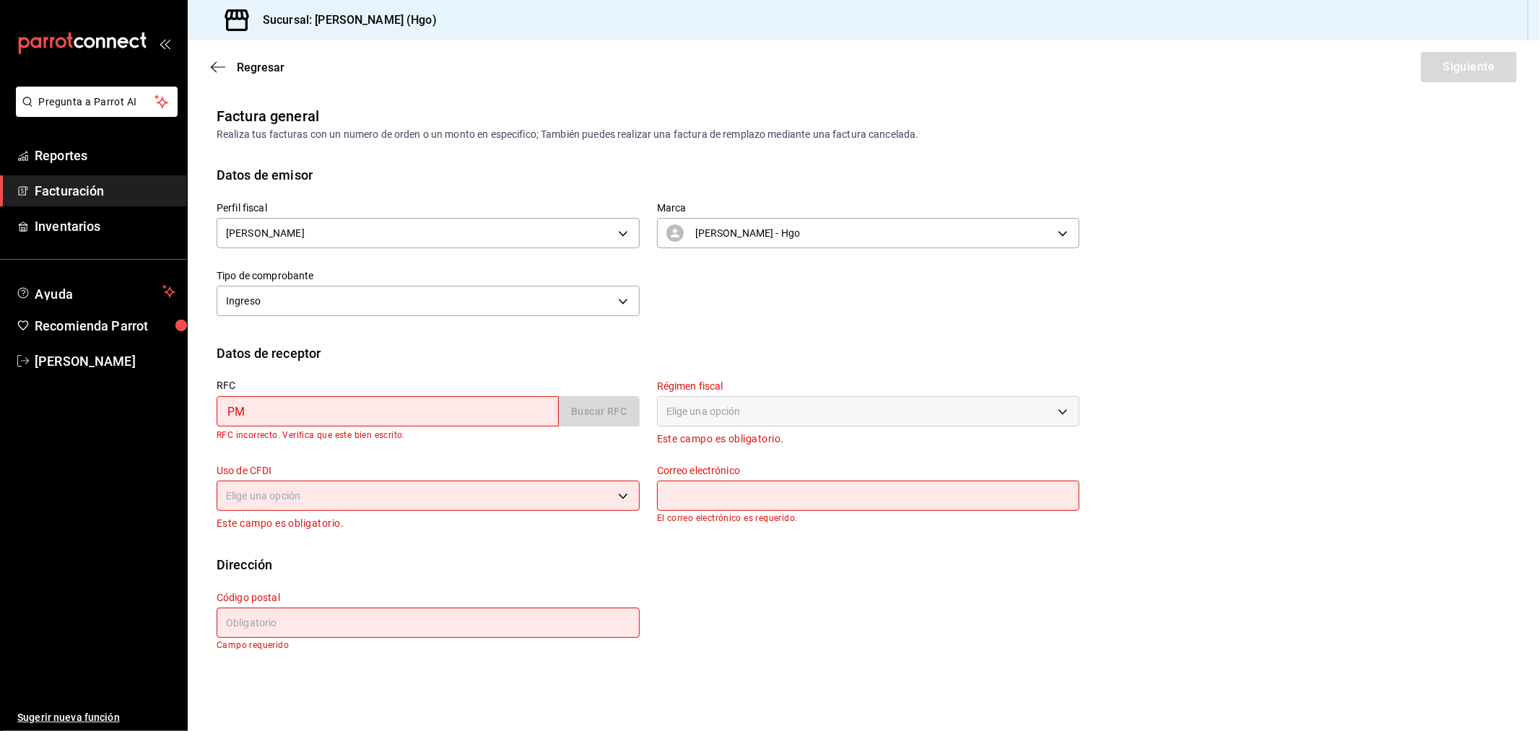
type input "P"
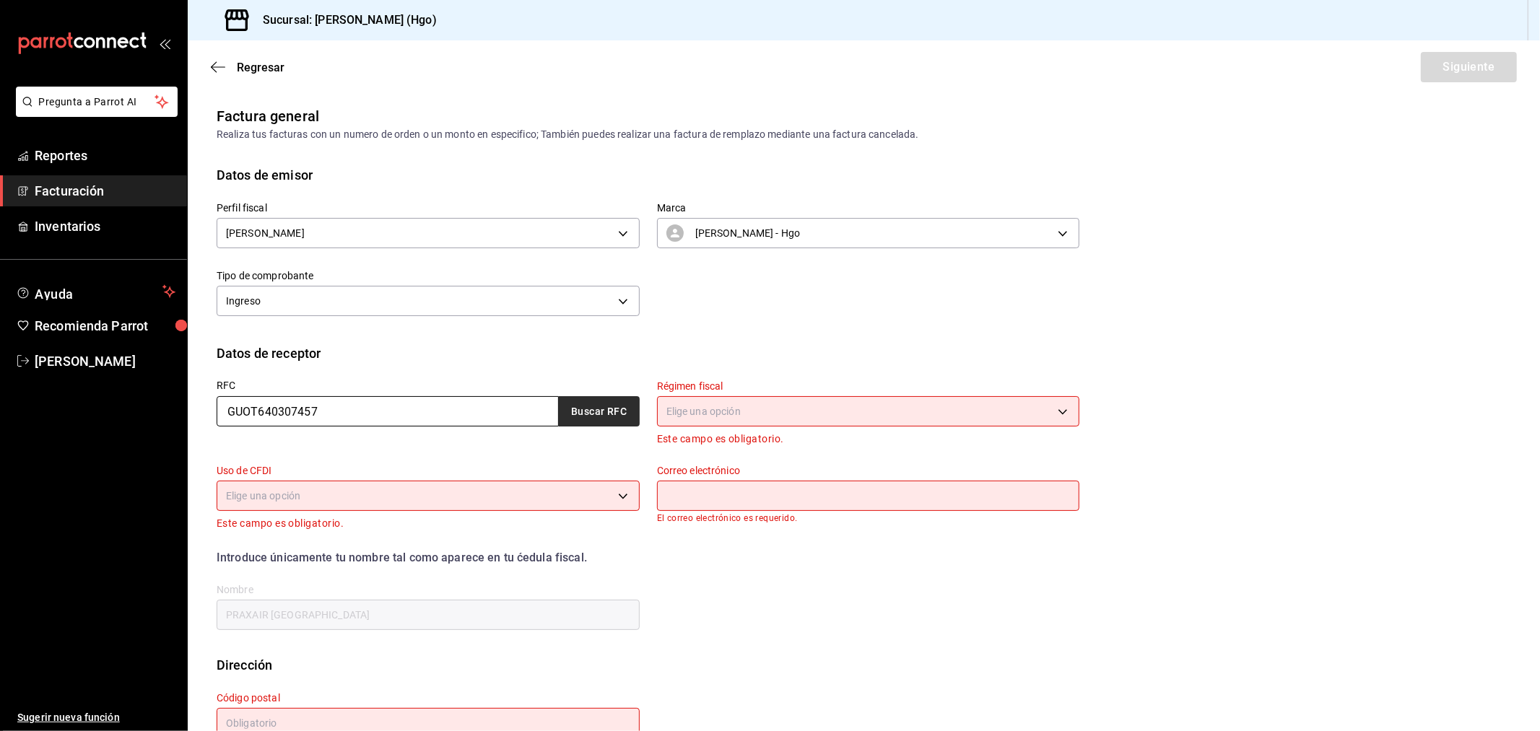
type input "GUOT640307457"
click at [585, 424] on button "Buscar RFC" at bounding box center [599, 411] width 81 height 30
click at [593, 419] on button "Buscar RFC" at bounding box center [599, 411] width 81 height 30
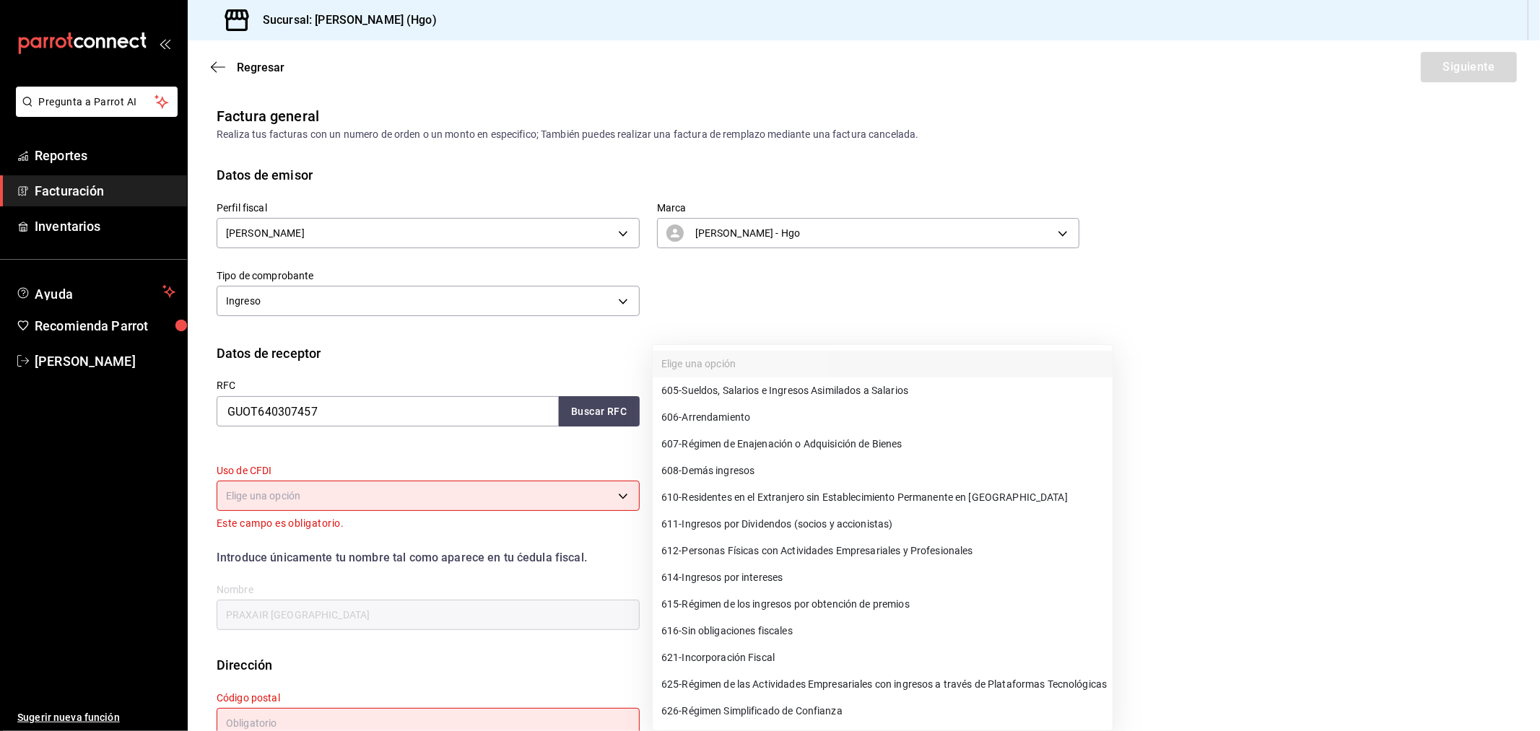
click at [693, 411] on body "Pregunta a Parrot AI Reportes Facturación Inventarios Ayuda Recomienda Parrot V…" at bounding box center [770, 365] width 1540 height 731
click at [753, 551] on span "612 - Personas Físicas con Actividades Empresariales y Profesionales" at bounding box center [817, 551] width 312 height 15
type input "612"
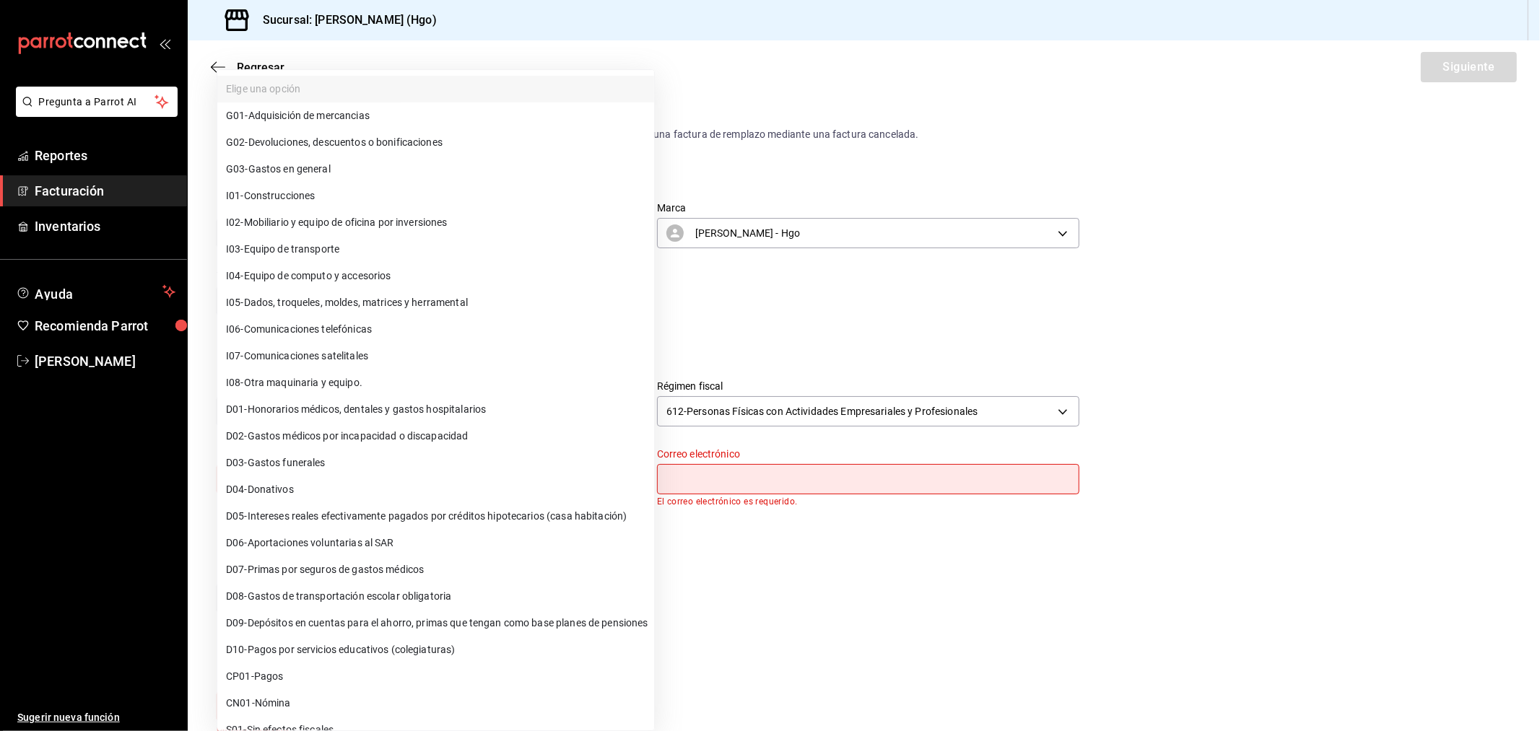
click at [473, 481] on body "Pregunta a Parrot AI Reportes Facturación Inventarios Ayuda Recomienda Parrot V…" at bounding box center [770, 365] width 1540 height 731
click at [368, 175] on li "G03 - Gastos en general" at bounding box center [435, 169] width 437 height 27
type input "G03"
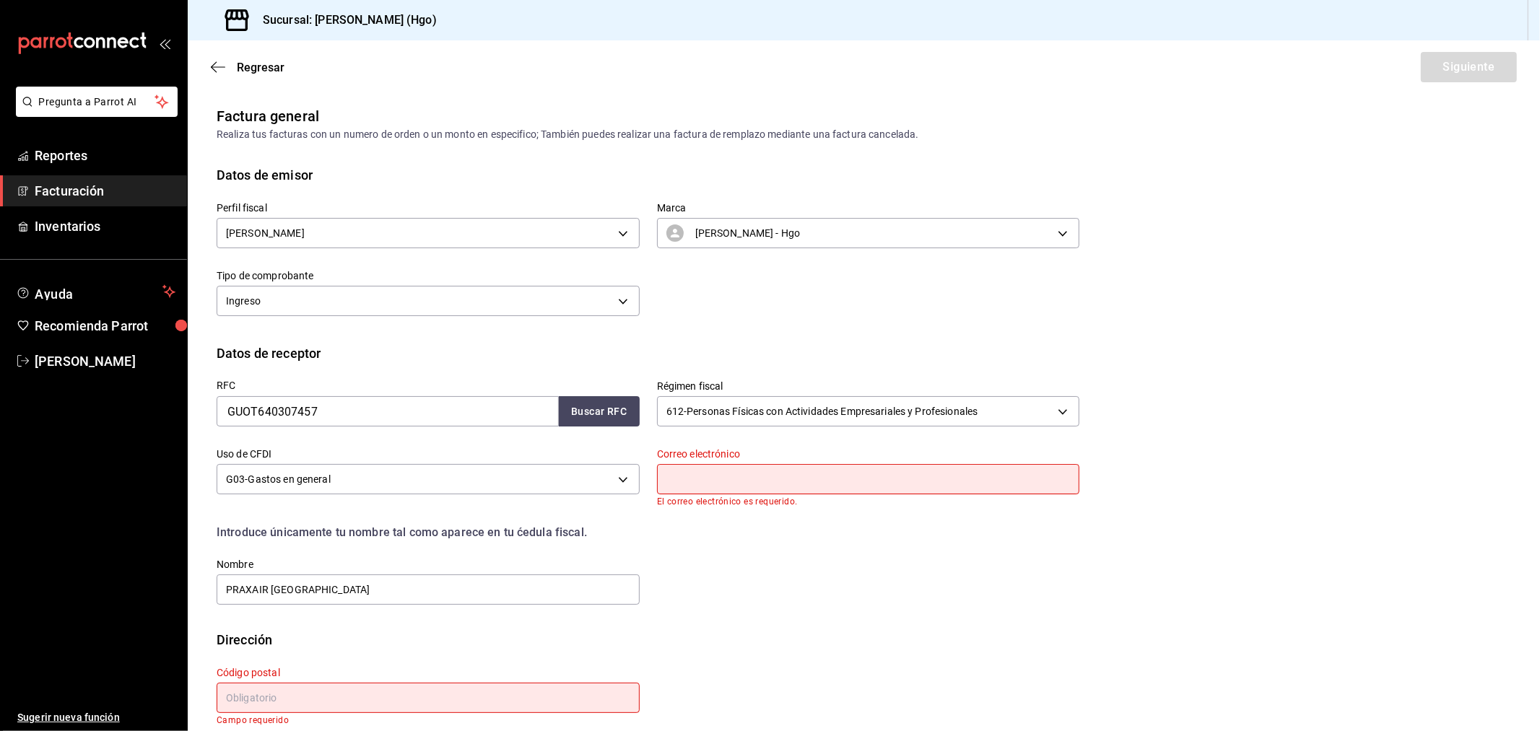
click at [678, 485] on input "text" at bounding box center [868, 479] width 423 height 30
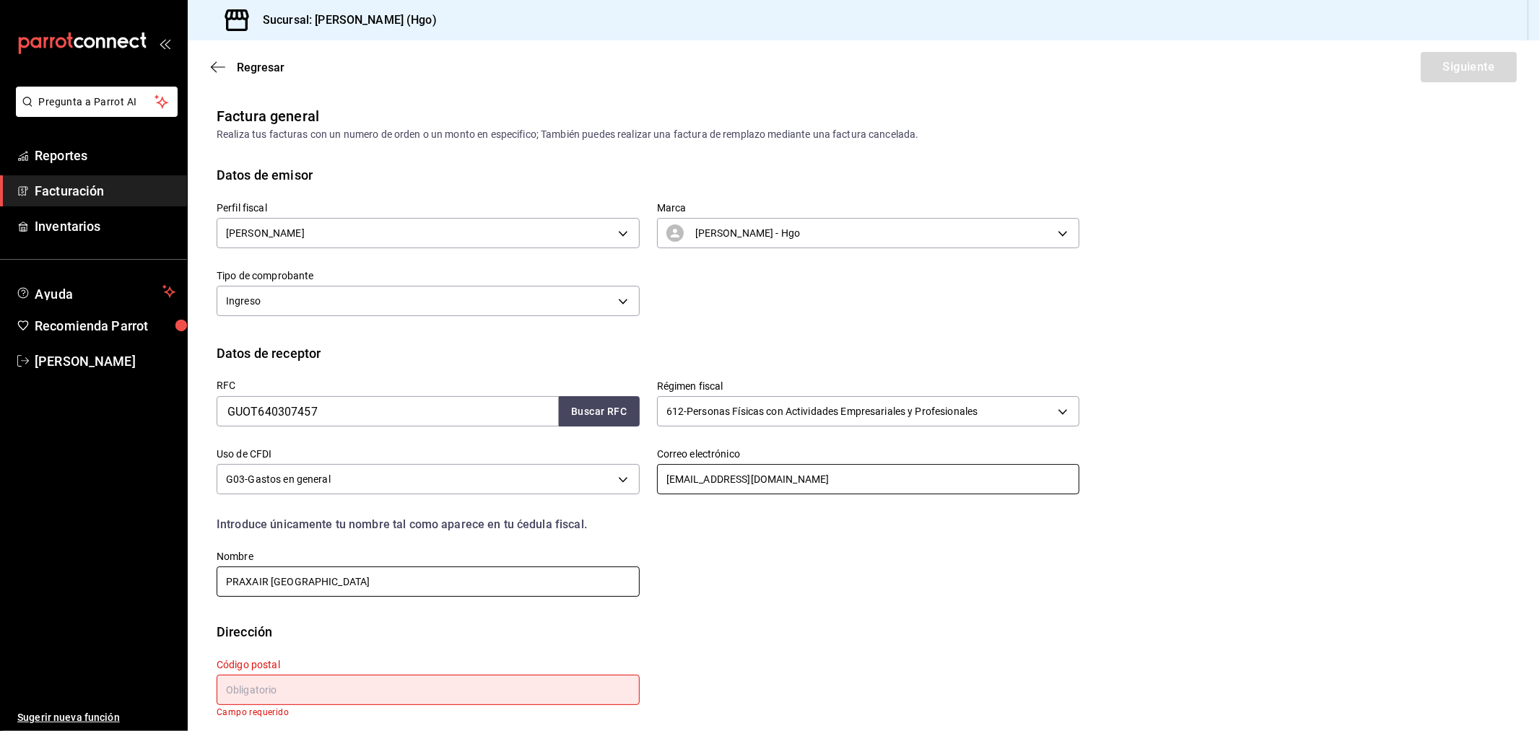
type input "avalogrotgo_08@yahoo.com.mx"
click at [344, 592] on input "PRAXAIR MEXICO" at bounding box center [428, 582] width 423 height 30
type input "P"
type input "TOMAS GUARNERAS OLVERA"
click at [444, 658] on input "text" at bounding box center [428, 690] width 423 height 30
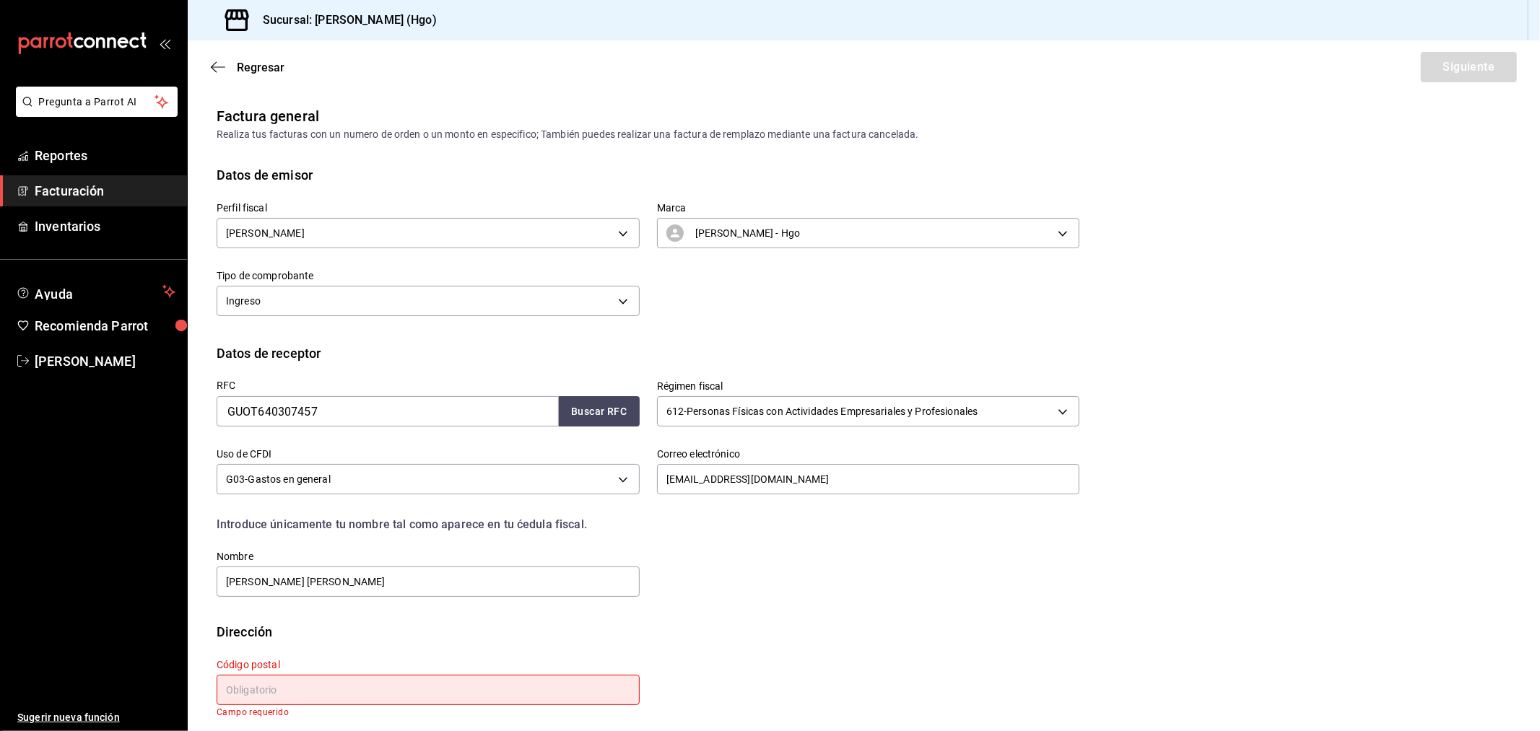
click at [385, 658] on input "text" at bounding box center [428, 690] width 423 height 30
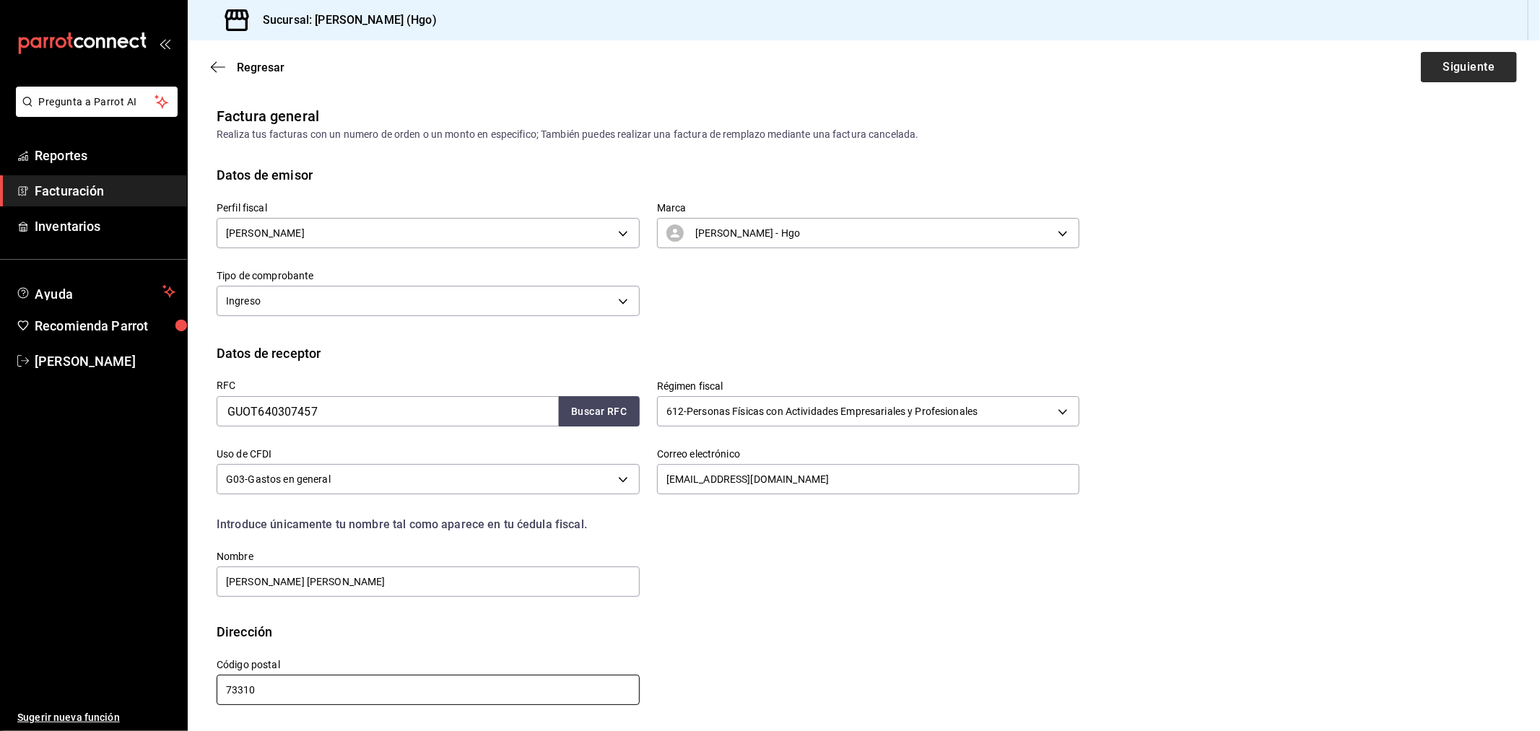
type input "73310"
click at [1385, 72] on button "Siguiente" at bounding box center [1469, 67] width 96 height 30
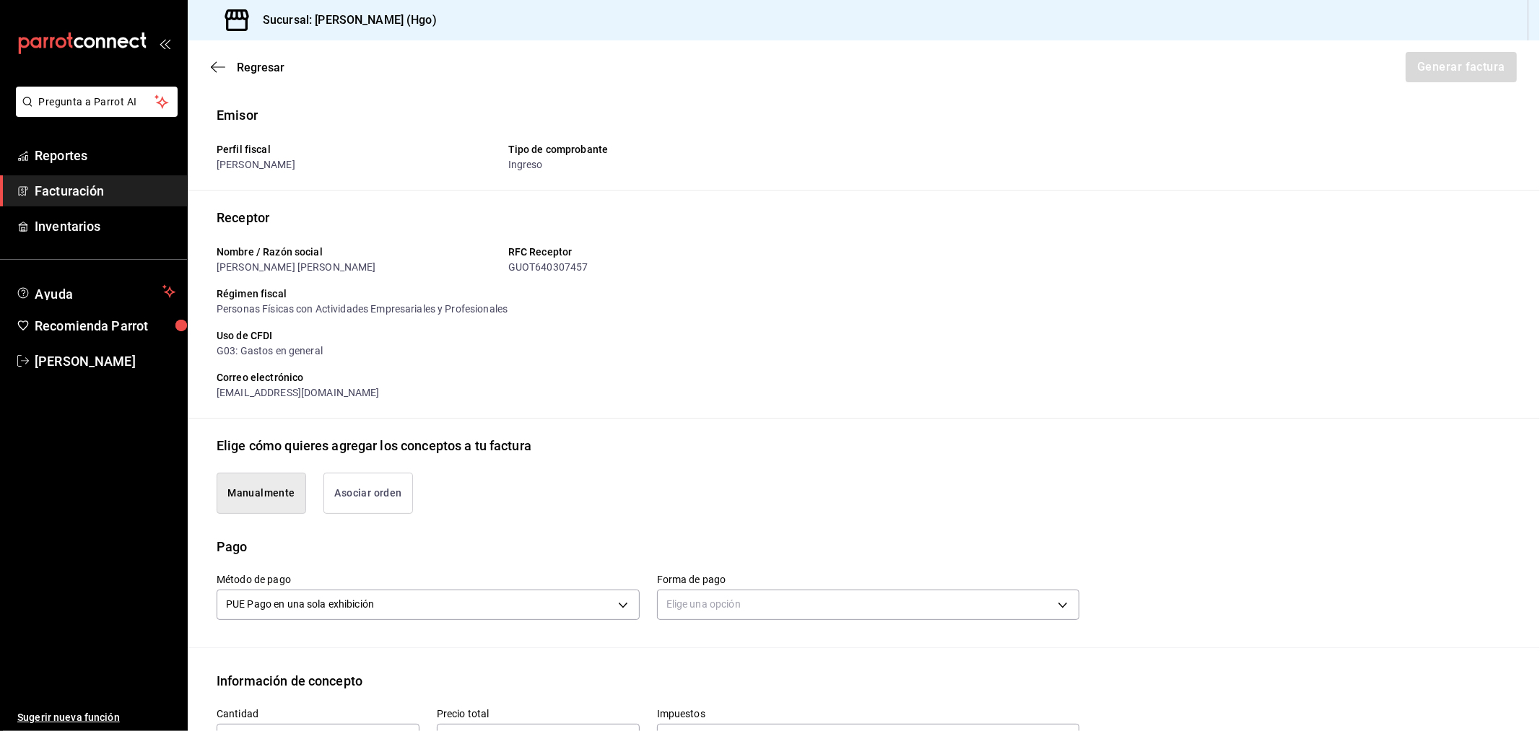
click at [406, 489] on button "Asociar orden" at bounding box center [368, 493] width 90 height 41
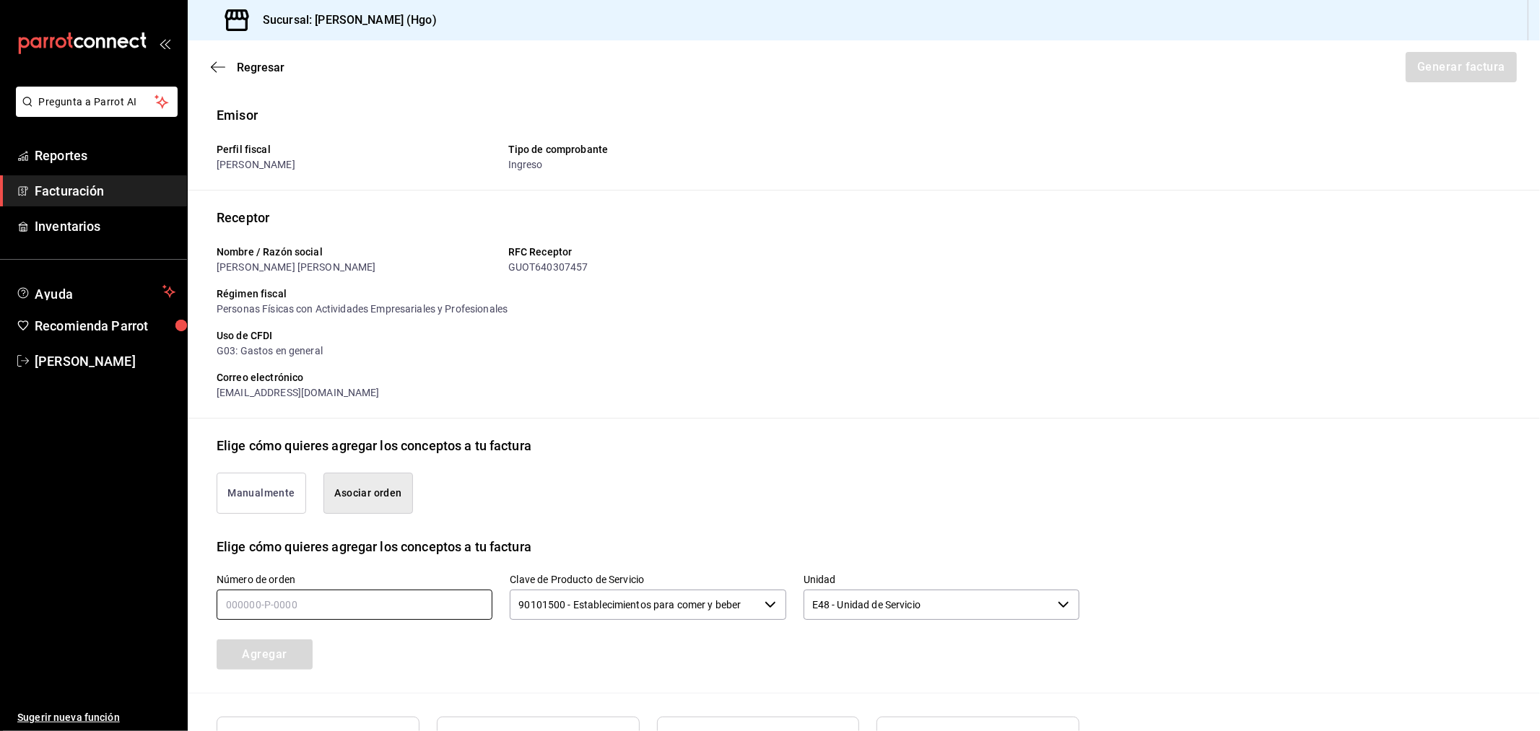
click at [408, 601] on input "text" at bounding box center [355, 605] width 276 height 30
type input "190825-p-0032"
click at [305, 658] on button "Agregar" at bounding box center [265, 655] width 96 height 30
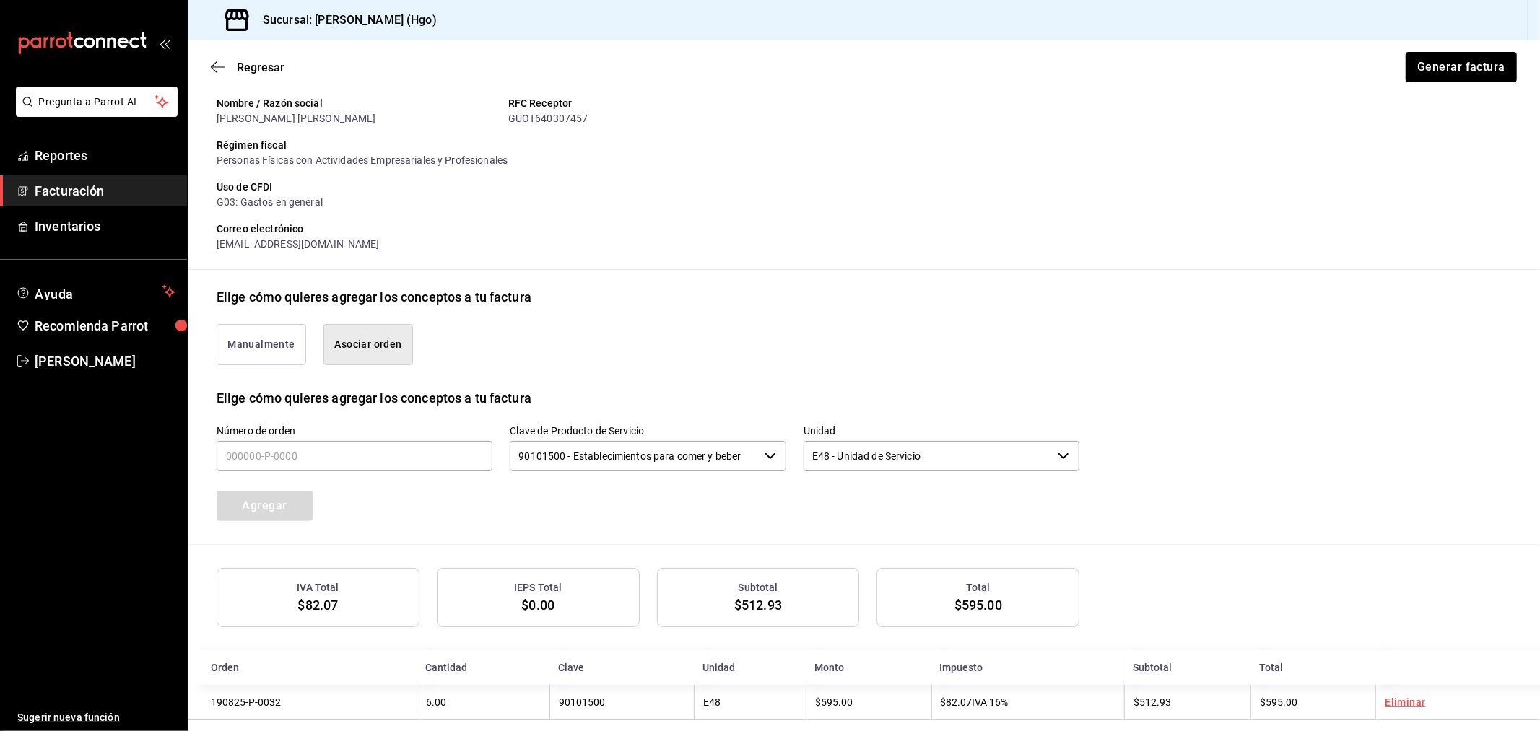
scroll to position [167, 0]
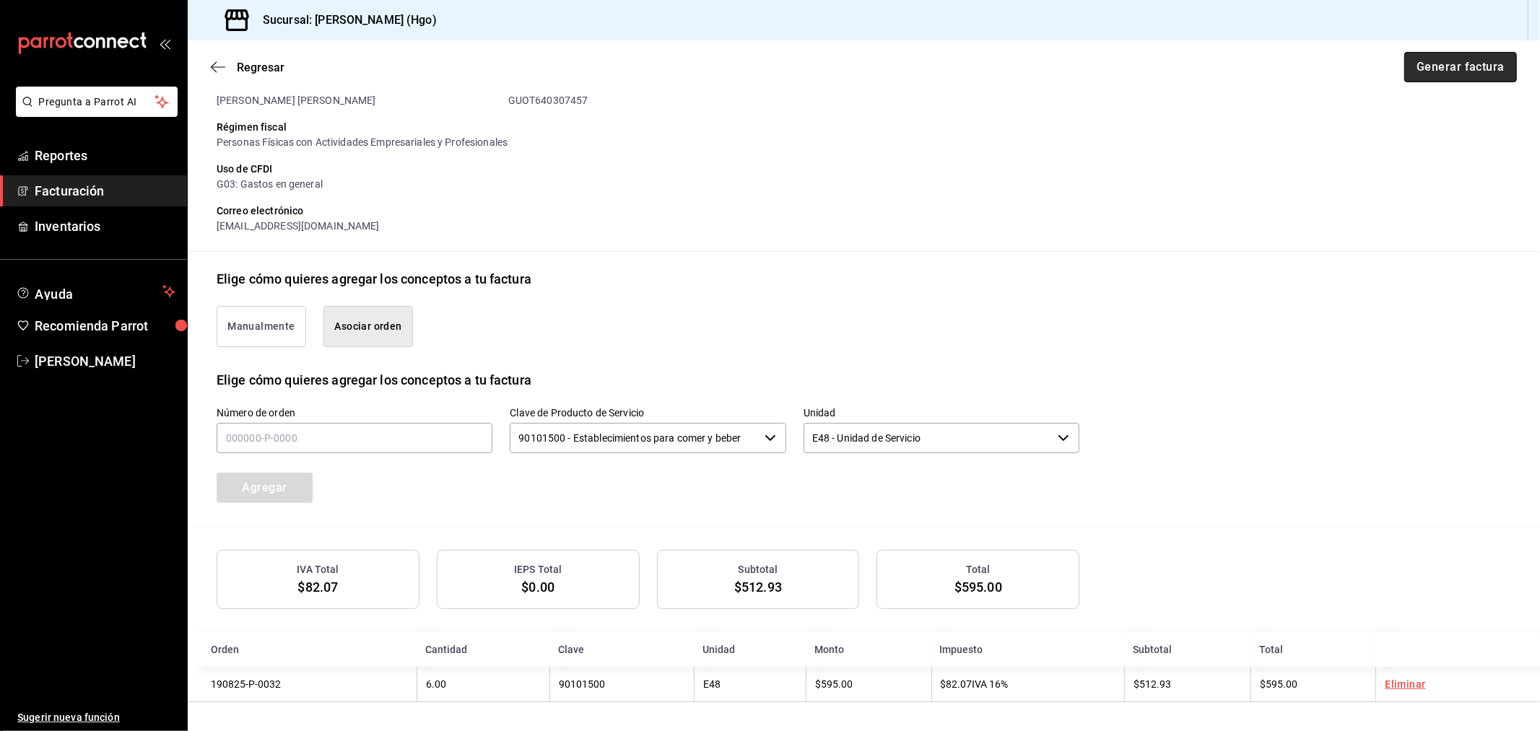
click at [1385, 78] on button "Generar factura" at bounding box center [1460, 67] width 113 height 30
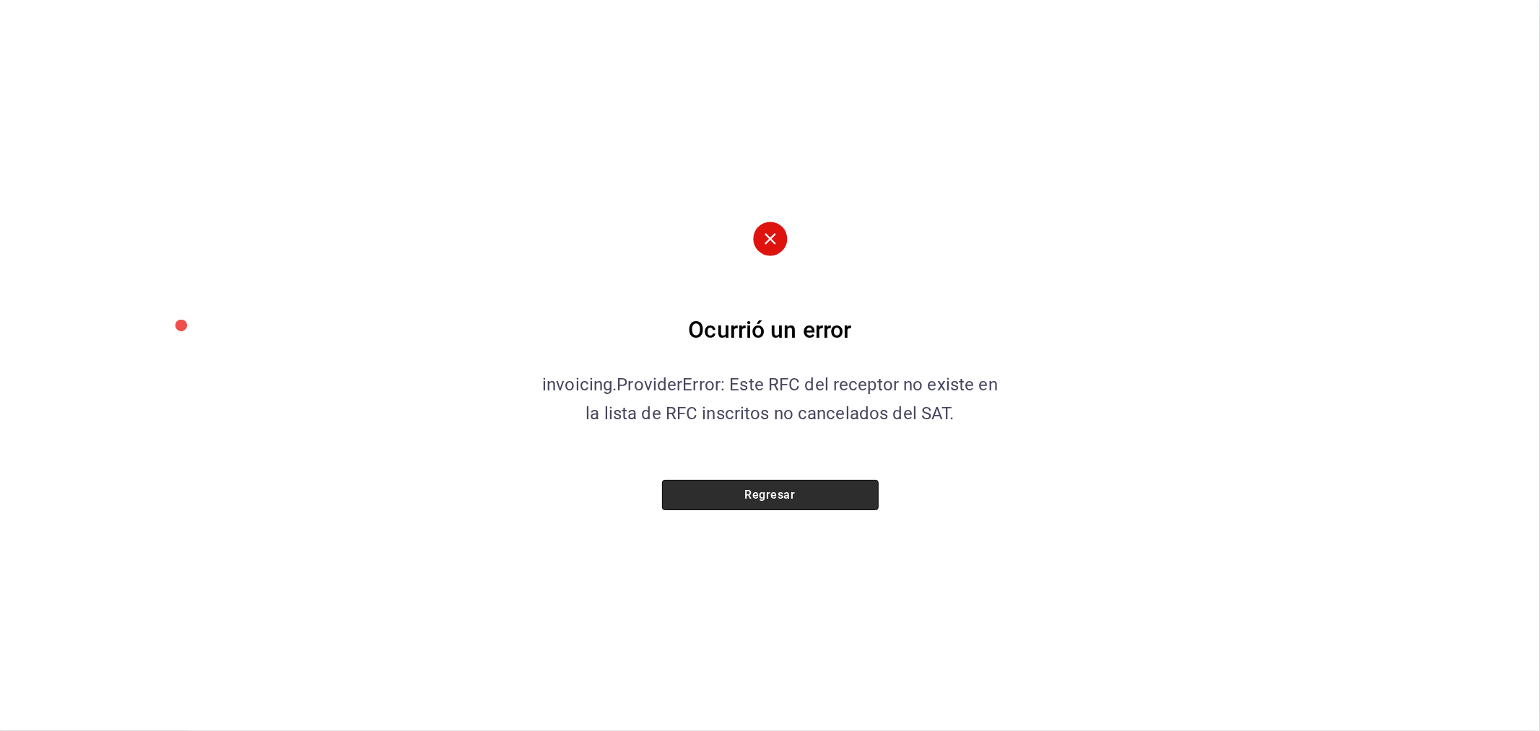
click at [814, 498] on button "Regresar" at bounding box center [770, 495] width 217 height 30
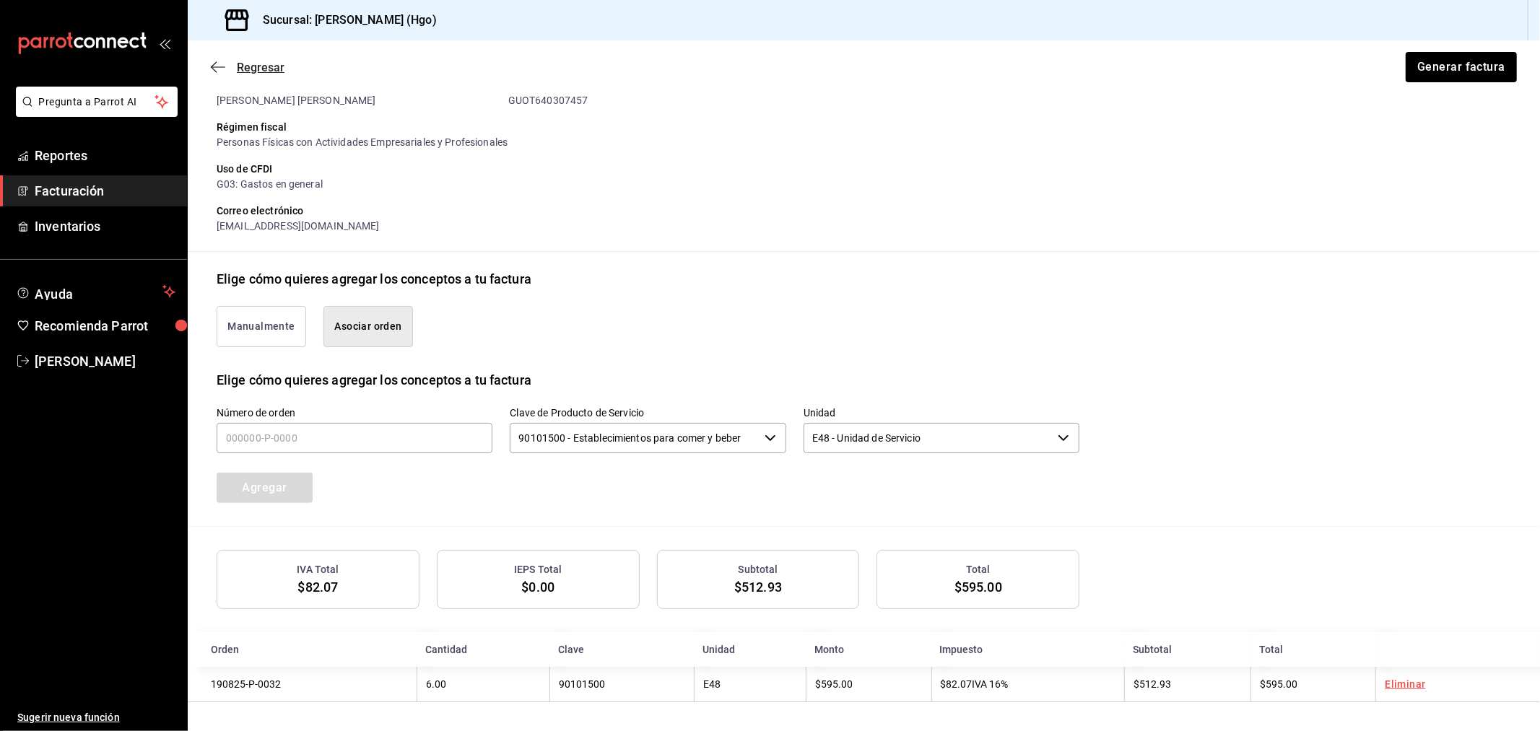
click at [214, 72] on icon "button" at bounding box center [218, 67] width 14 height 13
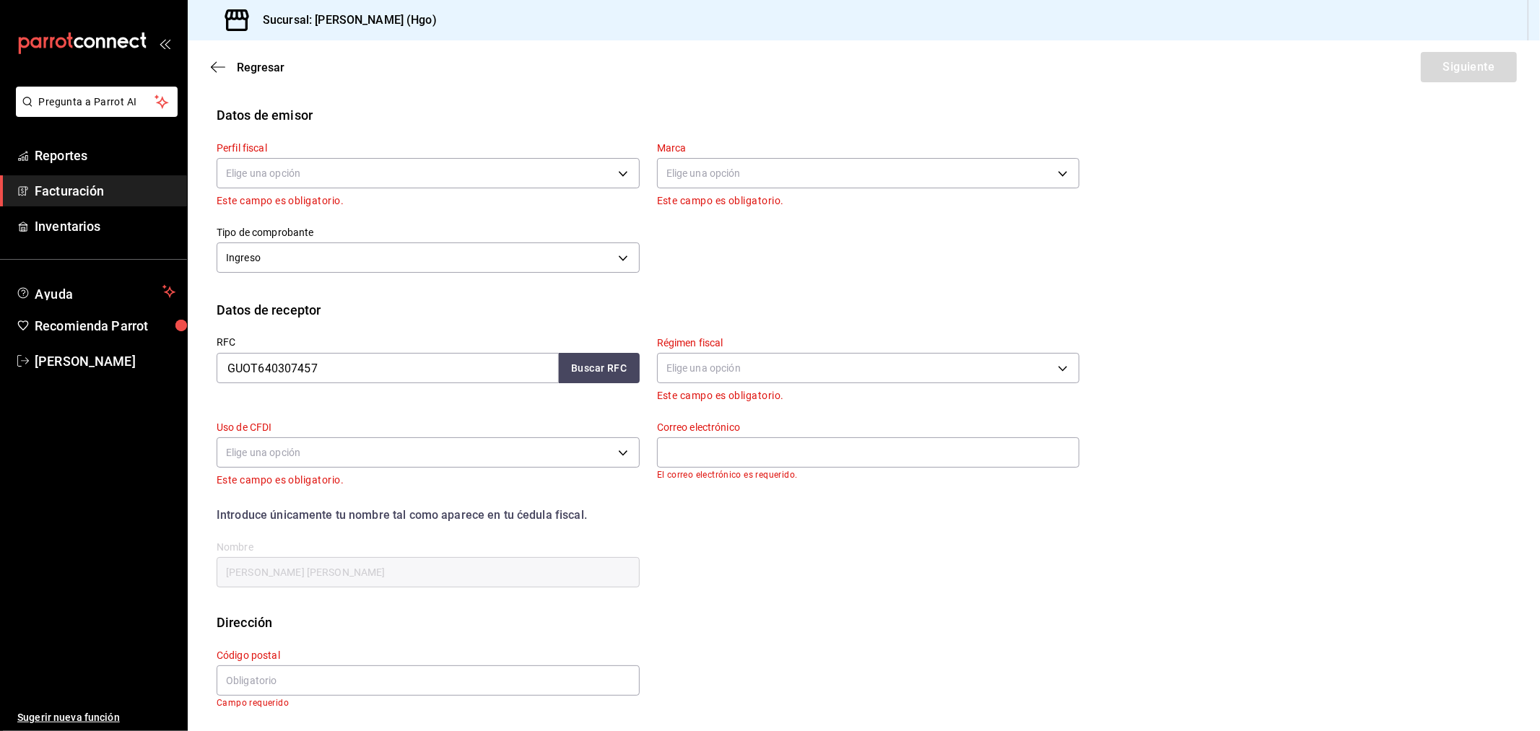
scroll to position [0, 0]
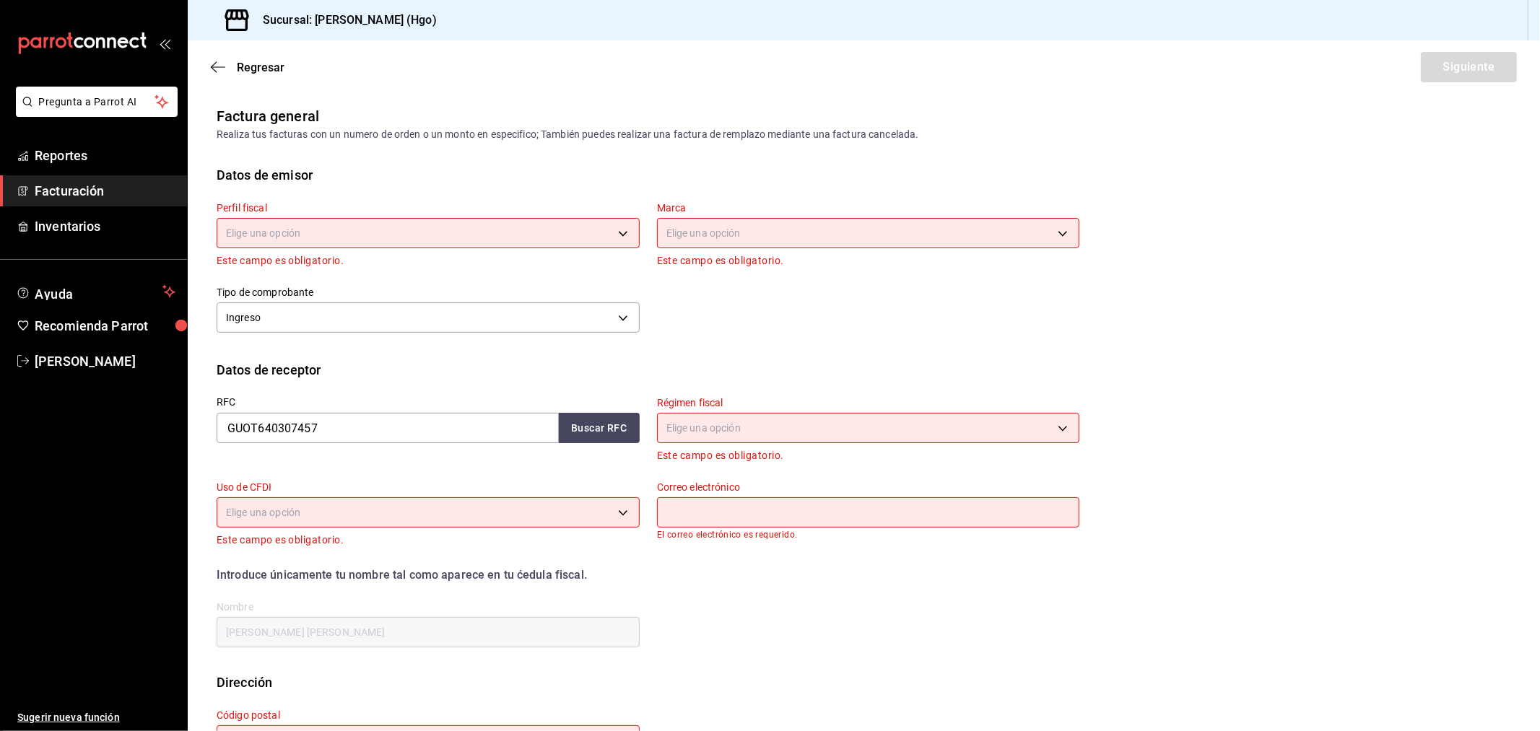
click at [423, 233] on body "Pregunta a Parrot AI Reportes Facturación Inventarios Ayuda Recomienda Parrot V…" at bounding box center [770, 365] width 1540 height 731
click at [434, 300] on li "[PERSON_NAME]" at bounding box center [425, 306] width 416 height 27
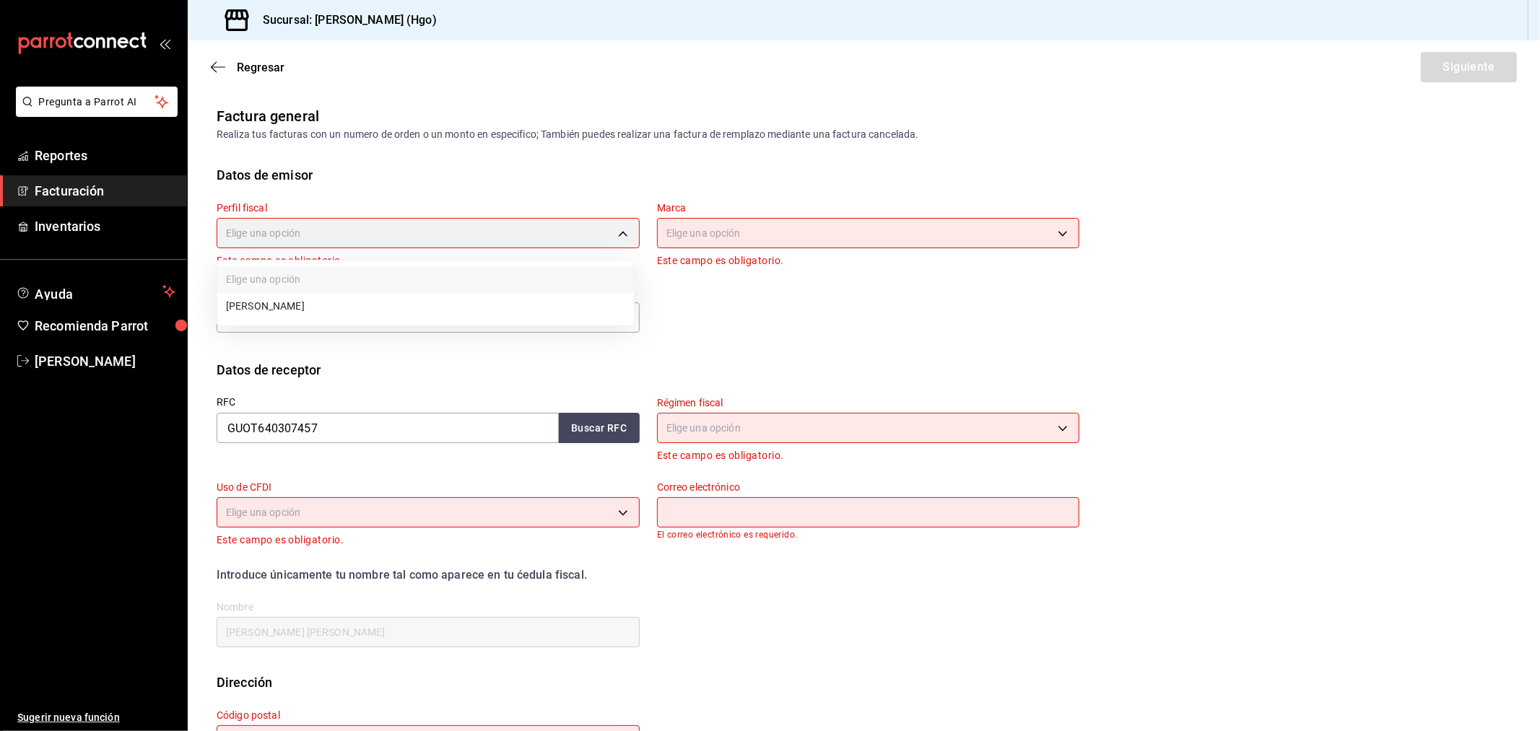
type input "143f57d4-a0c4-477f-919f-67aaf9315925"
type input "a4f139c2-eac0-4c86-bd9b-b12069b5a2fd"
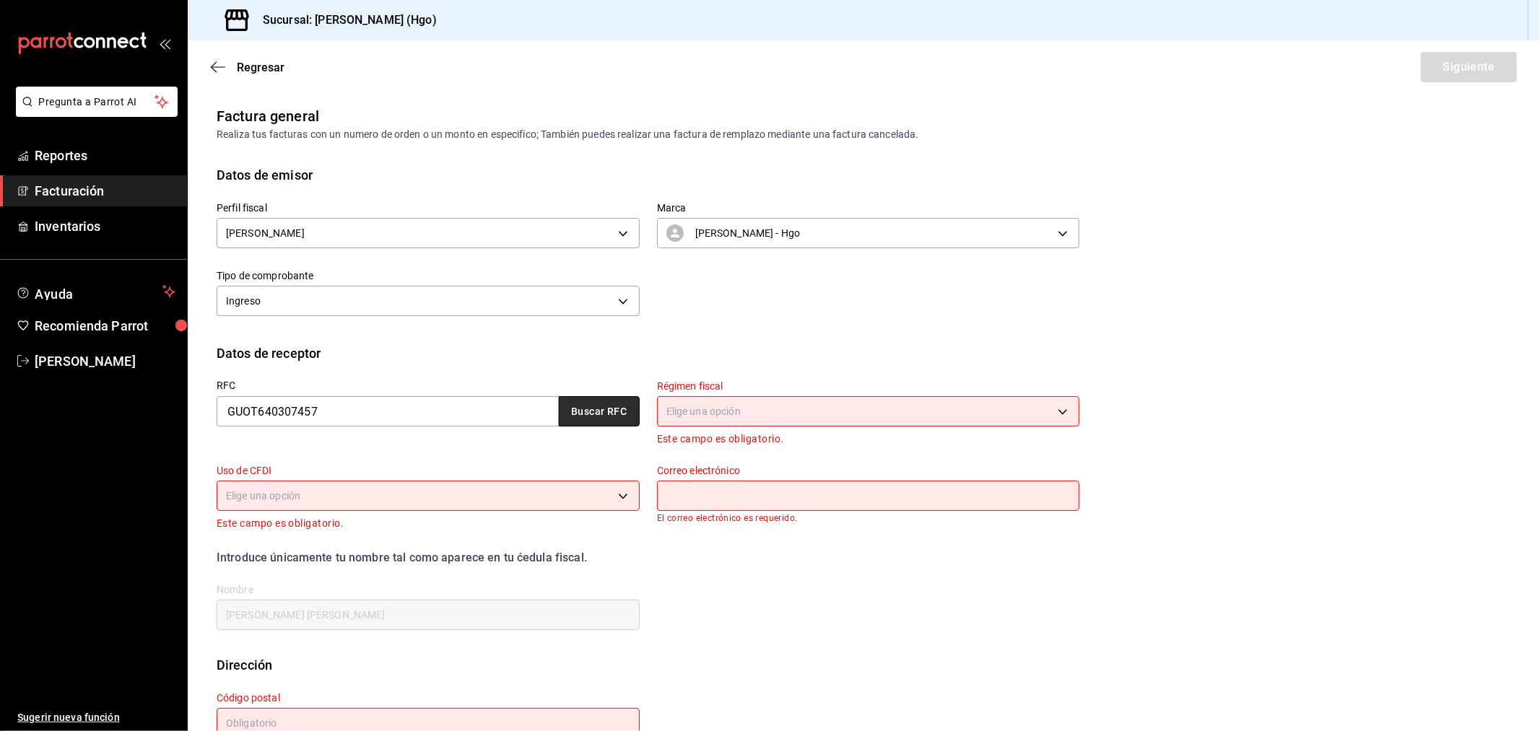
click at [593, 415] on button "Buscar RFC" at bounding box center [599, 411] width 81 height 30
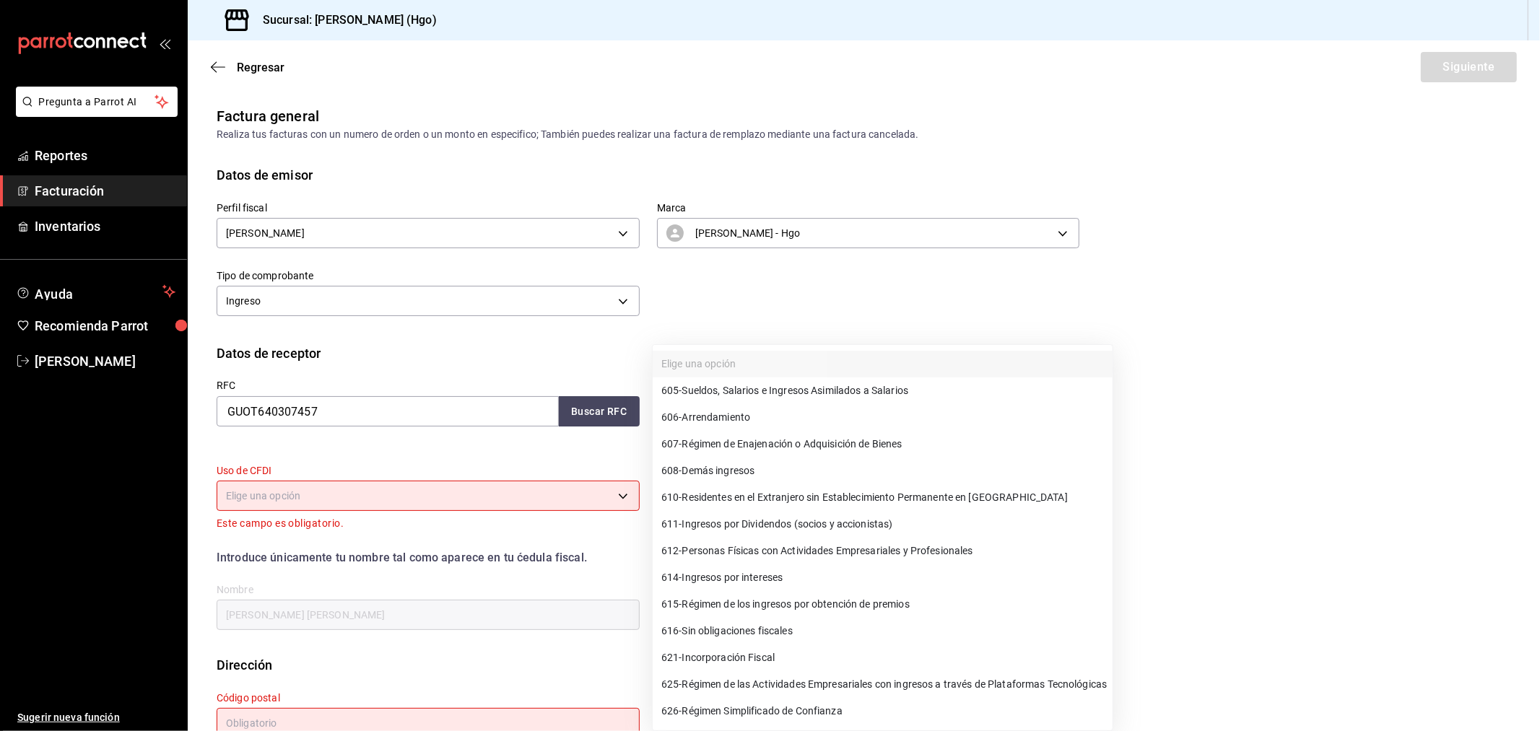
click at [677, 411] on body "Pregunta a Parrot AI Reportes Facturación Inventarios Ayuda Recomienda Parrot V…" at bounding box center [770, 365] width 1540 height 731
click at [785, 551] on span "612 - Personas Físicas con Actividades Empresariales y Profesionales" at bounding box center [817, 551] width 312 height 15
type input "612"
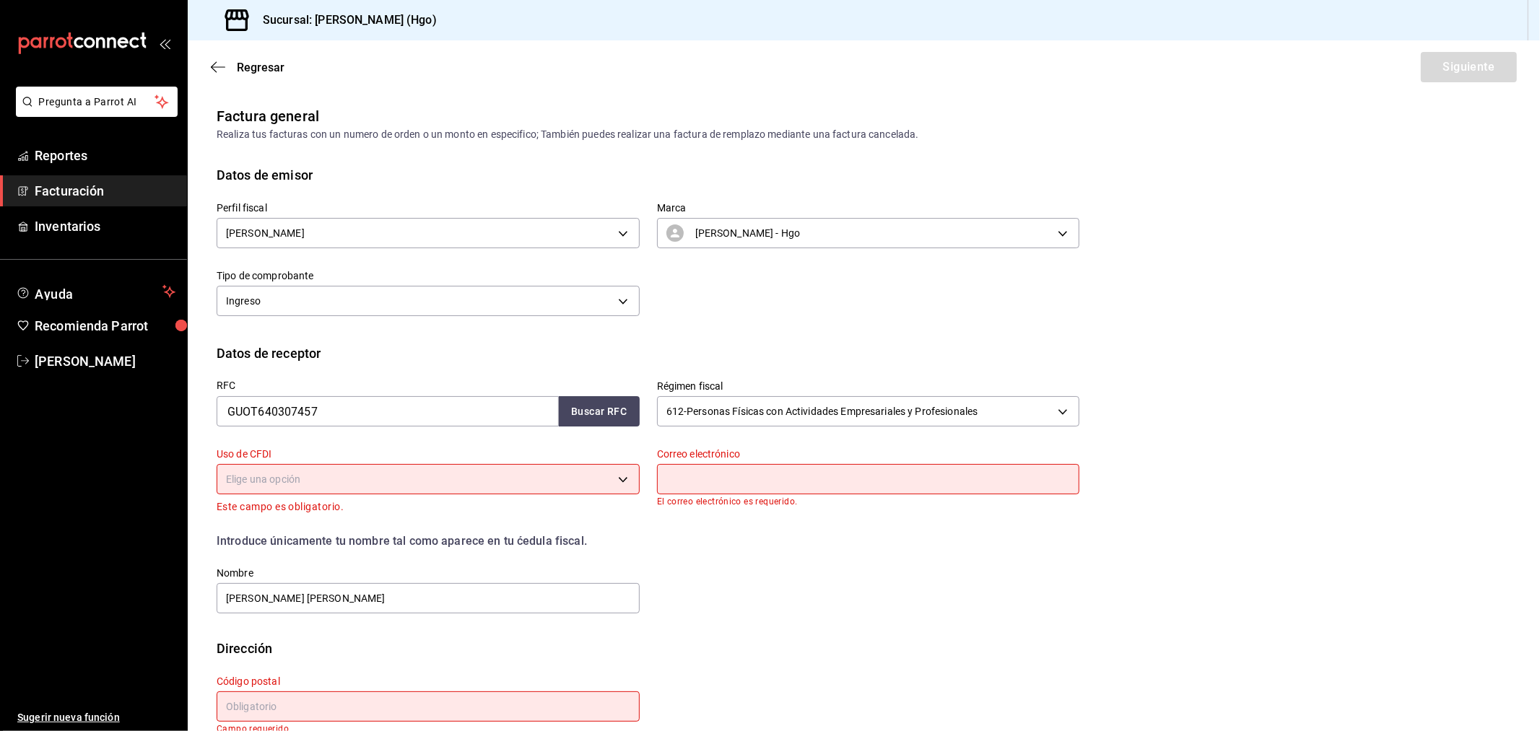
click at [452, 471] on body "Pregunta a Parrot AI Reportes Facturación Inventarios Ayuda Recomienda Parrot V…" at bounding box center [770, 365] width 1540 height 731
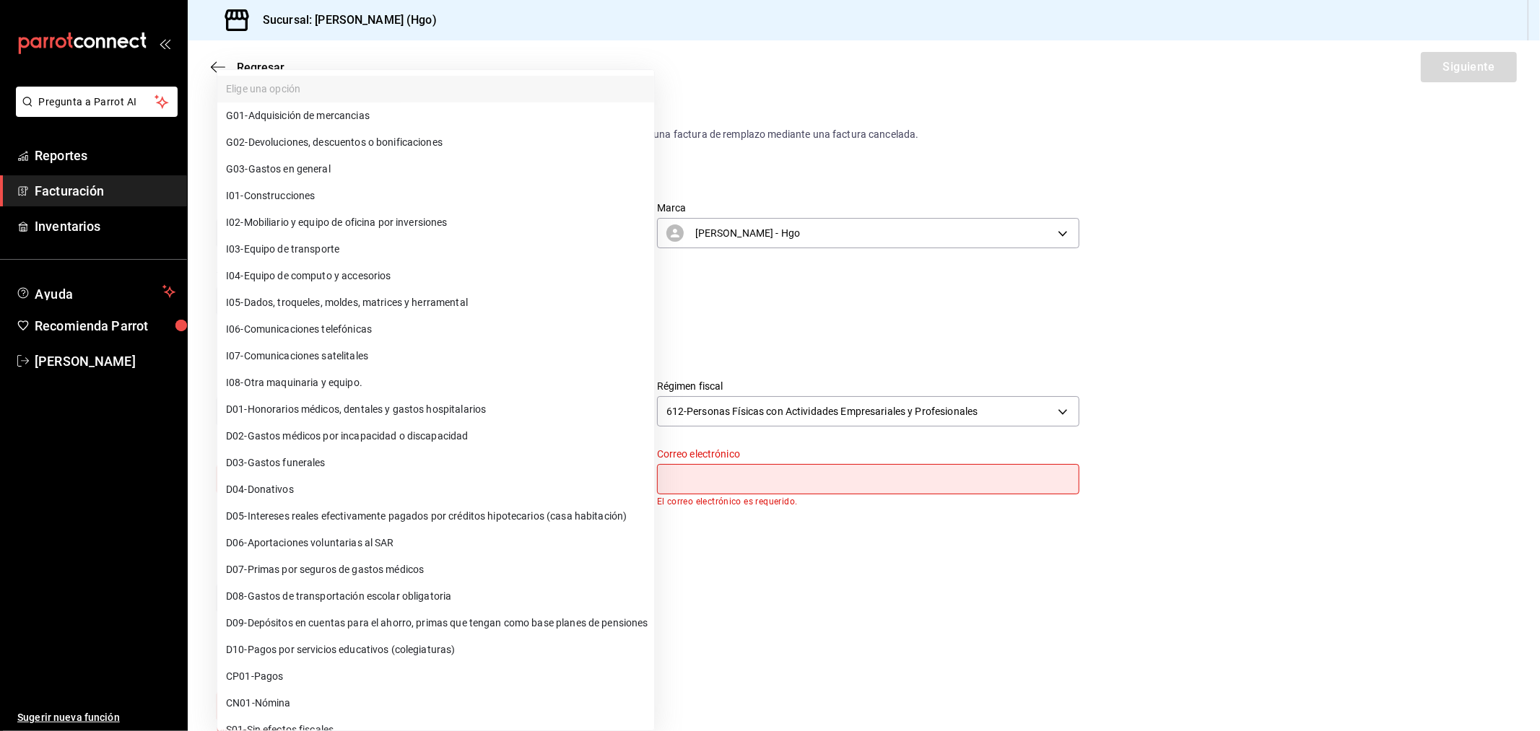
click at [412, 170] on li "G03 - Gastos en general" at bounding box center [435, 169] width 437 height 27
type input "G03"
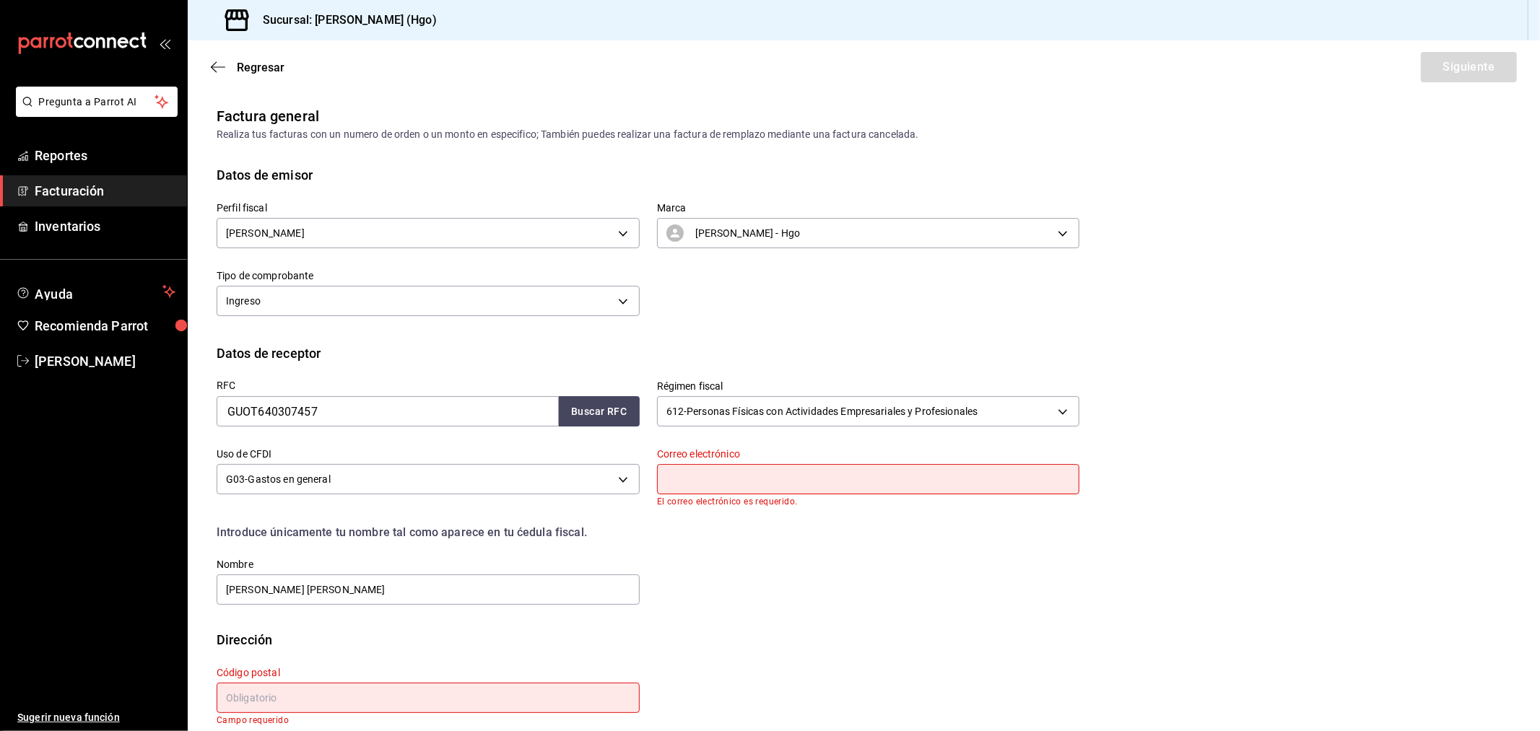
click at [747, 484] on input "text" at bounding box center [868, 479] width 423 height 30
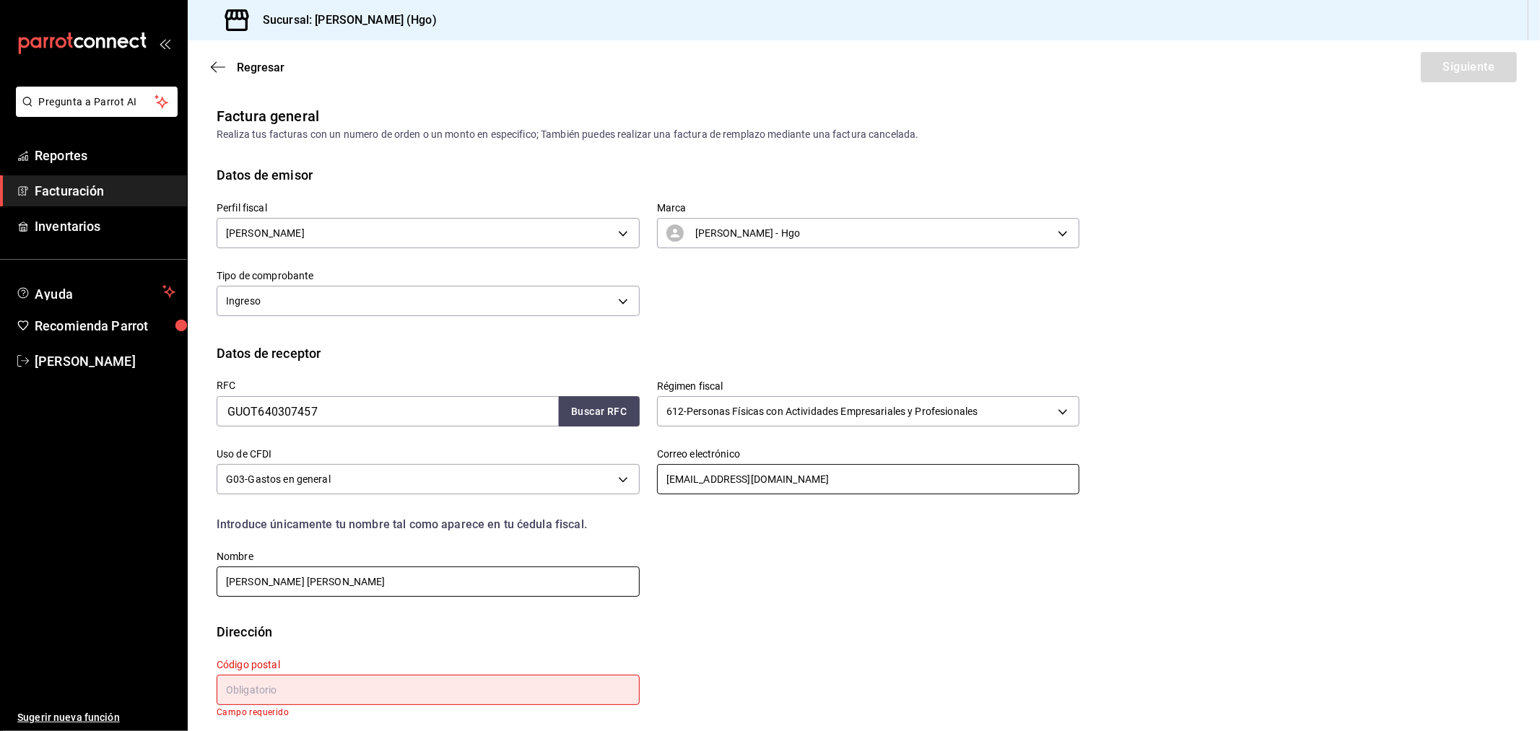
type input "avalogrotgo_08@yahoo.com.mx"
click at [315, 581] on input "TOMAS GUARNERAS OLVERA" at bounding box center [428, 582] width 423 height 30
type input "TOMAS GUARNEROS OLVERA"
click at [370, 658] on input "text" at bounding box center [428, 690] width 423 height 30
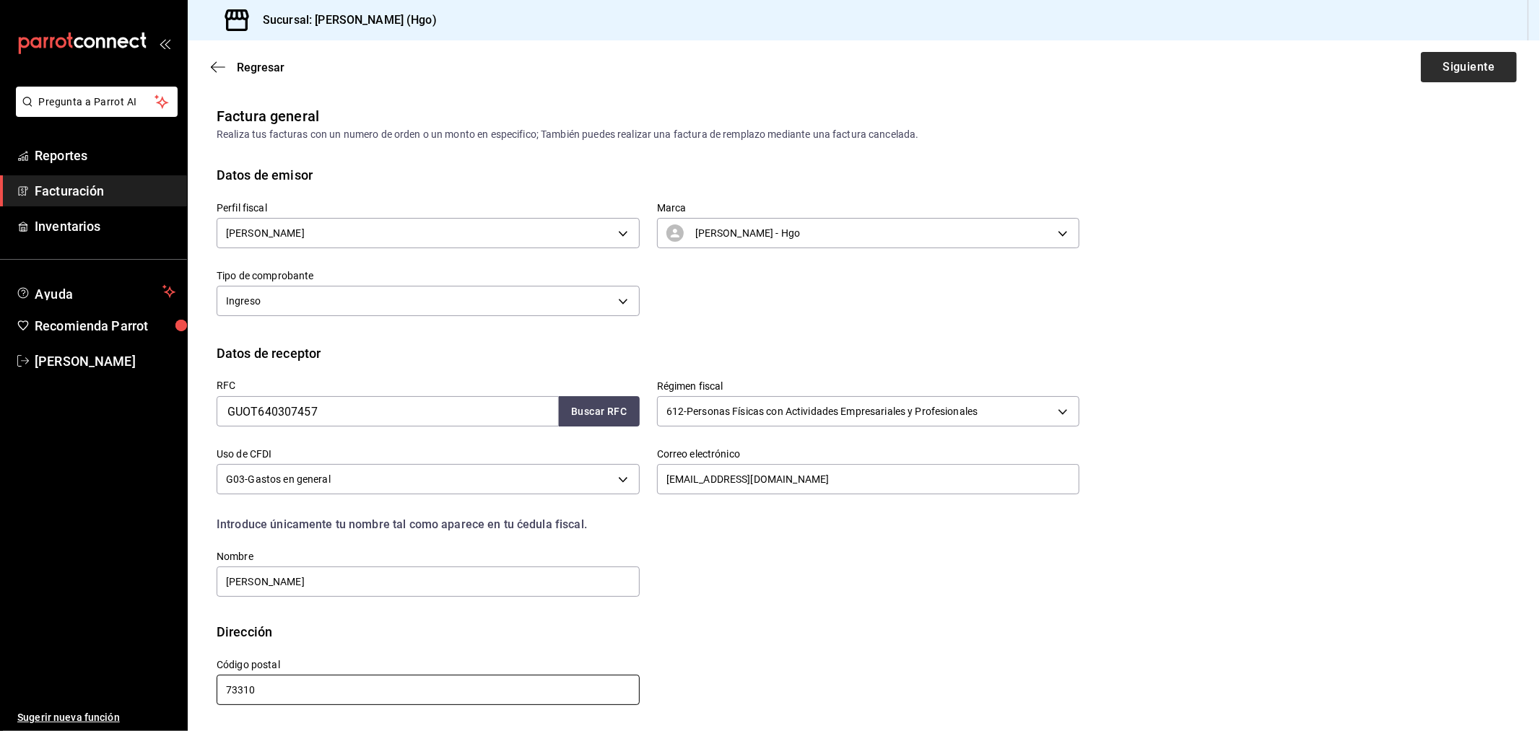
type input "73310"
click at [1385, 73] on button "Siguiente" at bounding box center [1469, 67] width 96 height 30
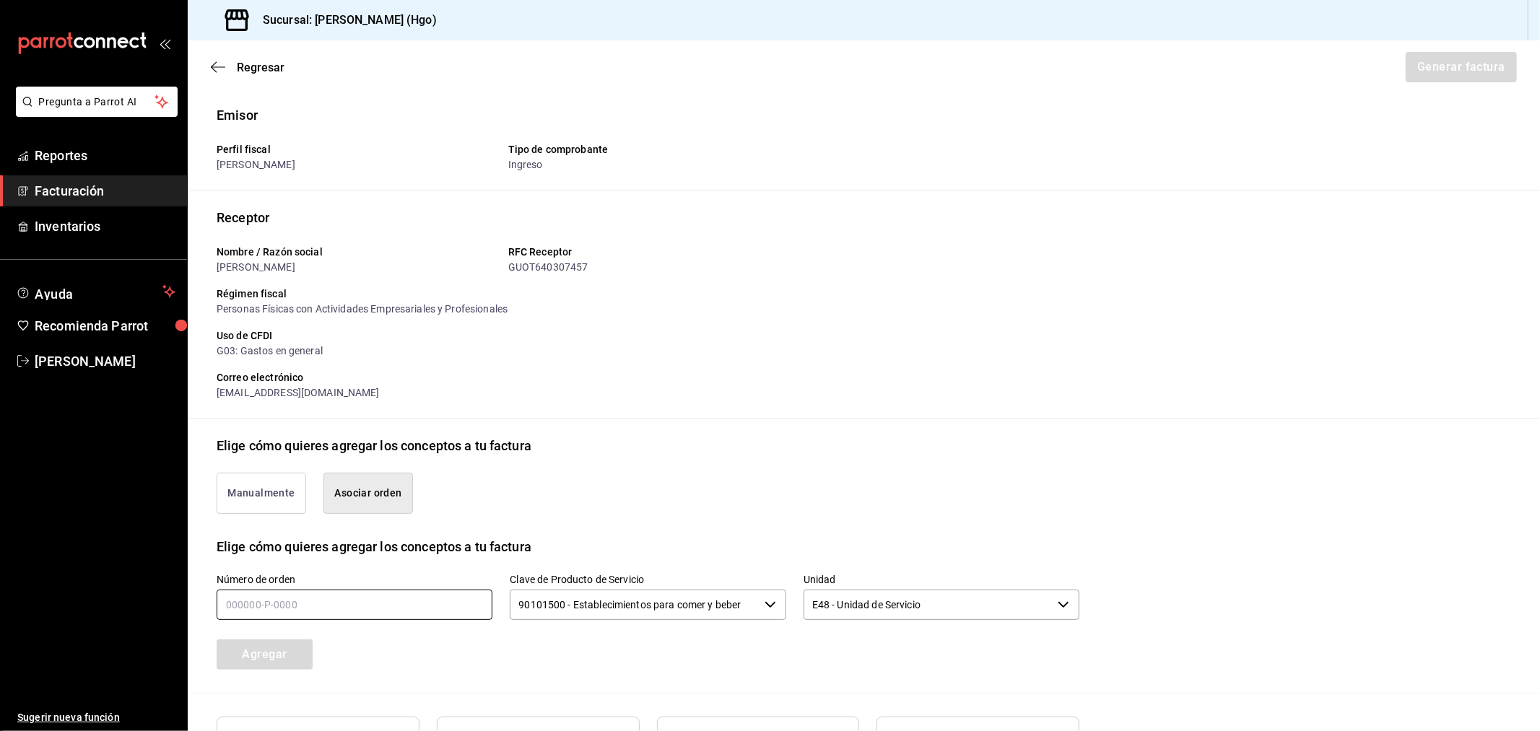
click at [359, 601] on input "text" at bounding box center [355, 605] width 276 height 30
type input "190825-p-0032"
click at [285, 658] on button "Agregar" at bounding box center [265, 655] width 96 height 30
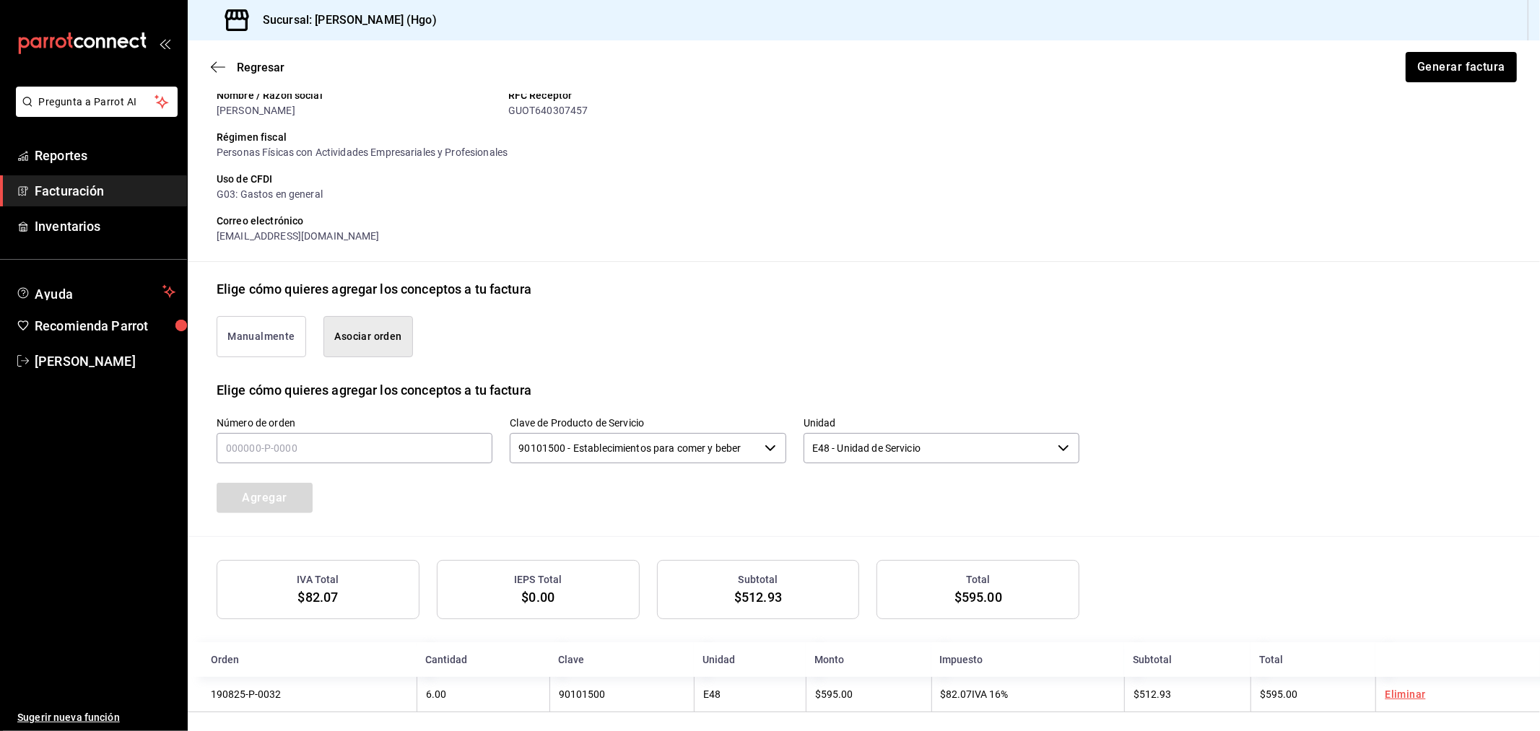
scroll to position [167, 0]
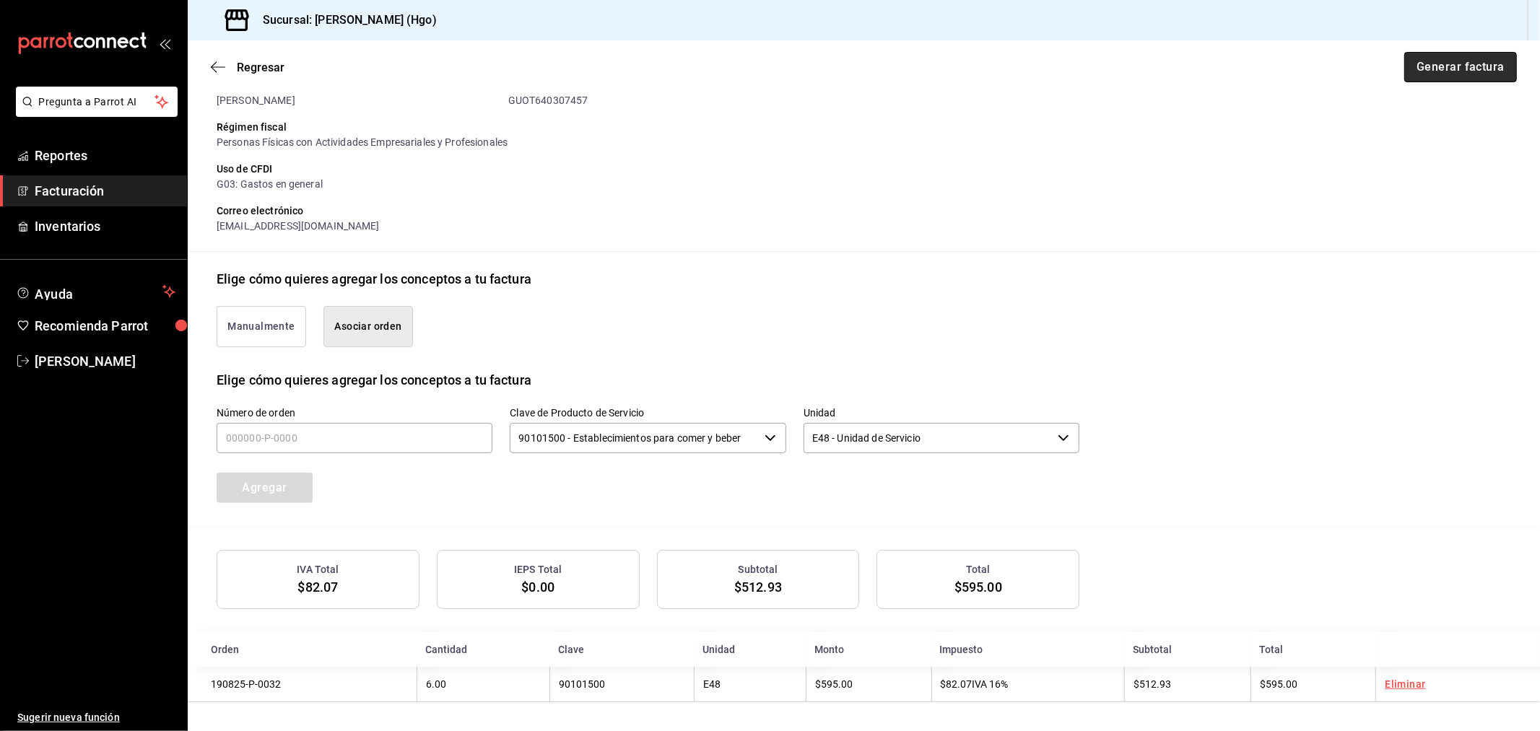
click at [1385, 69] on button "Generar factura" at bounding box center [1460, 67] width 113 height 30
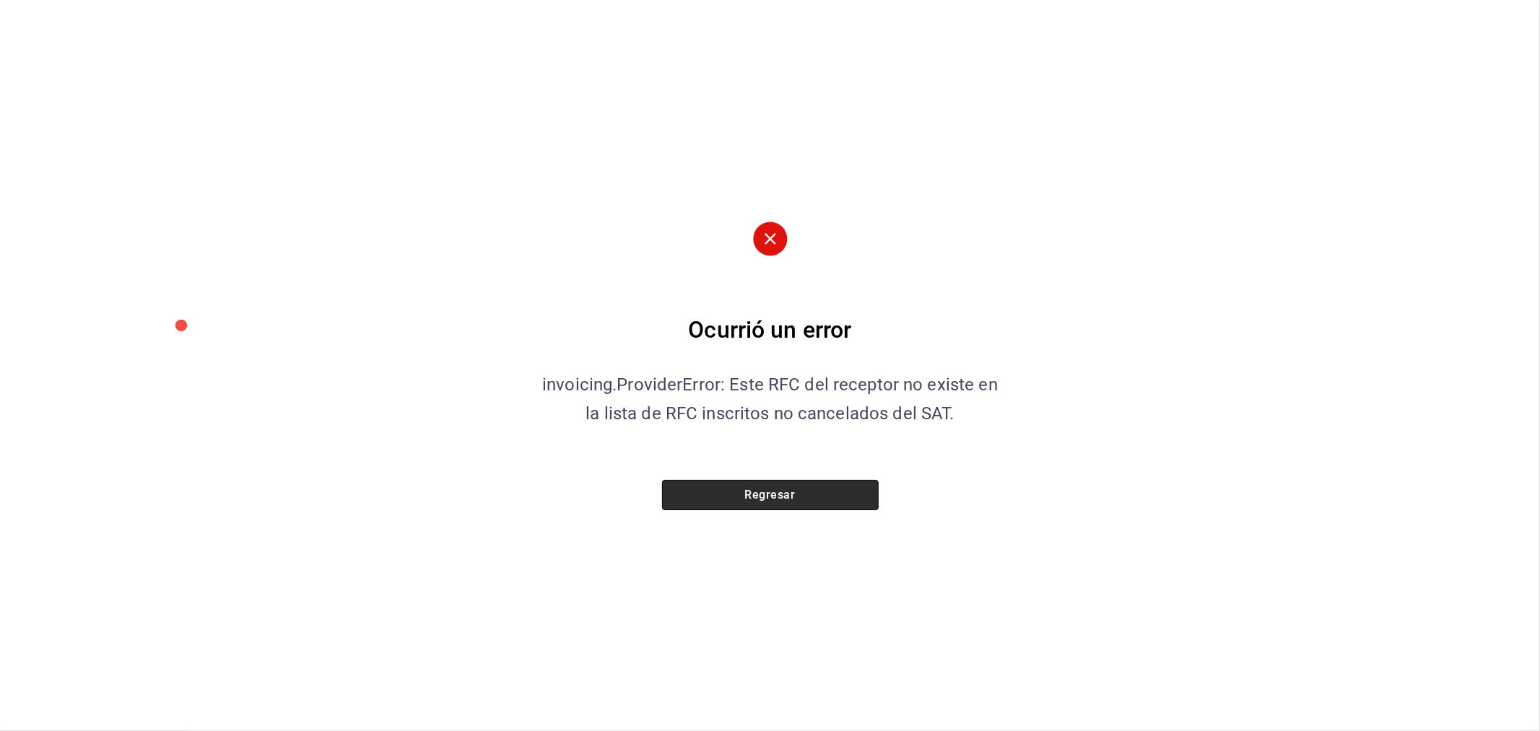
click at [848, 500] on button "Regresar" at bounding box center [770, 495] width 217 height 30
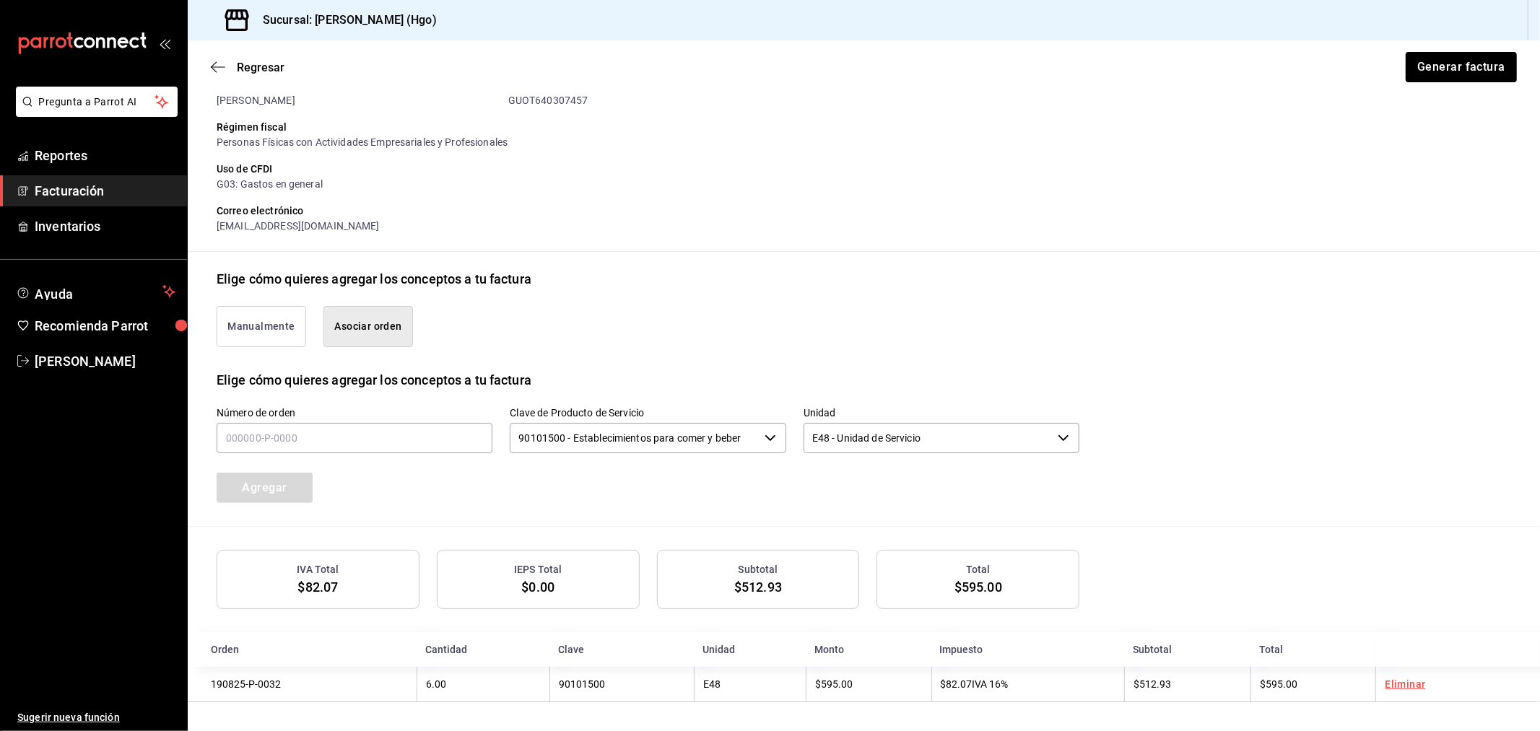
click at [200, 64] on div "Regresar Generar factura" at bounding box center [864, 66] width 1352 height 53
click at [209, 64] on div "Regresar Generar factura" at bounding box center [864, 66] width 1352 height 53
click at [219, 63] on icon "button" at bounding box center [218, 67] width 14 height 13
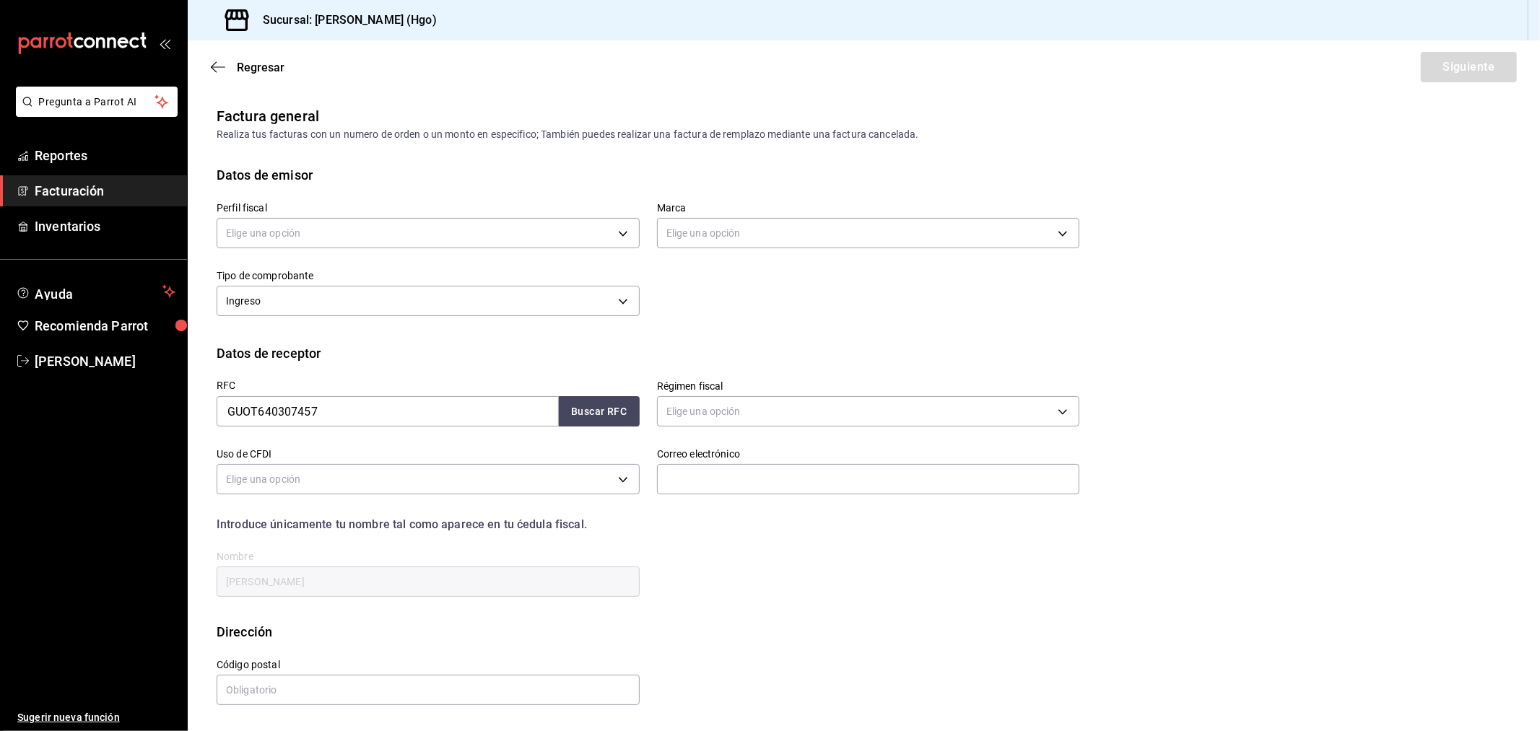
scroll to position [0, 0]
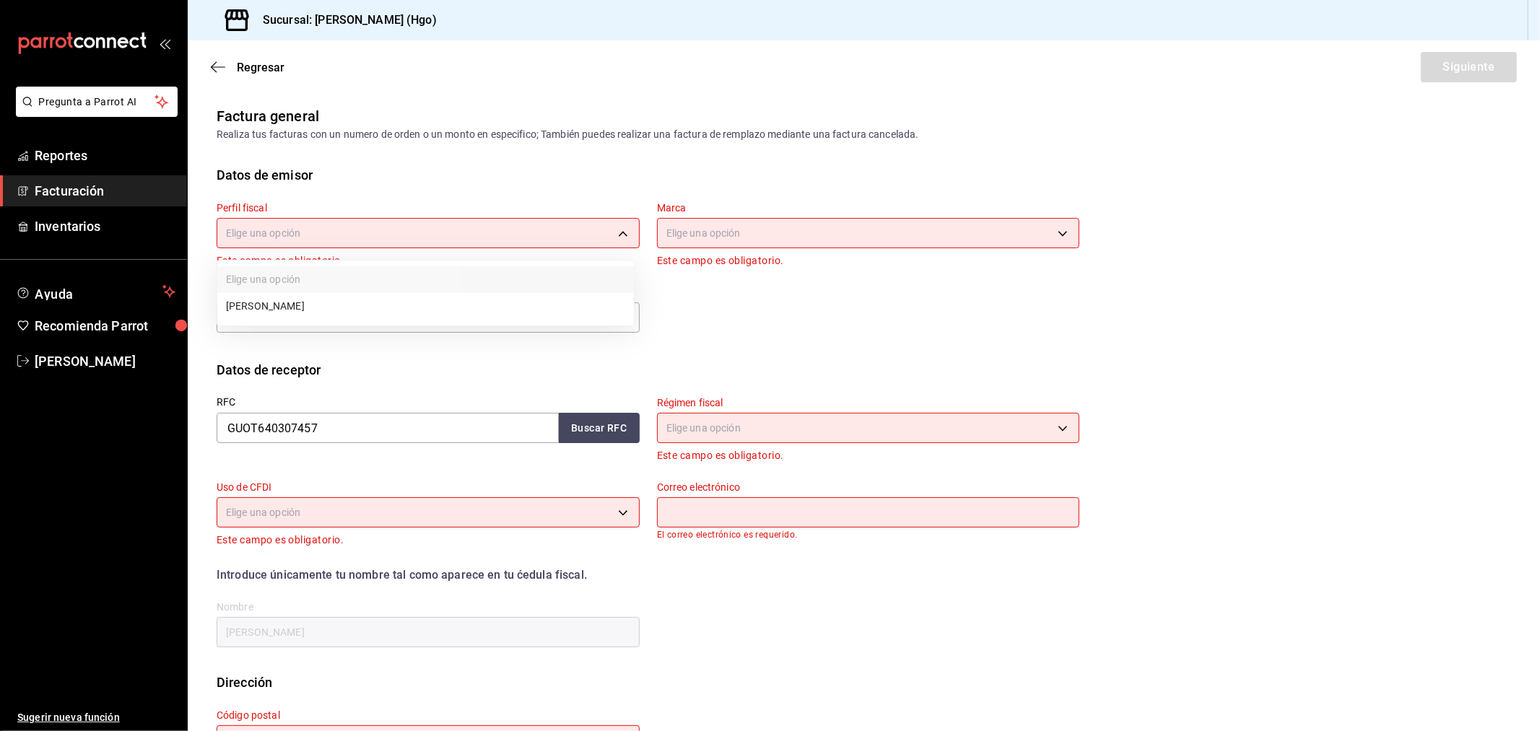
click at [329, 241] on body "Pregunta a Parrot AI Reportes Facturación Inventarios Ayuda Recomienda Parrot V…" at bounding box center [770, 365] width 1540 height 731
click at [340, 305] on li "[PERSON_NAME]" at bounding box center [425, 306] width 416 height 27
type input "143f57d4-a0c4-477f-919f-67aaf9315925"
type input "a4f139c2-eac0-4c86-bd9b-b12069b5a2fd"
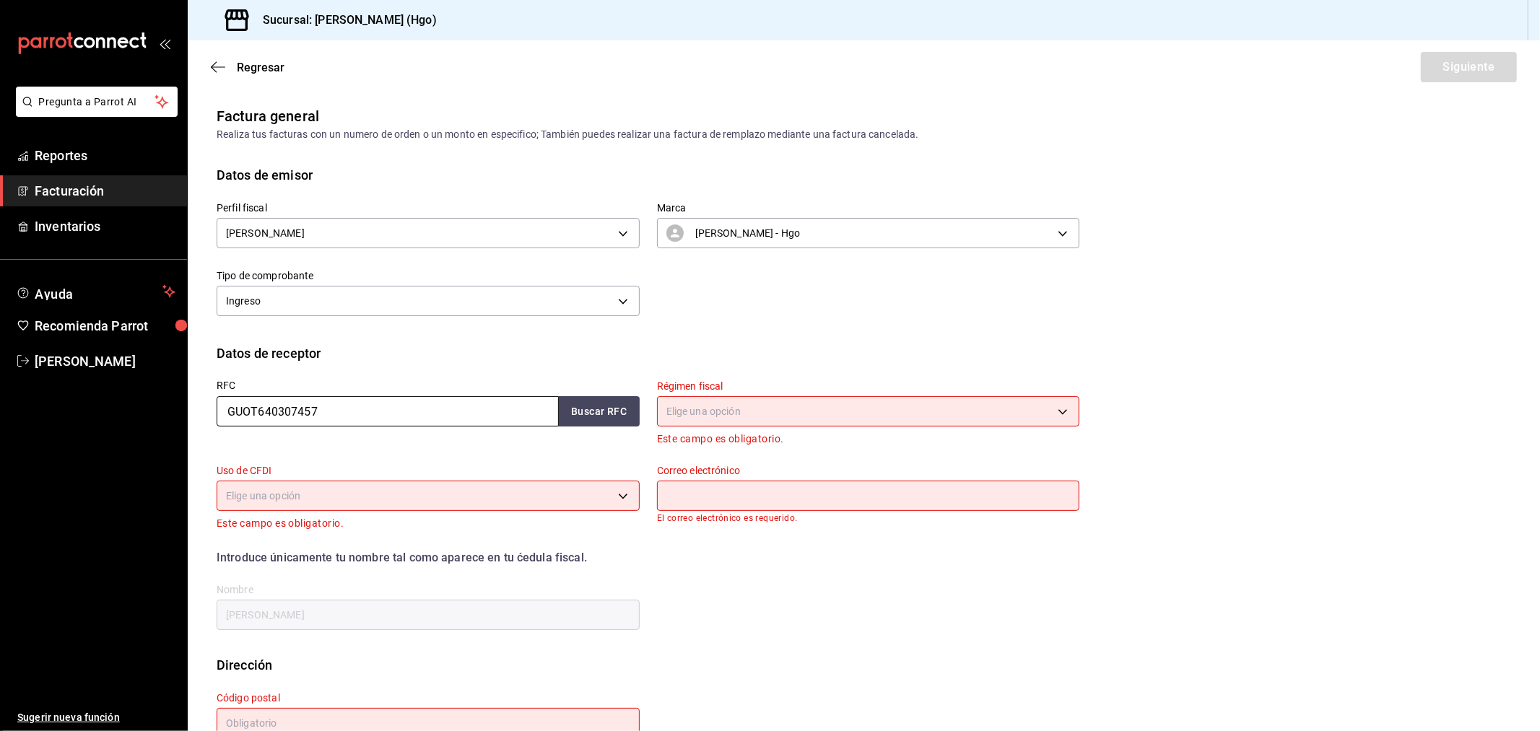
click at [328, 408] on input "GUOT640307457" at bounding box center [388, 411] width 342 height 30
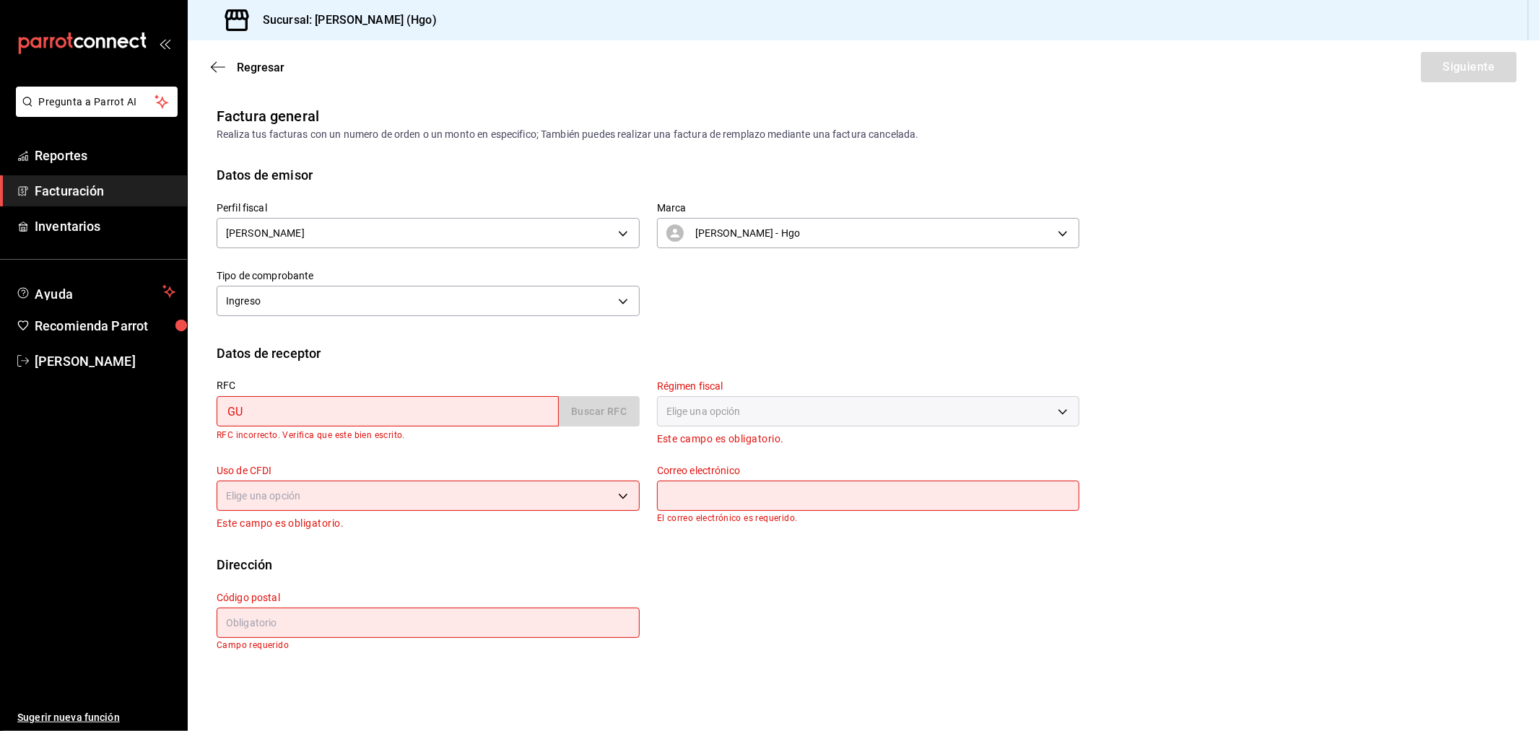
type input "G"
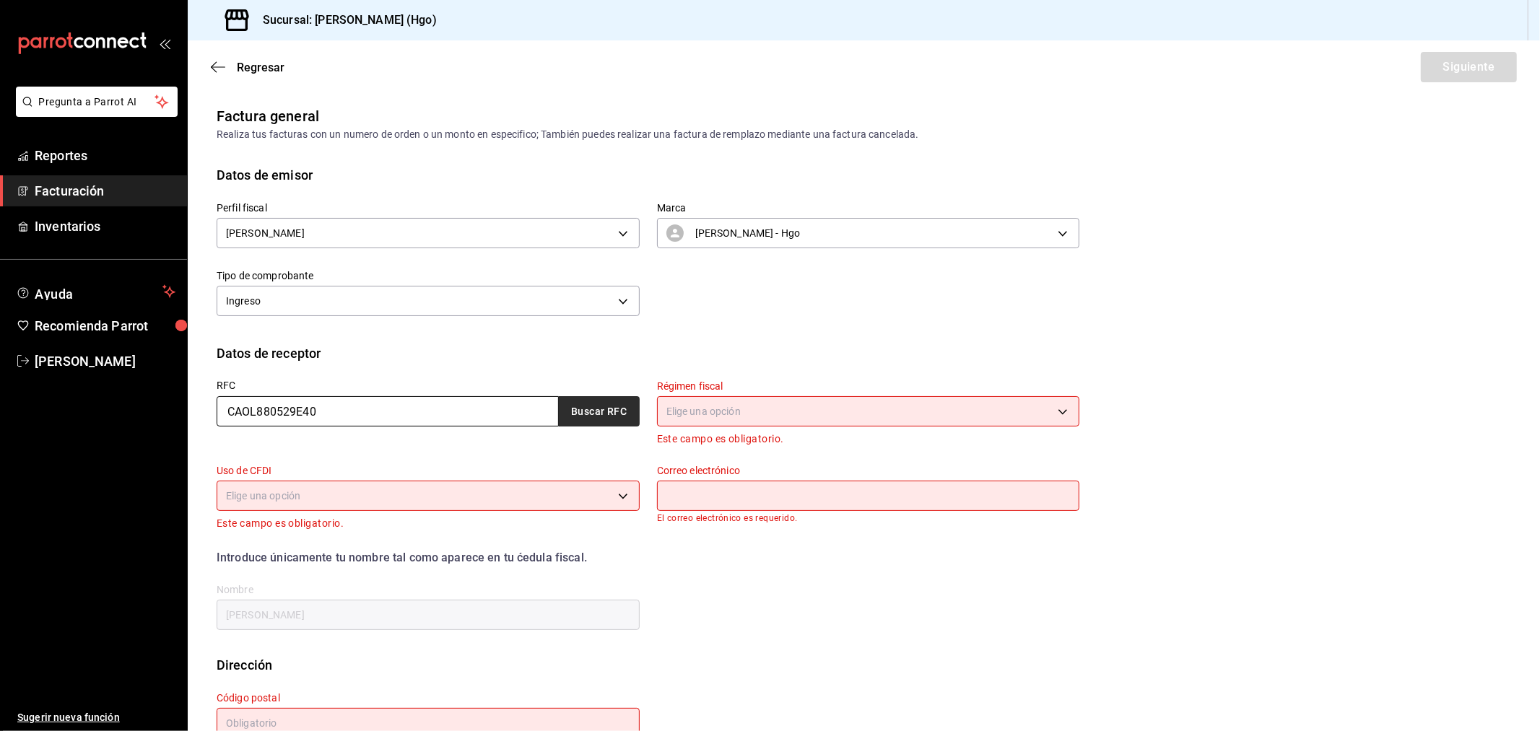
type input "CAOL880529E40"
click at [592, 414] on button "Buscar RFC" at bounding box center [599, 411] width 81 height 30
type input "612"
type input "G03"
type input "luisramoncastillootilio@gmail.com"
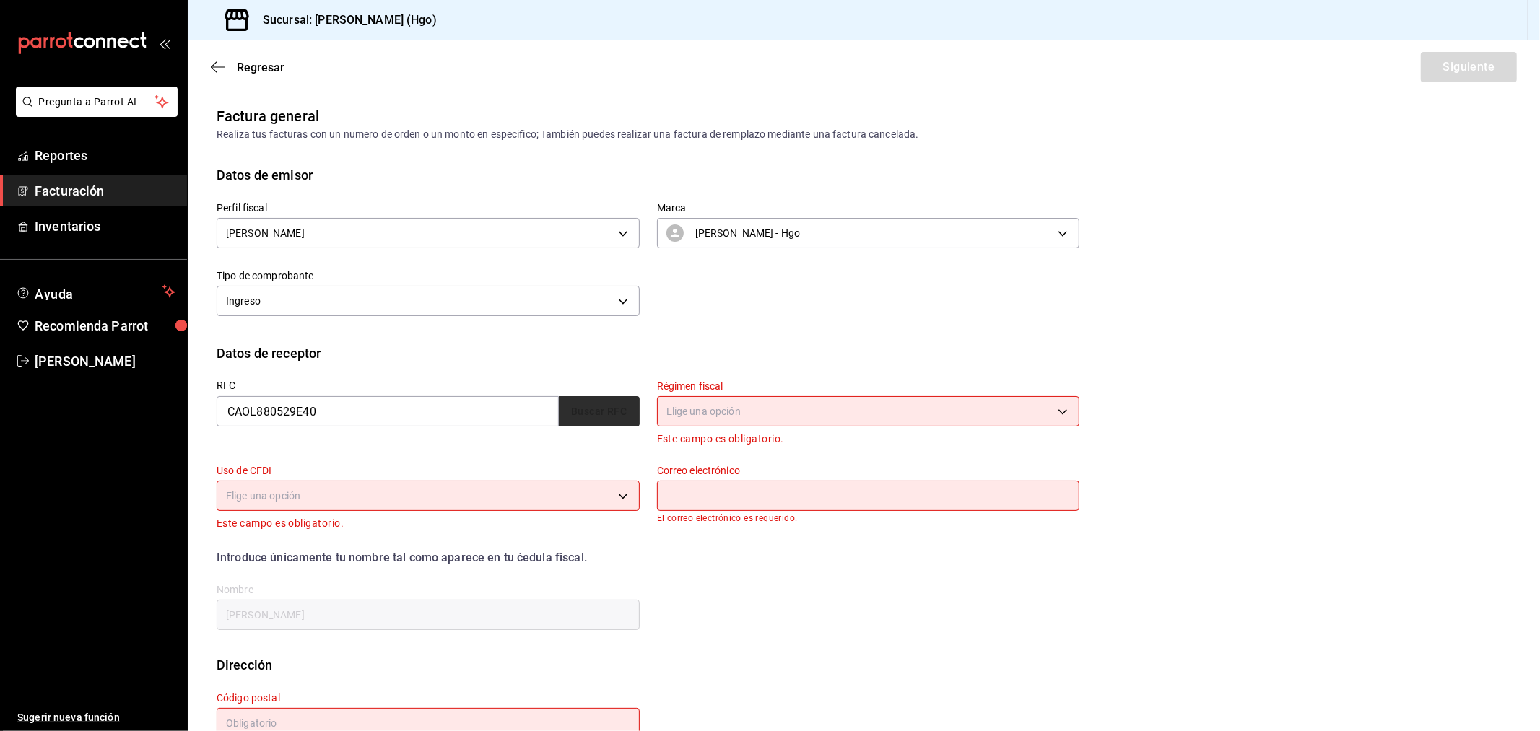
type input "76147"
type input "LUIS RAMON CASTILLO OTILIO"
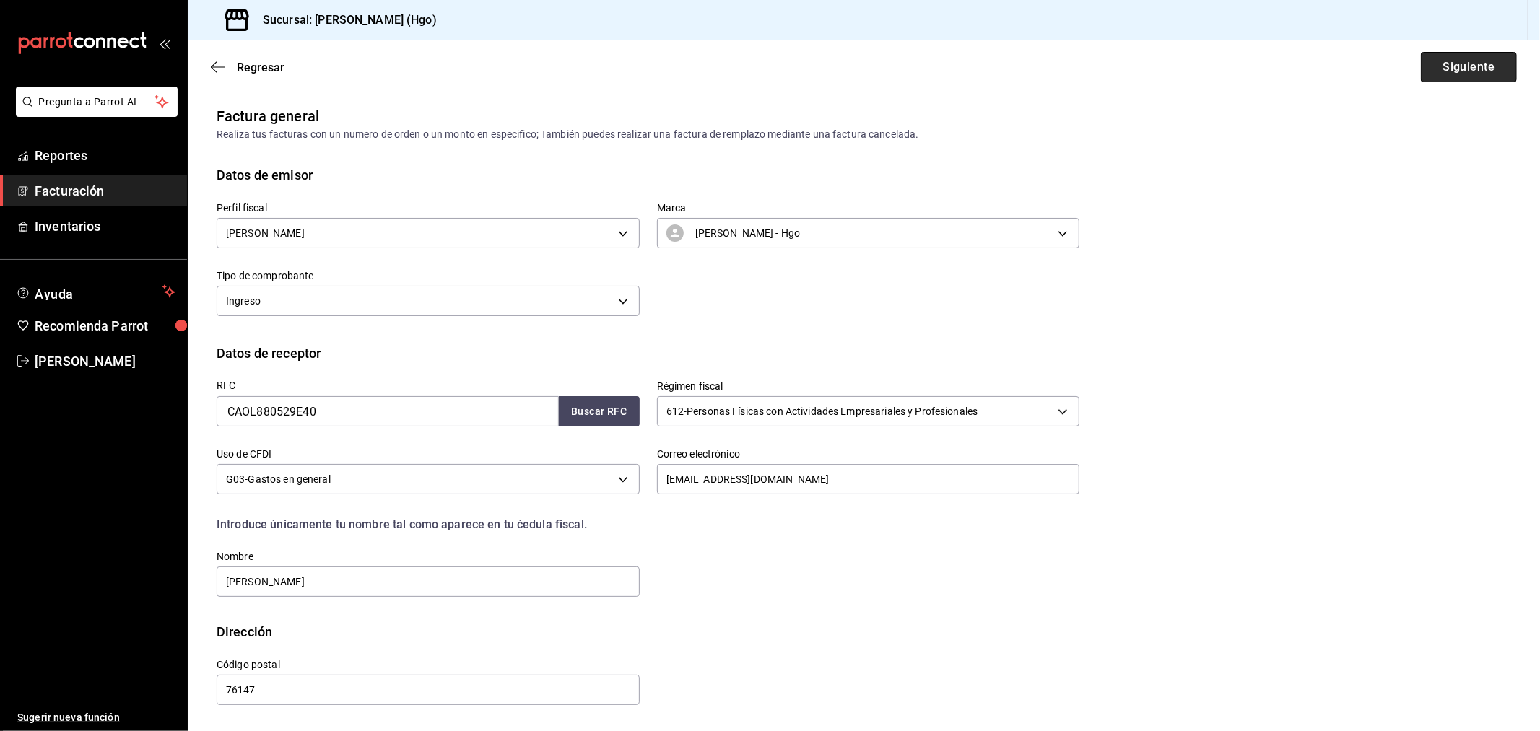
click at [1385, 66] on button "Siguiente" at bounding box center [1469, 67] width 96 height 30
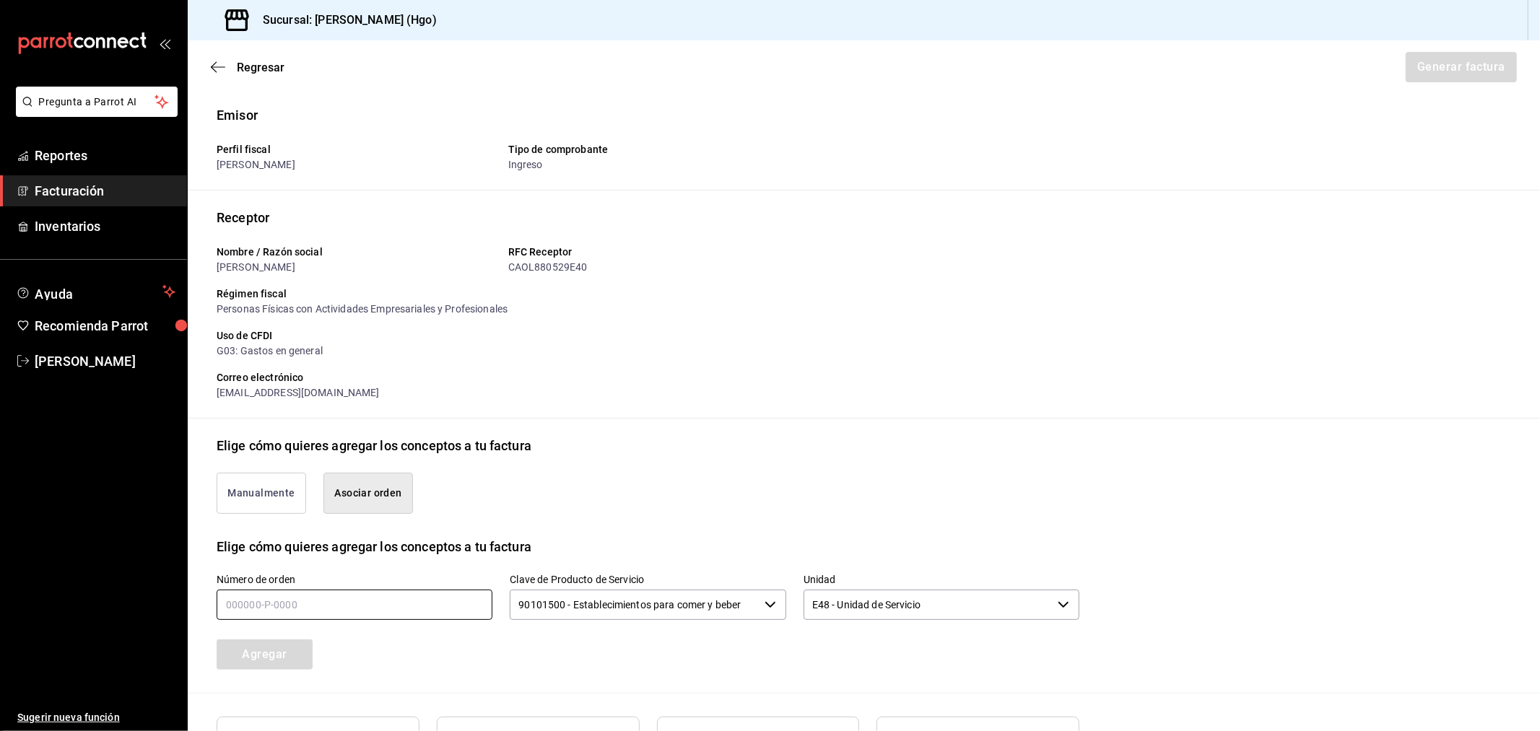
click at [415, 603] on input "text" at bounding box center [355, 605] width 276 height 30
type input "190825-p-0047"
click at [276, 654] on button "Agregar" at bounding box center [265, 655] width 96 height 30
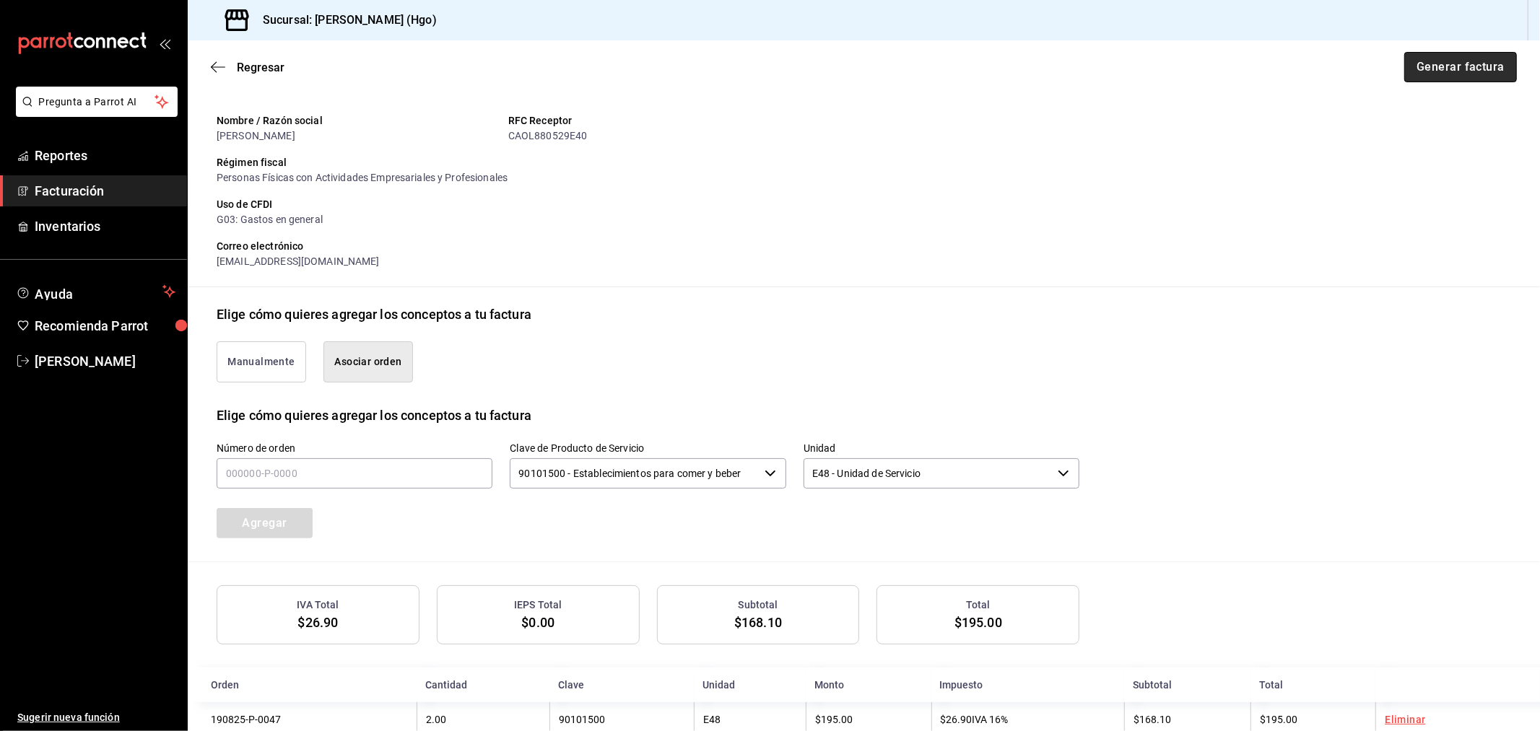
click at [1385, 67] on button "Generar factura" at bounding box center [1460, 67] width 113 height 30
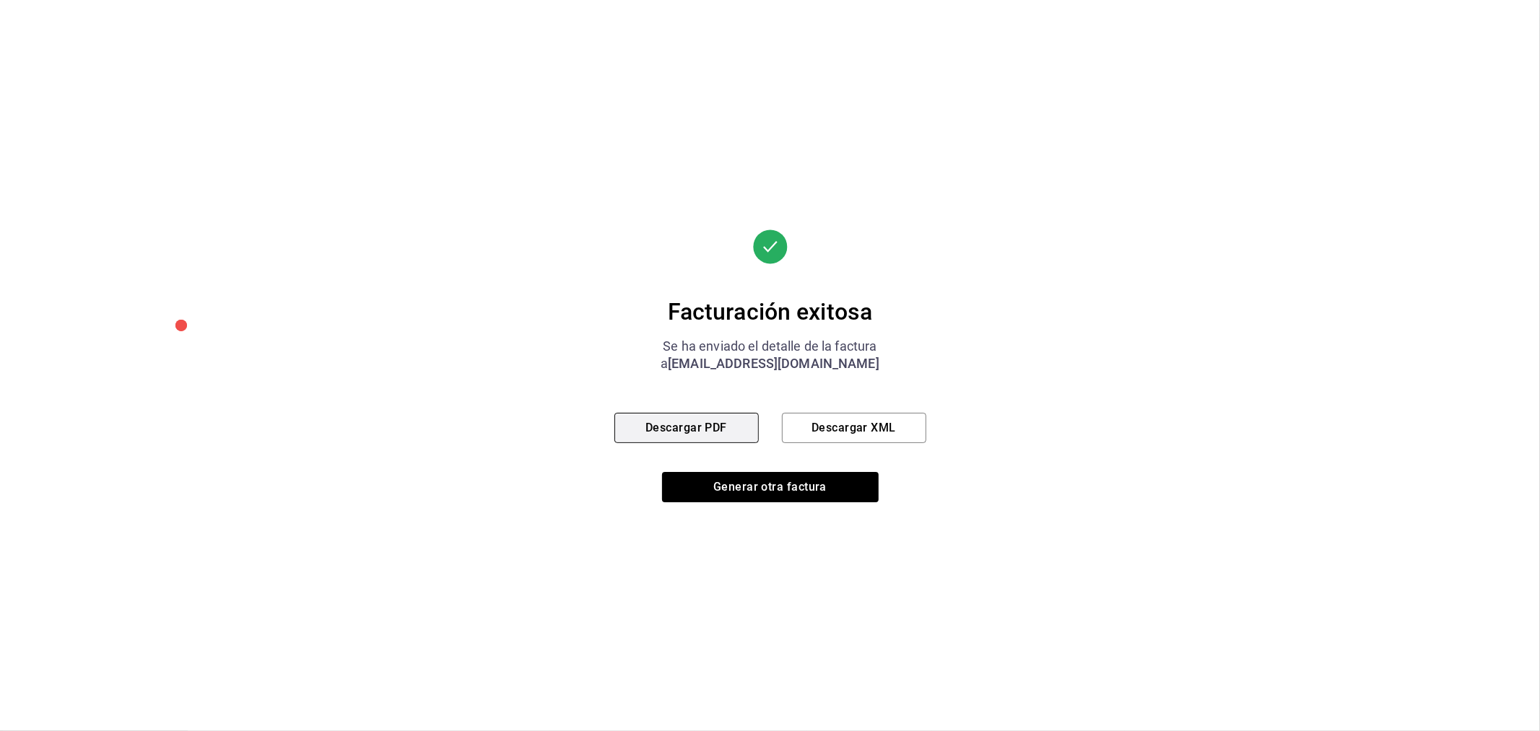
click at [702, 427] on button "Descargar PDF" at bounding box center [686, 428] width 144 height 30
click at [803, 481] on button "Generar otra factura" at bounding box center [770, 487] width 217 height 30
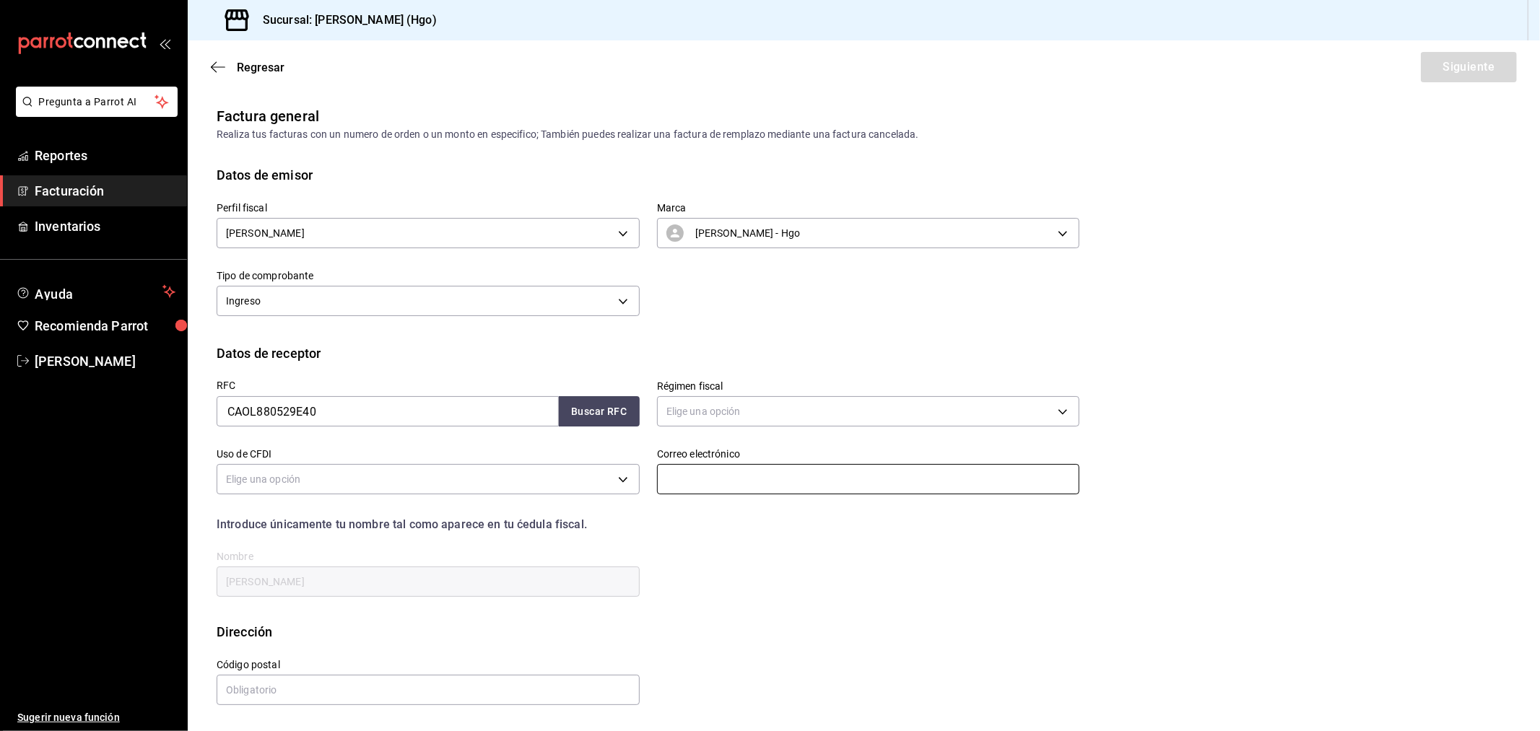
scroll to position [0, 0]
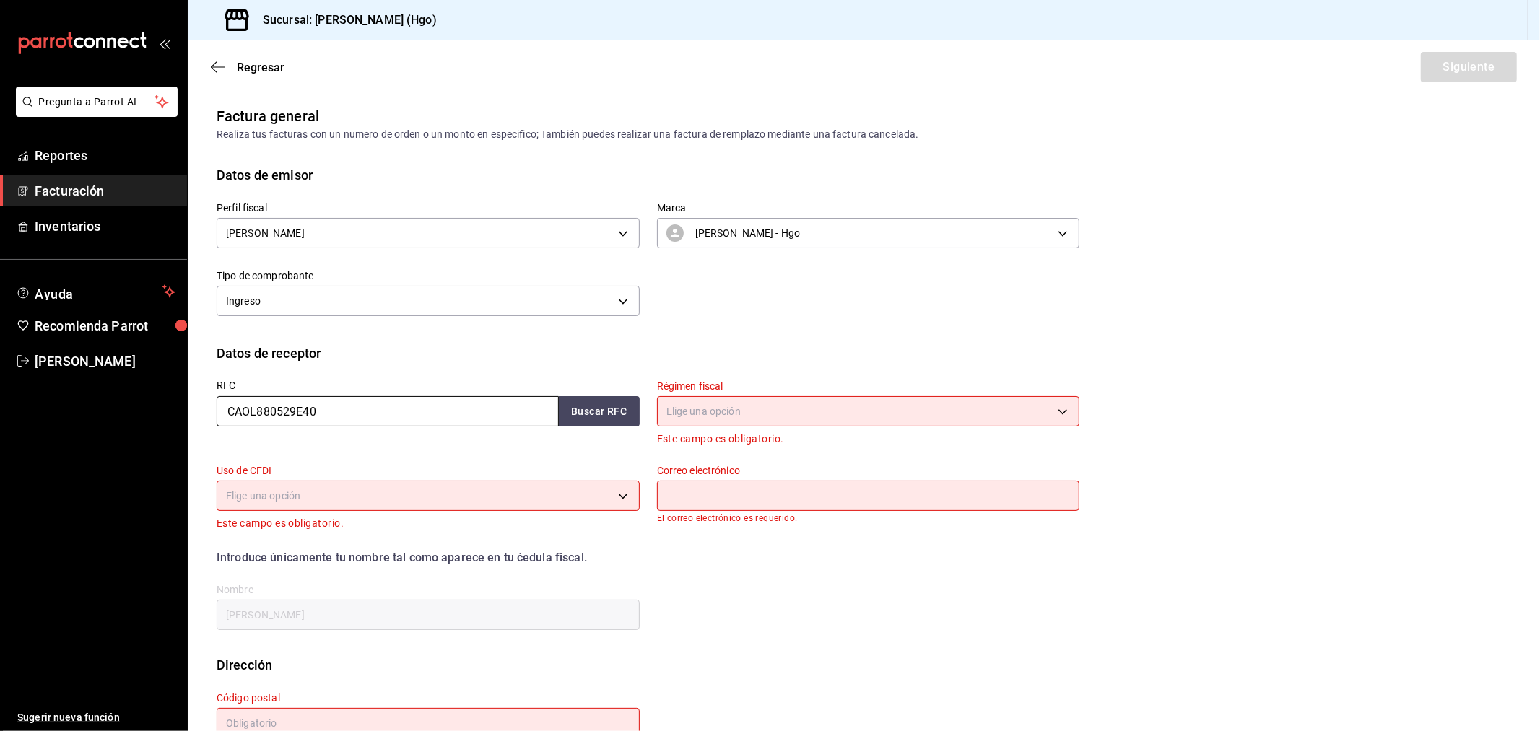
click at [359, 424] on input "CAOL880529E40" at bounding box center [388, 411] width 342 height 30
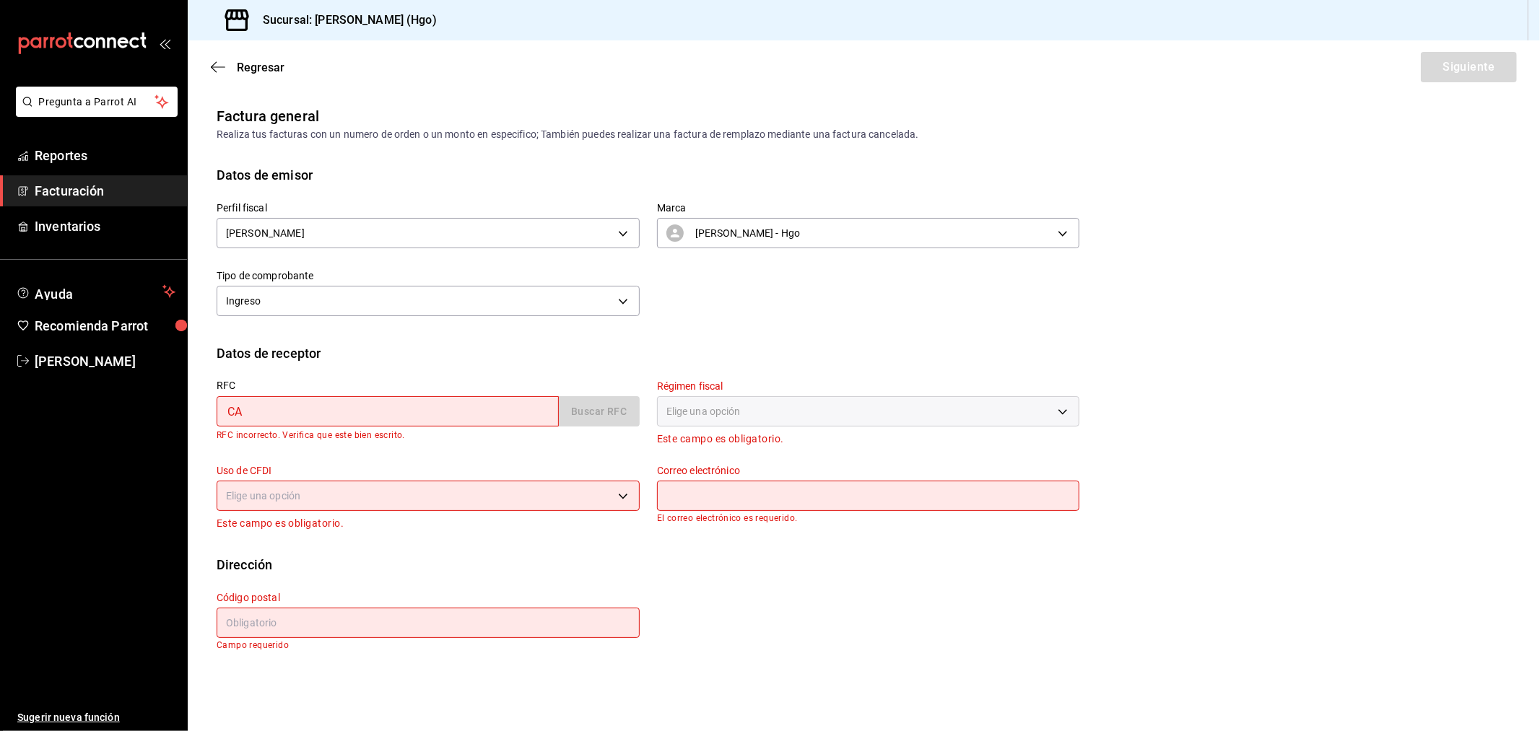
type input "C"
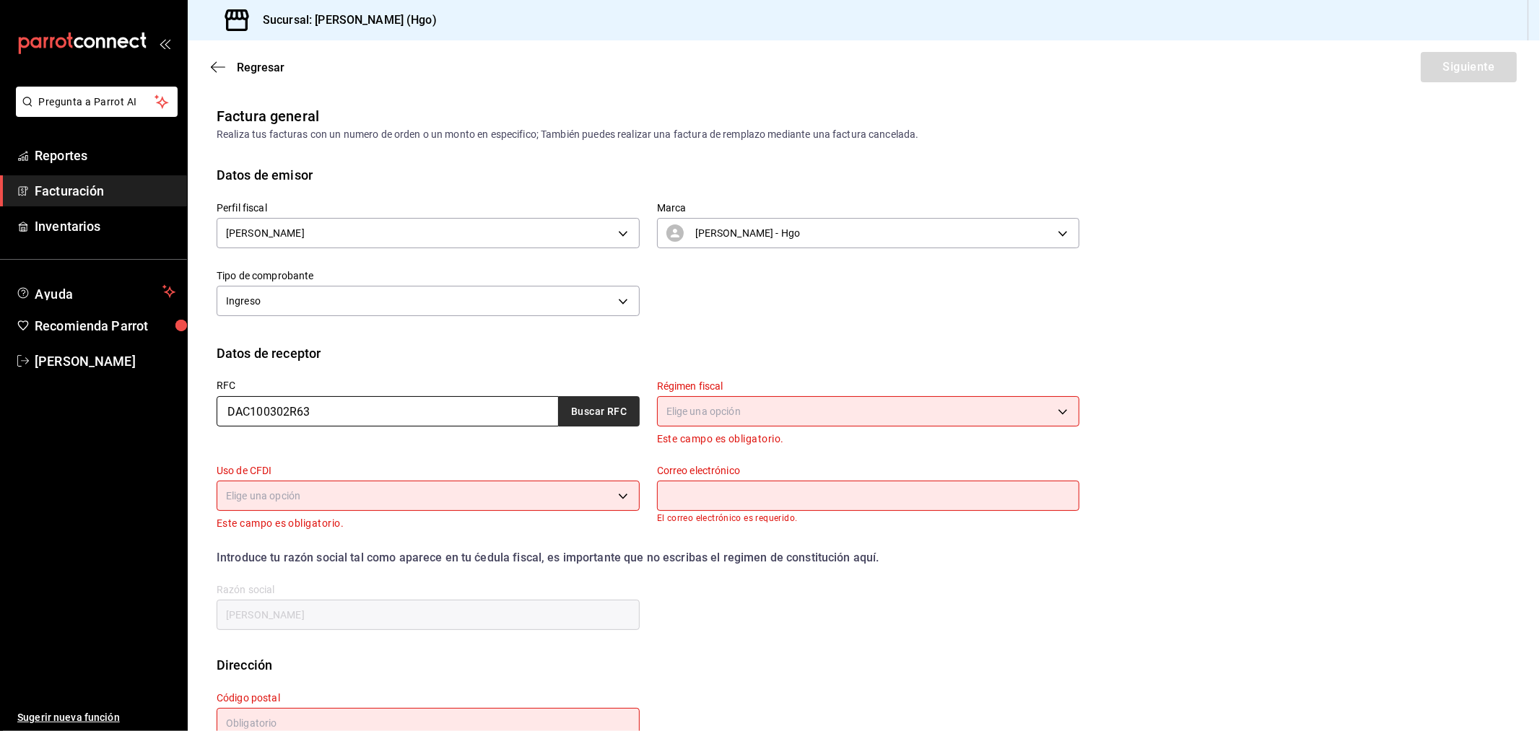
type input "DAC100302R63"
click at [568, 406] on button "Buscar RFC" at bounding box center [599, 411] width 81 height 30
type input "brenda.rivera@dacamex.com"
type input "54730"
type input "DACAMEX"
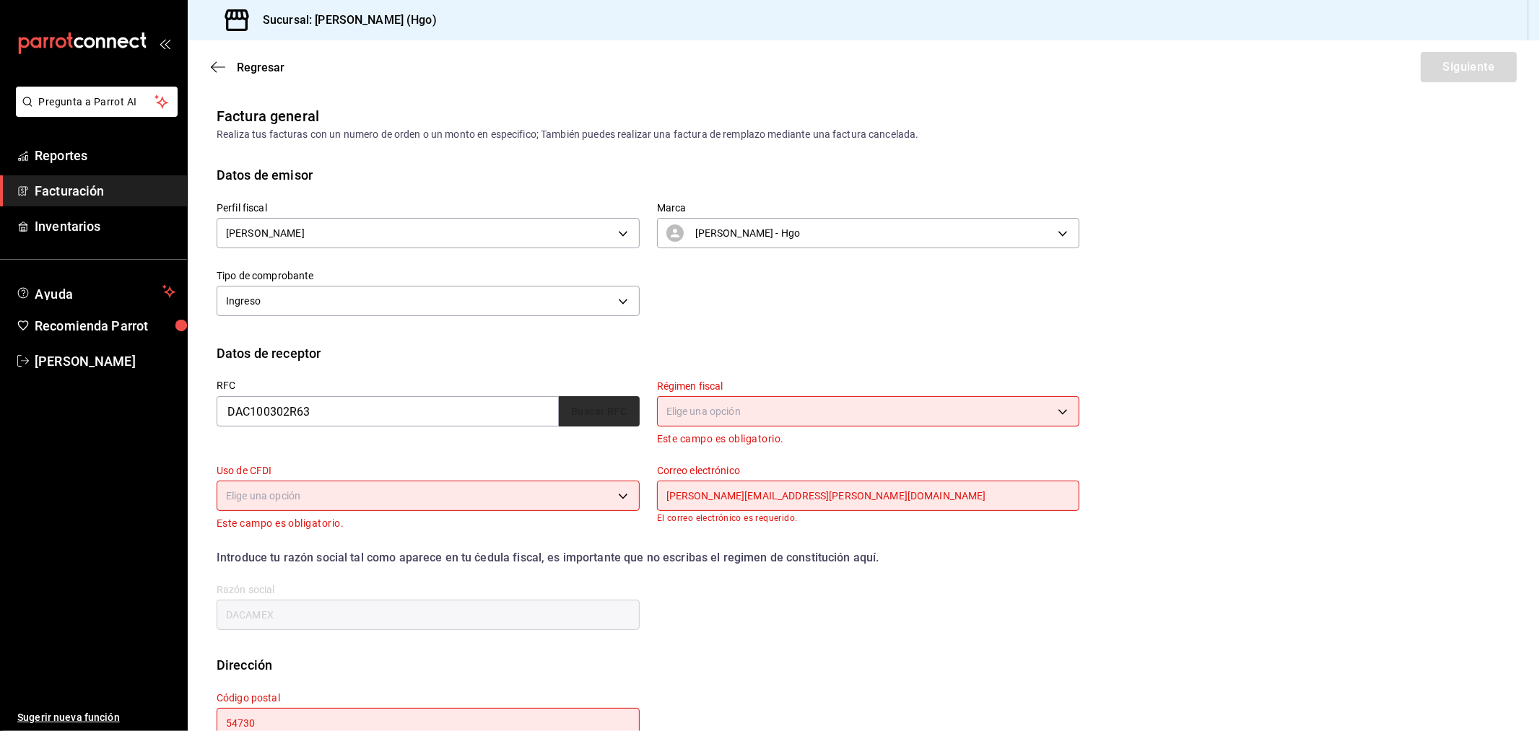
type input "601"
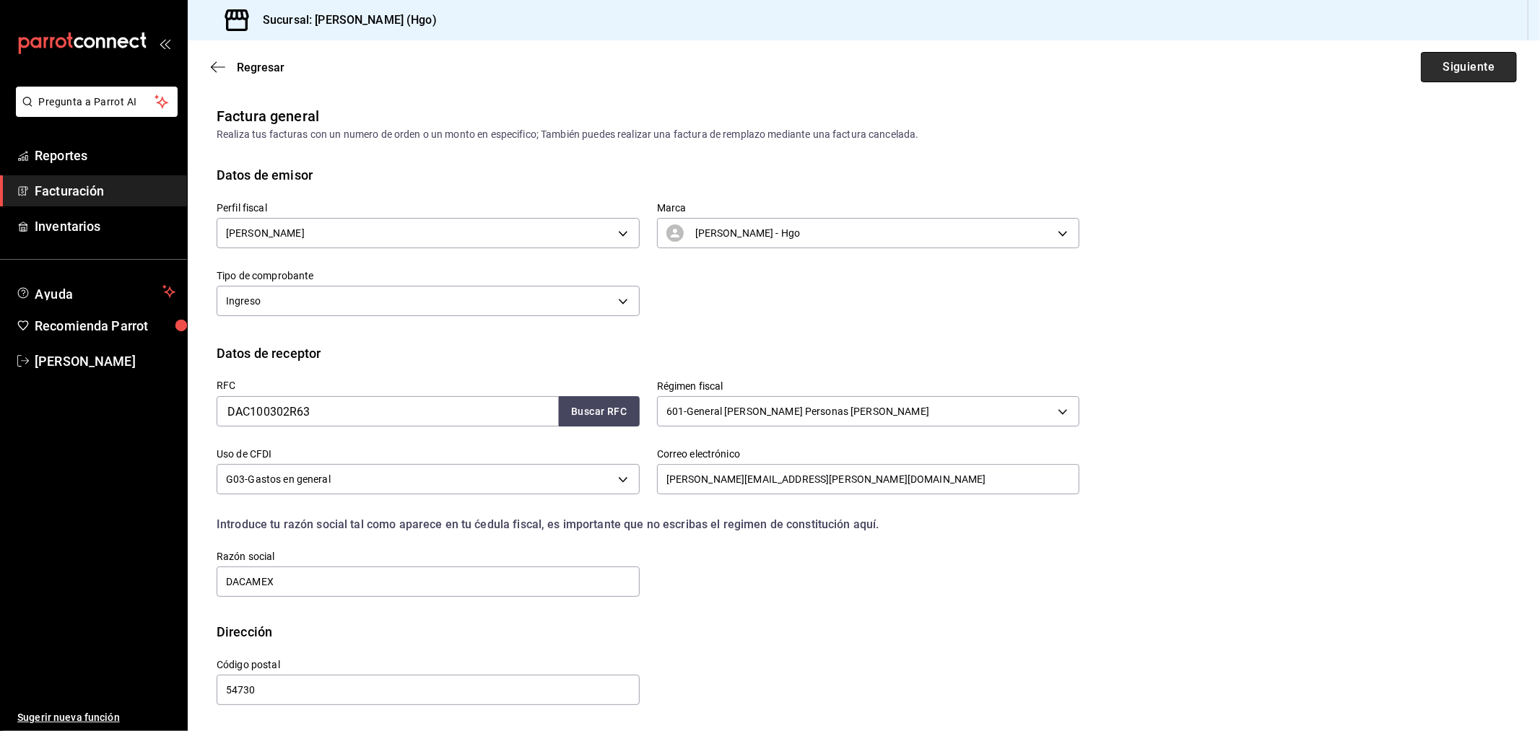
click at [1385, 74] on button "Siguiente" at bounding box center [1469, 67] width 96 height 30
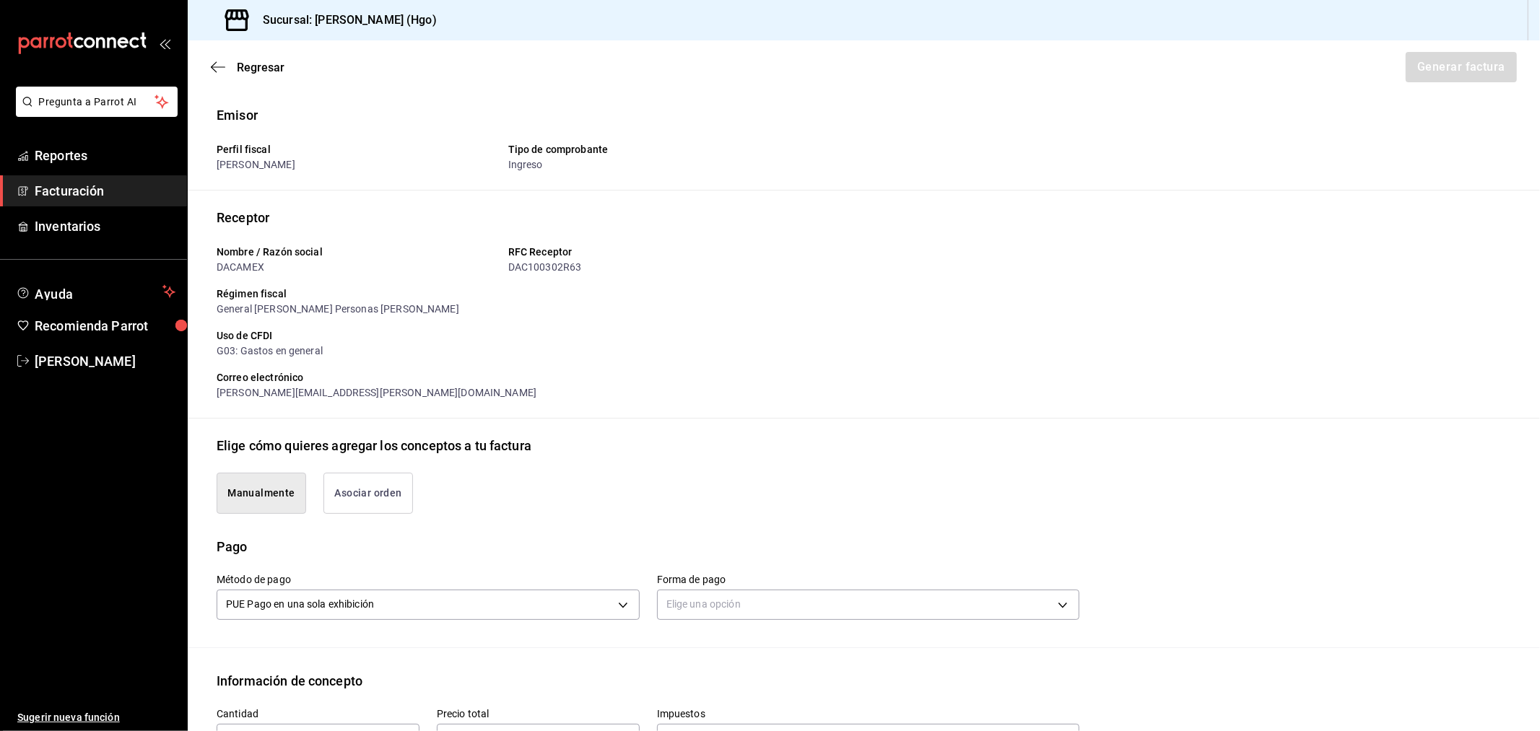
click at [365, 505] on button "Asociar orden" at bounding box center [368, 493] width 90 height 41
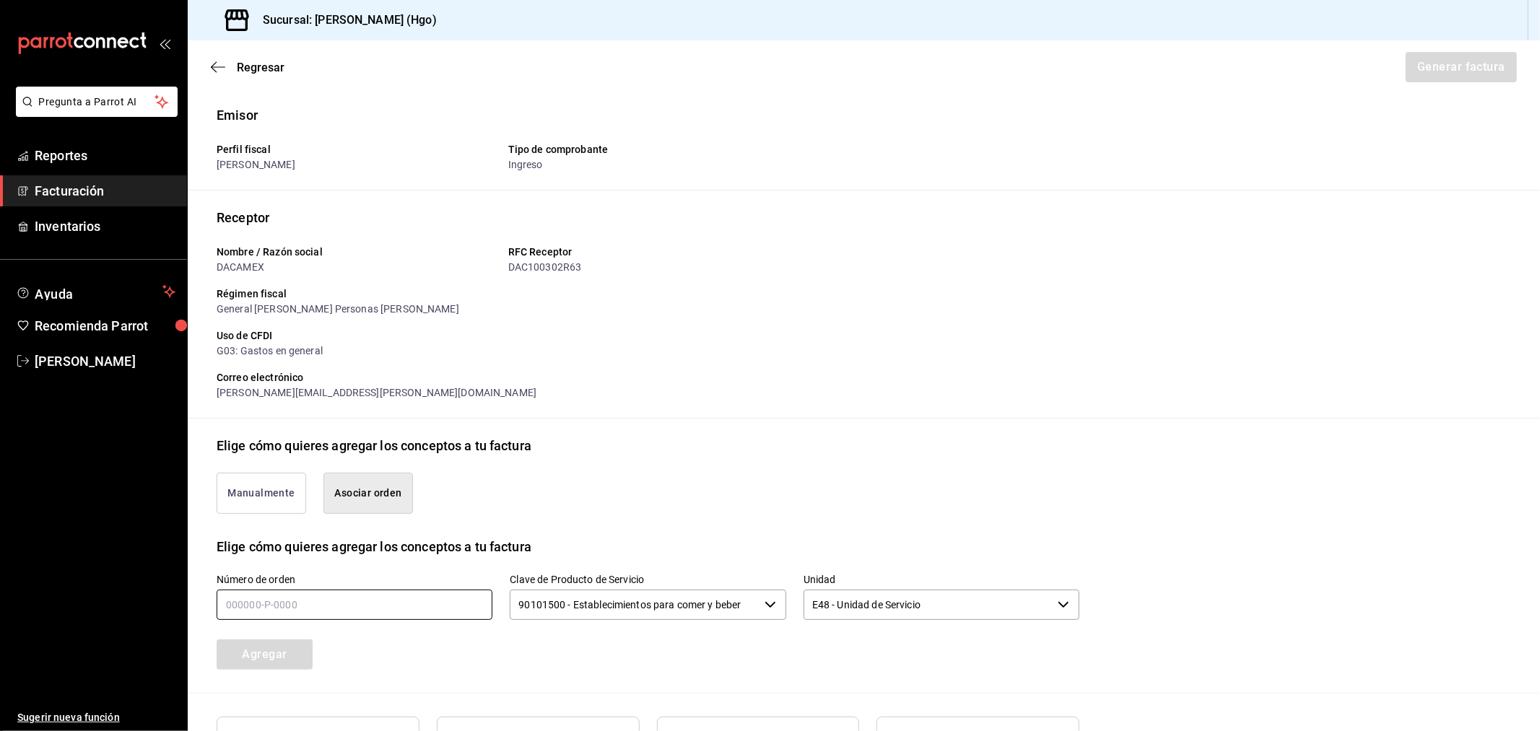
click at [372, 611] on input "text" at bounding box center [355, 605] width 276 height 30
click at [289, 650] on button "Agregar" at bounding box center [265, 655] width 96 height 30
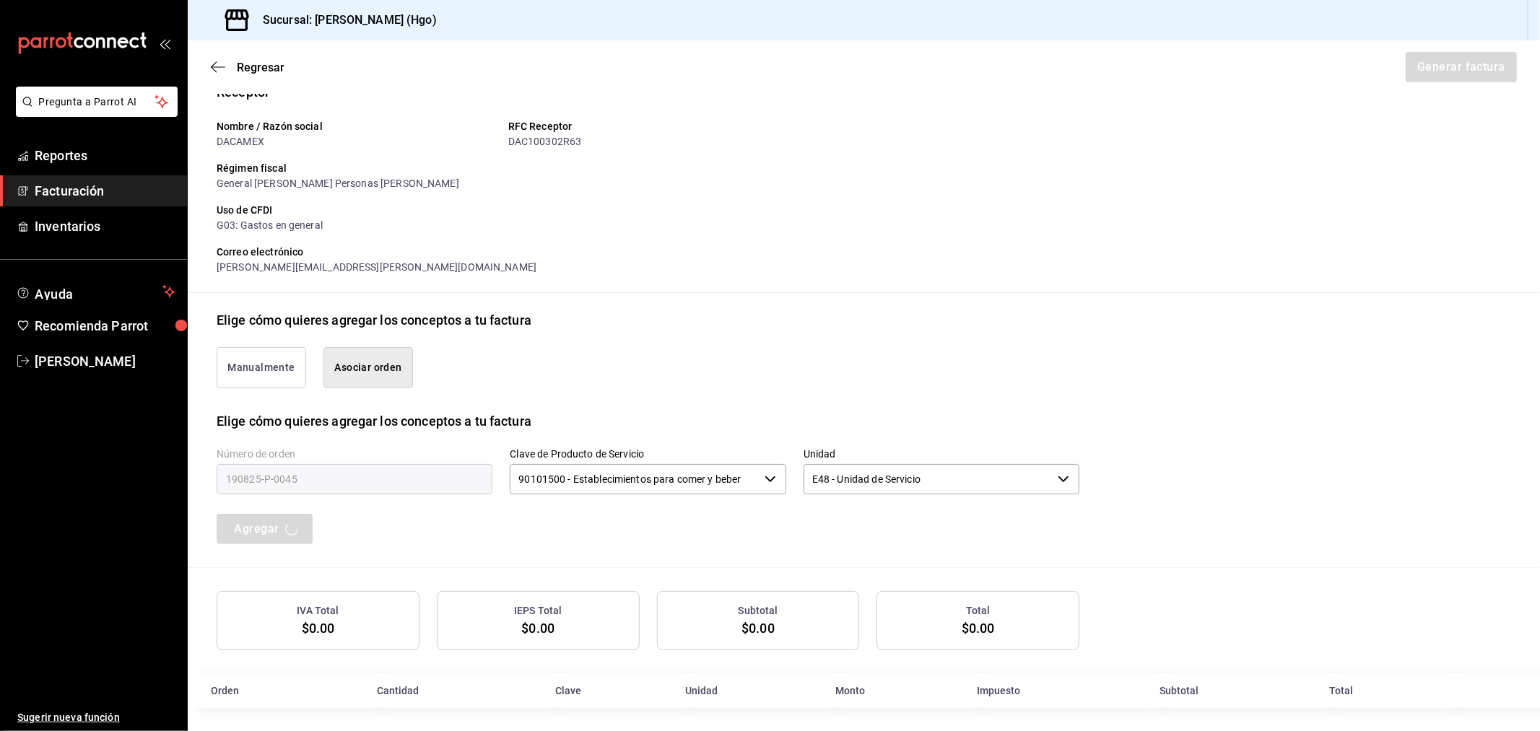
scroll to position [131, 0]
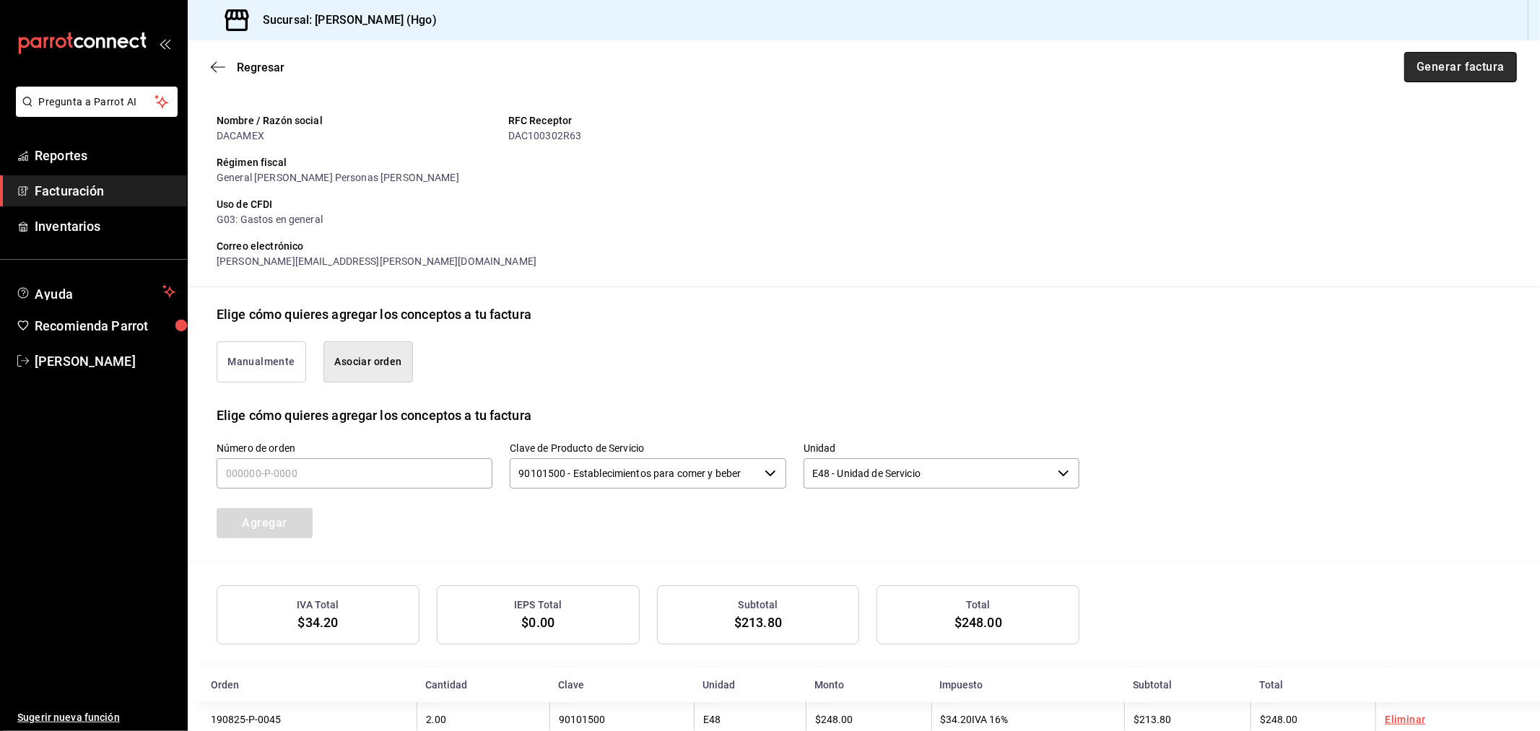
click at [1385, 74] on button "Generar factura" at bounding box center [1460, 67] width 113 height 30
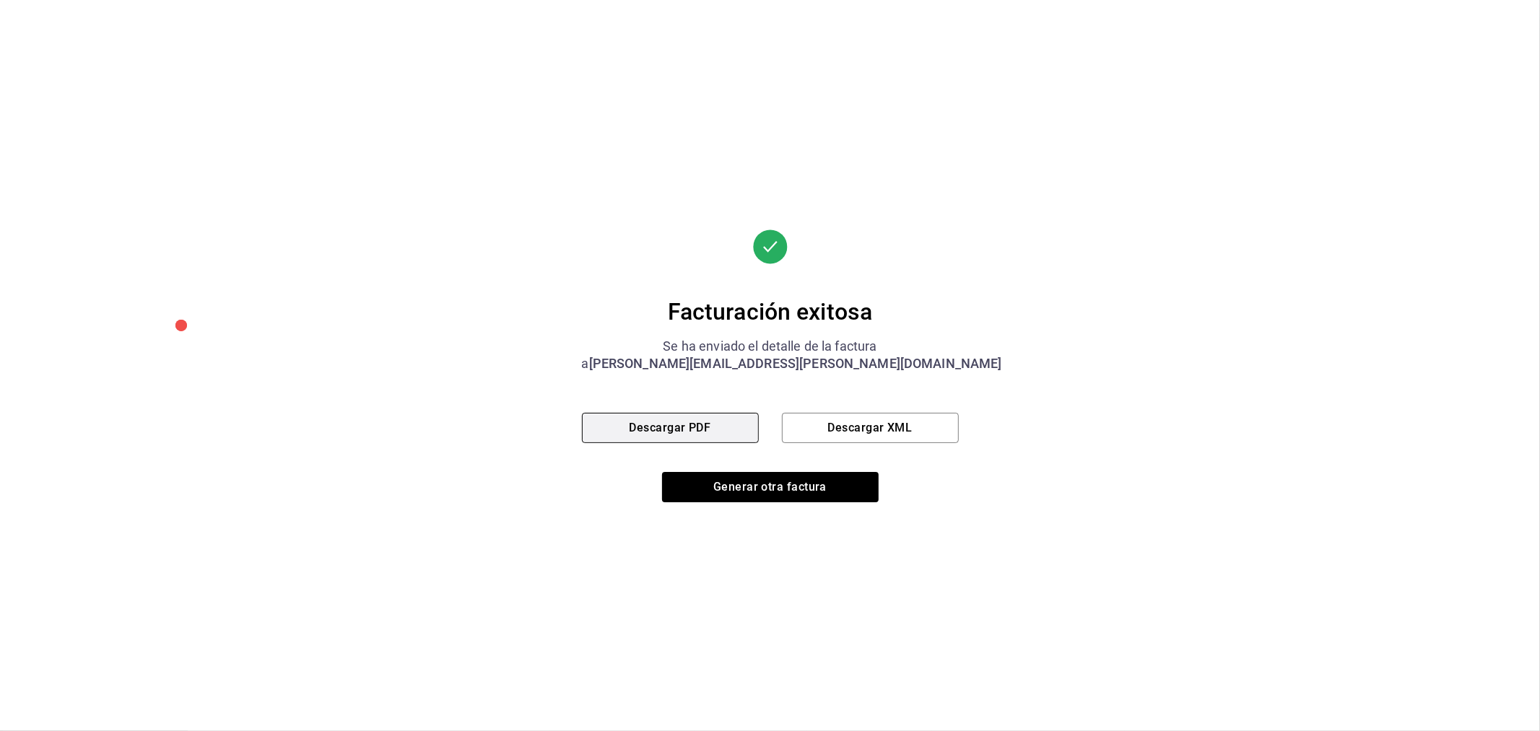
click at [689, 430] on button "Descargar PDF" at bounding box center [670, 428] width 177 height 30
click at [778, 484] on button "Generar otra factura" at bounding box center [770, 487] width 217 height 30
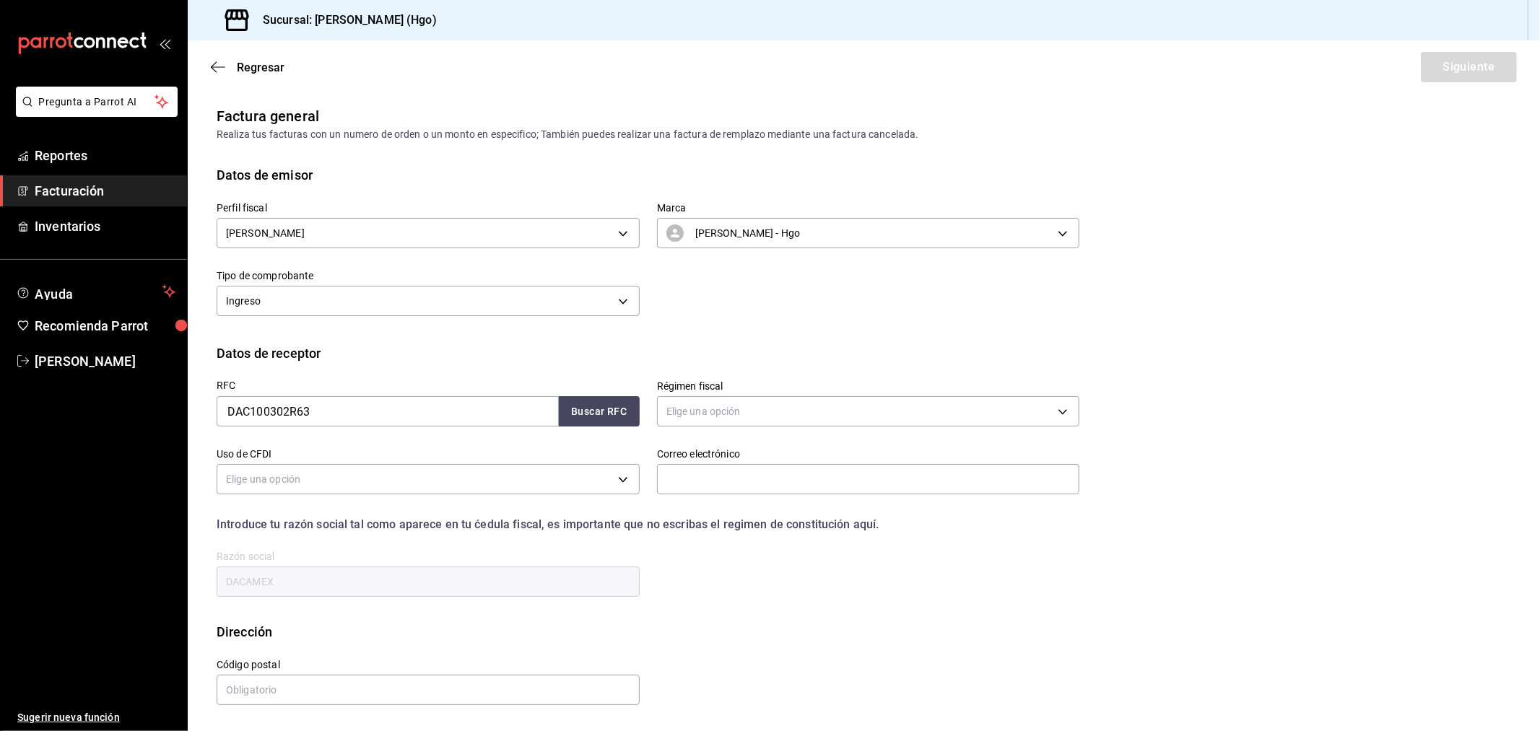
scroll to position [0, 0]
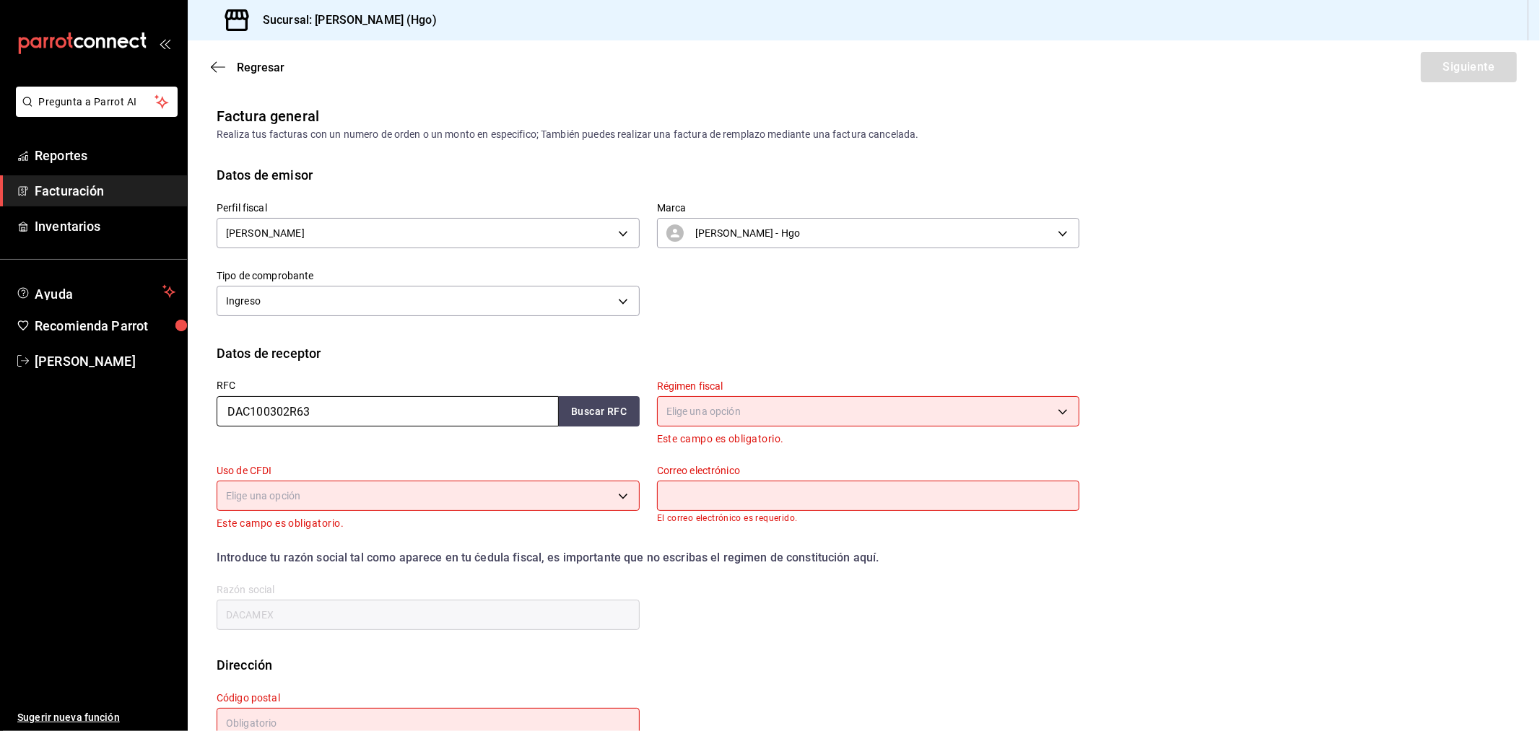
click at [345, 417] on input "DAC100302R63" at bounding box center [388, 411] width 342 height 30
click at [590, 403] on button "Buscar RFC" at bounding box center [599, 411] width 81 height 30
click at [742, 415] on body "Pregunta a Parrot AI Reportes Facturación Inventarios Ayuda Recomienda Parrot V…" at bounding box center [770, 365] width 1540 height 731
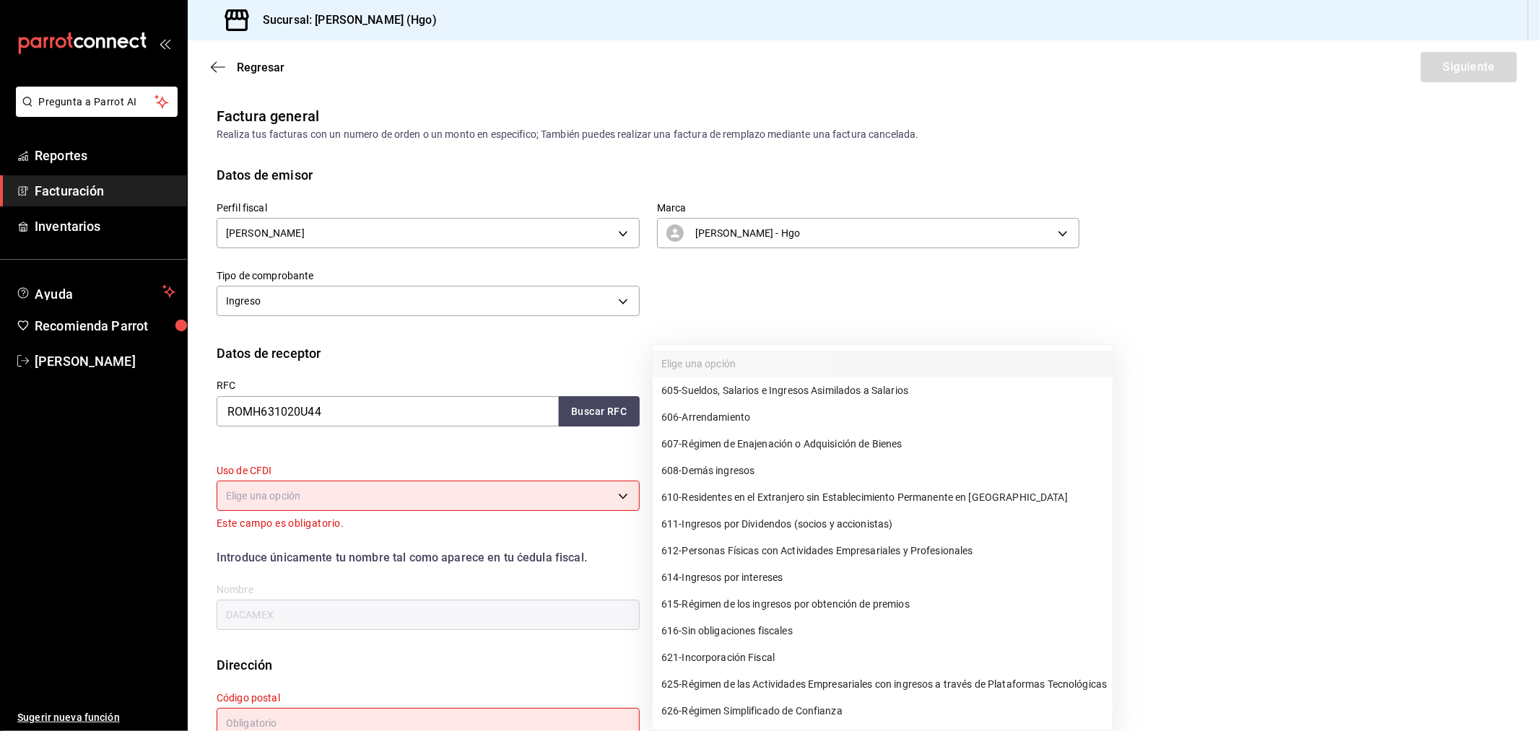
click at [819, 658] on span "626 - Régimen Simplificado de Confianza" at bounding box center [751, 711] width 181 height 15
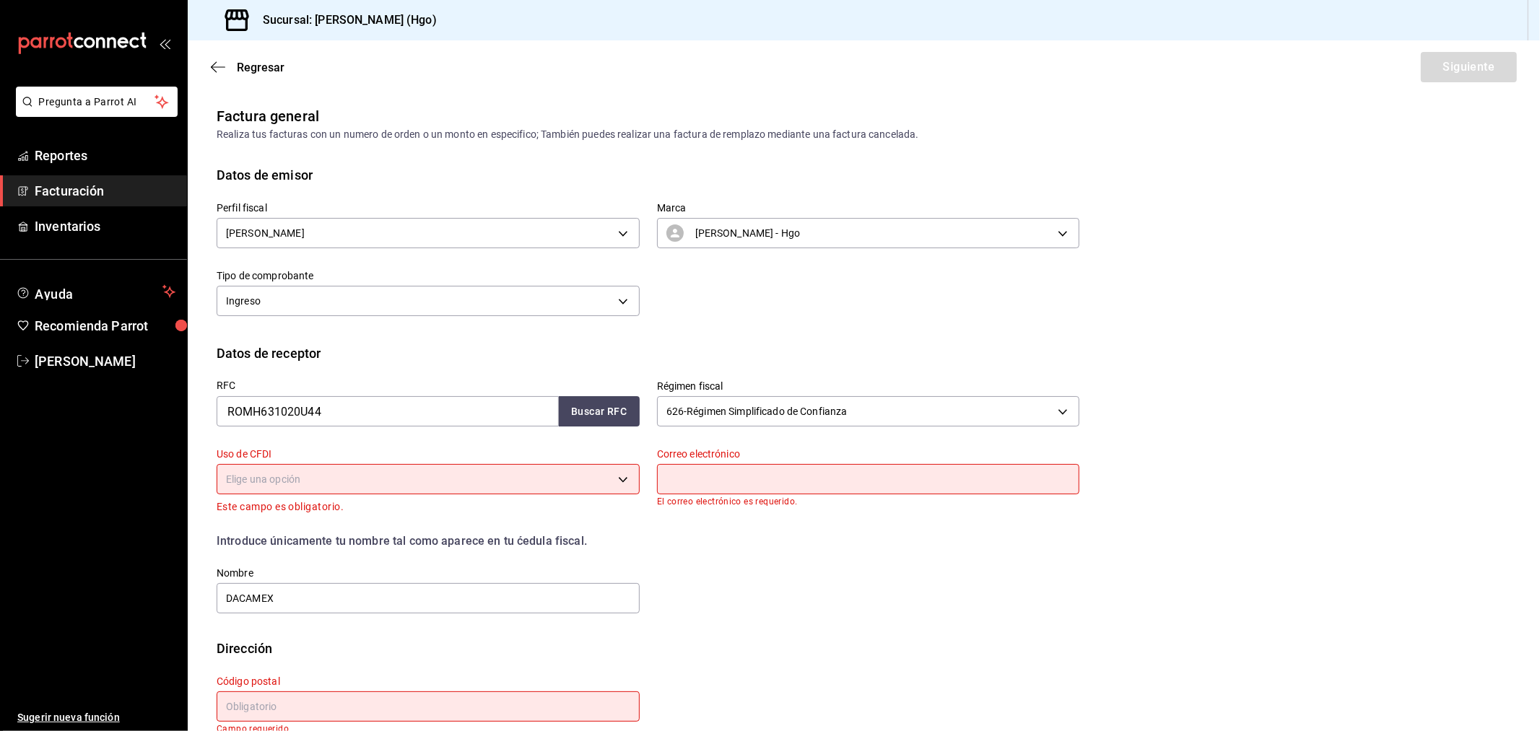
click at [437, 474] on body "Pregunta a Parrot AI Reportes Facturación Inventarios Ayuda Recomienda Parrot V…" at bounding box center [770, 365] width 1540 height 731
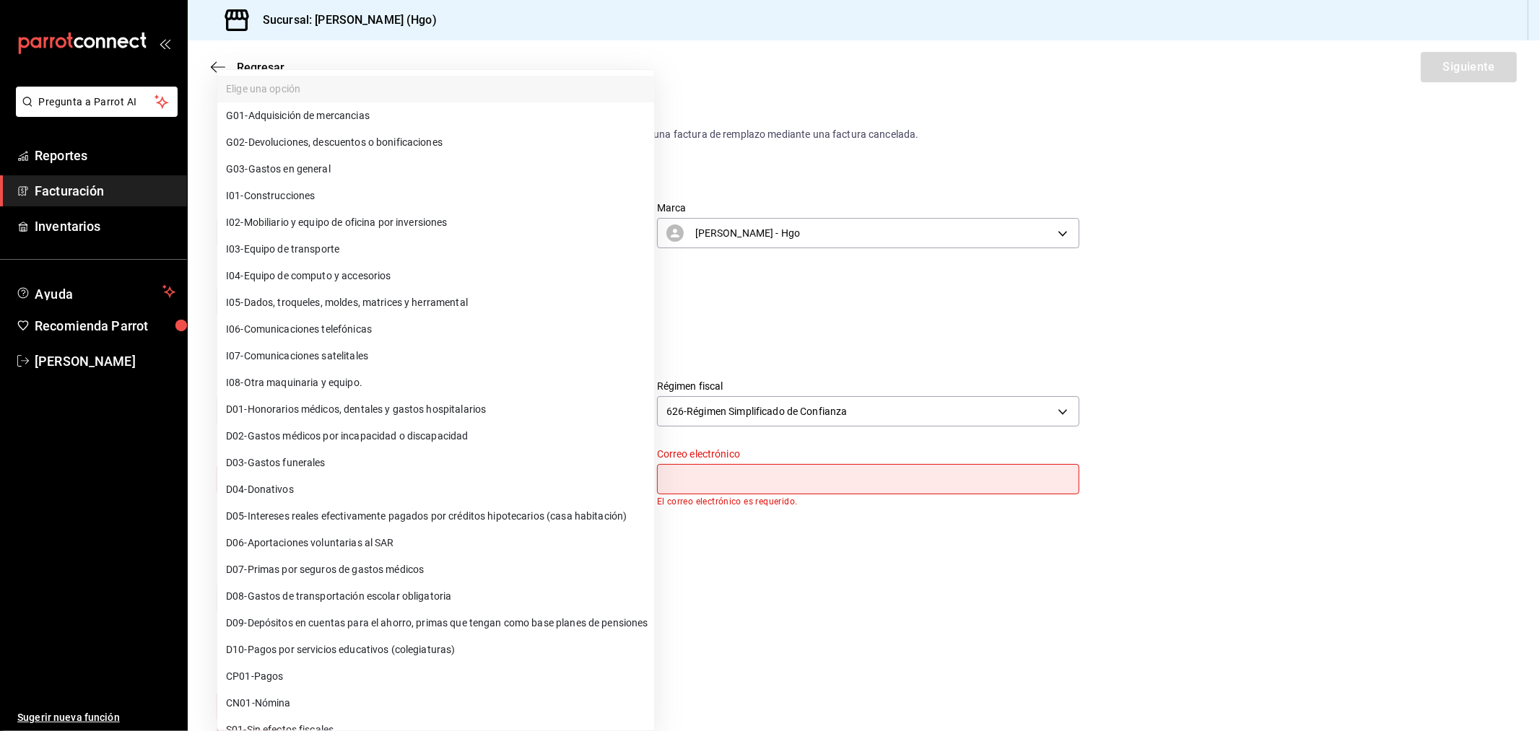
click at [357, 160] on li "G03 - Gastos en general" at bounding box center [435, 169] width 437 height 27
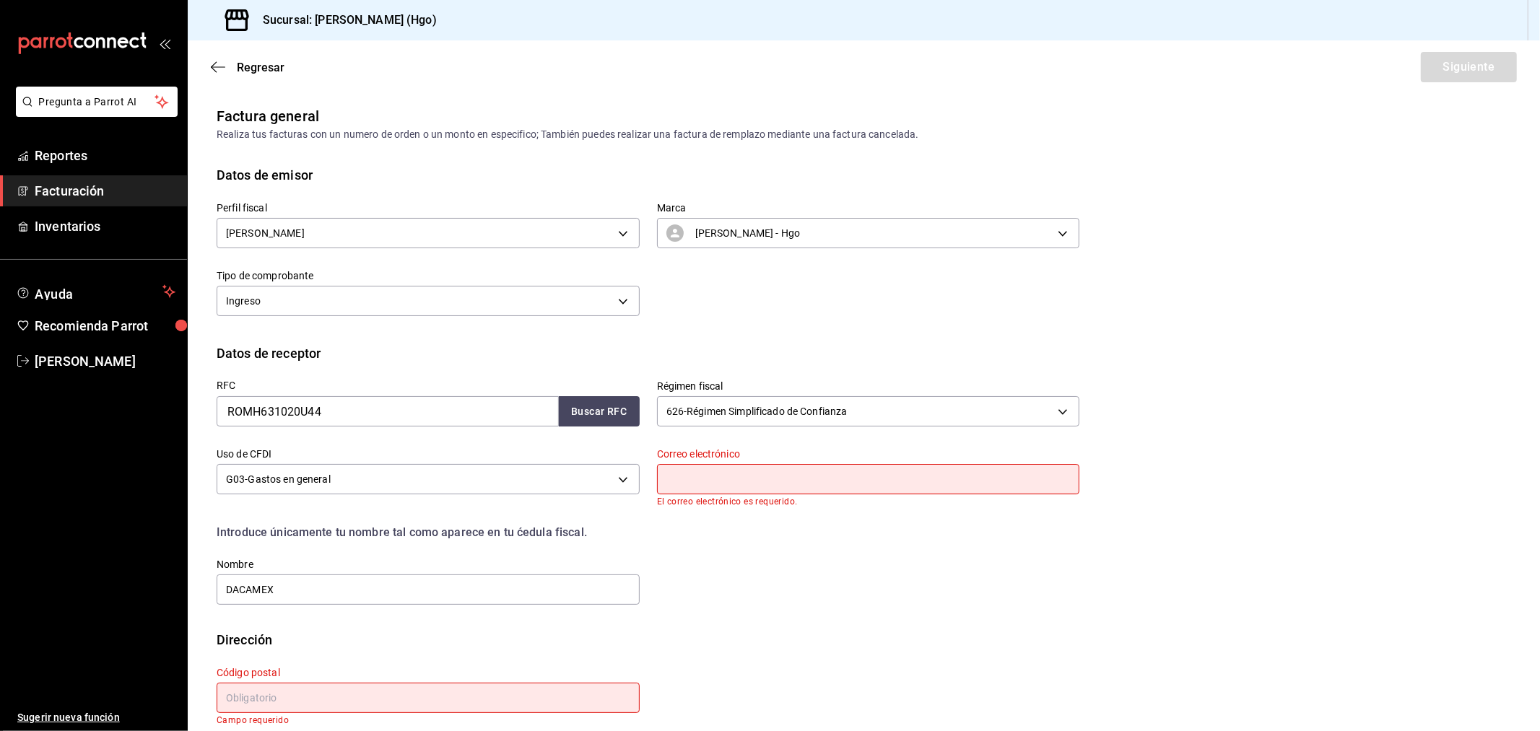
click at [668, 475] on input "text" at bounding box center [868, 479] width 423 height 30
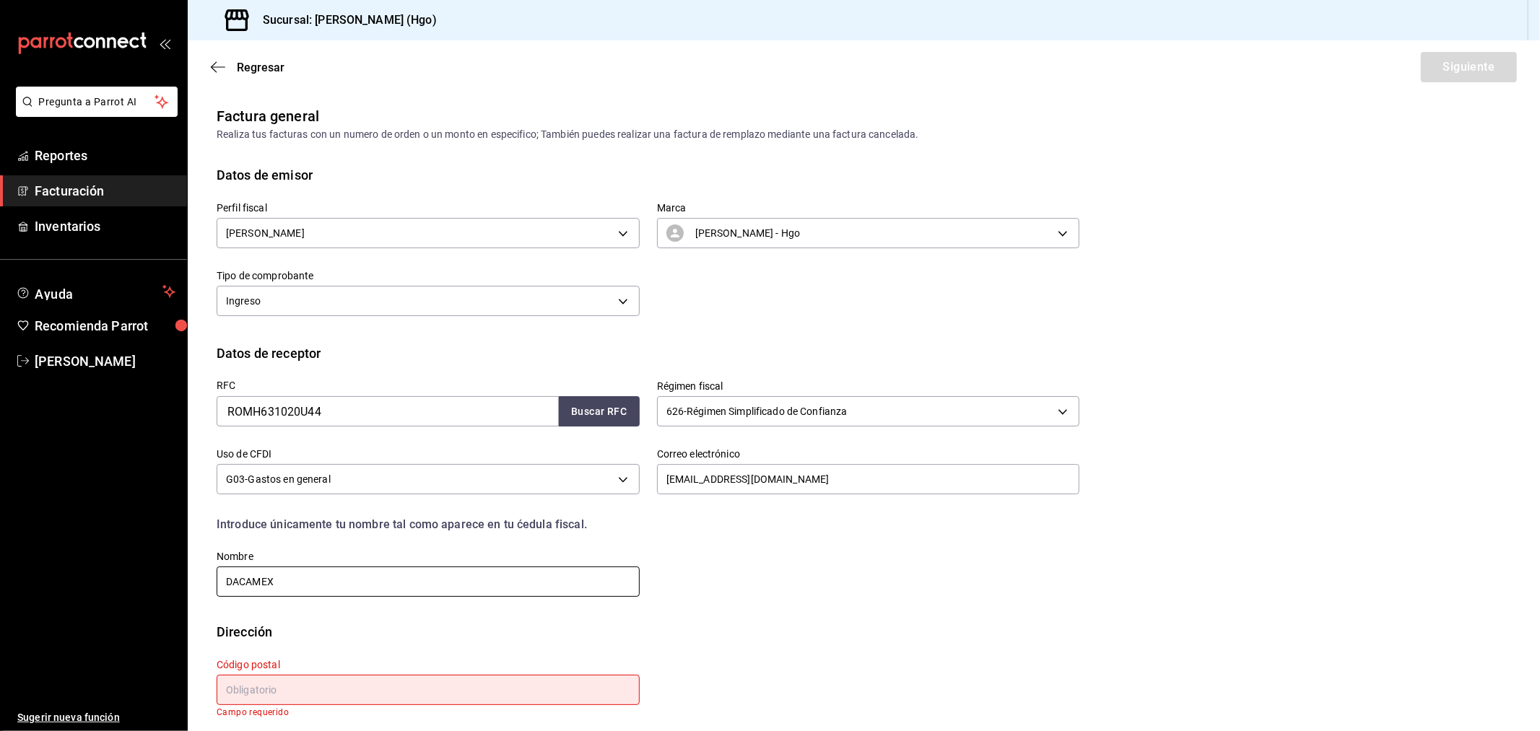
click at [302, 577] on input "DACAMEX" at bounding box center [428, 582] width 423 height 30
click at [356, 658] on input "text" at bounding box center [428, 690] width 423 height 30
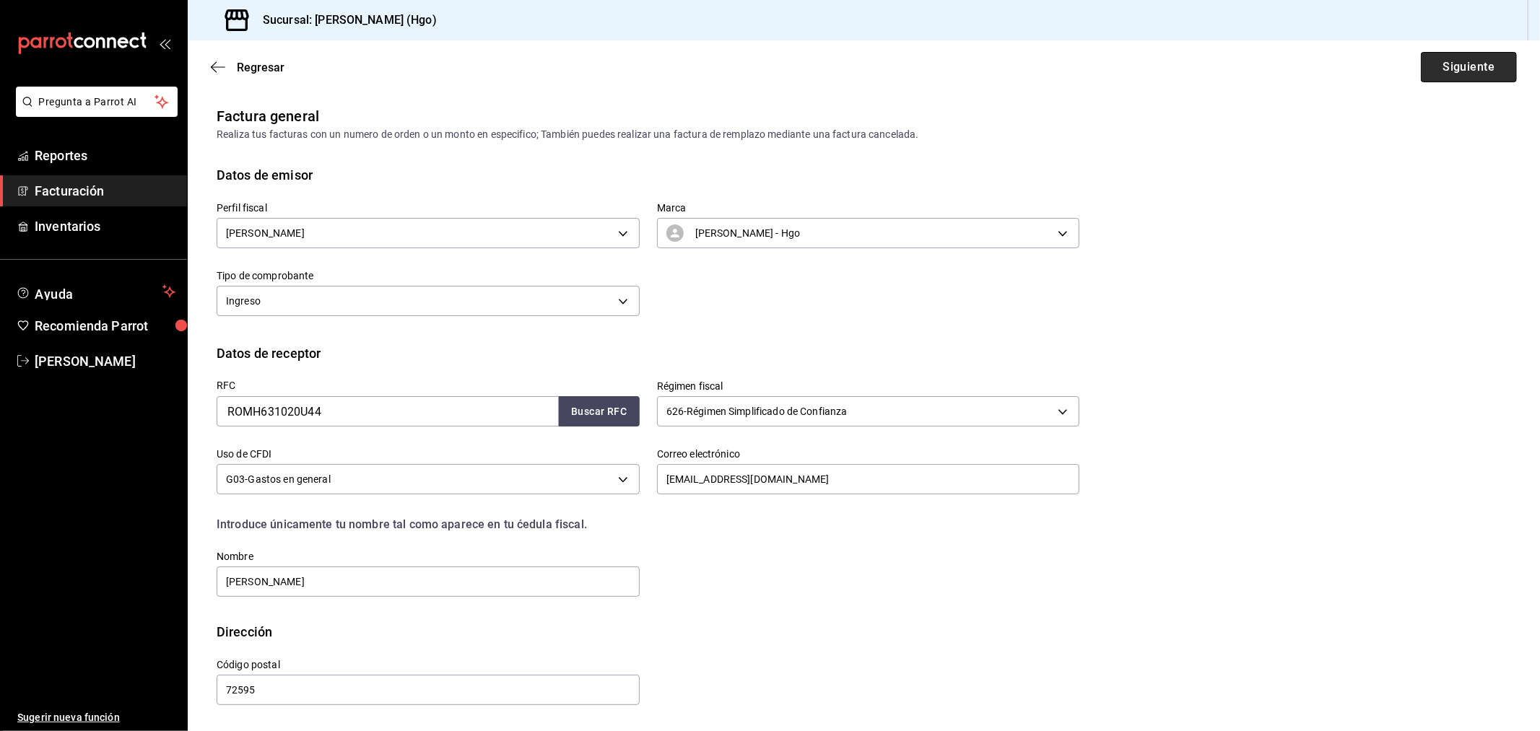
click at [1385, 61] on button "Siguiente" at bounding box center [1469, 67] width 96 height 30
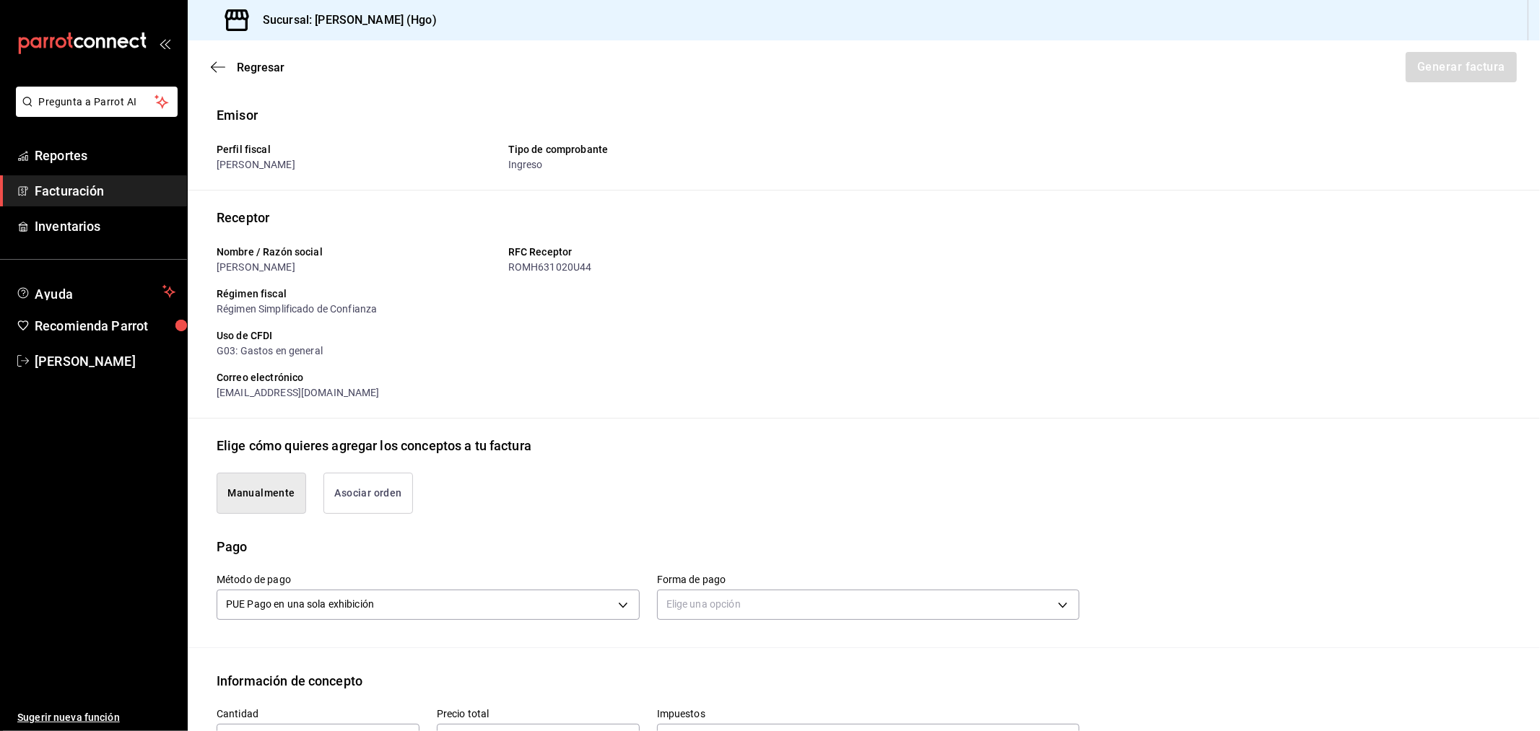
click at [396, 502] on button "Asociar orden" at bounding box center [368, 493] width 90 height 41
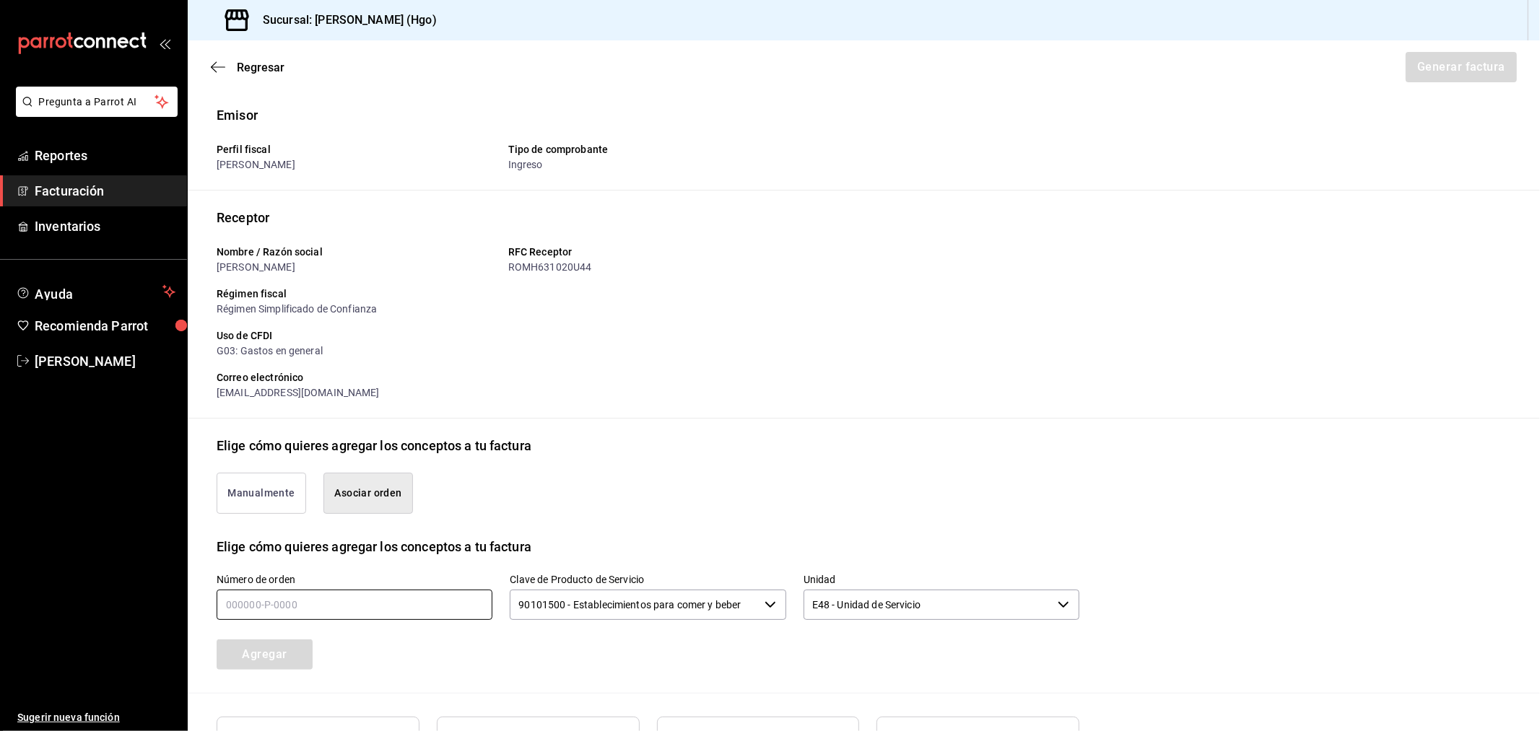
click at [401, 601] on input "text" at bounding box center [355, 605] width 276 height 30
click at [310, 658] on button "Agregar" at bounding box center [265, 655] width 96 height 30
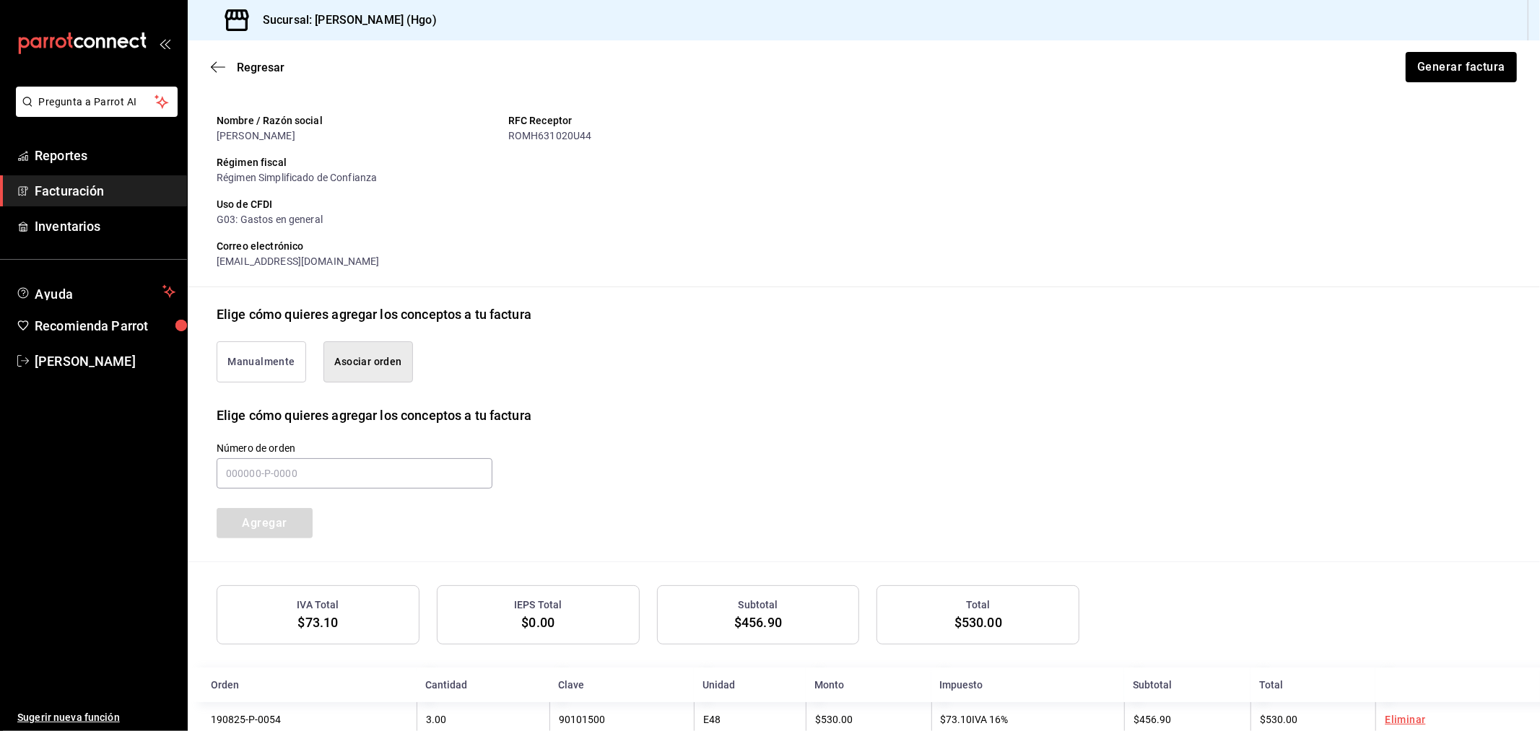
scroll to position [167, 0]
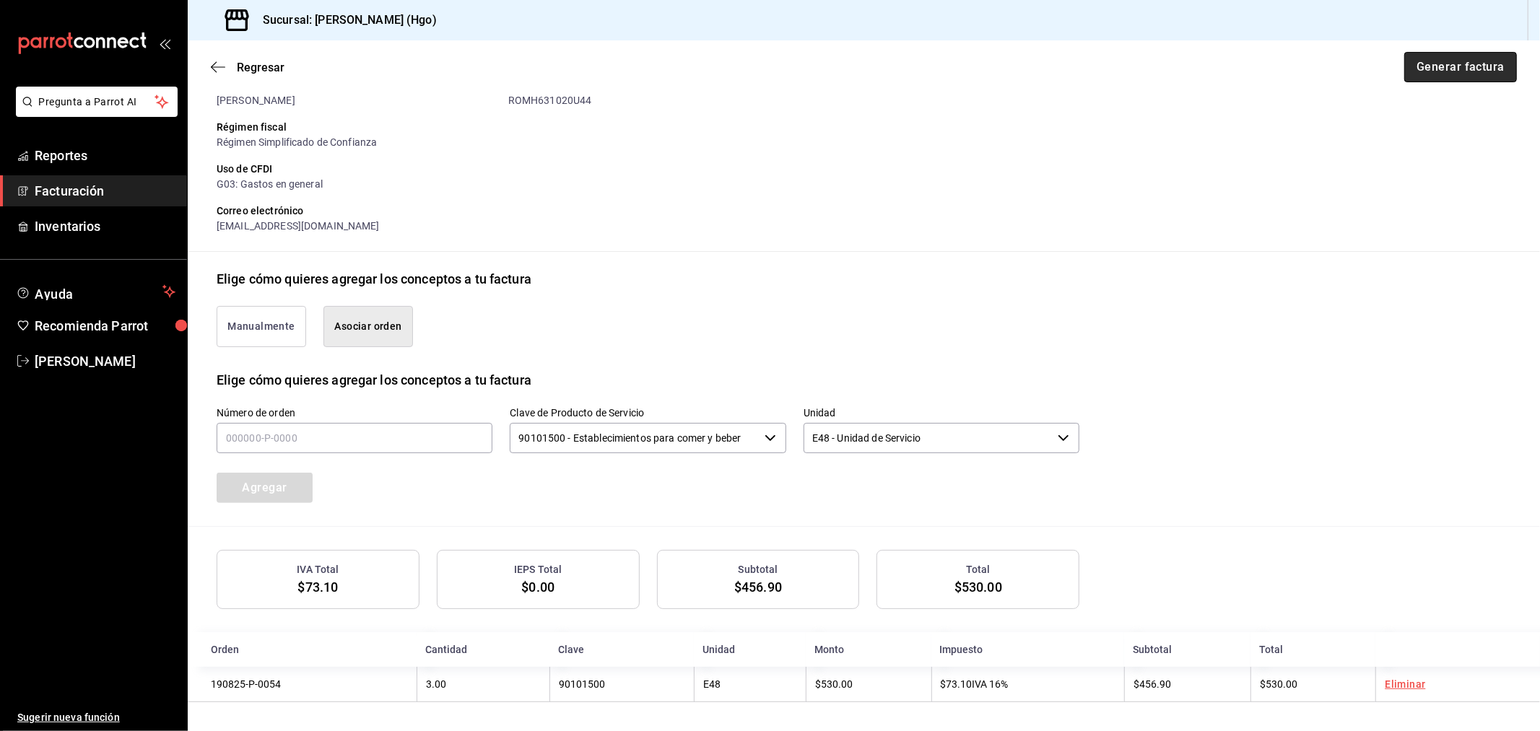
click at [1385, 74] on button "Generar factura" at bounding box center [1460, 67] width 113 height 30
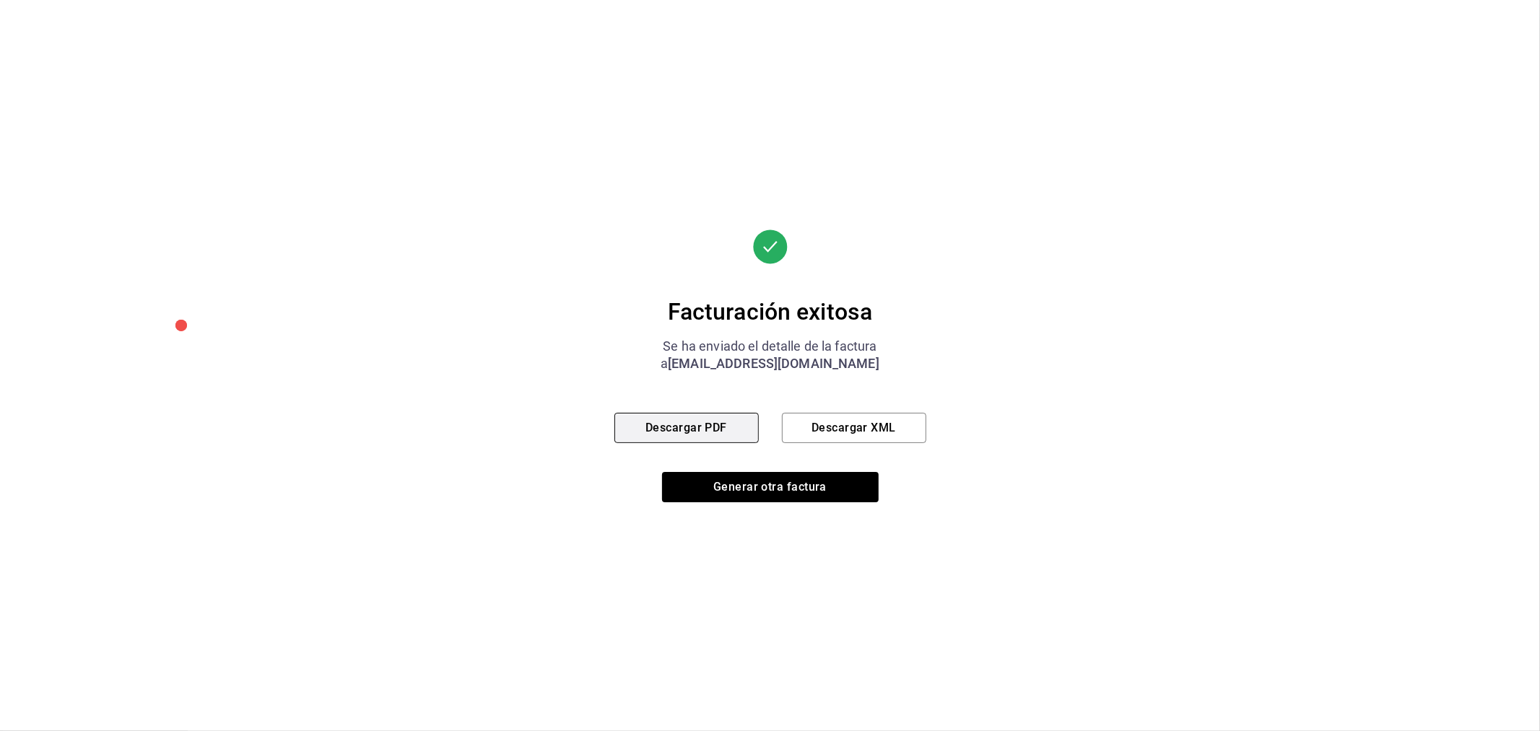
click at [717, 436] on button "Descargar PDF" at bounding box center [686, 428] width 144 height 30
click at [824, 477] on button "Generar otra factura" at bounding box center [770, 487] width 217 height 30
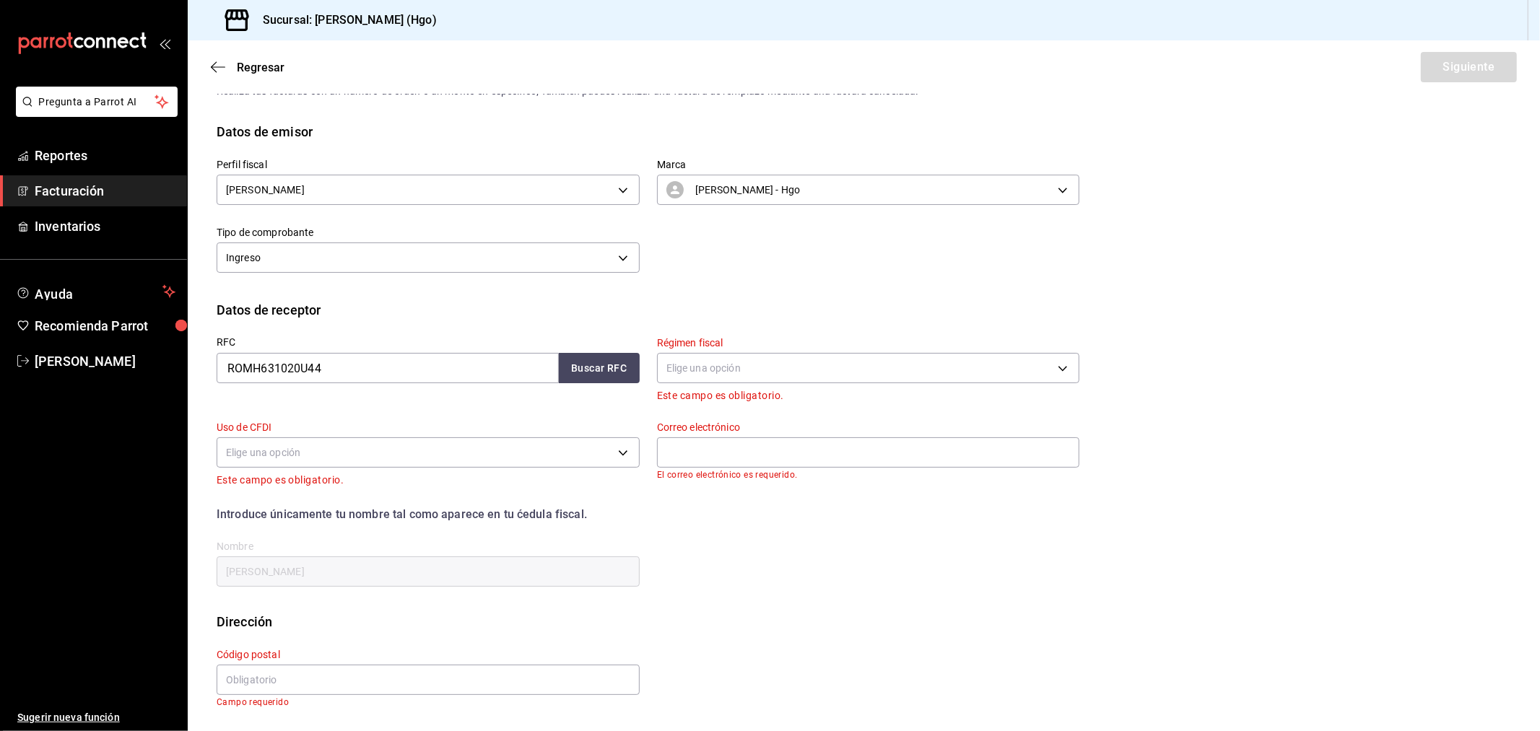
scroll to position [0, 0]
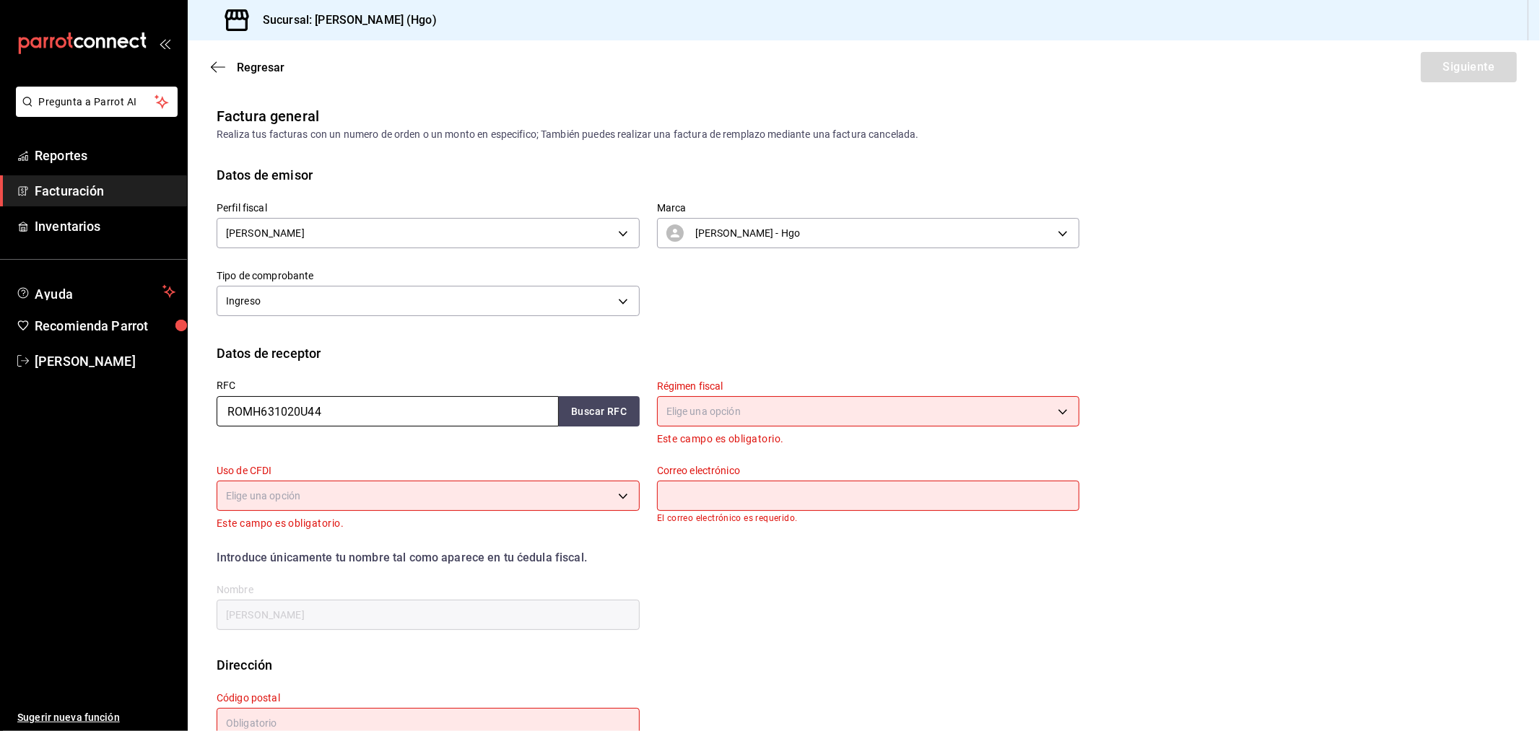
click at [346, 419] on input "ROMH631020U44" at bounding box center [388, 411] width 342 height 30
click at [585, 406] on button "Buscar RFC" at bounding box center [599, 411] width 81 height 30
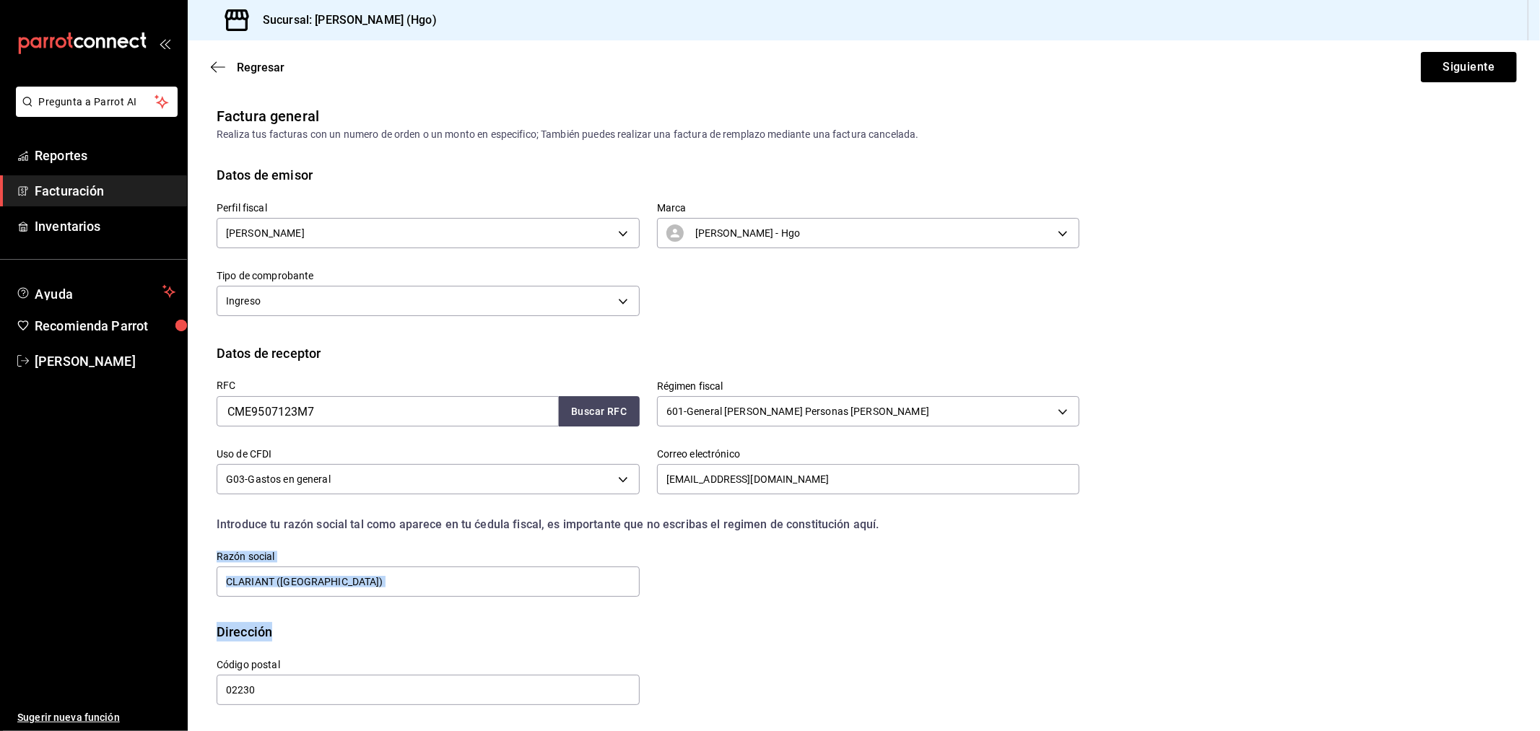
drag, startPoint x: 889, startPoint y: 624, endPoint x: 1041, endPoint y: 561, distance: 164.1
click at [999, 569] on div "Factura general Realiza tus facturas con un numero de orden o un monto en espec…" at bounding box center [864, 417] width 1352 height 625
drag, startPoint x: 1539, startPoint y: 429, endPoint x: 1501, endPoint y: 443, distance: 40.0
click at [1385, 443] on div "Datos de receptor RFC CME9507123M7 Buscar RFC Régimen fiscal 601 - General de L…" at bounding box center [864, 483] width 1352 height 279
click at [1385, 589] on div "Datos de receptor RFC CME9507123M7 Buscar RFC Régimen fiscal 601 - General de L…" at bounding box center [864, 483] width 1352 height 279
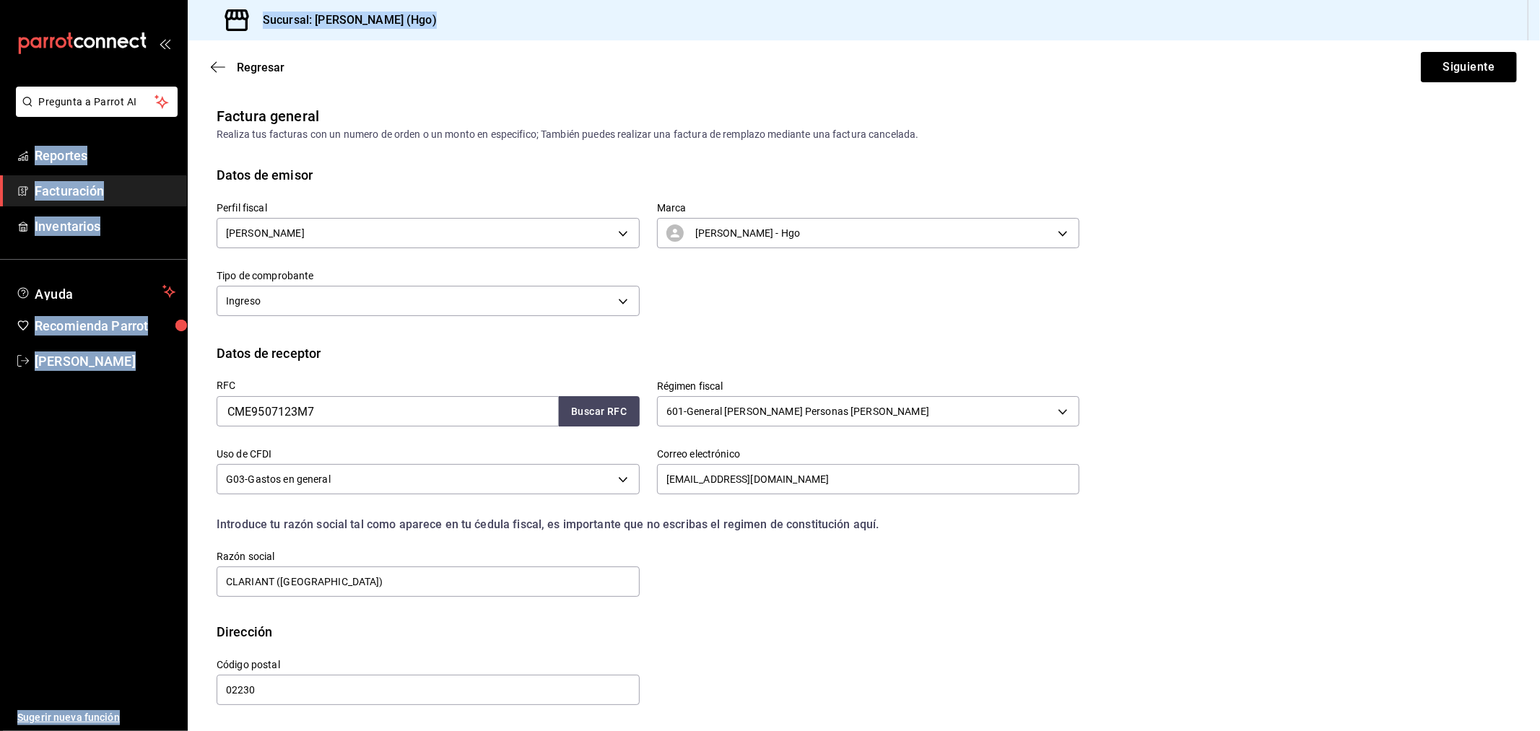
drag, startPoint x: 197, startPoint y: 112, endPoint x: 182, endPoint y: 118, distance: 16.5
click at [182, 118] on div "Pregunta a Parrot AI Reportes Facturación Inventarios Ayuda Recomienda Parrot V…" at bounding box center [770, 365] width 1540 height 731
click at [481, 69] on div "Regresar Siguiente" at bounding box center [864, 66] width 1352 height 53
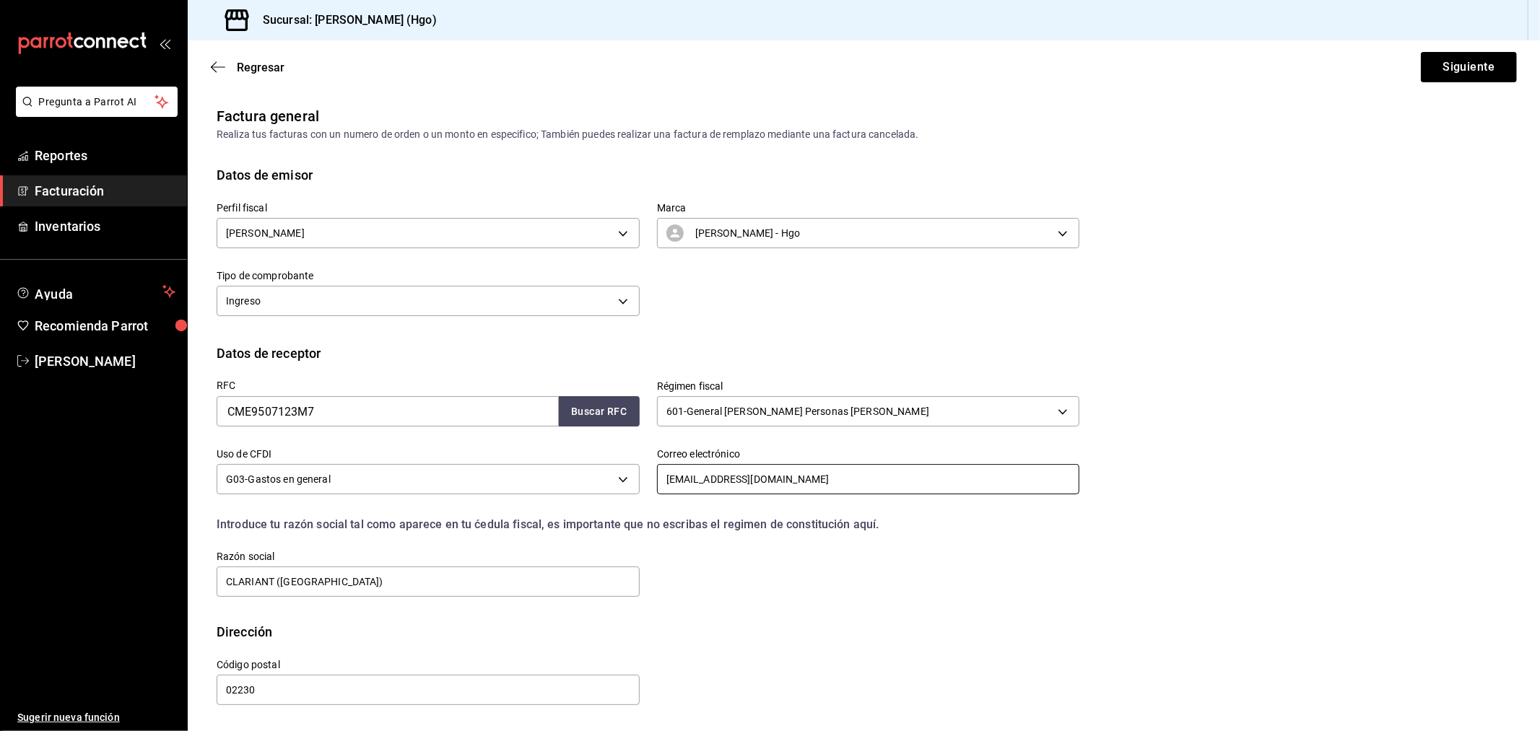
click at [764, 494] on input "jgarcia@mocasc.com" at bounding box center [868, 479] width 423 height 30
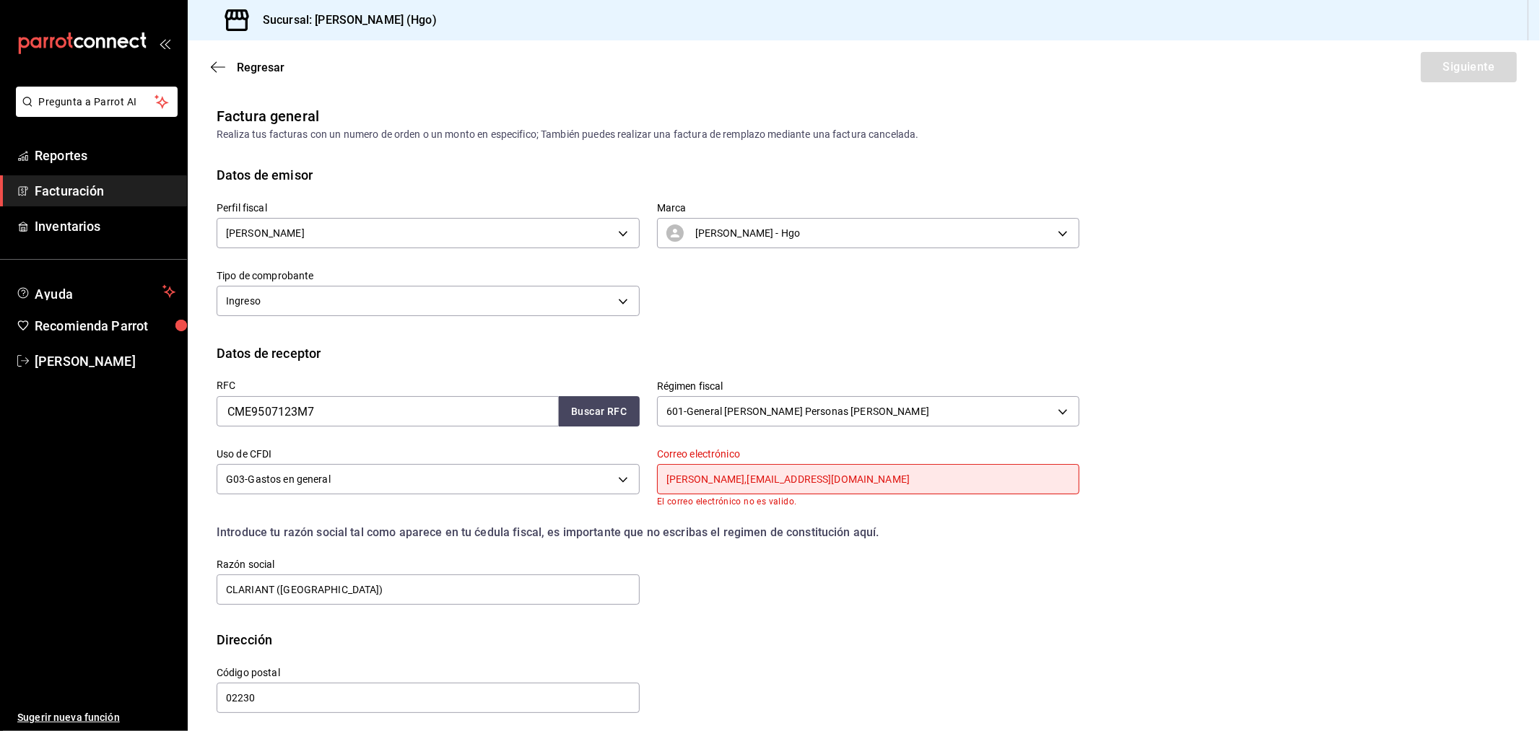
click at [694, 479] on input "andres,juarez@clariant.com" at bounding box center [868, 479] width 423 height 30
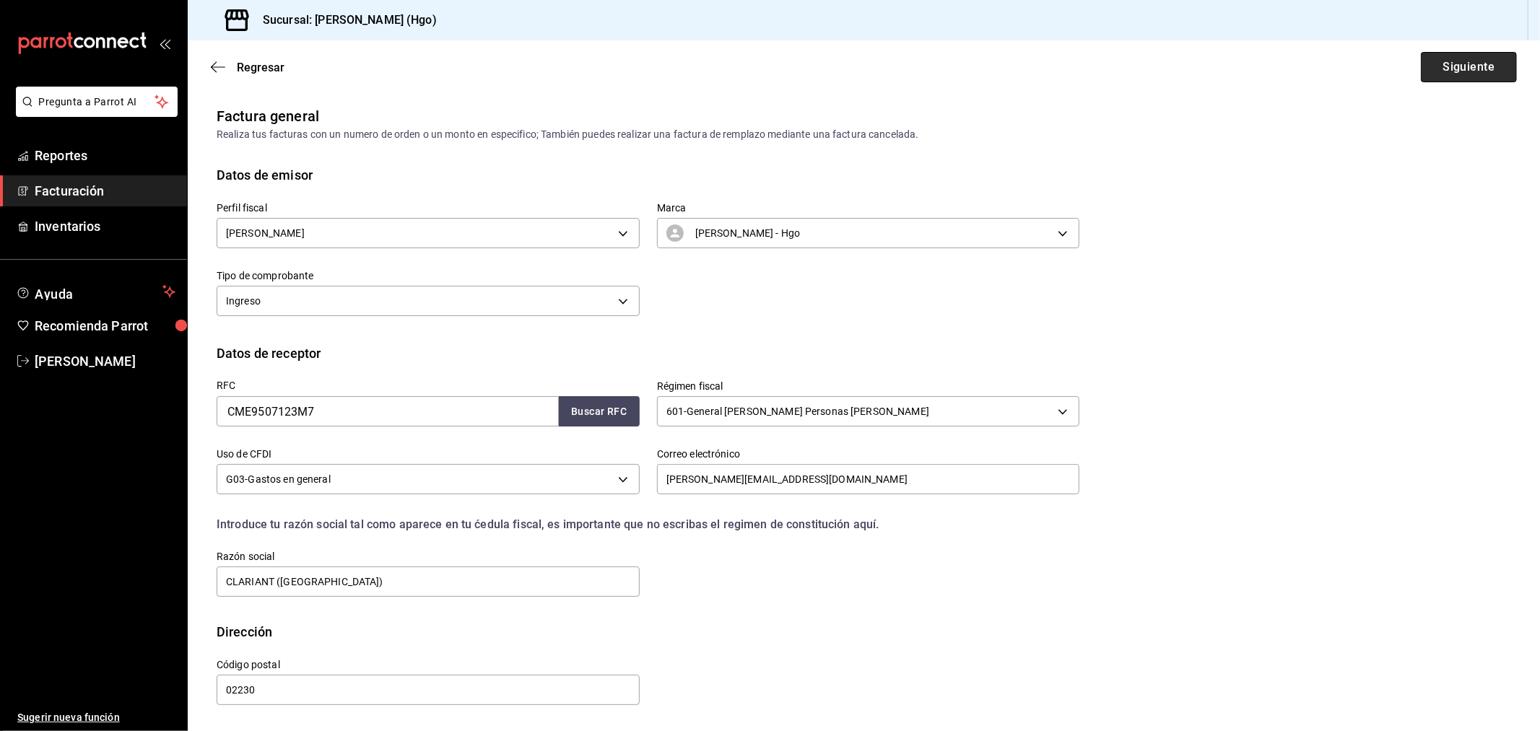
click at [1385, 70] on button "Siguiente" at bounding box center [1469, 67] width 96 height 30
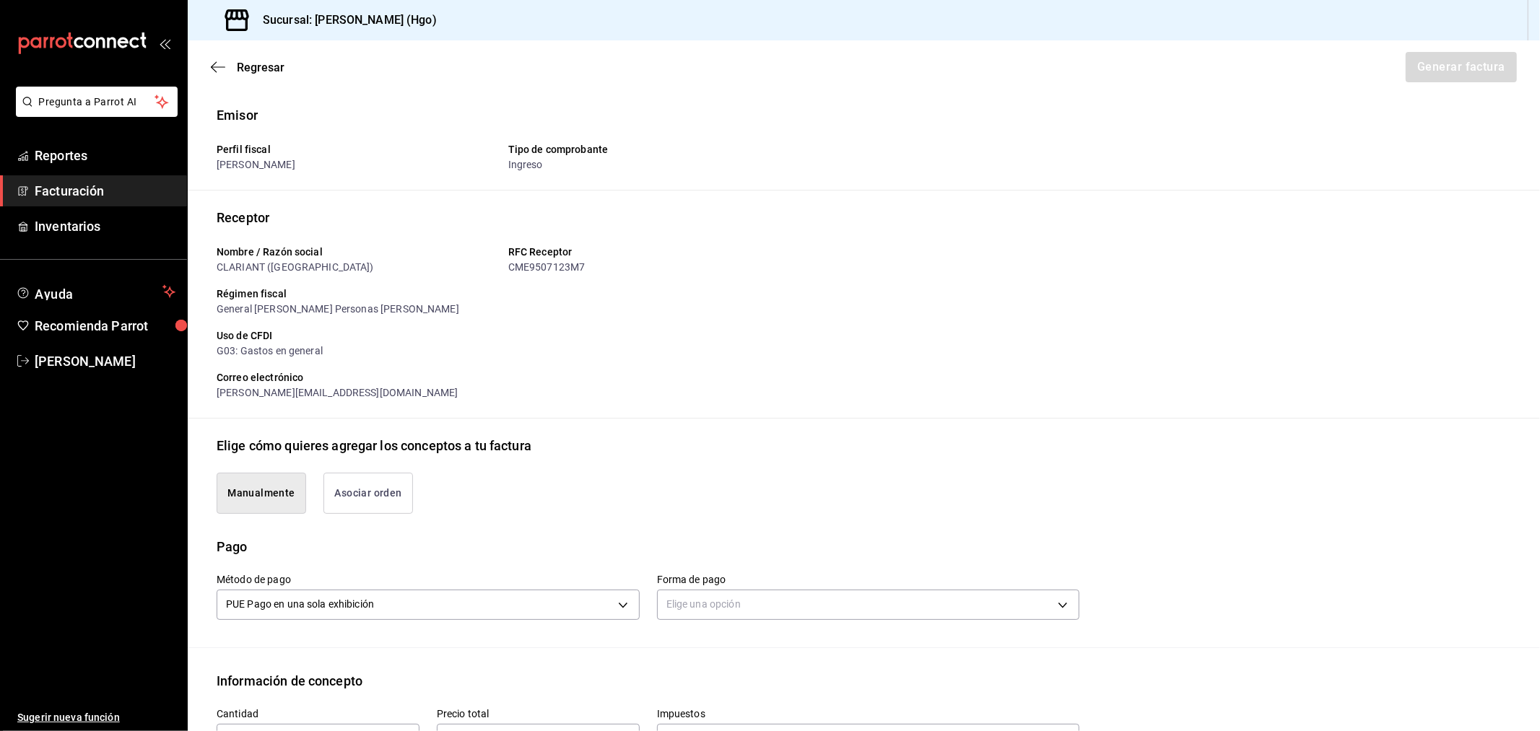
click at [350, 489] on button "Asociar orden" at bounding box center [368, 493] width 90 height 41
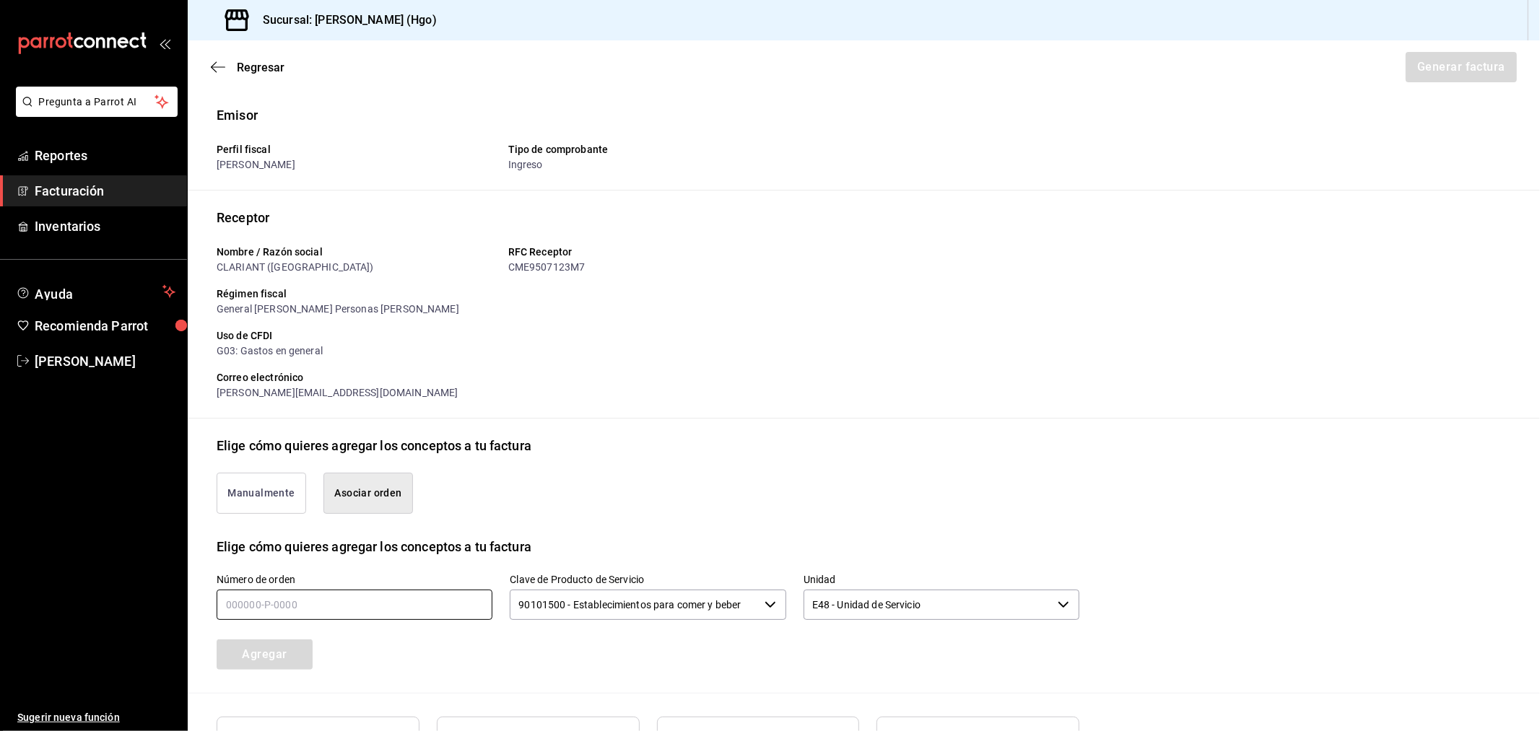
click at [357, 590] on input "text" at bounding box center [355, 605] width 276 height 30
click at [294, 646] on button "Agregar" at bounding box center [265, 655] width 96 height 30
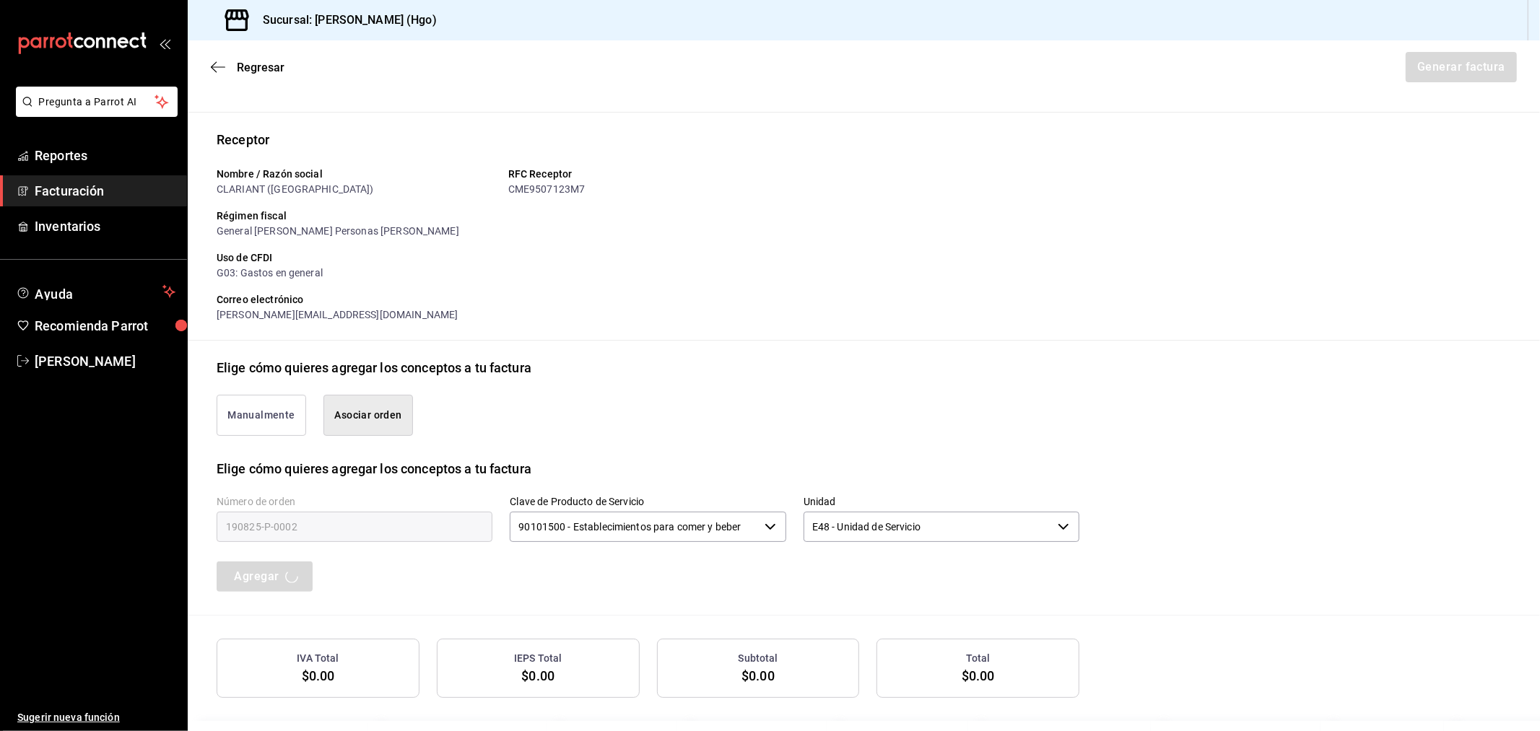
scroll to position [131, 0]
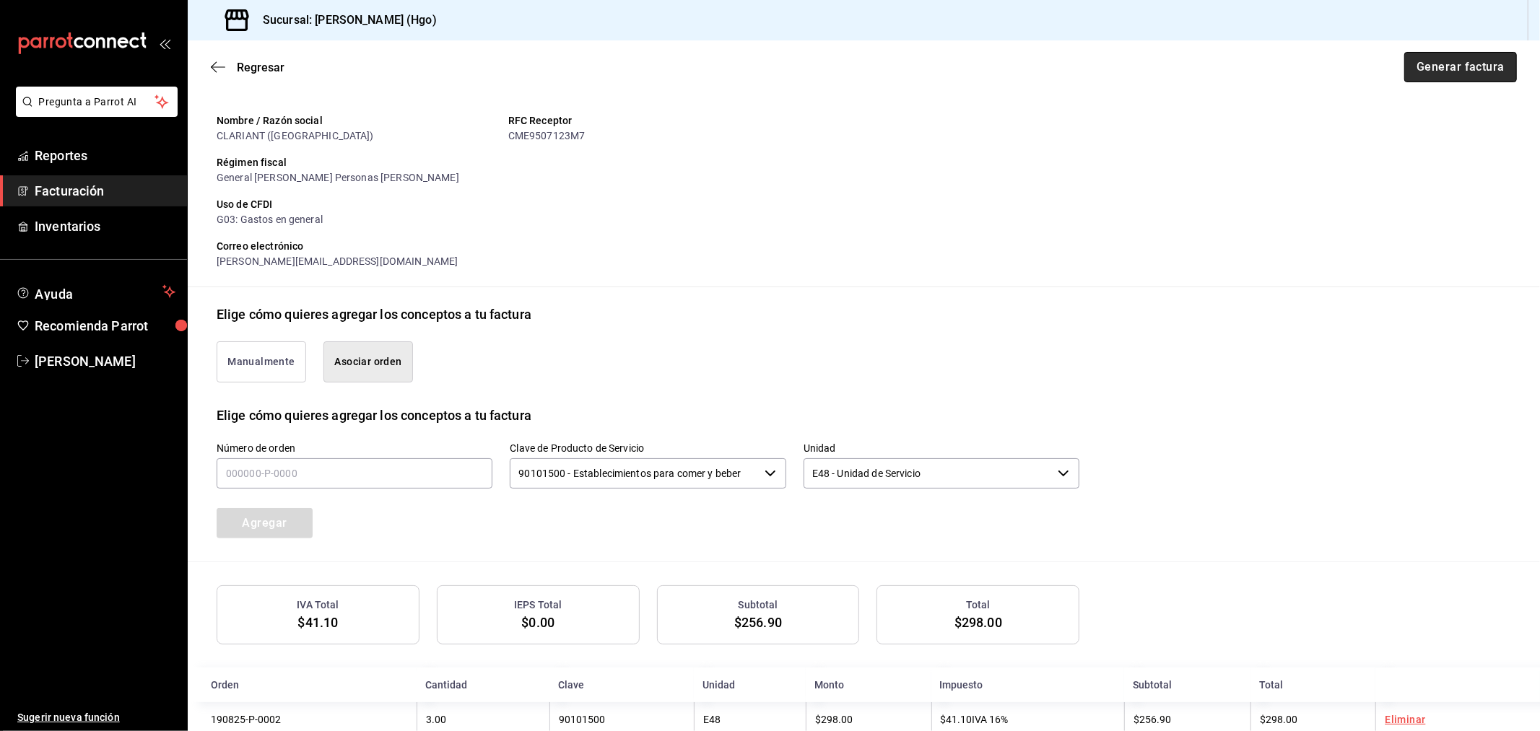
click at [1385, 64] on button "Generar factura" at bounding box center [1460, 67] width 113 height 30
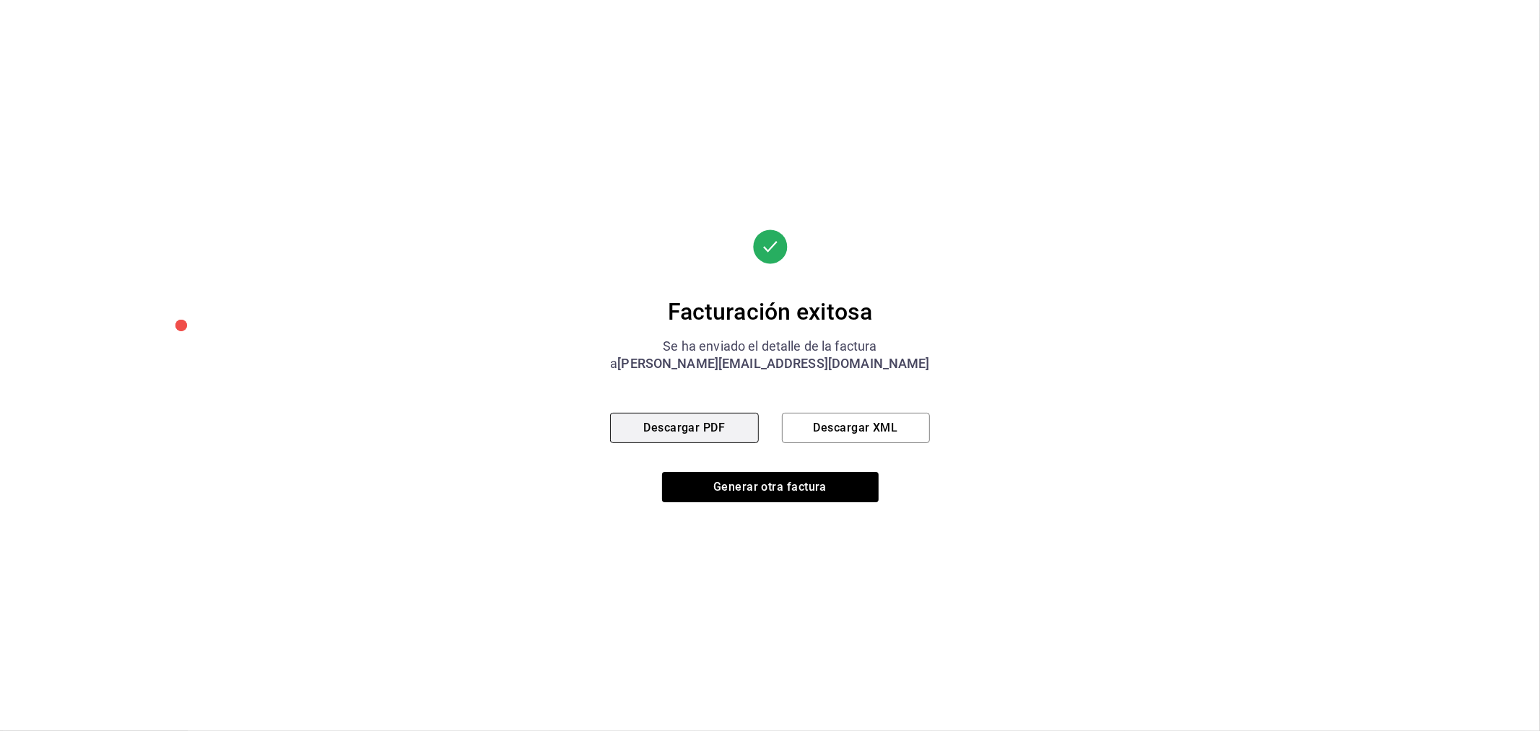
click at [740, 421] on button "Descargar PDF" at bounding box center [684, 428] width 148 height 30
click at [738, 486] on button "Generar otra factura" at bounding box center [770, 487] width 217 height 30
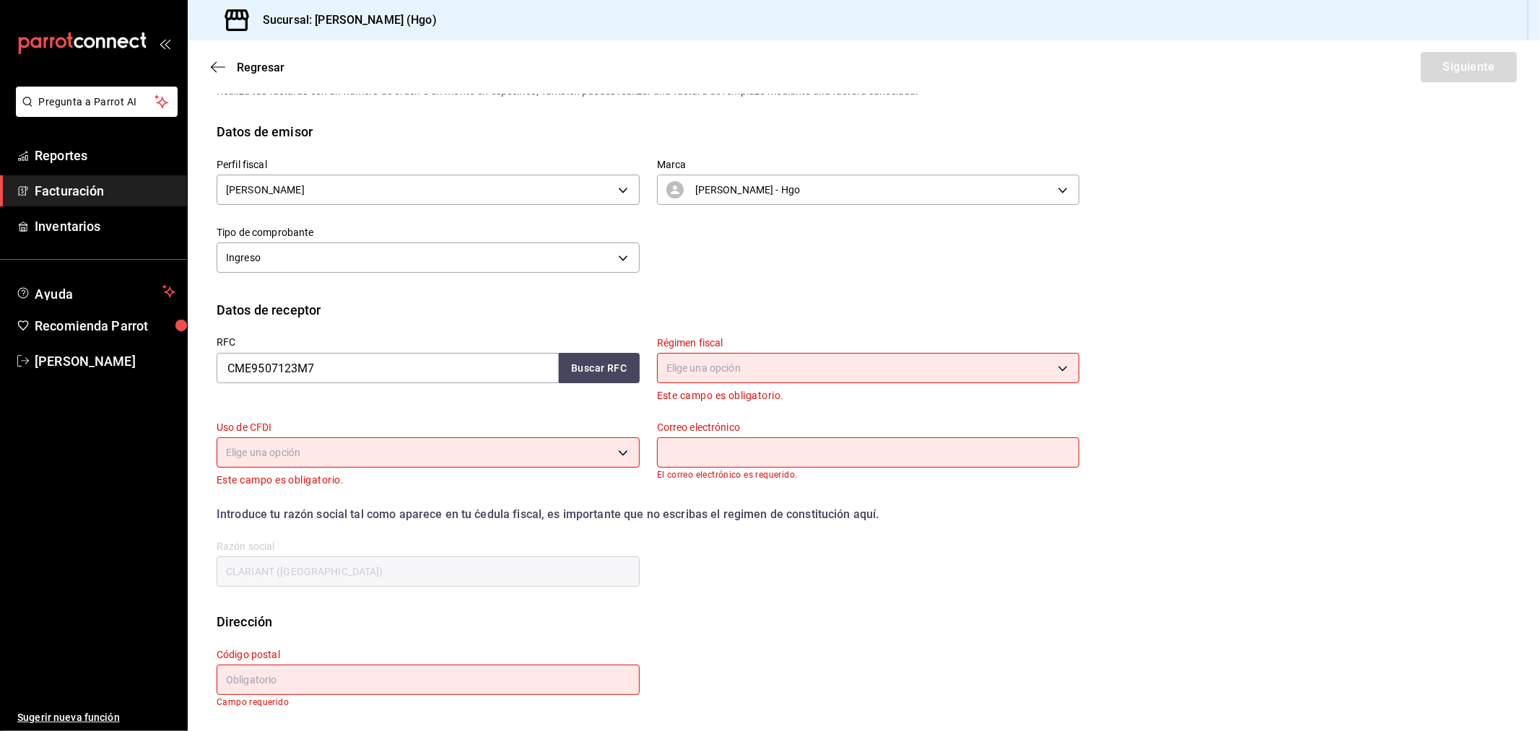
scroll to position [0, 0]
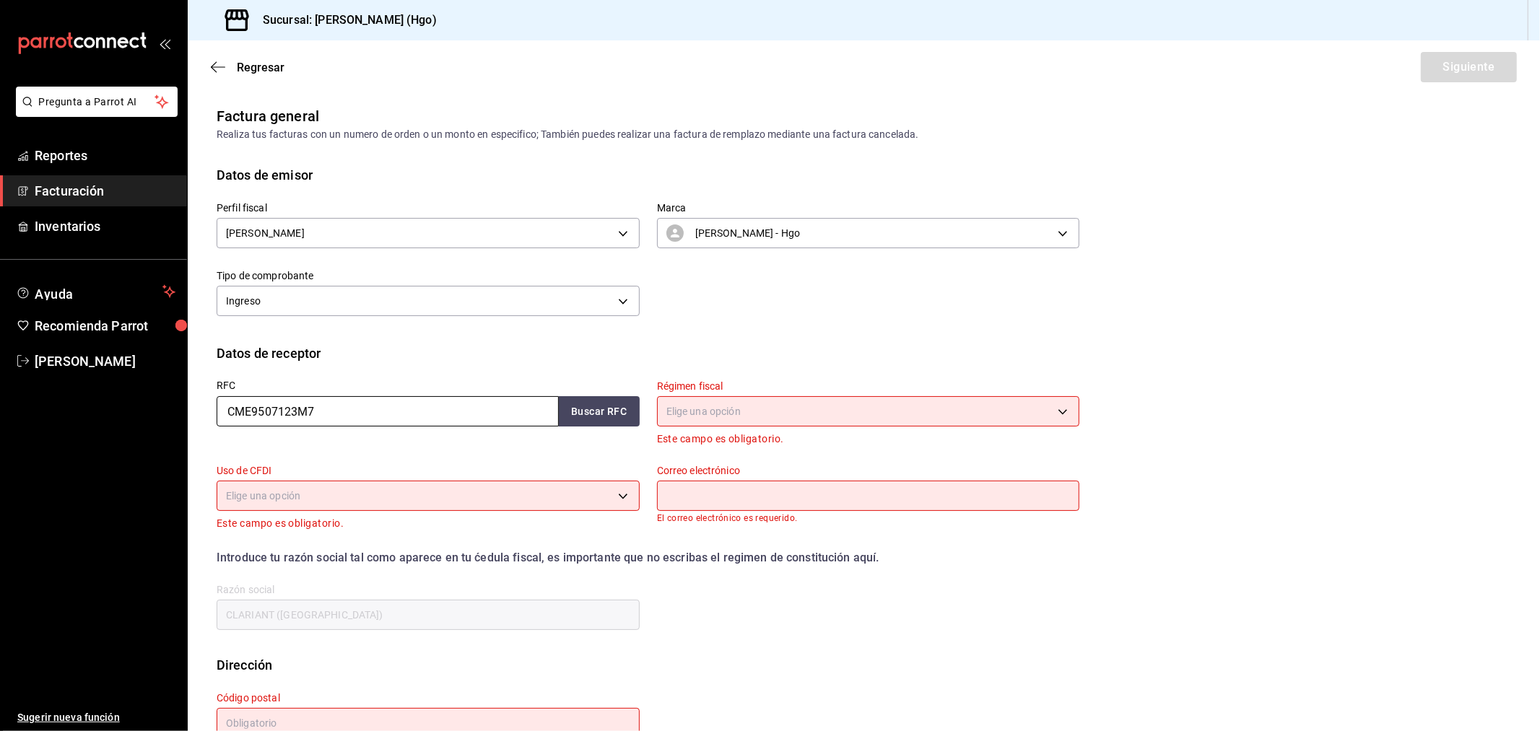
click at [361, 414] on input "CME9507123M7" at bounding box center [388, 411] width 342 height 30
click at [589, 409] on button "Buscar RFC" at bounding box center [599, 411] width 81 height 30
click at [590, 409] on button "Buscar RFC" at bounding box center [599, 411] width 81 height 30
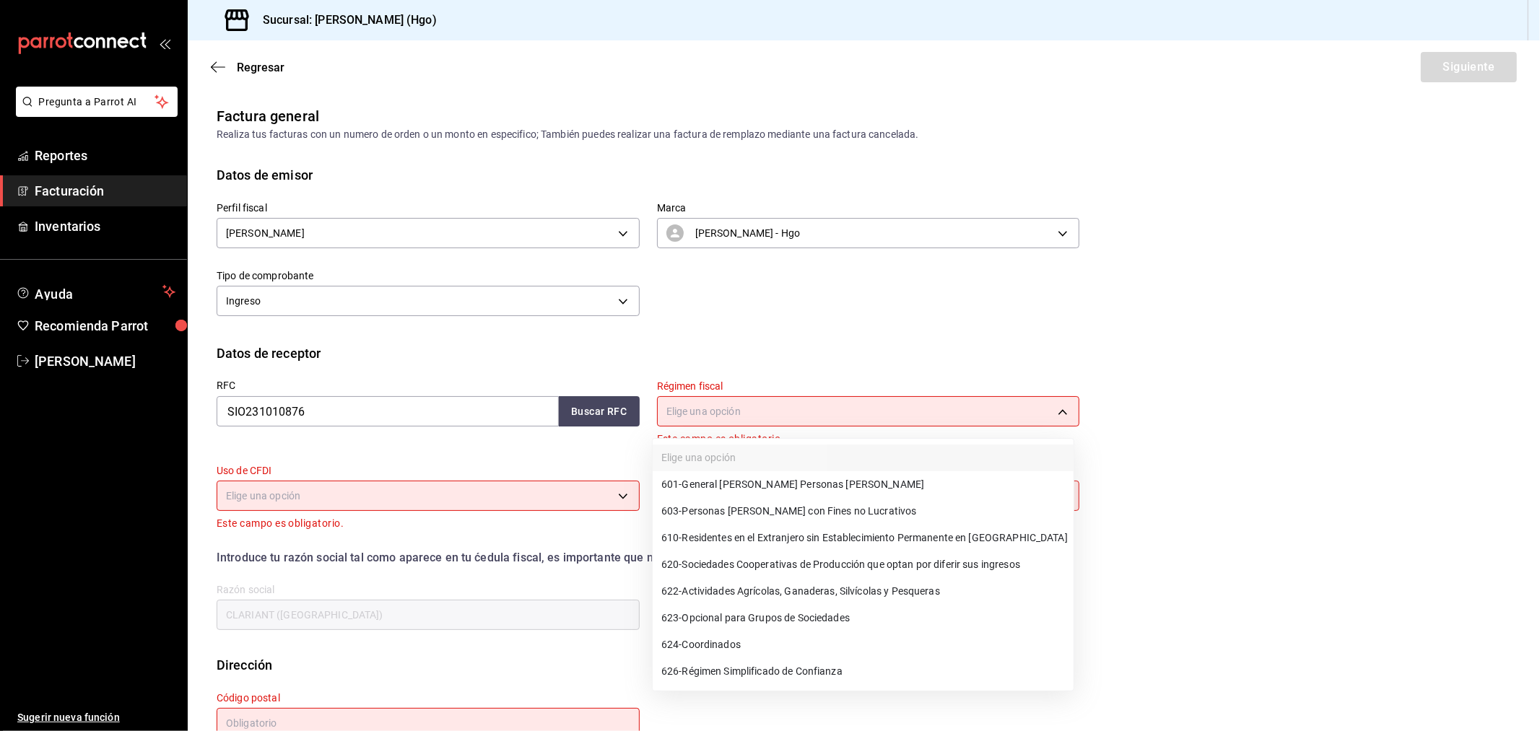
click at [697, 420] on body "Pregunta a Parrot AI Reportes Facturación Inventarios Ayuda Recomienda Parrot V…" at bounding box center [770, 365] width 1540 height 731
click at [727, 494] on li "601 - General [PERSON_NAME] Personas [PERSON_NAME]" at bounding box center [863, 484] width 421 height 27
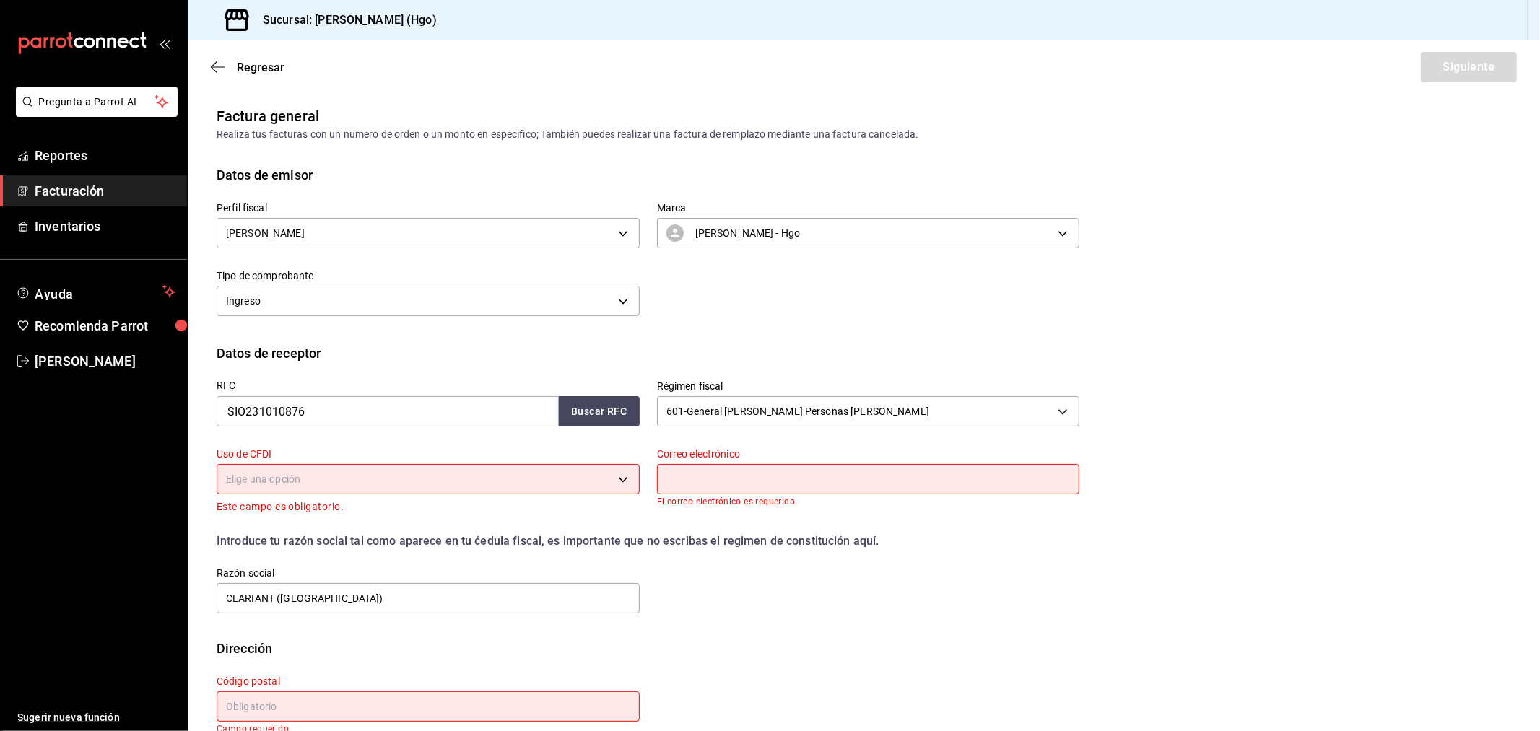
click at [590, 471] on body "Pregunta a Parrot AI Reportes Facturación Inventarios Ayuda Recomienda Parrot V…" at bounding box center [770, 365] width 1540 height 731
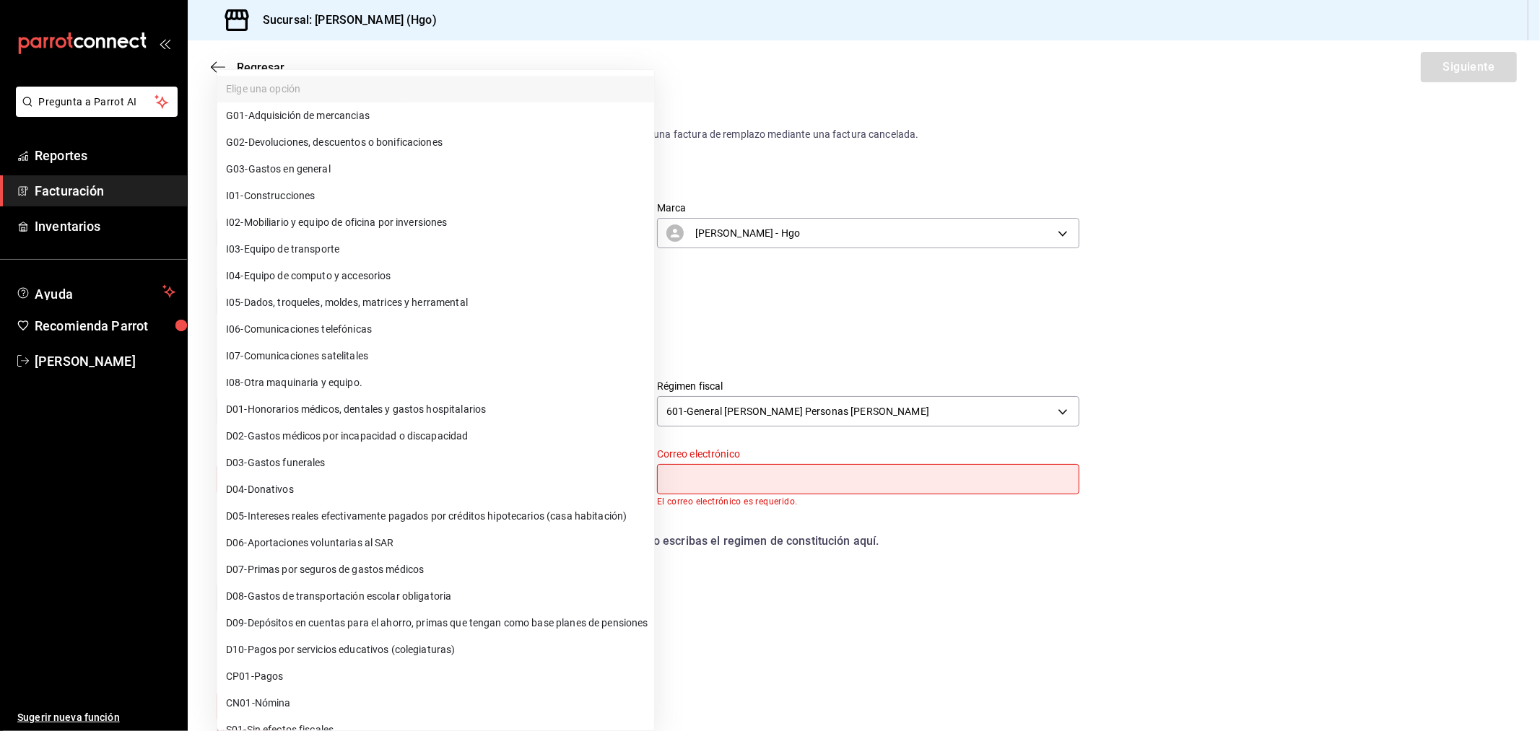
click at [304, 175] on span "G03 - Gastos en general" at bounding box center [278, 169] width 105 height 15
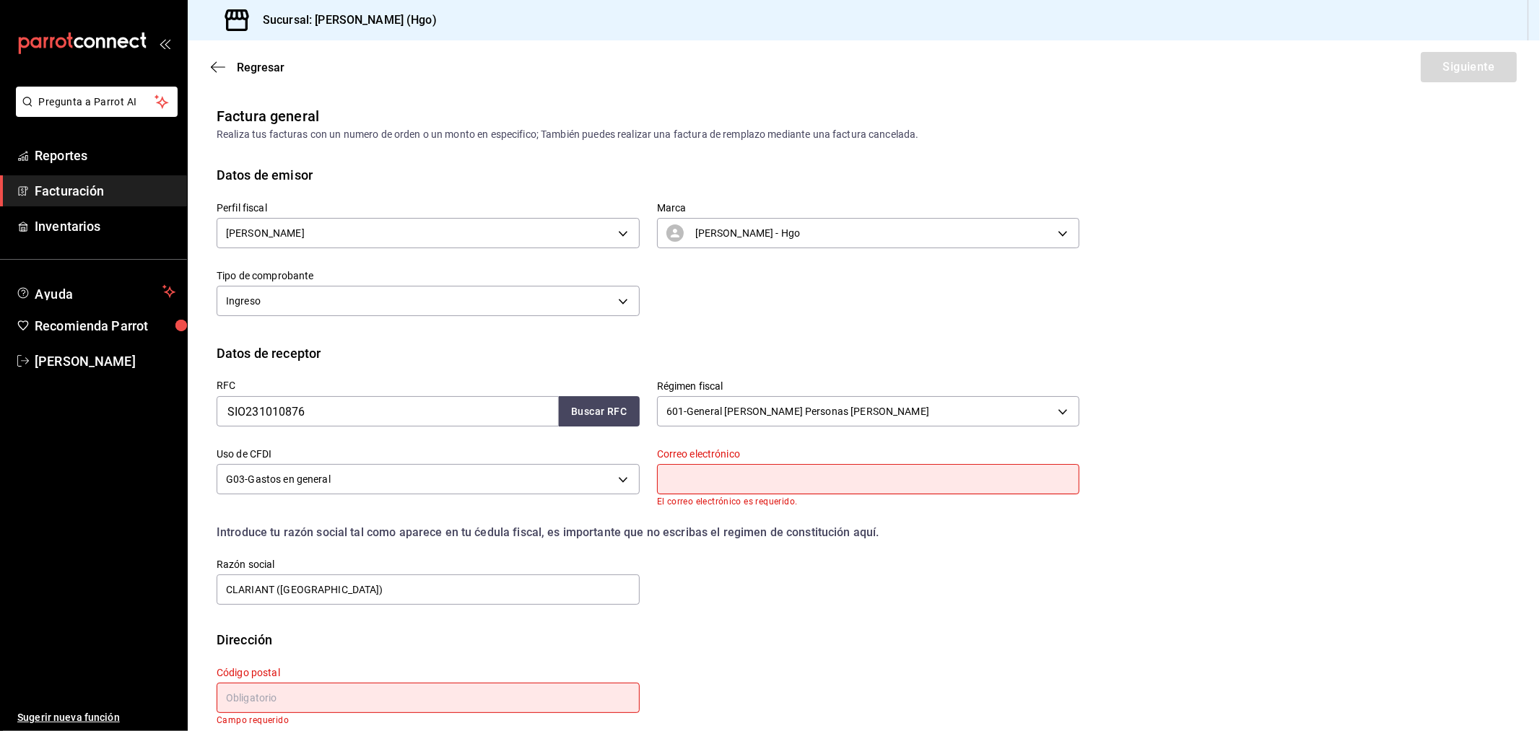
click at [681, 482] on input "text" at bounding box center [868, 479] width 423 height 30
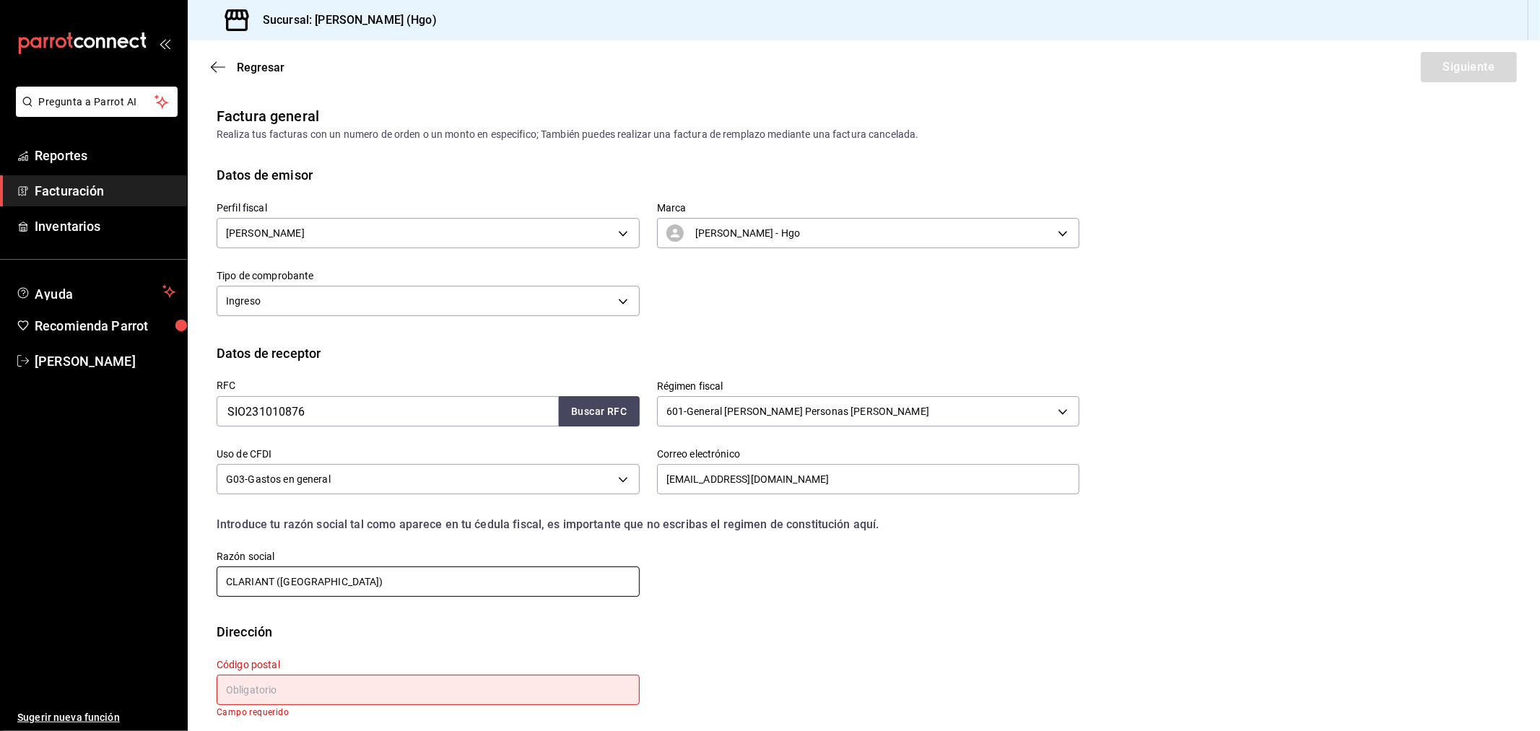
click at [365, 593] on input "CLARIANT (MEXICO)" at bounding box center [428, 582] width 423 height 30
click at [308, 658] on input "text" at bounding box center [428, 690] width 423 height 30
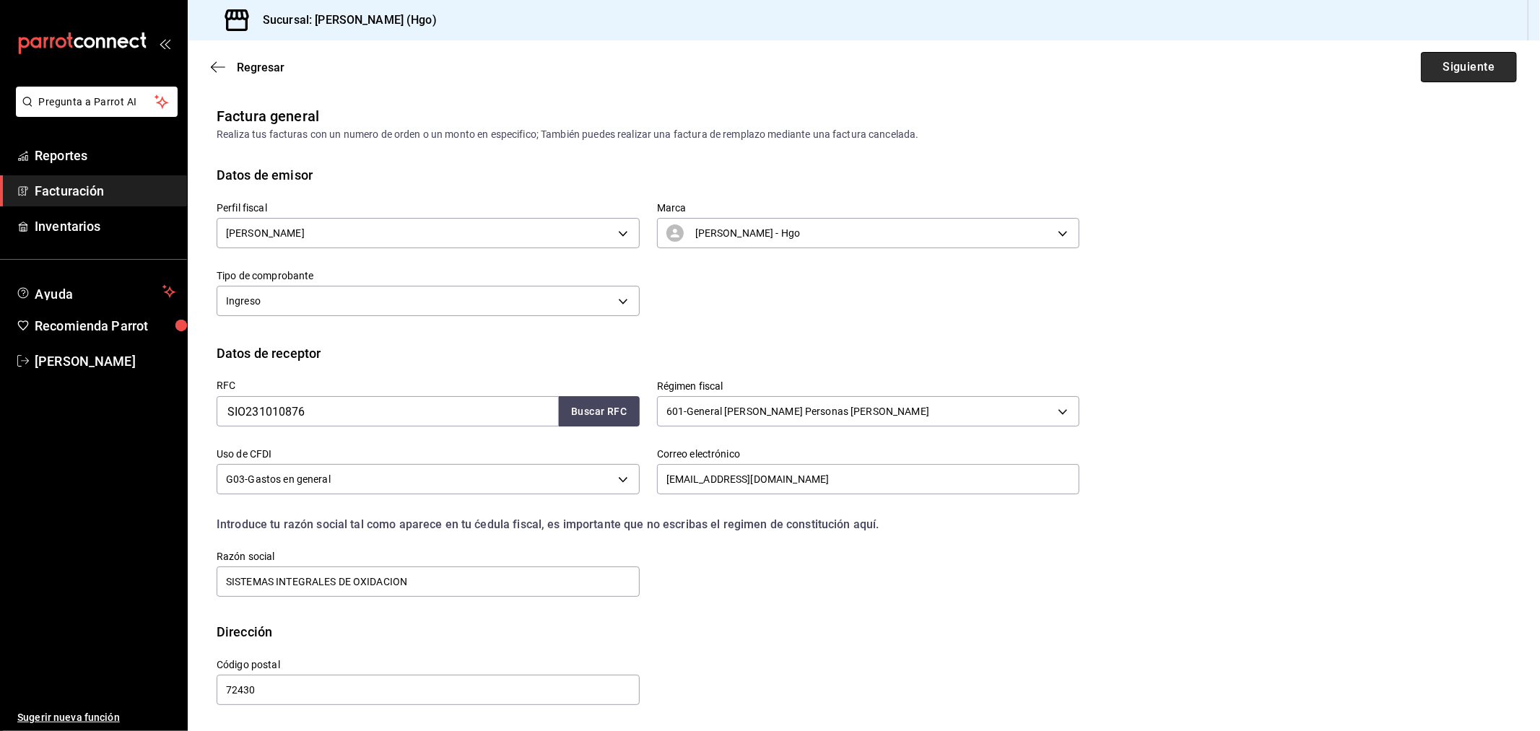
click at [1385, 66] on button "Siguiente" at bounding box center [1469, 67] width 96 height 30
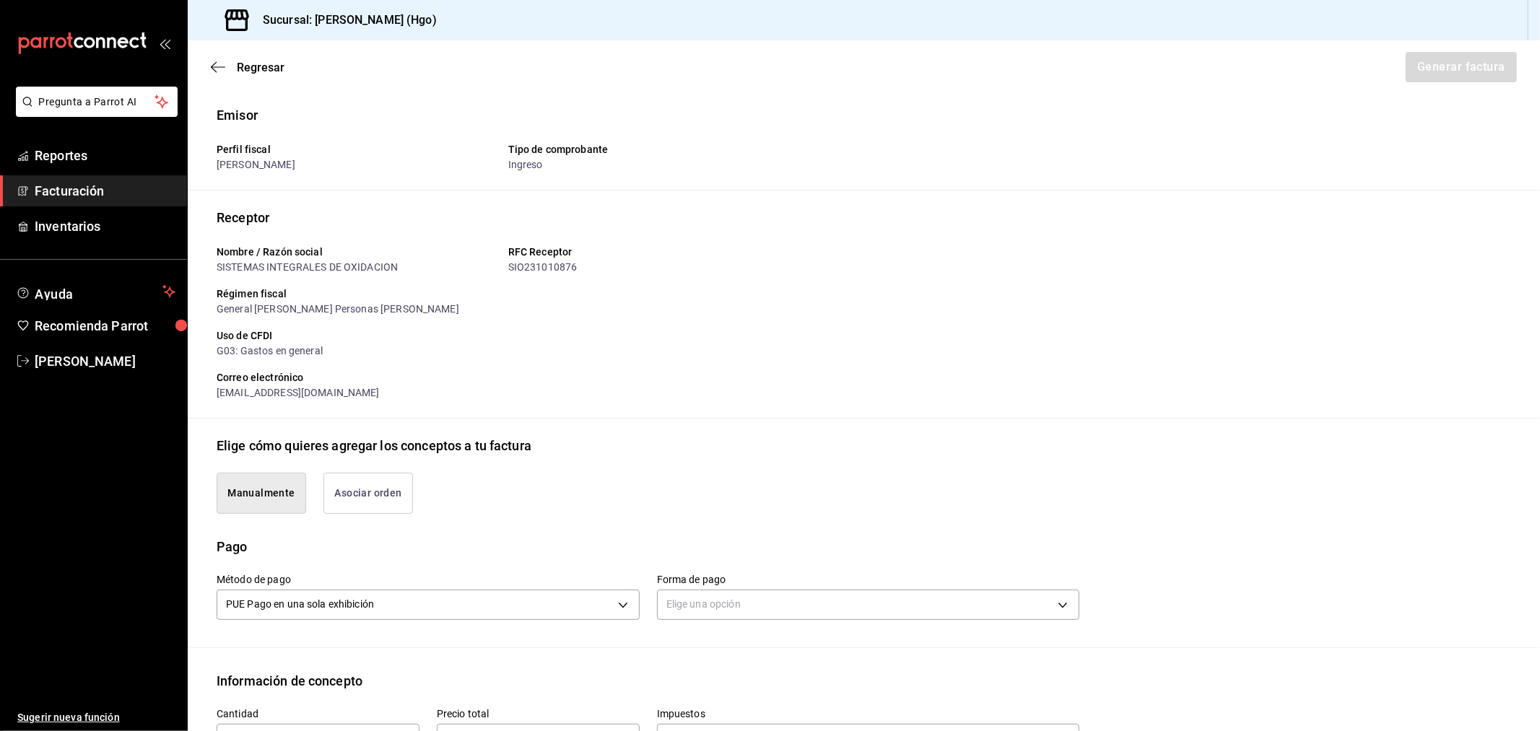
click at [393, 500] on button "Asociar orden" at bounding box center [368, 493] width 90 height 41
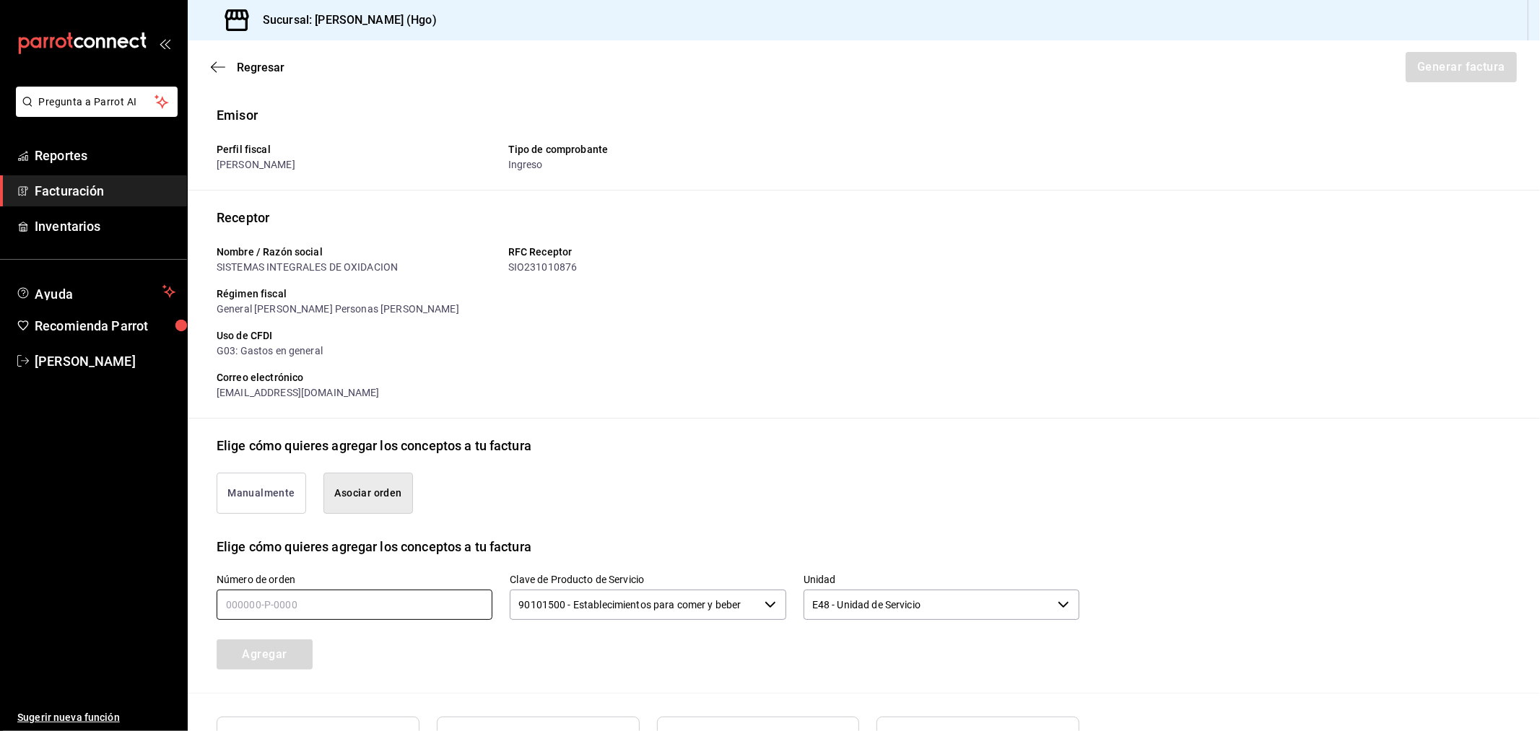
click at [376, 590] on input "text" at bounding box center [355, 605] width 276 height 30
click at [301, 644] on button "Agregar" at bounding box center [265, 655] width 96 height 30
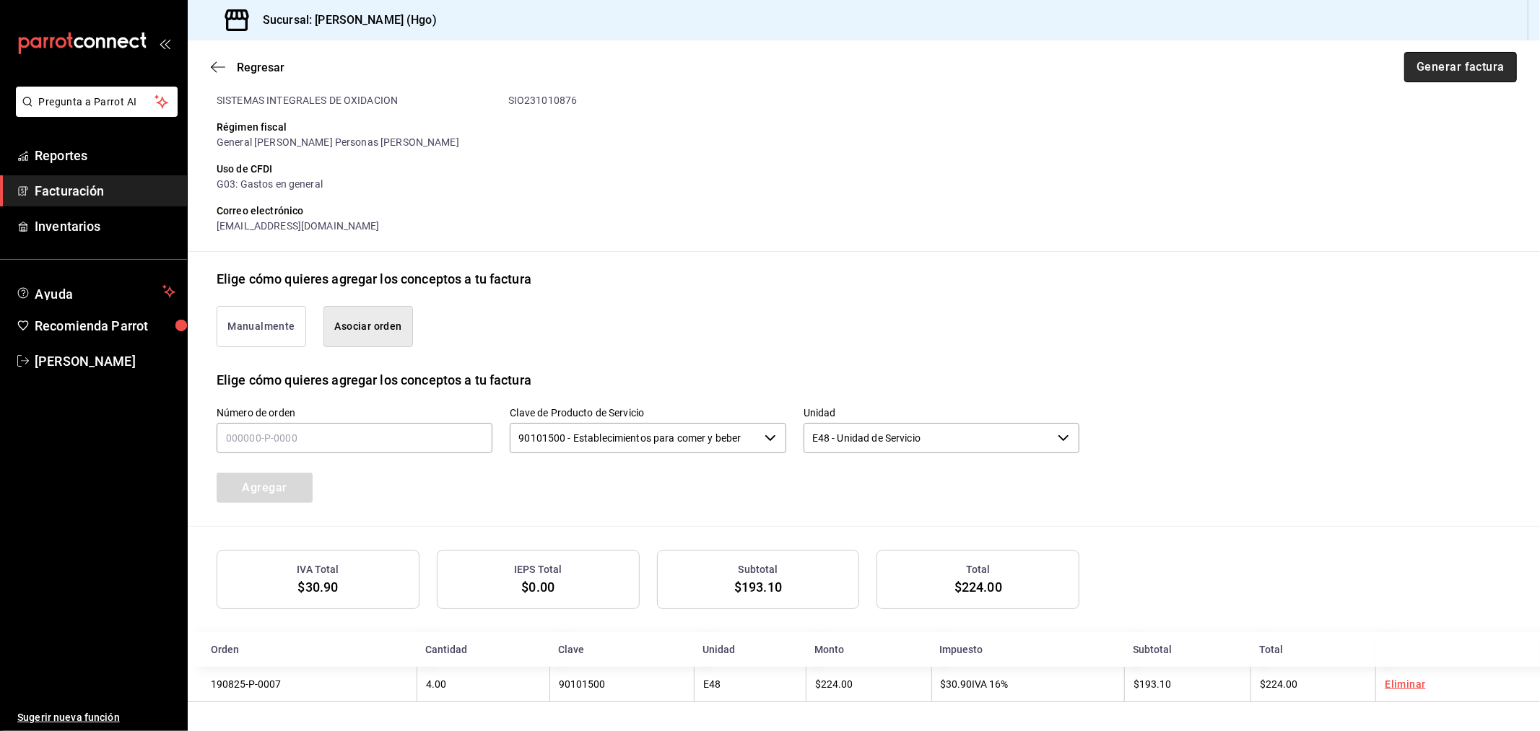
click at [1385, 76] on button "Generar factura" at bounding box center [1460, 67] width 113 height 30
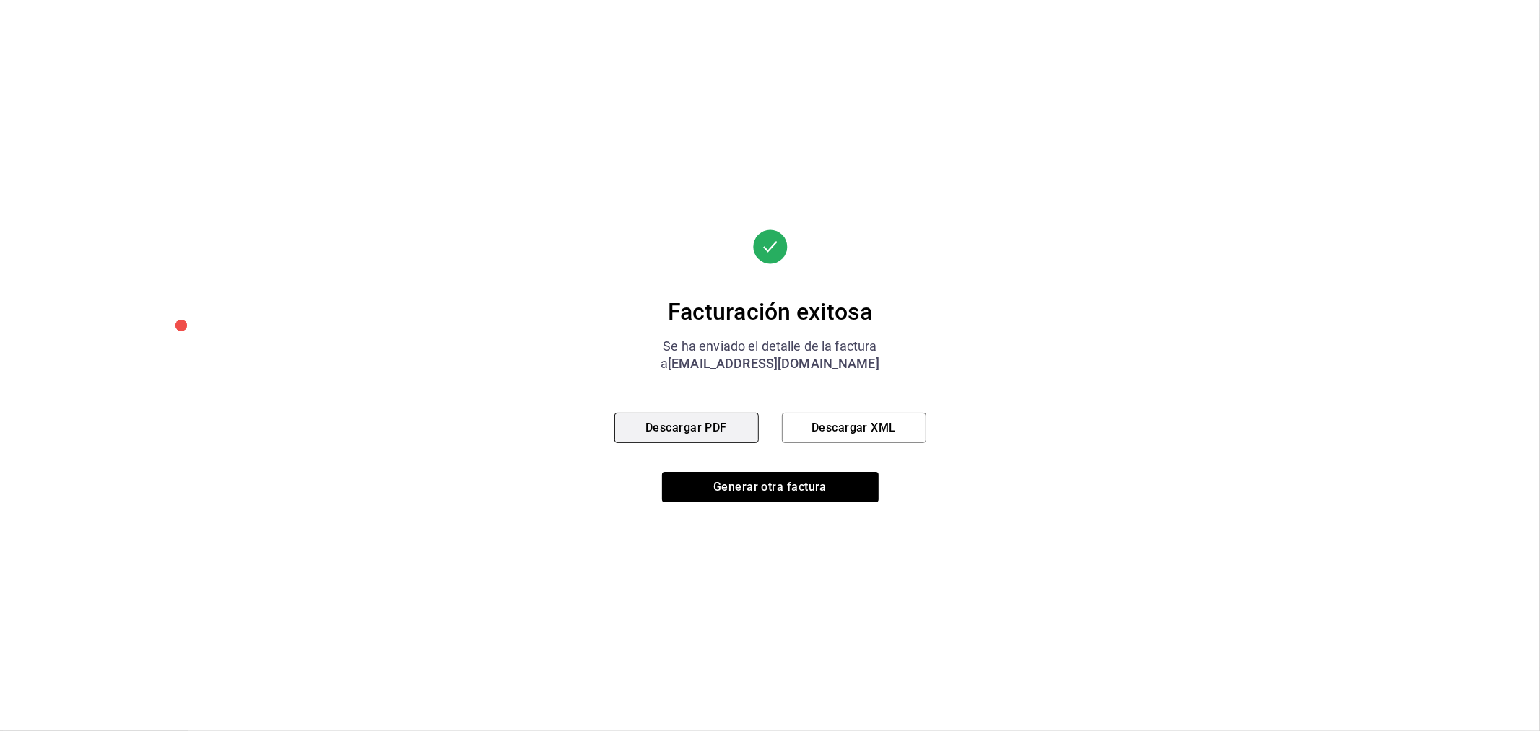
click at [733, 424] on button "Descargar PDF" at bounding box center [686, 428] width 144 height 30
click at [785, 497] on button "Generar otra factura" at bounding box center [770, 487] width 217 height 30
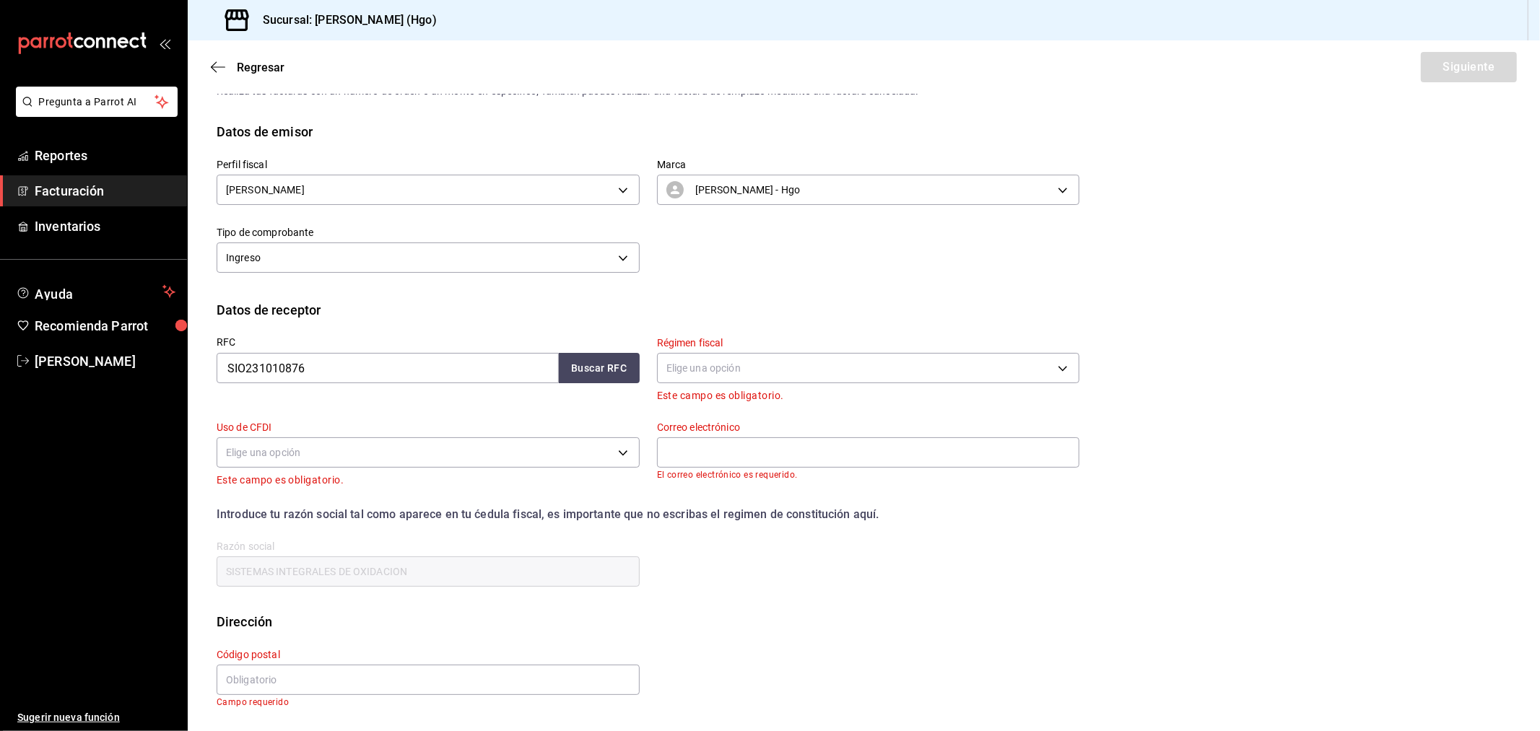
scroll to position [0, 0]
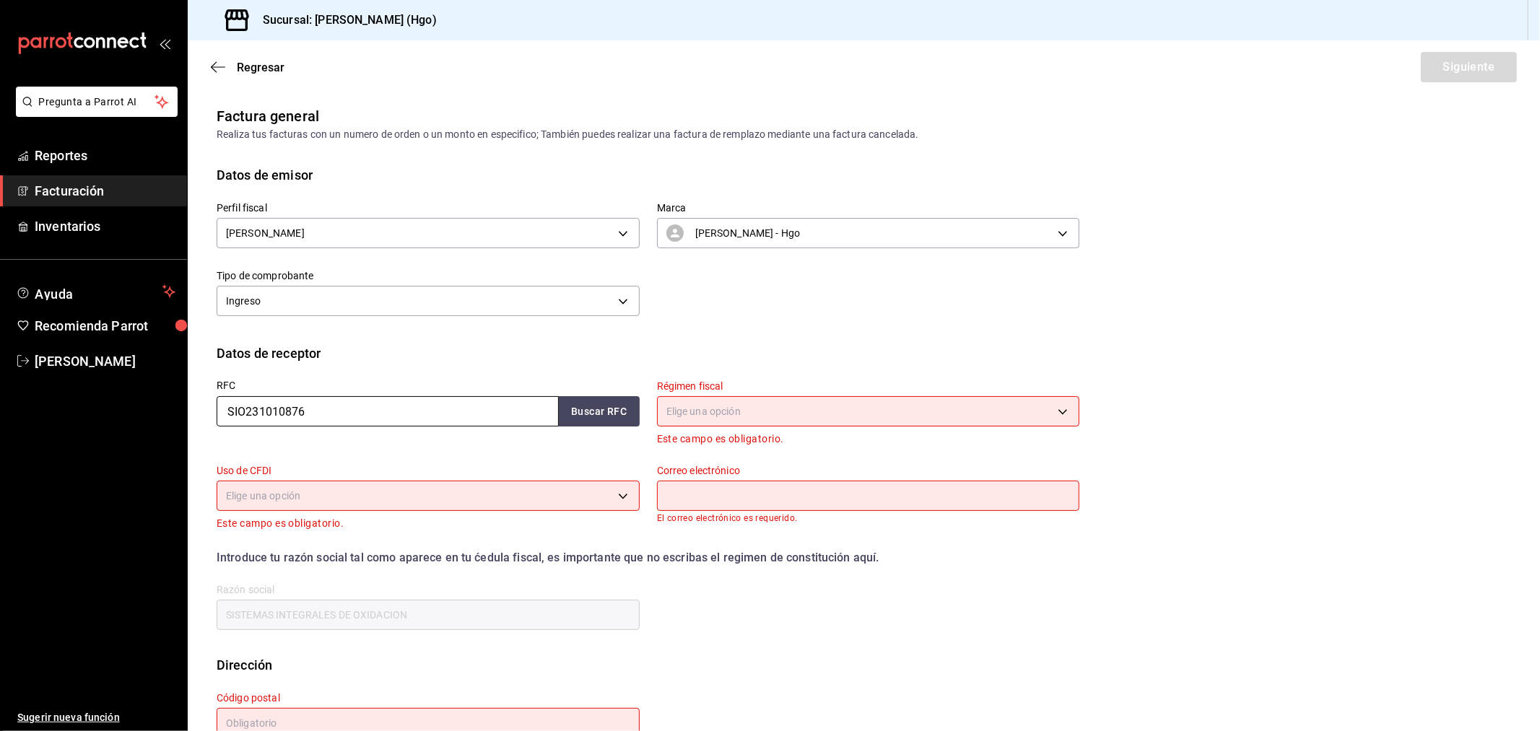
click at [321, 423] on input "SIO231010876" at bounding box center [388, 411] width 342 height 30
click at [599, 413] on button "Buscar RFC" at bounding box center [599, 411] width 81 height 30
click at [691, 407] on body "Pregunta a Parrot AI Reportes Facturación Inventarios Ayuda Recomienda Parrot V…" at bounding box center [770, 365] width 1540 height 731
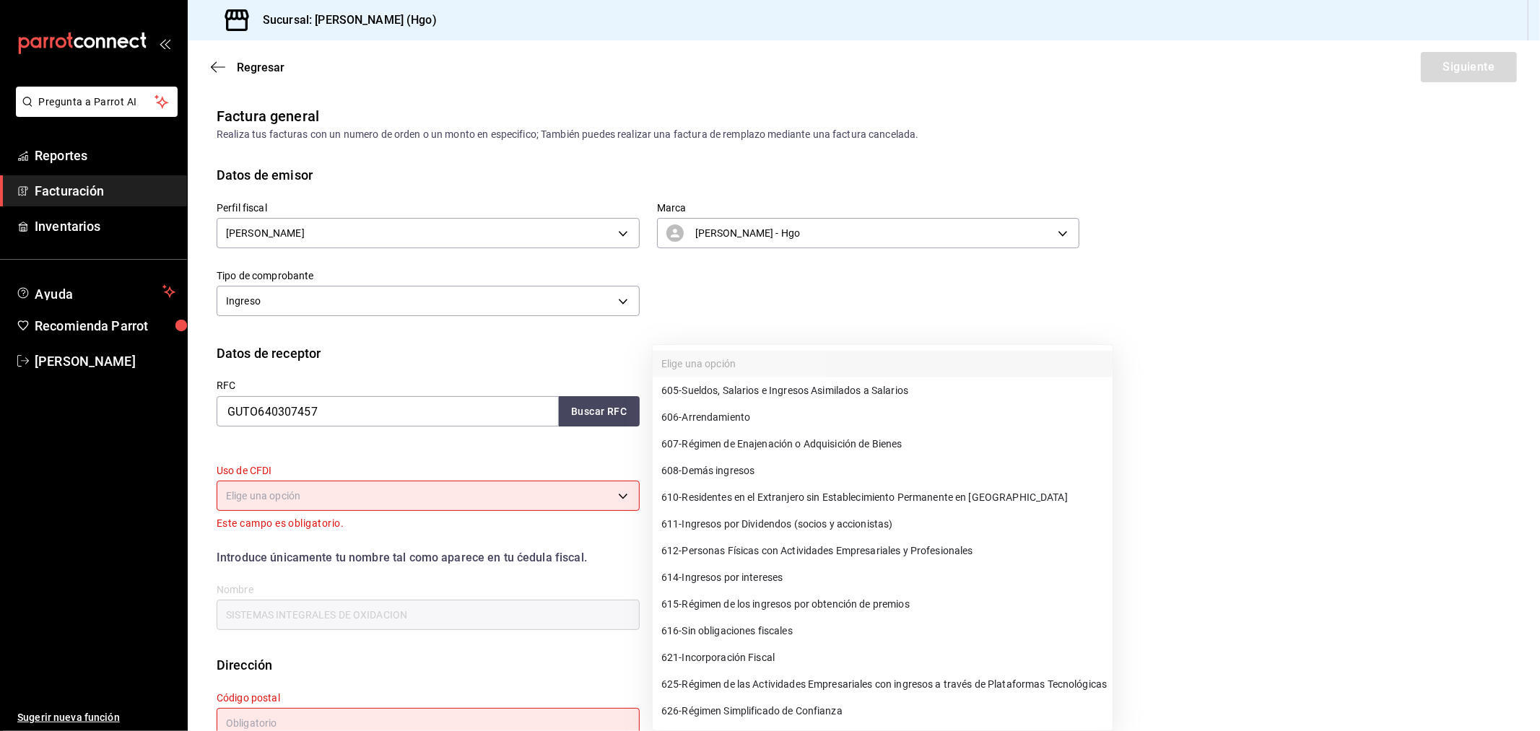
click at [861, 544] on span "612 - Personas Físicas con Actividades Empresariales y Profesionales" at bounding box center [817, 551] width 312 height 15
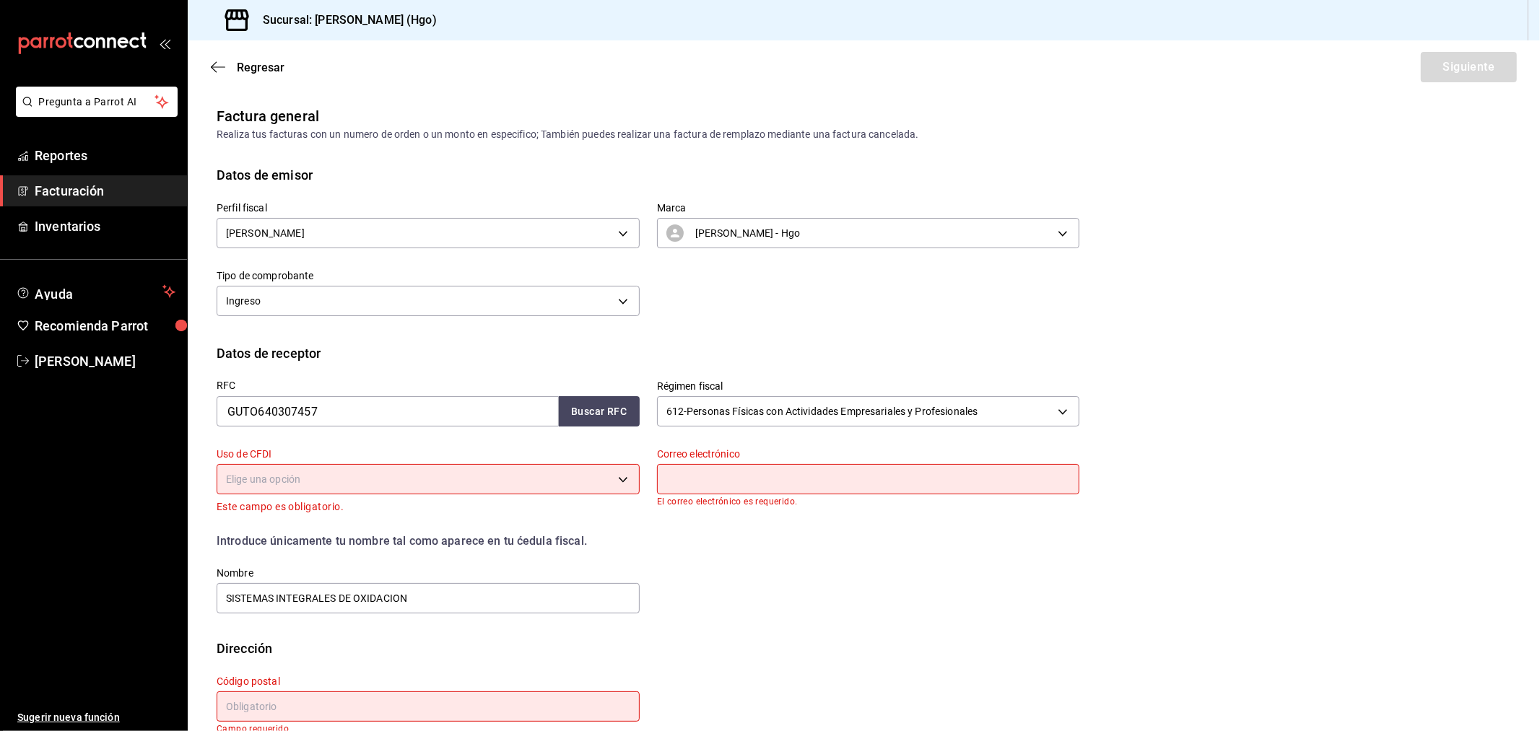
click at [523, 480] on body "Pregunta a Parrot AI Reportes Facturación Inventarios Ayuda Recomienda Parrot V…" at bounding box center [770, 365] width 1540 height 731
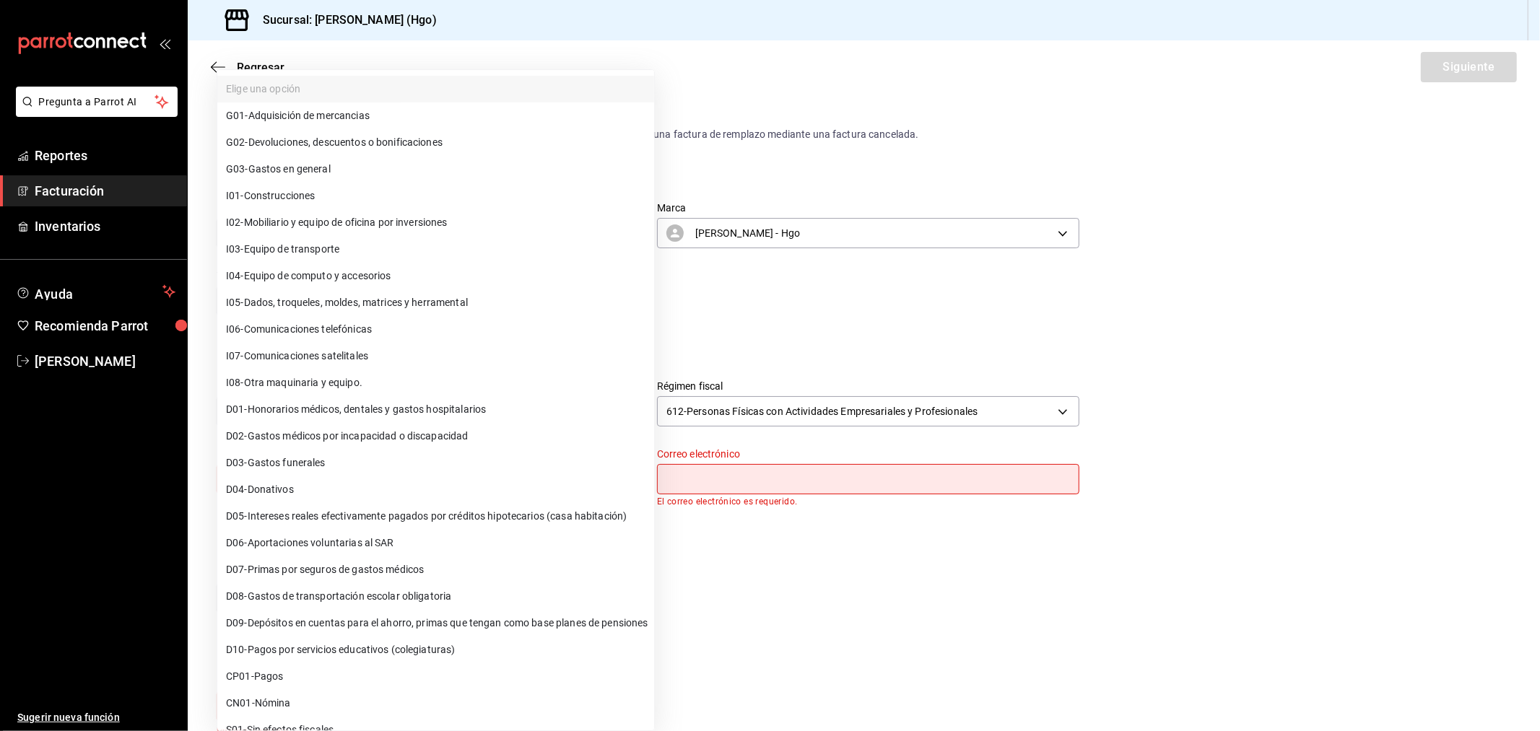
click at [488, 175] on li "G03 - Gastos en general" at bounding box center [435, 169] width 437 height 27
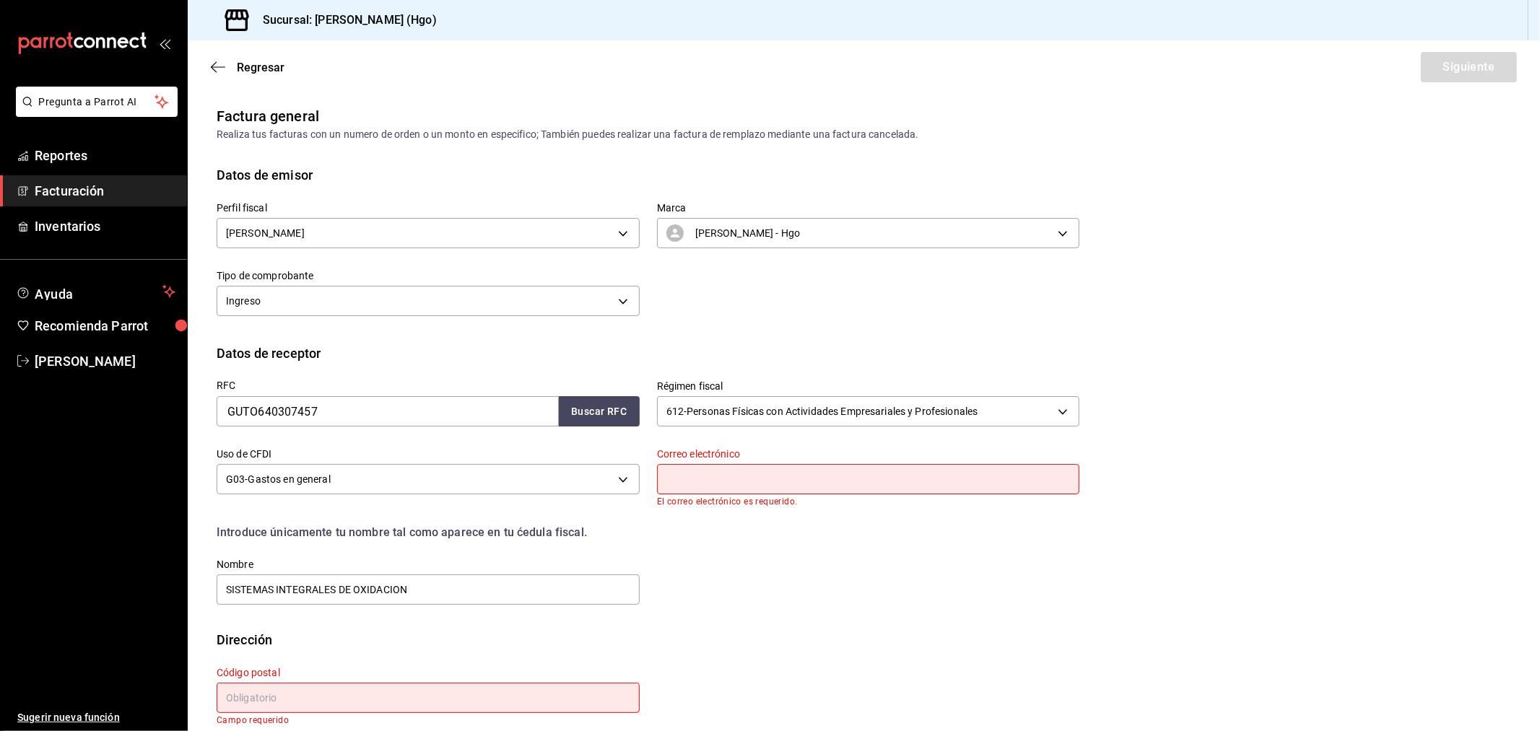
click at [684, 485] on input "text" at bounding box center [868, 479] width 423 height 30
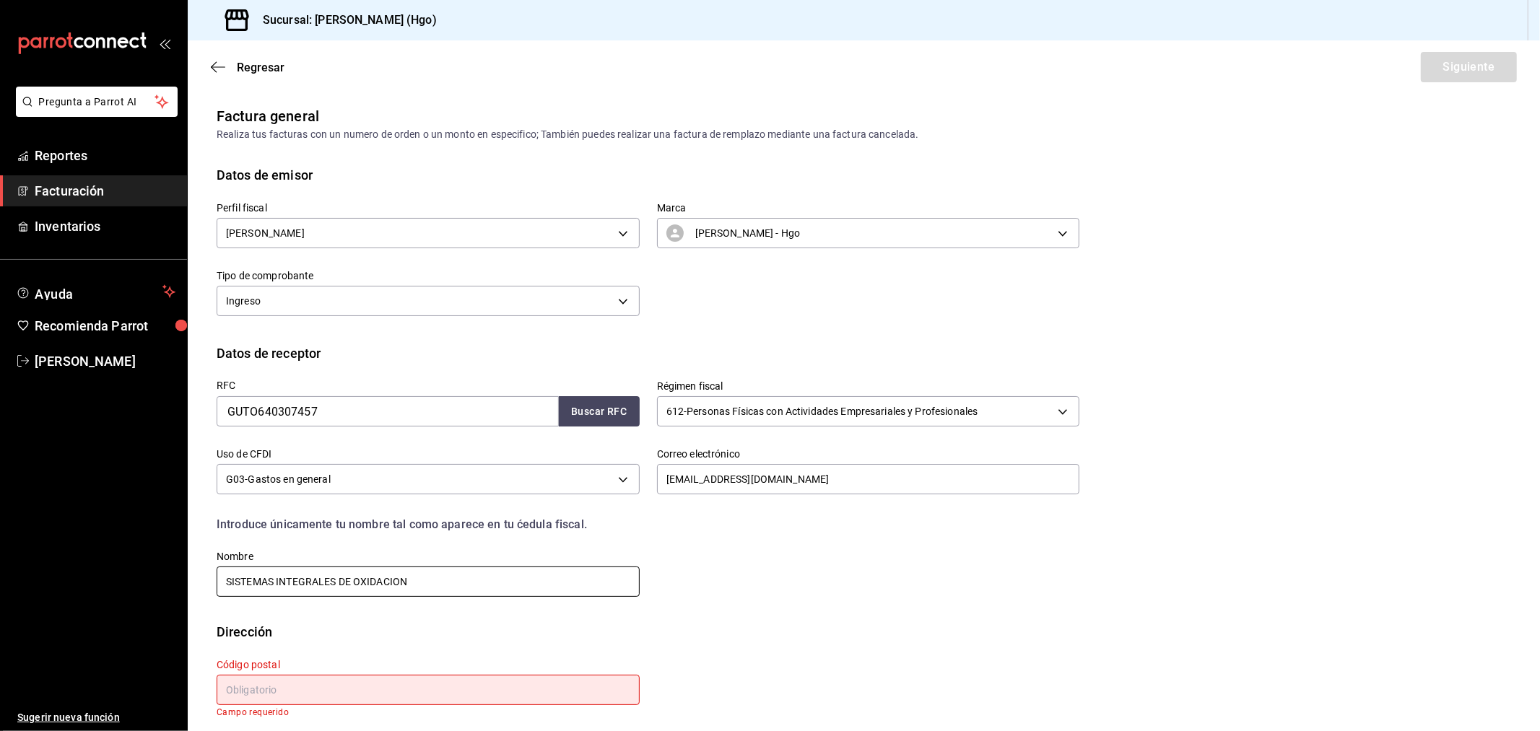
click at [424, 580] on input "SISTEMAS INTEGRALES DE OXIDACION" at bounding box center [428, 582] width 423 height 30
click at [315, 658] on input "text" at bounding box center [428, 690] width 423 height 30
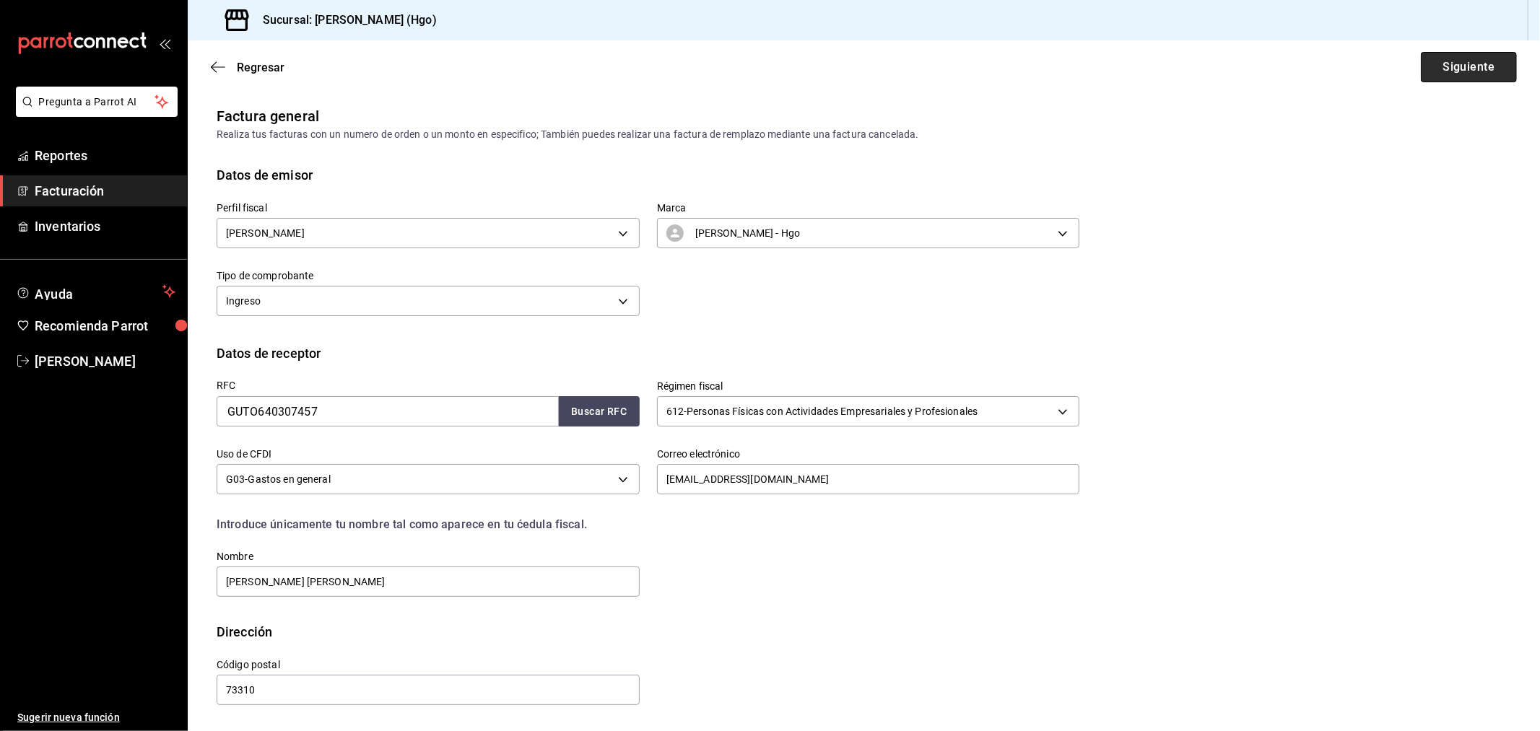
click at [1385, 65] on button "Siguiente" at bounding box center [1469, 67] width 96 height 30
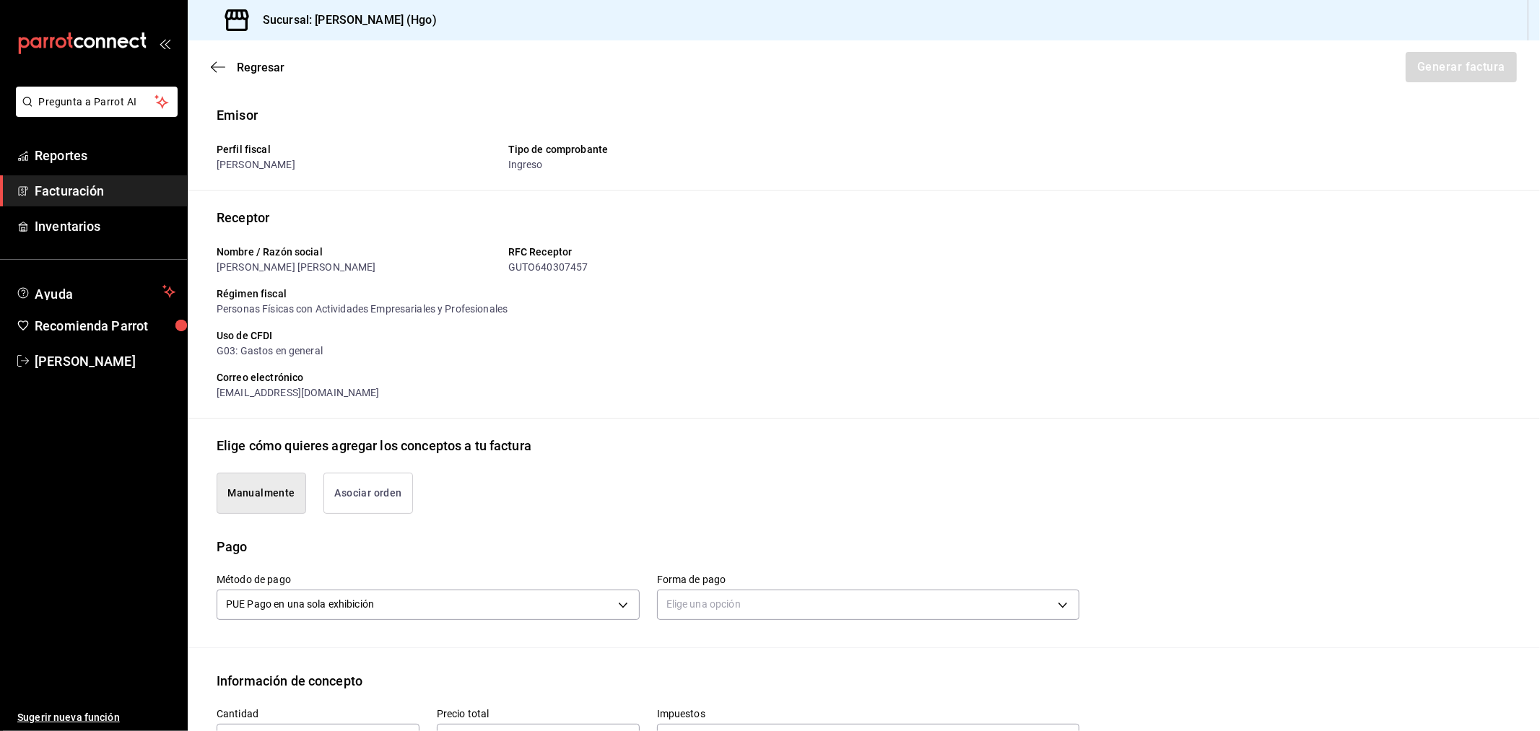
click at [399, 484] on button "Asociar orden" at bounding box center [368, 493] width 90 height 41
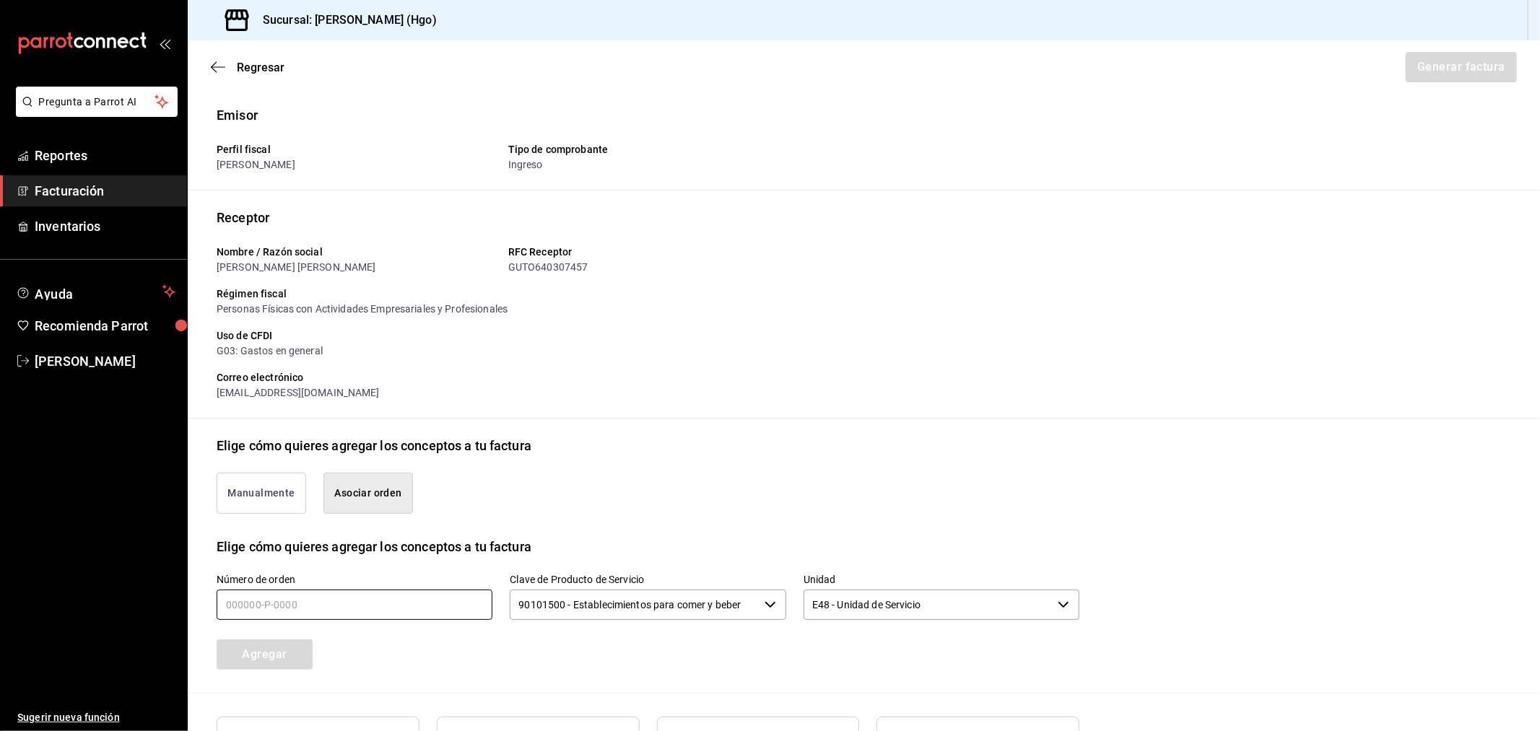
click at [376, 593] on input "text" at bounding box center [355, 605] width 276 height 30
click at [302, 653] on button "Agregar" at bounding box center [265, 655] width 96 height 30
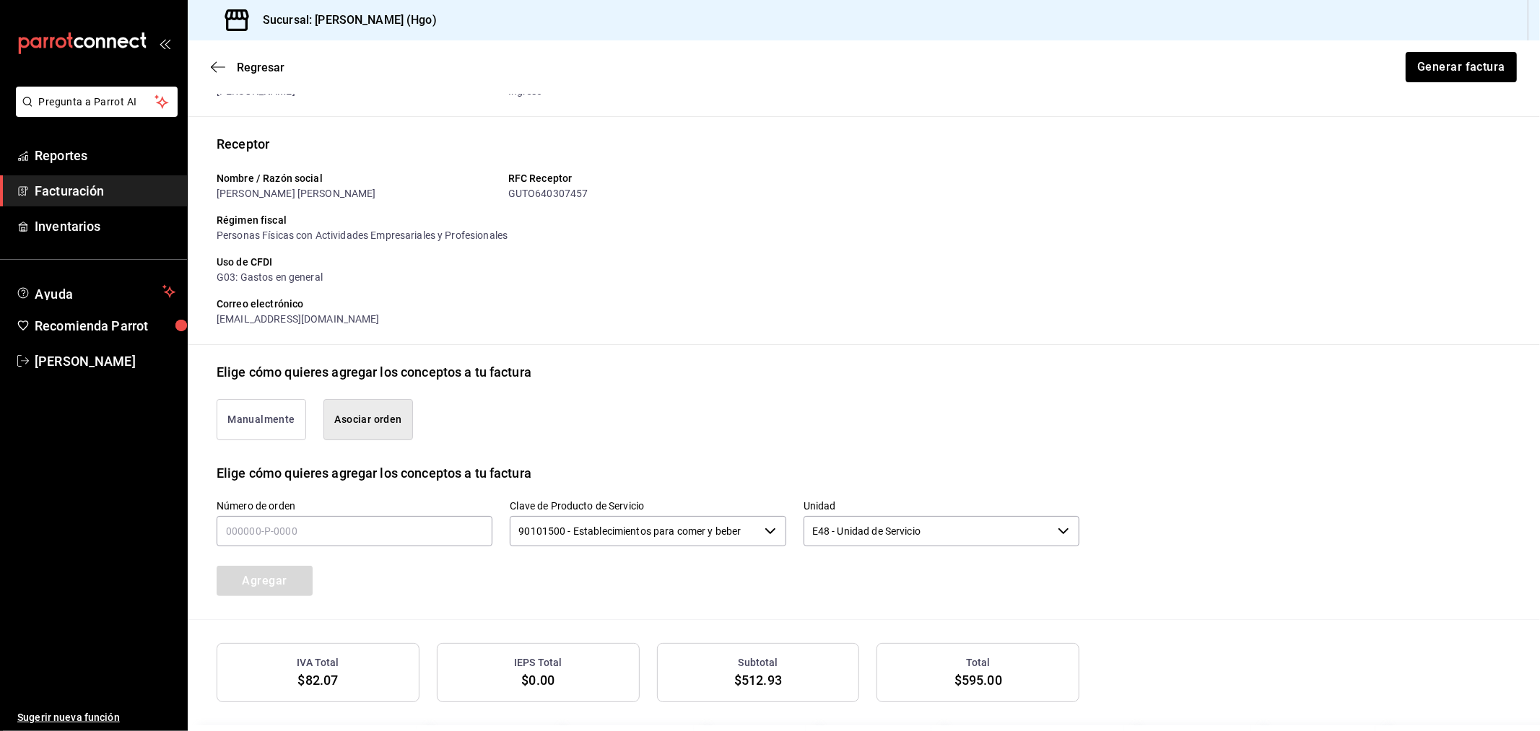
scroll to position [167, 0]
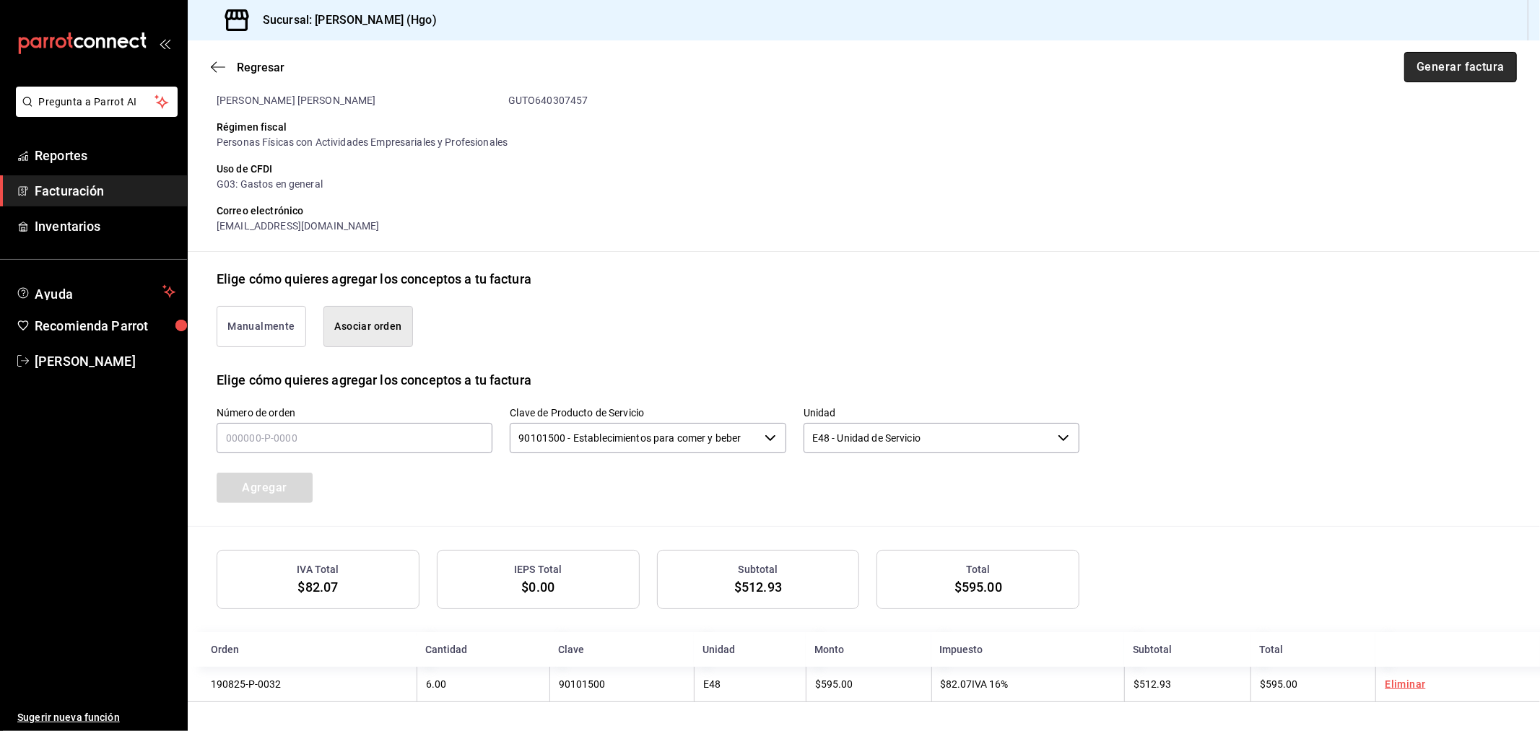
click at [1385, 59] on button "Generar factura" at bounding box center [1460, 67] width 113 height 30
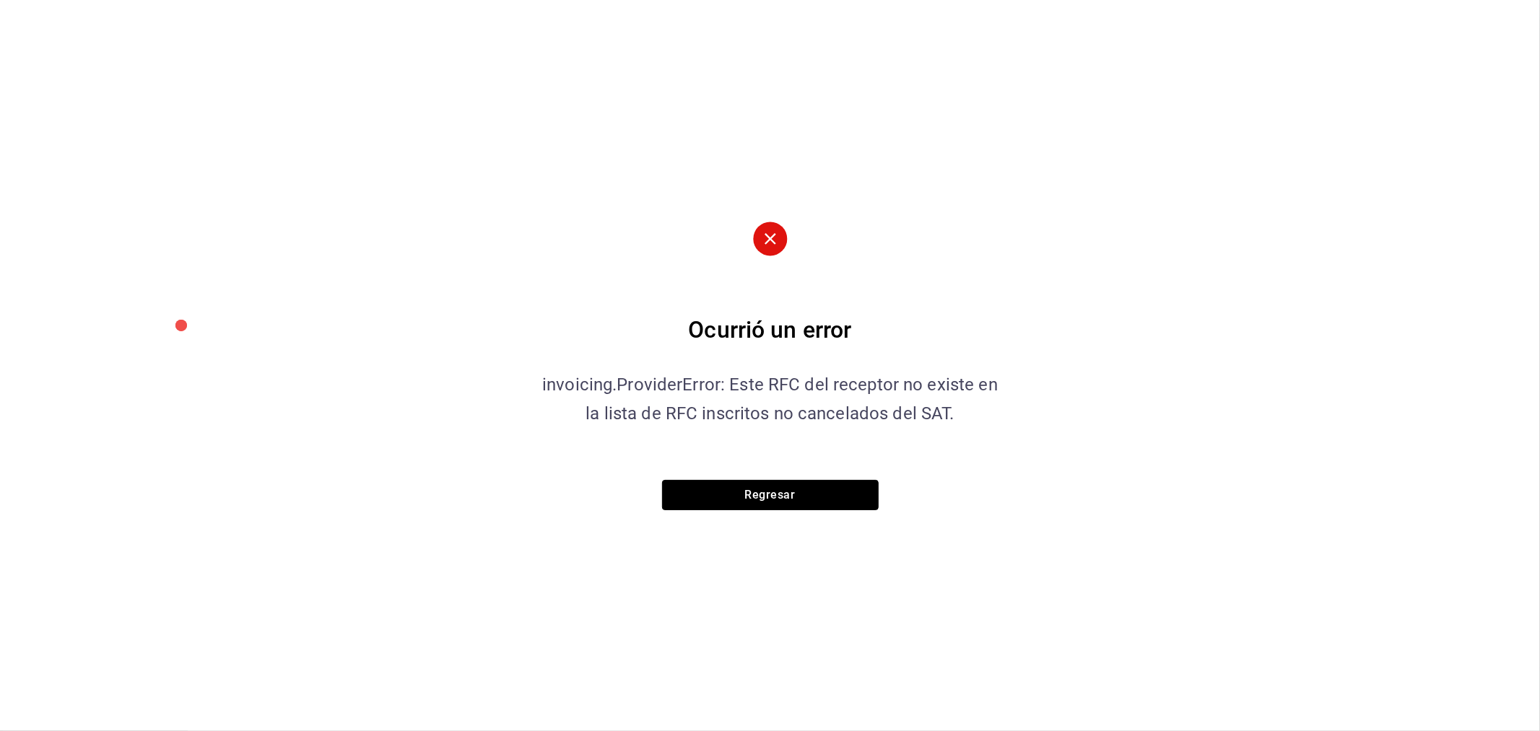
click at [842, 505] on button "Regresar" at bounding box center [770, 495] width 217 height 30
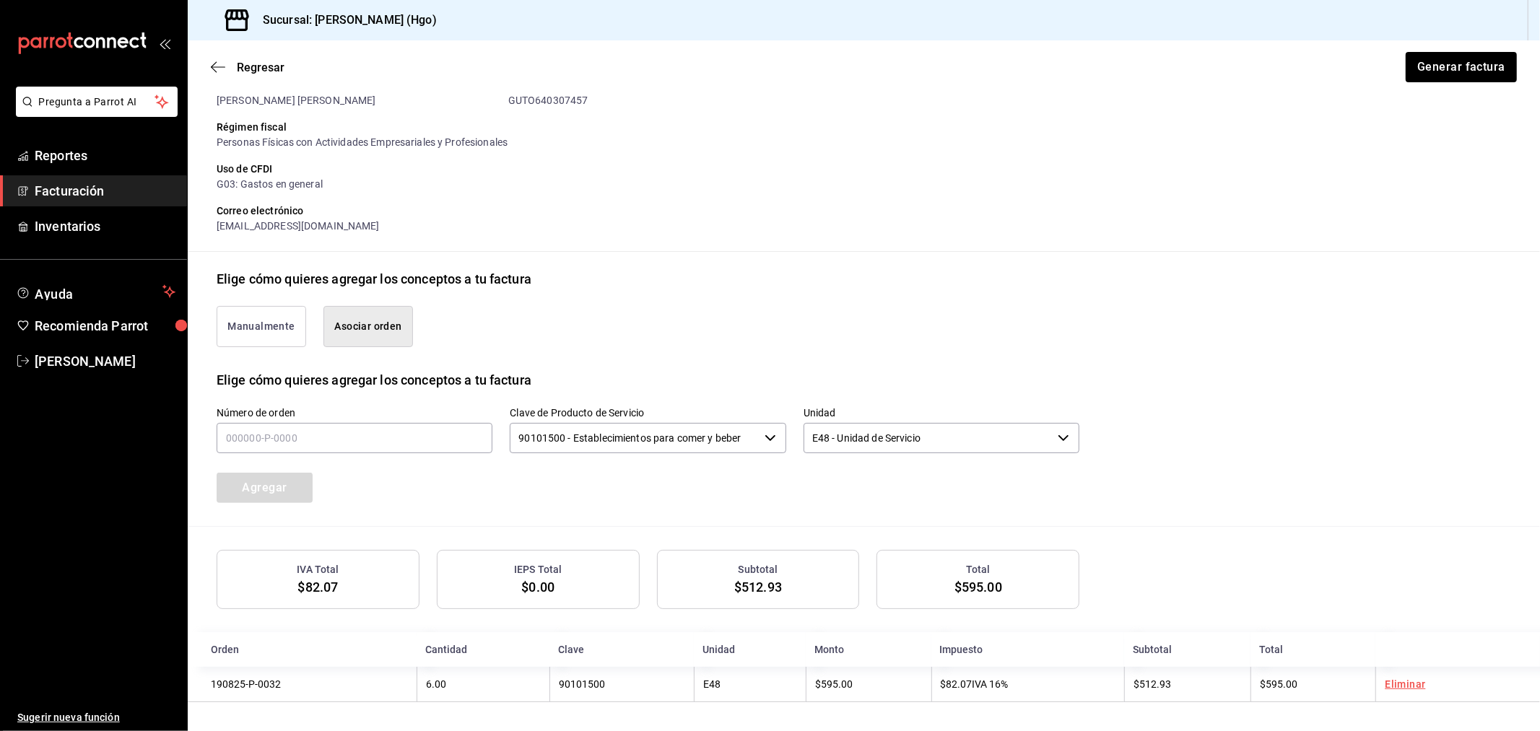
click at [235, 74] on span "Regresar" at bounding box center [248, 68] width 74 height 14
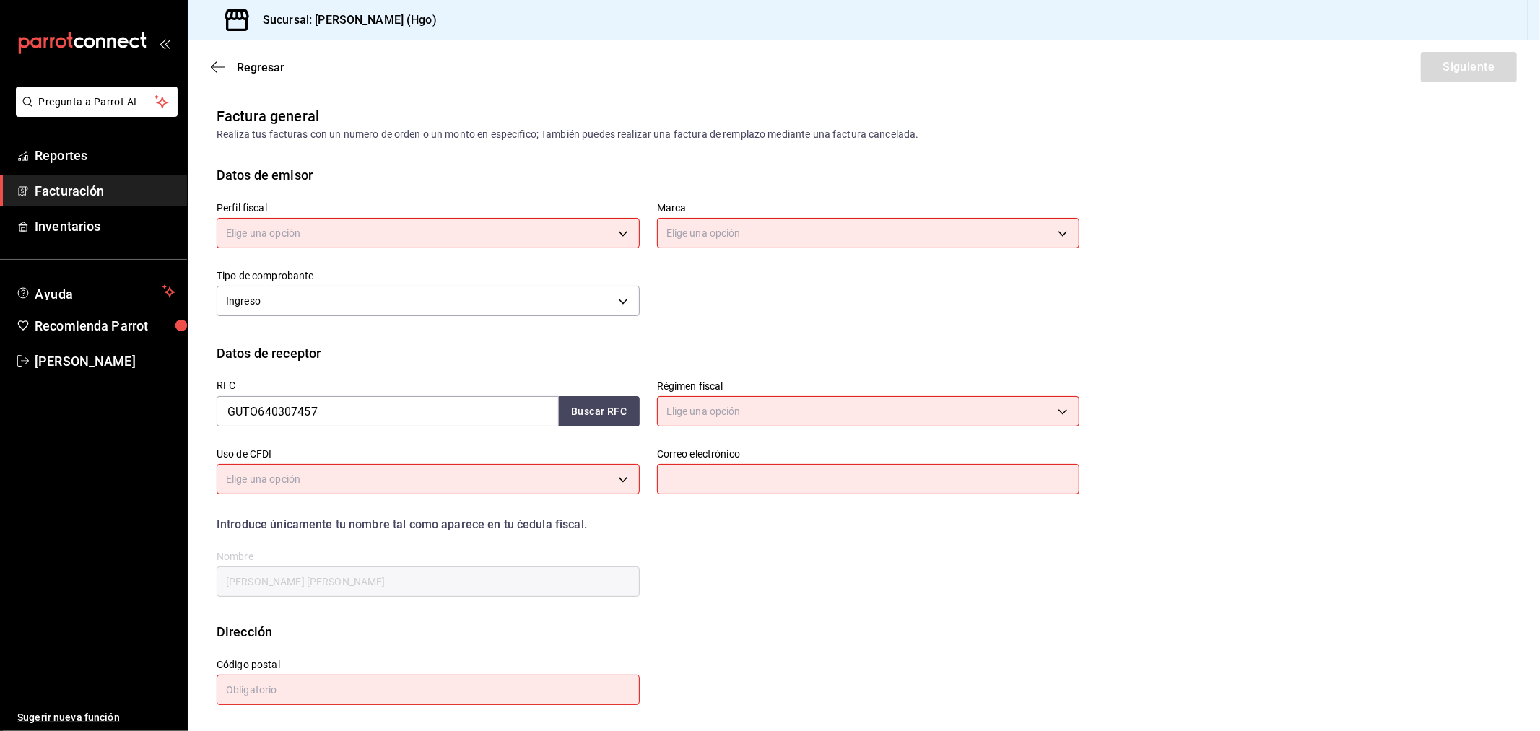
scroll to position [0, 0]
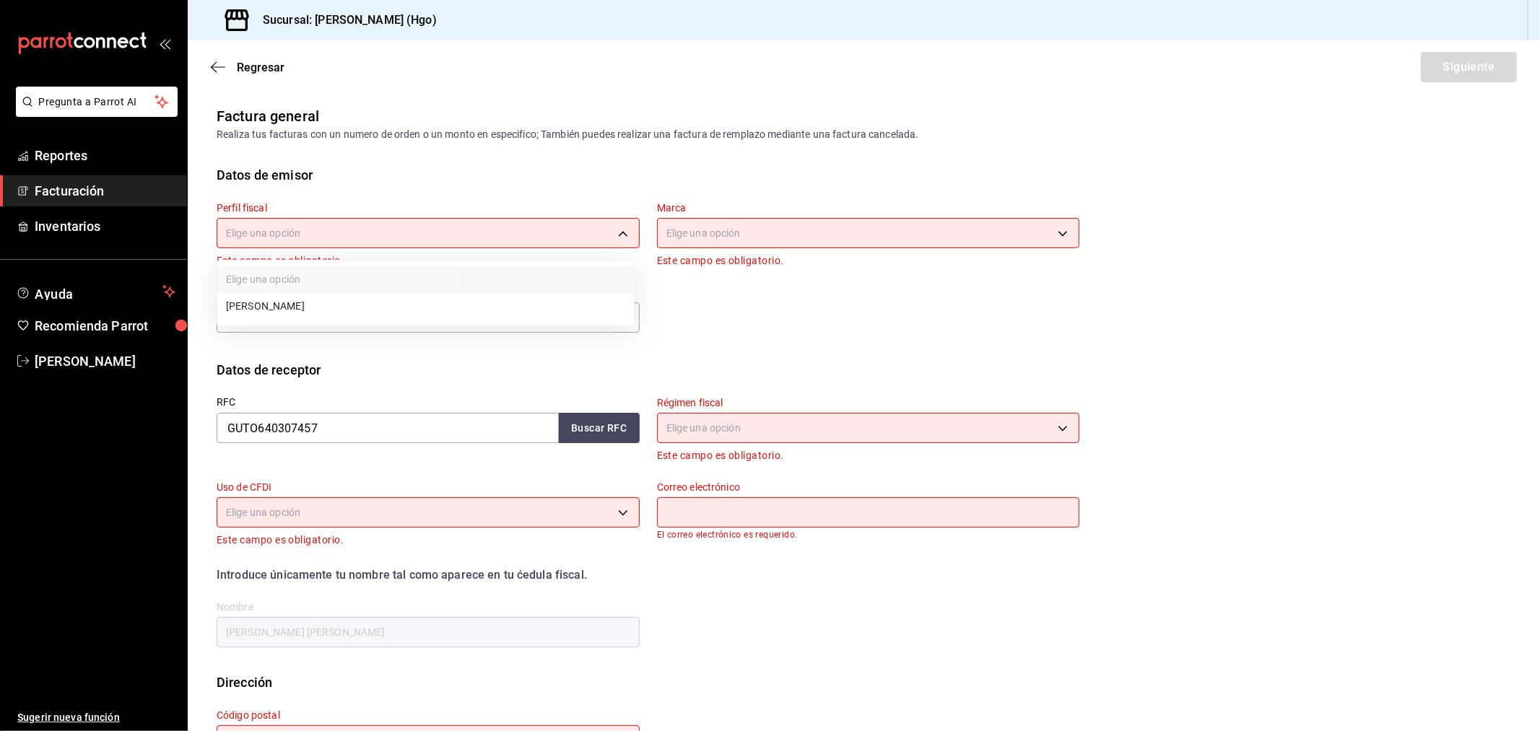
click at [417, 232] on body "Pregunta a Parrot AI Reportes Facturación Inventarios Ayuda Recomienda Parrot V…" at bounding box center [770, 365] width 1540 height 731
click at [459, 299] on li "[PERSON_NAME]" at bounding box center [425, 306] width 416 height 27
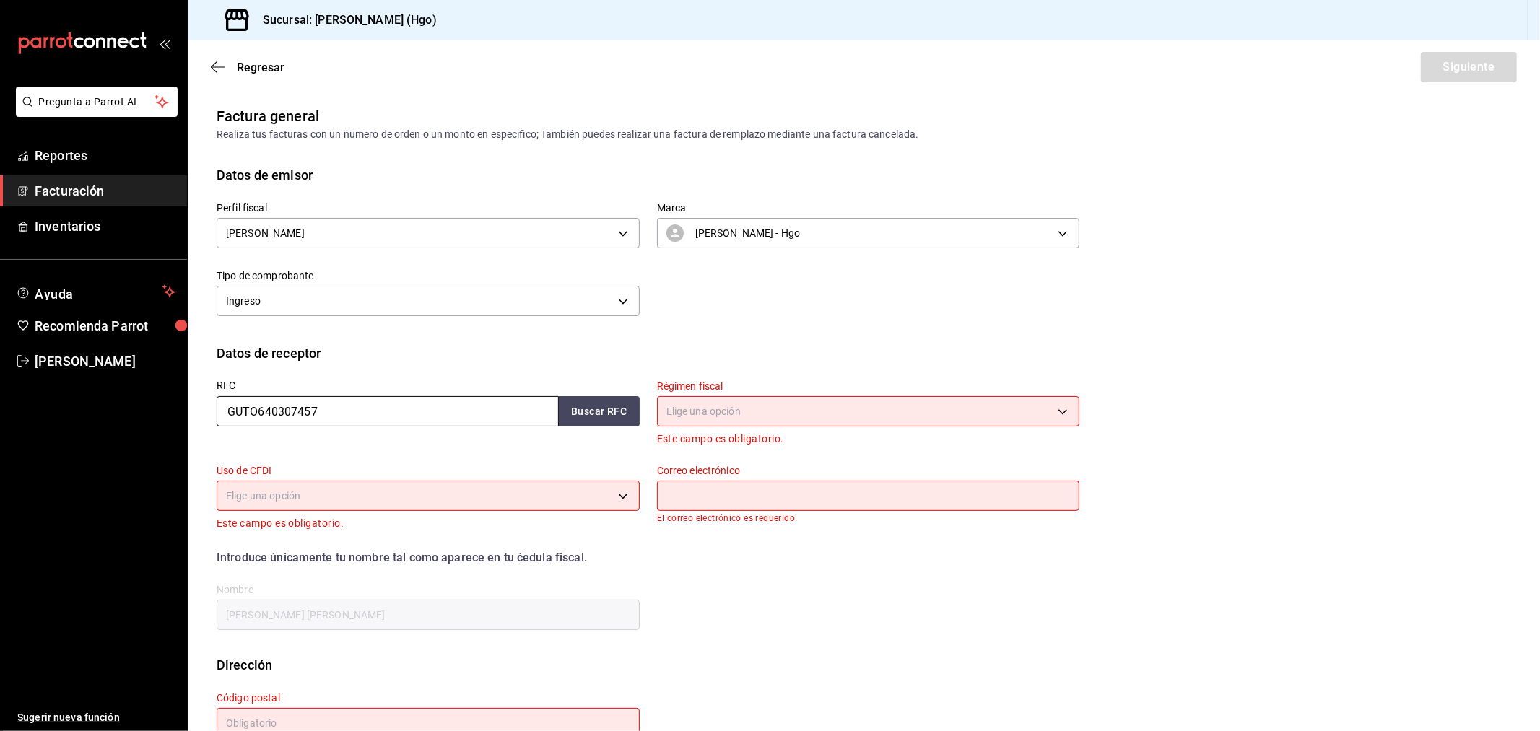
click at [336, 414] on input "GUTO640307457" at bounding box center [388, 411] width 342 height 30
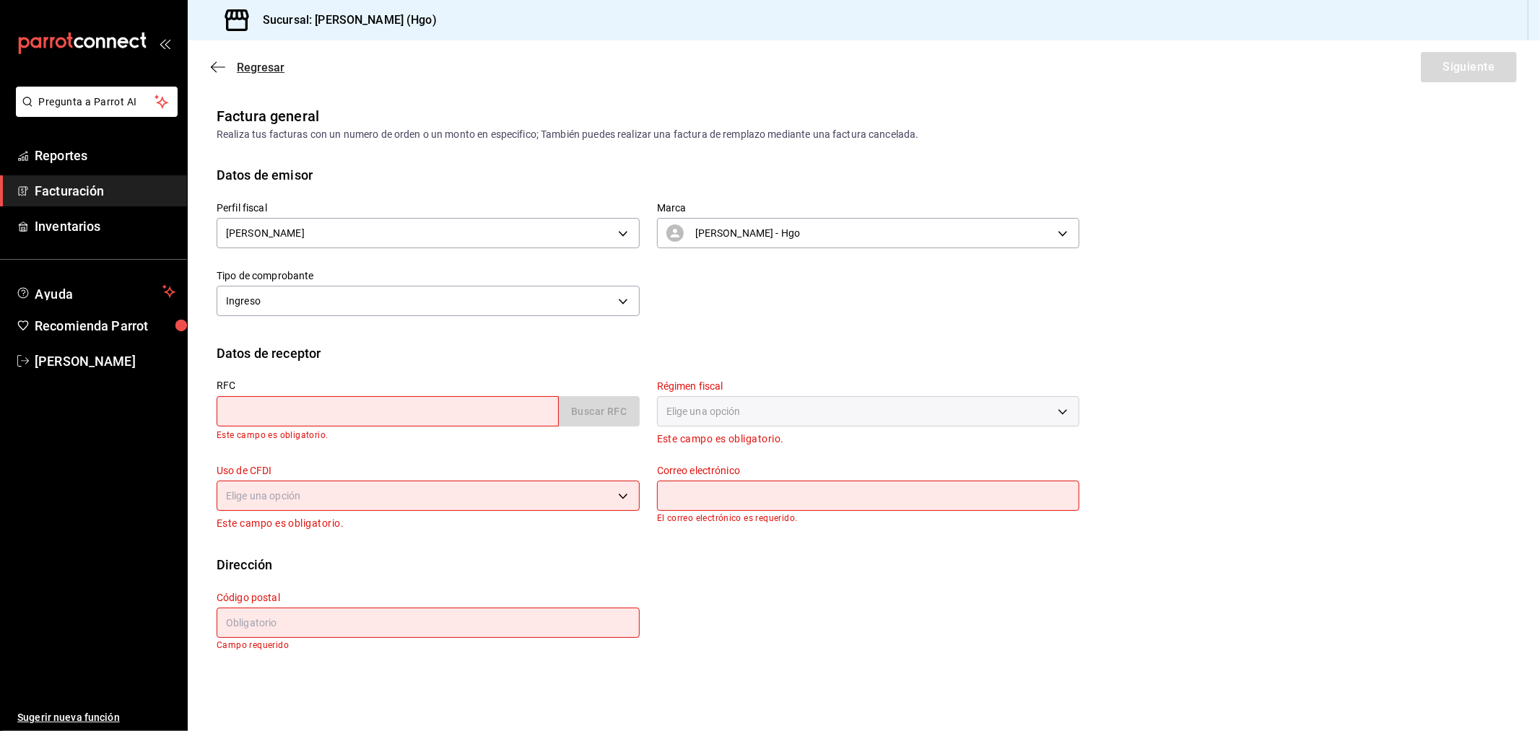
click at [221, 73] on icon "button" at bounding box center [218, 67] width 14 height 13
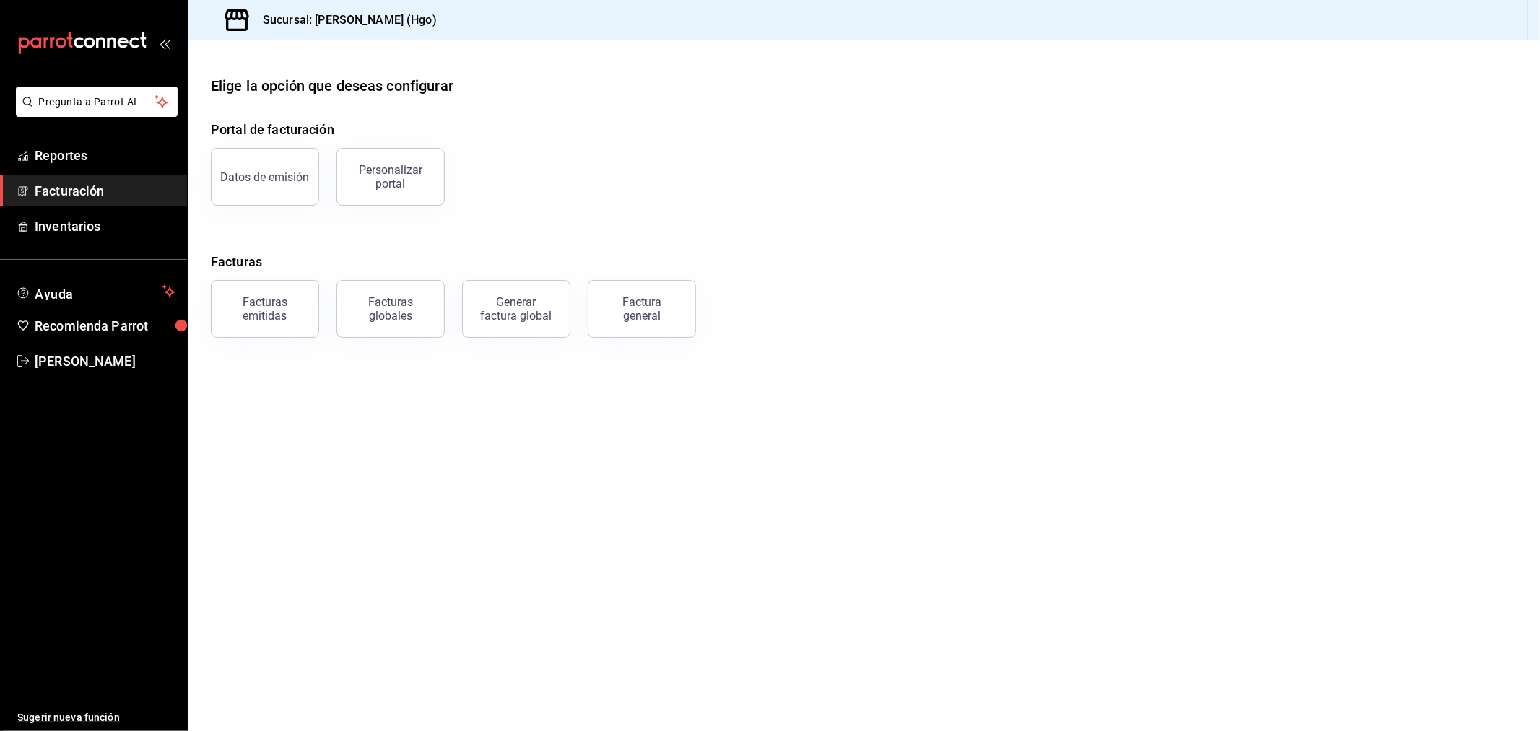
click at [315, 320] on div "Facturas emitidas" at bounding box center [256, 300] width 126 height 75
click at [305, 326] on button "Facturas emitidas" at bounding box center [265, 309] width 108 height 58
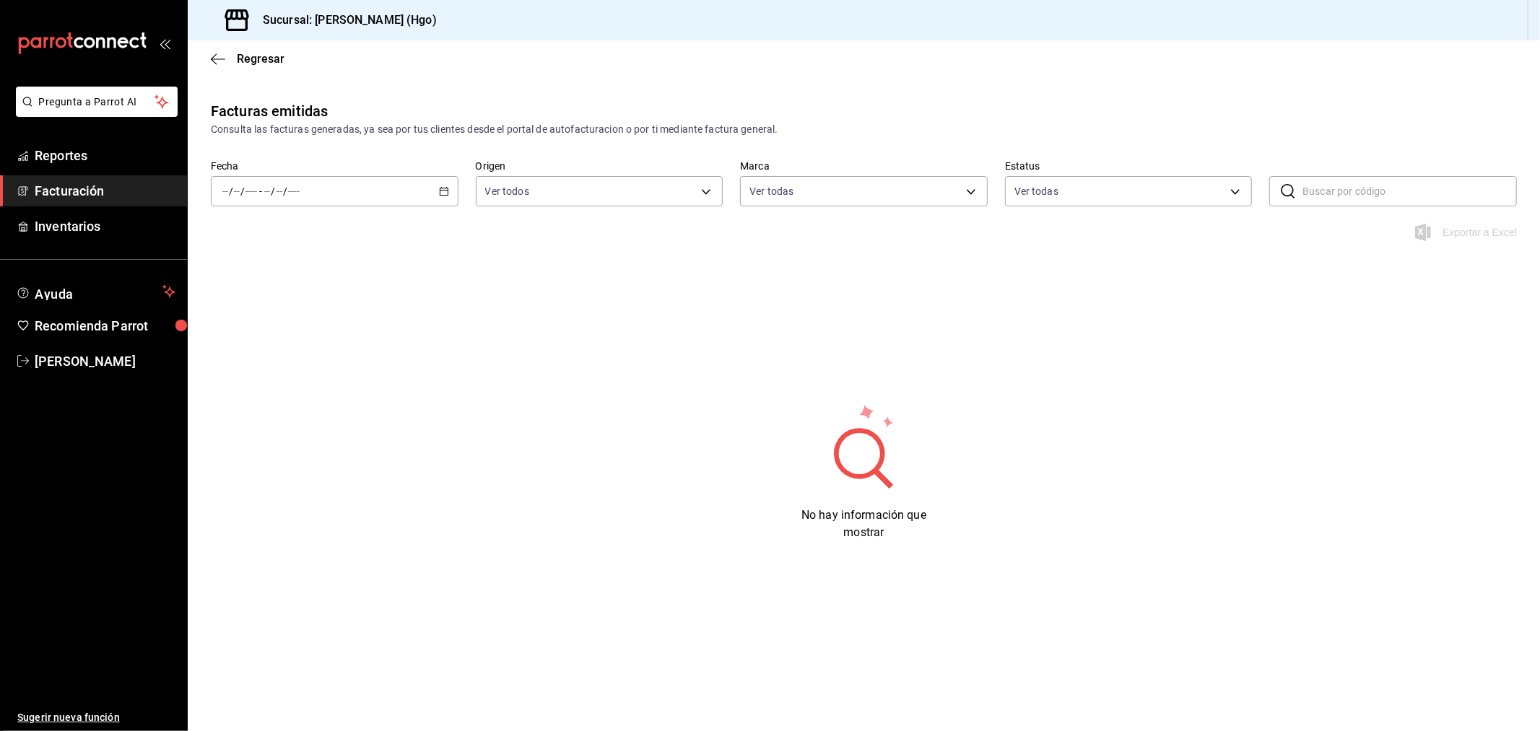
click at [445, 196] on \(Stroke\) "button" at bounding box center [444, 192] width 9 height 8
click at [302, 227] on li "Hoy" at bounding box center [278, 235] width 135 height 32
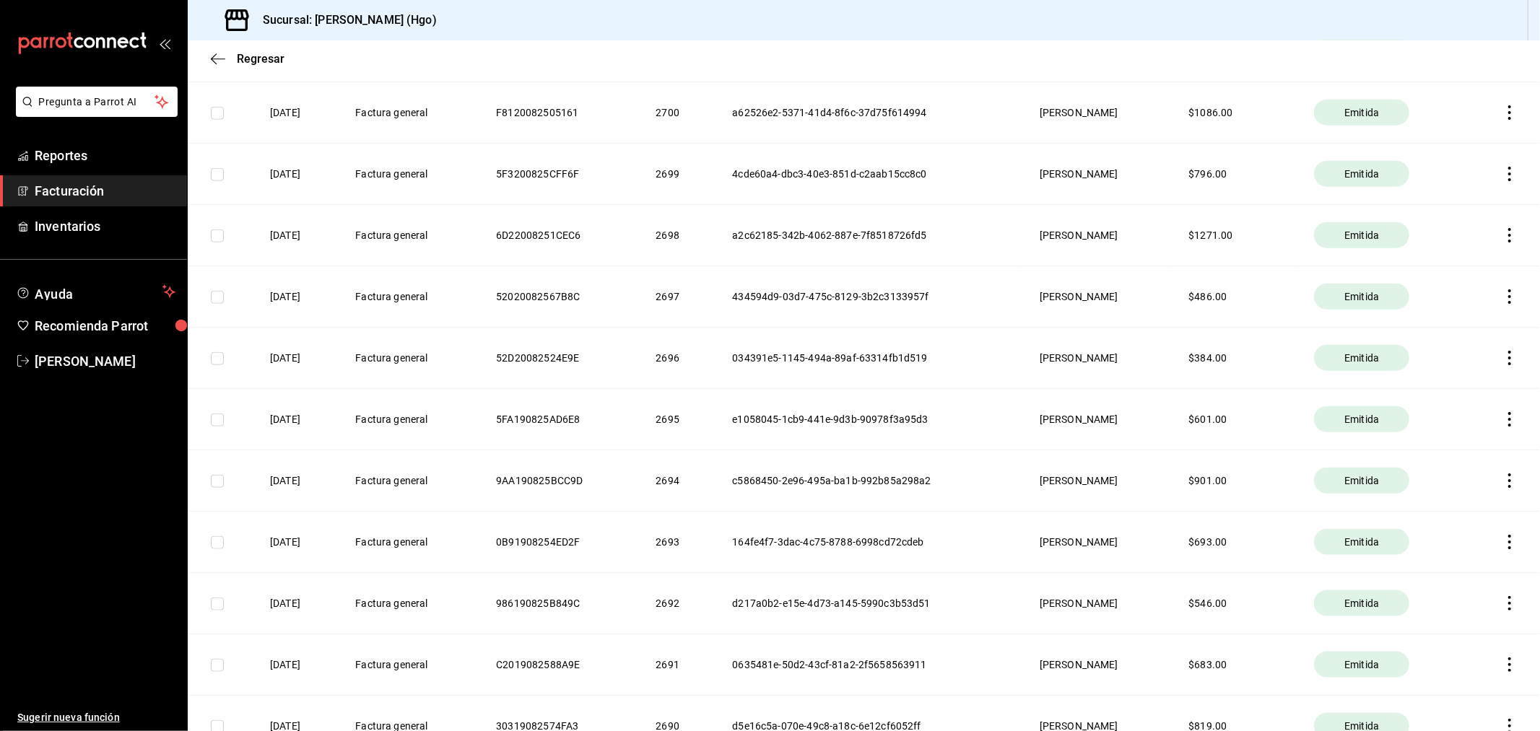
scroll to position [1211, 0]
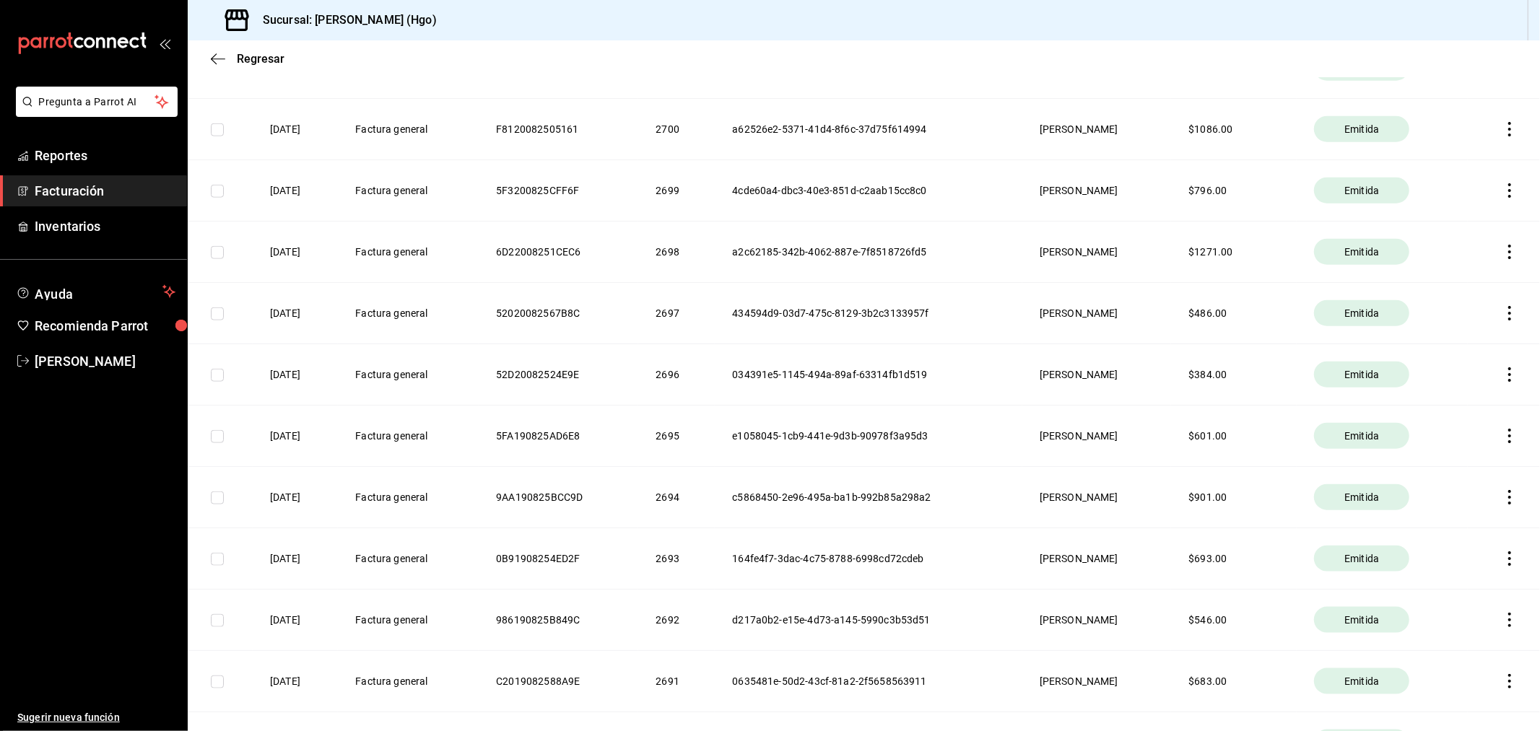
click at [1385, 442] on icon "button" at bounding box center [1509, 436] width 14 height 14
click at [1385, 475] on li "Cancelar factura" at bounding box center [1439, 474] width 127 height 35
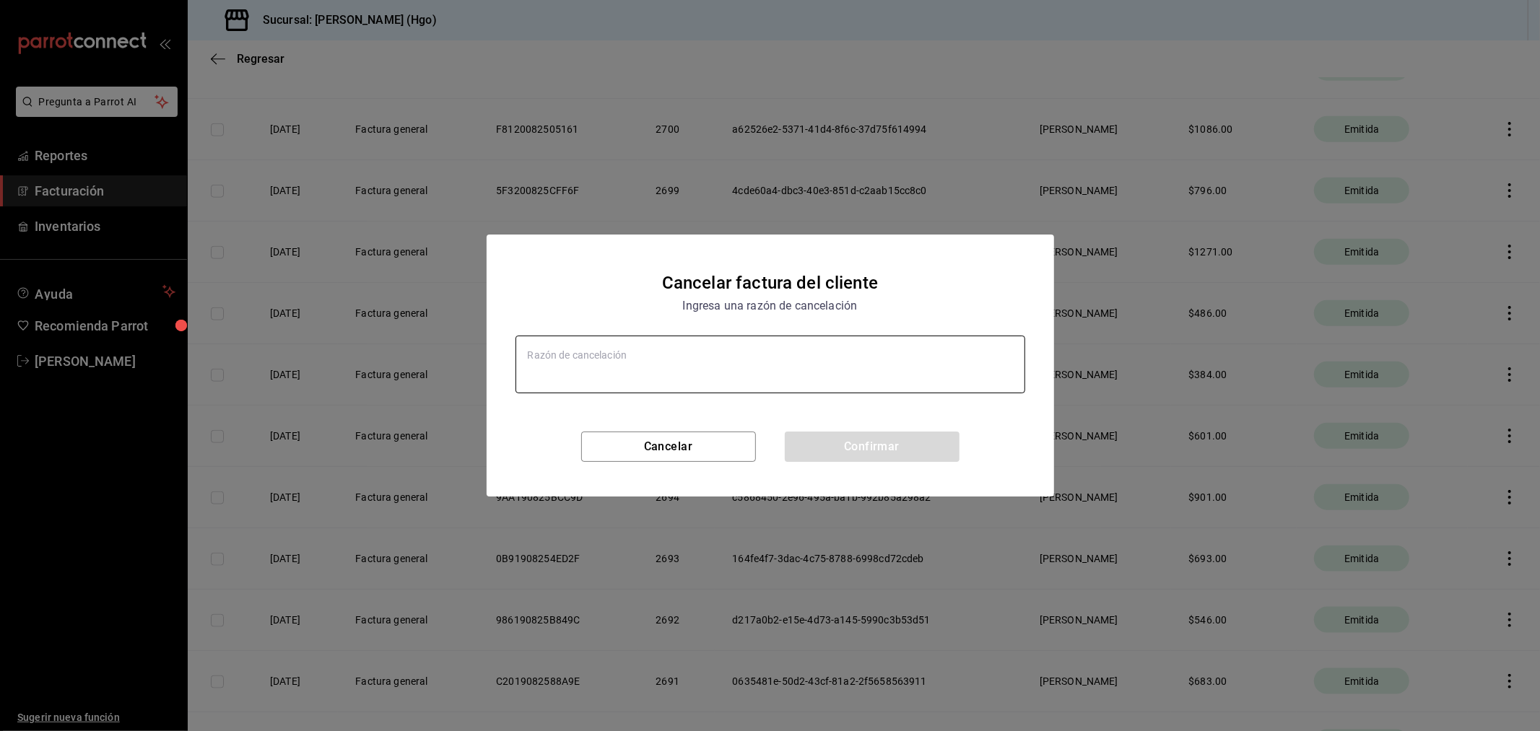
click at [777, 372] on textarea at bounding box center [770, 365] width 510 height 58
click at [890, 445] on button "Confirmar" at bounding box center [872, 447] width 175 height 30
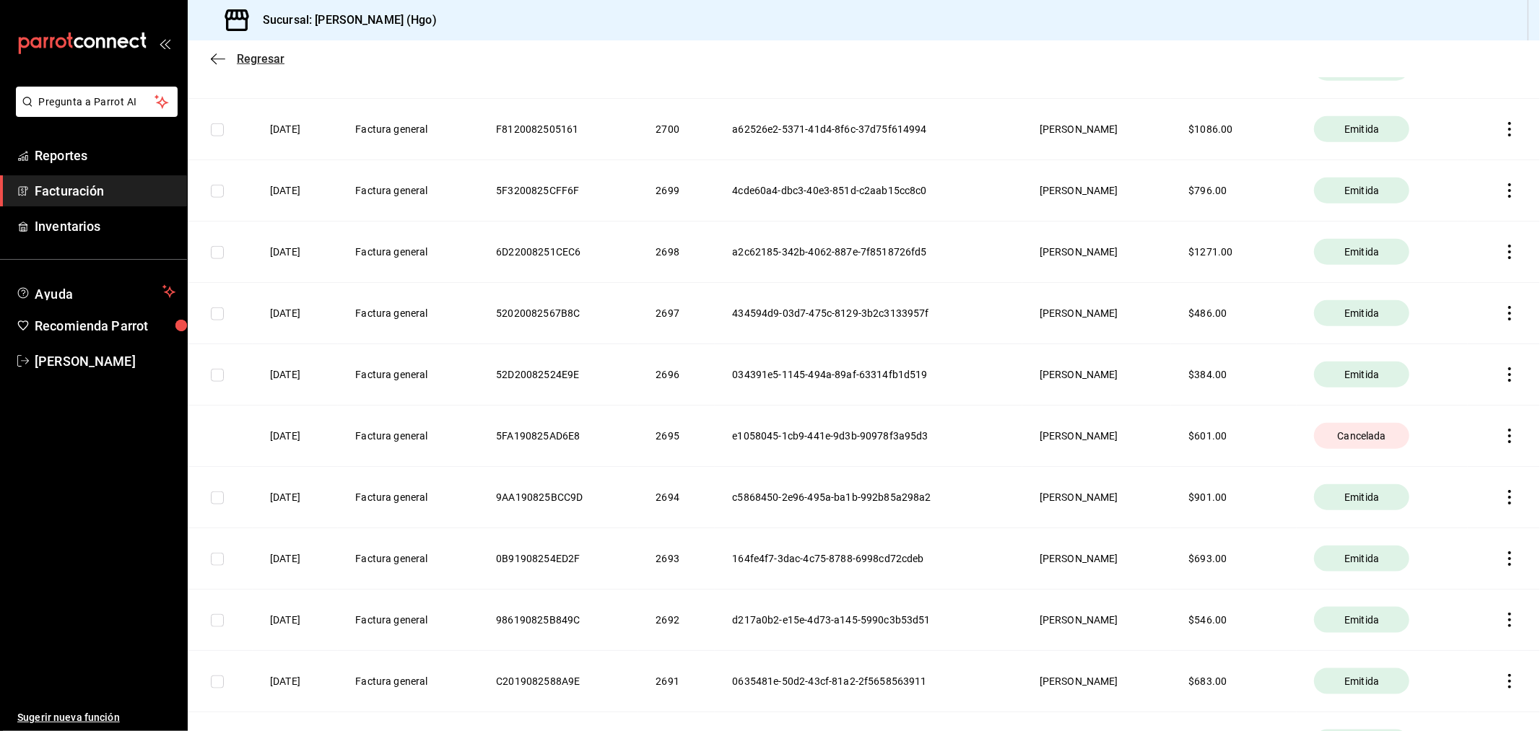
click at [211, 61] on icon "button" at bounding box center [218, 59] width 14 height 13
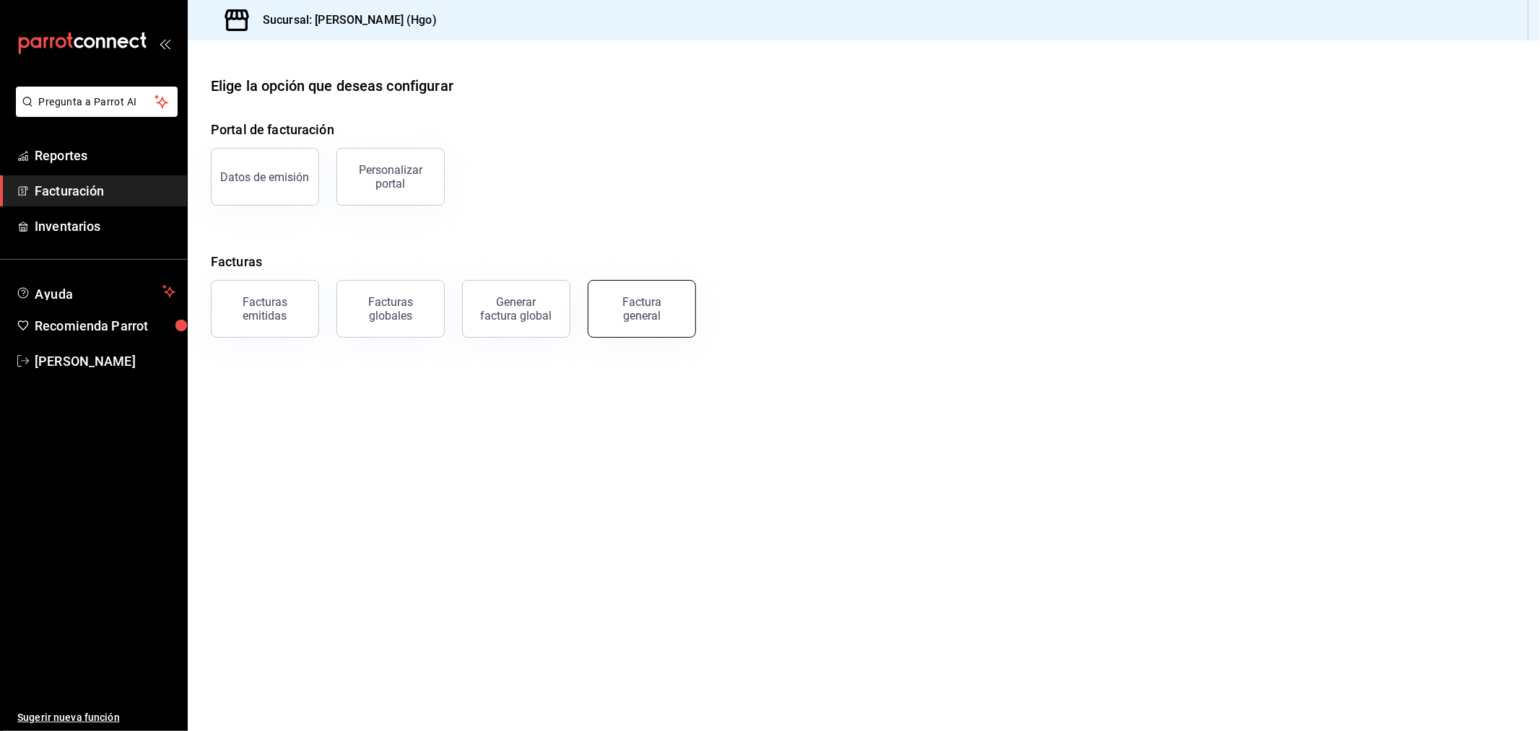
click at [614, 304] on div "Factura general" at bounding box center [642, 308] width 72 height 27
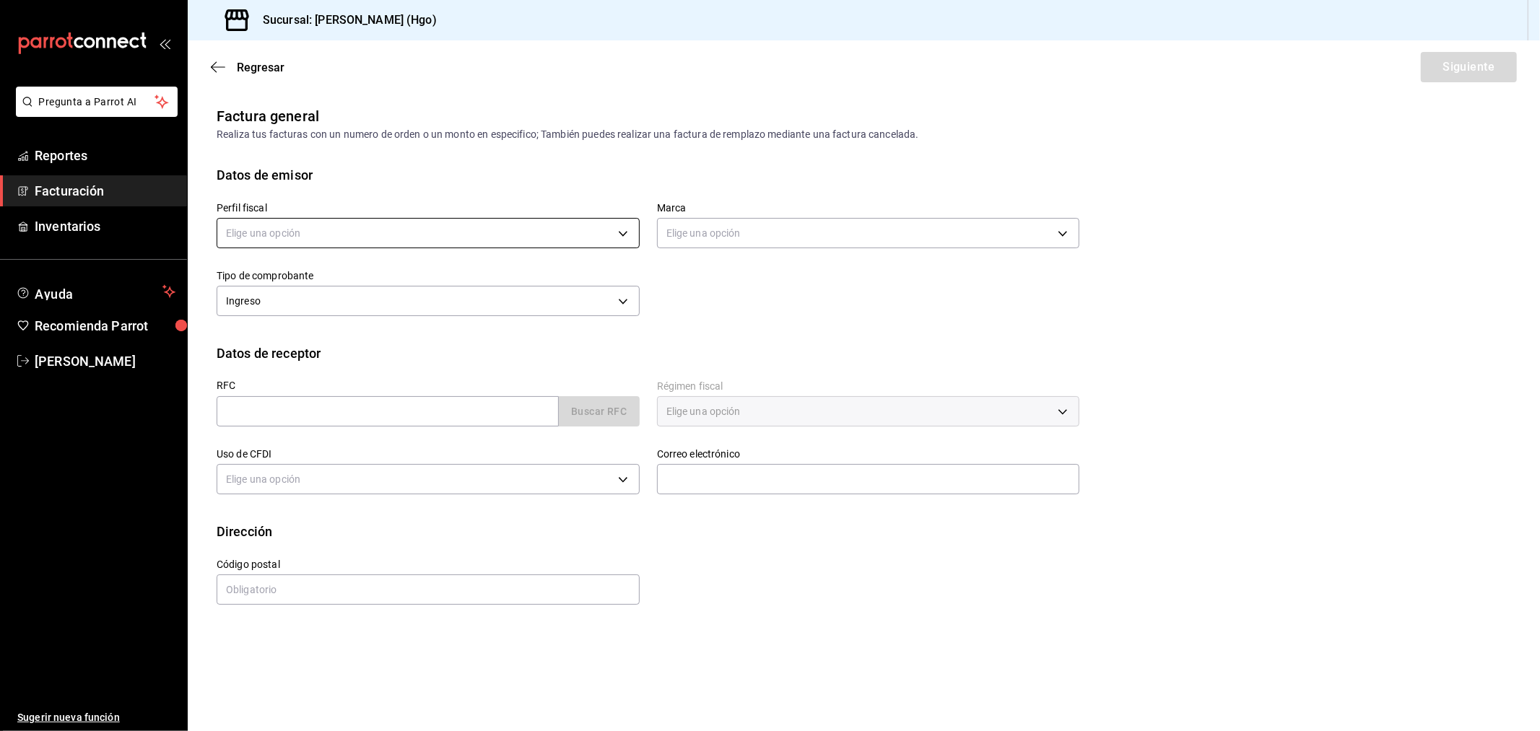
click at [512, 243] on body "Pregunta a Parrot AI Reportes Facturación Inventarios Ayuda Recomienda Parrot […" at bounding box center [770, 365] width 1540 height 731
click at [499, 301] on li "[PERSON_NAME]" at bounding box center [428, 306] width 422 height 27
click at [502, 424] on input "text" at bounding box center [388, 411] width 342 height 30
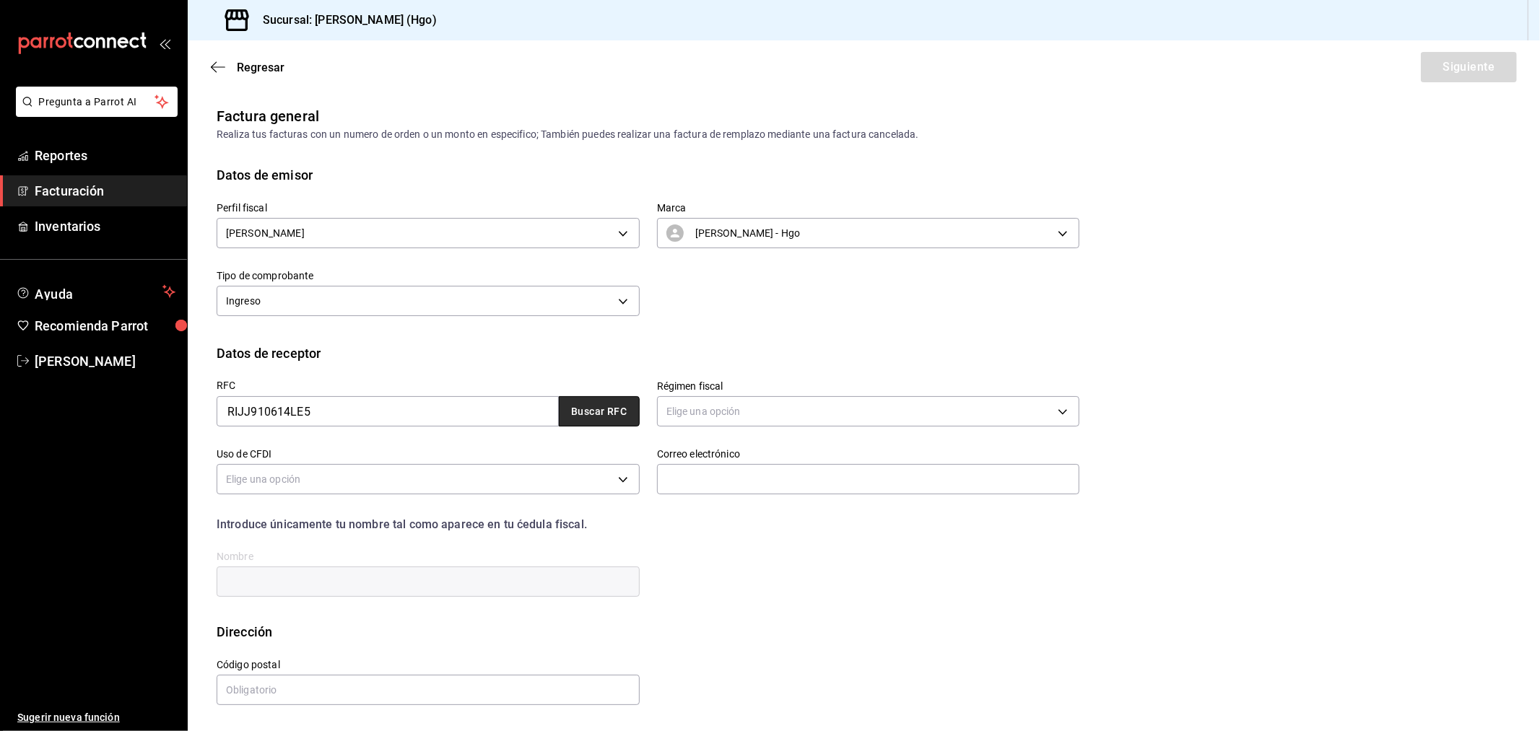
click at [588, 404] on button "Buscar RFC" at bounding box center [599, 411] width 81 height 30
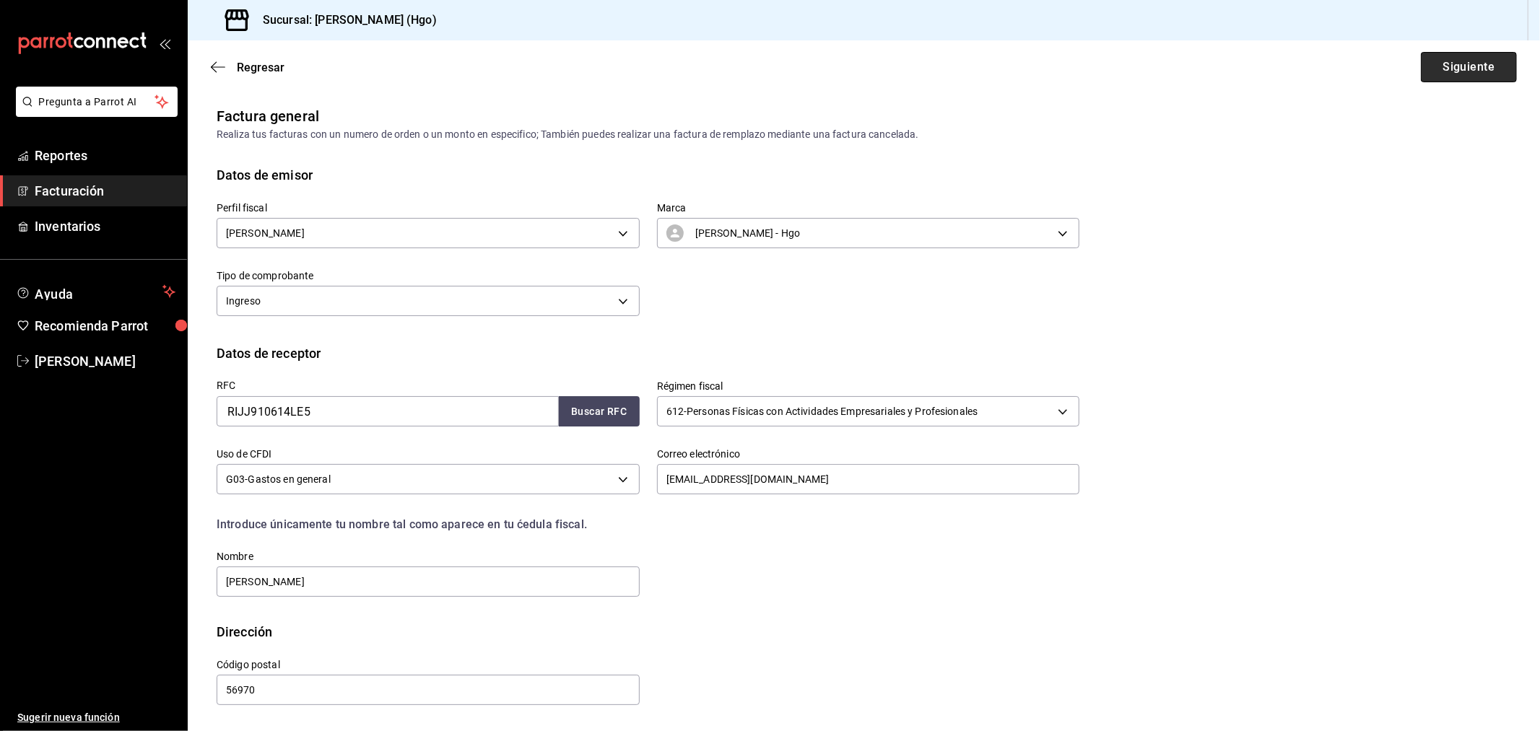
click at [1385, 74] on button "Siguiente" at bounding box center [1469, 67] width 96 height 30
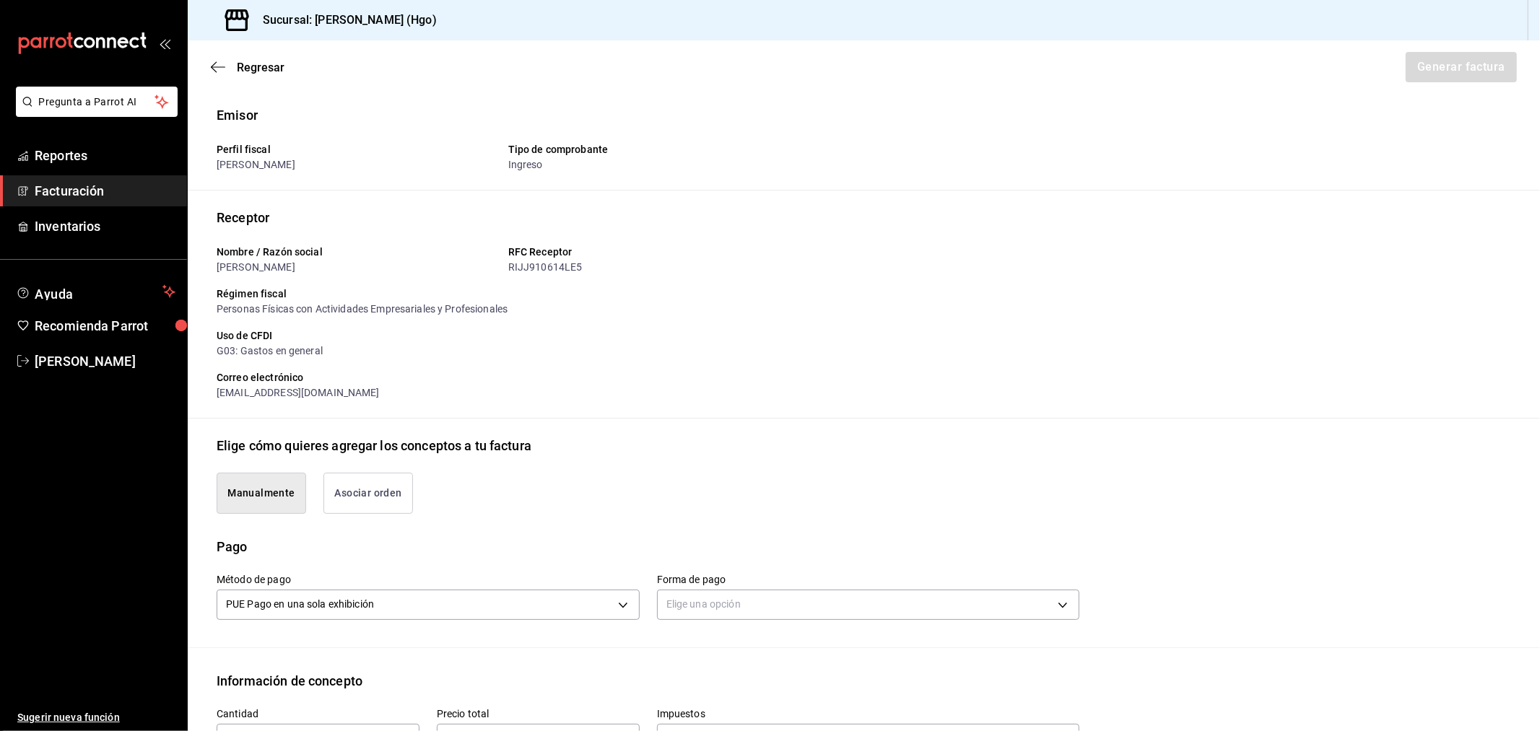
click at [378, 499] on button "Asociar orden" at bounding box center [368, 493] width 90 height 41
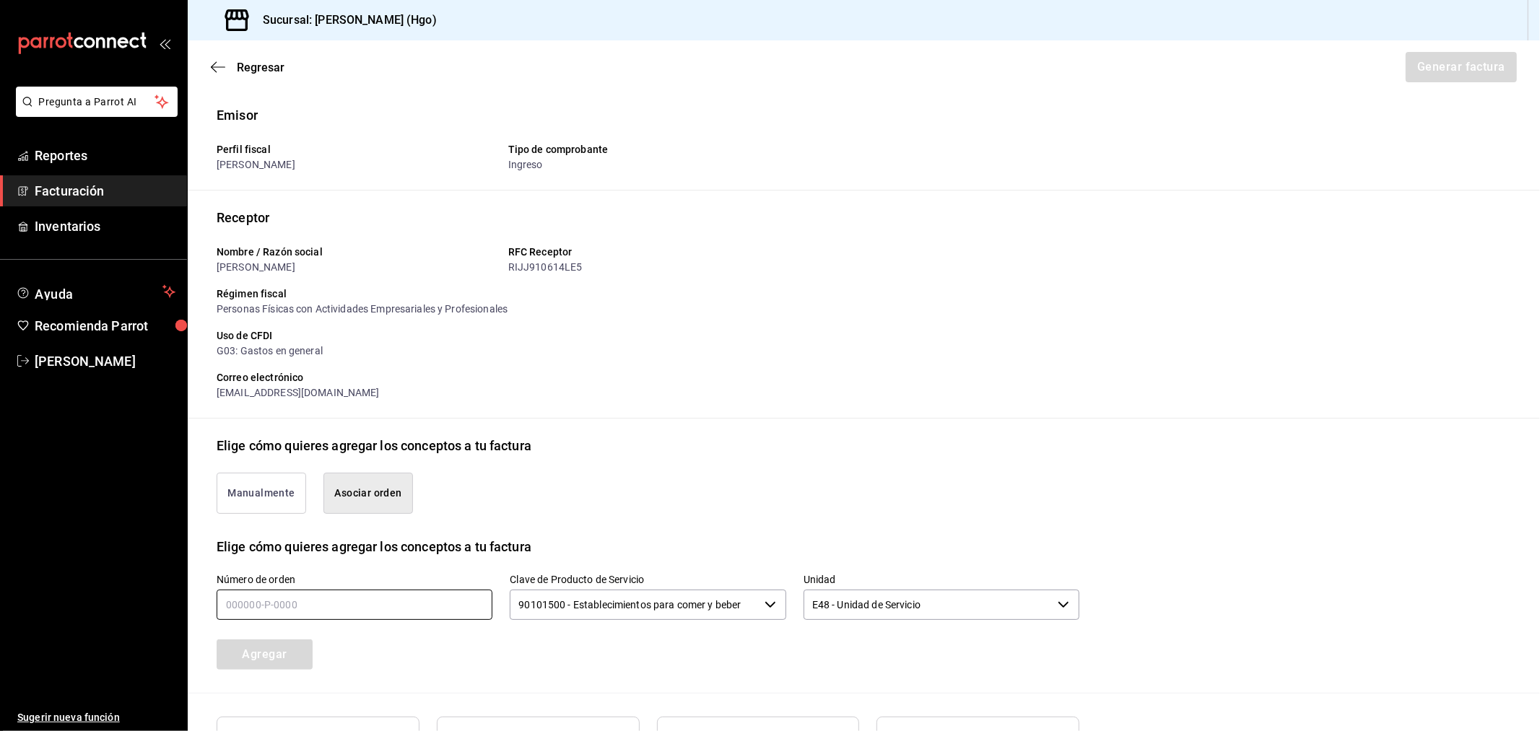
click at [376, 607] on input "text" at bounding box center [355, 605] width 276 height 30
click at [309, 653] on button "Agregar" at bounding box center [265, 655] width 96 height 30
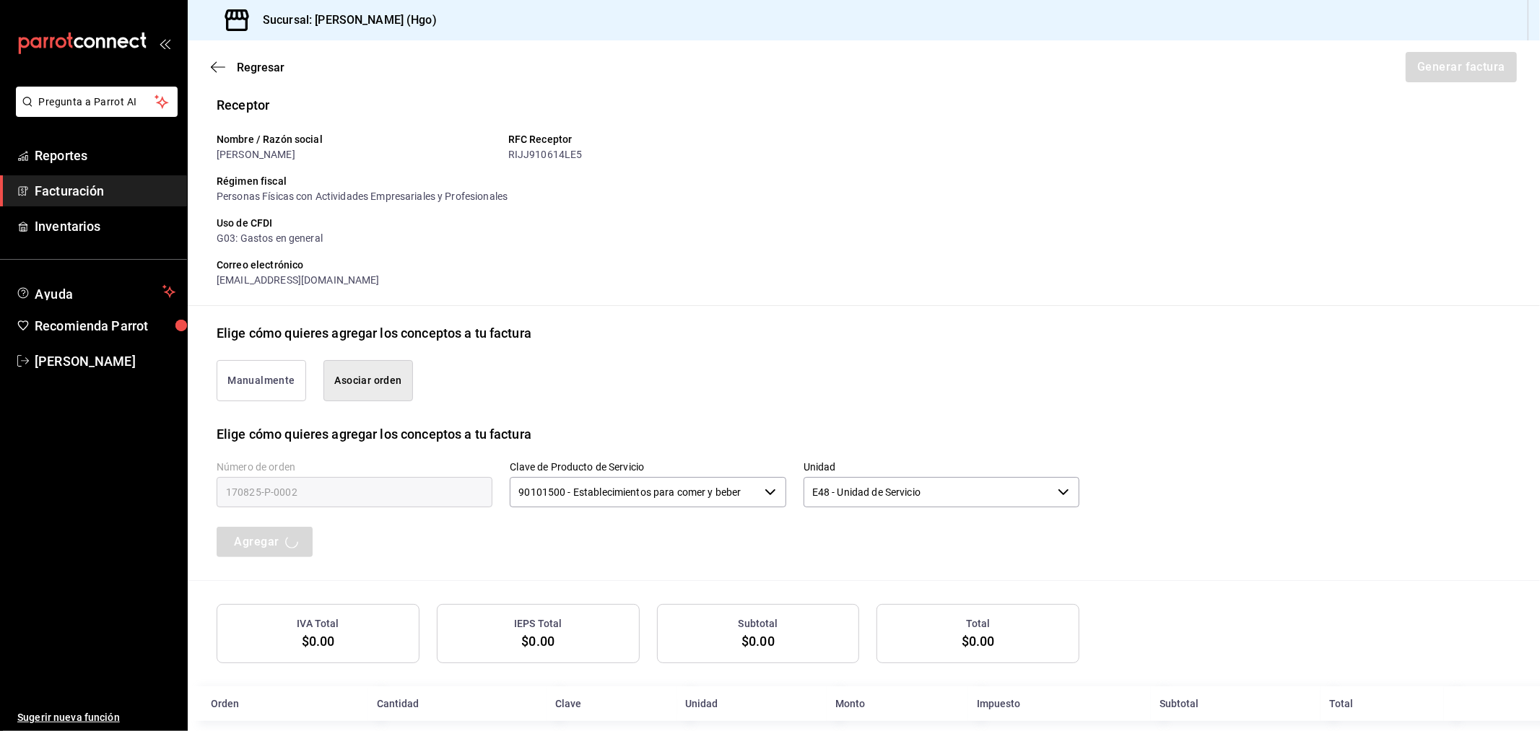
scroll to position [131, 0]
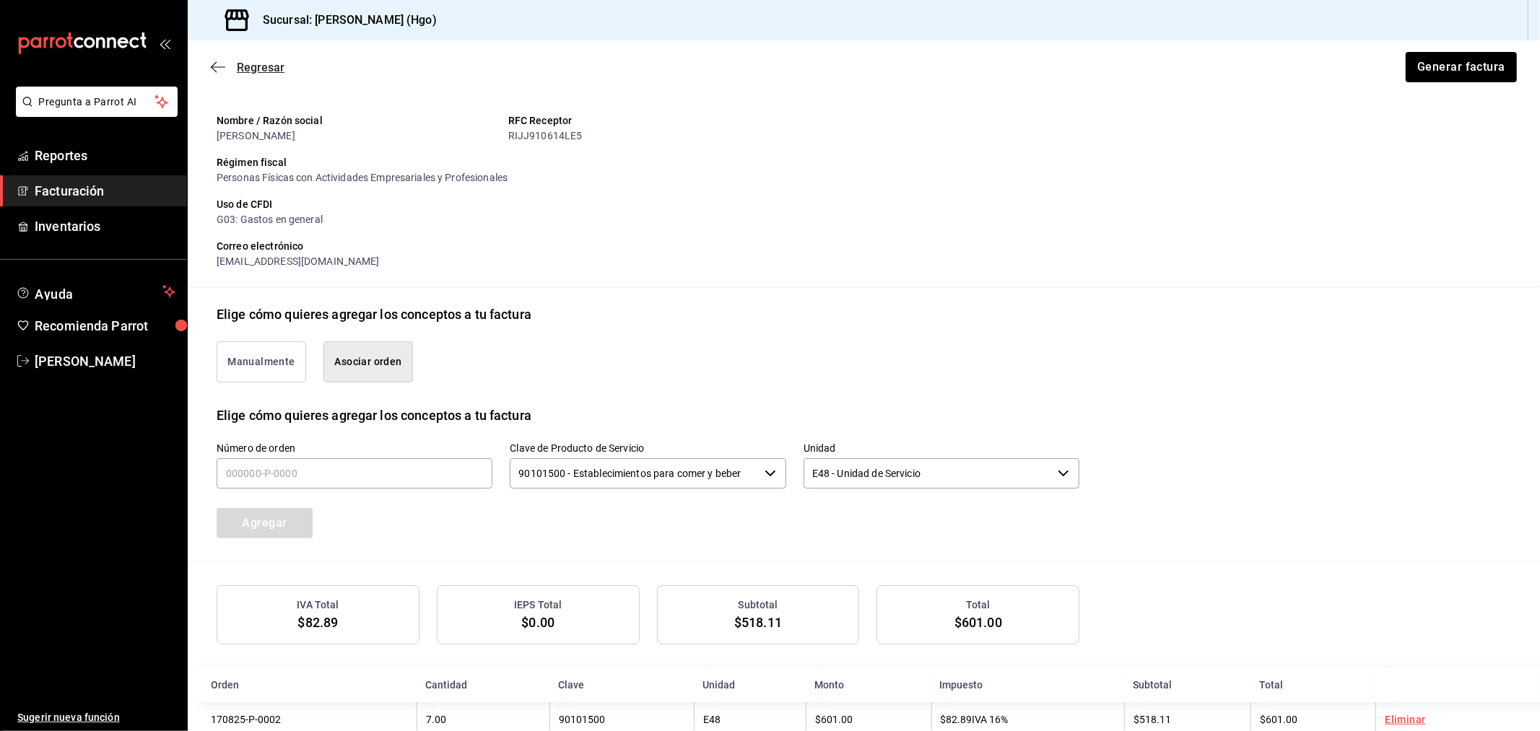
click at [222, 61] on span "Regresar" at bounding box center [248, 68] width 74 height 14
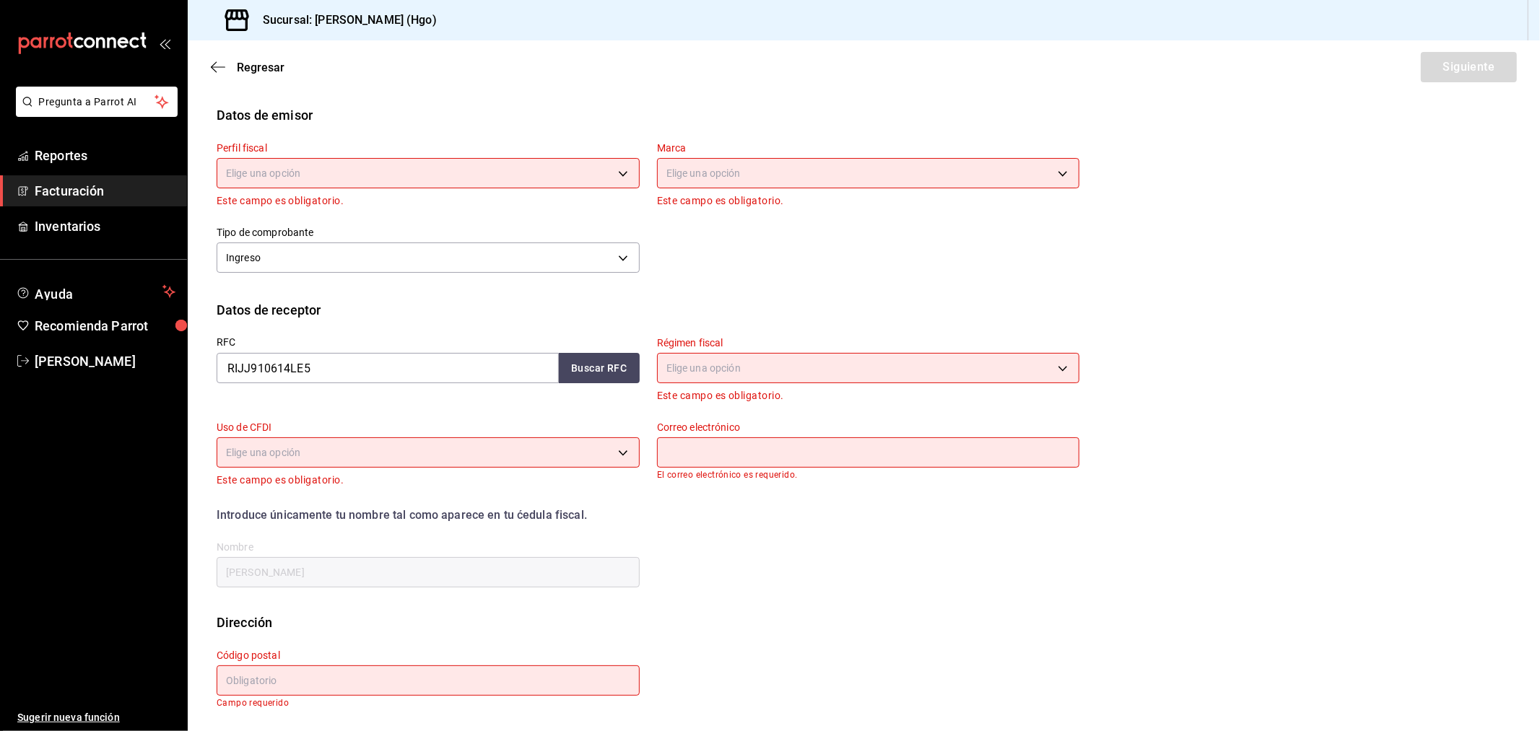
scroll to position [0, 0]
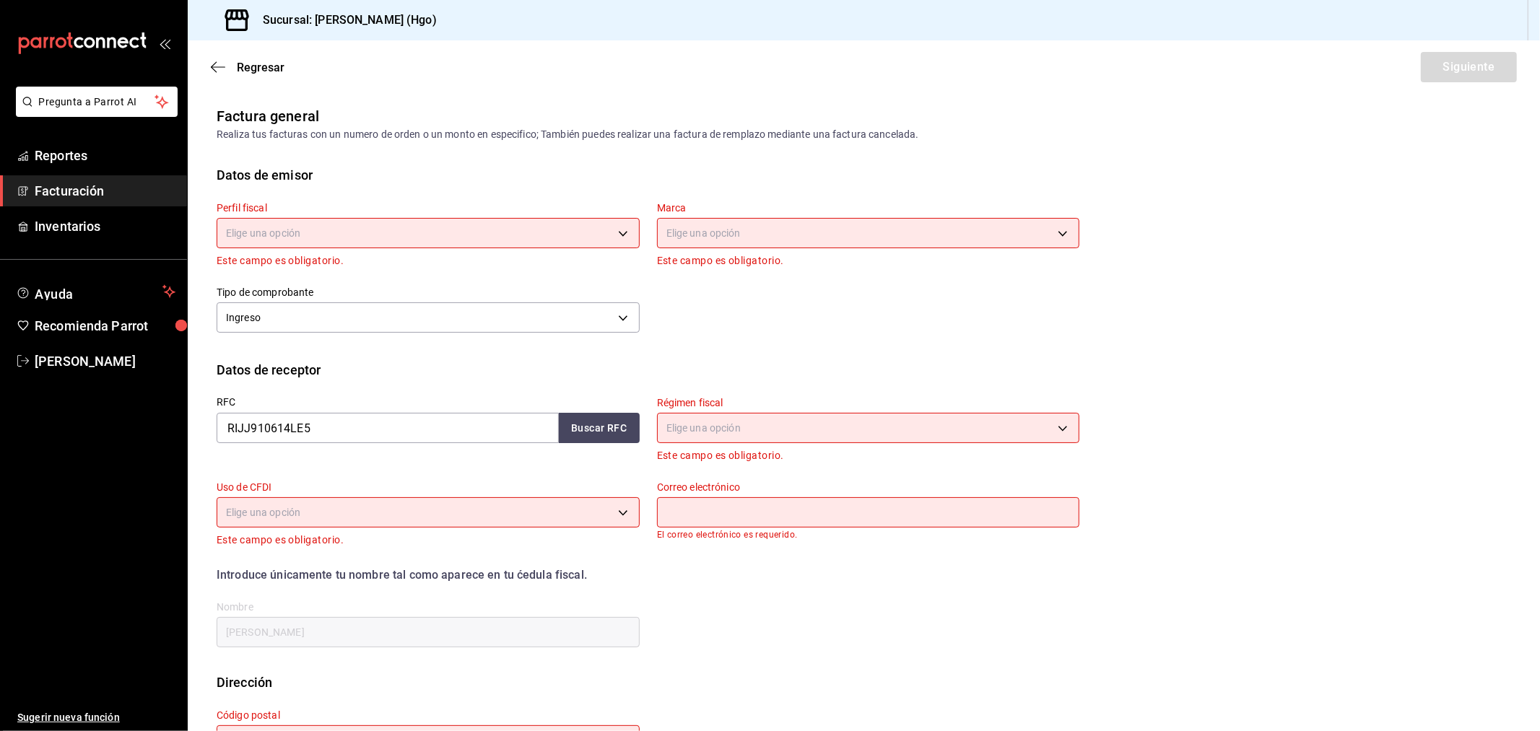
click at [371, 233] on body "Pregunta a Parrot AI Reportes Facturación Inventarios Ayuda Recomienda Parrot V…" at bounding box center [770, 365] width 1540 height 731
click at [368, 302] on li "[PERSON_NAME]" at bounding box center [425, 306] width 416 height 27
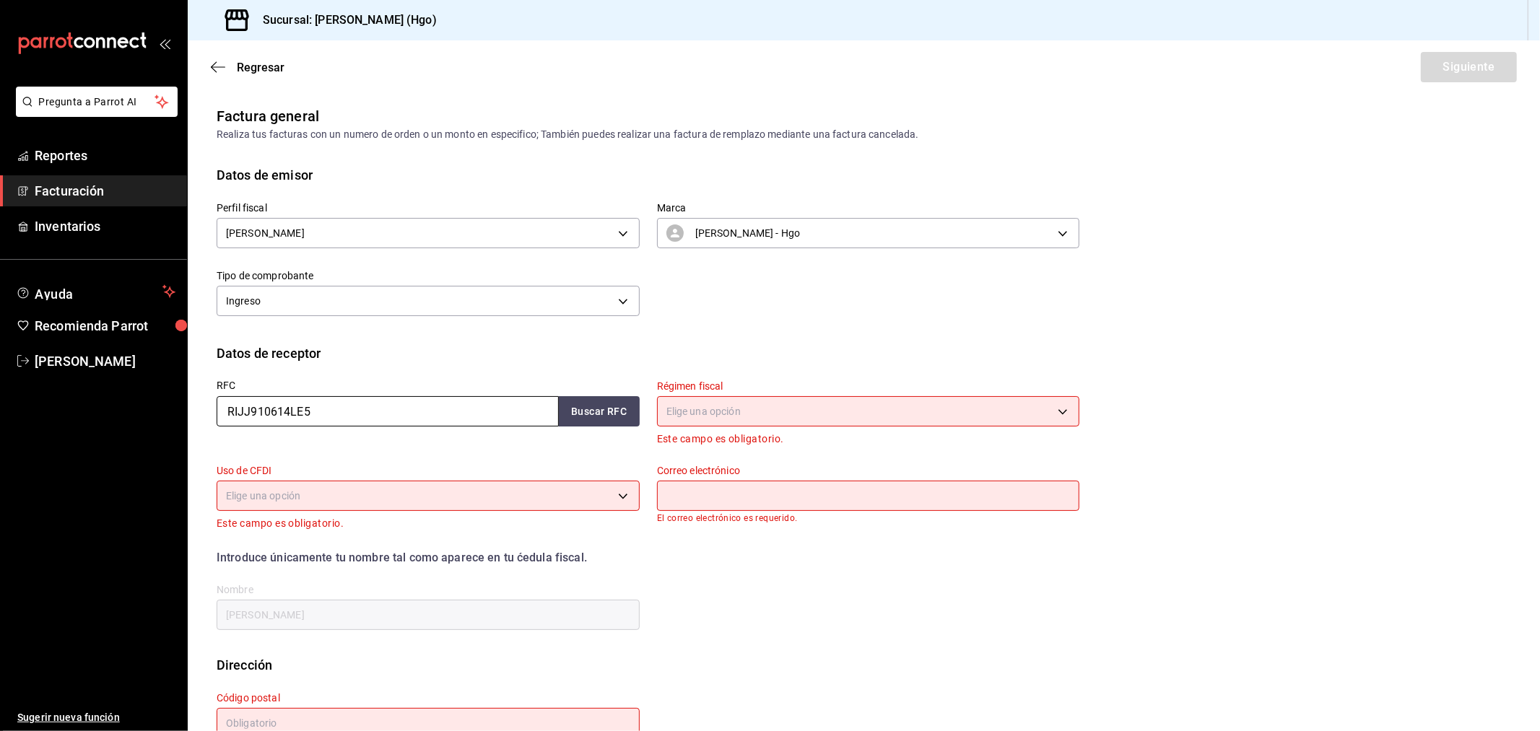
click at [357, 414] on input "RIJJ910614LE5" at bounding box center [388, 411] width 342 height 30
